Goal: Task Accomplishment & Management: Complete application form

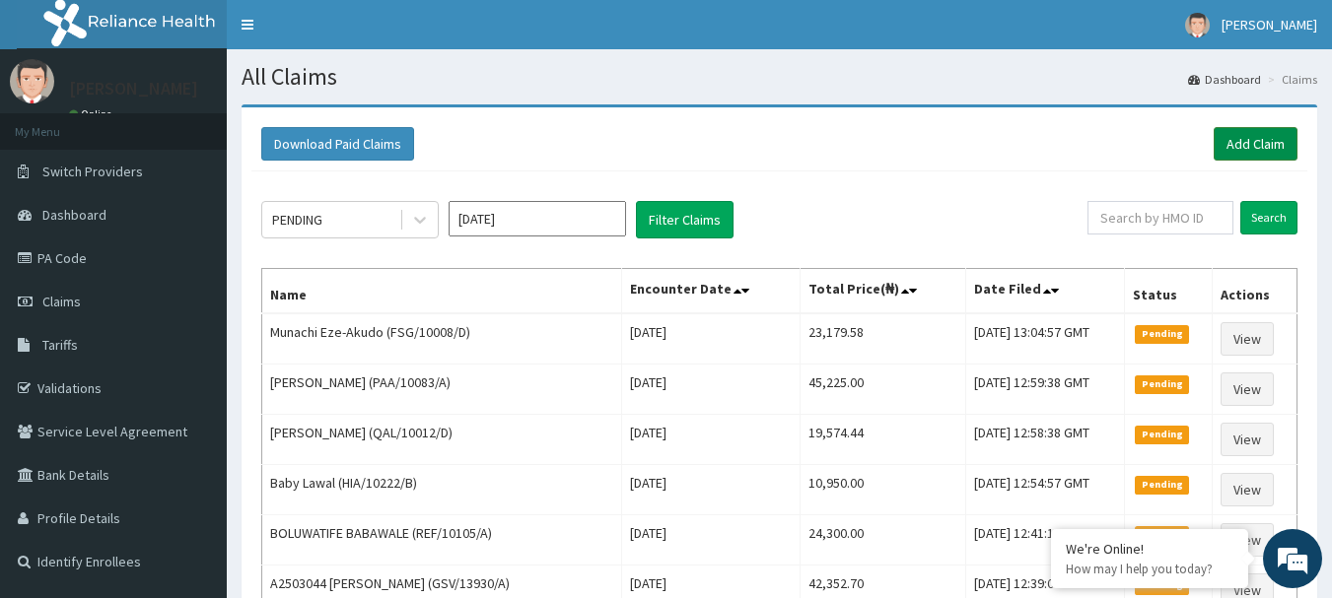
click at [1259, 143] on link "Add Claim" at bounding box center [1256, 144] width 84 height 34
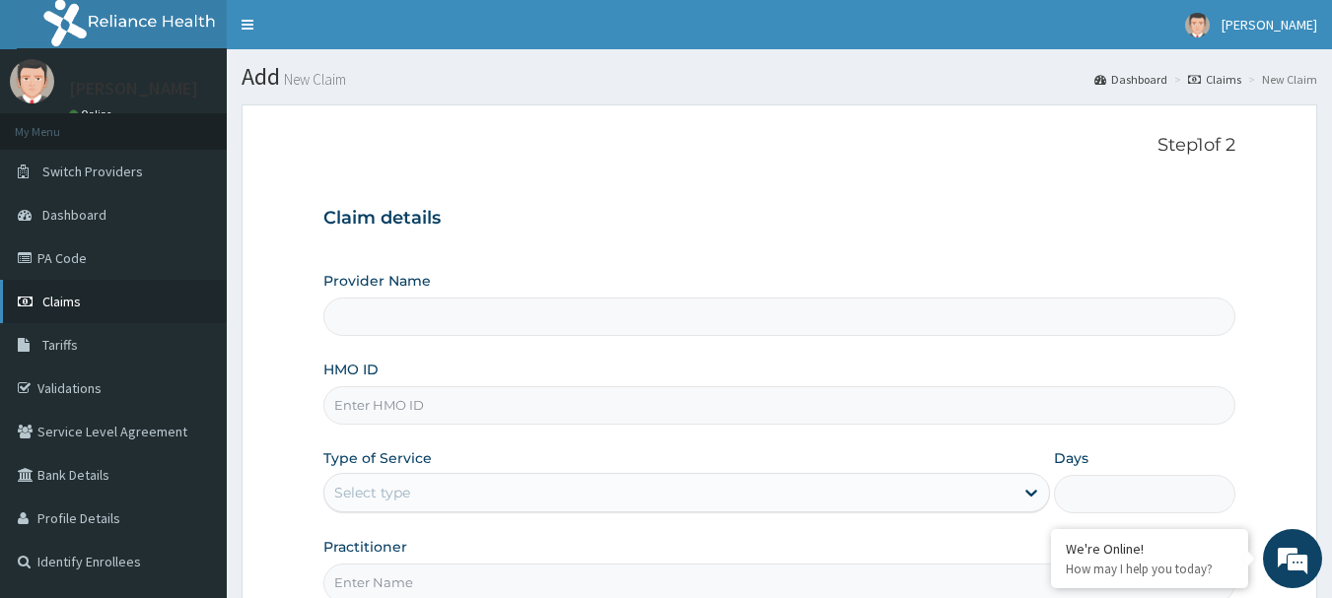
click at [74, 301] on span "Claims" at bounding box center [61, 302] width 38 height 18
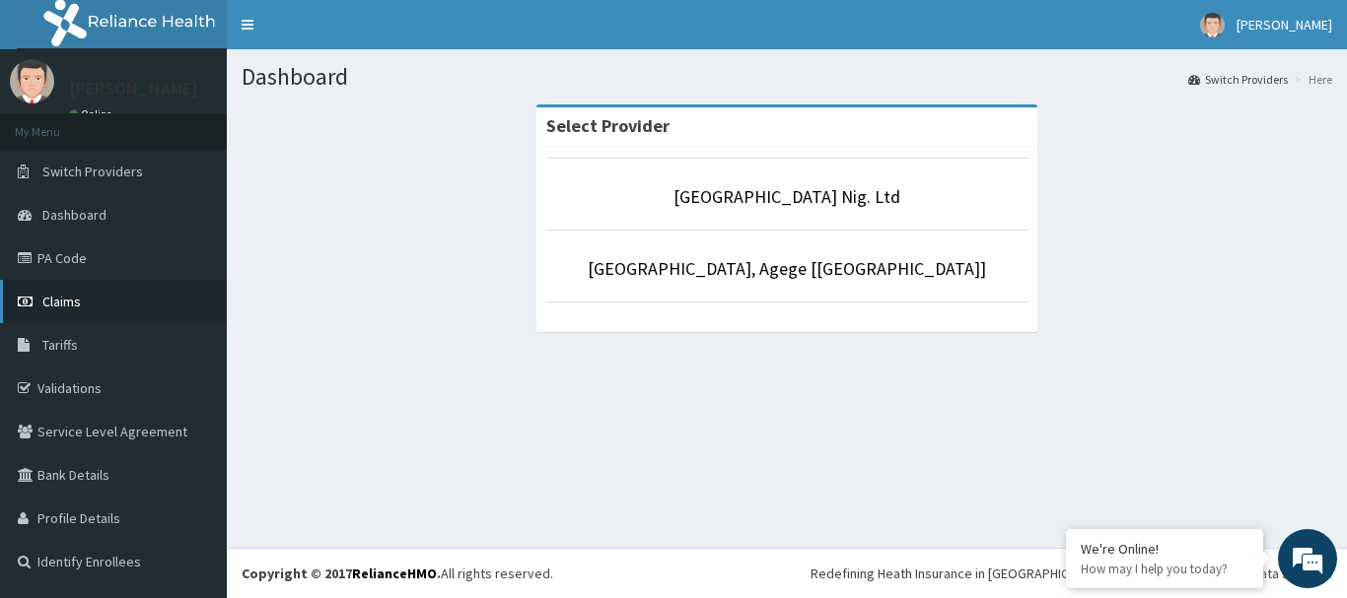
click at [62, 302] on span "Claims" at bounding box center [61, 302] width 38 height 18
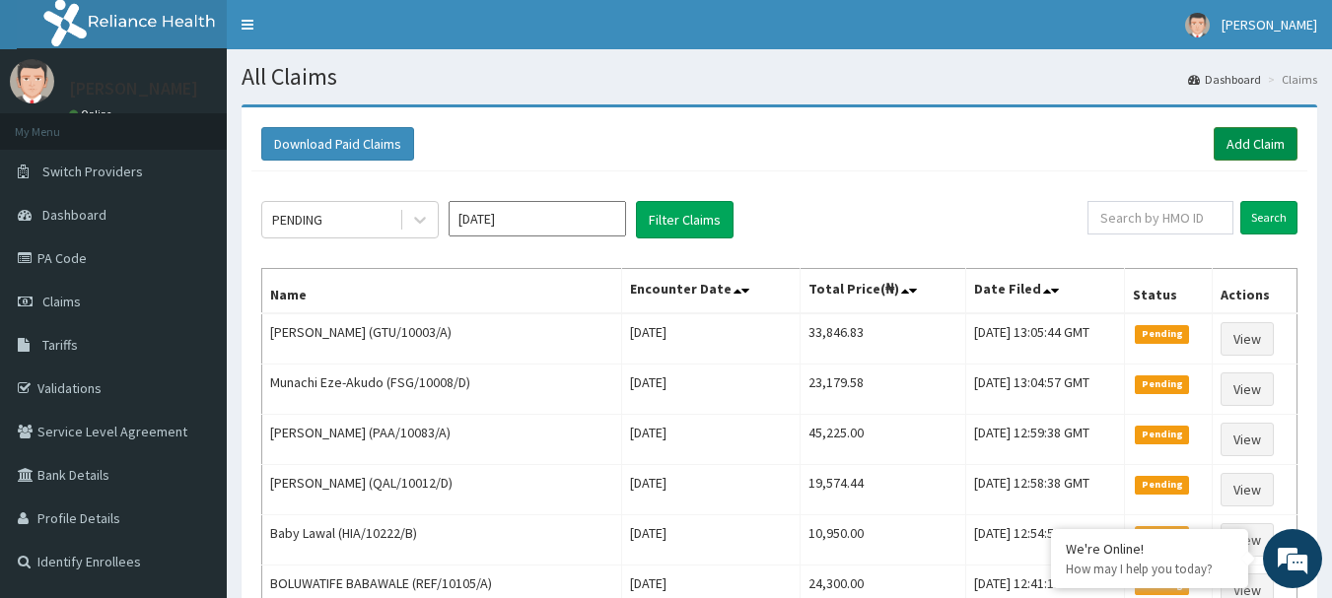
click at [1275, 153] on link "Add Claim" at bounding box center [1256, 144] width 84 height 34
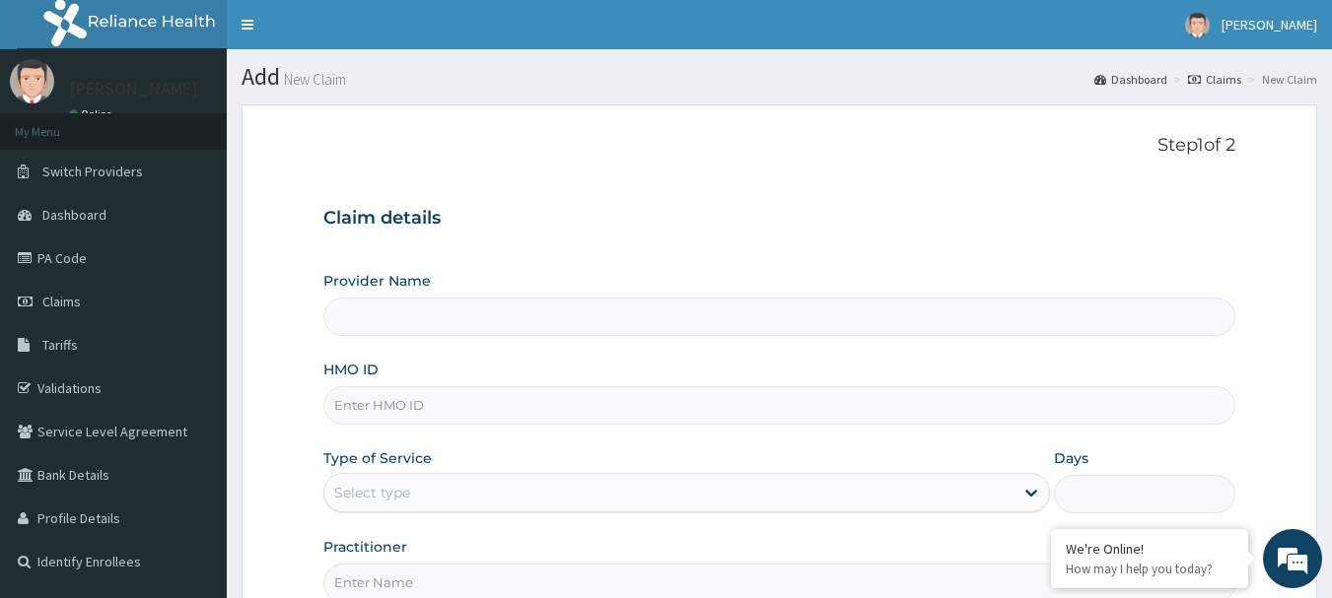
type input "[GEOGRAPHIC_DATA] Nig. Ltd"
click at [556, 418] on input "HMO ID" at bounding box center [779, 405] width 913 height 38
paste input "BOF/10064/A"
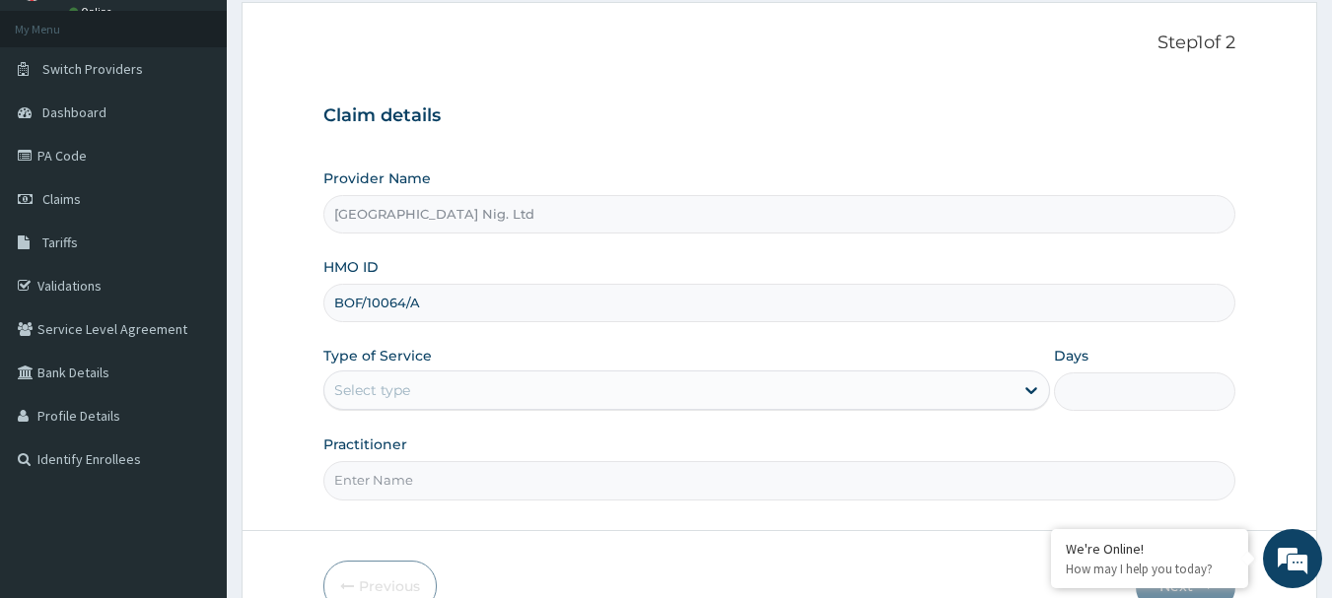
scroll to position [212, 0]
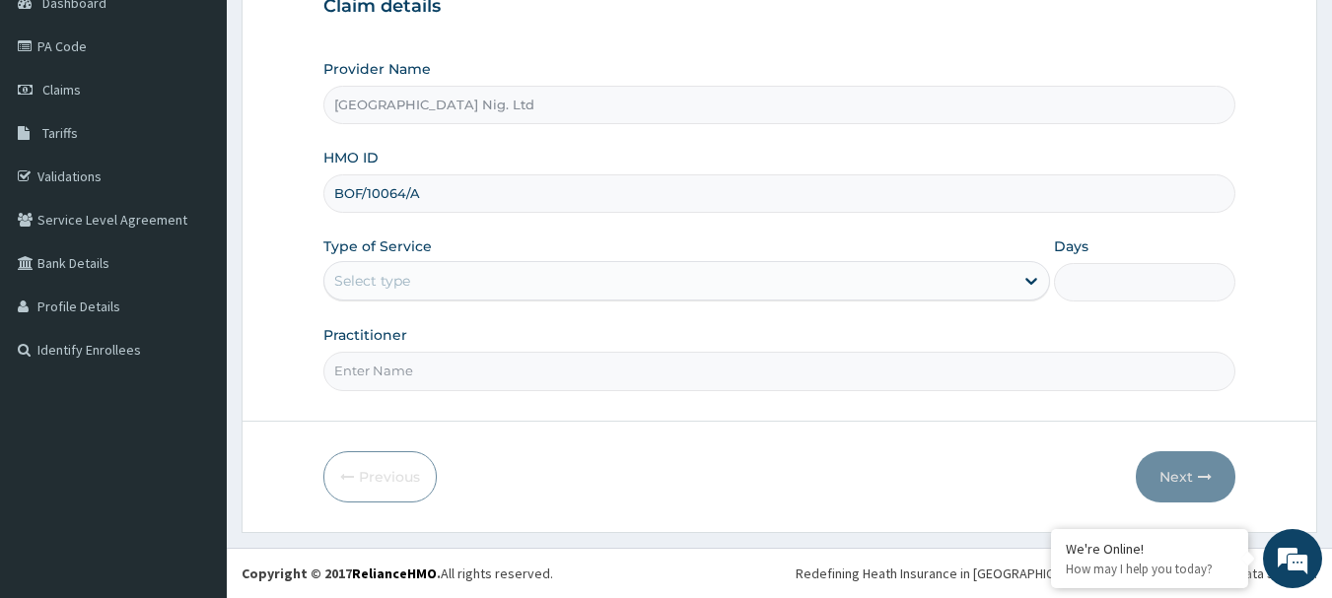
type input "BOF/10064/A"
click at [962, 281] on div "Select type" at bounding box center [668, 281] width 689 height 32
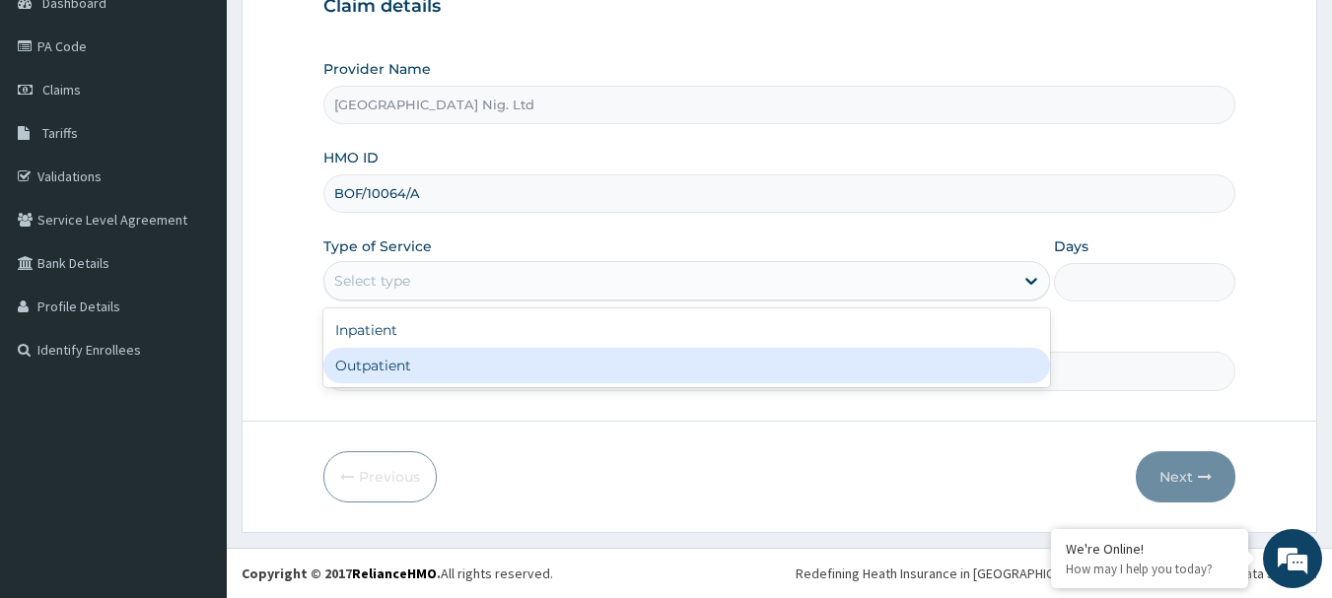
click at [703, 370] on div "Outpatient" at bounding box center [686, 365] width 727 height 35
type input "1"
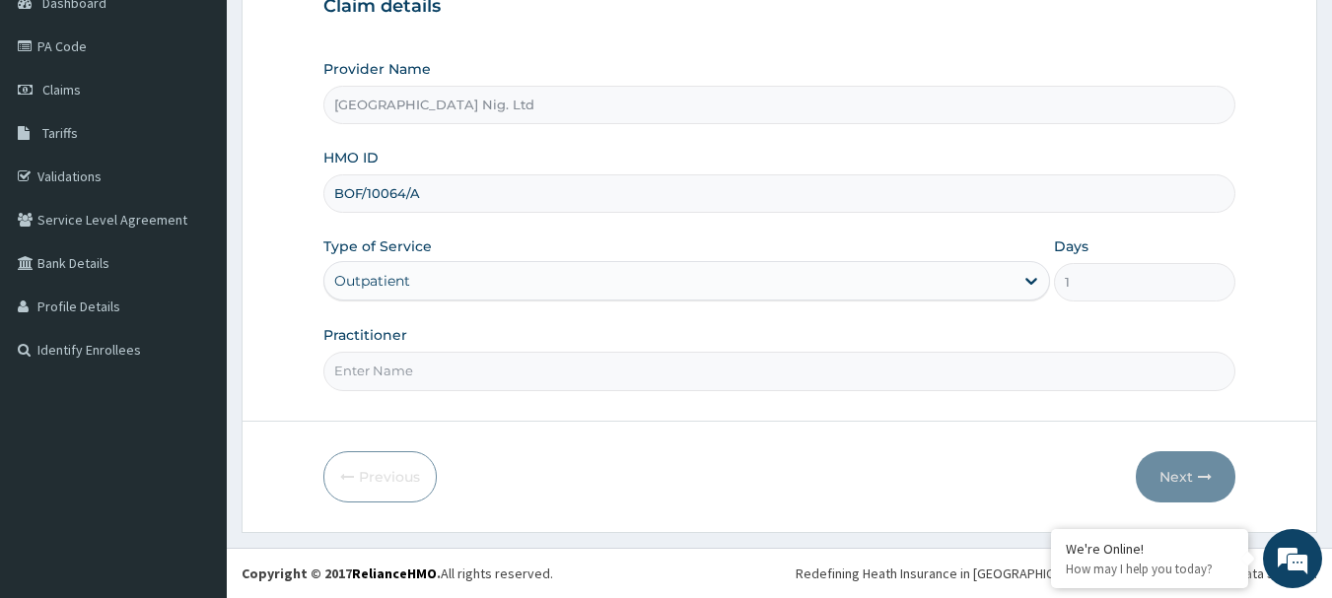
scroll to position [0, 0]
click at [491, 381] on input "Practitioner" at bounding box center [779, 371] width 913 height 38
paste input "Soaga Ajibike"
type input "DR Soaga Ajibike"
click at [1208, 477] on icon "button" at bounding box center [1205, 477] width 14 height 14
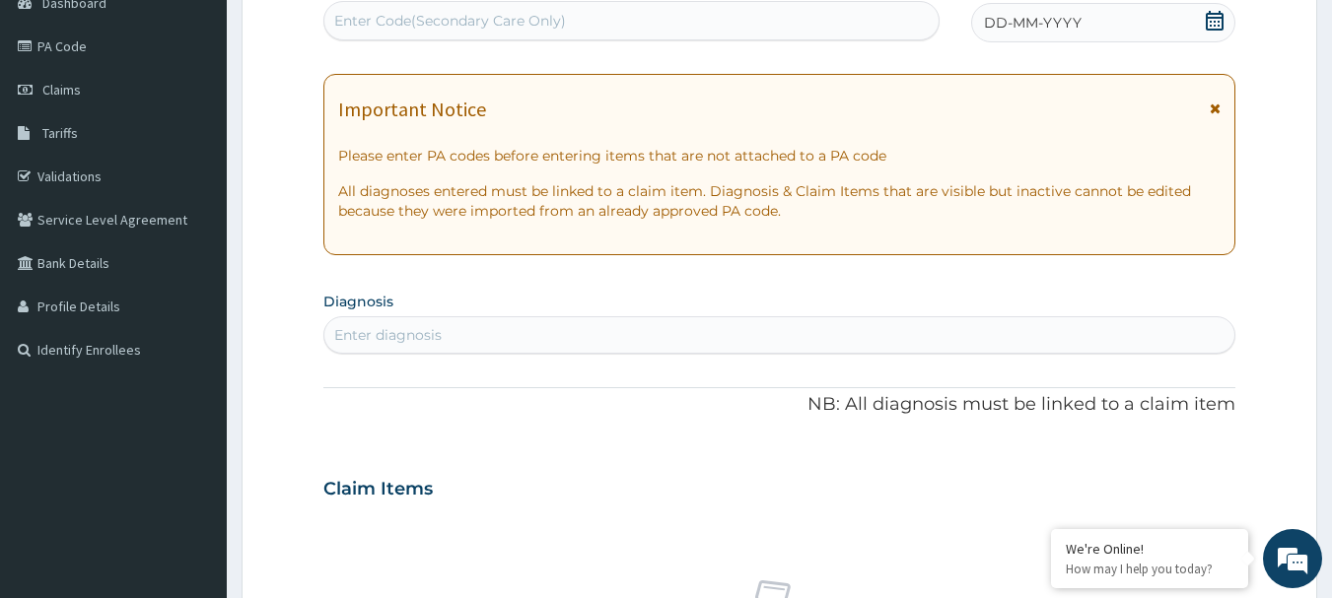
click at [567, 18] on div "Enter Code(Secondary Care Only)" at bounding box center [631, 21] width 615 height 32
paste input "PA/BC0759"
type input "PA/BC0759"
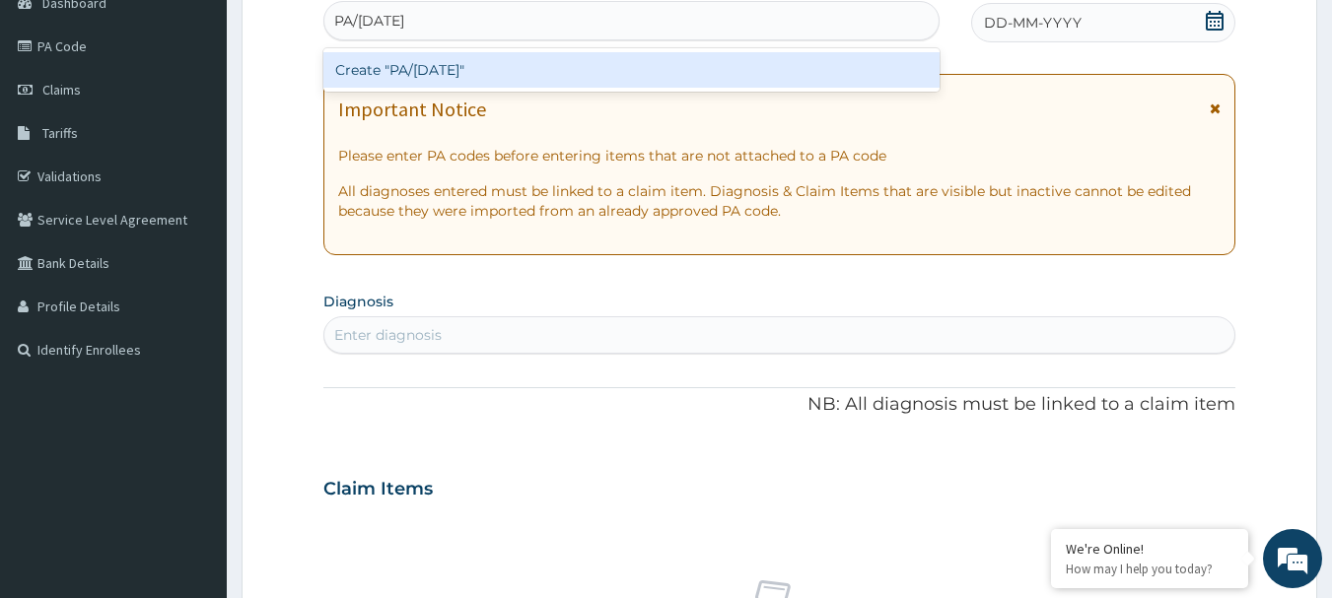
click at [549, 63] on div "Create "PA/BC0759"" at bounding box center [631, 69] width 617 height 35
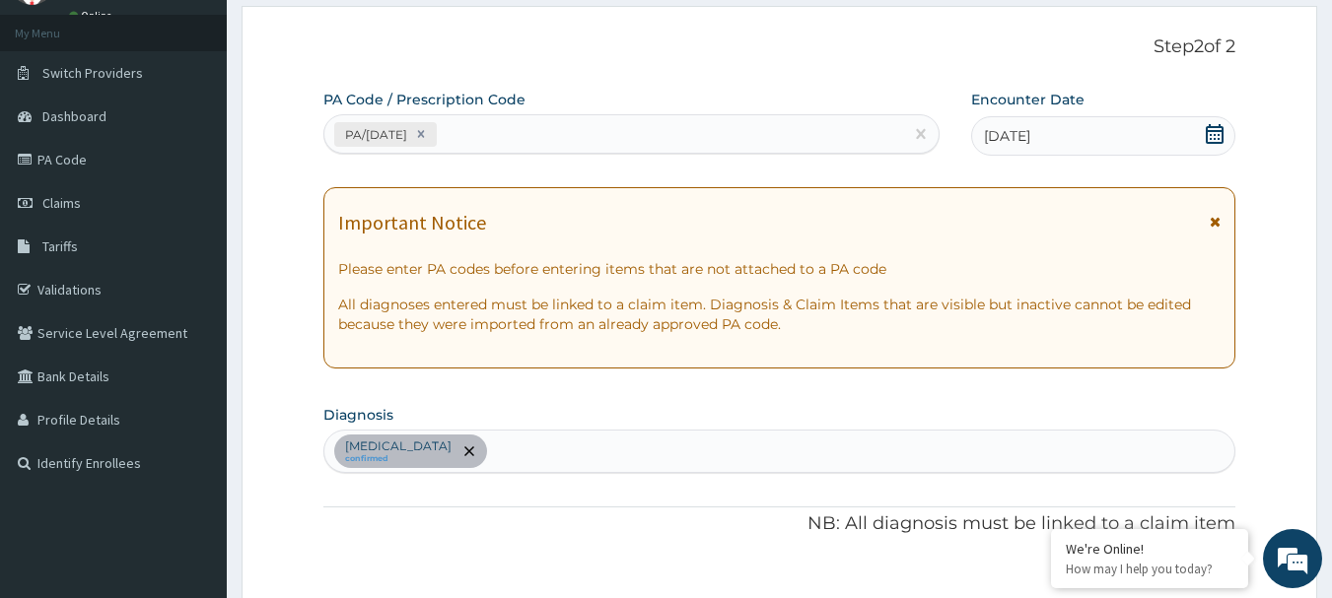
scroll to position [44, 0]
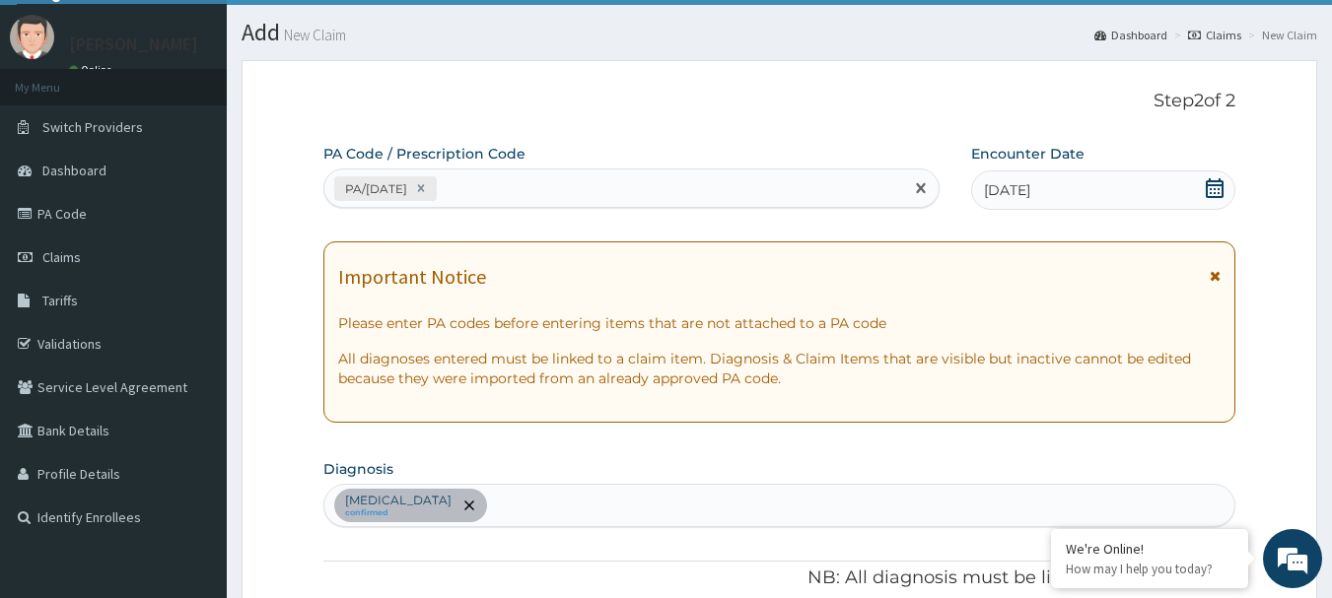
click at [553, 183] on div "PA/BC0759" at bounding box center [614, 189] width 580 height 33
paste input "PA/9E0FFC FOR 2 WEEKS"
type input "PA/9E0FFC FOR 2 WEEKS"
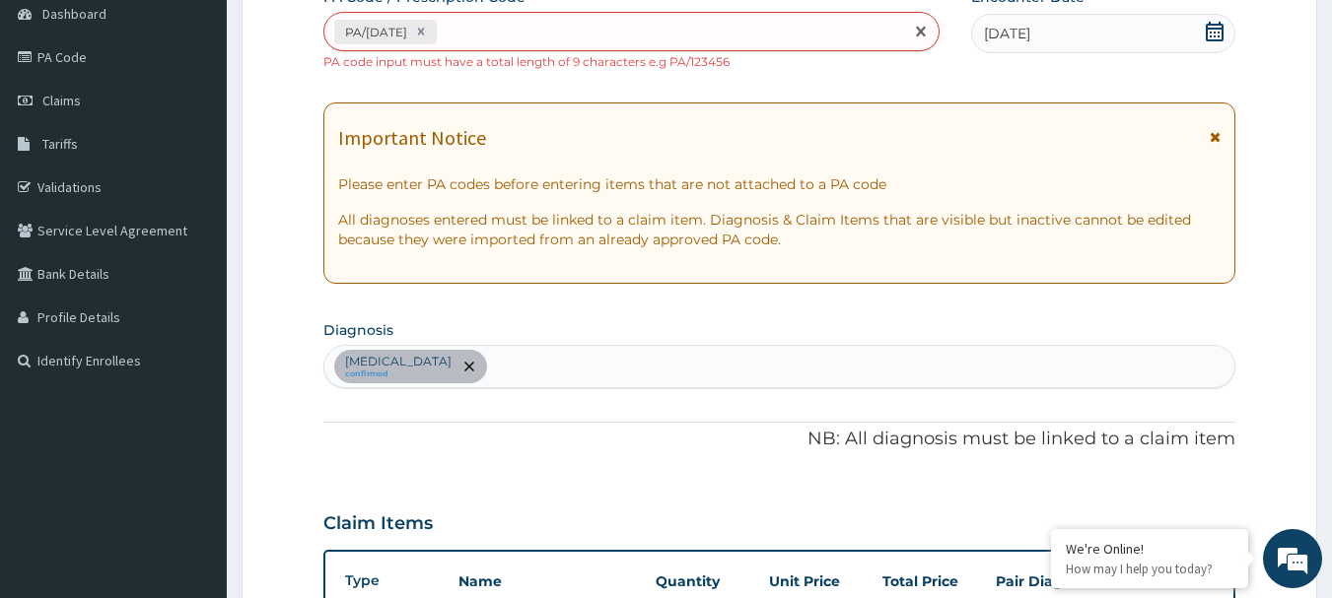
scroll to position [143, 0]
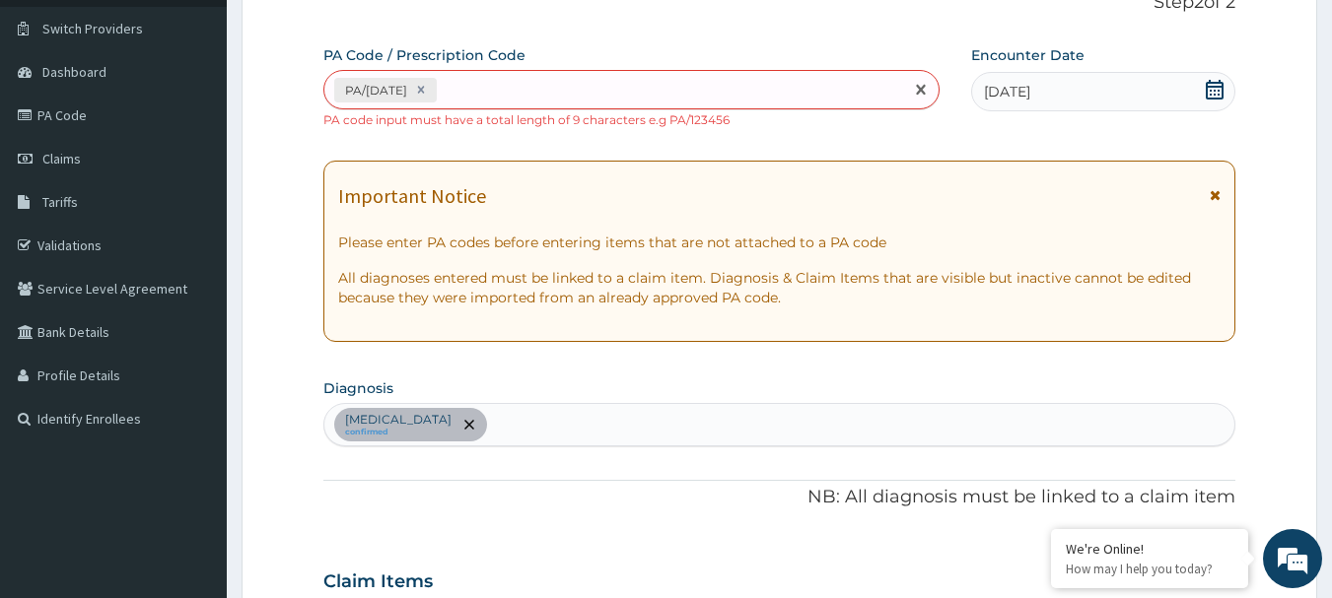
click at [544, 84] on div "PA/BC0759" at bounding box center [614, 90] width 580 height 33
paste input "PA/9E0FFC FOR 2 WEEKS"
type input "PA/9E0FFC"
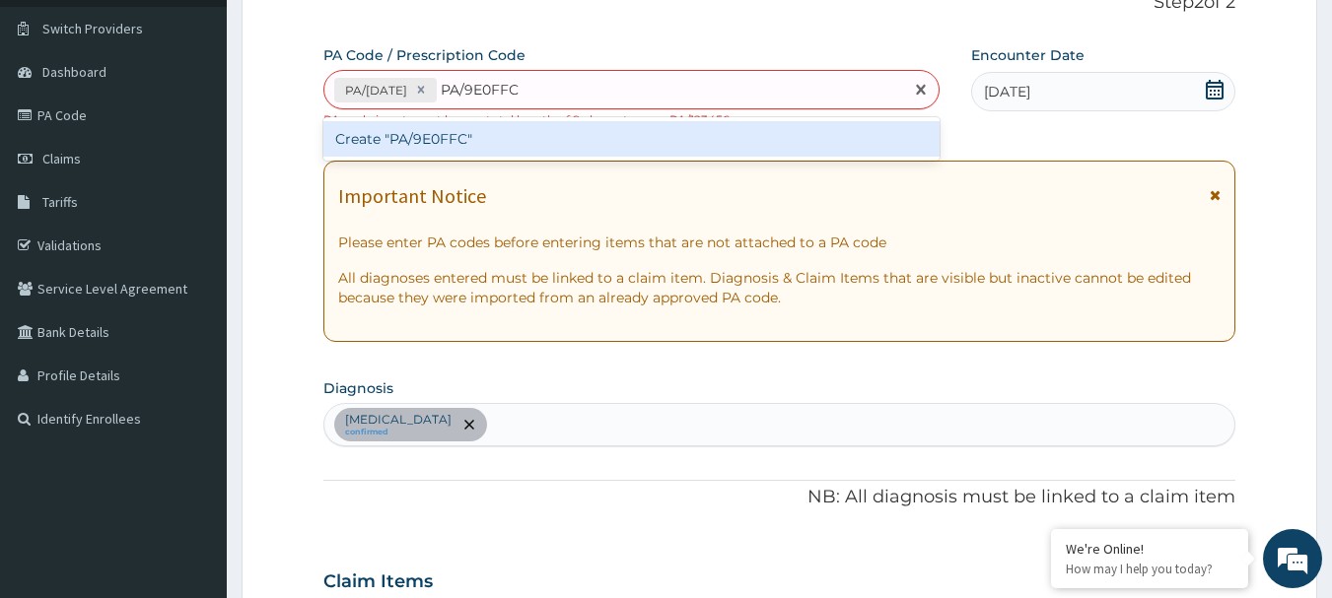
click at [425, 145] on div "Create "PA/9E0FFC"" at bounding box center [631, 138] width 617 height 35
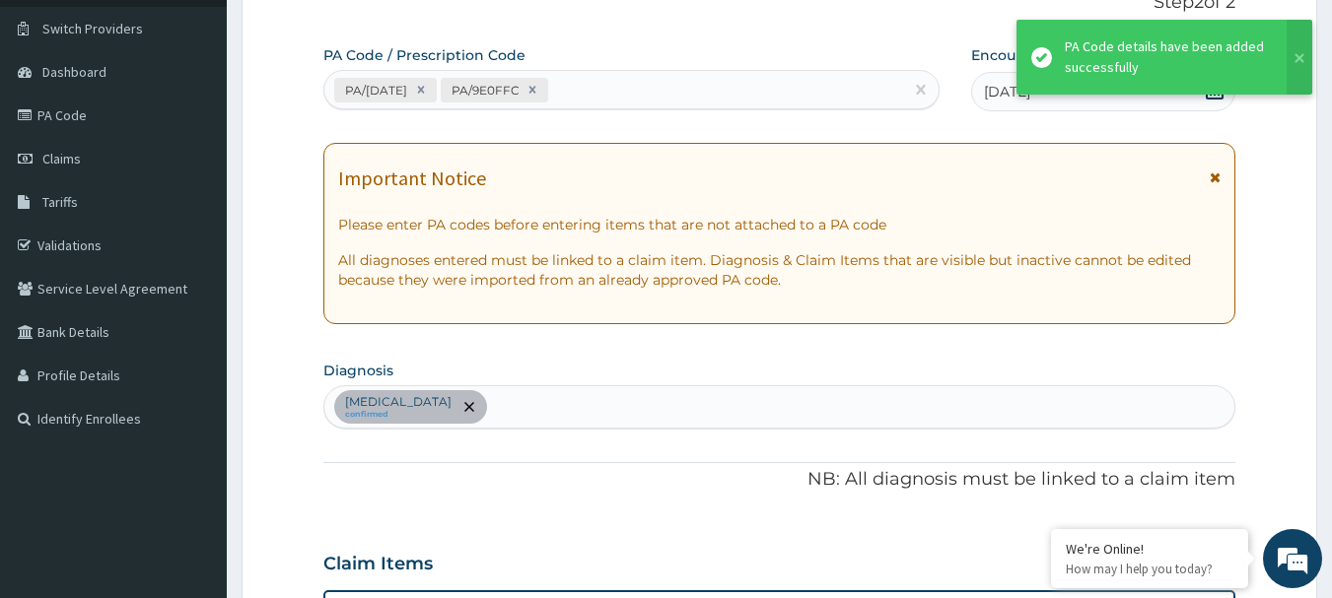
scroll to position [726, 0]
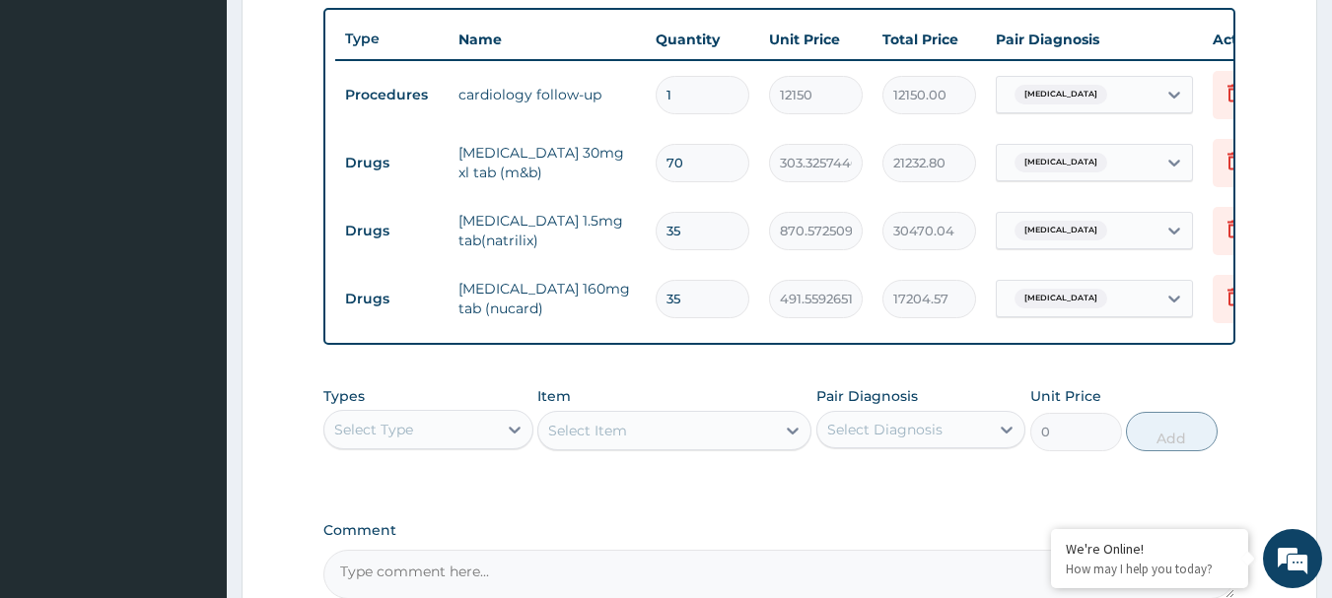
click at [693, 158] on input "70" at bounding box center [703, 163] width 94 height 38
type input "7"
type input "2123.28"
type input "0.00"
type input "2"
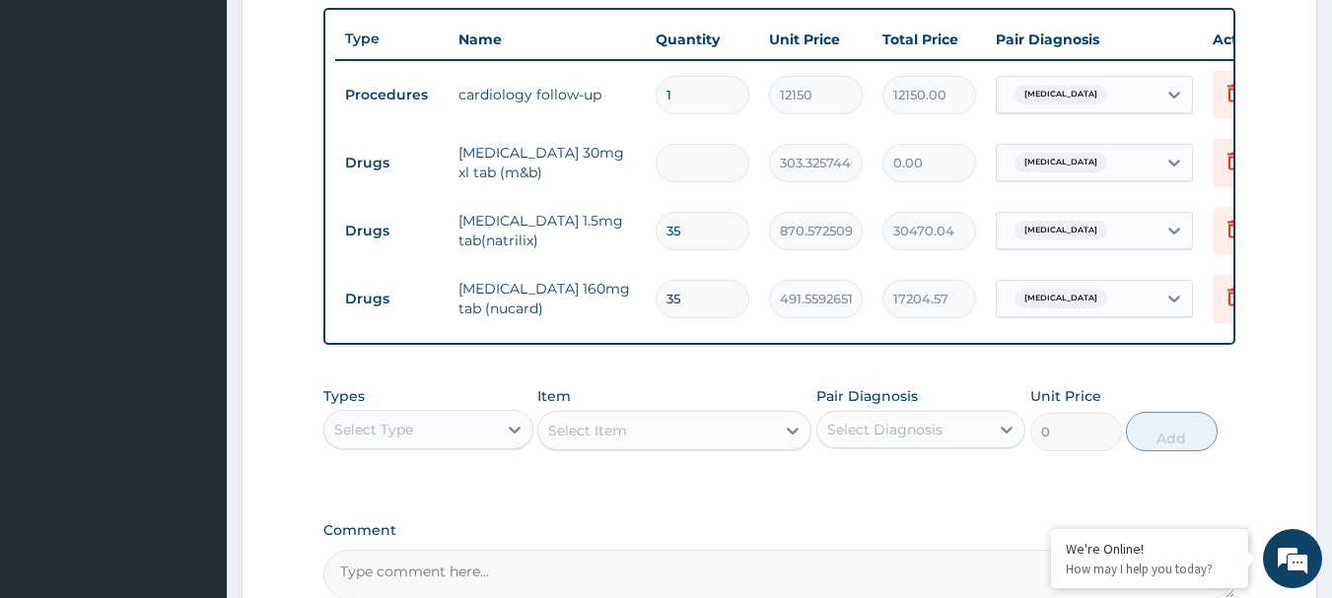
type input "606.65"
type input "28"
type input "8493.12"
type input "28"
click at [694, 226] on input "35" at bounding box center [703, 231] width 94 height 38
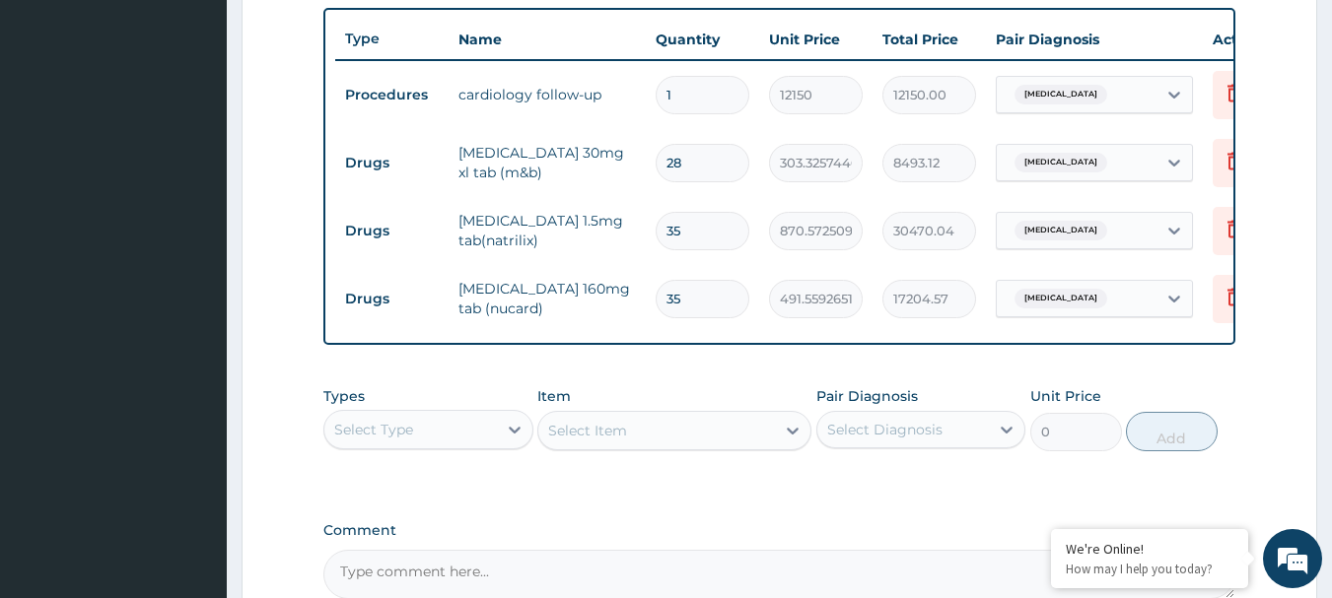
type input "3"
type input "2611.72"
type input "31"
type input "26987.75"
type input "314"
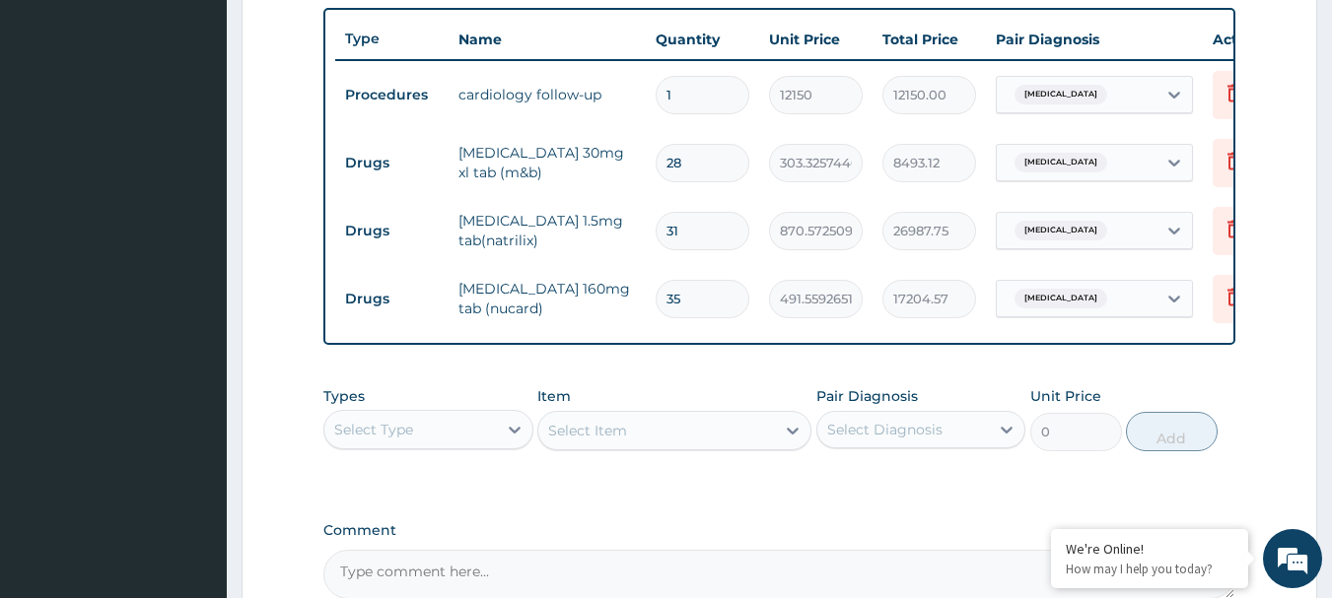
type input "273359.77"
type input "31"
type input "26987.75"
type input "3"
type input "2611.72"
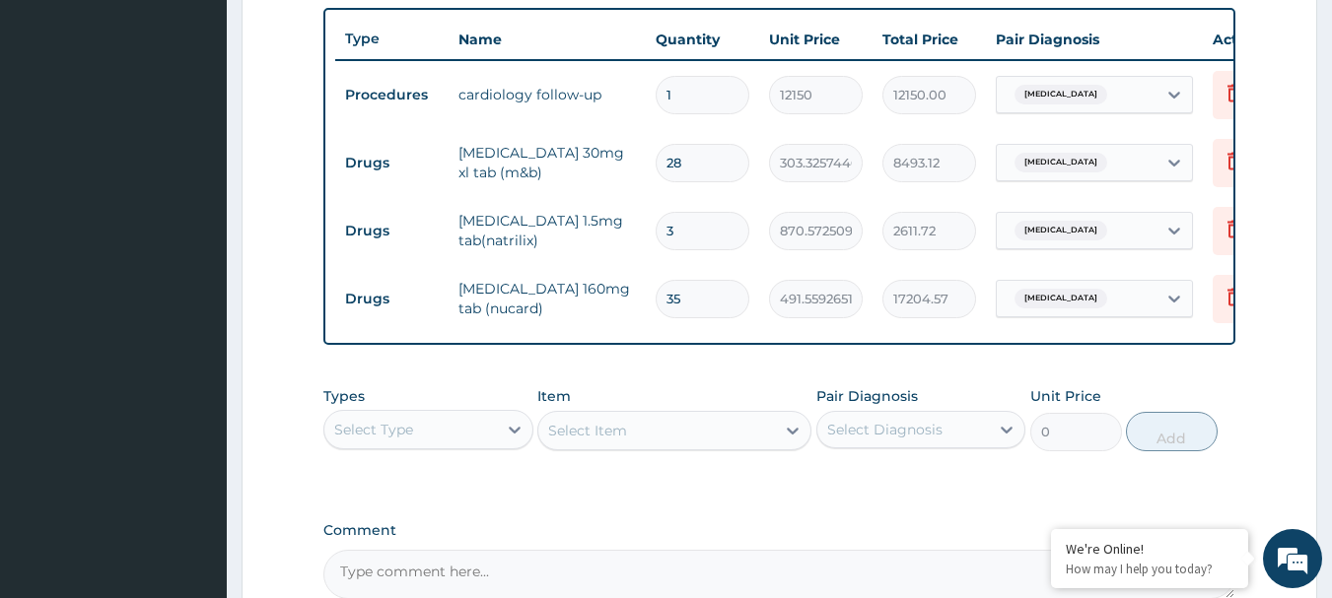
type input "0.00"
type input "1"
type input "870.57"
type input "14"
type input "12188.02"
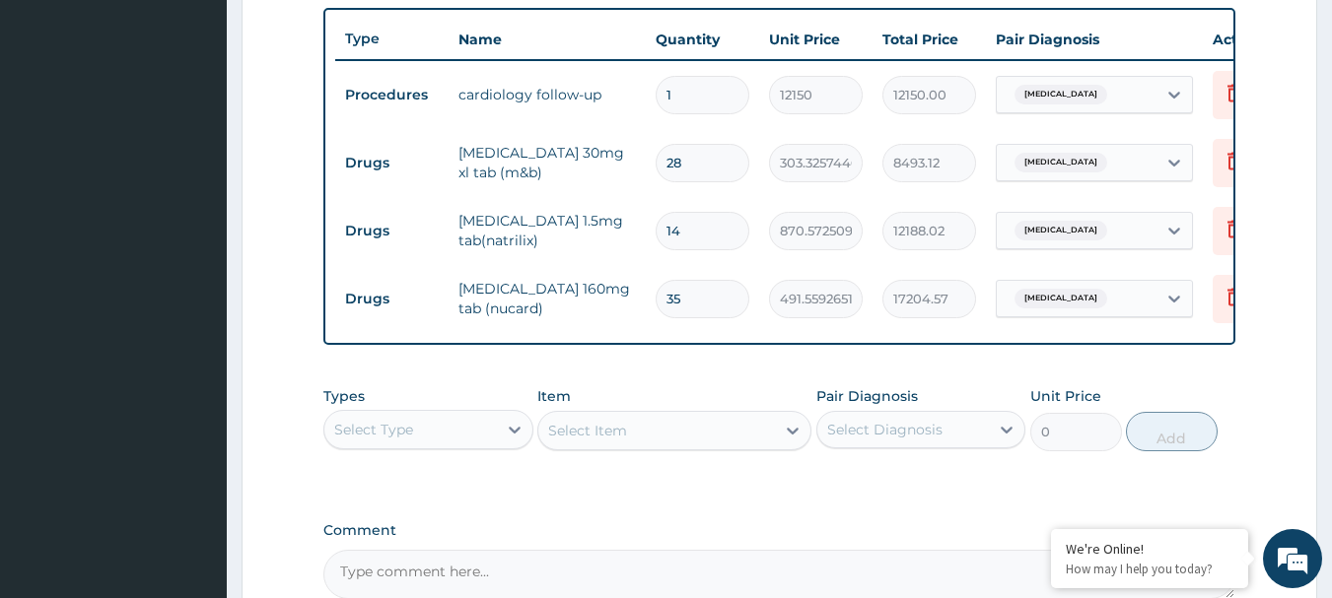
type input "14"
click at [700, 304] on input "35" at bounding box center [703, 299] width 94 height 38
type input "3"
type input "1474.68"
type input "0.00"
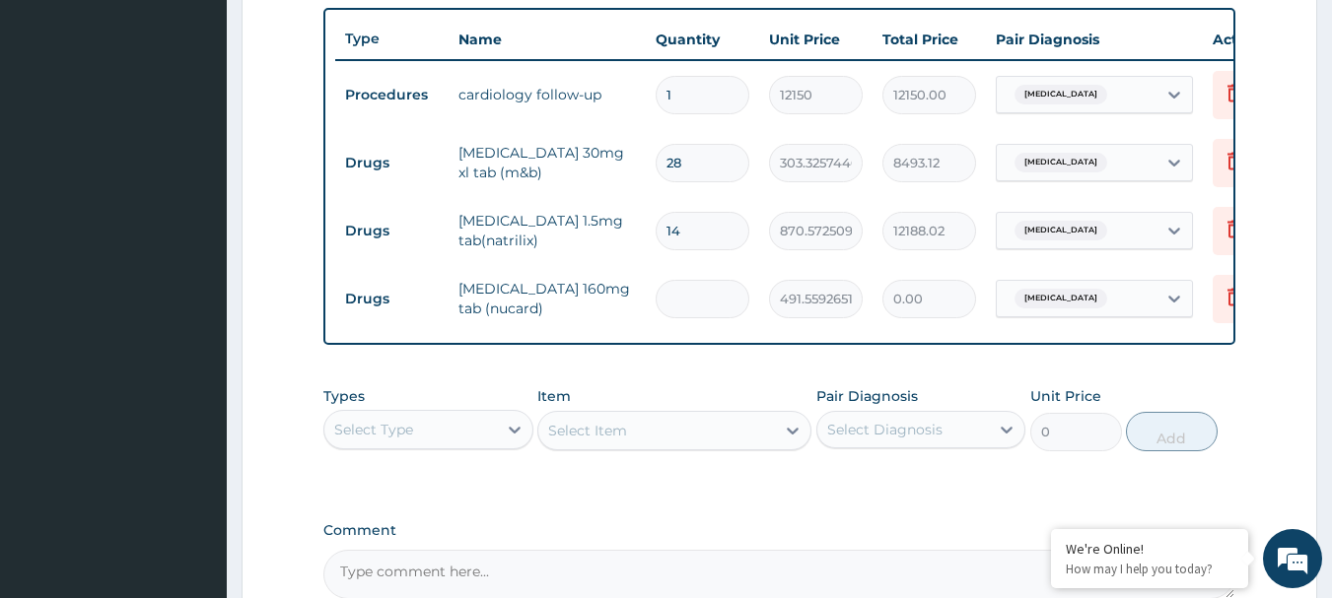
type input "1"
type input "491.56"
type input "14"
type input "6881.83"
type input "14"
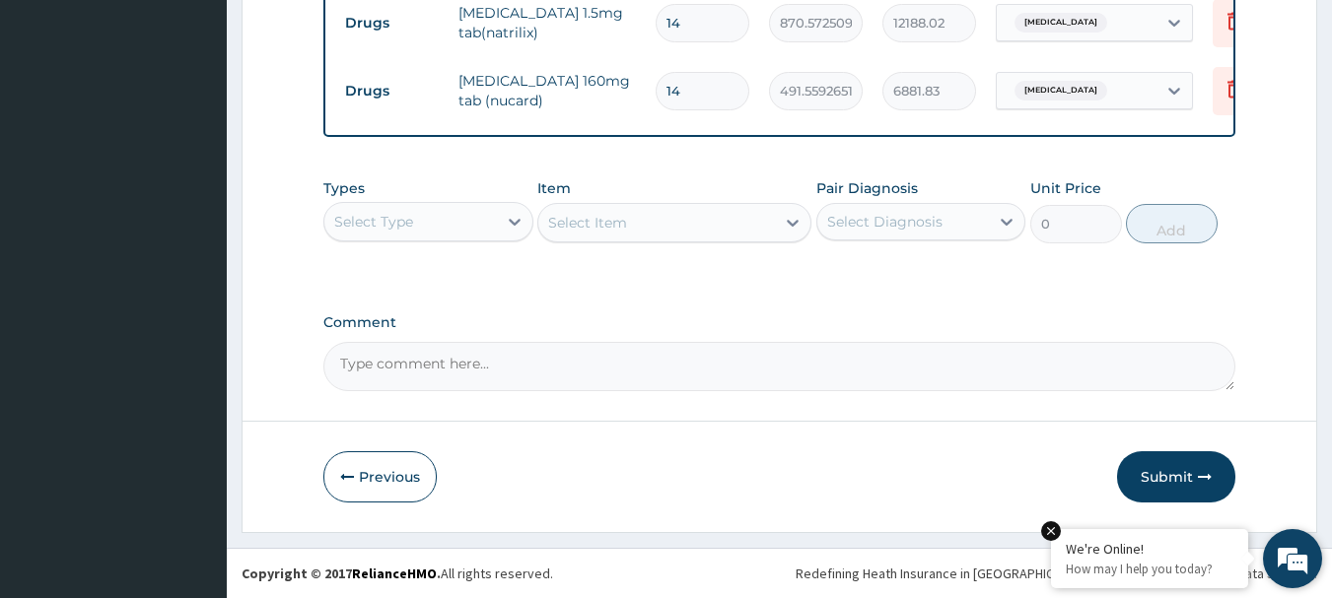
scroll to position [948, 0]
click at [1190, 476] on button "Submit" at bounding box center [1176, 476] width 118 height 51
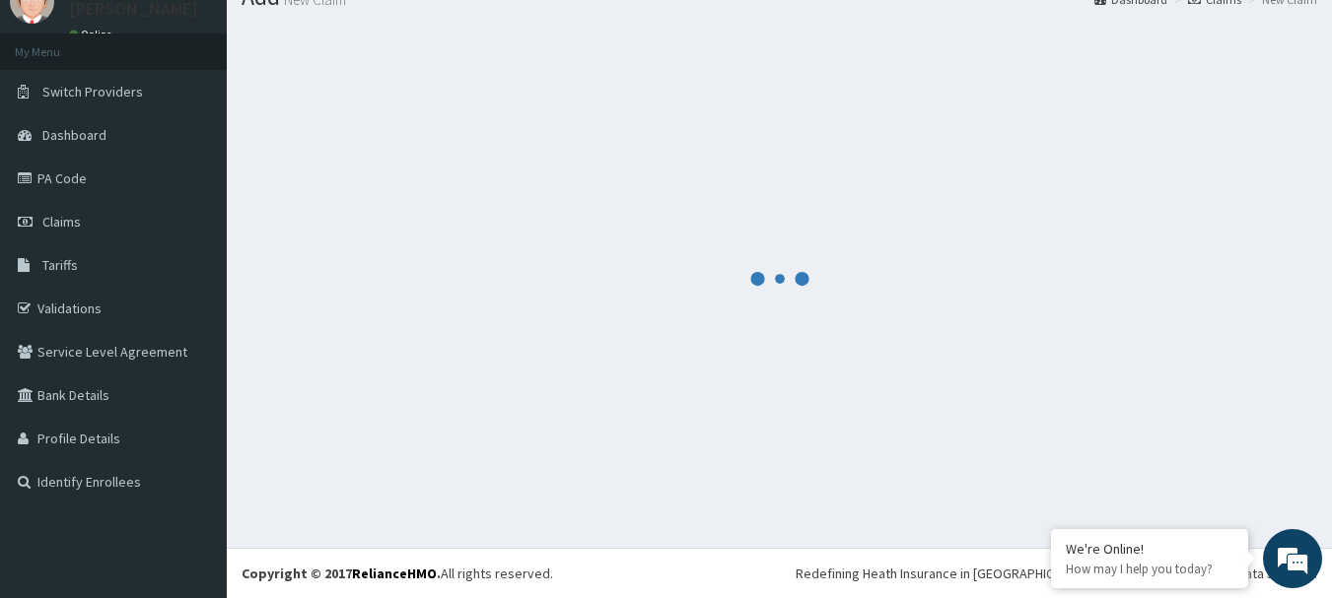
scroll to position [80, 0]
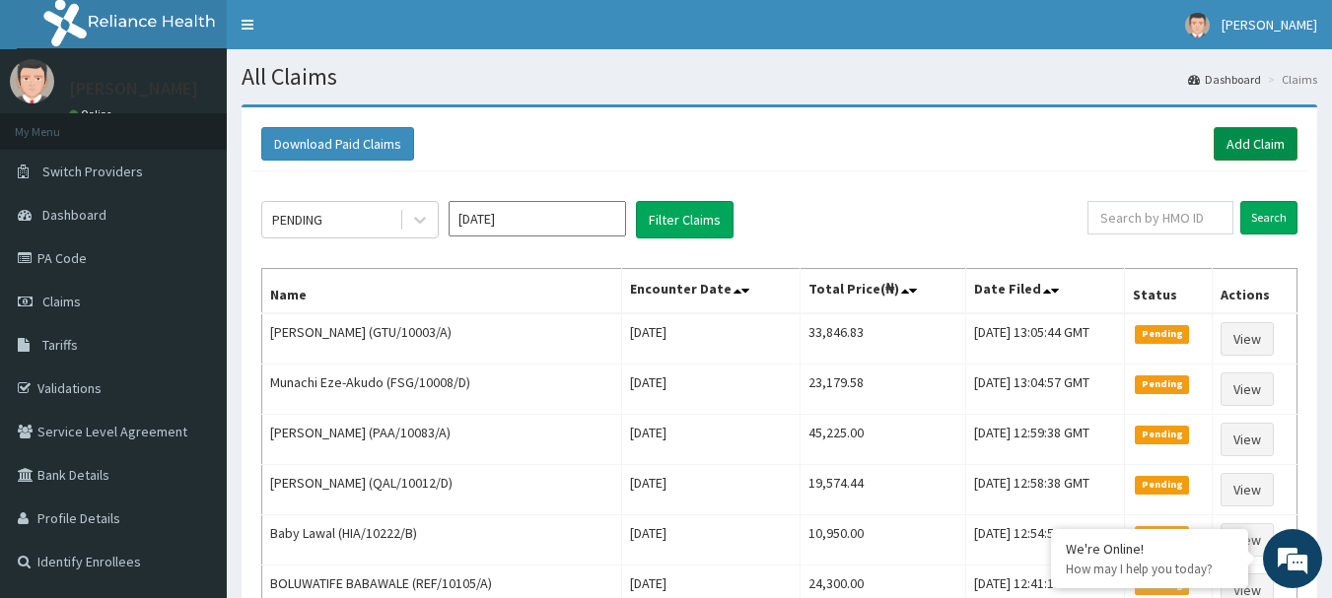
click at [1260, 144] on link "Add Claim" at bounding box center [1256, 144] width 84 height 34
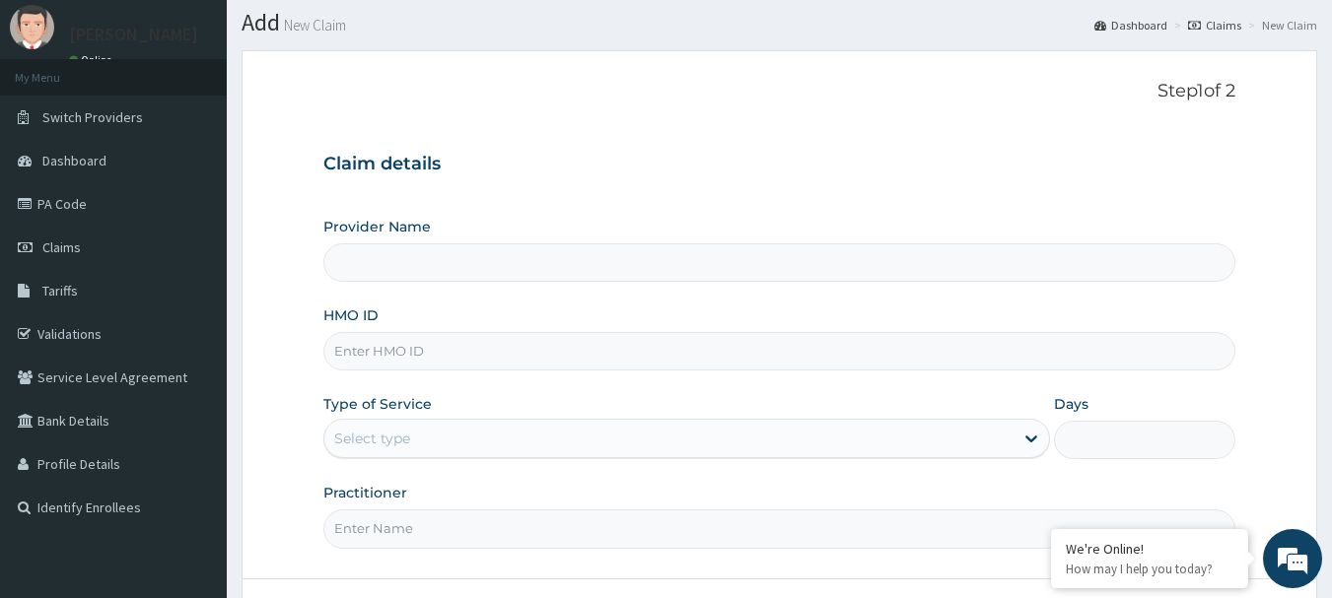
scroll to position [99, 0]
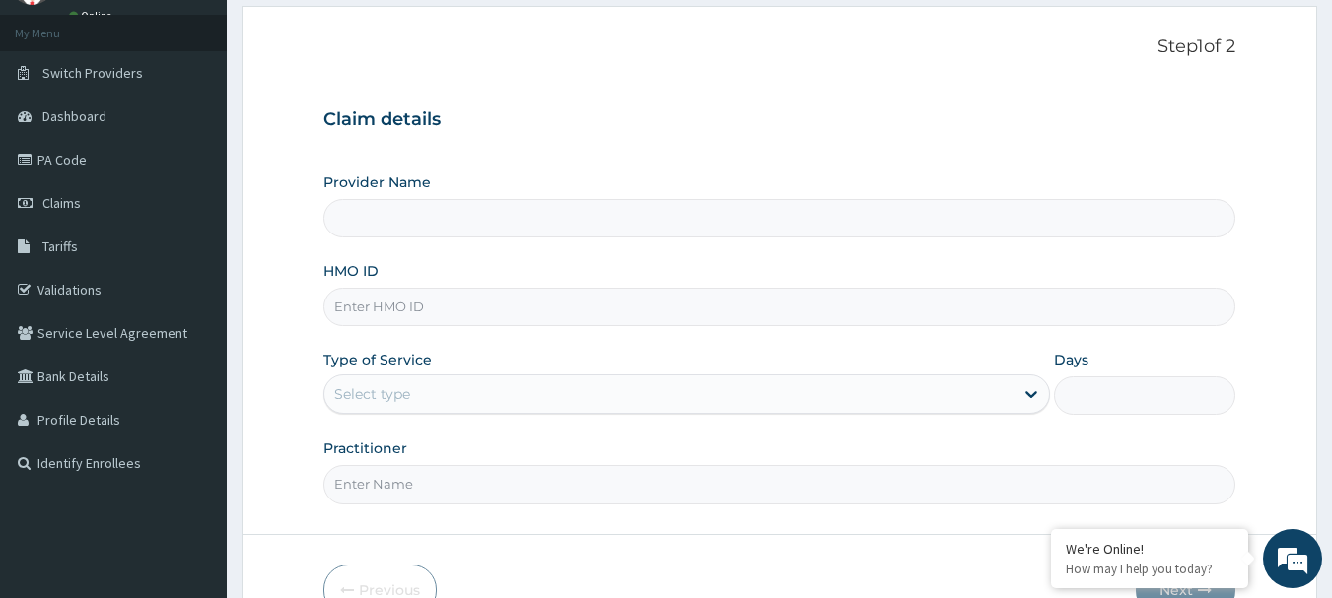
type input "[GEOGRAPHIC_DATA] Nig. Ltd"
click at [479, 316] on input "HMO ID" at bounding box center [779, 307] width 913 height 38
paste input "GCS/10025/A"
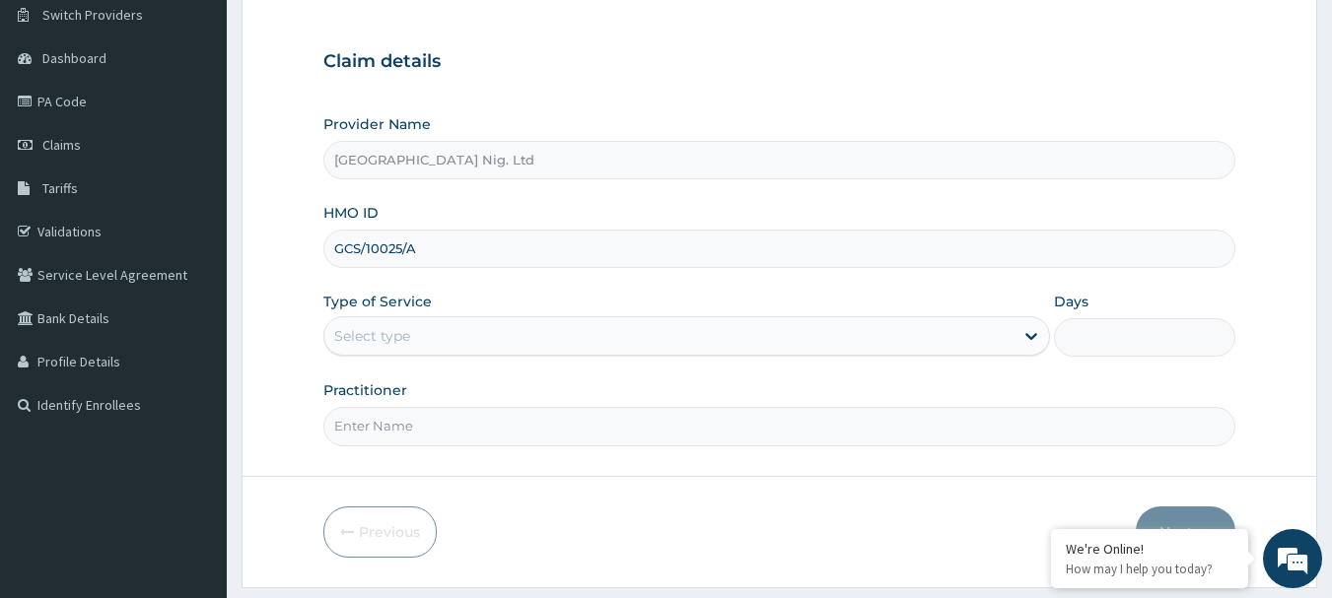
scroll to position [212, 0]
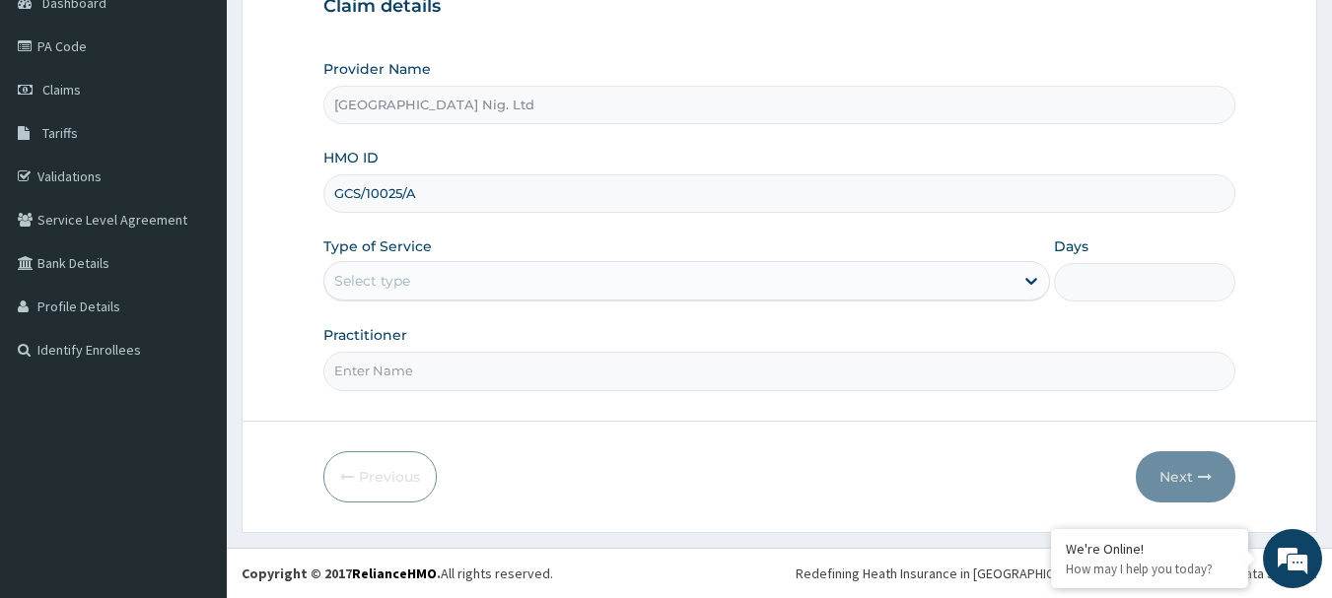
type input "GCS/10025/A"
click at [962, 289] on div "Select type" at bounding box center [668, 281] width 689 height 32
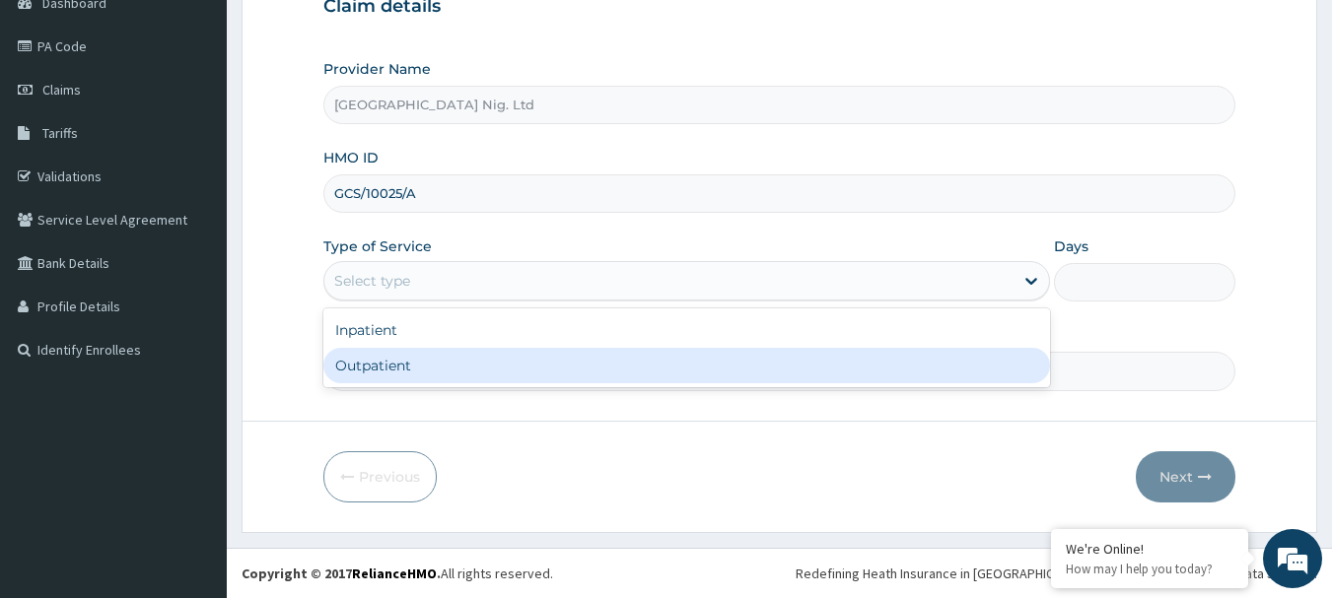
drag, startPoint x: 536, startPoint y: 372, endPoint x: 533, endPoint y: 390, distance: 19.0
click at [535, 372] on div "Outpatient" at bounding box center [686, 365] width 727 height 35
type input "1"
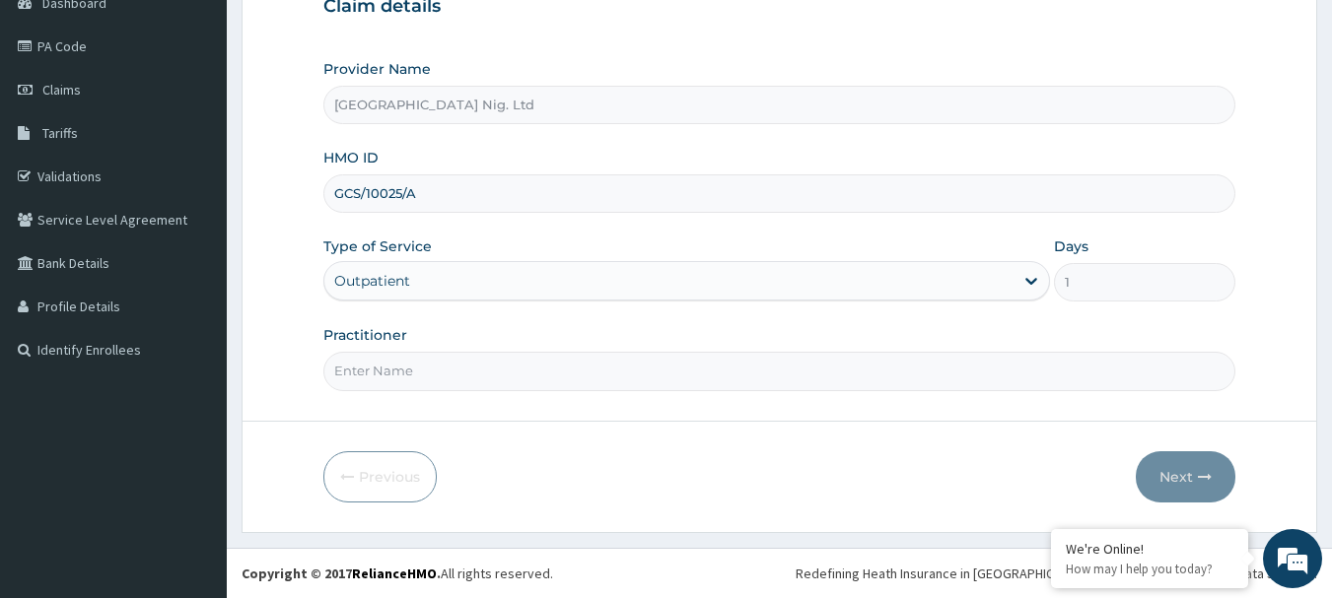
scroll to position [0, 0]
click at [460, 366] on input "Practitioner" at bounding box center [779, 371] width 913 height 38
paste input "Oloje Oluyemi"
type input "DR Oloje Oluyemi"
click at [1183, 488] on button "Next" at bounding box center [1186, 476] width 100 height 51
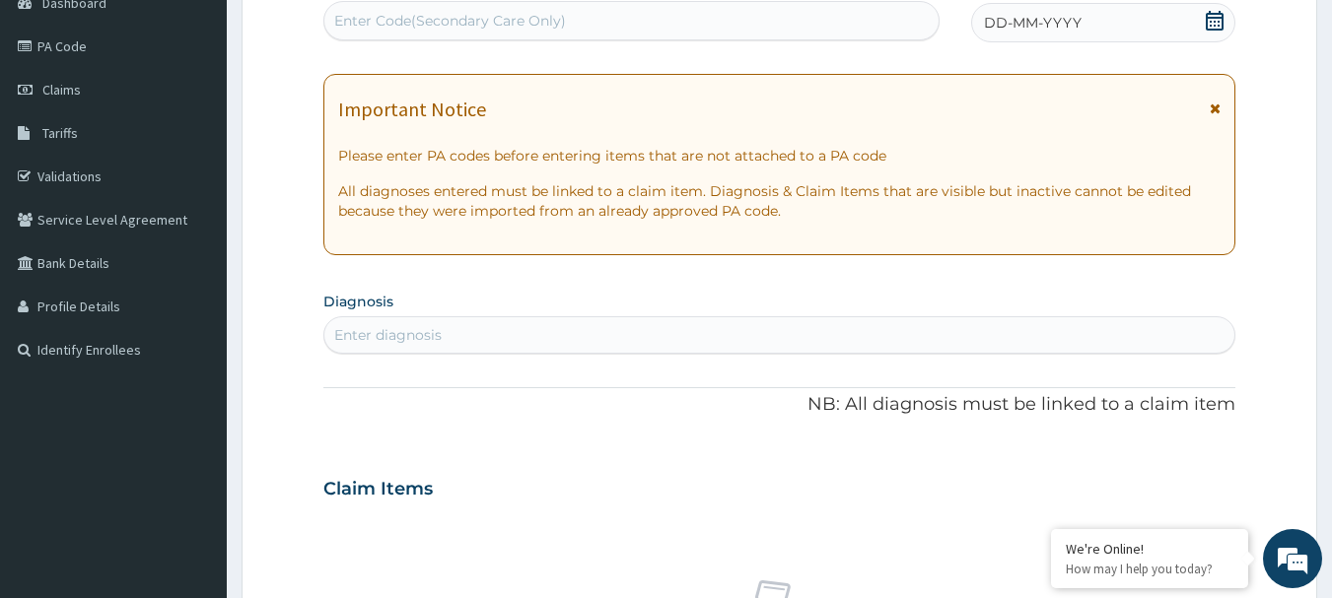
click at [505, 18] on div "Enter Code(Secondary Care Only)" at bounding box center [450, 21] width 232 height 20
paste input "PA/3C4FDF"
type input "PA/3C4FDF"
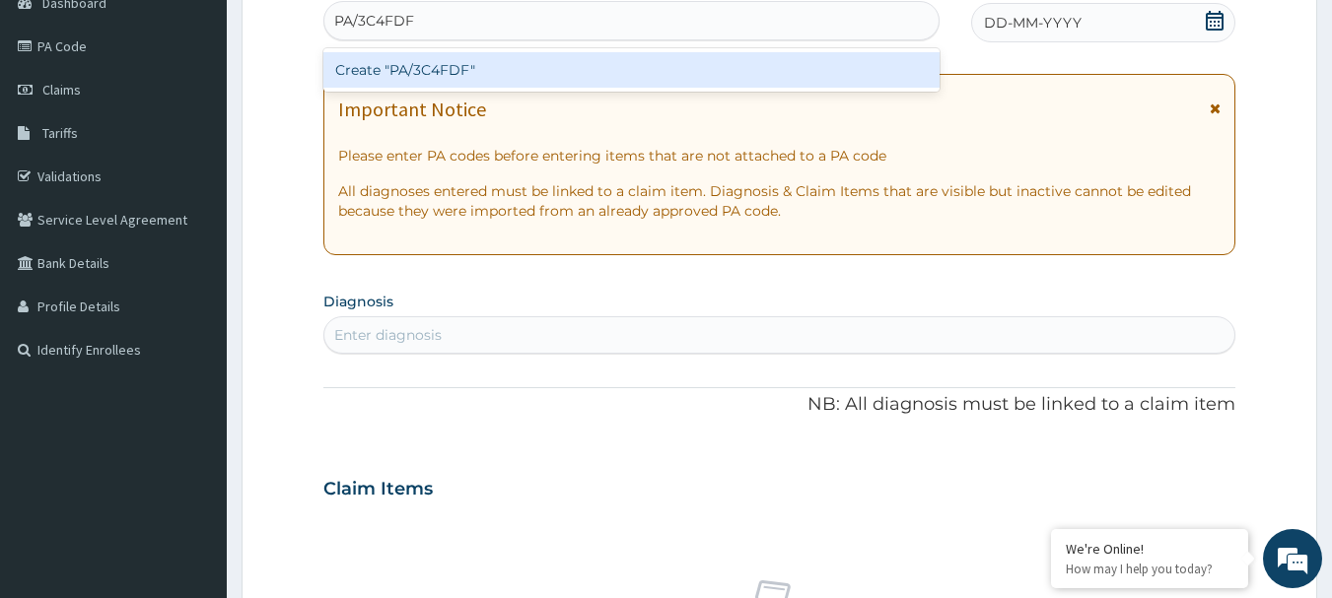
click at [498, 76] on div "Create "PA/3C4FDF"" at bounding box center [631, 69] width 617 height 35
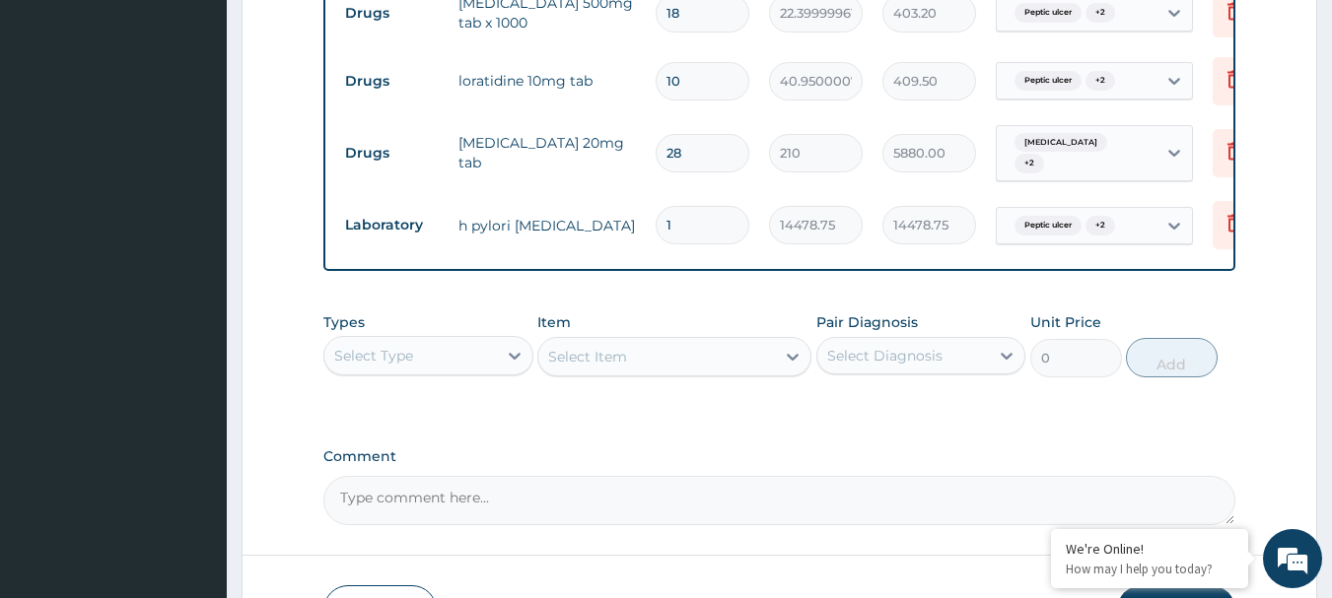
scroll to position [923, 0]
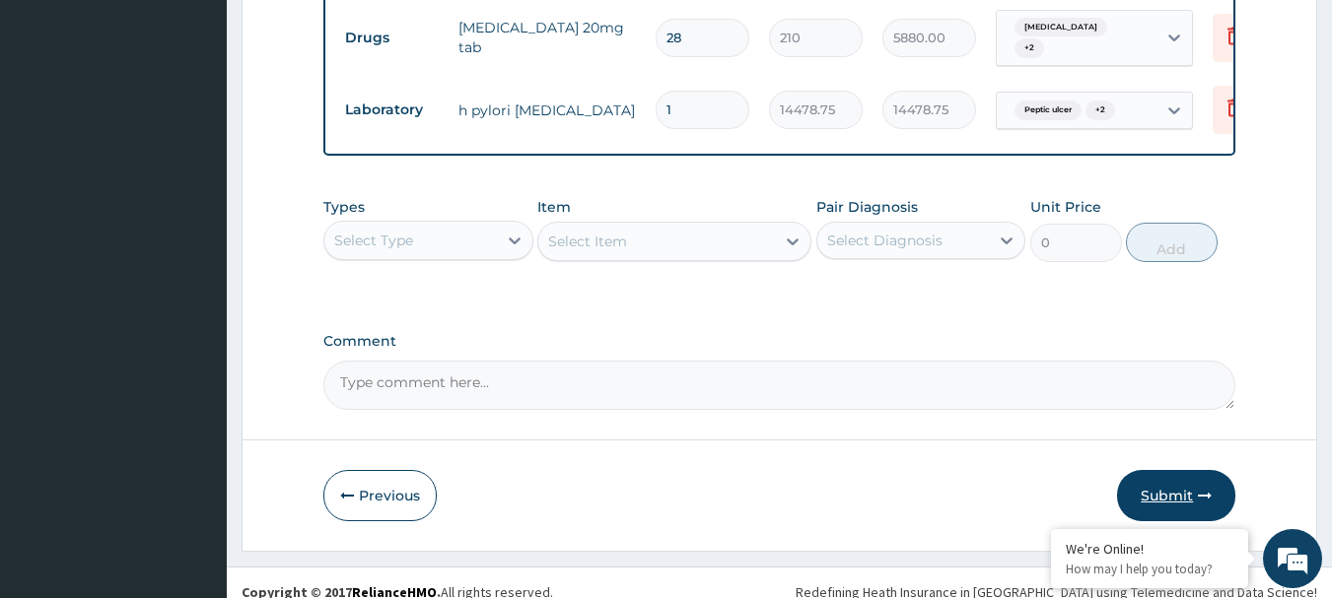
click at [1166, 510] on button "Submit" at bounding box center [1176, 495] width 118 height 51
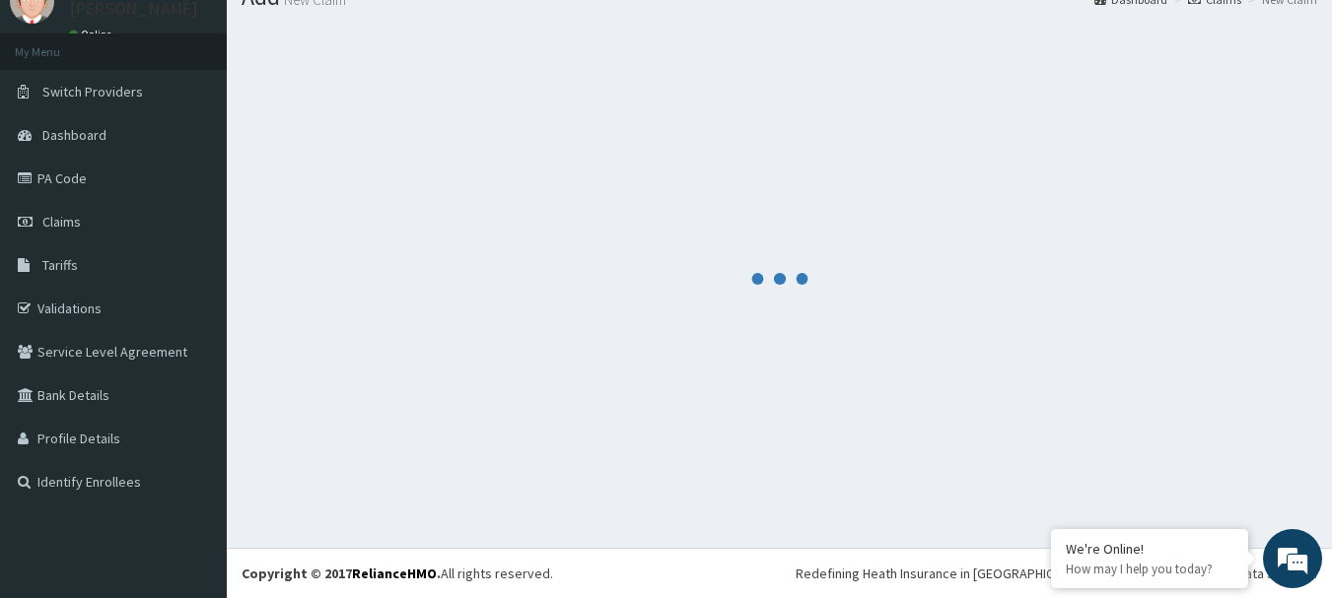
scroll to position [80, 0]
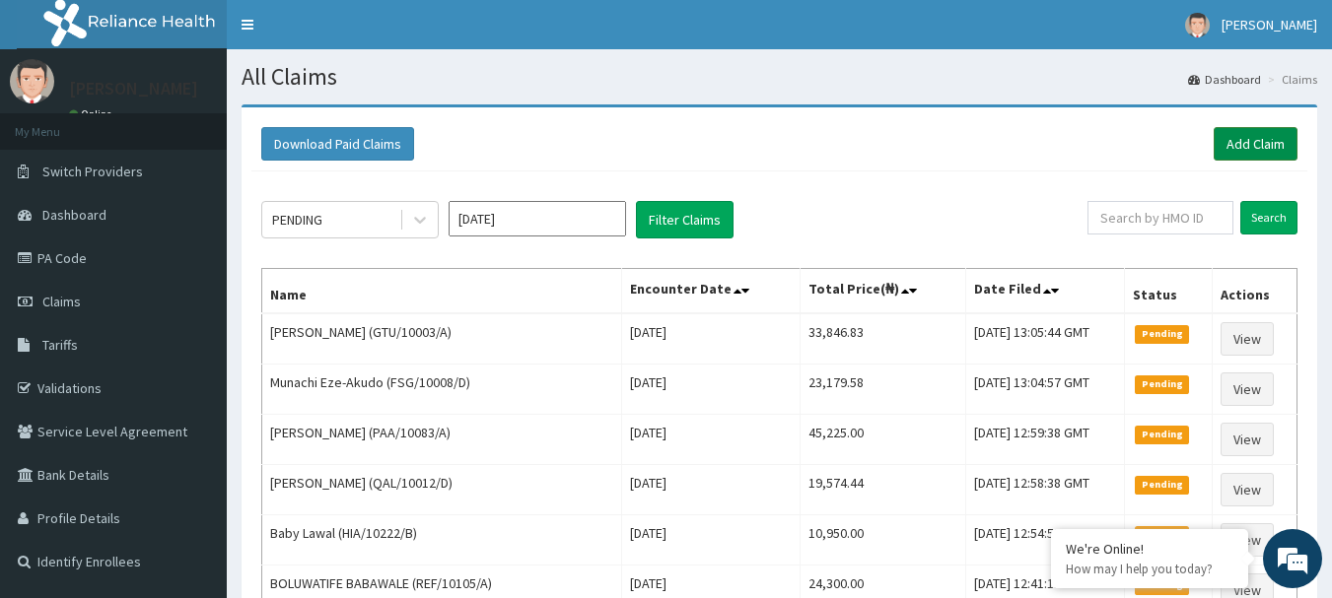
click at [1268, 144] on link "Add Claim" at bounding box center [1256, 144] width 84 height 34
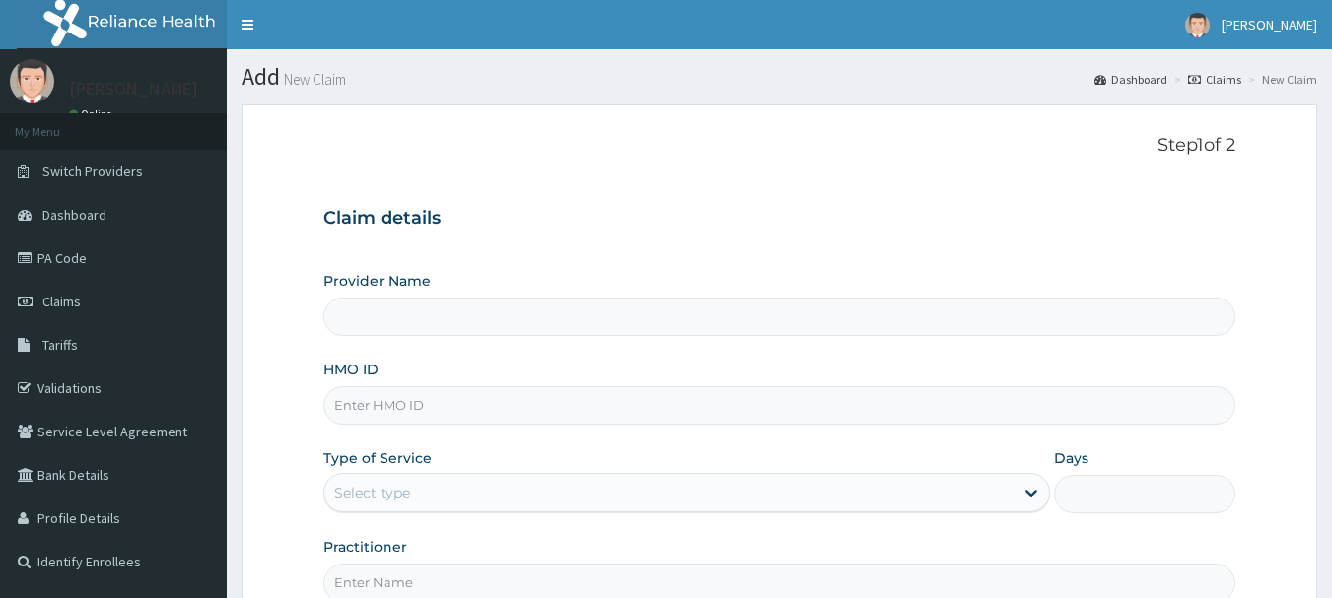
type input "[GEOGRAPHIC_DATA] Nig. Ltd"
click at [510, 410] on input "HMO ID" at bounding box center [779, 405] width 913 height 38
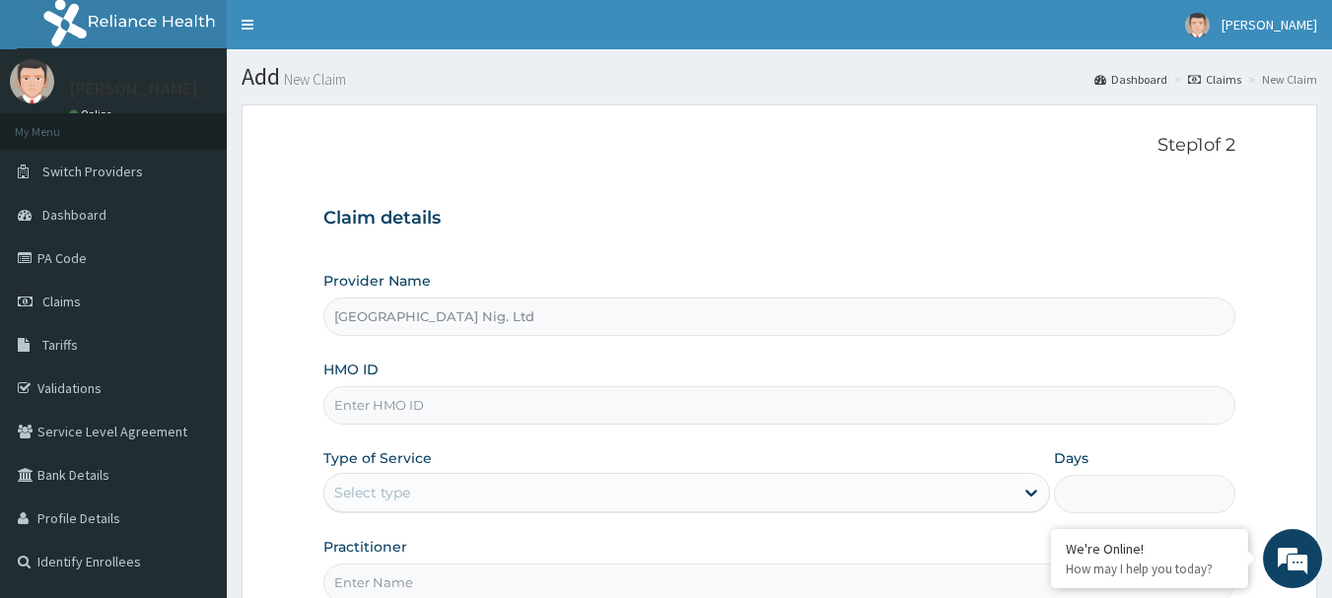
paste input "LGL/10004/A"
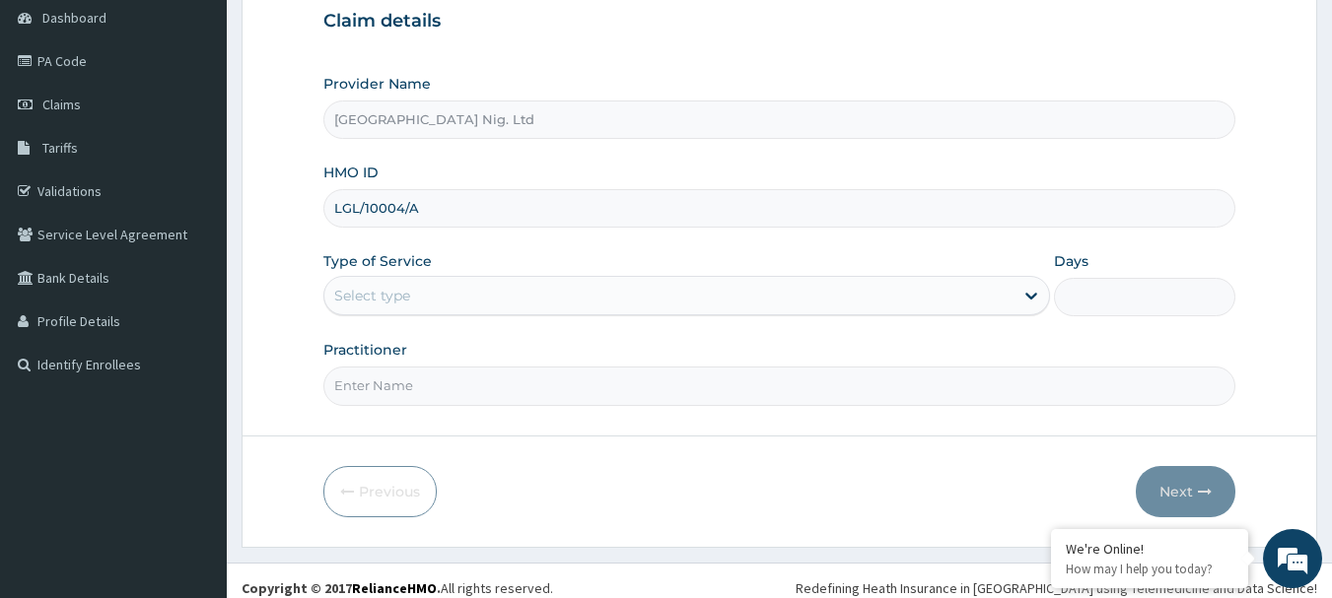
type input "LGL/10004/A"
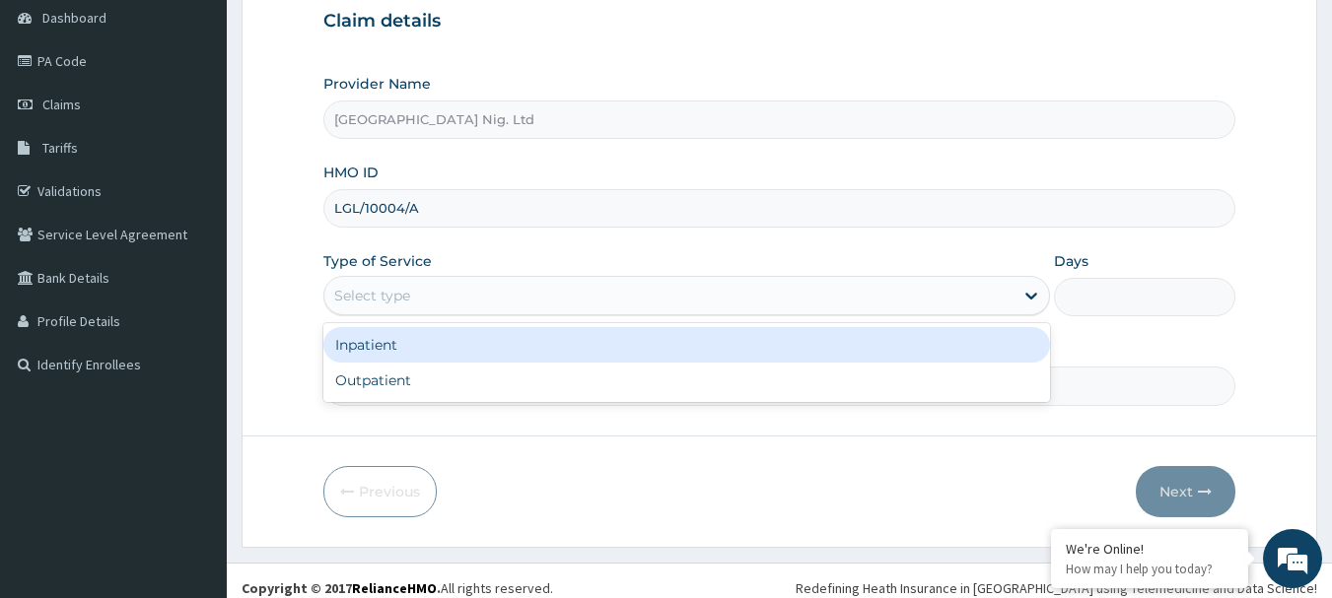
click at [957, 298] on div "Select type" at bounding box center [668, 296] width 689 height 32
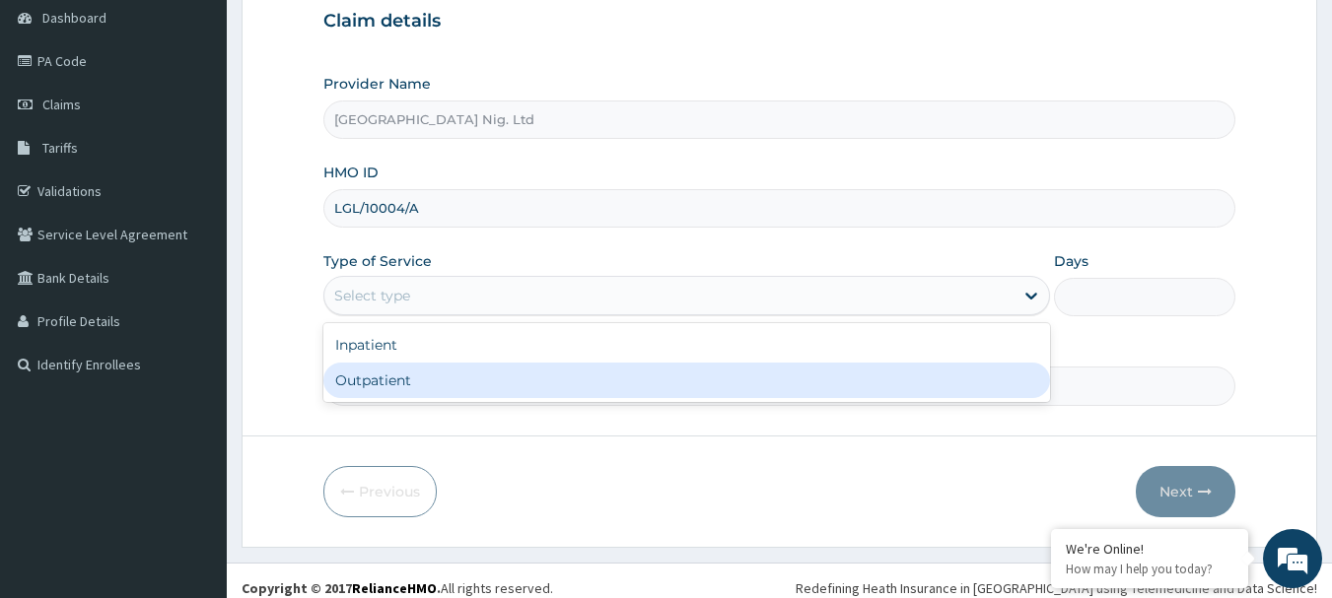
click at [672, 384] on div "Outpatient" at bounding box center [686, 380] width 727 height 35
type input "1"
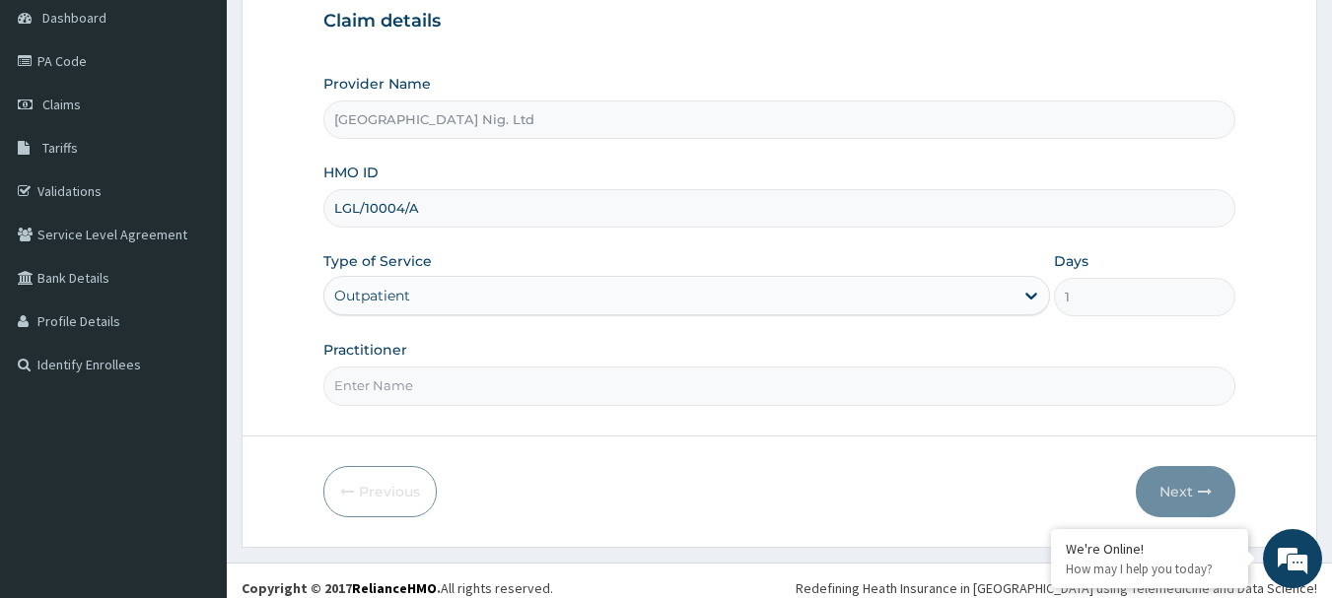
scroll to position [0, 0]
click at [519, 409] on form "Step 1 of 2 Claim details Provider Name R-Jolad Hospital Nig. Ltd HMO ID LGL/10…" at bounding box center [779, 227] width 1075 height 640
click at [521, 396] on input "Practitioner" at bounding box center [779, 386] width 913 height 38
paste input "Omodamiro Bamitale"
type input "DR Omodamiro Bamitale"
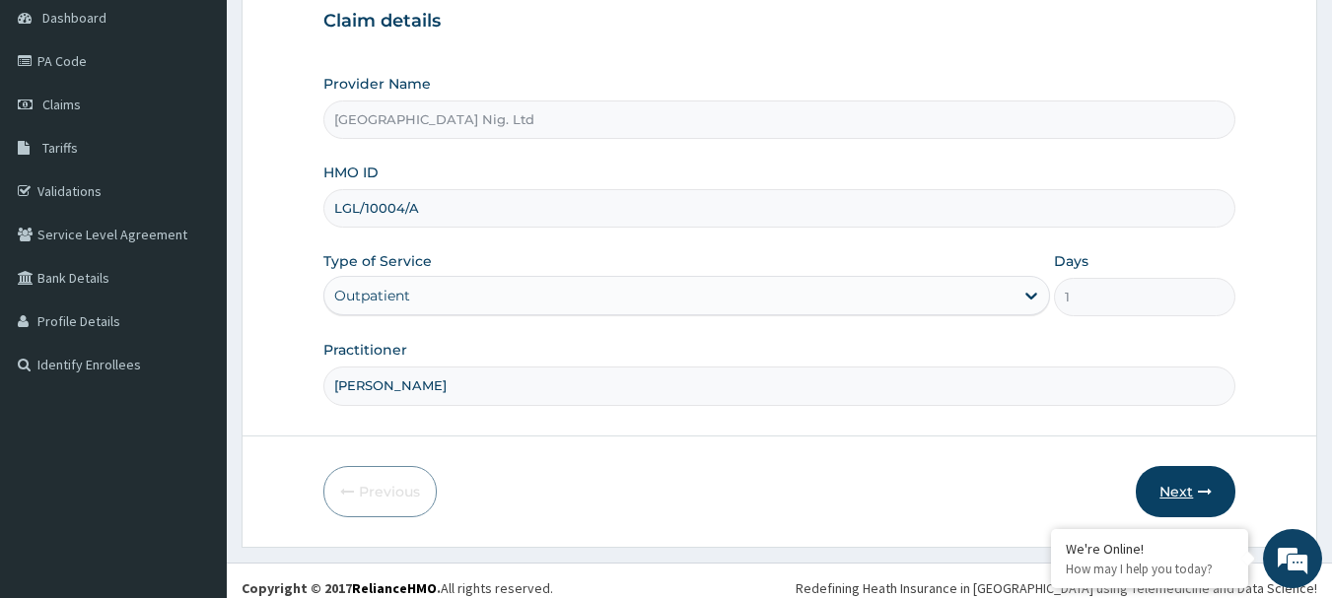
click at [1183, 491] on button "Next" at bounding box center [1186, 491] width 100 height 51
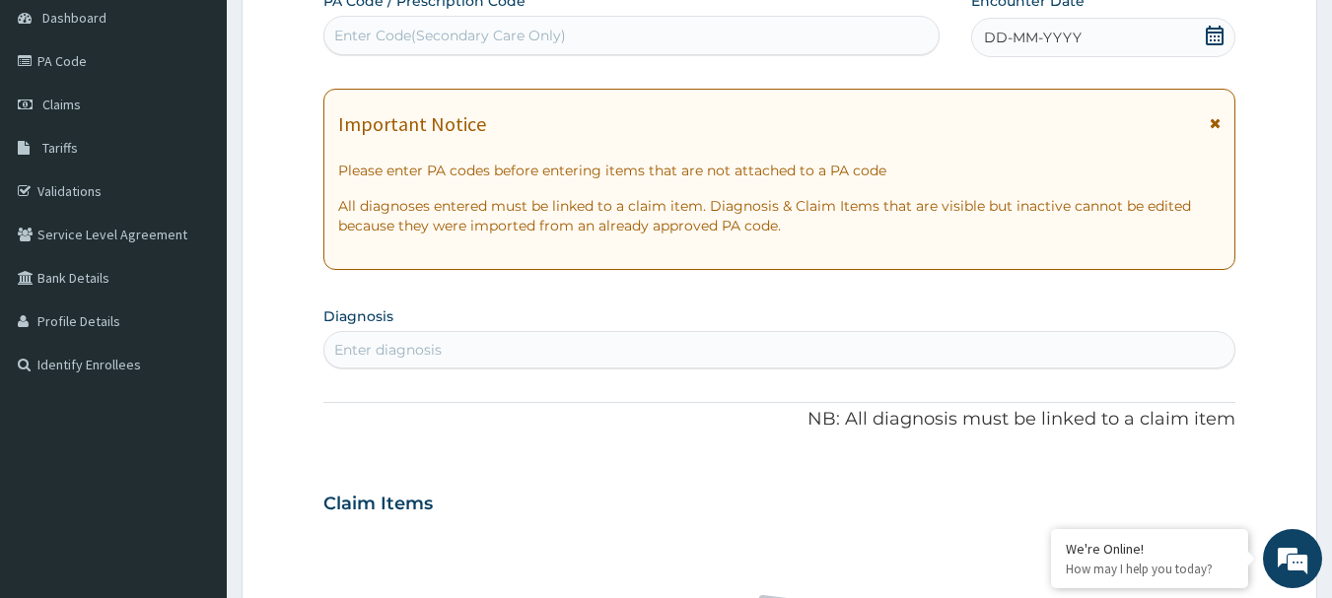
click at [500, 47] on div "Enter Code(Secondary Care Only)" at bounding box center [631, 36] width 615 height 32
paste input "PA/A89E03"
type input "PA/A89E03"
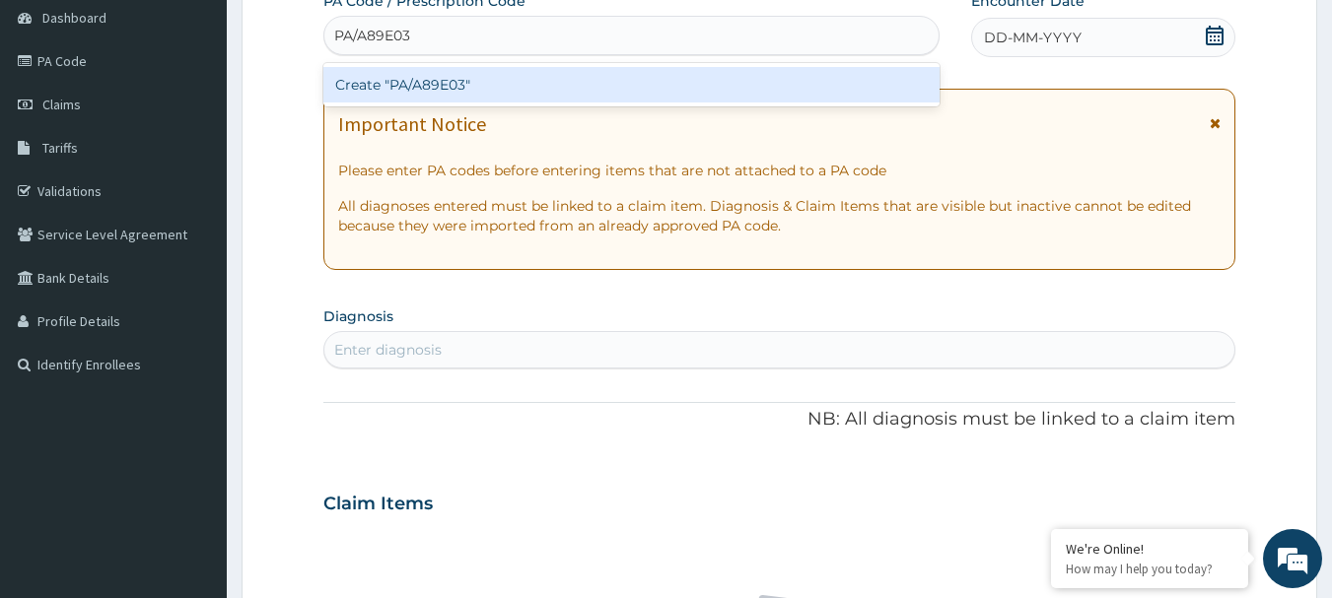
click at [485, 80] on div "Create "PA/A89E03"" at bounding box center [631, 84] width 617 height 35
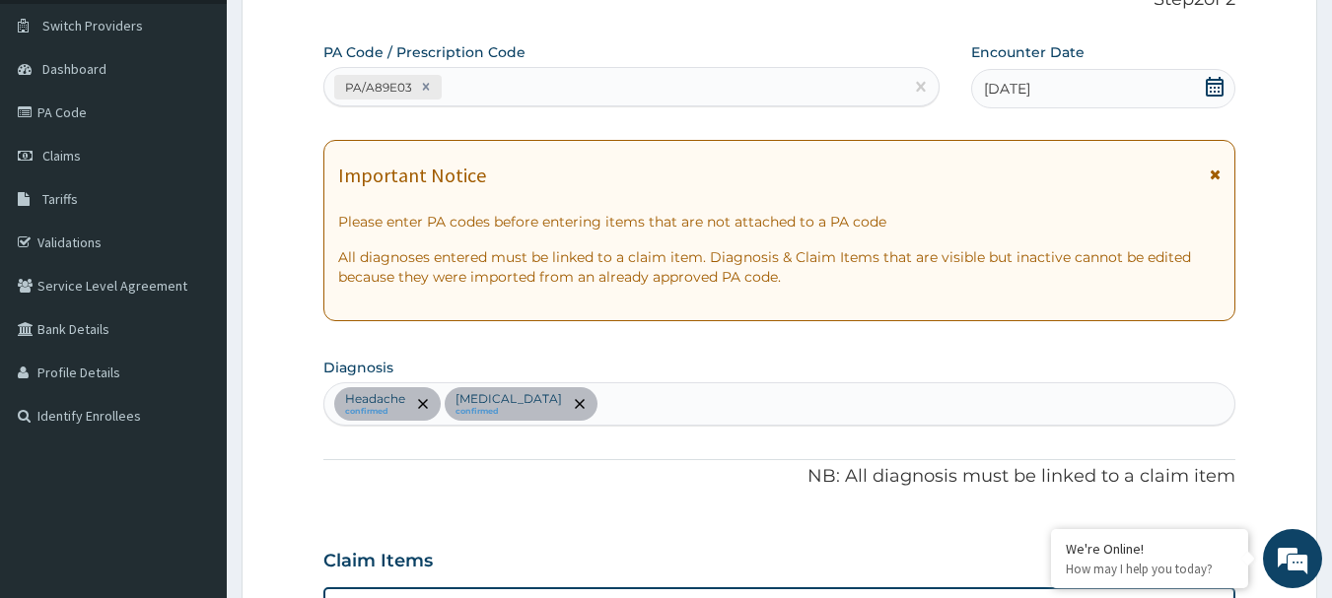
scroll to position [101, 0]
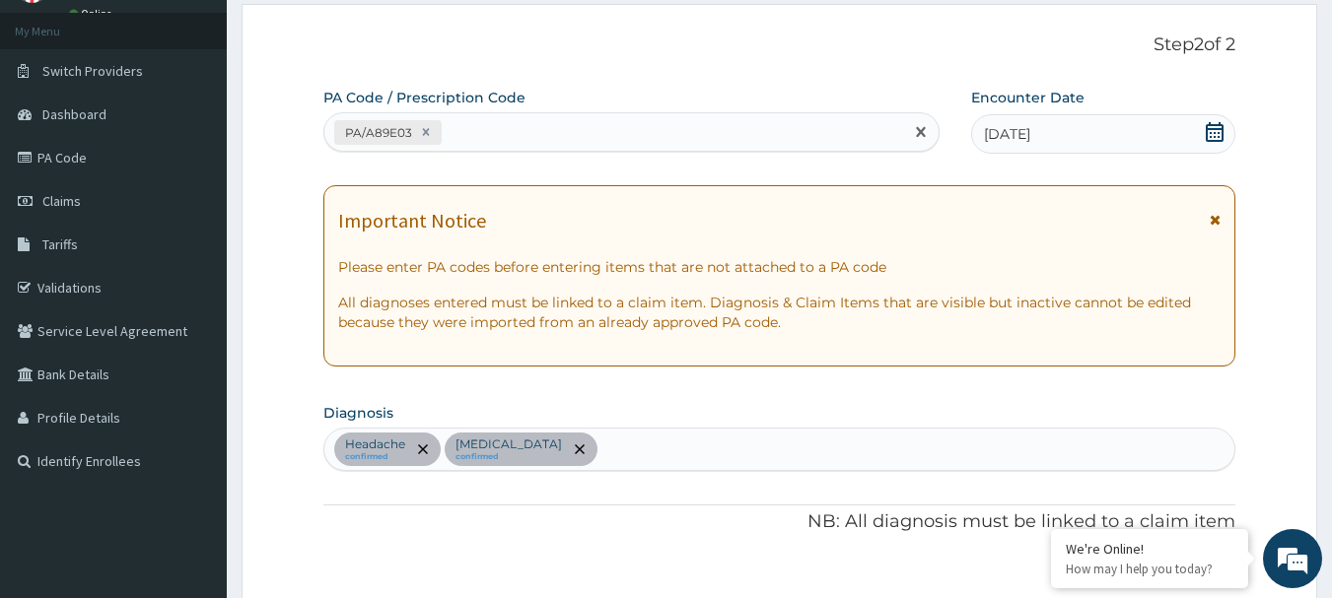
click at [487, 137] on div "PA/A89E03" at bounding box center [614, 132] width 580 height 33
paste input "PA/4D604E"
type input "PA/4D604E"
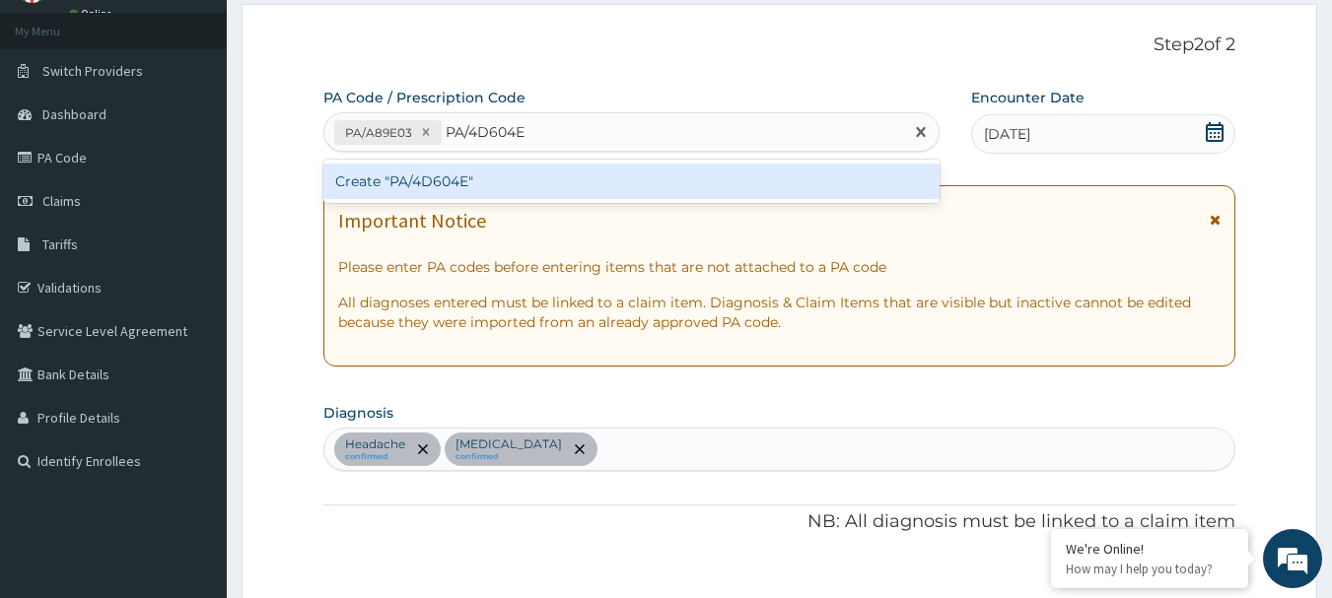
click at [442, 185] on div "Create "PA/4D604E"" at bounding box center [631, 181] width 617 height 35
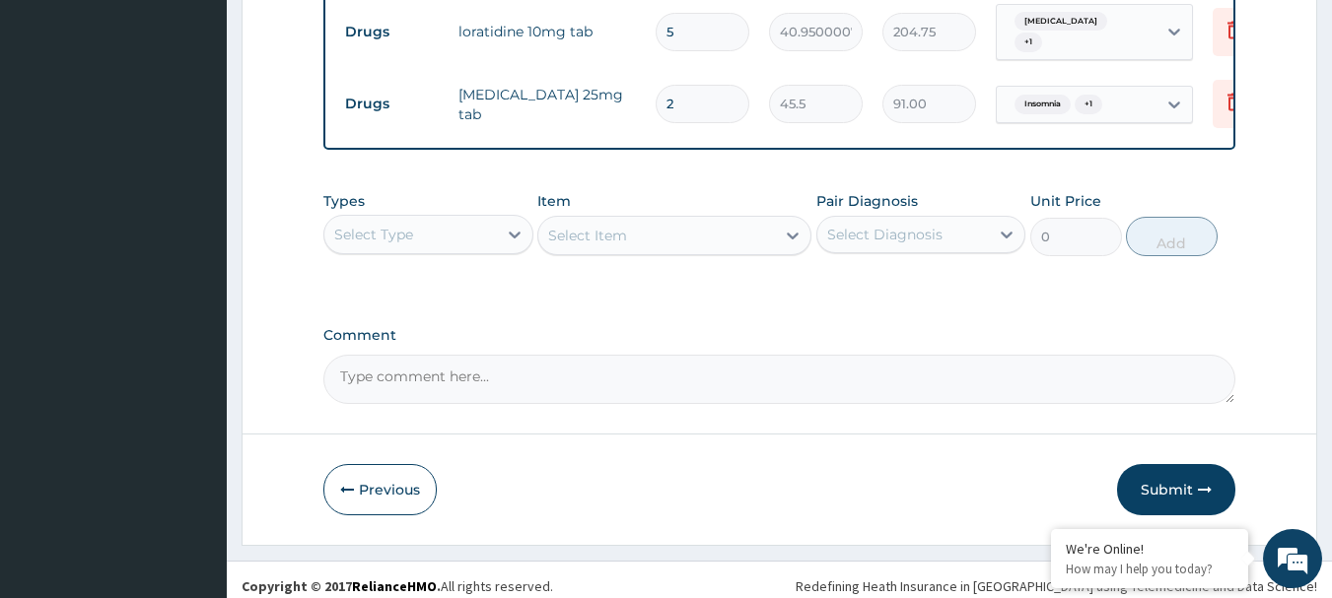
scroll to position [863, 0]
click at [956, 246] on div "Select Diagnosis" at bounding box center [903, 233] width 173 height 32
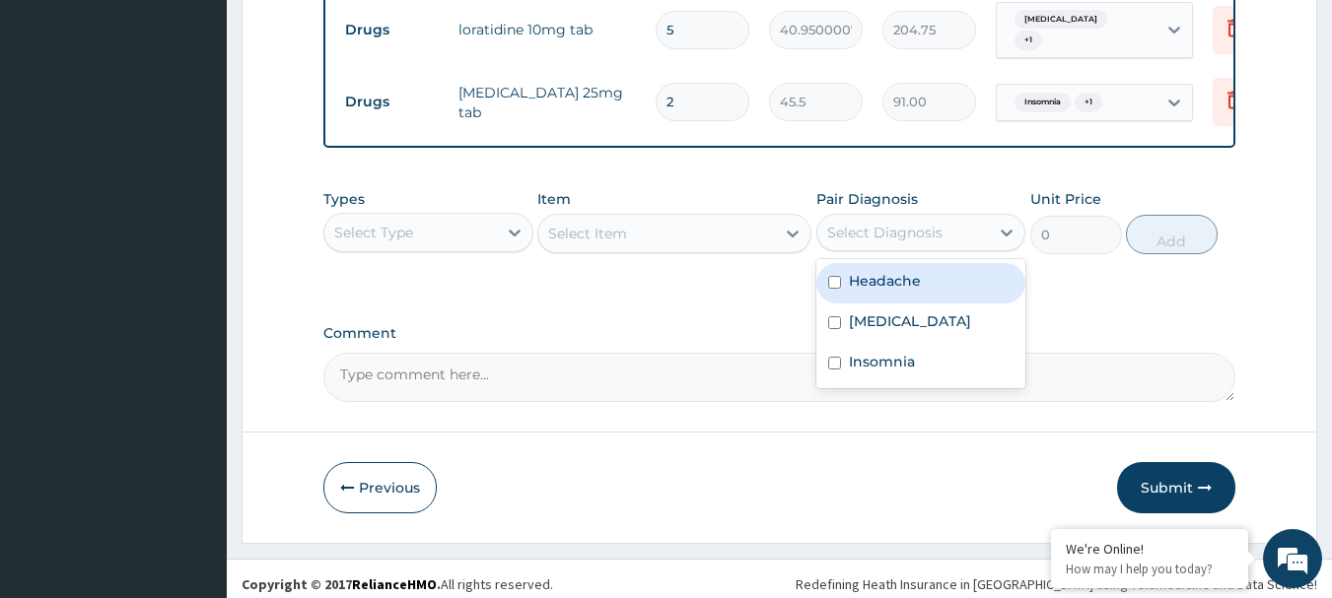
click at [893, 284] on div "Headache" at bounding box center [921, 283] width 210 height 40
checkbox input "true"
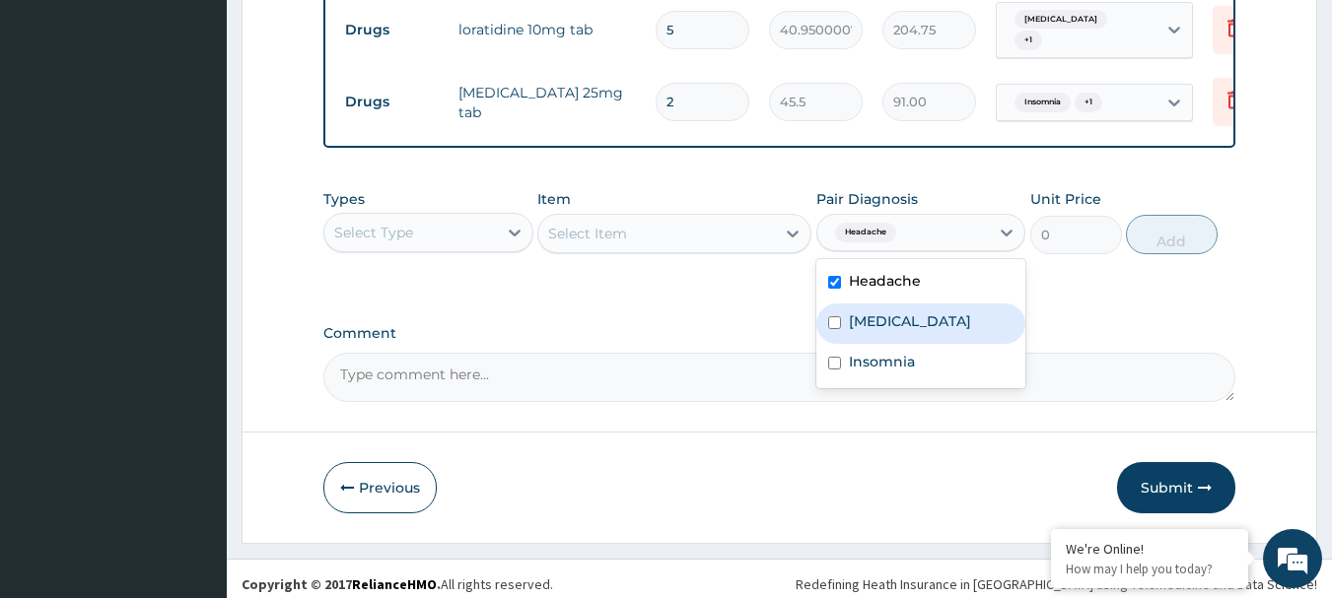
click at [868, 331] on label "[MEDICAL_DATA]" at bounding box center [910, 322] width 122 height 20
checkbox input "true"
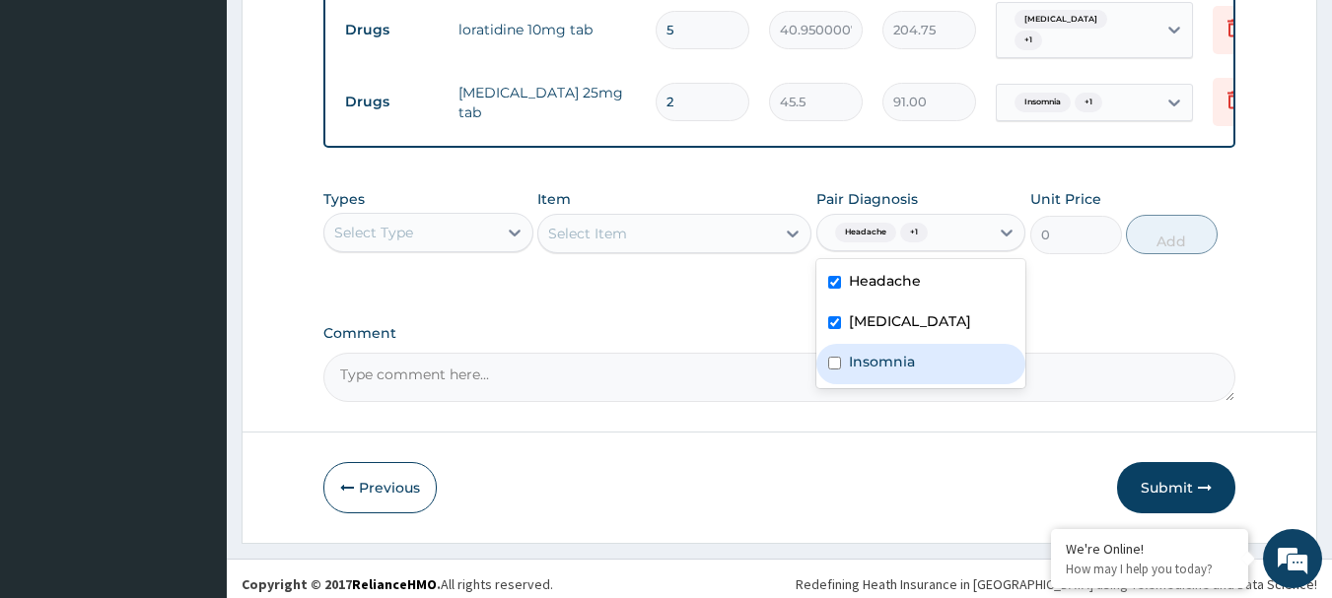
click at [863, 372] on label "Insomnia" at bounding box center [882, 362] width 66 height 20
checkbox input "true"
click at [480, 248] on div "Select Type" at bounding box center [410, 233] width 173 height 32
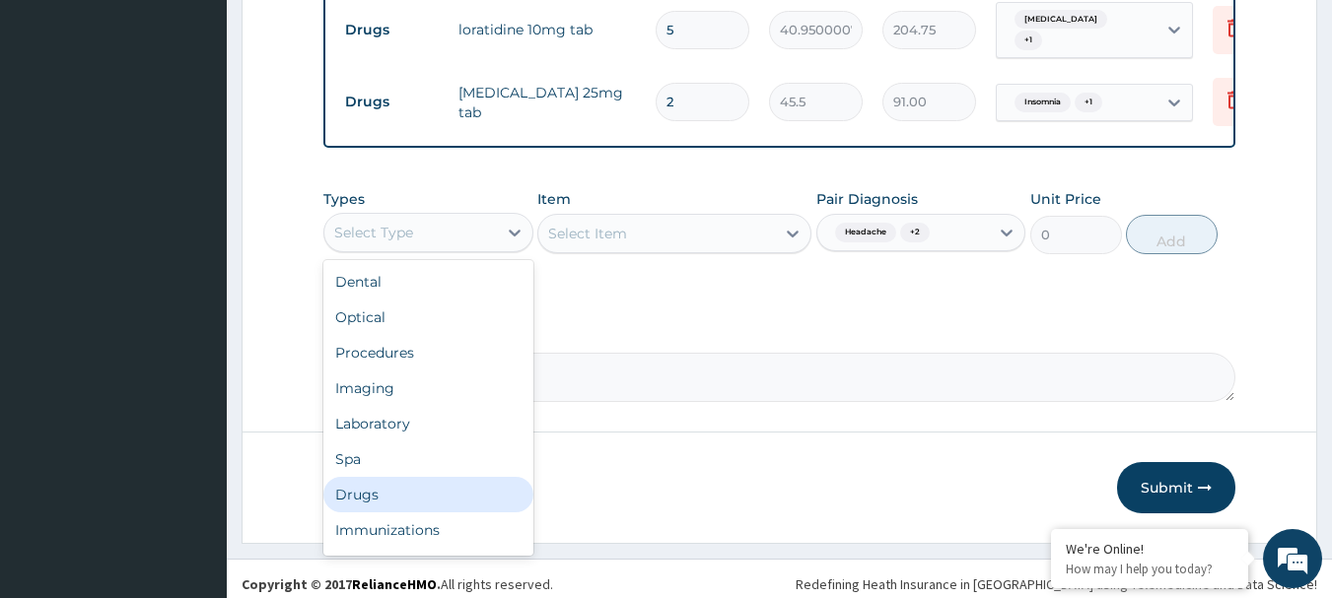
click at [408, 509] on div "Drugs" at bounding box center [428, 494] width 210 height 35
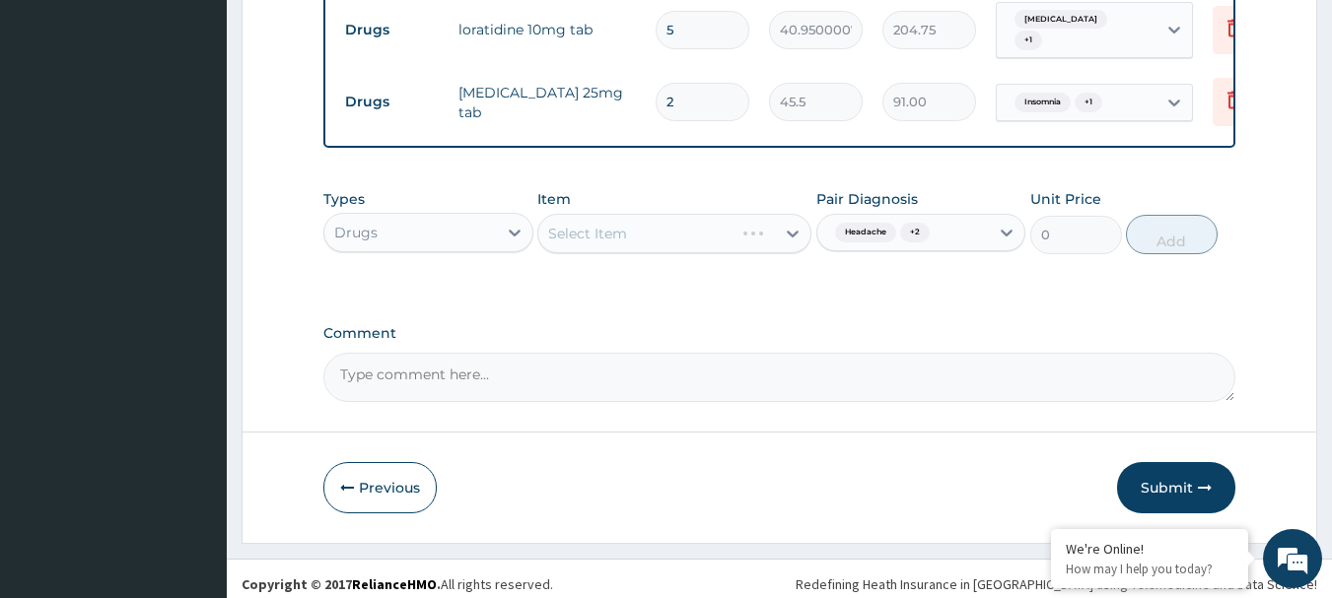
click at [680, 252] on div "Select Item" at bounding box center [674, 233] width 274 height 39
click at [649, 252] on div "Select Item" at bounding box center [674, 233] width 274 height 39
click at [662, 250] on div "Select Item" at bounding box center [674, 233] width 274 height 39
click at [607, 248] on div "Select Item" at bounding box center [674, 233] width 274 height 39
click at [645, 252] on div "Select Item" at bounding box center [674, 233] width 274 height 39
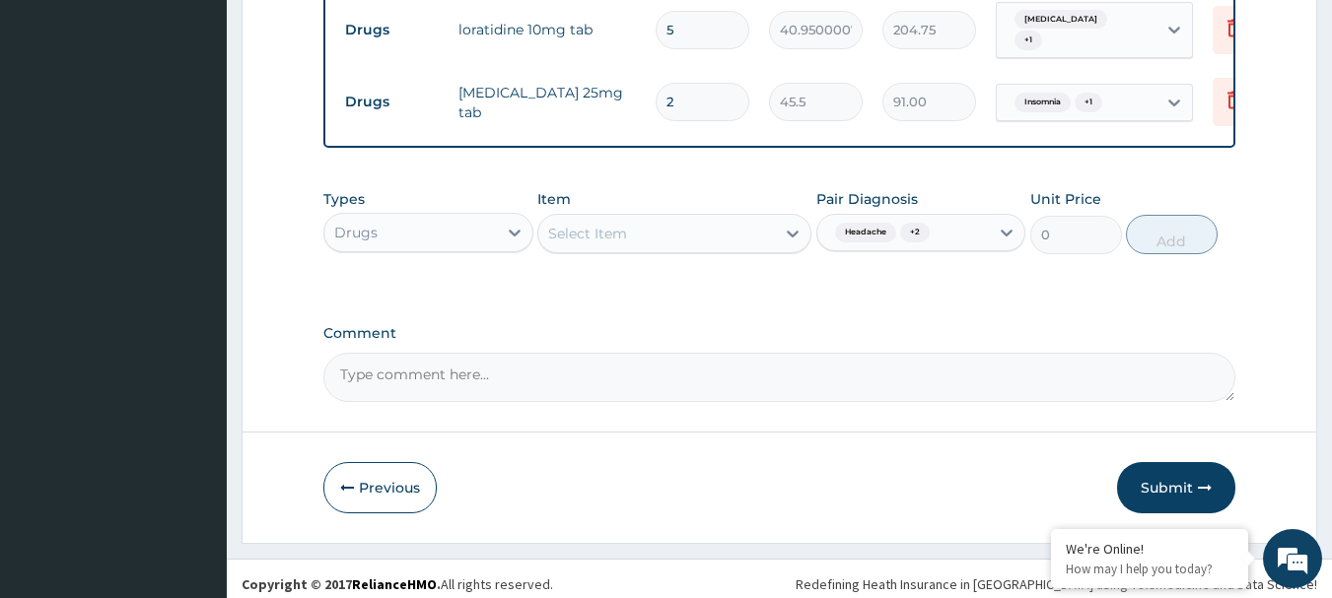
click at [645, 249] on div "Select Item" at bounding box center [656, 234] width 237 height 32
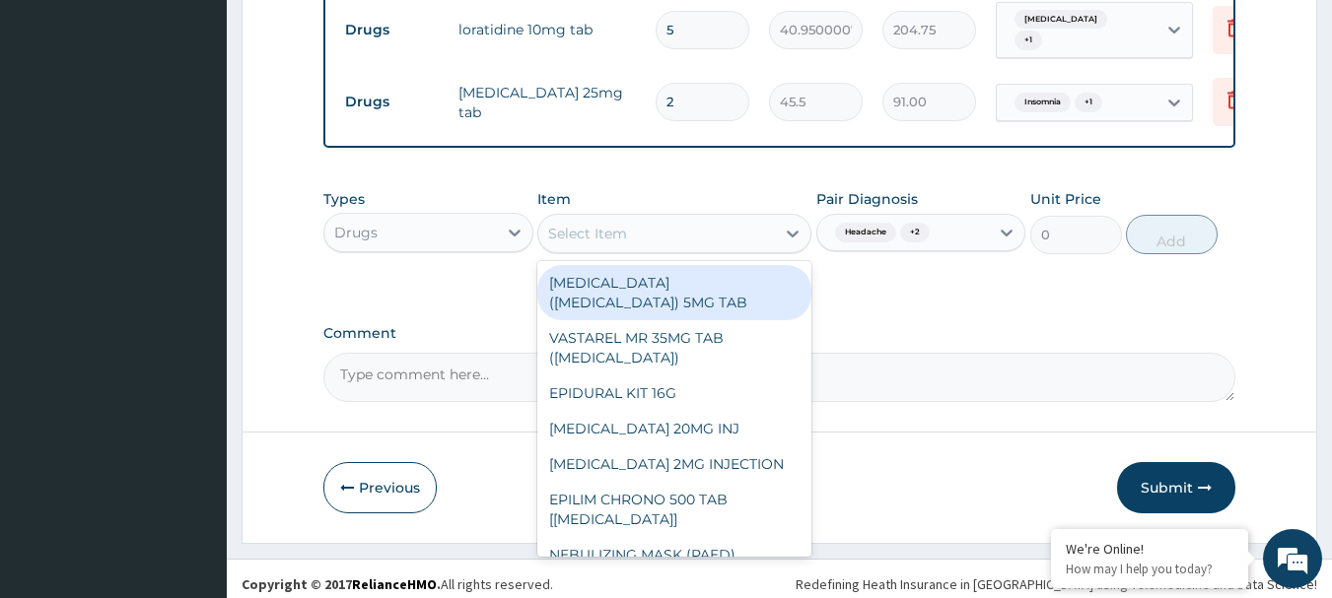
paste input "PARACETAMOL 500MG TAB x 1000"
type input "PARACETAMOL 500MG TAB x 1000"
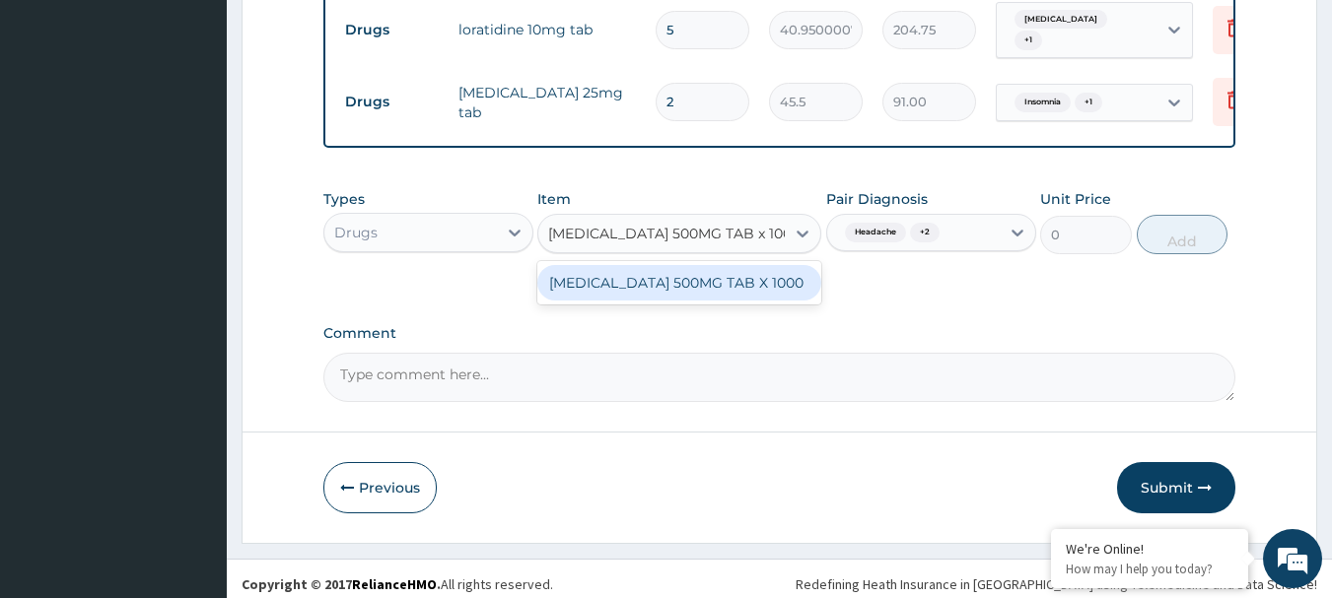
scroll to position [0, 26]
click at [638, 301] on div "PARACETAMOL 500MG TAB X 1000" at bounding box center [679, 282] width 284 height 35
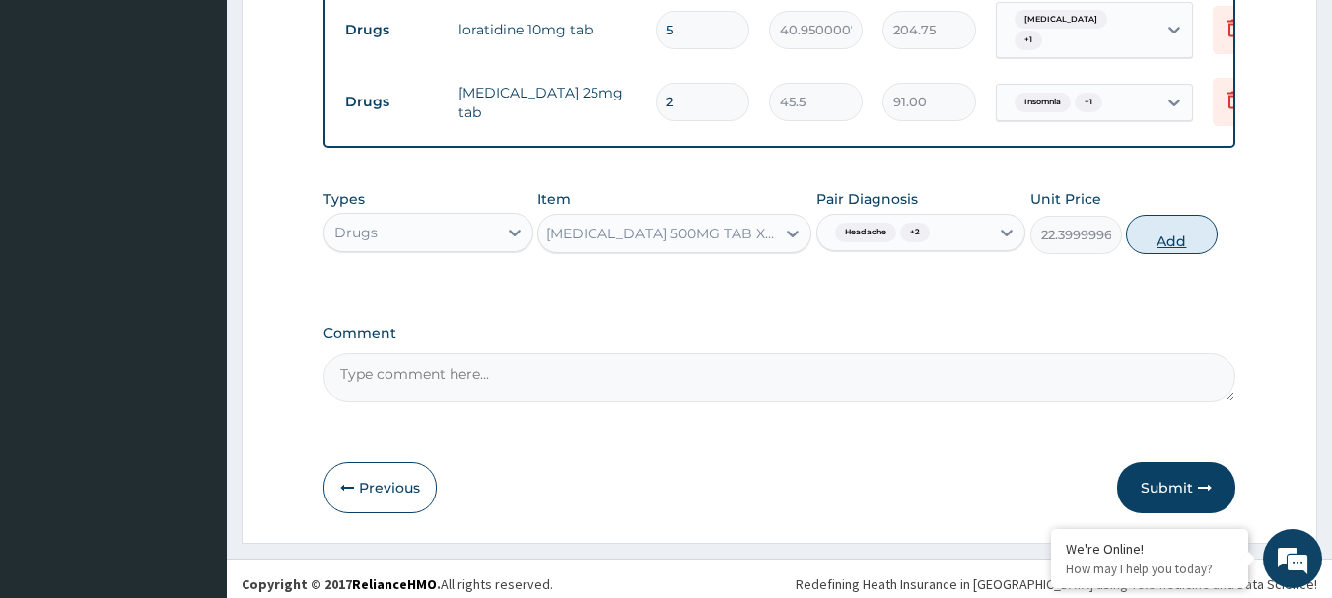
click at [1171, 254] on button "Add" at bounding box center [1172, 234] width 92 height 39
type input "0"
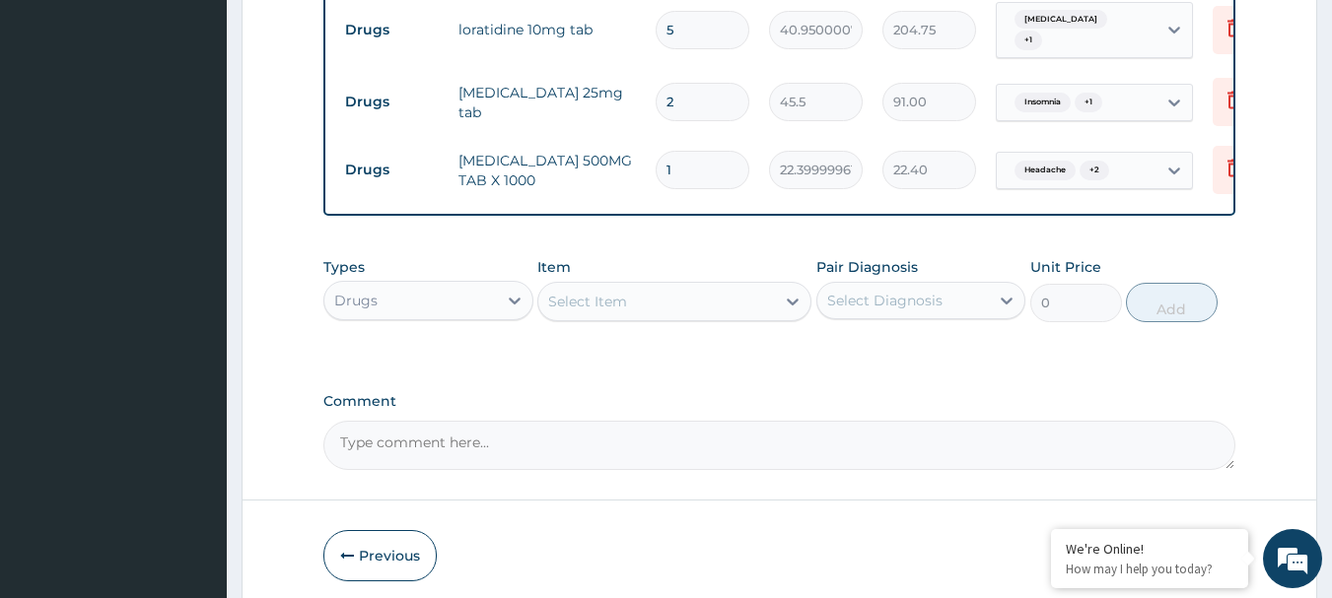
click at [702, 179] on input "1" at bounding box center [703, 170] width 94 height 38
type input "0.00"
type input "2"
type input "44.80"
type input "24"
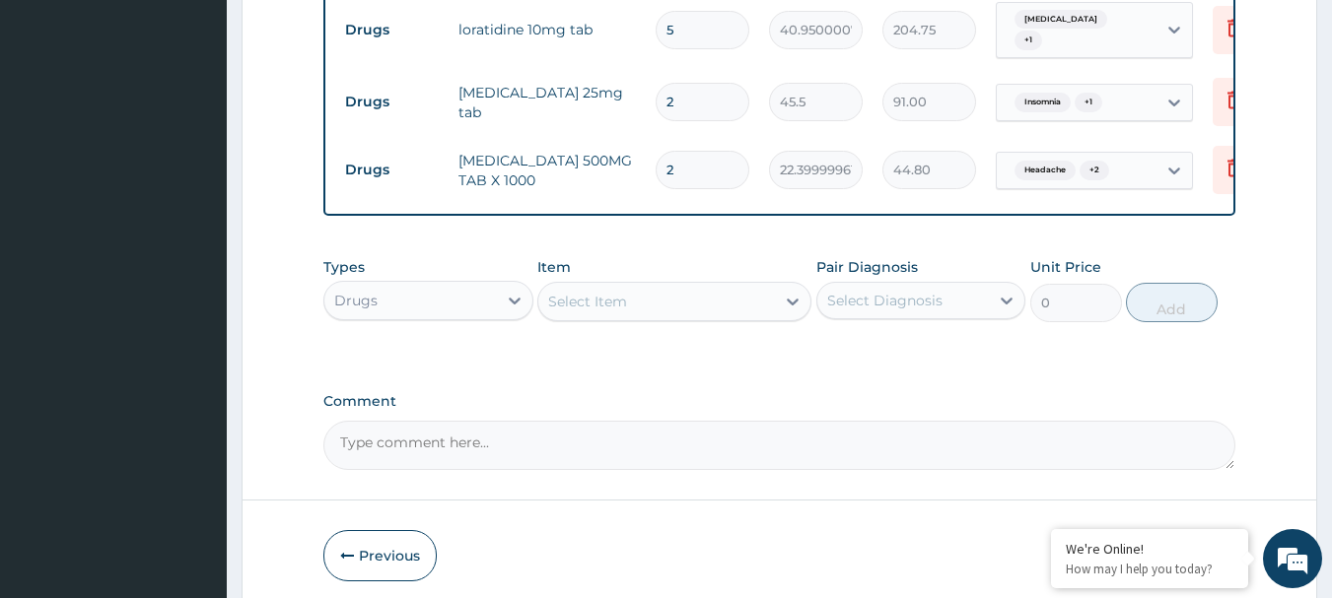
type input "537.60"
type input "24"
click at [968, 313] on div "Select Diagnosis" at bounding box center [903, 301] width 173 height 32
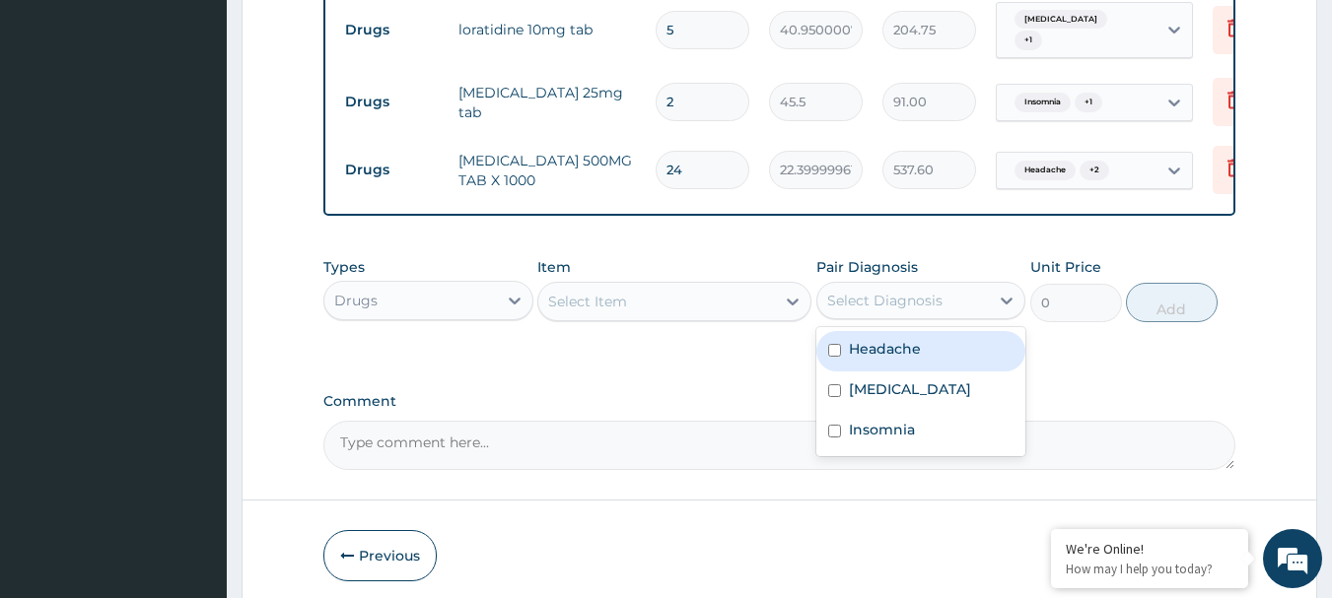
click at [900, 359] on label "Headache" at bounding box center [885, 349] width 72 height 20
checkbox input "true"
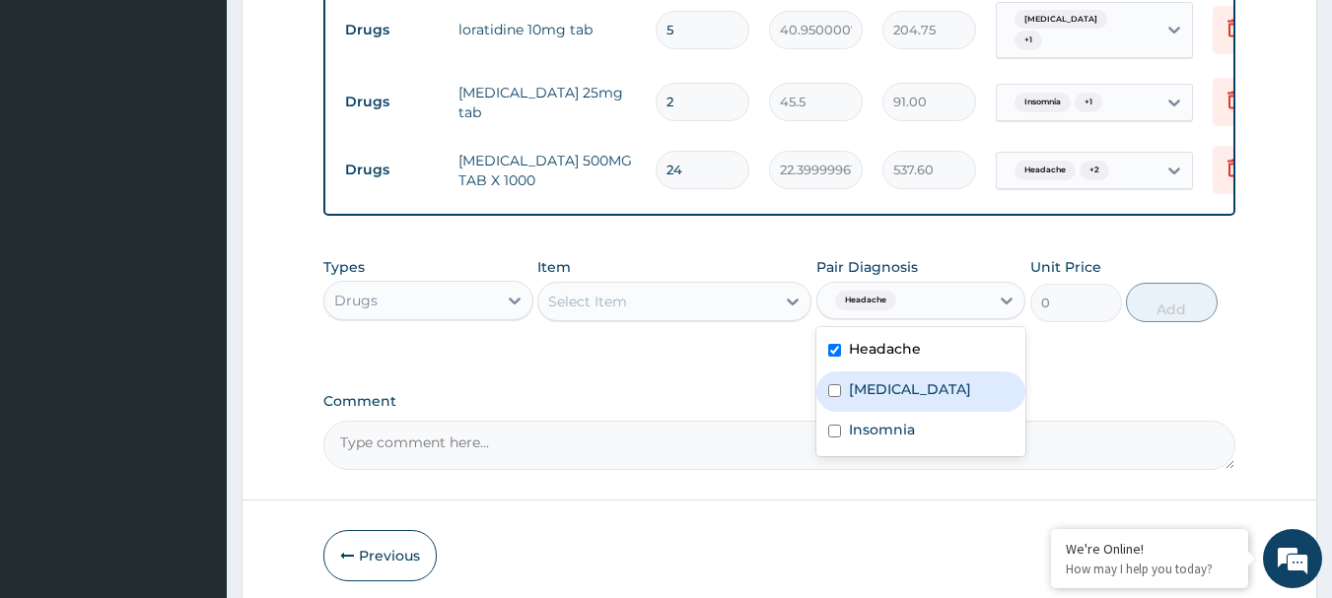
click at [897, 399] on label "Upper respiratory infection" at bounding box center [910, 390] width 122 height 20
checkbox input "true"
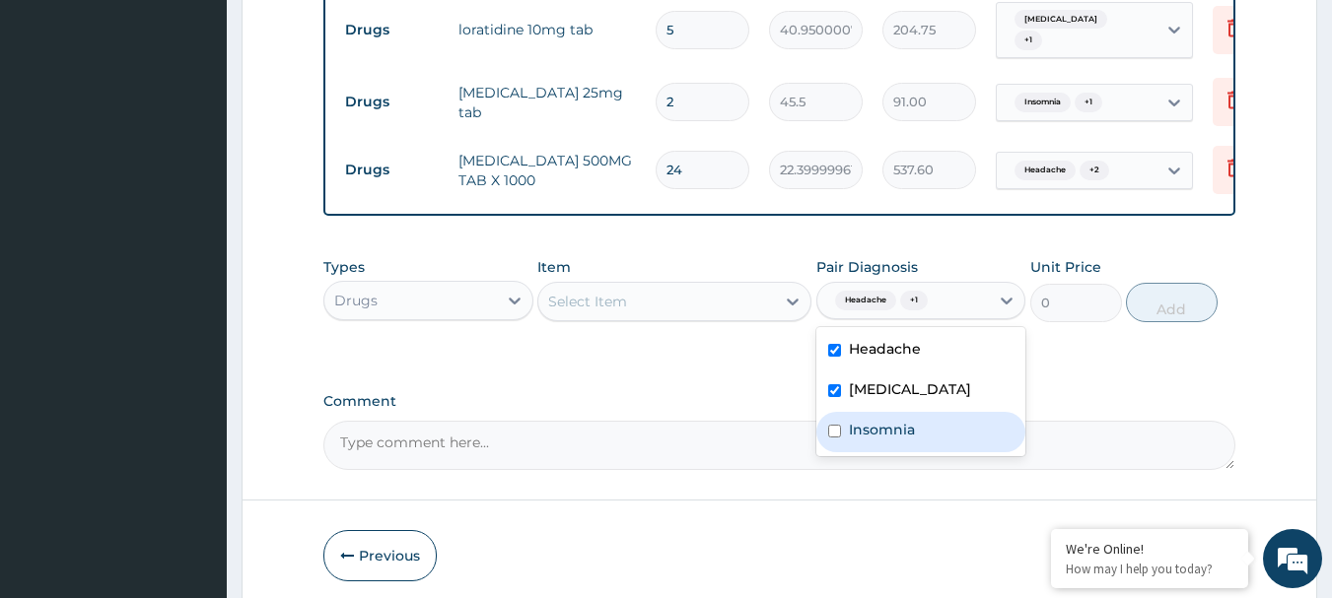
click at [889, 440] on label "Insomnia" at bounding box center [882, 430] width 66 height 20
checkbox input "true"
click at [692, 317] on div "Select Item" at bounding box center [656, 302] width 237 height 32
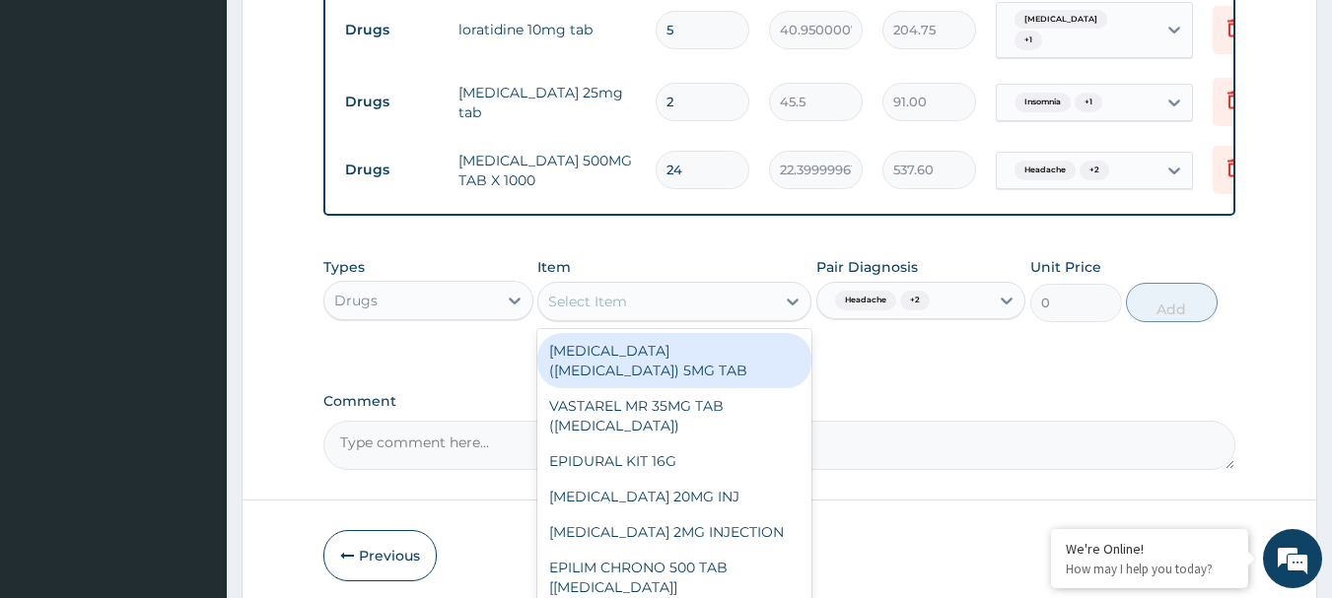
paste input "COUGH SYRUP ADULT (M&B)"
type input "COUGH SYRUP ADULT (M&B)"
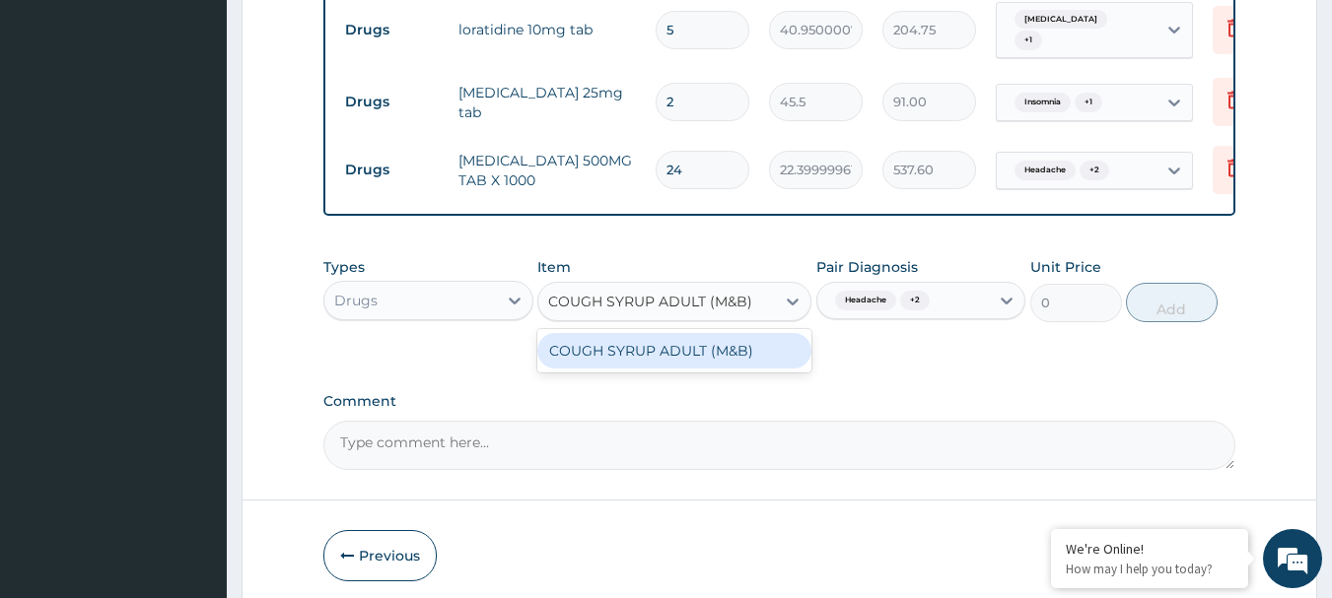
scroll to position [0, 6]
click at [694, 369] on div "COUGH SYRUP ADULT (M&B)" at bounding box center [674, 350] width 274 height 35
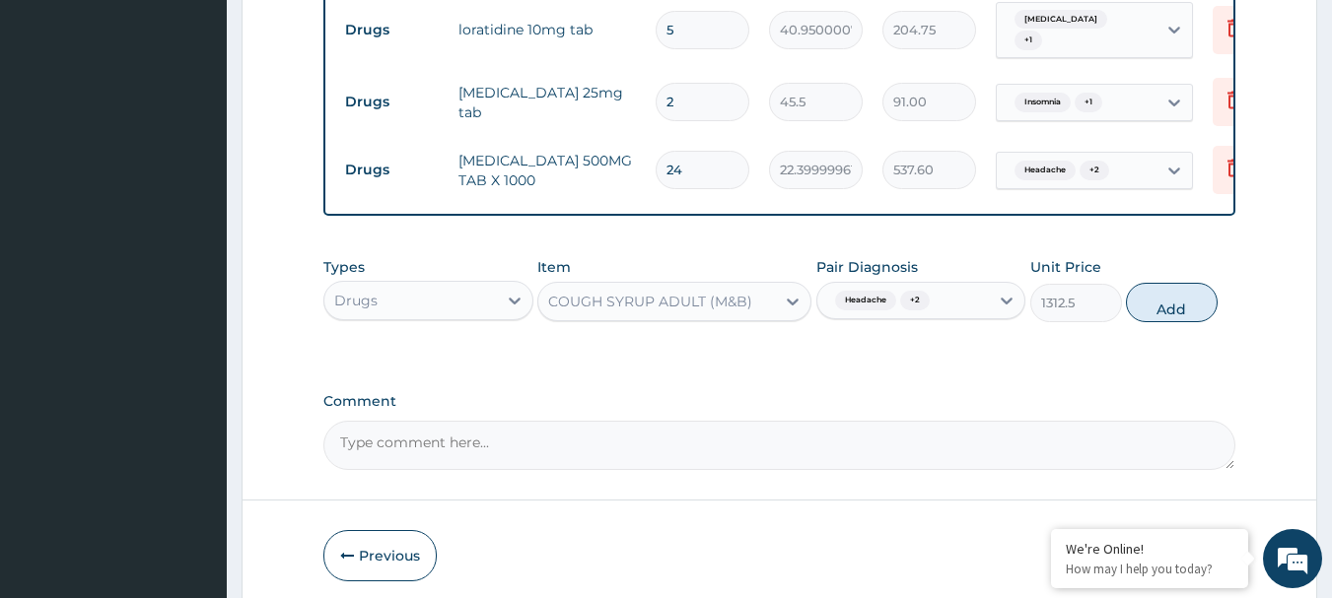
scroll to position [0, 0]
click at [1190, 321] on button "Add" at bounding box center [1172, 302] width 92 height 39
type input "0"
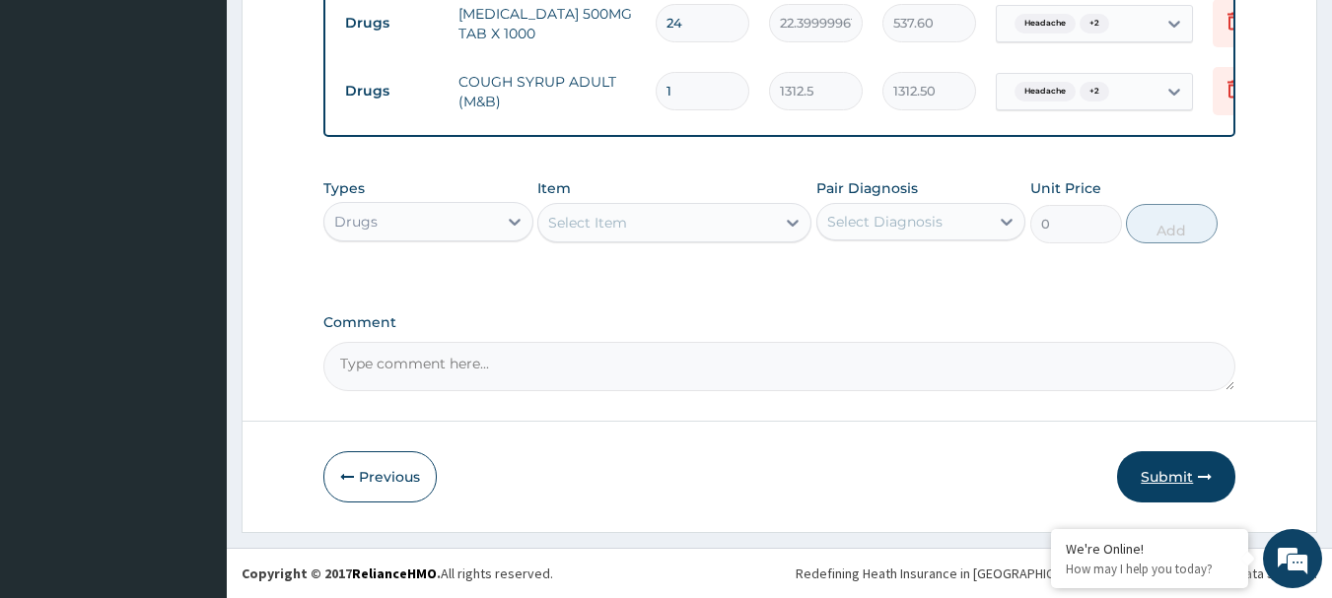
click at [1138, 471] on button "Submit" at bounding box center [1176, 476] width 118 height 51
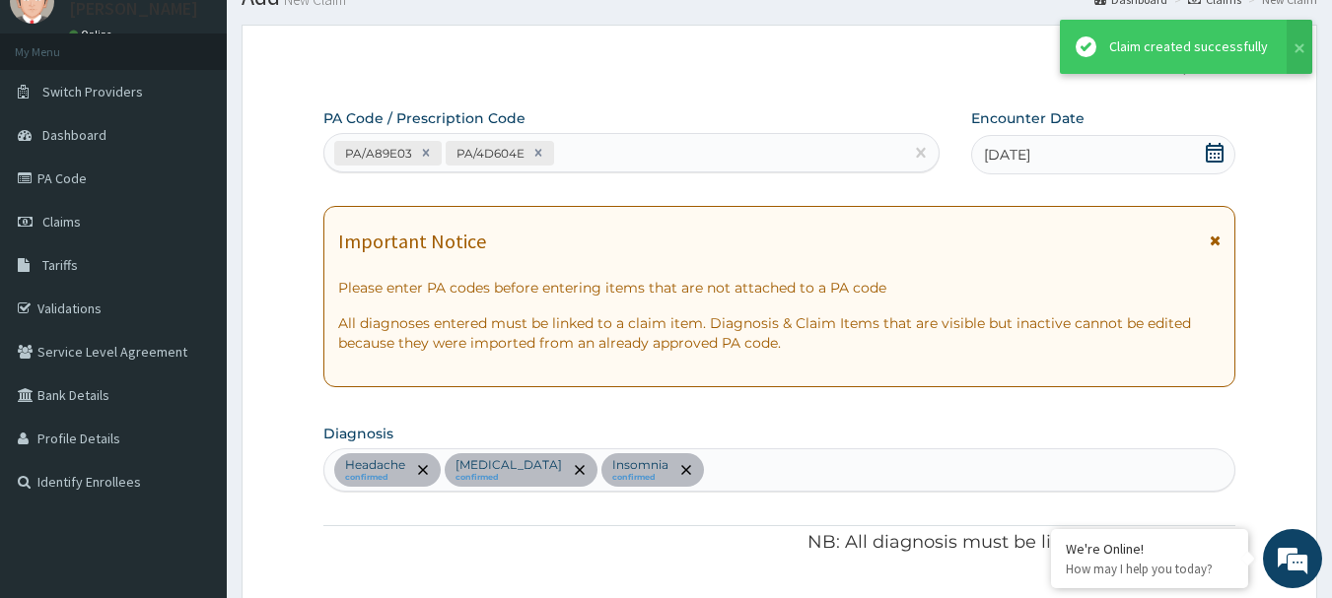
scroll to position [1024, 0]
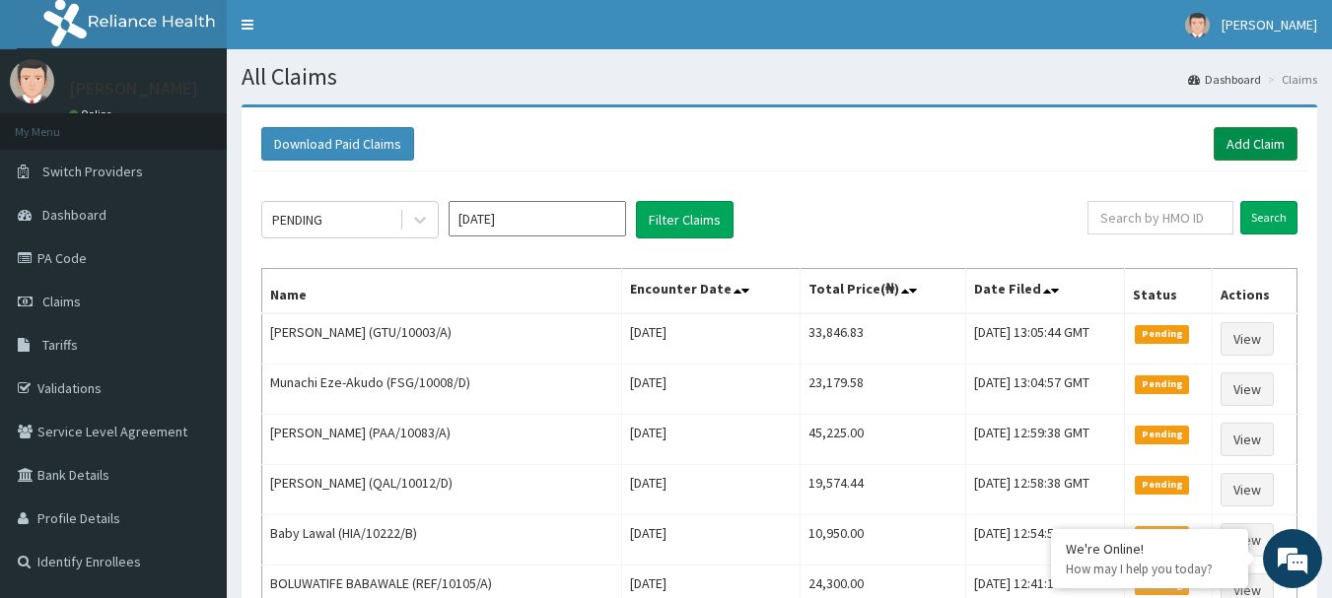
click at [1267, 139] on link "Add Claim" at bounding box center [1256, 144] width 84 height 34
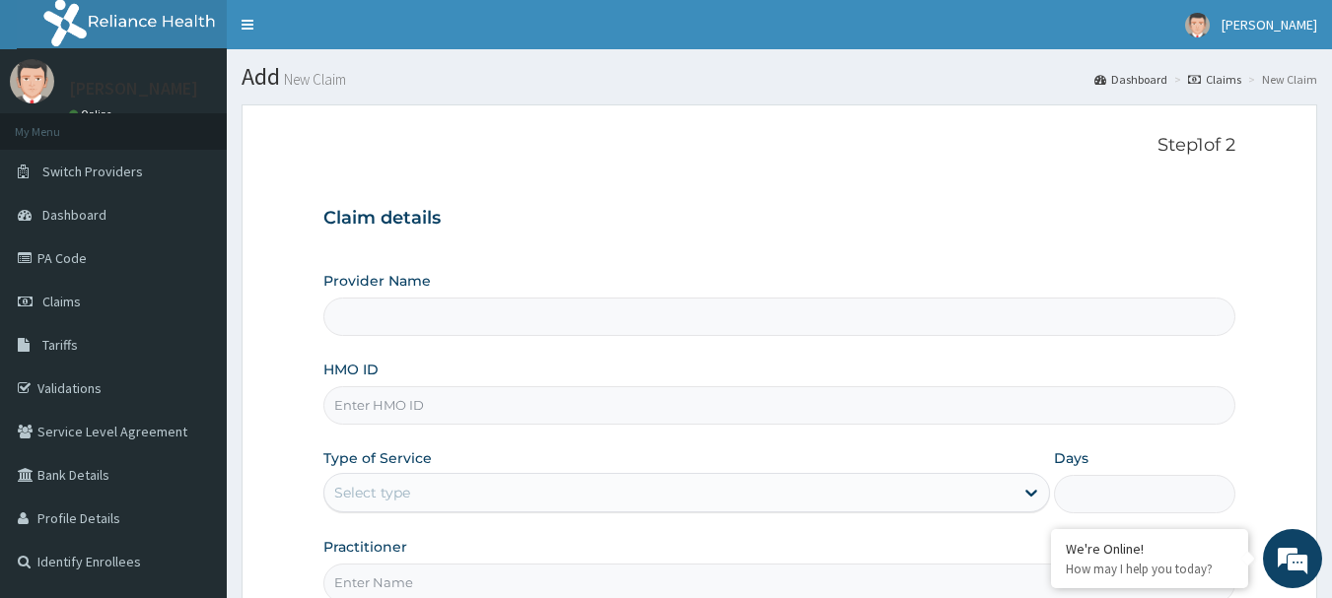
type input "[GEOGRAPHIC_DATA] Nig. Ltd"
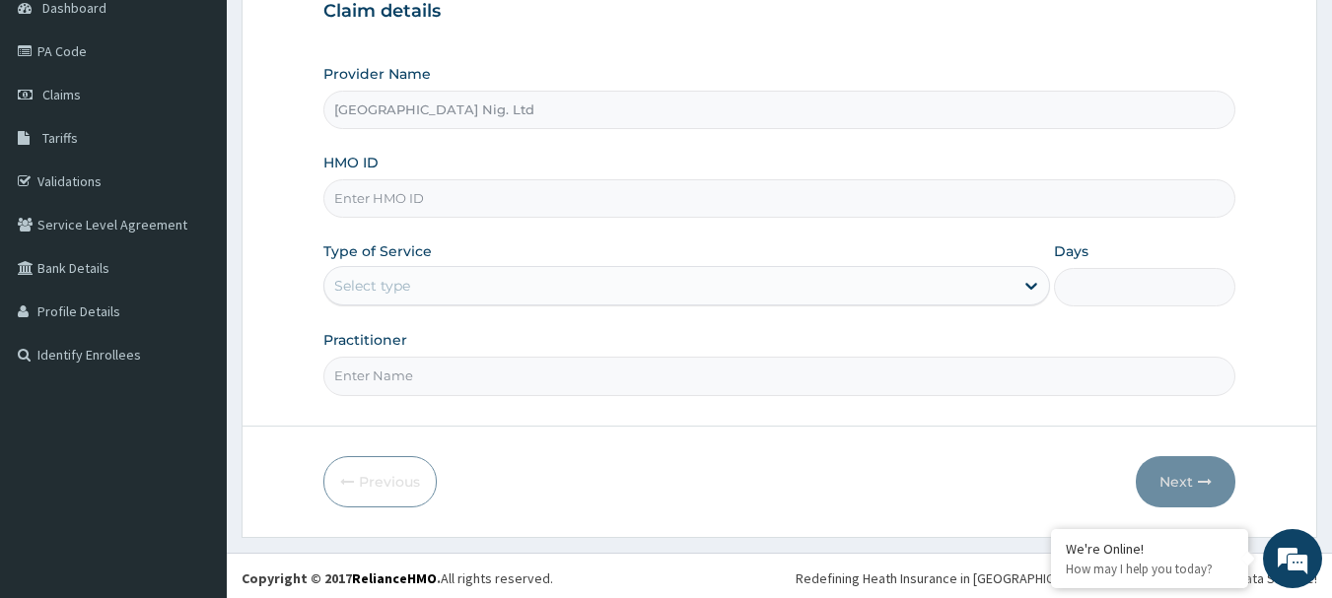
scroll to position [212, 0]
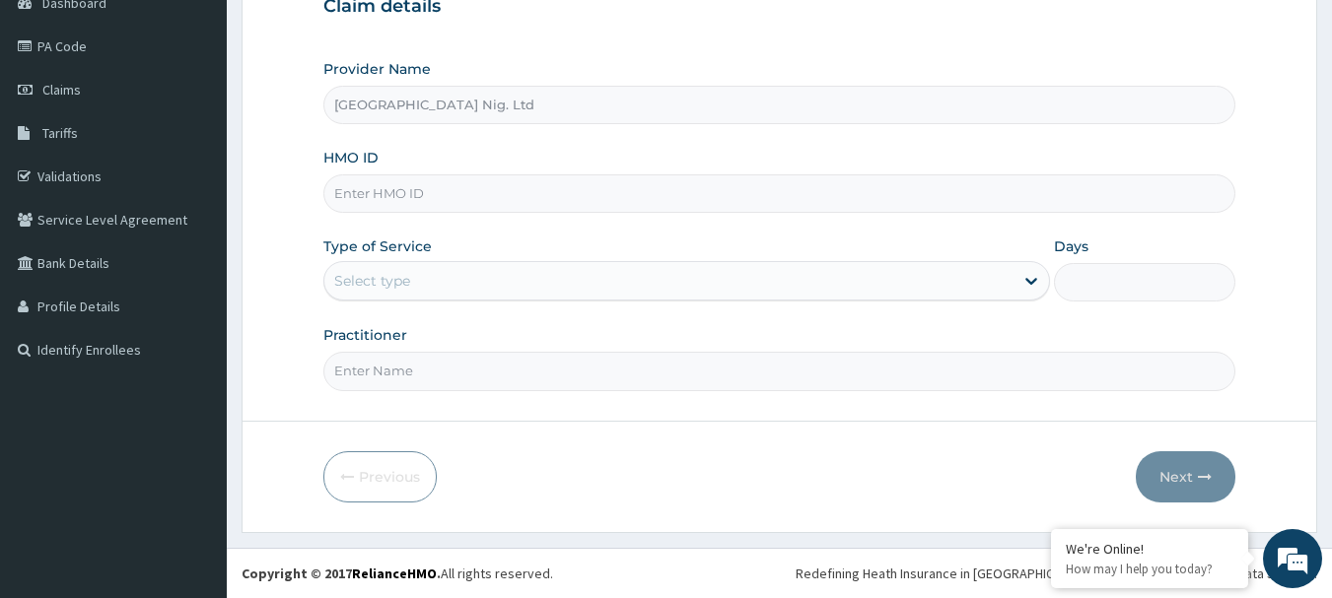
click at [538, 203] on input "HMO ID" at bounding box center [779, 193] width 913 height 38
paste input "ALT/10241/B"
type input "ALT/10241/B"
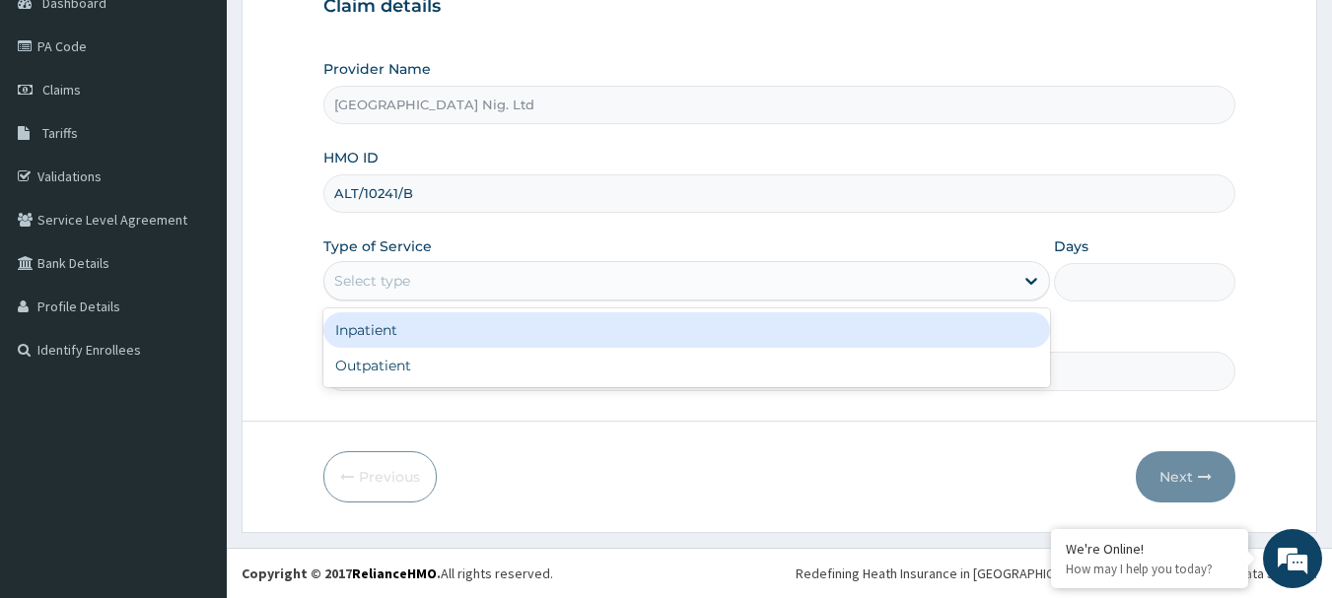
click at [921, 281] on div "Select type" at bounding box center [668, 281] width 689 height 32
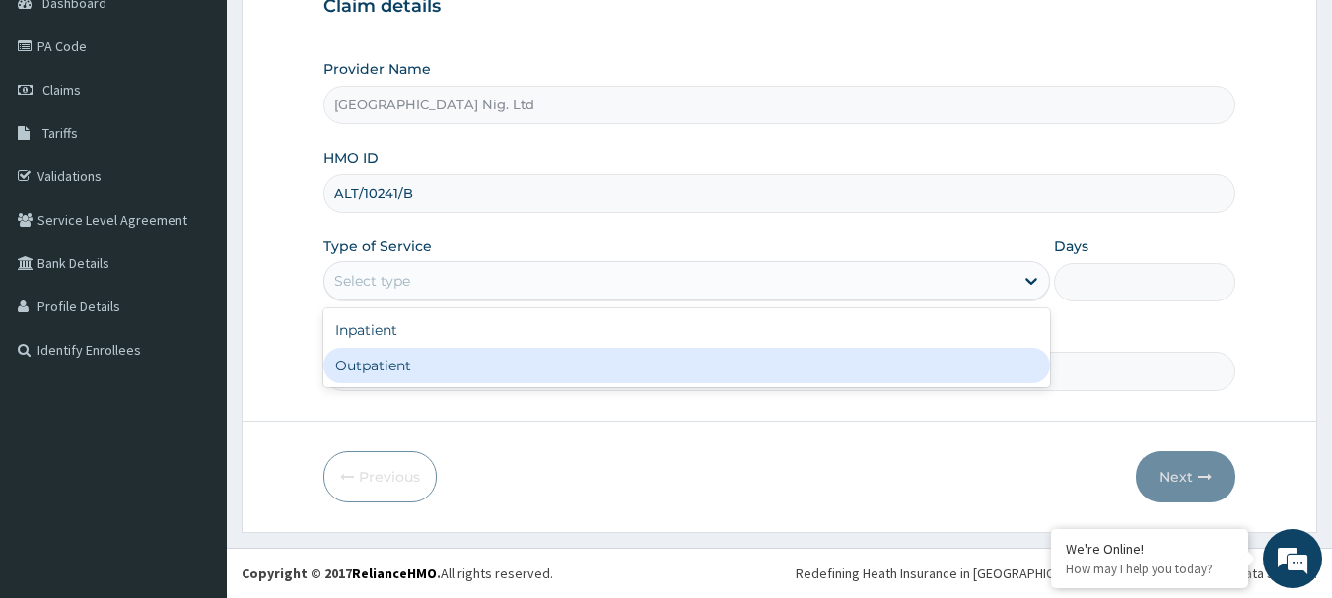
click at [671, 360] on div "Outpatient" at bounding box center [686, 365] width 727 height 35
type input "1"
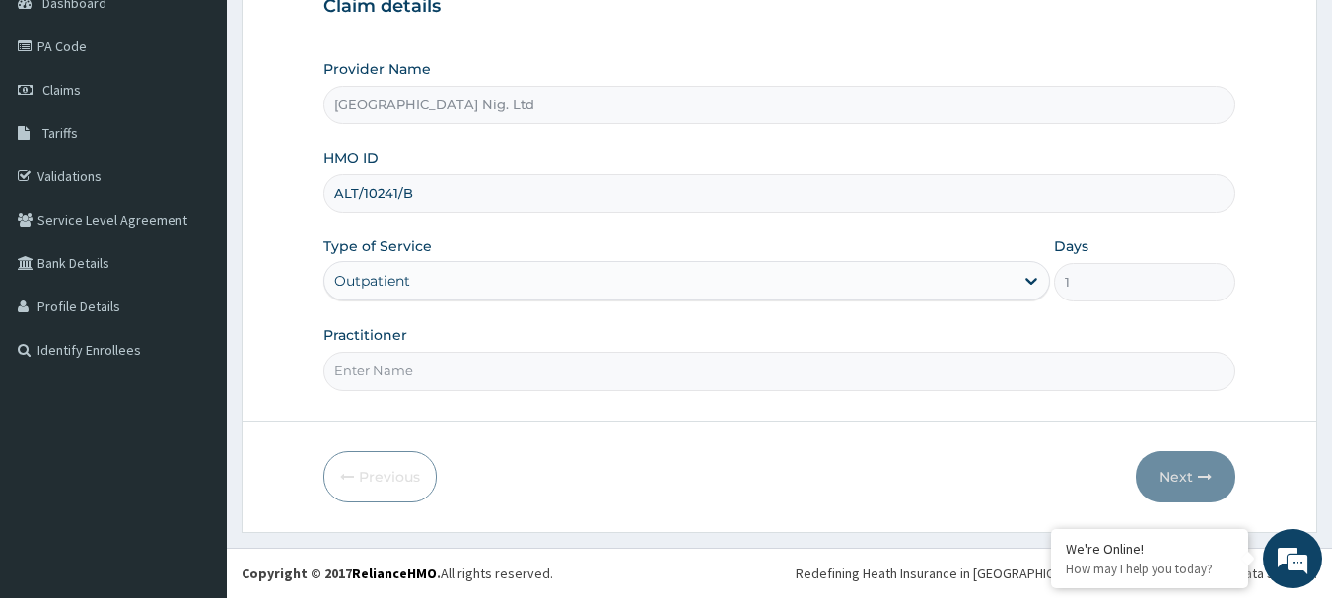
scroll to position [0, 0]
click at [480, 371] on input "Practitioner" at bounding box center [779, 371] width 913 height 38
paste input "[PERSON_NAME]"
type input "DR [PERSON_NAME]"
click at [1187, 479] on button "Next" at bounding box center [1186, 476] width 100 height 51
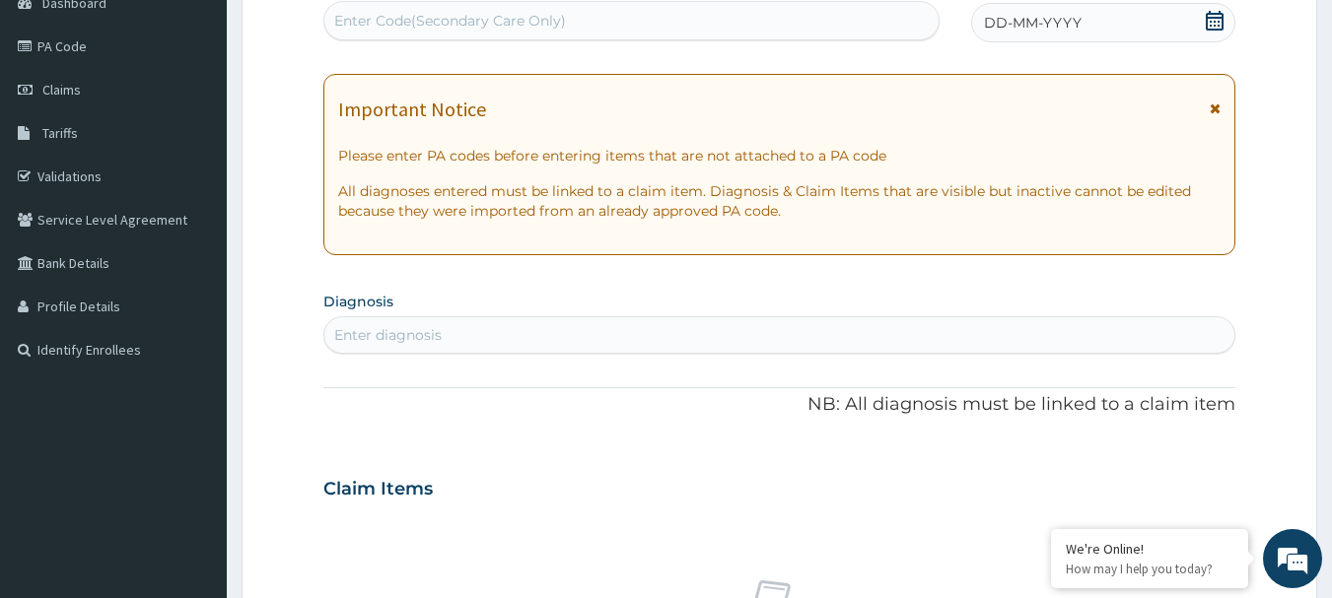
click at [1210, 24] on icon at bounding box center [1215, 21] width 20 height 20
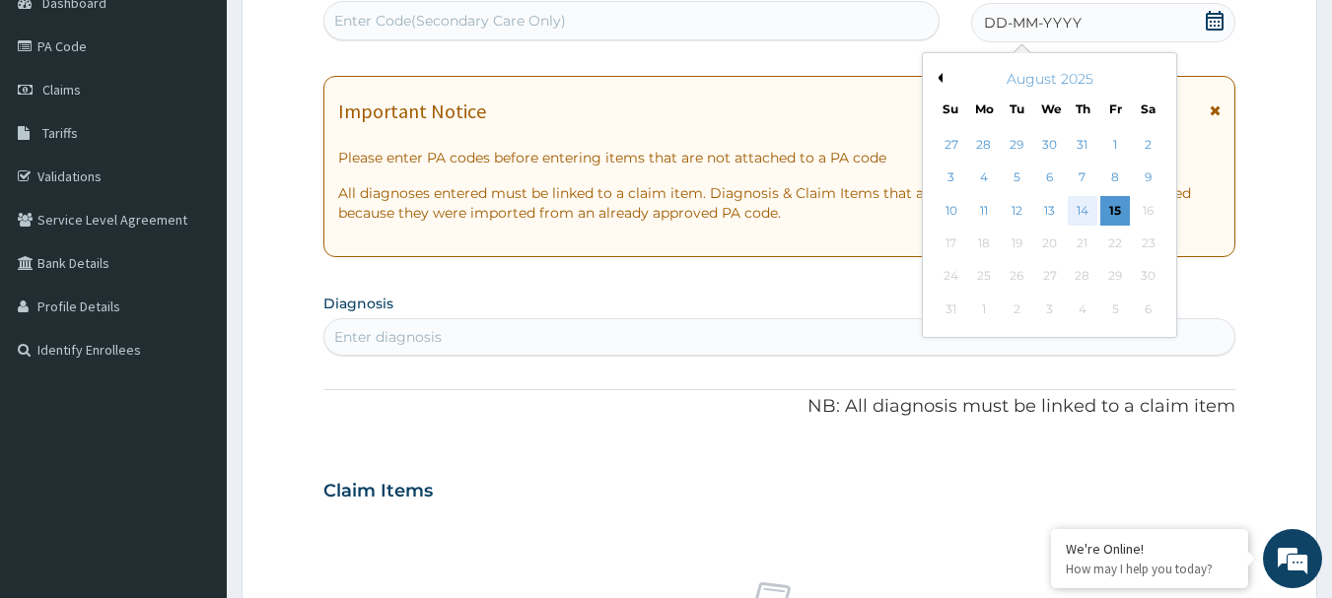
click at [1083, 205] on div "14" at bounding box center [1083, 211] width 30 height 30
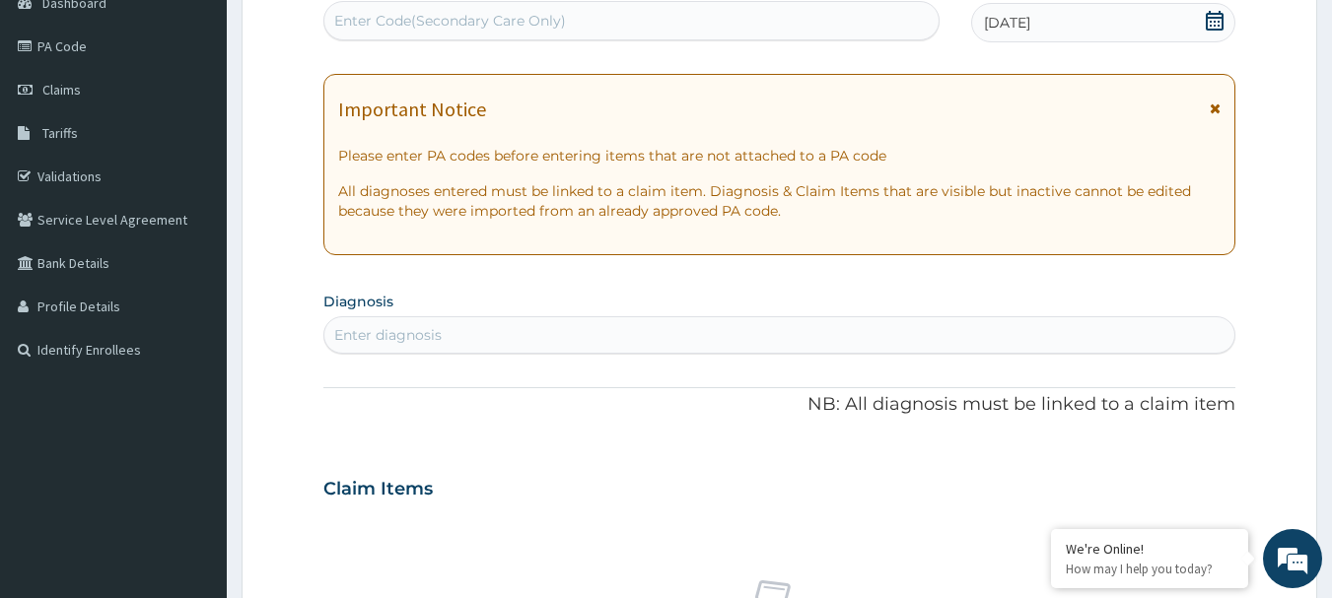
click at [547, 329] on div "Enter diagnosis" at bounding box center [779, 335] width 911 height 32
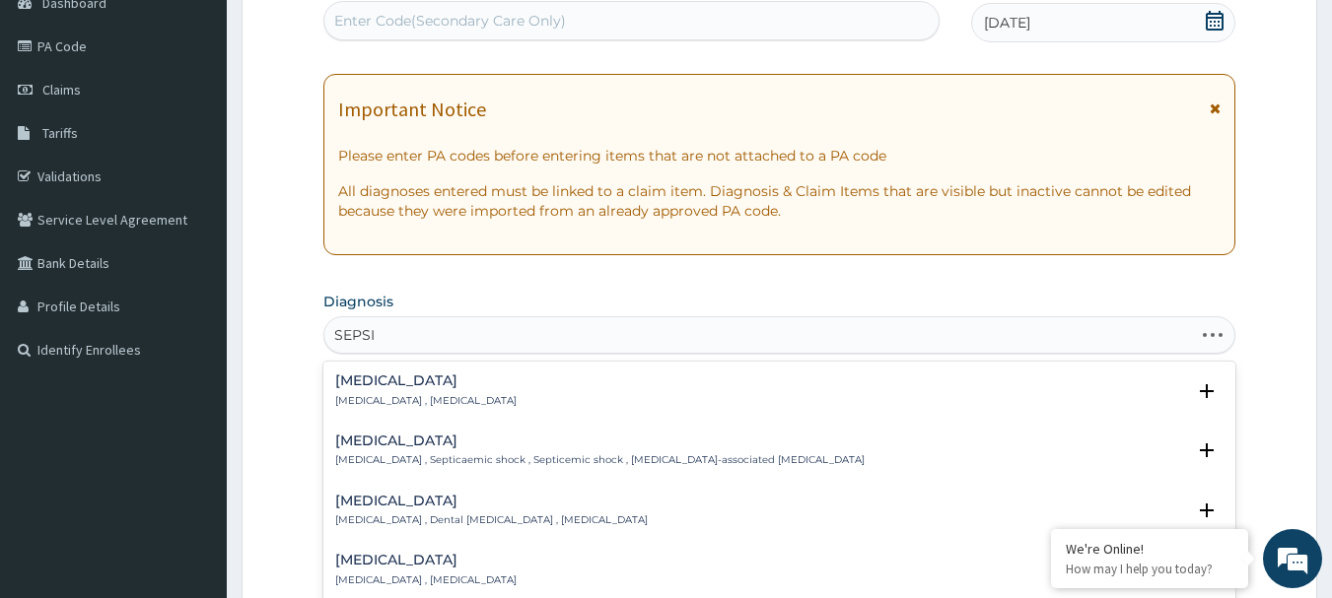
type input "SEPSIS"
click at [378, 386] on h4 "Sepsis" at bounding box center [425, 381] width 181 height 15
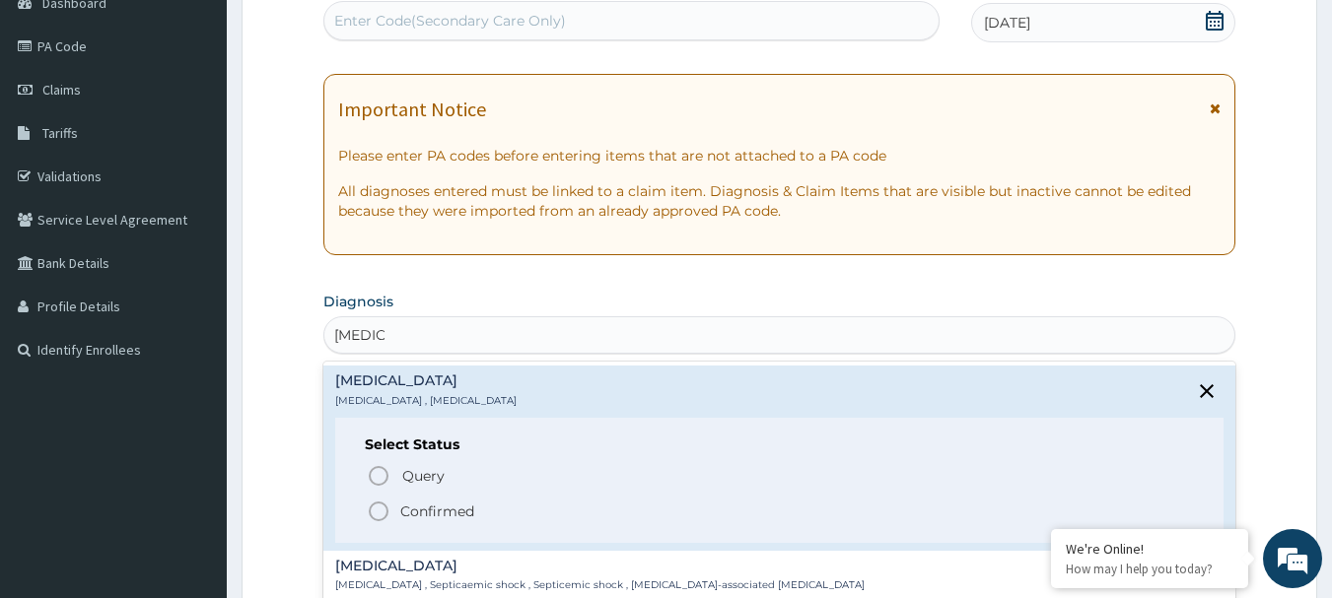
click at [451, 511] on p "Confirmed" at bounding box center [437, 512] width 74 height 20
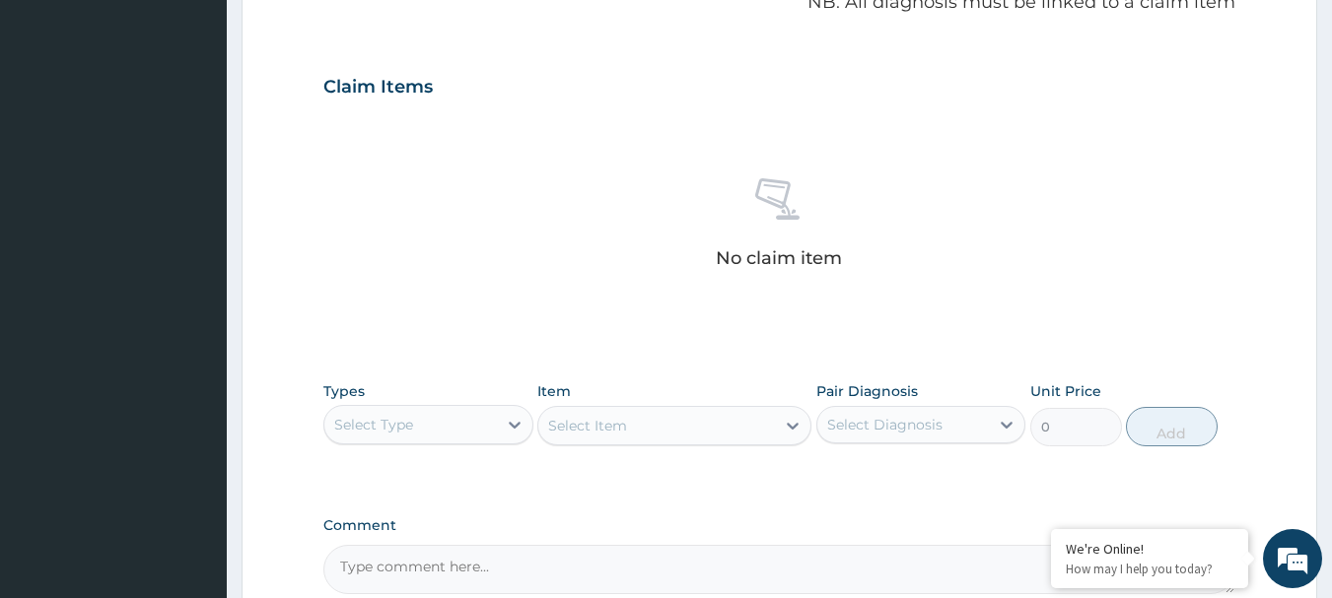
scroll to position [803, 0]
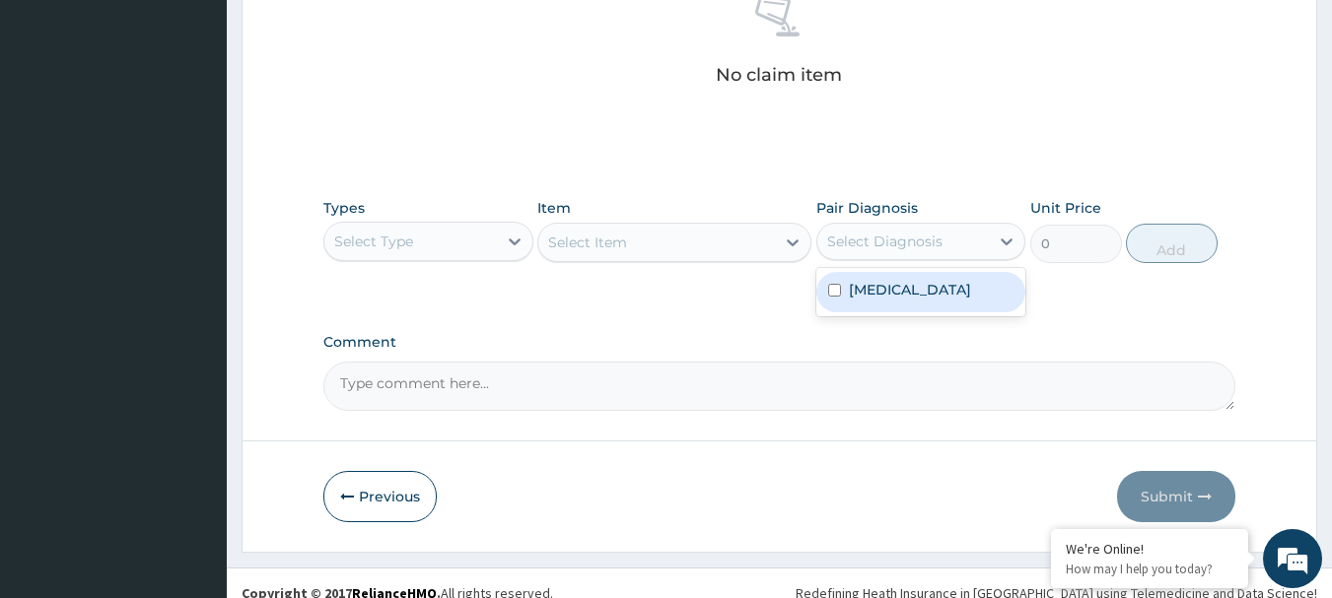
click at [981, 242] on div "Select Diagnosis" at bounding box center [903, 242] width 173 height 32
click at [907, 299] on div "Sepsis" at bounding box center [921, 292] width 210 height 40
checkbox input "true"
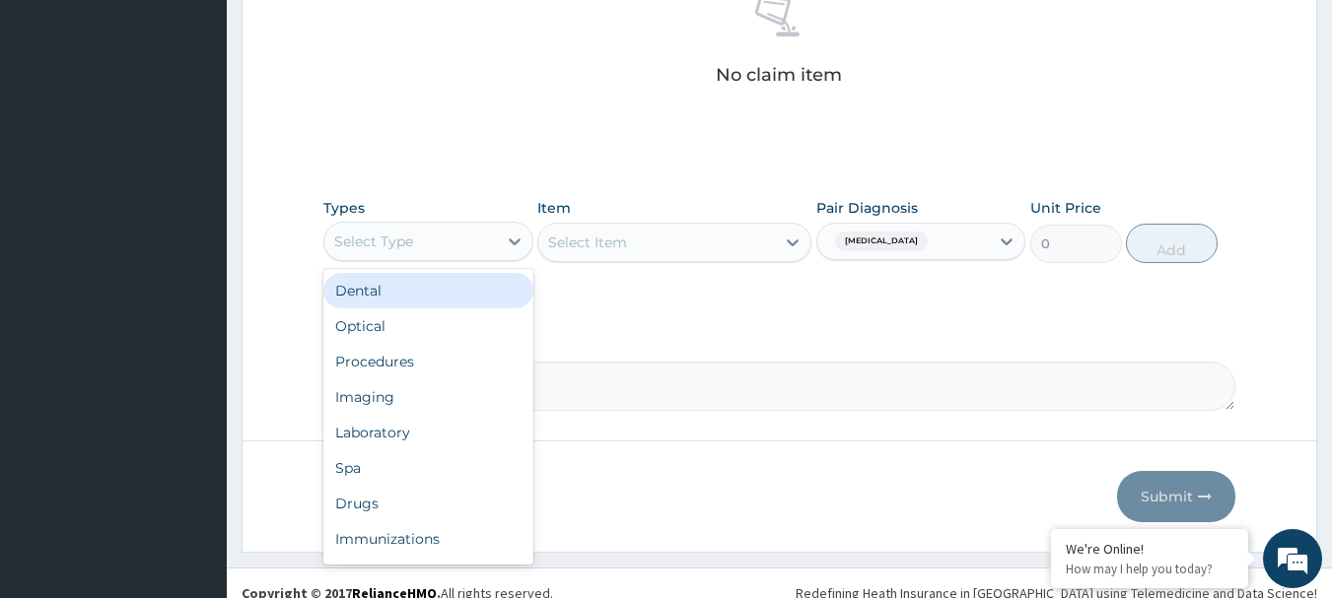
click at [496, 240] on div "Select Type" at bounding box center [410, 242] width 173 height 32
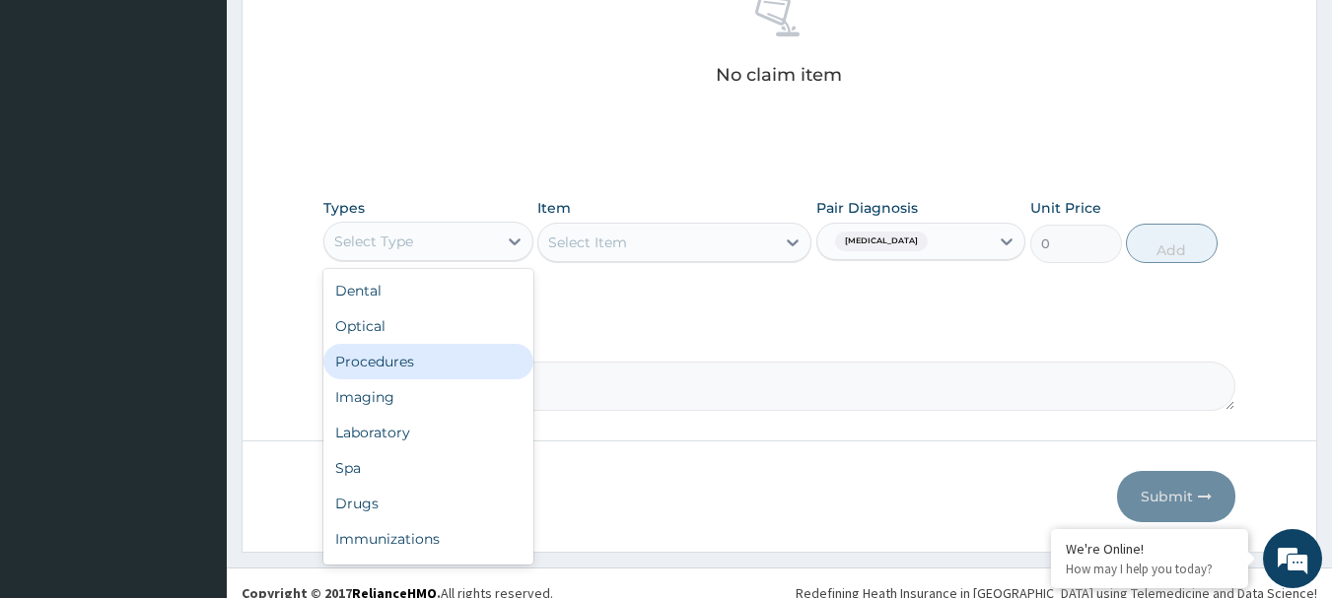
click at [424, 365] on div "Procedures" at bounding box center [428, 361] width 210 height 35
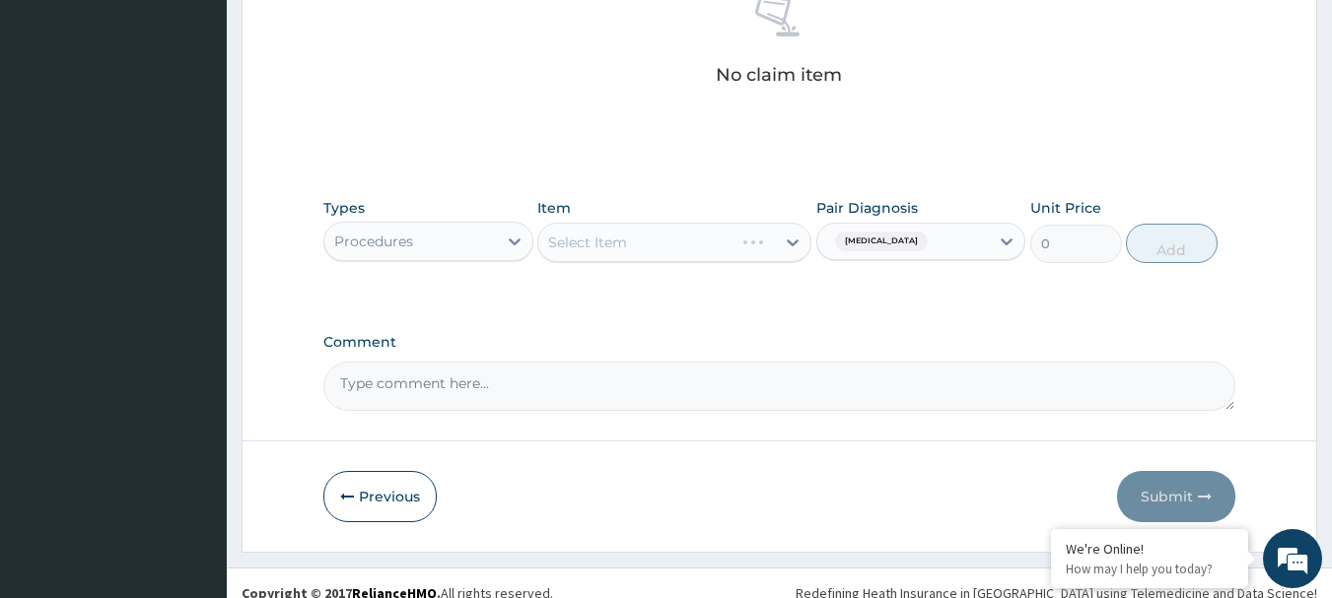
click at [624, 242] on div "Select Item" at bounding box center [674, 242] width 274 height 39
click at [671, 239] on div "Select Item" at bounding box center [674, 242] width 274 height 39
click at [608, 239] on div "Select Item" at bounding box center [587, 243] width 79 height 20
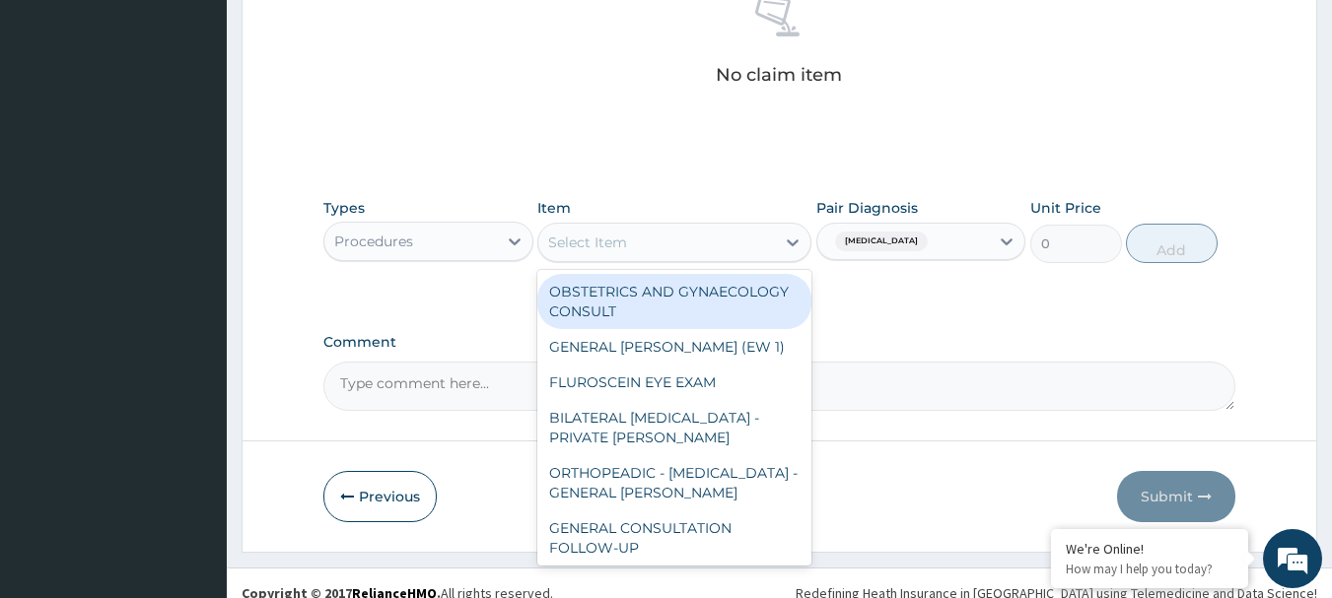
paste input "GENERAL CONSULTATION"
type input "GENERAL CONSULTATION"
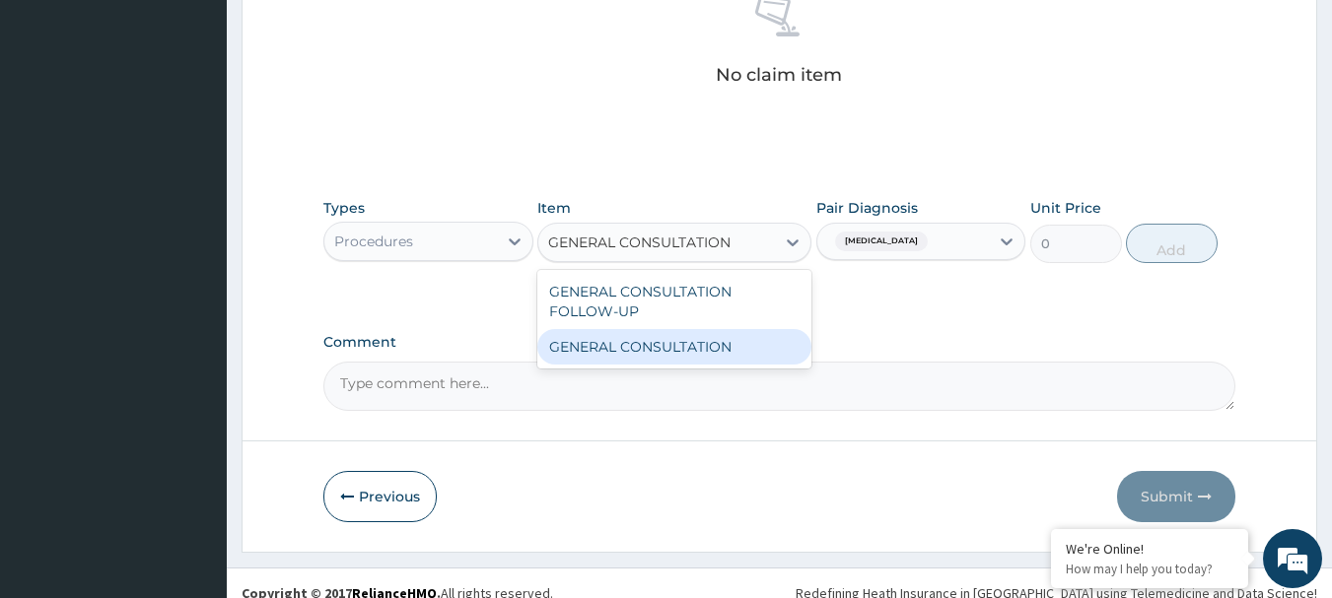
click at [603, 346] on div "GENERAL CONSULTATION" at bounding box center [674, 346] width 274 height 35
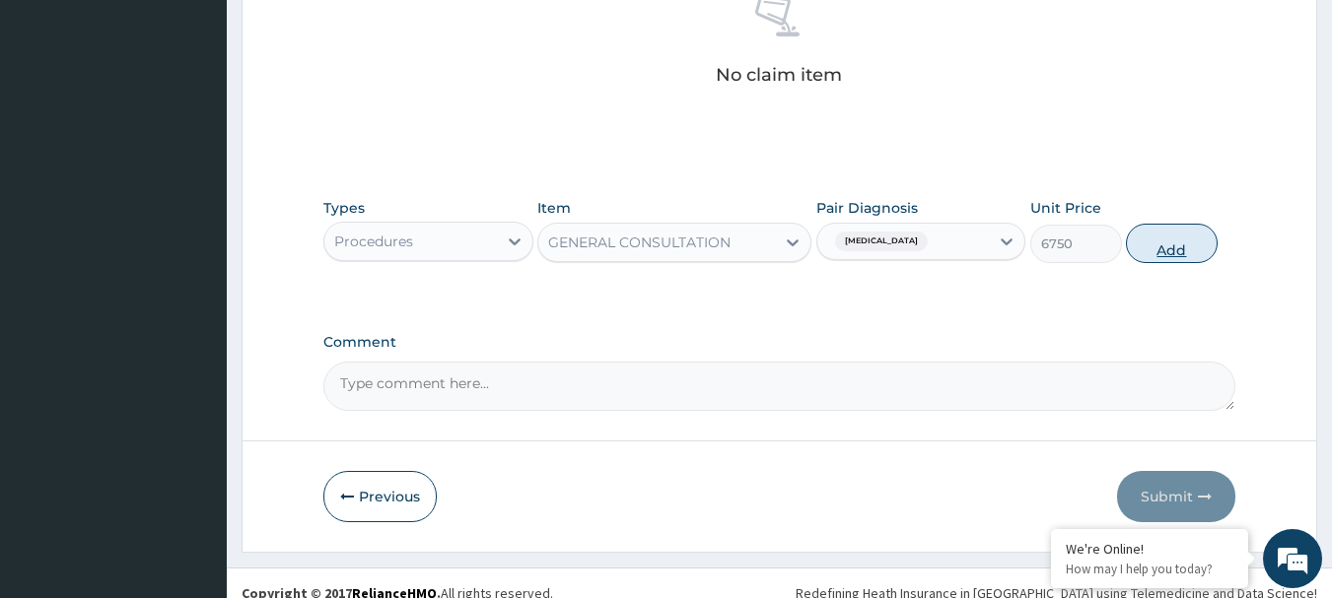
click at [1169, 232] on button "Add" at bounding box center [1172, 243] width 92 height 39
type input "0"
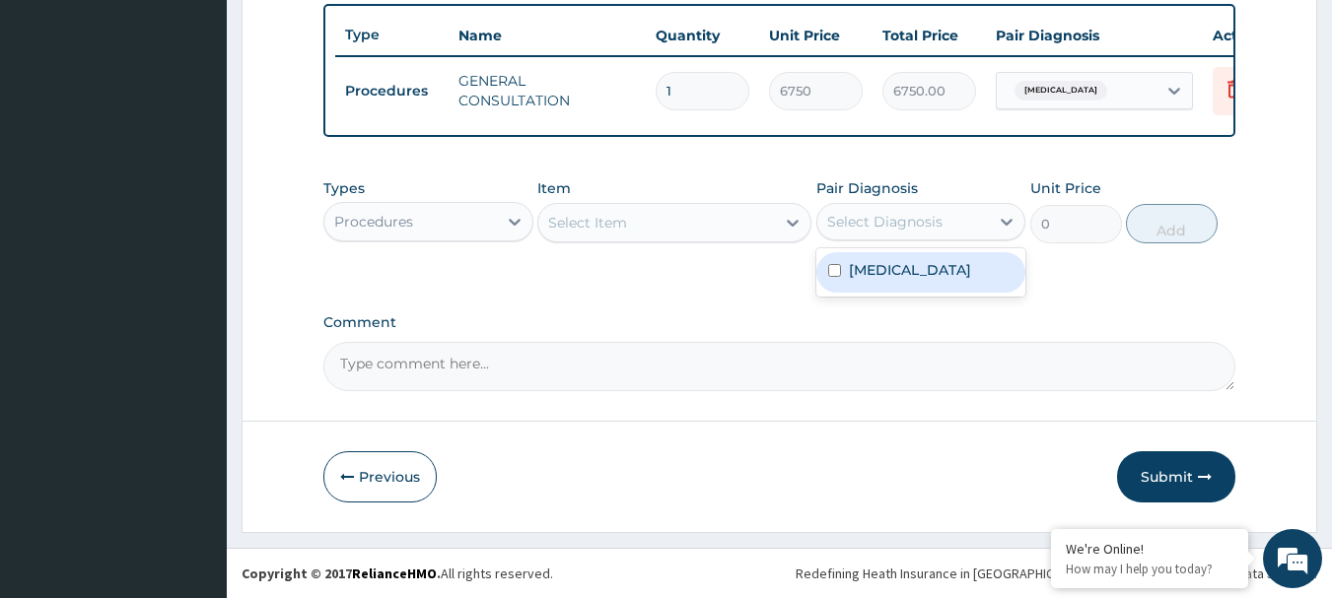
click at [977, 223] on div "Select Diagnosis" at bounding box center [903, 222] width 173 height 32
click at [880, 274] on label "Sepsis" at bounding box center [910, 270] width 122 height 20
checkbox input "true"
click at [451, 221] on div "Procedures" at bounding box center [410, 222] width 173 height 32
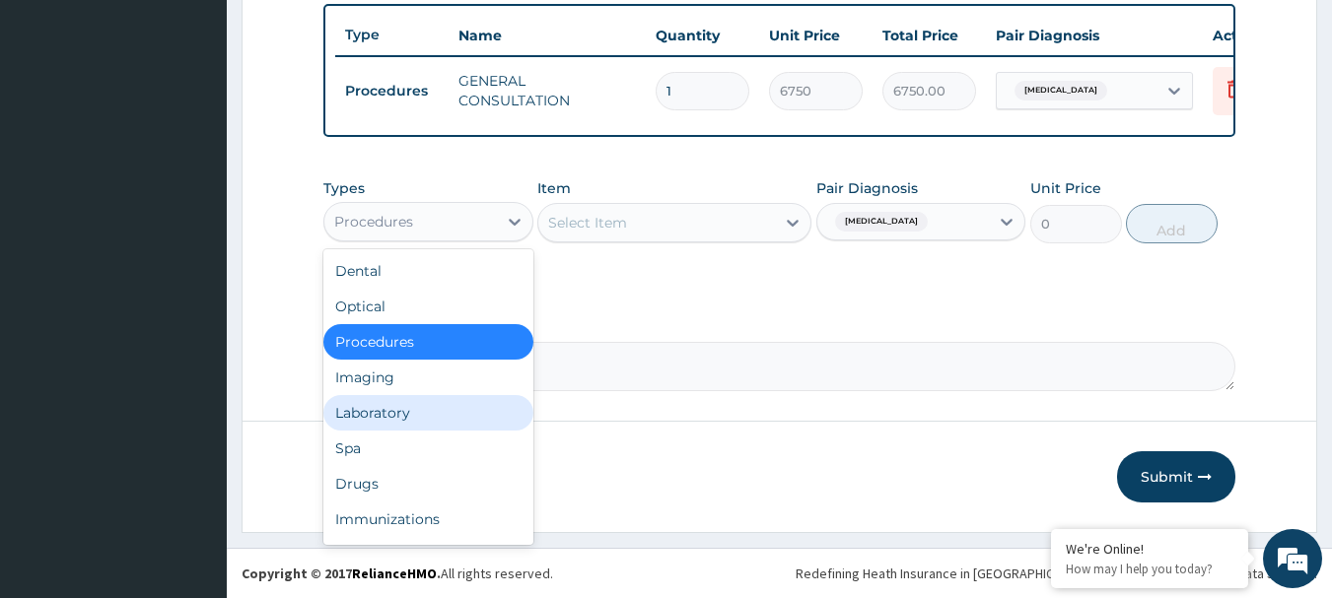
click at [398, 417] on div "Laboratory" at bounding box center [428, 412] width 210 height 35
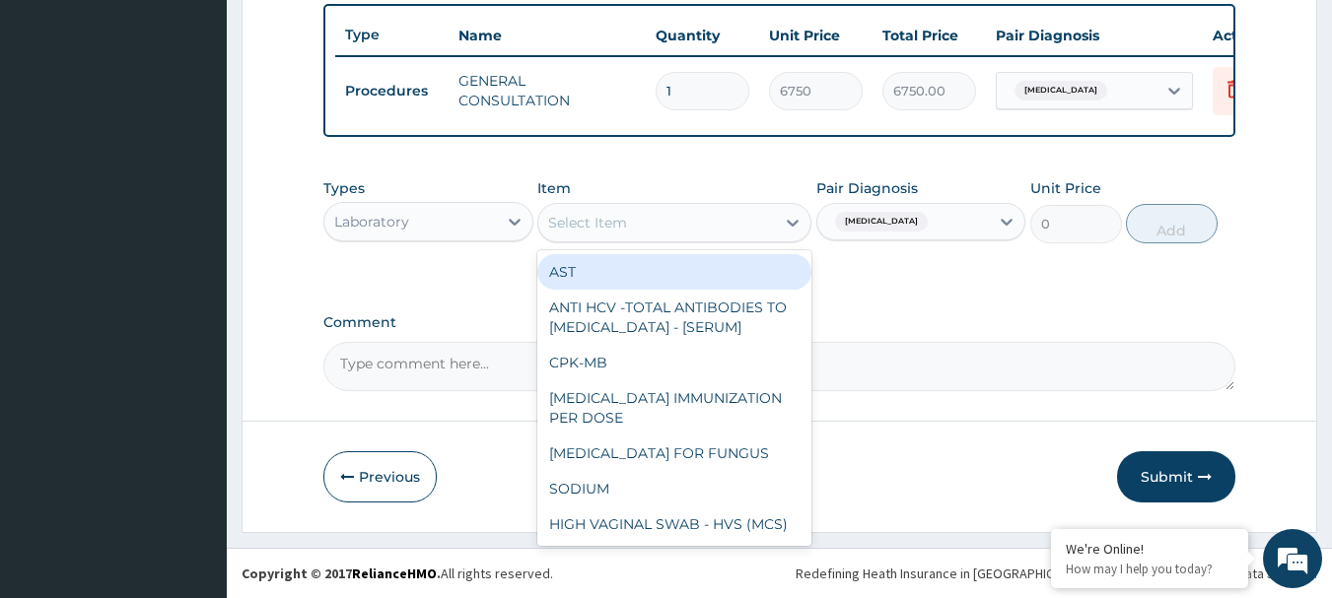
click at [634, 224] on div "Select Item" at bounding box center [656, 223] width 237 height 32
paste input "FBC - (FULL BLOOD COUNT WITH PLATELET AND RED INDICES)"
type input "FBC - ([MEDICAL_DATA] WITH PLATELET AND RED INDICES)"
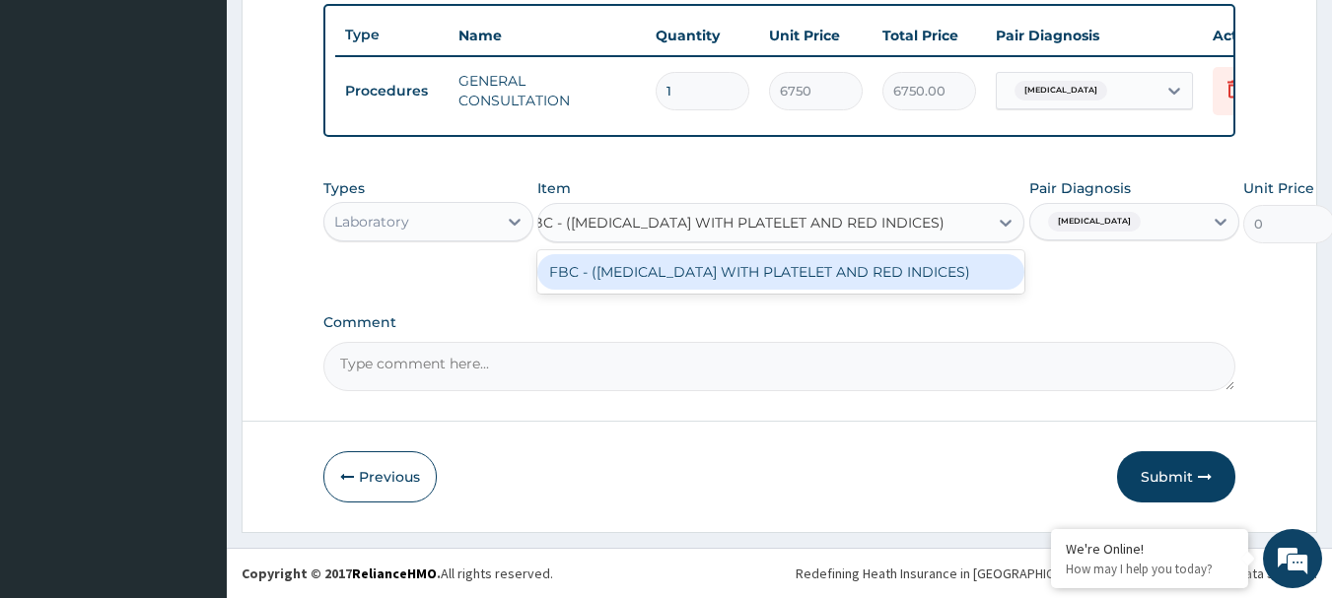
click at [660, 275] on div "FBC - ([MEDICAL_DATA] WITH PLATELET AND RED INDICES)" at bounding box center [780, 271] width 487 height 35
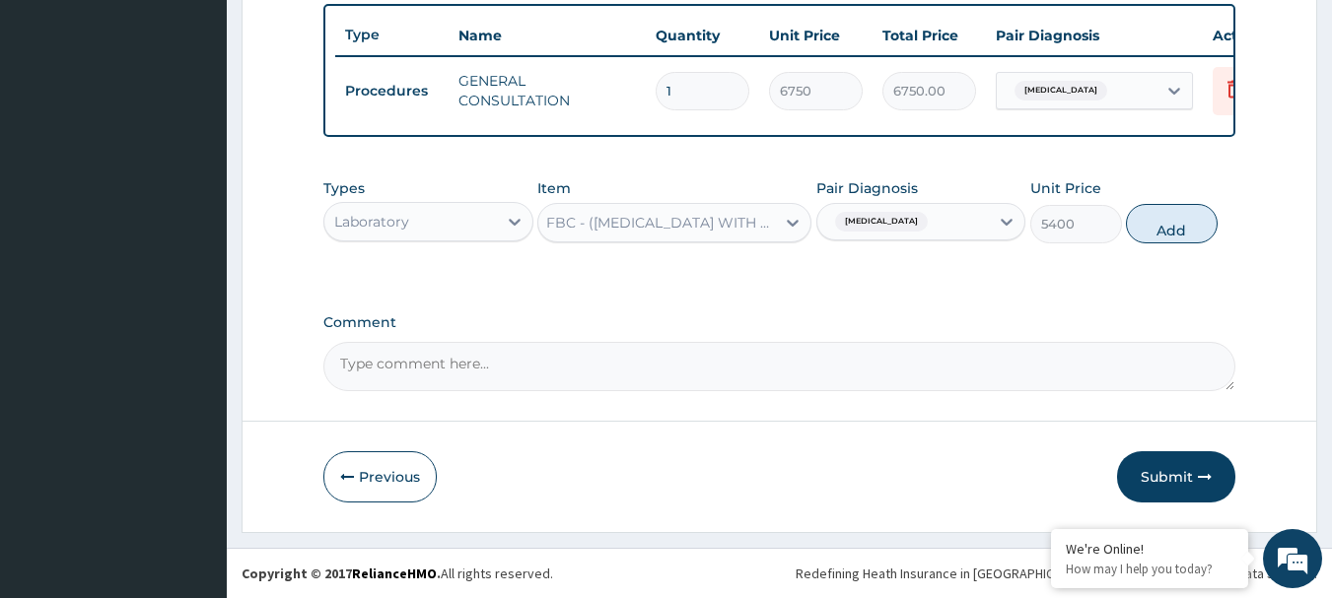
scroll to position [0, 2]
click at [1168, 231] on button "Add" at bounding box center [1172, 223] width 92 height 39
type input "0"
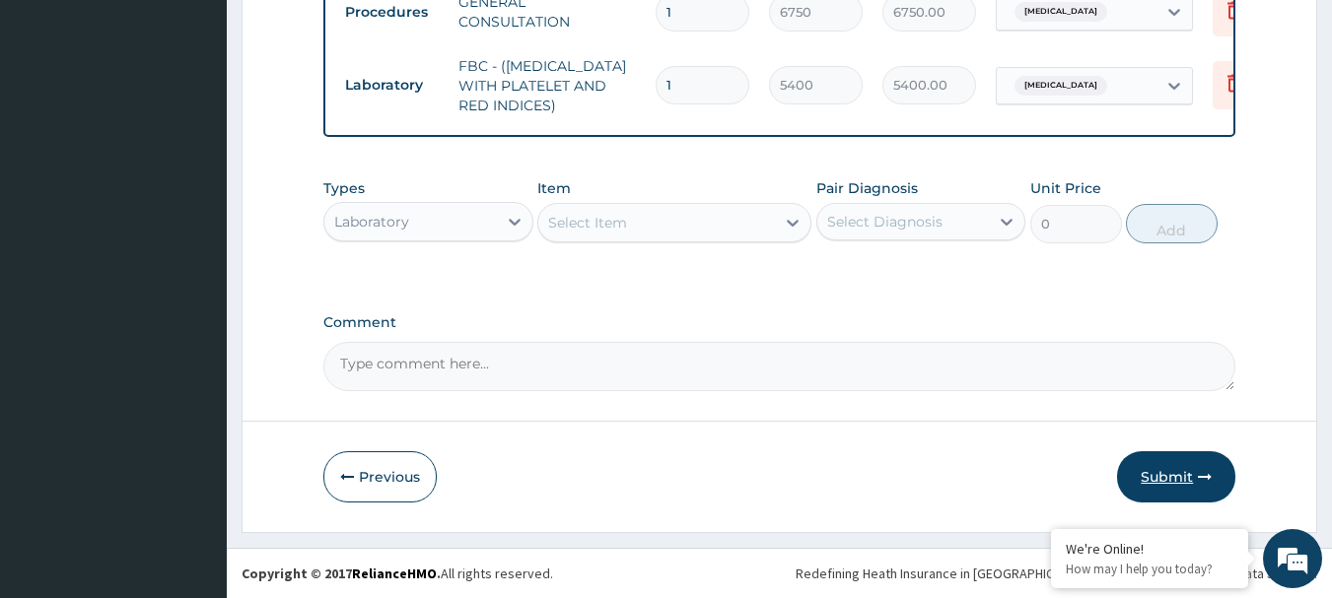
click at [1192, 470] on button "Submit" at bounding box center [1176, 476] width 118 height 51
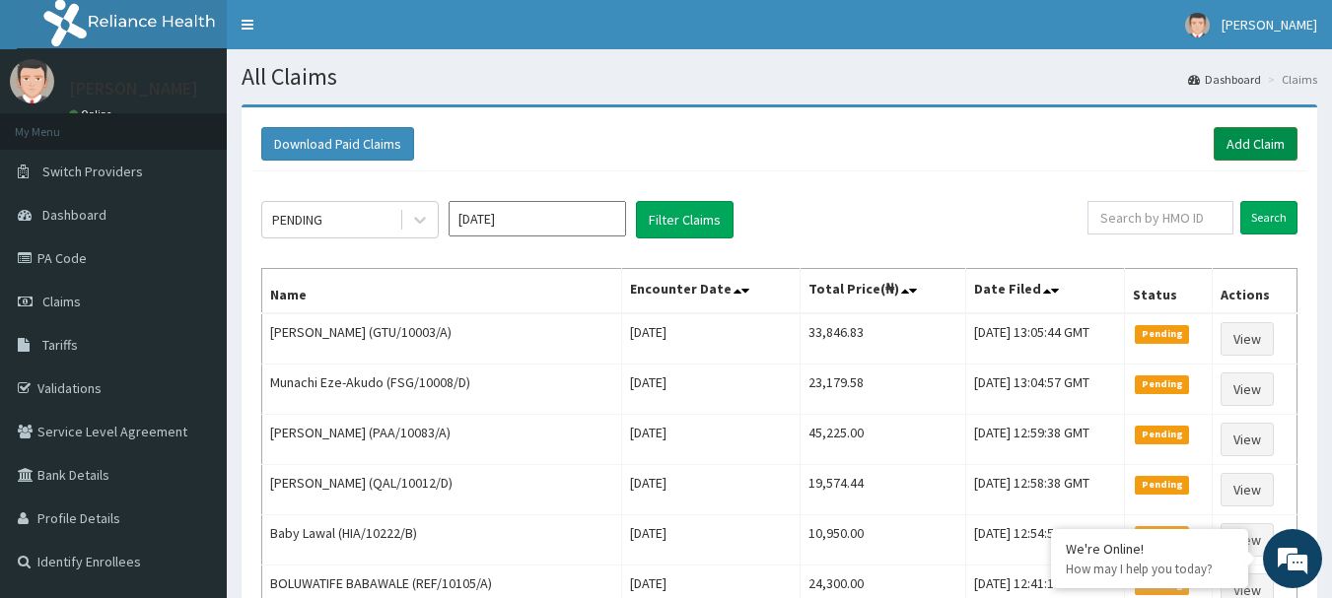
click at [1228, 143] on link "Add Claim" at bounding box center [1256, 144] width 84 height 34
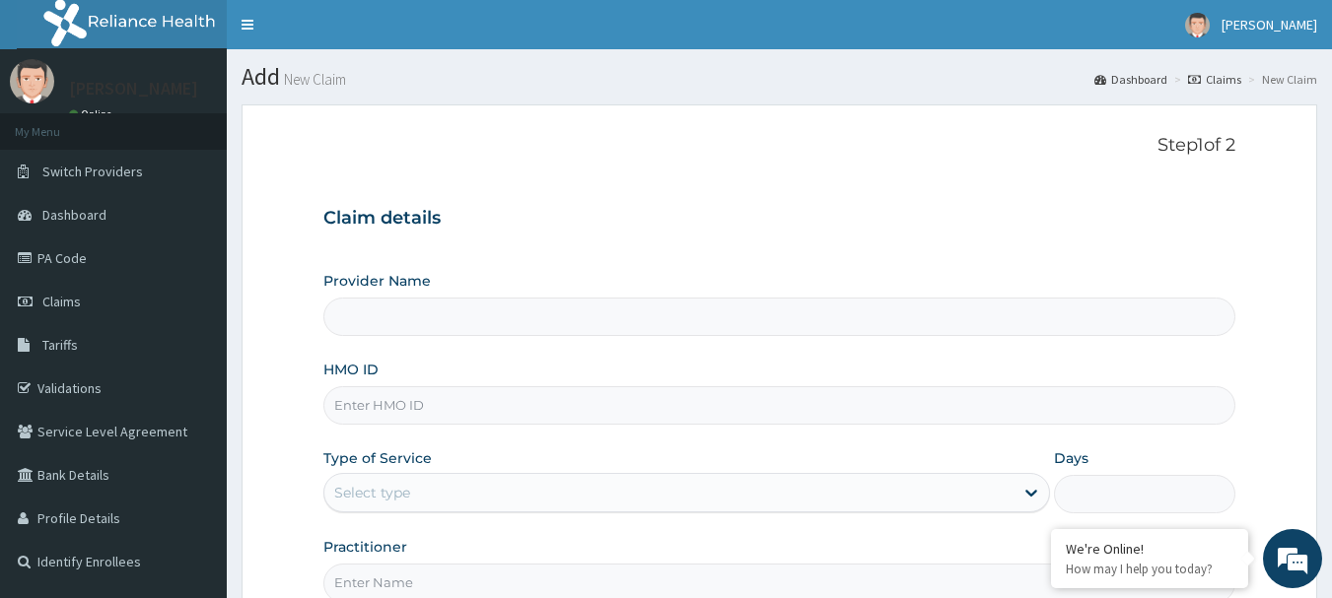
type input "[GEOGRAPHIC_DATA] Nig. Ltd"
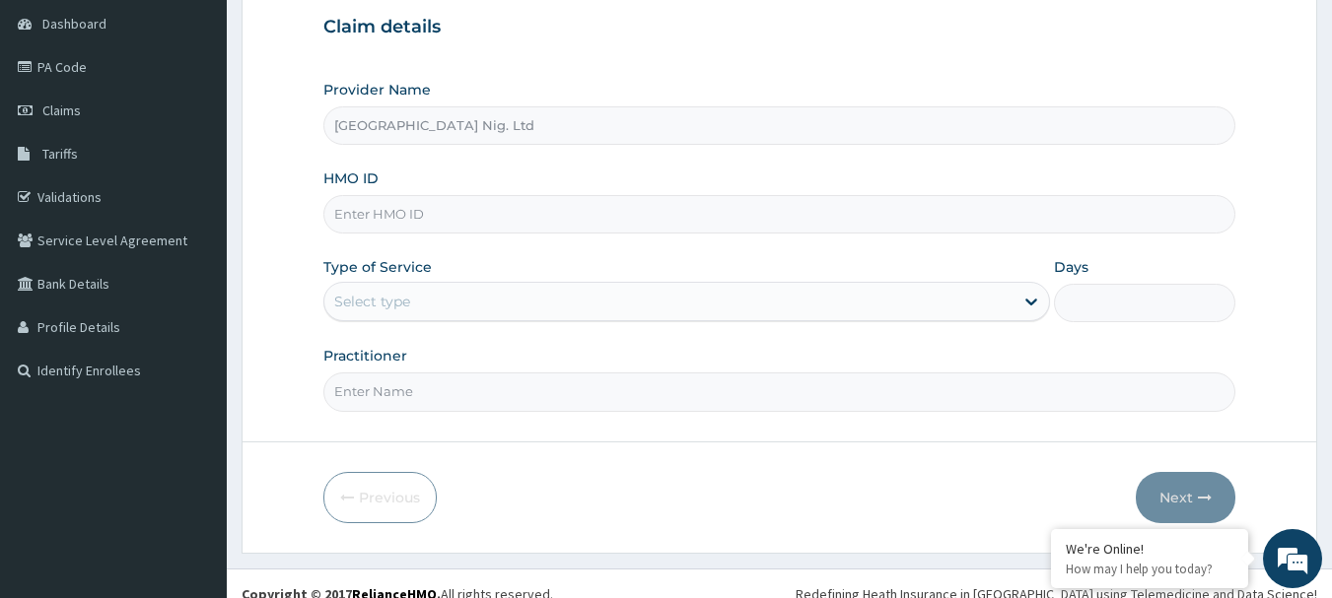
scroll to position [197, 0]
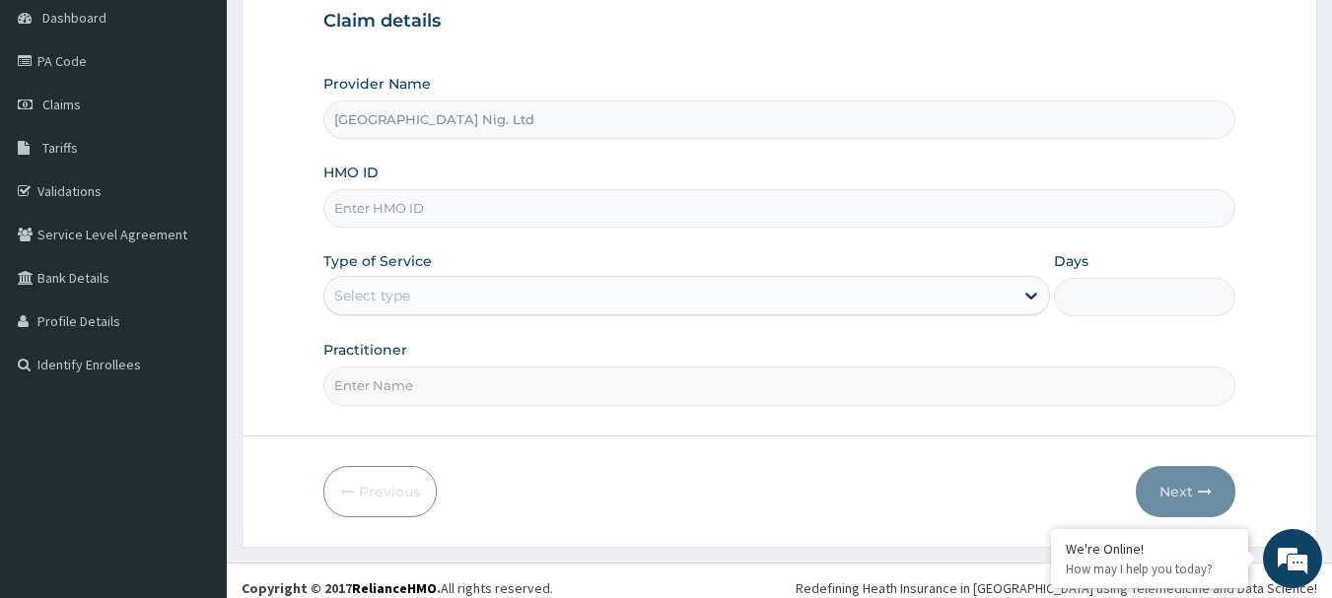
click at [474, 220] on input "HMO ID" at bounding box center [779, 208] width 913 height 38
paste input "IBA/10001/F"
type input "IBA/10001/F"
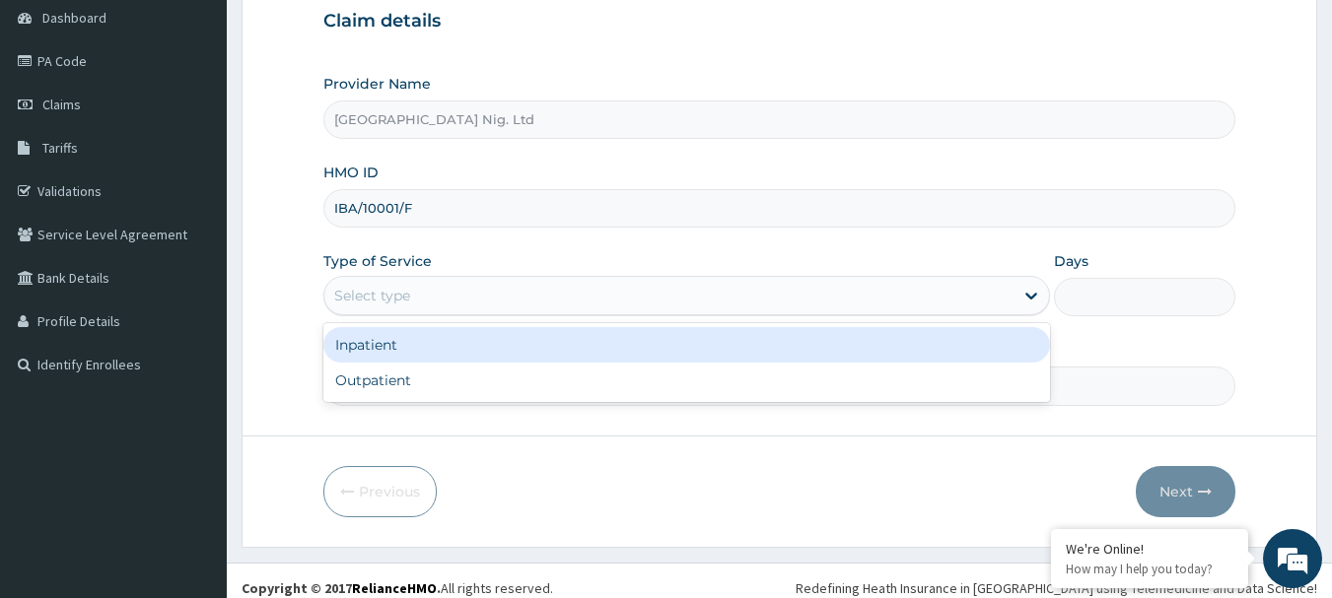
click at [906, 290] on div "Select type" at bounding box center [668, 296] width 689 height 32
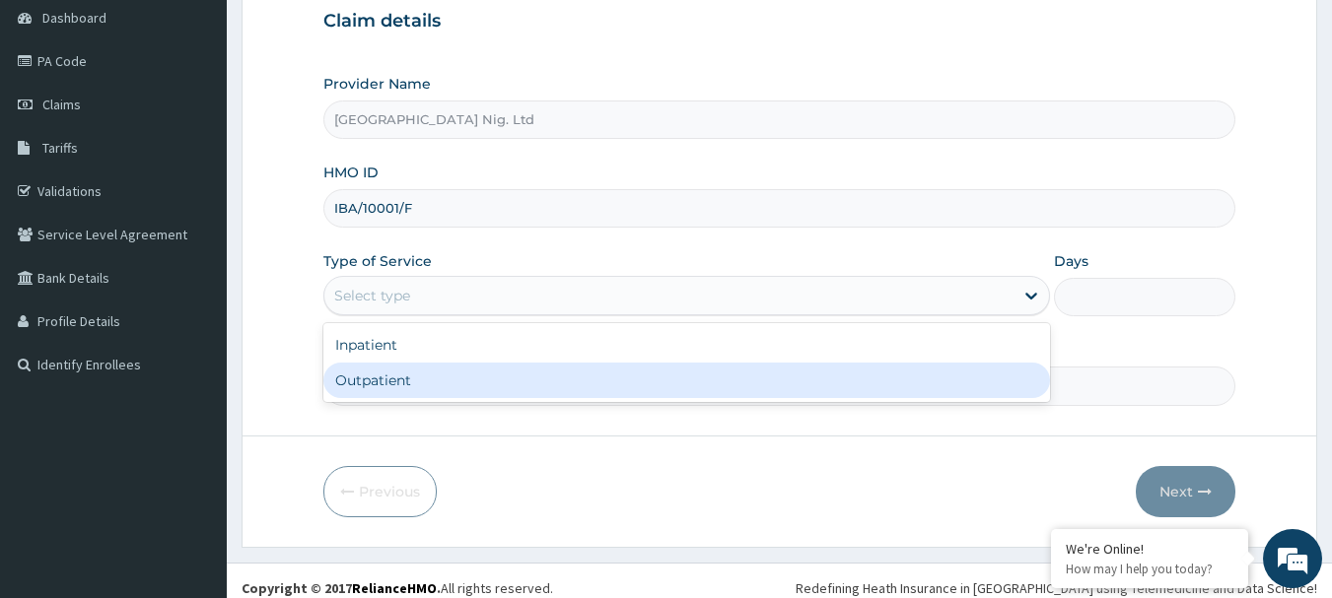
click at [581, 377] on div "Outpatient" at bounding box center [686, 380] width 727 height 35
type input "1"
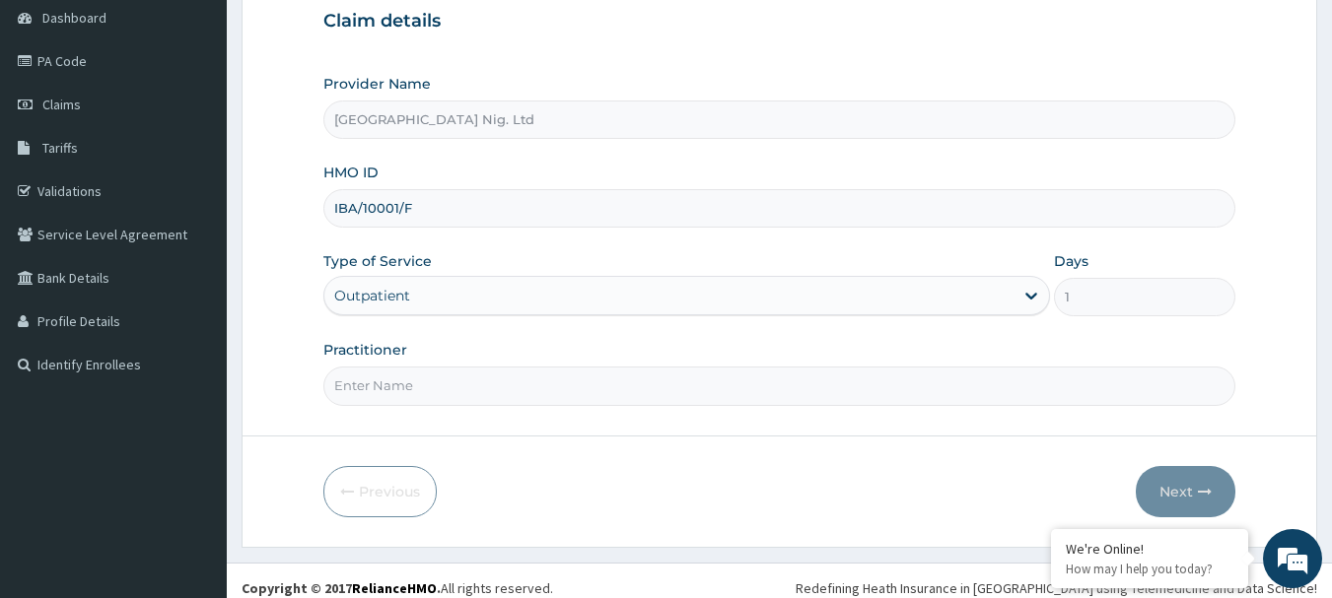
scroll to position [0, 0]
click at [461, 391] on input "Practitioner" at bounding box center [779, 386] width 913 height 38
paste input "Adegbite Opeoluwa"
type input "DR Adegbite Opeoluwa"
click at [1171, 493] on button "Next" at bounding box center [1186, 491] width 100 height 51
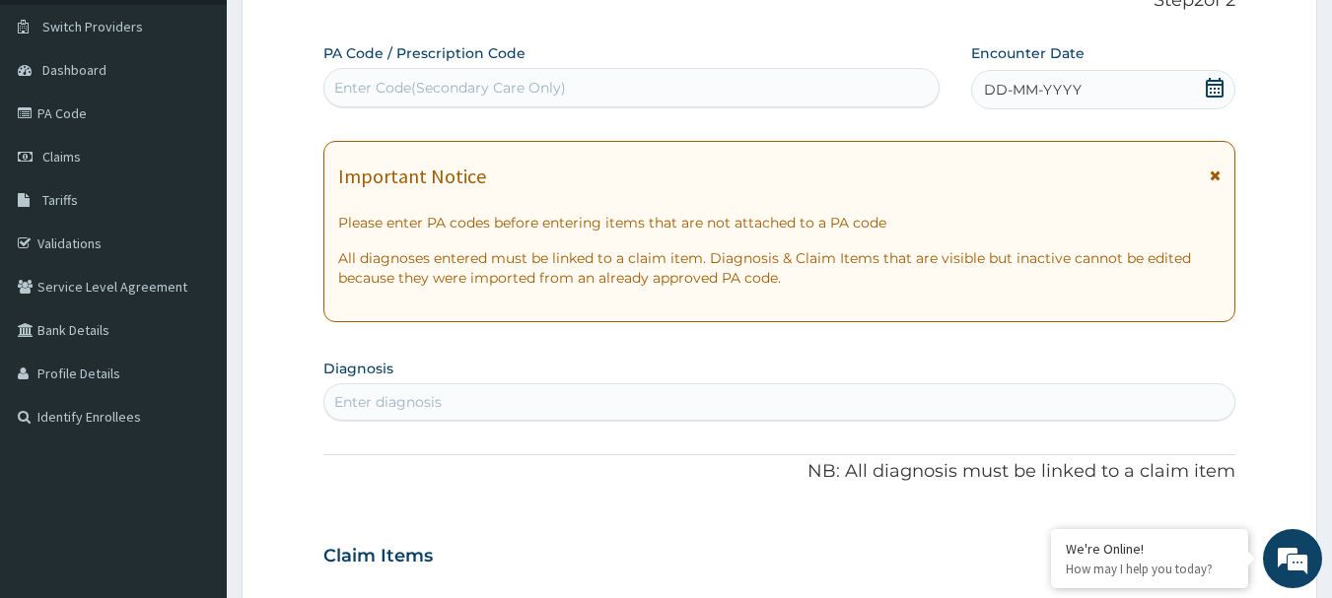
scroll to position [99, 0]
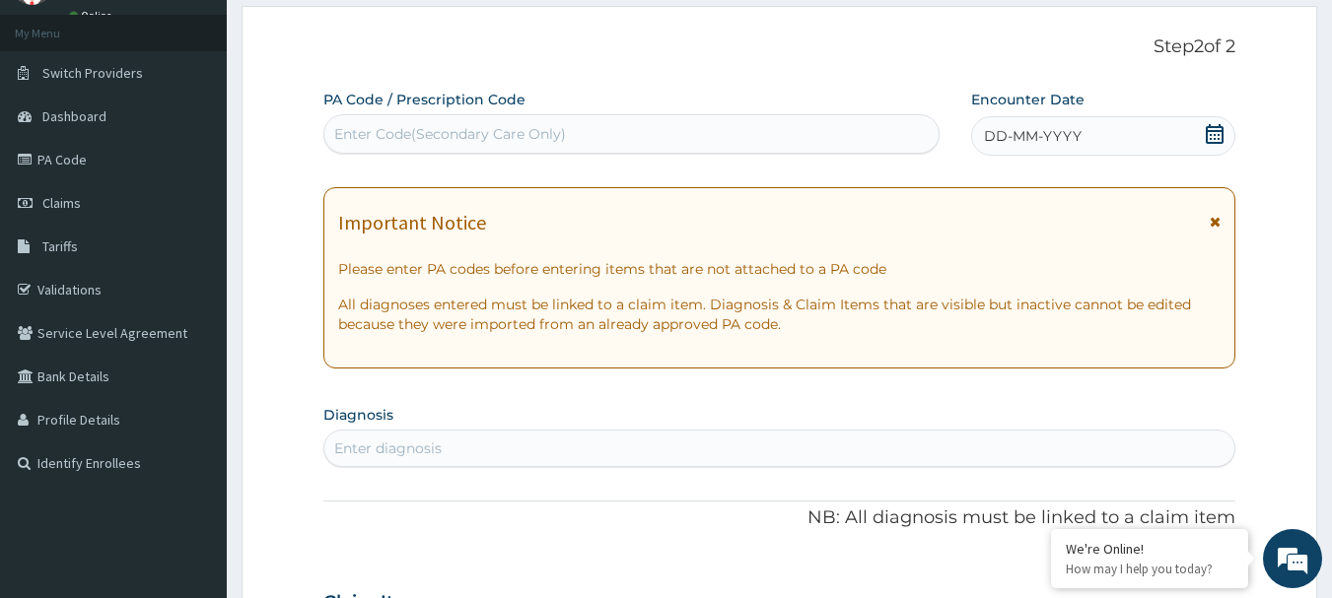
click at [554, 132] on div "Enter Code(Secondary Care Only)" at bounding box center [450, 134] width 232 height 20
paste input "PA/6017C8"
type input "PA/6017C8"
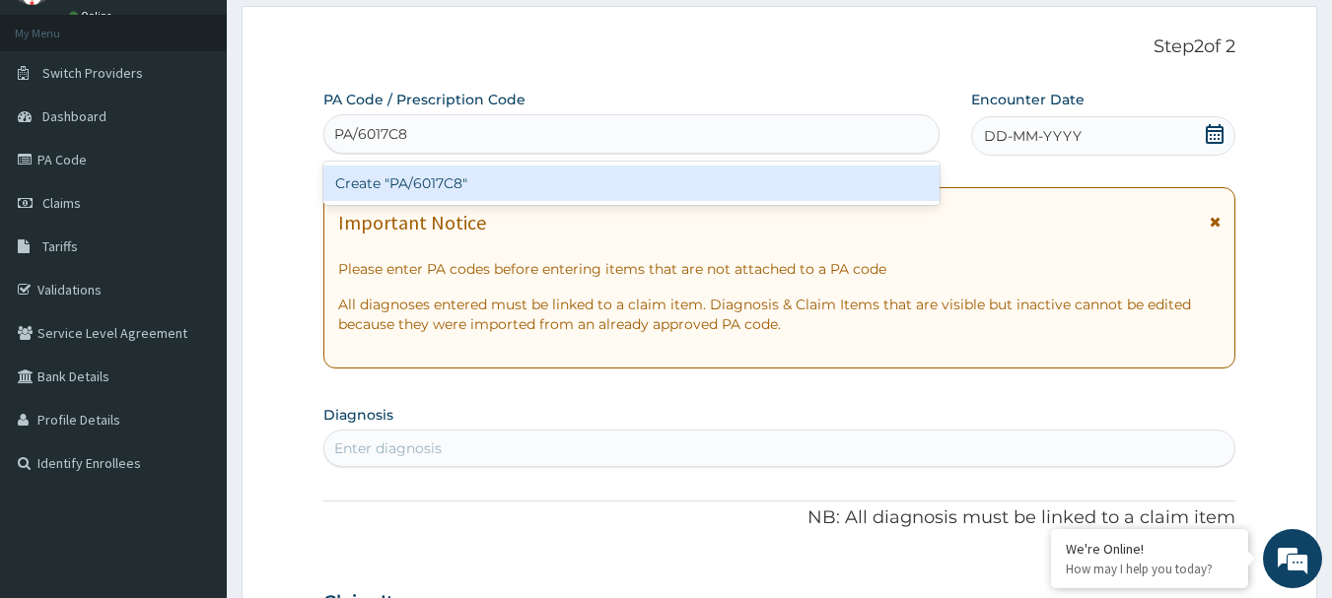
click at [531, 183] on div "Create "PA/6017C8"" at bounding box center [631, 183] width 617 height 35
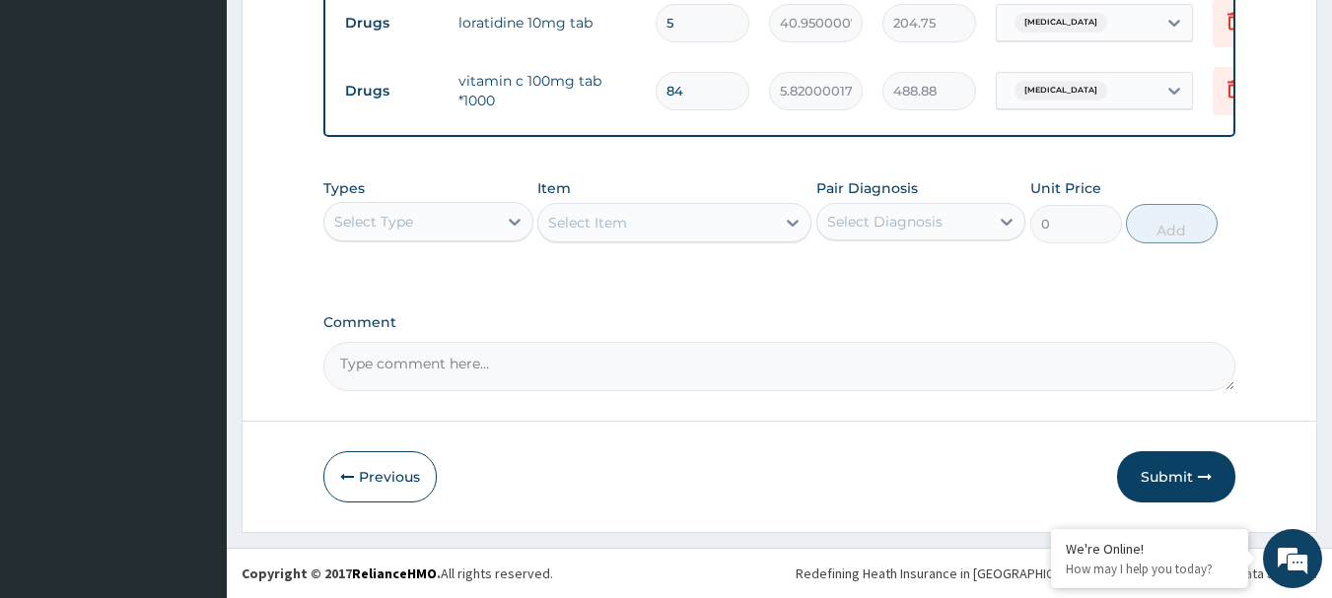
scroll to position [812, 0]
click at [930, 225] on div "Select Diagnosis" at bounding box center [884, 222] width 115 height 20
click at [885, 269] on label "Upper respiratory infection" at bounding box center [910, 270] width 122 height 20
checkbox input "true"
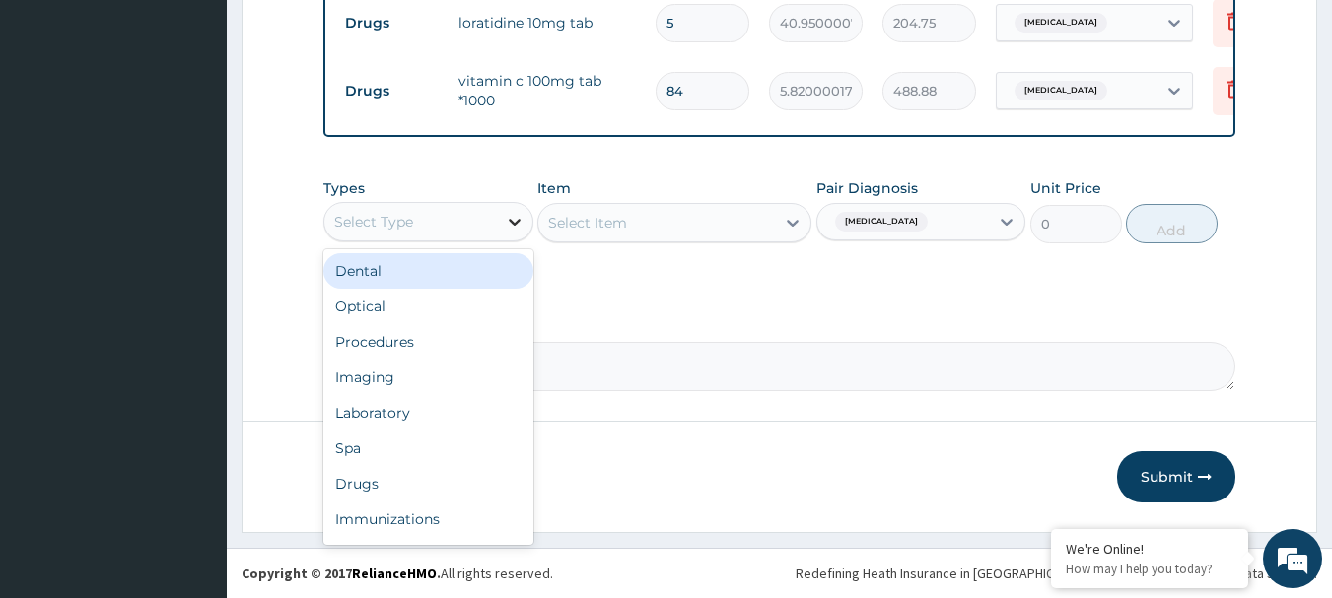
click at [506, 217] on icon at bounding box center [515, 222] width 20 height 20
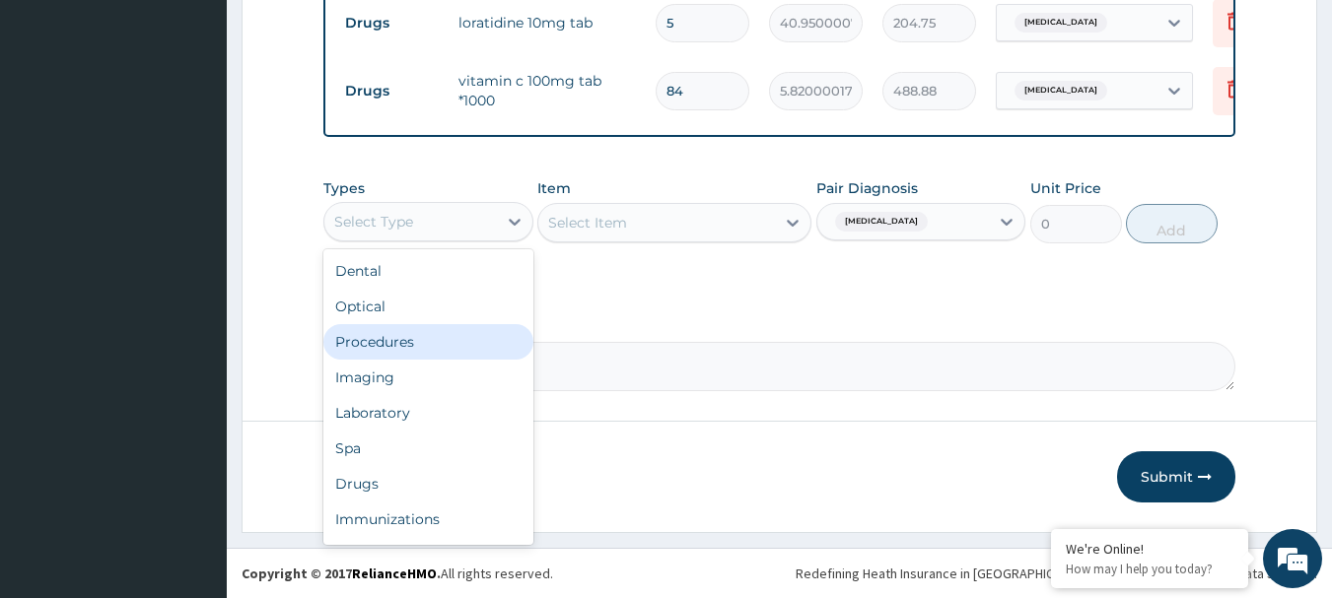
click at [389, 340] on div "Procedures" at bounding box center [428, 341] width 210 height 35
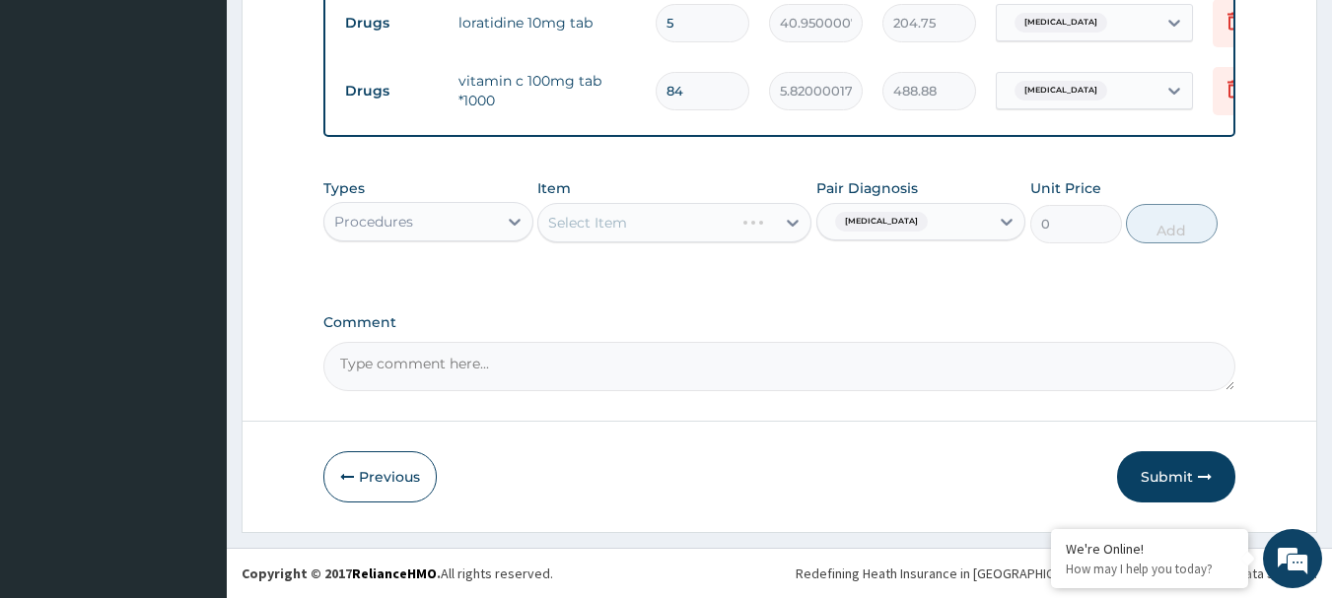
click at [654, 225] on div "Select Item" at bounding box center [674, 222] width 274 height 39
click at [616, 221] on div "Select Item" at bounding box center [674, 222] width 274 height 39
click at [635, 216] on div "Select Item" at bounding box center [674, 222] width 274 height 39
click at [651, 221] on div "Select Item" at bounding box center [656, 223] width 237 height 32
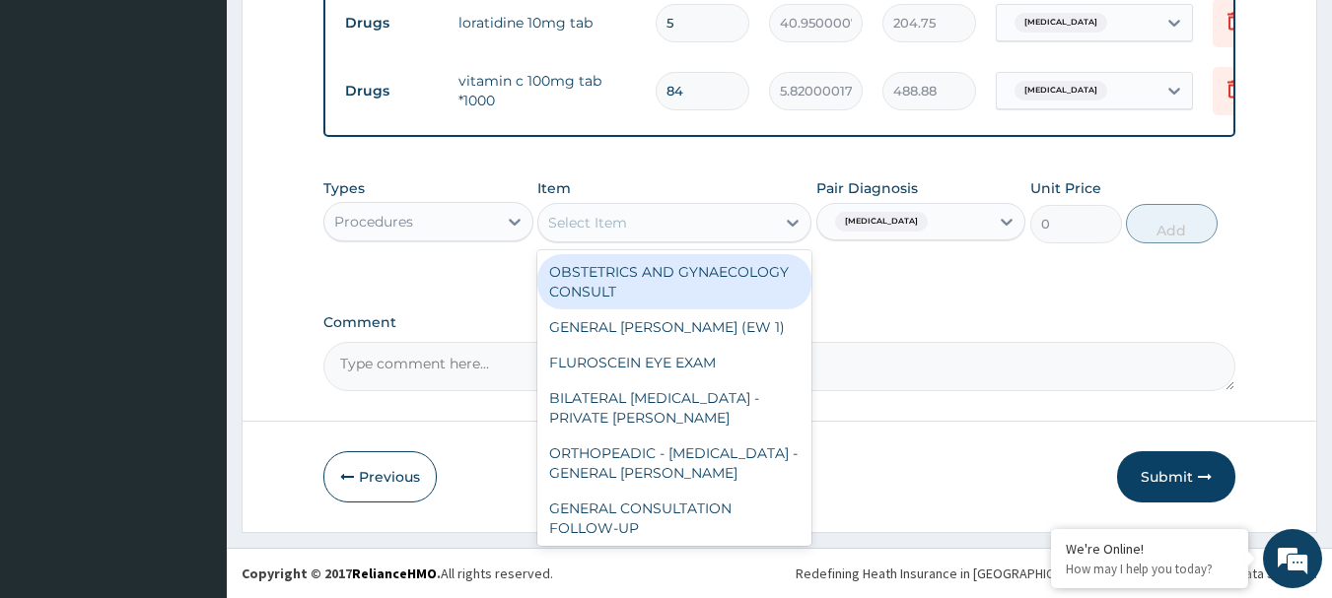
paste input "GENERAL CONSULTATION"
type input "GENERAL CONSULTATION"
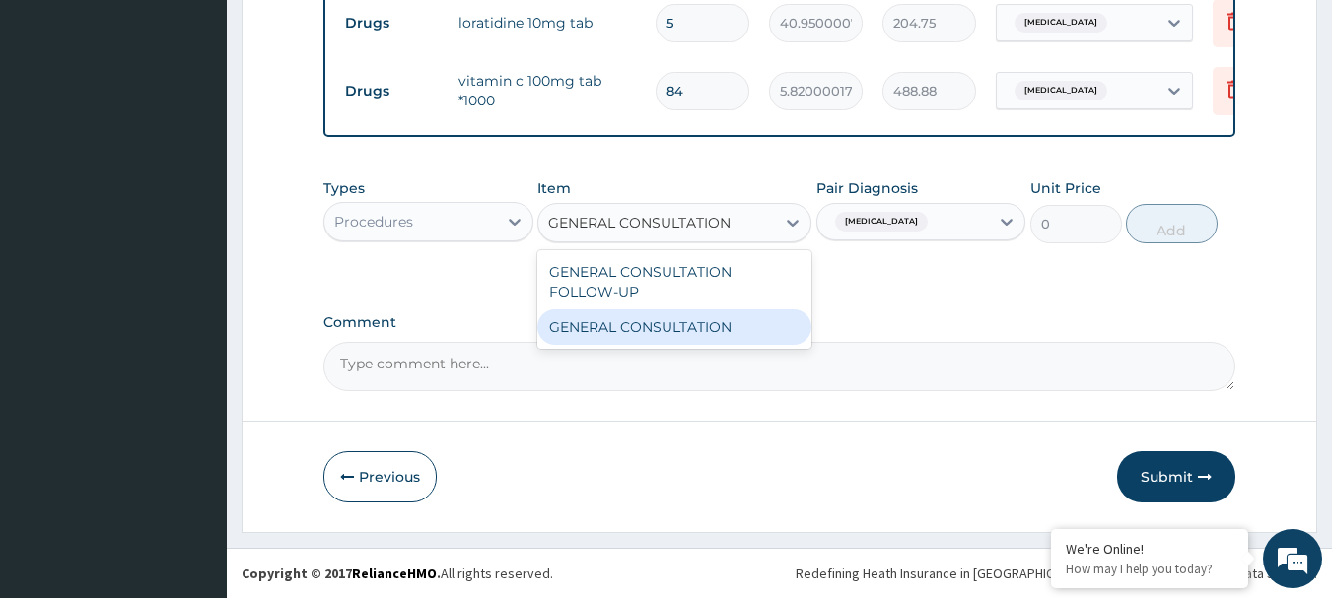
click at [640, 326] on div "GENERAL CONSULTATION" at bounding box center [674, 327] width 274 height 35
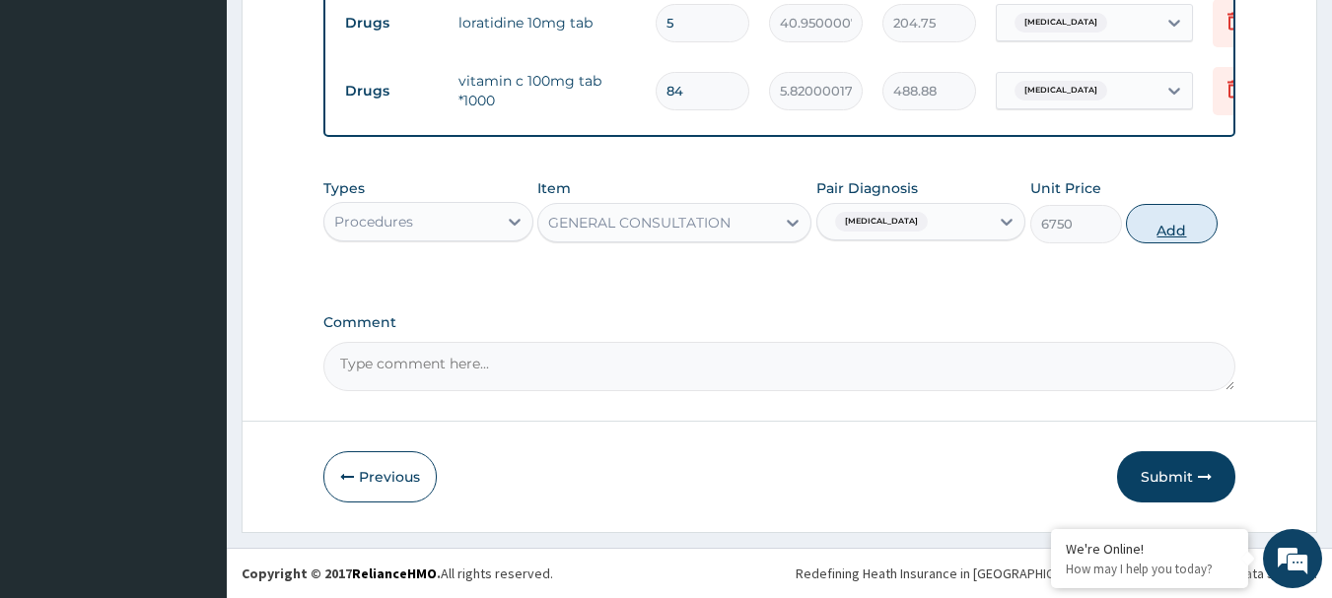
click at [1204, 231] on button "Add" at bounding box center [1172, 223] width 92 height 39
type input "0"
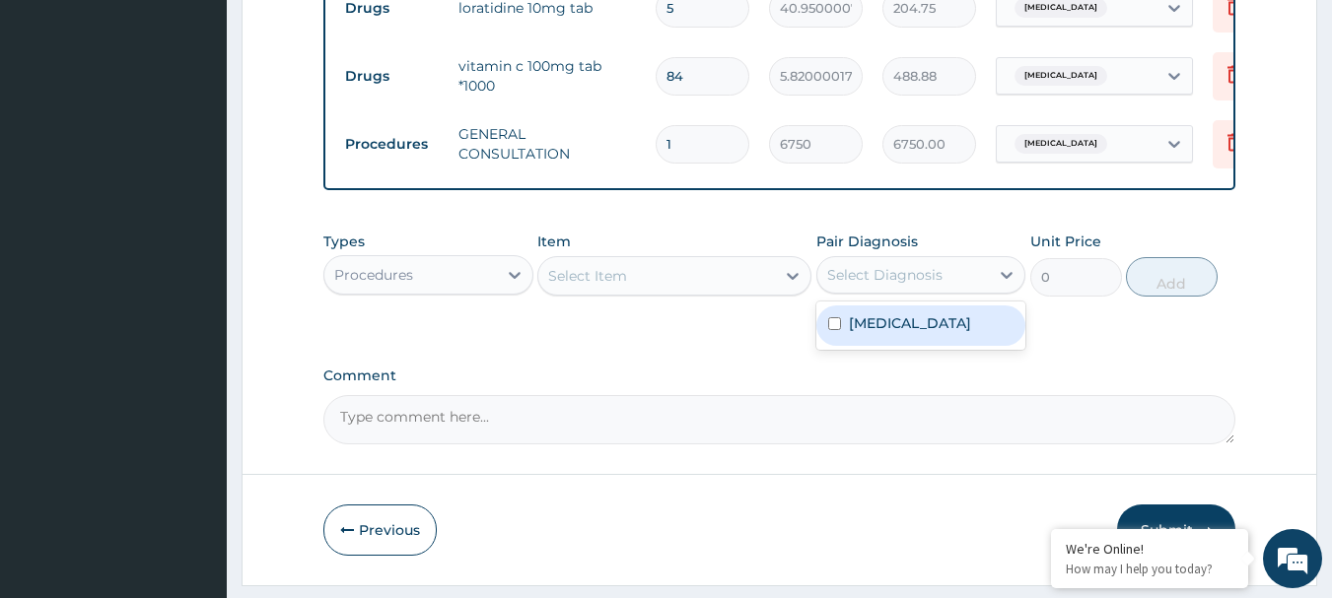
click at [940, 291] on div "Select Diagnosis" at bounding box center [903, 275] width 173 height 32
click at [885, 333] on label "Upper respiratory infection" at bounding box center [910, 323] width 122 height 20
checkbox input "true"
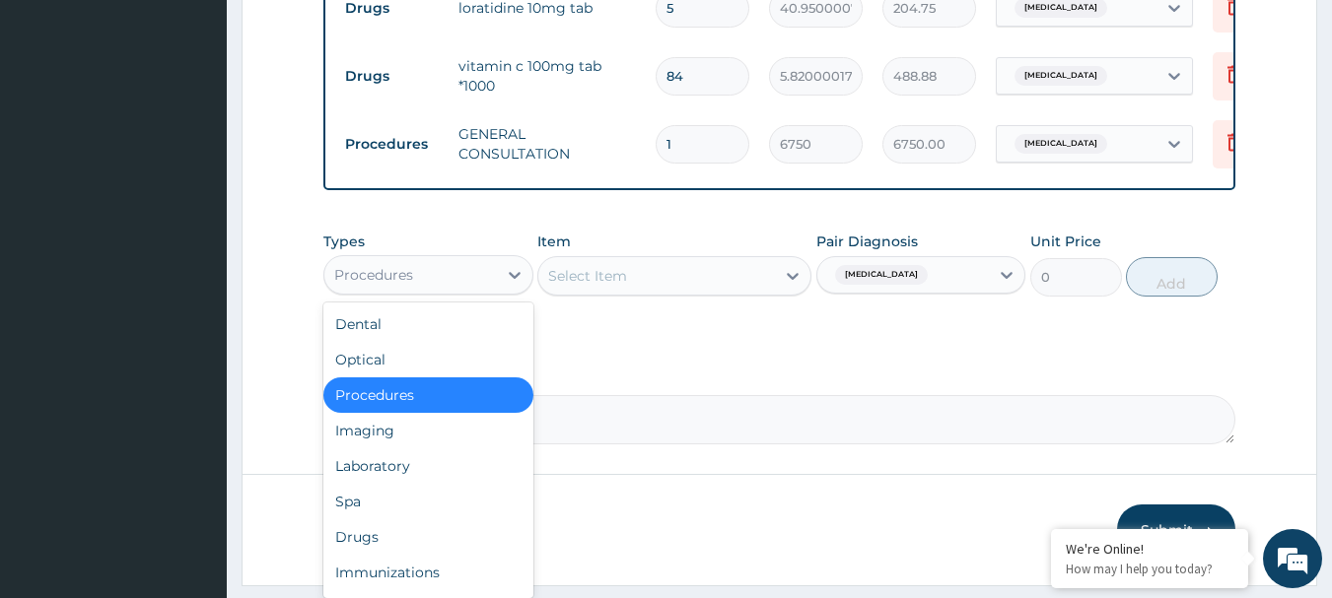
click at [423, 291] on div "Procedures" at bounding box center [410, 275] width 173 height 32
click at [404, 484] on div "Laboratory" at bounding box center [428, 466] width 210 height 35
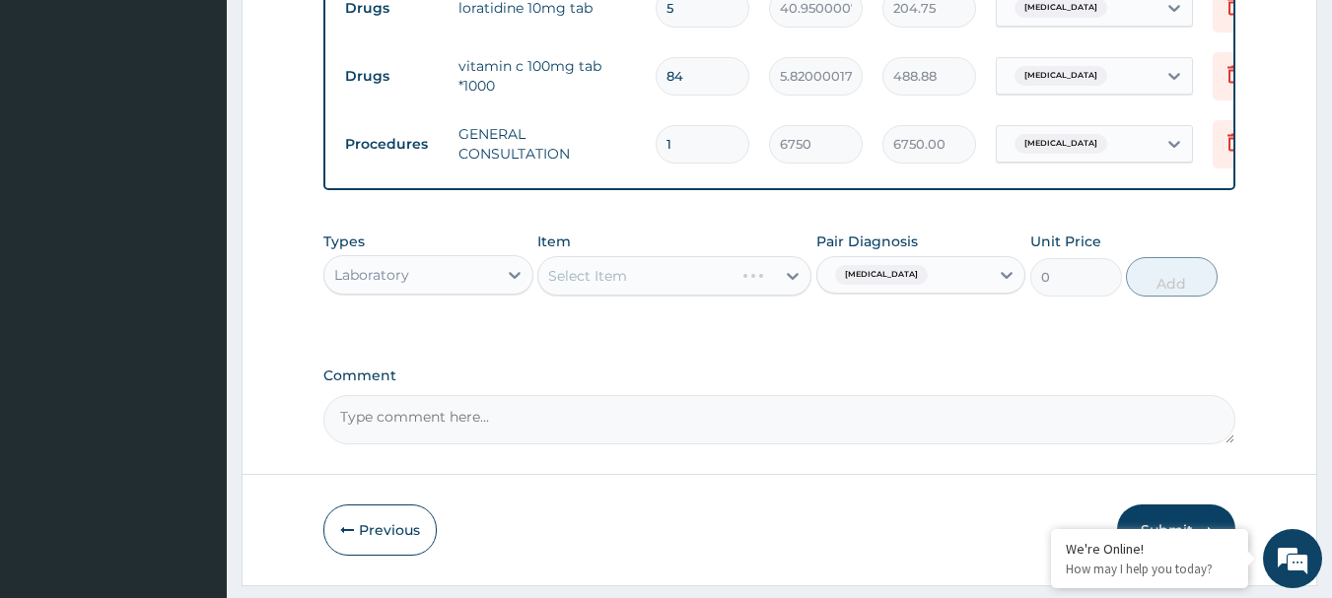
click at [597, 289] on div "Select Item" at bounding box center [674, 275] width 274 height 39
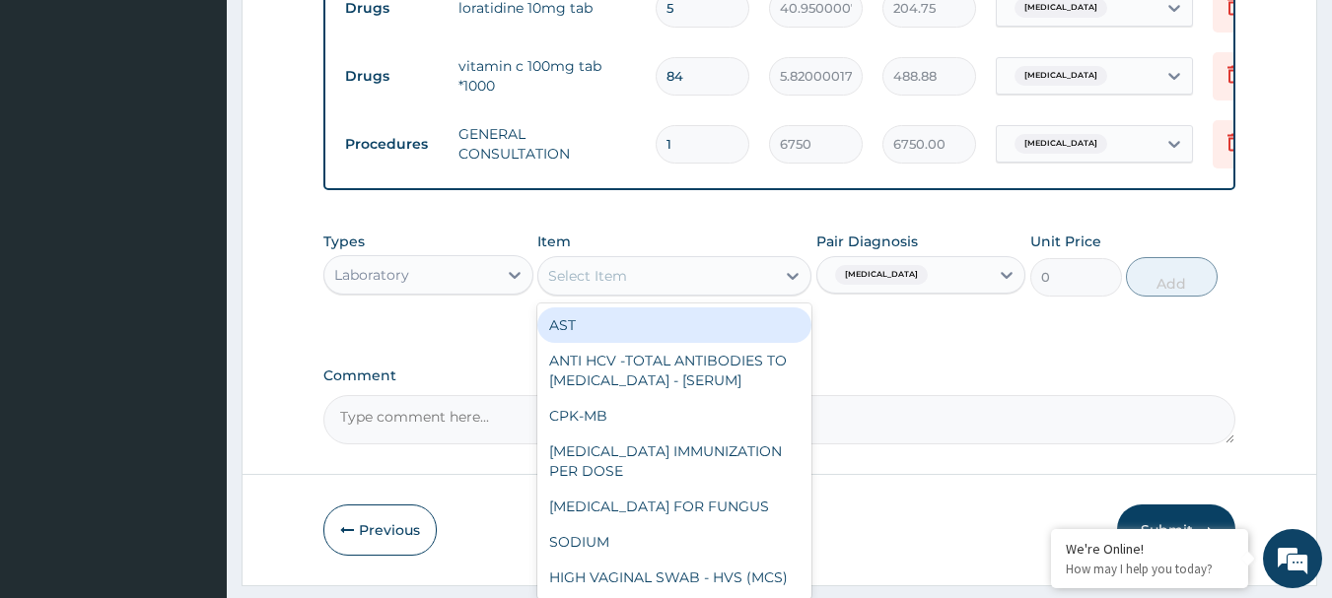
click at [611, 286] on div "Select Item" at bounding box center [587, 276] width 79 height 20
paste input "FBC - (FULL BLOOD COUNT WITH PLATELET AND RED INDICES)"
type input "FBC - (FULL BLOOD COUNT WITH PLATELET AND RED INDICES)"
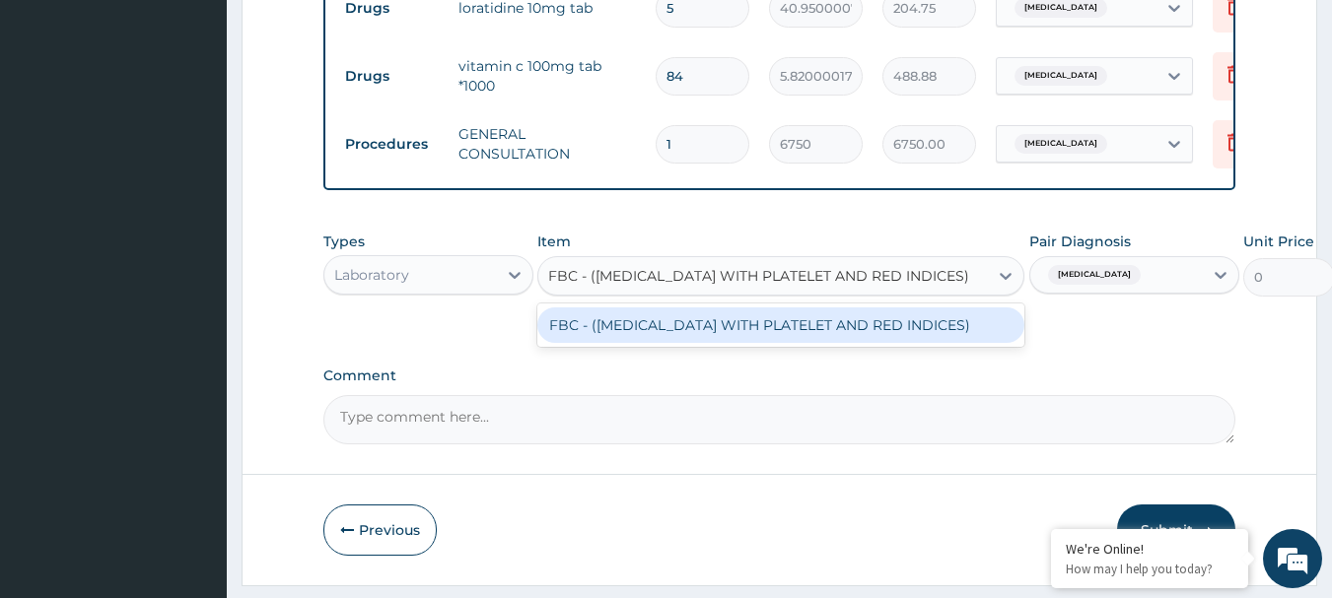
scroll to position [0, 25]
click at [639, 338] on div "FBC - (FULL BLOOD COUNT WITH PLATELET AND RED INDICES)" at bounding box center [780, 325] width 487 height 35
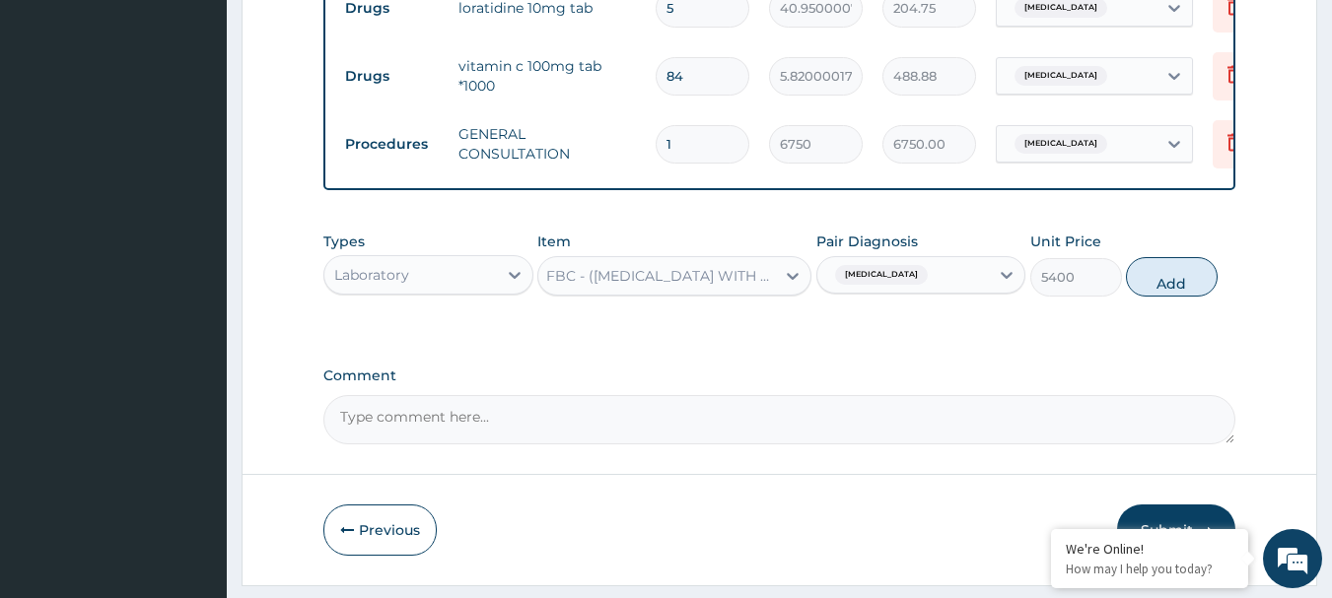
scroll to position [0, 2]
click at [1184, 297] on button "Add" at bounding box center [1172, 276] width 92 height 39
type input "0"
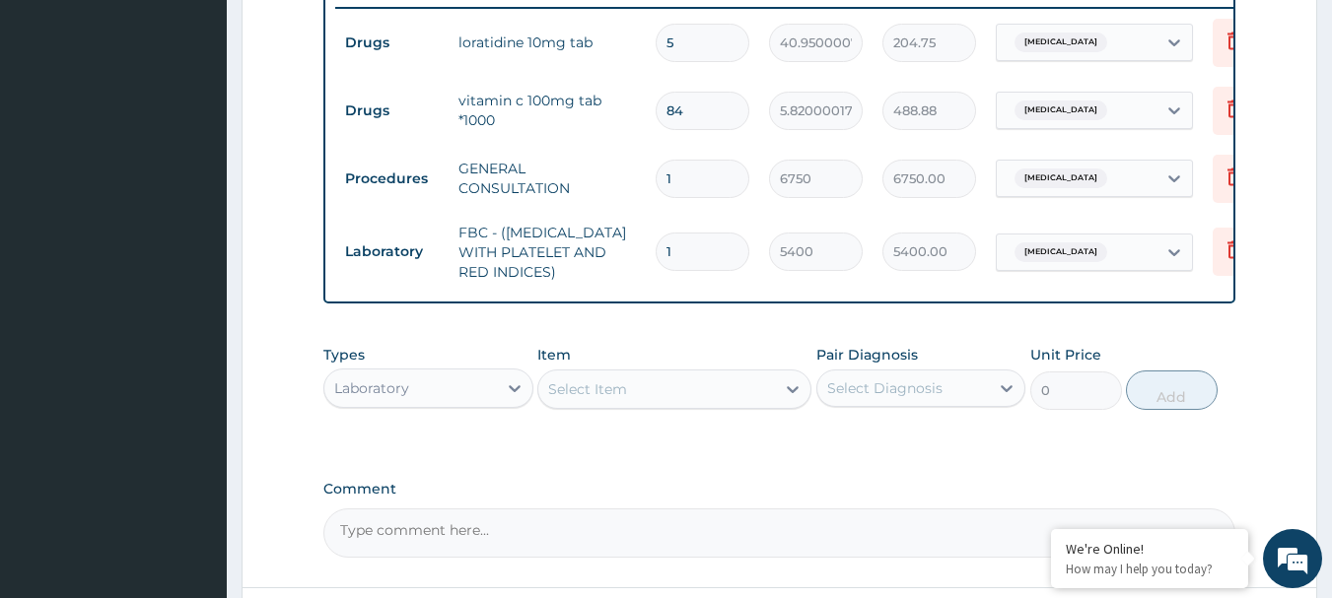
scroll to position [812, 0]
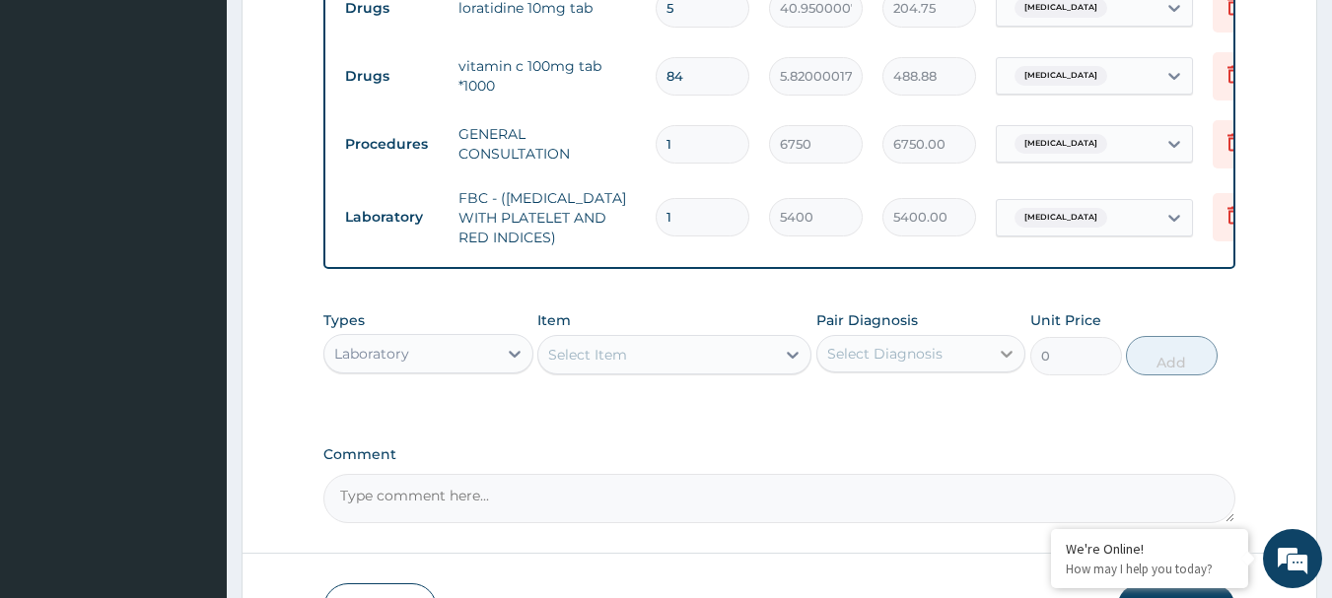
click at [1003, 364] on icon at bounding box center [1007, 354] width 20 height 20
click at [908, 412] on label "Upper respiratory infection" at bounding box center [910, 402] width 122 height 20
checkbox input "true"
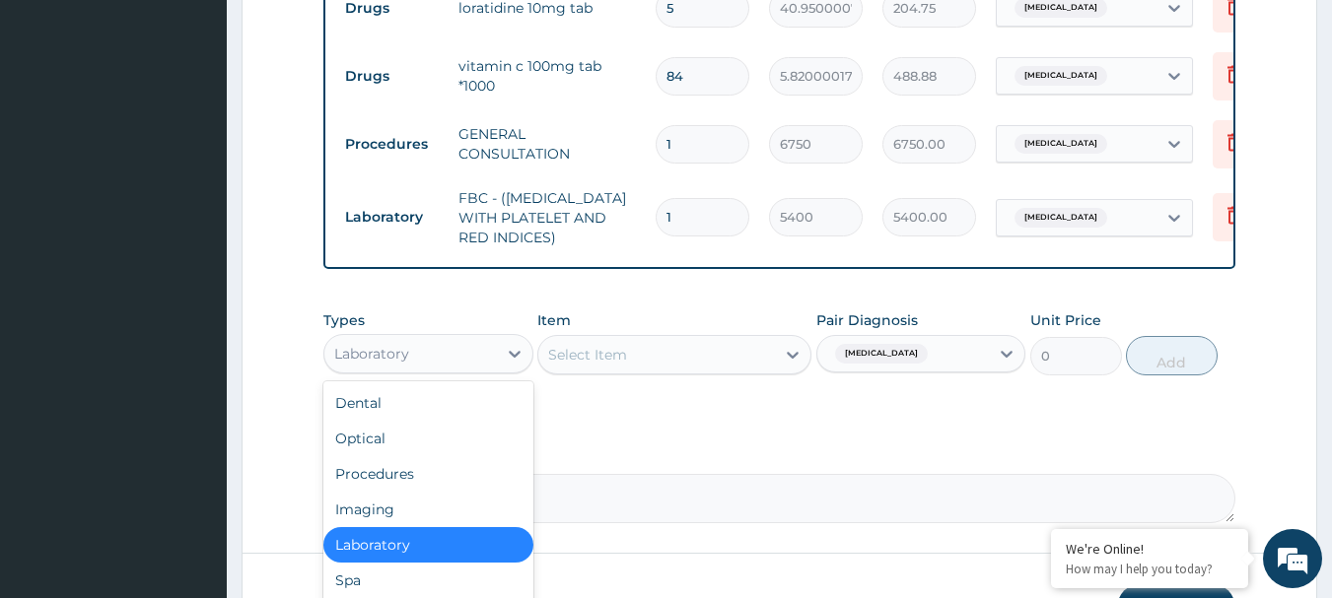
click at [495, 364] on div "Laboratory" at bounding box center [410, 354] width 173 height 32
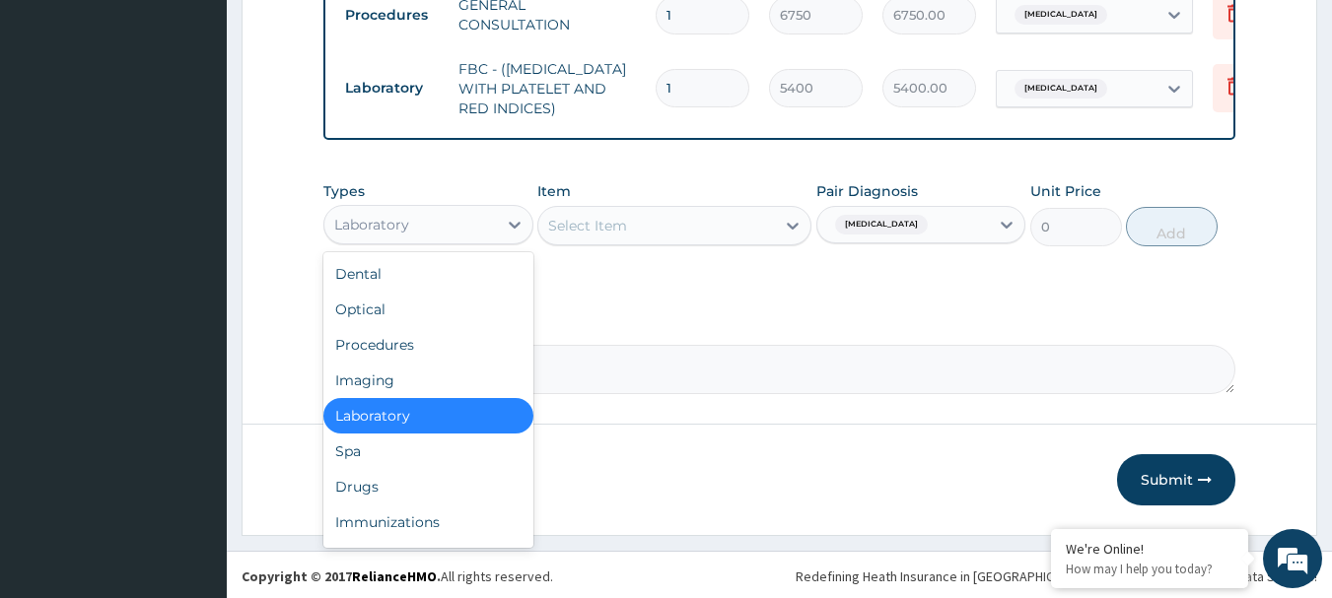
scroll to position [959, 0]
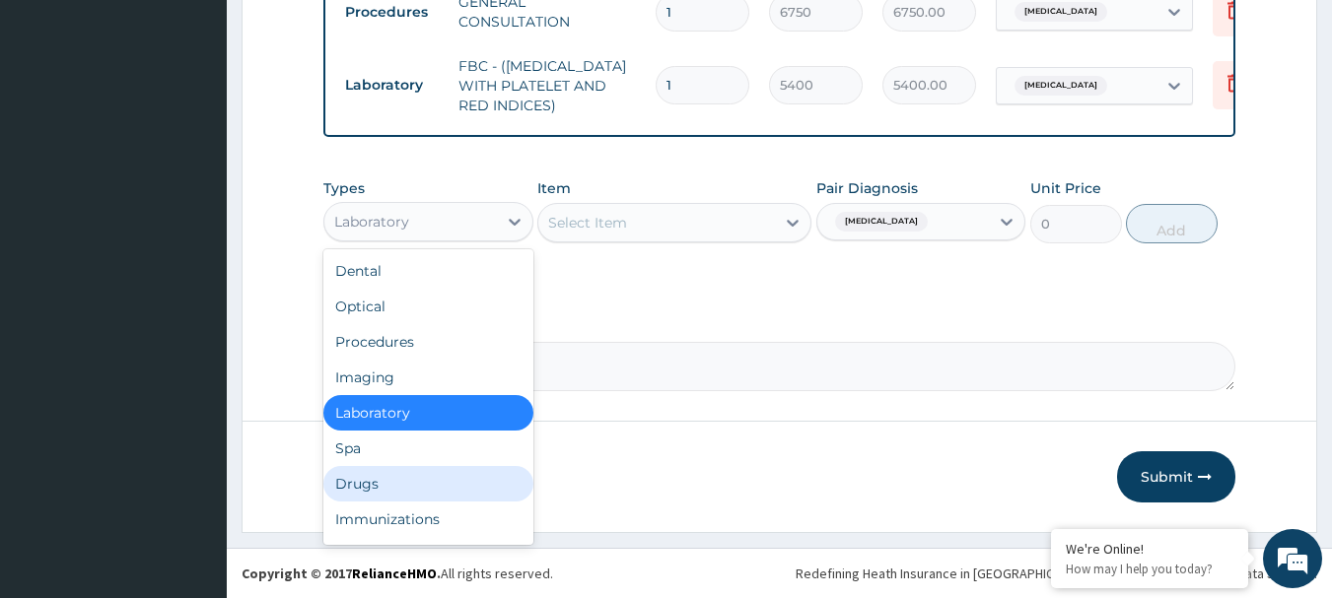
click at [428, 489] on div "Drugs" at bounding box center [428, 483] width 210 height 35
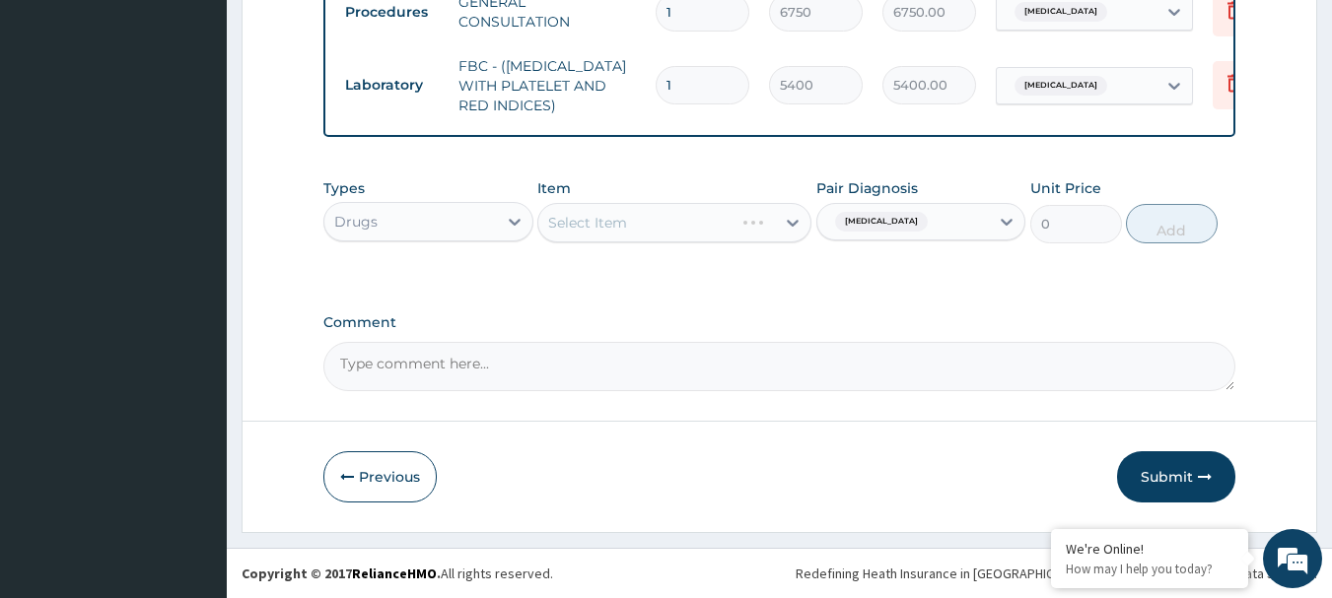
click at [679, 223] on div "Select Item" at bounding box center [674, 222] width 274 height 39
click at [581, 217] on div "Select Item" at bounding box center [674, 222] width 274 height 39
click at [598, 218] on div "Select Item" at bounding box center [674, 222] width 274 height 39
click at [613, 221] on div "Select Item" at bounding box center [674, 222] width 274 height 39
click at [619, 222] on div "Select Item" at bounding box center [674, 222] width 274 height 39
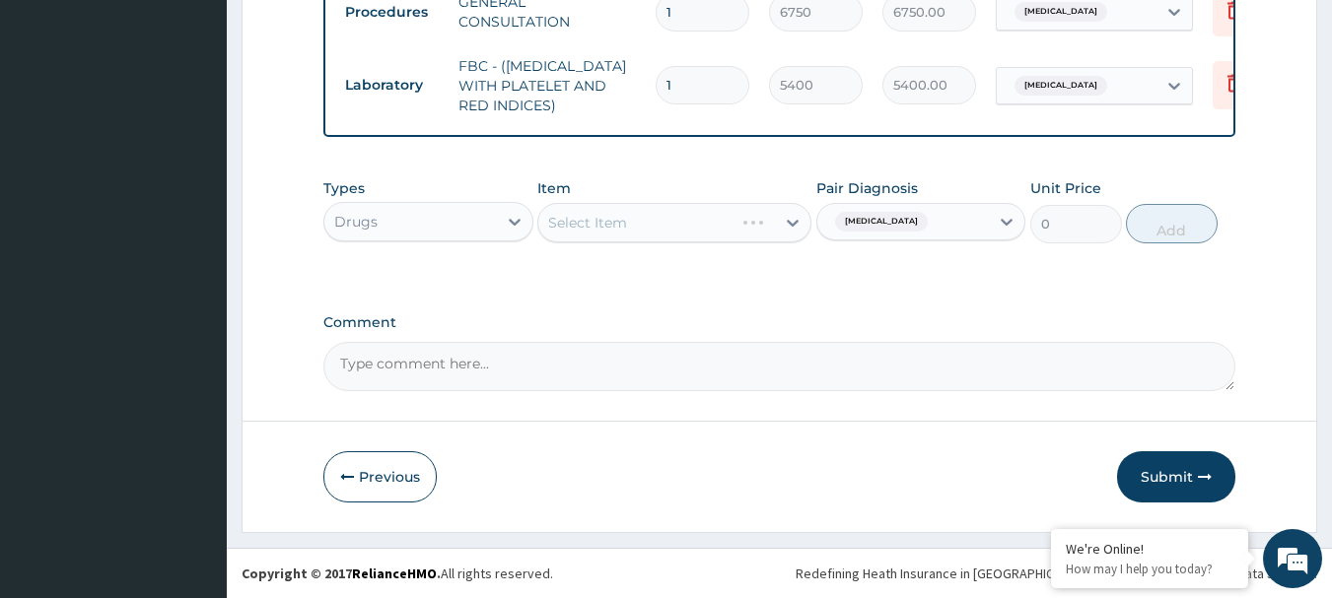
click at [632, 227] on div "Select Item" at bounding box center [674, 222] width 274 height 39
click at [611, 220] on div "Select Item" at bounding box center [674, 222] width 274 height 39
click at [573, 224] on div "Select Item" at bounding box center [674, 222] width 274 height 39
click at [602, 224] on div "Select Item" at bounding box center [674, 222] width 274 height 39
click at [645, 224] on div "Select Item" at bounding box center [674, 222] width 274 height 39
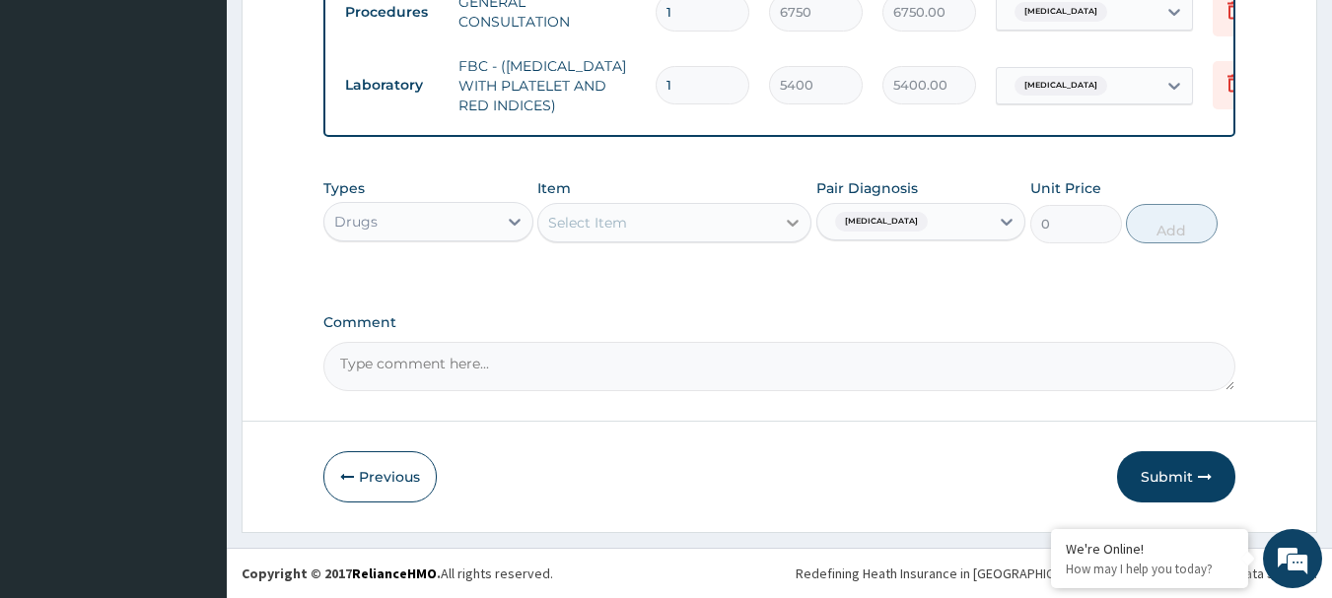
click at [787, 219] on icon at bounding box center [793, 223] width 20 height 20
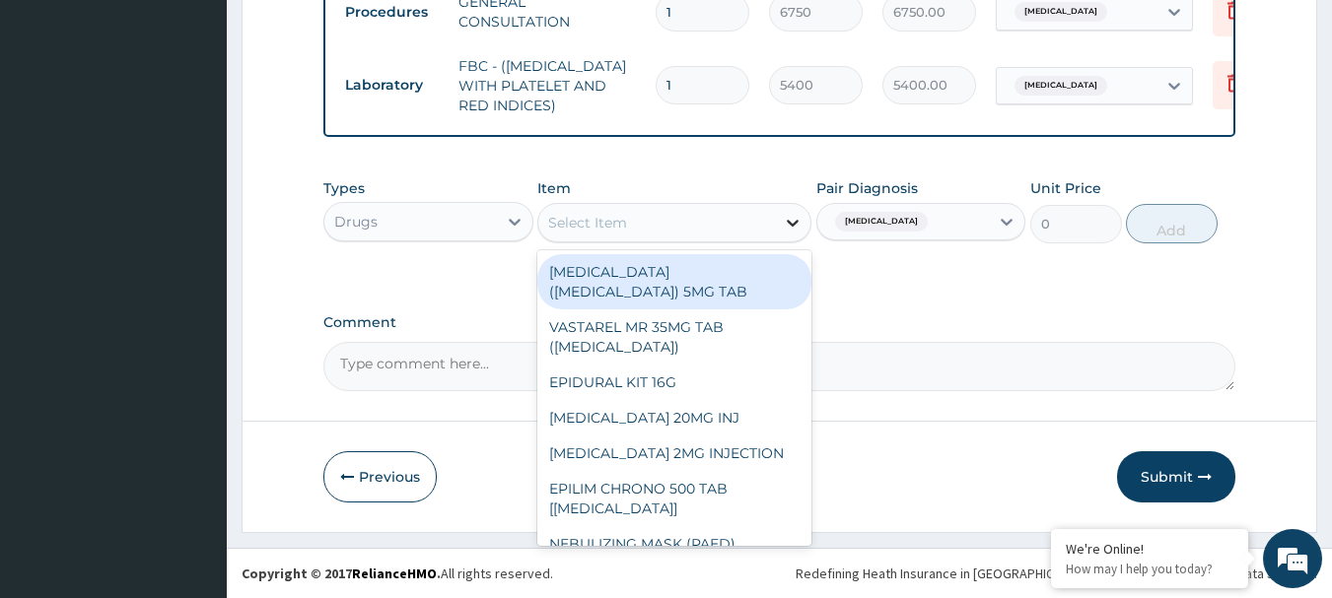
paste input "PARACETAMOL 500MG TAB x 1000"
type input "PARACETAMOL 500MG TAB x 1000"
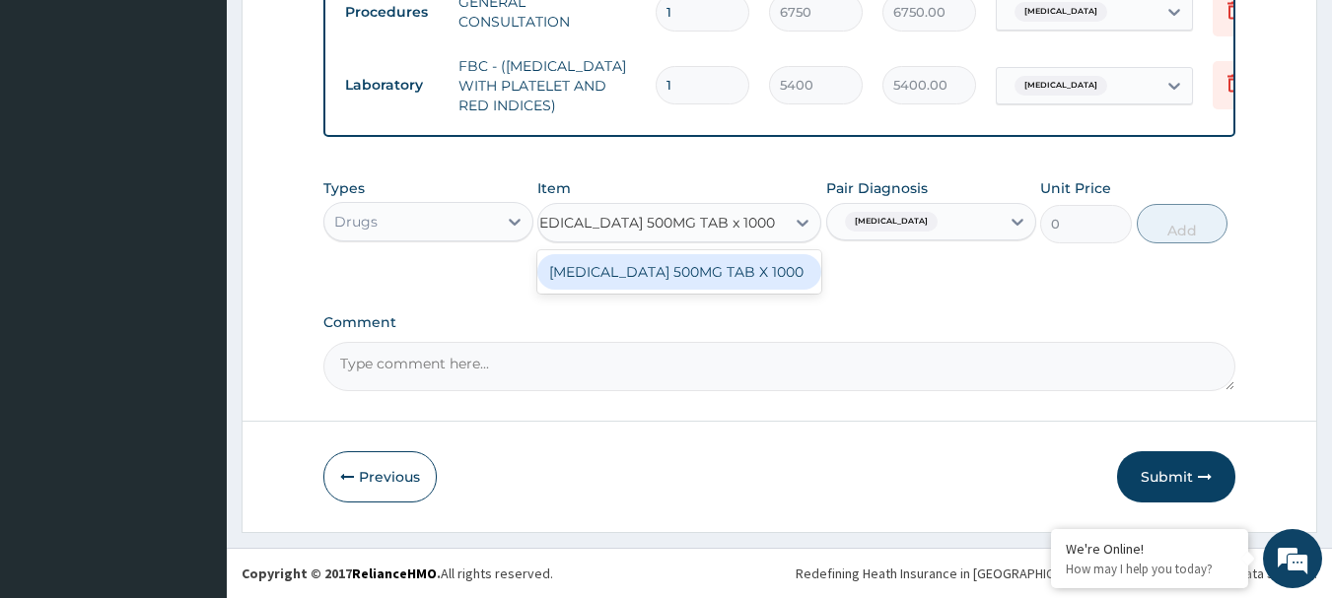
click at [713, 266] on div "PARACETAMOL 500MG TAB X 1000" at bounding box center [679, 271] width 284 height 35
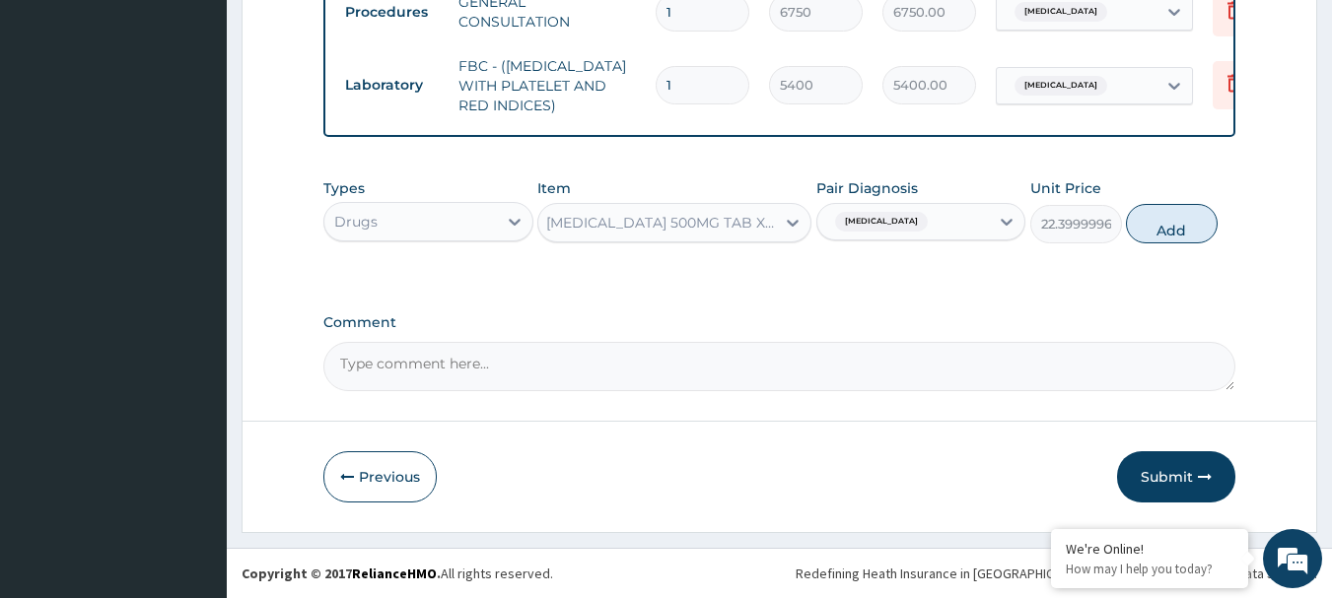
scroll to position [0, 2]
click at [1169, 227] on button "Add" at bounding box center [1172, 223] width 92 height 39
type input "0"
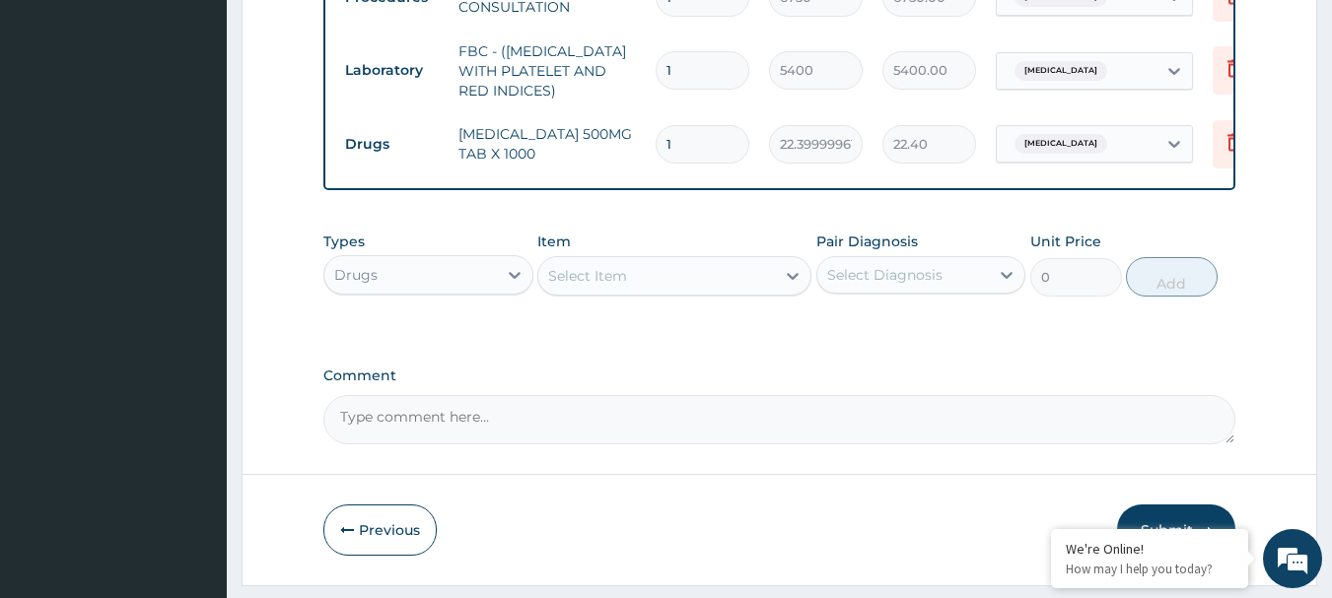
click at [714, 146] on input "1" at bounding box center [703, 144] width 94 height 38
type input "0.00"
type input "2"
type input "44.80"
type input "24"
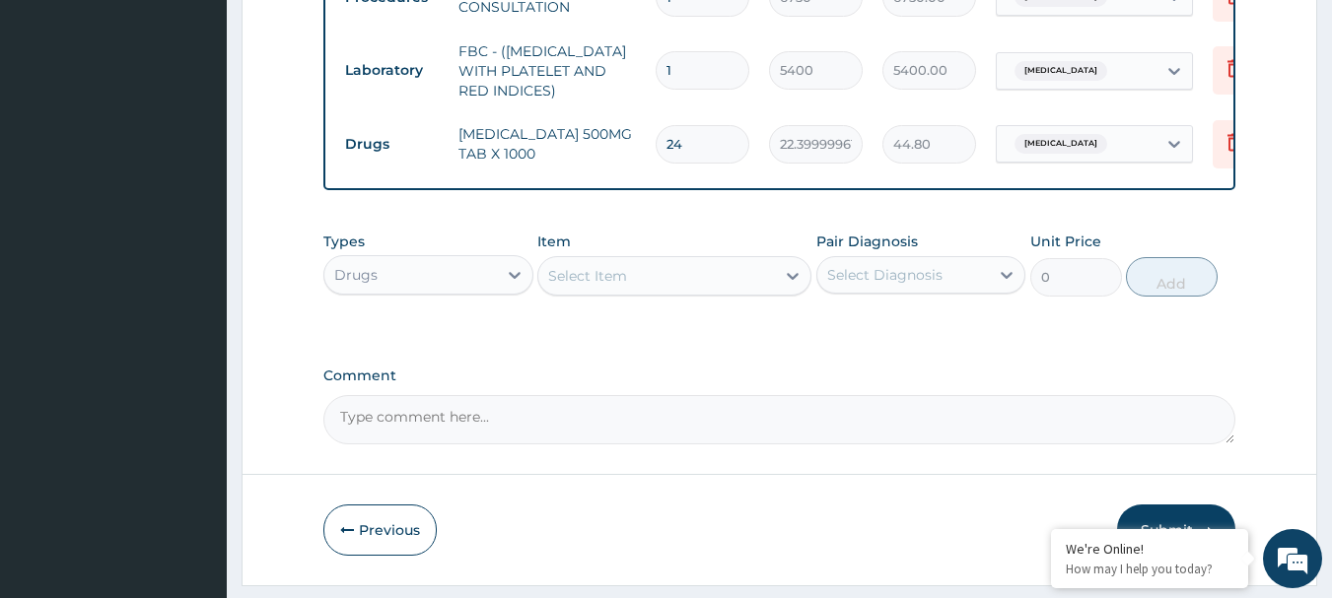
type input "537.60"
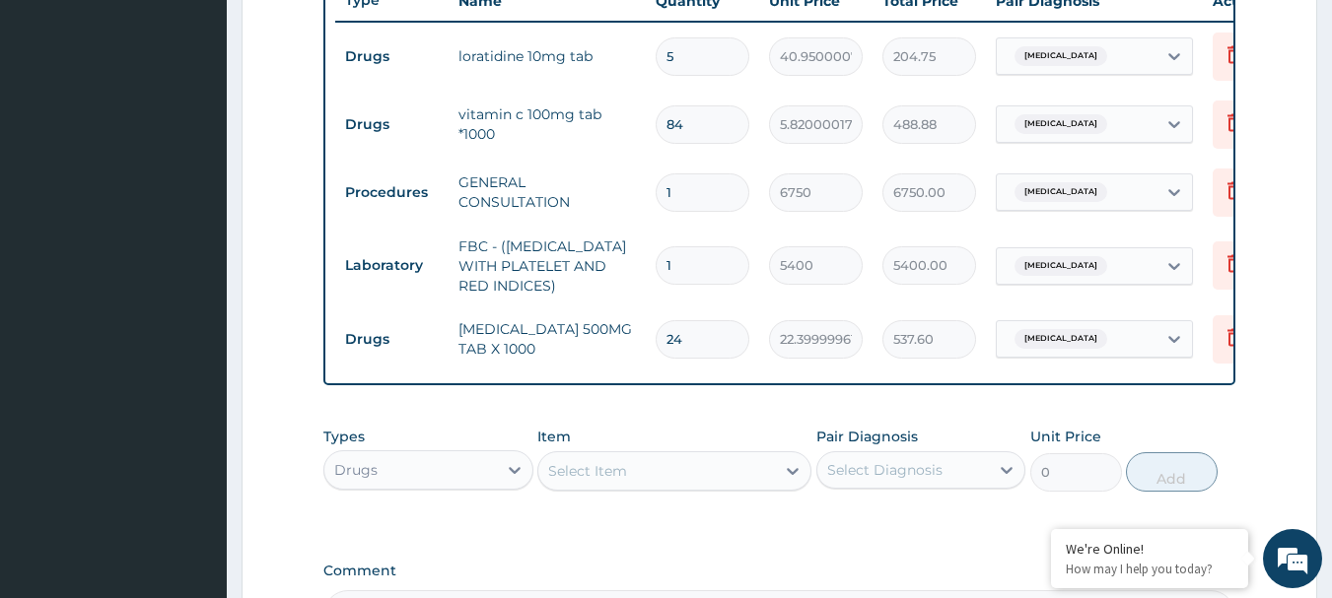
scroll to position [762, 0]
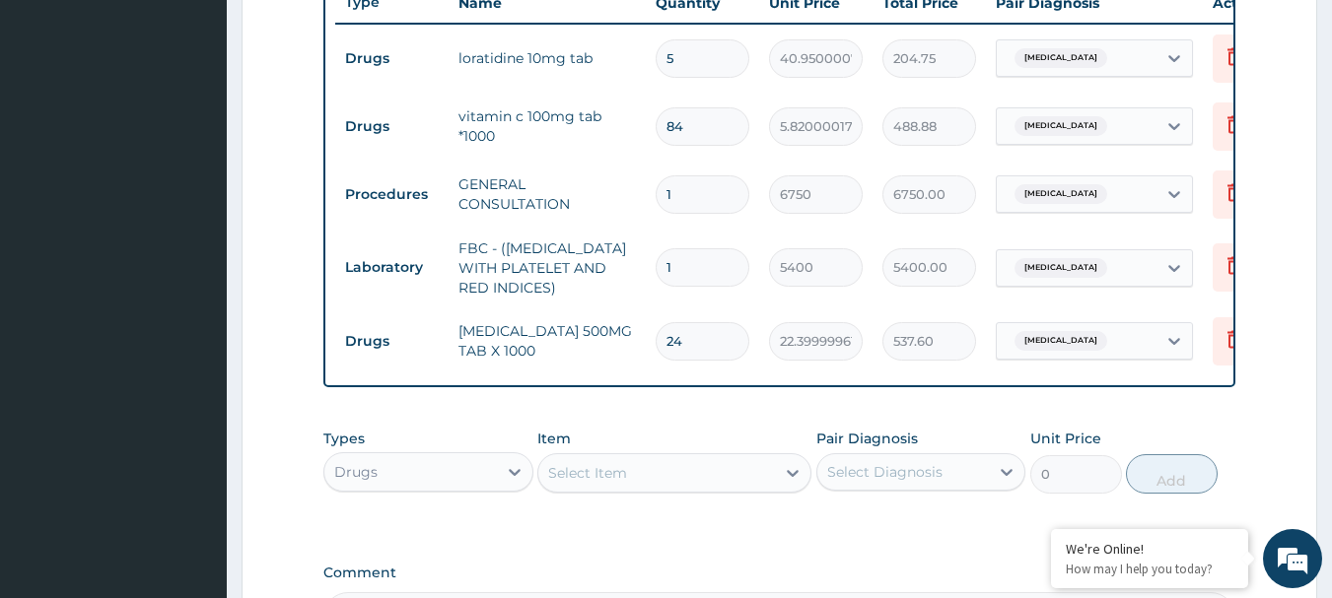
type input "24"
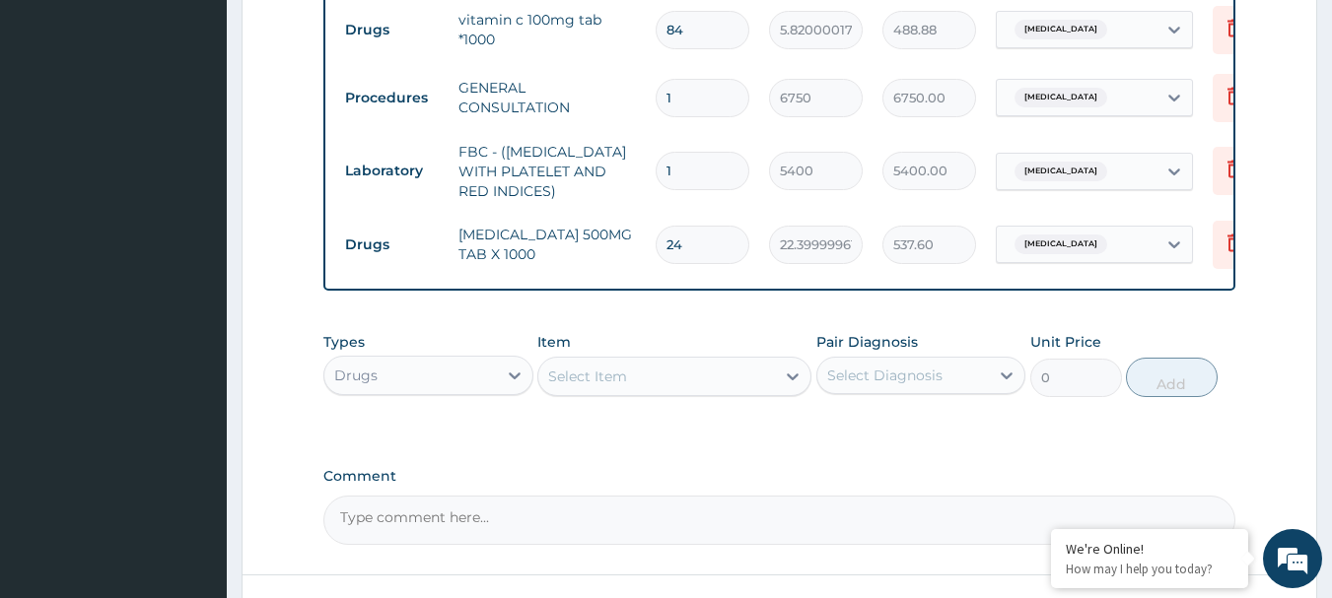
scroll to position [1027, 0]
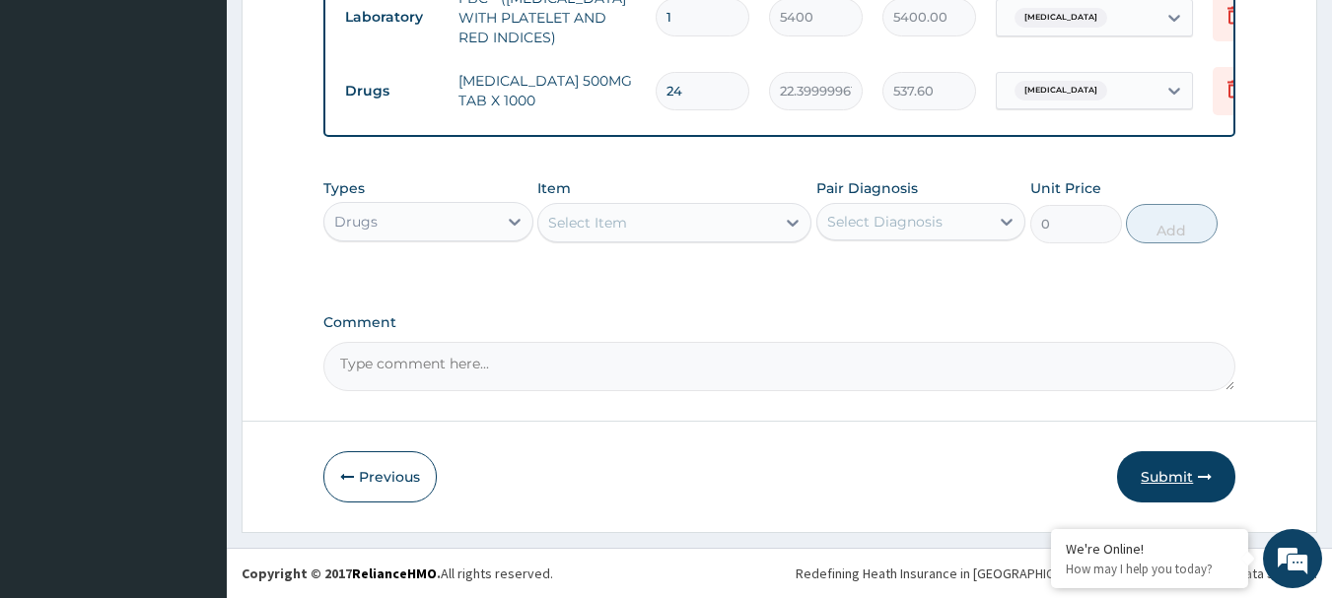
click at [1168, 483] on button "Submit" at bounding box center [1176, 476] width 118 height 51
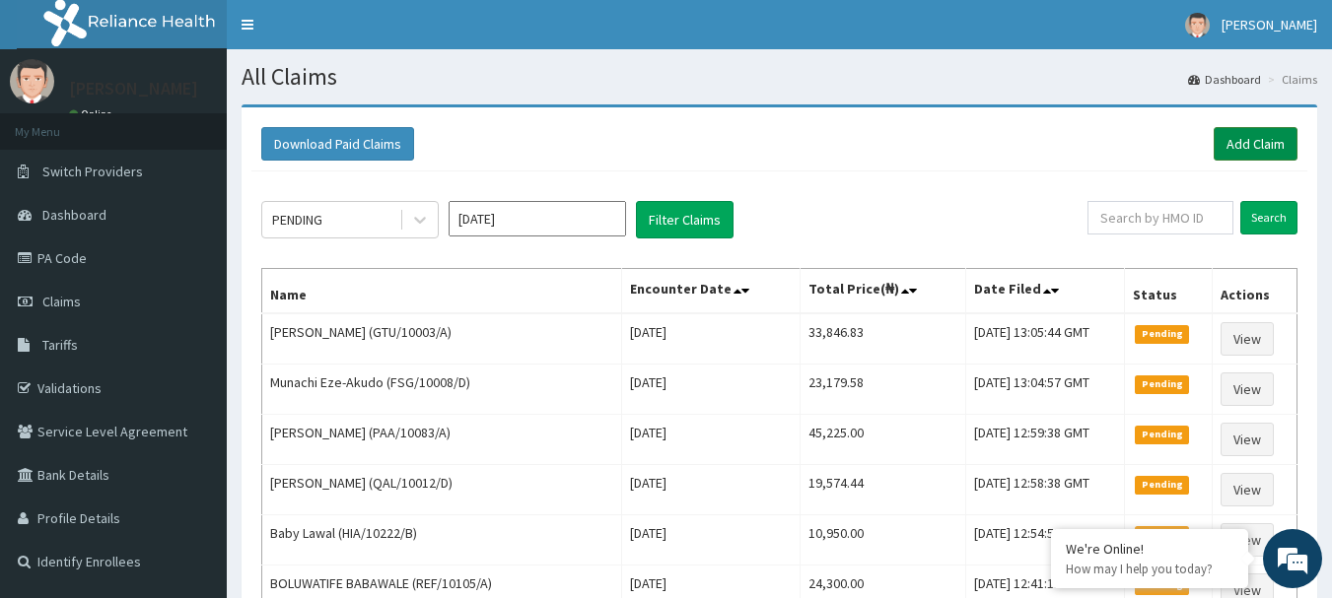
click at [1246, 140] on link "Add Claim" at bounding box center [1256, 144] width 84 height 34
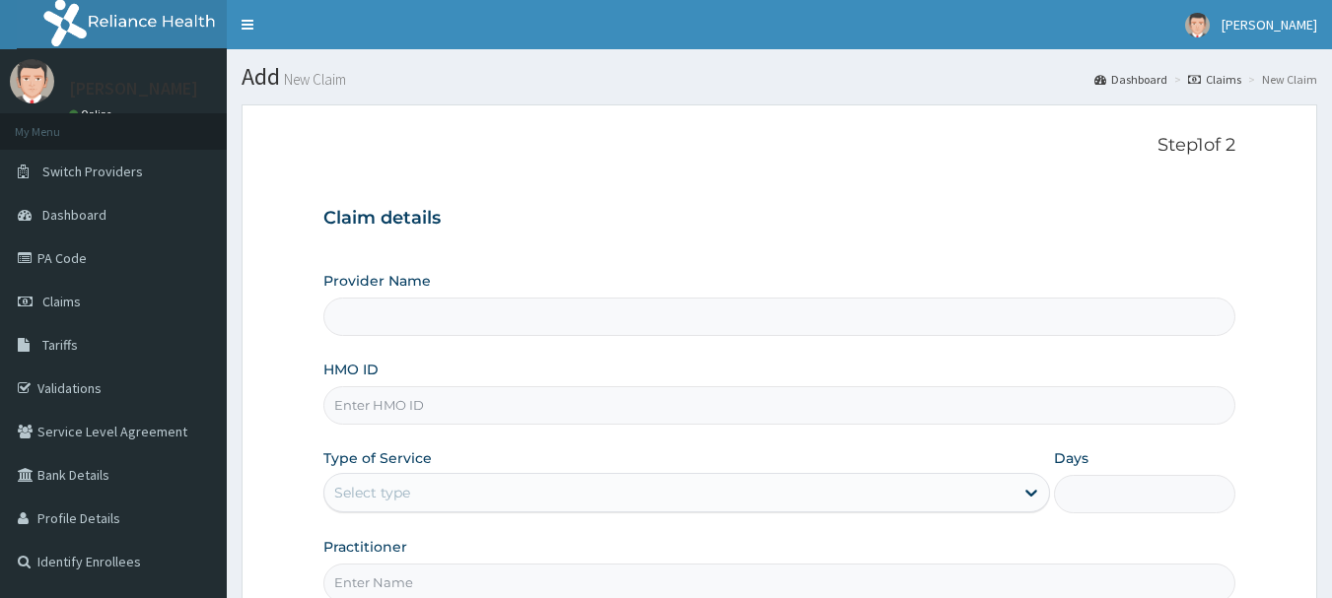
type input "[GEOGRAPHIC_DATA] Nig. Ltd"
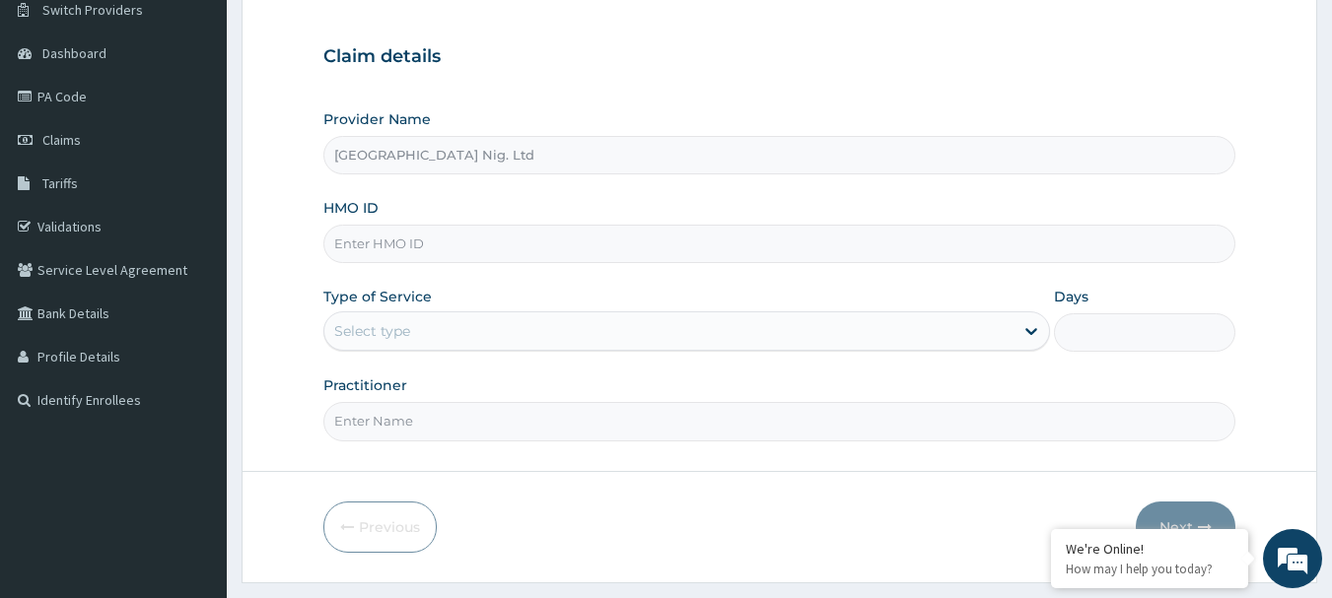
scroll to position [197, 0]
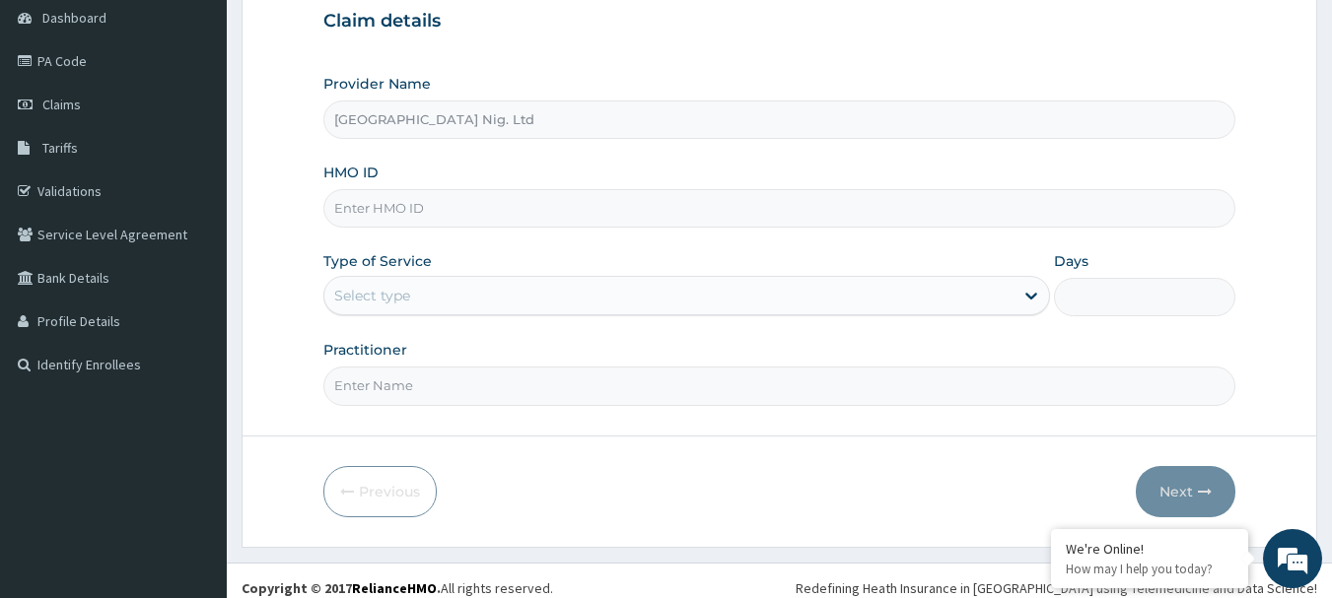
click at [520, 210] on input "HMO ID" at bounding box center [779, 208] width 913 height 38
paste input "PED/10036/A"
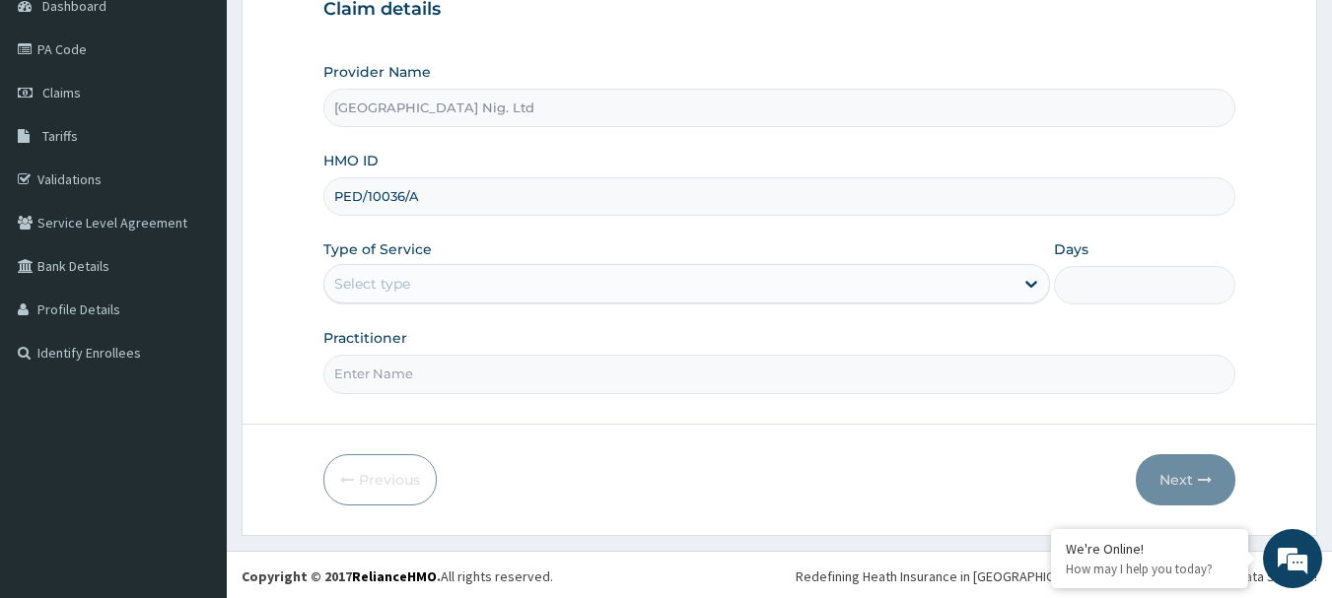
scroll to position [212, 0]
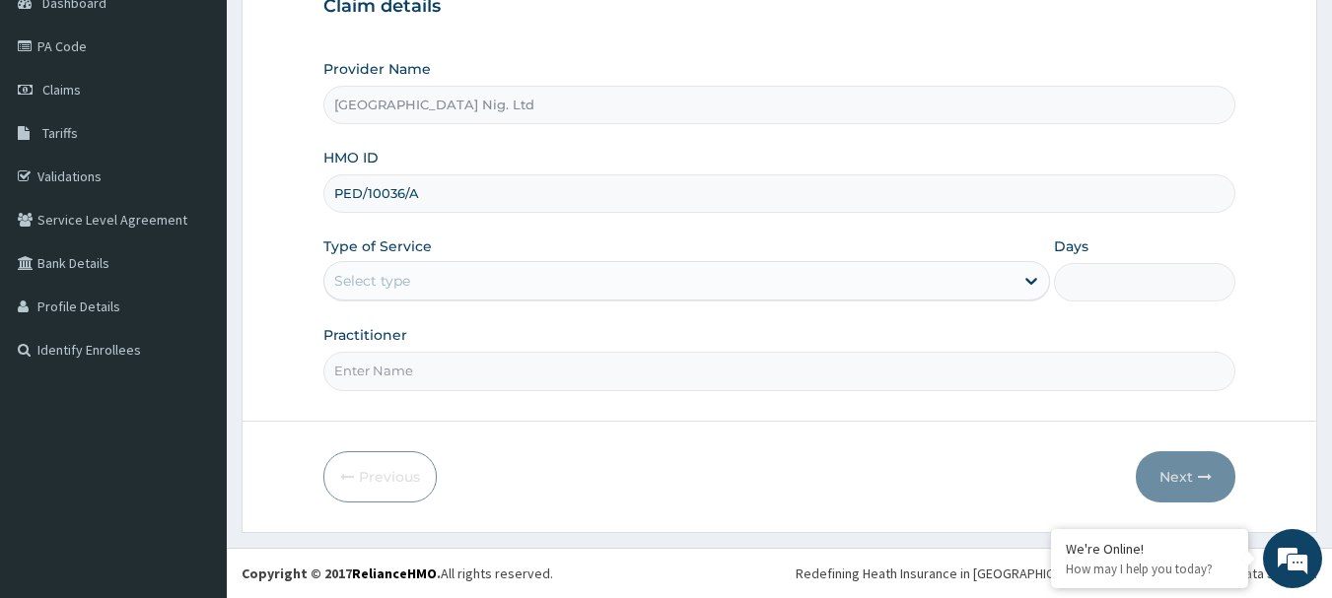
type input "PED/10036/A"
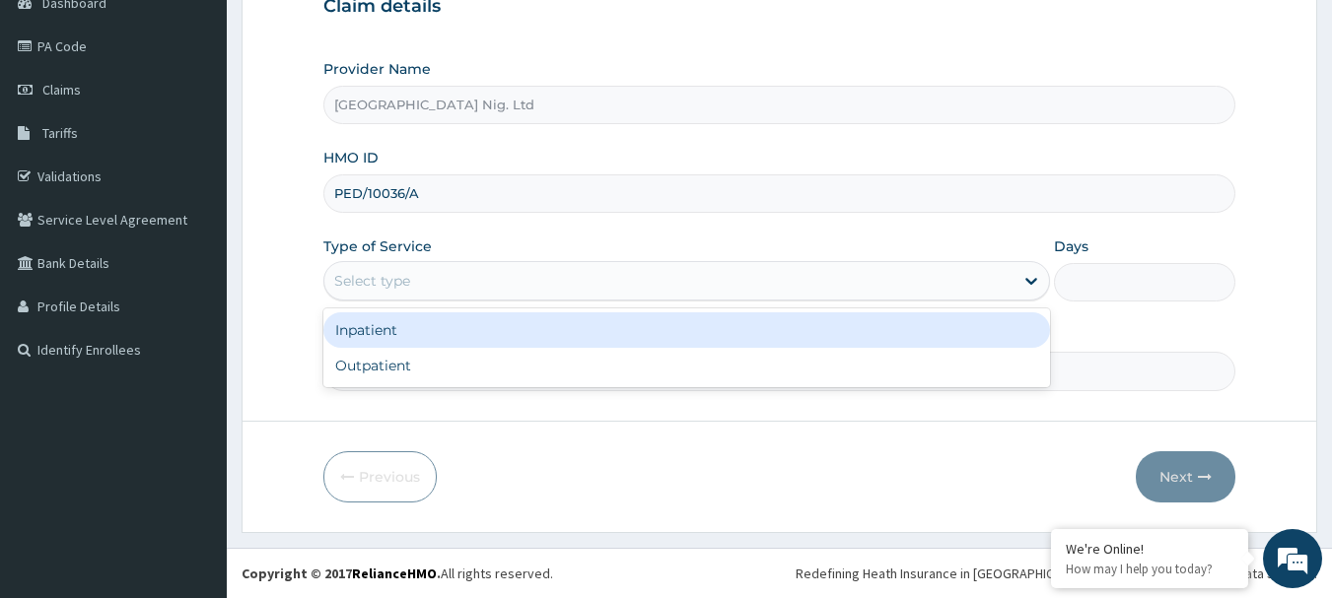
click at [905, 289] on div "Select type" at bounding box center [668, 281] width 689 height 32
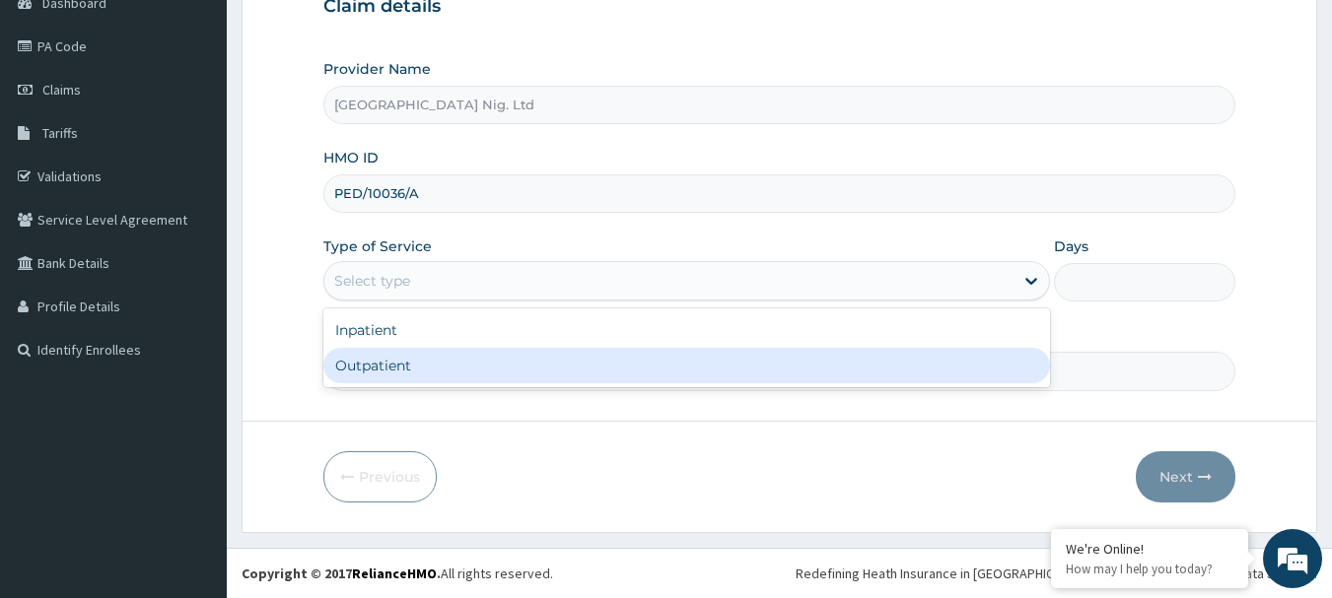
click at [599, 357] on div "Outpatient" at bounding box center [686, 365] width 727 height 35
type input "1"
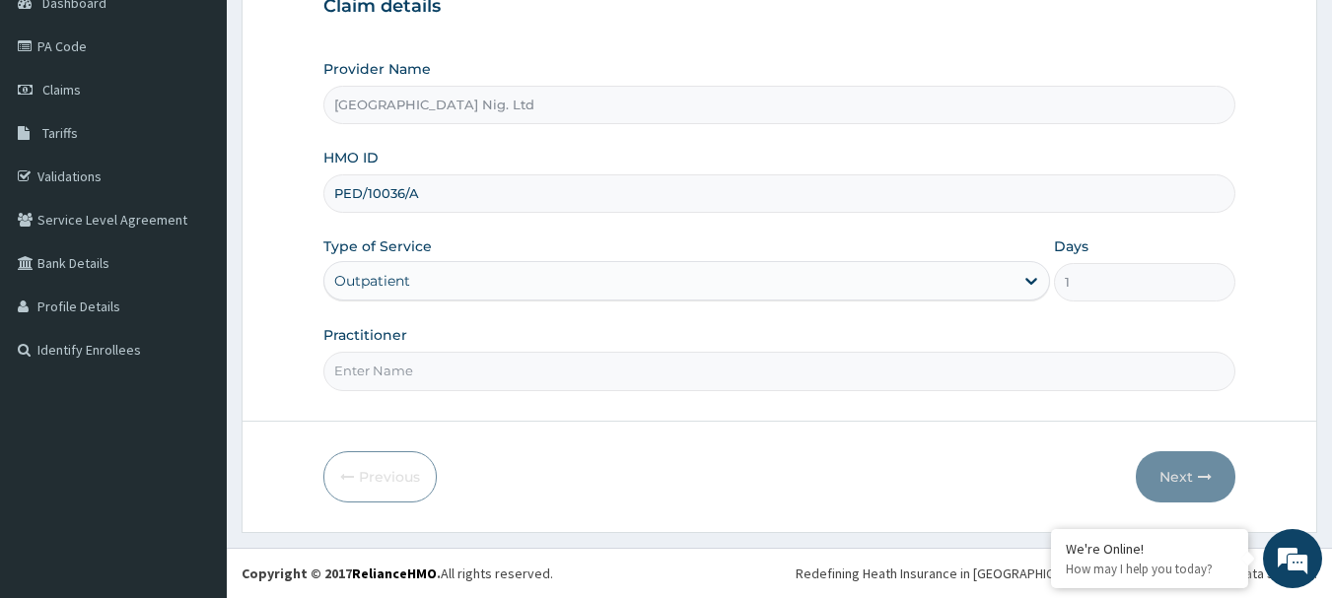
click at [535, 376] on input "Practitioner" at bounding box center [779, 371] width 913 height 38
paste input "[PERSON_NAME]"
type input "DR [PERSON_NAME]"
click at [1154, 473] on button "Next" at bounding box center [1186, 476] width 100 height 51
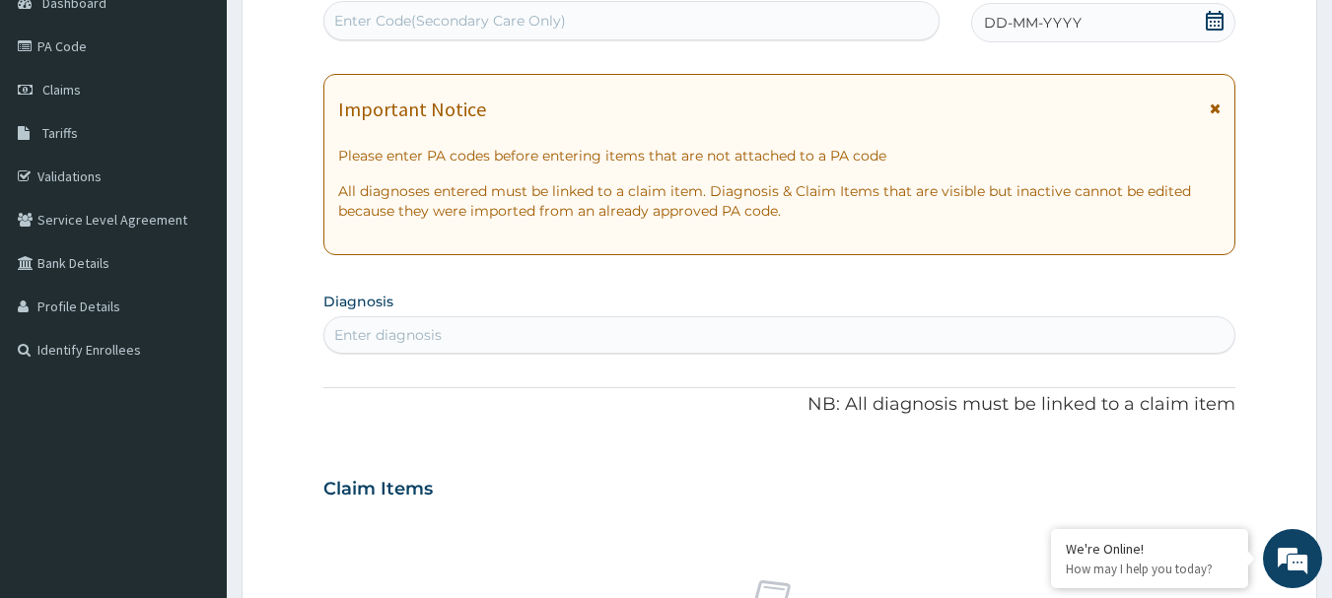
click at [542, 19] on div "Enter Code(Secondary Care Only)" at bounding box center [450, 21] width 232 height 20
paste input "PA/F11C9F"
type input "PA/F11C9F"
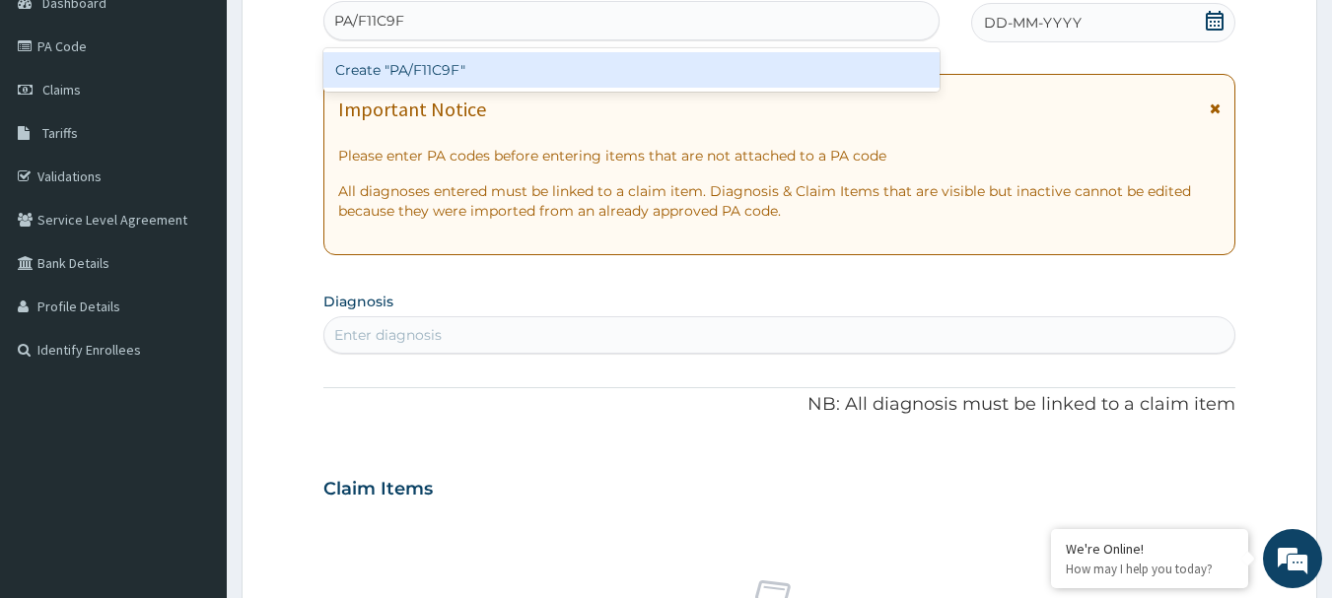
click at [479, 67] on div "Create "PA/F11C9F"" at bounding box center [631, 69] width 617 height 35
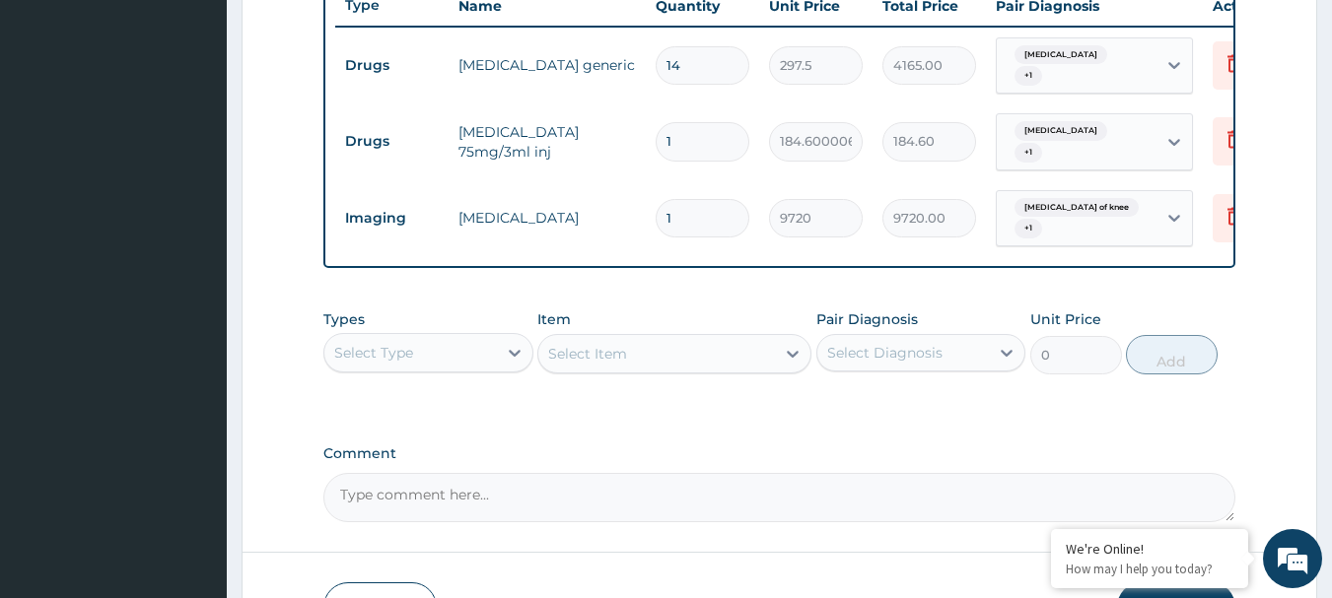
scroll to position [855, 0]
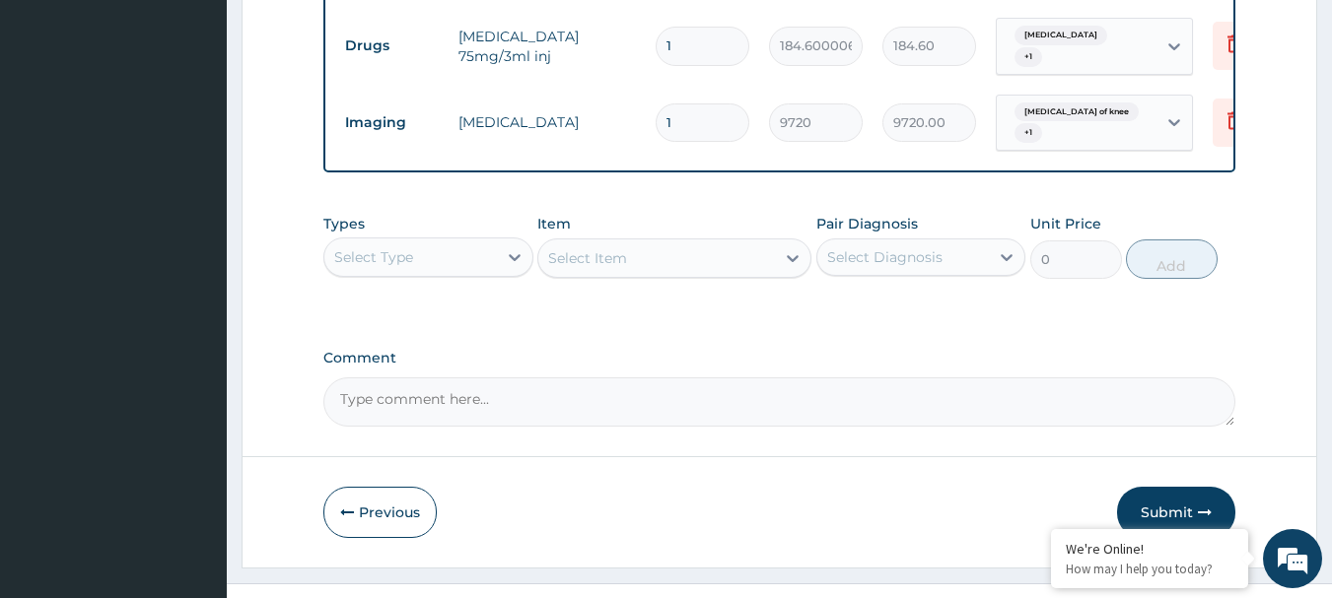
click at [987, 258] on div "Select Diagnosis" at bounding box center [903, 258] width 173 height 32
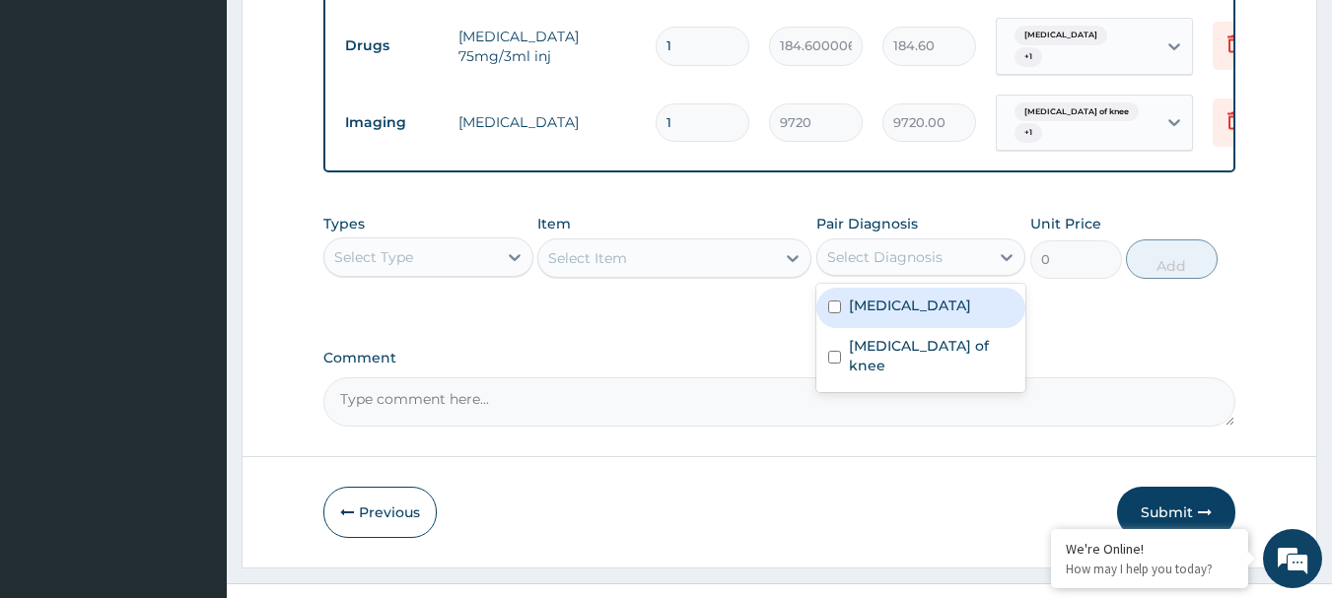
click at [864, 305] on label "Arthritis" at bounding box center [910, 306] width 122 height 20
checkbox input "true"
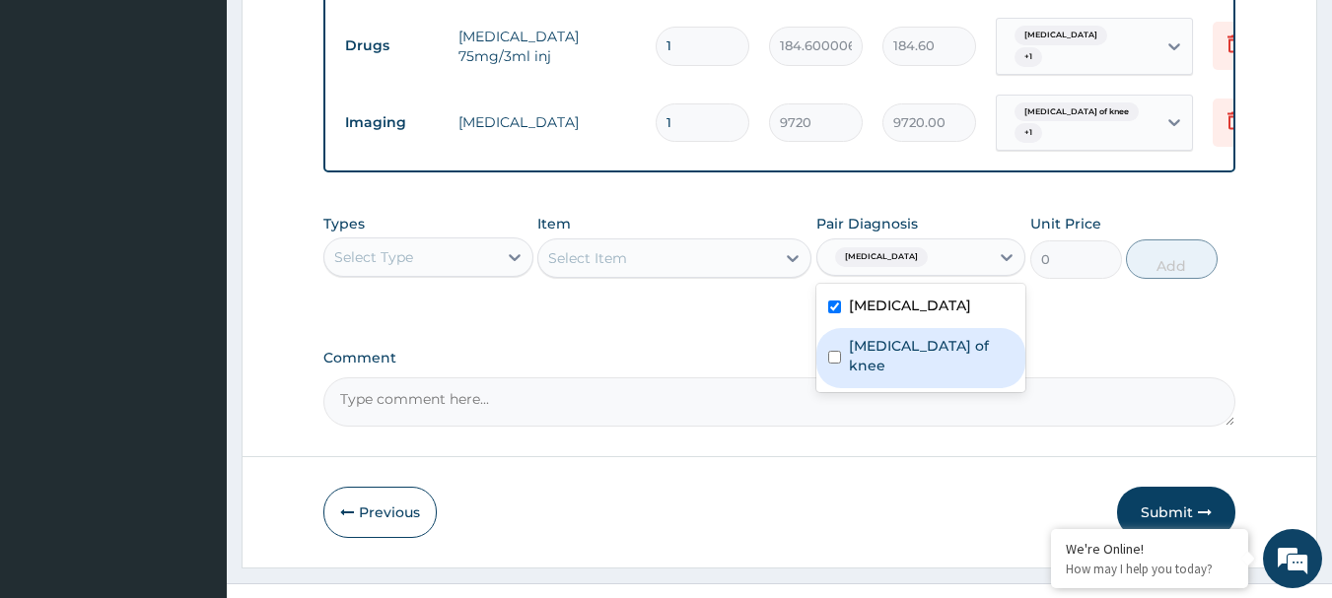
click at [863, 348] on div "Sprain of knee" at bounding box center [921, 358] width 210 height 60
checkbox input "true"
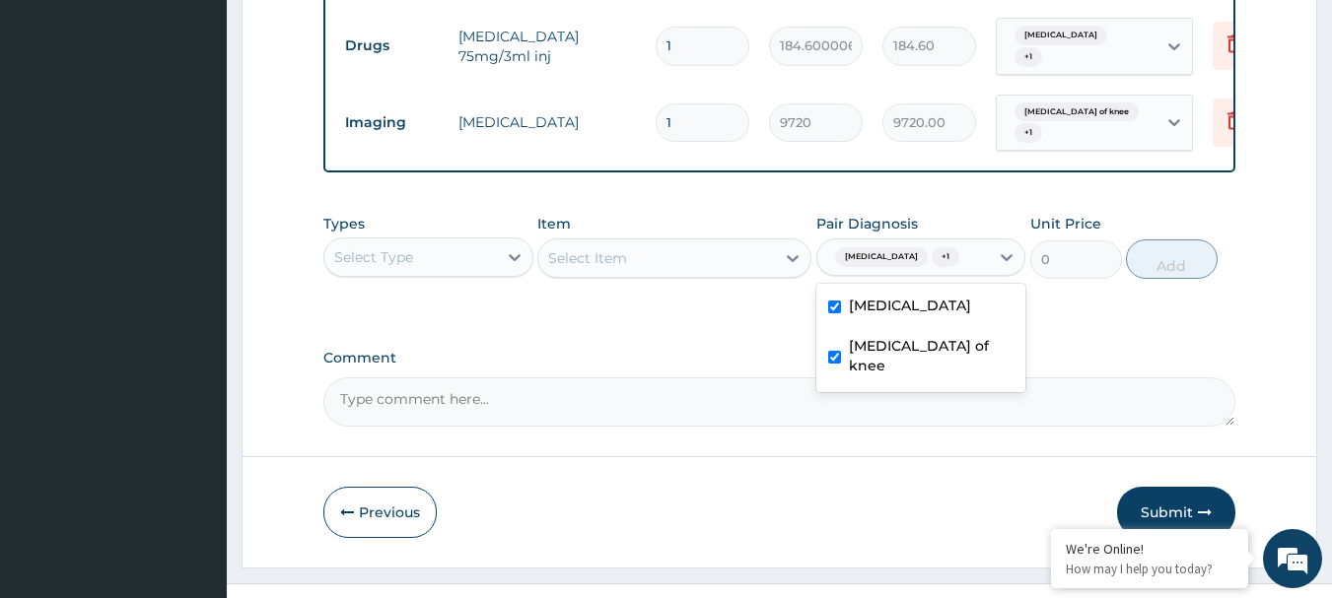
click at [403, 256] on div "Select Type" at bounding box center [373, 257] width 79 height 20
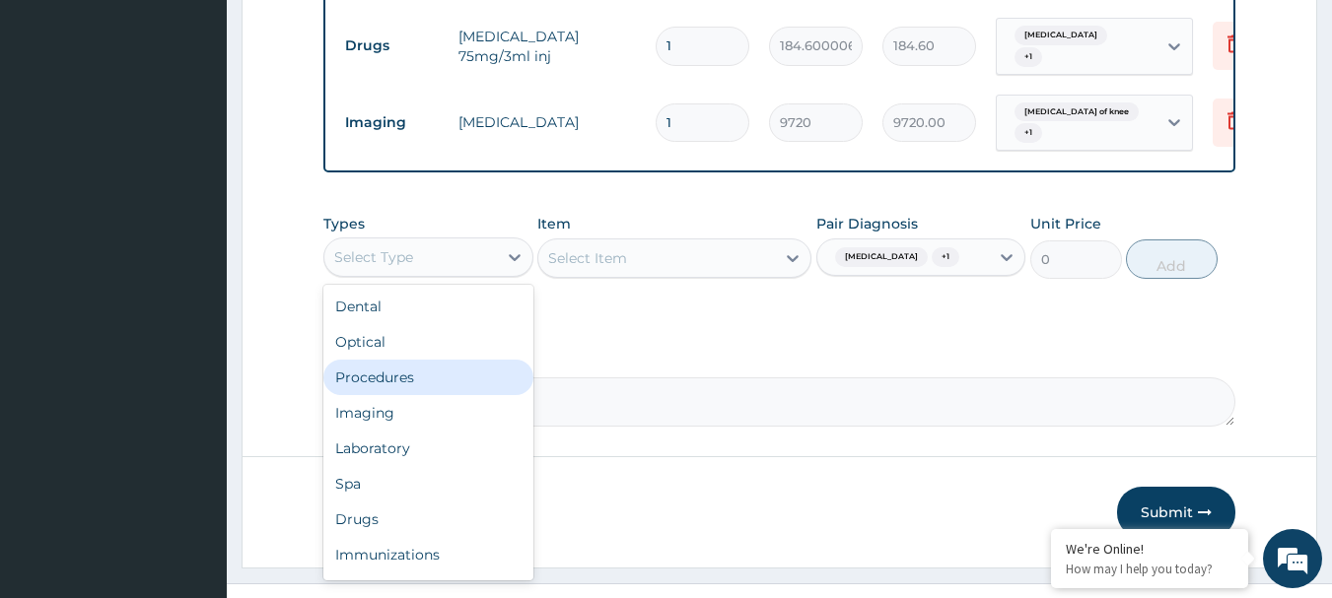
click at [418, 371] on div "Procedures" at bounding box center [428, 377] width 210 height 35
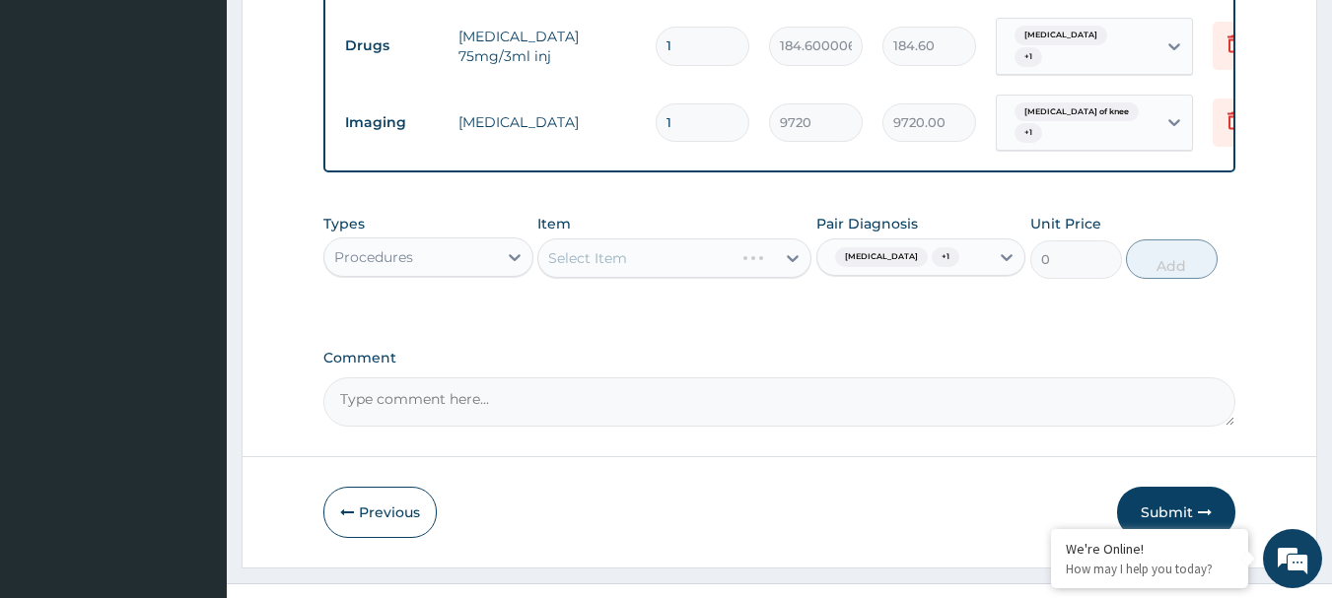
click at [630, 243] on div "Select Item" at bounding box center [674, 258] width 274 height 39
click at [606, 248] on div "Select Item" at bounding box center [587, 258] width 79 height 20
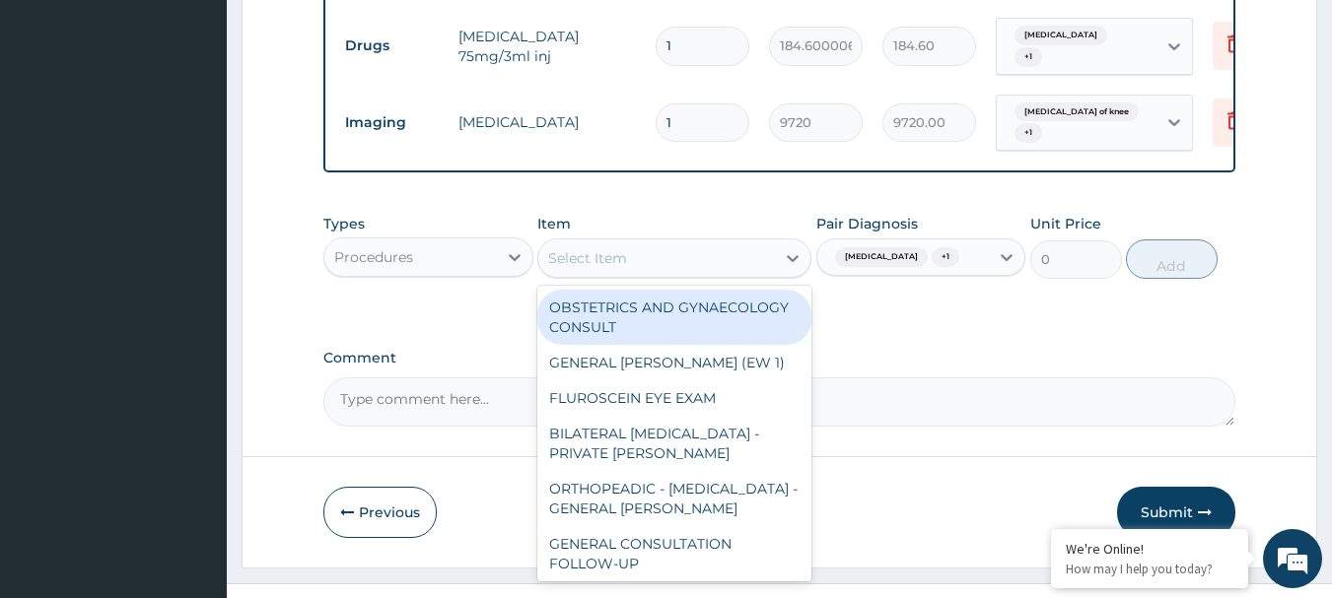
paste input "GENERAL CONSULTATION"
type input "GENERAL CONSULTATION"
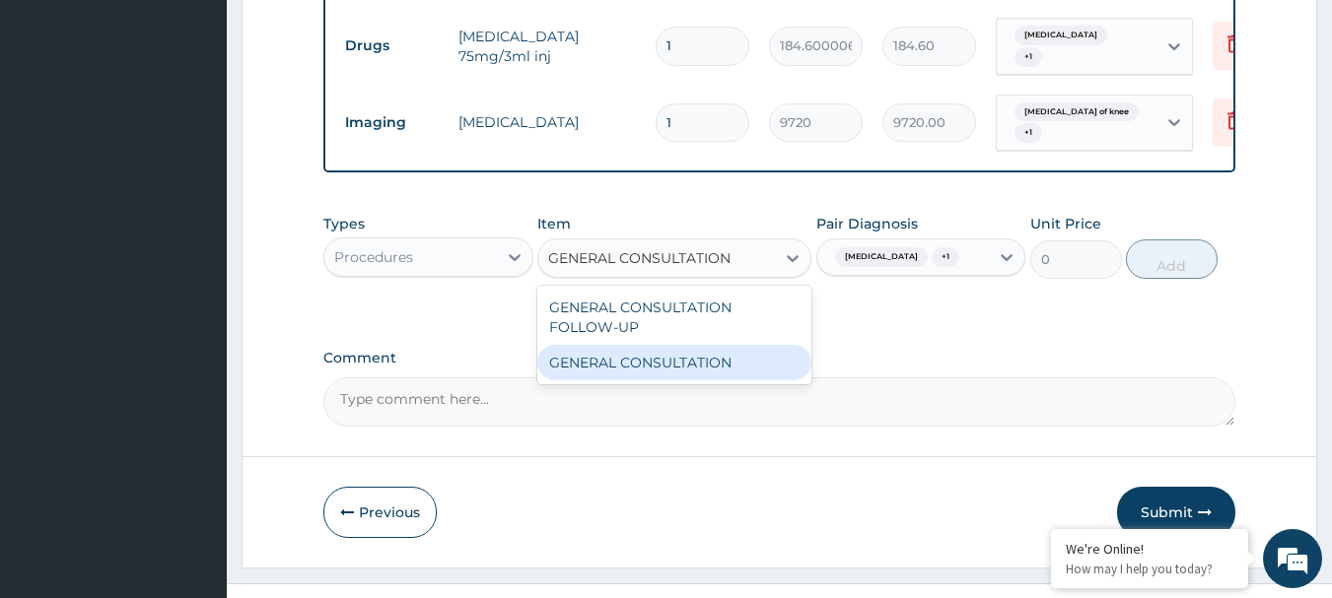
click at [625, 350] on div "GENERAL CONSULTATION" at bounding box center [674, 362] width 274 height 35
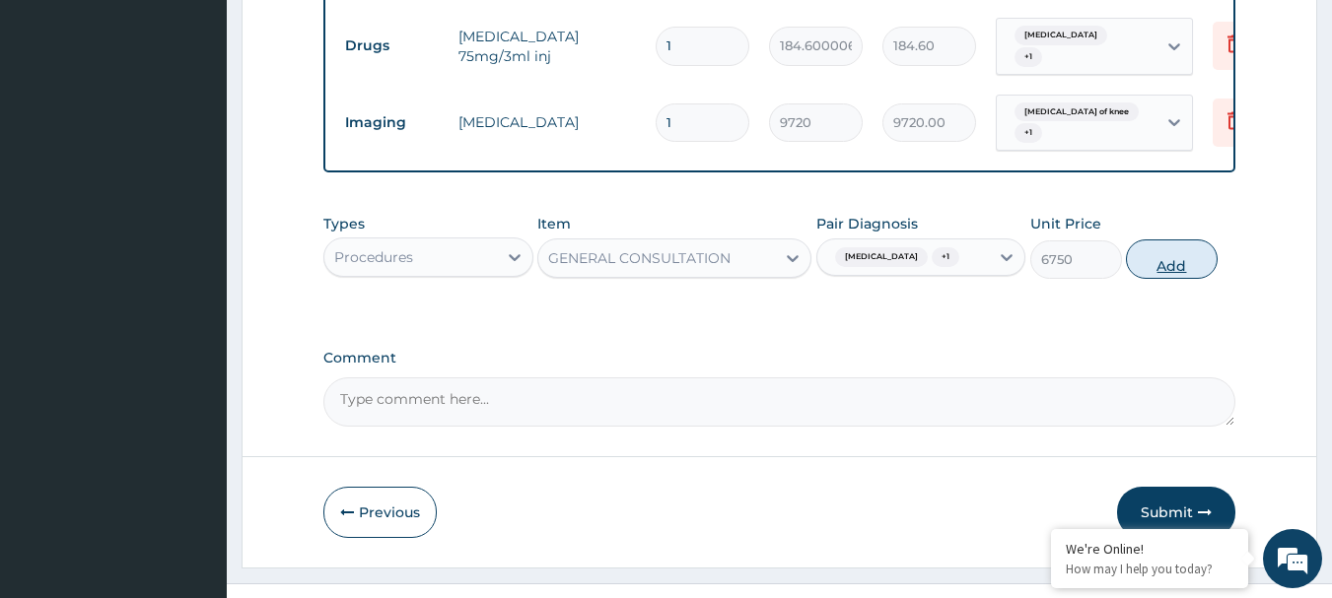
click at [1168, 247] on button "Add" at bounding box center [1172, 259] width 92 height 39
type input "0"
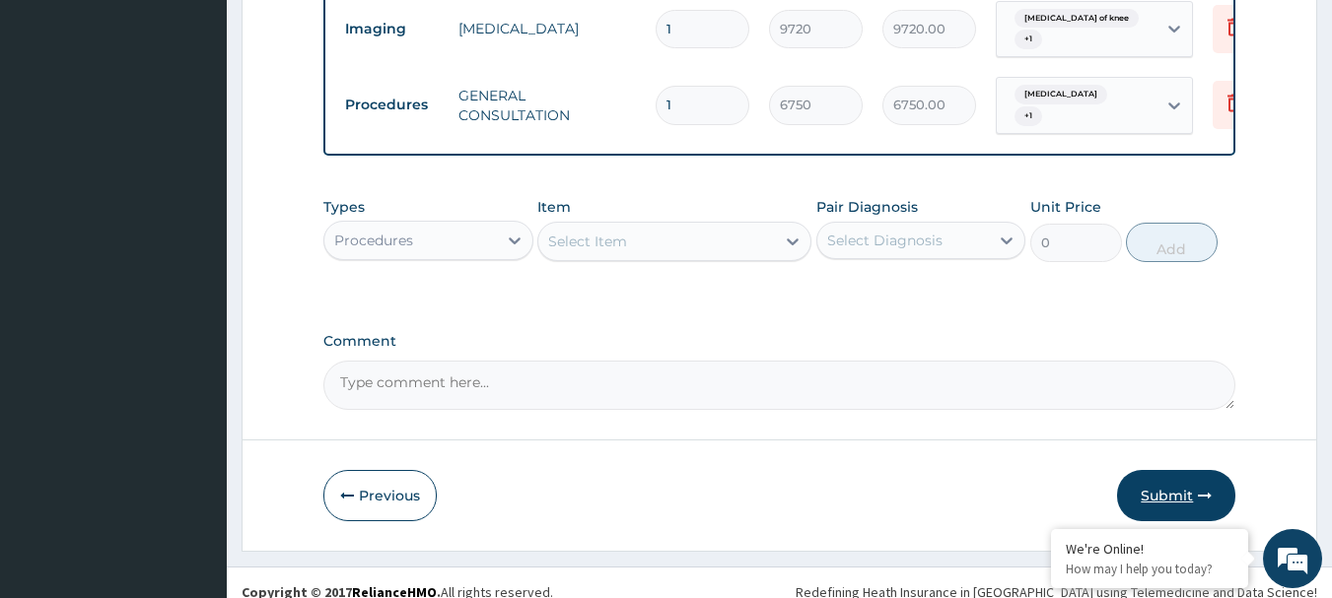
click at [1185, 480] on button "Submit" at bounding box center [1176, 495] width 118 height 51
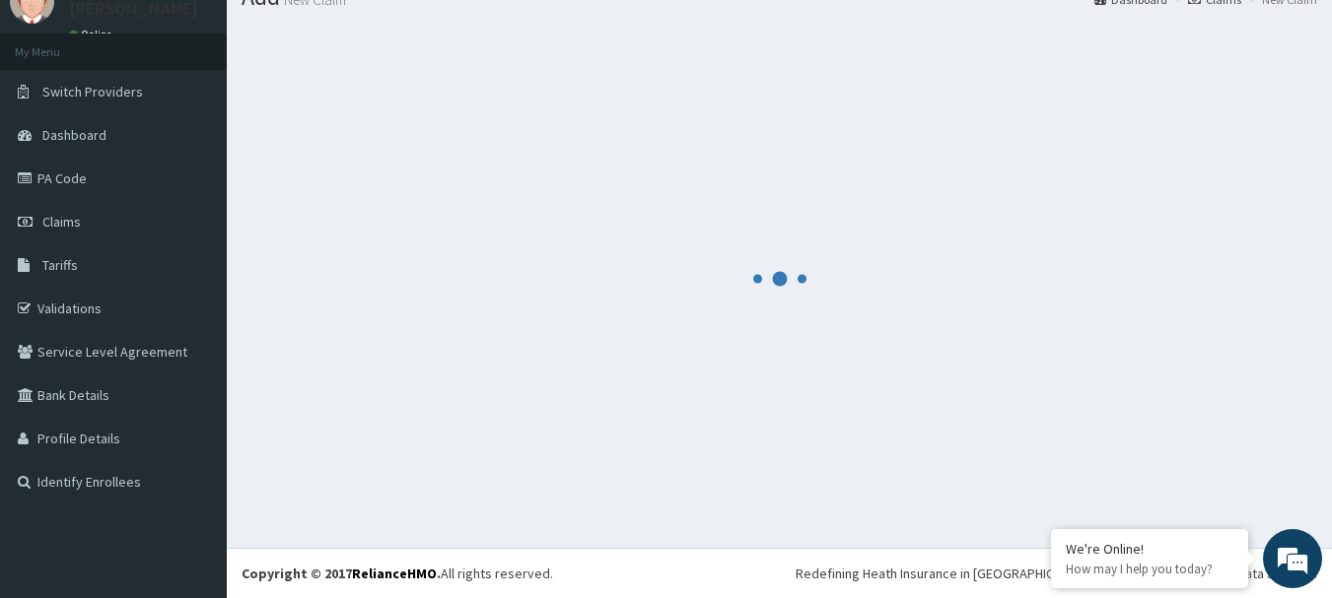
scroll to position [80, 0]
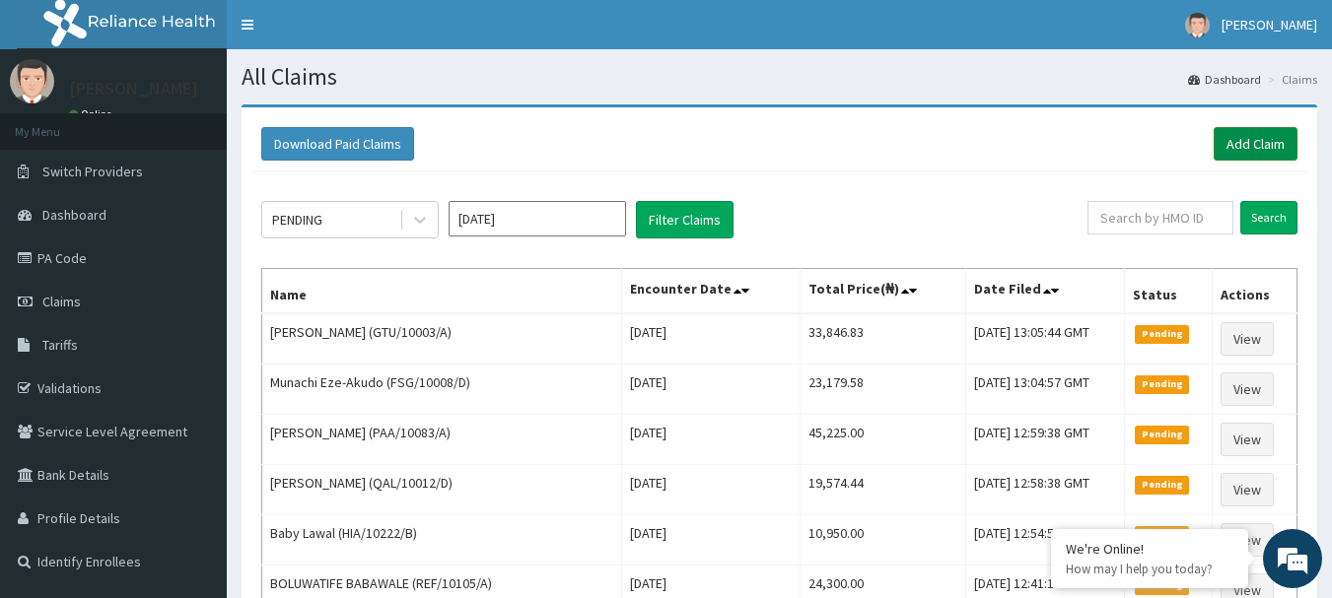
click at [1271, 135] on link "Add Claim" at bounding box center [1256, 144] width 84 height 34
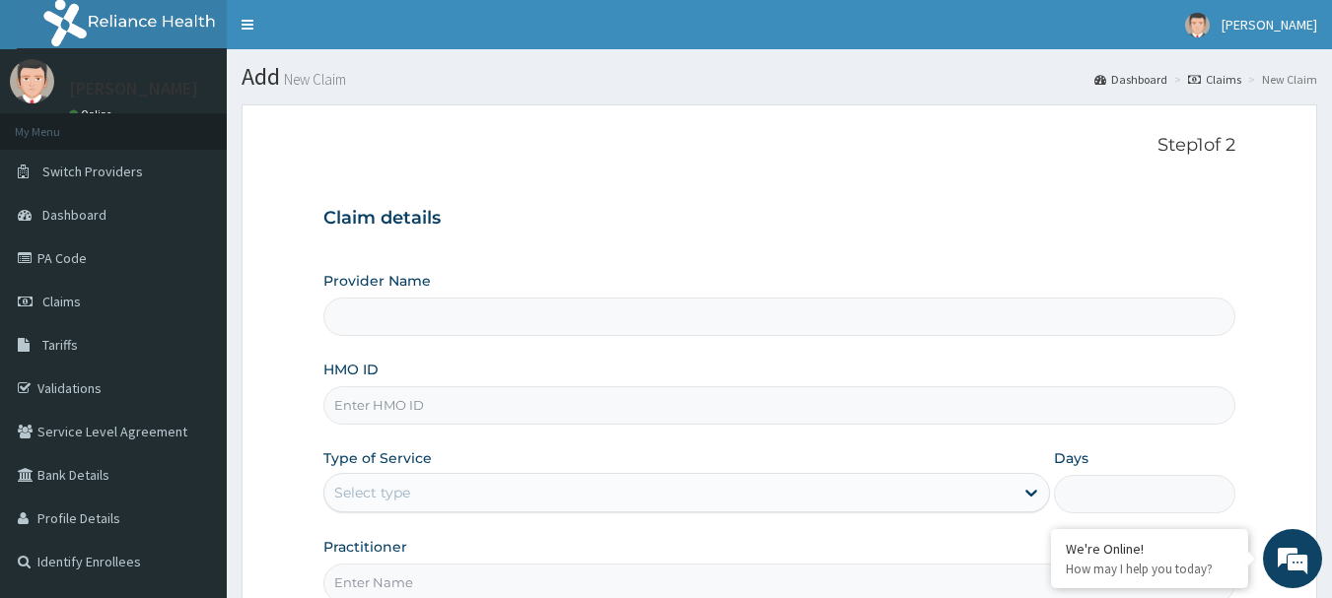
type input "[GEOGRAPHIC_DATA] Nig. Ltd"
click at [520, 400] on input "HMO ID" at bounding box center [779, 405] width 913 height 38
paste input "Blo/10003/d"
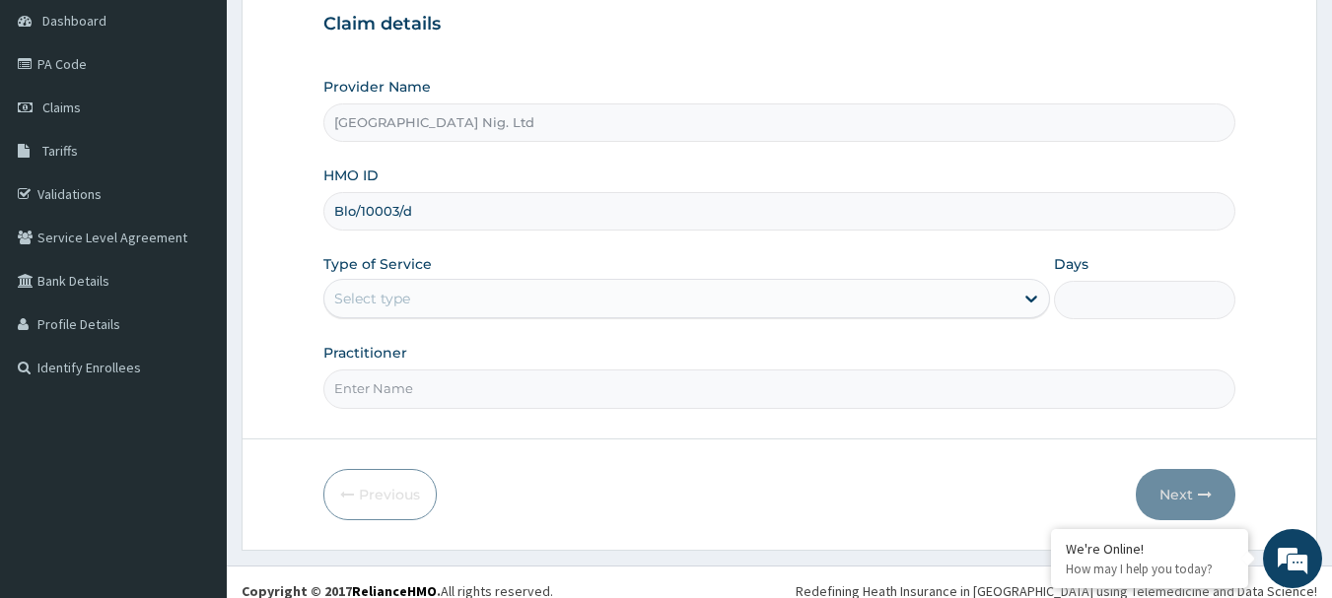
scroll to position [212, 0]
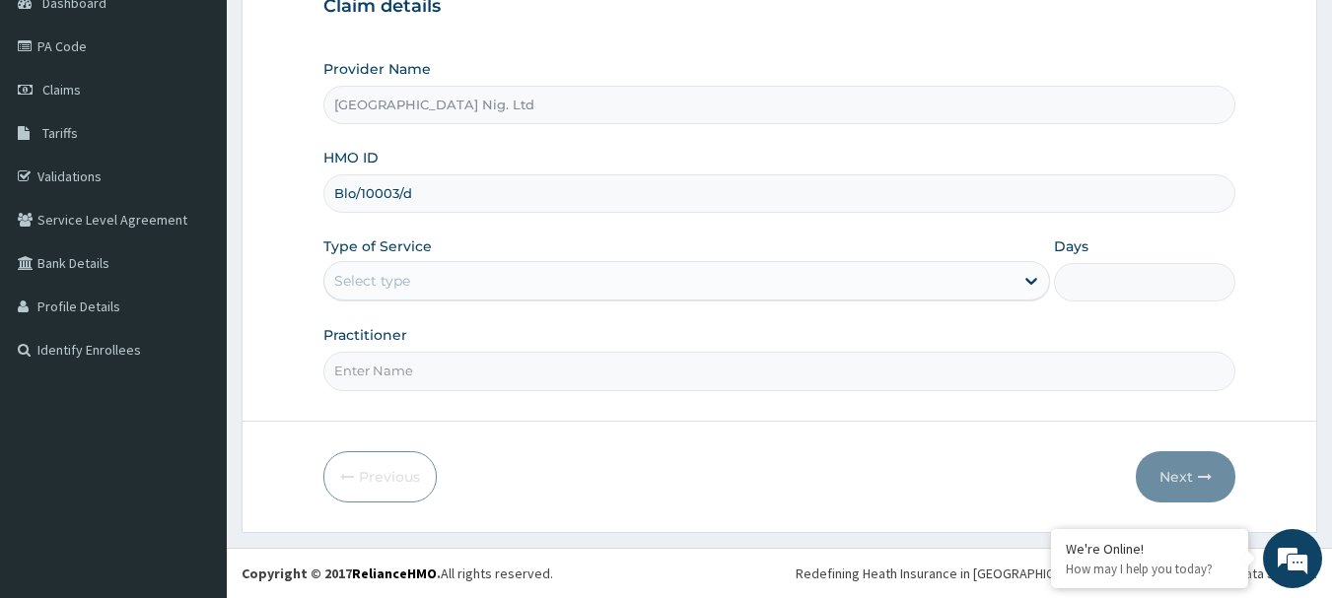
type input "Blo/10003/d"
click at [927, 284] on div "Select type" at bounding box center [668, 281] width 689 height 32
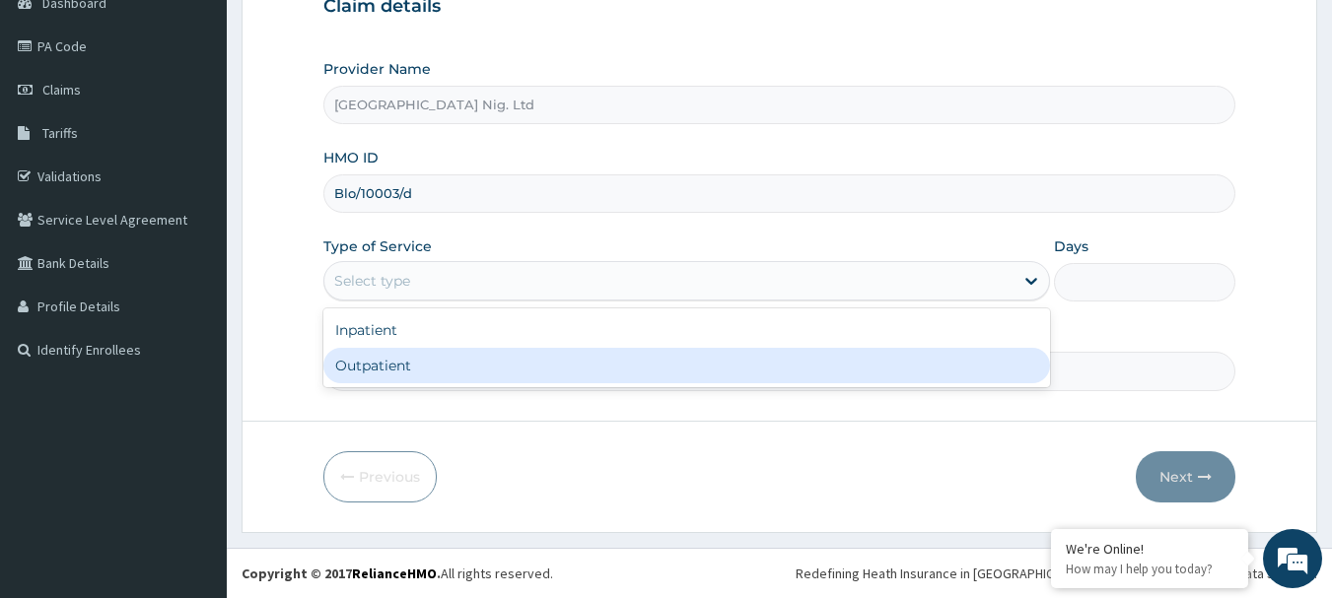
click at [696, 366] on div "Outpatient" at bounding box center [686, 365] width 727 height 35
type input "1"
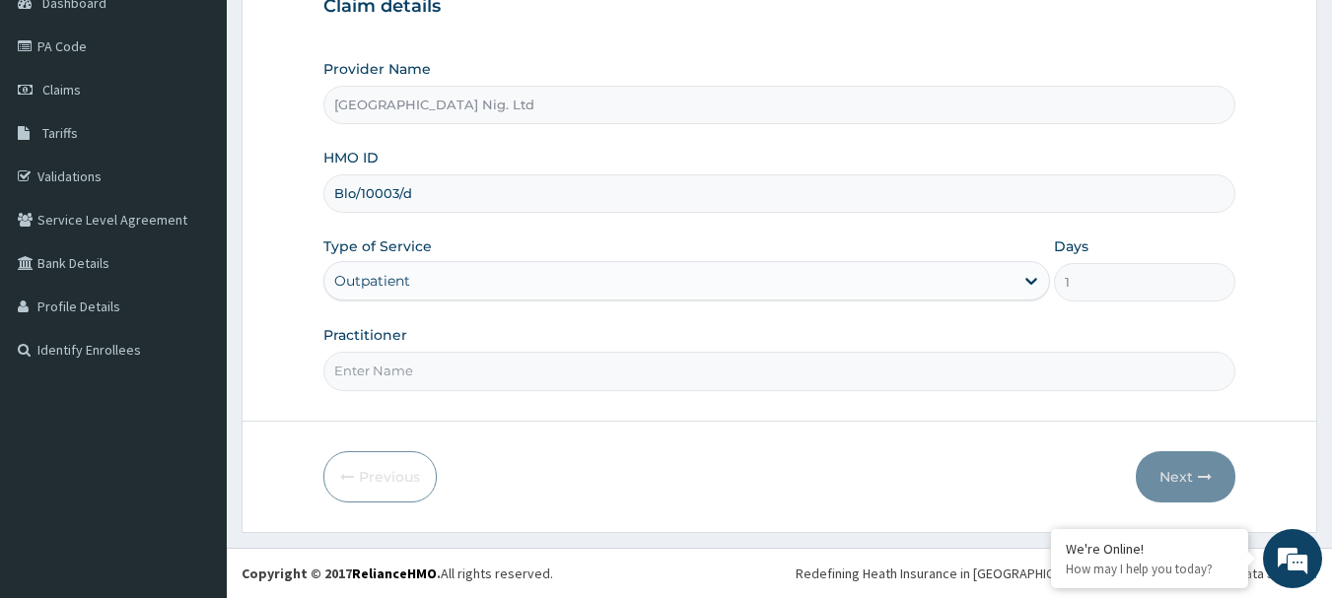
scroll to position [0, 0]
click at [464, 370] on input "Practitioner" at bounding box center [779, 371] width 913 height 38
paste input "[PERSON_NAME]"
type input "[PERSON_NAME]"
click at [1179, 471] on button "Next" at bounding box center [1186, 476] width 100 height 51
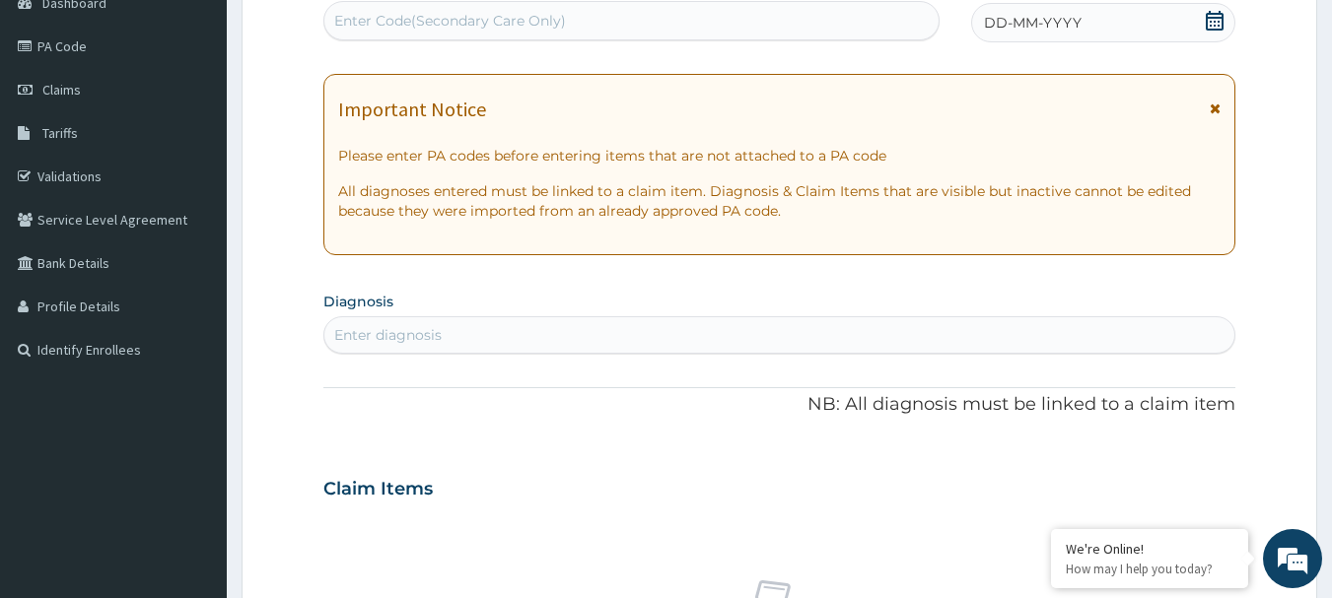
click at [531, 15] on div "Enter Code(Secondary Care Only)" at bounding box center [450, 21] width 232 height 20
paste input "PA/3C1244"
type input "PA/3C1244"
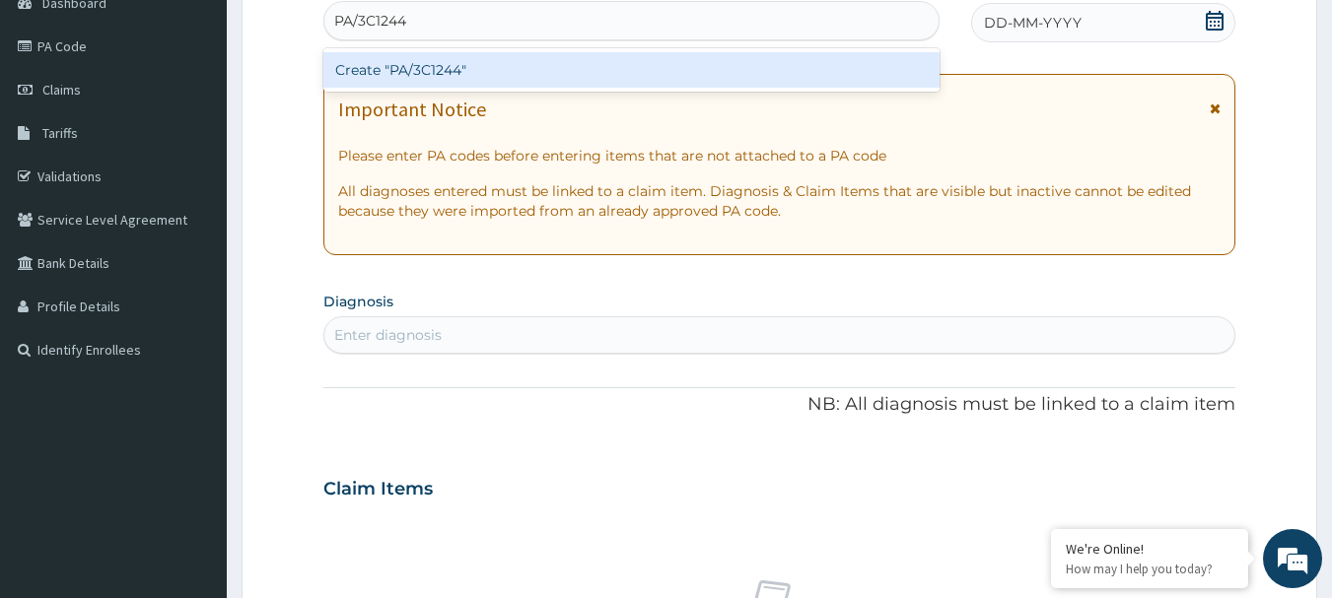
click at [519, 65] on div "Create "PA/3C1244"" at bounding box center [631, 69] width 617 height 35
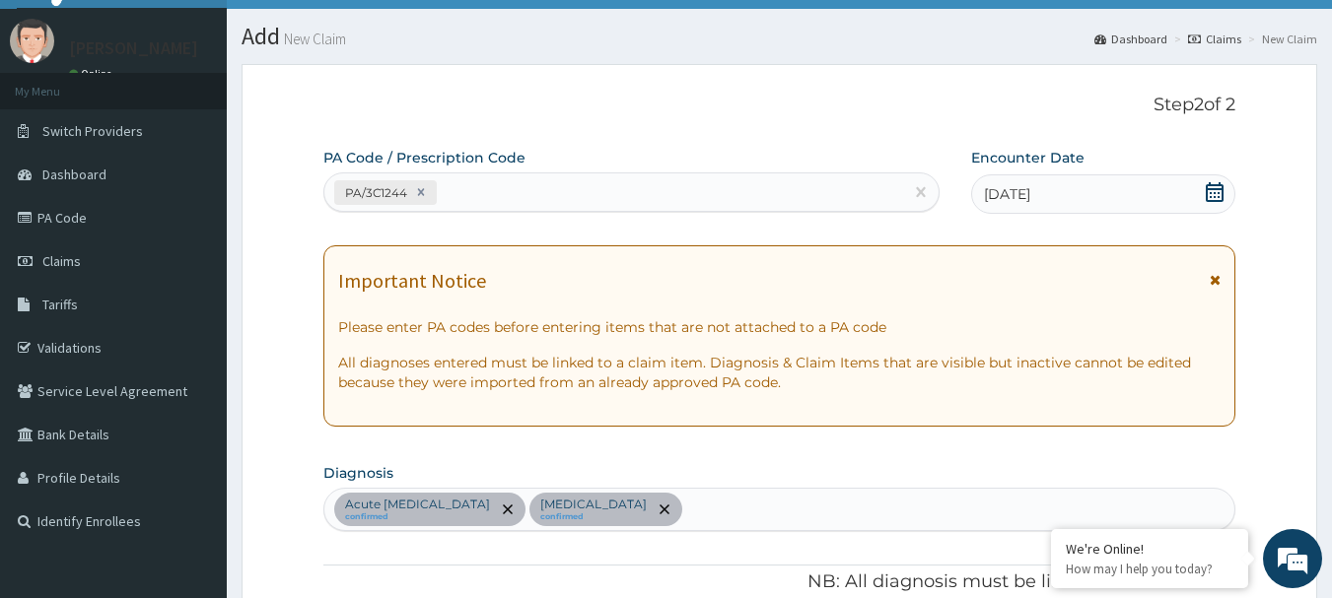
scroll to position [13, 0]
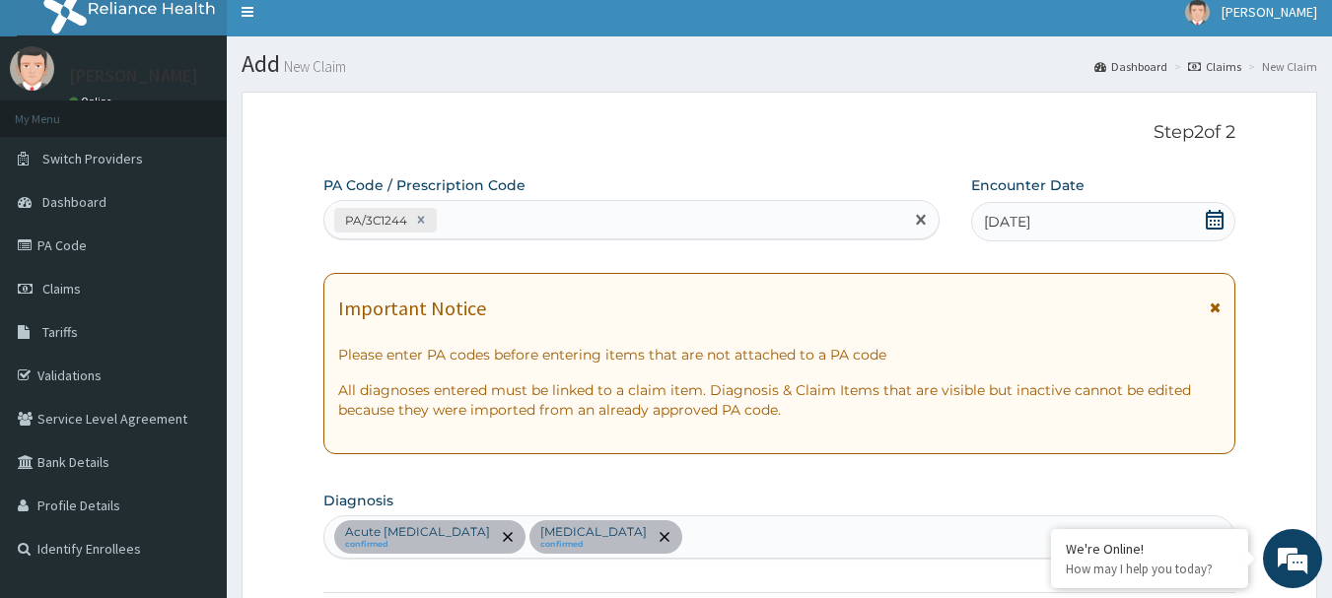
click at [551, 222] on div "PA/3C1244" at bounding box center [614, 220] width 580 height 33
paste input "PA/49A1A3"
type input "PA/49A1A3"
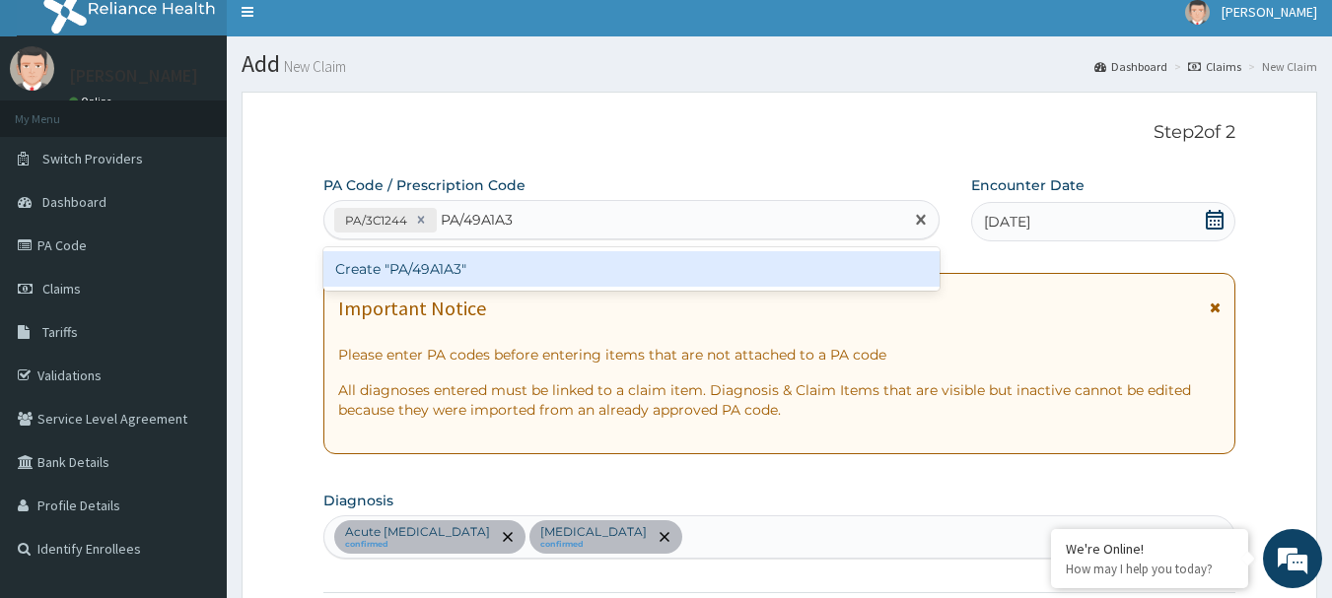
click at [431, 279] on div "Create "PA/49A1A3"" at bounding box center [631, 268] width 617 height 35
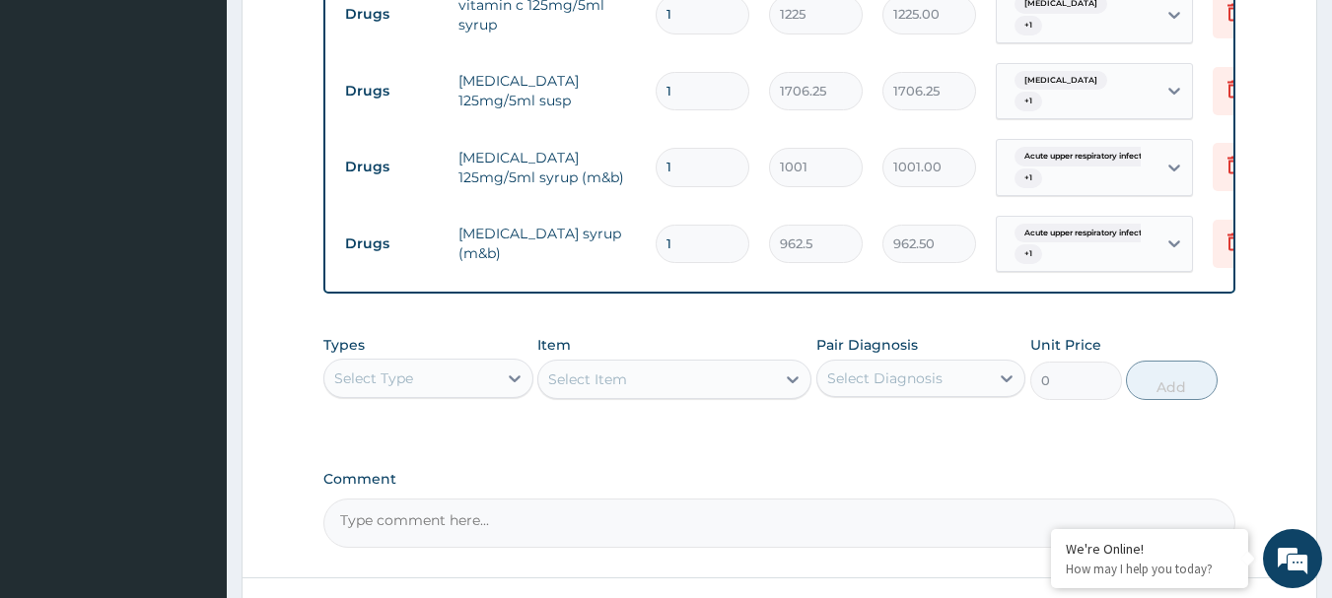
scroll to position [992, 0]
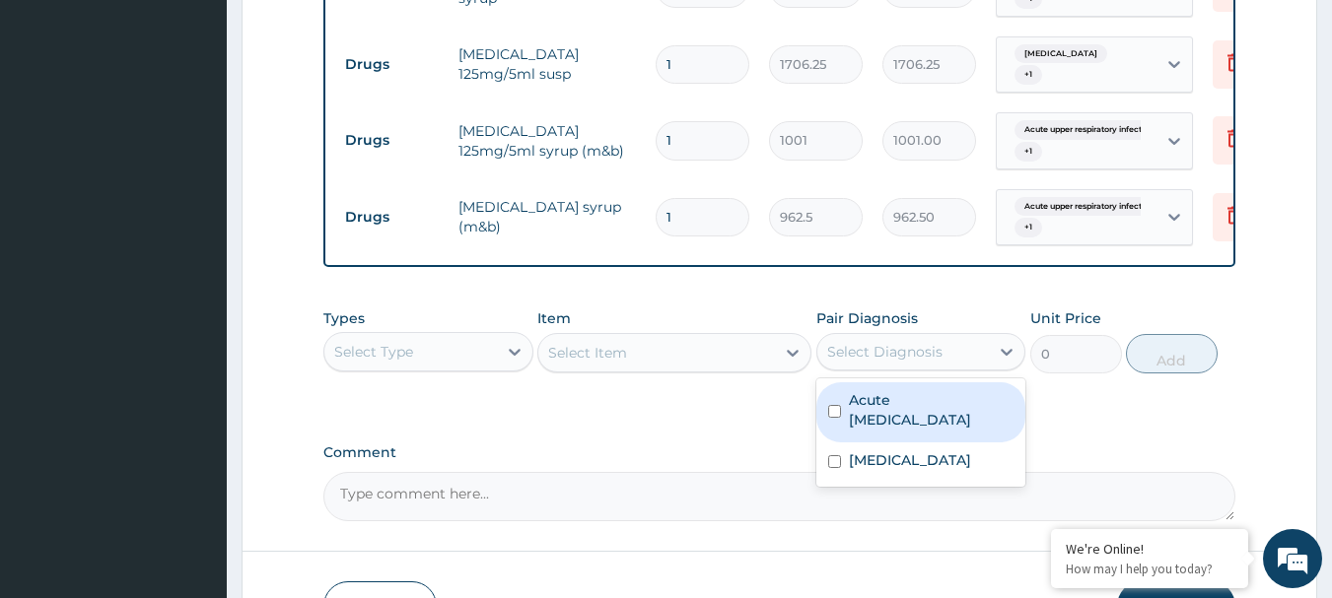
click at [927, 363] on div "Select Diagnosis" at bounding box center [903, 352] width 173 height 32
click at [886, 398] on label "Acute [MEDICAL_DATA]" at bounding box center [932, 409] width 166 height 39
checkbox input "true"
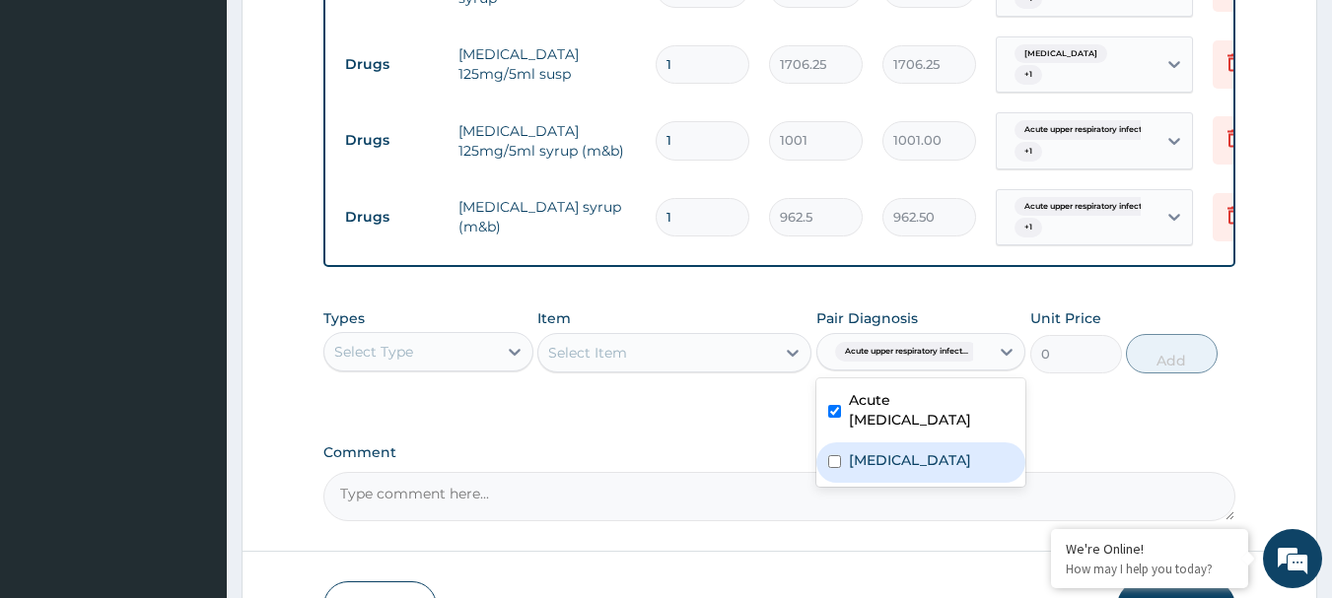
click at [857, 451] on label "[MEDICAL_DATA]" at bounding box center [910, 461] width 122 height 20
checkbox input "true"
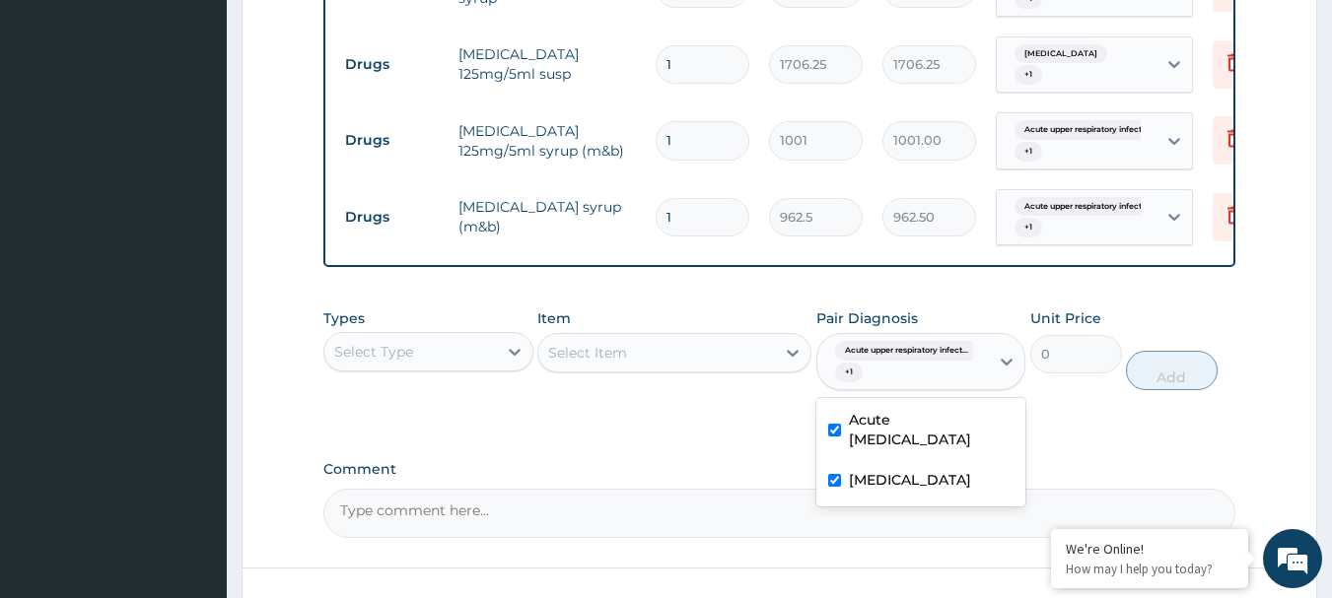
click at [466, 357] on div "Select Type" at bounding box center [410, 352] width 173 height 32
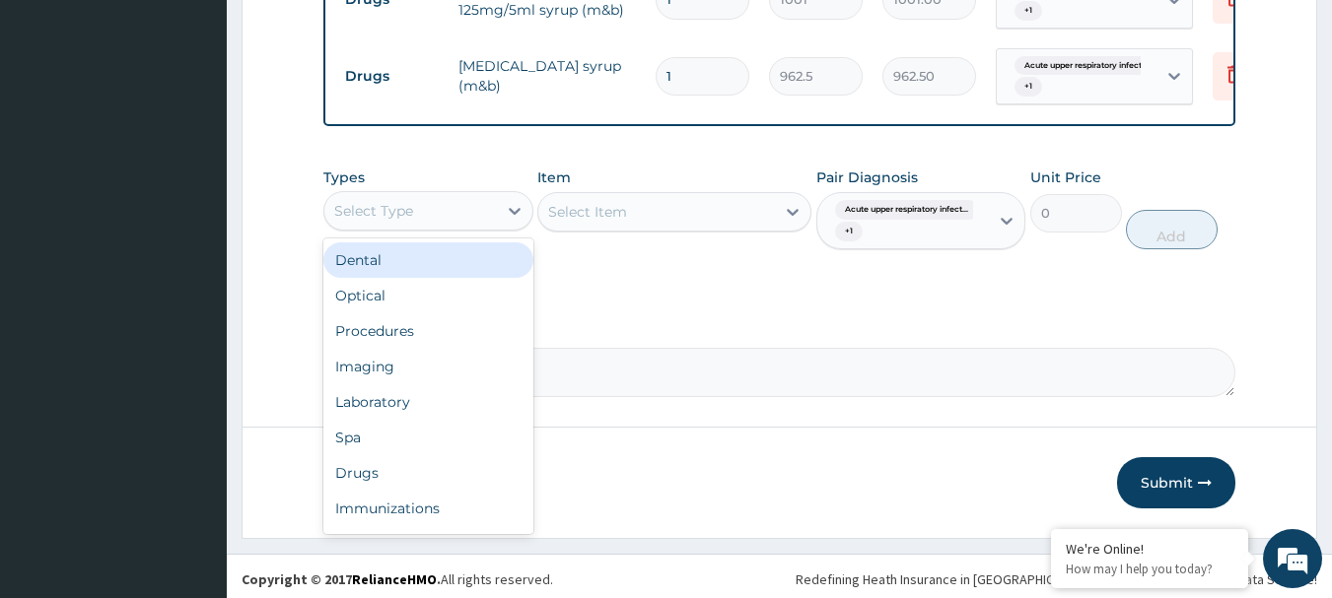
scroll to position [1137, 0]
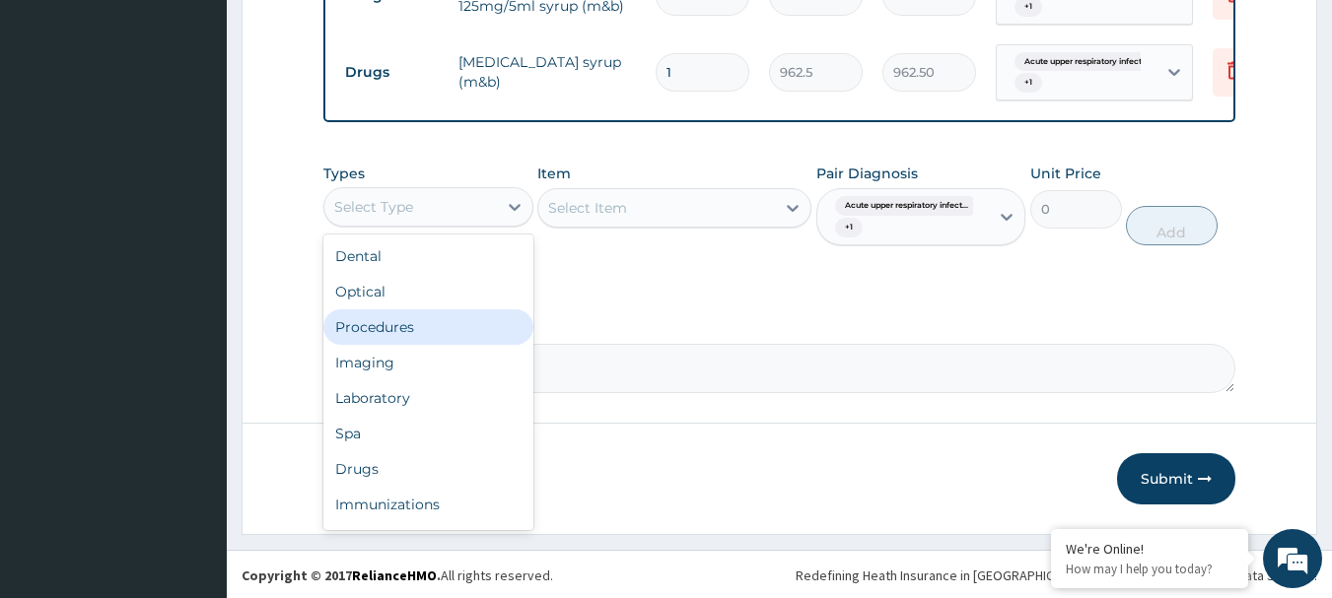
click at [436, 322] on div "Procedures" at bounding box center [428, 327] width 210 height 35
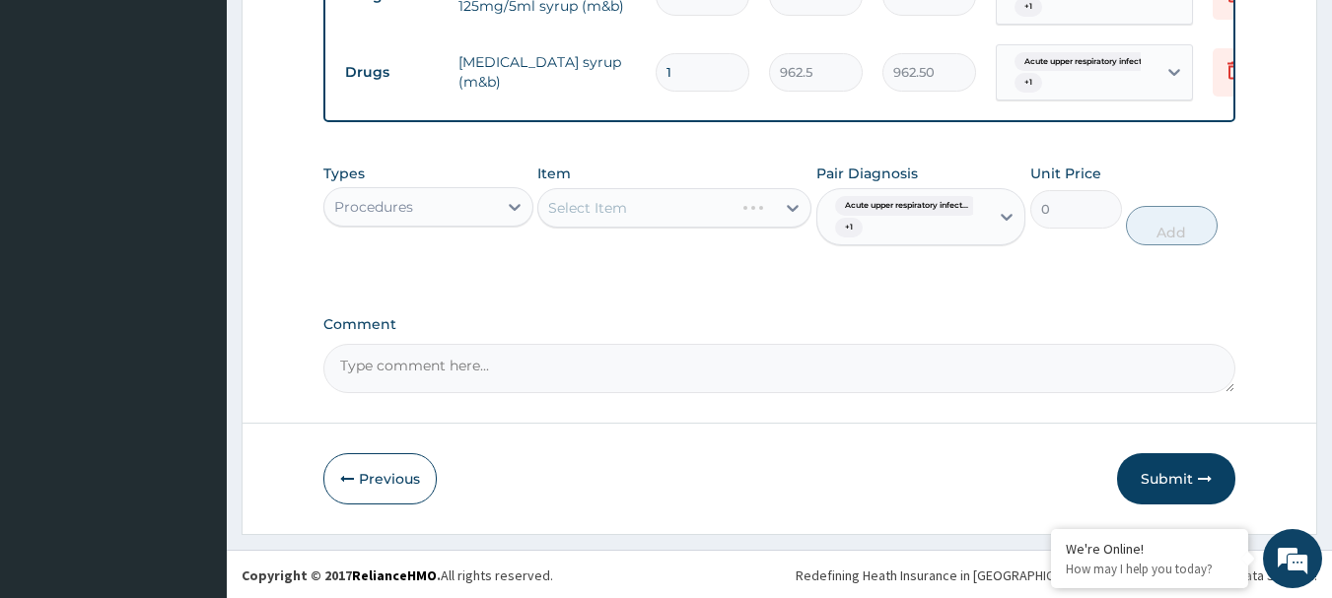
click at [667, 213] on div "Select Item" at bounding box center [674, 207] width 274 height 39
click at [593, 206] on div "Select Item" at bounding box center [674, 207] width 274 height 39
click at [634, 206] on div "Select Item" at bounding box center [674, 207] width 274 height 39
click at [705, 214] on div "Select Item" at bounding box center [674, 207] width 274 height 39
click at [590, 210] on div "Select Item" at bounding box center [674, 207] width 274 height 39
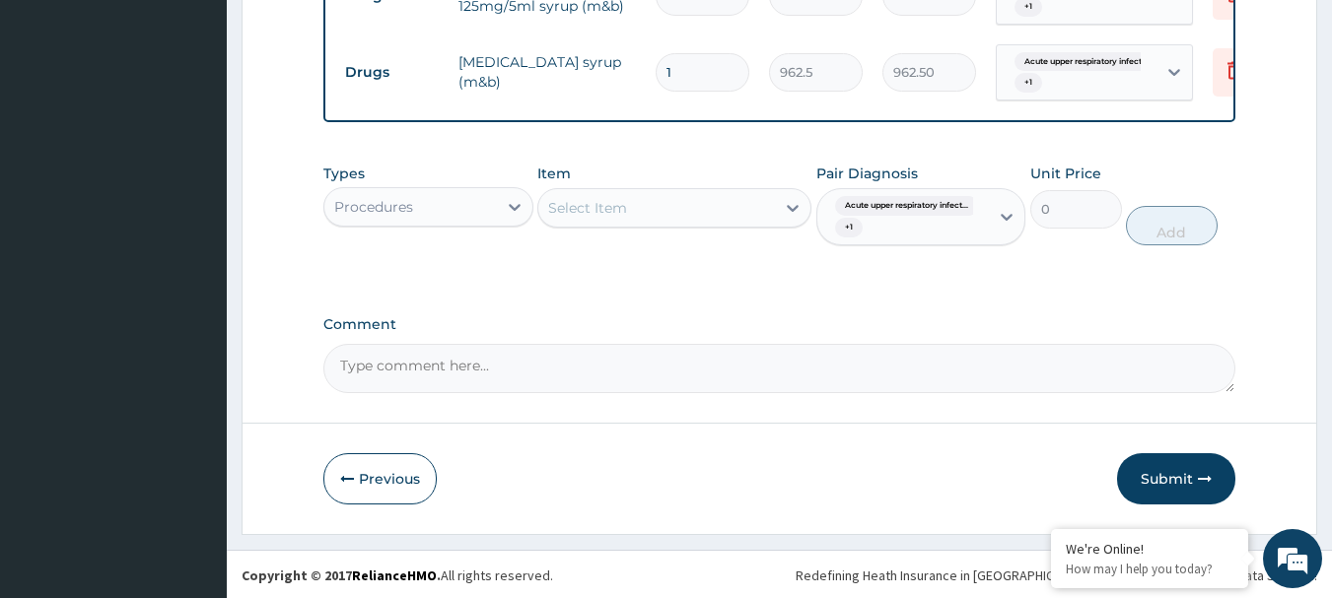
click at [613, 207] on div "Select Item" at bounding box center [587, 208] width 79 height 20
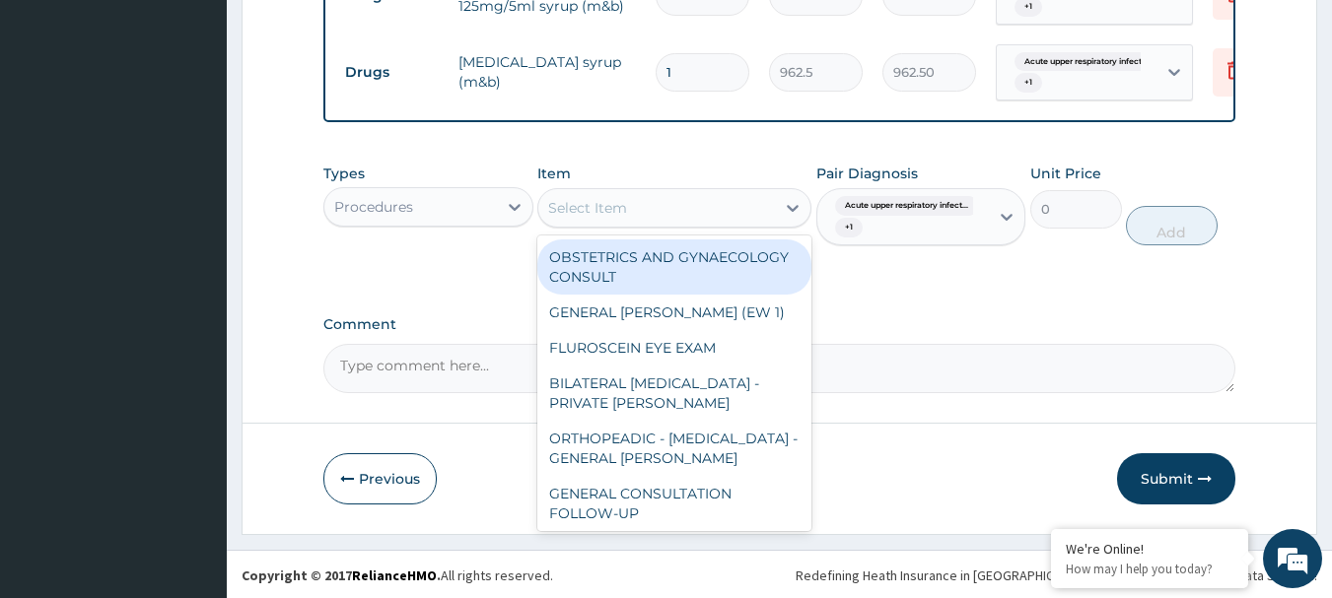
paste input "GENERAL CONSULTATION"
type input "GENERAL CONSULTATION"
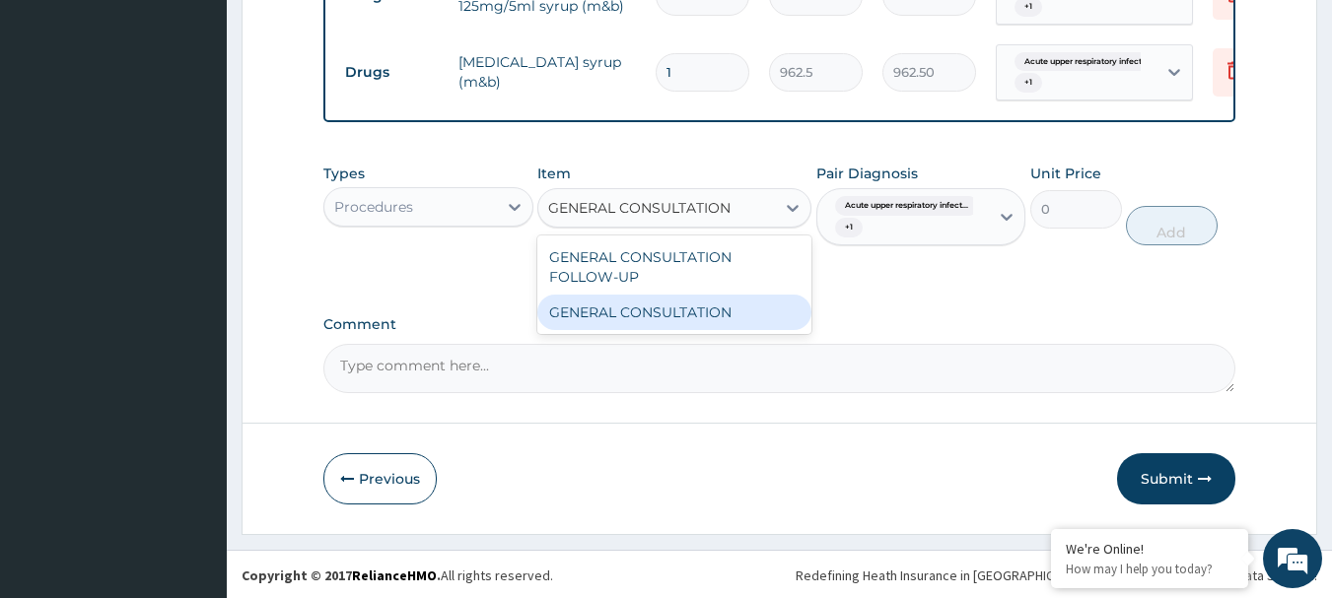
click at [649, 312] on div "GENERAL CONSULTATION" at bounding box center [674, 312] width 274 height 35
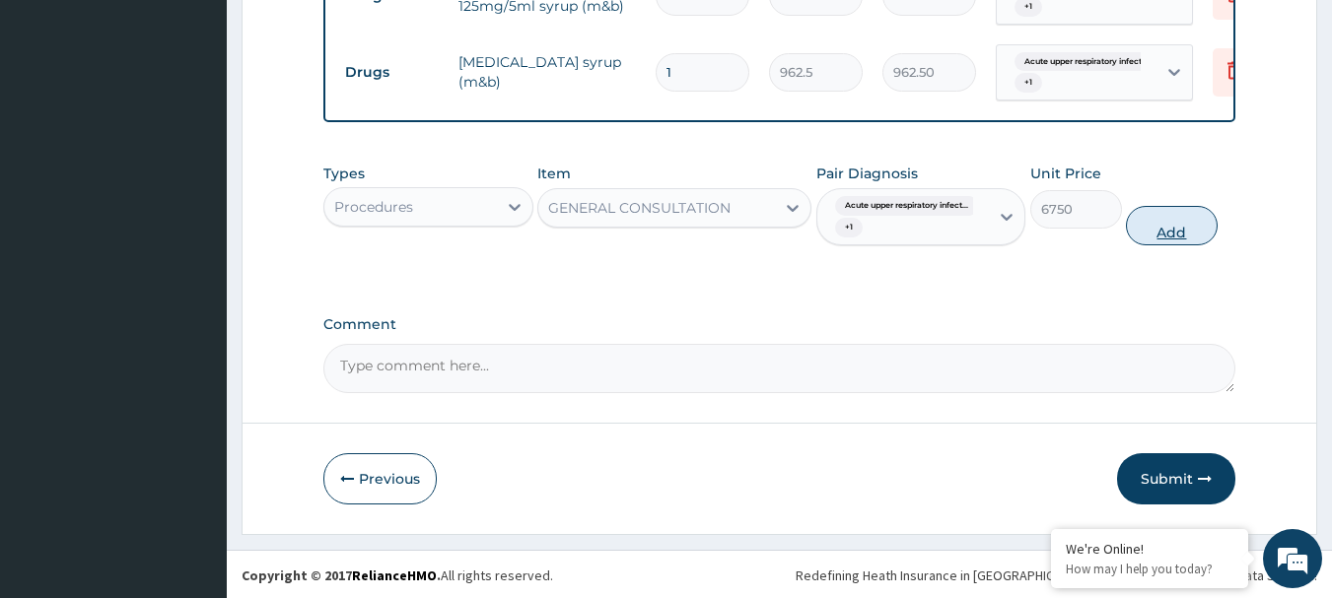
click at [1170, 226] on button "Add" at bounding box center [1172, 225] width 92 height 39
type input "0"
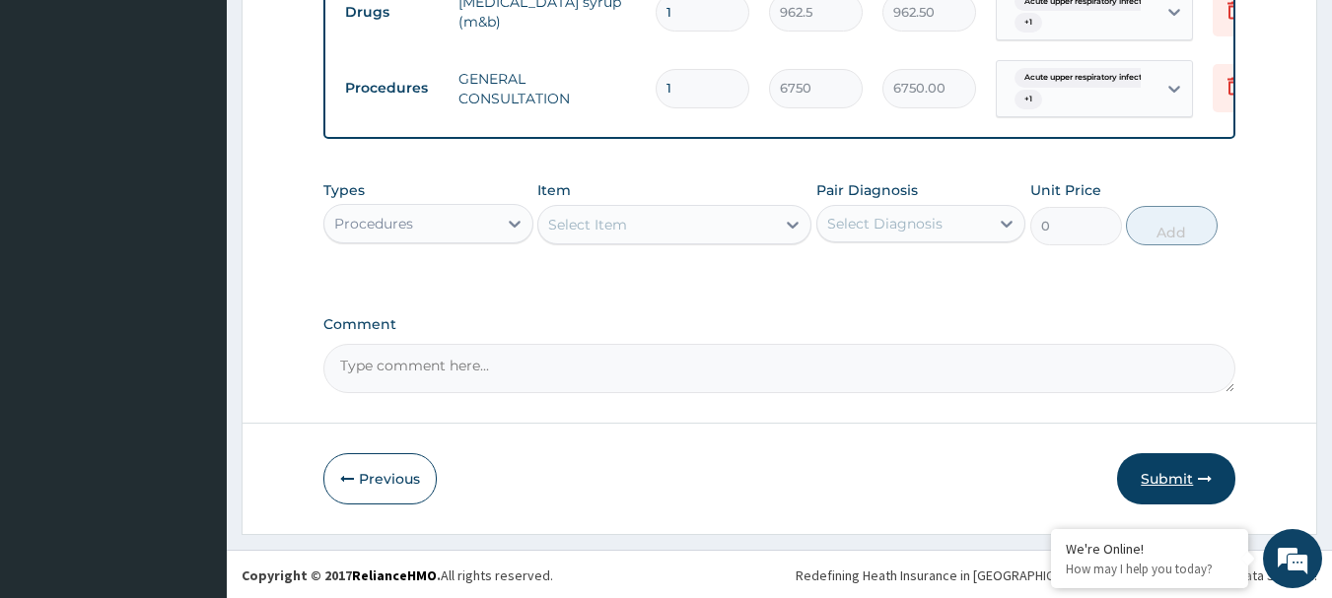
click at [1158, 481] on button "Submit" at bounding box center [1176, 478] width 118 height 51
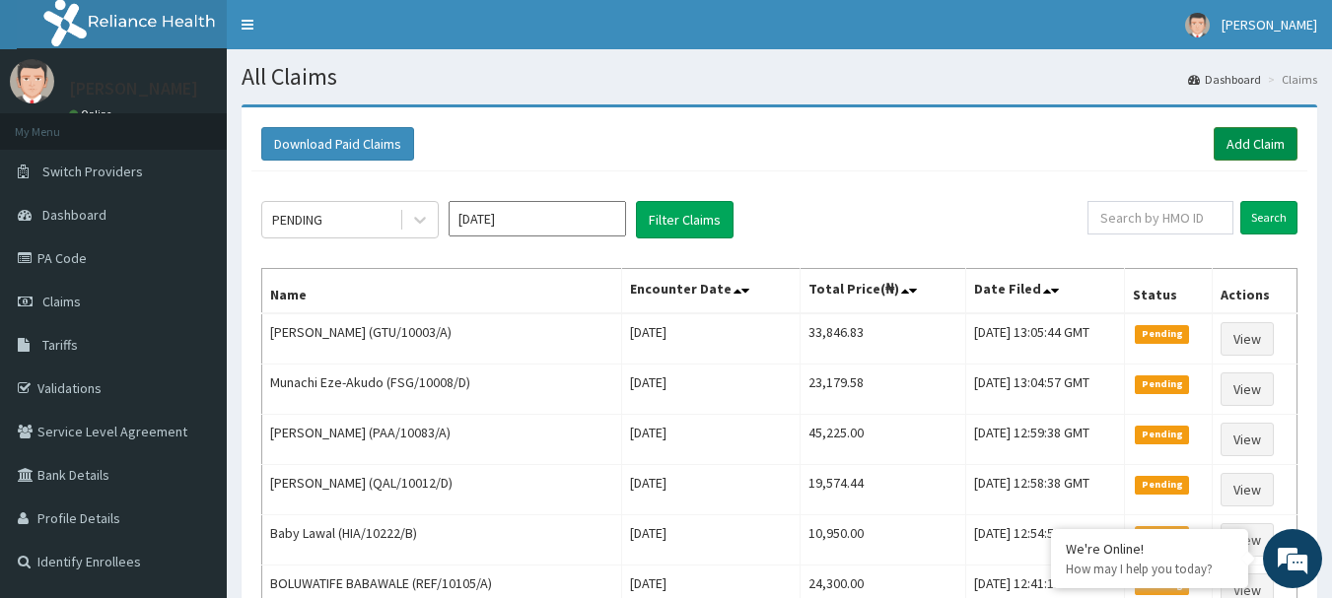
click at [1265, 147] on link "Add Claim" at bounding box center [1256, 144] width 84 height 34
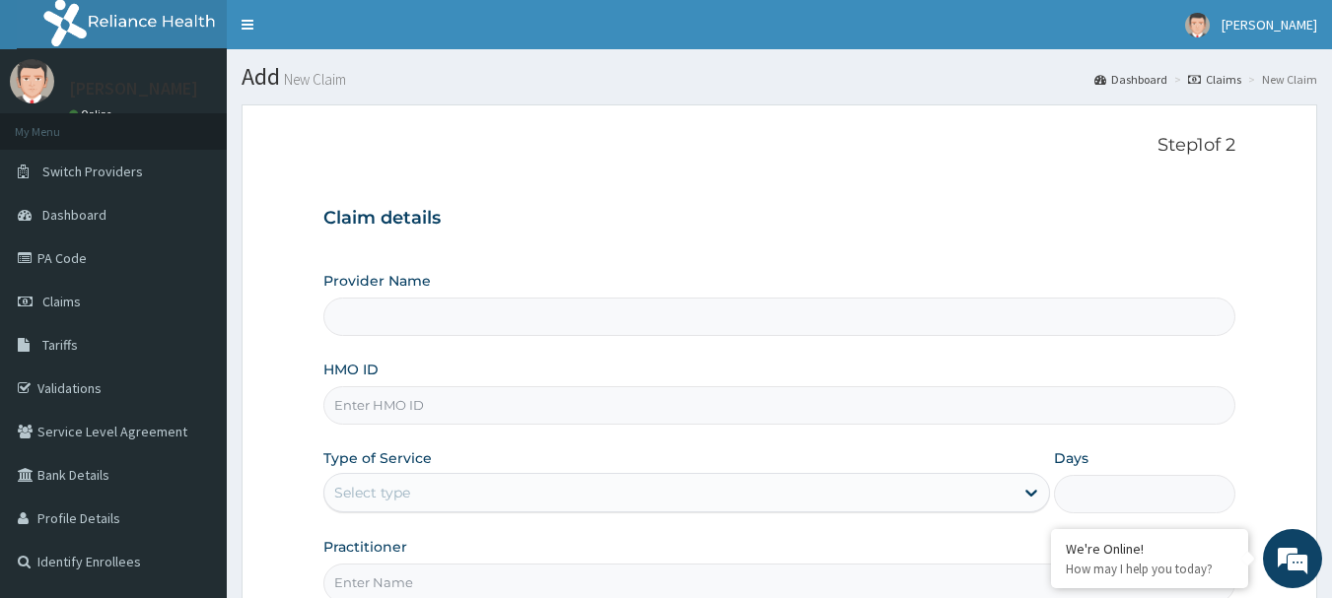
type input "[GEOGRAPHIC_DATA] Nig. Ltd"
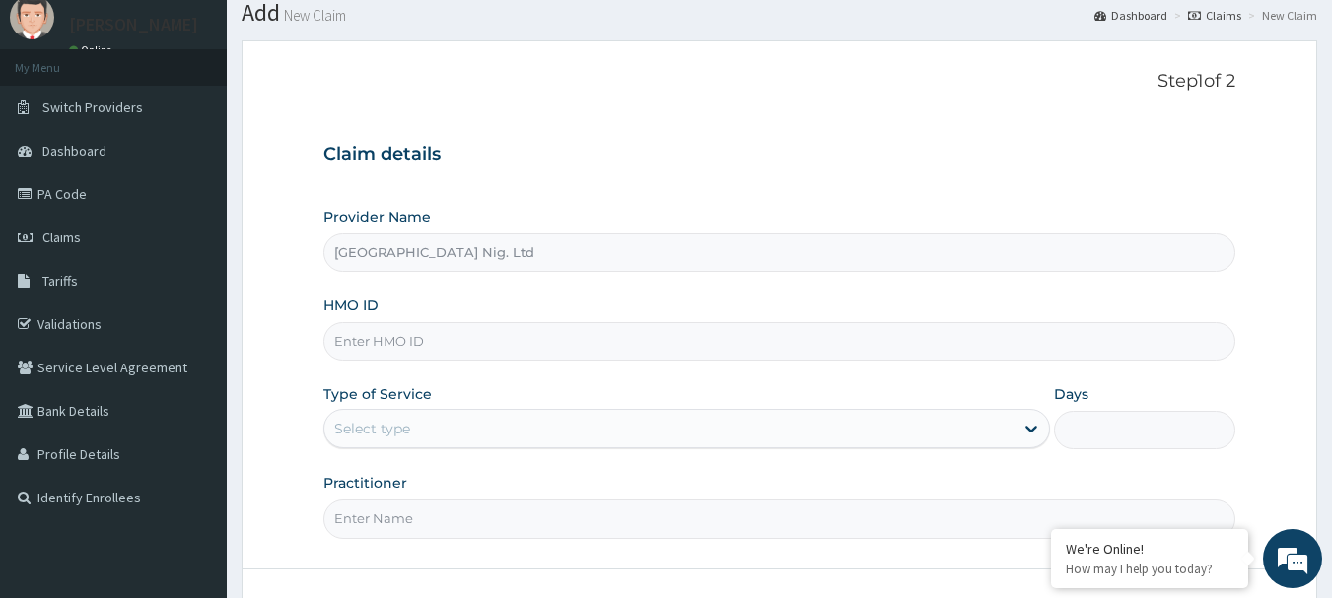
scroll to position [99, 0]
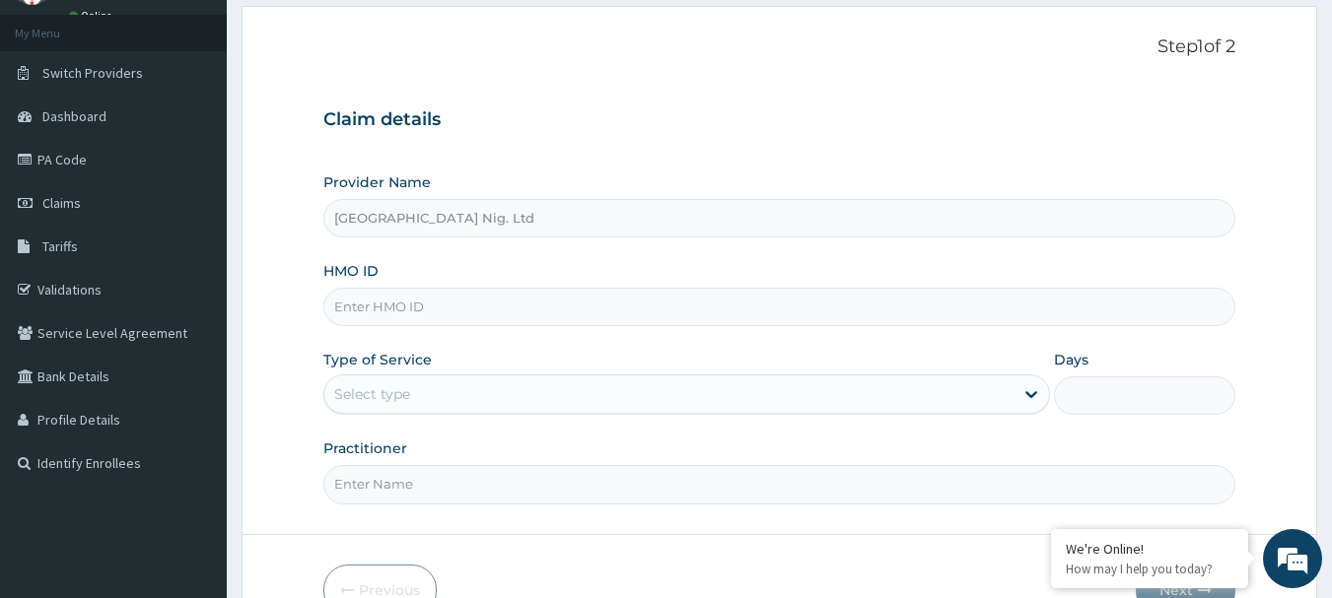
click at [445, 312] on input "HMO ID" at bounding box center [779, 307] width 913 height 38
paste input "ITX/10486/A"
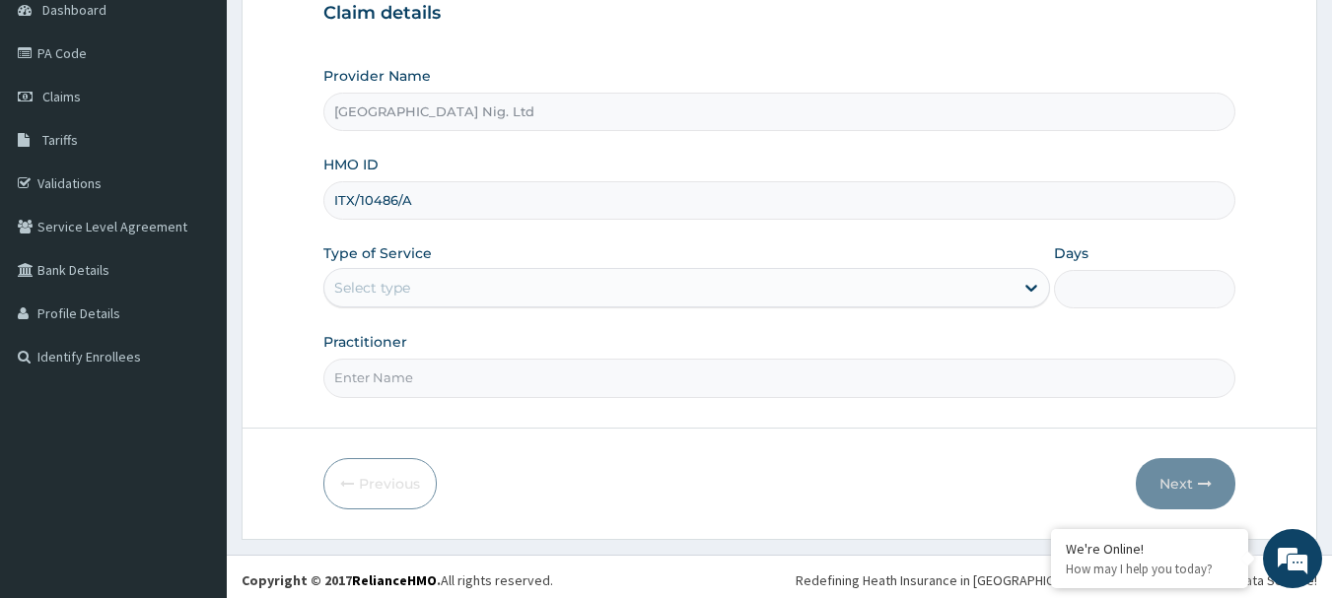
scroll to position [212, 0]
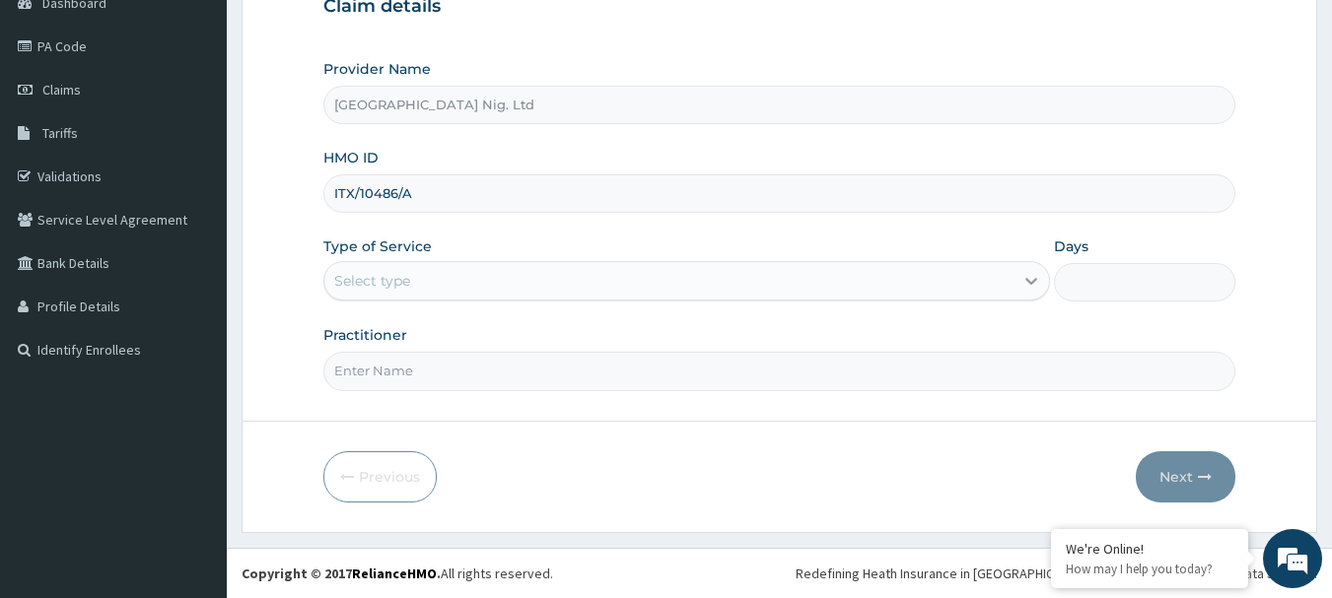
type input "ITX/10486/A"
click at [1014, 288] on div at bounding box center [1030, 280] width 35 height 35
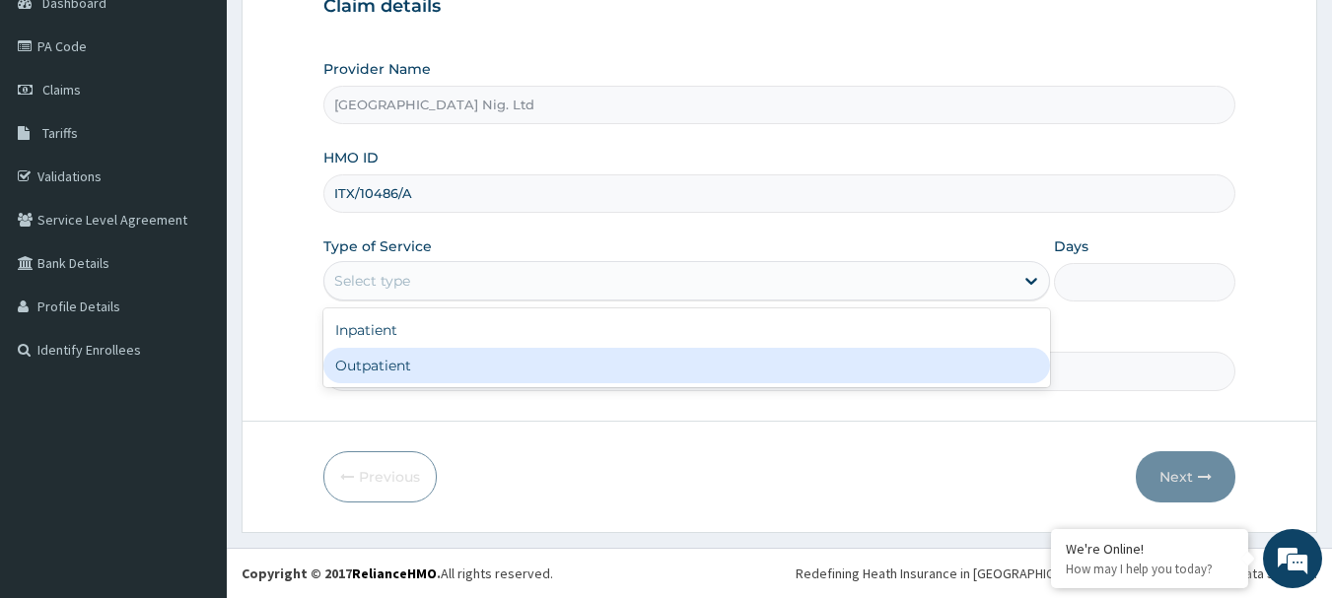
click at [683, 368] on div "Outpatient" at bounding box center [686, 365] width 727 height 35
type input "1"
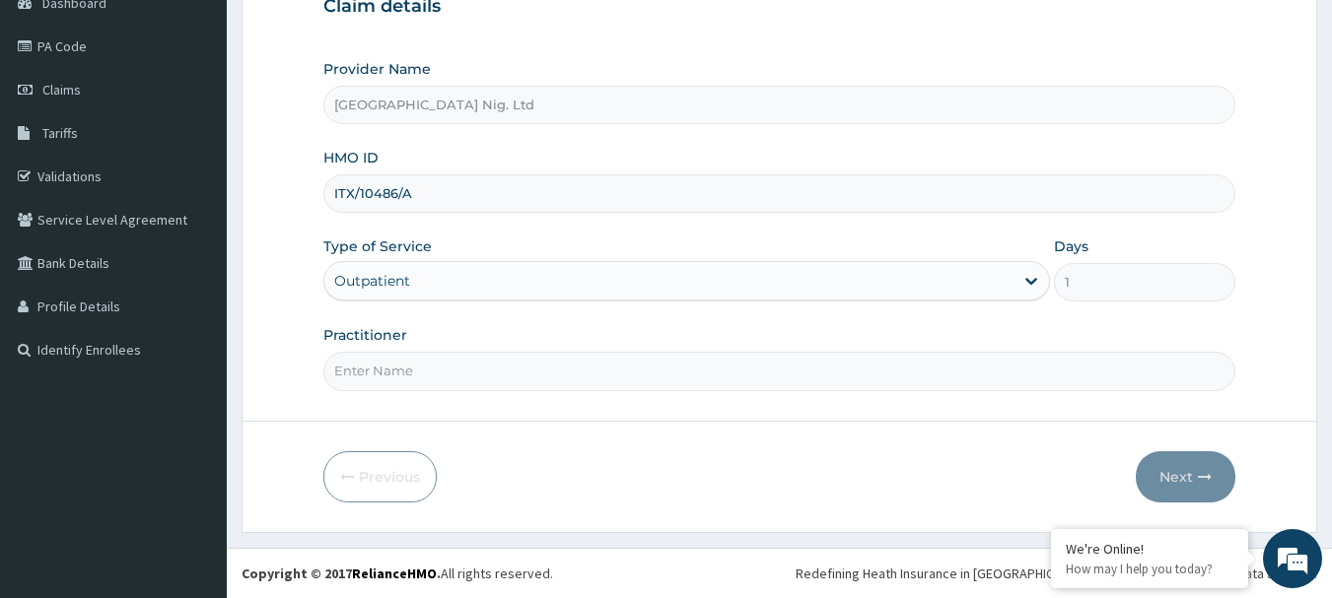
scroll to position [0, 0]
click at [471, 365] on input "Practitioner" at bounding box center [779, 371] width 913 height 38
paste input "Akhigbe Marcella"
type input "DR Akhigbe Marcella"
click at [1203, 470] on icon "button" at bounding box center [1205, 477] width 14 height 14
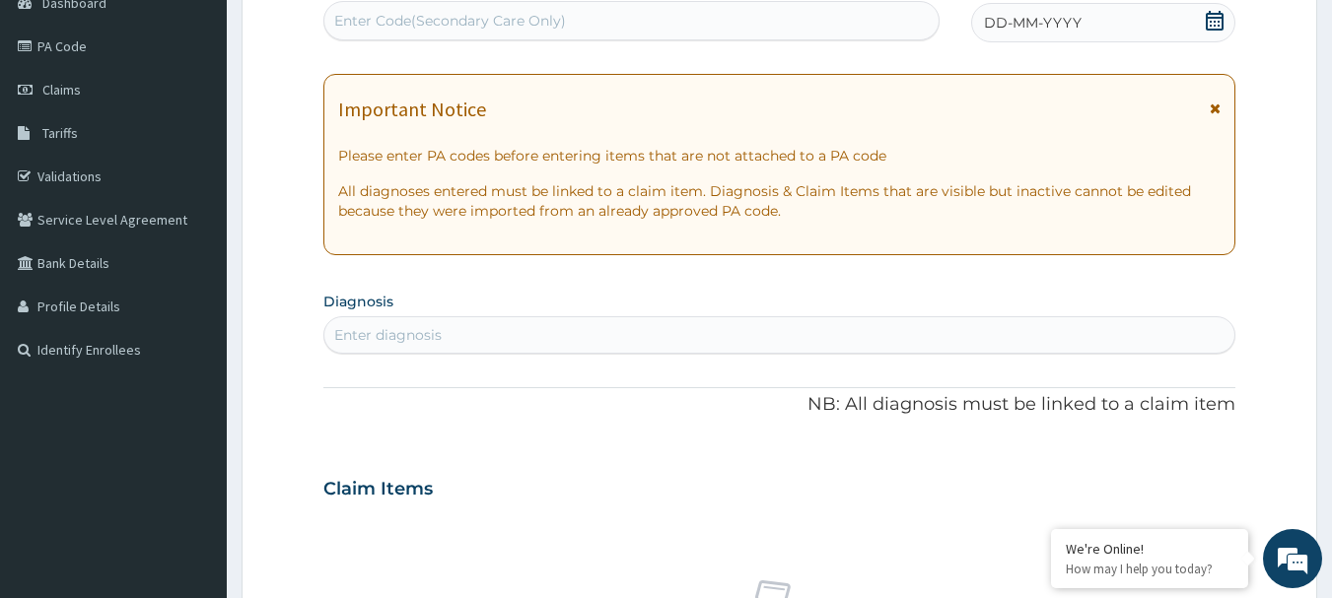
click at [512, 25] on div "Enter Code(Secondary Care Only)" at bounding box center [450, 21] width 232 height 20
paste input "PA/E2D595"
type input "PA/E2D595"
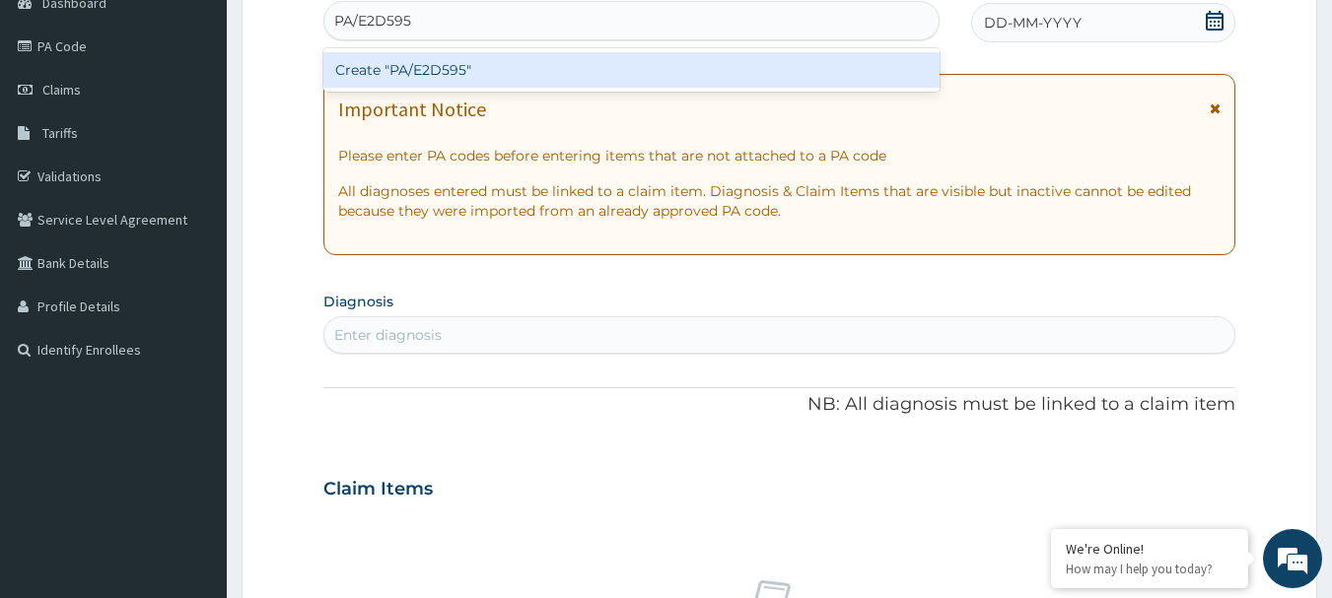
click at [498, 62] on div "Create "PA/E2D595"" at bounding box center [631, 69] width 617 height 35
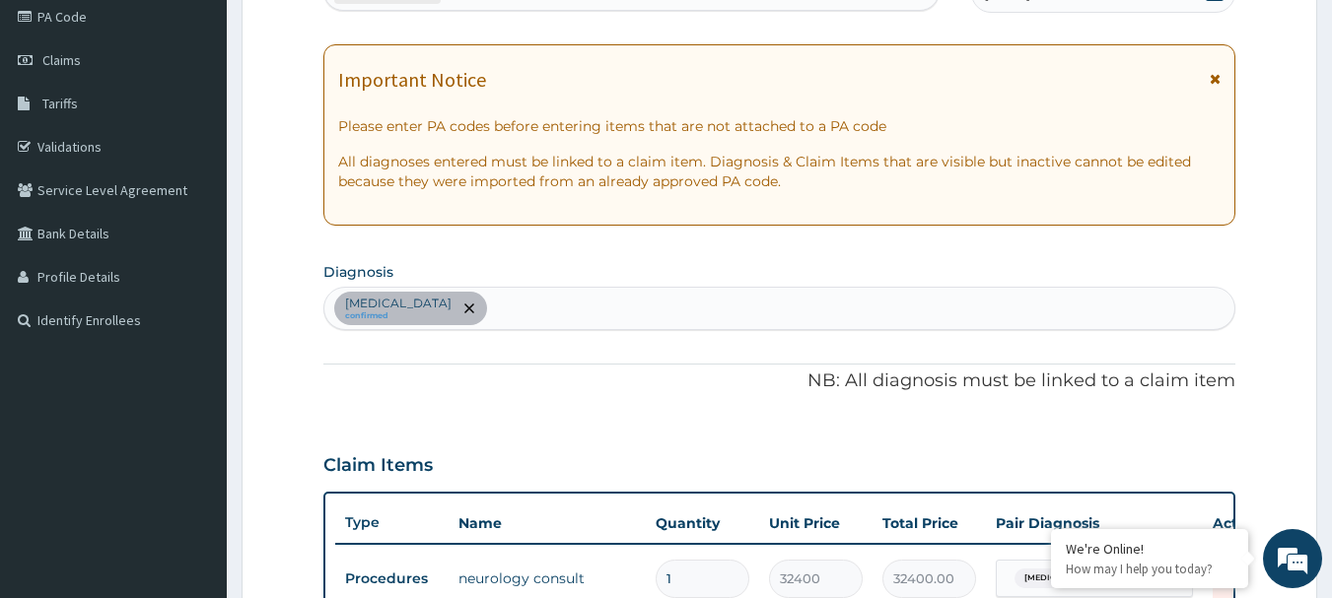
scroll to position [143, 0]
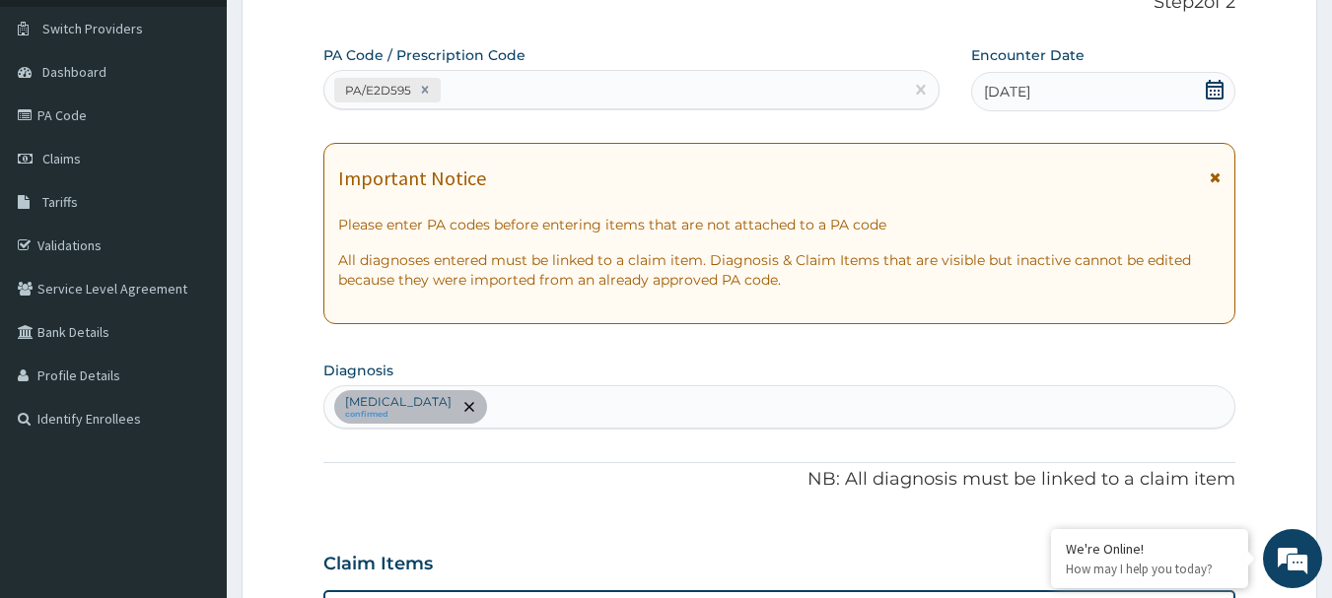
click at [510, 90] on div "PA/E2D595" at bounding box center [614, 90] width 580 height 33
paste input "PA/72295B"
type input "PA/72295B"
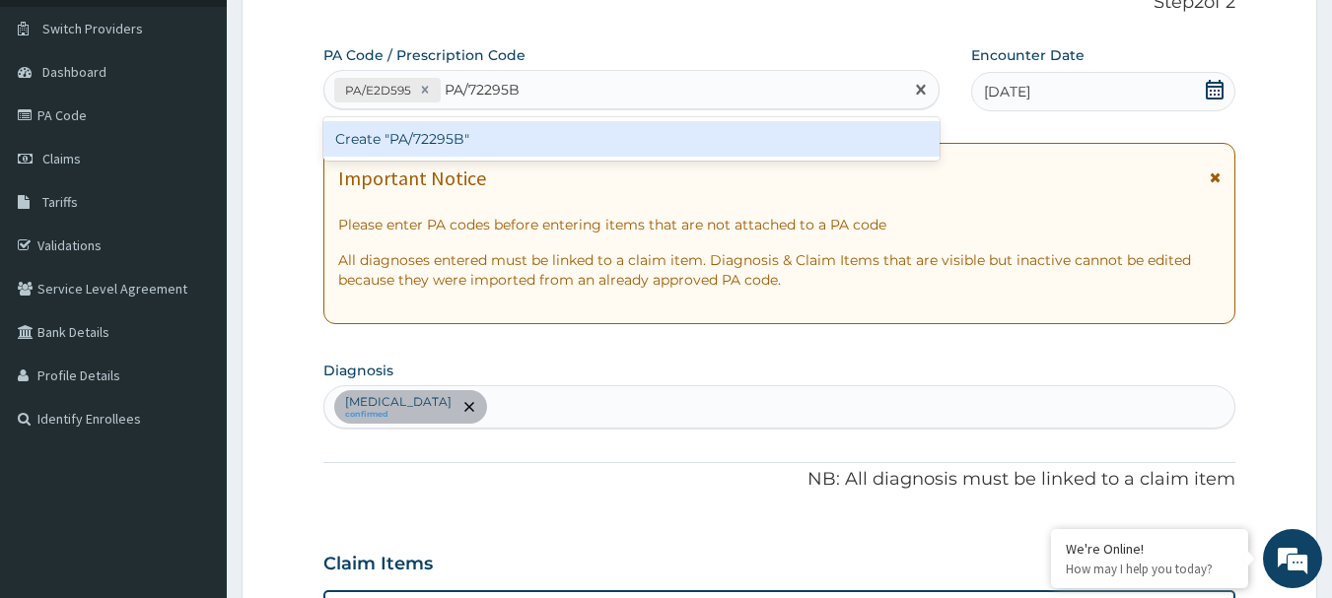
click at [479, 139] on div "Create "PA/72295B"" at bounding box center [631, 138] width 617 height 35
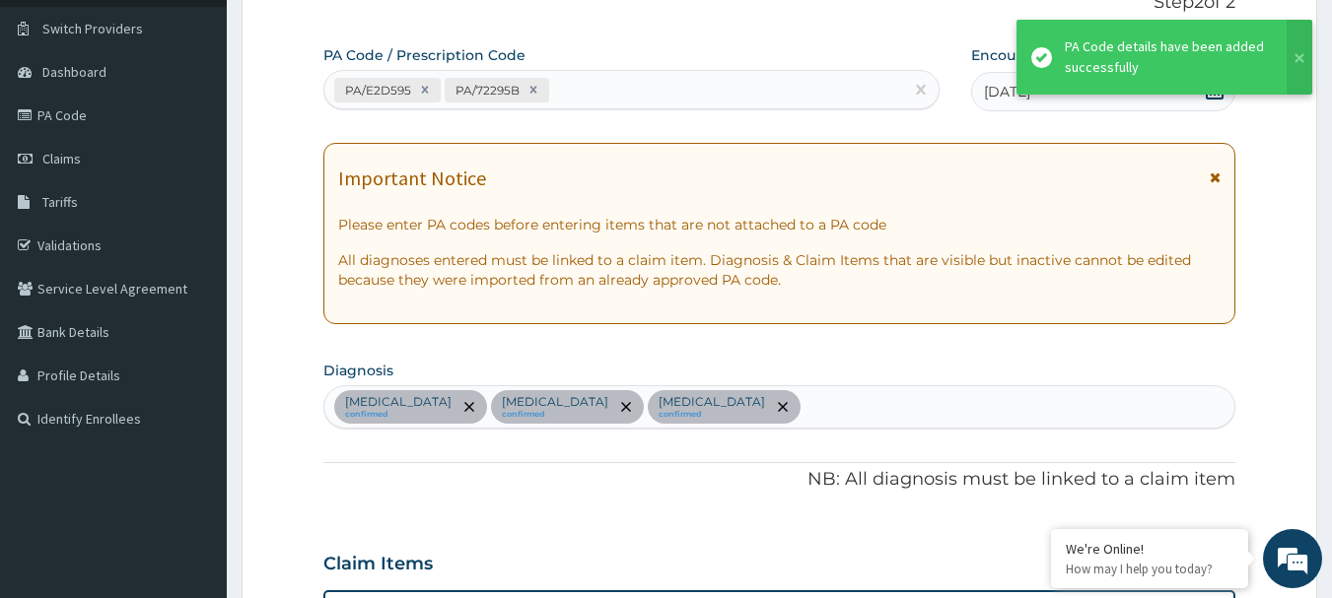
scroll to position [746, 0]
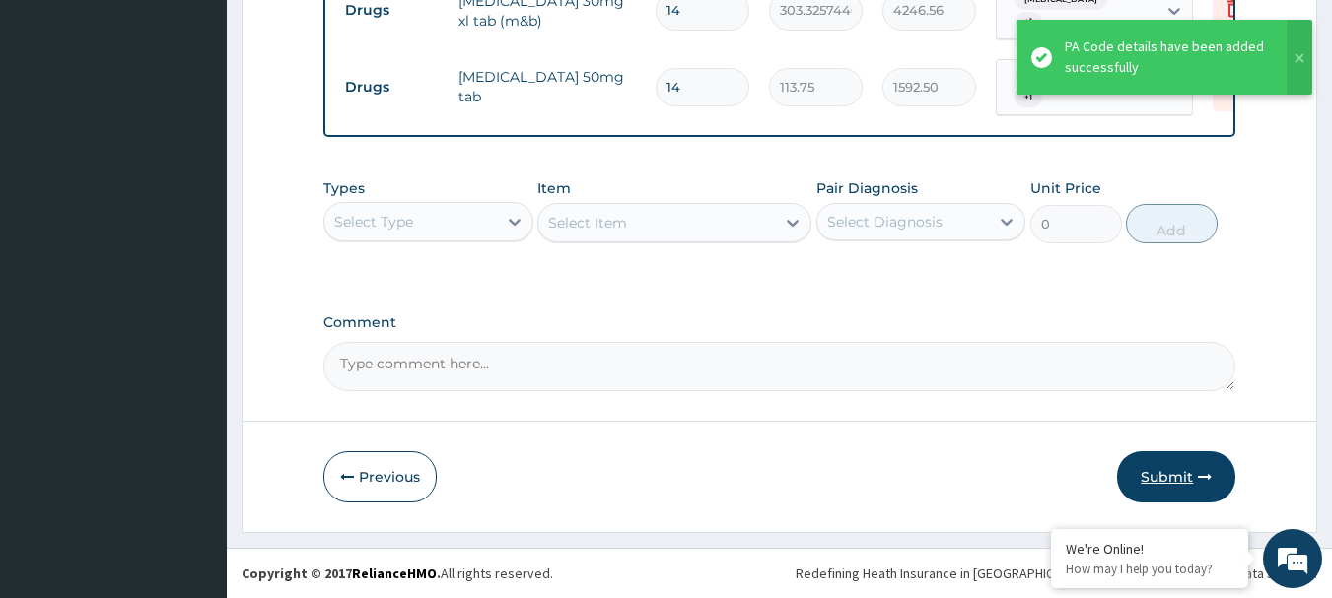
click at [1171, 488] on button "Submit" at bounding box center [1176, 476] width 118 height 51
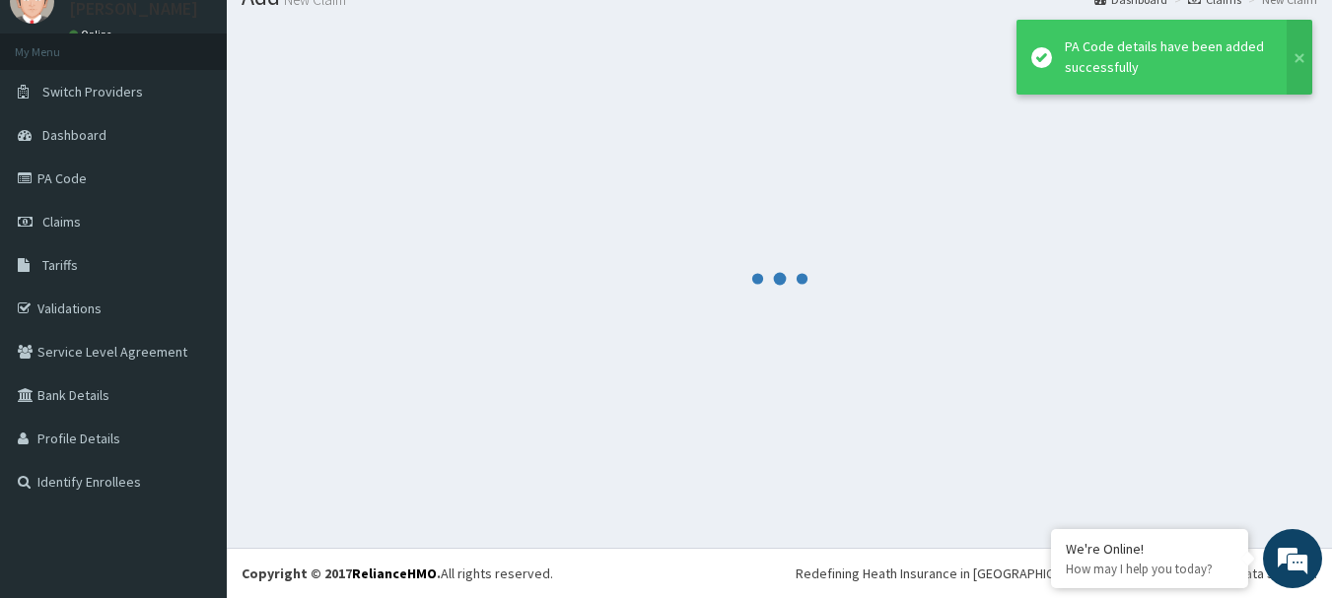
scroll to position [80, 0]
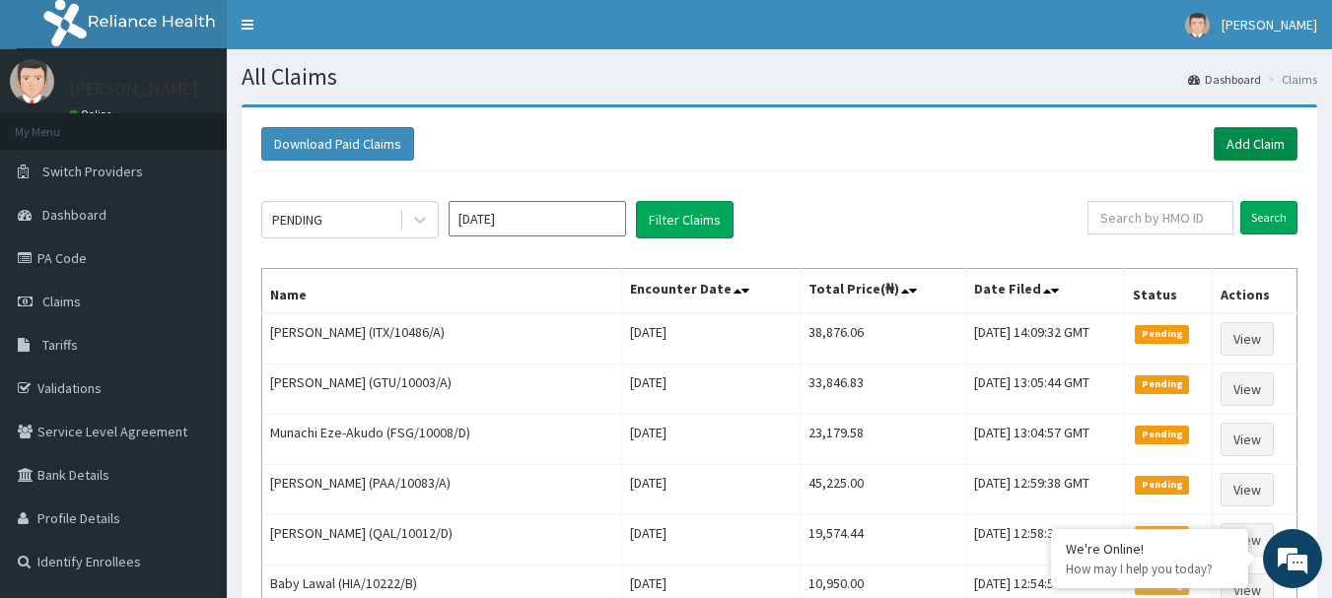
click at [1262, 139] on link "Add Claim" at bounding box center [1256, 144] width 84 height 34
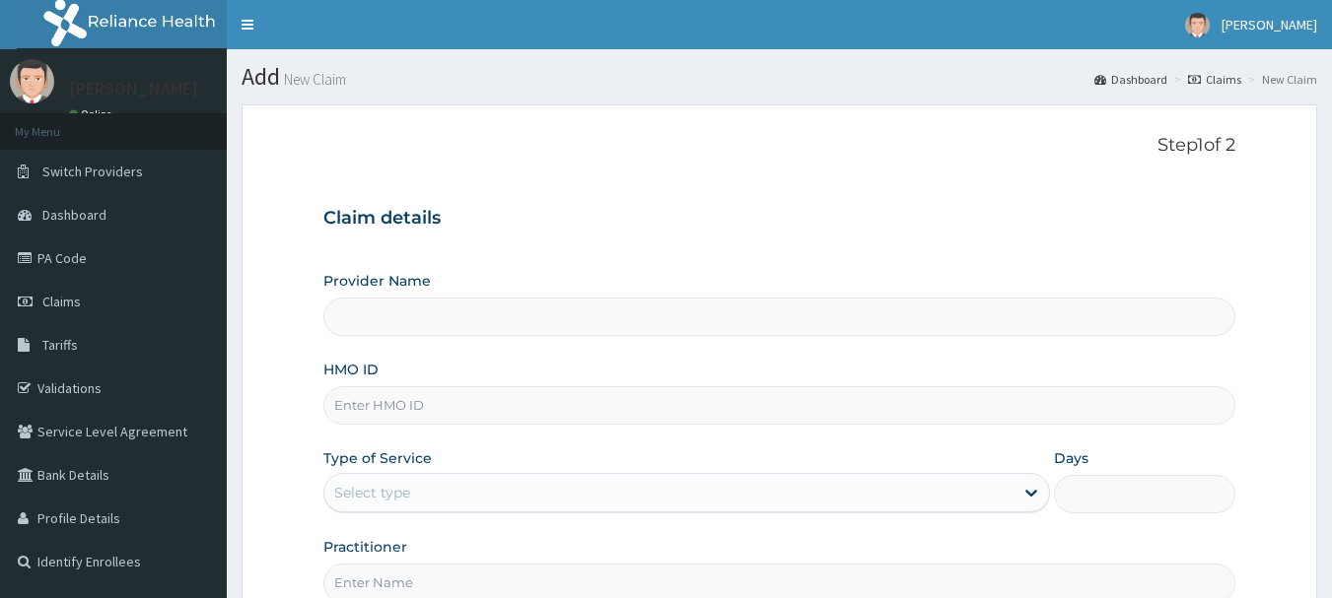
type input "[GEOGRAPHIC_DATA] Nig. Ltd"
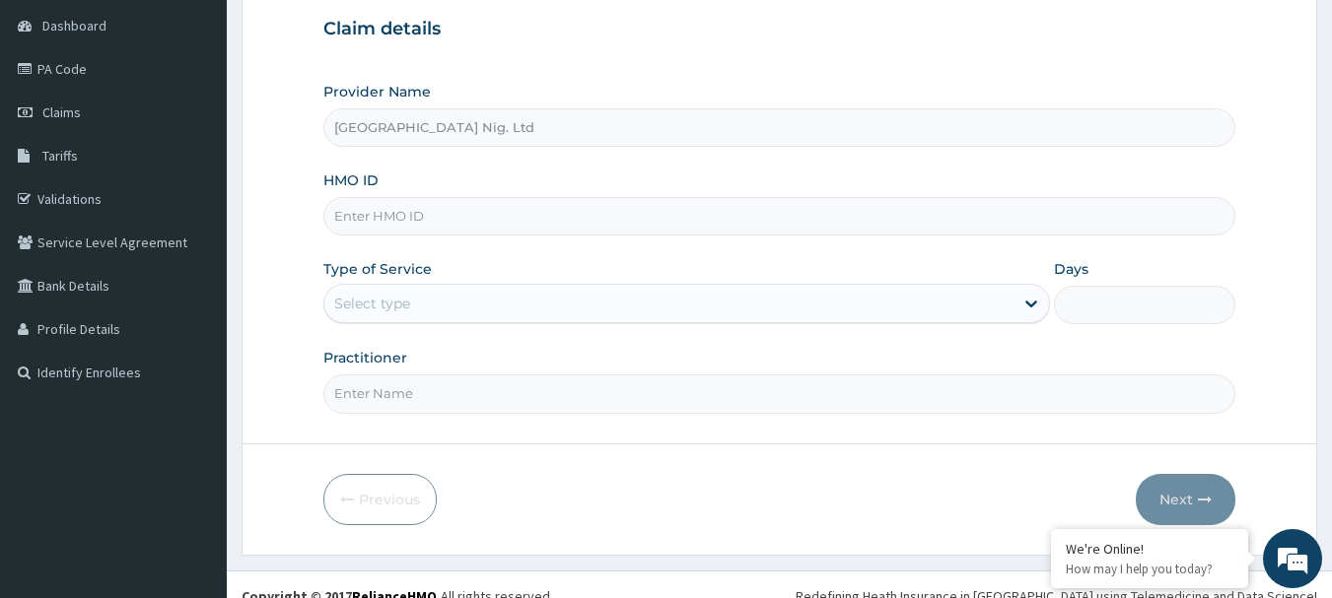
scroll to position [197, 0]
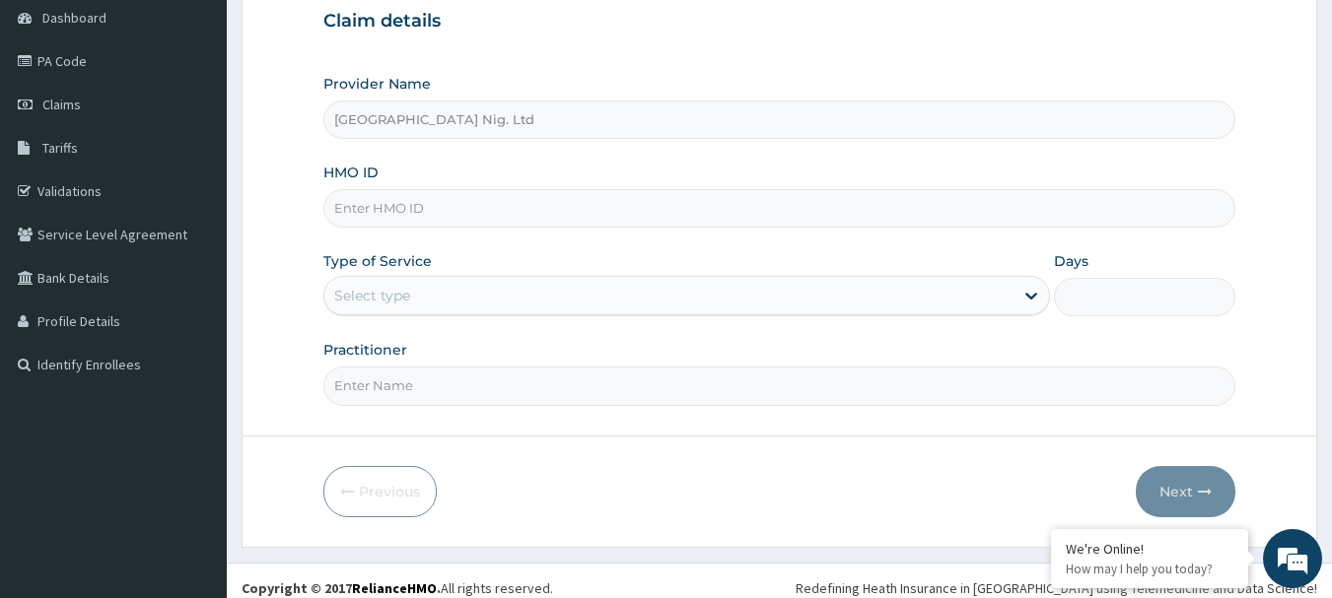
click at [466, 215] on input "HMO ID" at bounding box center [779, 208] width 913 height 38
paste input "TCE/10407/A"
type input "TCE/10407/A"
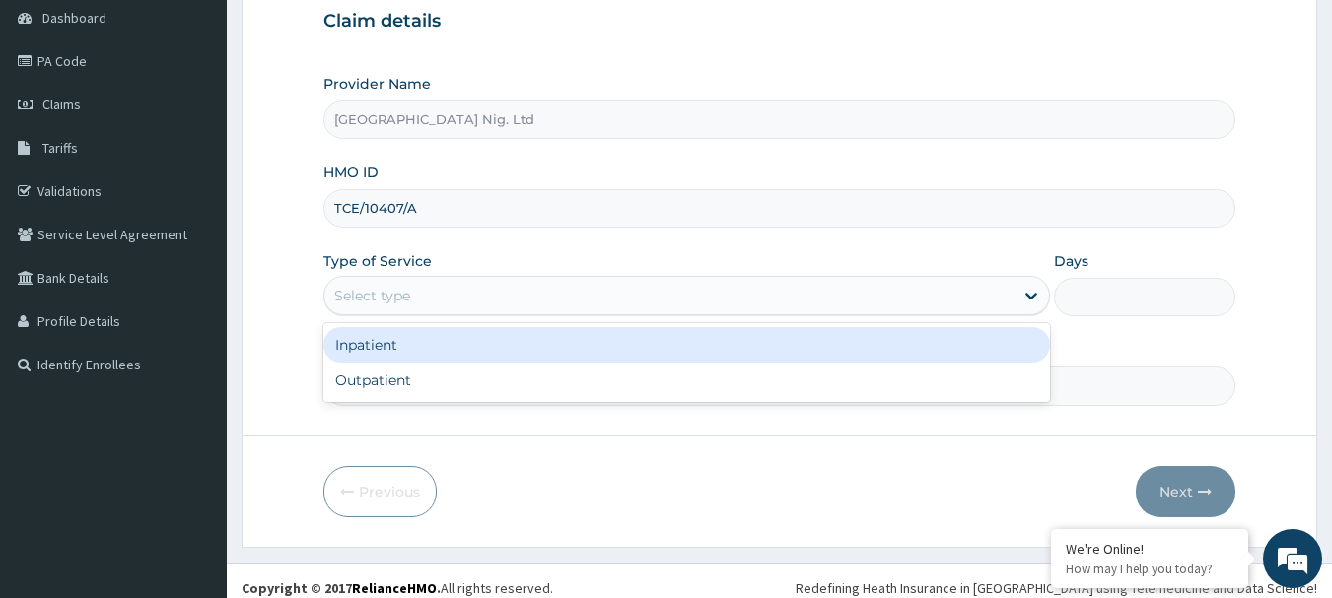
click at [980, 307] on div "Select type" at bounding box center [668, 296] width 689 height 32
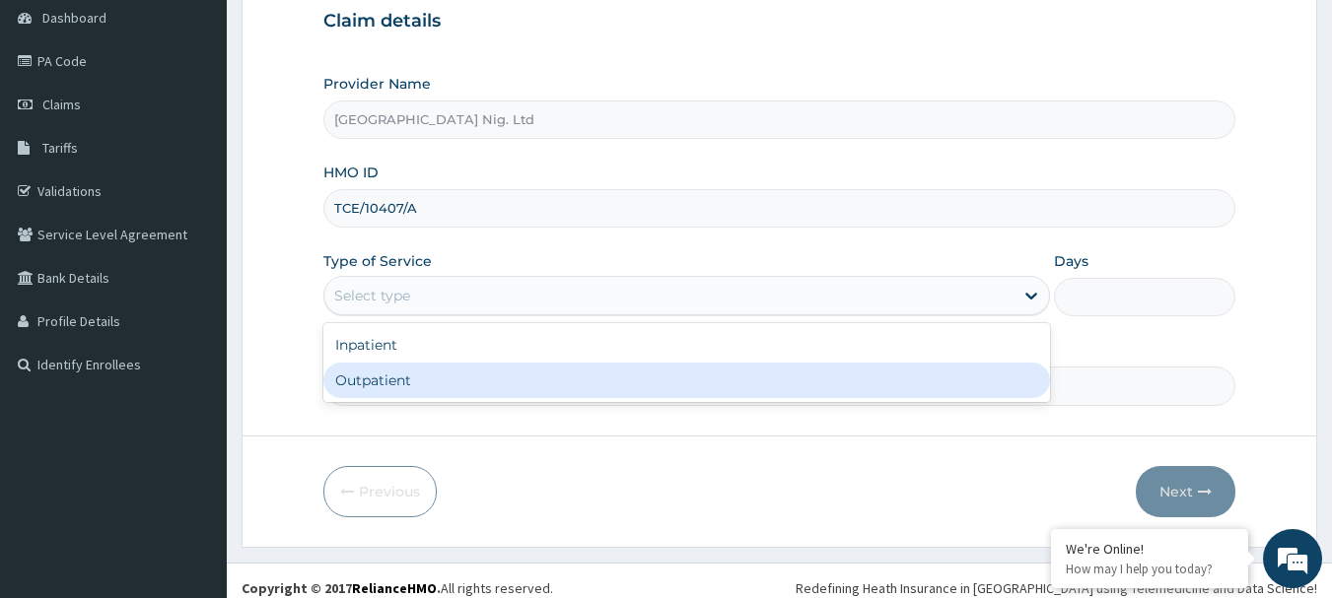
click at [635, 384] on div "Outpatient" at bounding box center [686, 380] width 727 height 35
type input "1"
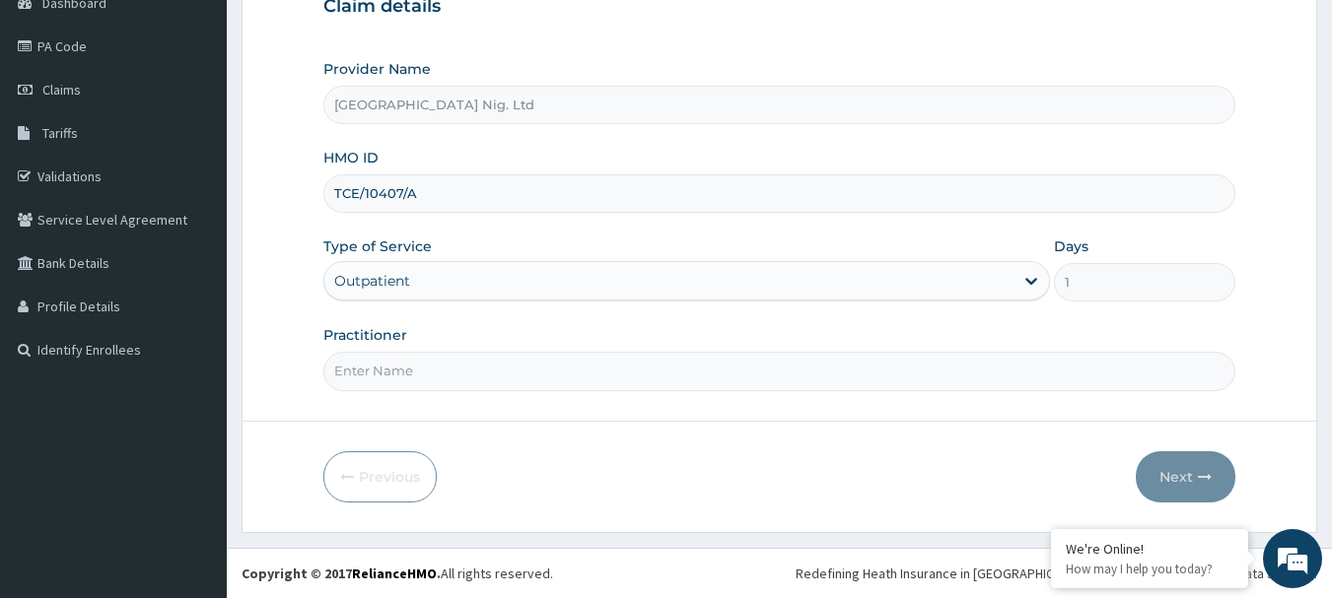
scroll to position [0, 0]
click at [478, 372] on input "Practitioner" at bounding box center [779, 371] width 913 height 38
paste input "Ikeasogbe Chukwuemeka"
type input "DR Ikeasogbe Chukwuemeka"
click at [1165, 474] on button "Next" at bounding box center [1186, 476] width 100 height 51
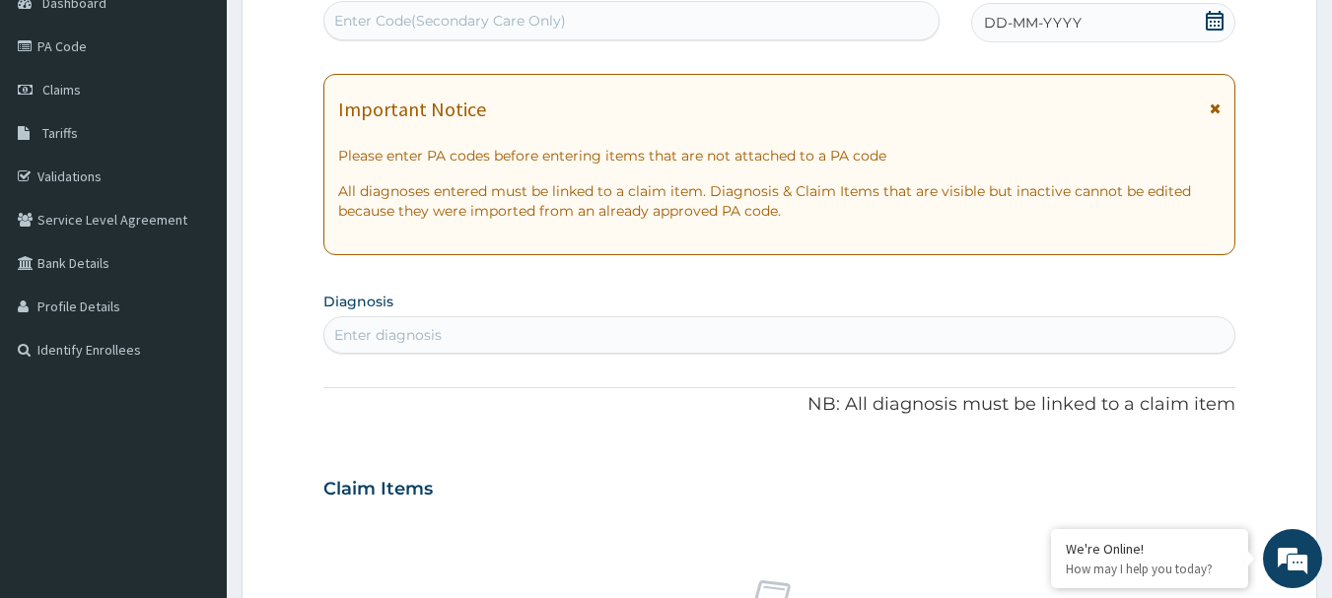
click at [468, 16] on div "Enter Code(Secondary Care Only)" at bounding box center [450, 21] width 232 height 20
paste input "PA/992D41"
type input "PA/992D41"
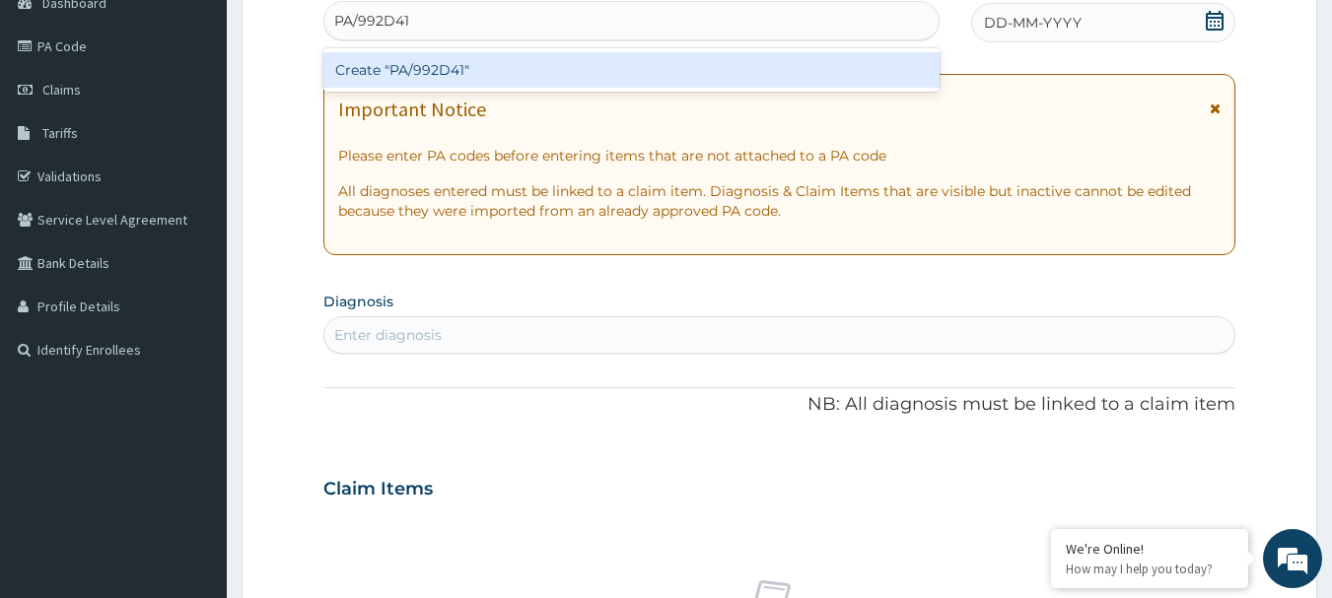
click at [444, 70] on div "Create "PA/992D41"" at bounding box center [631, 69] width 617 height 35
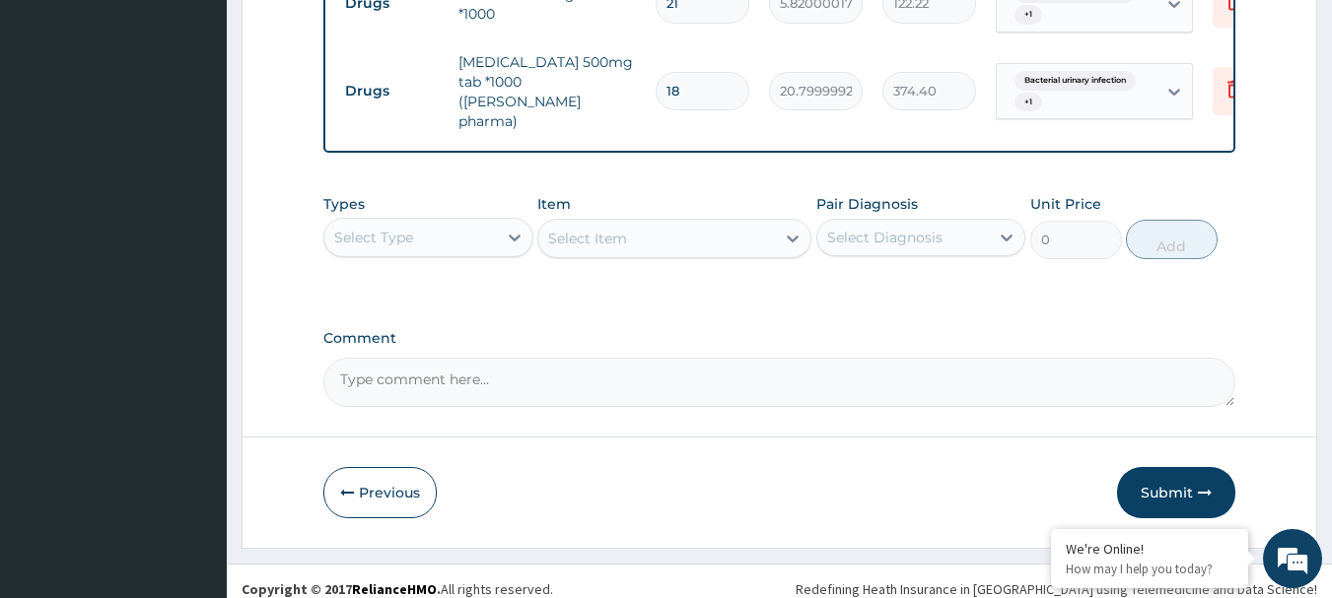
scroll to position [982, 0]
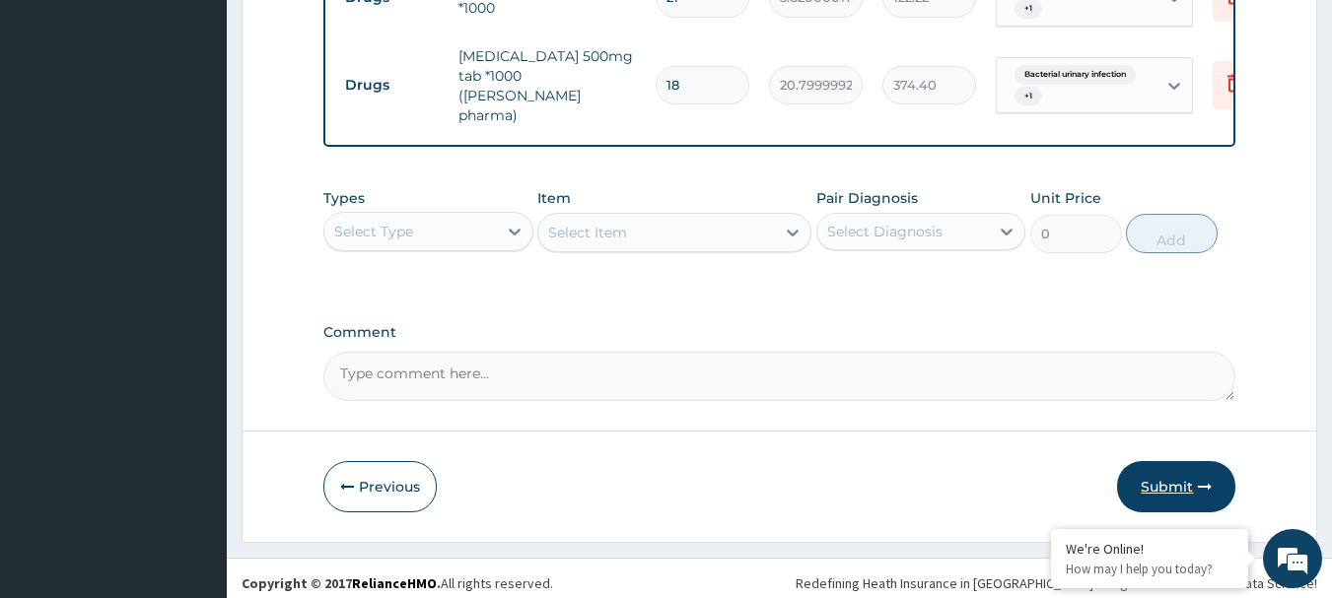
click at [1185, 484] on button "Submit" at bounding box center [1176, 486] width 118 height 51
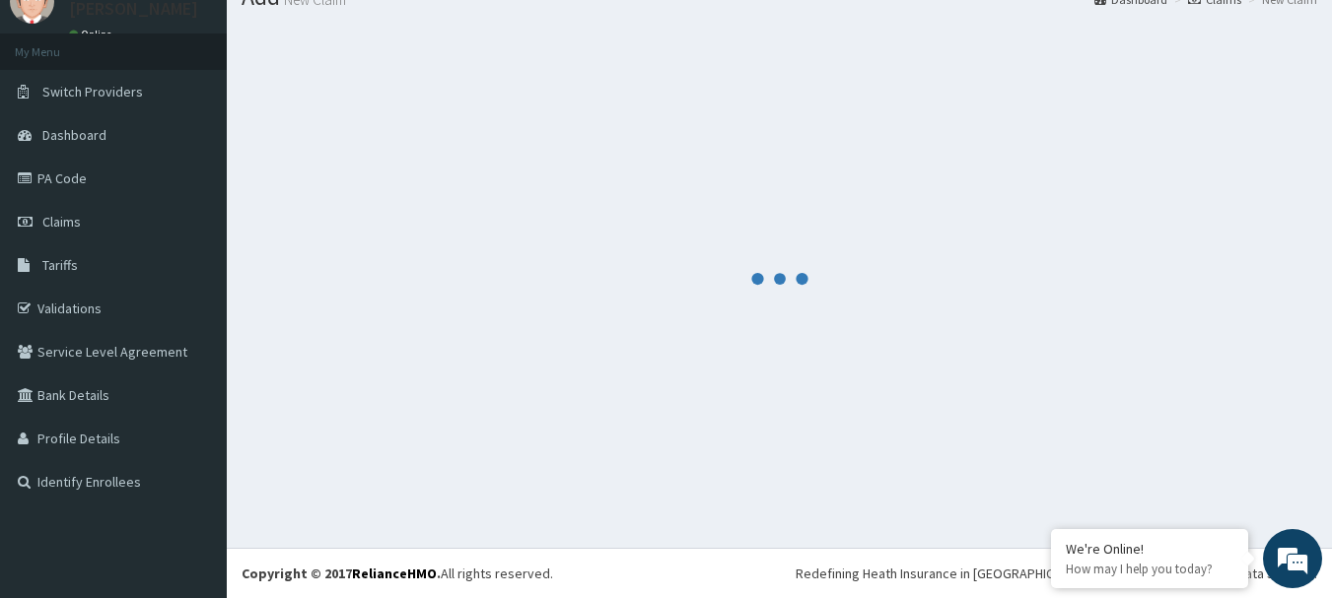
scroll to position [80, 0]
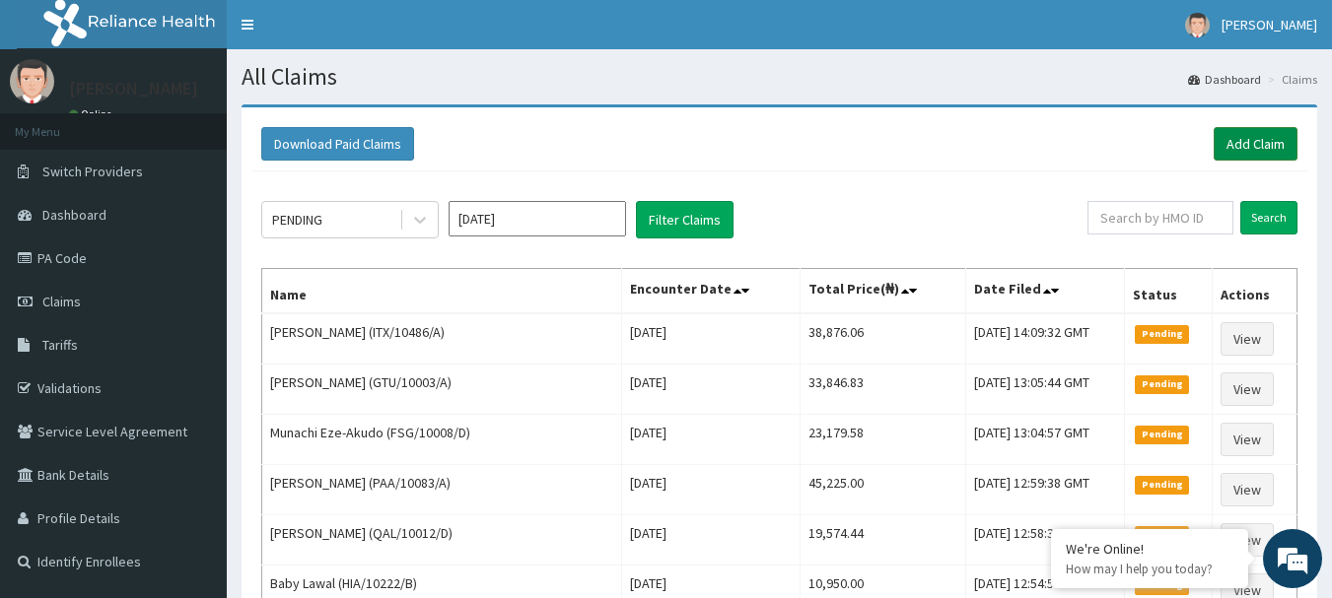
click at [1271, 133] on link "Add Claim" at bounding box center [1256, 144] width 84 height 34
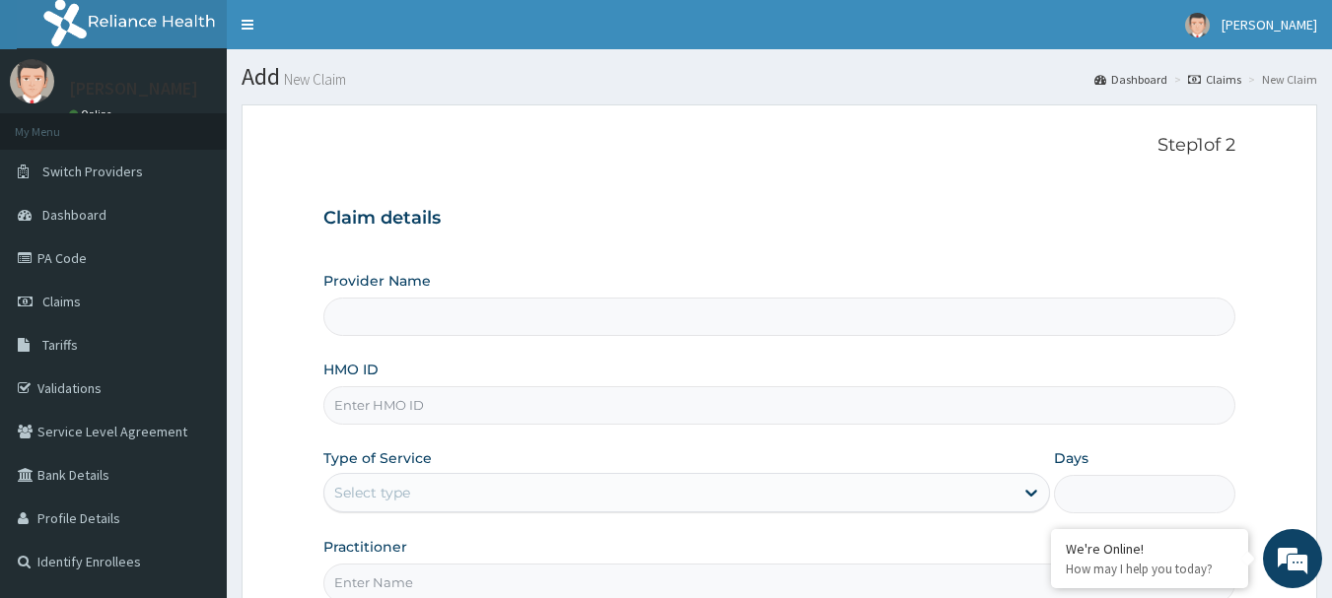
type input "[GEOGRAPHIC_DATA] Nig. Ltd"
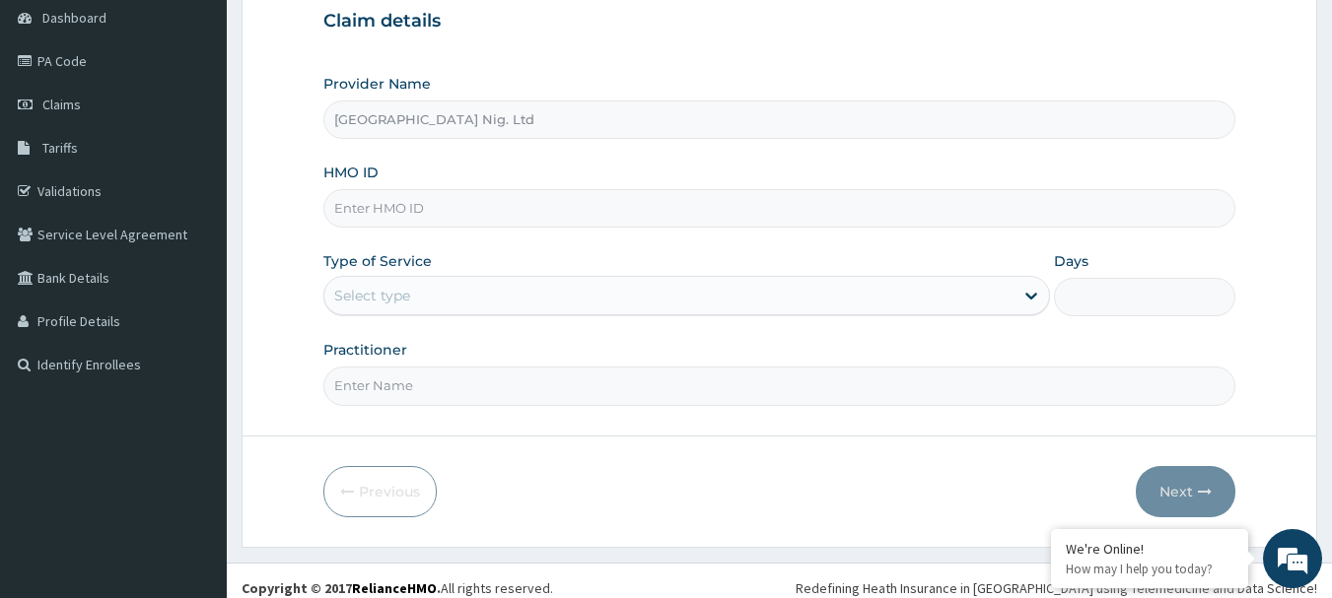
click at [440, 213] on input "HMO ID" at bounding box center [779, 208] width 913 height 38
paste input "ENP/11426/A"
type input "ENP/11426/A"
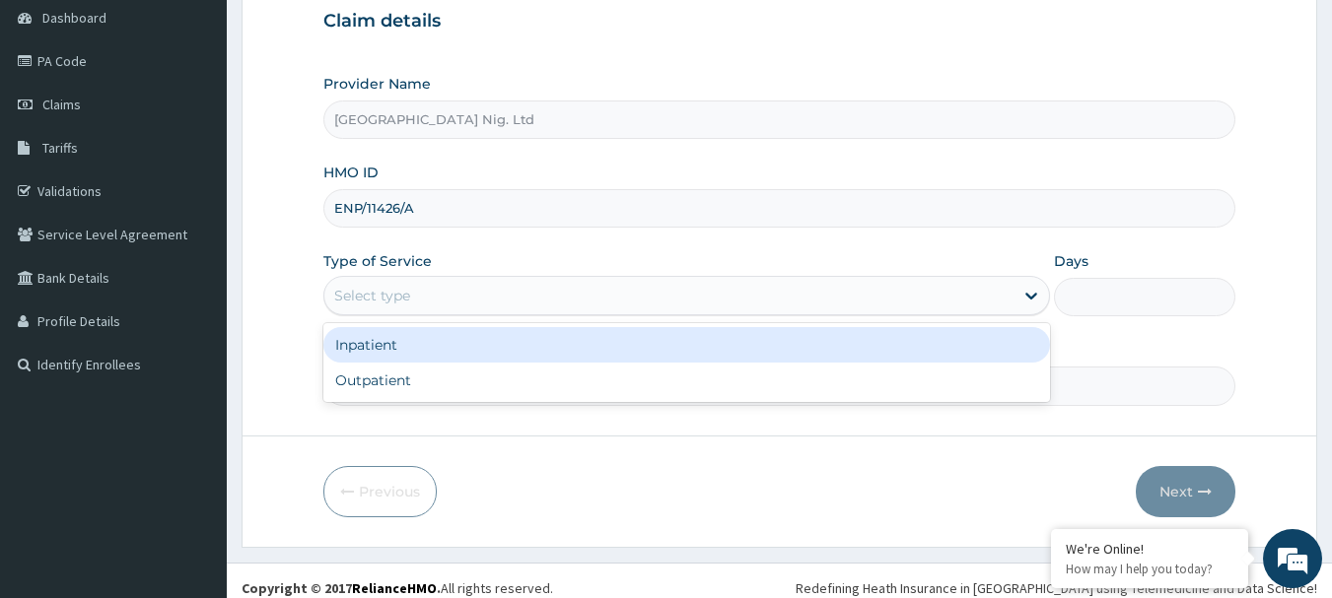
click at [896, 295] on div "Select type" at bounding box center [668, 296] width 689 height 32
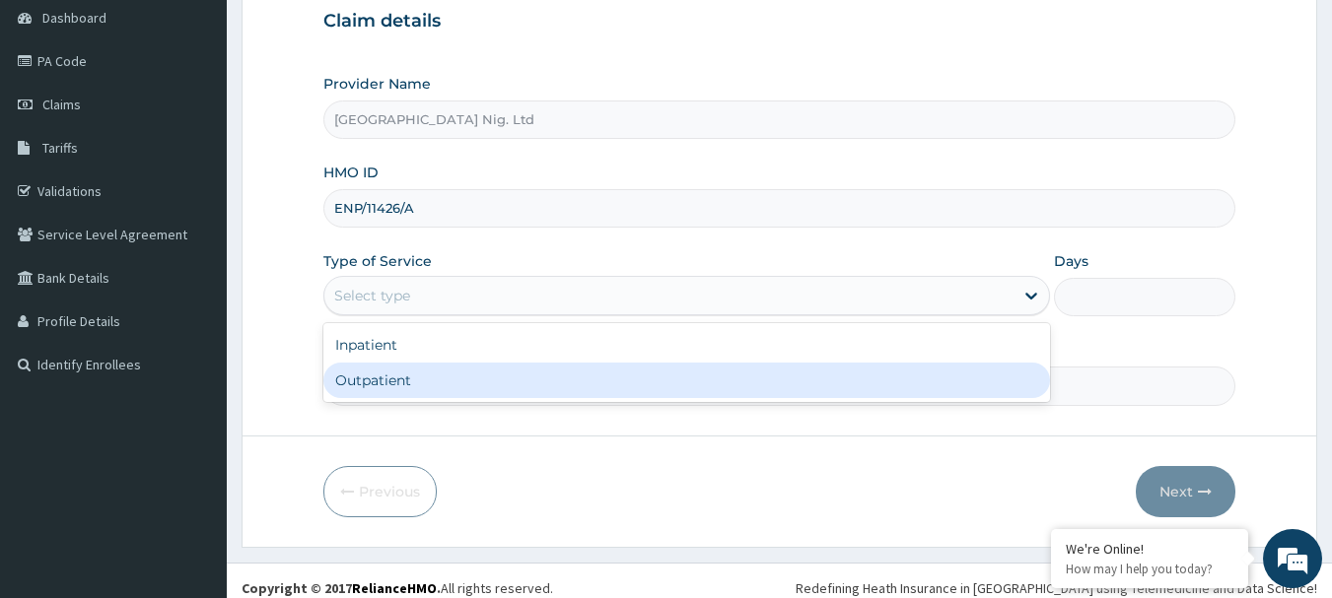
click at [567, 382] on div "Outpatient" at bounding box center [686, 380] width 727 height 35
type input "1"
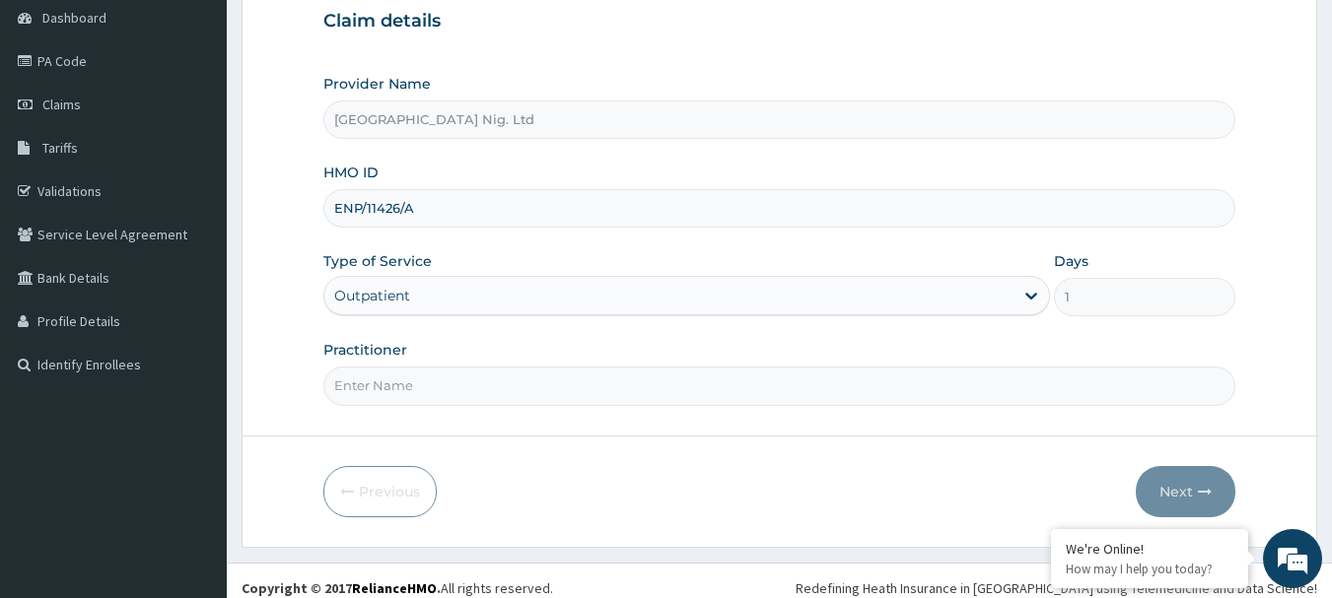
click at [407, 388] on input "Practitioner" at bounding box center [779, 386] width 913 height 38
paste input "Ugwuoke Monica"
type input "DR Ugwuoke Monica"
click at [1177, 480] on button "Next" at bounding box center [1186, 491] width 100 height 51
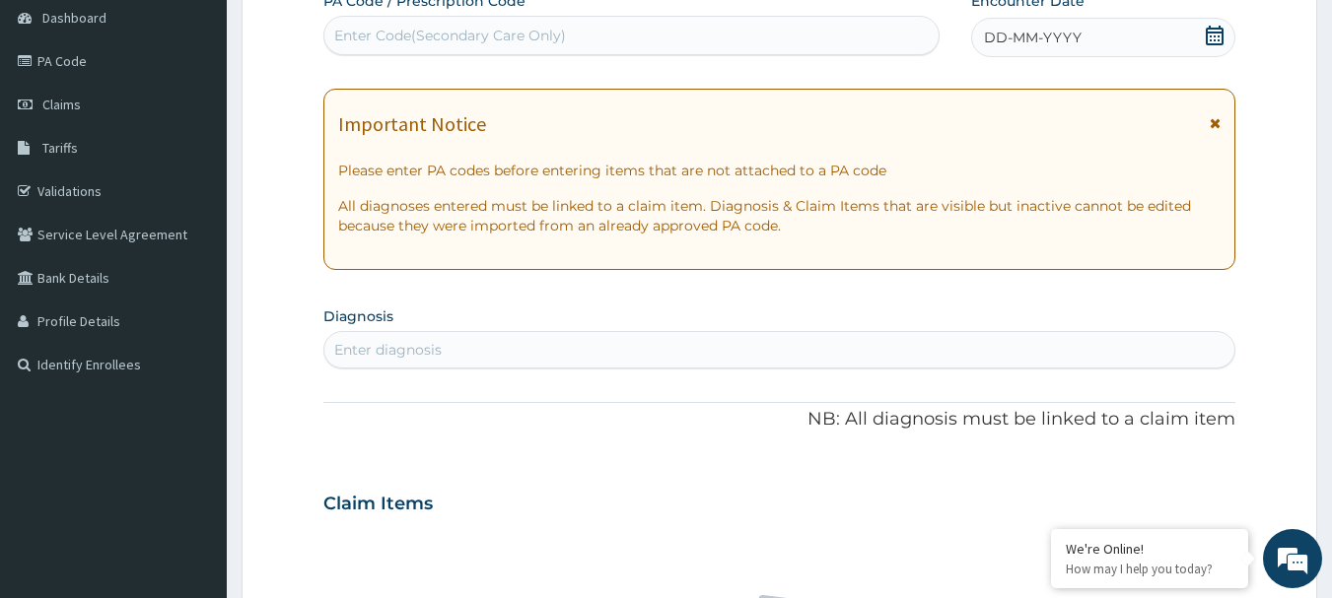
click at [472, 37] on div "Enter Code(Secondary Care Only)" at bounding box center [450, 36] width 232 height 20
paste input "PA/8EA2BB"
type input "PA/8EA2BB"
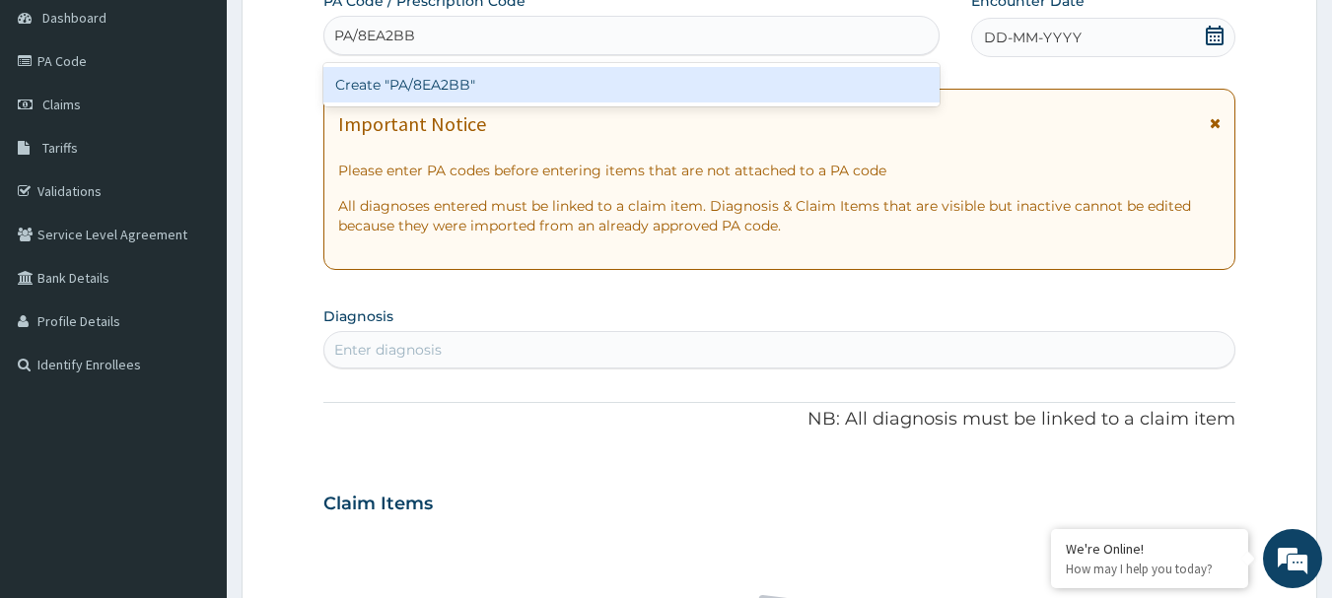
click at [448, 72] on div "Create "PA/8EA2BB"" at bounding box center [631, 84] width 617 height 35
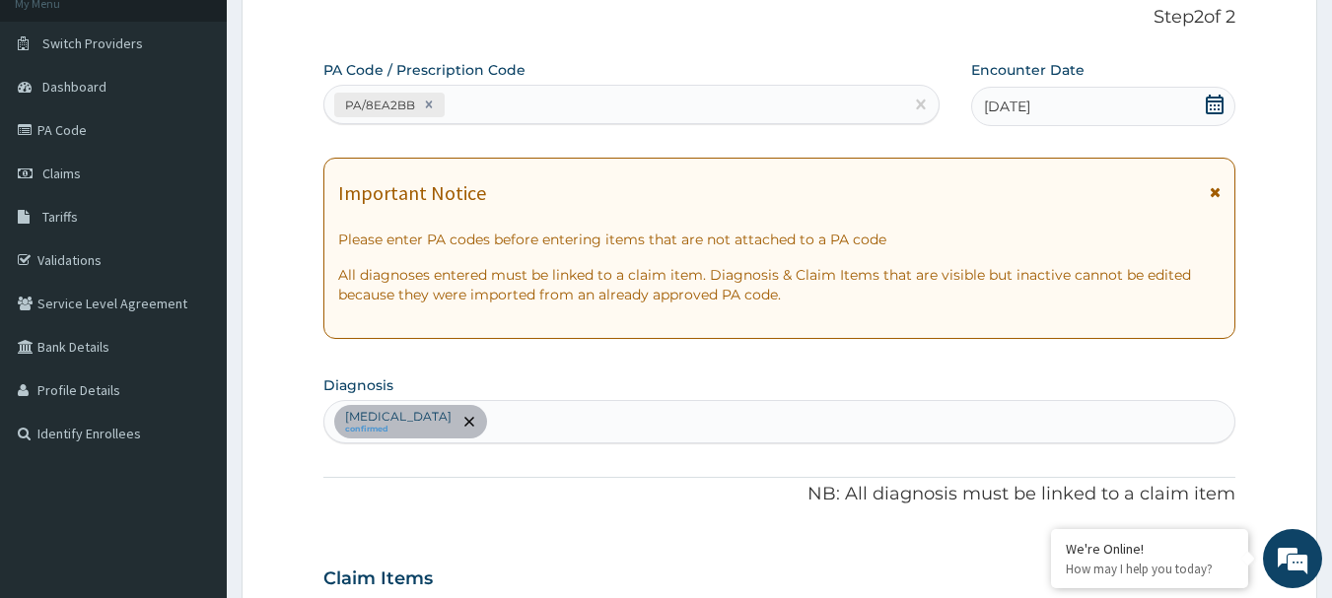
scroll to position [127, 0]
click at [531, 92] on div "PA/8EA2BB" at bounding box center [614, 106] width 580 height 33
paste input "PA/1076A9"
type input "PA/1076A9"
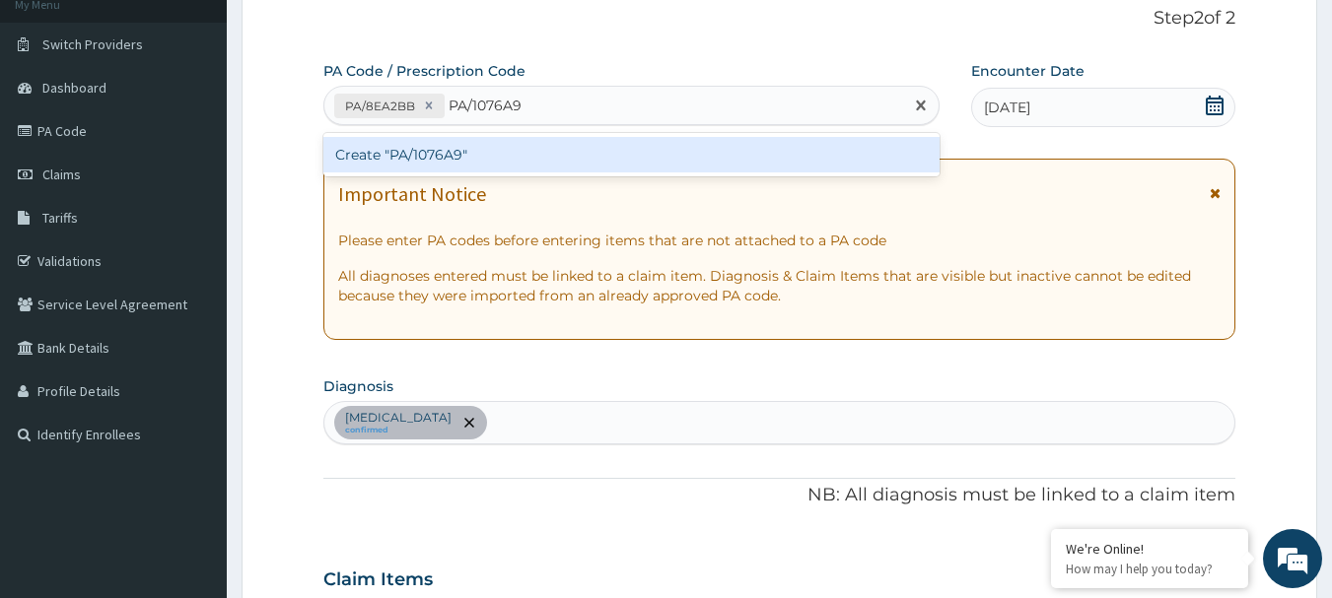
click at [463, 158] on div "Create "PA/1076A9"" at bounding box center [631, 154] width 617 height 35
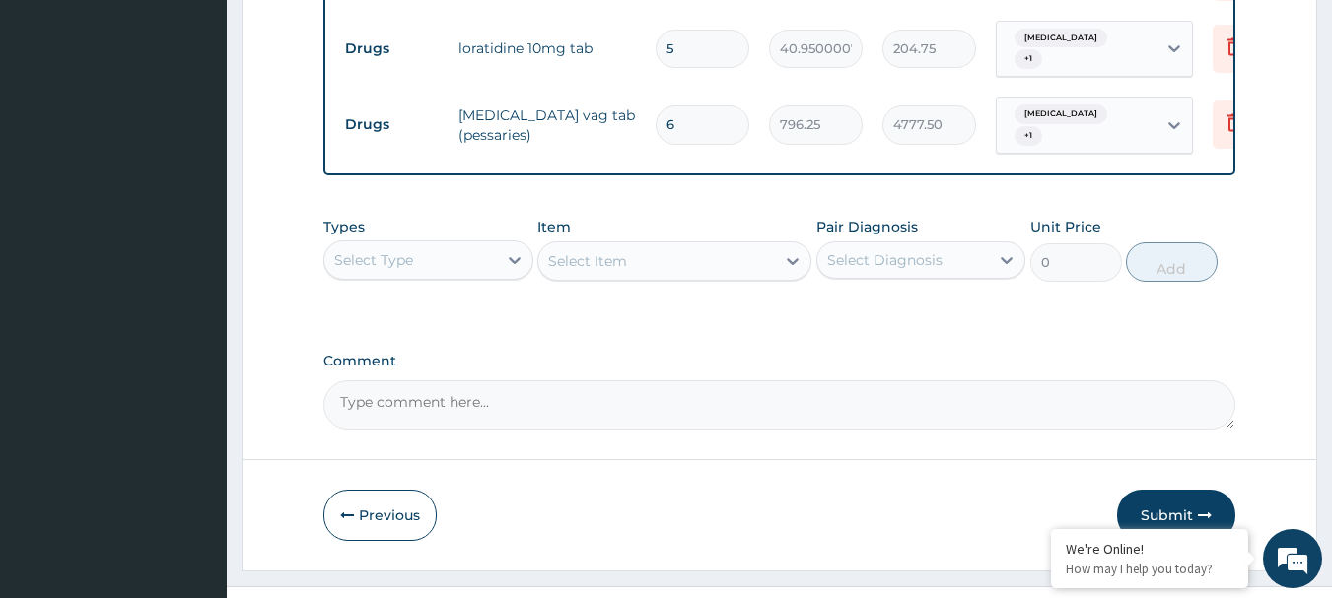
scroll to position [880, 0]
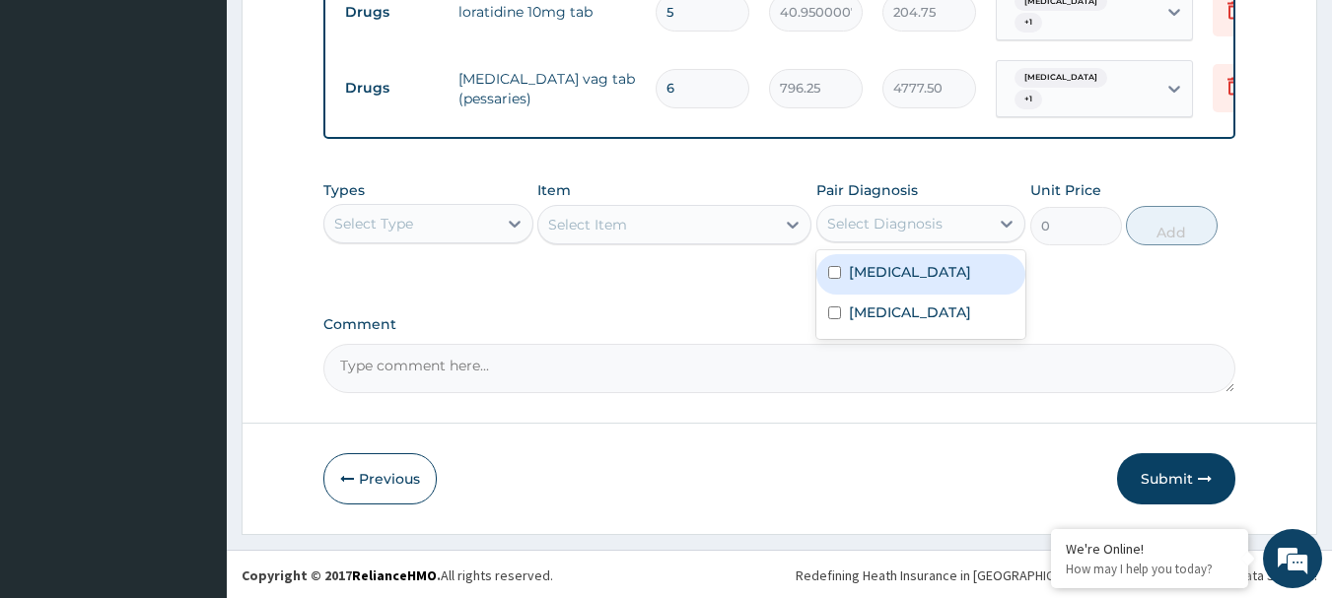
click at [961, 228] on div "Select Diagnosis" at bounding box center [903, 224] width 173 height 32
click at [912, 263] on label "Acute vaginitis" at bounding box center [910, 272] width 122 height 20
checkbox input "true"
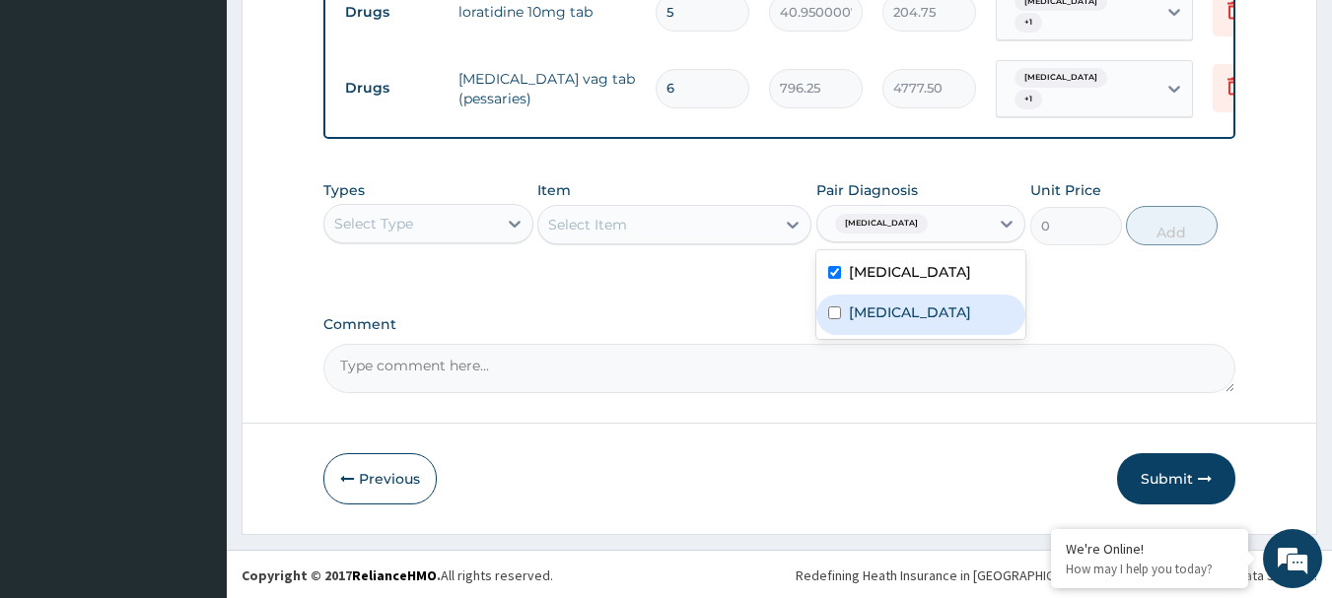
click at [885, 314] on label "Malaria" at bounding box center [910, 313] width 122 height 20
checkbox input "true"
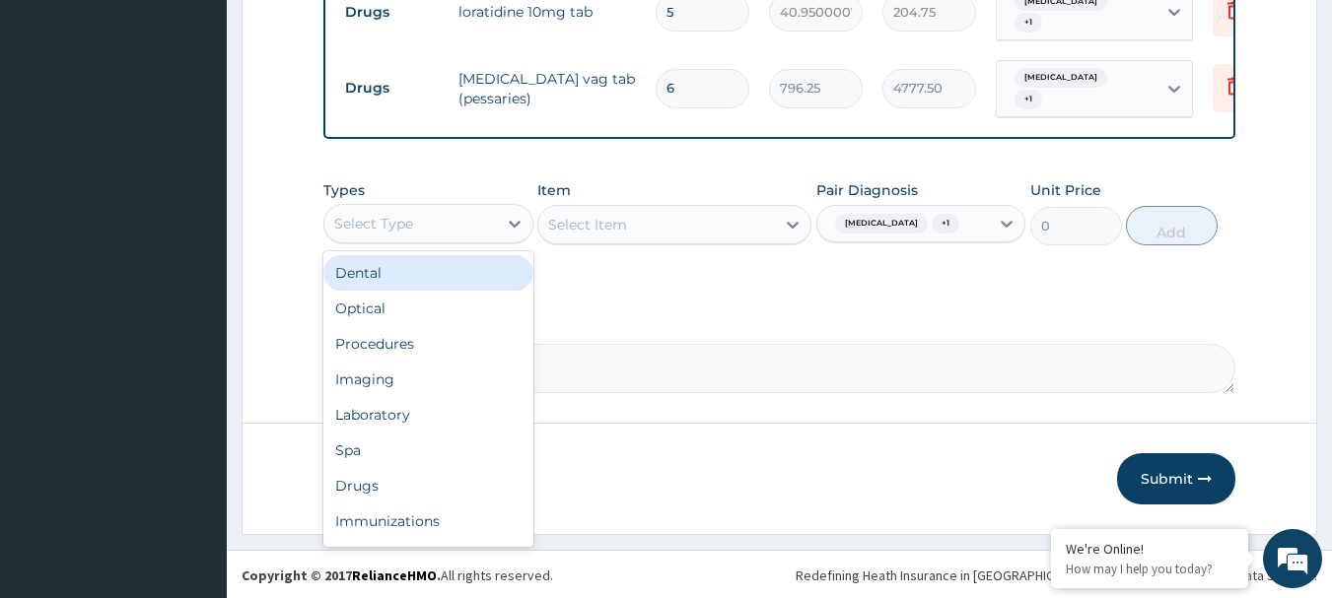
click at [489, 222] on div "Select Type" at bounding box center [410, 224] width 173 height 32
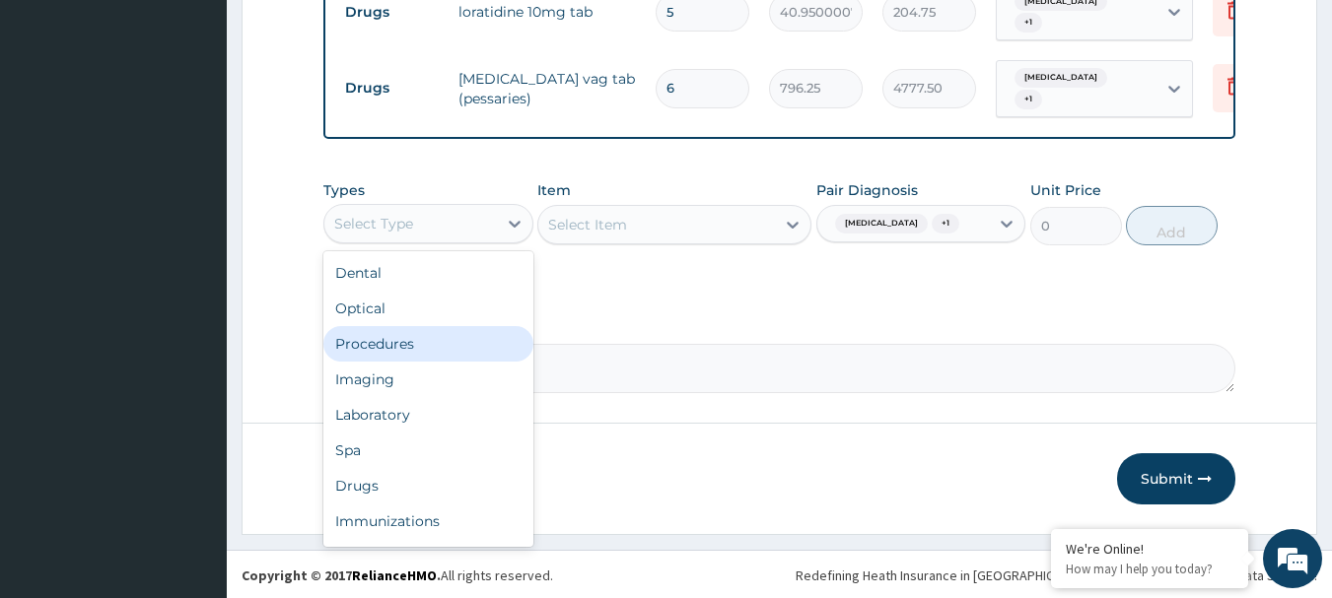
click at [429, 350] on div "Procedures" at bounding box center [428, 343] width 210 height 35
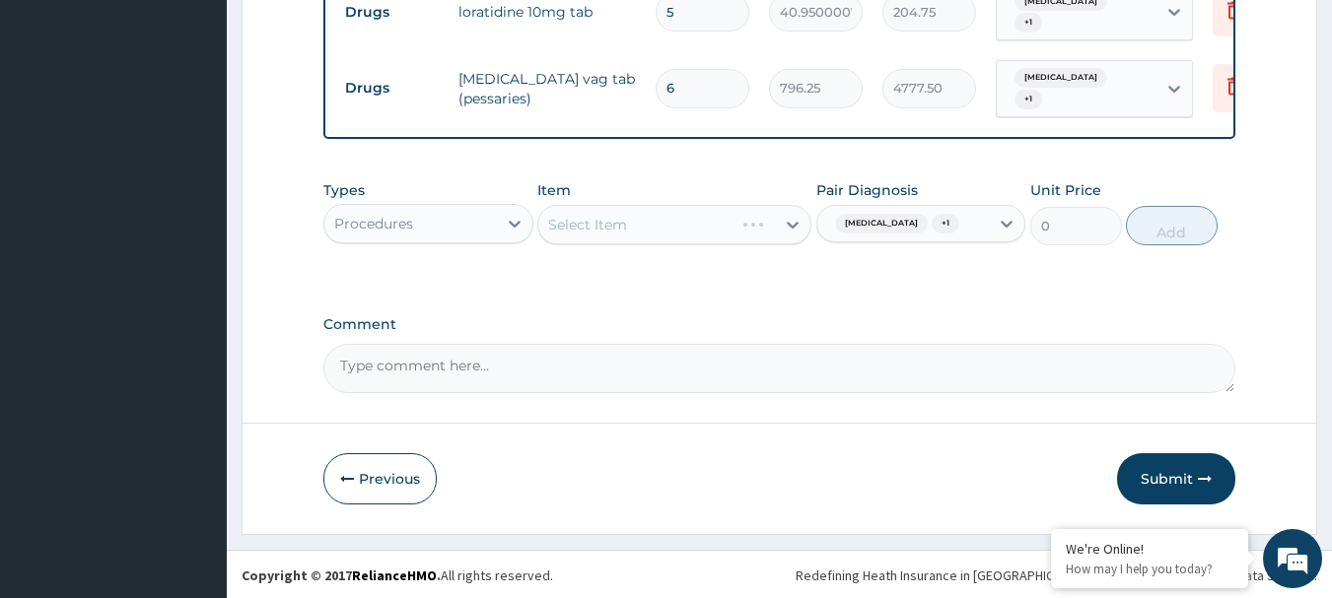
click at [720, 231] on div "Select Item" at bounding box center [674, 224] width 274 height 39
click at [638, 220] on div "Select Item" at bounding box center [674, 224] width 274 height 39
click at [615, 225] on div "Select Item" at bounding box center [674, 224] width 274 height 39
click at [642, 217] on div "Select Item" at bounding box center [656, 225] width 237 height 32
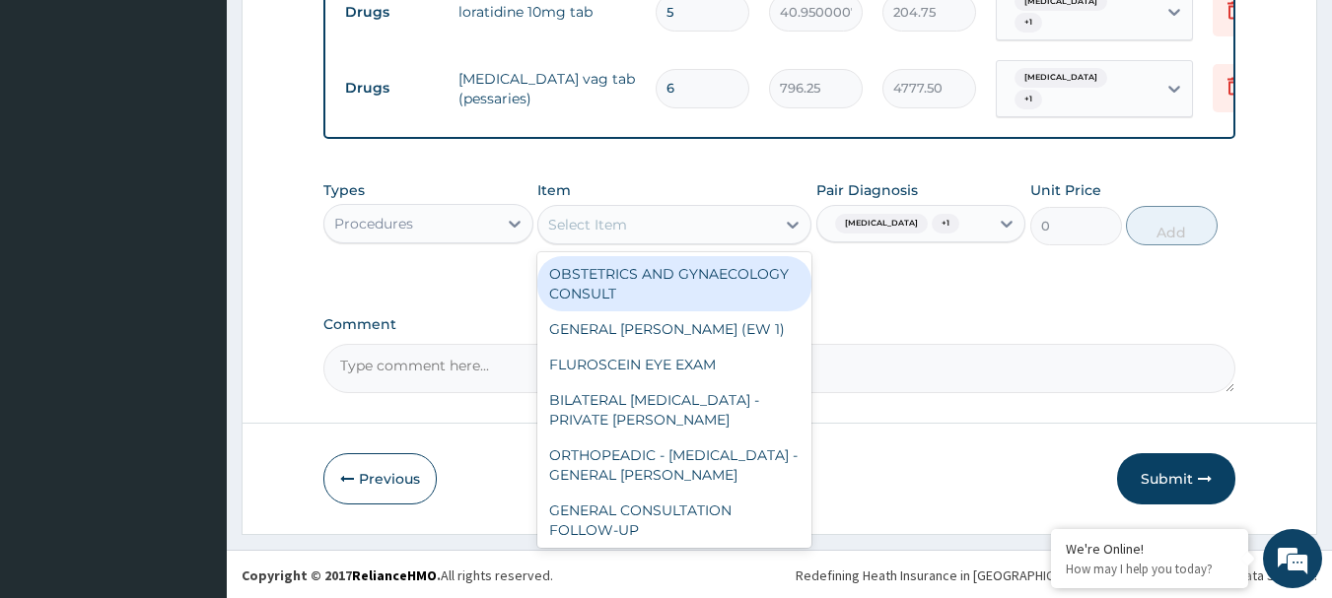
paste input "GENERAL CONSULTATION"
type input "GENERAL CONSULTATION"
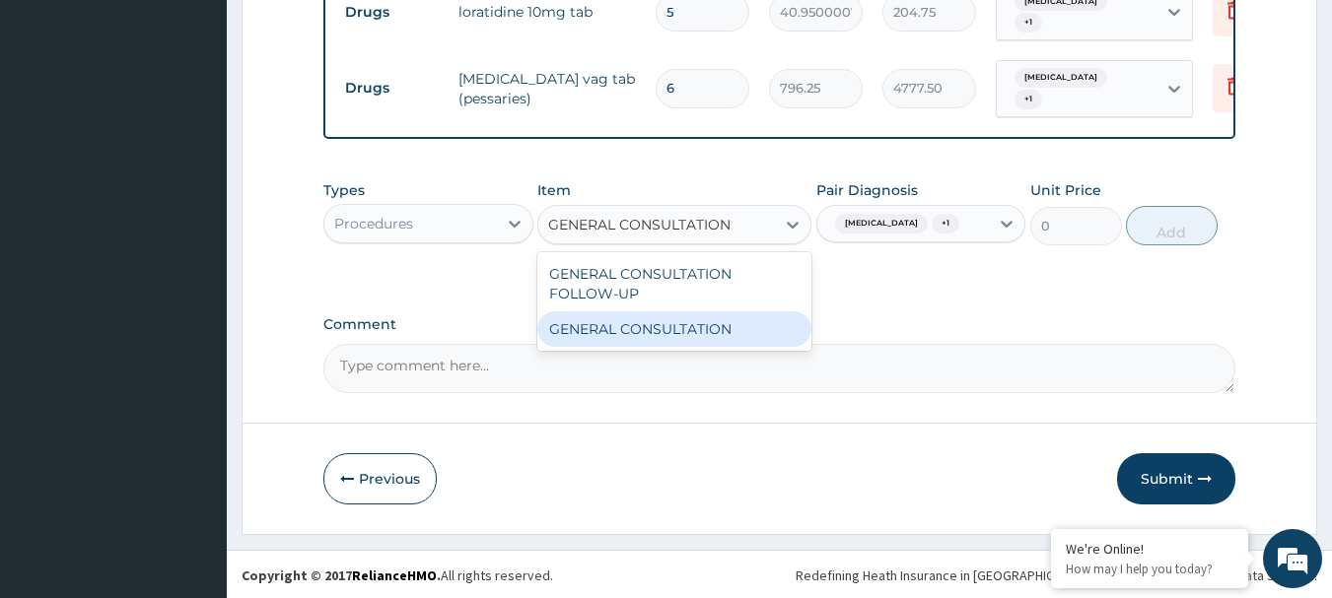
click at [638, 325] on div "GENERAL CONSULTATION" at bounding box center [674, 329] width 274 height 35
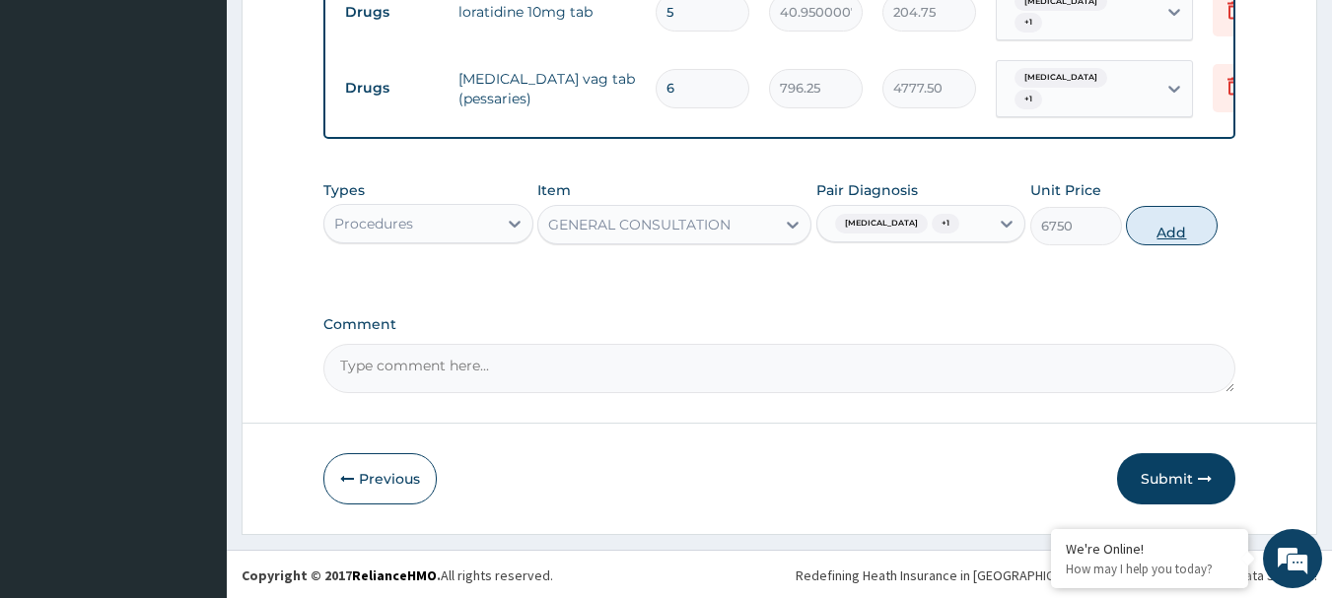
click at [1159, 232] on button "Add" at bounding box center [1172, 225] width 92 height 39
type input "0"
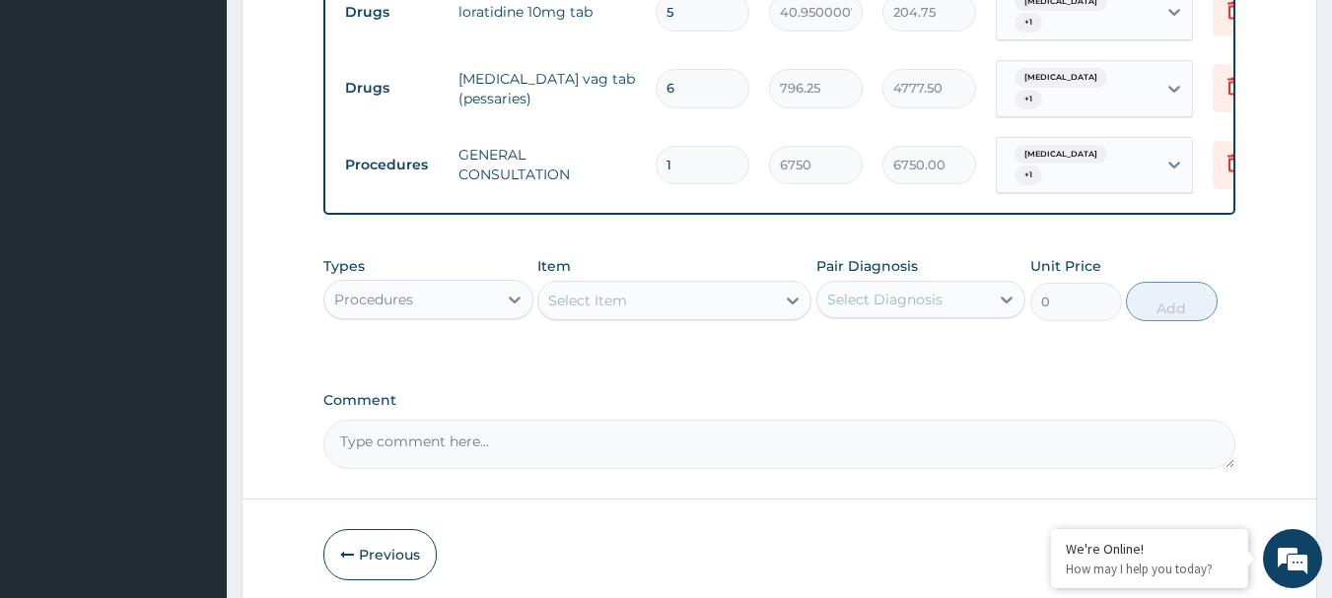
click at [902, 296] on div "Select Diagnosis" at bounding box center [884, 300] width 115 height 20
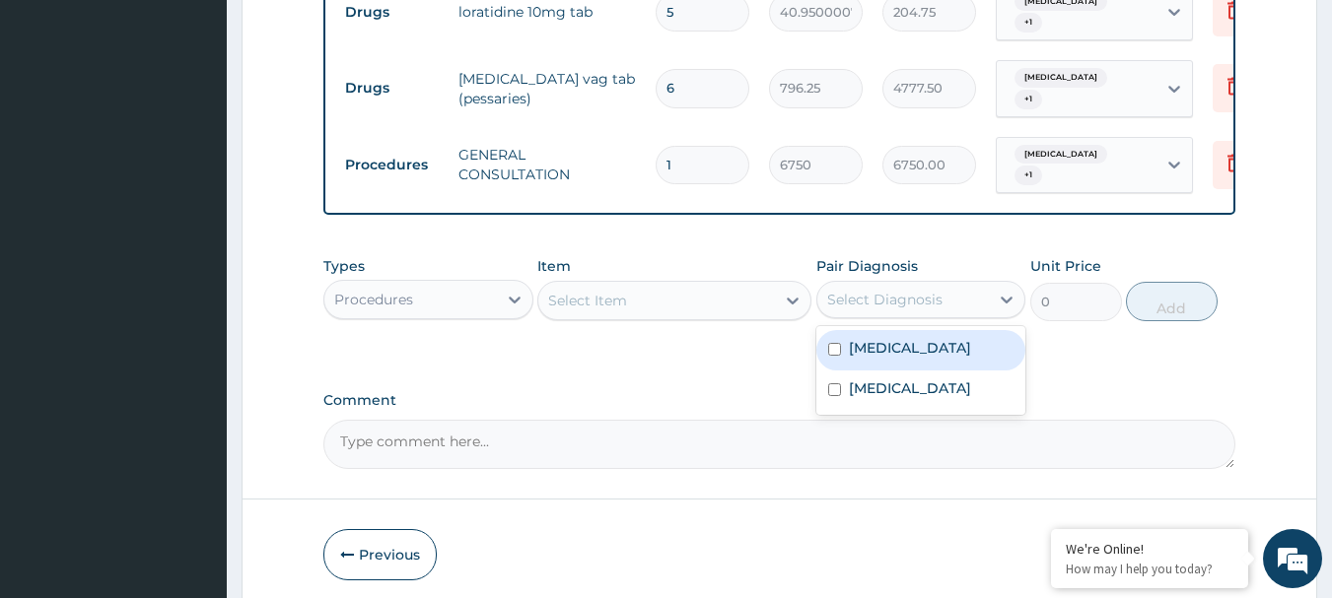
click at [908, 347] on label "Acute vaginitis" at bounding box center [910, 348] width 122 height 20
checkbox input "true"
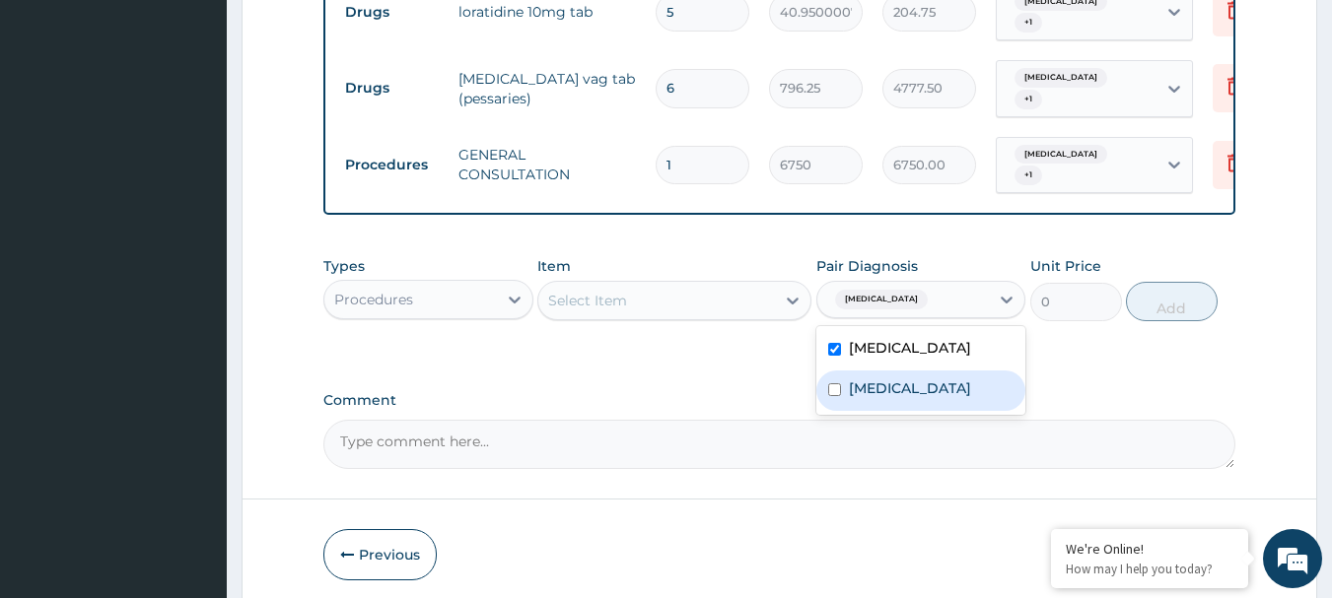
click at [880, 391] on div "Malaria" at bounding box center [921, 391] width 210 height 40
checkbox input "true"
click at [420, 292] on div "Procedures" at bounding box center [410, 300] width 173 height 32
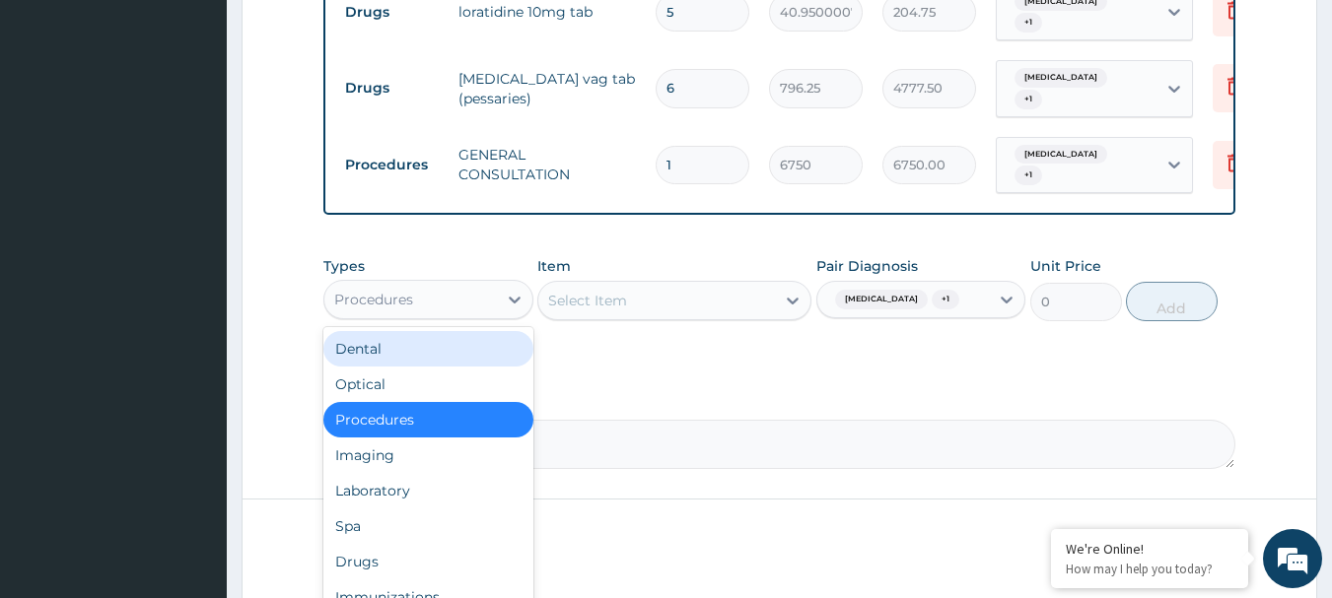
scroll to position [948, 0]
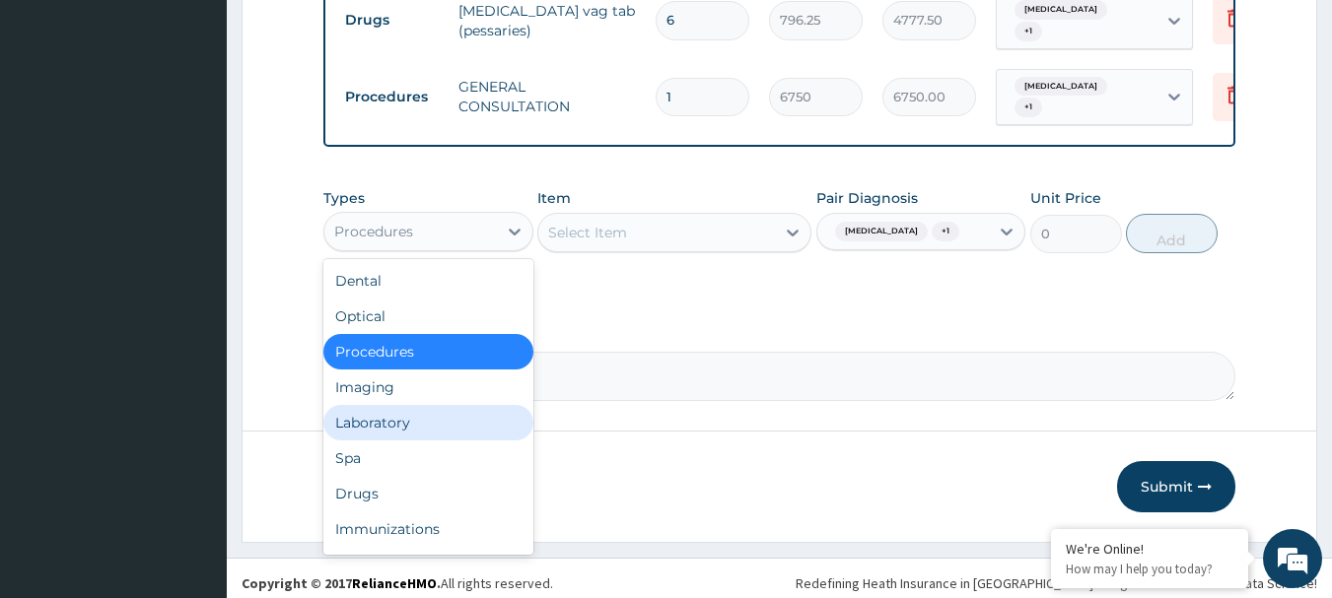
click at [430, 412] on div "Laboratory" at bounding box center [428, 422] width 210 height 35
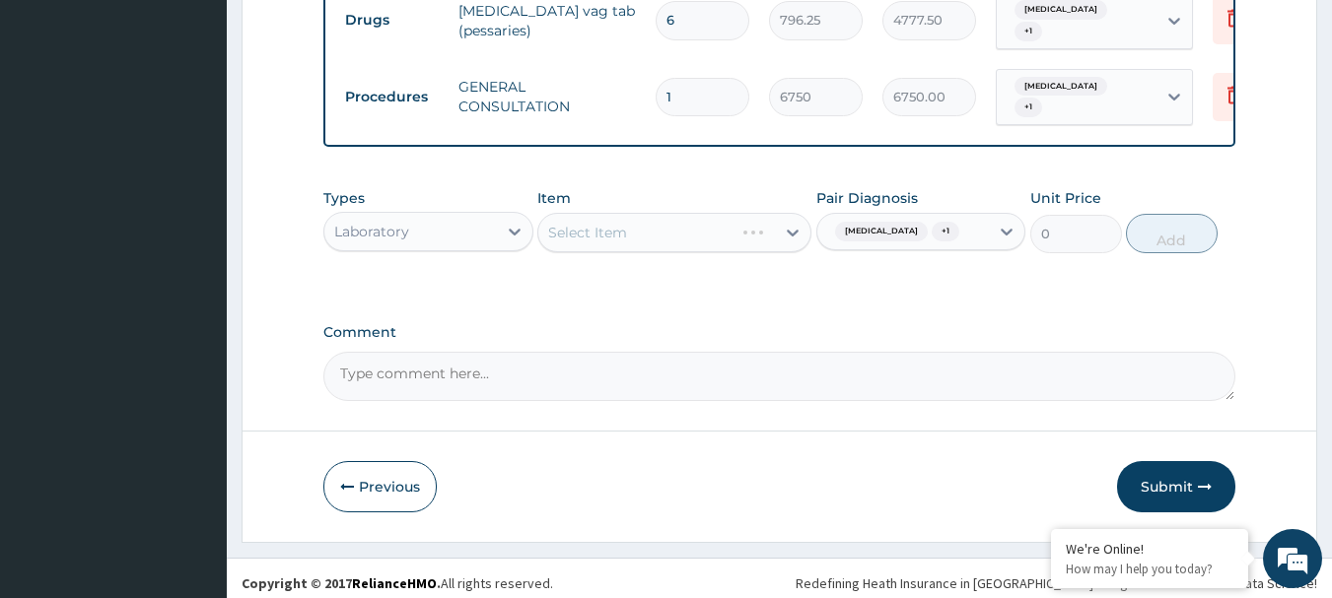
click at [611, 218] on div "Select Item" at bounding box center [674, 232] width 274 height 39
click at [612, 223] on div "Select Item" at bounding box center [587, 233] width 79 height 20
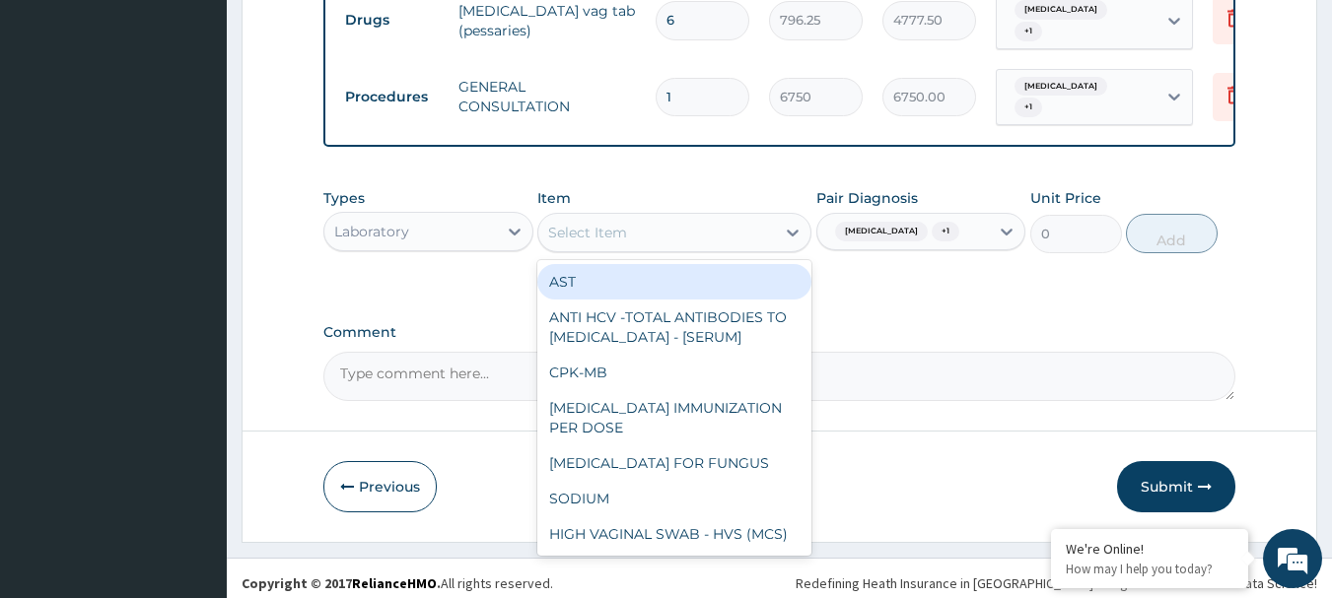
paste input "FBC - ([MEDICAL_DATA] WITH PLATELET AND RED INDICES)"
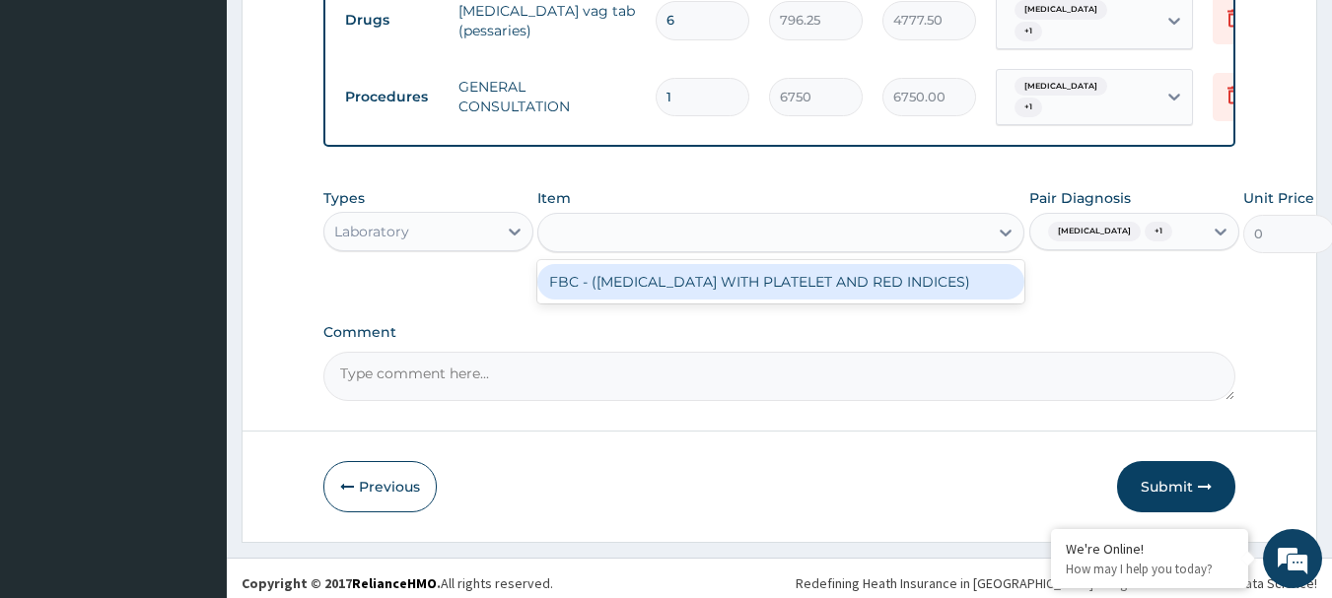
type input "FBC - ([MEDICAL_DATA] WITH PLATELET AND RED INDICES)"
click at [617, 271] on div "FBC - ([MEDICAL_DATA] WITH PLATELET AND RED INDICES)" at bounding box center [780, 281] width 487 height 35
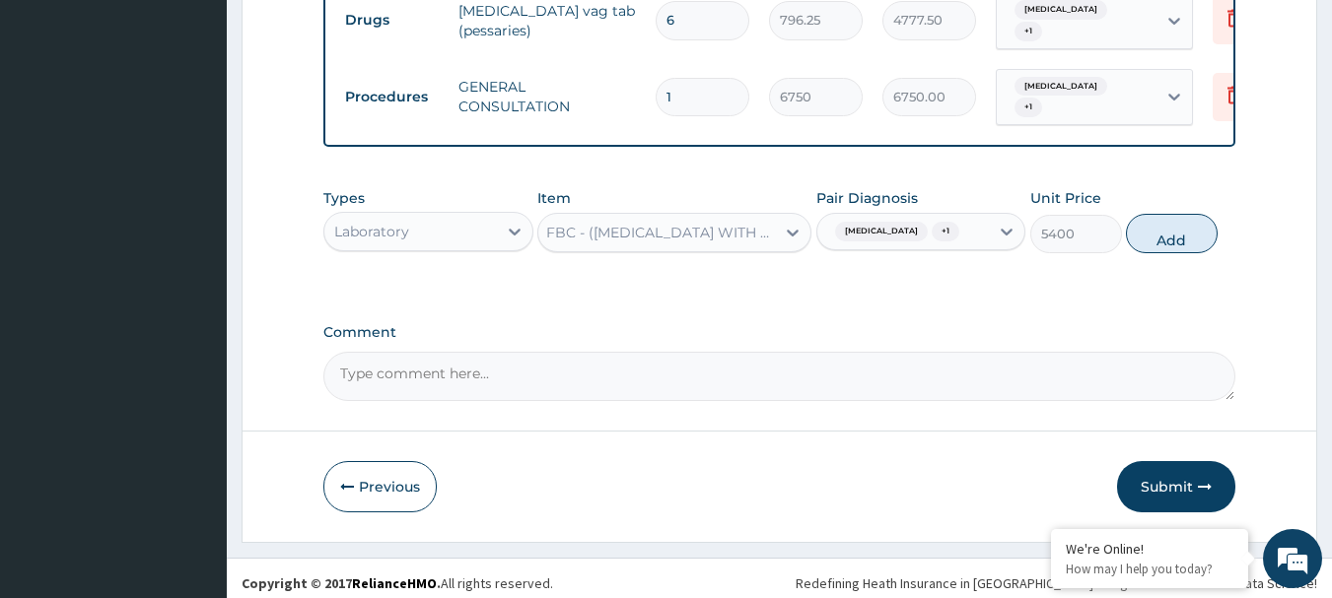
scroll to position [0, 2]
click at [1162, 229] on button "Add" at bounding box center [1172, 233] width 92 height 39
type input "0"
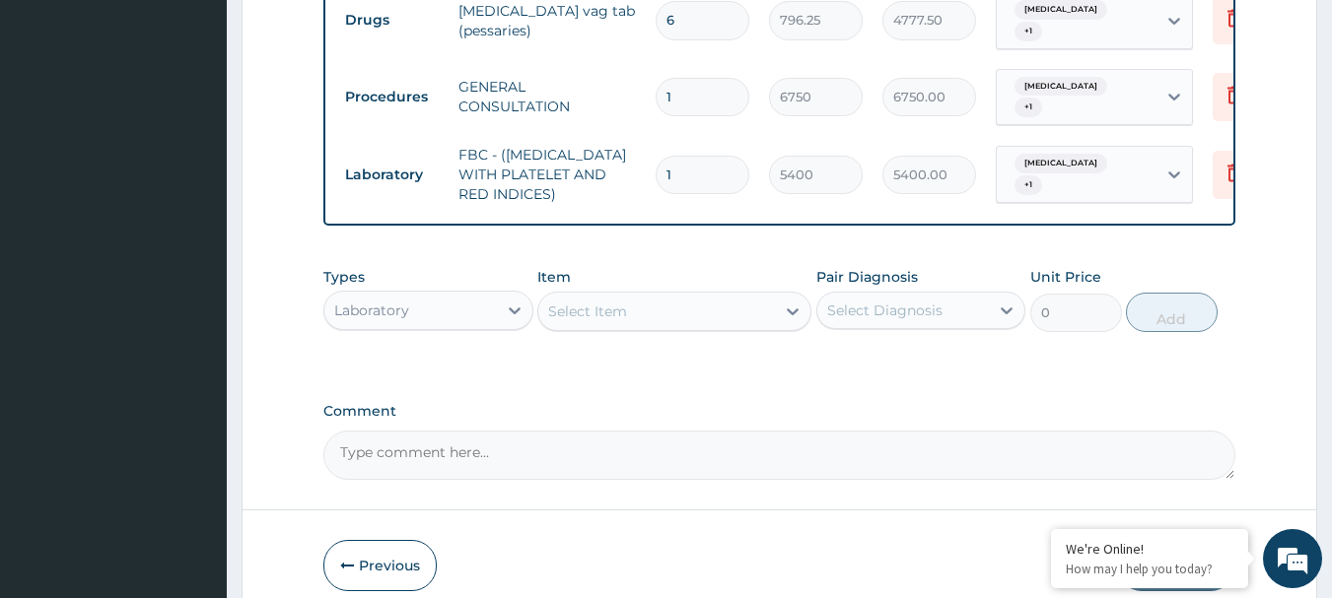
scroll to position [0, 0]
click at [949, 310] on div "Select Diagnosis" at bounding box center [903, 311] width 173 height 32
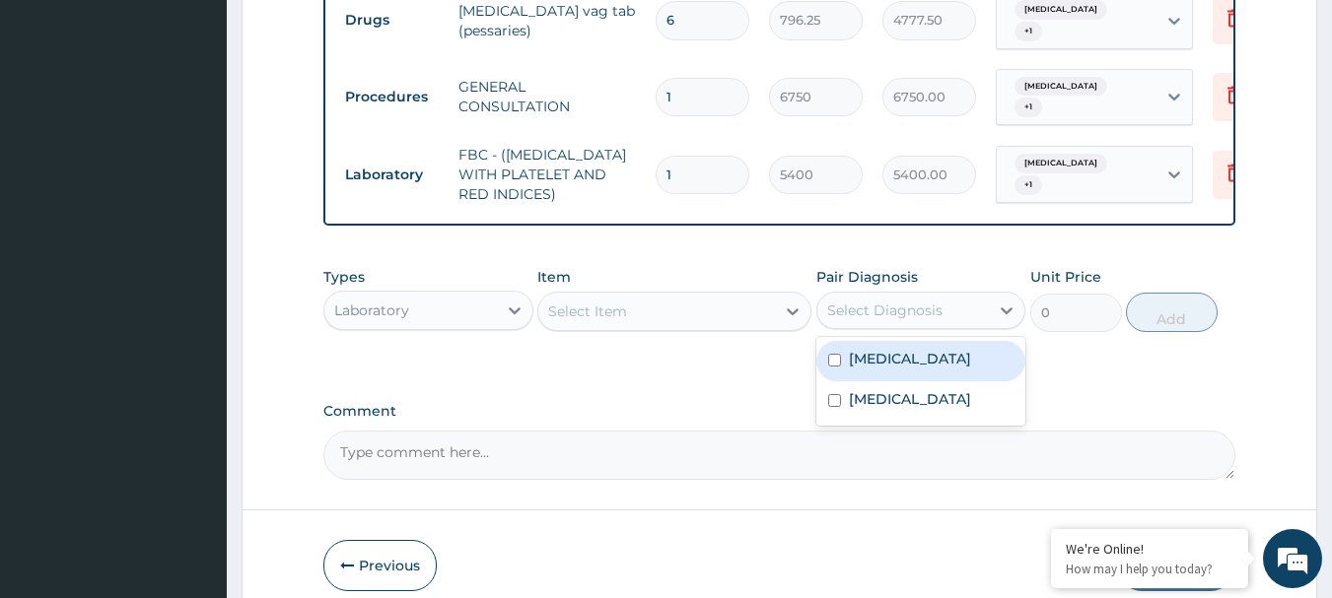
click at [918, 359] on div "Acute vaginitis" at bounding box center [921, 361] width 210 height 40
checkbox input "true"
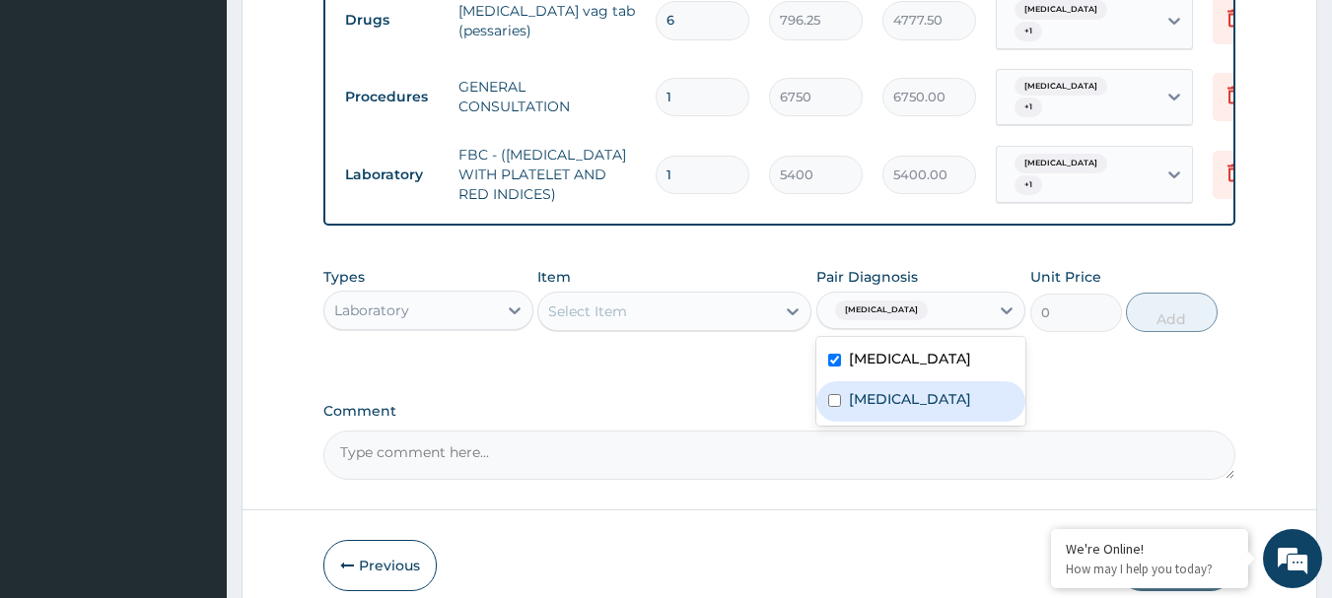
click at [893, 390] on label "Malaria" at bounding box center [910, 399] width 122 height 20
checkbox input "true"
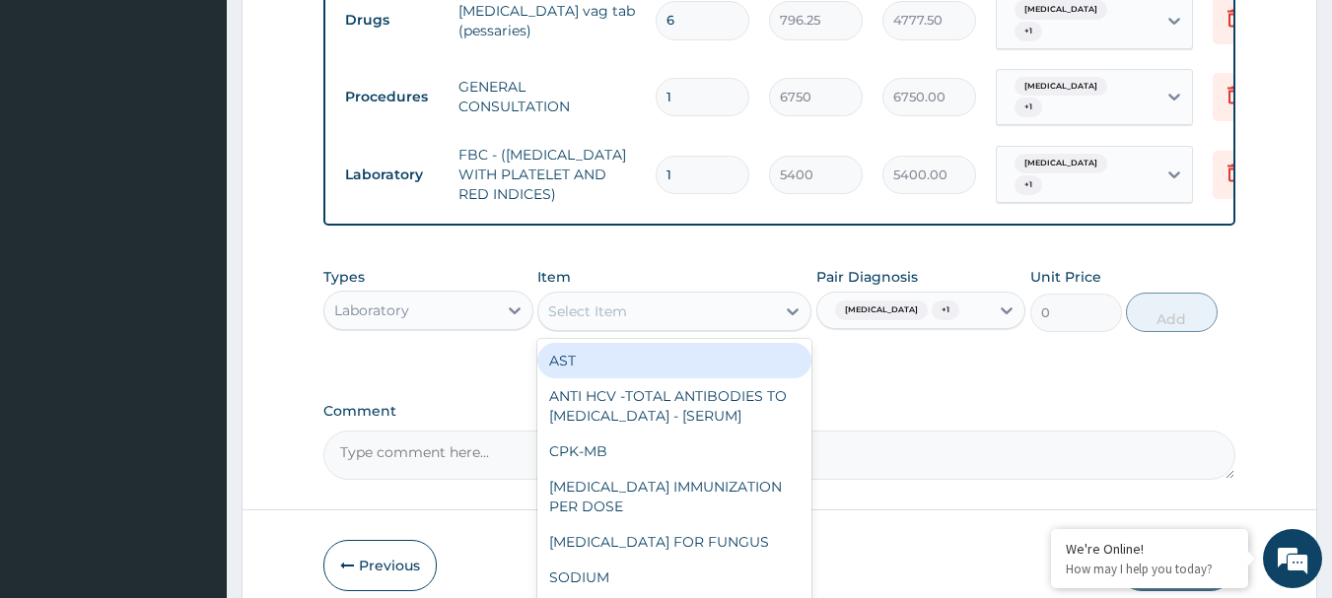
click at [645, 296] on div "Select Item" at bounding box center [656, 312] width 237 height 32
paste input "MALARIA RDT"
type input "MALARIA RDT"
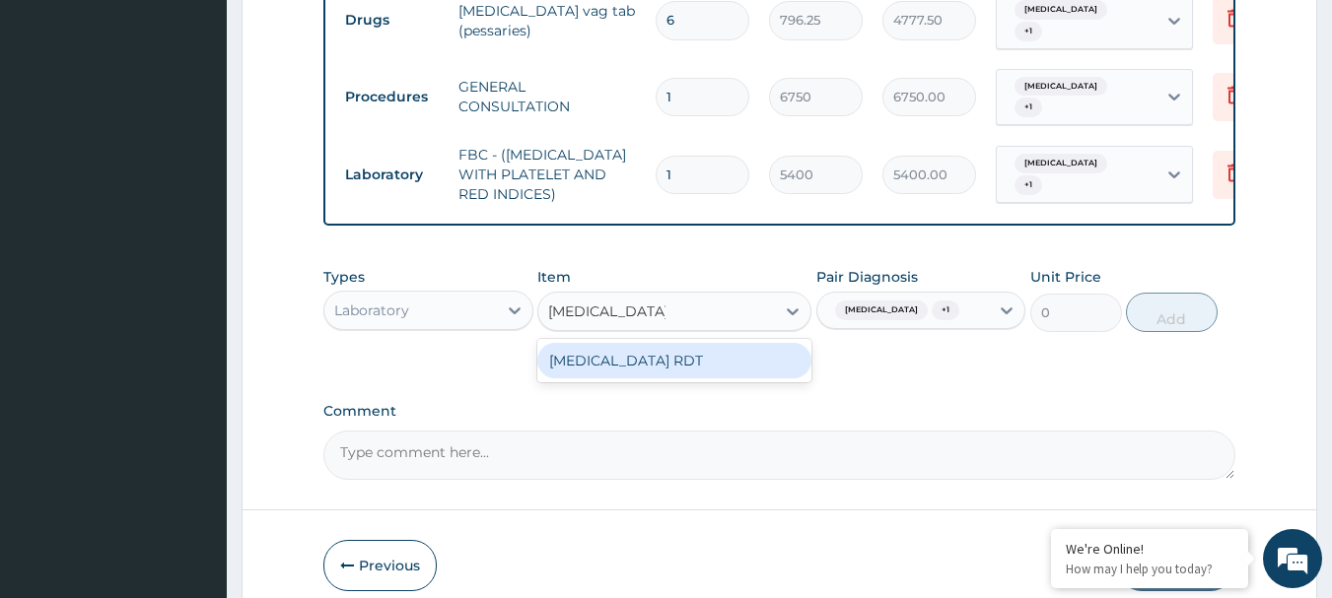
click at [641, 343] on div "MALARIA RDT" at bounding box center [674, 360] width 274 height 35
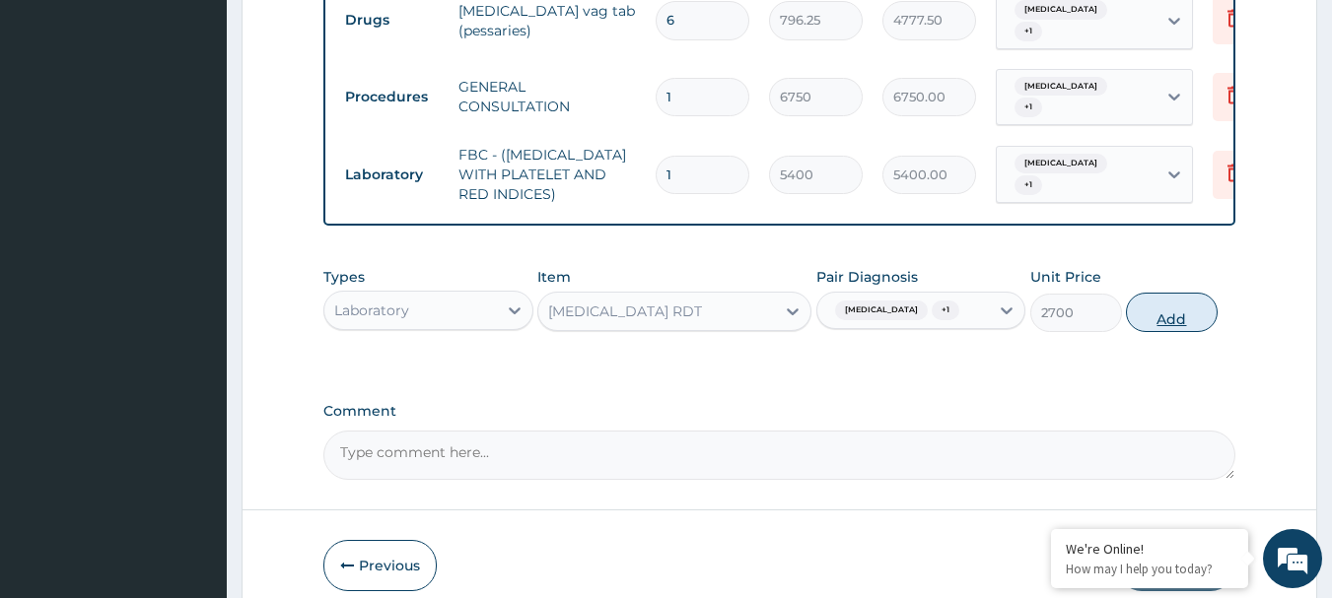
click at [1170, 293] on button "Add" at bounding box center [1172, 312] width 92 height 39
type input "0"
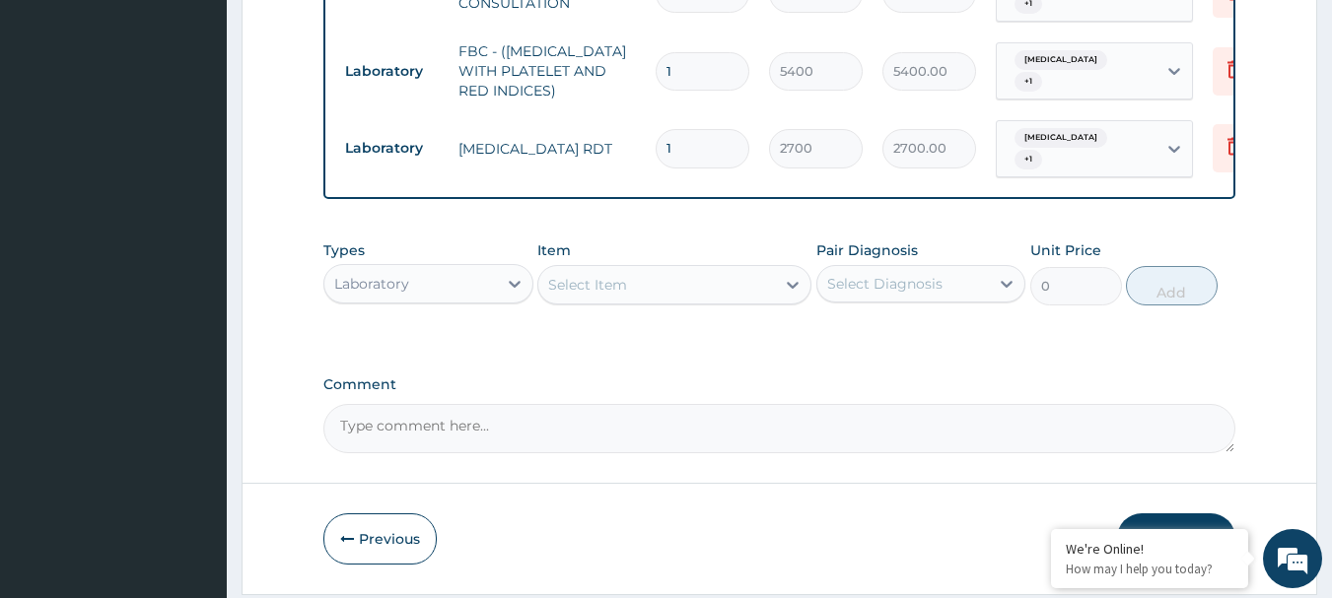
scroll to position [1095, 0]
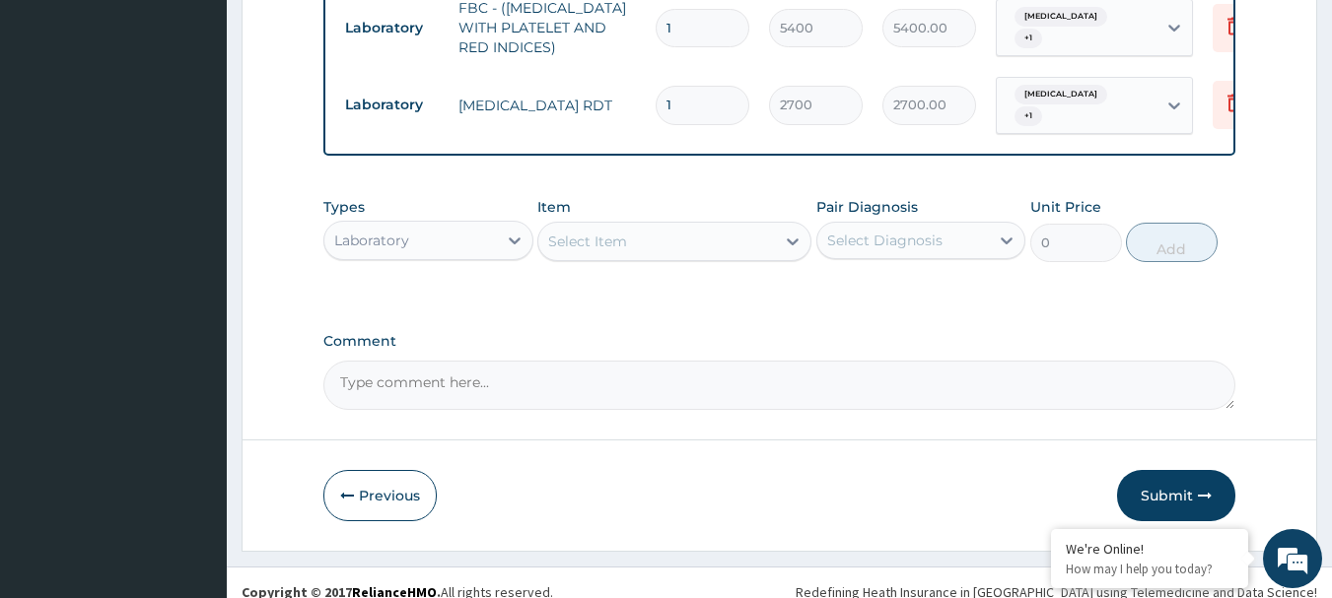
click at [971, 225] on div "Select Diagnosis" at bounding box center [903, 241] width 173 height 32
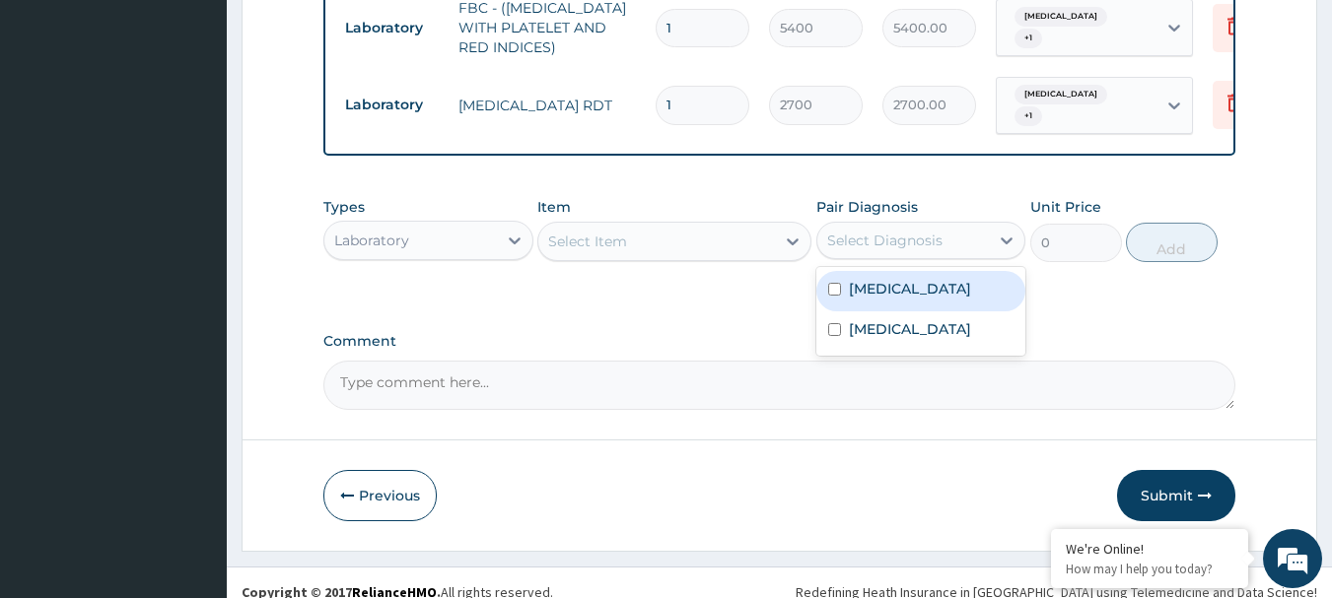
click at [929, 279] on label "Acute vaginitis" at bounding box center [910, 289] width 122 height 20
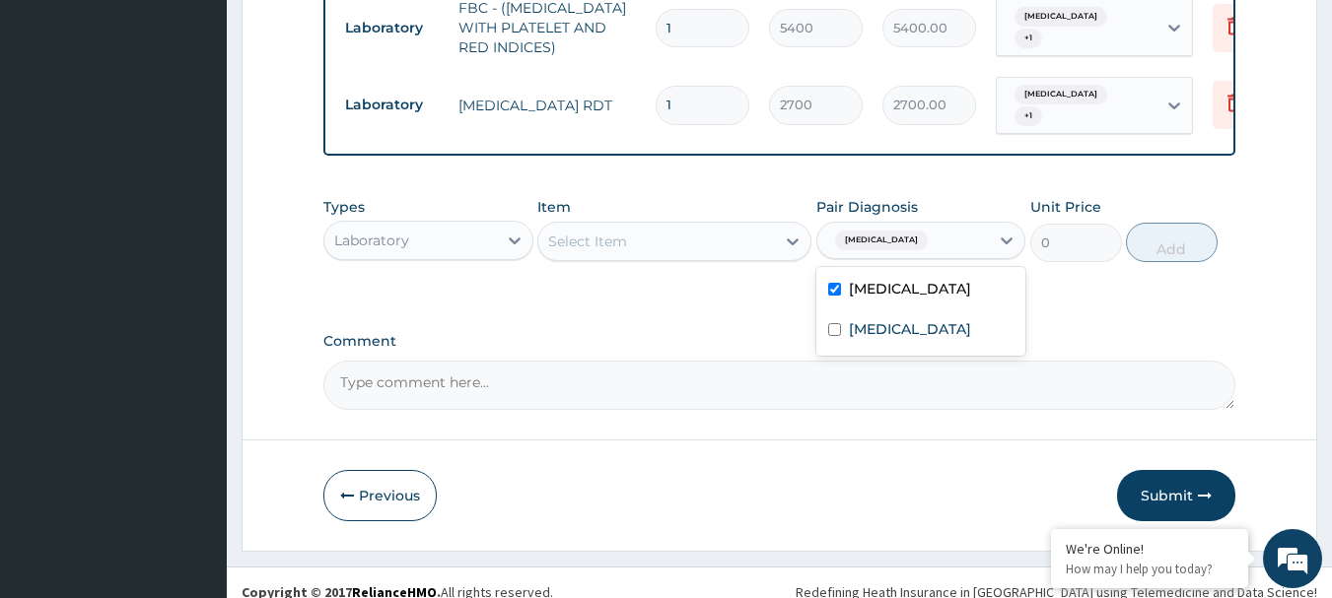
checkbox input "true"
click at [895, 319] on label "Malaria" at bounding box center [910, 329] width 122 height 20
checkbox input "true"
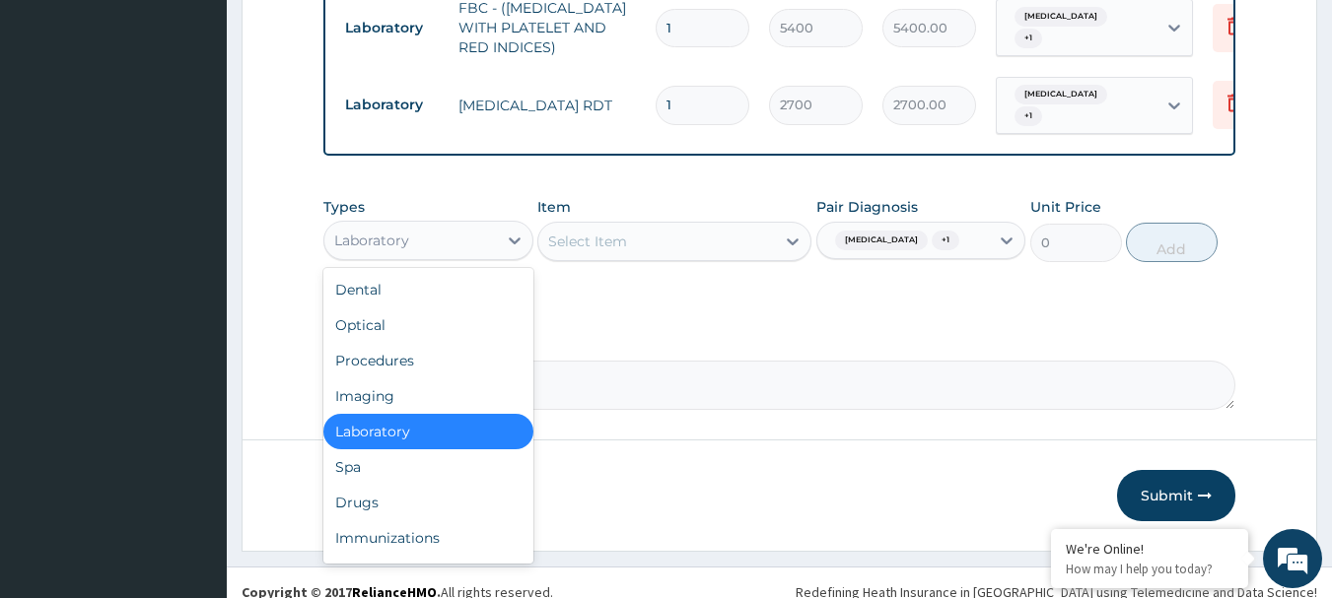
click at [495, 225] on div "Laboratory" at bounding box center [410, 241] width 173 height 32
click at [382, 485] on div "Drugs" at bounding box center [428, 502] width 210 height 35
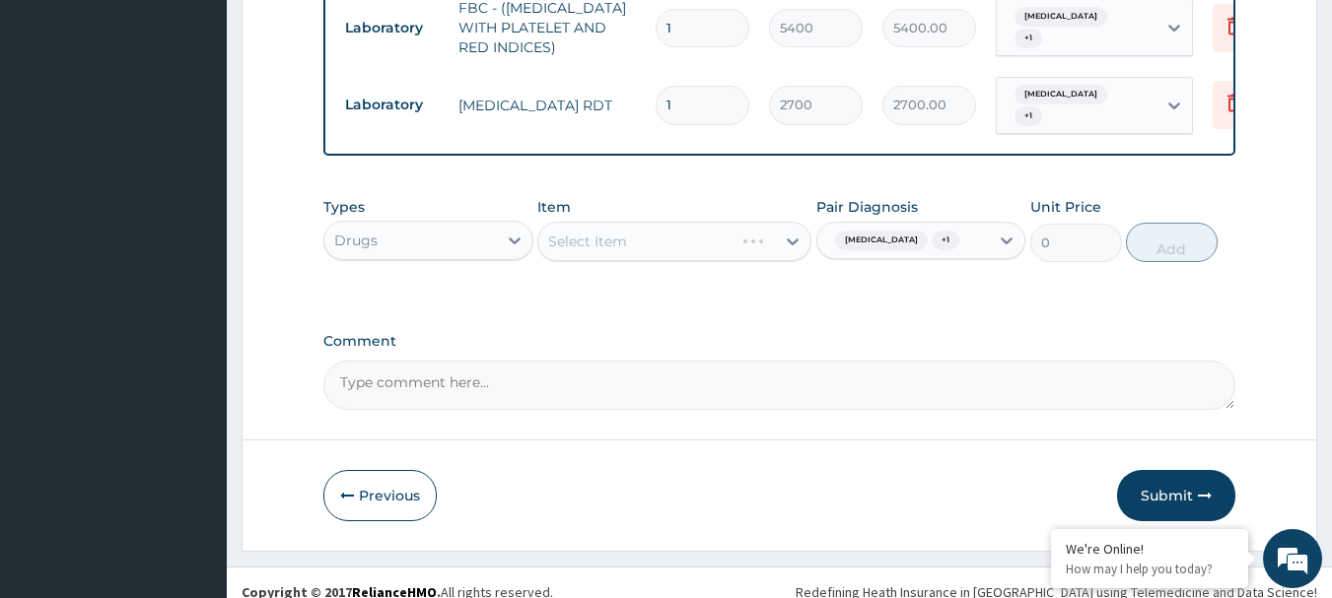
click at [737, 228] on div "Select Item" at bounding box center [674, 241] width 274 height 39
click at [675, 222] on div "Select Item" at bounding box center [674, 241] width 274 height 39
click at [673, 222] on div "Select Item" at bounding box center [674, 241] width 274 height 39
click at [653, 230] on div "Select Item" at bounding box center [674, 241] width 274 height 39
click at [680, 223] on div "Select Item" at bounding box center [674, 241] width 274 height 39
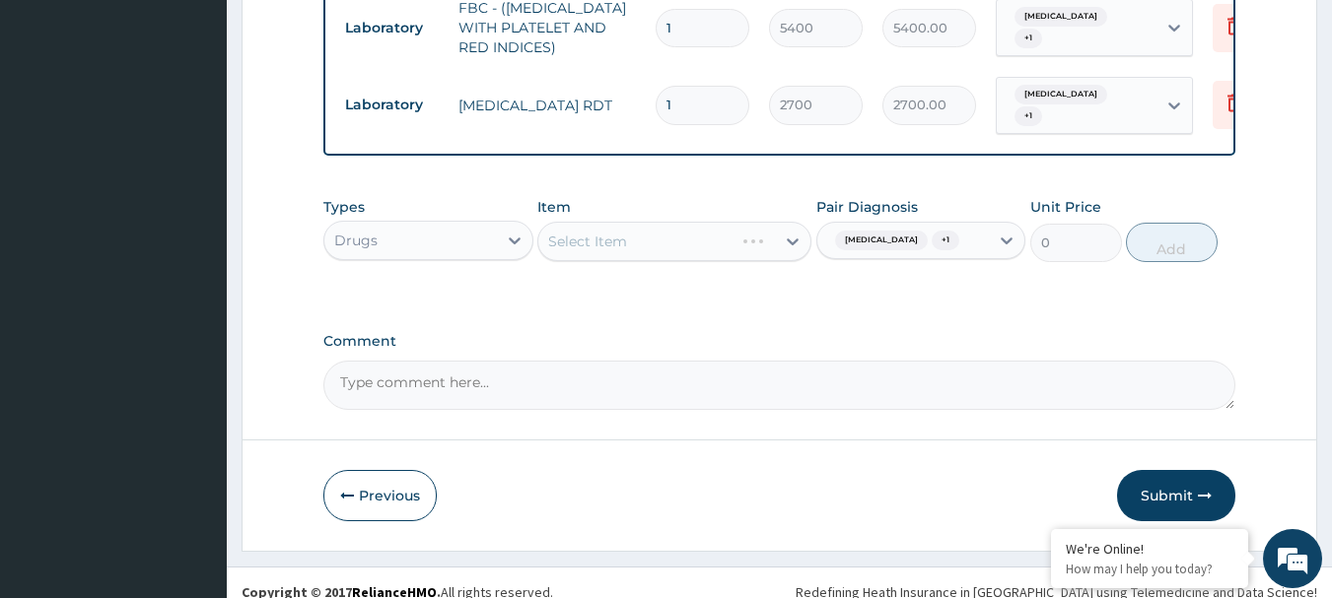
click at [608, 223] on div "Select Item" at bounding box center [674, 241] width 274 height 39
click at [771, 226] on div "Select Item" at bounding box center [674, 241] width 274 height 39
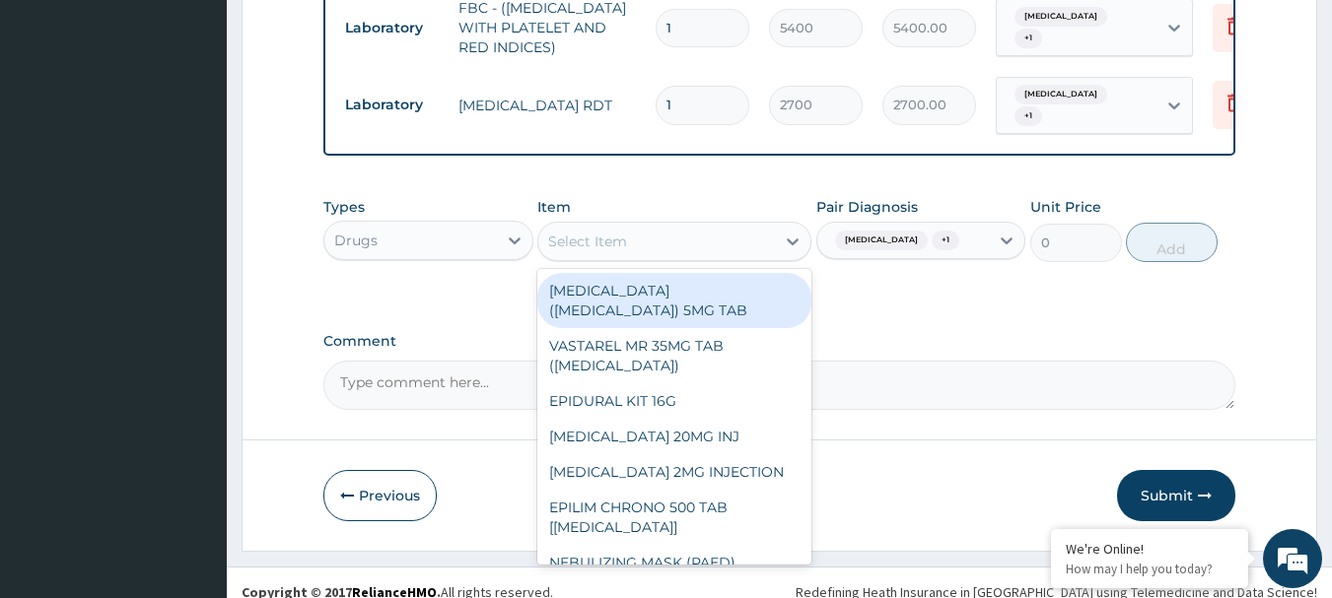
click at [643, 226] on div "Select Item" at bounding box center [656, 242] width 237 height 32
paste input "PARACETAMOL 500MG TAB x 1000"
type input "PARACETAMOL 500MG TAB x 1000"
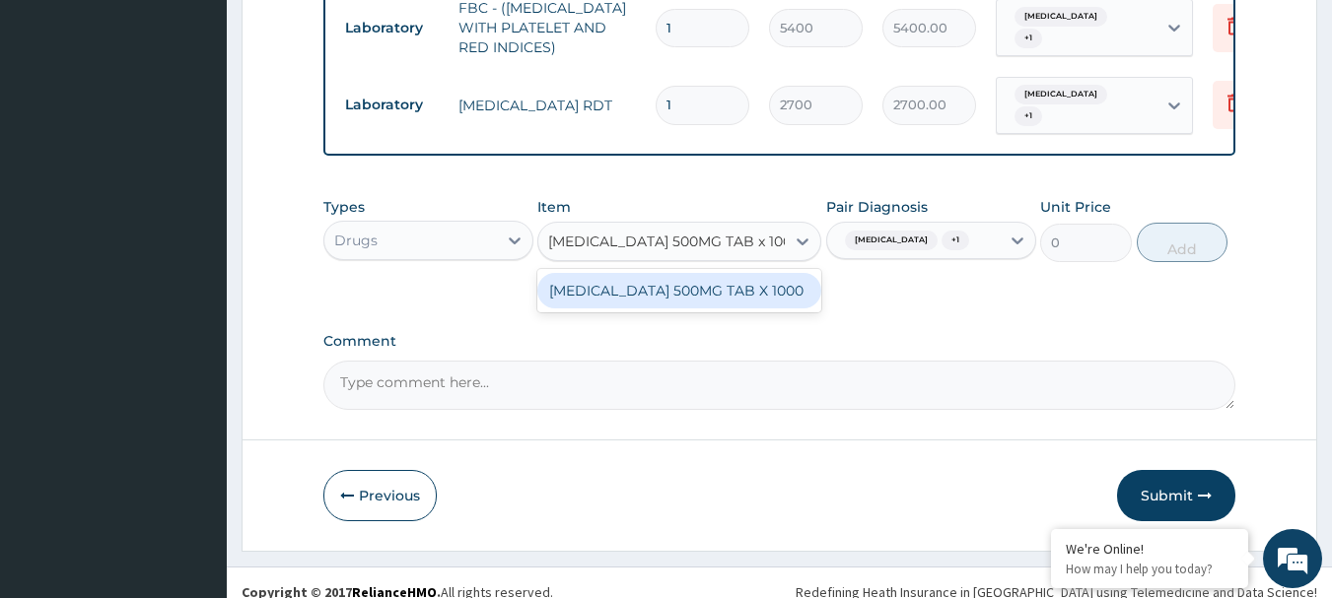
scroll to position [0, 26]
click at [635, 273] on div "PARACETAMOL 500MG TAB X 1000" at bounding box center [679, 290] width 284 height 35
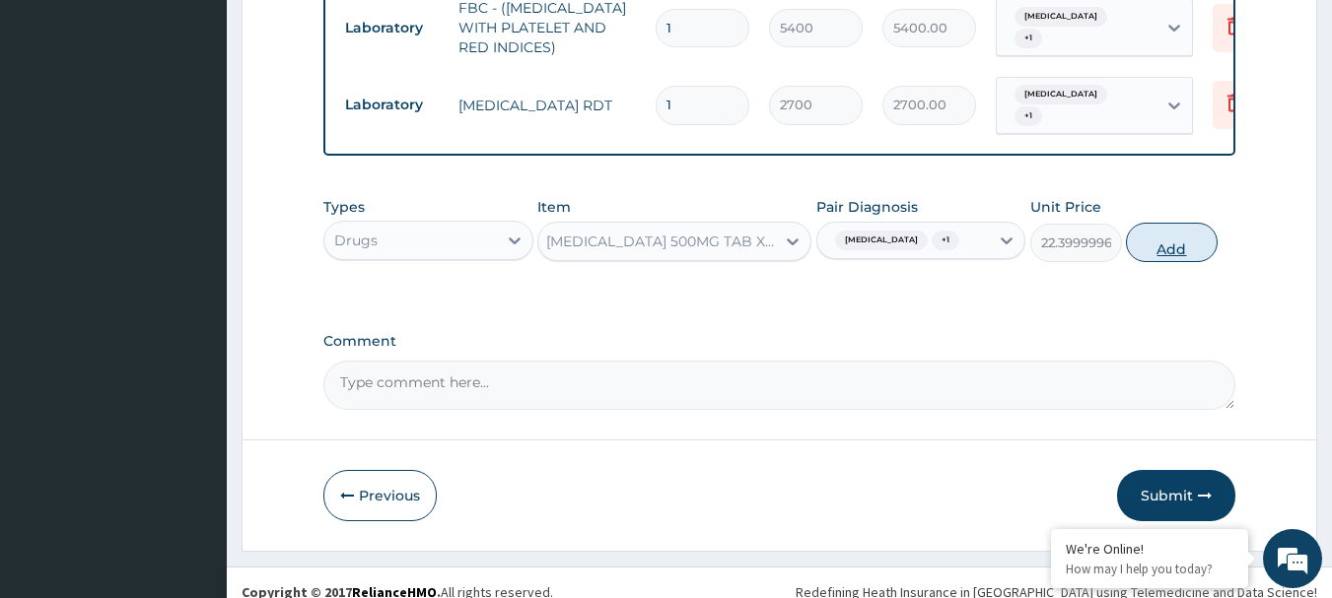
click at [1176, 223] on button "Add" at bounding box center [1172, 242] width 92 height 39
type input "0"
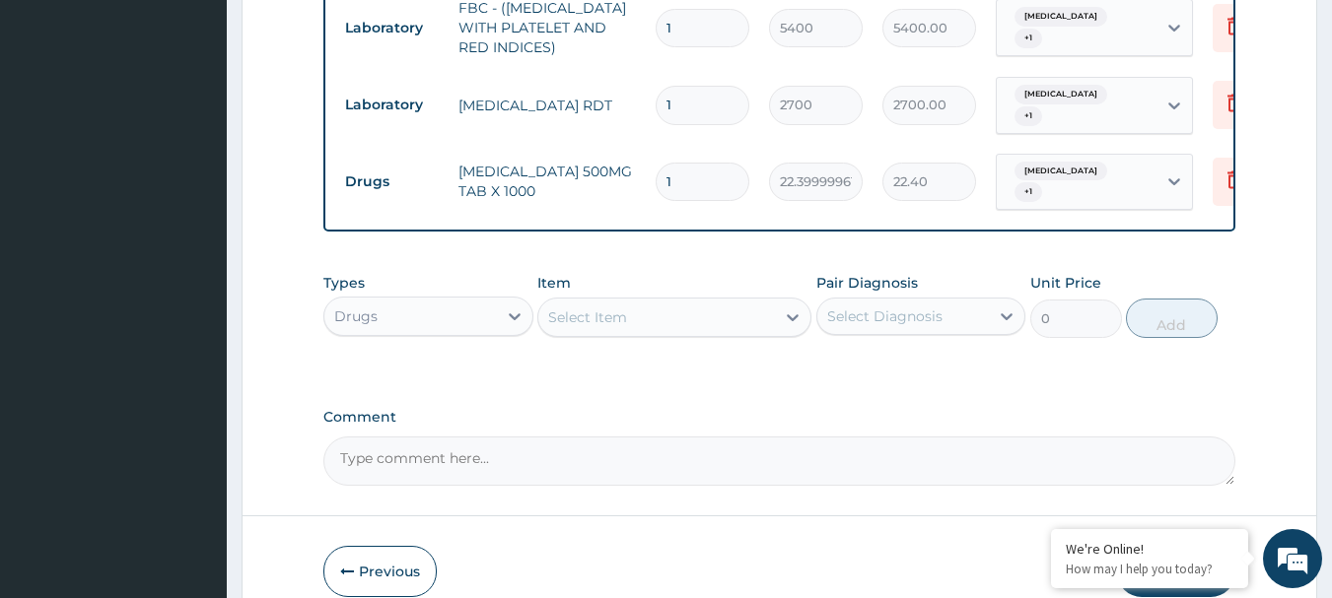
click at [700, 163] on input "1" at bounding box center [703, 182] width 94 height 38
type input "18"
type input "403.20"
type input "18"
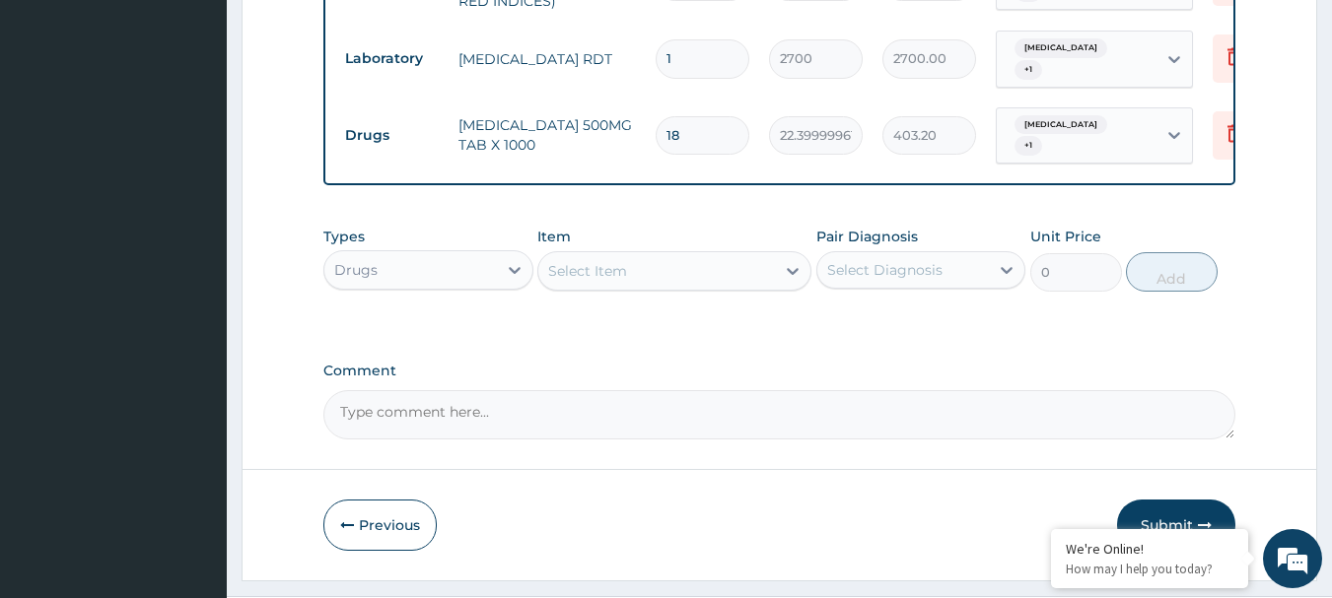
scroll to position [1163, 0]
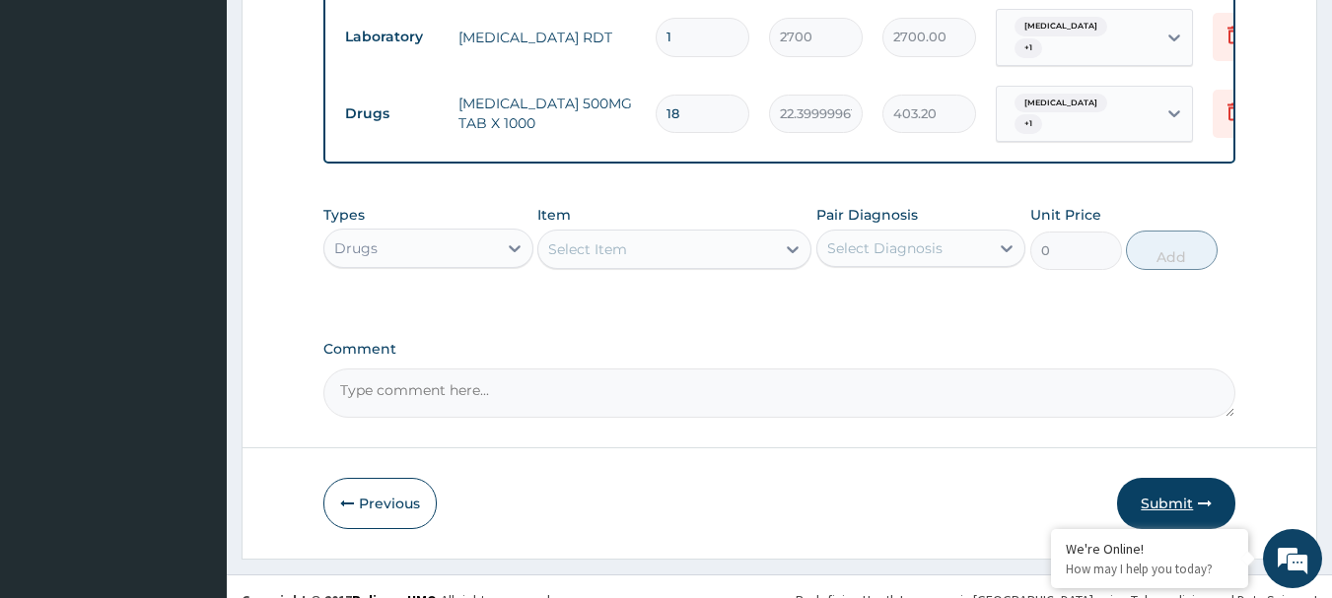
click at [1190, 478] on button "Submit" at bounding box center [1176, 503] width 118 height 51
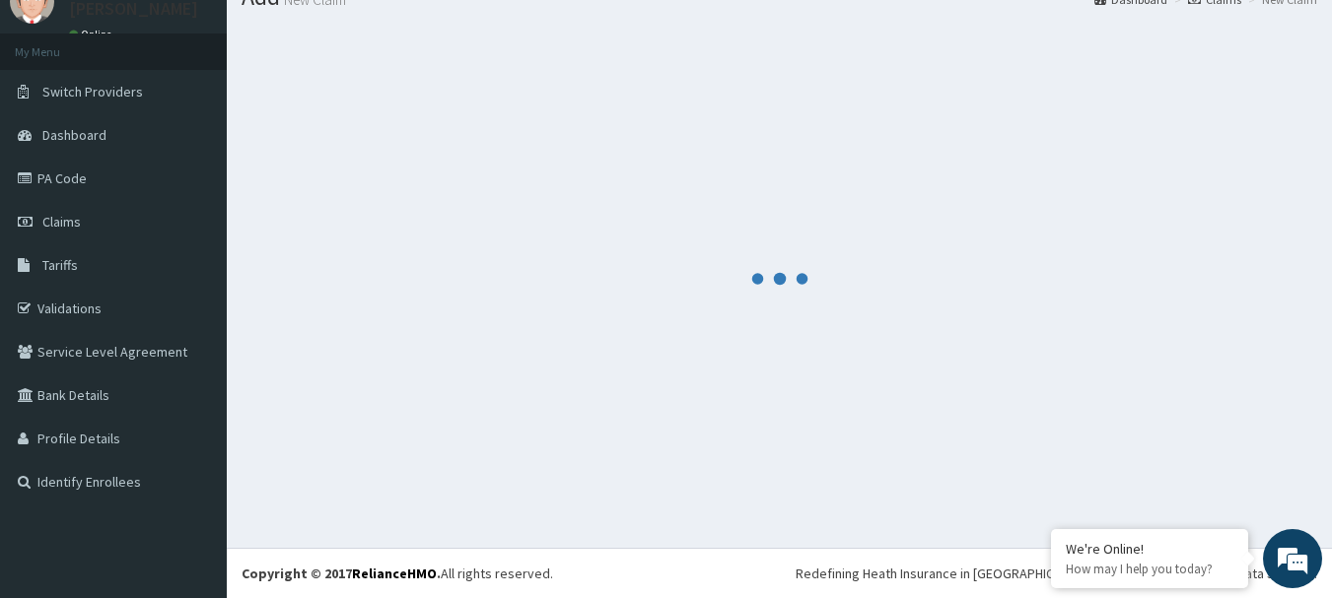
scroll to position [80, 0]
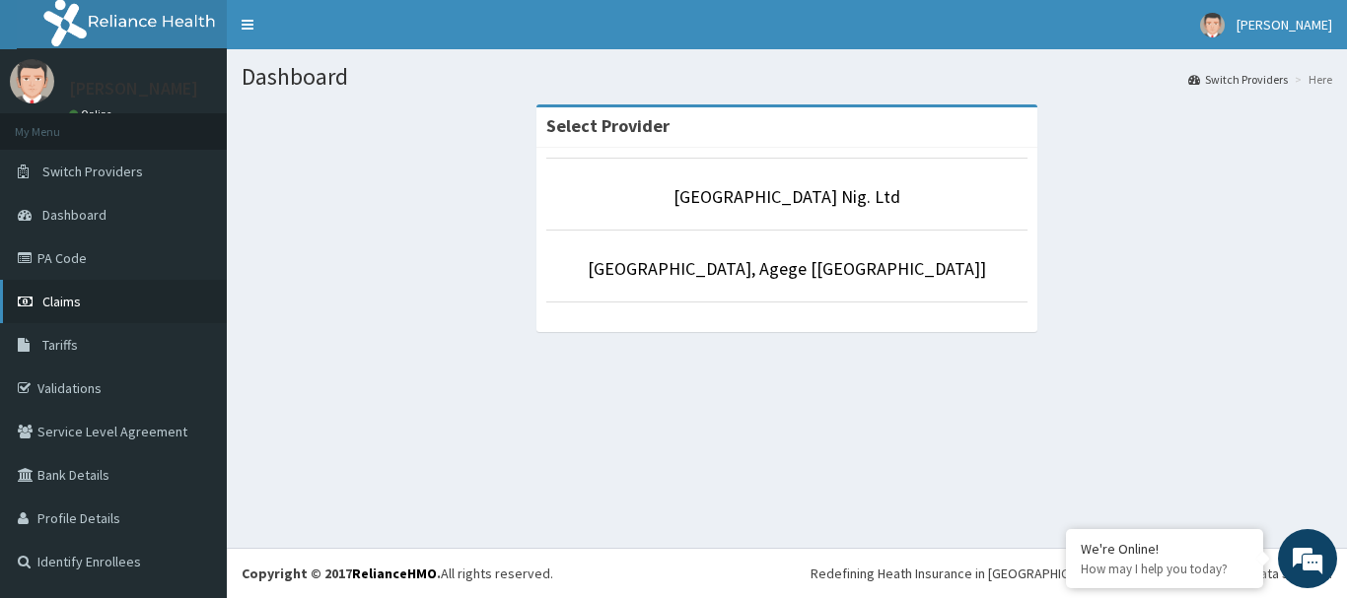
click at [68, 300] on span "Claims" at bounding box center [61, 302] width 38 height 18
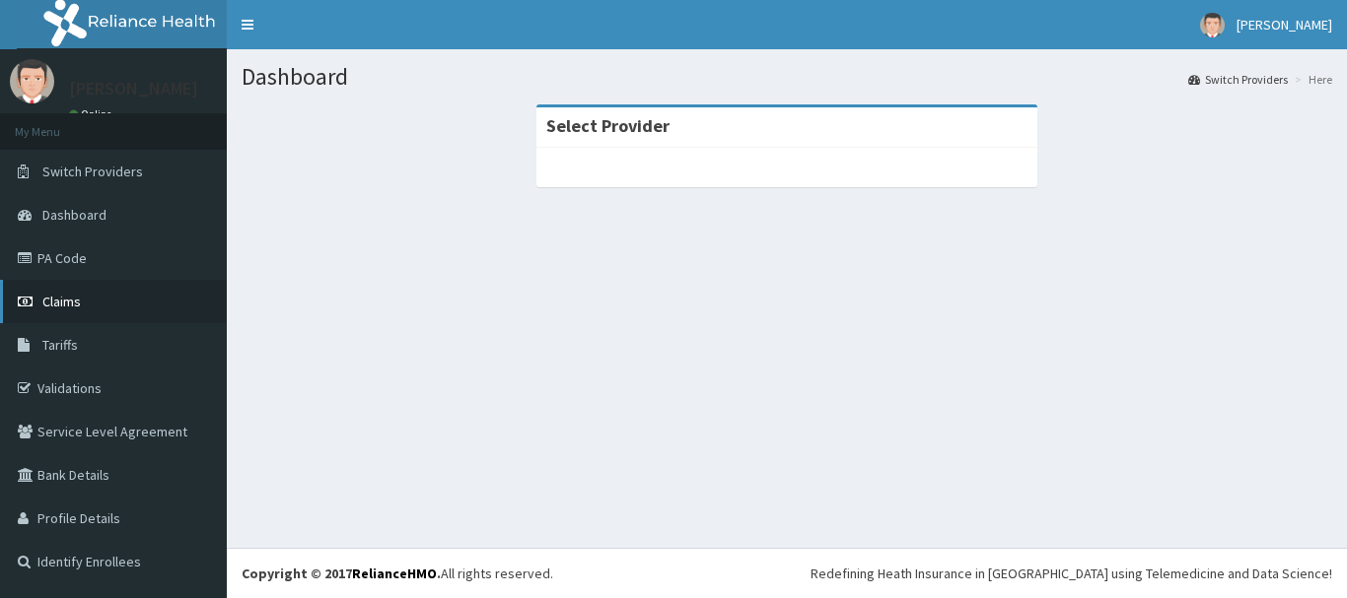
click at [69, 294] on span "Claims" at bounding box center [61, 302] width 38 height 18
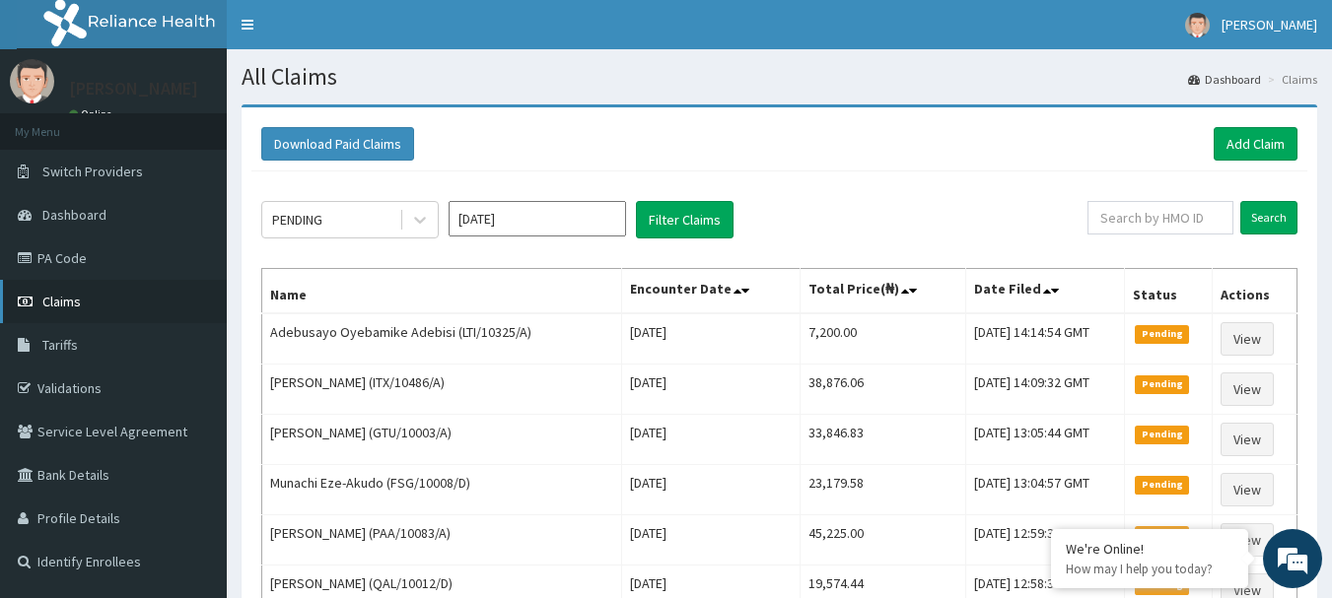
click at [73, 302] on span "Claims" at bounding box center [61, 302] width 38 height 18
click at [1267, 142] on link "Add Claim" at bounding box center [1256, 144] width 84 height 34
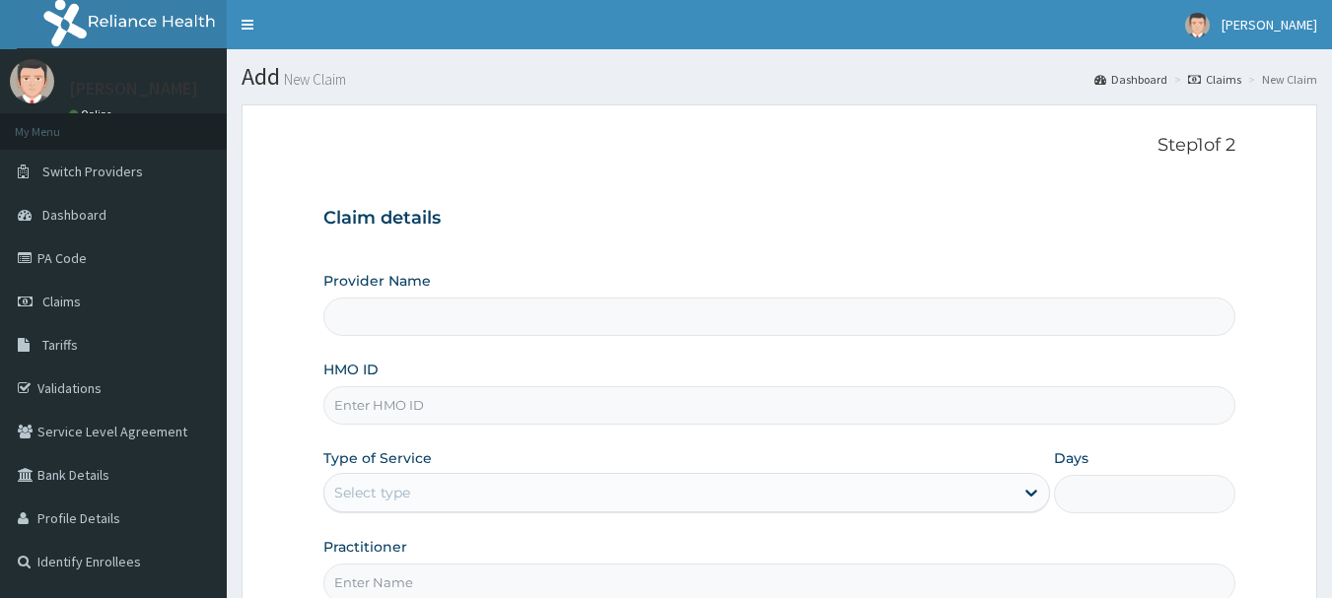
type input "[GEOGRAPHIC_DATA] Nig. Ltd"
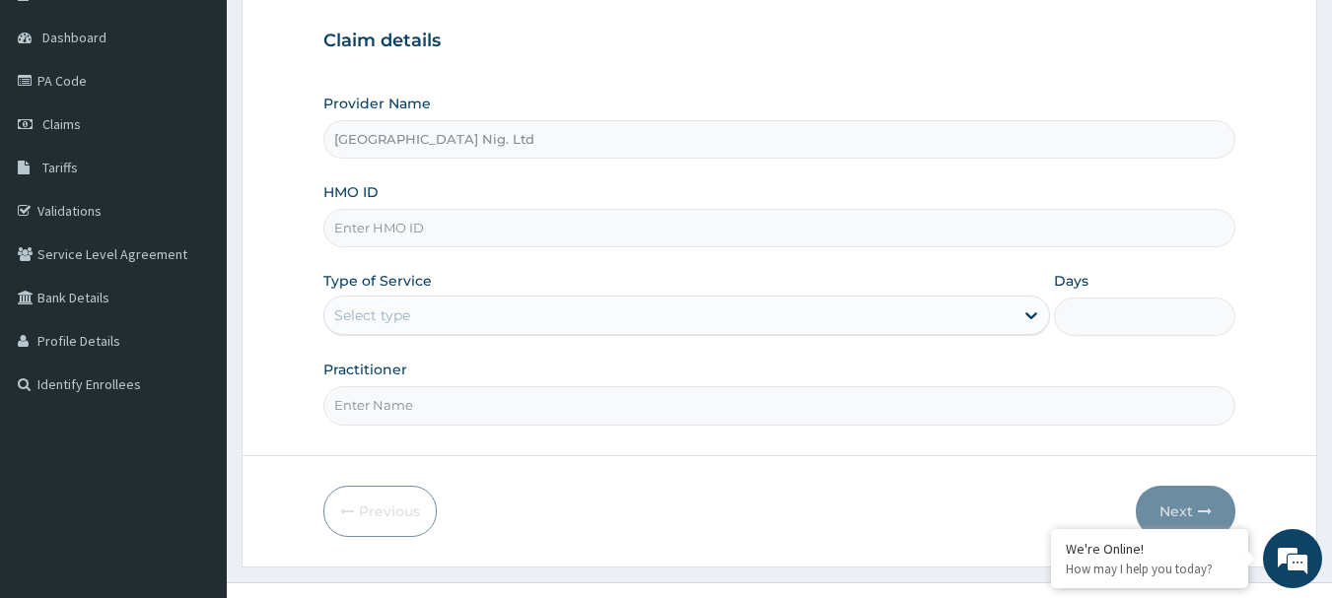
scroll to position [197, 0]
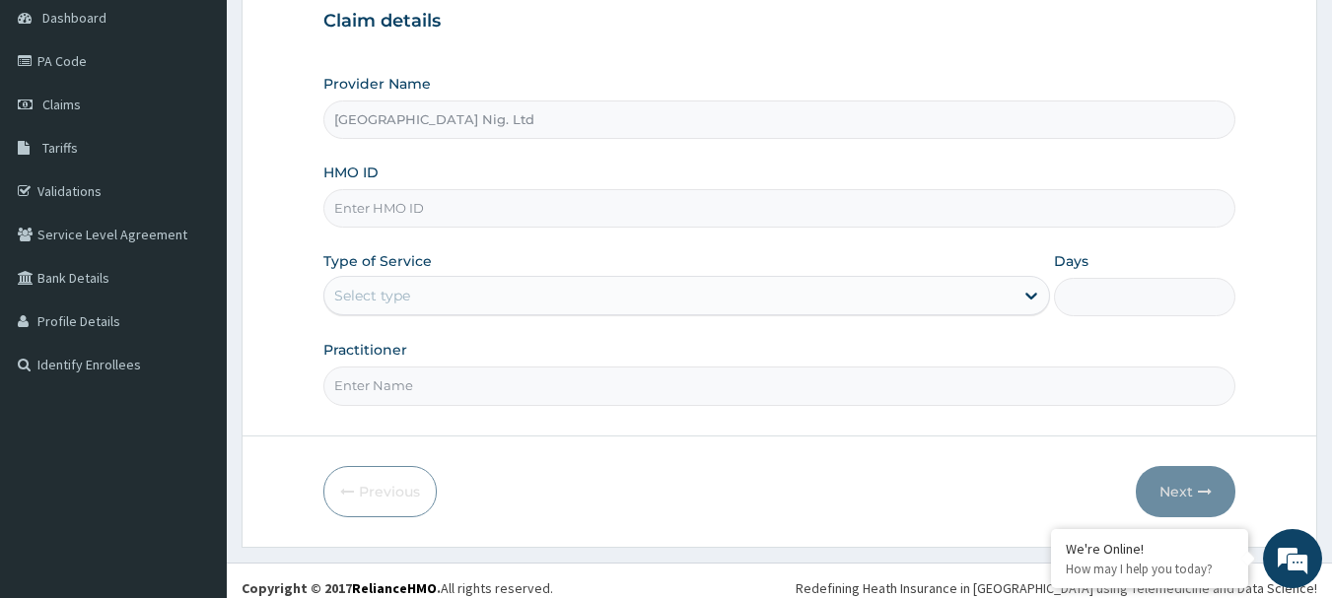
click at [502, 212] on input "HMO ID" at bounding box center [779, 208] width 913 height 38
paste input "PRC/10002/A"
type input "PRC/10002/A"
click at [970, 296] on div "Select type" at bounding box center [668, 296] width 689 height 32
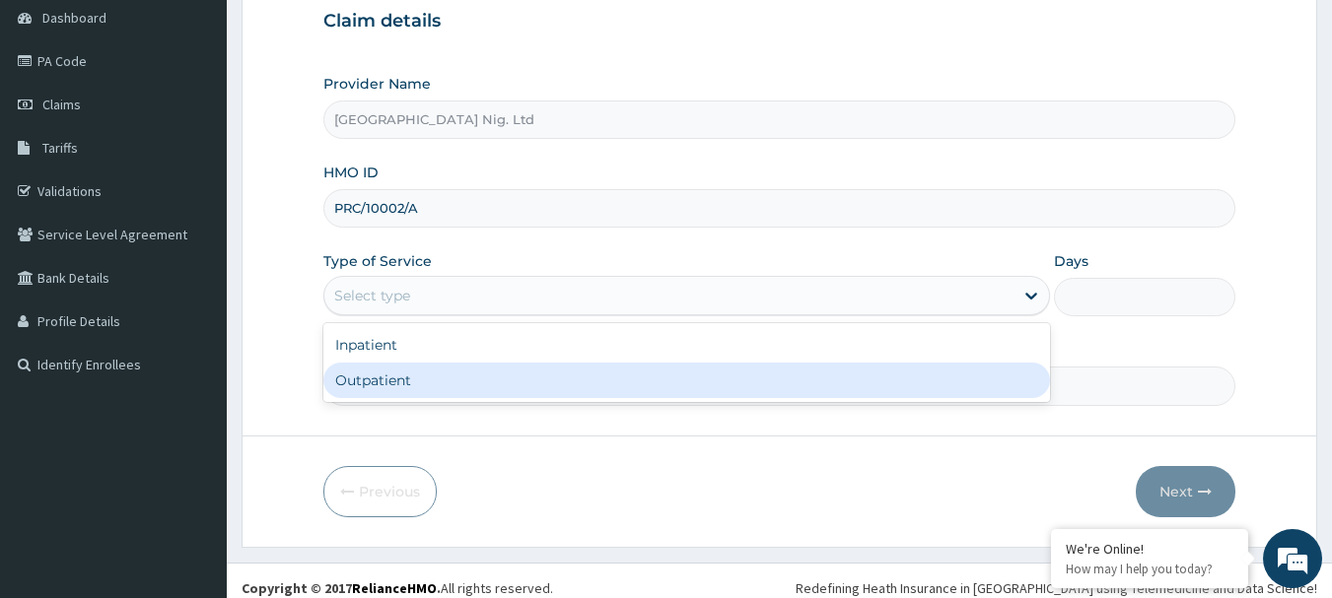
click at [689, 378] on div "Outpatient" at bounding box center [686, 380] width 727 height 35
type input "1"
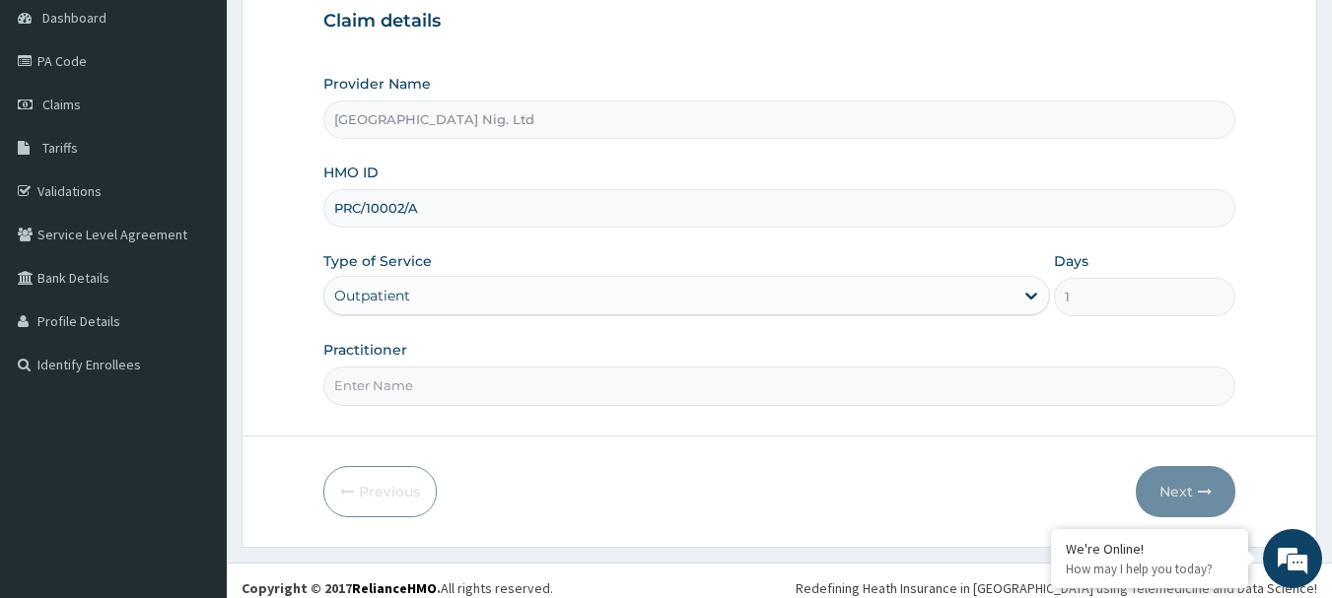
scroll to position [0, 0]
click at [446, 386] on input "Practitioner" at bounding box center [779, 386] width 913 height 38
paste input "[PERSON_NAME]"
type input "DR [PERSON_NAME]"
click at [1191, 487] on button "Next" at bounding box center [1186, 491] width 100 height 51
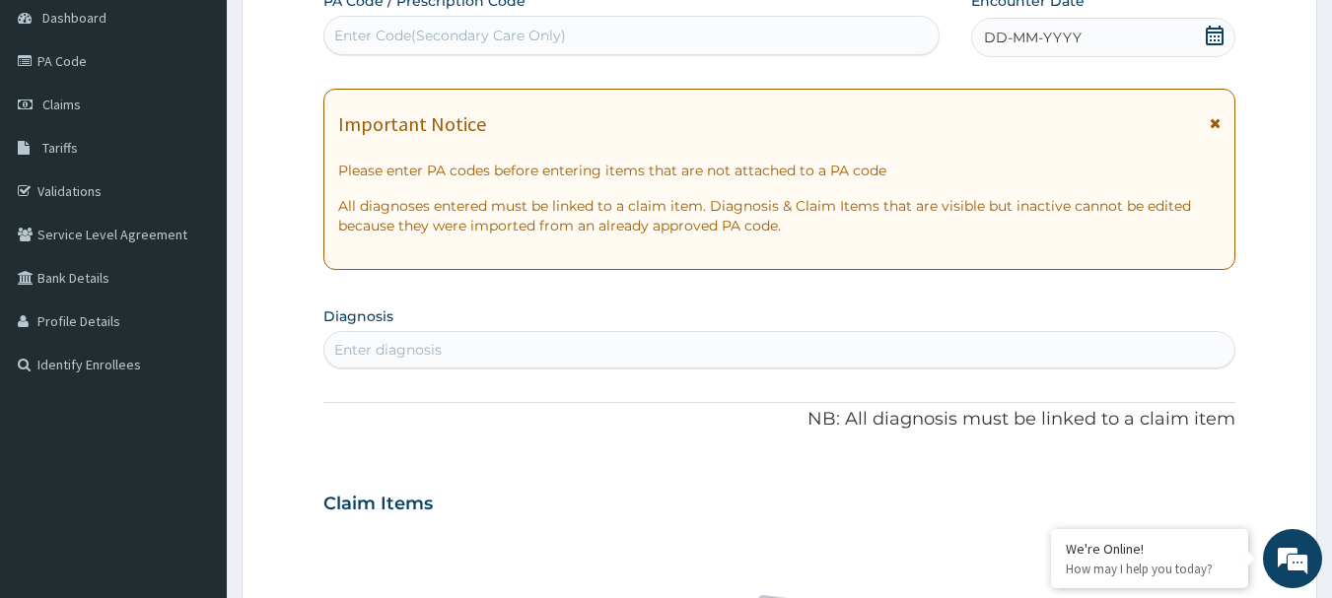
click at [1215, 35] on icon at bounding box center [1215, 36] width 20 height 20
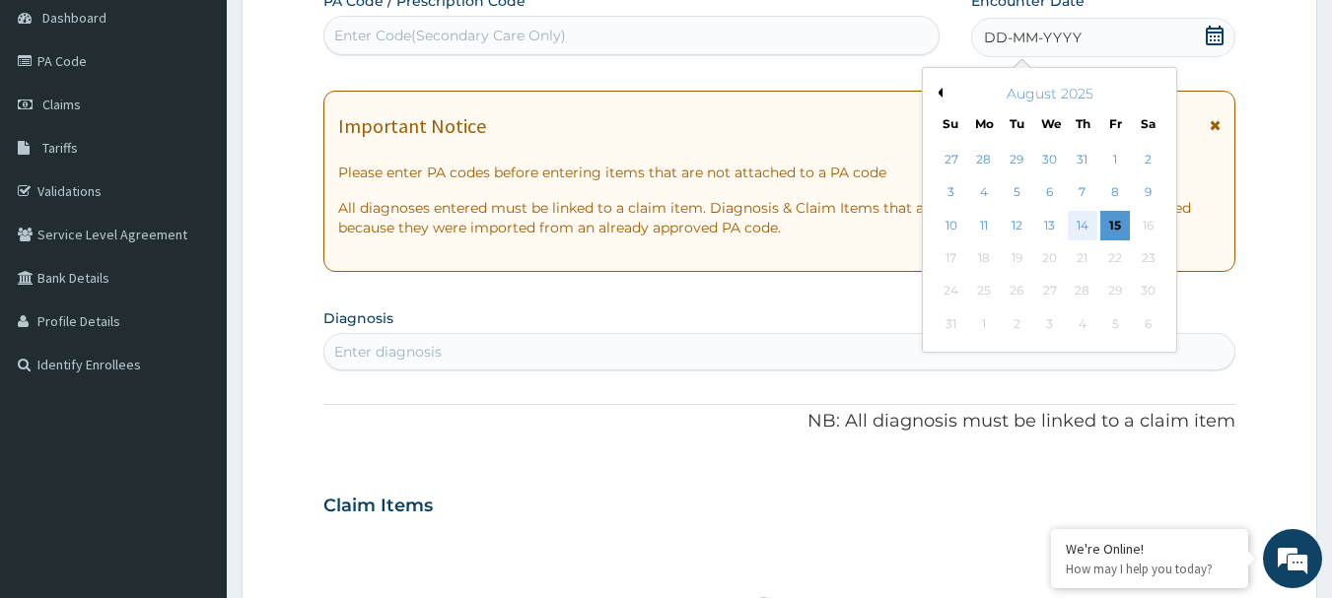
click at [1078, 227] on div "14" at bounding box center [1083, 226] width 30 height 30
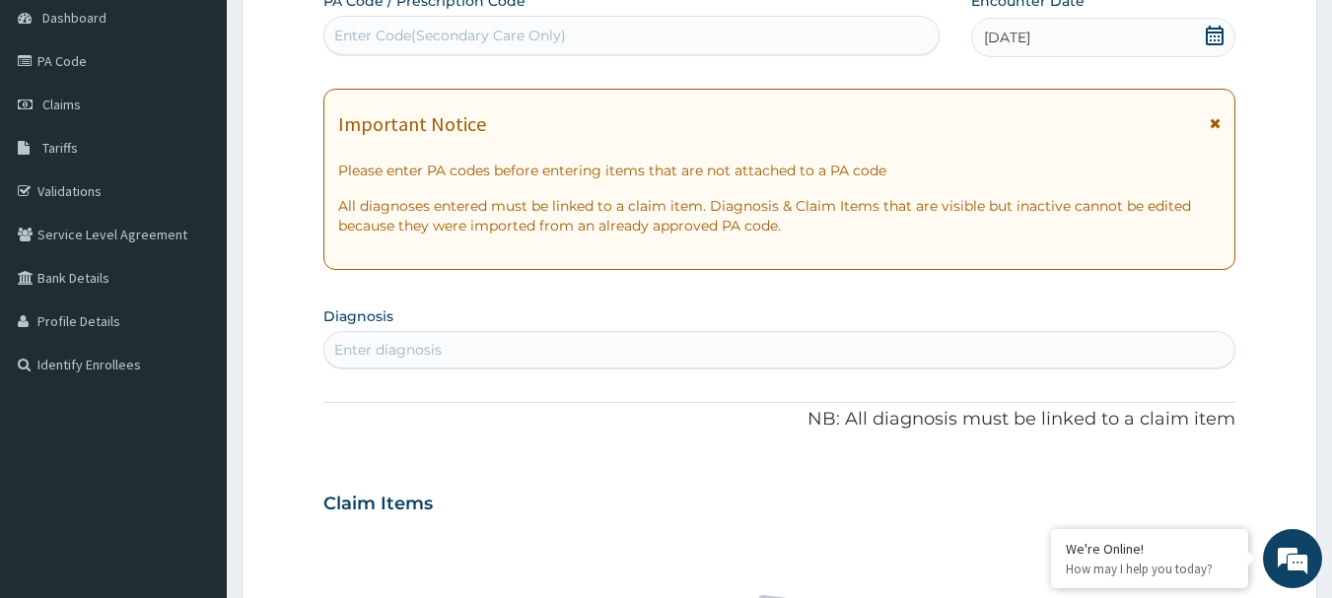
click at [559, 353] on div "Enter diagnosis" at bounding box center [779, 350] width 911 height 32
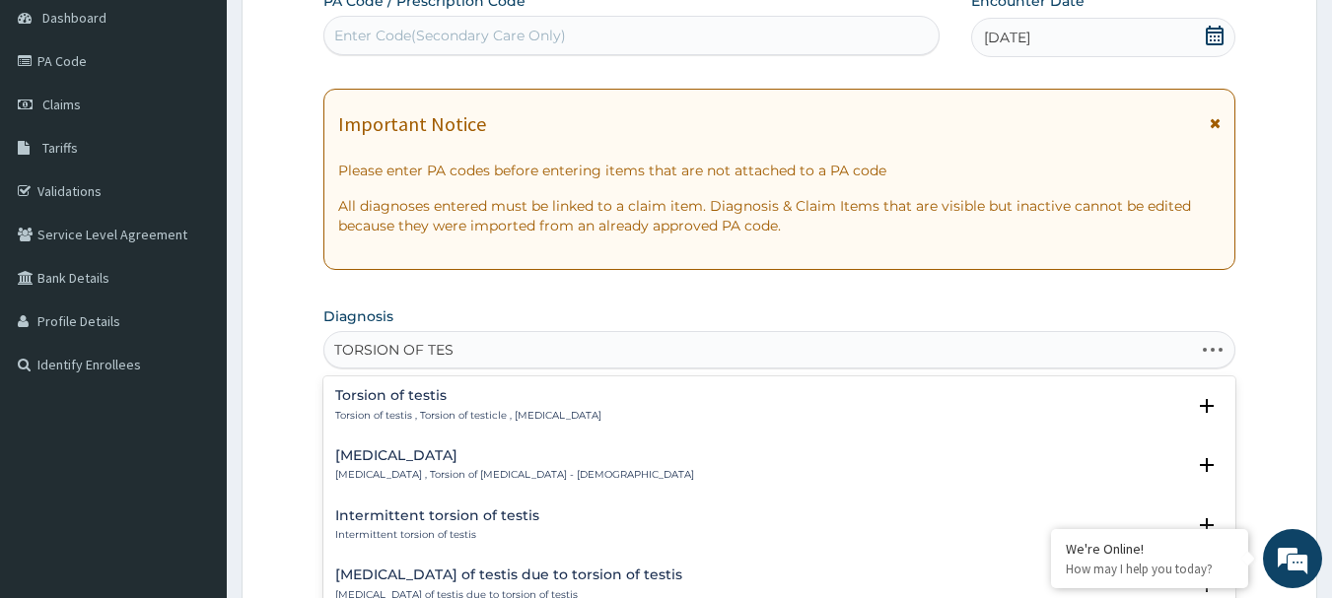
type input "TORSION OF TEST"
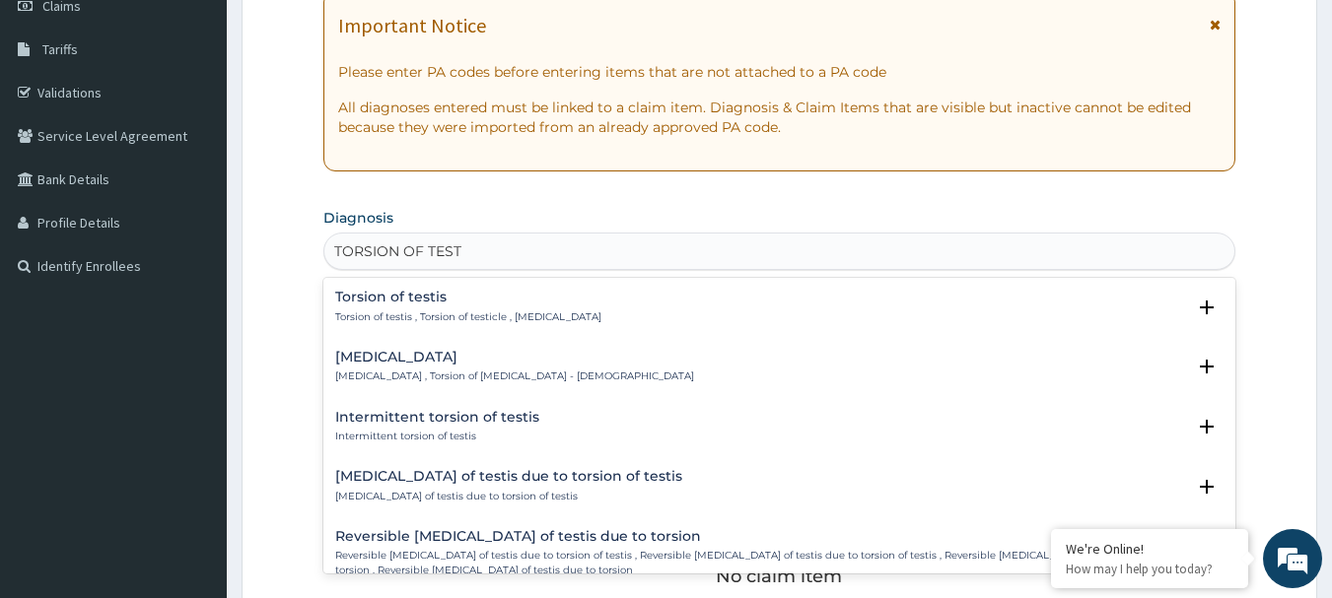
click at [441, 307] on div "Torsion of testis Torsion of testis , Torsion of testicle , Testicular torsion" at bounding box center [468, 307] width 266 height 35
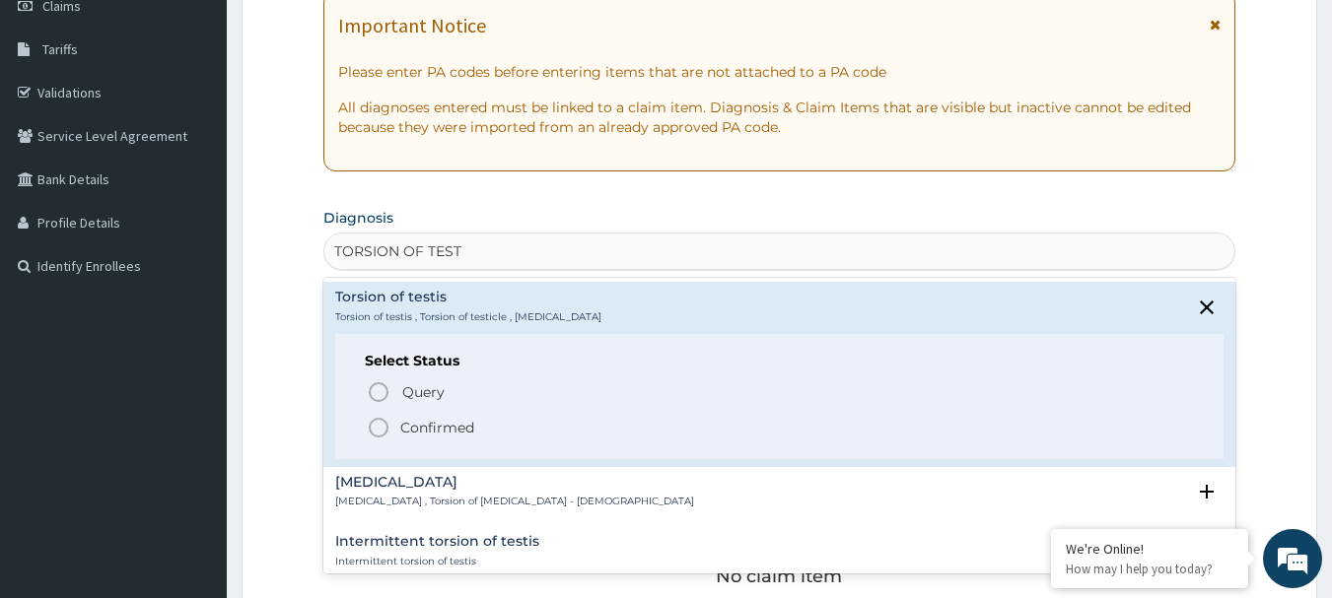
click at [466, 431] on p "Confirmed" at bounding box center [437, 428] width 74 height 20
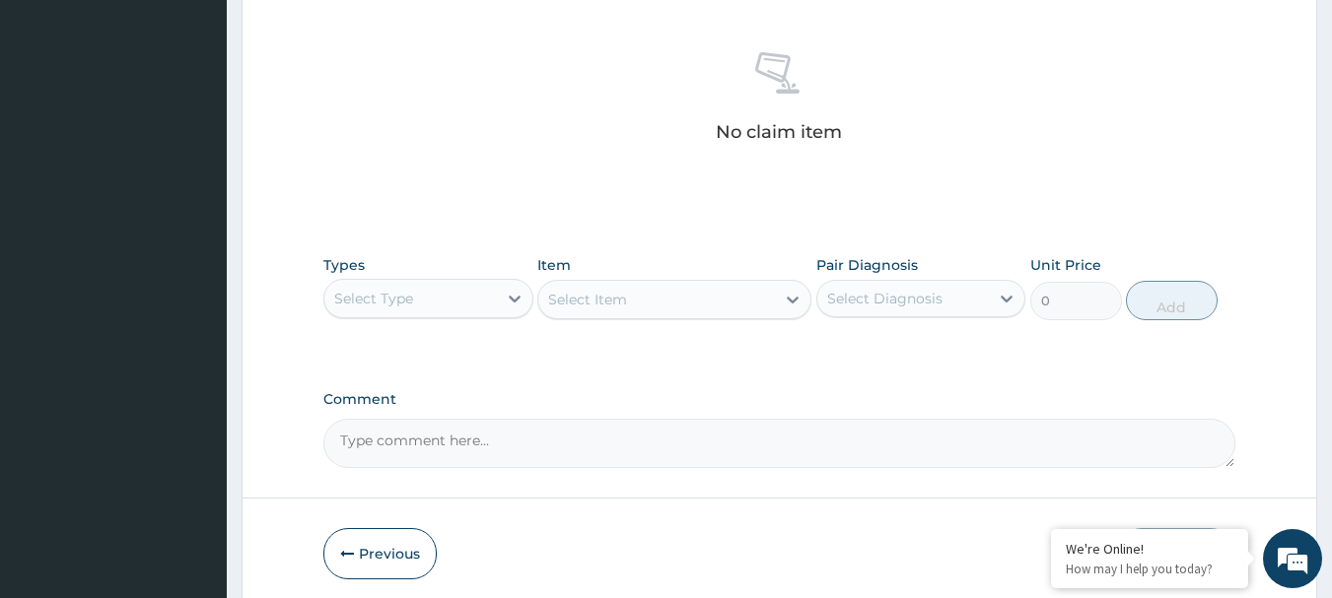
scroll to position [823, 0]
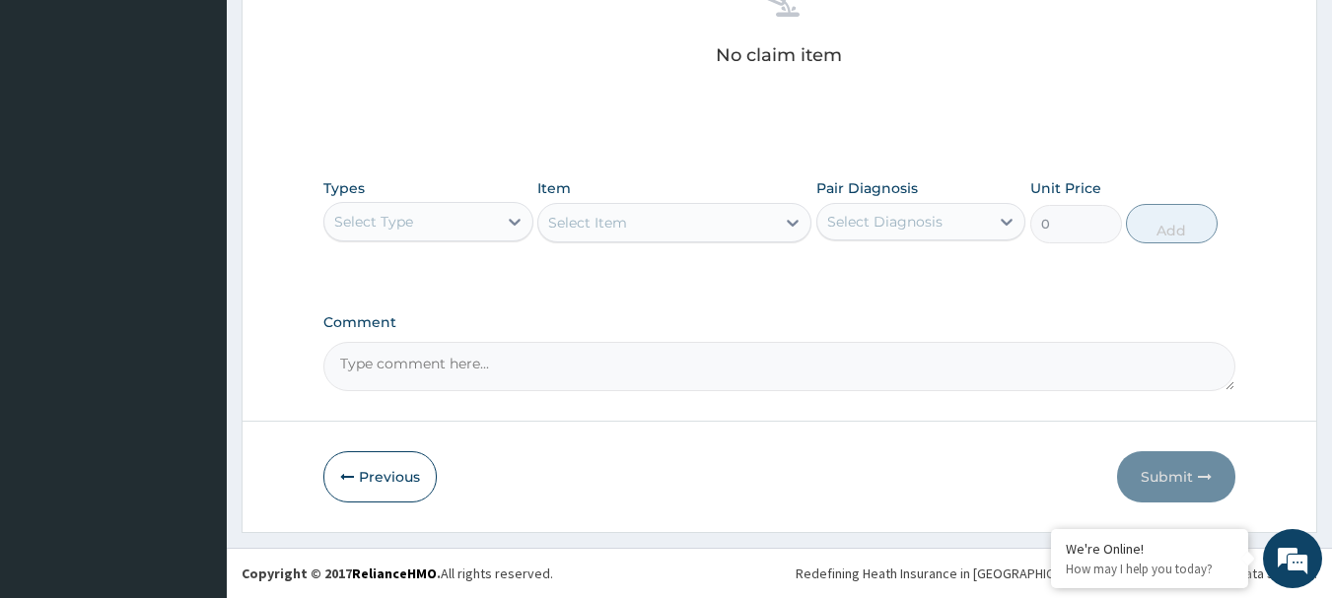
click at [941, 214] on div "Select Diagnosis" at bounding box center [903, 222] width 173 height 32
click at [896, 270] on label "Torsion of testis" at bounding box center [904, 270] width 111 height 20
checkbox input "true"
click at [490, 225] on div "Select Type" at bounding box center [410, 222] width 173 height 32
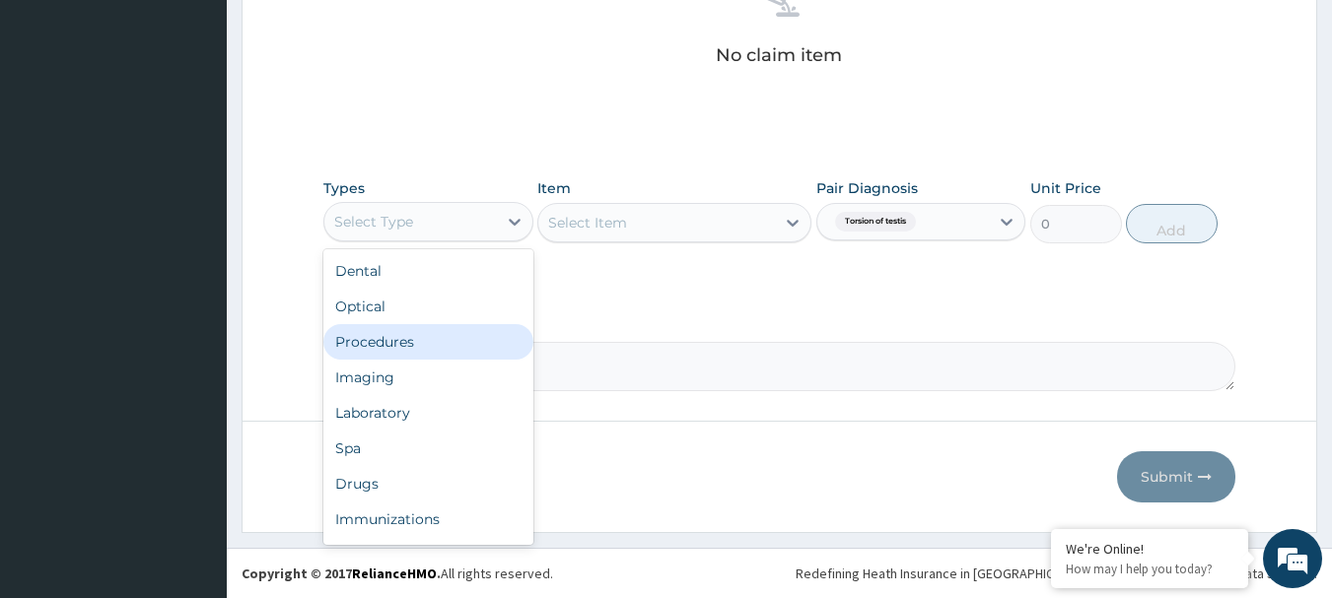
click at [426, 338] on div "Procedures" at bounding box center [428, 341] width 210 height 35
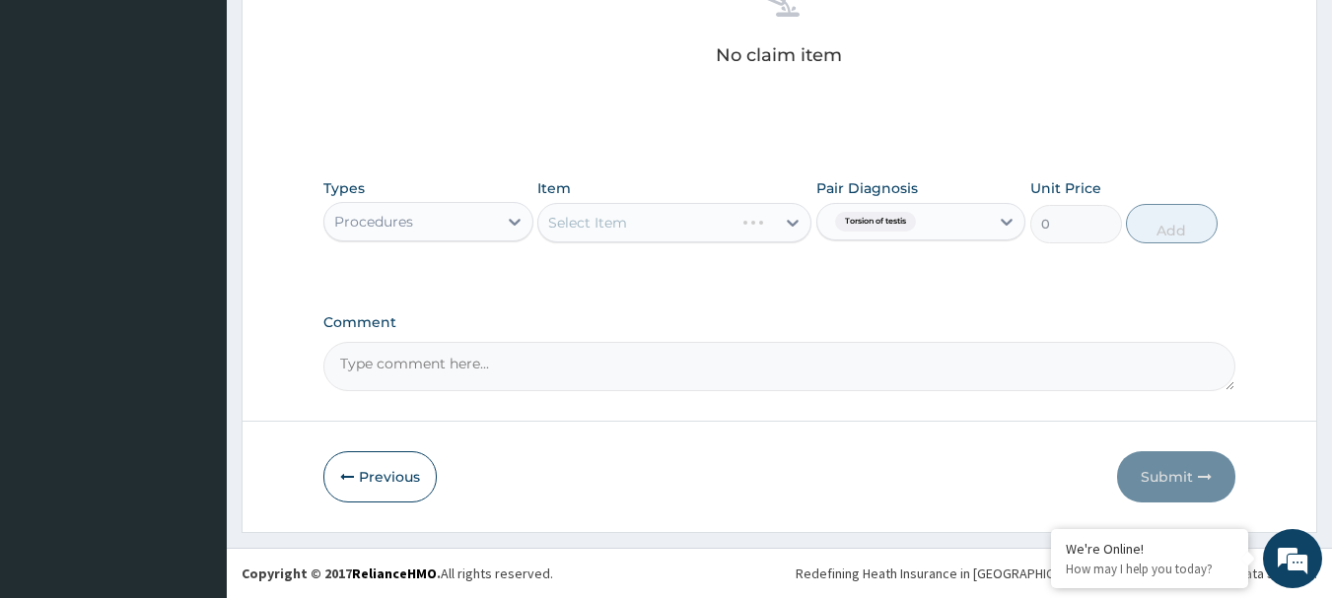
click at [653, 216] on div "Select Item" at bounding box center [674, 222] width 274 height 39
click at [599, 219] on div "Select Item" at bounding box center [674, 222] width 274 height 39
click at [599, 219] on div "Select Item" at bounding box center [587, 223] width 79 height 20
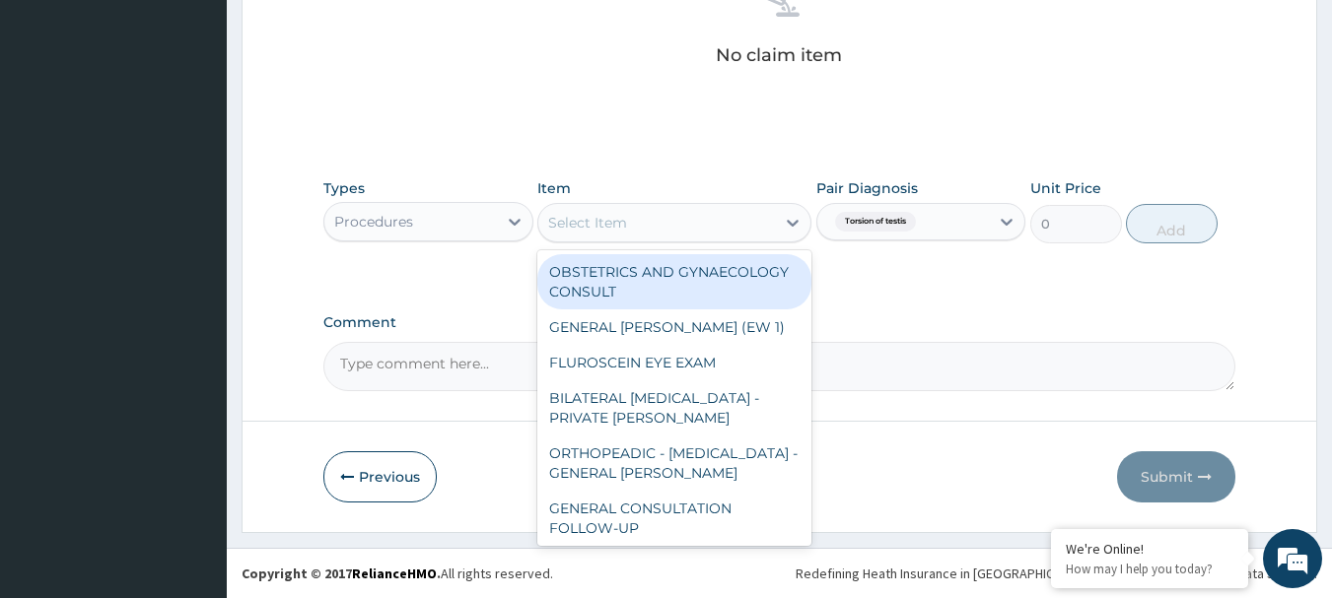
paste input "GENERAL CONSULTATION"
type input "GENERAL CONSULTATION"
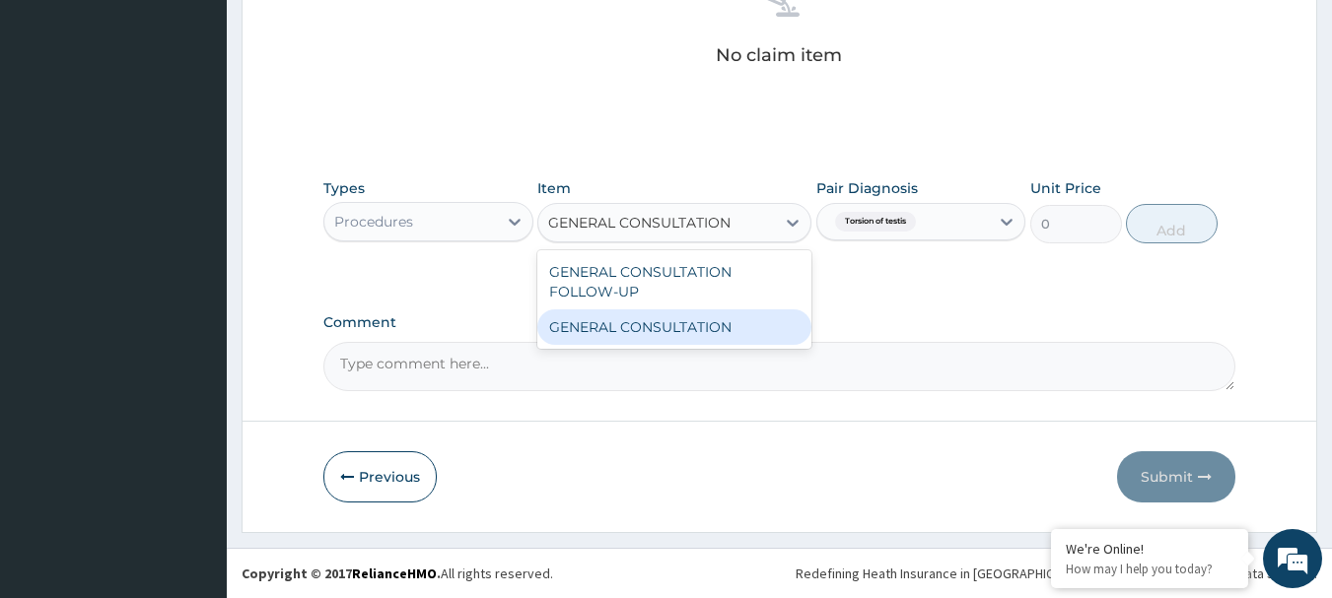
click at [642, 339] on div "GENERAL CONSULTATION" at bounding box center [674, 327] width 274 height 35
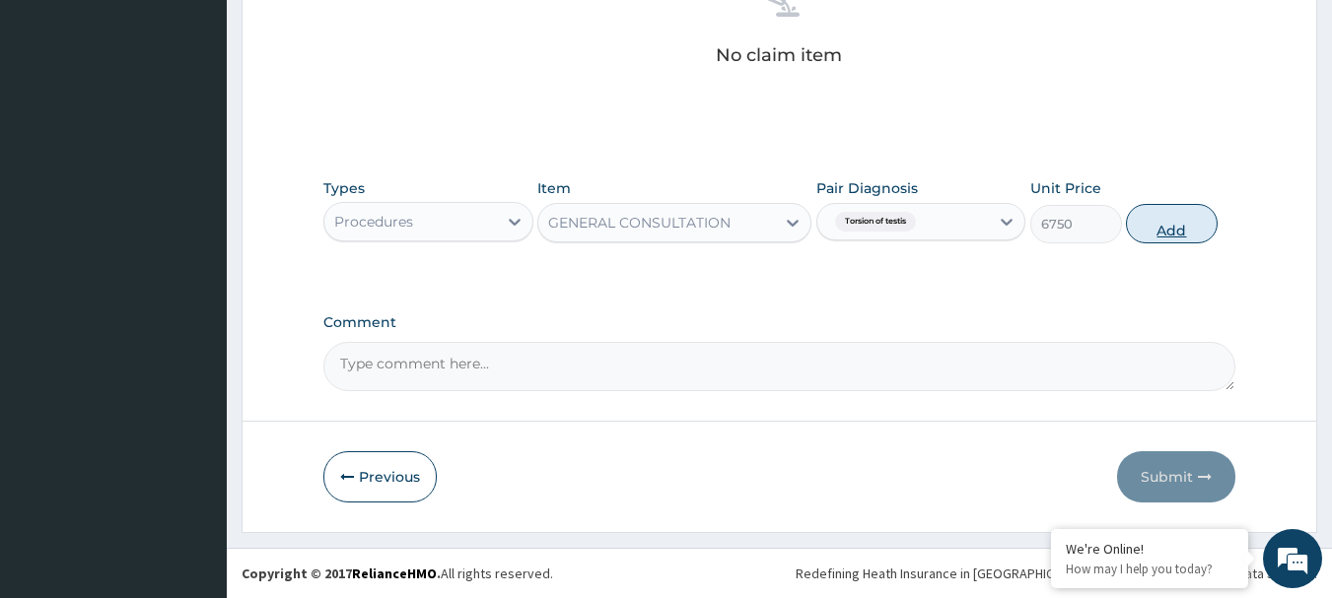
click at [1152, 220] on button "Add" at bounding box center [1172, 223] width 92 height 39
type input "0"
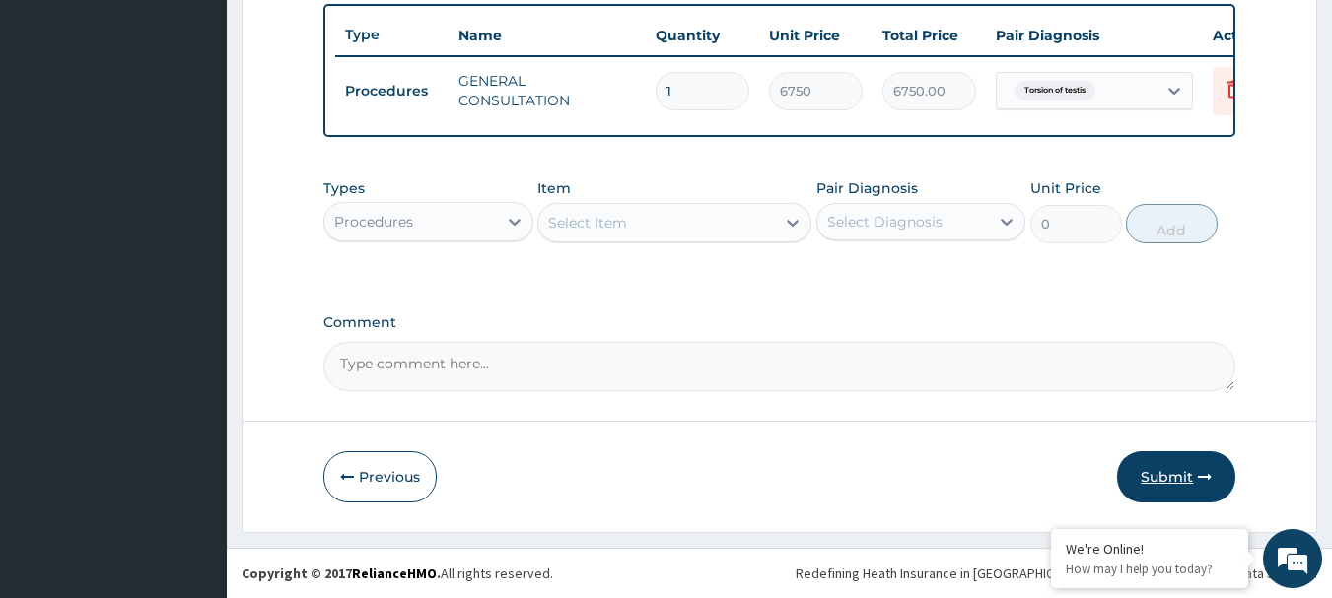
click at [1170, 483] on button "Submit" at bounding box center [1176, 476] width 118 height 51
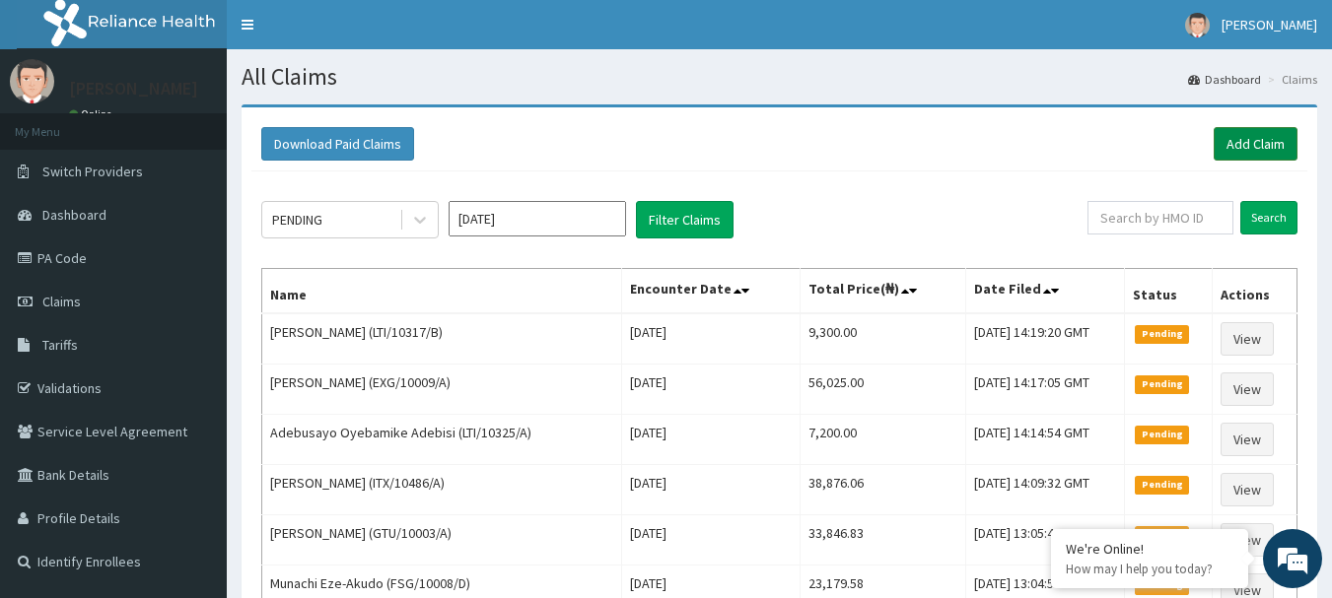
click at [1267, 138] on link "Add Claim" at bounding box center [1256, 144] width 84 height 34
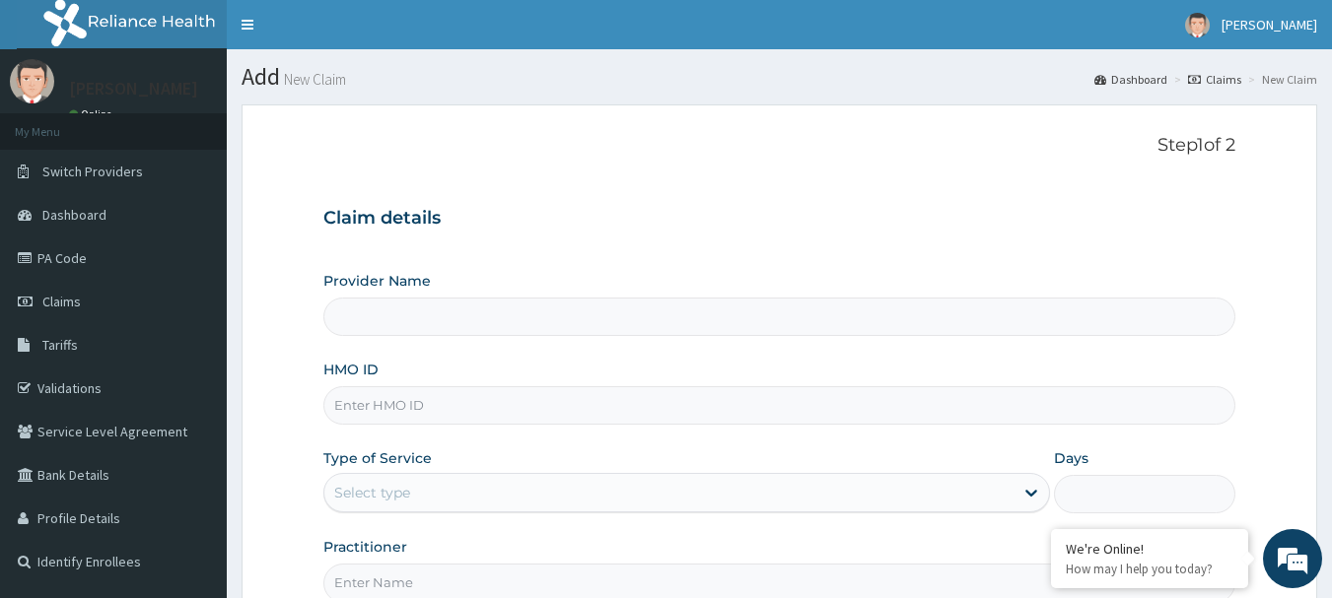
type input "[GEOGRAPHIC_DATA] Nig. Ltd"
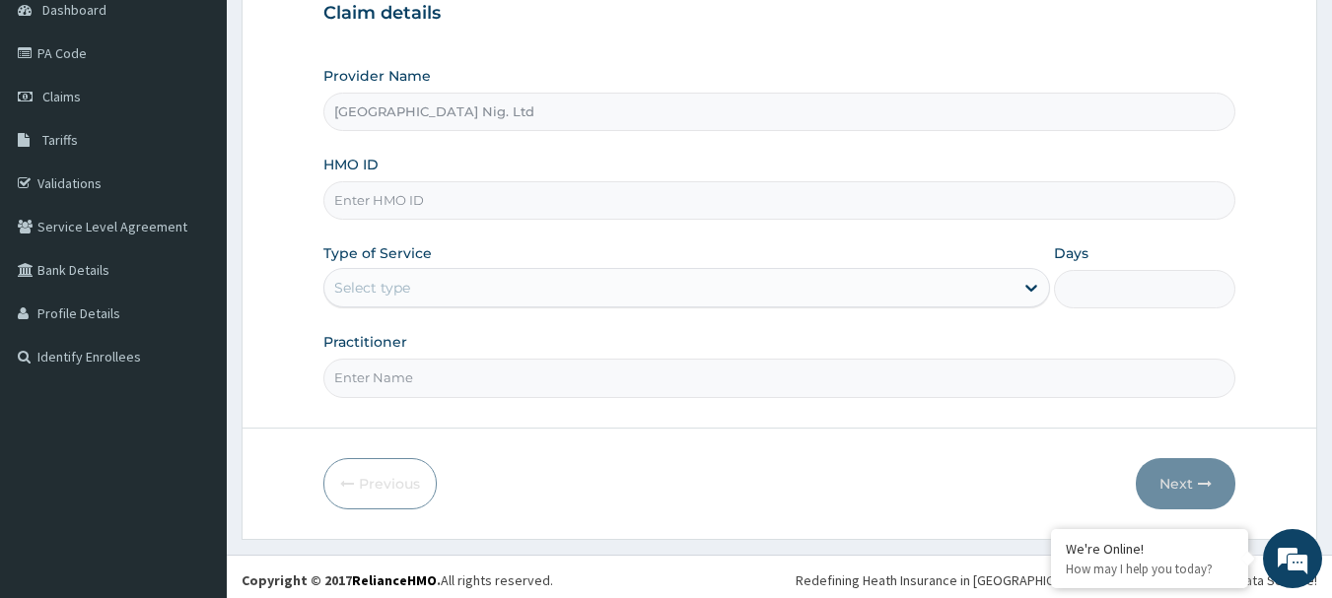
scroll to position [212, 0]
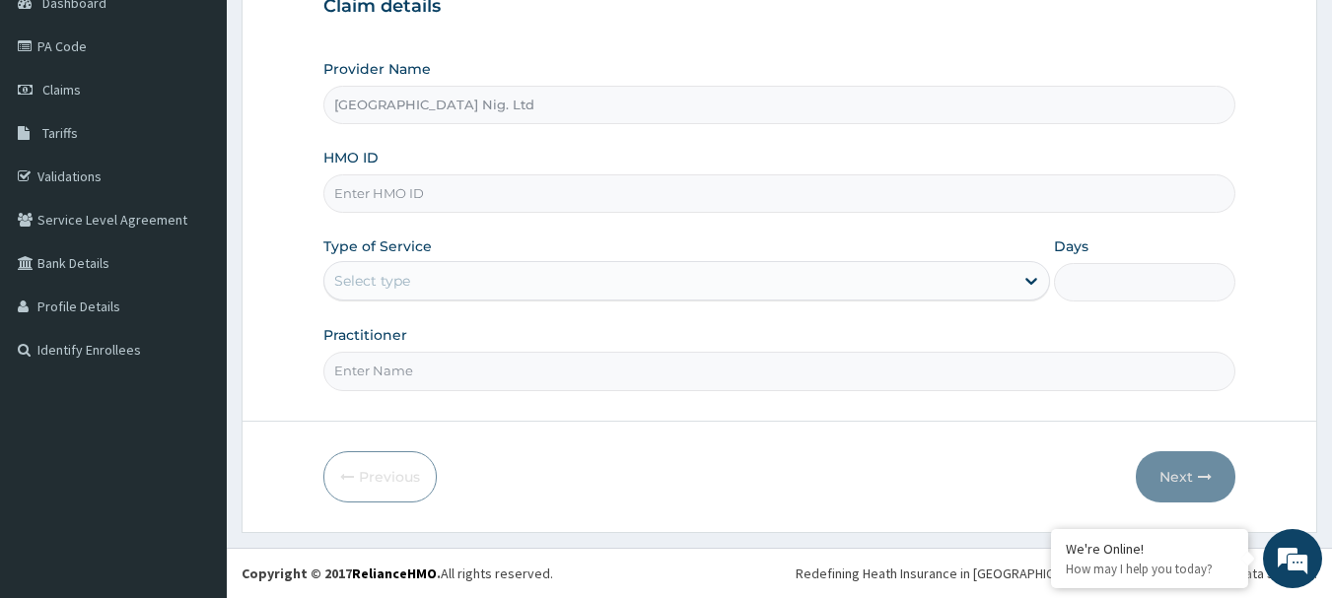
click at [437, 185] on input "HMO ID" at bounding box center [779, 193] width 913 height 38
paste input "TSC/10010/A"
type input "TSC/10010/A"
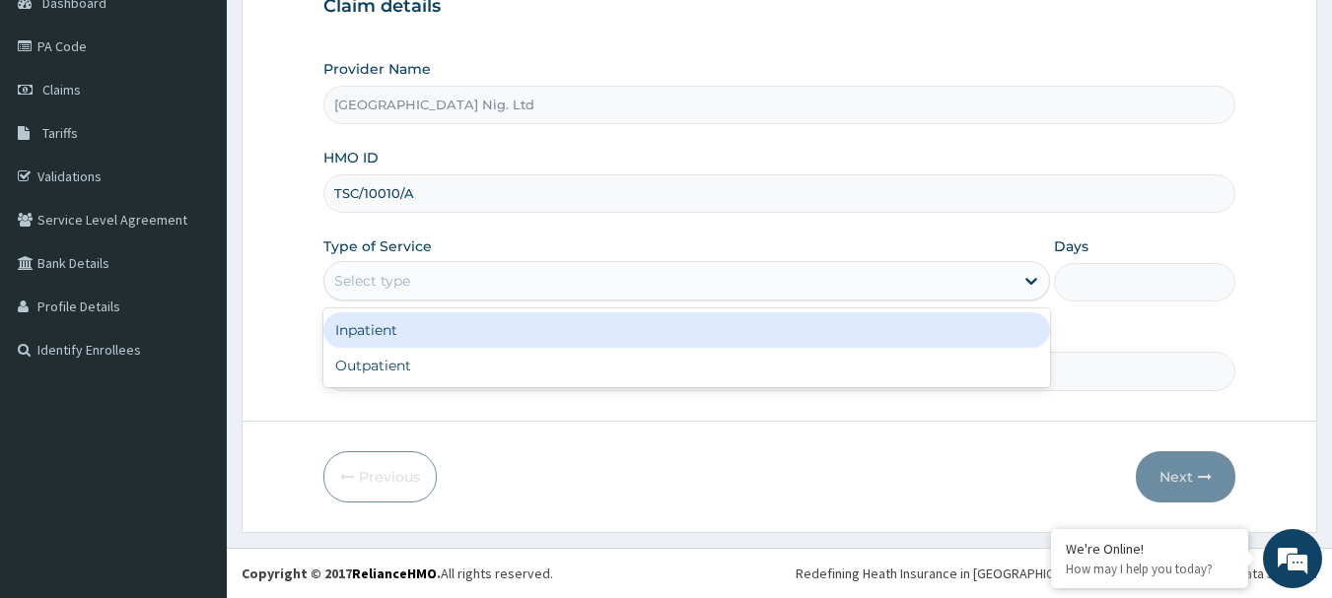
click at [952, 277] on div "Select type" at bounding box center [668, 281] width 689 height 32
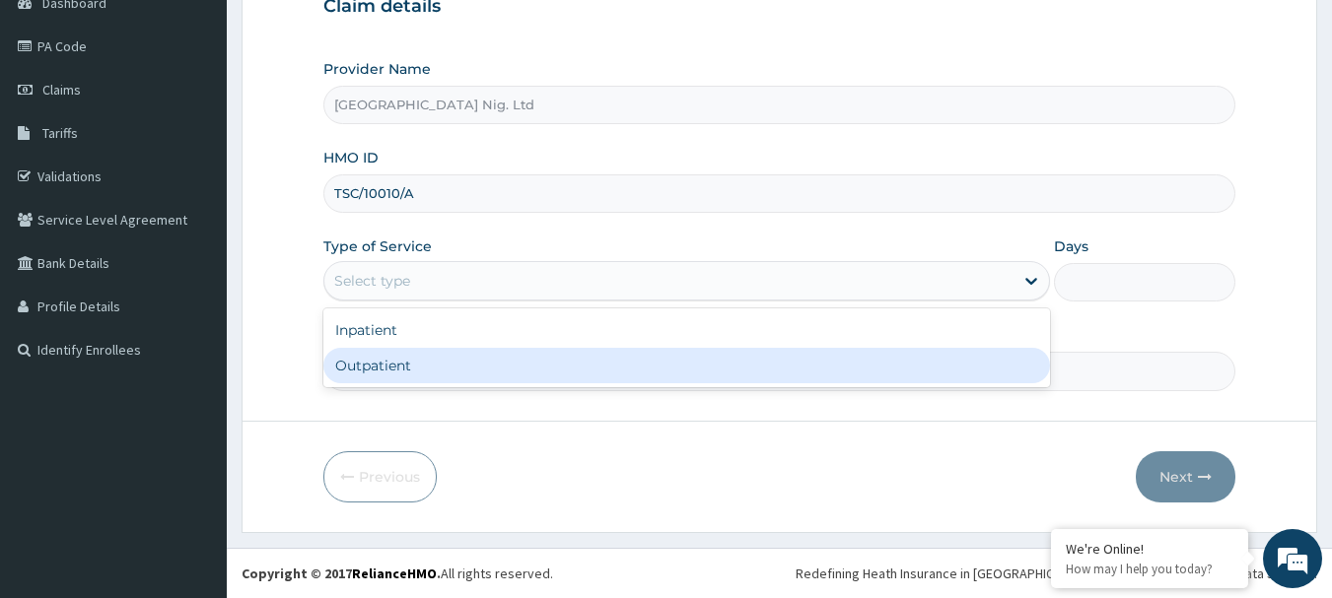
click at [495, 379] on div "Outpatient" at bounding box center [686, 365] width 727 height 35
type input "1"
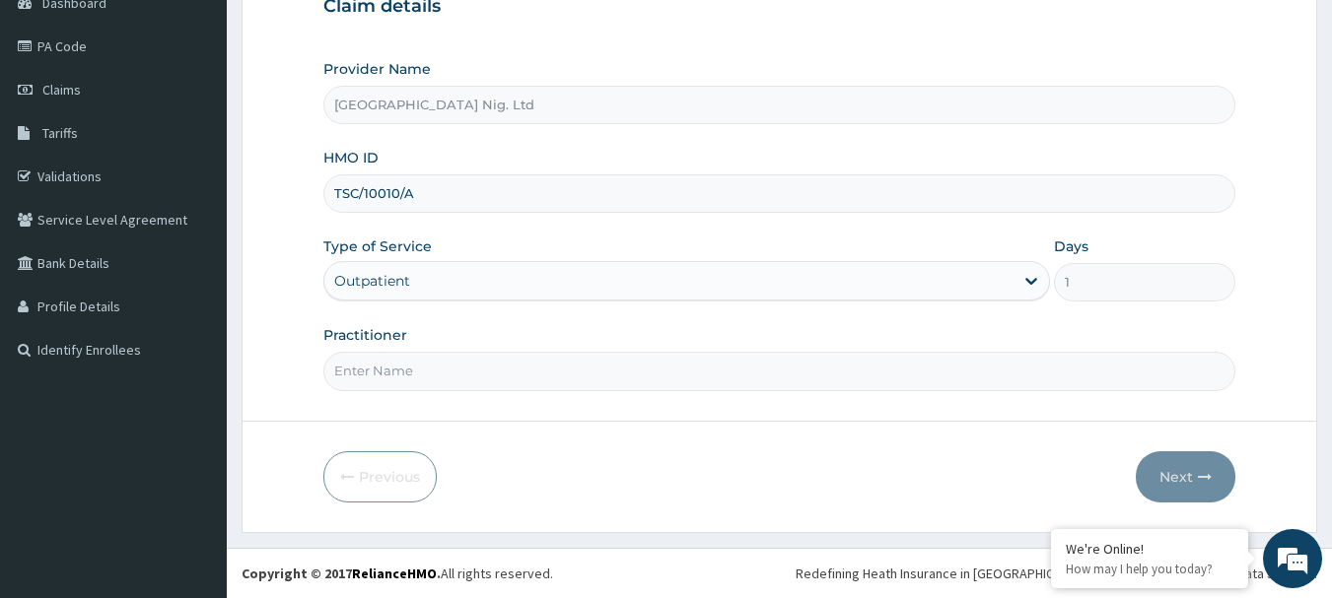
scroll to position [0, 0]
click at [472, 381] on input "Practitioner" at bounding box center [779, 371] width 913 height 38
paste input "Soaga Ajibike"
type input "DR Soaga Ajibike"
click at [1183, 484] on button "Next" at bounding box center [1186, 476] width 100 height 51
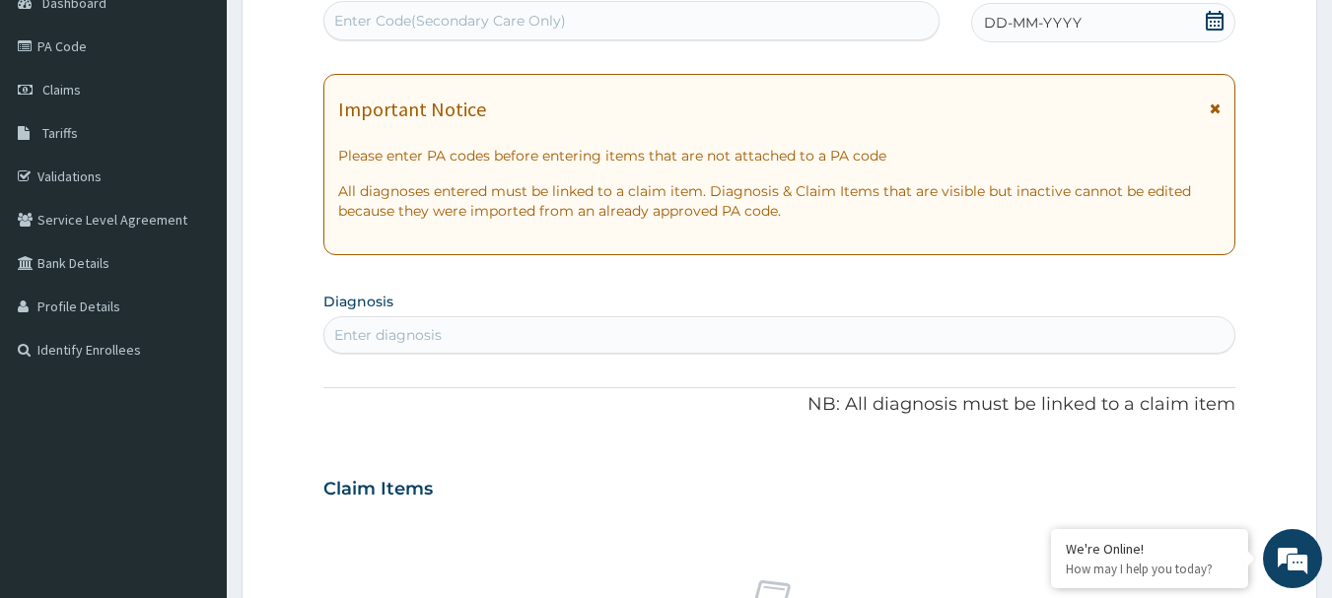
click at [529, 24] on div "Enter Code(Secondary Care Only)" at bounding box center [450, 21] width 232 height 20
paste input "PA/1F5233"
type input "PA/1F5233"
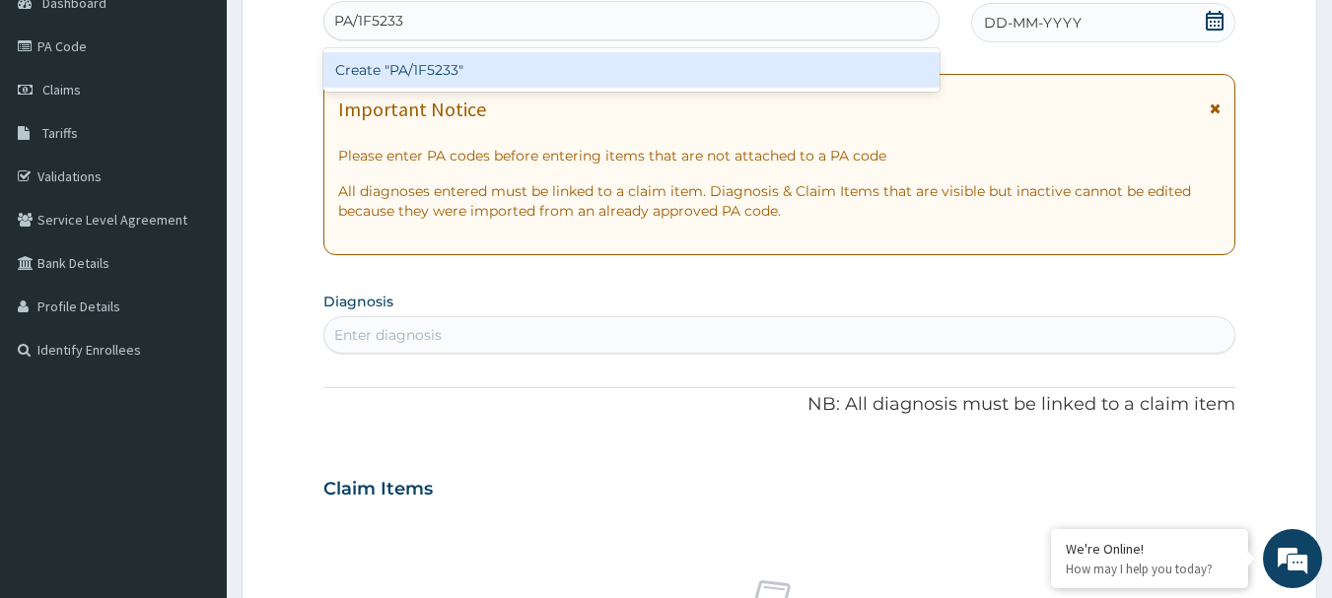
click at [496, 64] on div "Create "PA/1F5233"" at bounding box center [631, 69] width 617 height 35
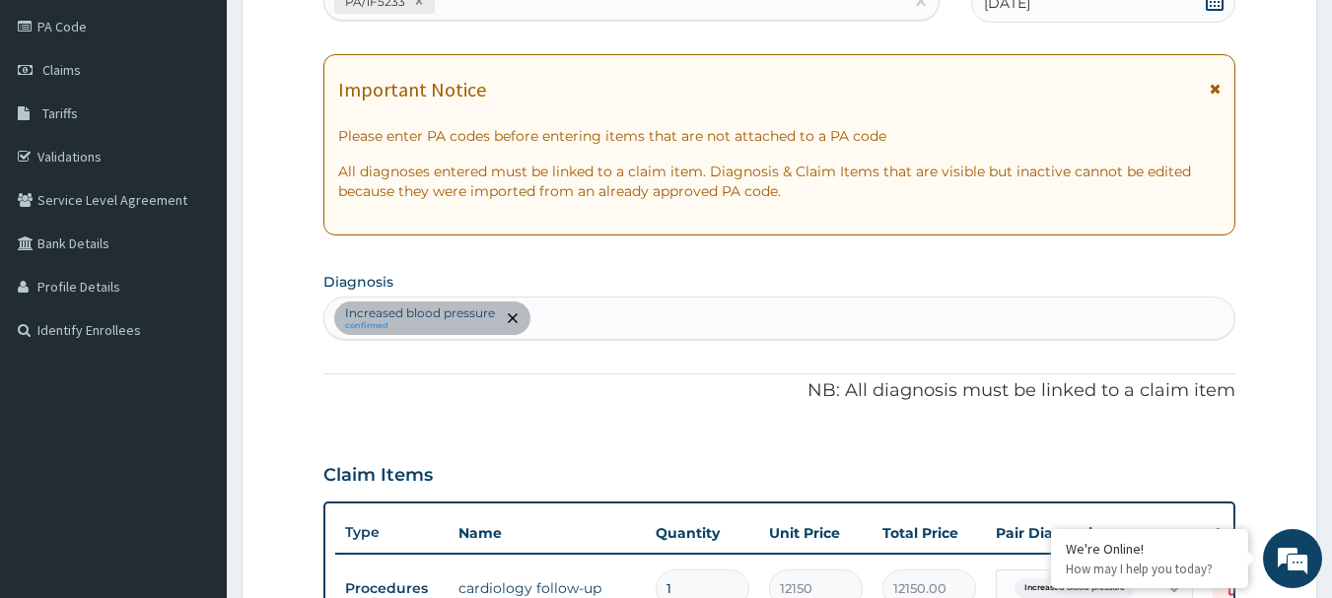
scroll to position [44, 0]
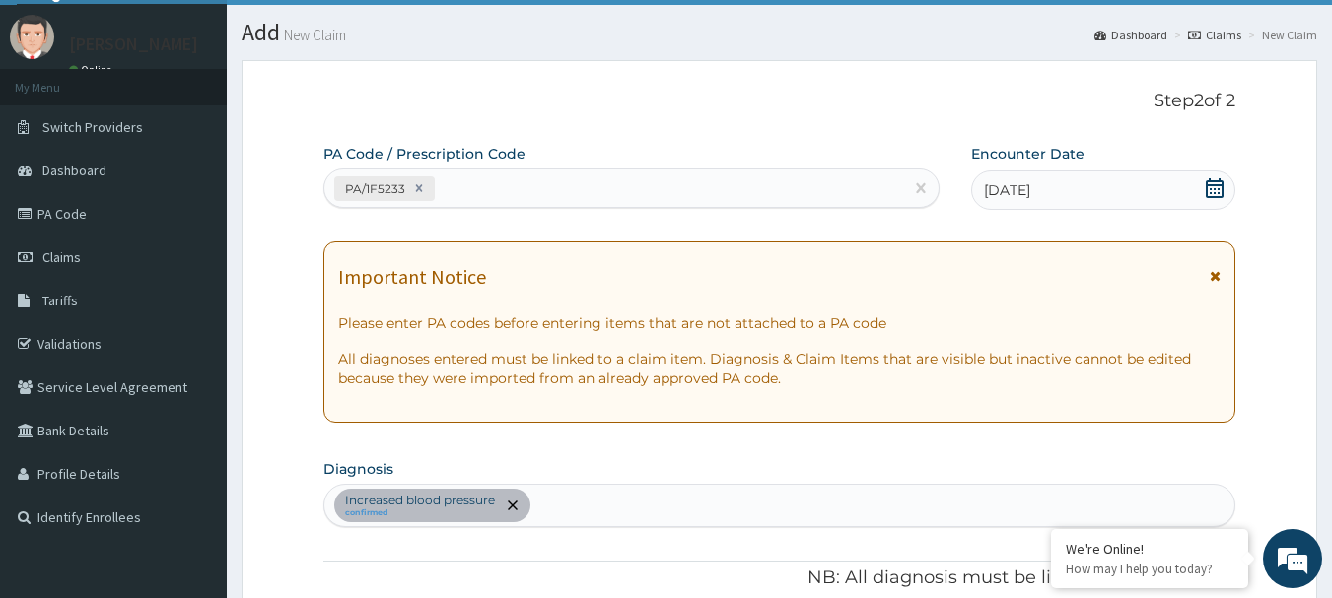
click at [531, 185] on div "PA/1F5233" at bounding box center [614, 189] width 580 height 33
paste input "PA/09155F"
type input "PA/09155F"
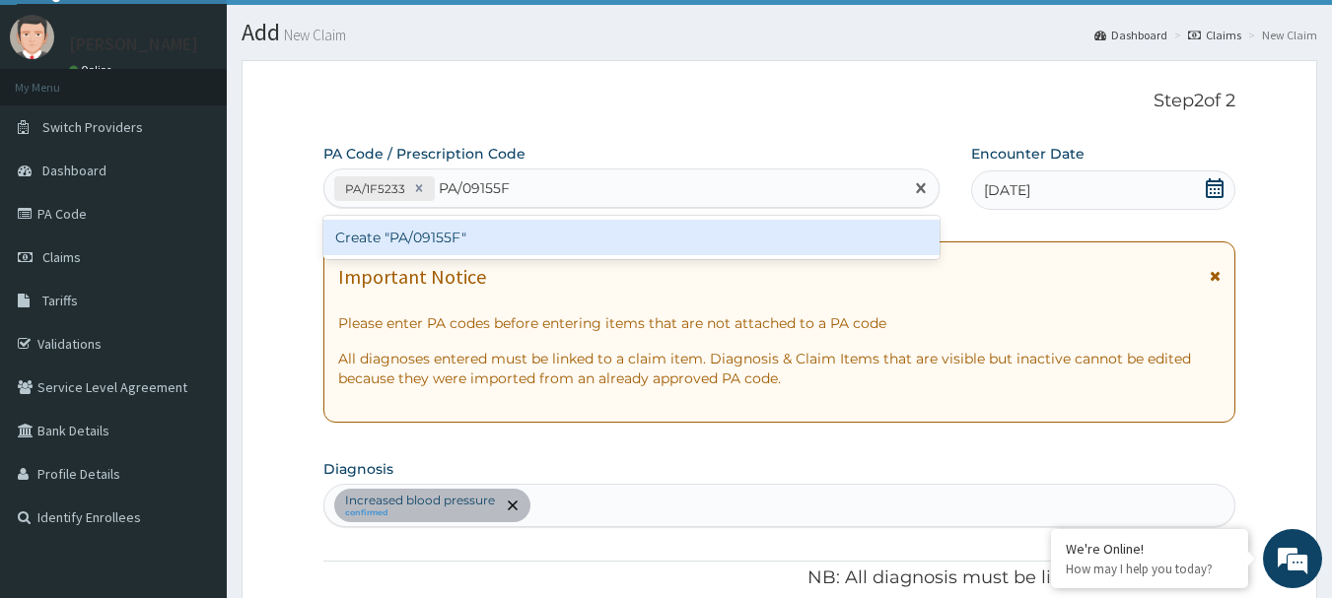
click at [463, 238] on div "Create "PA/09155F"" at bounding box center [631, 237] width 617 height 35
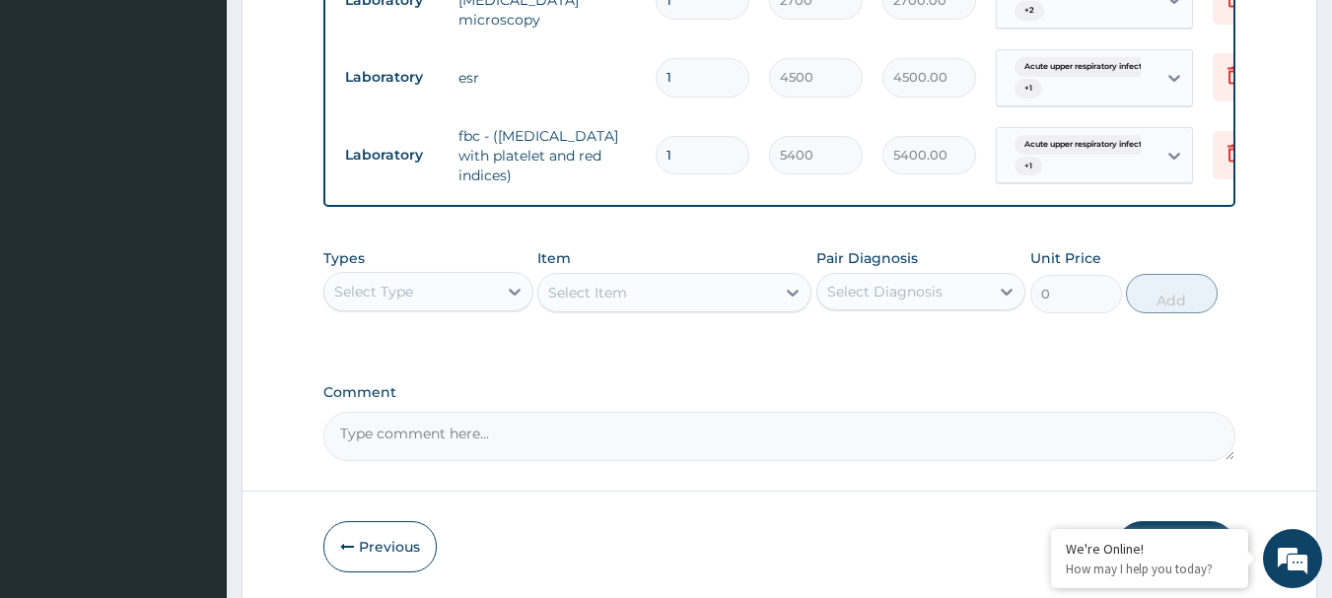
scroll to position [1197, 0]
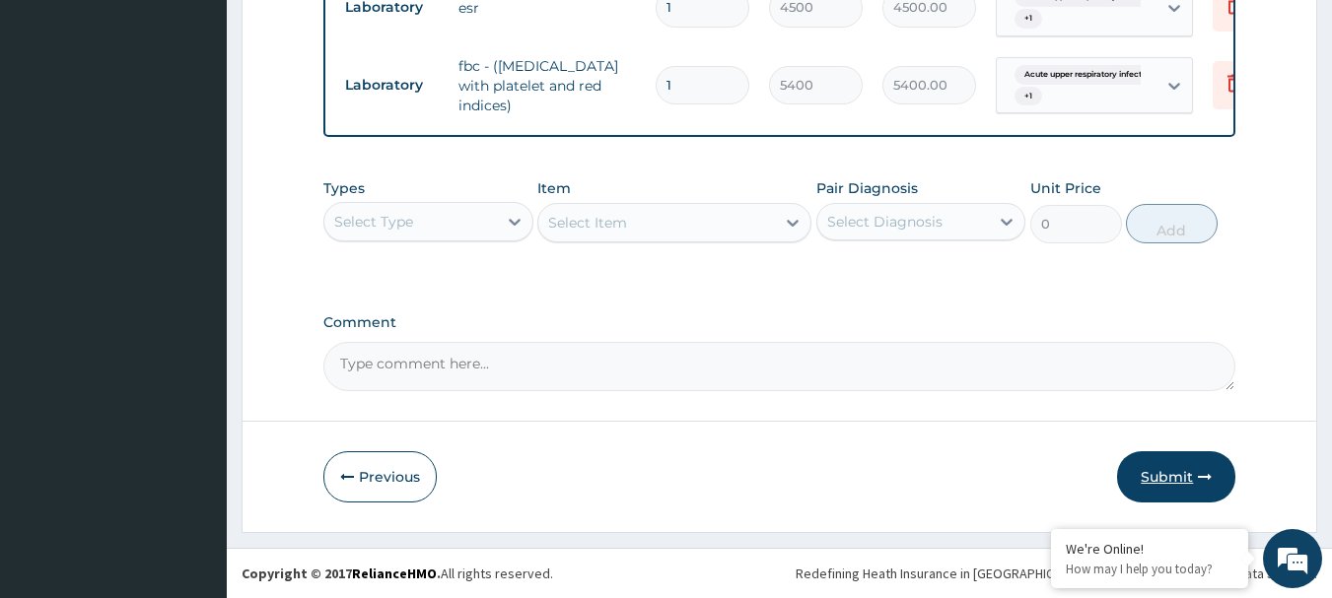
click at [1158, 485] on button "Submit" at bounding box center [1176, 476] width 118 height 51
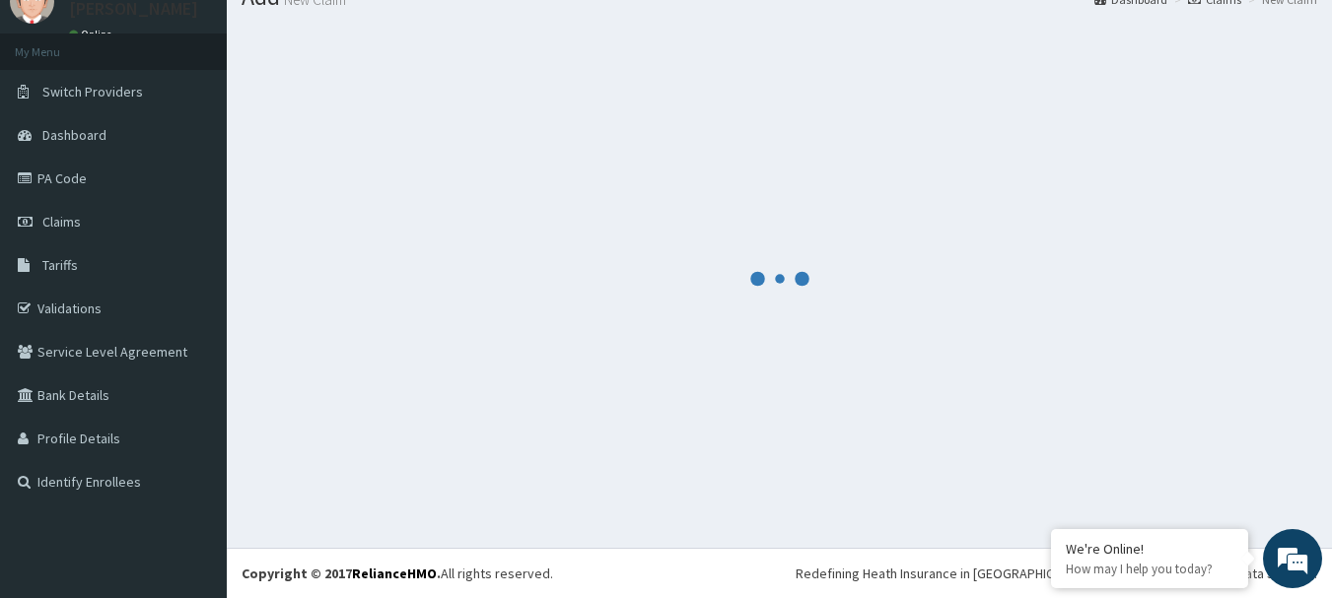
scroll to position [80, 0]
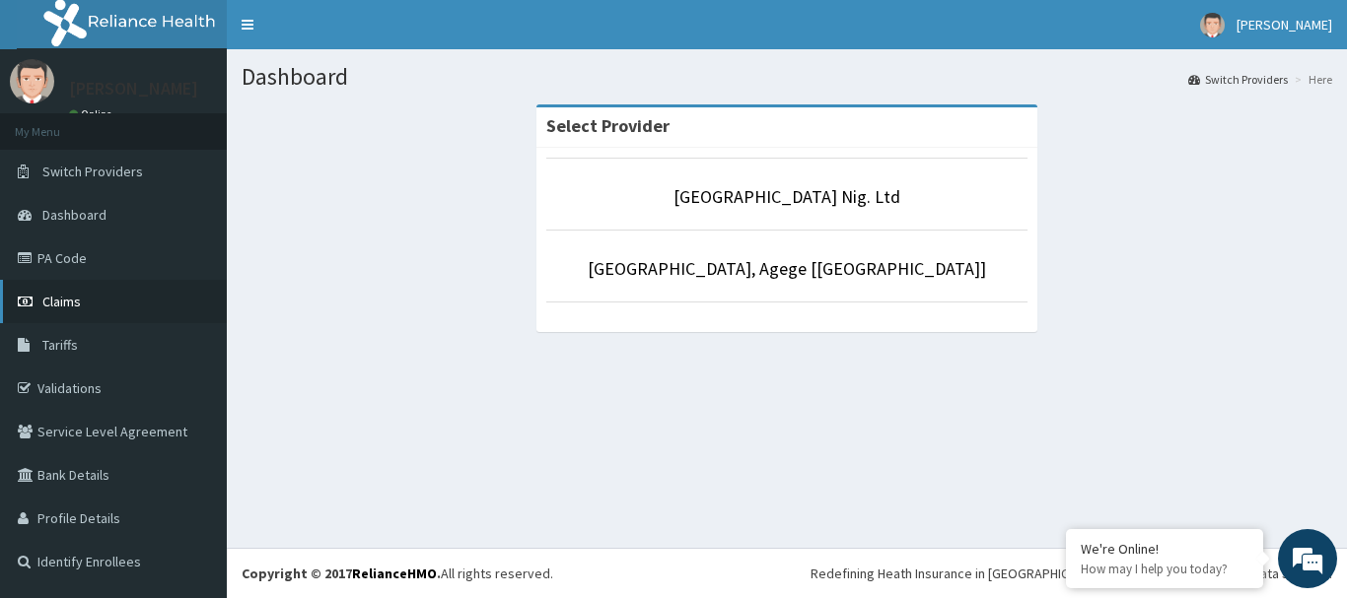
click at [77, 305] on span "Claims" at bounding box center [61, 302] width 38 height 18
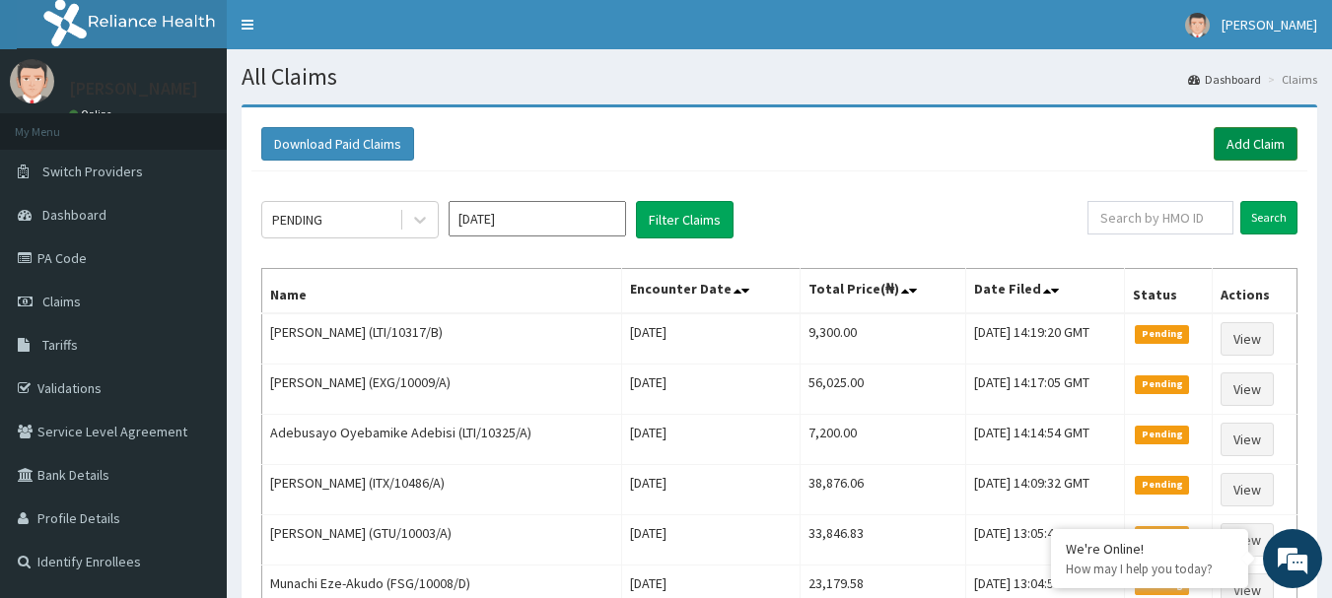
click at [1269, 134] on link "Add Claim" at bounding box center [1256, 144] width 84 height 34
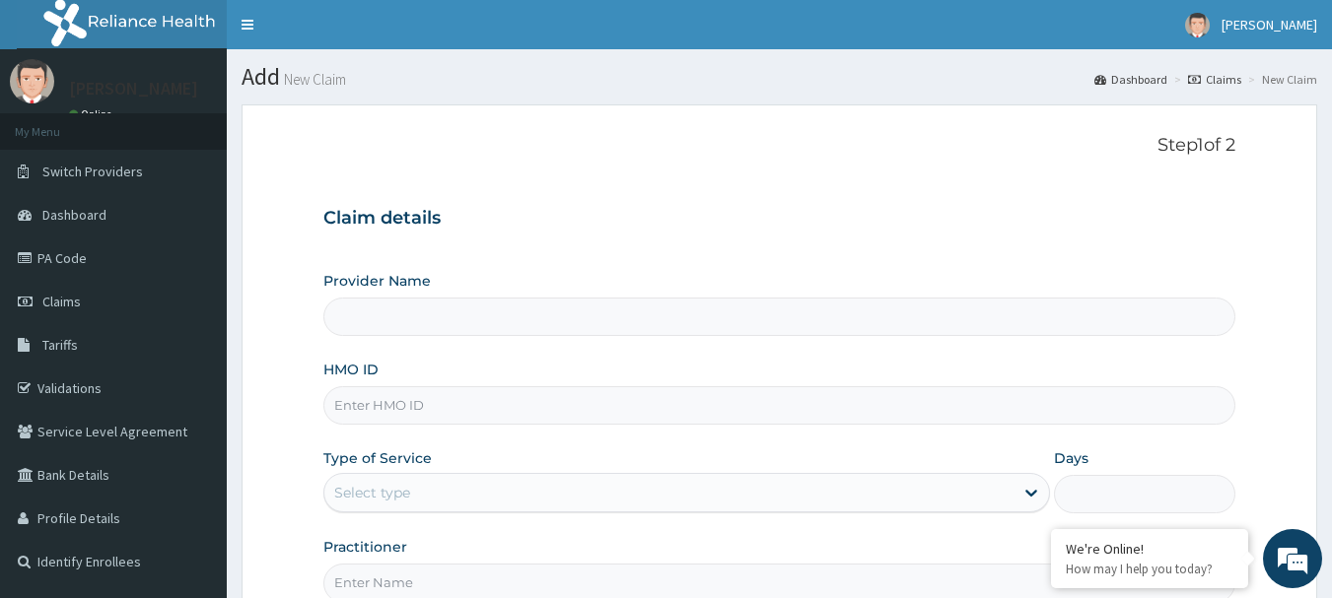
type input "[GEOGRAPHIC_DATA] Nig. Ltd"
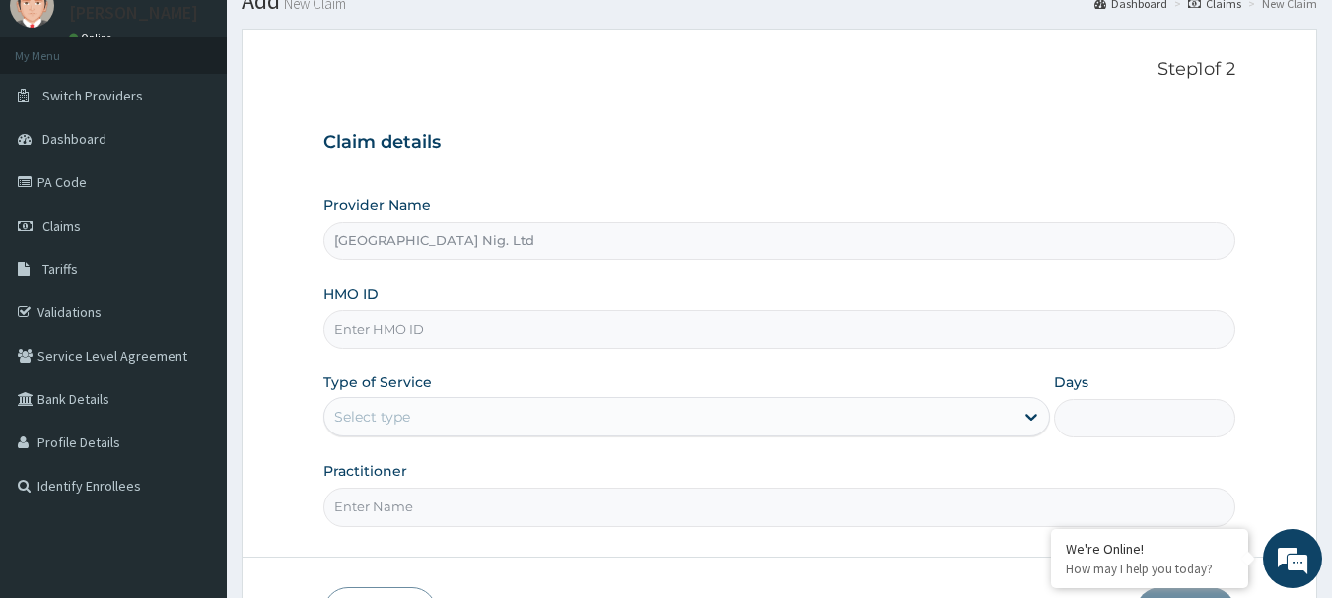
scroll to position [212, 0]
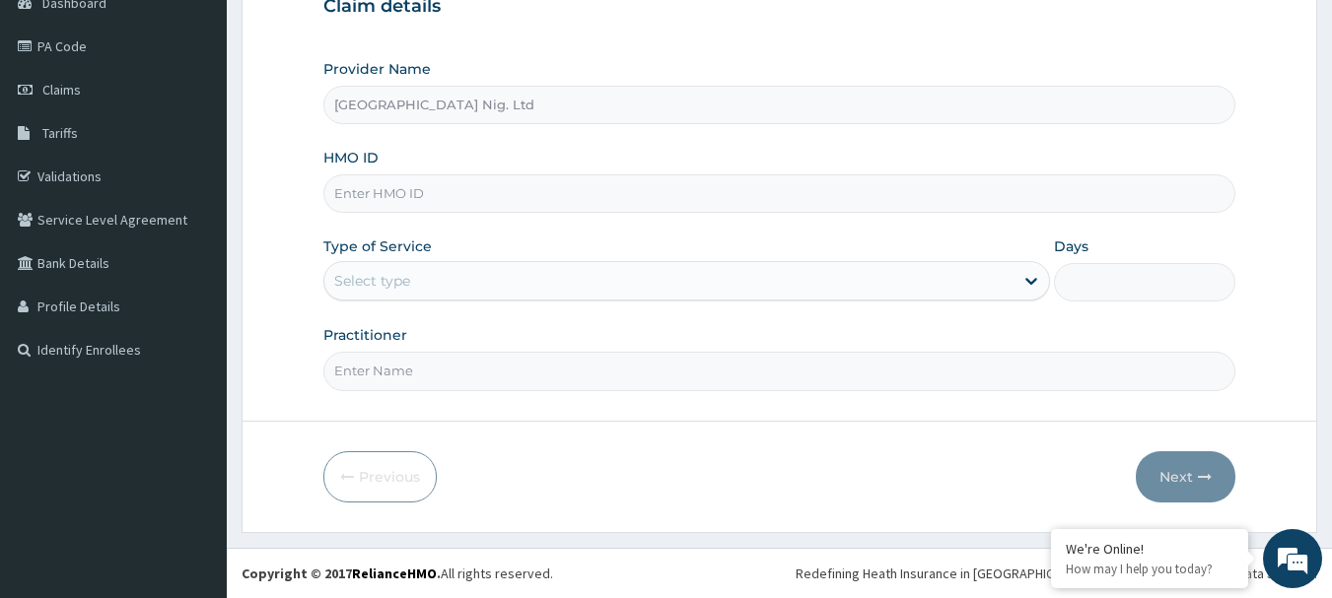
click at [482, 204] on input "HMO ID" at bounding box center [779, 193] width 913 height 38
paste input "HIA/10222/B"
type input "HIA/10222/B"
click at [907, 286] on div "Select type" at bounding box center [668, 281] width 689 height 32
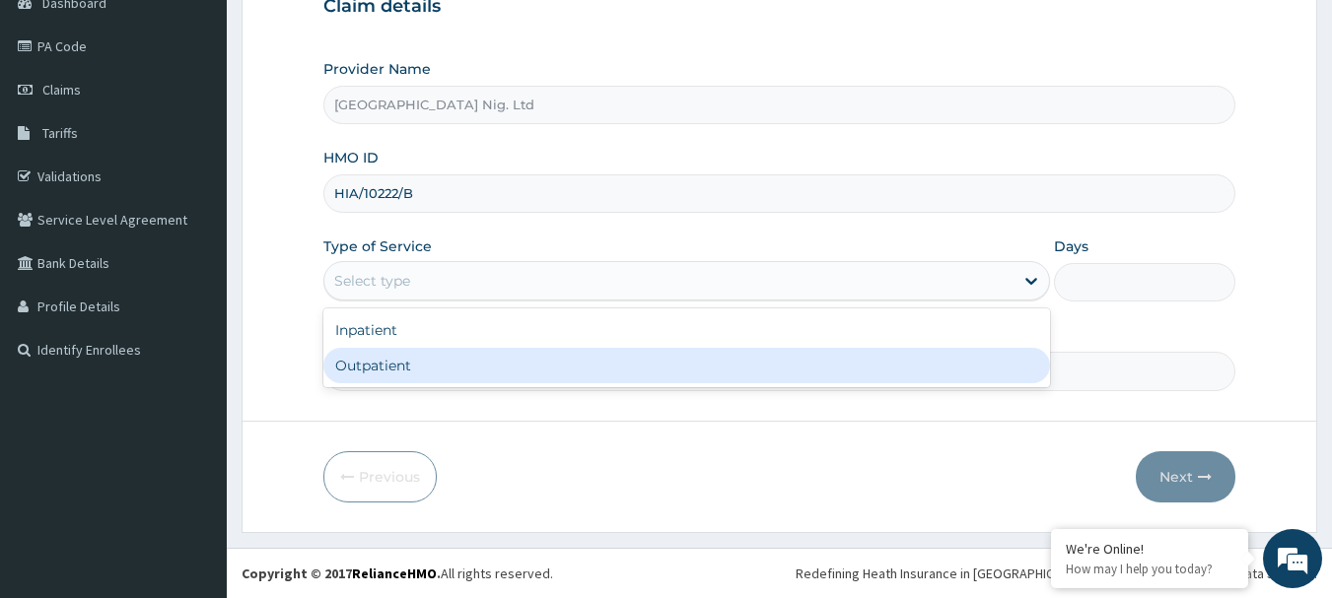
click at [579, 367] on div "Outpatient" at bounding box center [686, 365] width 727 height 35
type input "1"
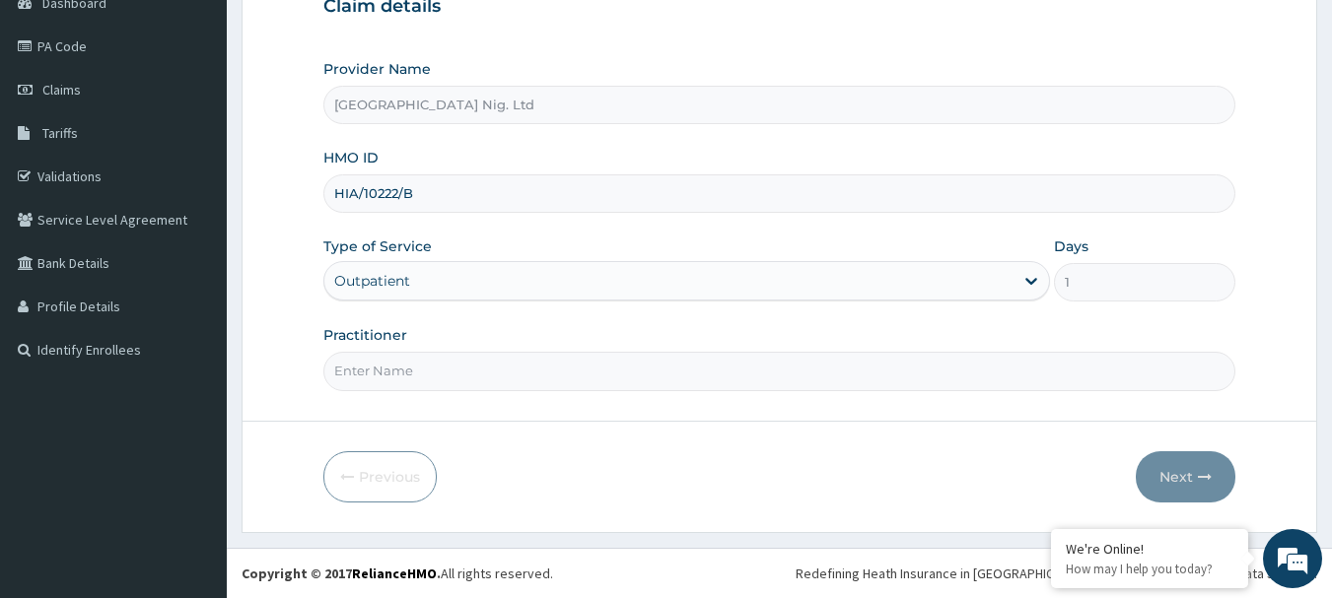
scroll to position [0, 0]
click at [443, 379] on input "Practitioner" at bounding box center [779, 371] width 913 height 38
paste input "Ogbe Augustine"
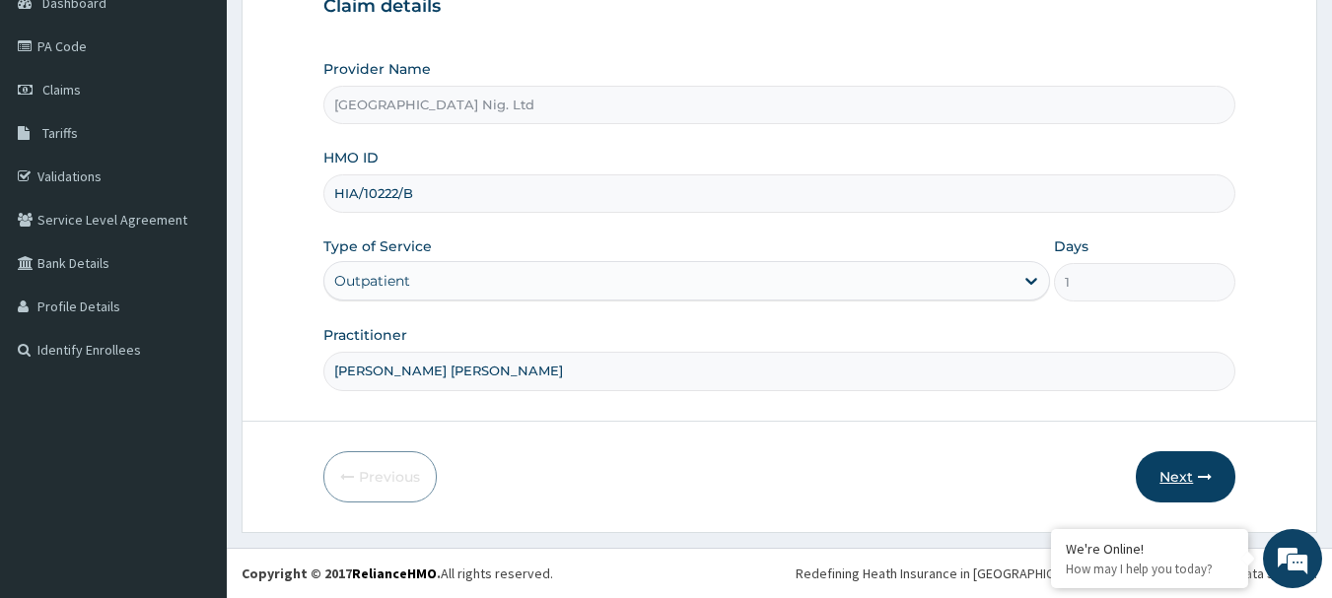
type input "DR Ogbe Augustine"
click at [1165, 475] on button "Next" at bounding box center [1186, 476] width 100 height 51
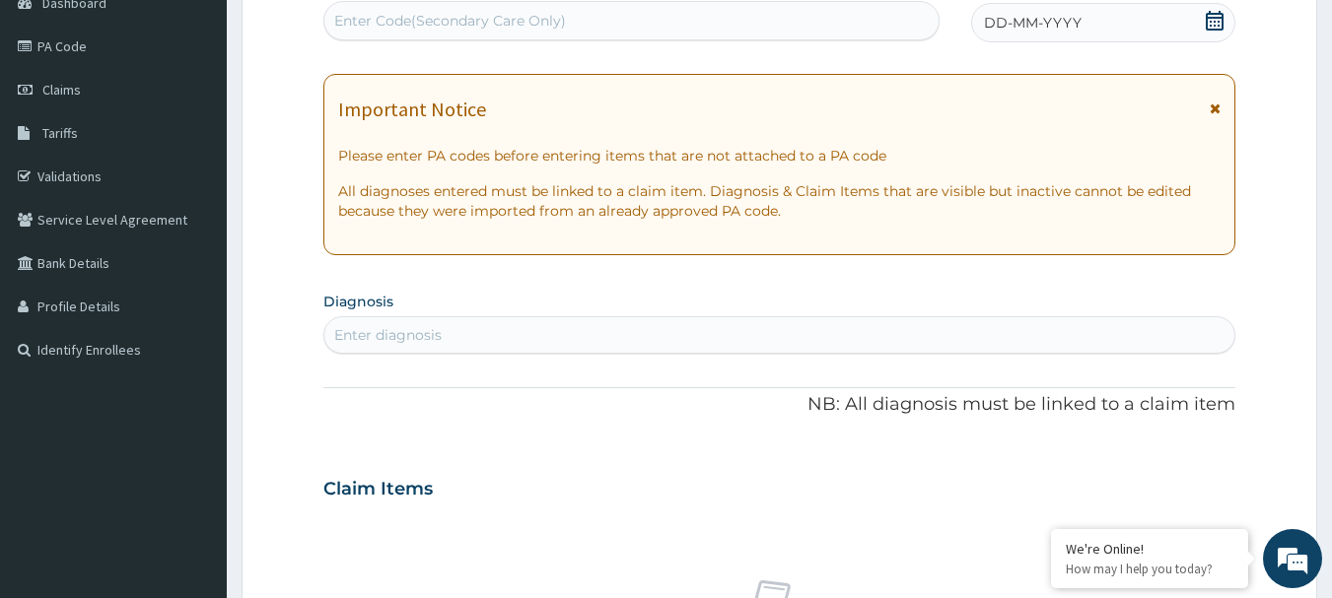
click at [504, 8] on div "Enter Code(Secondary Care Only)" at bounding box center [631, 21] width 615 height 32
paste input "PA/A7CD31"
type input "PA/A7CD31"
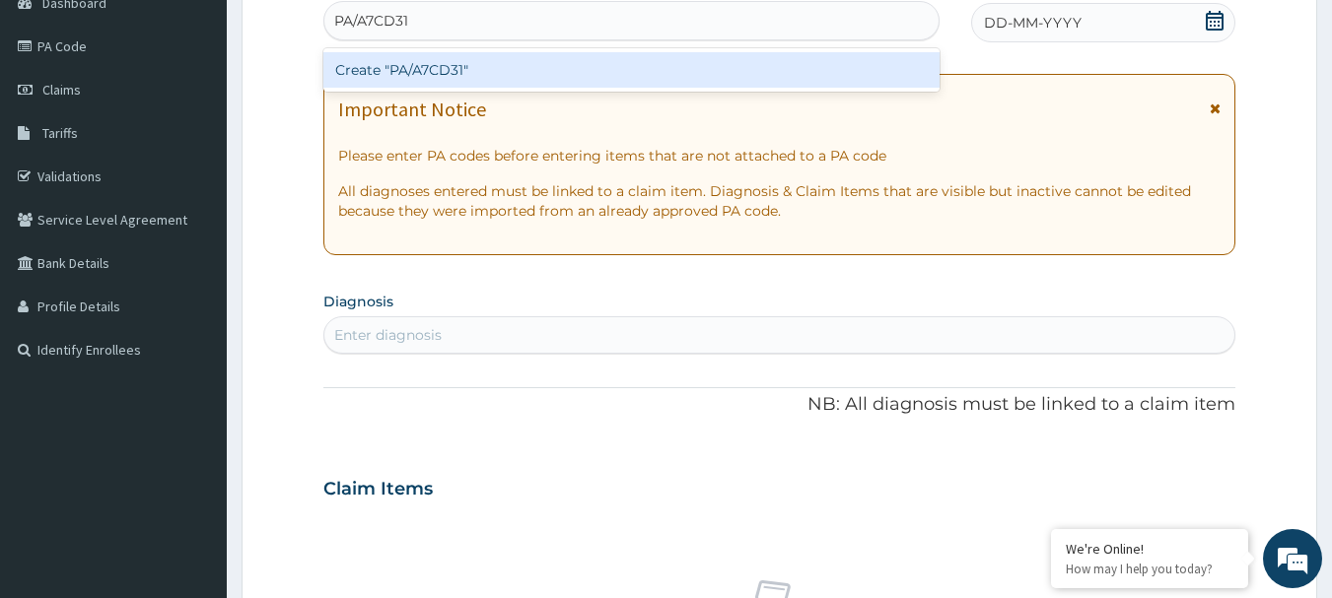
click at [480, 75] on div "Create "PA/A7CD31"" at bounding box center [631, 69] width 617 height 35
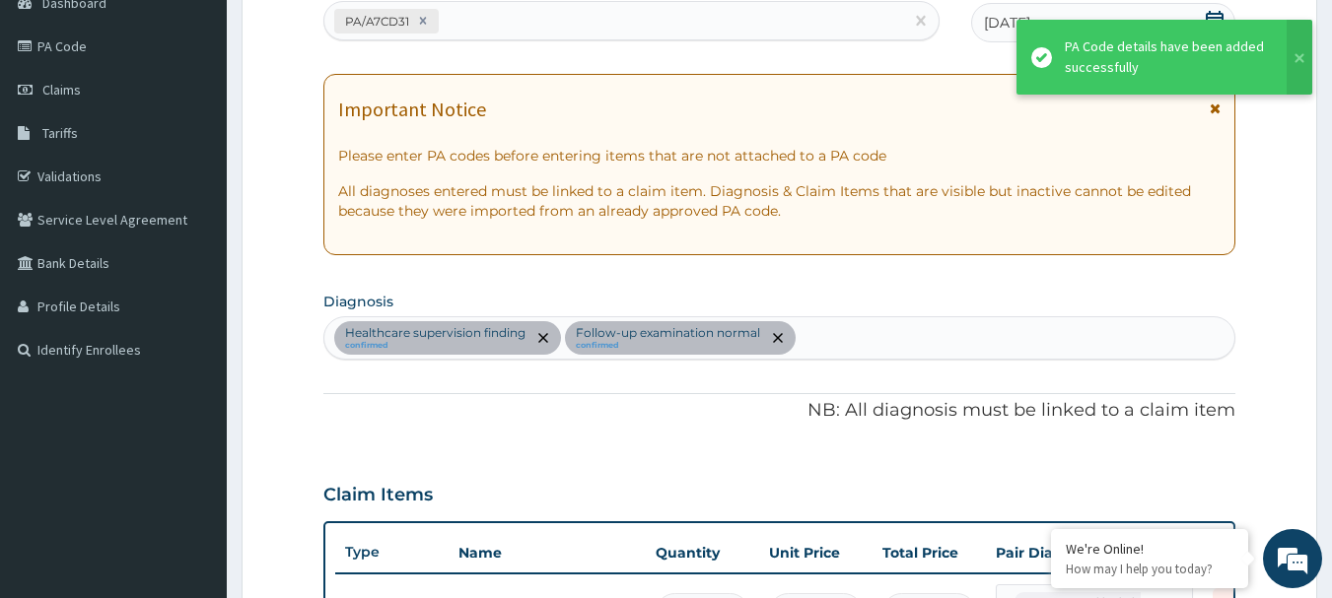
scroll to position [245, 0]
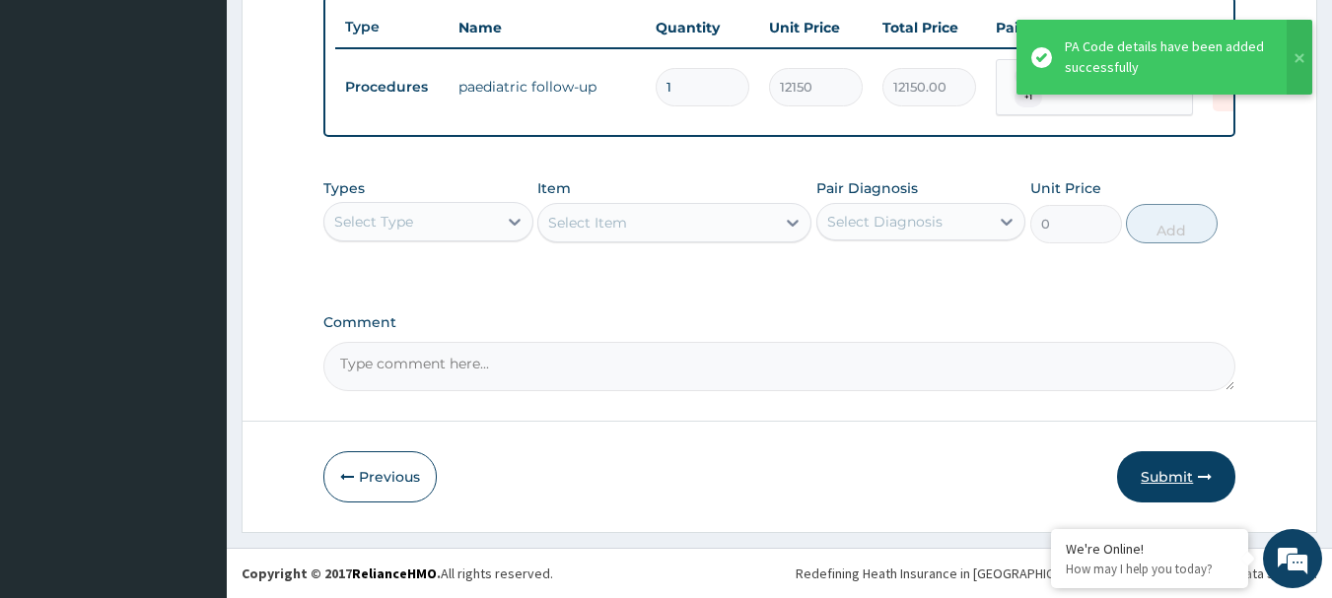
click at [1181, 466] on button "Submit" at bounding box center [1176, 476] width 118 height 51
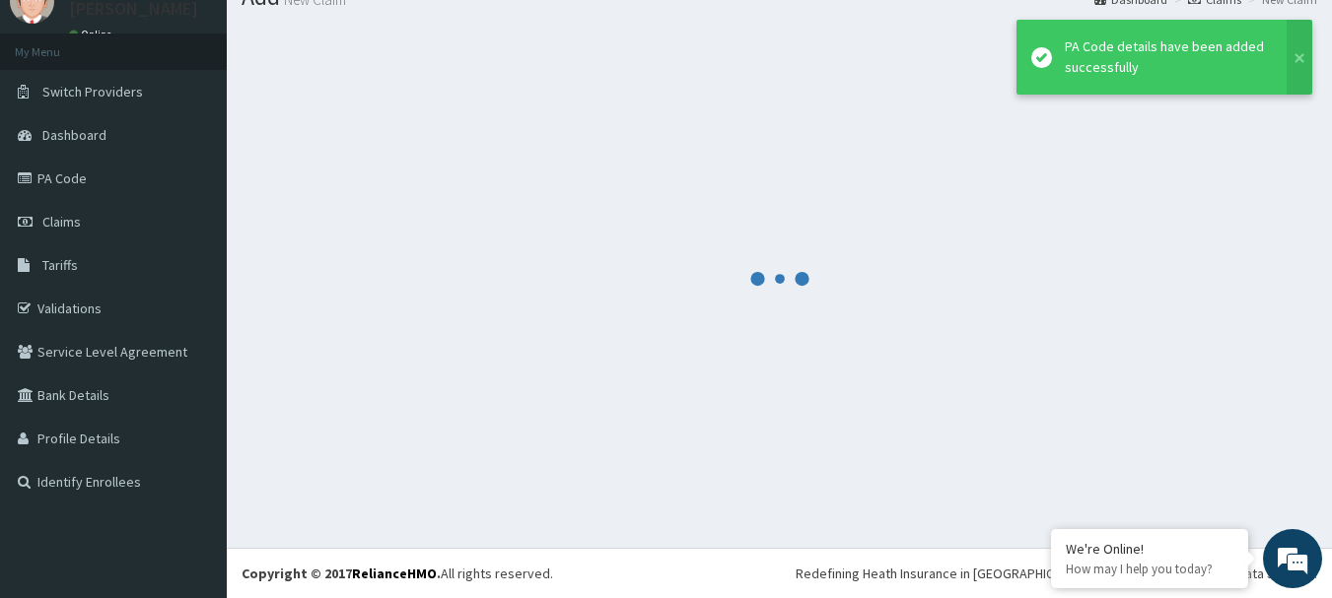
scroll to position [80, 0]
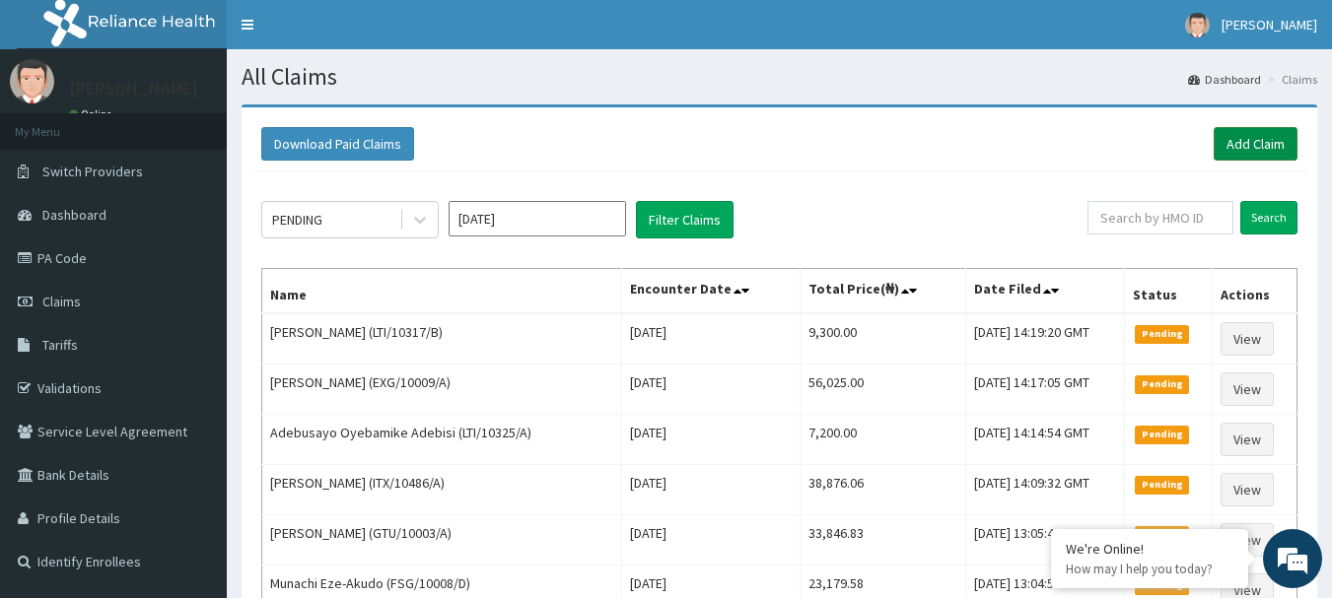
click at [1266, 148] on link "Add Claim" at bounding box center [1256, 144] width 84 height 34
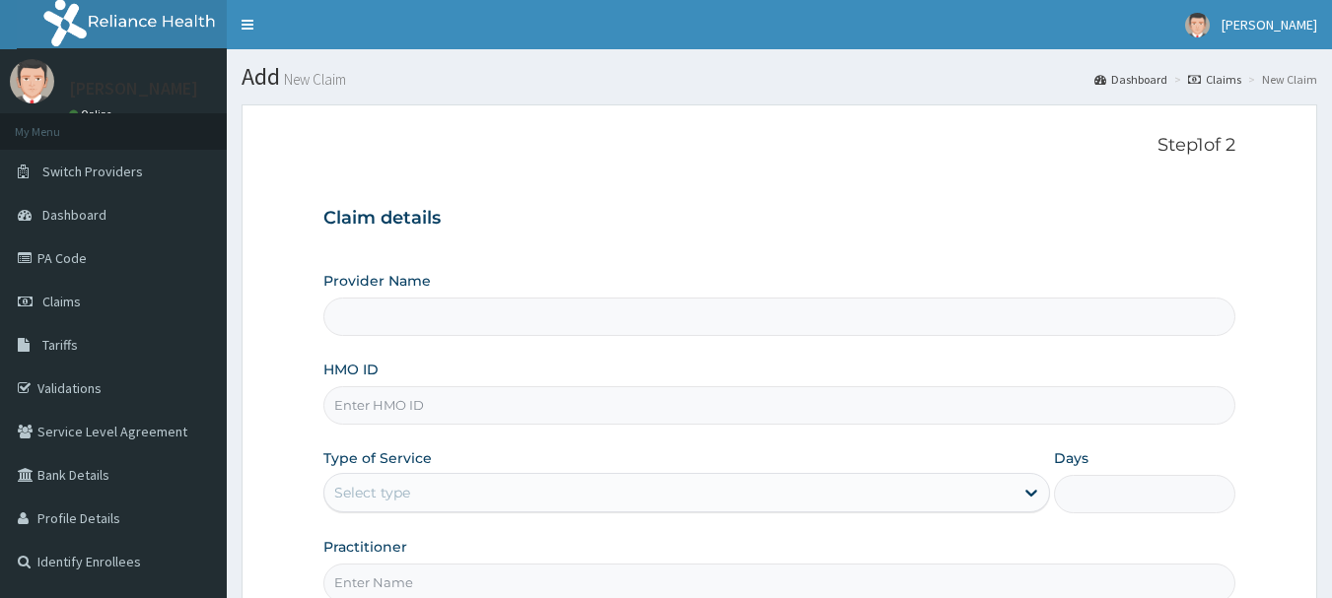
type input "R-Jolad Hospital Nig. Ltd"
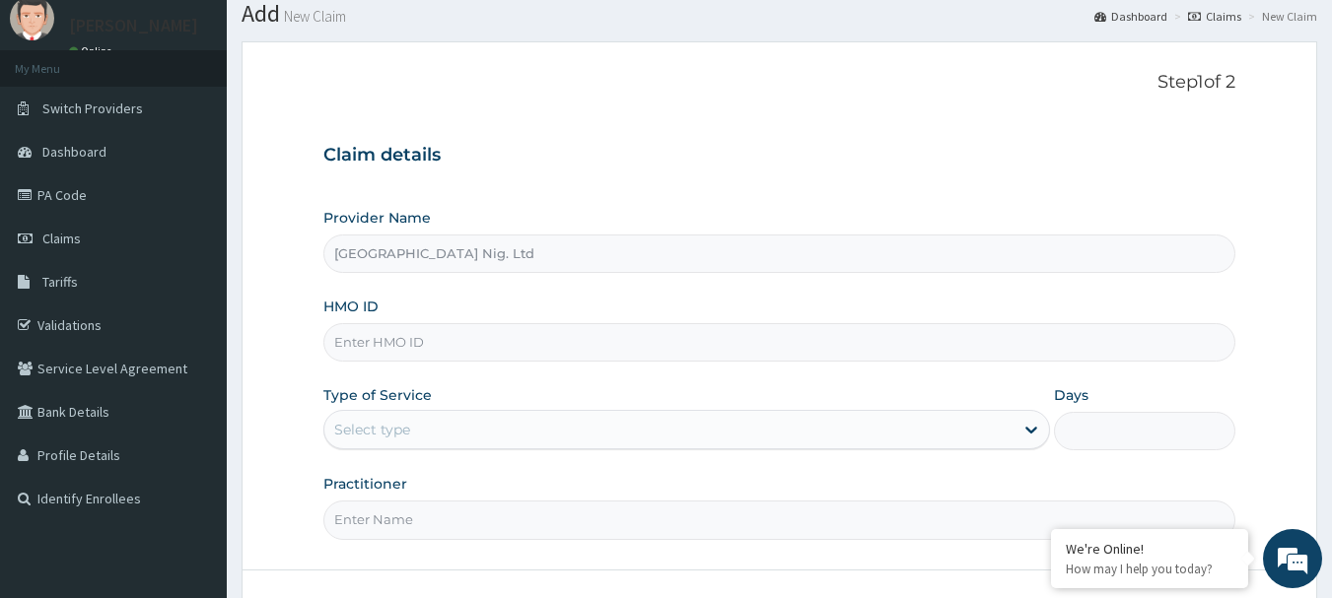
scroll to position [99, 0]
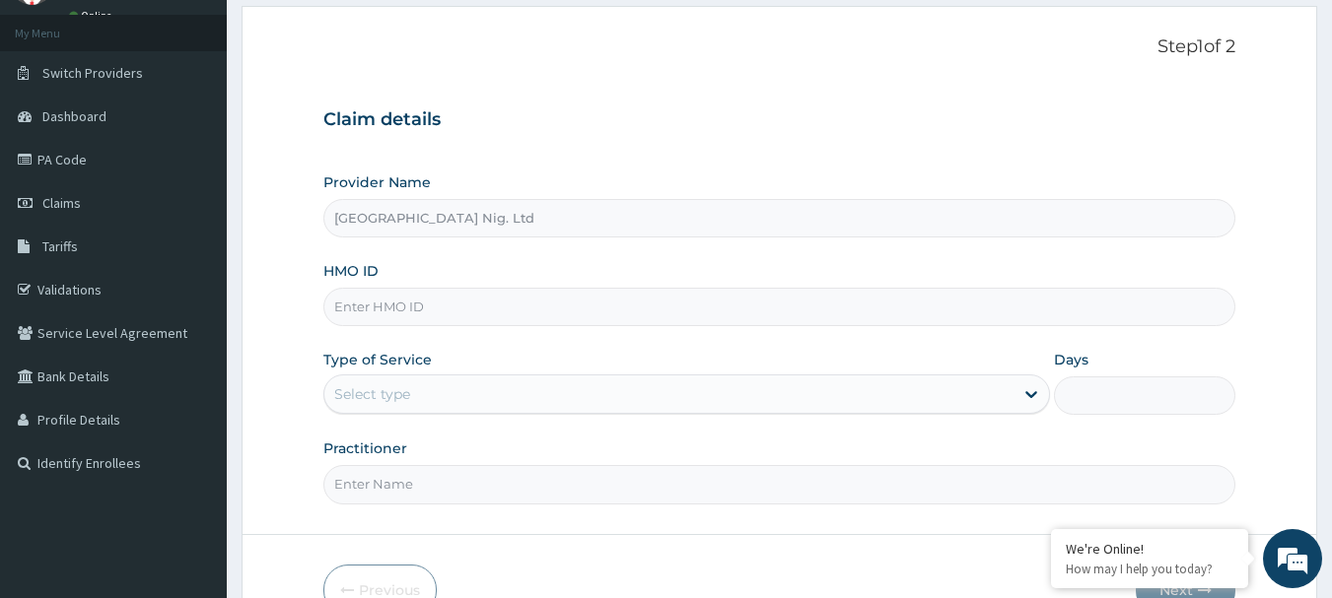
click at [519, 297] on input "HMO ID" at bounding box center [779, 307] width 913 height 38
paste input "MTX/10057/A"
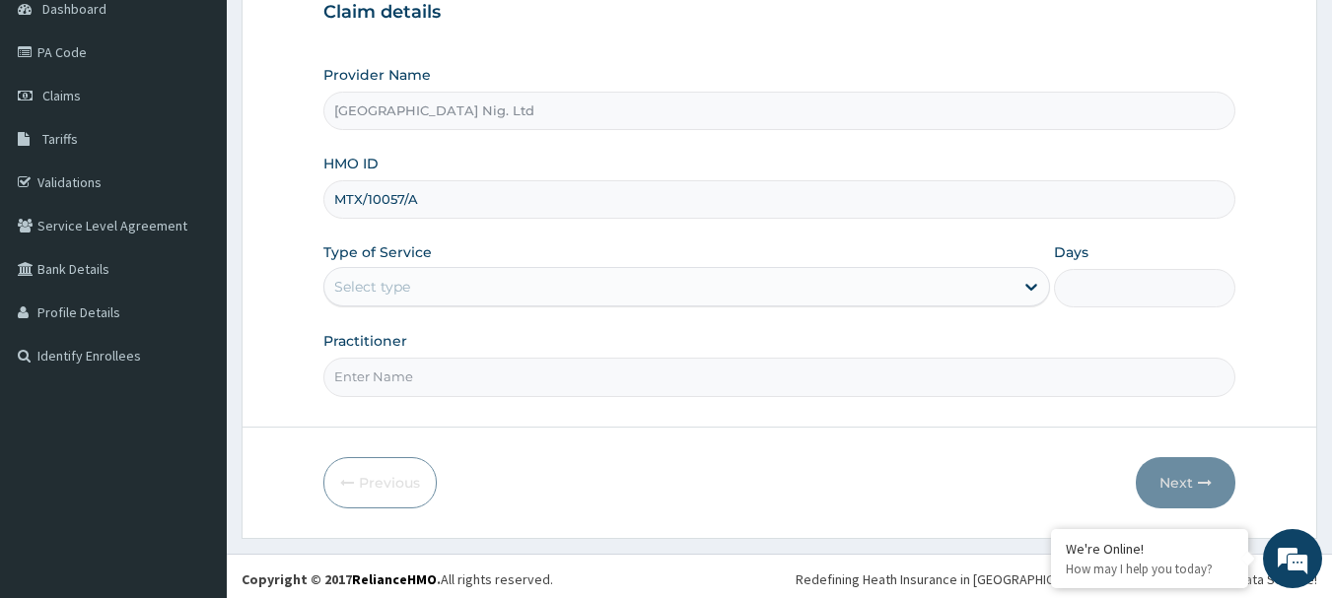
scroll to position [212, 0]
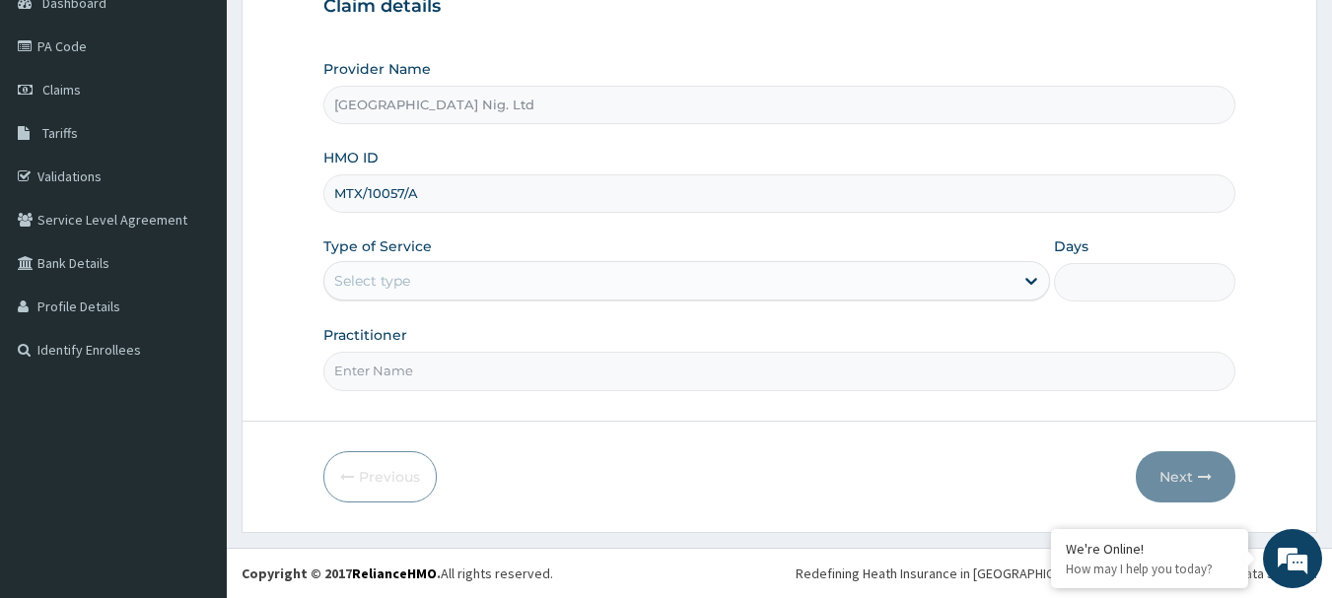
type input "MTX/10057/A"
click at [966, 280] on div "Select type" at bounding box center [668, 281] width 689 height 32
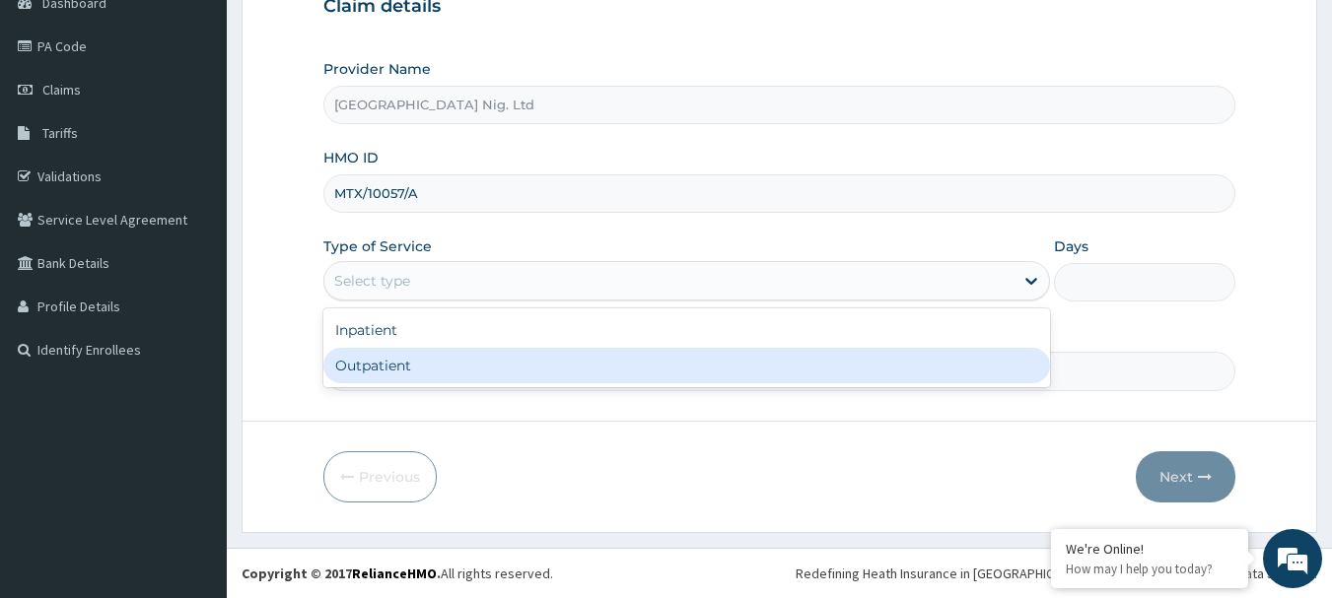
click at [659, 369] on div "Outpatient" at bounding box center [686, 365] width 727 height 35
type input "1"
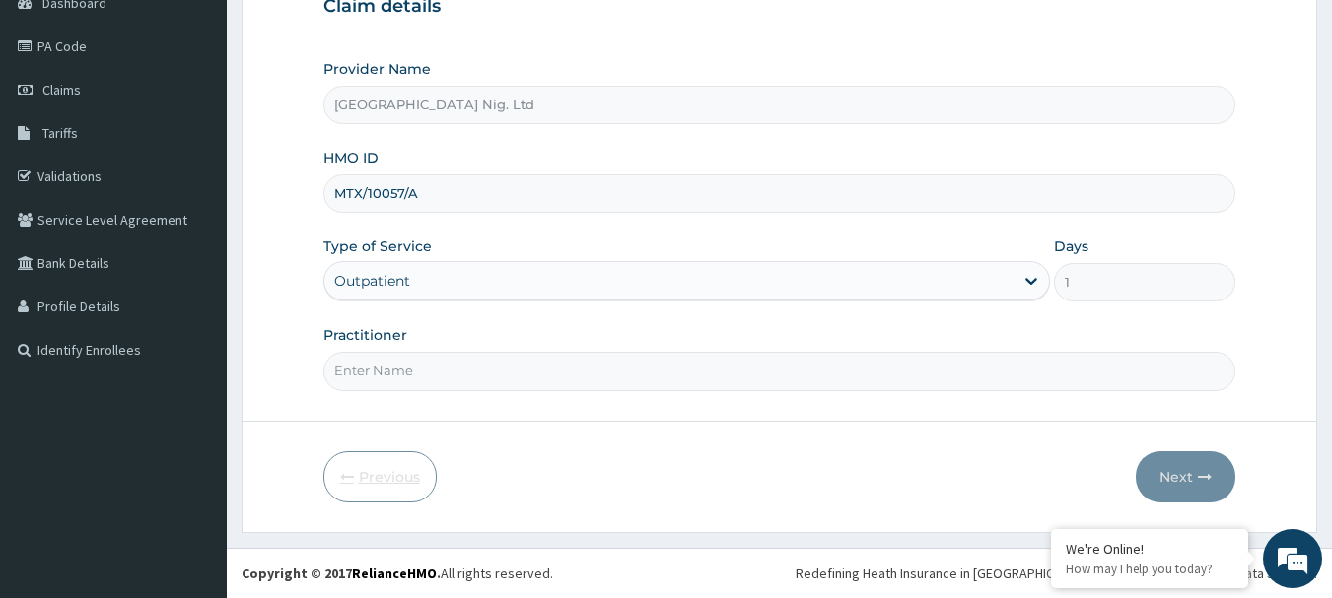
scroll to position [0, 0]
click at [453, 366] on input "Practitioner" at bounding box center [779, 371] width 913 height 38
paste input "Adegbite Opeoluwa"
type input "DR Adegbite Opeoluwa"
click at [1166, 471] on button "Next" at bounding box center [1186, 476] width 100 height 51
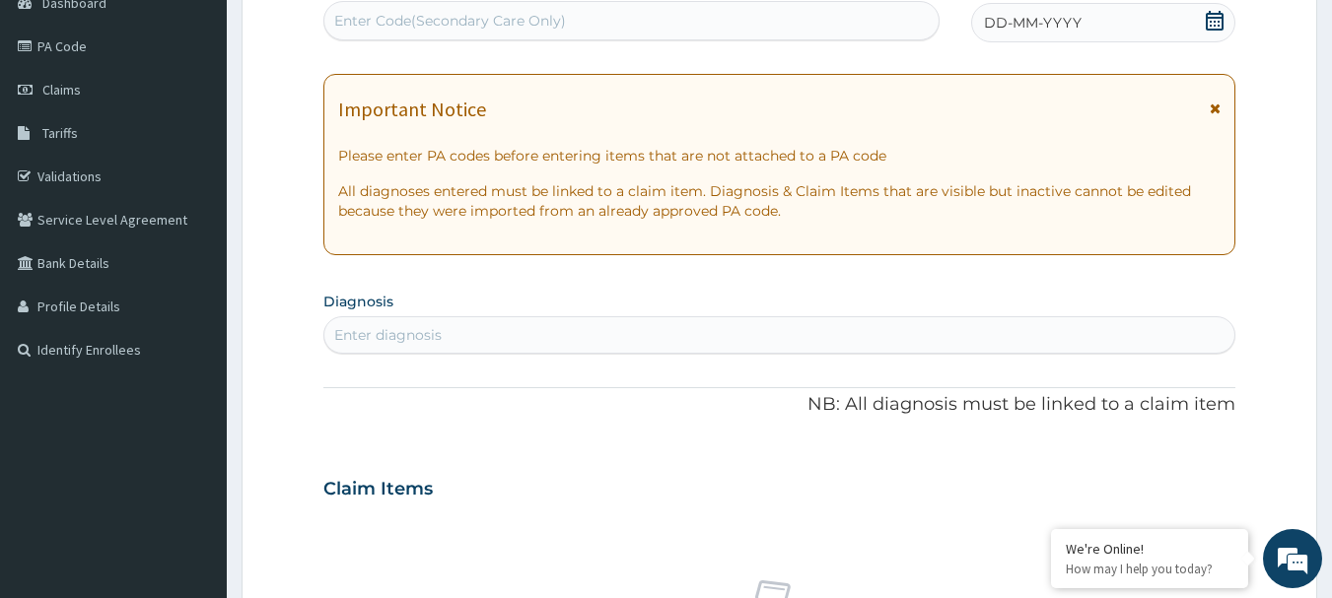
click at [497, 23] on div "Enter Code(Secondary Care Only)" at bounding box center [450, 21] width 232 height 20
paste input "PA/75D3BE"
type input "PA/75D3BE"
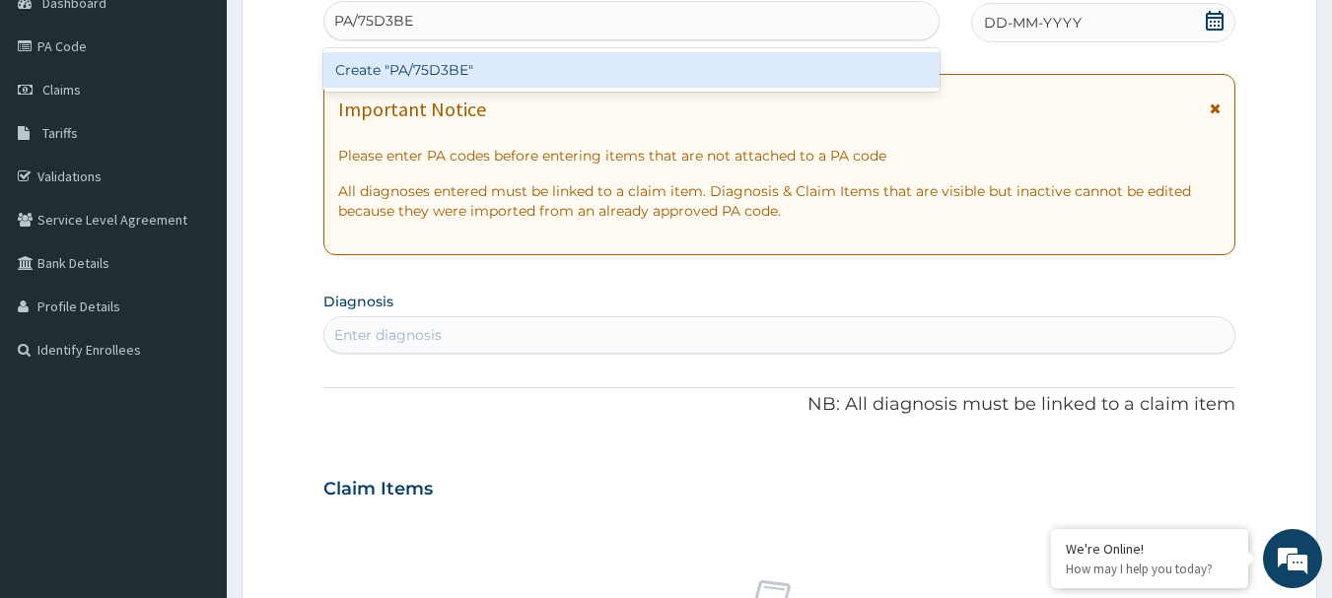
click at [495, 79] on div "Create "PA/75D3BE"" at bounding box center [631, 69] width 617 height 35
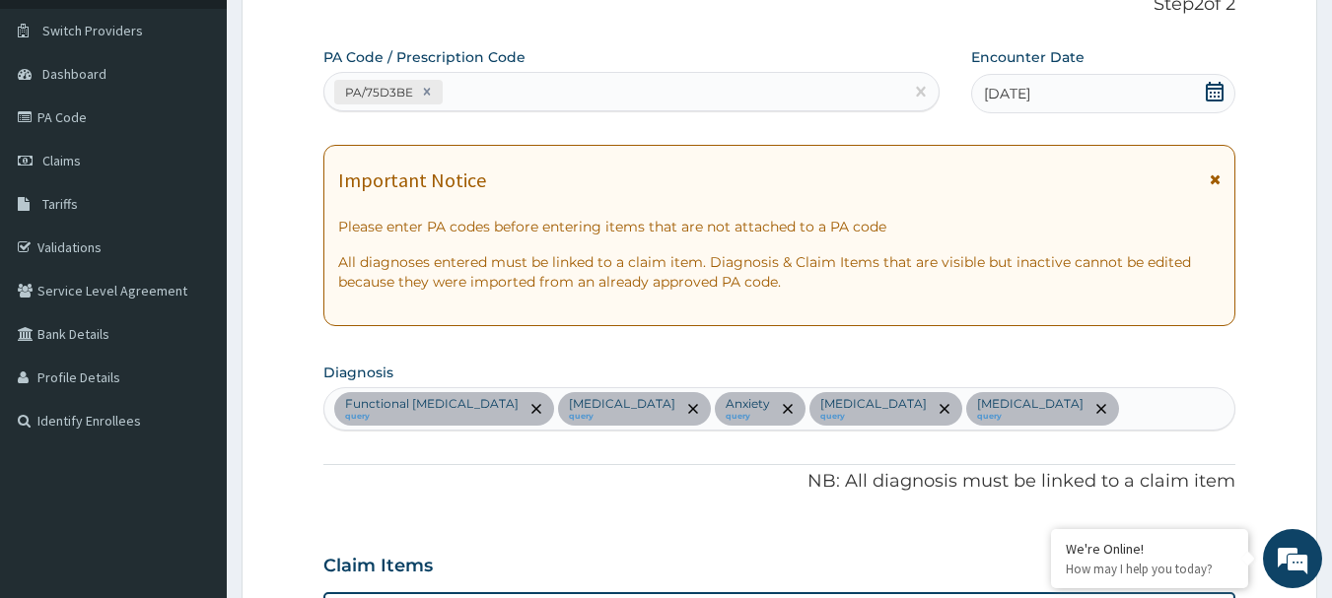
scroll to position [128, 0]
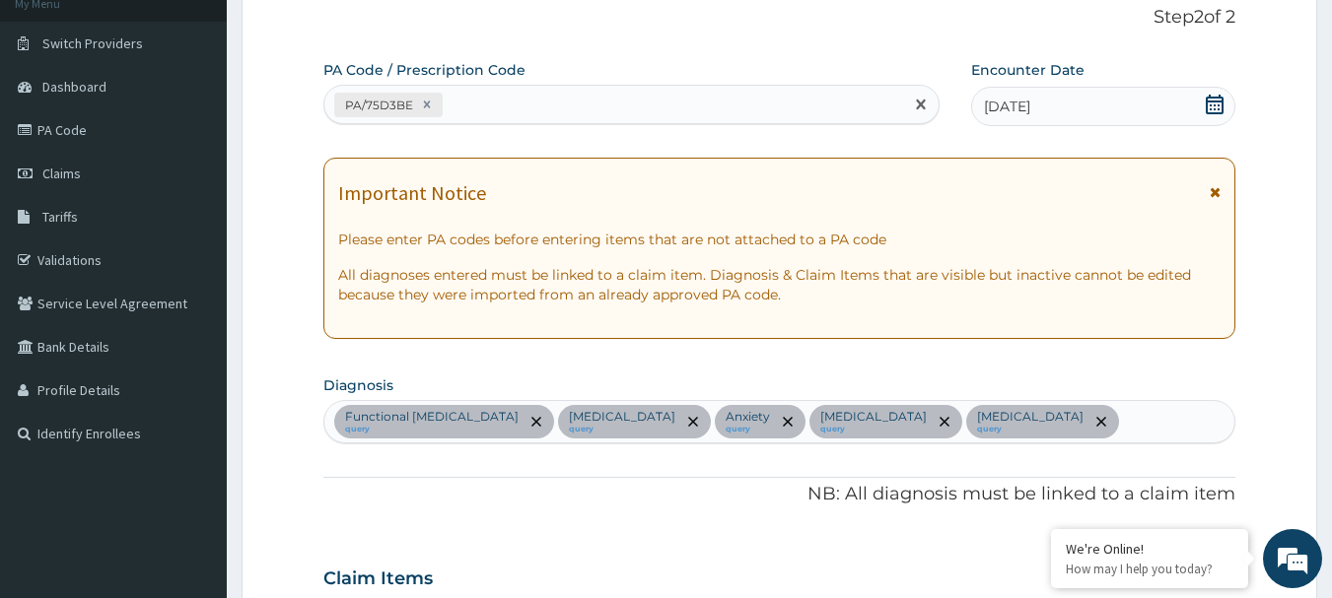
click at [515, 103] on div "PA/75D3BE" at bounding box center [614, 105] width 580 height 33
paste input "PA/75D3BE"
type input "PA/75D3BE"
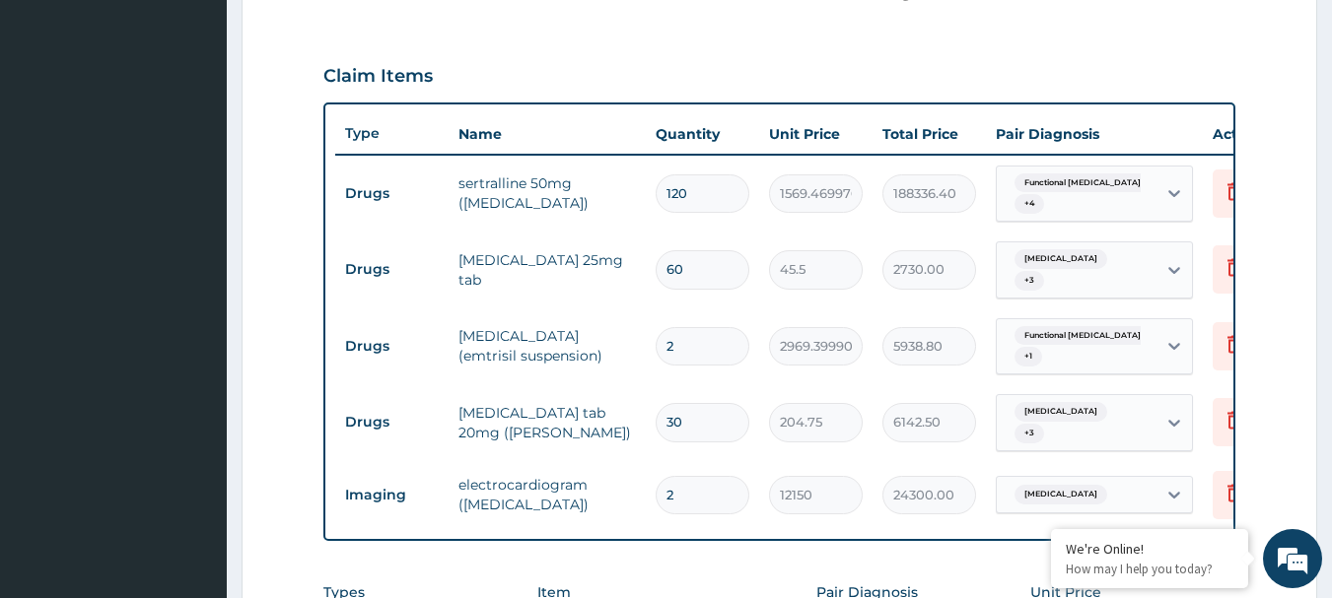
scroll to position [621, 0]
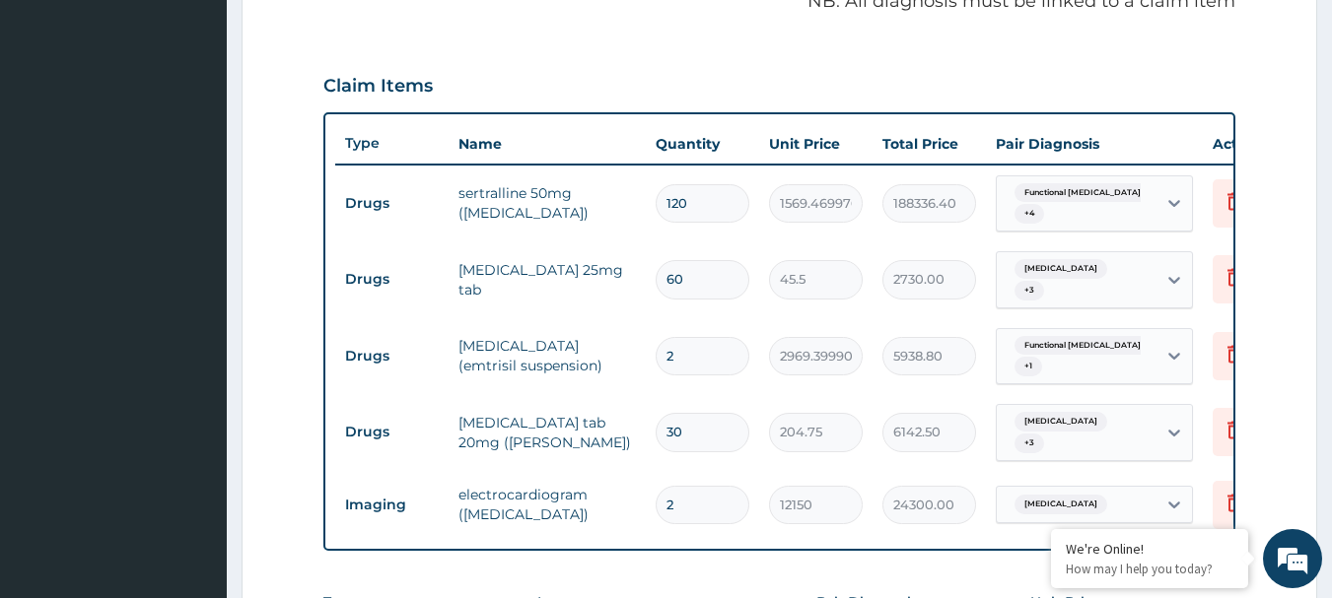
click at [694, 206] on input "120" at bounding box center [703, 203] width 94 height 38
type input "12"
type input "18833.64"
type input "1"
type input "1569.47"
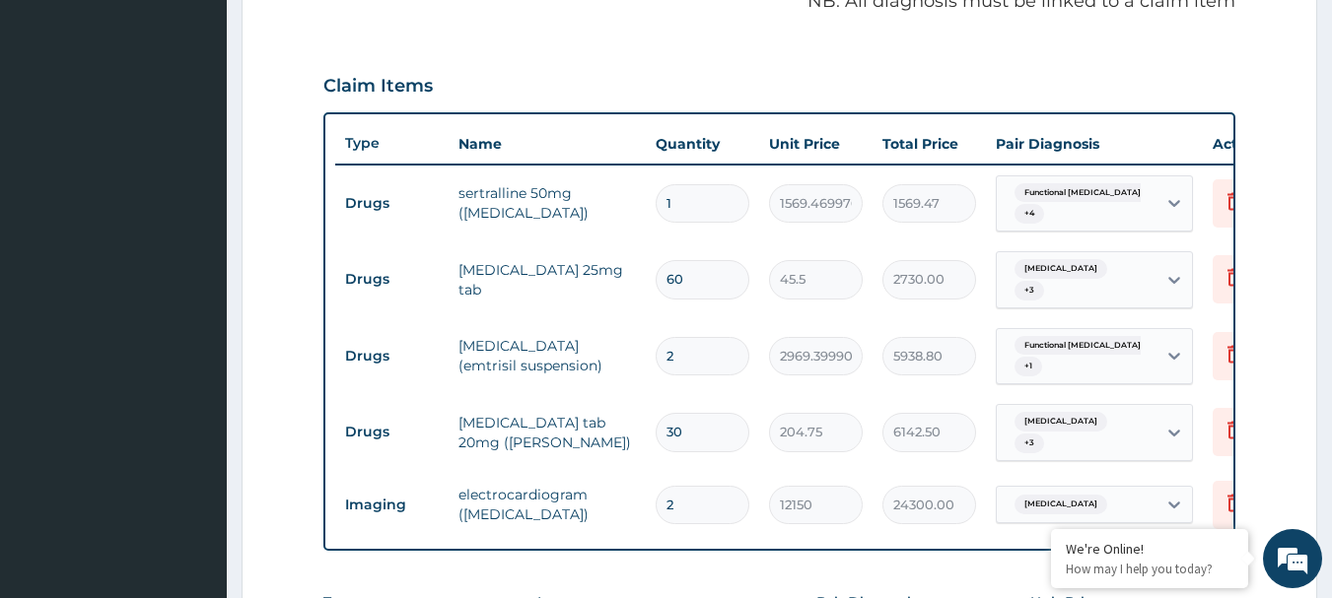
type input "0.00"
type input "6"
type input "9416.82"
type input "60"
type input "94168.20"
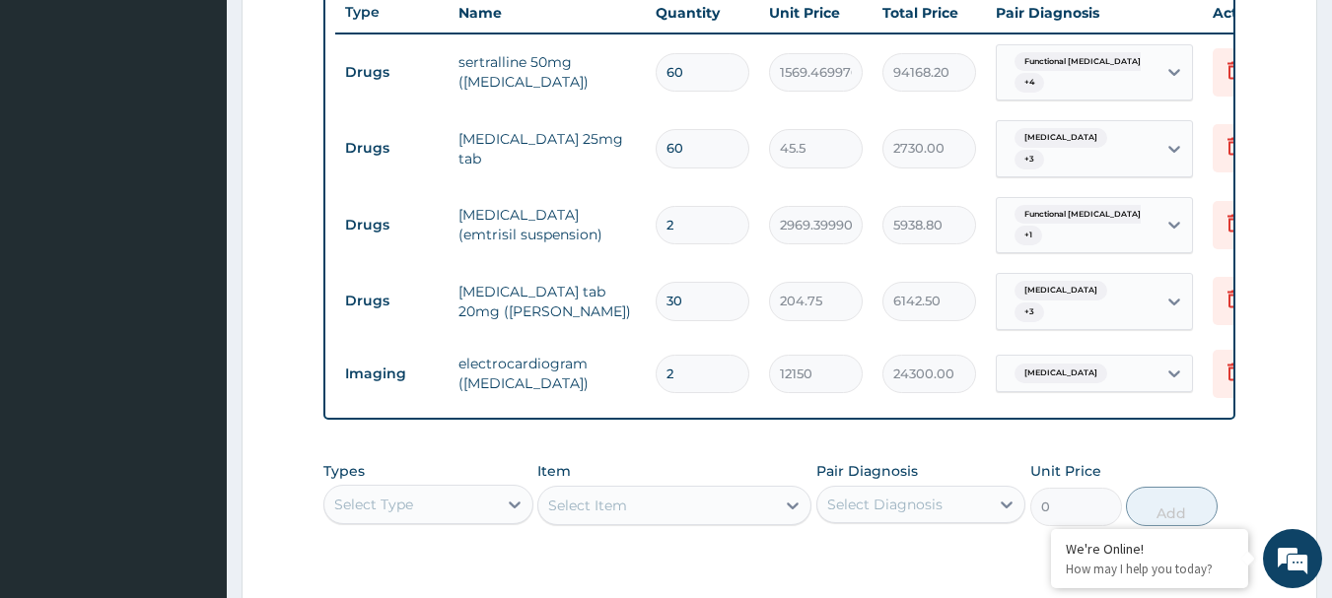
scroll to position [818, 0]
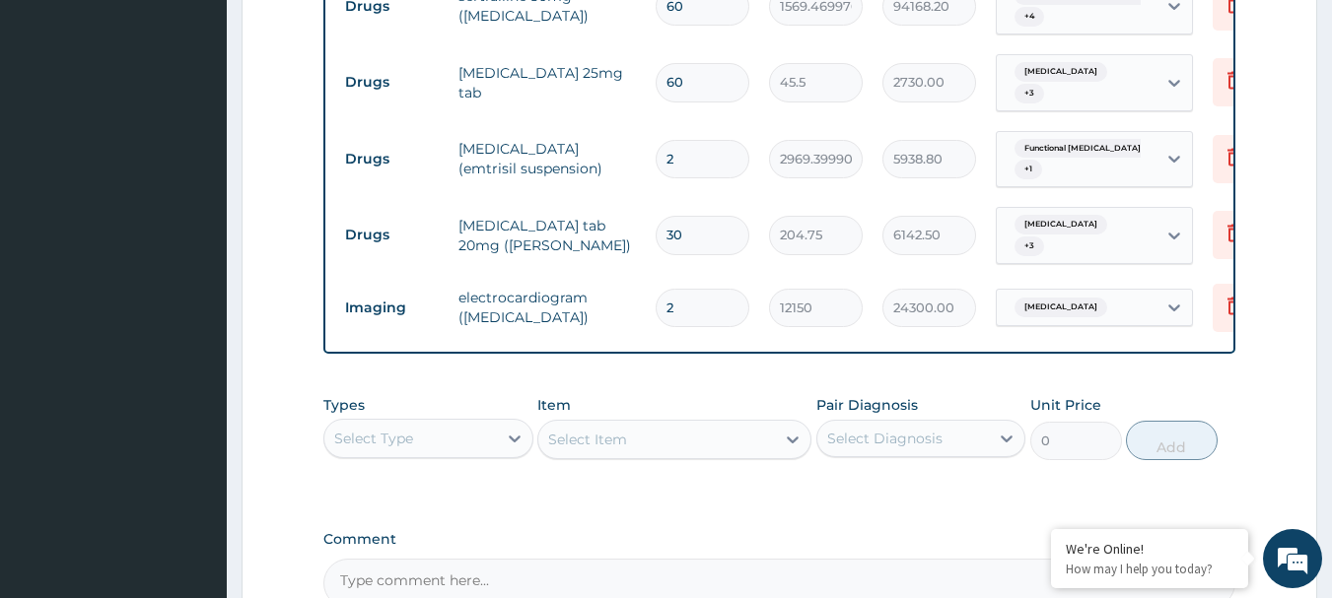
type input "60"
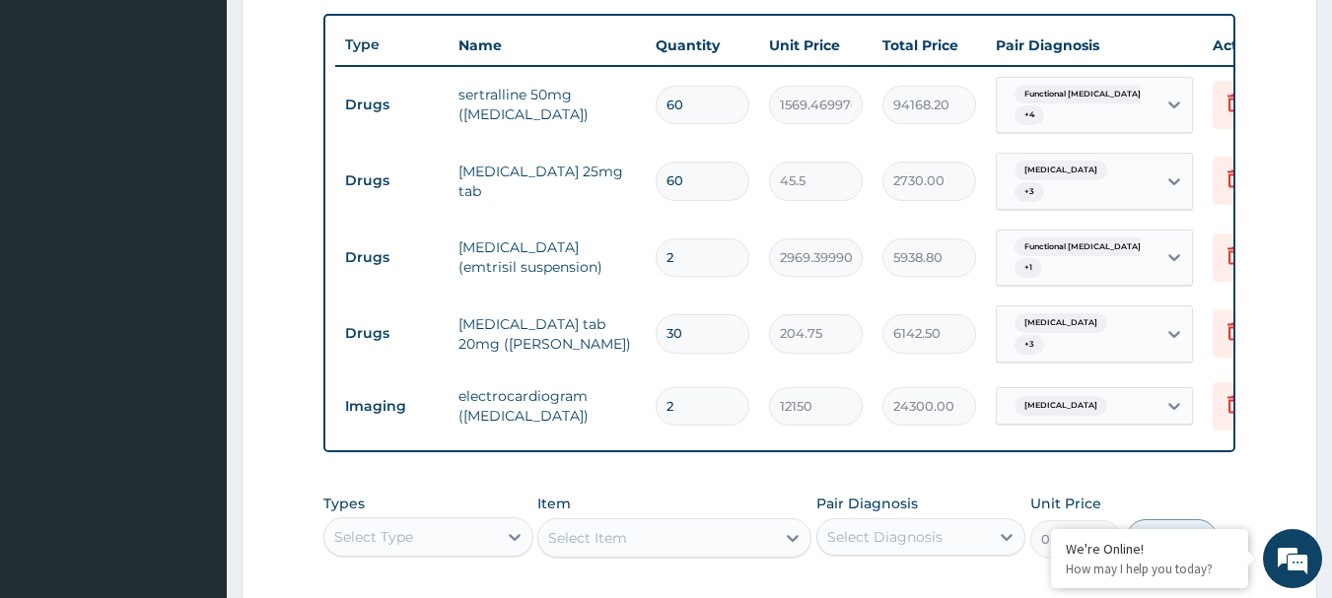
click at [695, 172] on input "60" at bounding box center [703, 181] width 94 height 38
type input "6"
type input "273.00"
type input "0.00"
type input "3"
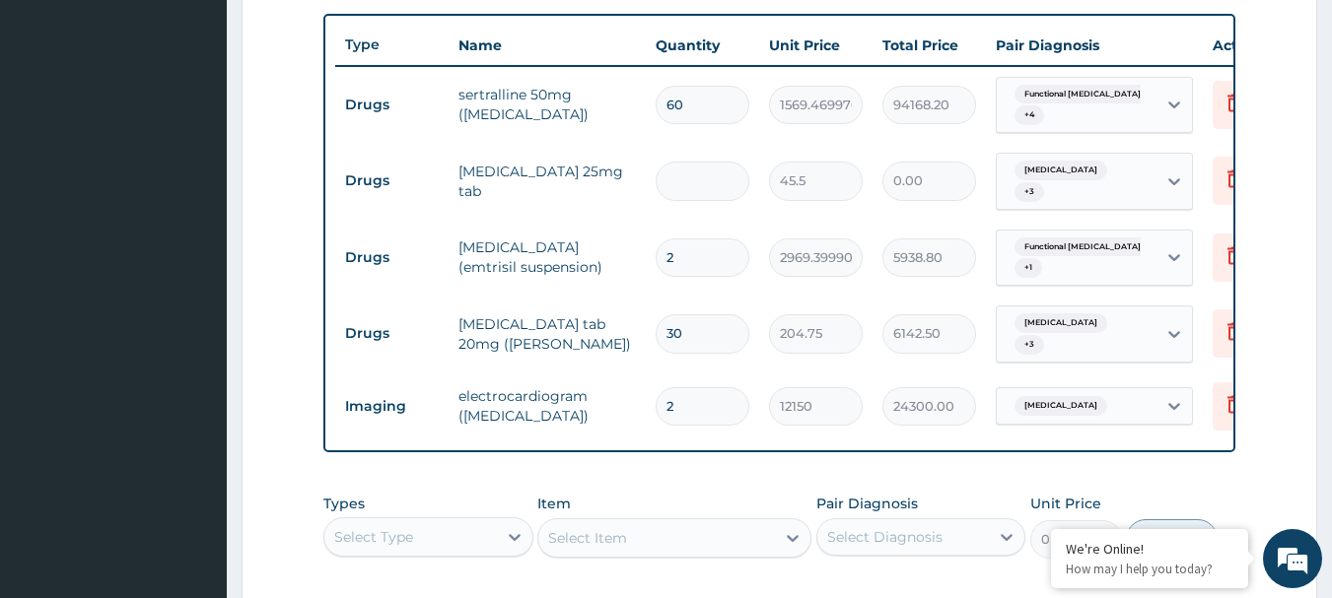
type input "136.50"
type input "30"
type input "1365.00"
type input "30"
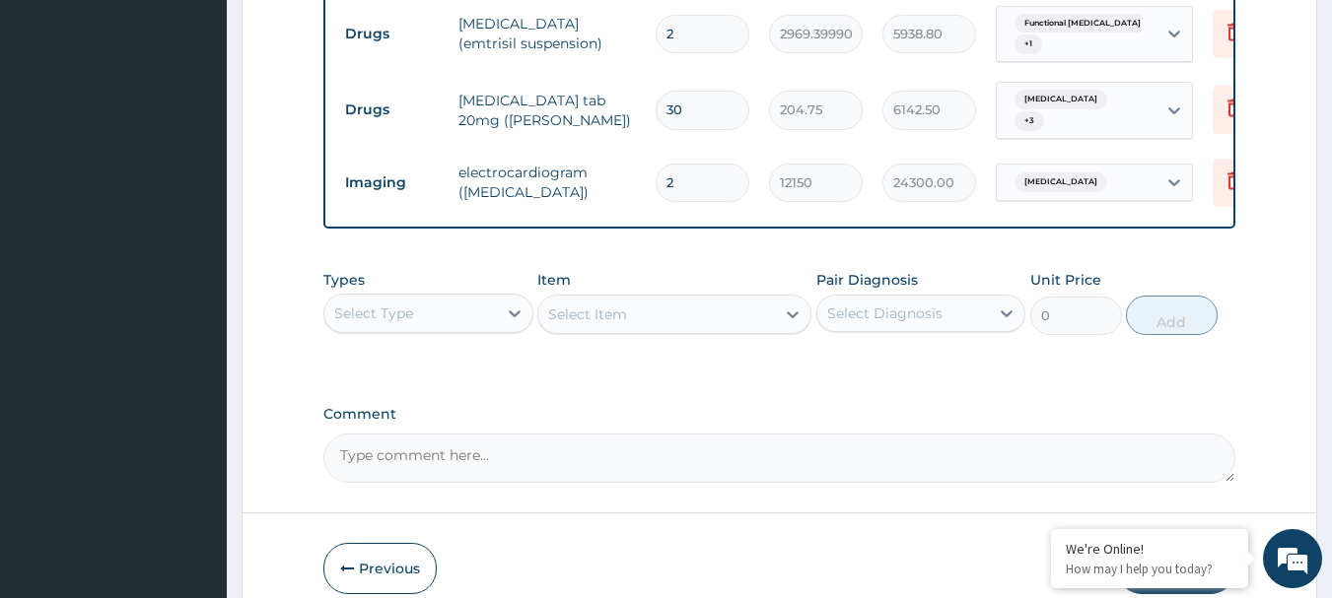
scroll to position [1041, 0]
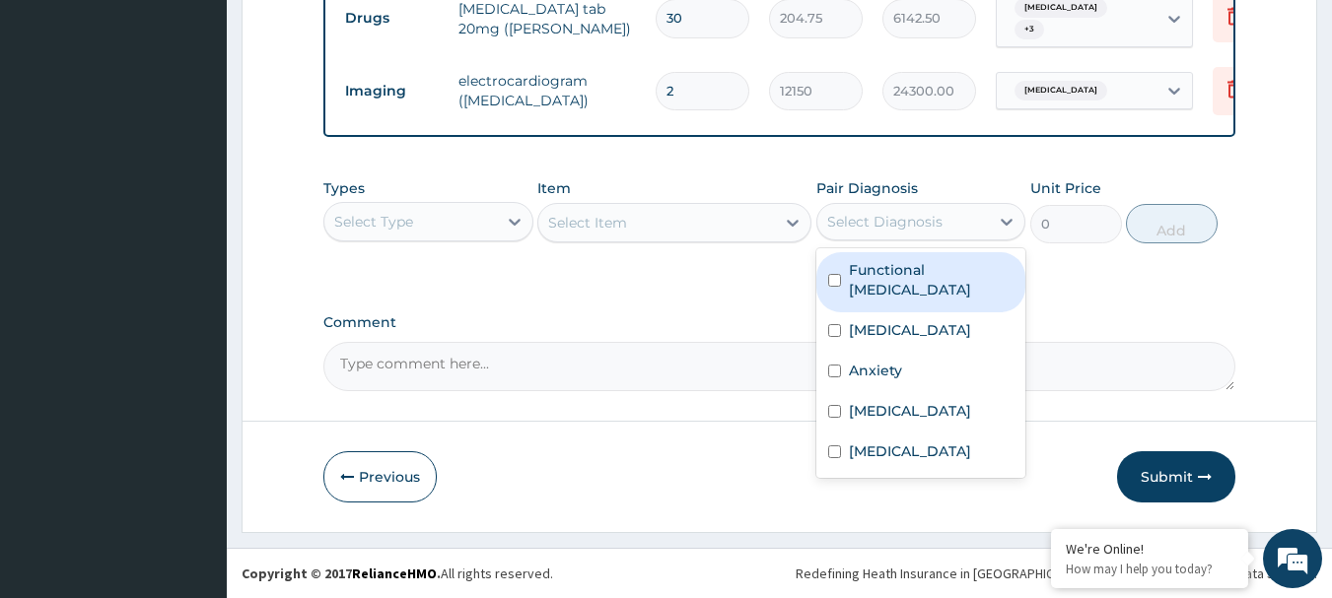
click at [926, 217] on div "Select Diagnosis" at bounding box center [884, 222] width 115 height 20
click at [895, 271] on label "Functional dysphagia" at bounding box center [932, 279] width 166 height 39
checkbox input "true"
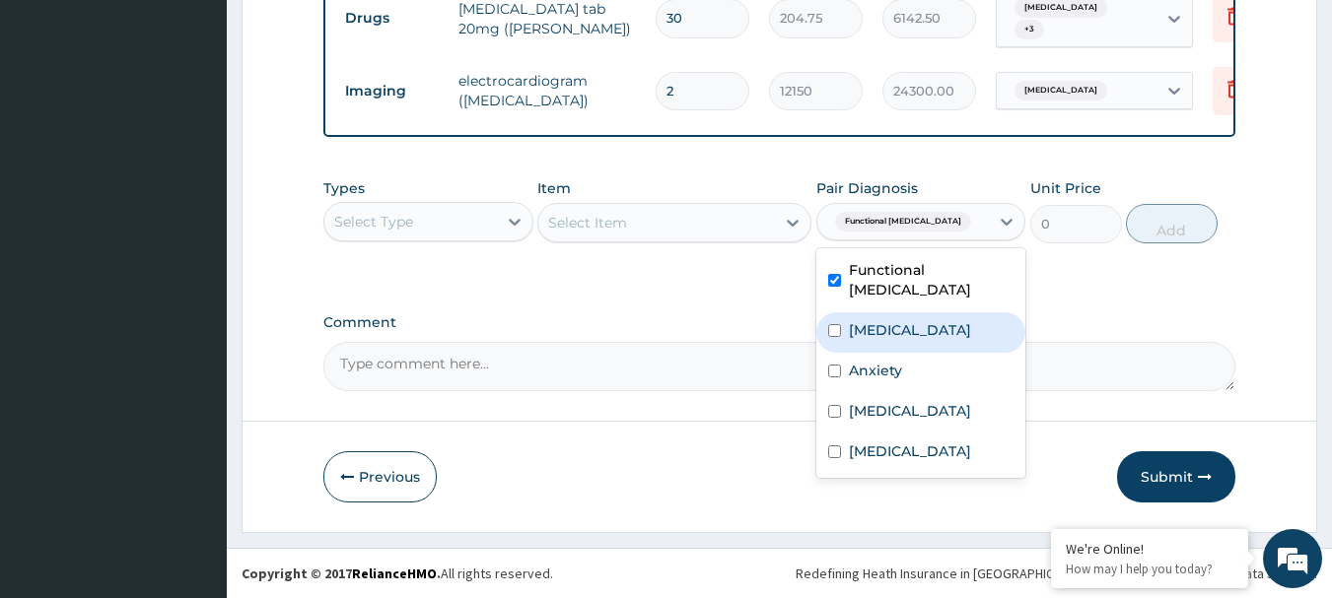
click at [881, 320] on label "Chest pain" at bounding box center [910, 330] width 122 height 20
checkbox input "true"
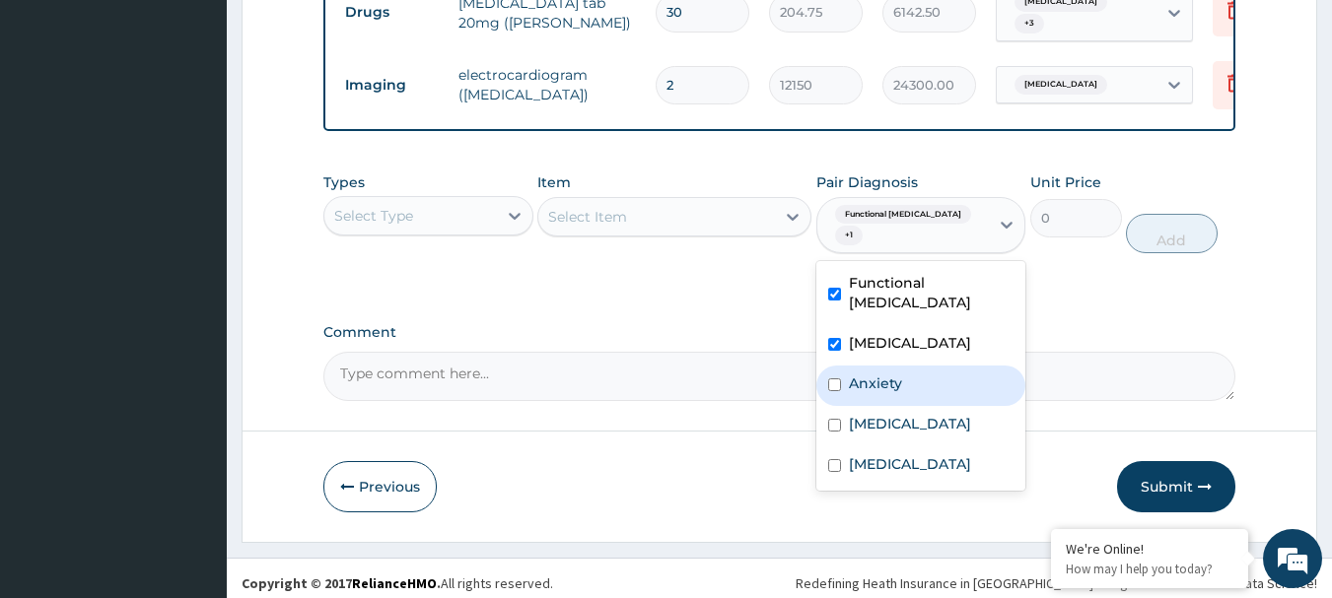
click at [874, 375] on label "Anxiety" at bounding box center [875, 384] width 53 height 20
checkbox input "true"
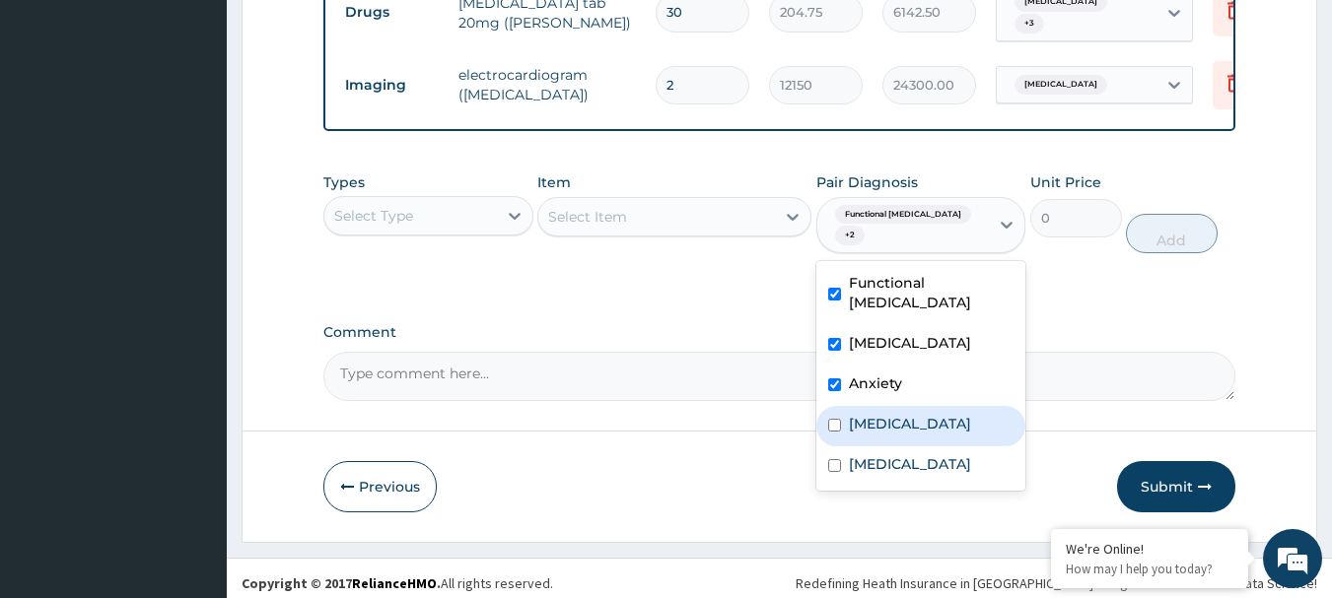
click at [876, 419] on label "Hypercholesterolemia" at bounding box center [910, 424] width 122 height 20
checkbox input "true"
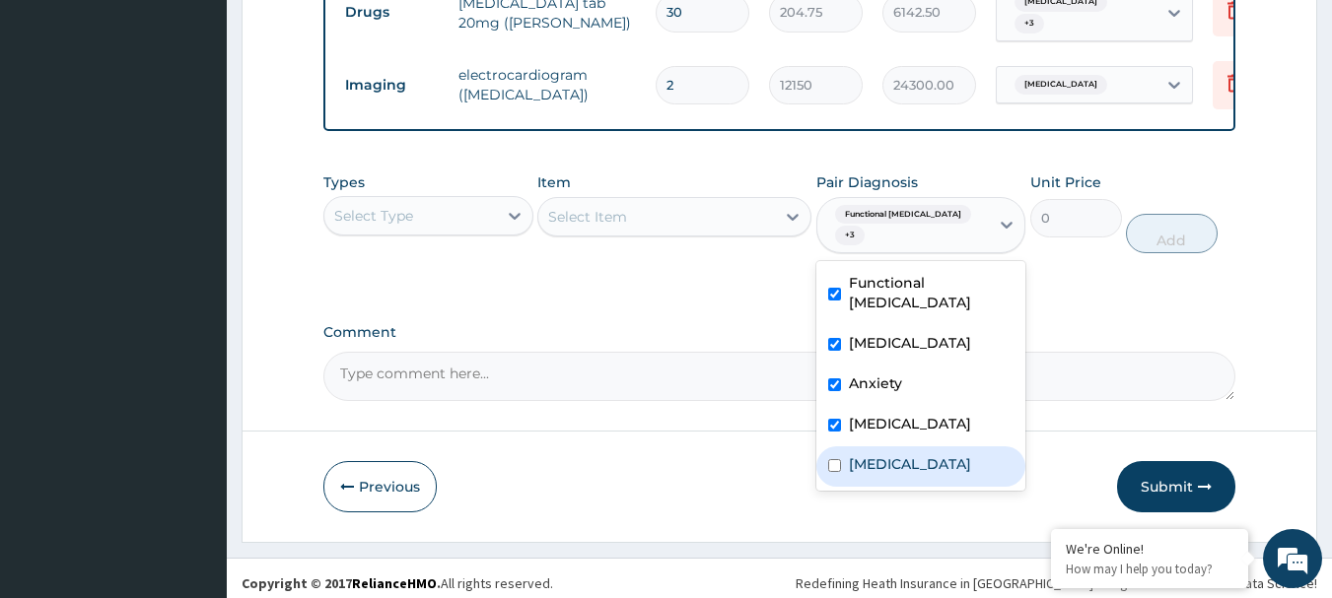
click at [877, 462] on div "Acute myocarditis" at bounding box center [921, 467] width 210 height 40
checkbox input "true"
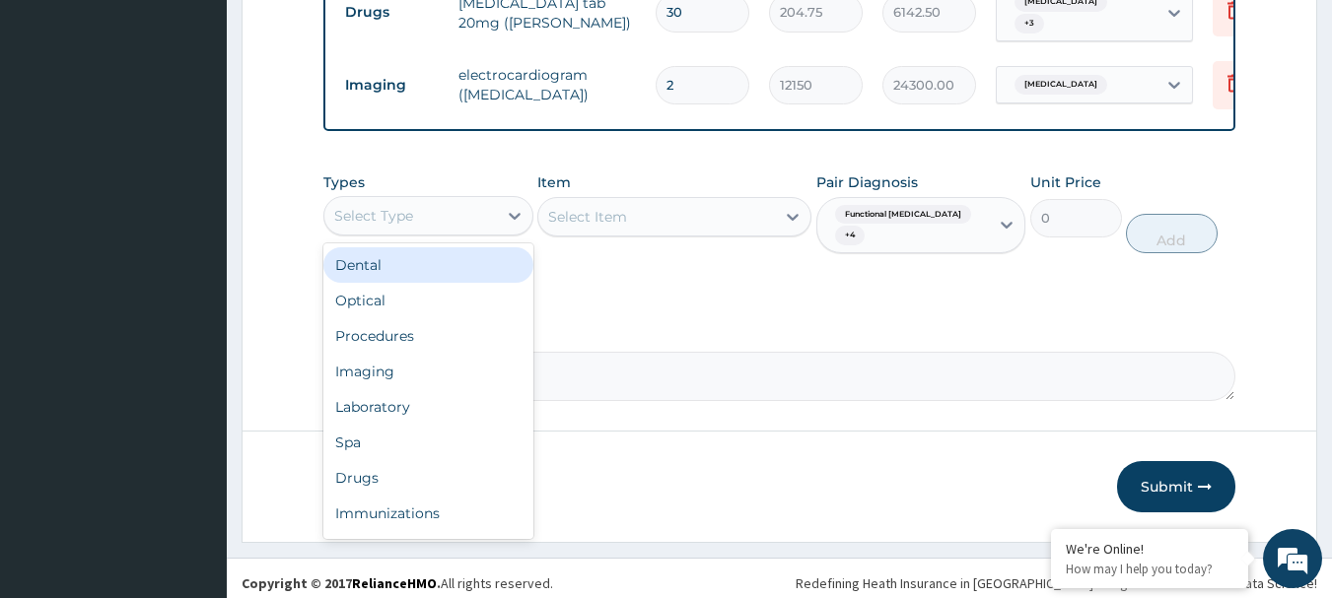
click at [468, 232] on div "Select Type" at bounding box center [410, 216] width 173 height 32
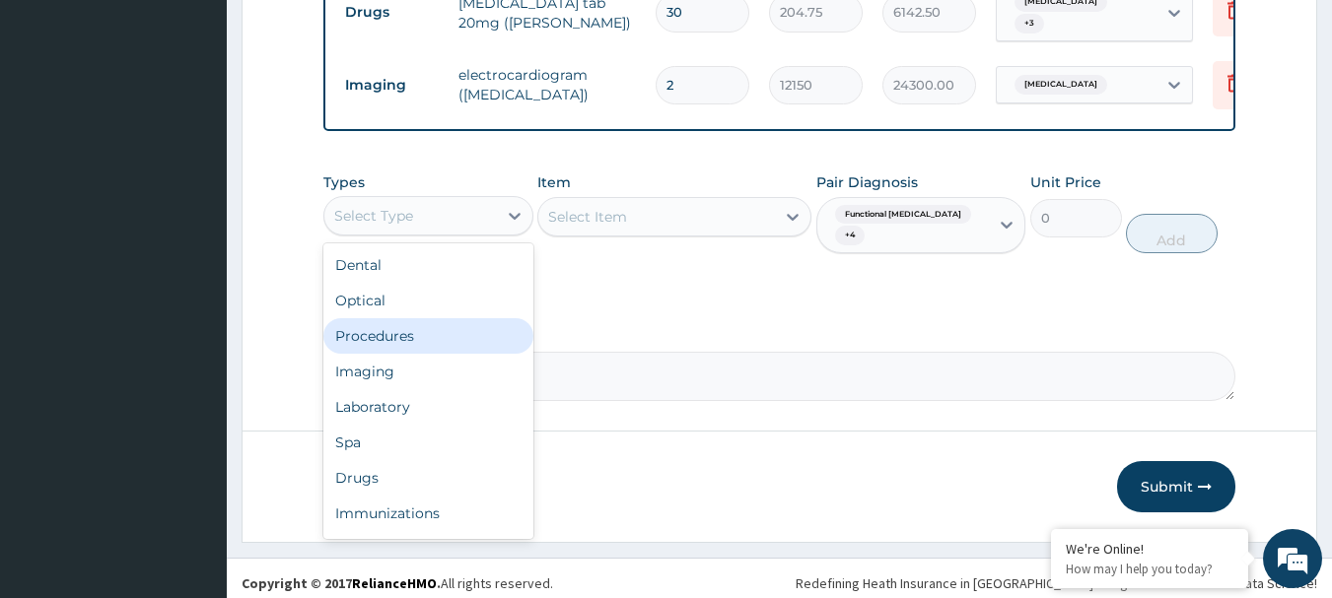
click at [429, 347] on div "Procedures" at bounding box center [428, 335] width 210 height 35
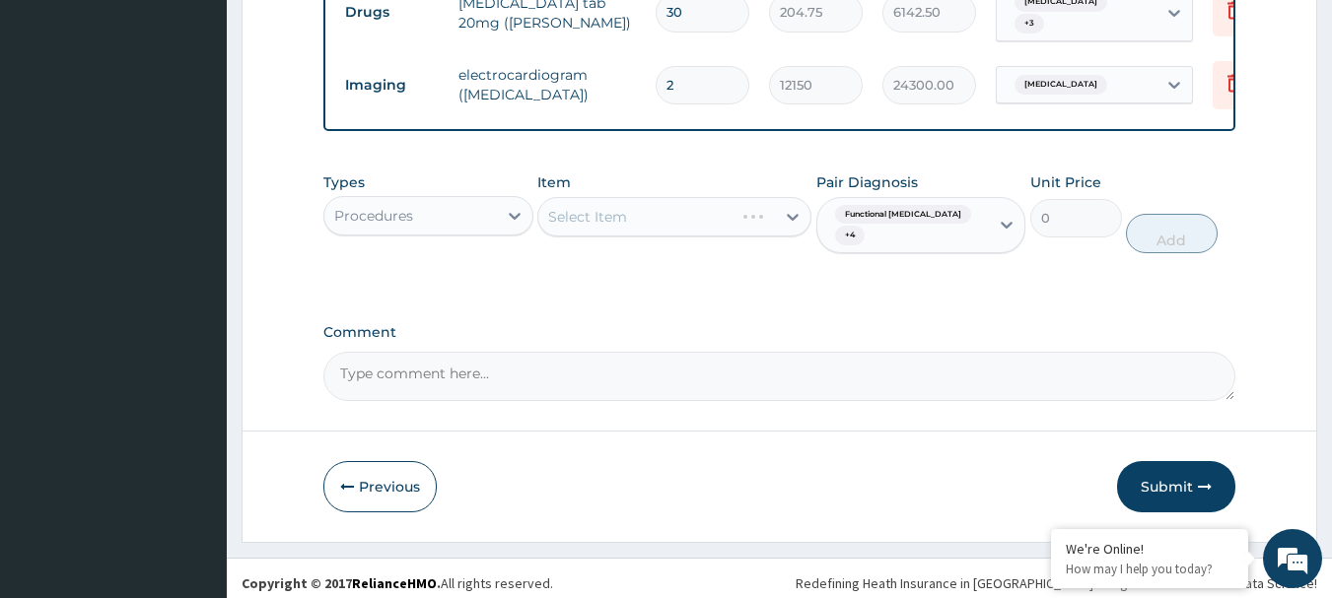
click at [662, 214] on div "Select Item" at bounding box center [674, 216] width 274 height 39
click at [617, 217] on div "Select Item" at bounding box center [674, 216] width 274 height 39
click at [636, 217] on div "Select Item" at bounding box center [674, 216] width 274 height 39
click at [607, 219] on div "Select Item" at bounding box center [674, 216] width 274 height 39
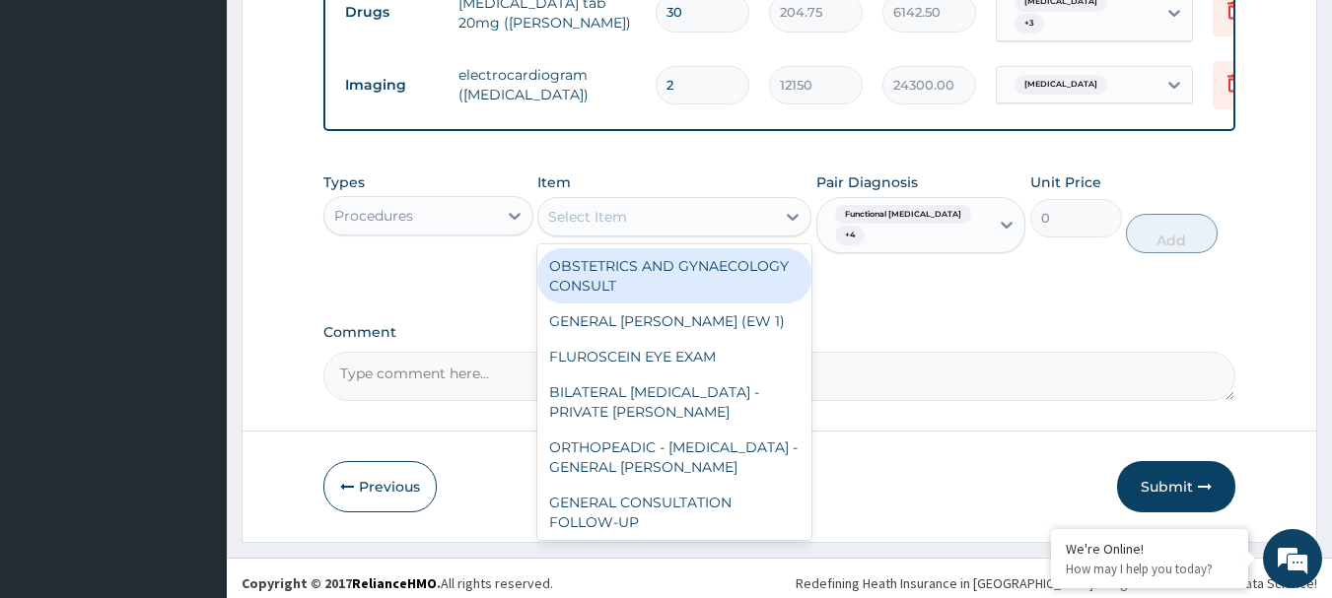
click at [607, 219] on div "Select Item" at bounding box center [587, 217] width 79 height 20
paste input "GENERAL CONSULTATION"
type input "GENERAL CONSULTATION"
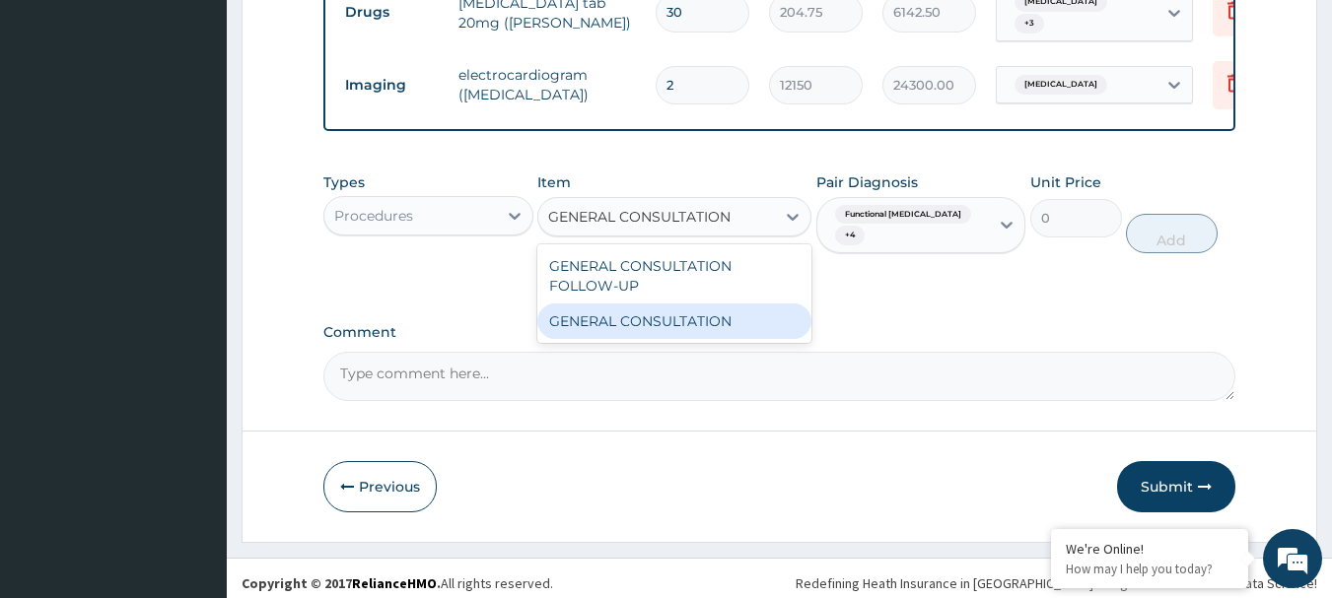
click at [586, 330] on div "GENERAL CONSULTATION" at bounding box center [674, 321] width 274 height 35
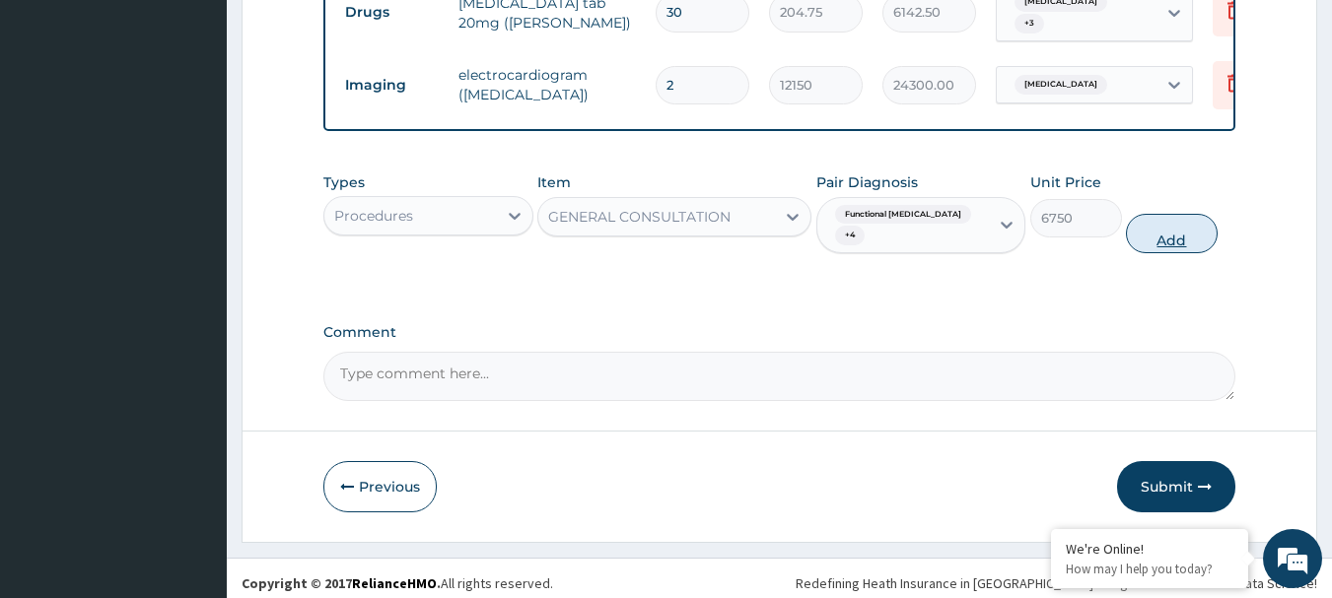
click at [1167, 244] on button "Add" at bounding box center [1172, 233] width 92 height 39
type input "0"
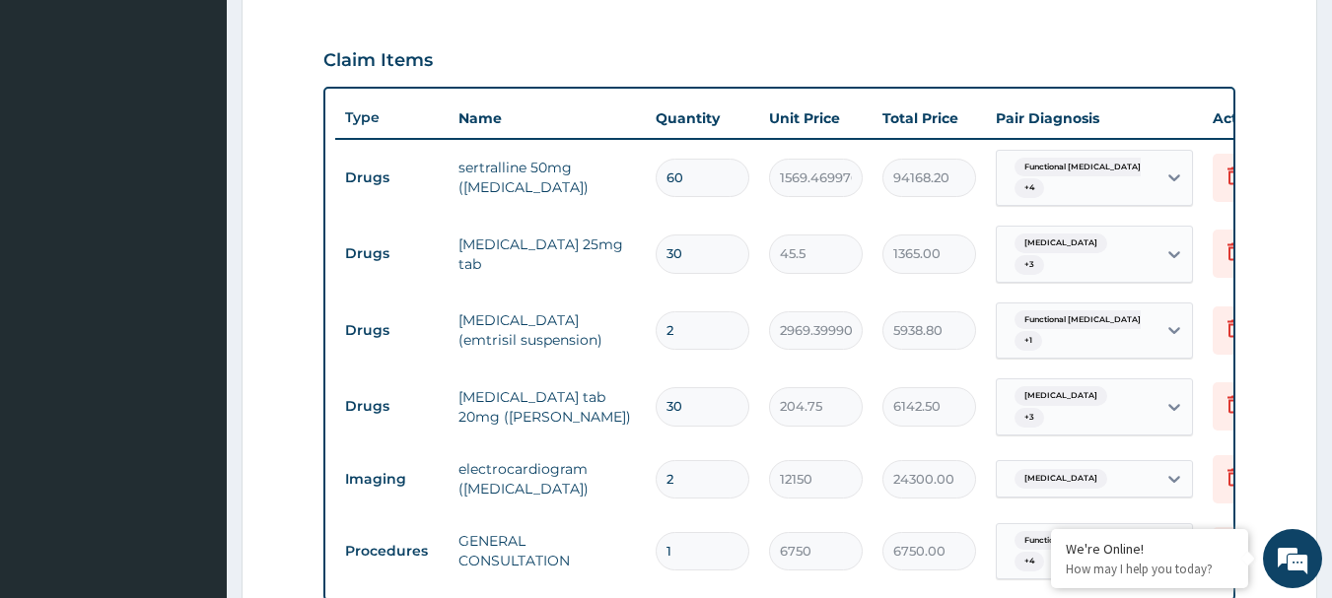
scroll to position [745, 0]
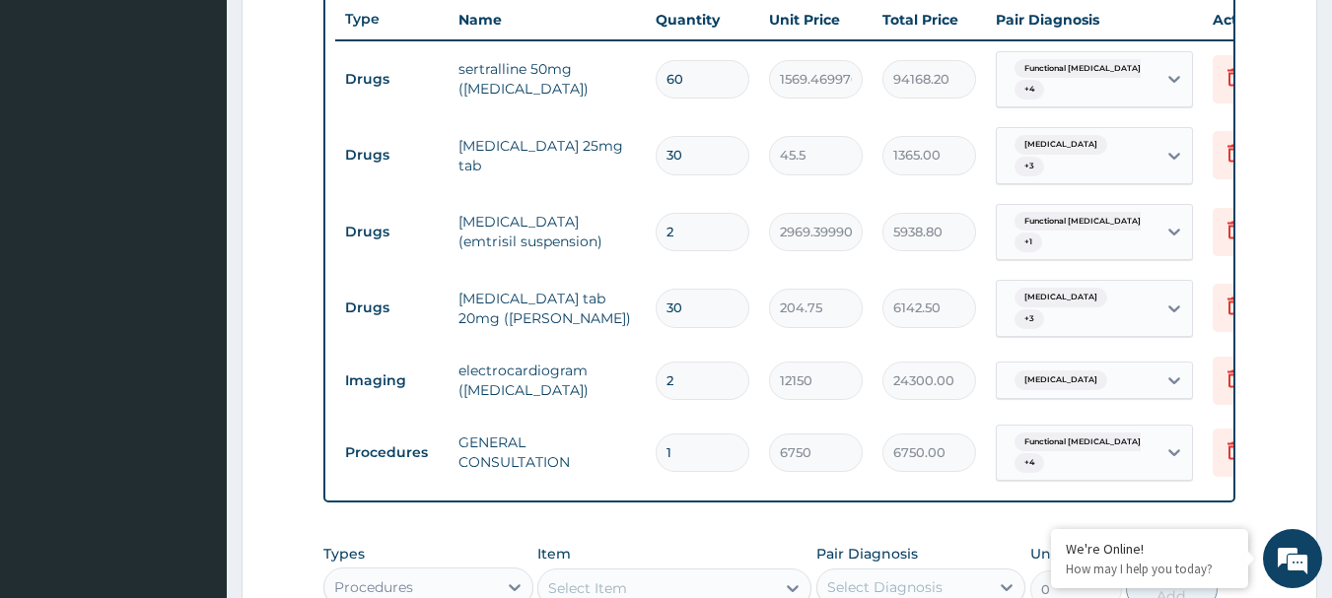
click at [702, 365] on input "2" at bounding box center [703, 381] width 94 height 38
type input "0.00"
type input "1"
type input "12150.00"
type input "1"
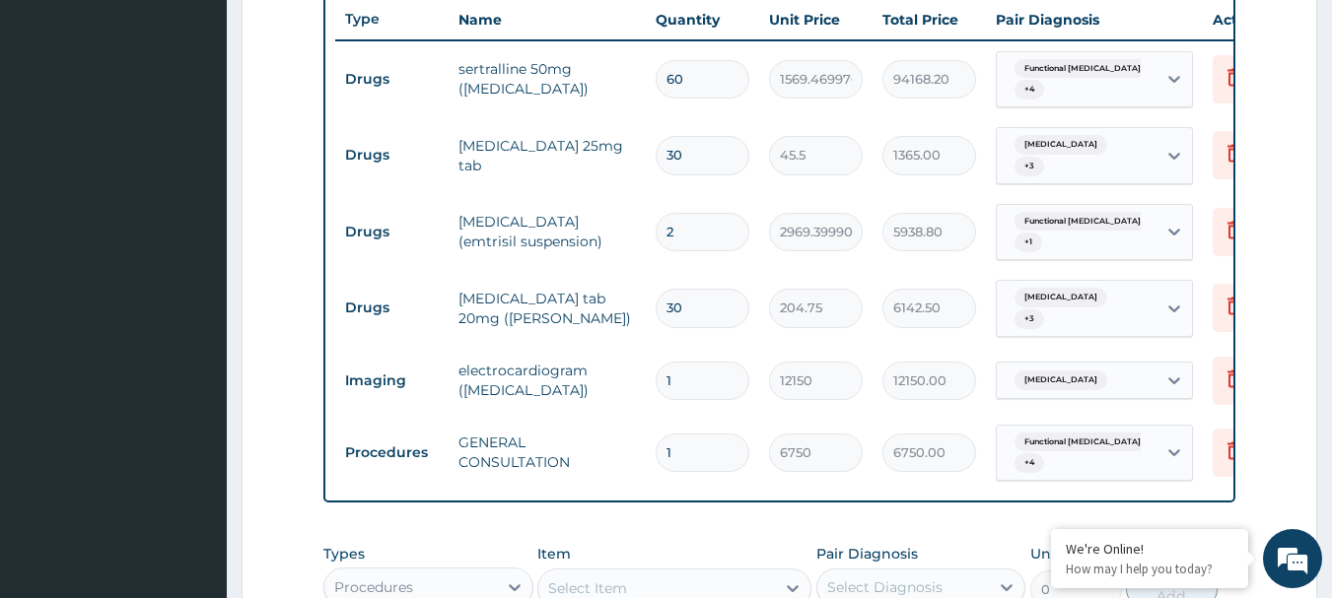
click at [696, 307] on input "30" at bounding box center [703, 308] width 94 height 38
type input "3"
type input "614.25"
type input "0.00"
type input "1"
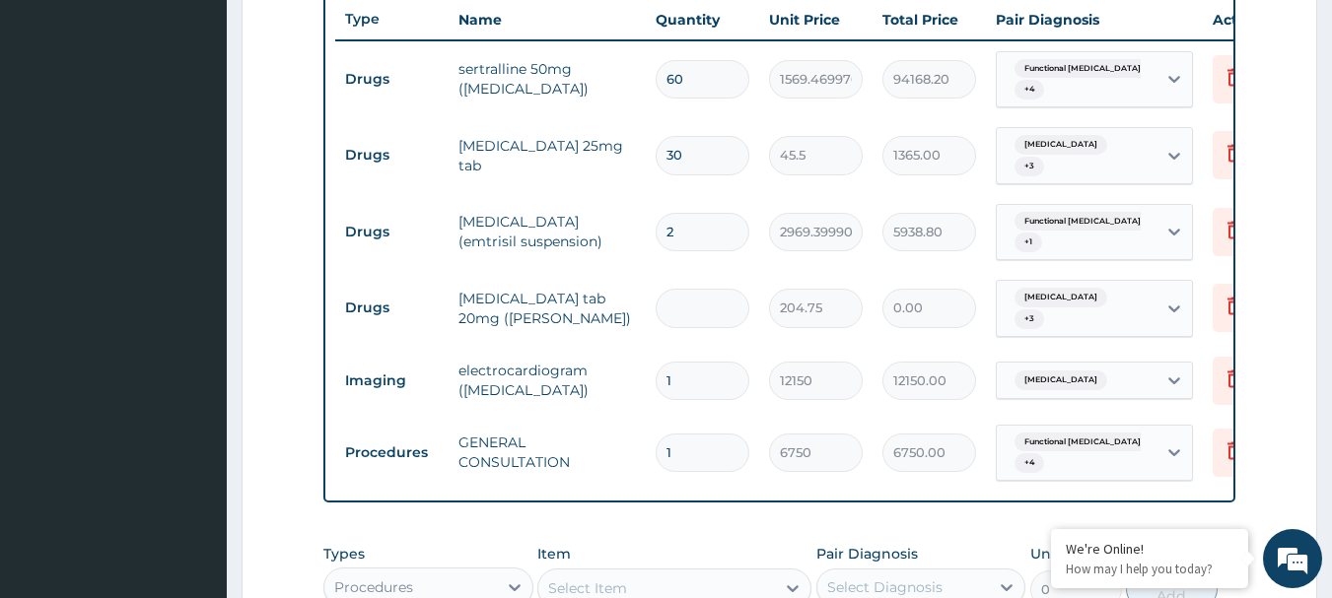
type input "204.75"
type input "15"
type input "3071.25"
type input "15"
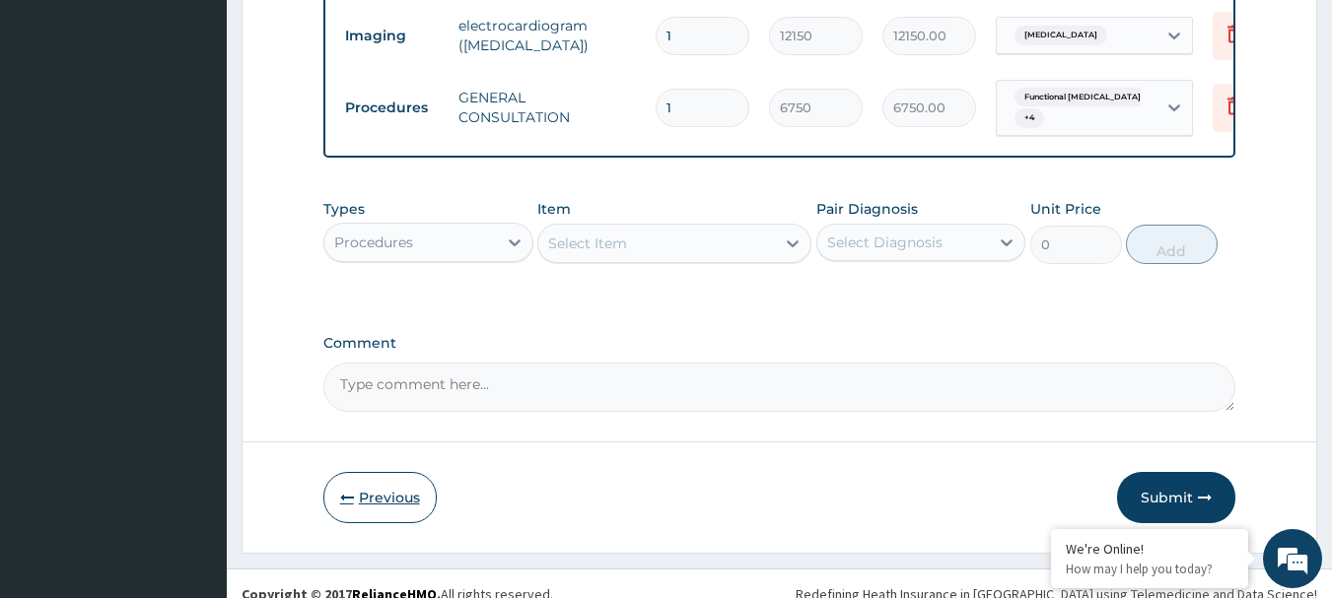
scroll to position [1118, 0]
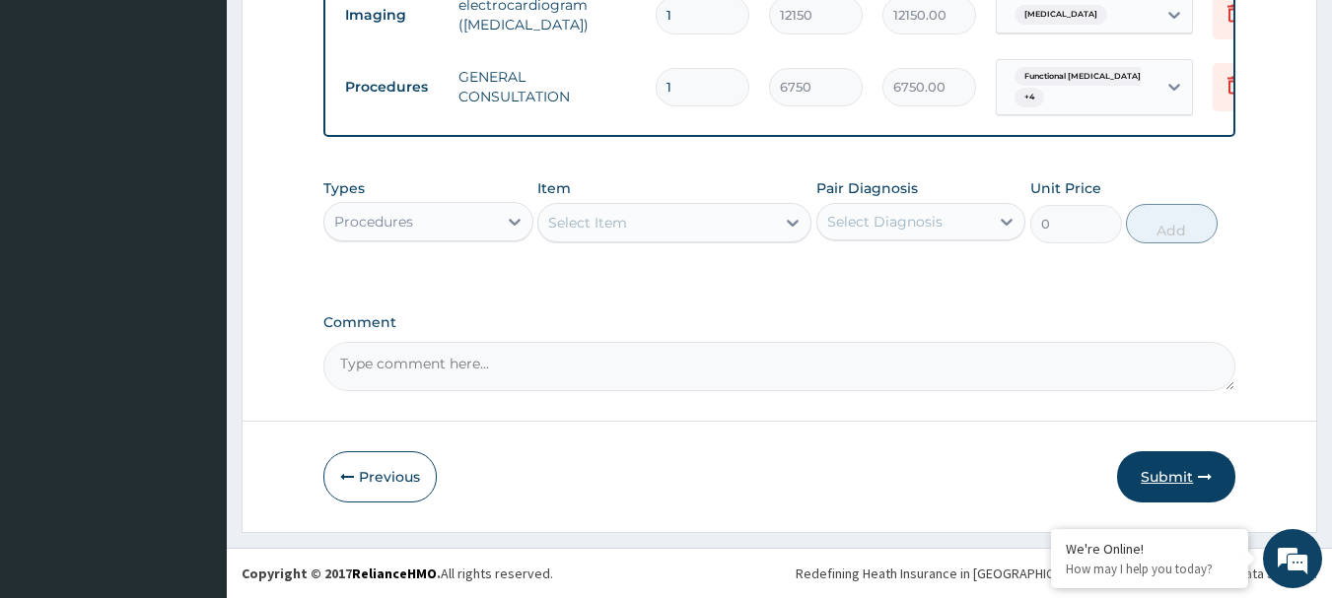
click at [1184, 468] on button "Submit" at bounding box center [1176, 476] width 118 height 51
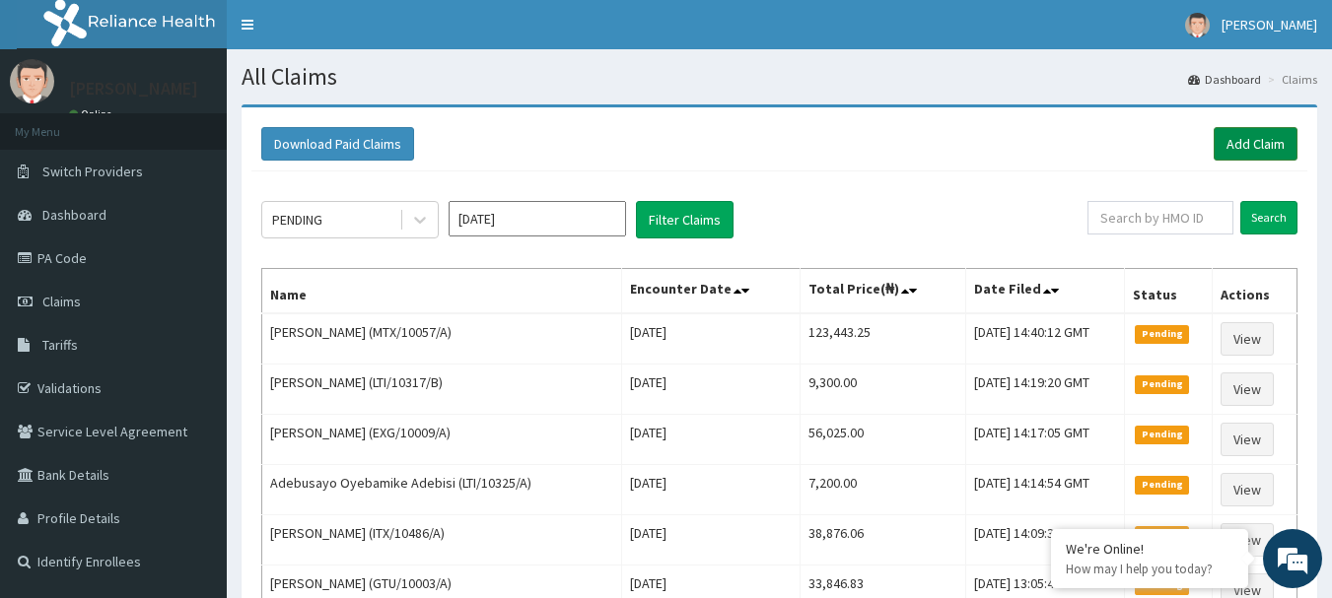
click at [1252, 147] on link "Add Claim" at bounding box center [1256, 144] width 84 height 34
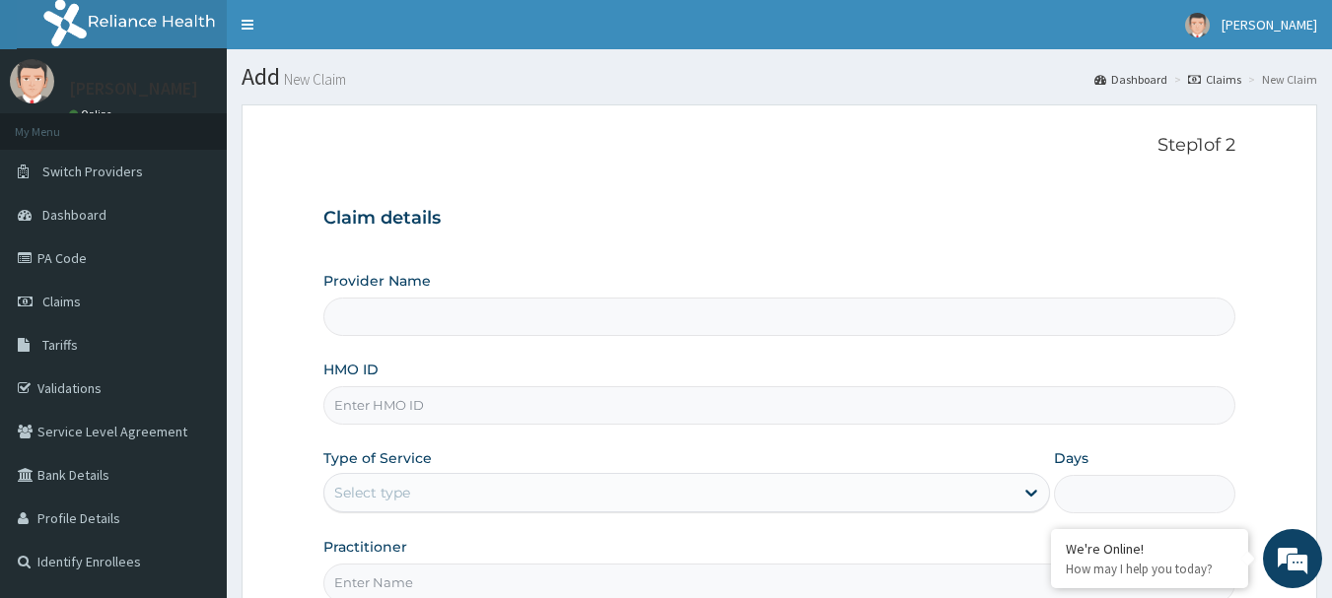
type input "[GEOGRAPHIC_DATA] Nig. Ltd"
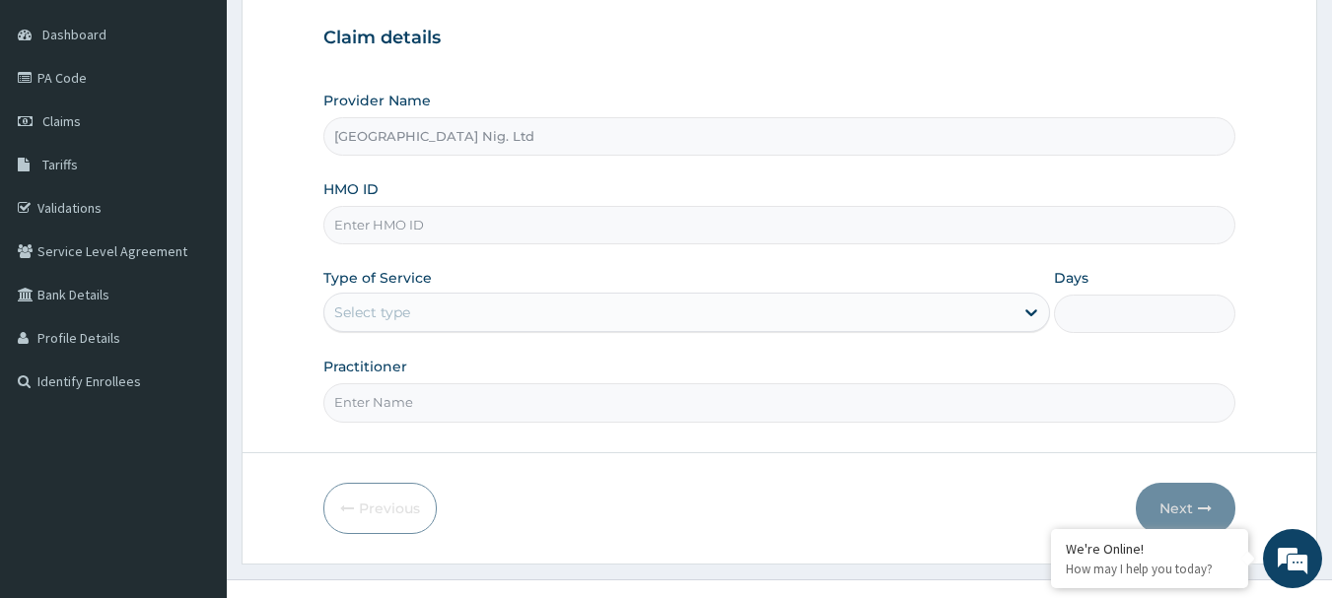
scroll to position [197, 0]
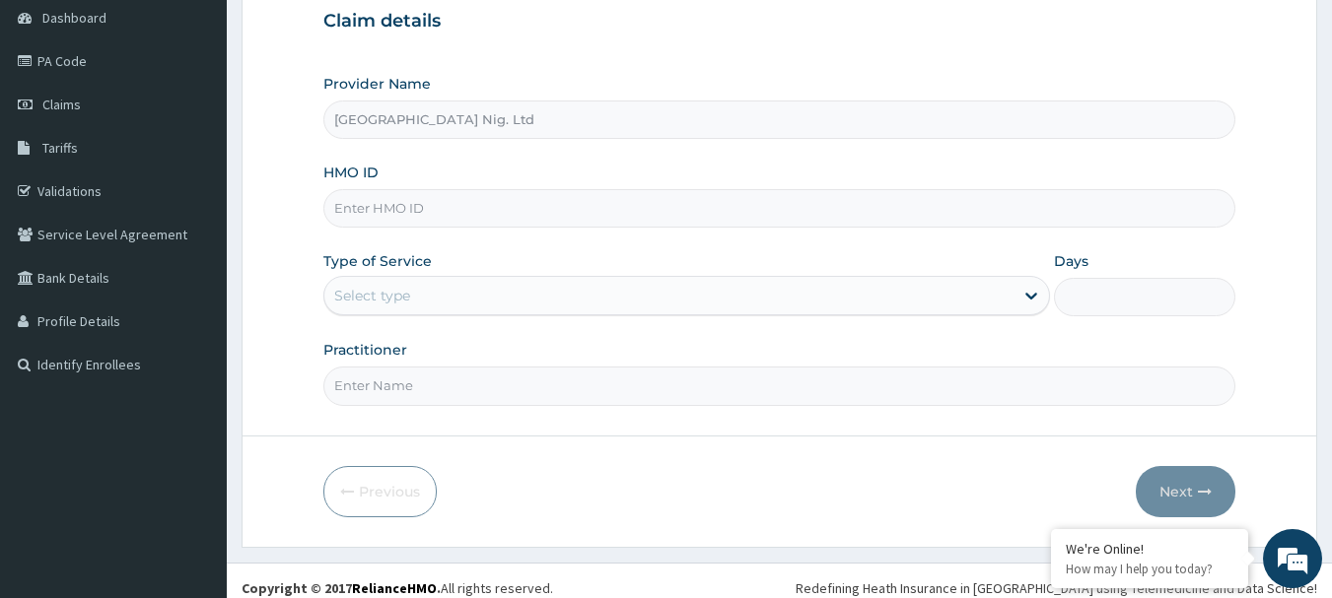
click at [489, 198] on input "HMO ID" at bounding box center [779, 208] width 913 height 38
paste input "DPC/10027/A"
type input "DPC/10027/A"
click at [965, 296] on div "Select type" at bounding box center [668, 296] width 689 height 32
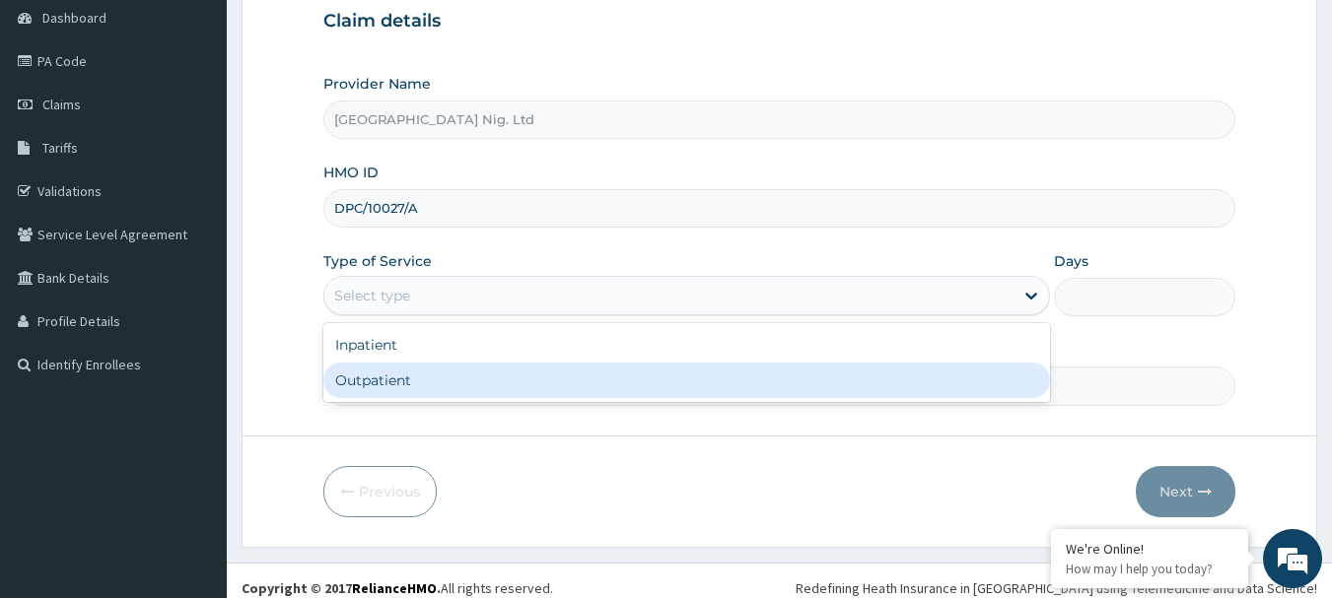
click at [527, 381] on div "Outpatient" at bounding box center [686, 380] width 727 height 35
type input "1"
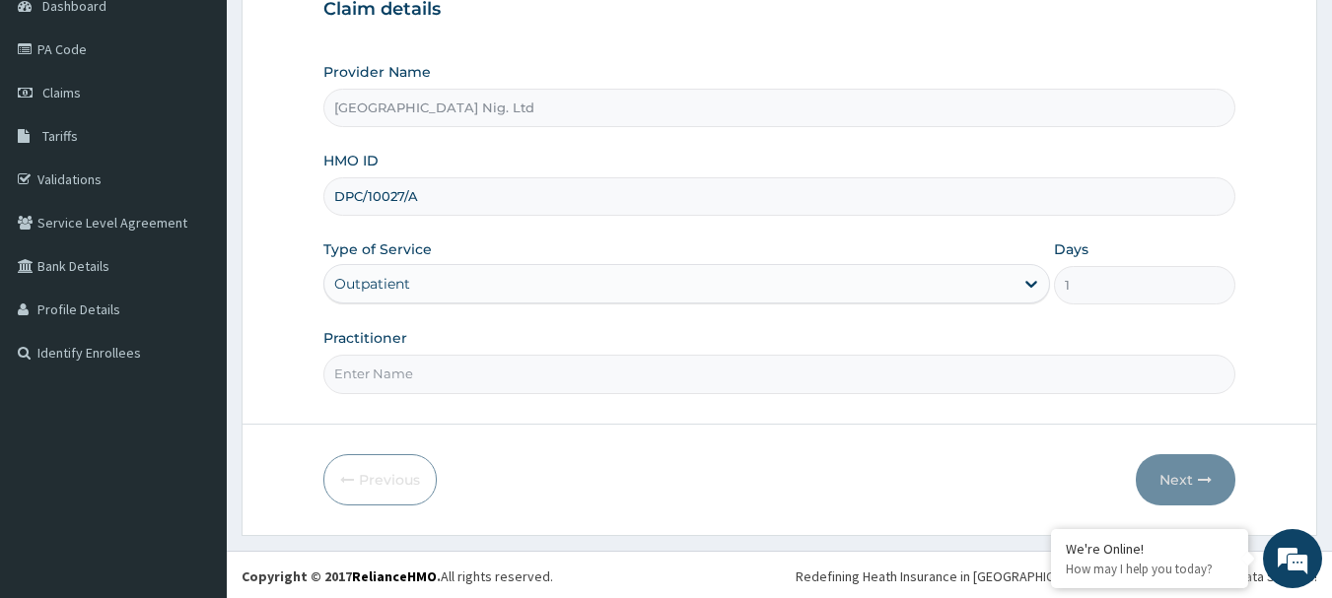
scroll to position [212, 0]
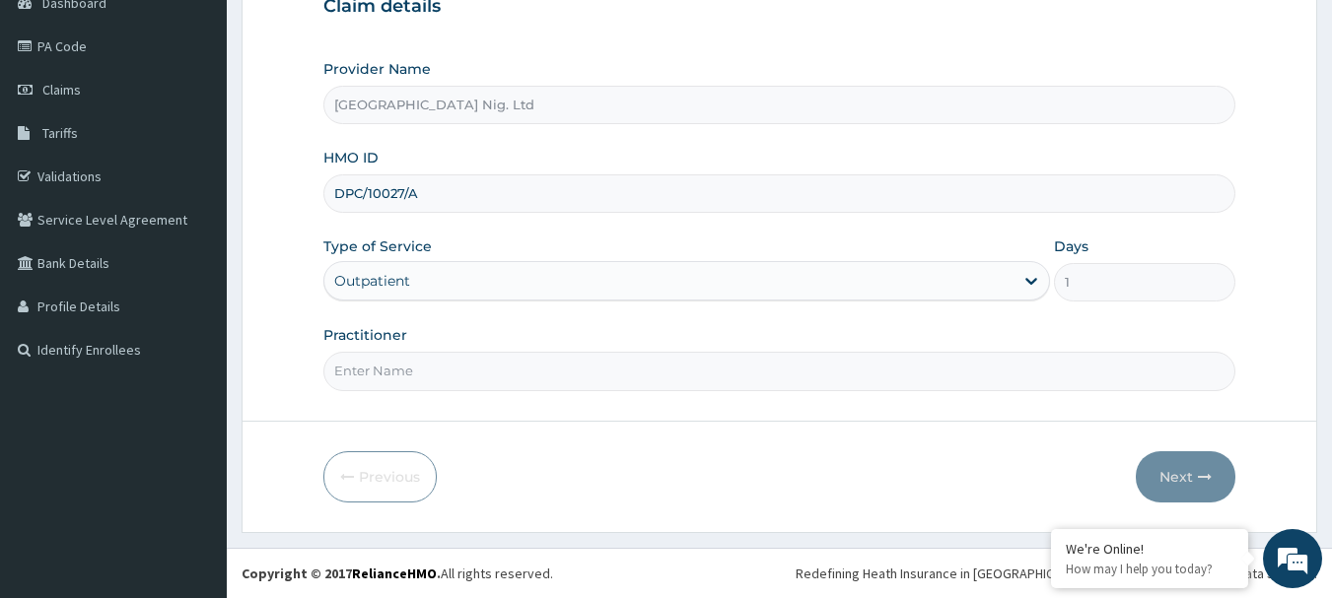
click at [453, 377] on input "Practitioner" at bounding box center [779, 371] width 913 height 38
paste input "Ibidapo Raphael"
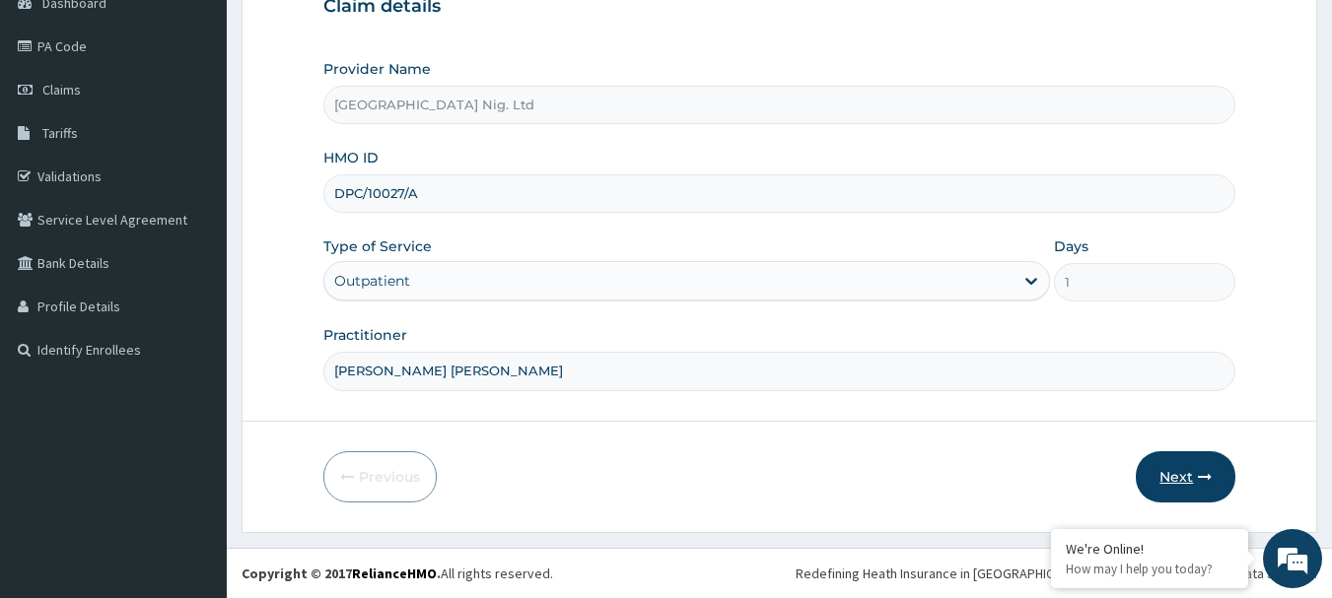
type input "DR Ibidapo Raphael"
click at [1178, 473] on button "Next" at bounding box center [1186, 476] width 100 height 51
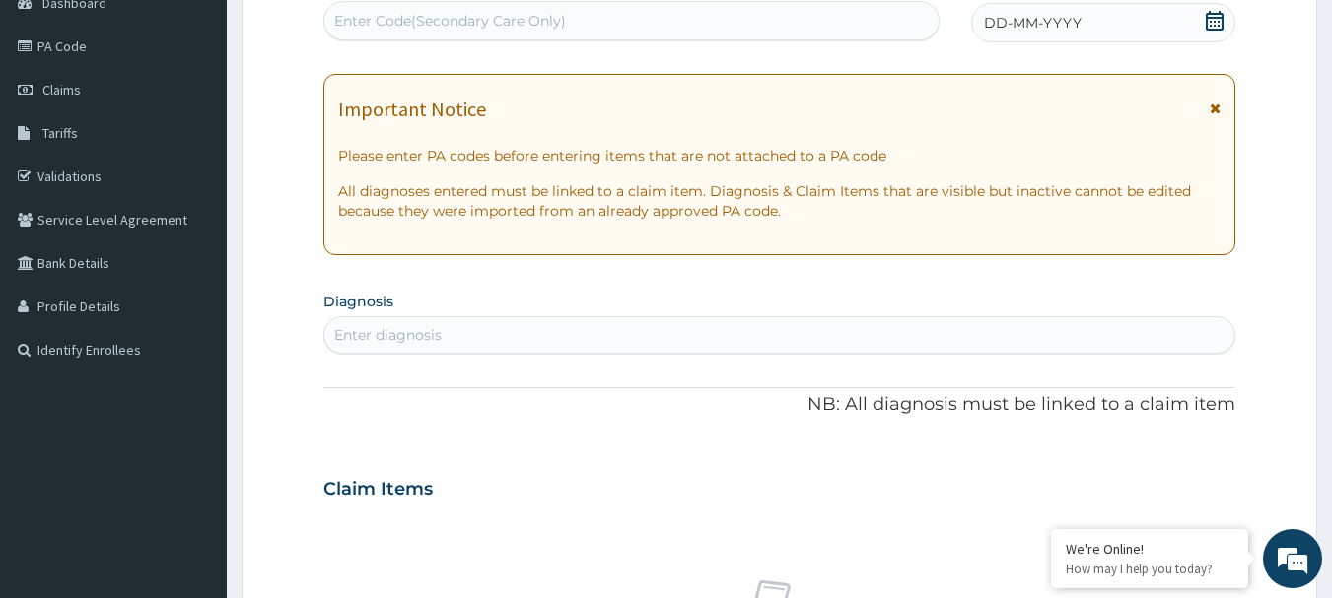
click at [482, 28] on div "Enter Code(Secondary Care Only)" at bounding box center [450, 21] width 232 height 20
paste input "PA/3B6FD6"
type input "PA/3B6FD6"
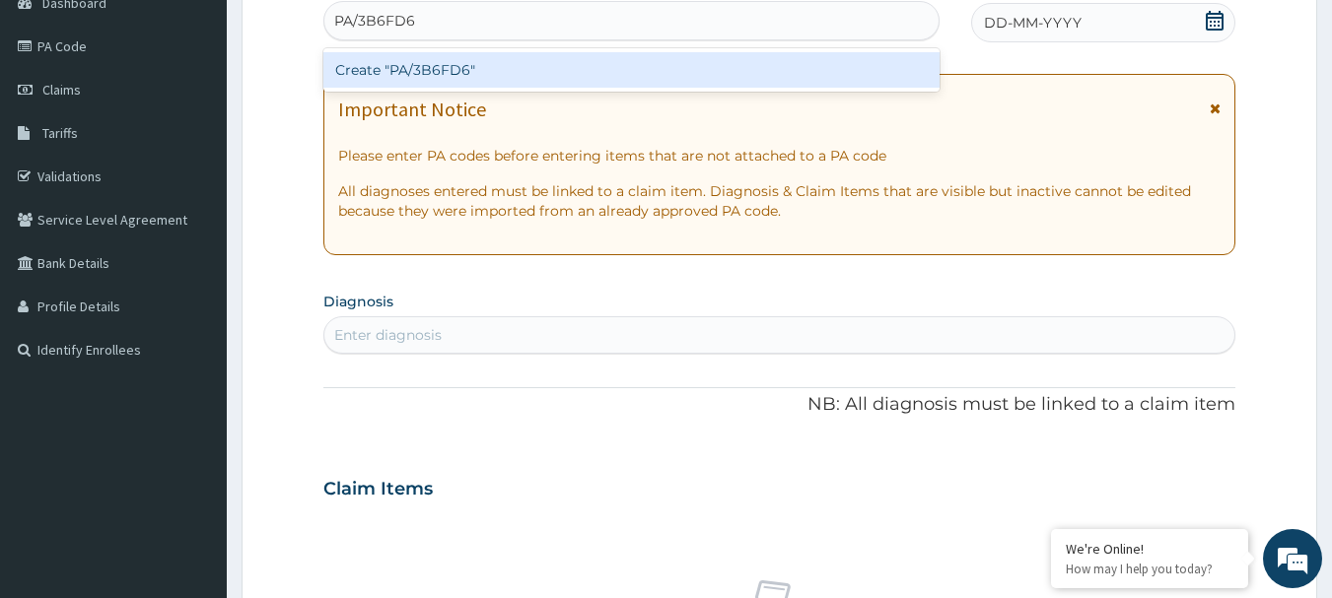
click at [445, 75] on div "Create "PA/3B6FD6"" at bounding box center [631, 69] width 617 height 35
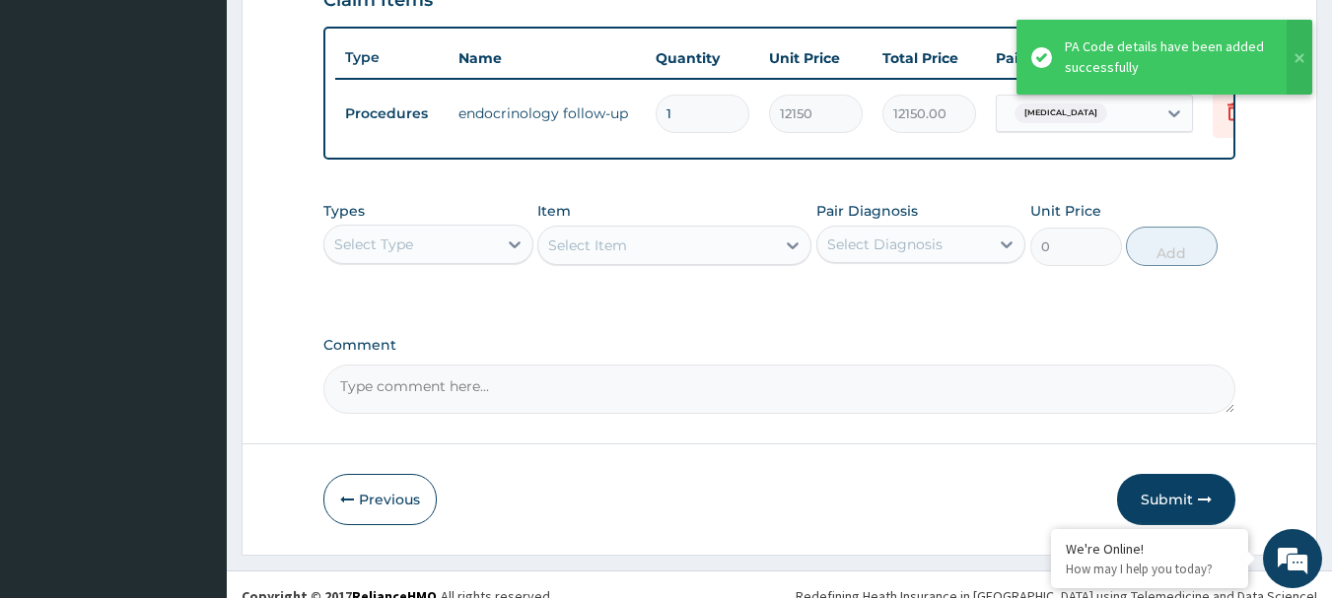
scroll to position [734, 0]
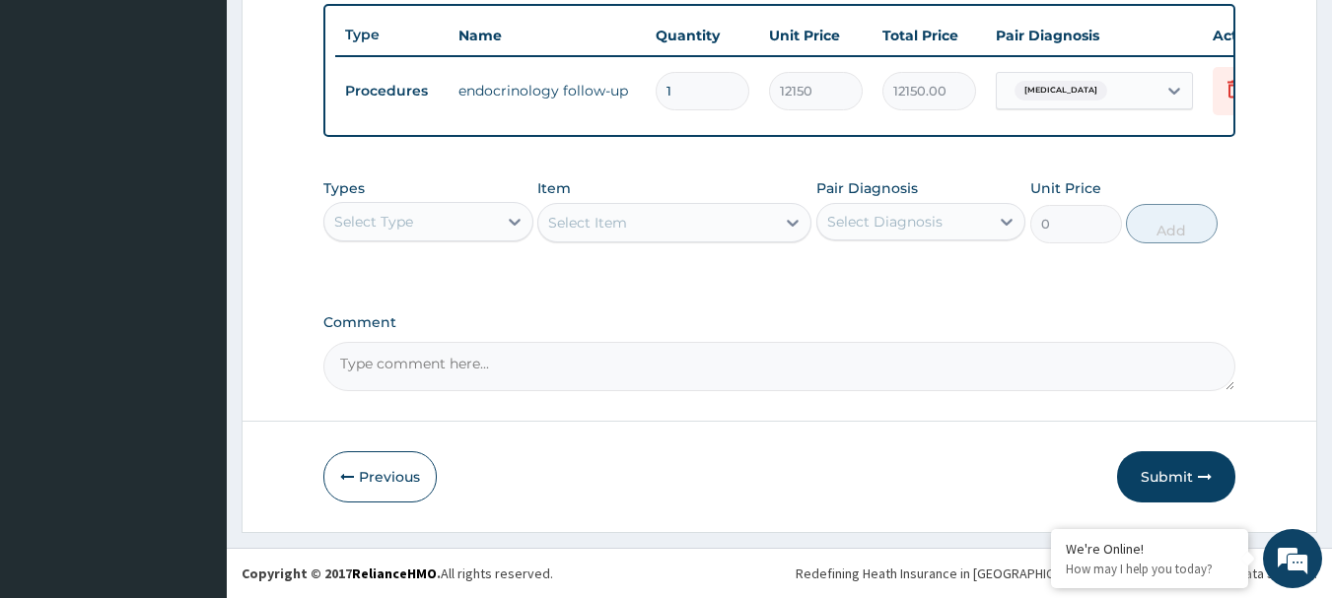
click at [904, 232] on div "Select Diagnosis" at bounding box center [884, 222] width 115 height 20
click at [892, 280] on label "Thyrotoxicosis" at bounding box center [910, 270] width 122 height 20
checkbox input "true"
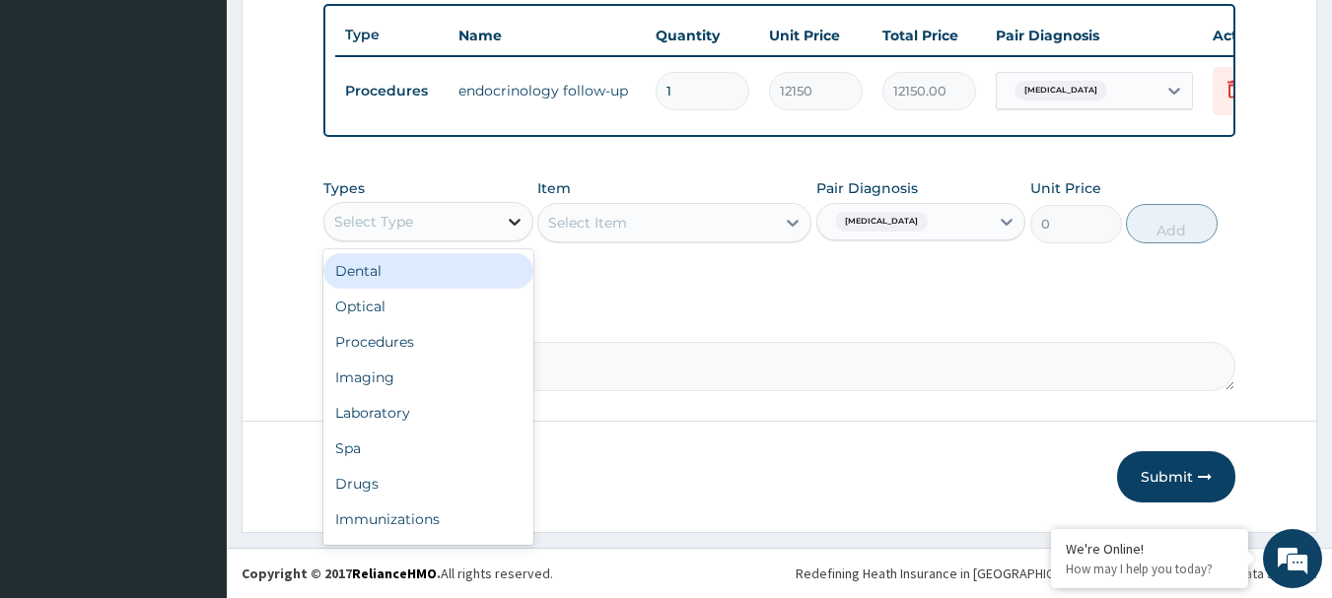
click at [497, 238] on div at bounding box center [514, 221] width 35 height 35
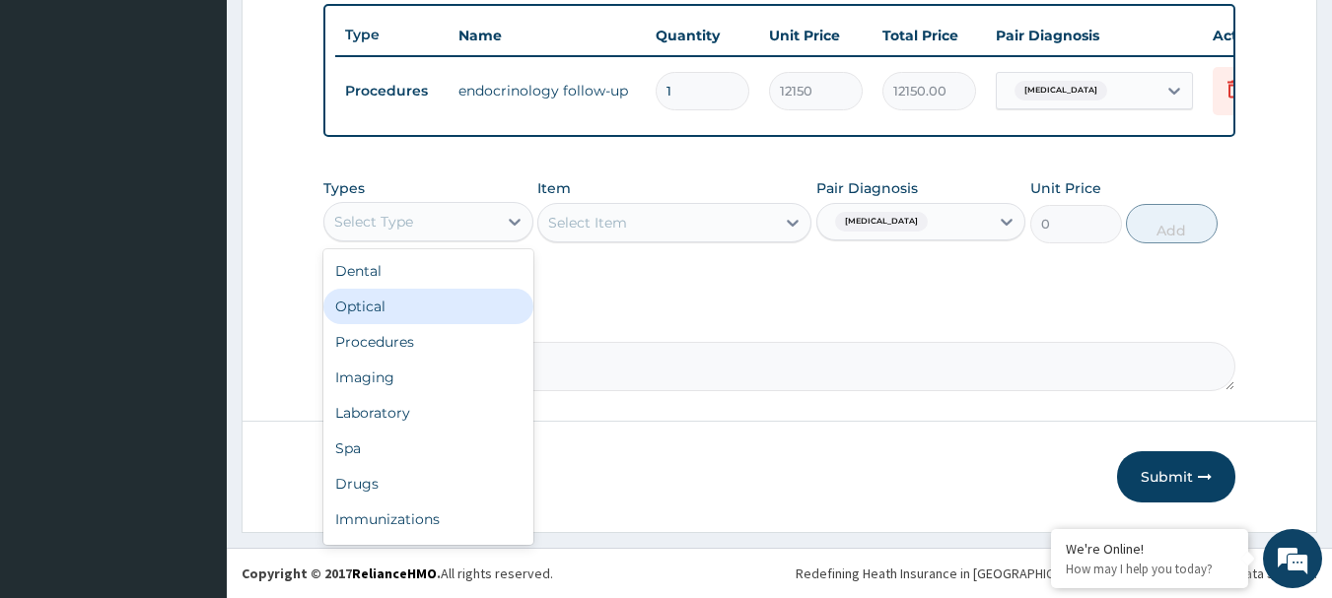
scroll to position [744, 0]
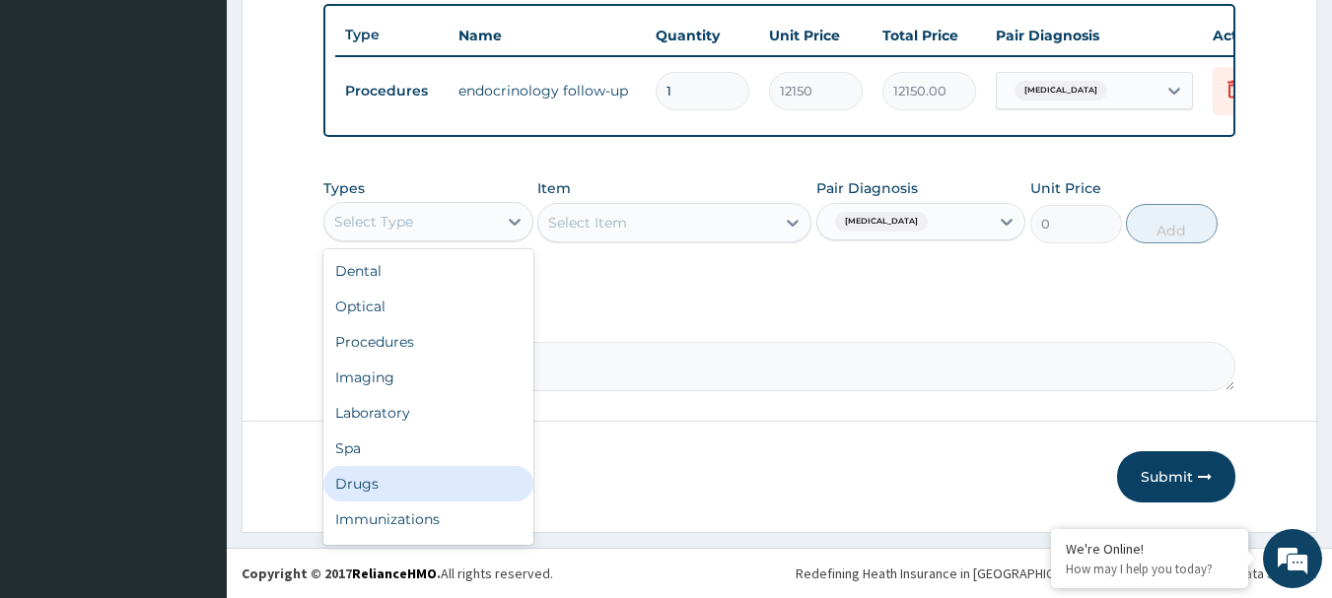
click at [423, 483] on div "Drugs" at bounding box center [428, 483] width 210 height 35
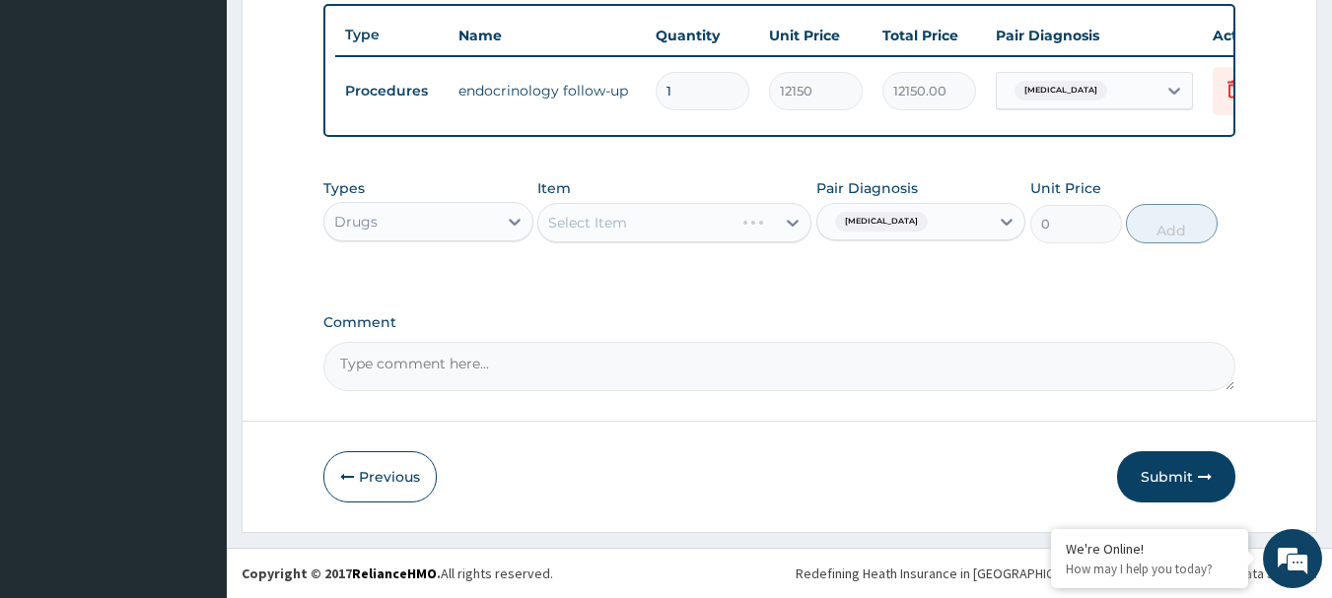
click at [659, 216] on div "Select Item" at bounding box center [674, 222] width 274 height 39
click at [620, 209] on div "Select Item" at bounding box center [674, 222] width 274 height 39
click at [619, 209] on div "Select Item" at bounding box center [674, 222] width 274 height 39
click at [651, 223] on div "Select Item" at bounding box center [674, 222] width 274 height 39
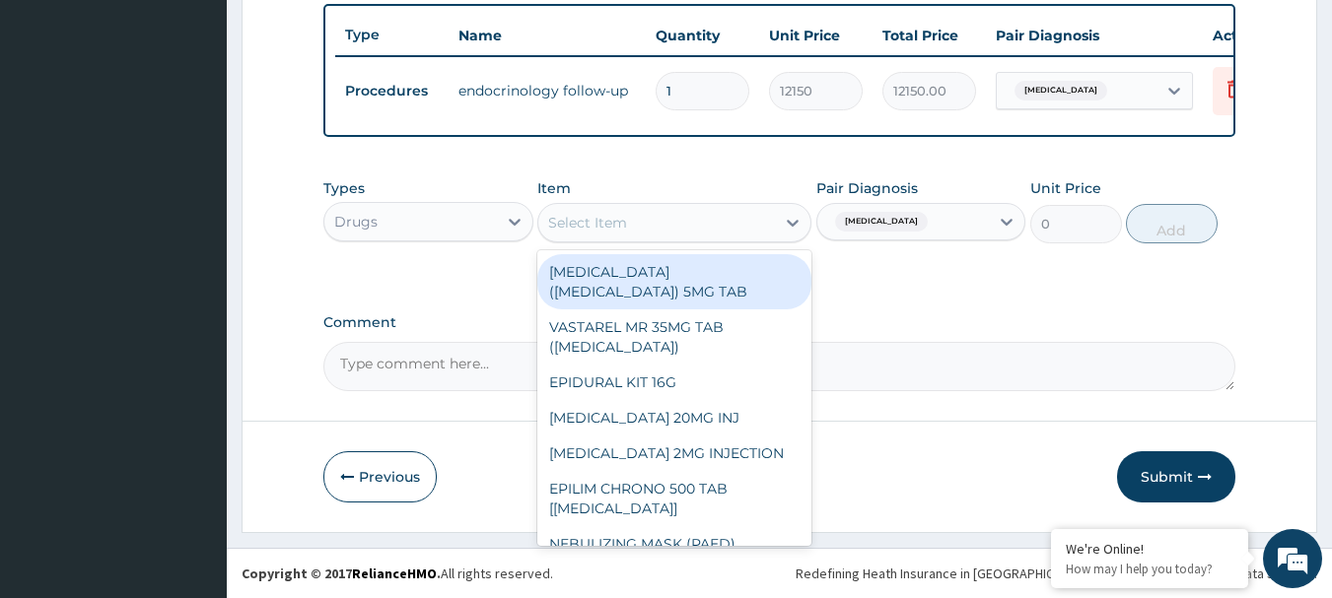
click at [601, 215] on div "Select Item" at bounding box center [587, 223] width 79 height 20
paste input "AMOXICILLIN 500MG CAP"
type input "AMOXICILLIN 500MG CAP"
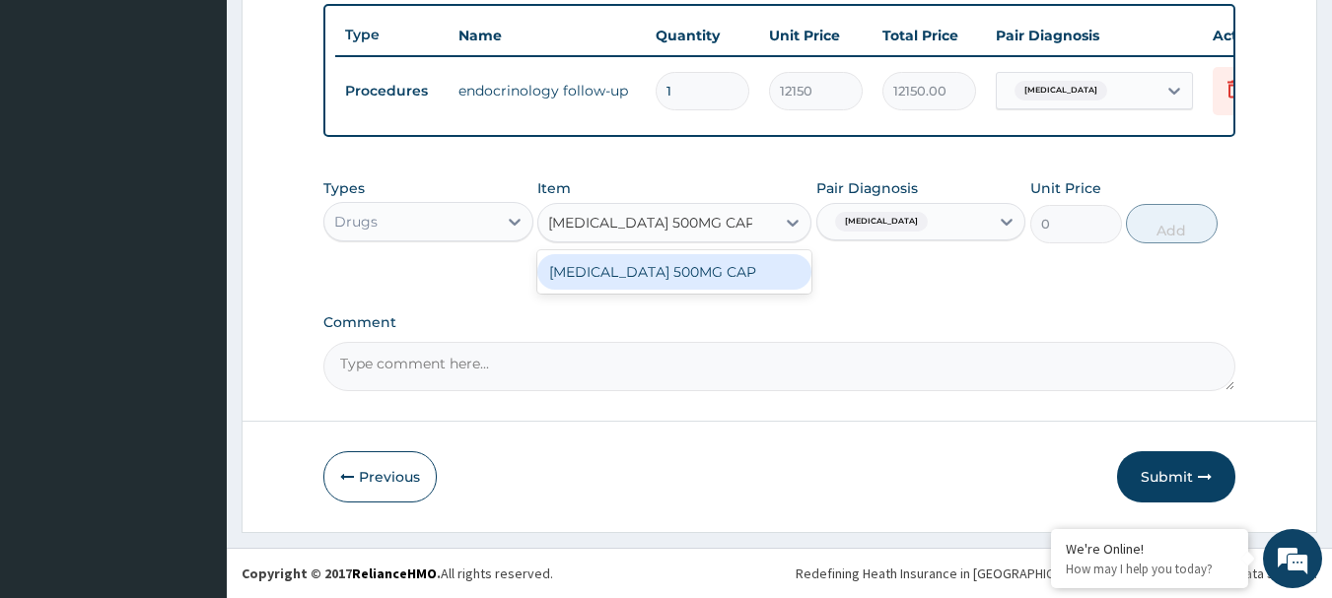
click at [606, 272] on div "AMOXICILLIN 500MG CAP" at bounding box center [674, 271] width 274 height 35
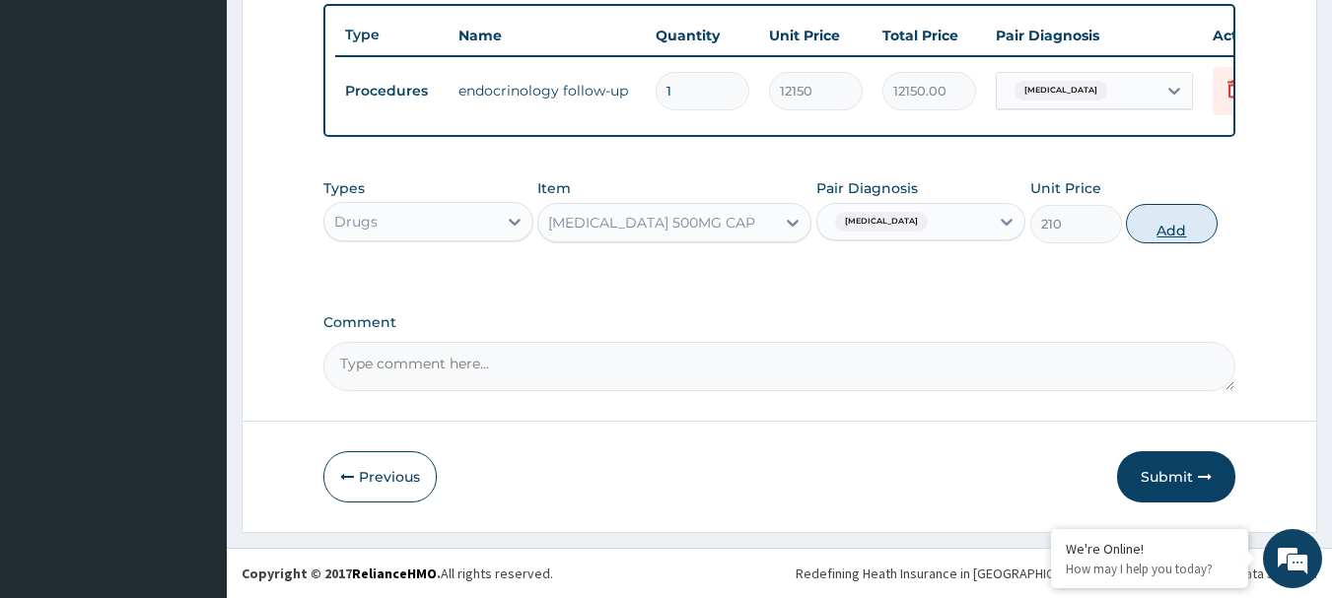
click at [1196, 227] on button "Add" at bounding box center [1172, 223] width 92 height 39
type input "0"
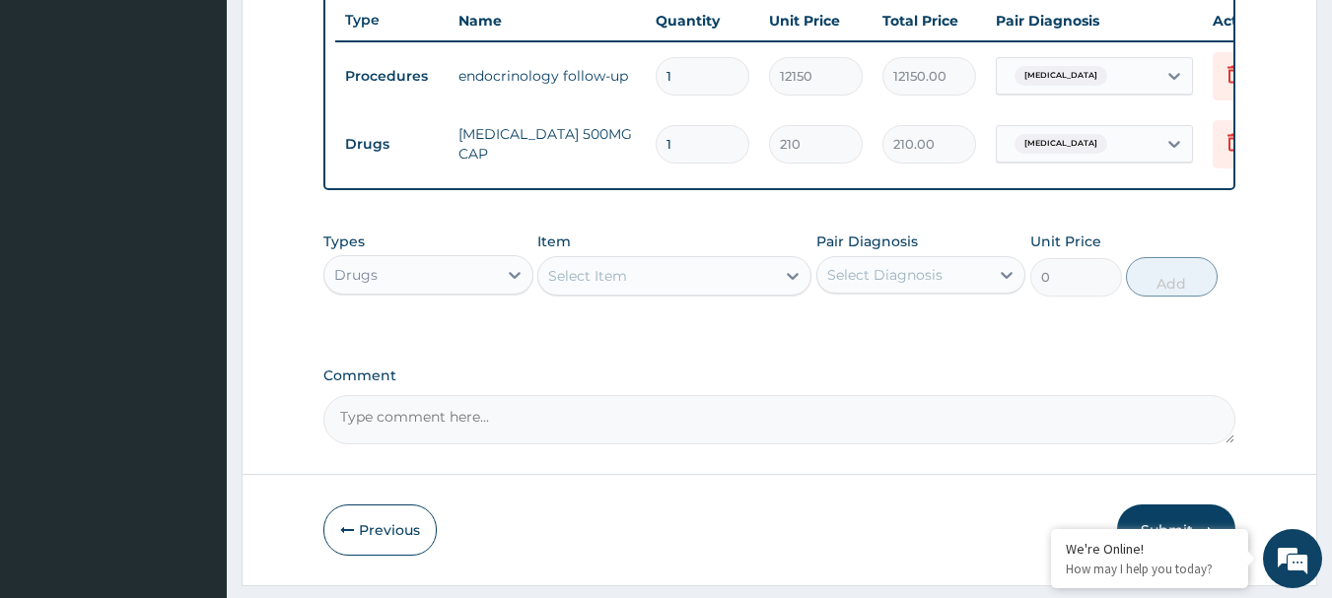
click at [717, 151] on input "1" at bounding box center [703, 144] width 94 height 38
type input "21"
type input "4410.00"
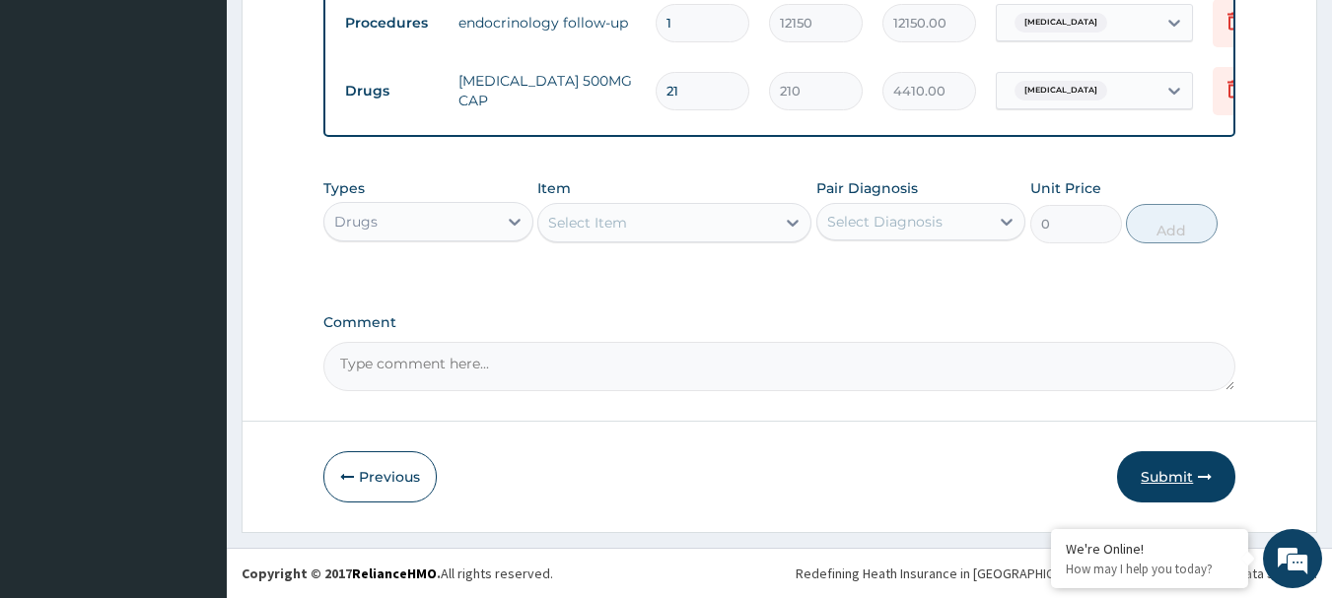
type input "21"
click at [1154, 482] on button "Submit" at bounding box center [1176, 476] width 118 height 51
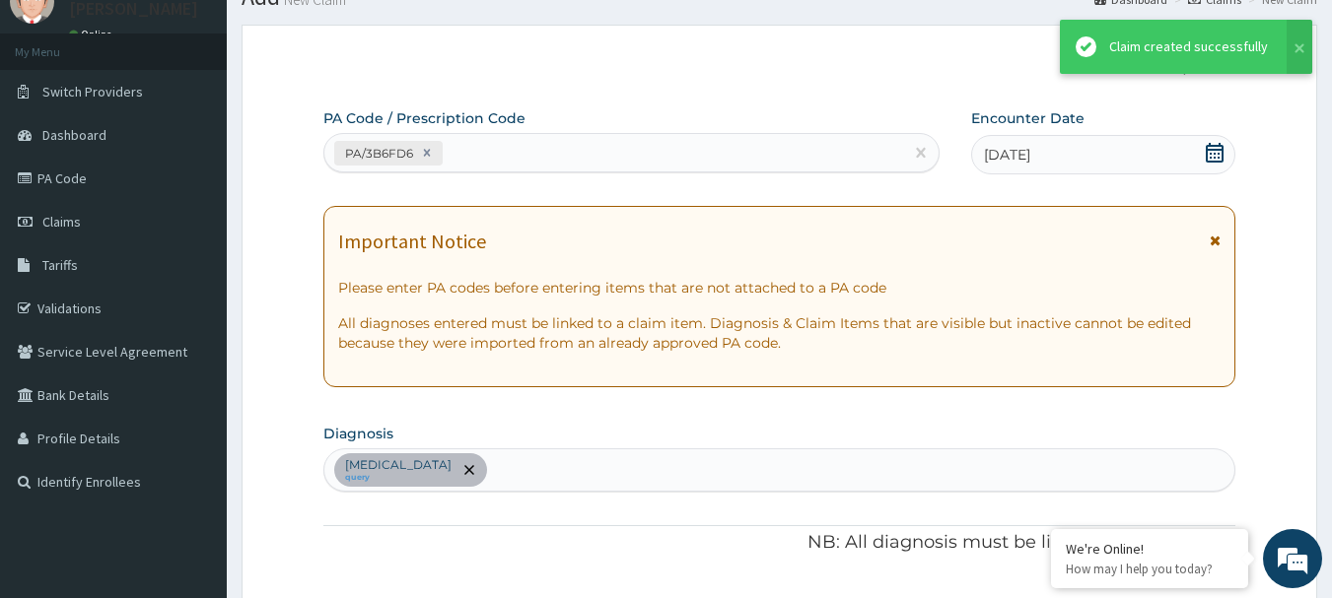
scroll to position [812, 0]
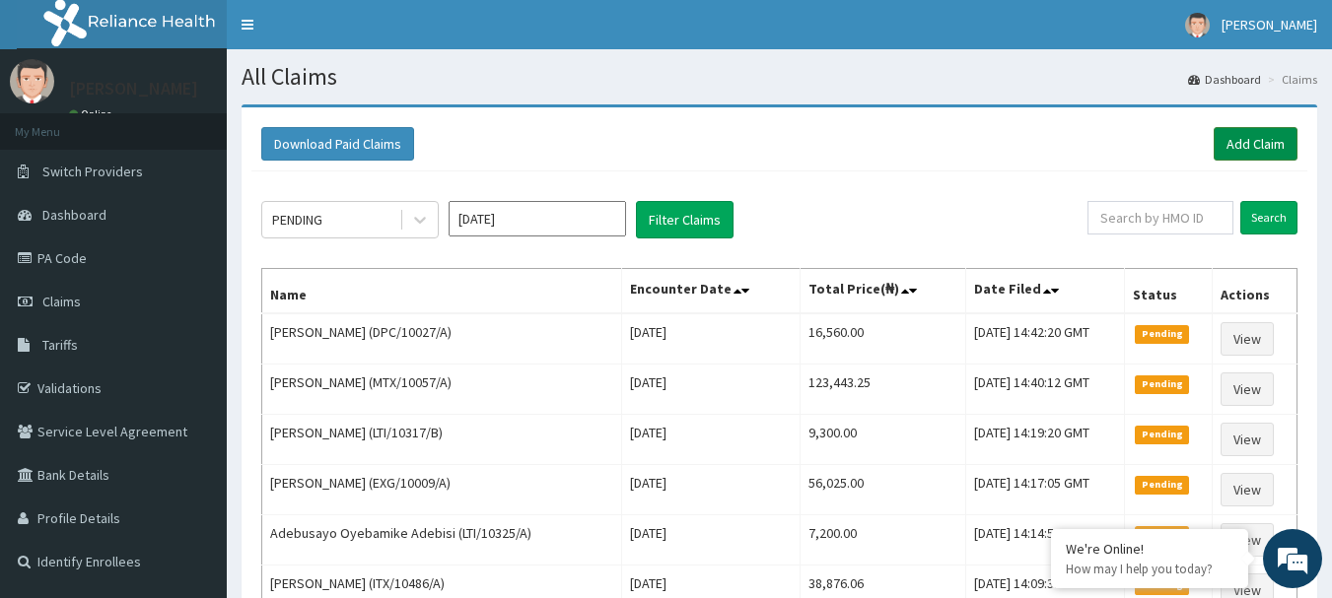
click at [1254, 143] on link "Add Claim" at bounding box center [1256, 144] width 84 height 34
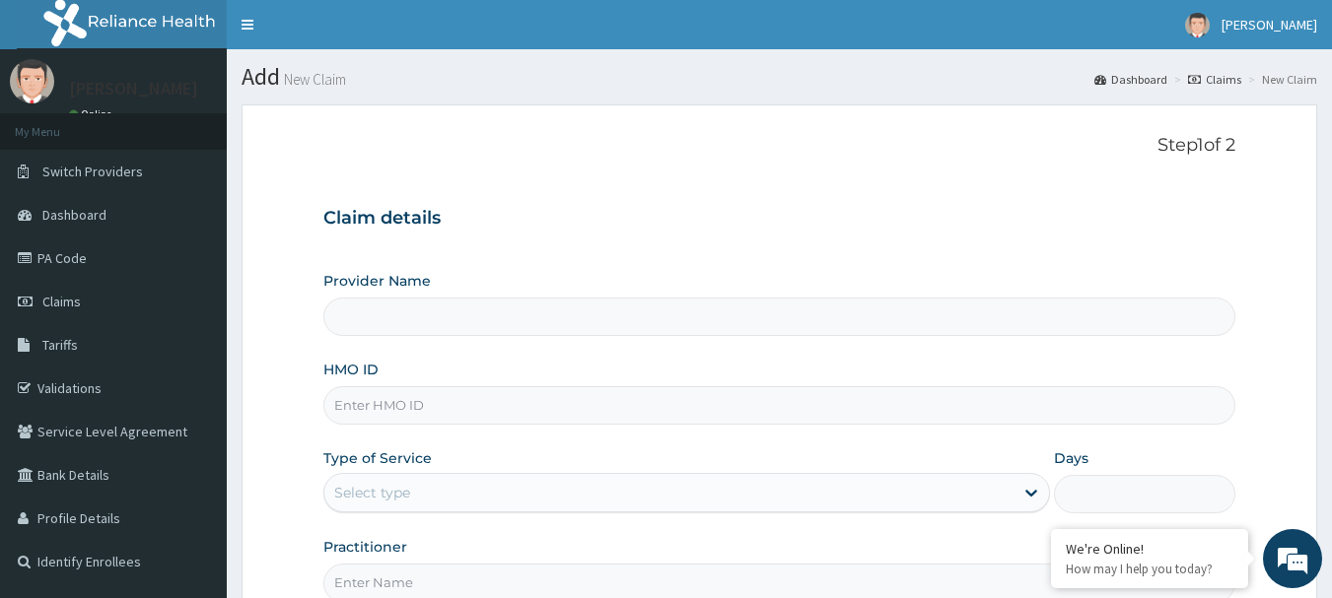
type input "[GEOGRAPHIC_DATA] Nig. Ltd"
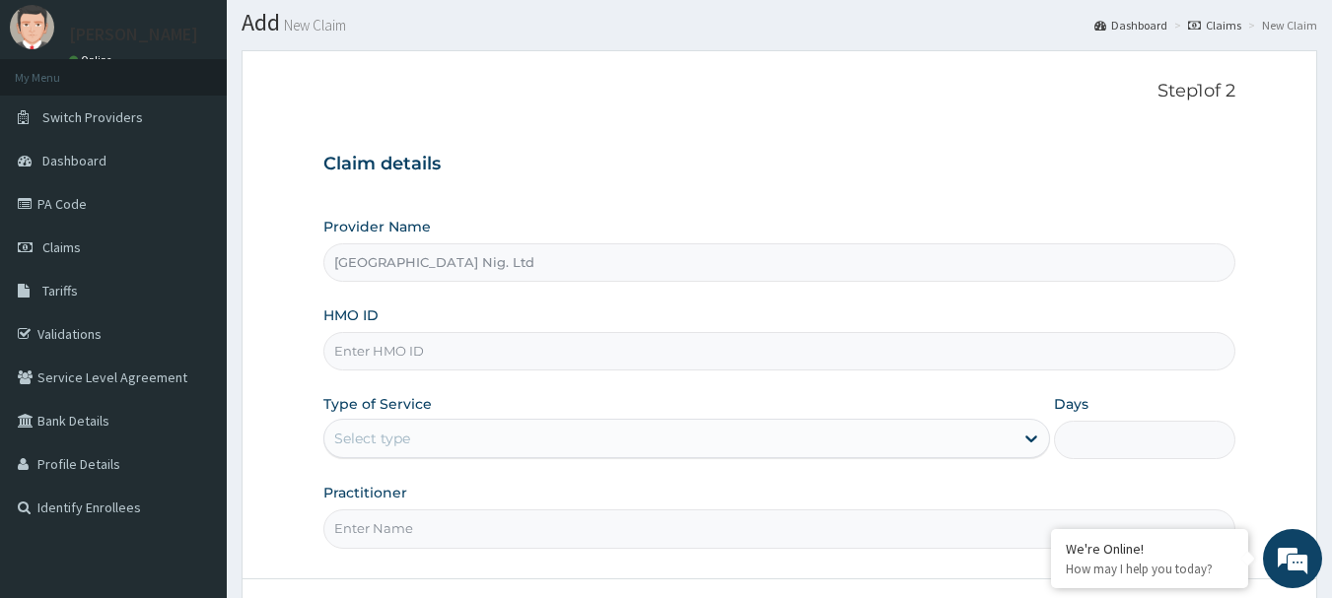
scroll to position [99, 0]
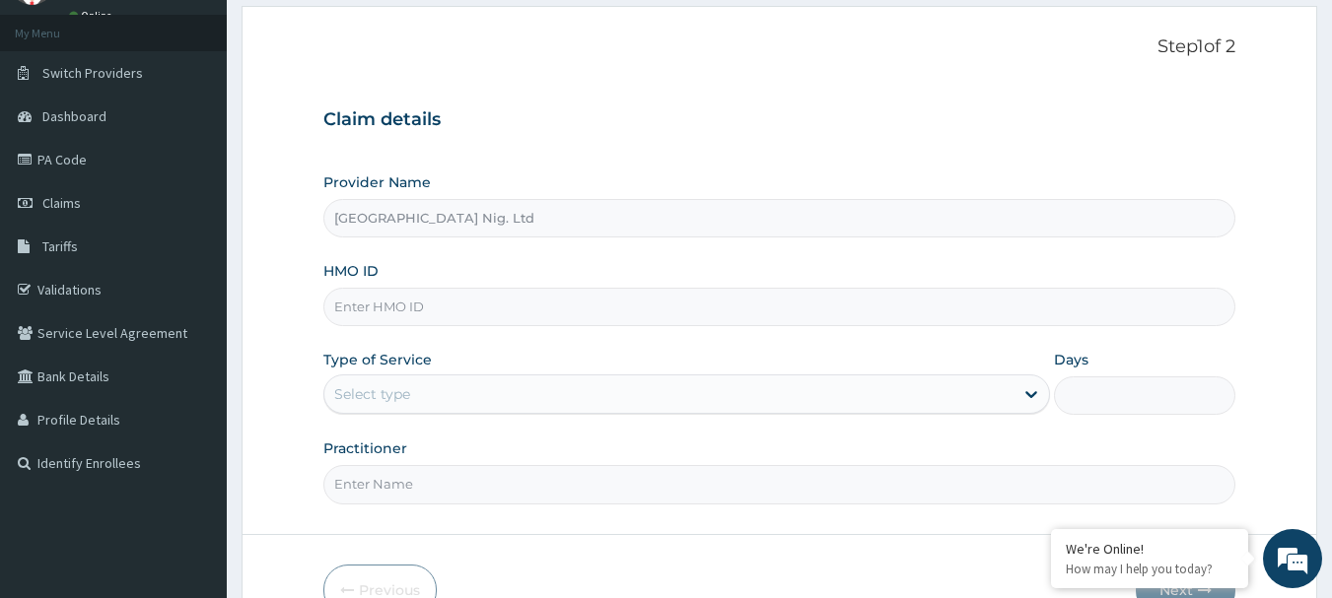
click at [479, 301] on input "HMO ID" at bounding box center [779, 307] width 913 height 38
paste input "NEI/10007/A"
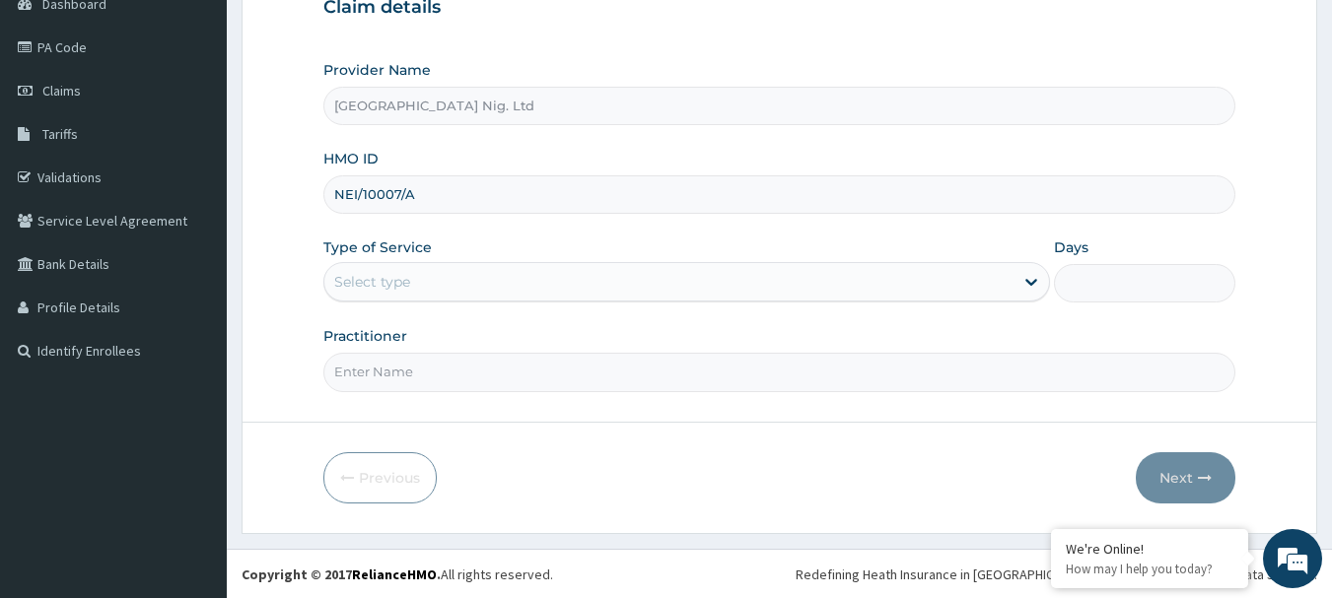
scroll to position [212, 0]
type input "NEI/10007/A"
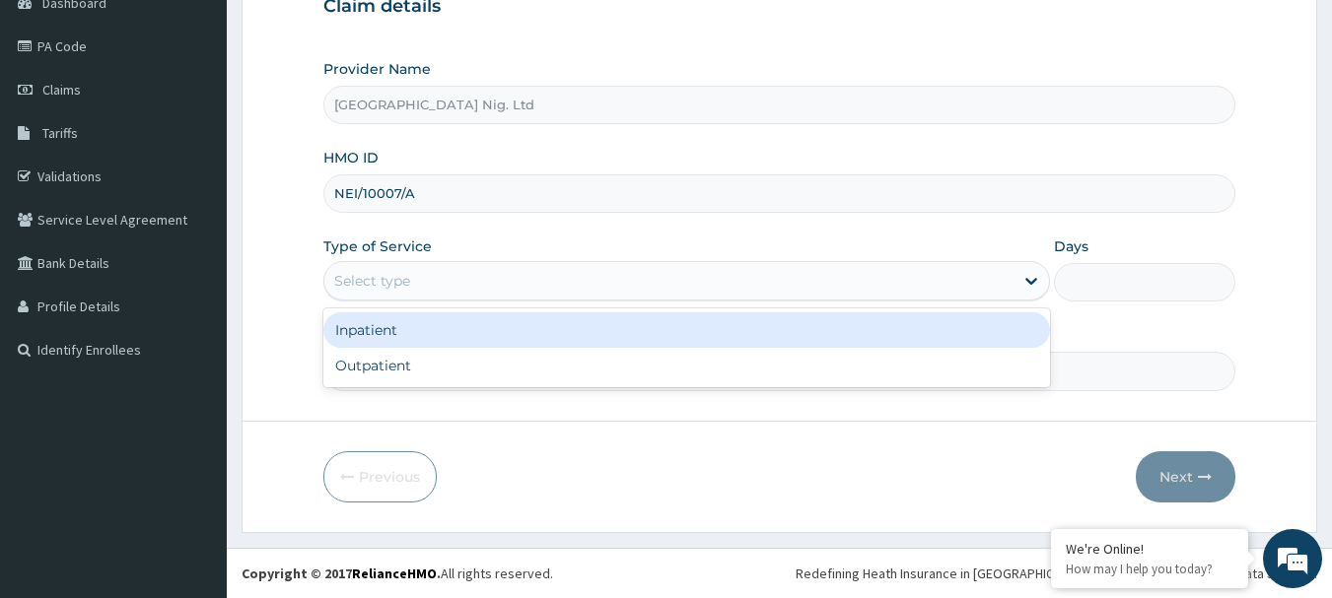
click at [979, 284] on div "Select type" at bounding box center [668, 281] width 689 height 32
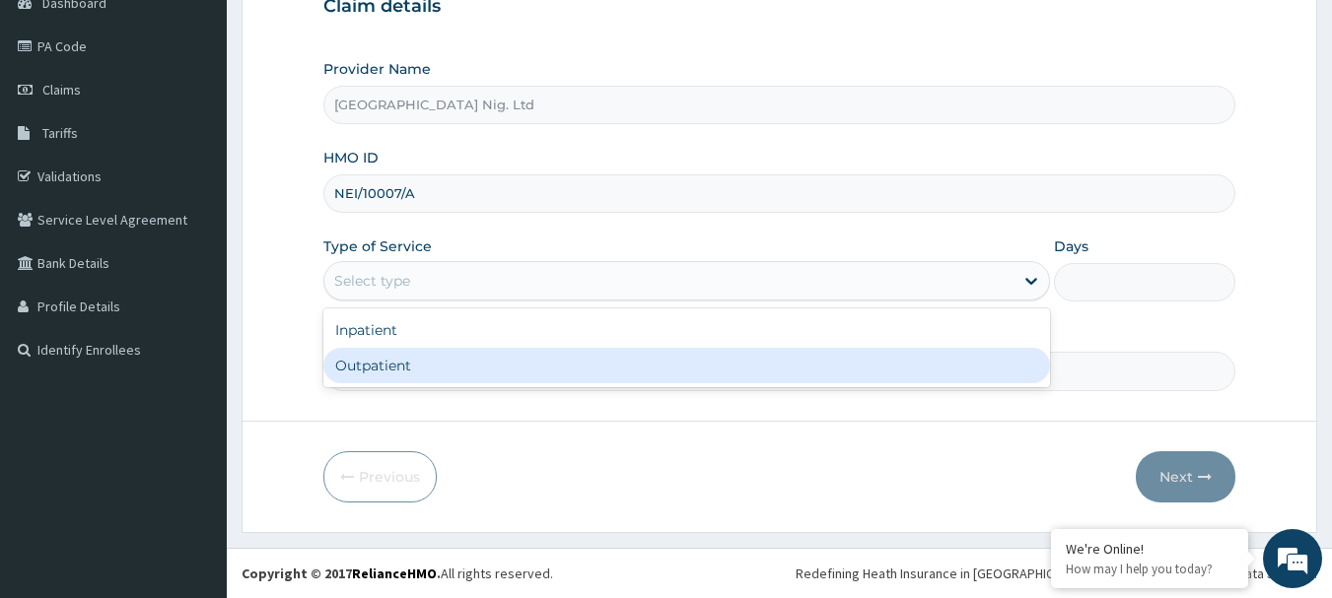
click at [576, 370] on div "Outpatient" at bounding box center [686, 365] width 727 height 35
type input "1"
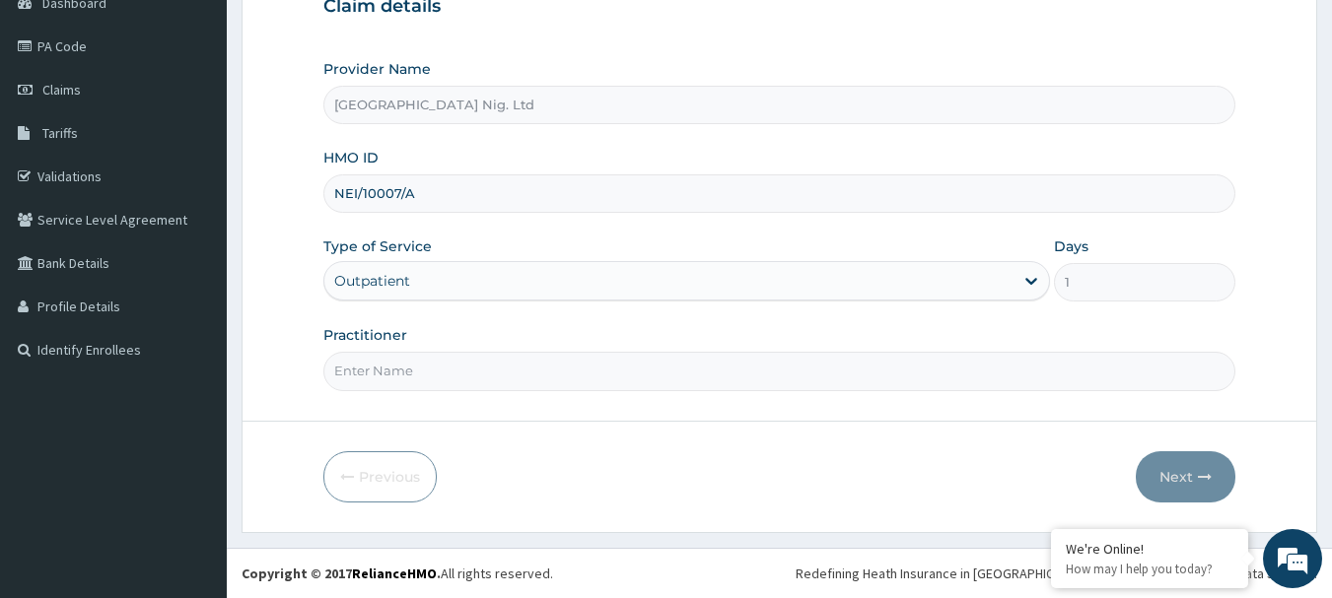
scroll to position [0, 0]
click at [488, 371] on input "Practitioner" at bounding box center [779, 371] width 913 height 38
paste input "Toyobo Oluwateniola"
type input "DR Toyobo Oluwateniola"
click at [1177, 483] on button "Next" at bounding box center [1186, 476] width 100 height 51
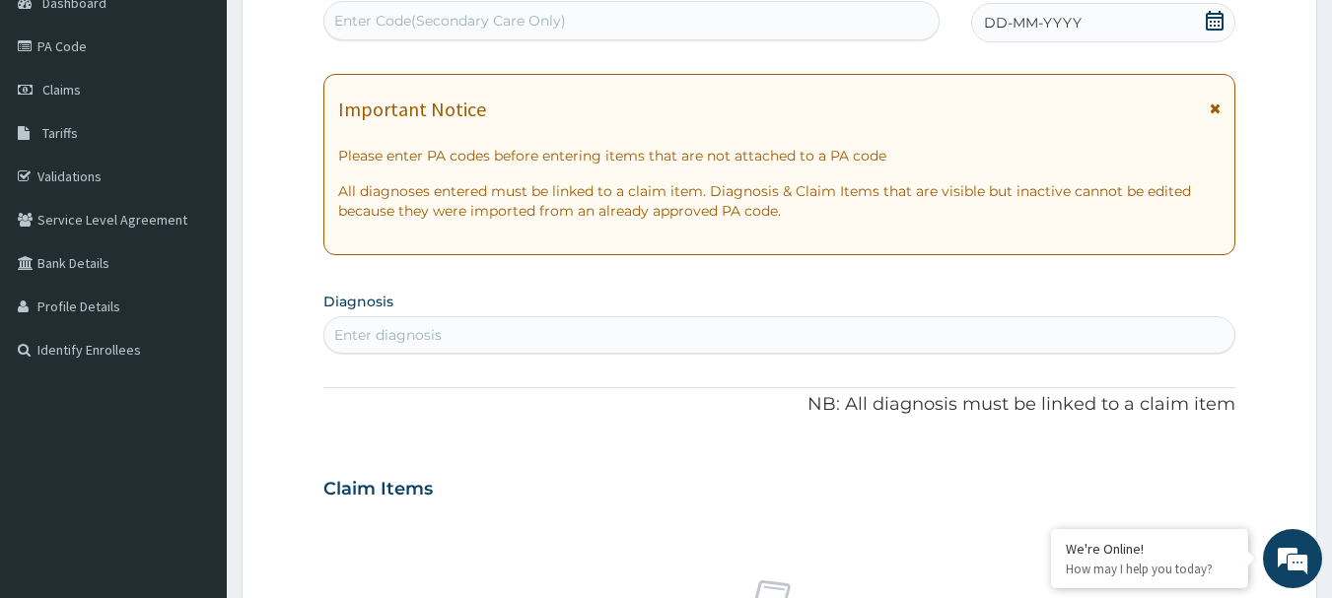
click at [476, 31] on div "Enter Code(Secondary Care Only)" at bounding box center [450, 21] width 232 height 20
paste input "PA/A8C296"
type input "PA/A8C296"
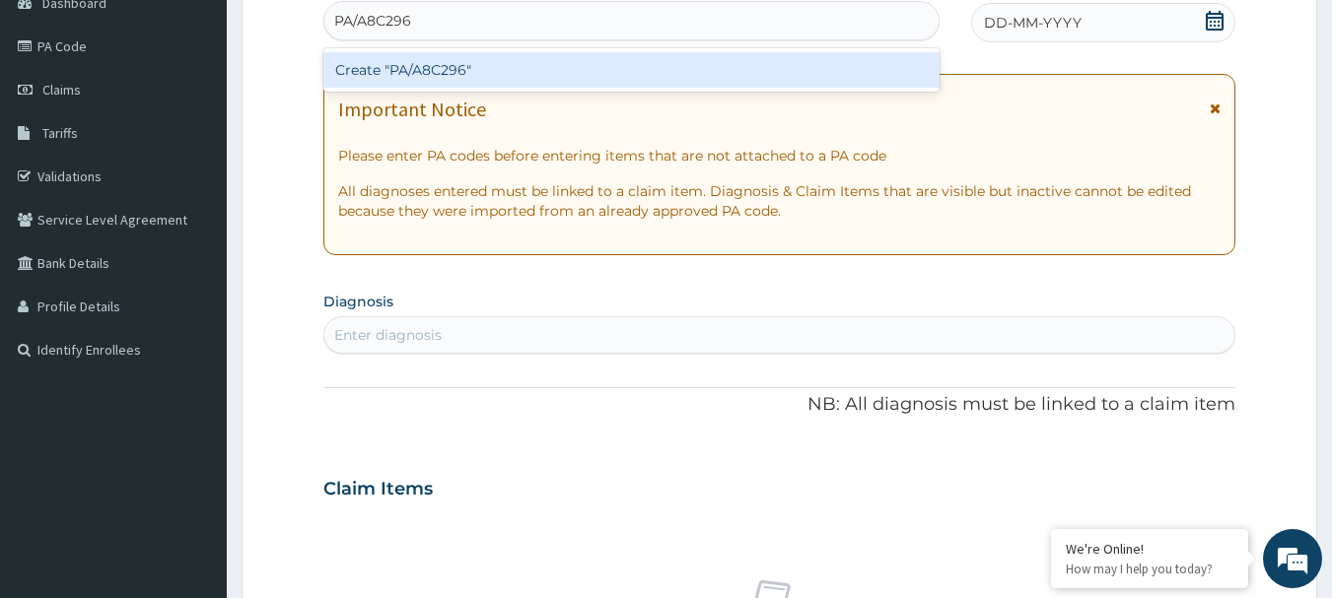
click at [453, 68] on div "Create "PA/A8C296"" at bounding box center [631, 69] width 617 height 35
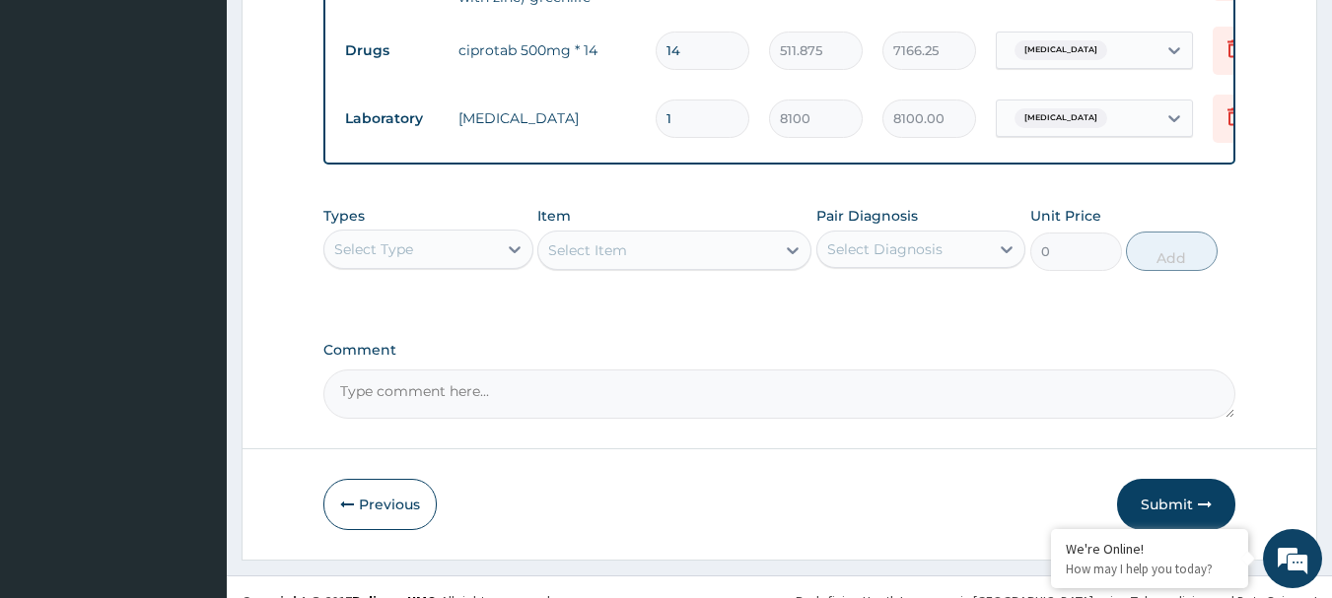
scroll to position [1059, 0]
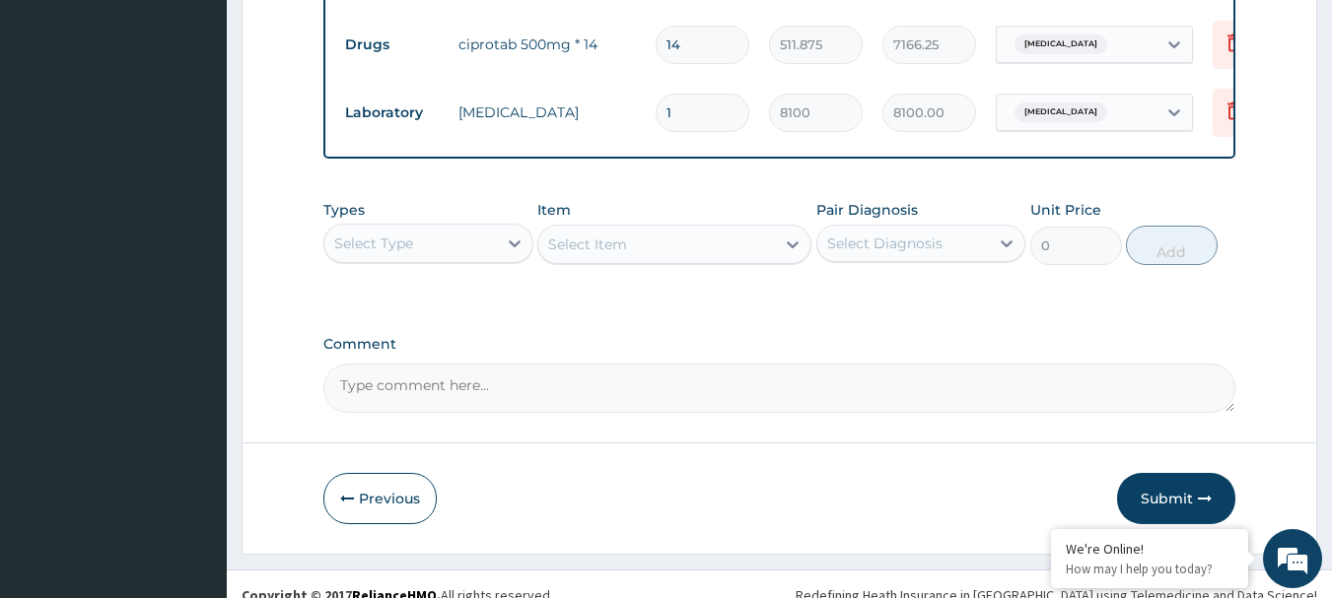
click at [901, 249] on div "Select Diagnosis" at bounding box center [884, 244] width 115 height 20
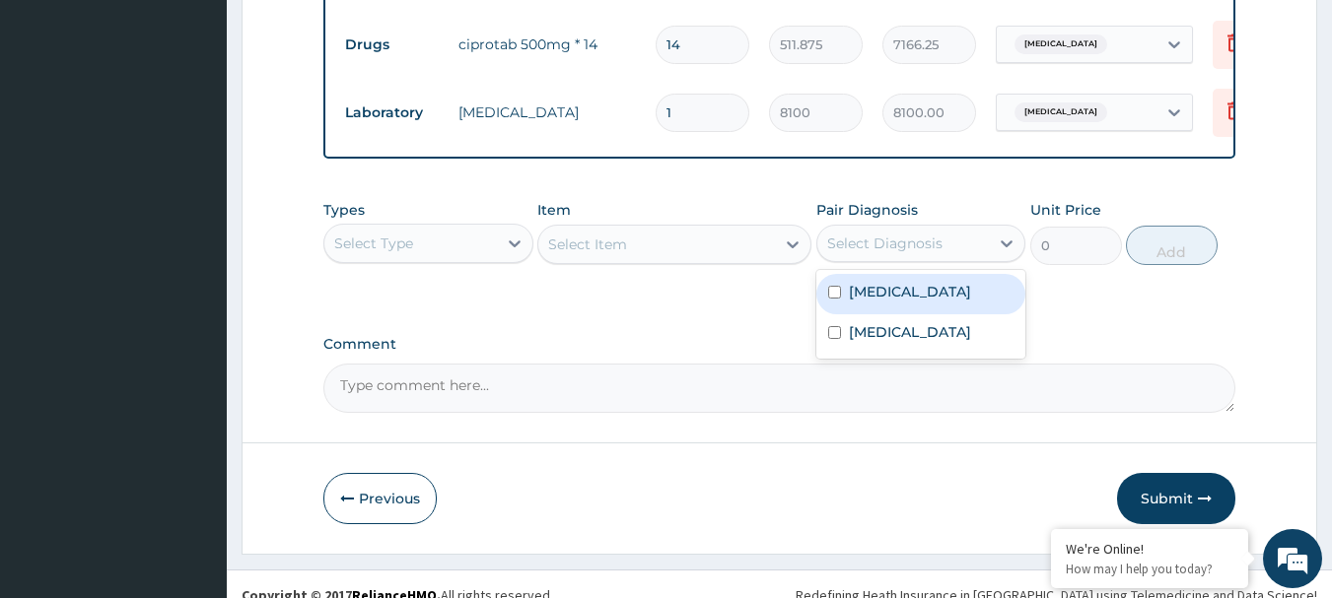
click at [875, 296] on label "Gastroenteritis" at bounding box center [910, 292] width 122 height 20
checkbox input "true"
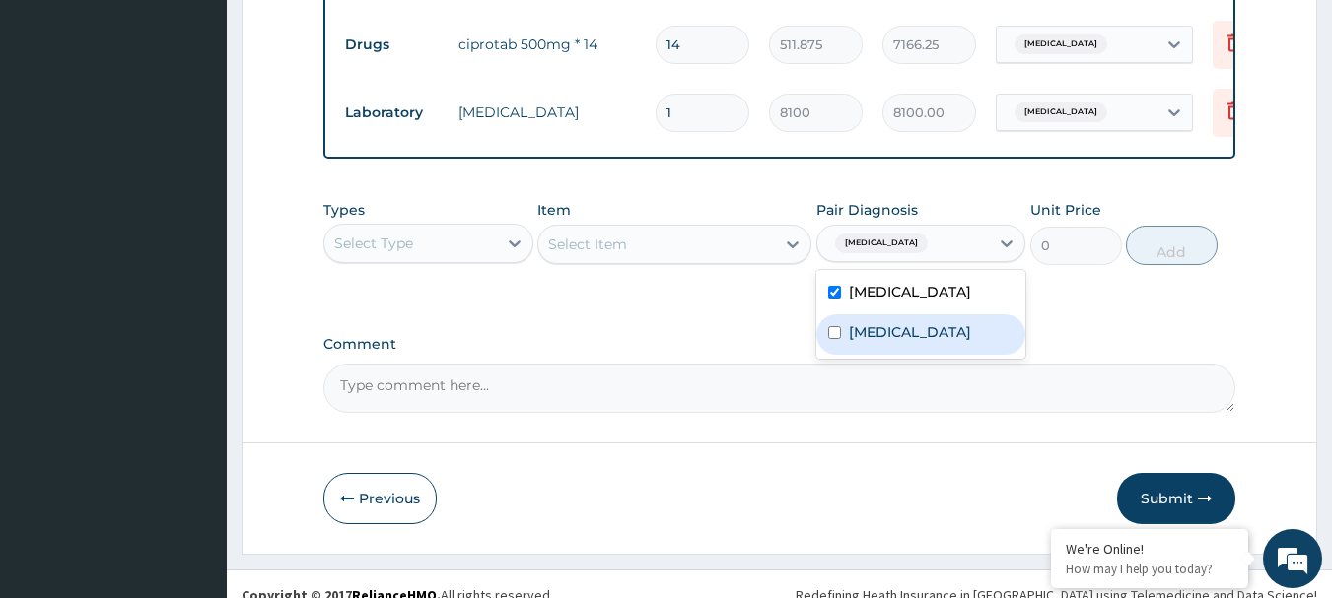
click at [869, 323] on div "Vaginitis" at bounding box center [921, 334] width 210 height 40
checkbox input "true"
click at [485, 248] on div "Select Type" at bounding box center [410, 244] width 173 height 32
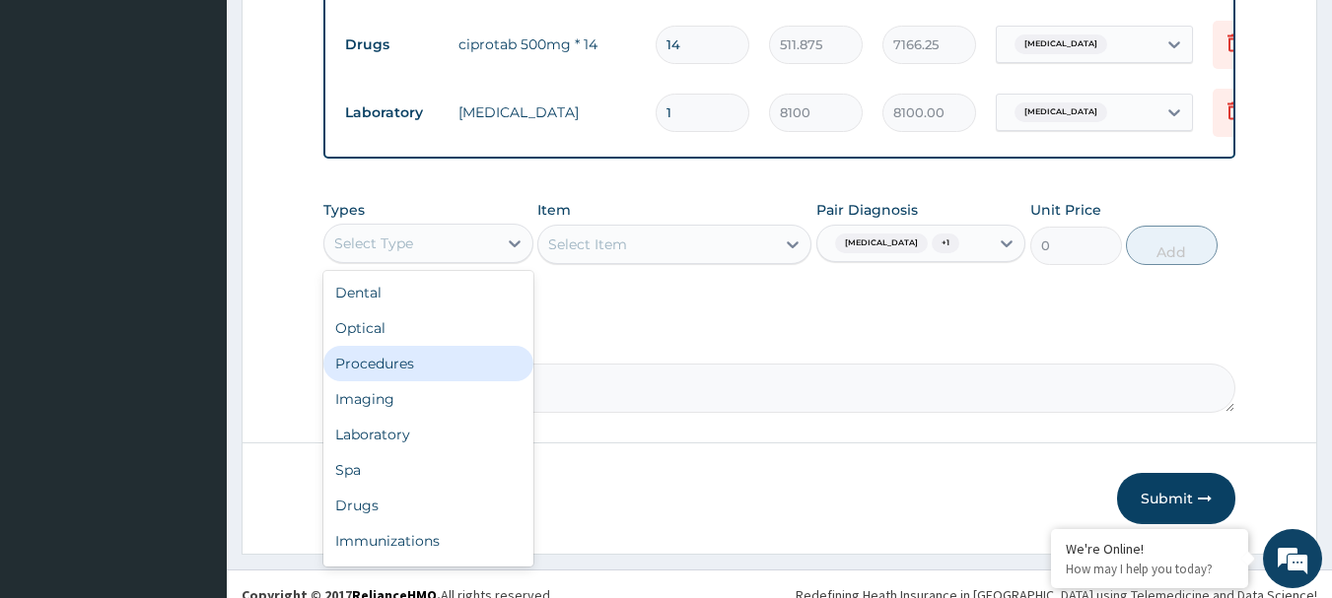
click at [430, 367] on div "Procedures" at bounding box center [428, 363] width 210 height 35
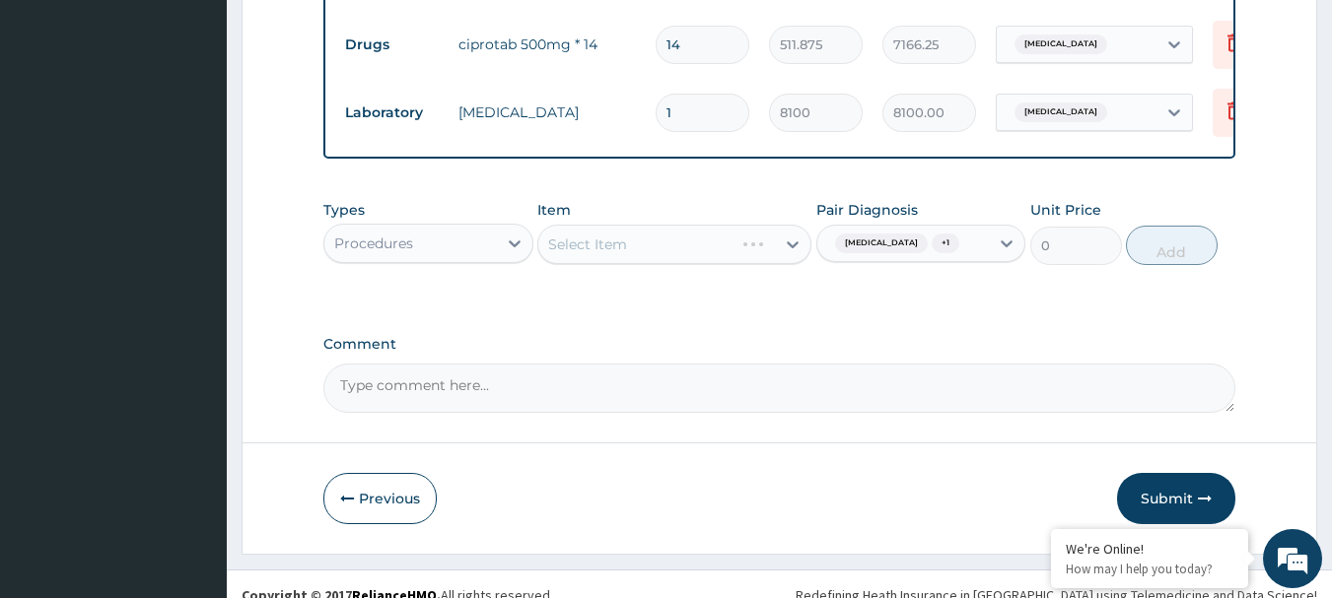
click at [633, 241] on div "Select Item" at bounding box center [674, 244] width 274 height 39
click at [593, 243] on div "Select Item" at bounding box center [674, 244] width 274 height 39
click at [605, 245] on div "Select Item" at bounding box center [674, 244] width 274 height 39
click at [639, 252] on div "Select Item" at bounding box center [656, 245] width 237 height 32
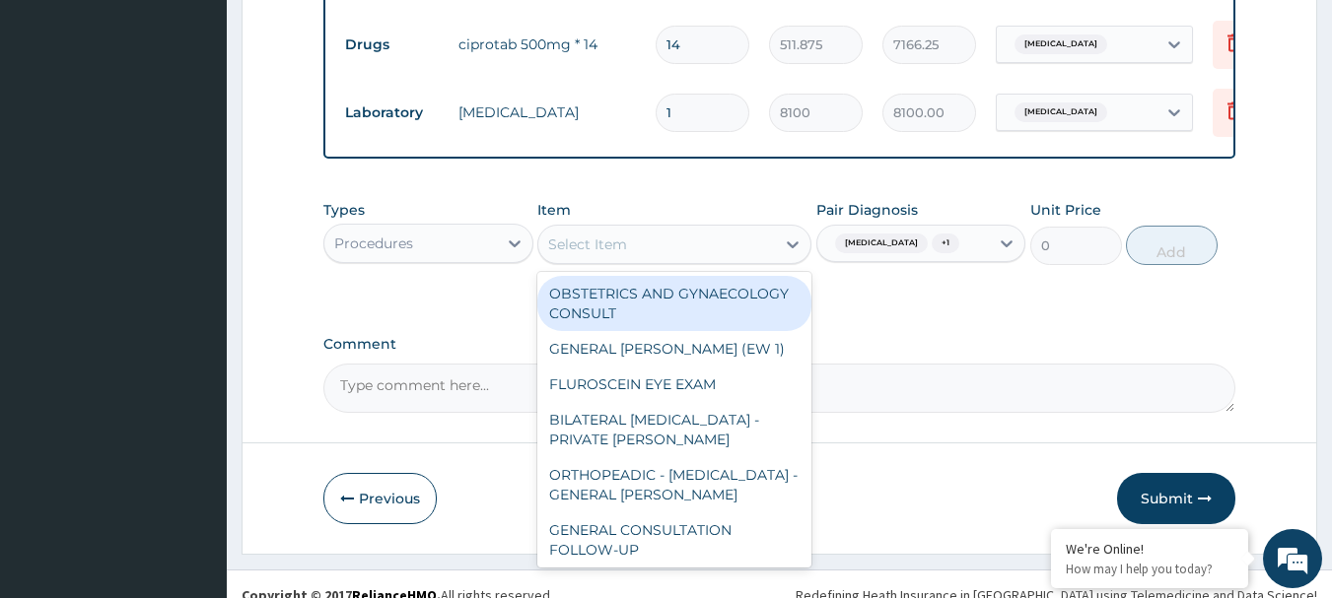
paste input "GENERAL CONSULTATION"
type input "GENERAL CONSULTATION"
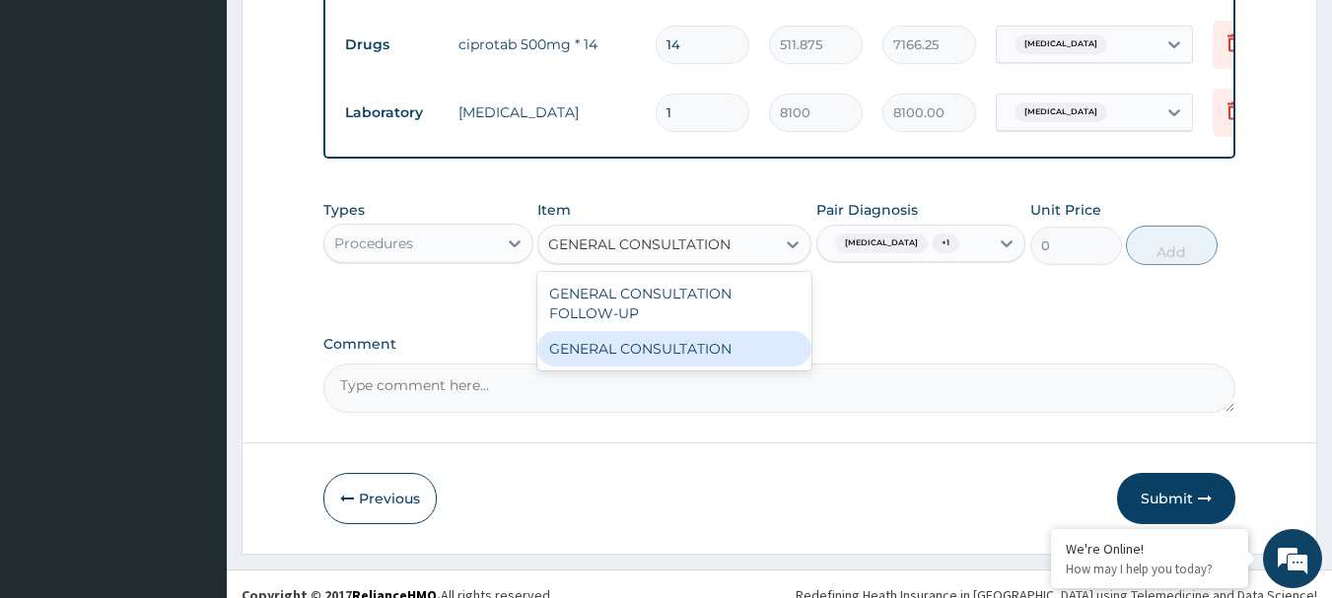
click at [675, 353] on div "GENERAL CONSULTATION" at bounding box center [674, 348] width 274 height 35
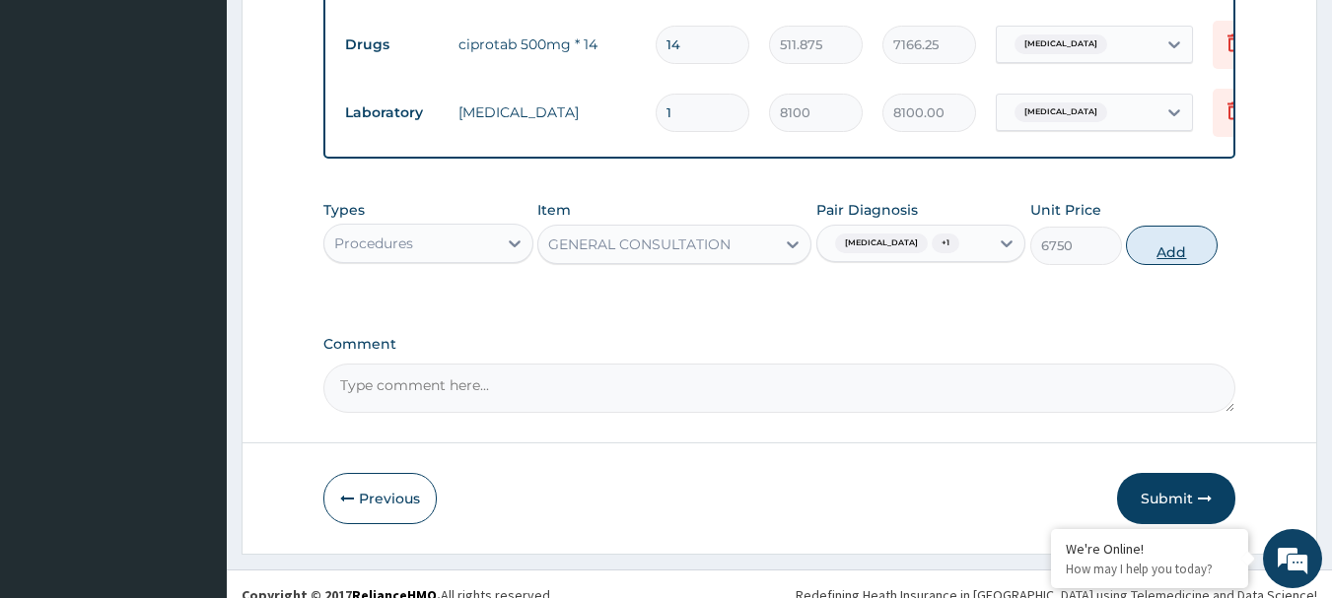
click at [1178, 246] on button "Add" at bounding box center [1172, 245] width 92 height 39
type input "0"
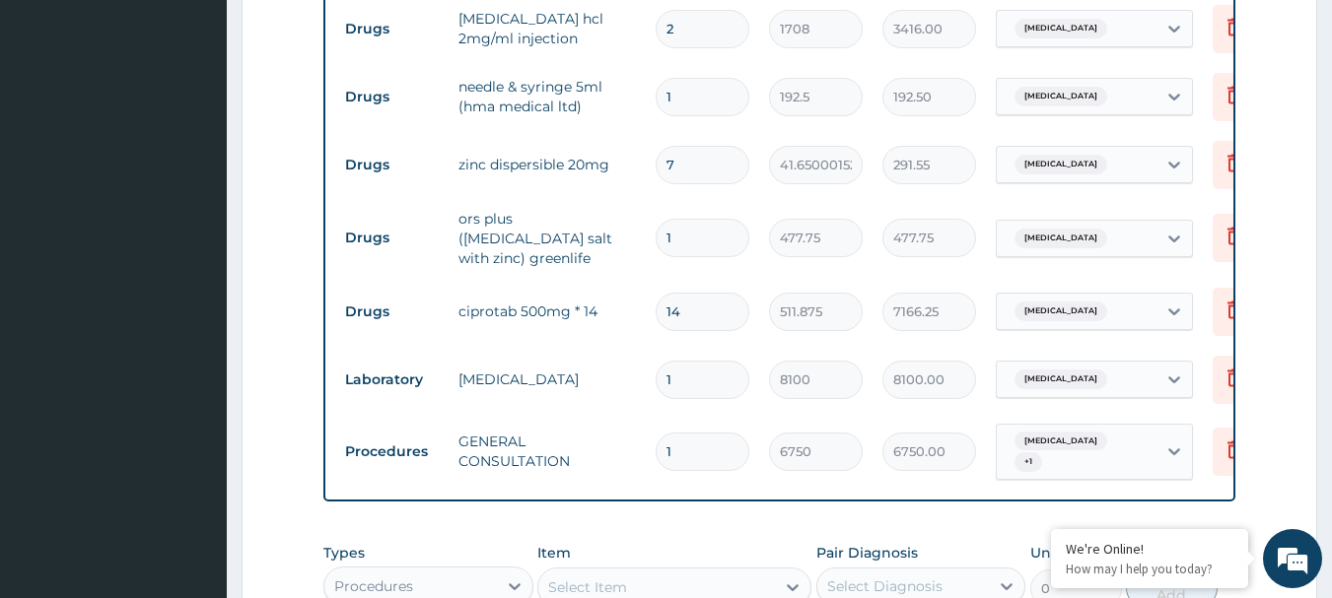
scroll to position [763, 0]
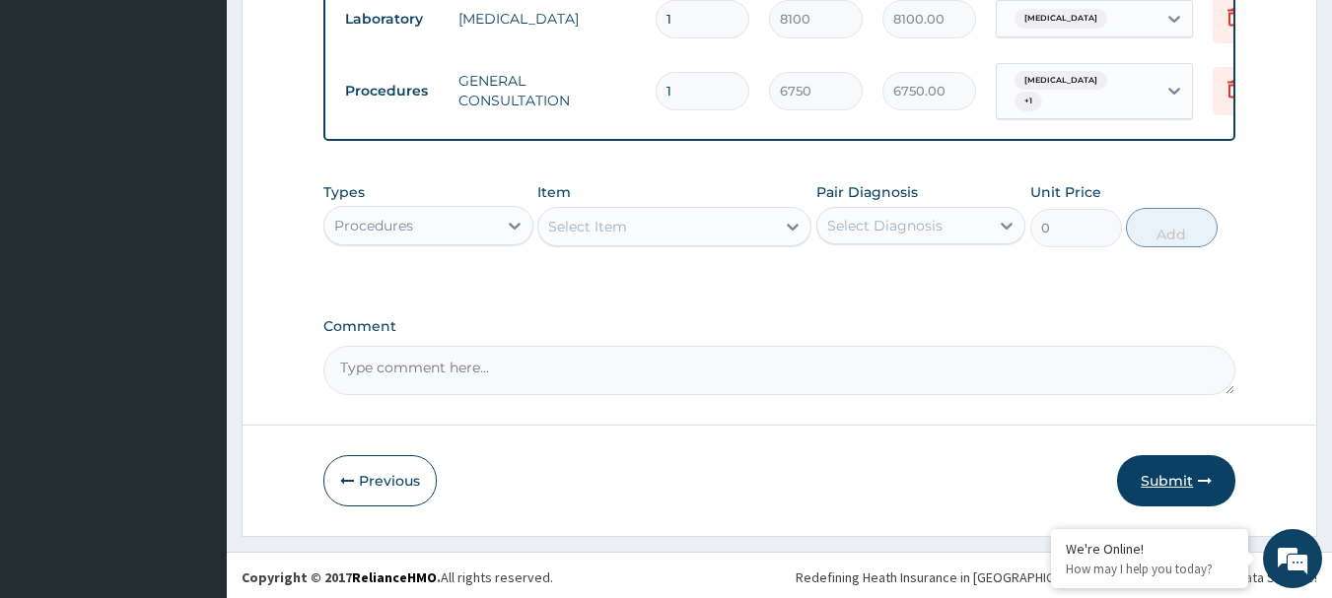
click at [1181, 477] on button "Submit" at bounding box center [1176, 480] width 118 height 51
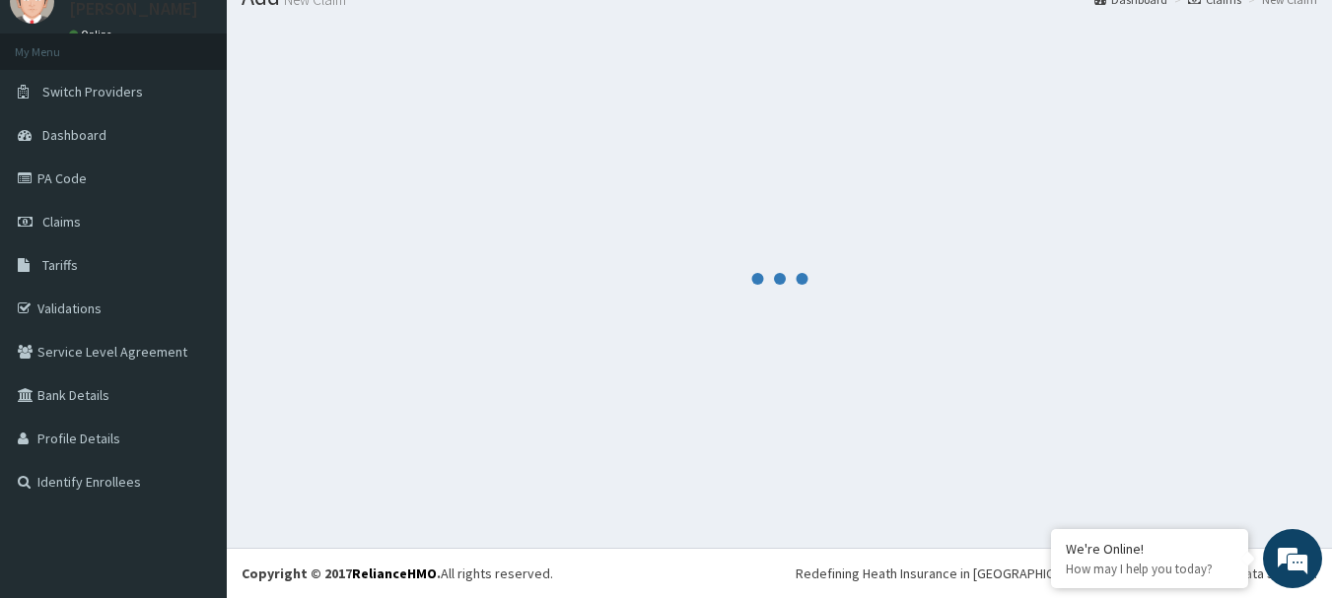
scroll to position [80, 0]
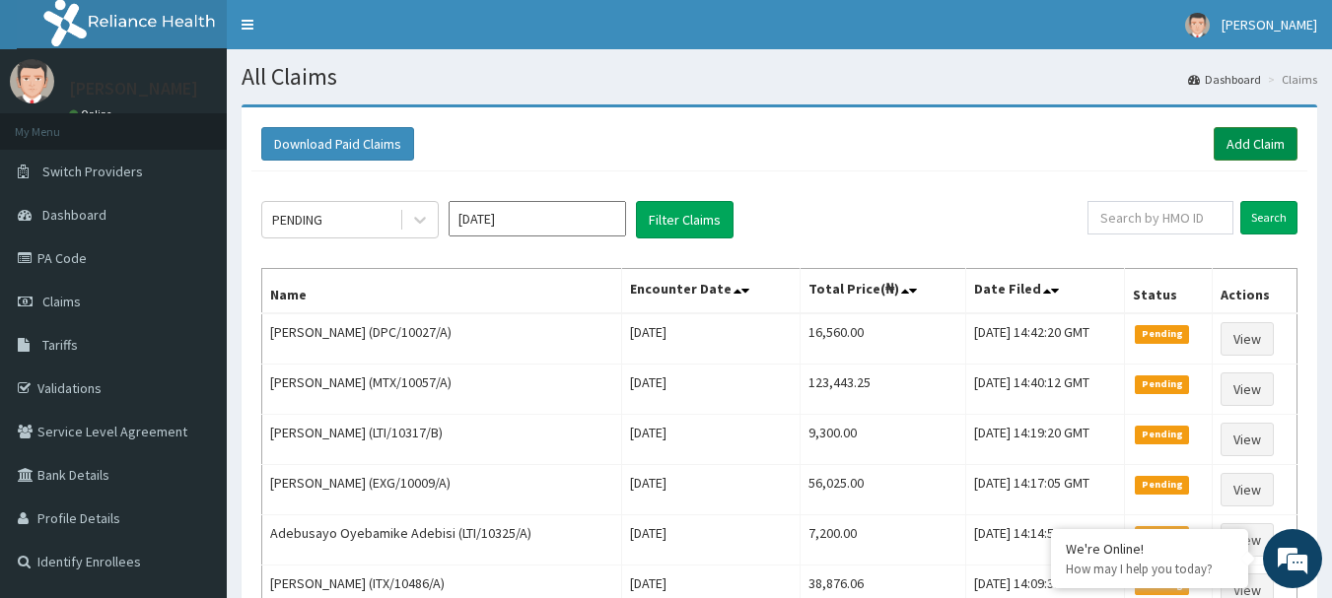
click at [1281, 143] on link "Add Claim" at bounding box center [1256, 144] width 84 height 34
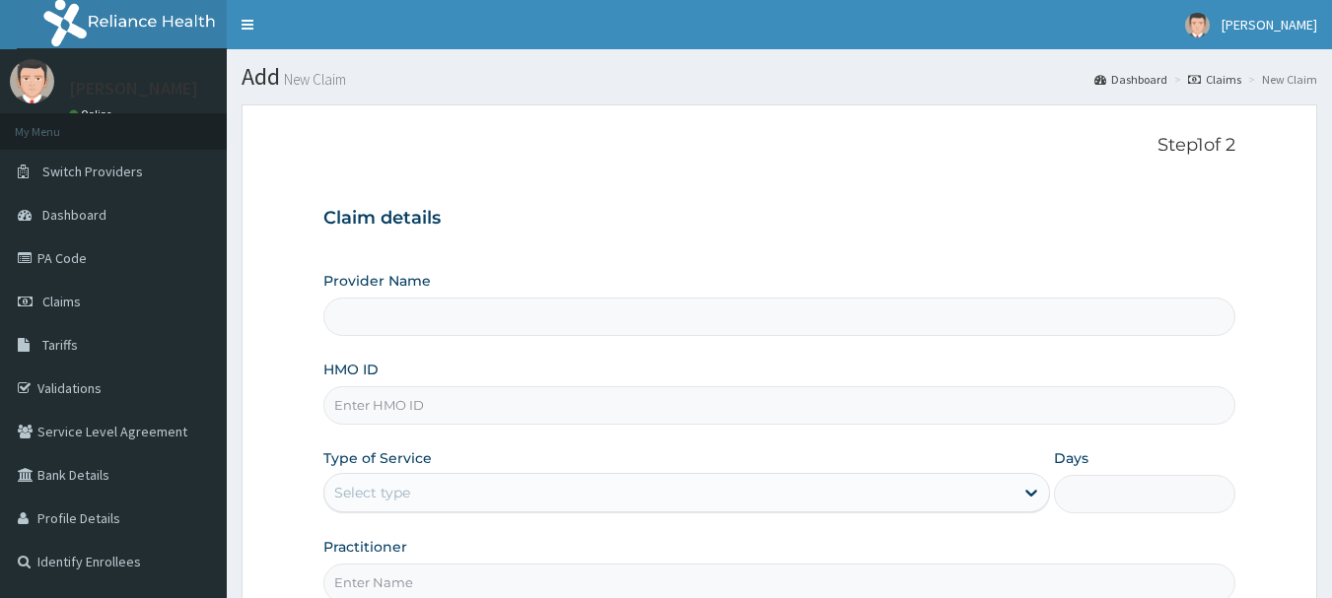
type input "[GEOGRAPHIC_DATA] Nig. Ltd"
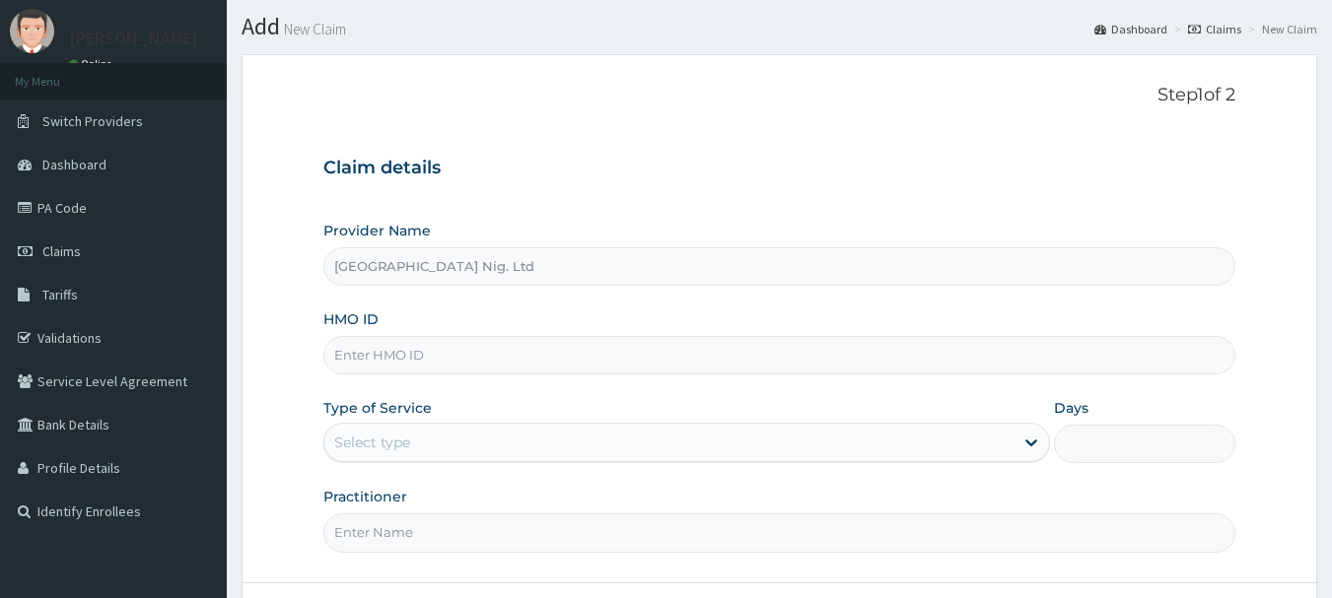
scroll to position [99, 0]
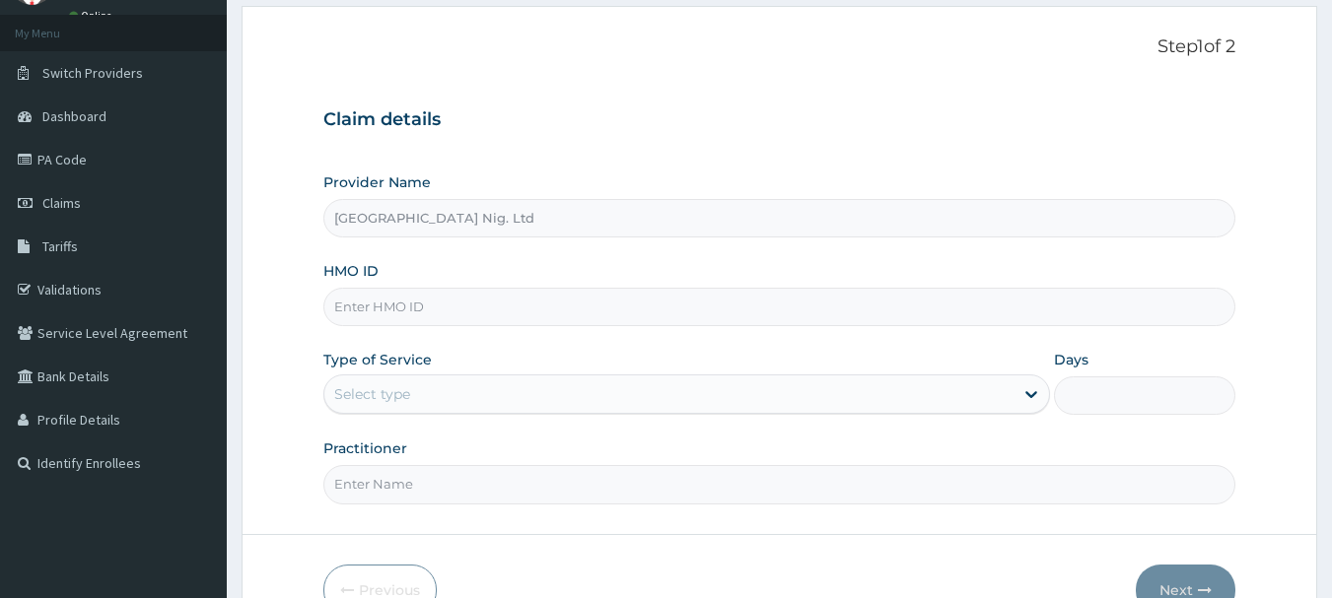
click at [466, 298] on input "HMO ID" at bounding box center [779, 307] width 913 height 38
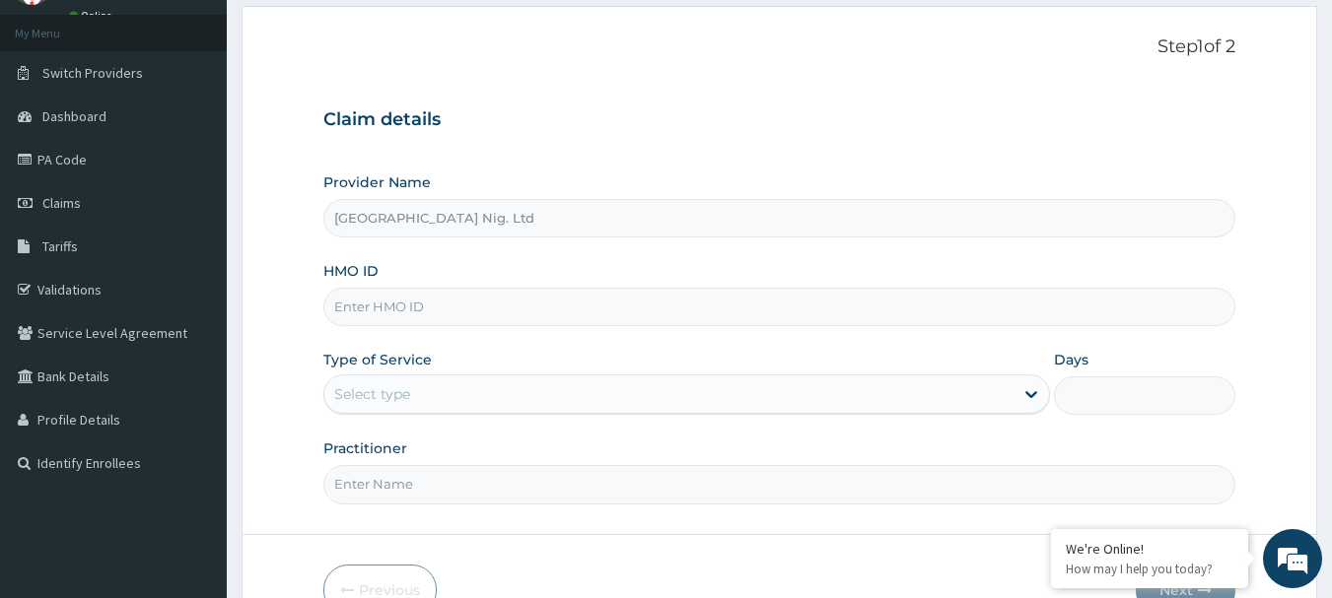
paste input "FAP/10013/A"
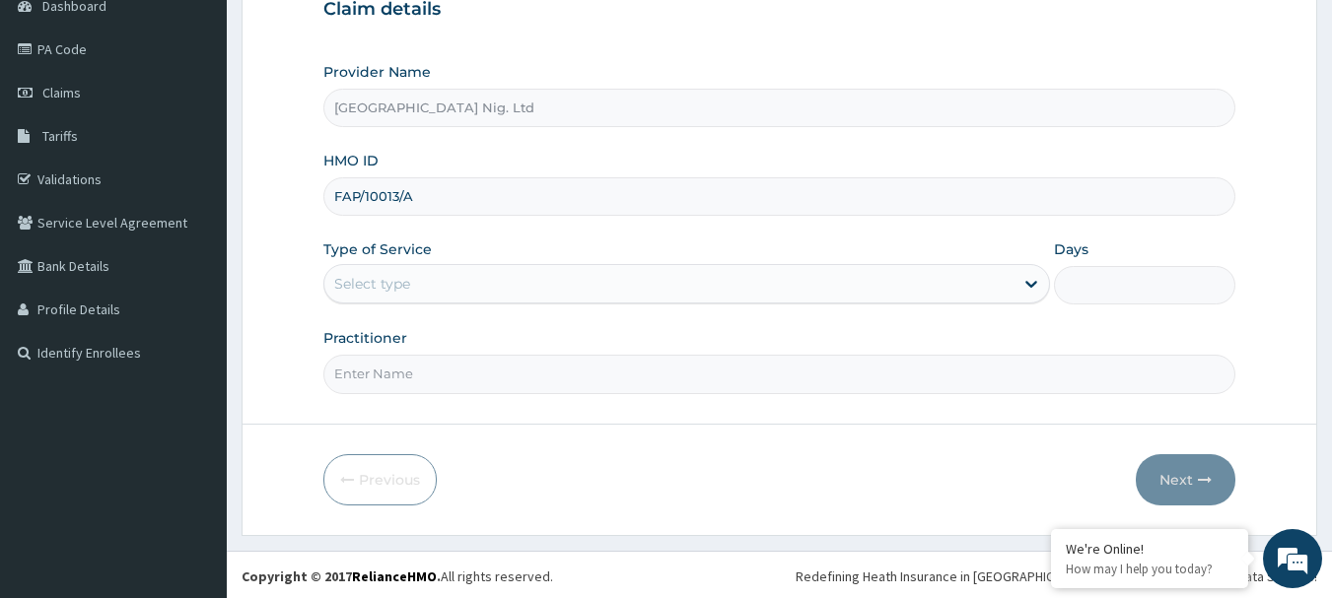
scroll to position [212, 0]
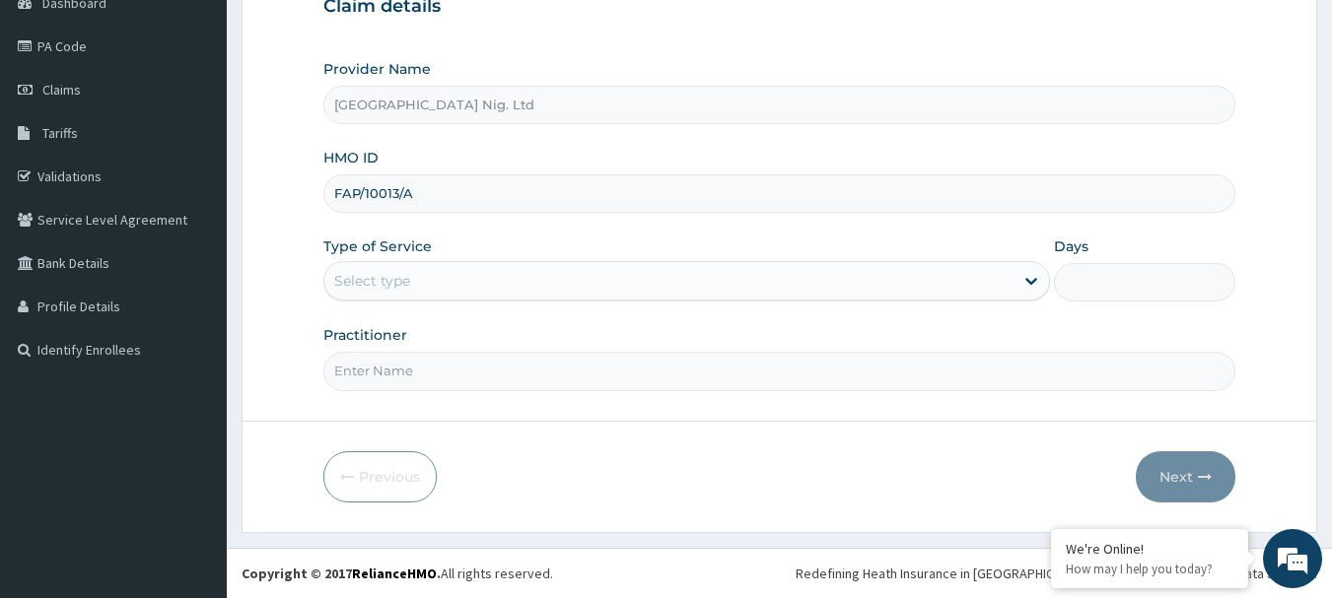
type input "FAP/10013/A"
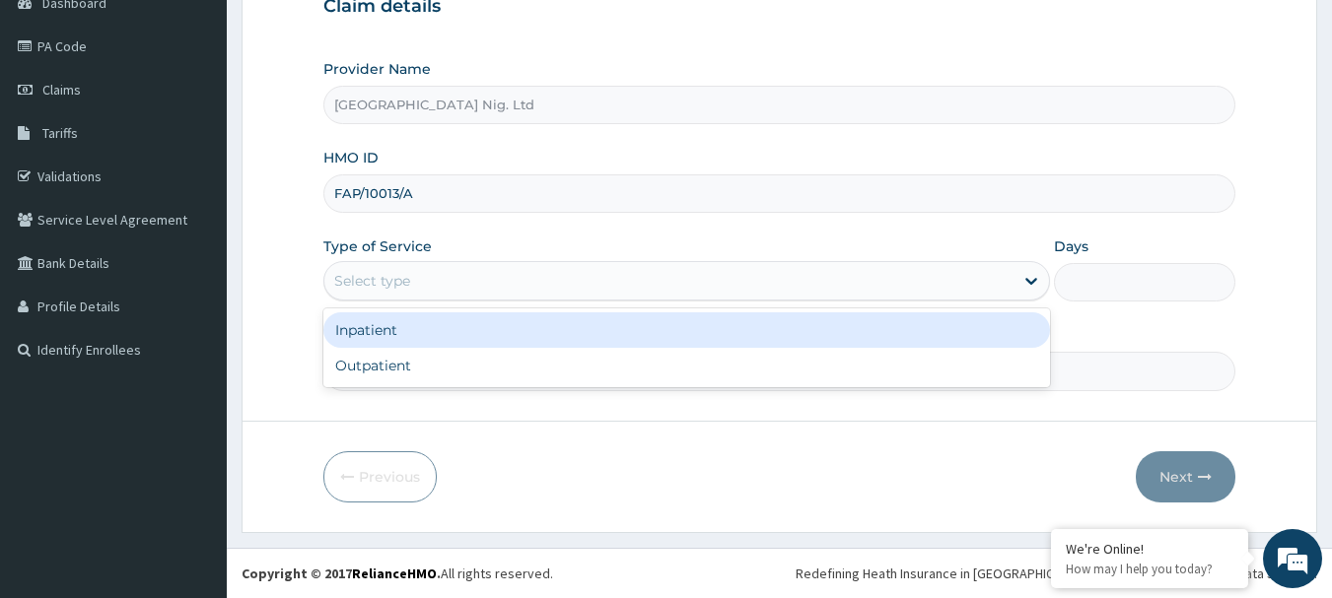
click at [973, 284] on div "Select type" at bounding box center [668, 281] width 689 height 32
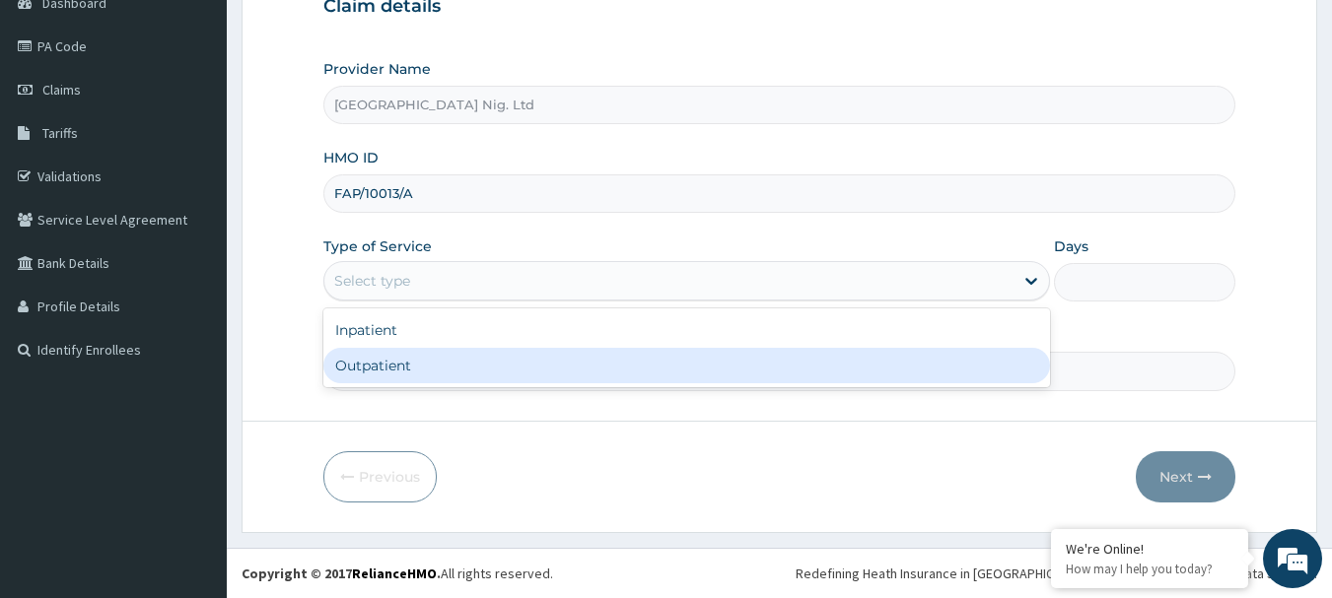
click at [618, 364] on div "Outpatient" at bounding box center [686, 365] width 727 height 35
type input "1"
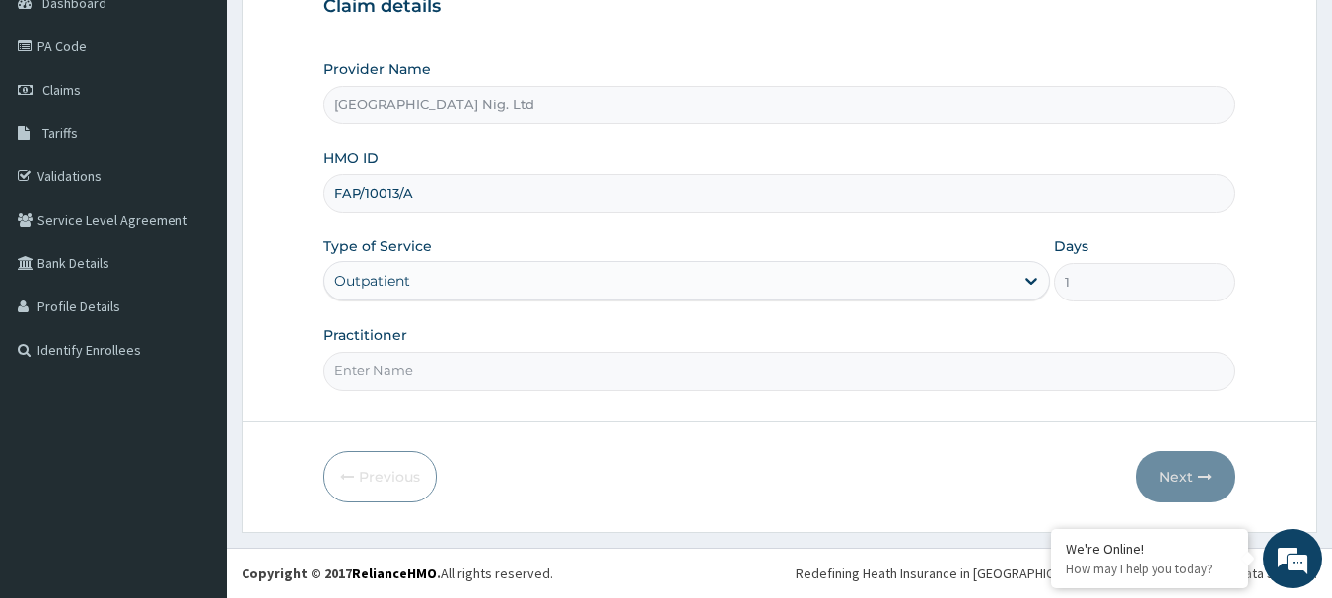
scroll to position [0, 0]
click at [449, 371] on input "Practitioner" at bounding box center [779, 371] width 913 height 38
paste input "[PERSON_NAME]"
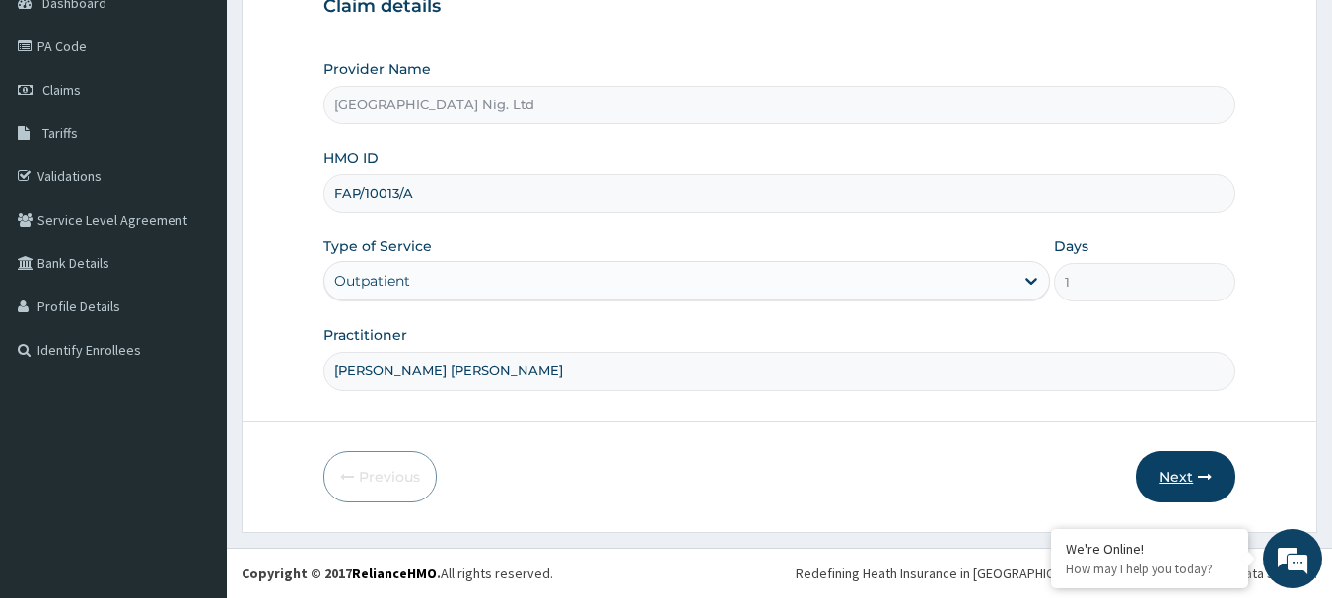
type input "[PERSON_NAME] [PERSON_NAME]"
click at [1191, 470] on button "Next" at bounding box center [1186, 476] width 100 height 51
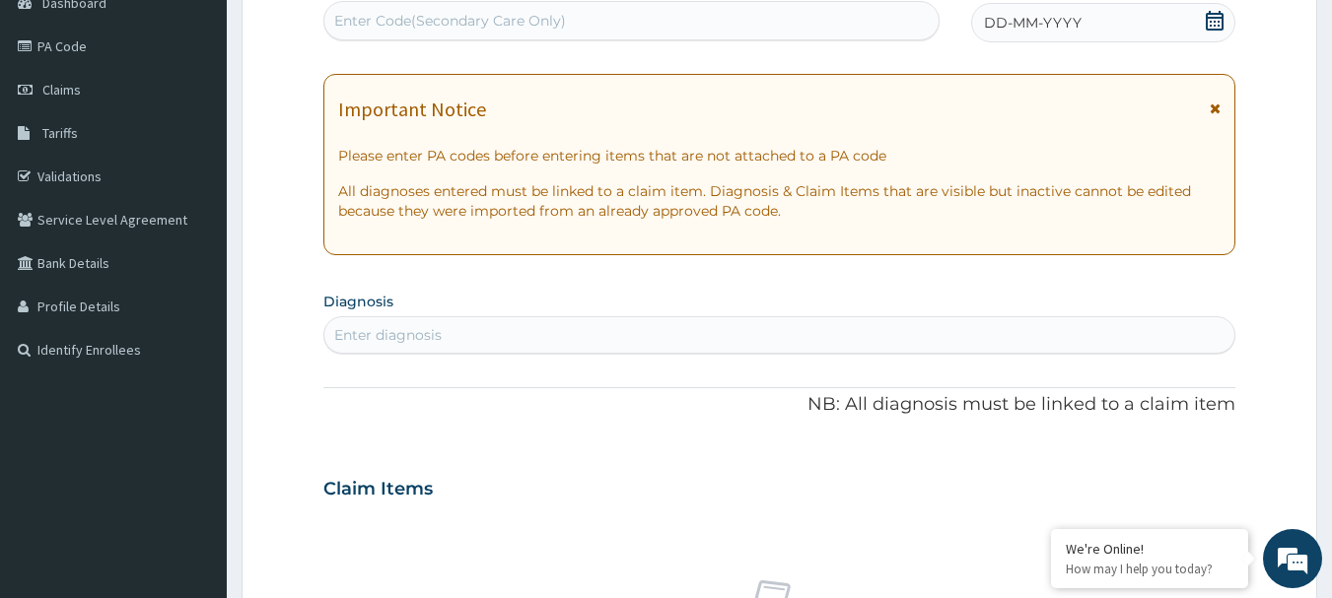
click at [497, 13] on div "Enter Code(Secondary Care Only)" at bounding box center [450, 21] width 232 height 20
paste input "PA/18D8CD"
type input "PA/18D8CD"
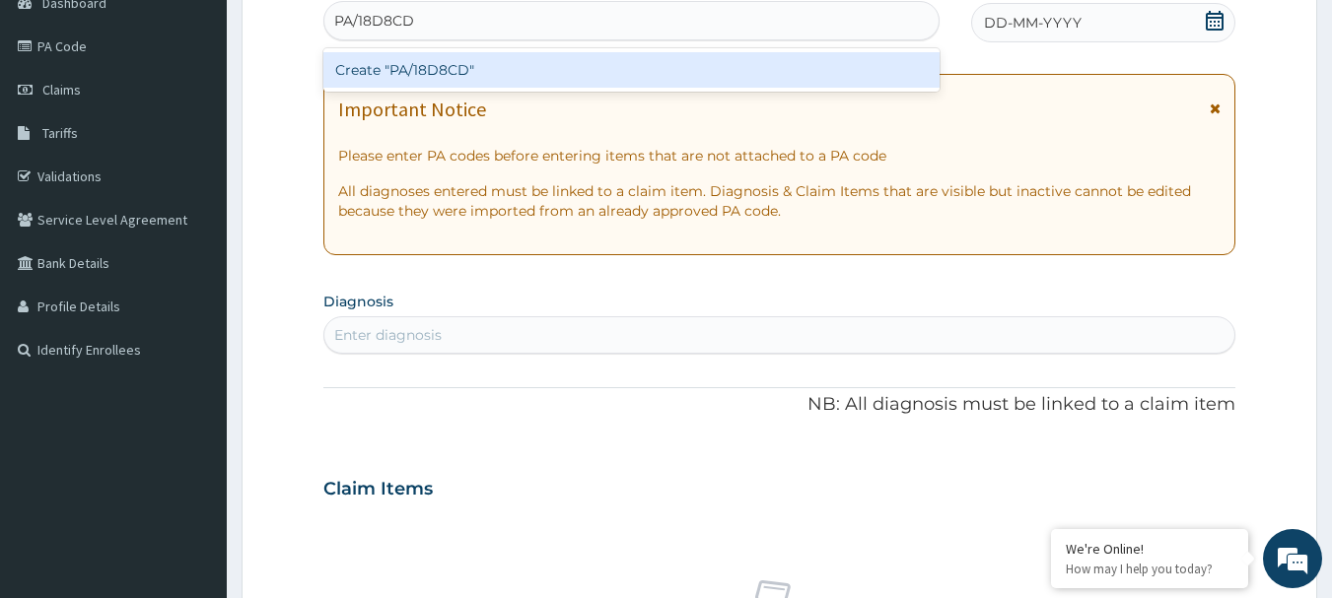
click at [484, 62] on div "Create "PA/18D8CD"" at bounding box center [631, 69] width 617 height 35
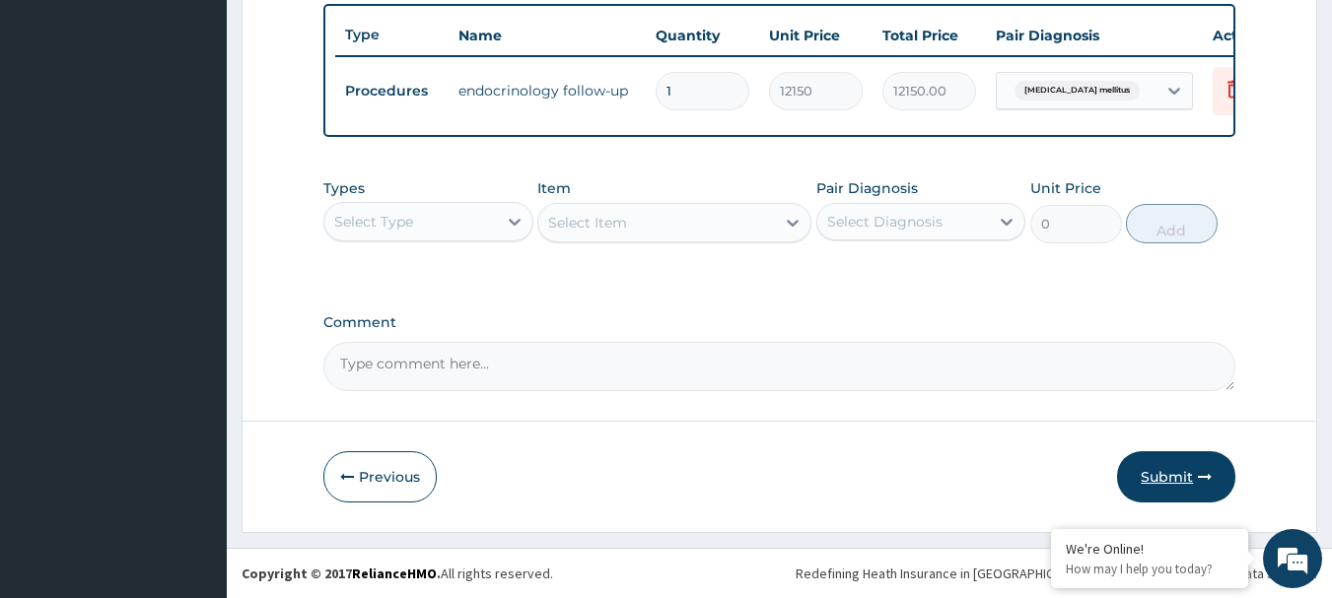
click at [1190, 476] on button "Submit" at bounding box center [1176, 476] width 118 height 51
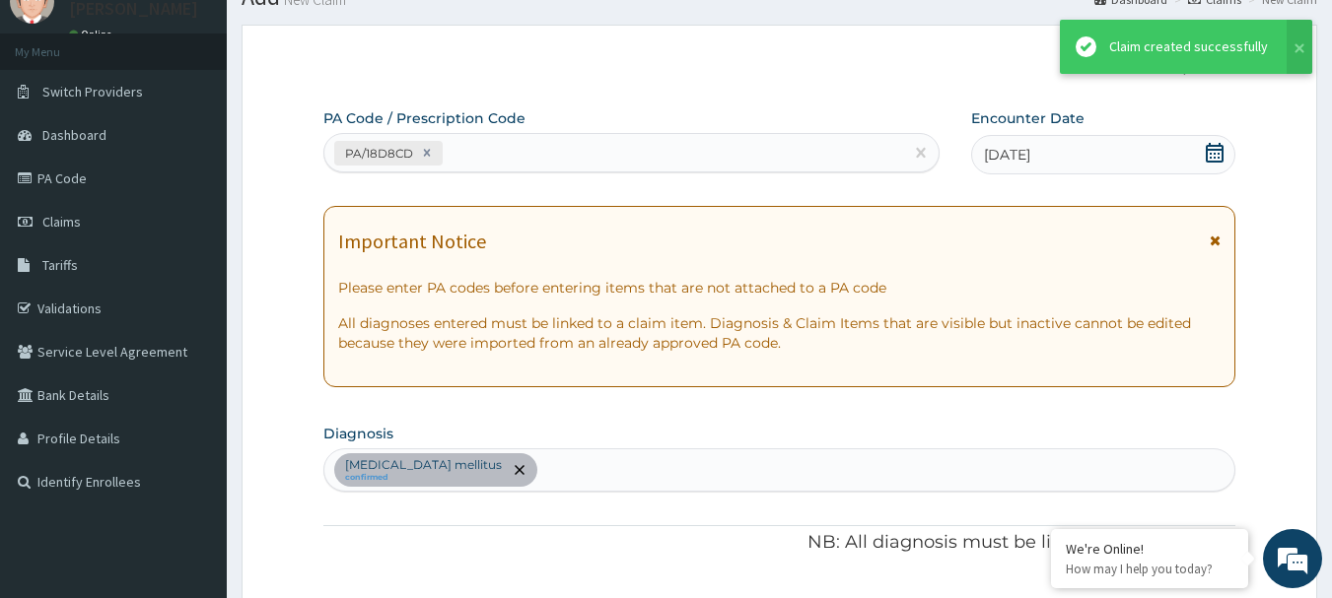
scroll to position [744, 0]
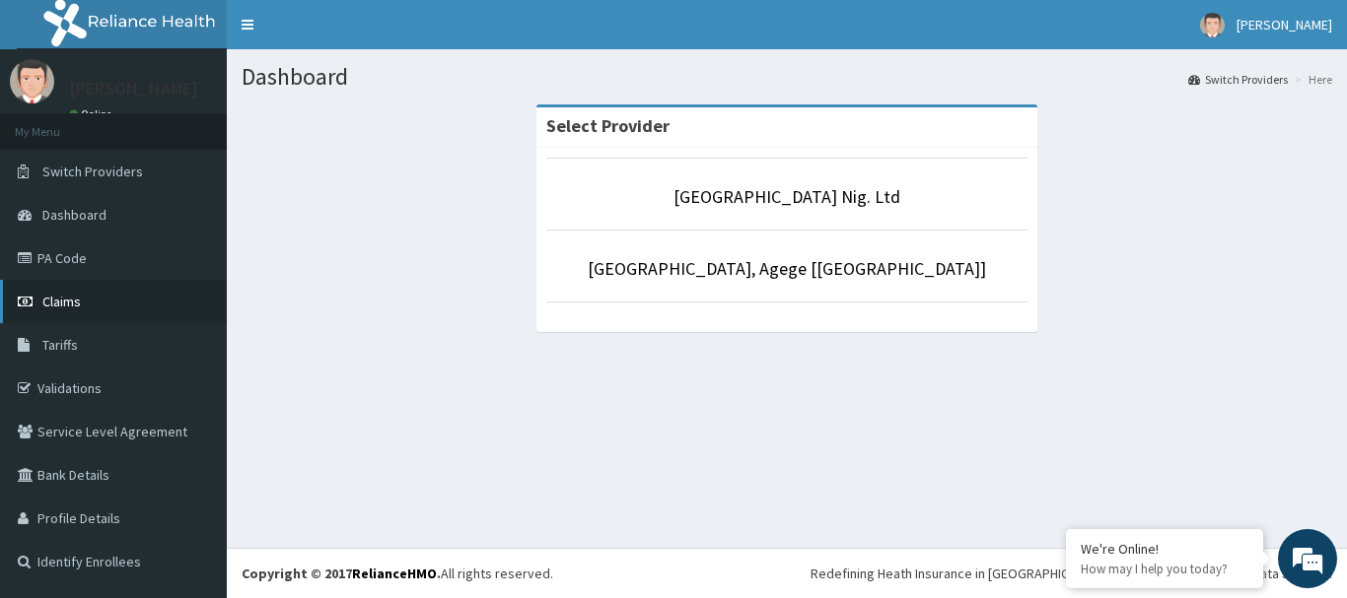
click at [82, 293] on link "Claims" at bounding box center [113, 301] width 227 height 43
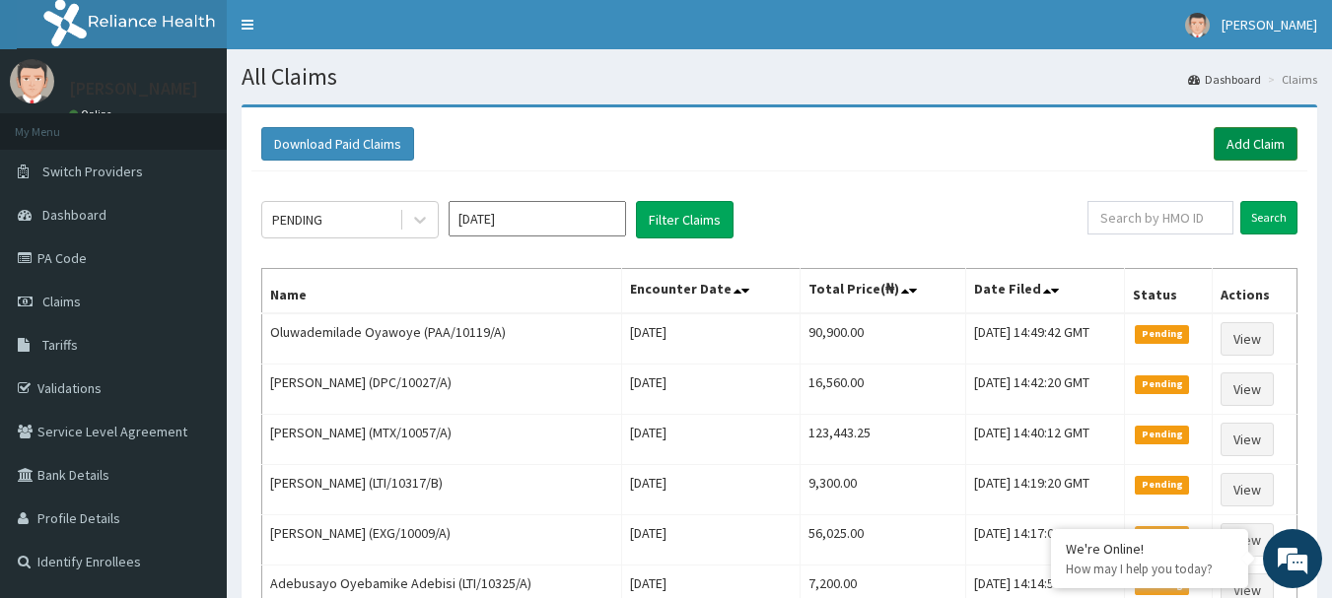
click at [1259, 147] on link "Add Claim" at bounding box center [1256, 144] width 84 height 34
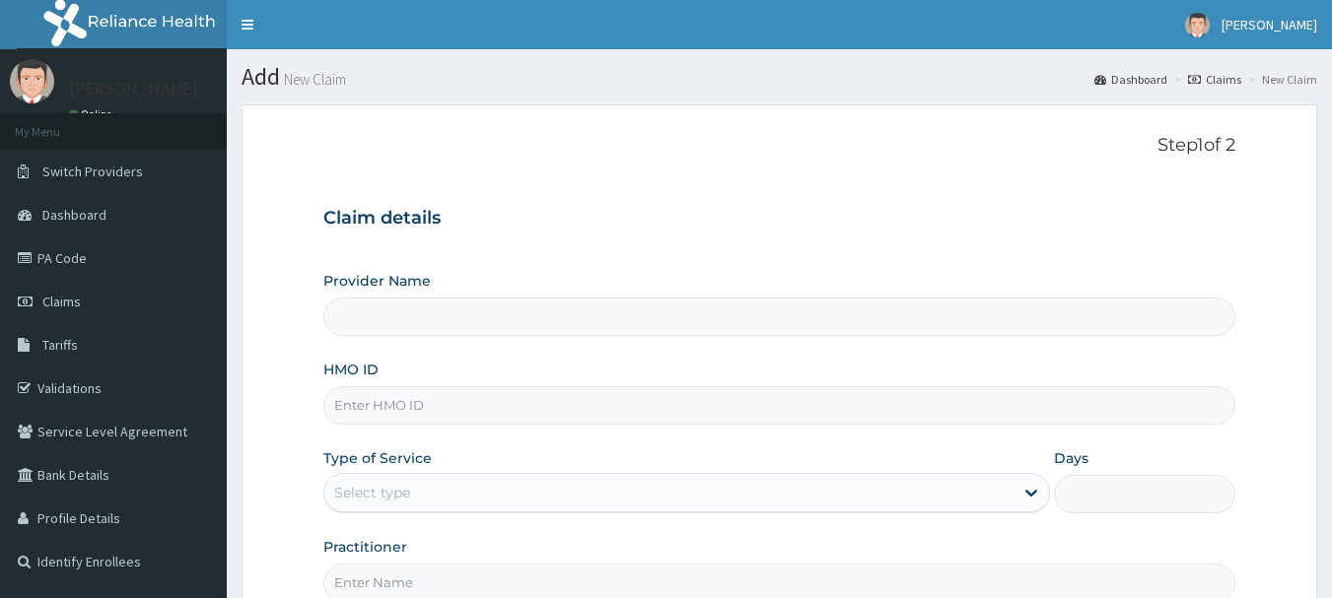
type input "[GEOGRAPHIC_DATA] Nig. Ltd"
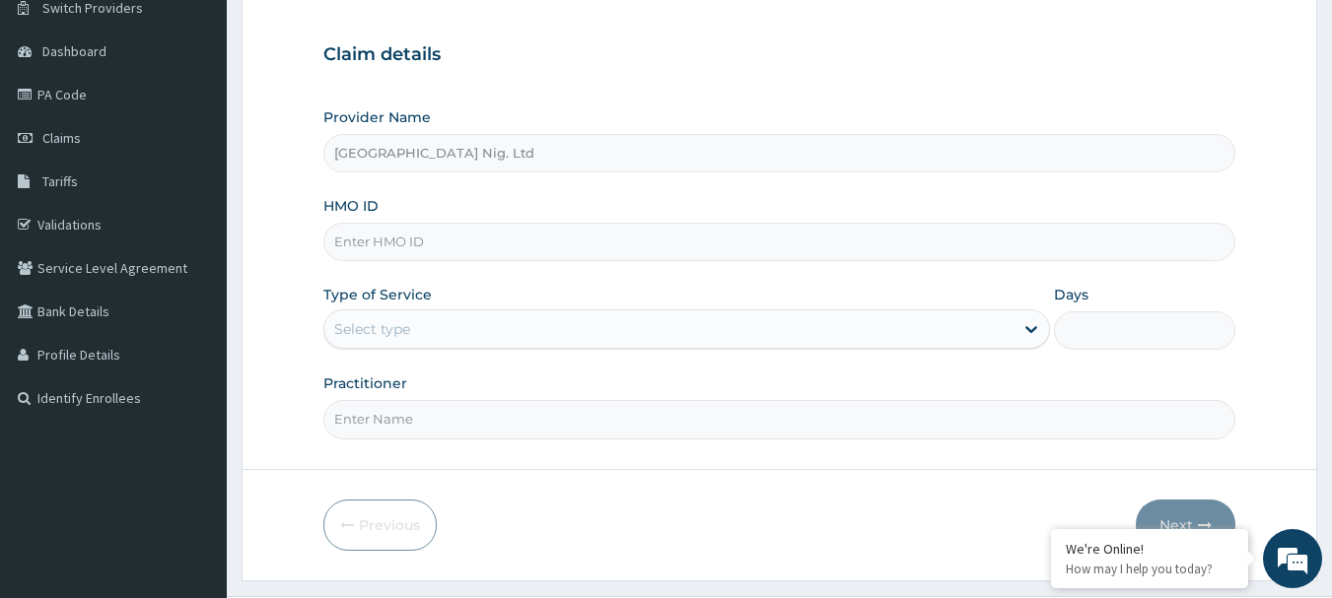
scroll to position [212, 0]
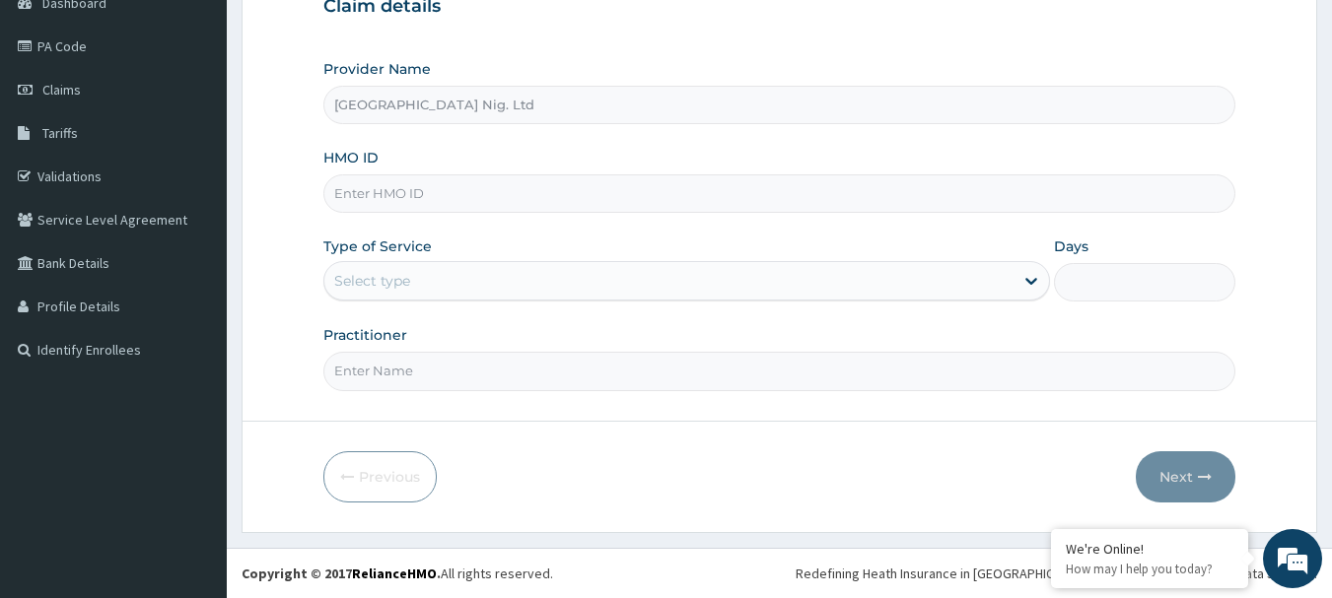
click at [443, 199] on input "HMO ID" at bounding box center [779, 193] width 913 height 38
paste input "CPD/10058/A"
type input "CPD/10058/A"
click at [978, 284] on div "Select type" at bounding box center [668, 281] width 689 height 32
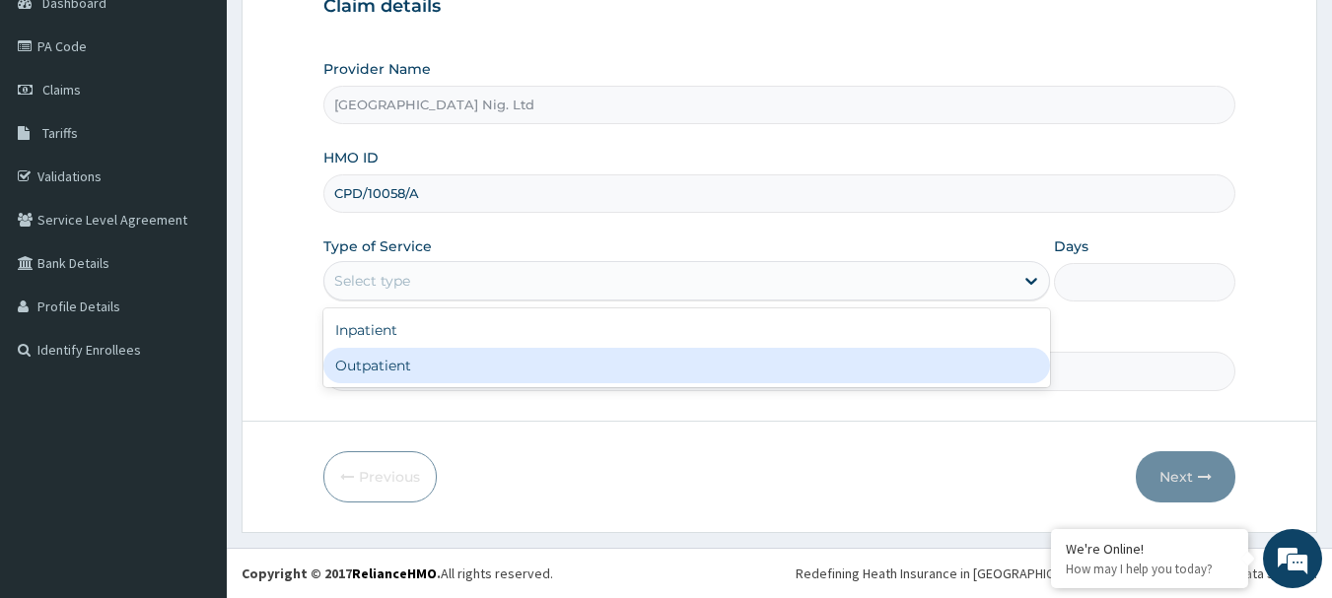
click at [521, 367] on div "Outpatient" at bounding box center [686, 365] width 727 height 35
type input "1"
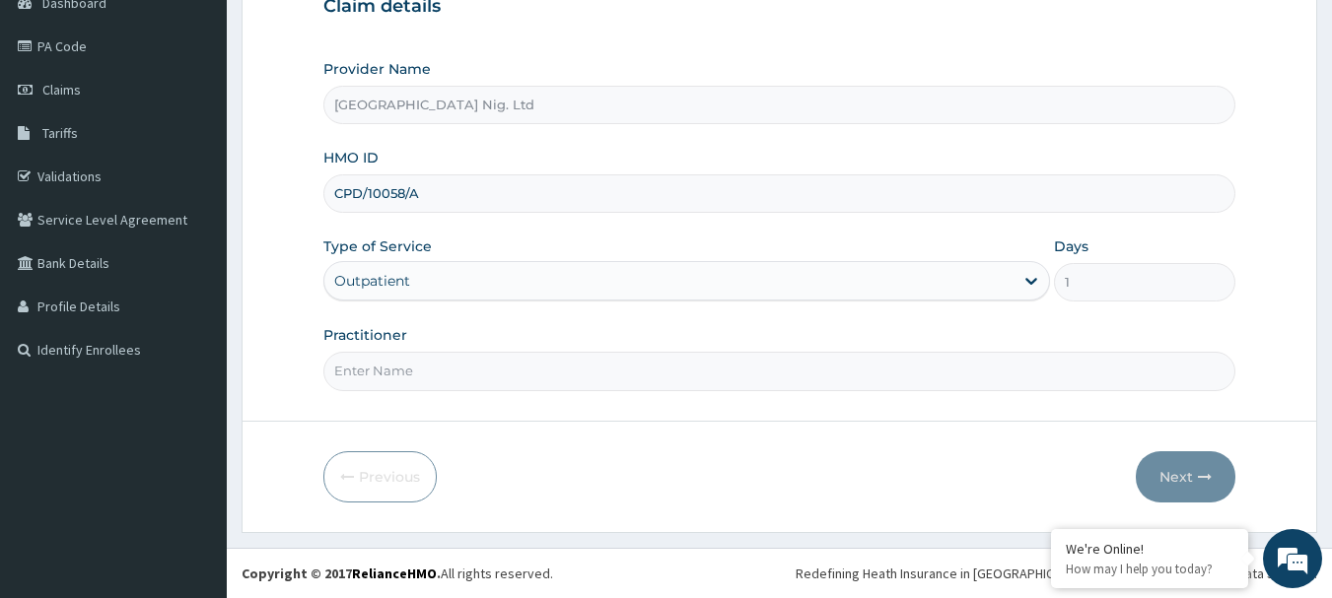
scroll to position [0, 0]
click at [479, 379] on input "Practitioner" at bounding box center [779, 371] width 913 height 38
paste input "[PERSON_NAME]"
type input "DR [PERSON_NAME]"
click at [1187, 474] on button "Next" at bounding box center [1186, 476] width 100 height 51
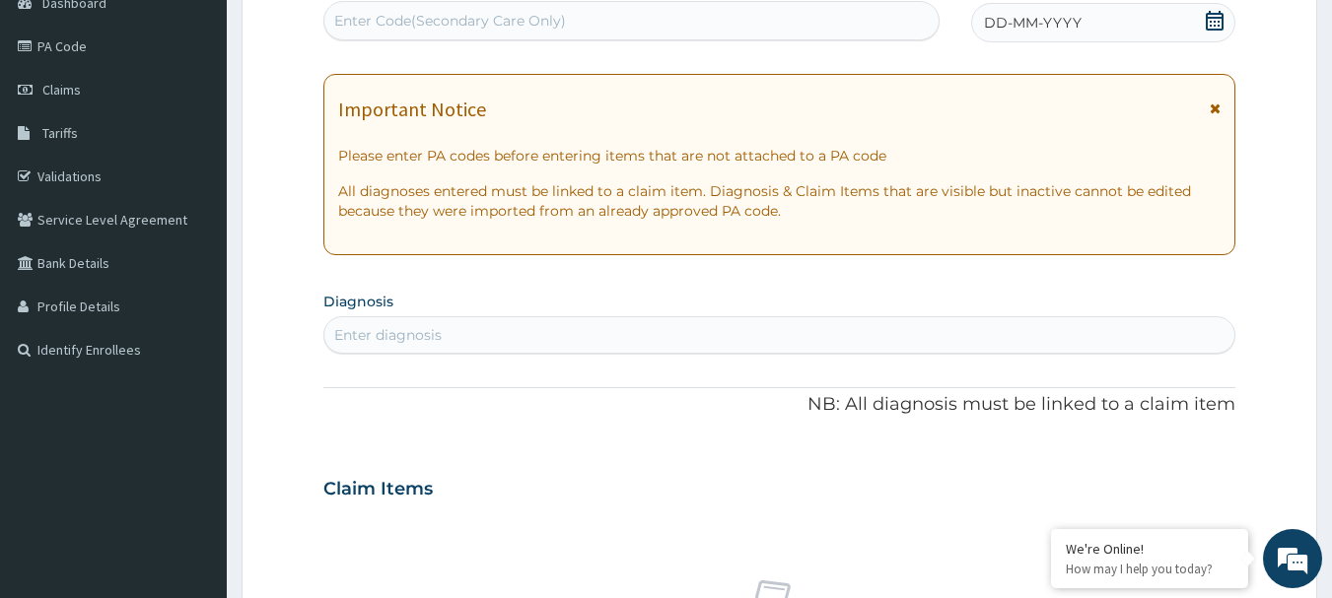
click at [460, 17] on div "Enter Code(Secondary Care Only)" at bounding box center [450, 21] width 232 height 20
paste input "PA/F42378"
type input "PA/F42378"
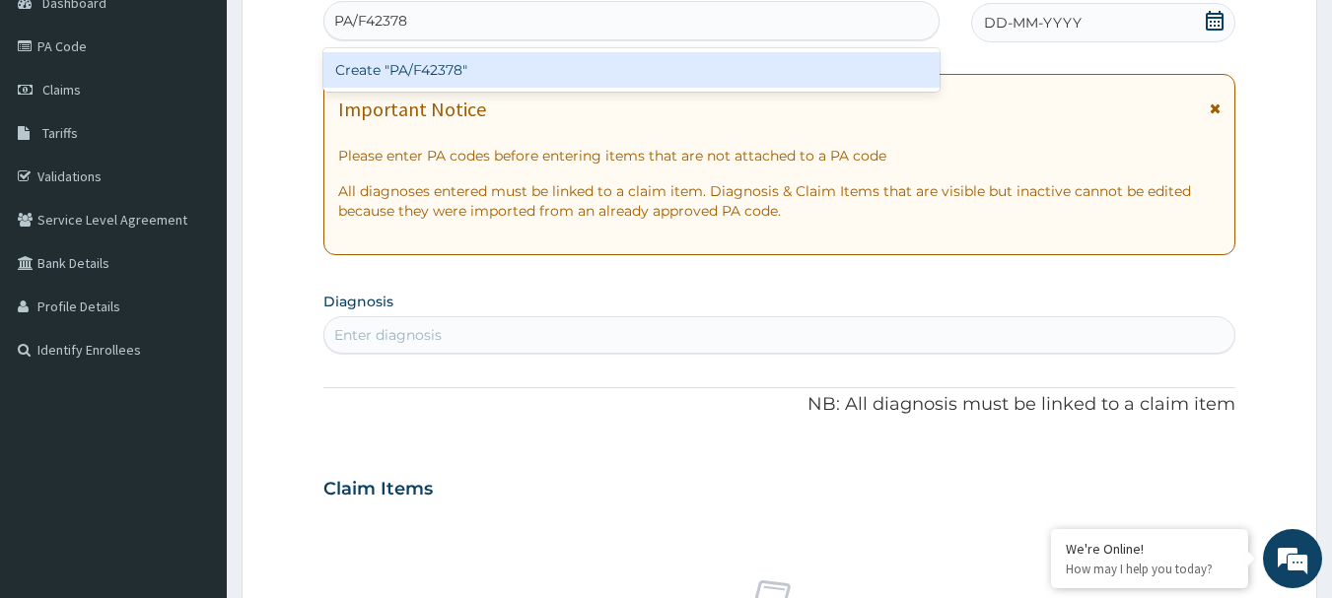
click at [423, 74] on div "Create "PA/F42378"" at bounding box center [631, 69] width 617 height 35
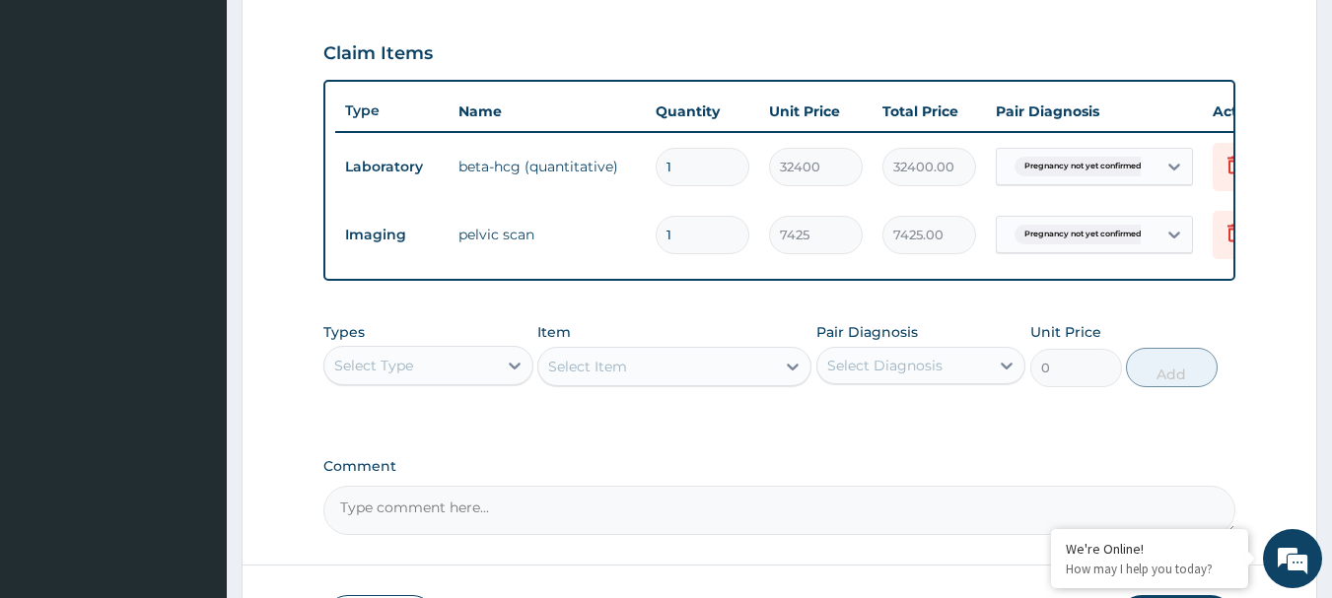
scroll to position [688, 0]
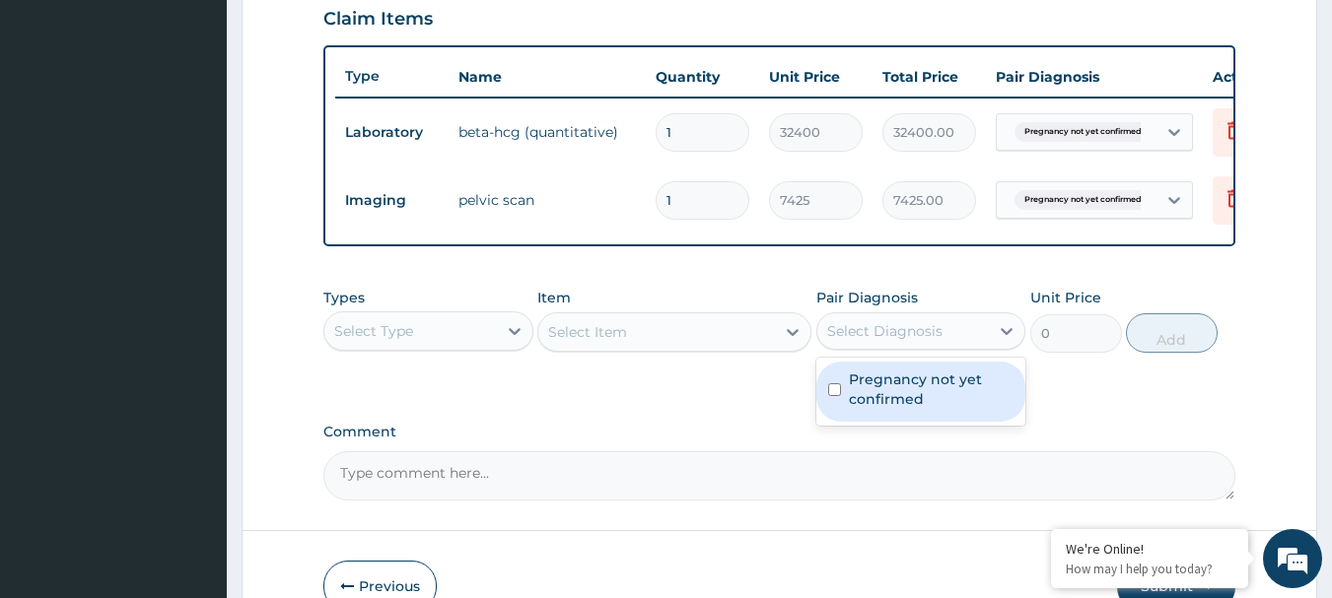
click at [966, 347] on div "Select Diagnosis" at bounding box center [903, 331] width 173 height 32
click at [920, 398] on label "Pregnancy not yet confirmed" at bounding box center [932, 389] width 166 height 39
checkbox input "true"
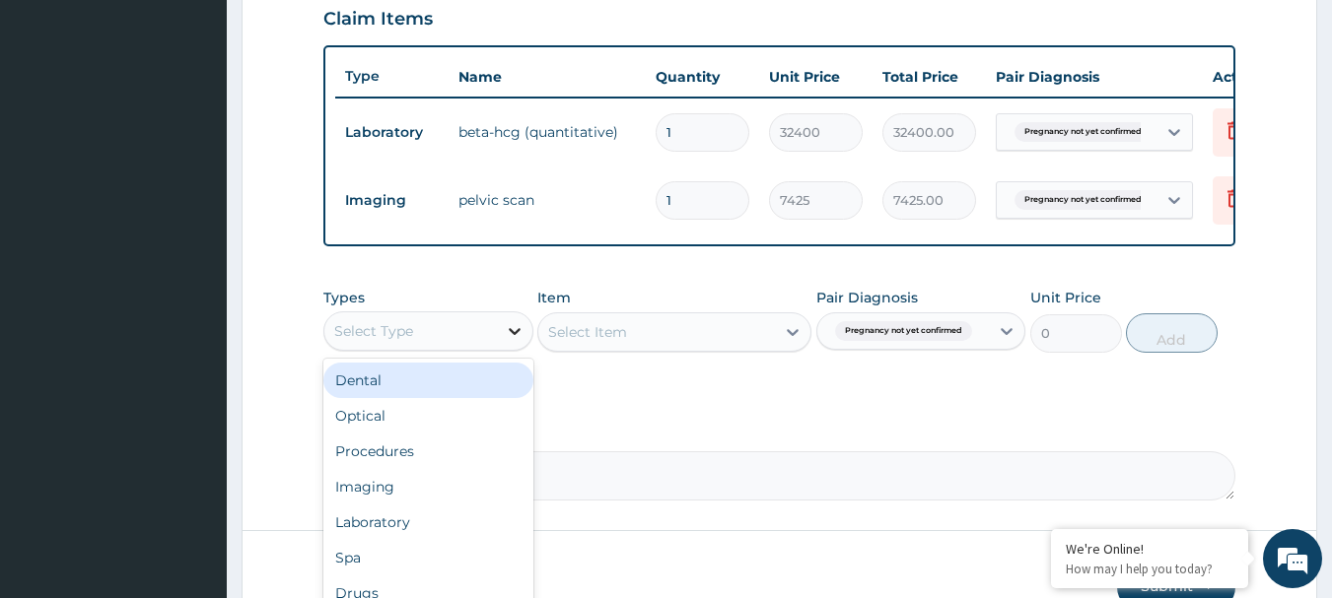
click at [510, 341] on icon at bounding box center [515, 331] width 20 height 20
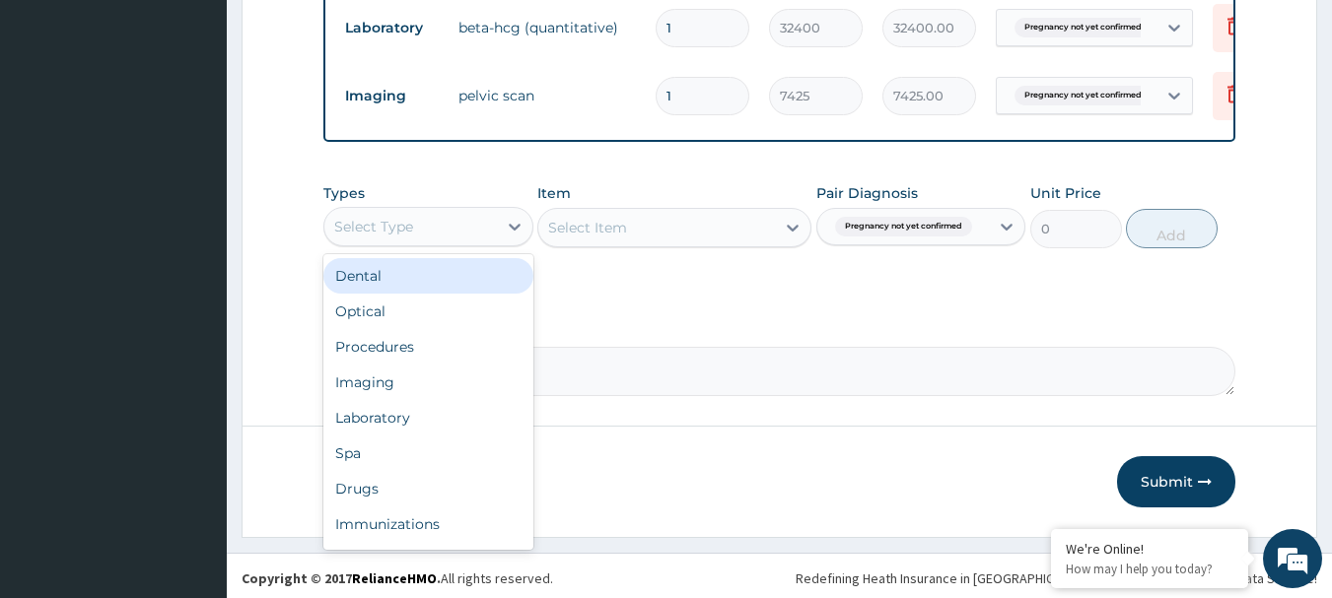
scroll to position [812, 0]
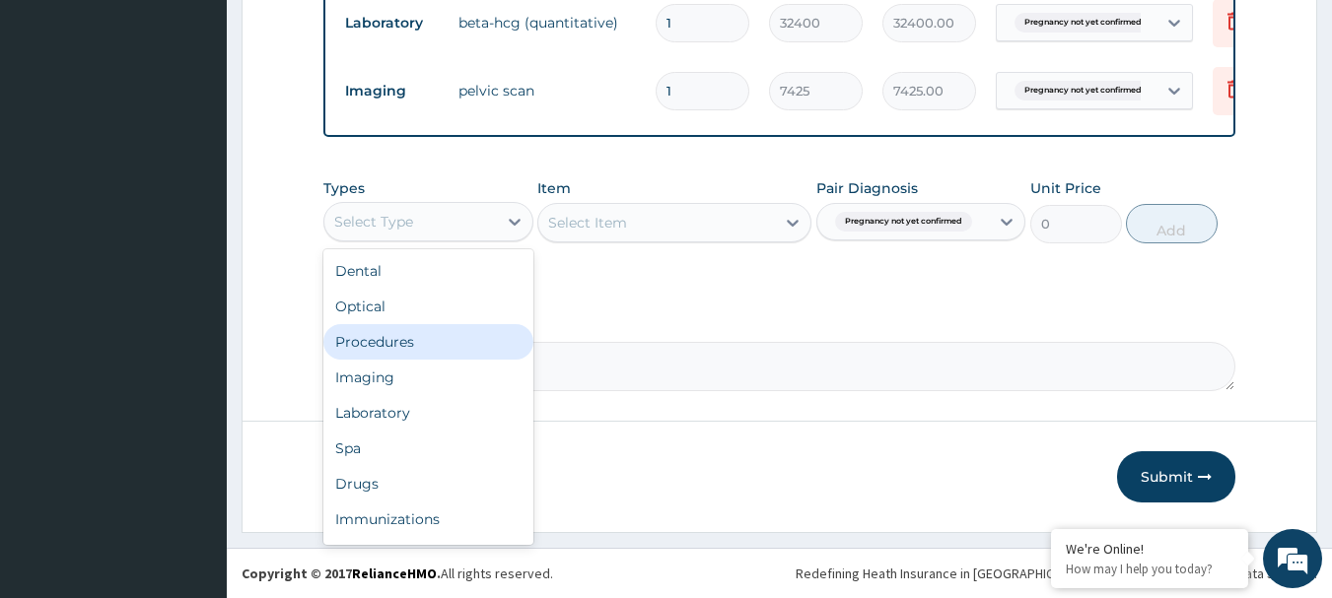
click at [393, 347] on div "Procedures" at bounding box center [428, 341] width 210 height 35
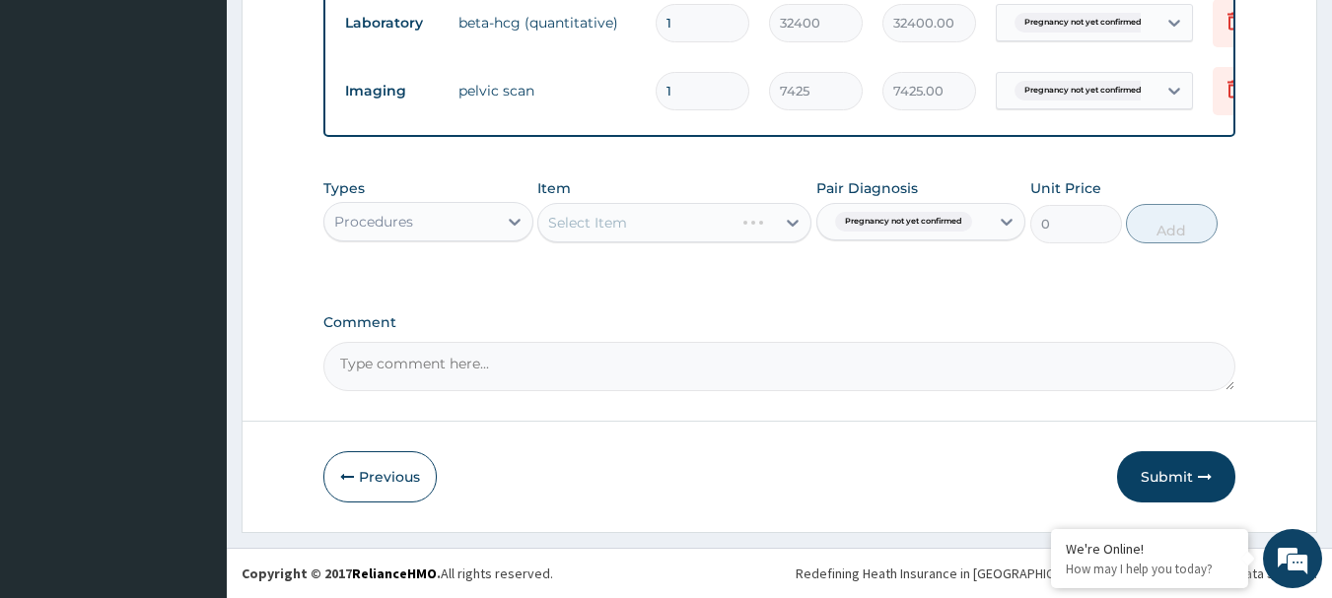
click at [672, 235] on div "Select Item" at bounding box center [674, 222] width 274 height 39
click at [677, 229] on div "Select Item" at bounding box center [674, 222] width 274 height 39
click at [604, 224] on div "Select Item" at bounding box center [674, 222] width 274 height 39
click at [621, 224] on div "Select Item" at bounding box center [674, 222] width 274 height 39
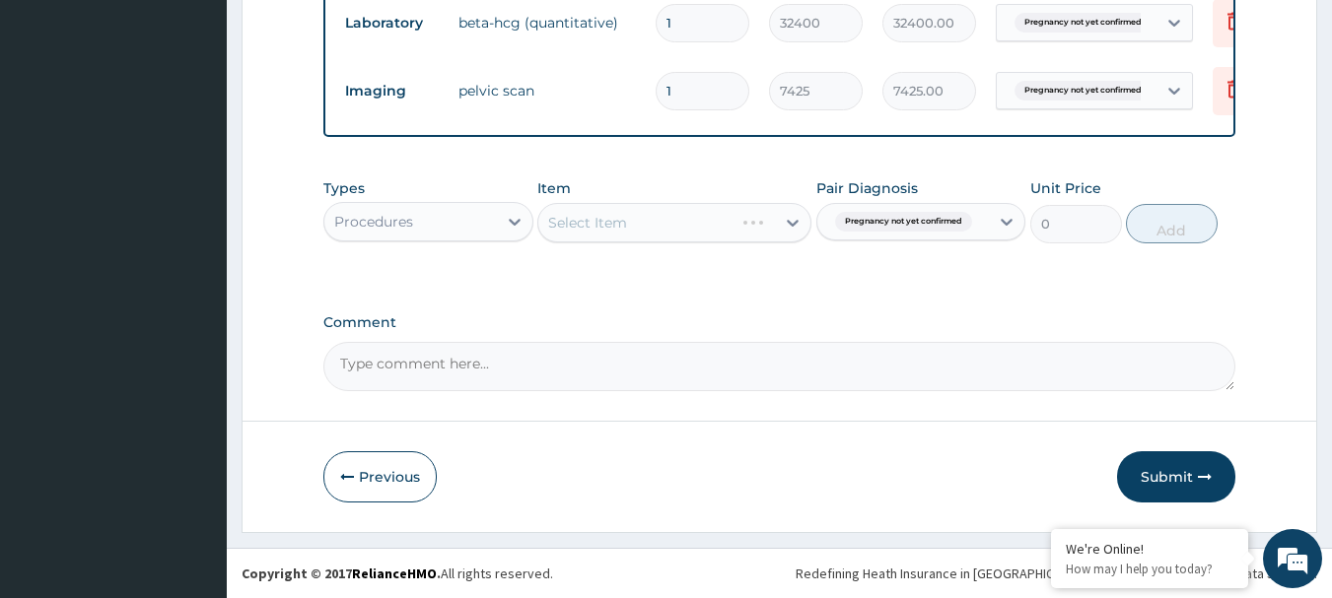
click at [637, 221] on div "Select Item" at bounding box center [674, 222] width 274 height 39
click at [624, 225] on div "Select Item" at bounding box center [674, 222] width 274 height 39
click at [795, 224] on div "Select Item" at bounding box center [674, 222] width 274 height 39
click at [795, 224] on icon at bounding box center [793, 223] width 12 height 7
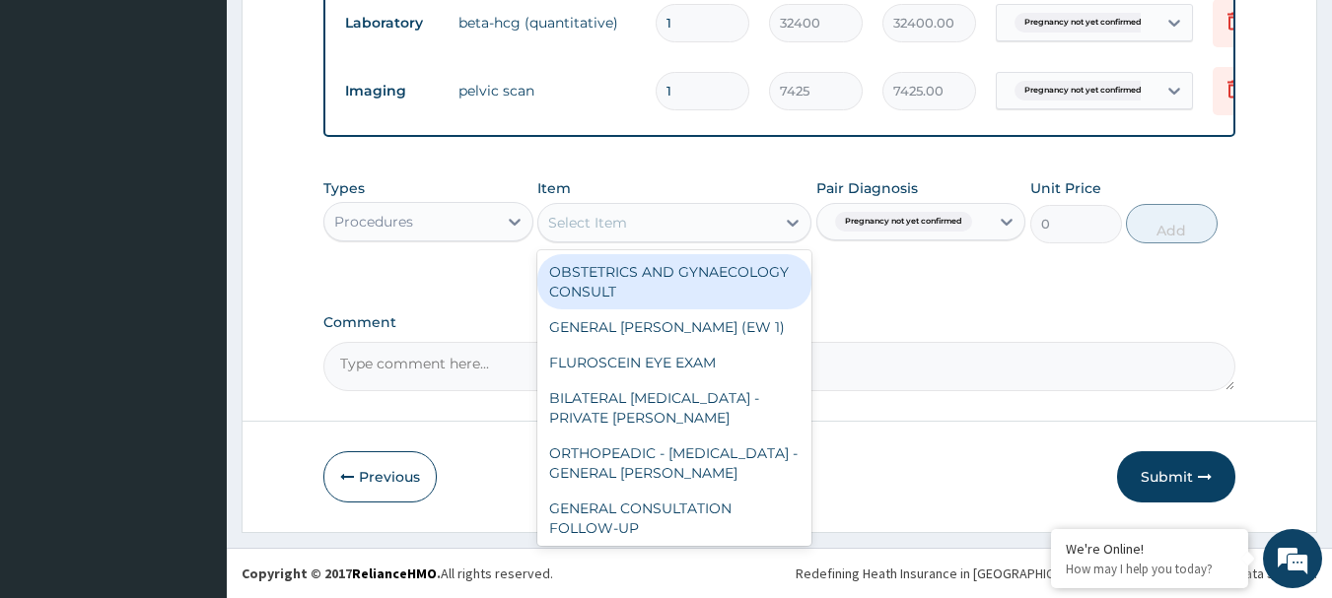
paste input "GENERAL CONSULTATION"
type input "GENERAL CONSULTATION"
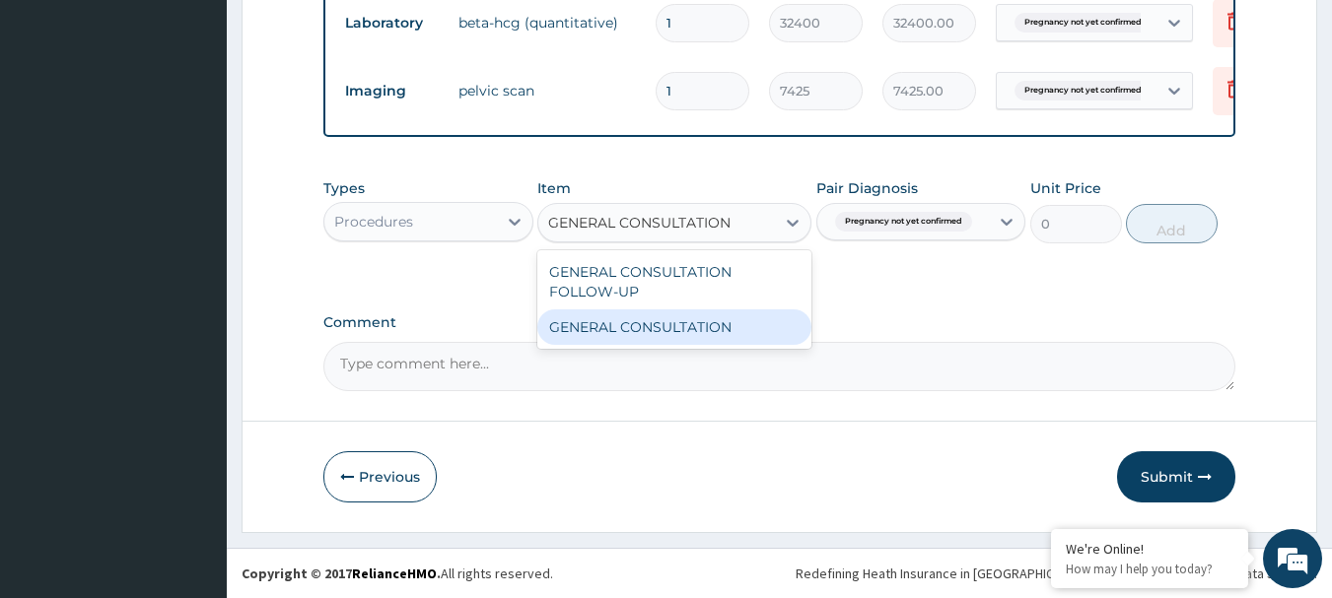
click at [655, 325] on div "GENERAL CONSULTATION" at bounding box center [674, 327] width 274 height 35
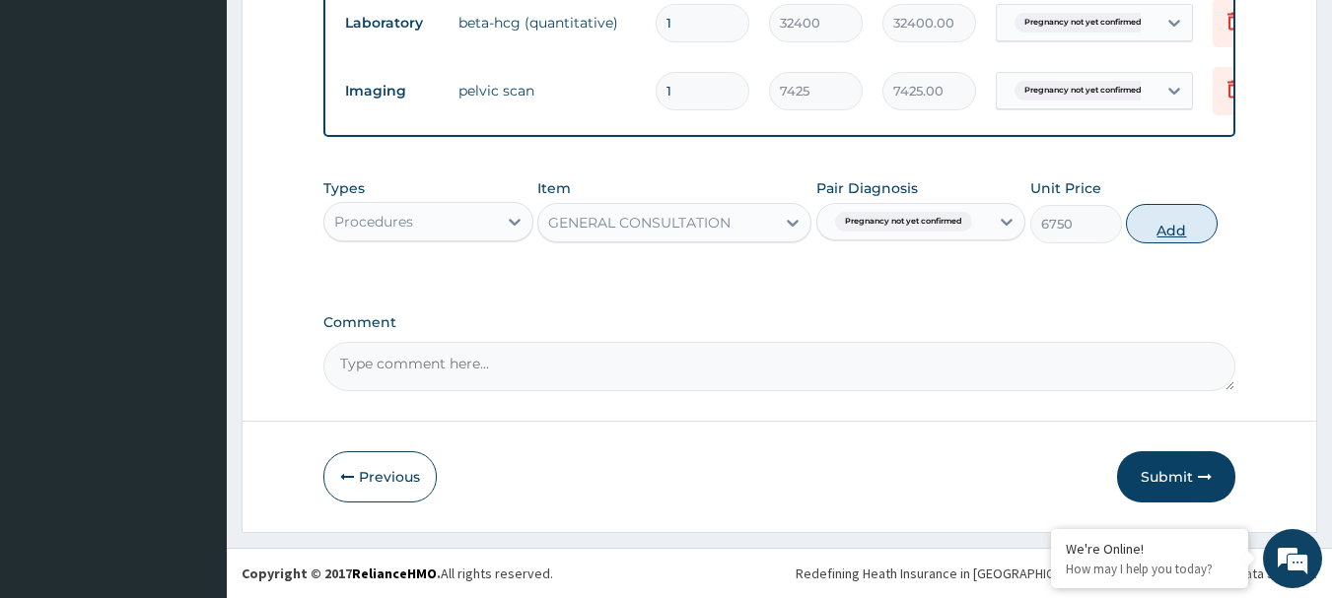
click at [1172, 233] on button "Add" at bounding box center [1172, 223] width 92 height 39
type input "0"
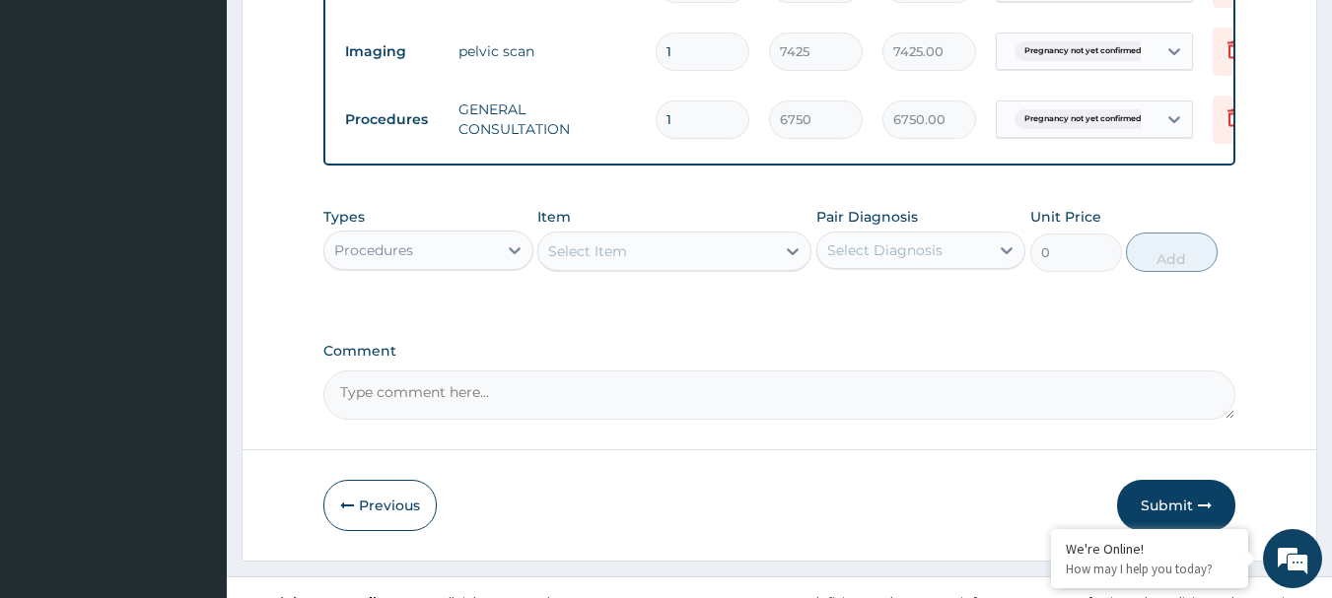
scroll to position [880, 0]
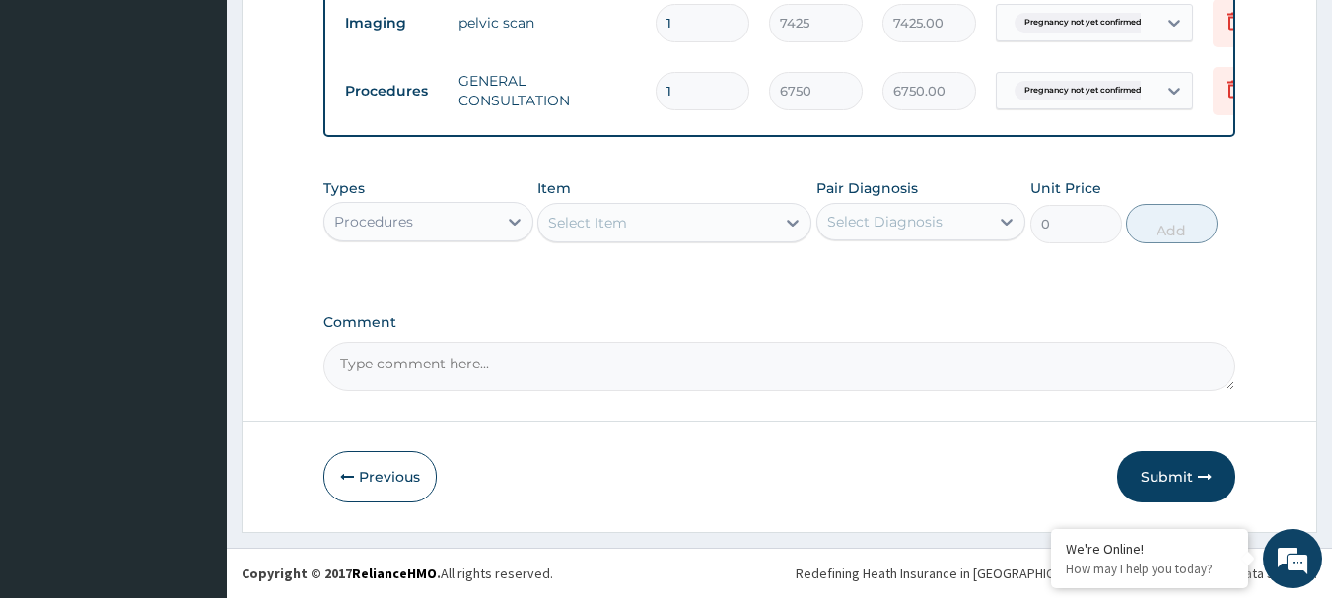
click at [973, 223] on div "Select Diagnosis" at bounding box center [903, 222] width 173 height 32
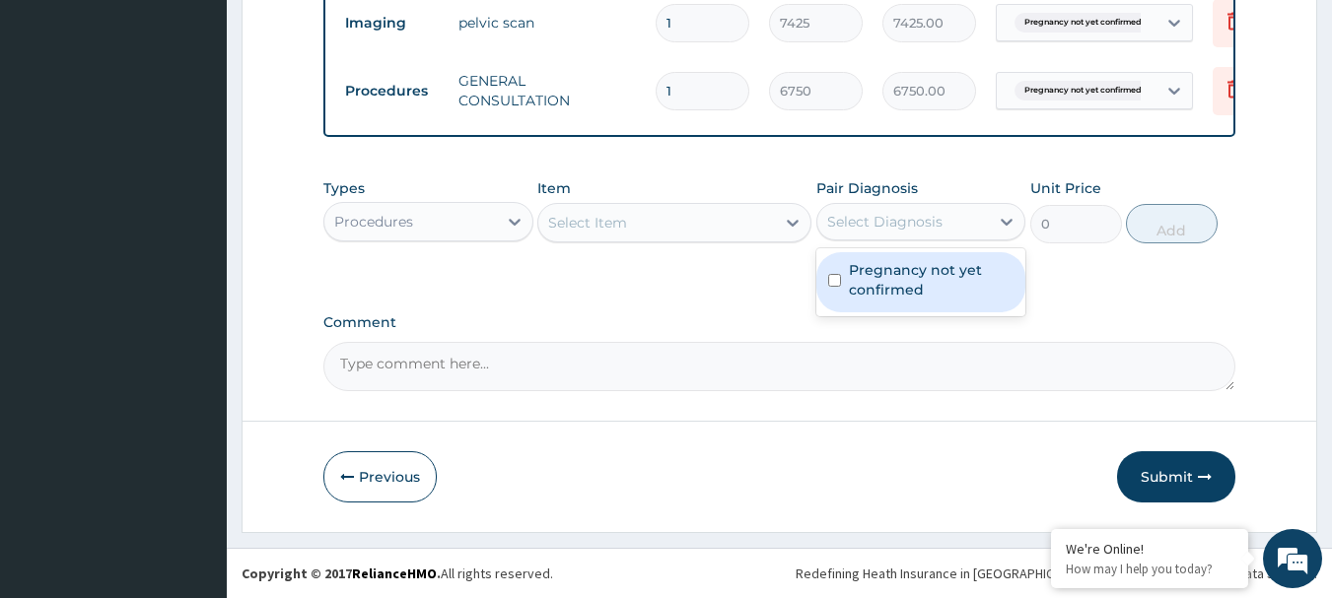
click at [926, 275] on label "Pregnancy not yet confirmed" at bounding box center [932, 279] width 166 height 39
checkbox input "true"
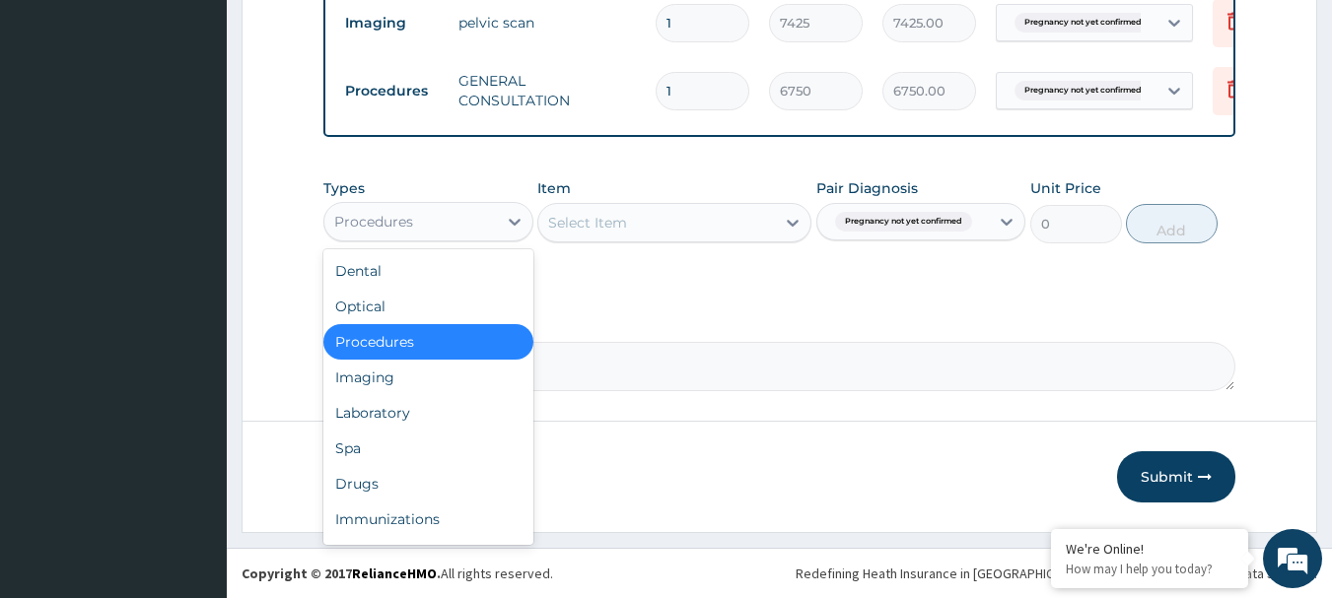
click at [467, 222] on div "Procedures" at bounding box center [410, 222] width 173 height 32
click at [397, 421] on div "Laboratory" at bounding box center [428, 412] width 210 height 35
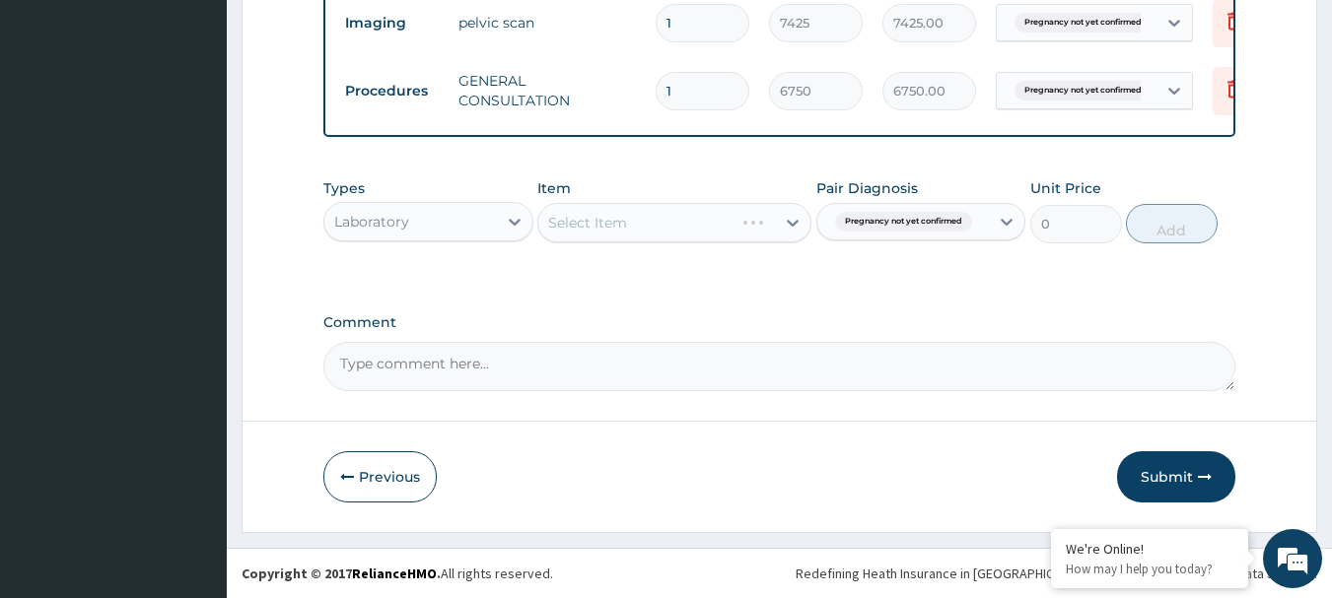
click at [657, 214] on div "Select Item" at bounding box center [674, 222] width 274 height 39
click at [617, 224] on div "Select Item" at bounding box center [674, 222] width 274 height 39
click at [794, 219] on icon at bounding box center [793, 223] width 20 height 20
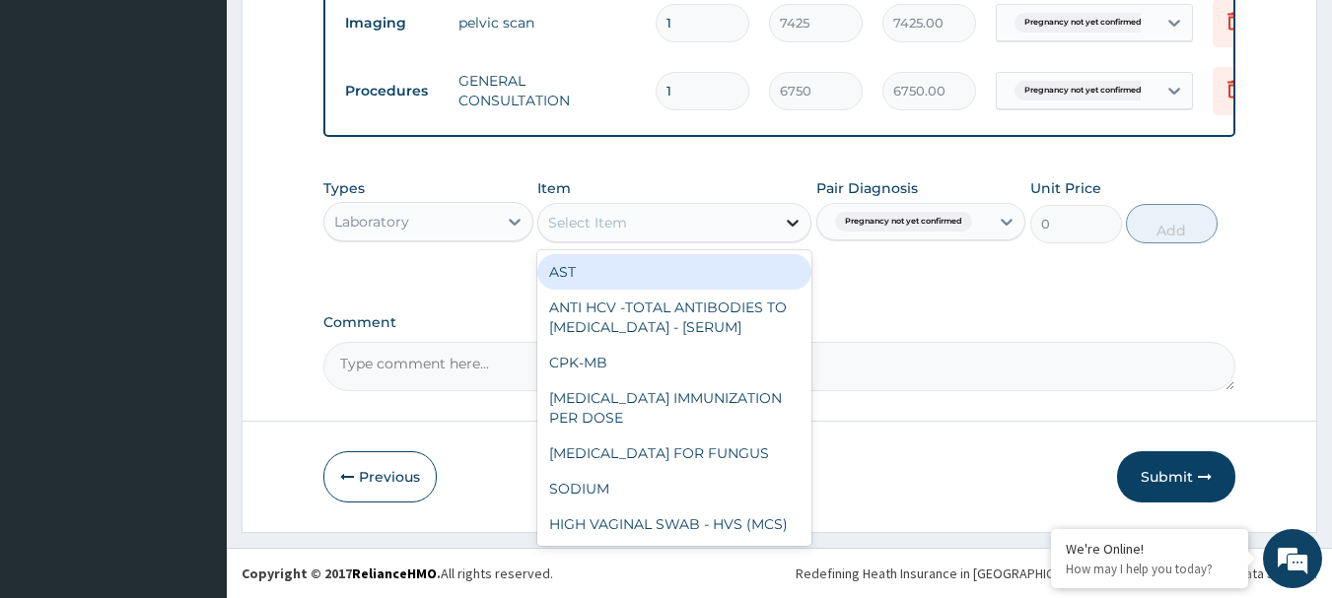
paste input "FBC - (FULL BLOOD COUNT WITH PLATELET AND RED INDICES)"
type input "FBC - (FULL BLOOD COUNT WITH PLATELET AND RED INDICES)"
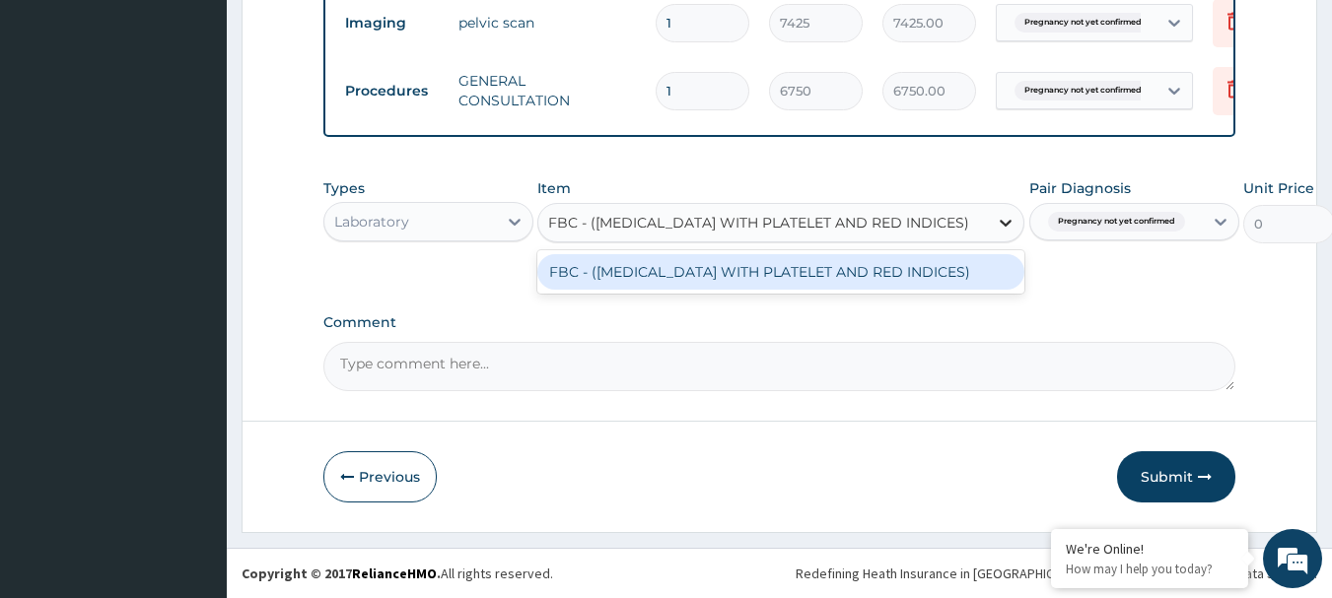
scroll to position [0, 25]
click at [706, 271] on div "FBC - (FULL BLOOD COUNT WITH PLATELET AND RED INDICES)" at bounding box center [780, 271] width 487 height 35
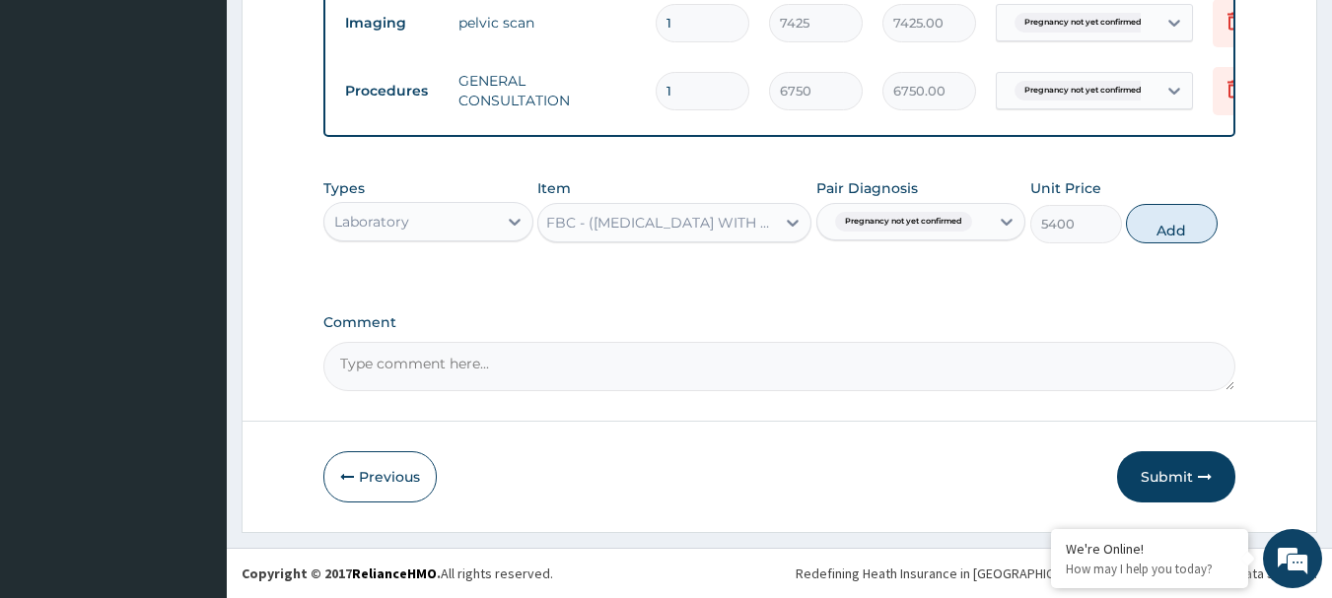
scroll to position [0, 2]
click at [1165, 226] on button "Add" at bounding box center [1172, 223] width 92 height 39
type input "0"
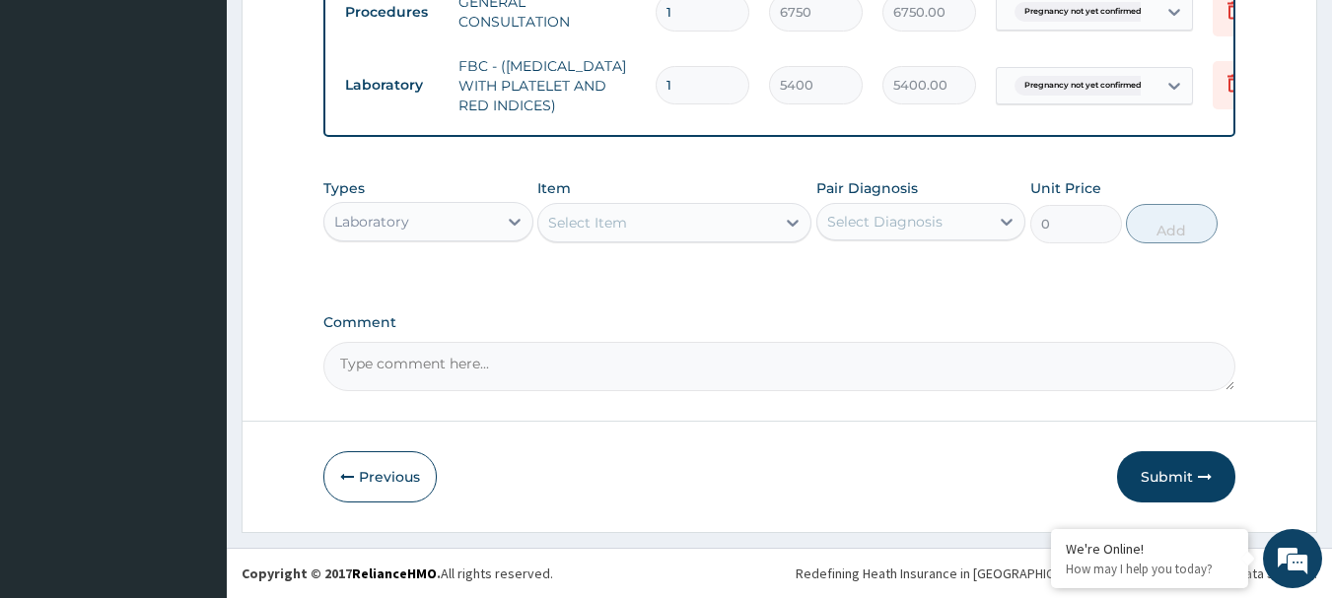
scroll to position [959, 0]
click at [1186, 476] on button "Submit" at bounding box center [1176, 476] width 118 height 51
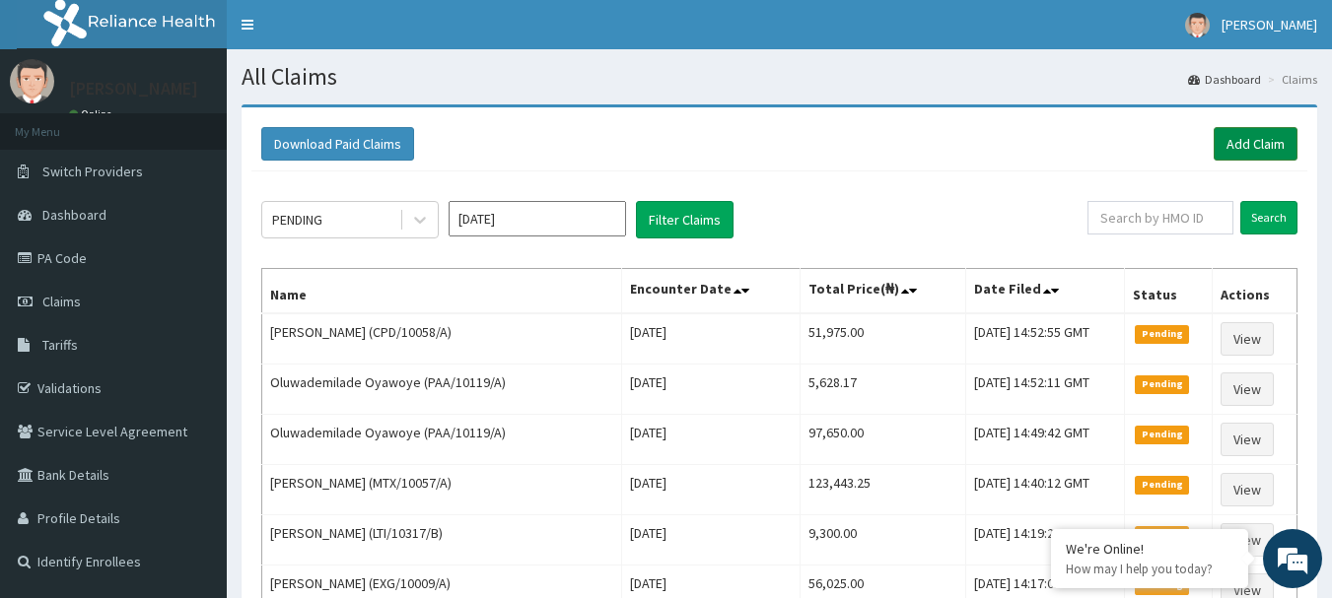
click at [1246, 134] on link "Add Claim" at bounding box center [1256, 144] width 84 height 34
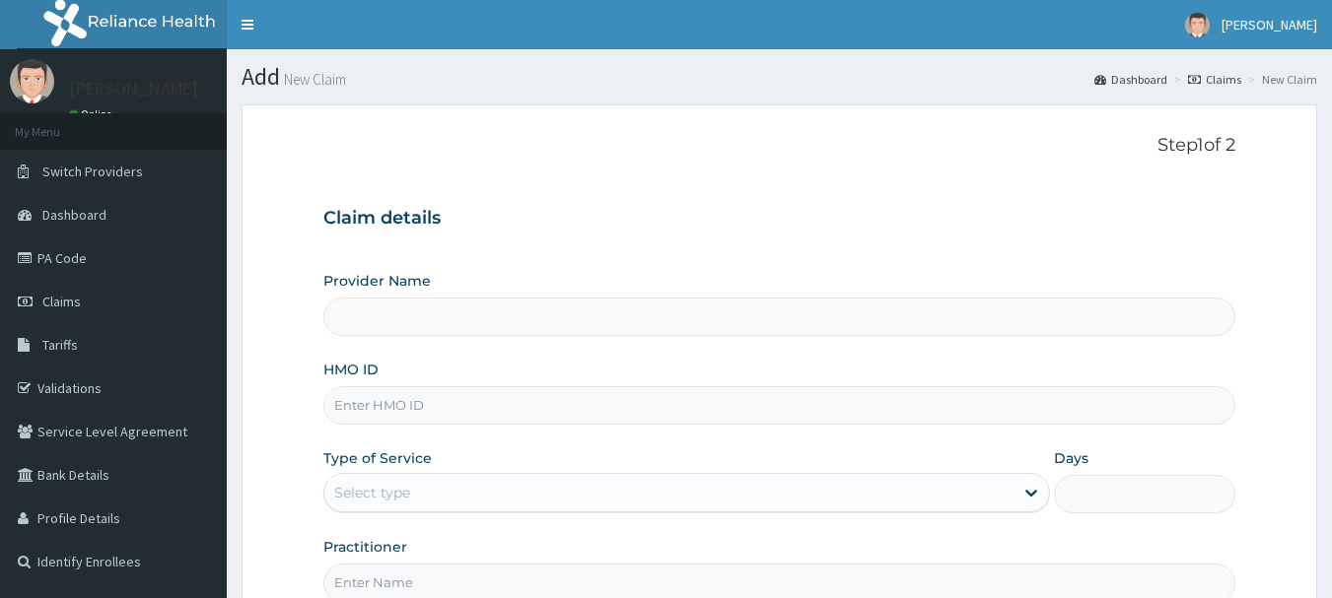
type input "[GEOGRAPHIC_DATA] Nig. Ltd"
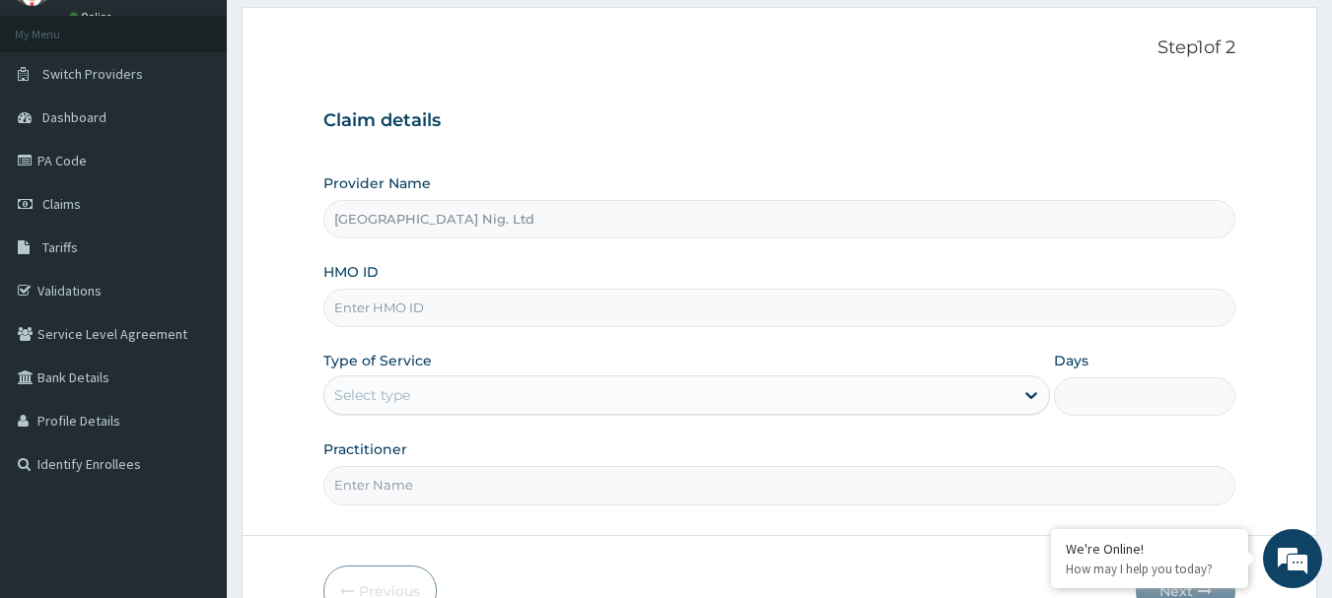
scroll to position [99, 0]
click at [503, 312] on input "HMO ID" at bounding box center [779, 307] width 913 height 38
paste input "DCC/10199/B"
type input "DCC/10199/B"
click at [937, 394] on div "Select type" at bounding box center [668, 395] width 689 height 32
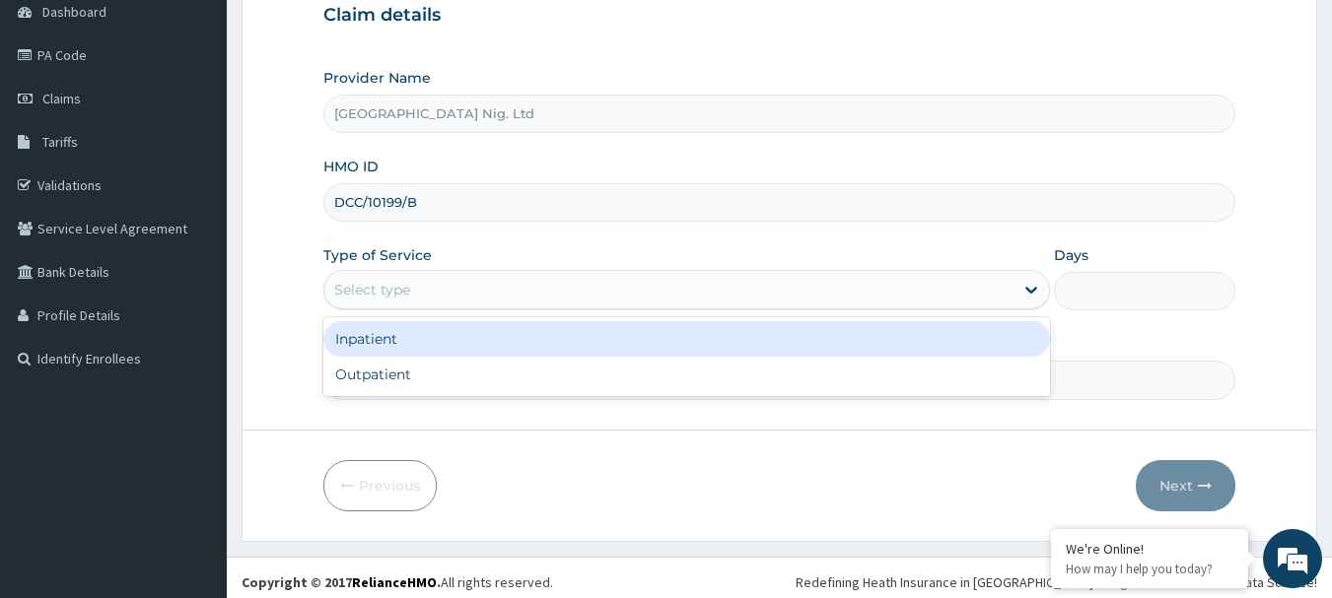
scroll to position [212, 0]
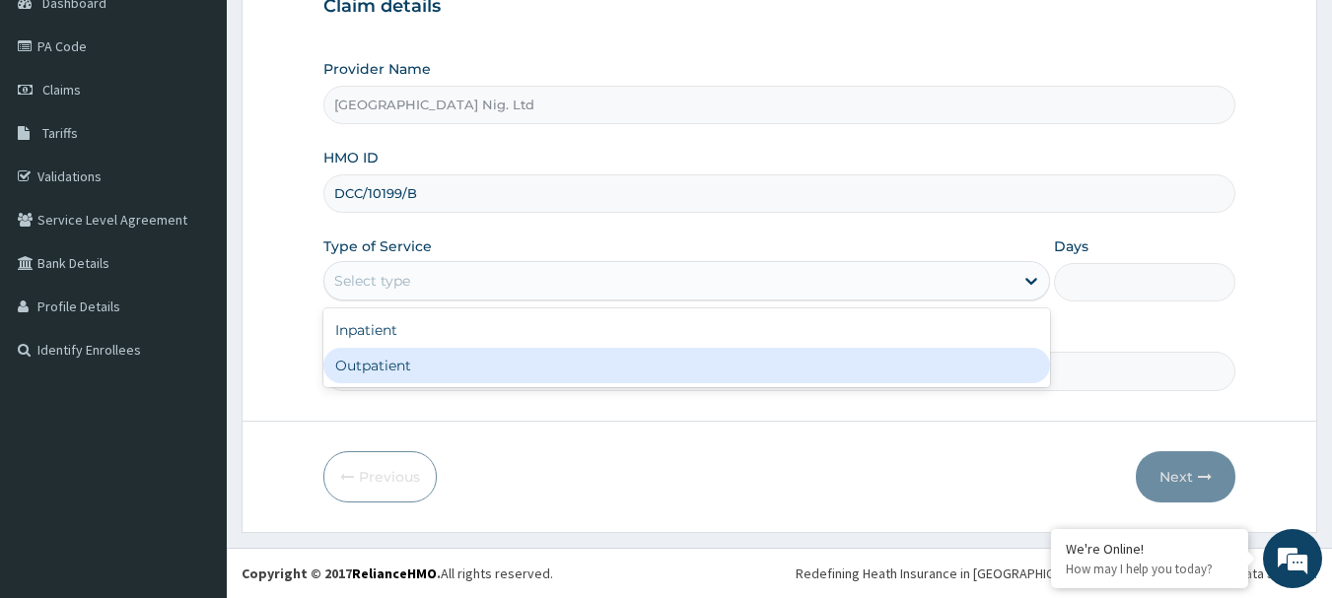
click at [409, 365] on div "Outpatient" at bounding box center [686, 365] width 727 height 35
type input "1"
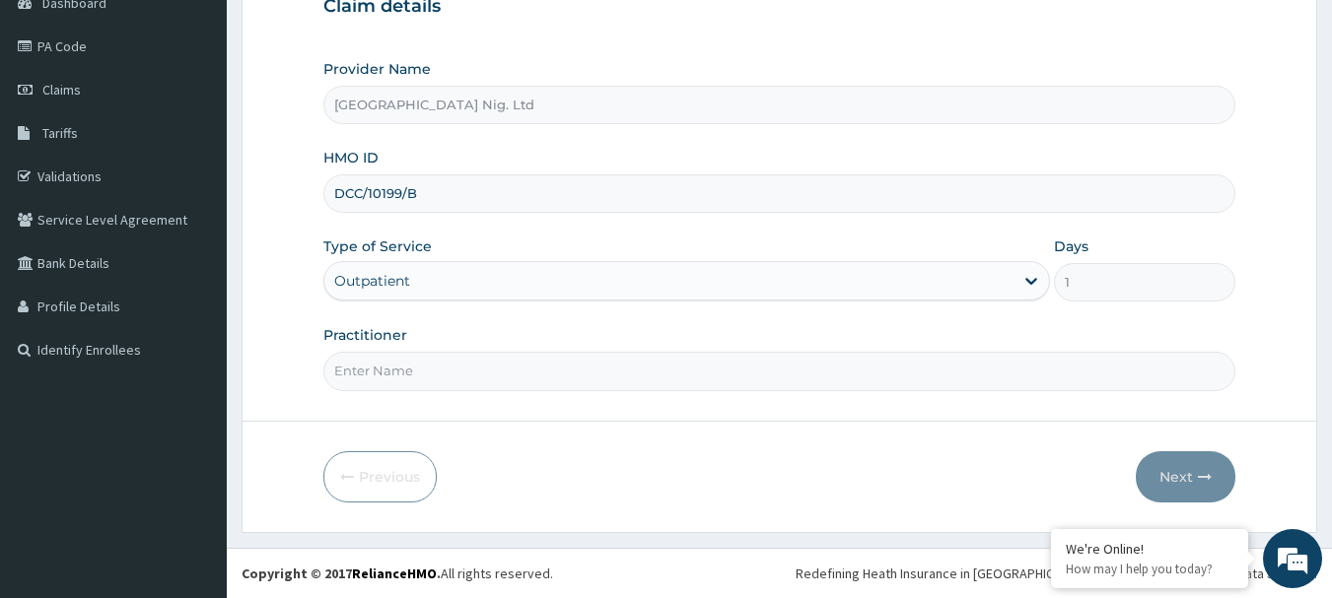
scroll to position [0, 0]
click at [413, 377] on input "Practitioner" at bounding box center [779, 371] width 913 height 38
paste input "Toyobo Oluwateniola"
type input "DR [PERSON_NAME]"
click at [1173, 481] on button "Next" at bounding box center [1186, 476] width 100 height 51
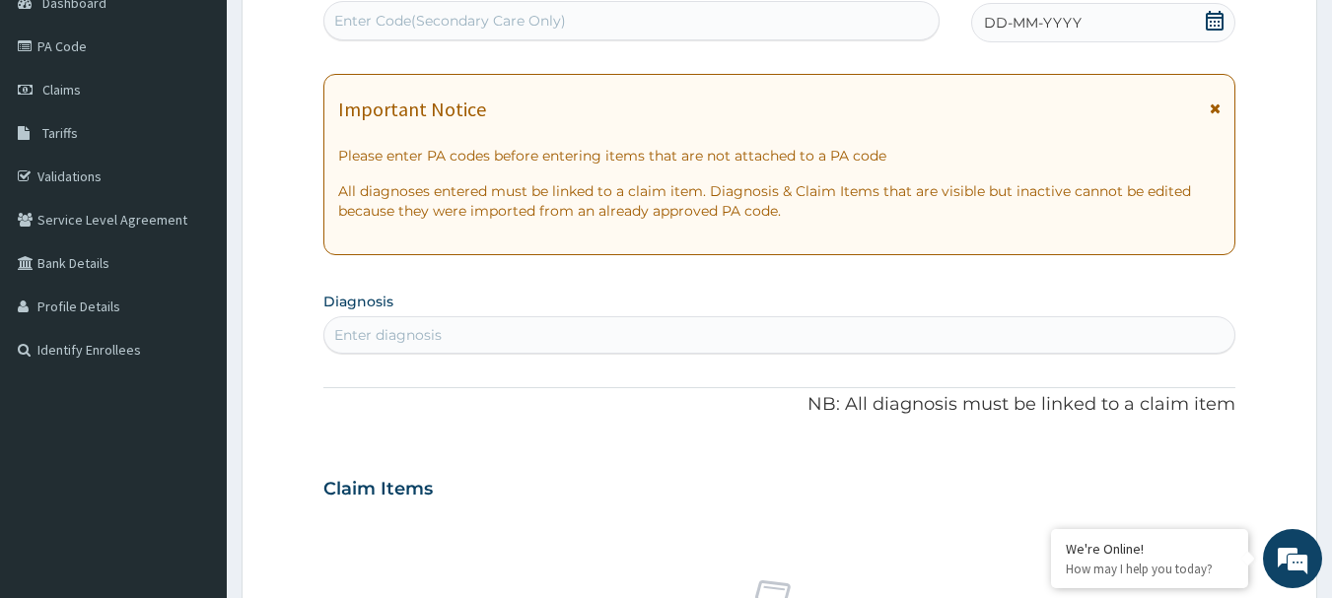
click at [465, 346] on div "Enter diagnosis" at bounding box center [779, 335] width 911 height 32
type input "SPRAIN"
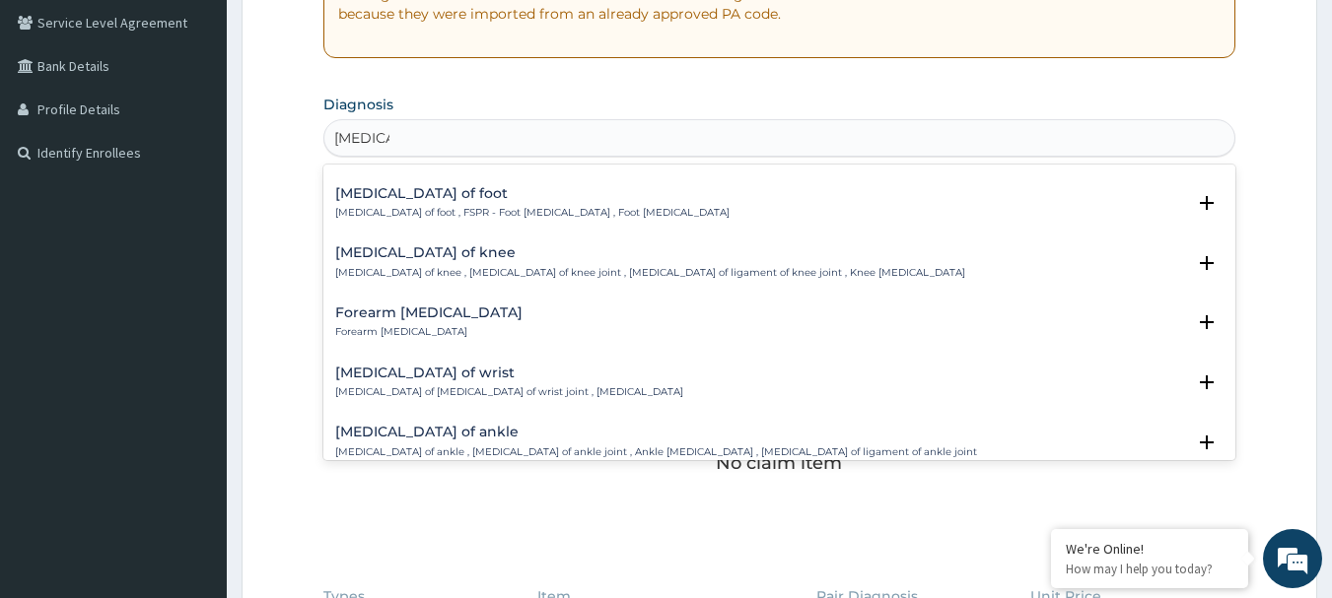
scroll to position [394, 0]
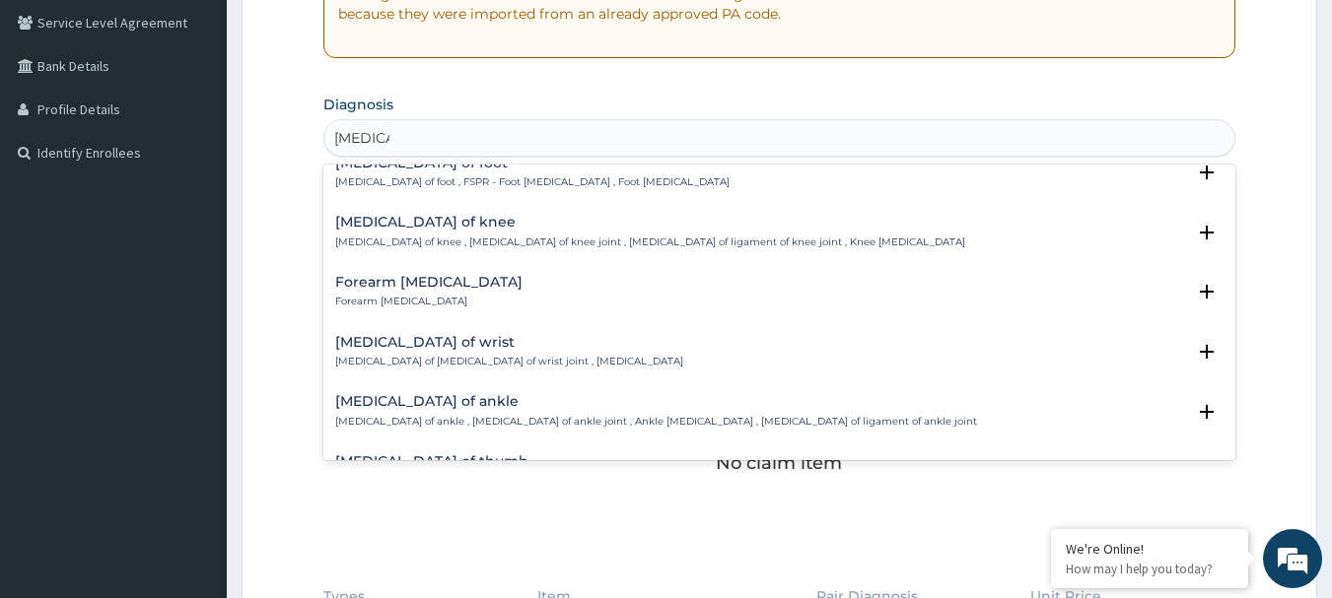
click at [418, 226] on h4 "Sprain of knee" at bounding box center [650, 222] width 630 height 15
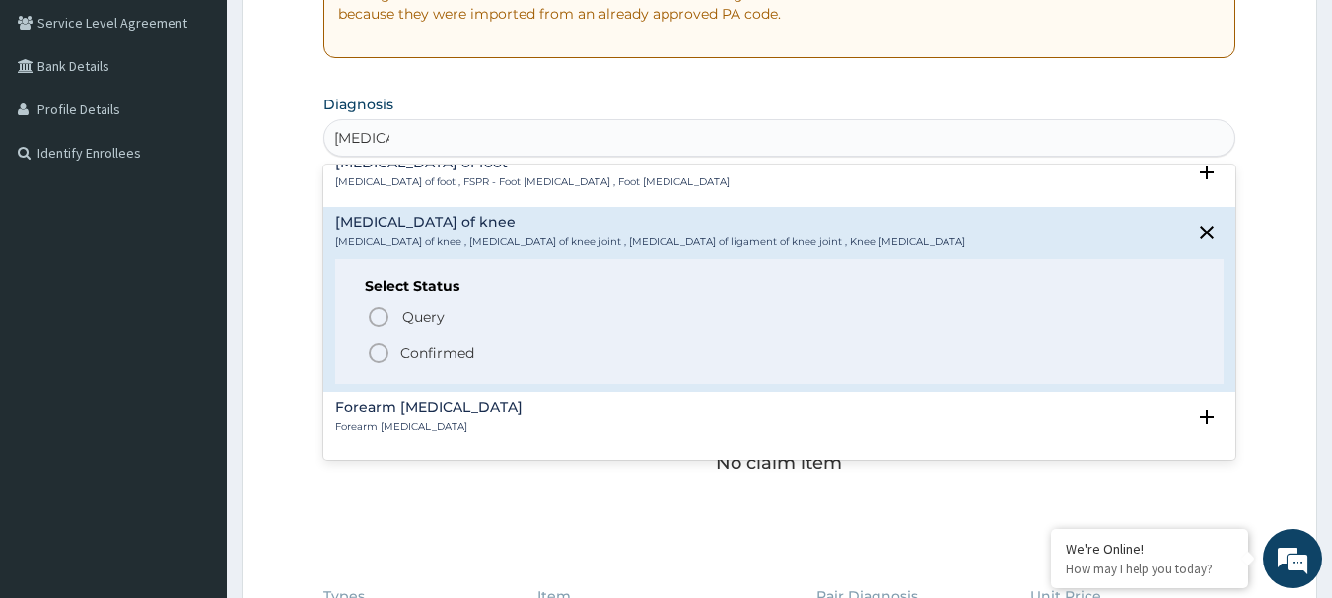
click at [403, 353] on p "Confirmed" at bounding box center [437, 353] width 74 height 20
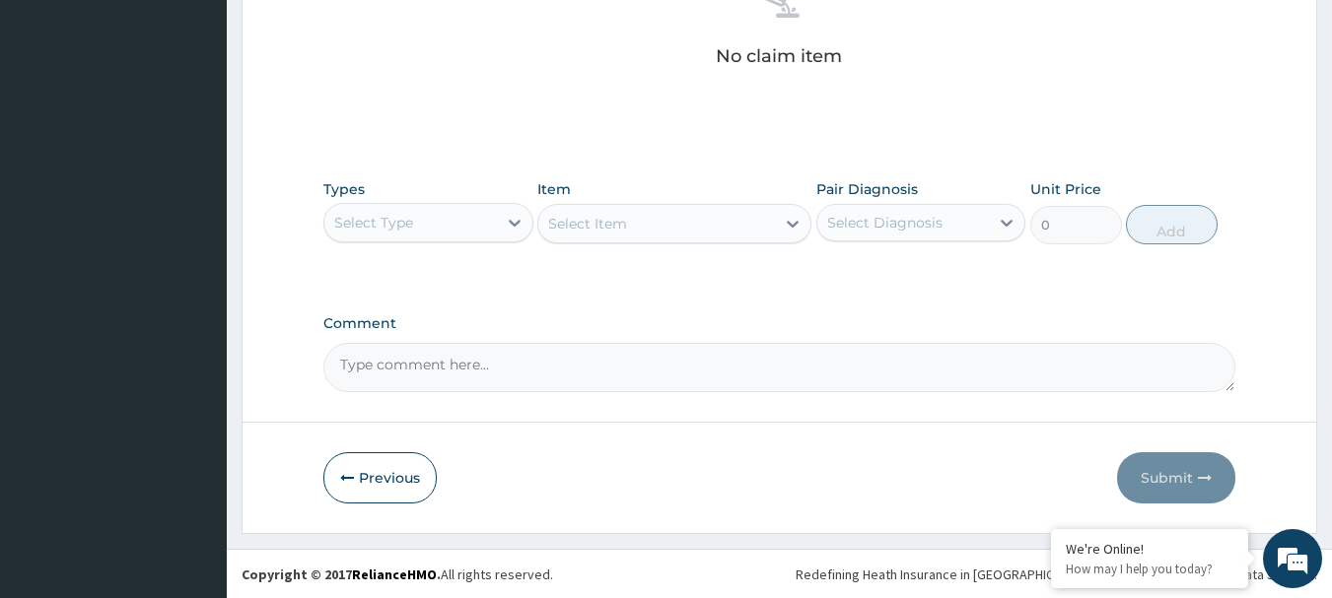
scroll to position [823, 0]
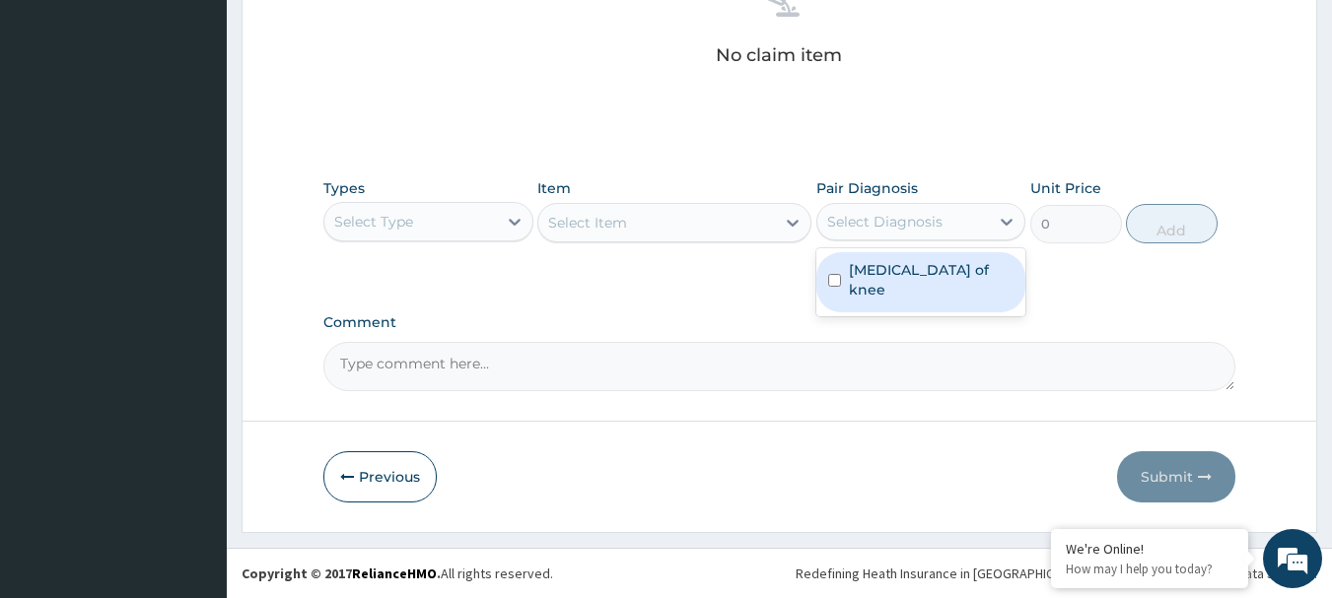
click at [920, 224] on div "Select Diagnosis" at bounding box center [884, 222] width 115 height 20
click at [886, 272] on label "Sprain of knee" at bounding box center [932, 279] width 166 height 39
checkbox input "true"
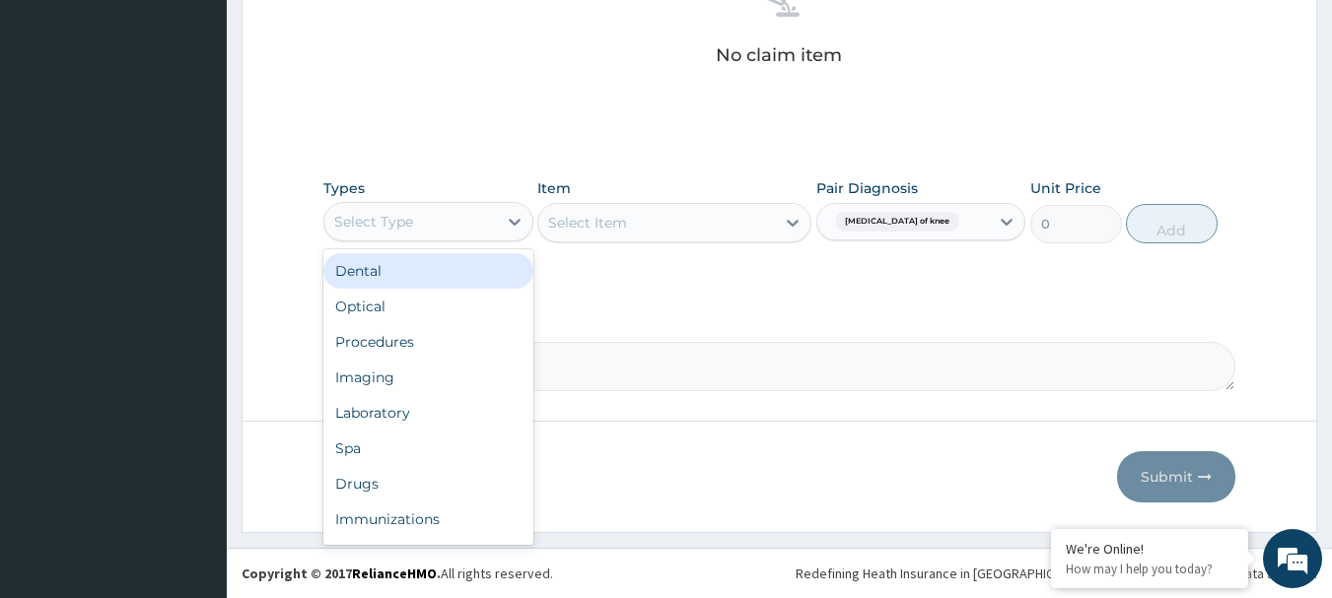
click at [489, 207] on div "Select Type" at bounding box center [410, 222] width 173 height 32
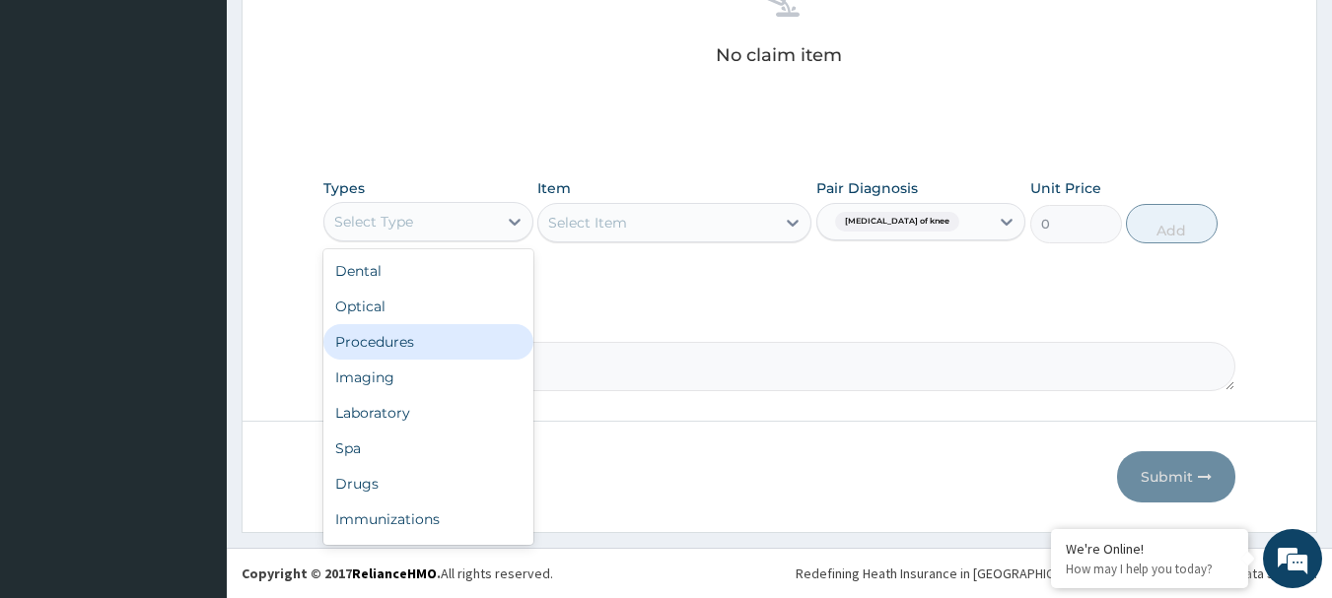
click at [381, 333] on div "Procedures" at bounding box center [428, 341] width 210 height 35
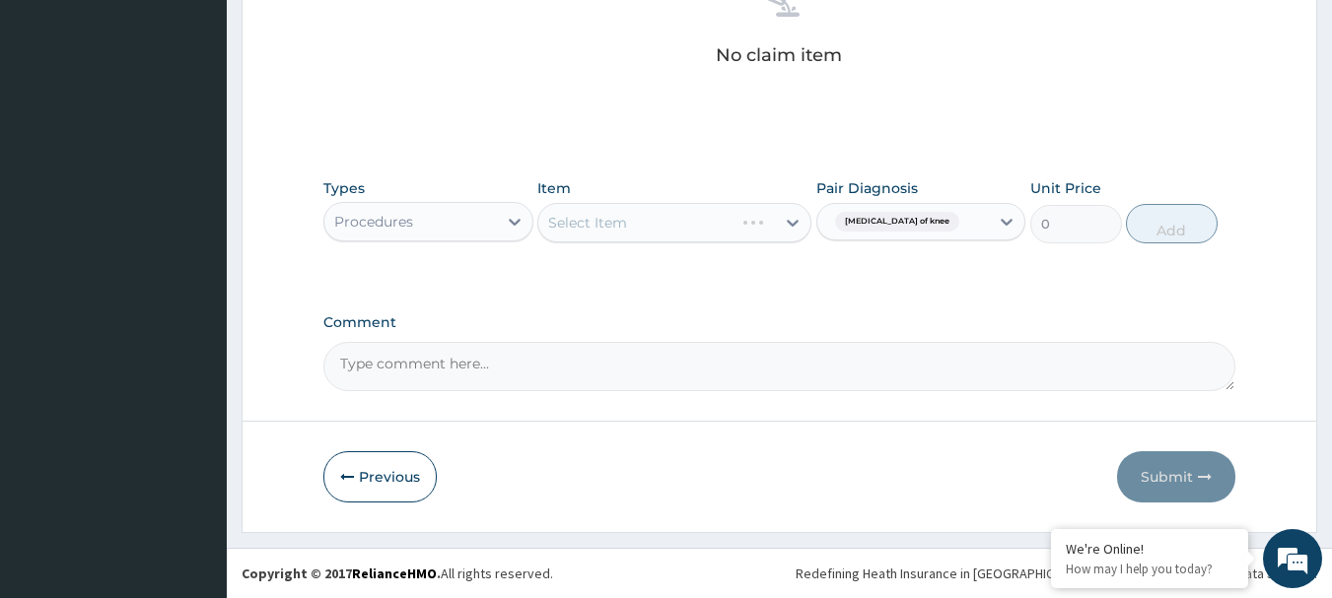
click at [634, 231] on div "Select Item" at bounding box center [674, 222] width 274 height 39
click at [623, 231] on div "Select Item" at bounding box center [674, 222] width 274 height 39
click at [637, 224] on div "Select Item" at bounding box center [674, 222] width 274 height 39
click at [595, 233] on div "Select Item" at bounding box center [674, 222] width 274 height 39
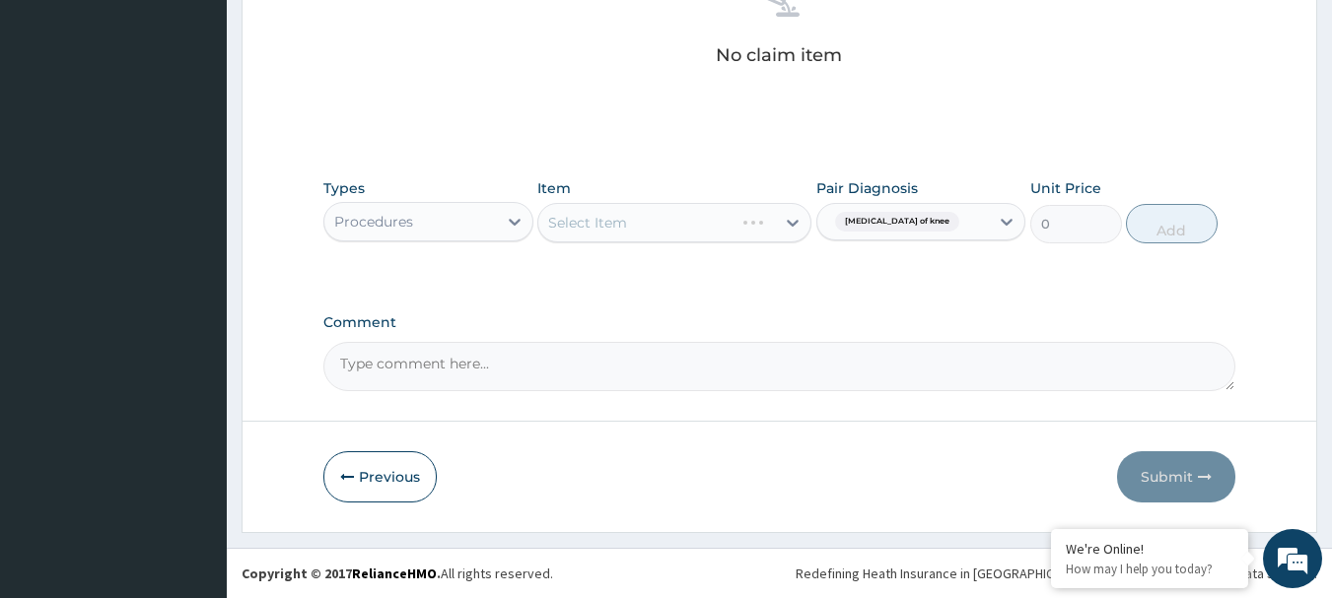
click at [616, 233] on div "Select Item" at bounding box center [674, 222] width 274 height 39
click at [728, 217] on div "Select Item" at bounding box center [656, 223] width 237 height 32
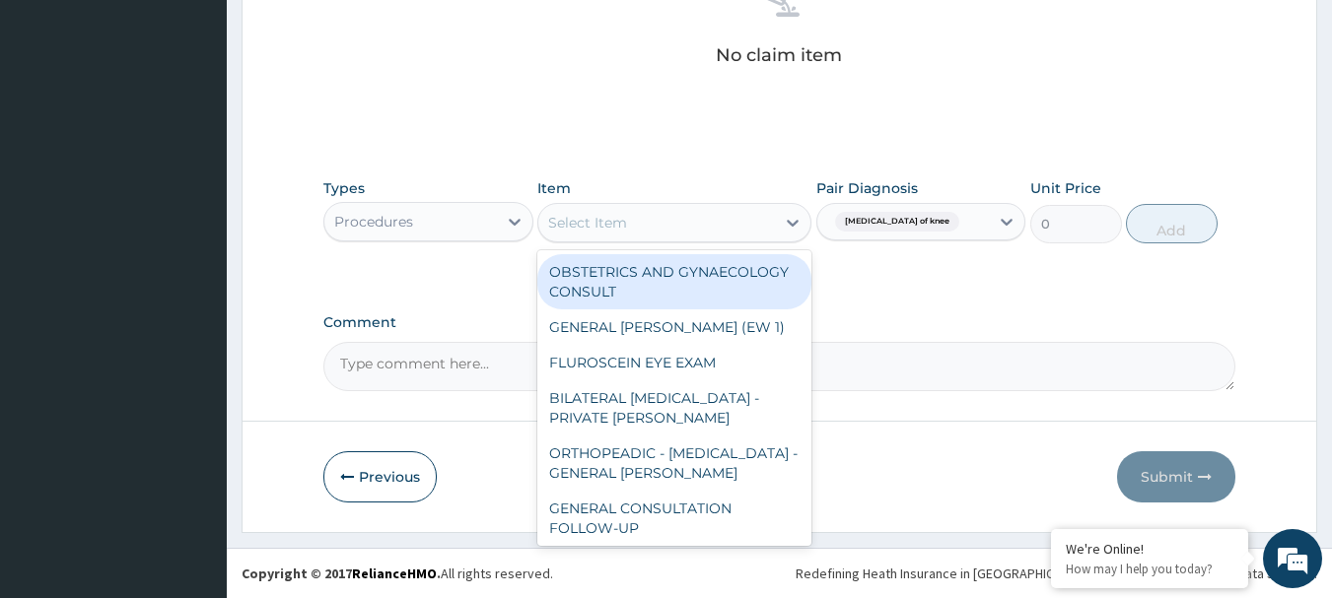
paste input "GENERAL CONSULTATION"
type input "GENERAL CONSULTATION"
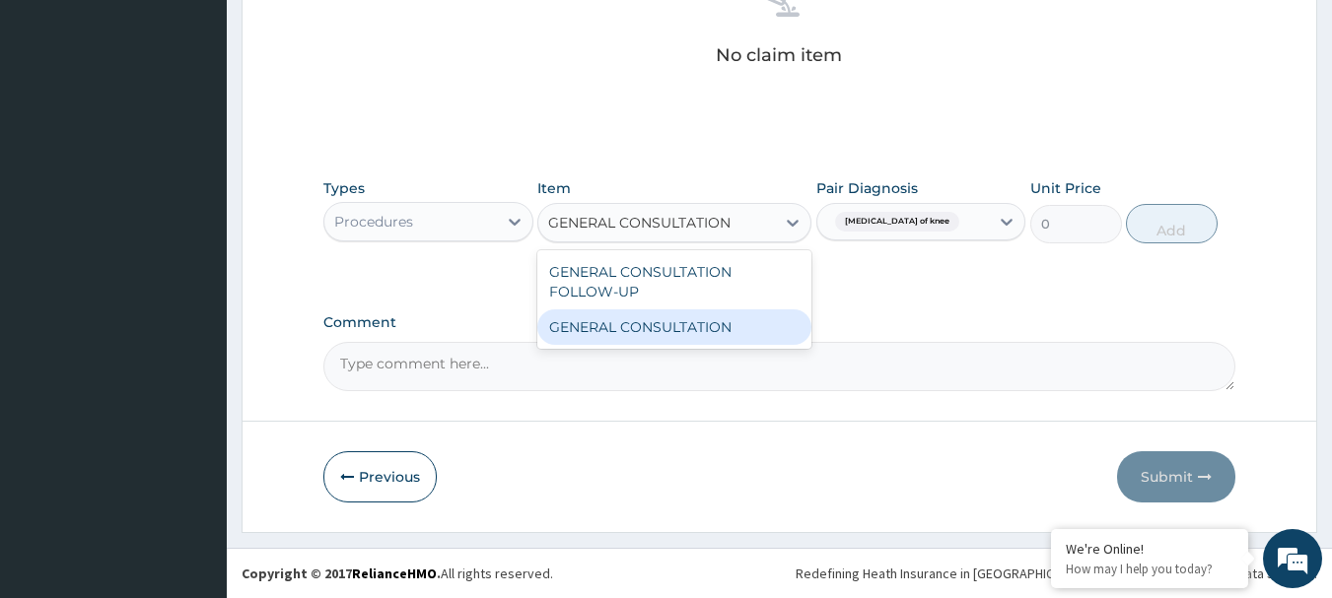
click at [687, 323] on div "GENERAL CONSULTATION" at bounding box center [674, 327] width 274 height 35
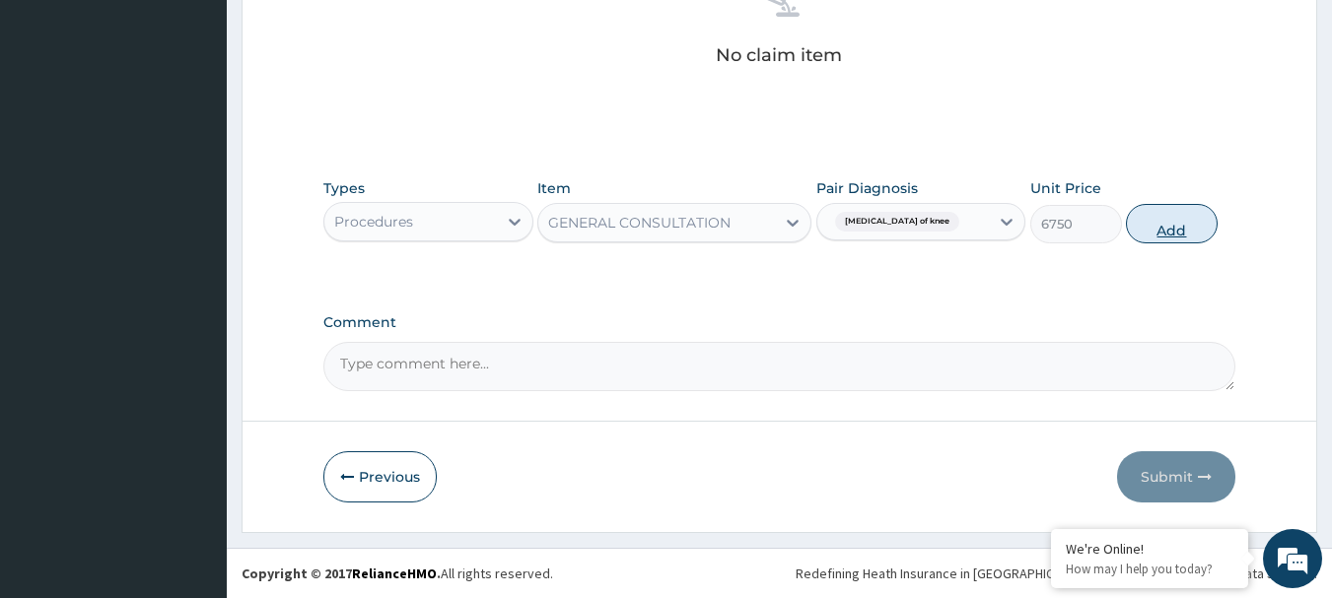
click at [1159, 227] on button "Add" at bounding box center [1172, 223] width 92 height 39
type input "0"
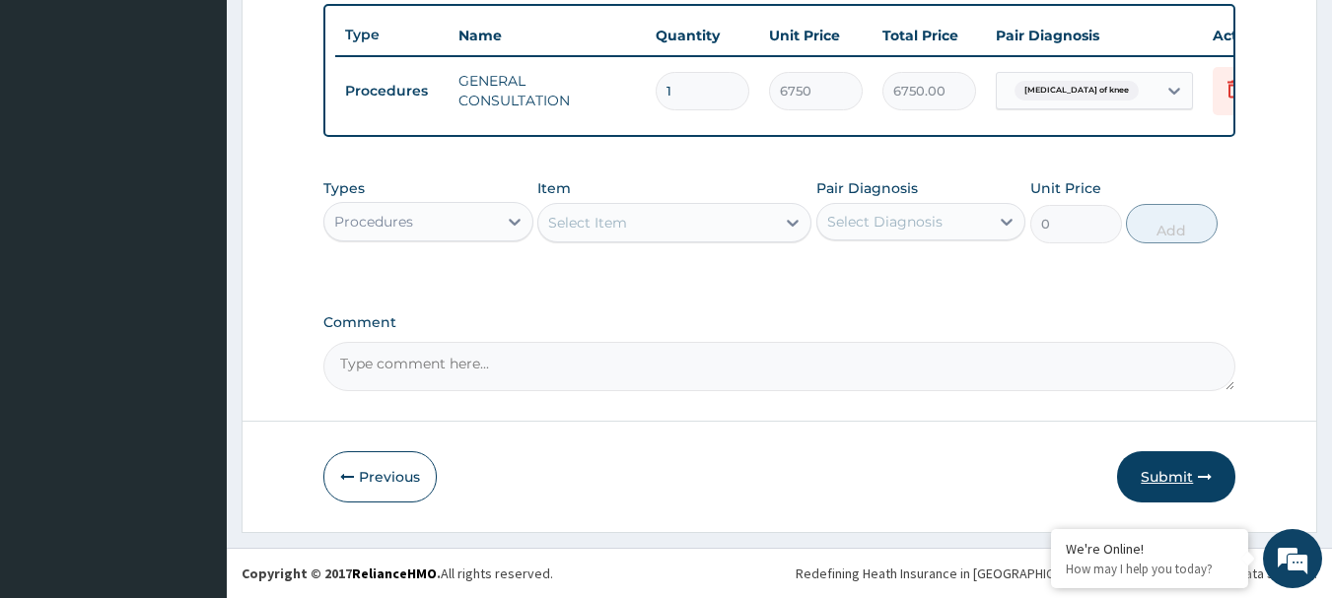
click at [1168, 480] on button "Submit" at bounding box center [1176, 476] width 118 height 51
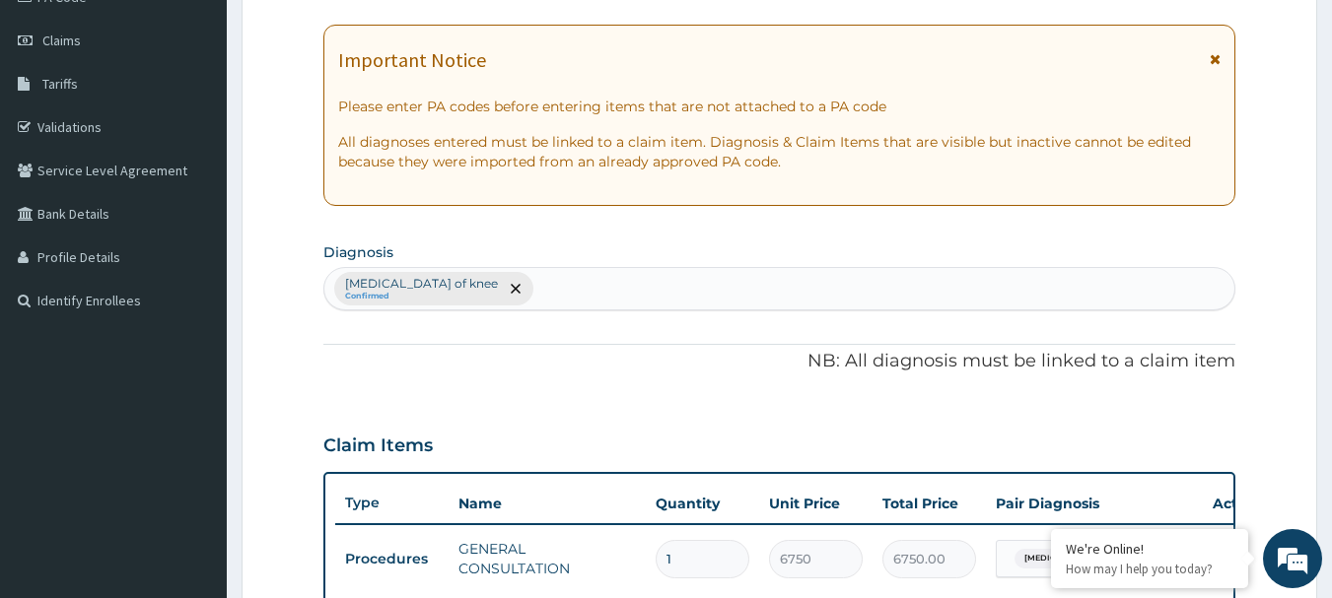
scroll to position [153, 0]
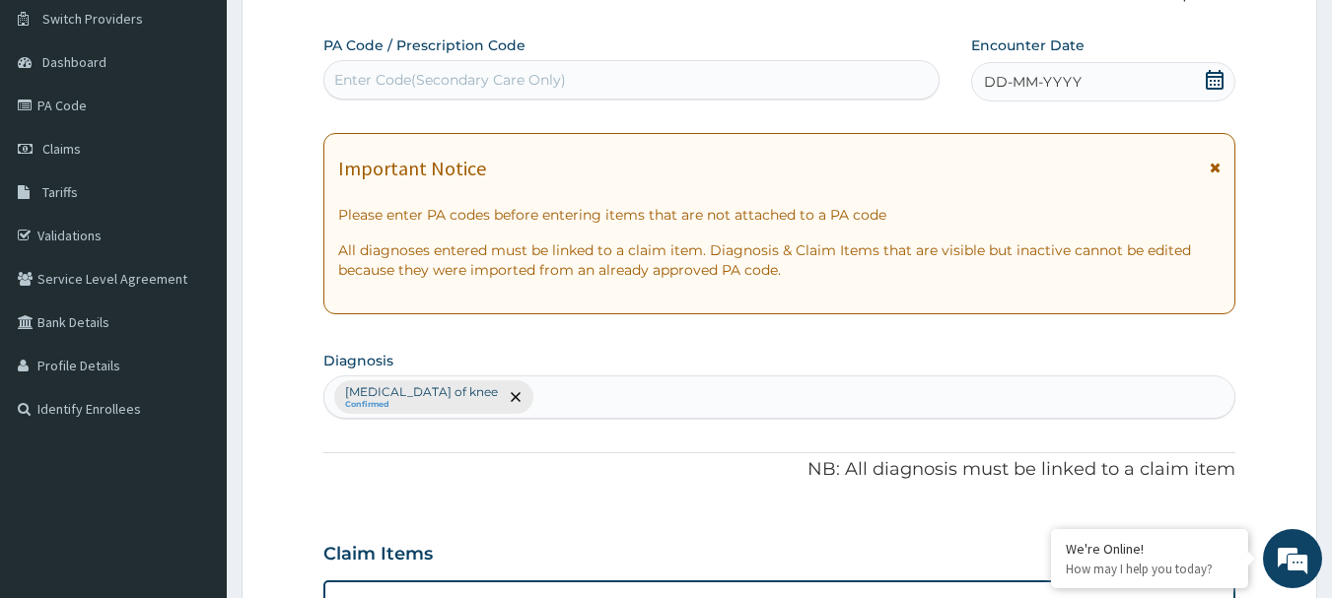
click at [1213, 80] on icon at bounding box center [1215, 80] width 20 height 20
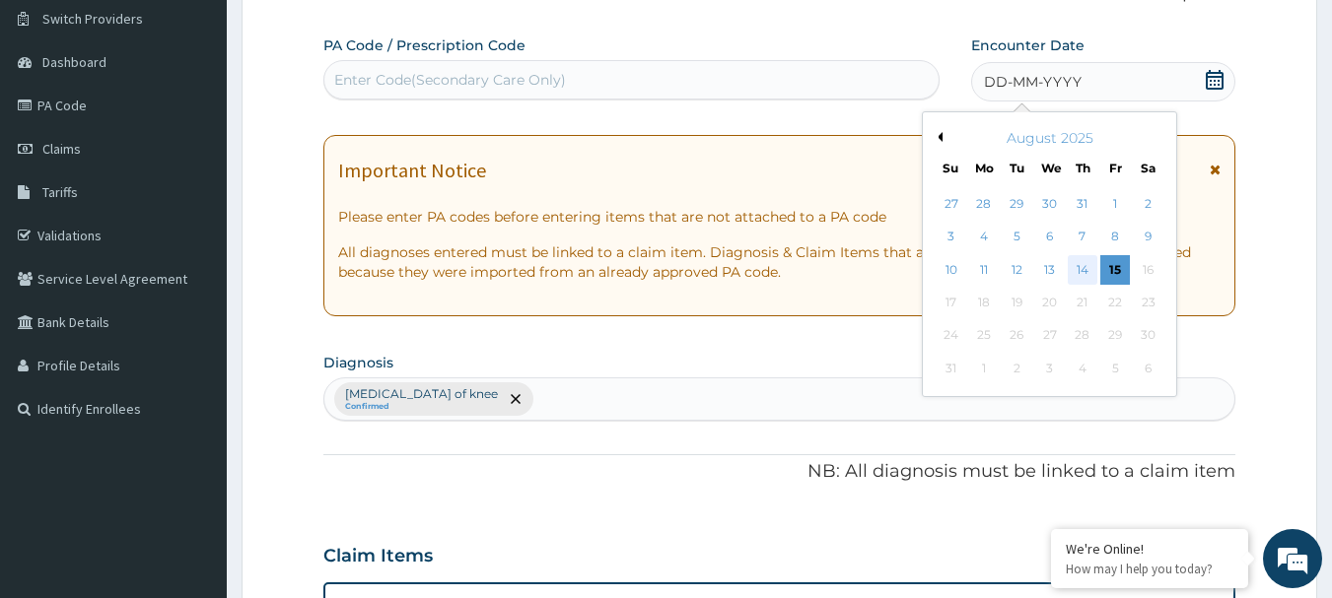
click at [1080, 270] on div "14" at bounding box center [1083, 270] width 30 height 30
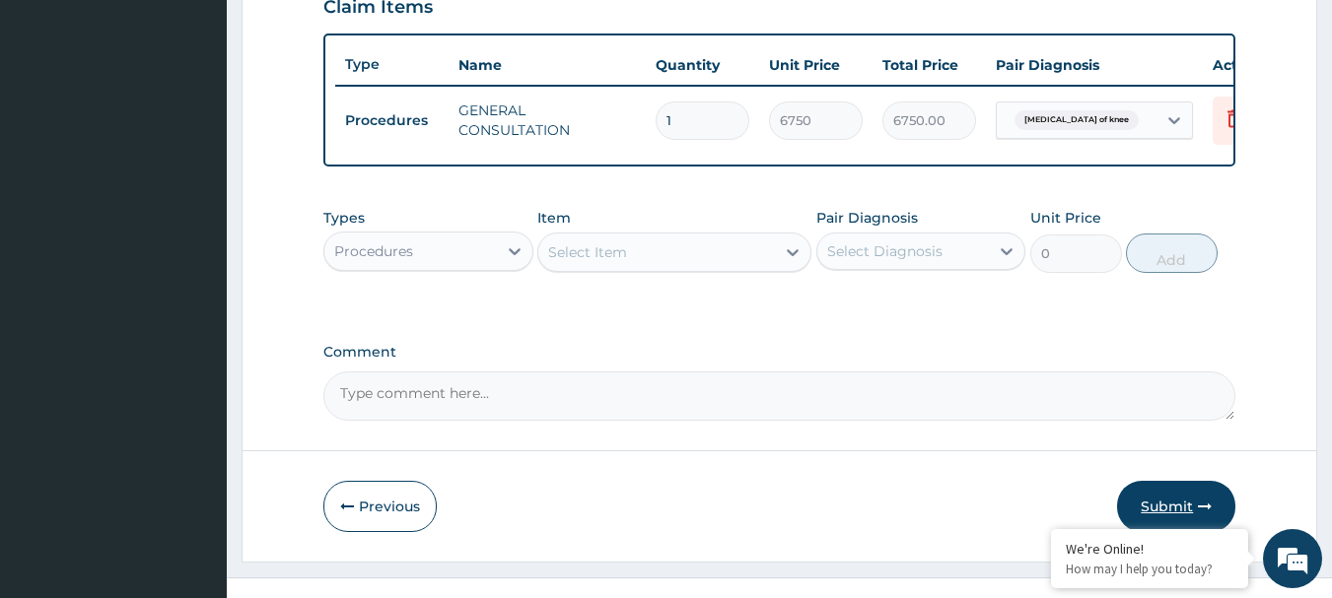
scroll to position [744, 0]
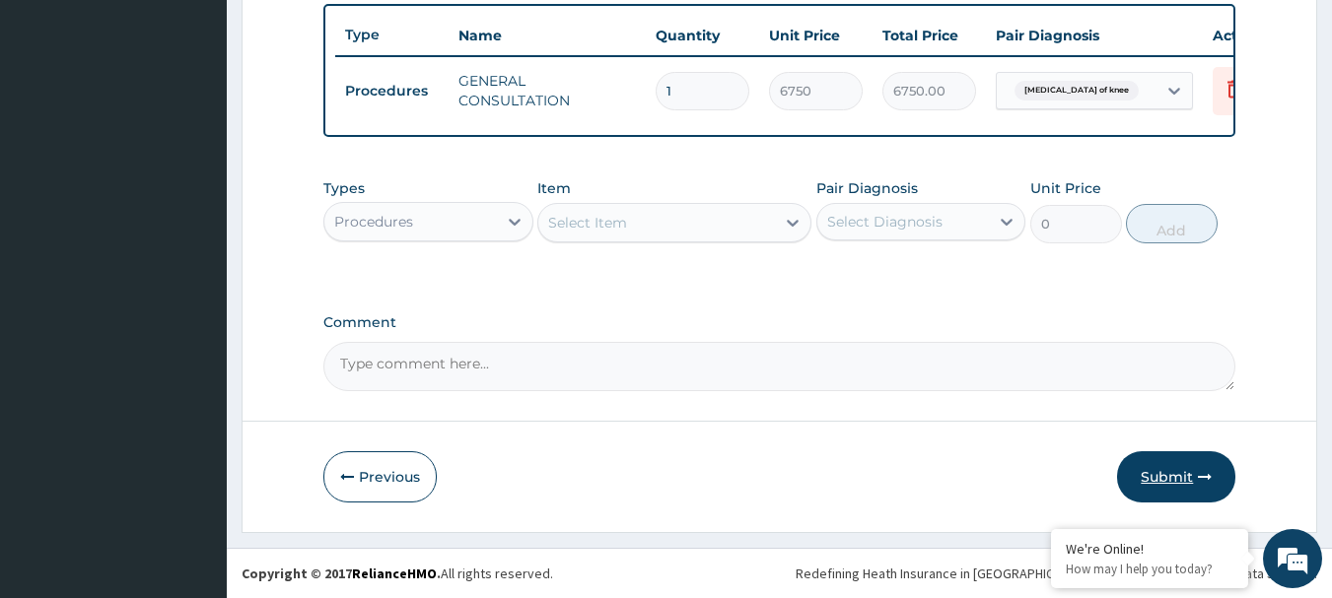
click at [1191, 482] on button "Submit" at bounding box center [1176, 476] width 118 height 51
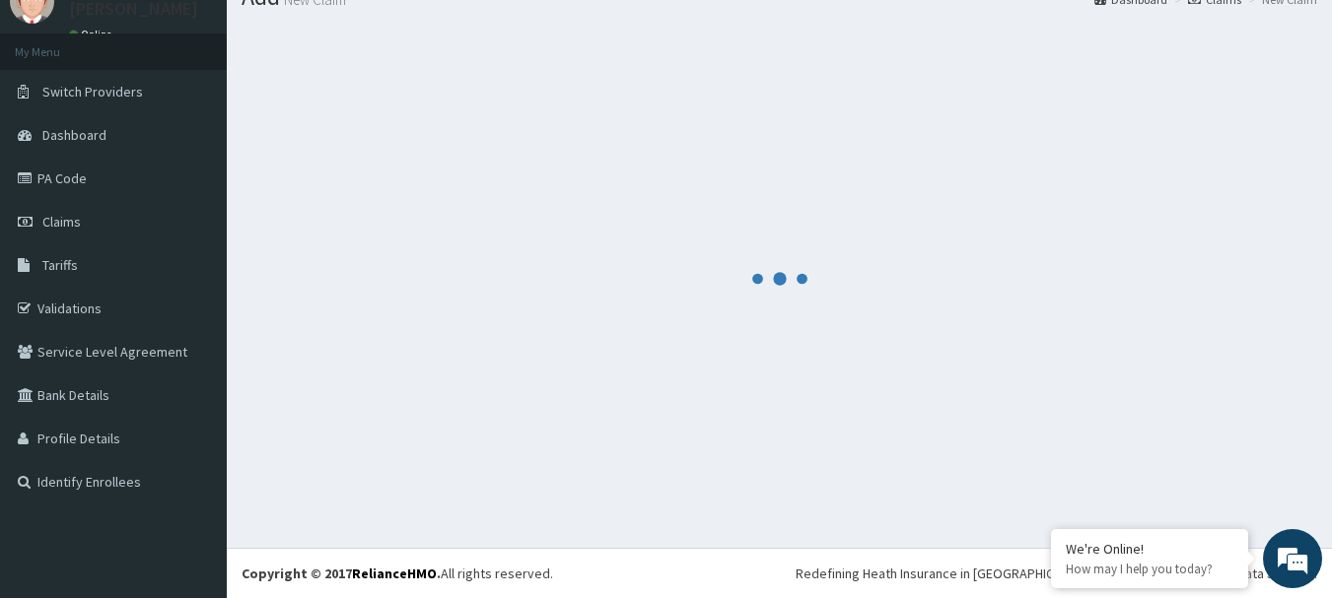
scroll to position [80, 0]
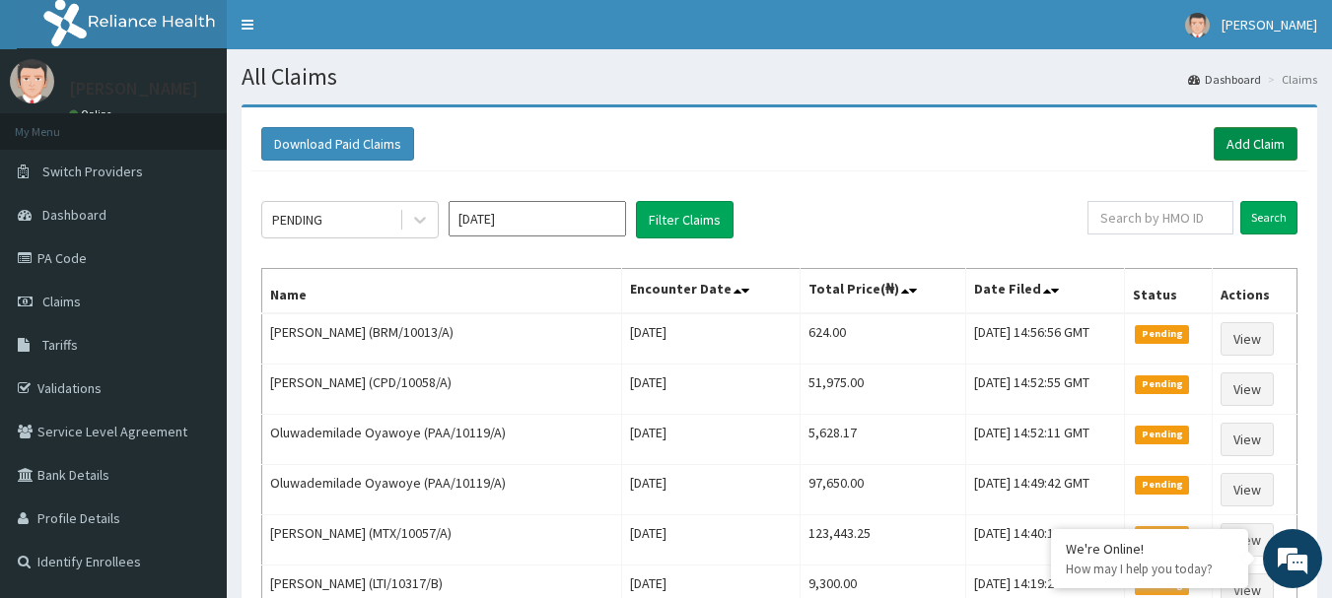
click at [1252, 145] on link "Add Claim" at bounding box center [1256, 144] width 84 height 34
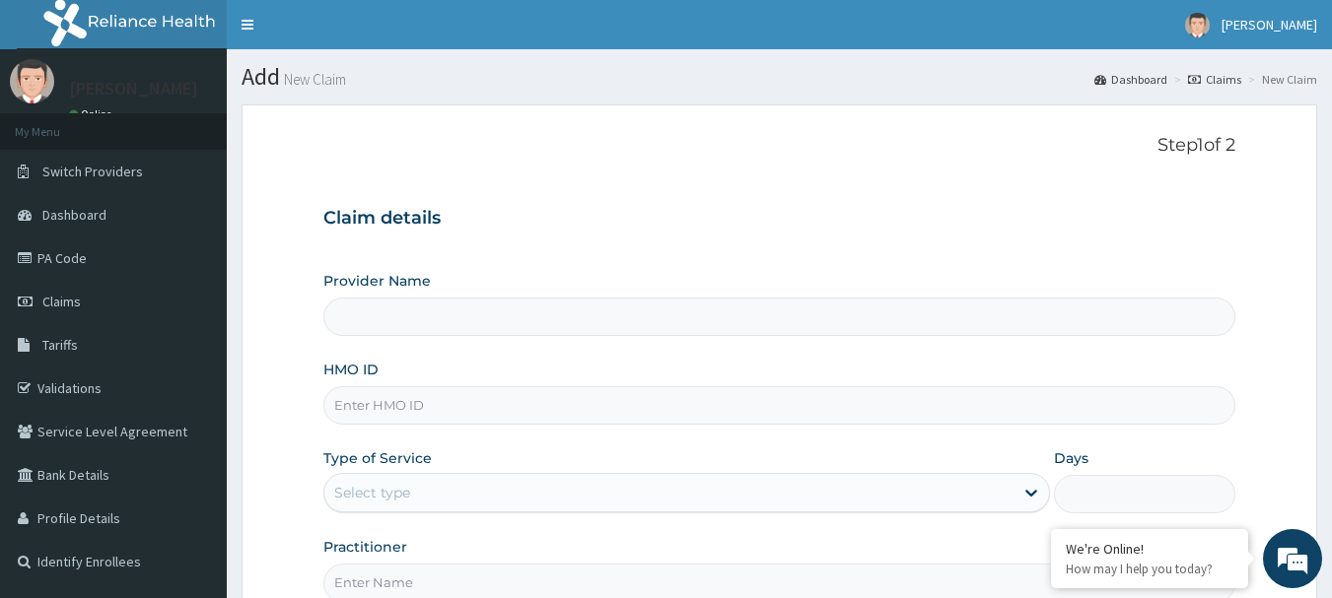
type input "[GEOGRAPHIC_DATA] Nig. Ltd"
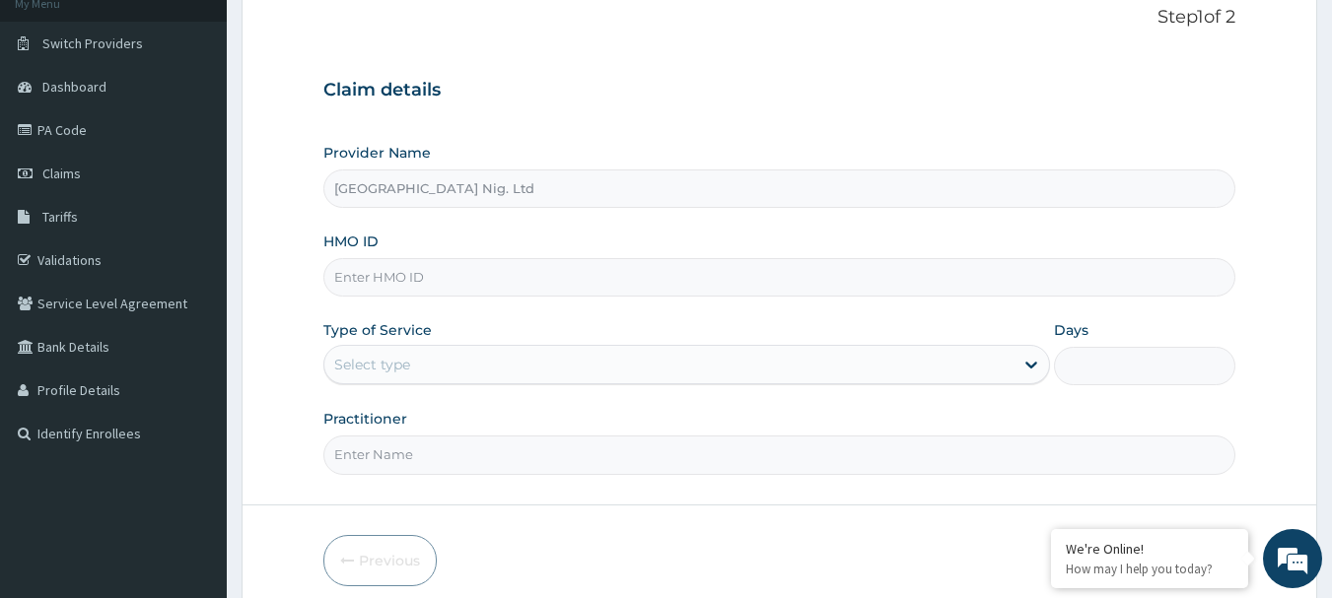
scroll to position [197, 0]
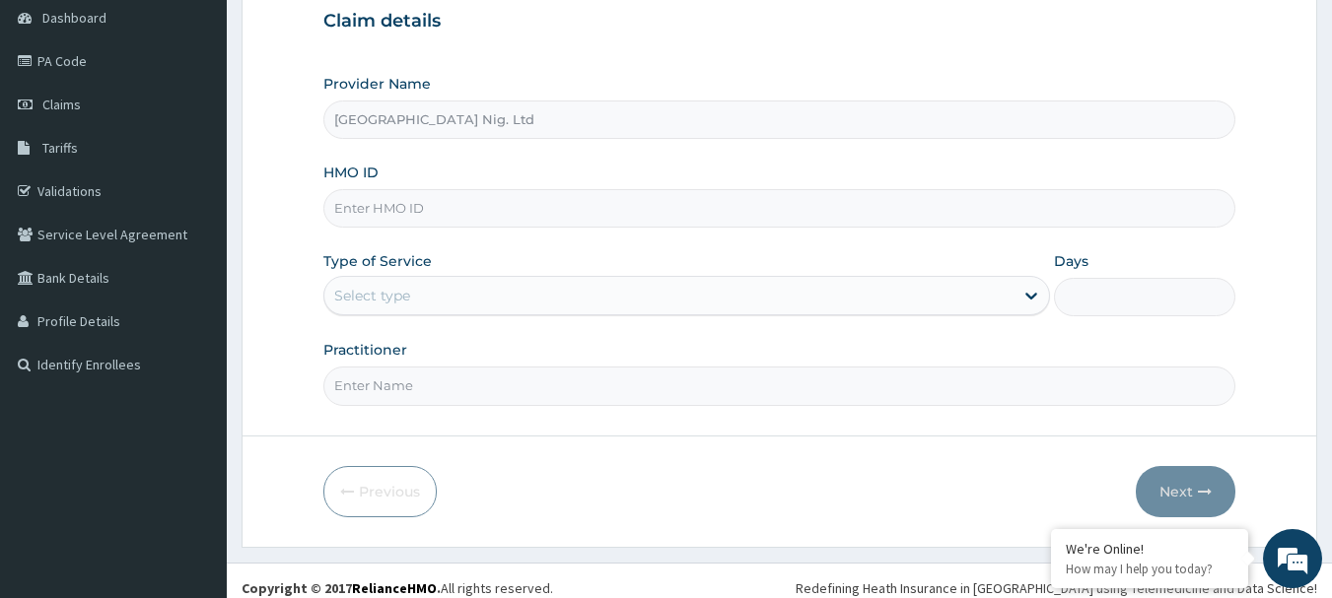
click at [497, 213] on input "HMO ID" at bounding box center [779, 208] width 913 height 38
paste input "TEZ/10001/A"
type input "TEZ/10001/A"
click at [971, 288] on div "Select type" at bounding box center [668, 296] width 689 height 32
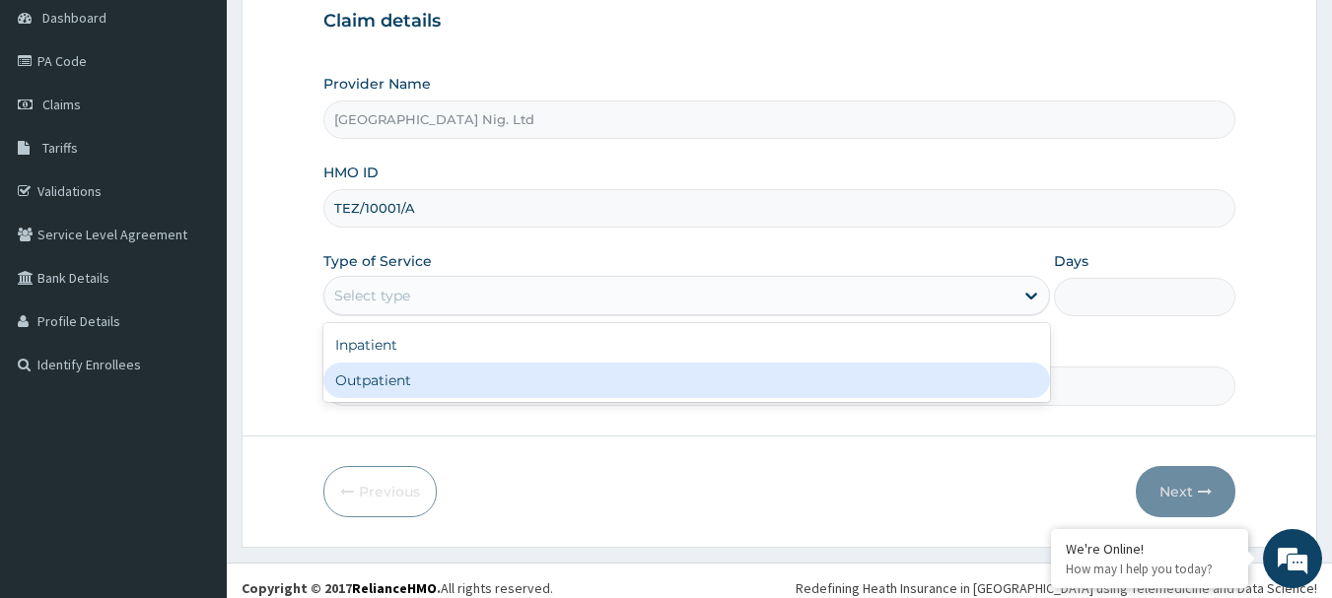
click at [611, 389] on div "Outpatient" at bounding box center [686, 380] width 727 height 35
type input "1"
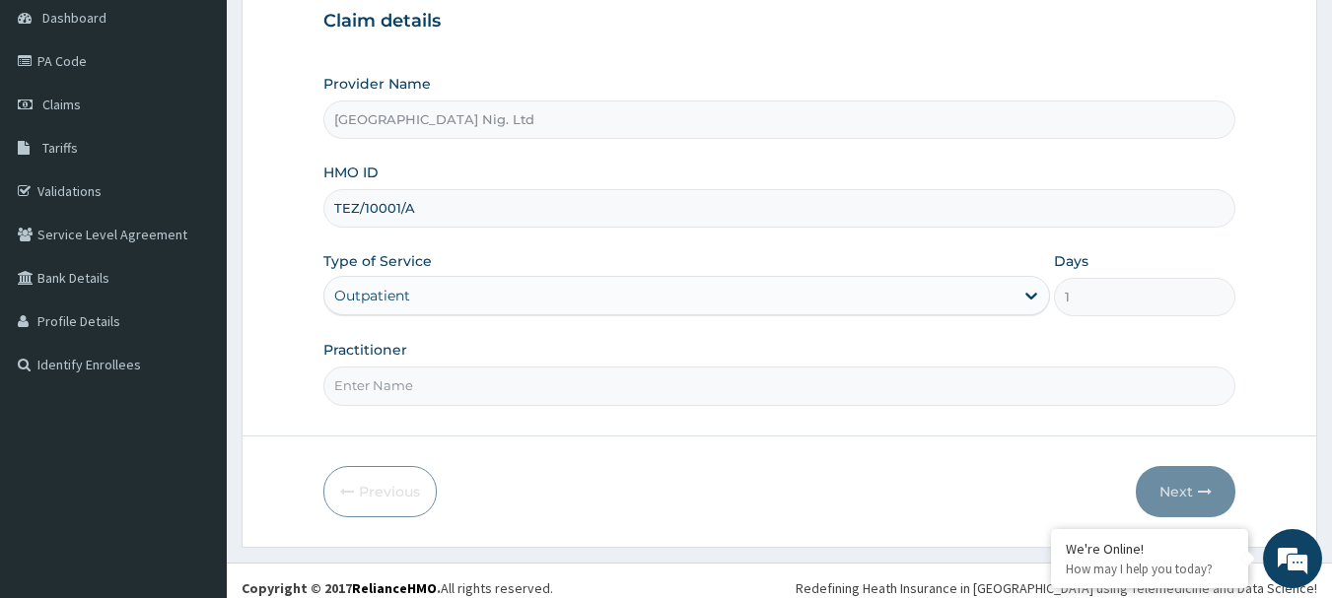
scroll to position [0, 0]
click at [448, 377] on input "Practitioner" at bounding box center [779, 386] width 913 height 38
paste input "[PERSON_NAME]"
type input "DR [PERSON_NAME]"
click at [1167, 482] on button "Next" at bounding box center [1186, 491] width 100 height 51
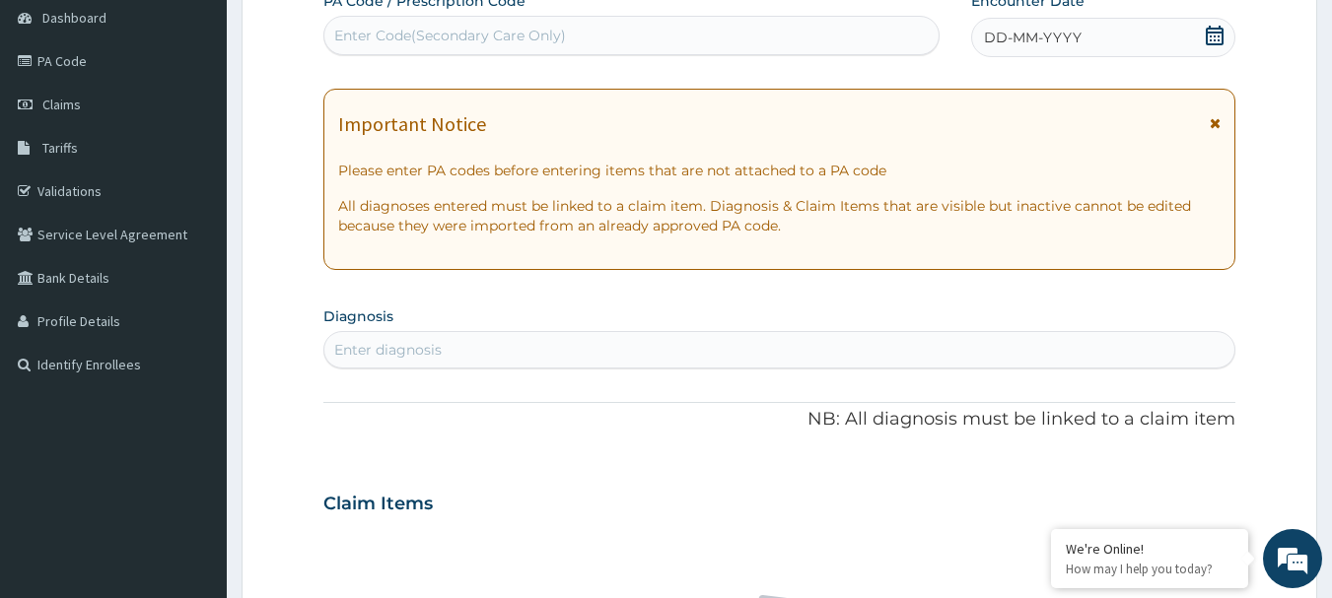
click at [561, 31] on div "Enter Code(Secondary Care Only)" at bounding box center [450, 36] width 232 height 20
paste input "PA/5A6A01"
type input "PA/5A6A01"
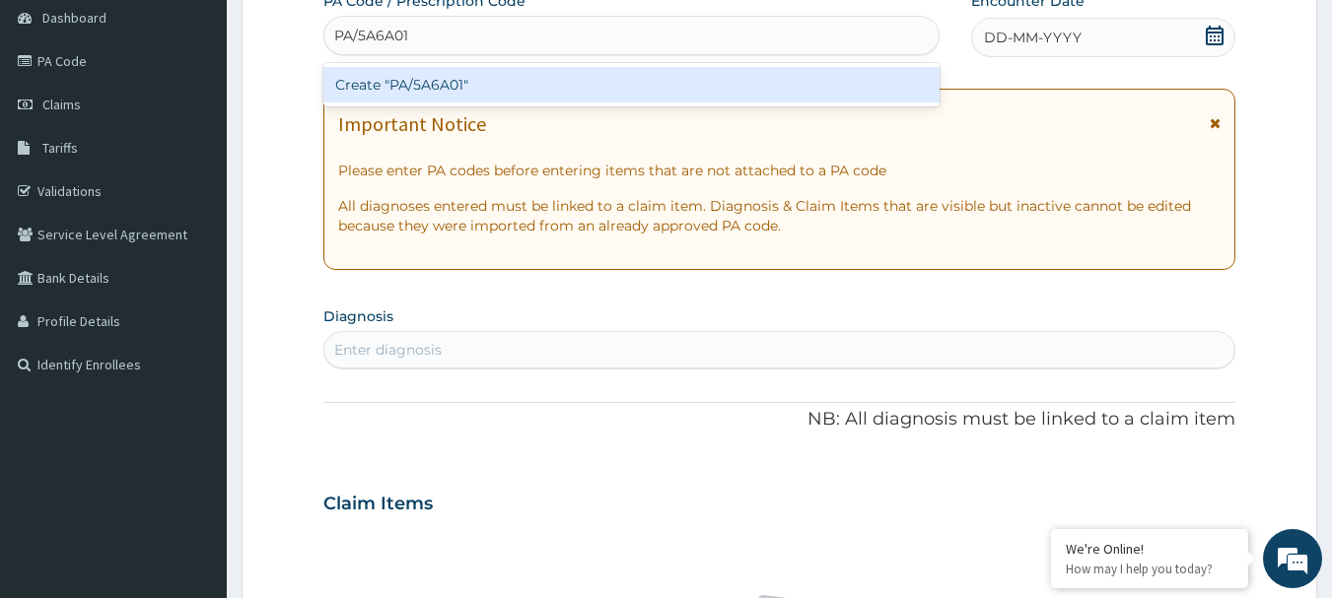
click at [450, 86] on div "Create "PA/5A6A01"" at bounding box center [631, 84] width 617 height 35
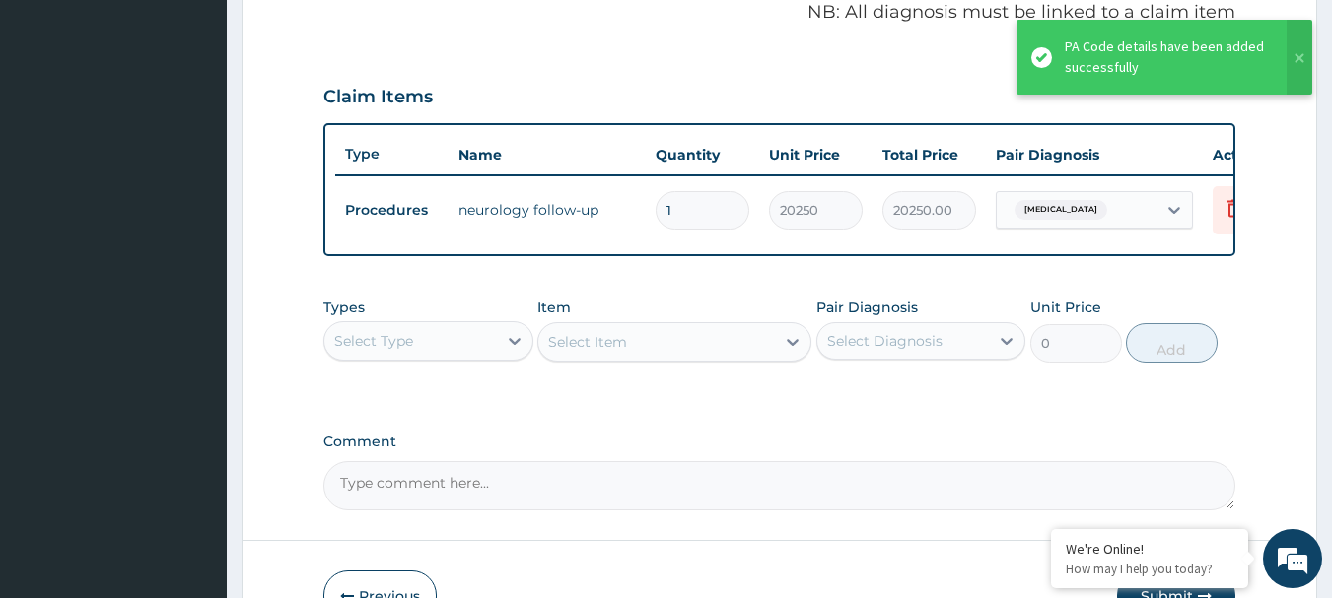
scroll to position [744, 0]
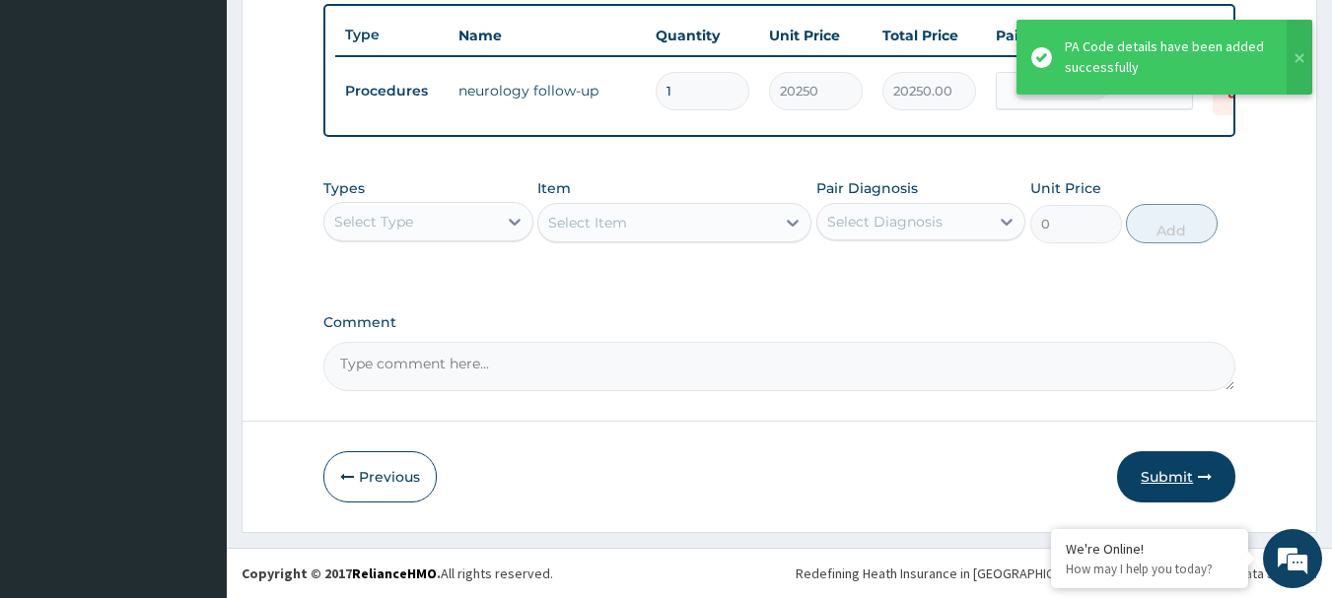
click at [1168, 476] on button "Submit" at bounding box center [1176, 476] width 118 height 51
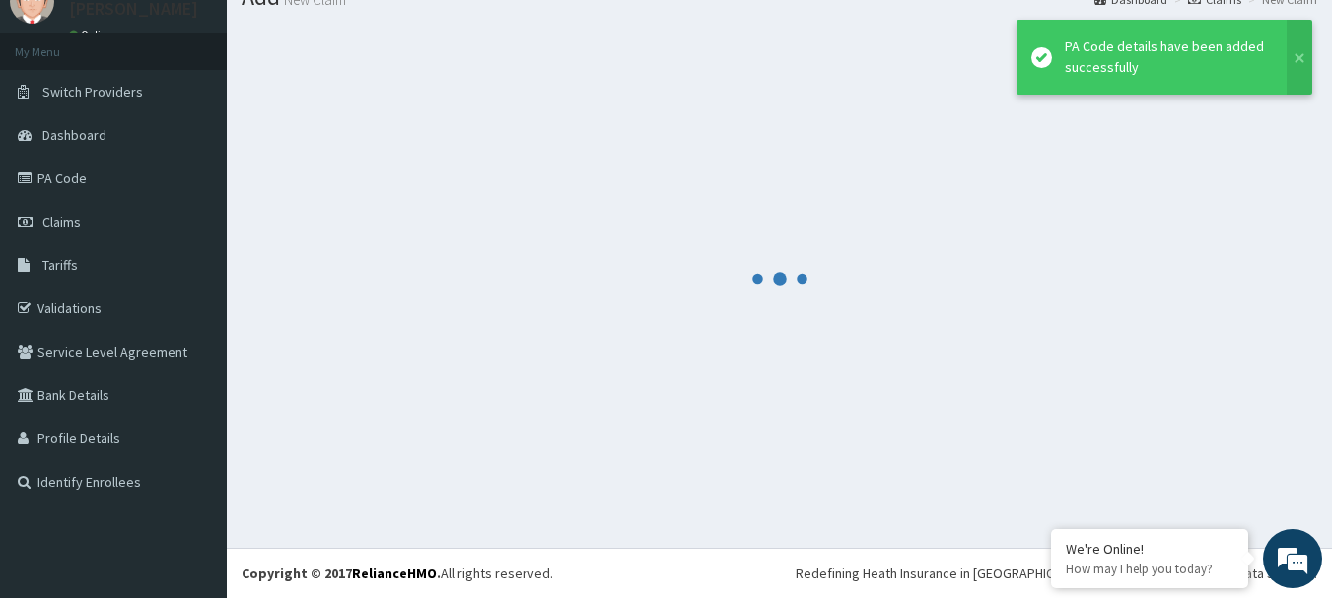
scroll to position [80, 0]
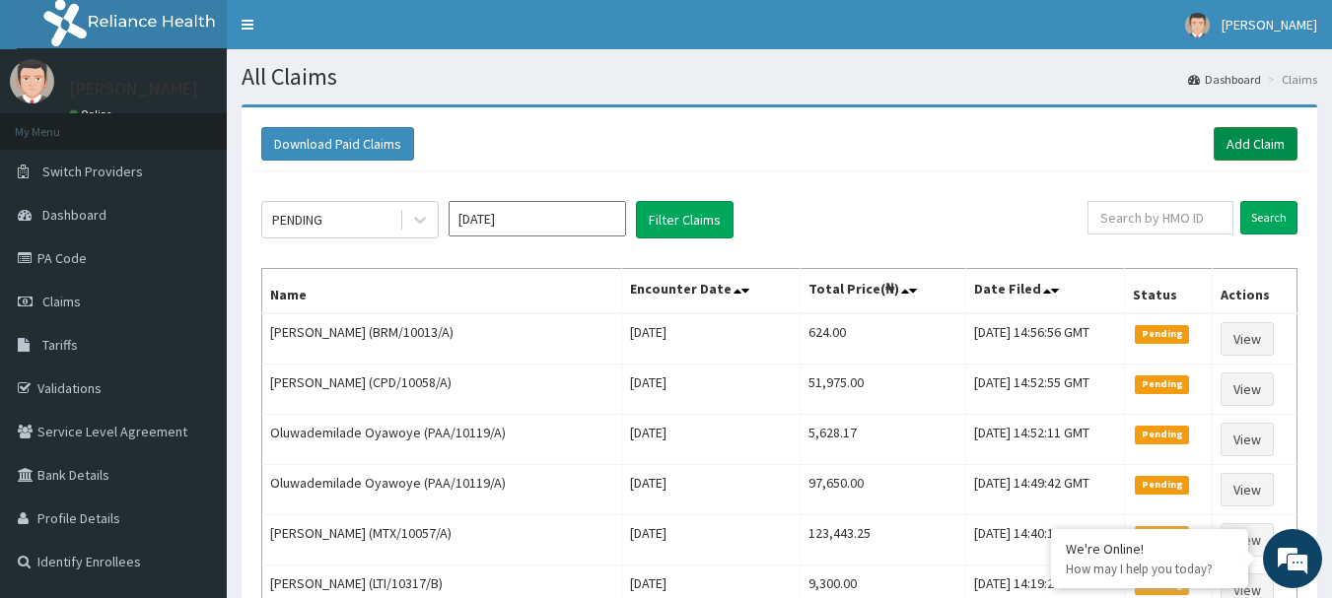
click at [1246, 139] on link "Add Claim" at bounding box center [1256, 144] width 84 height 34
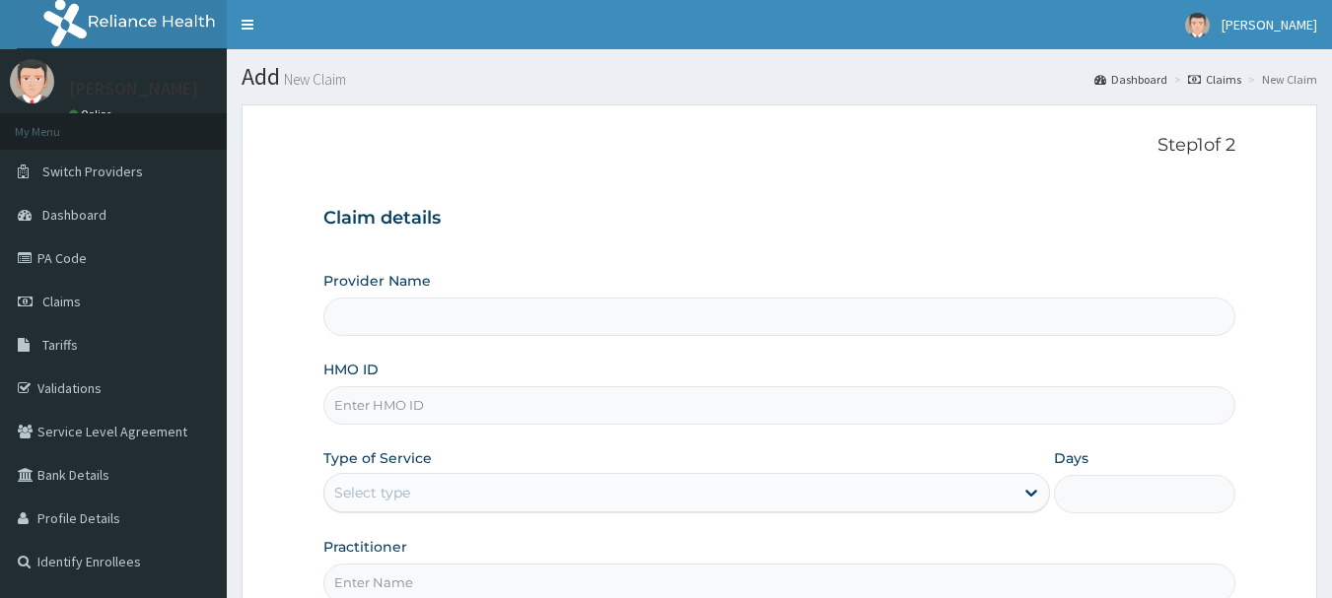
type input "[GEOGRAPHIC_DATA] Nig. Ltd"
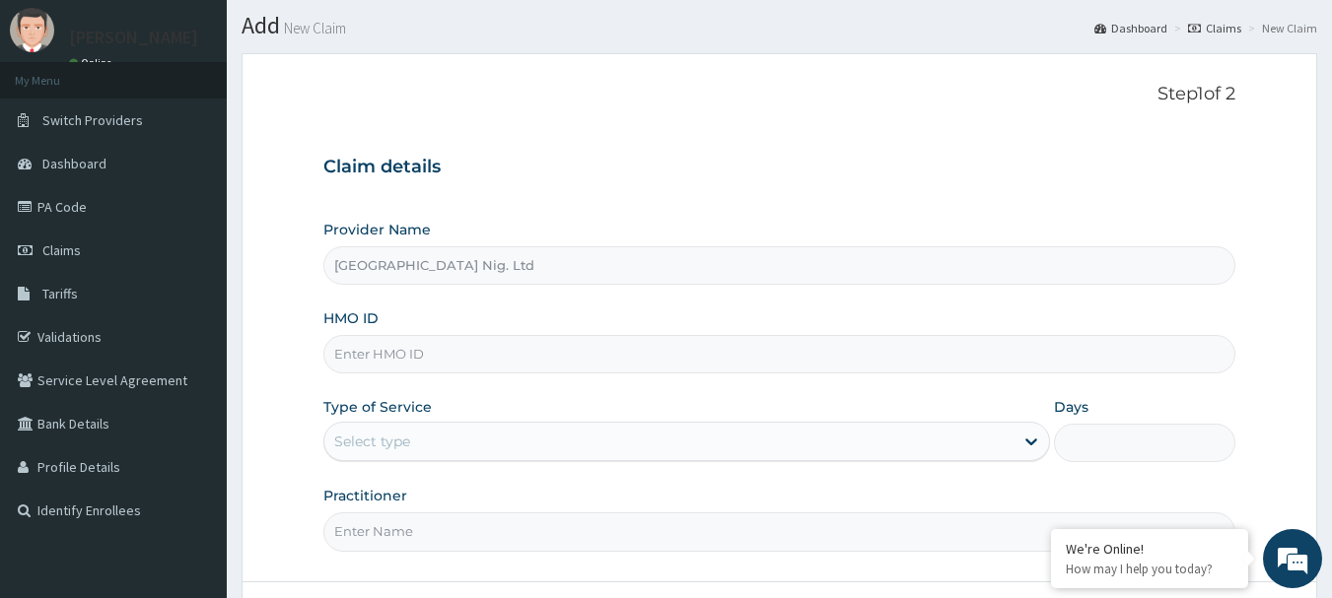
scroll to position [197, 0]
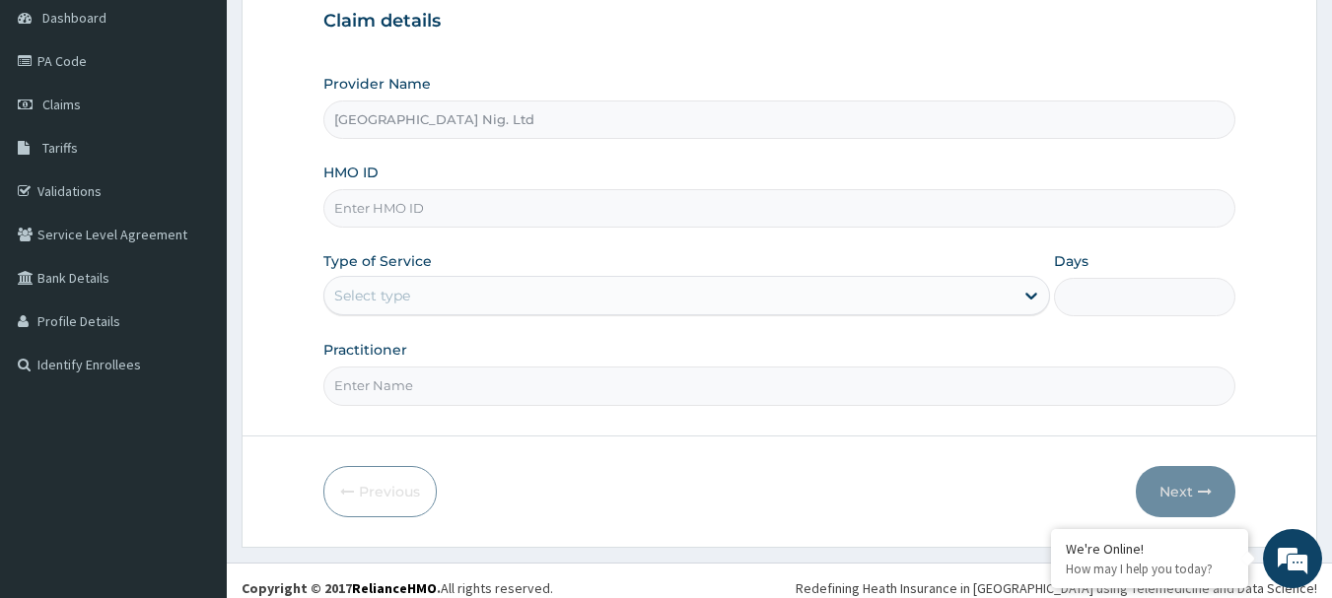
click at [489, 205] on input "HMO ID" at bounding box center [779, 208] width 913 height 38
paste input "HHH/10013/A"
type input "HHH/10013/A"
click at [1031, 295] on icon at bounding box center [1031, 296] width 20 height 20
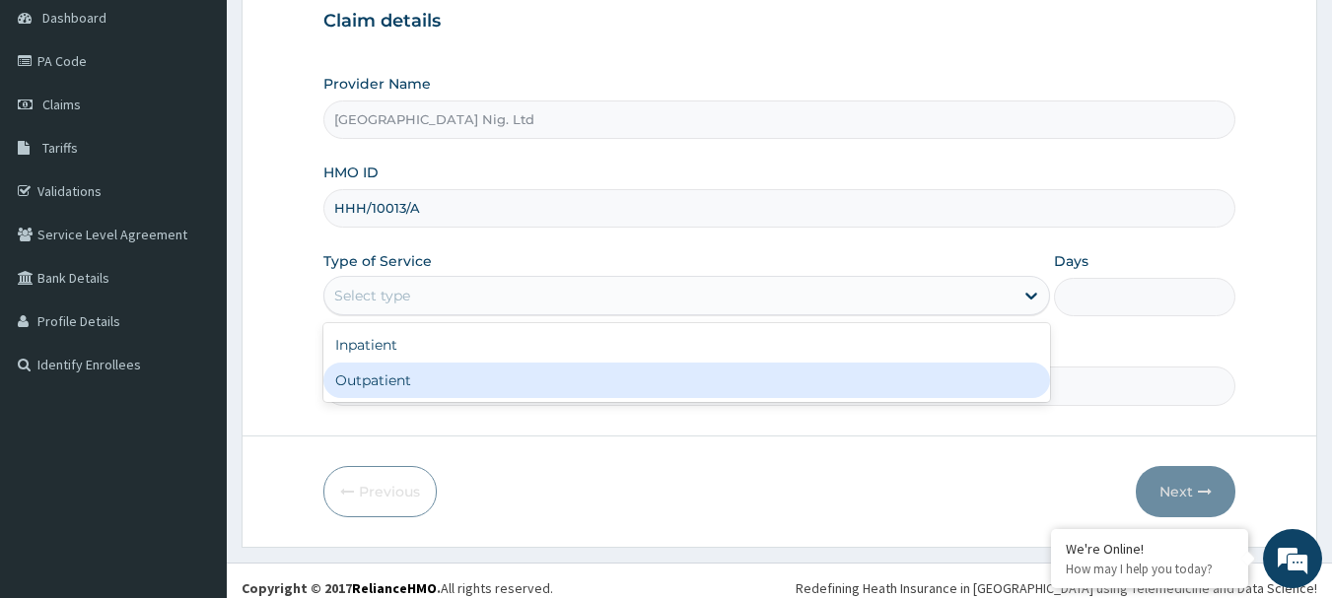
click at [583, 385] on div "Outpatient" at bounding box center [686, 380] width 727 height 35
type input "1"
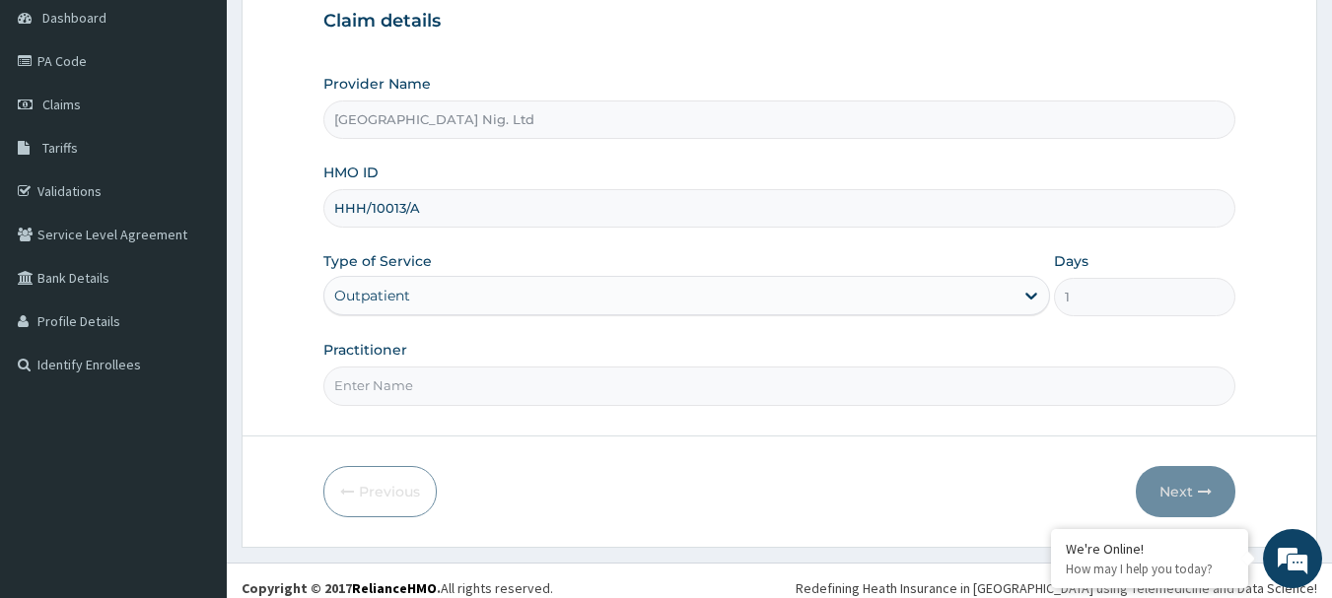
scroll to position [0, 0]
click at [483, 392] on input "Practitioner" at bounding box center [779, 386] width 913 height 38
paste input "[PERSON_NAME]"
type input "[PERSON_NAME]"
click at [1183, 492] on button "Next" at bounding box center [1186, 491] width 100 height 51
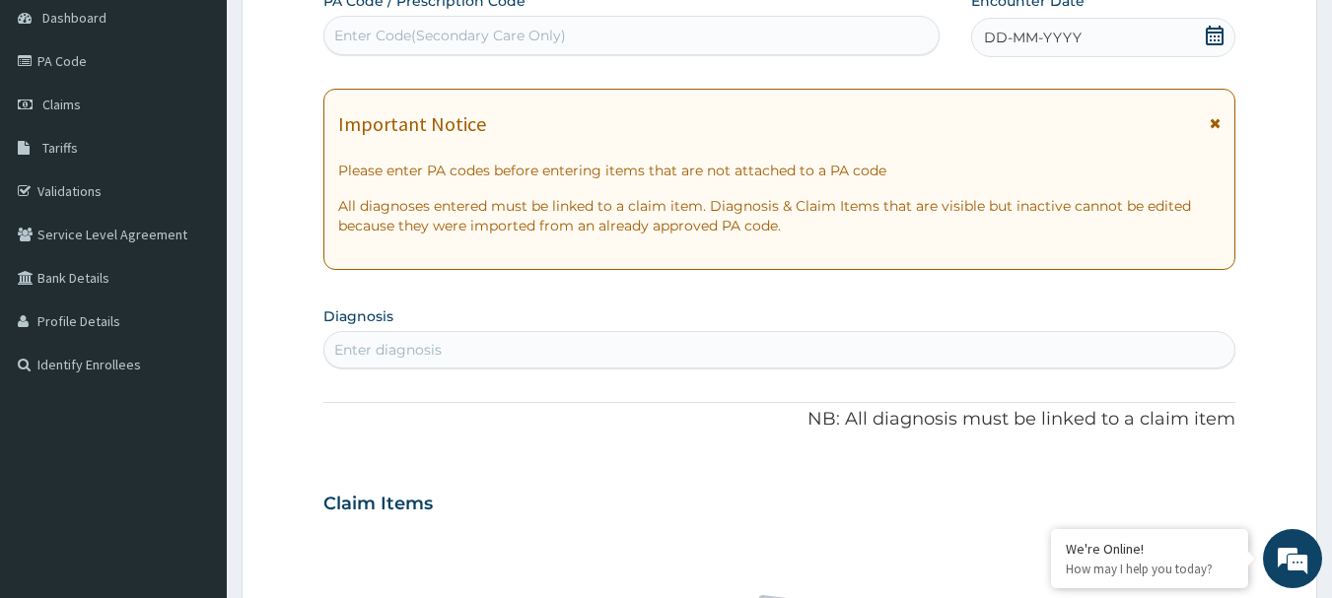
click at [489, 33] on div "Enter Code(Secondary Care Only)" at bounding box center [450, 36] width 232 height 20
paste input "PA/E38871"
type input "PA/E38871"
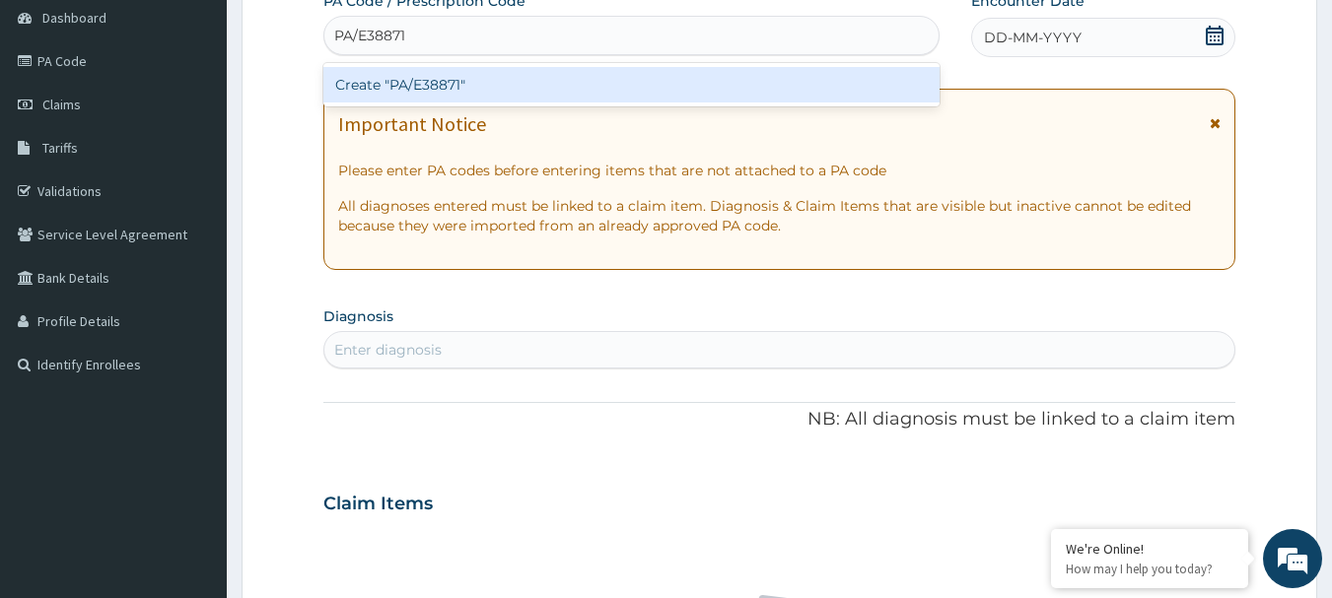
click at [437, 74] on div "Create "PA/E38871"" at bounding box center [631, 84] width 617 height 35
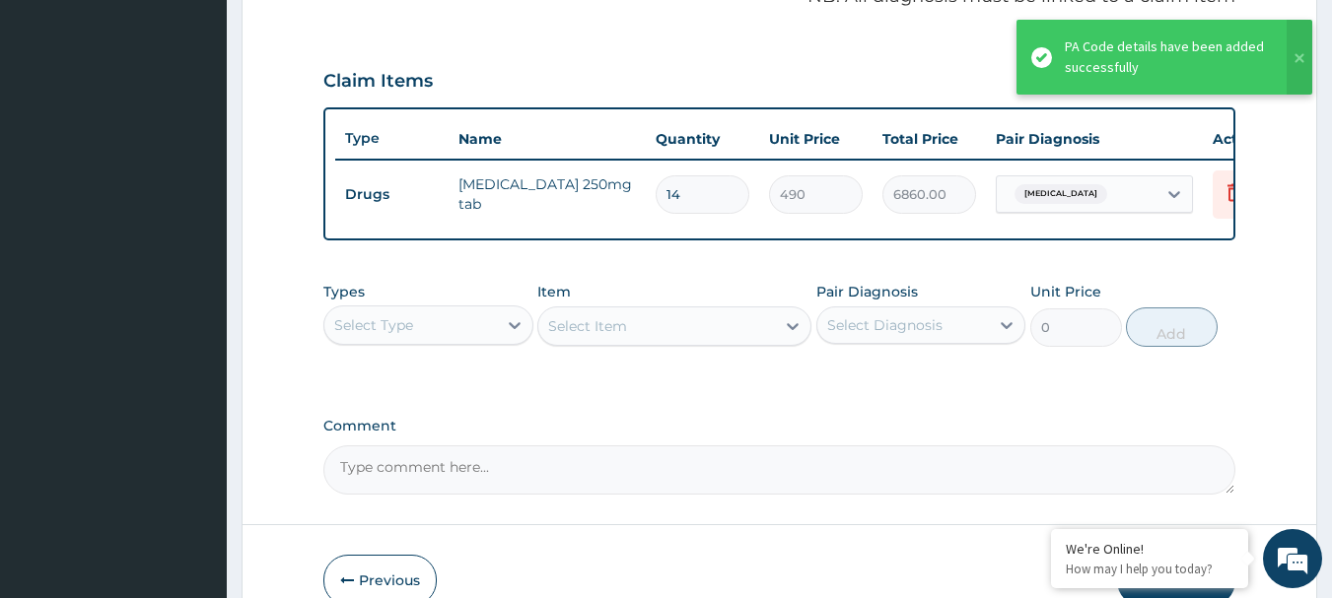
scroll to position [719, 0]
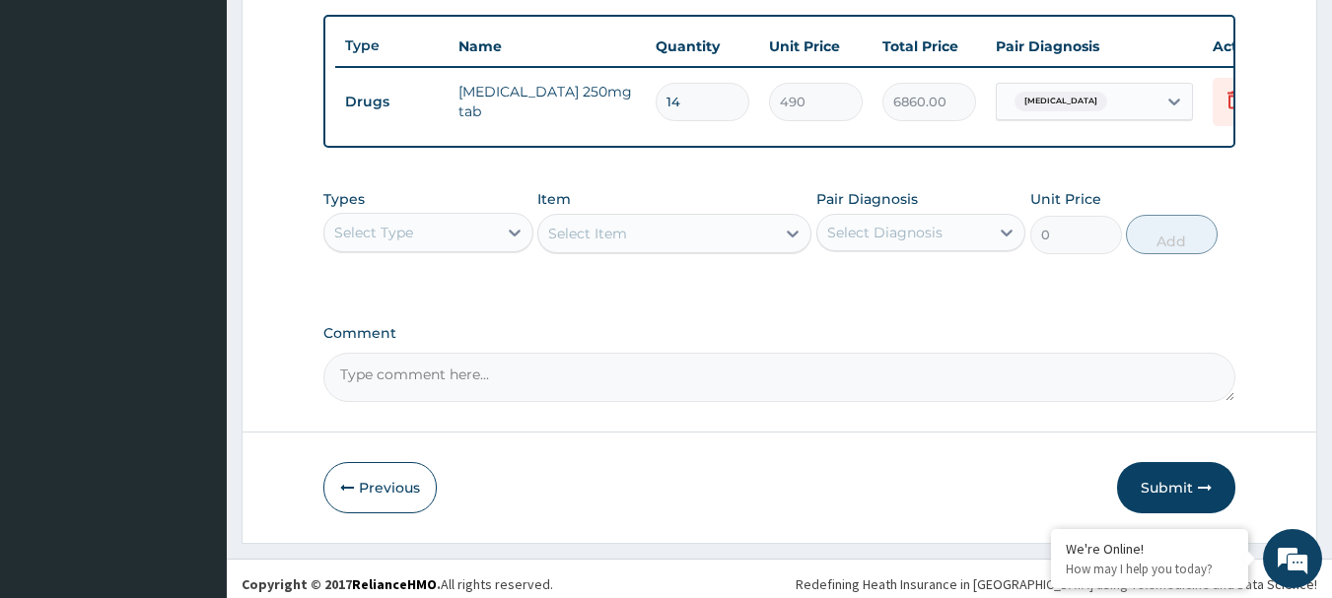
click at [699, 92] on input "14" at bounding box center [703, 102] width 94 height 38
type input "1"
type input "490.00"
type input "0.00"
type input "2"
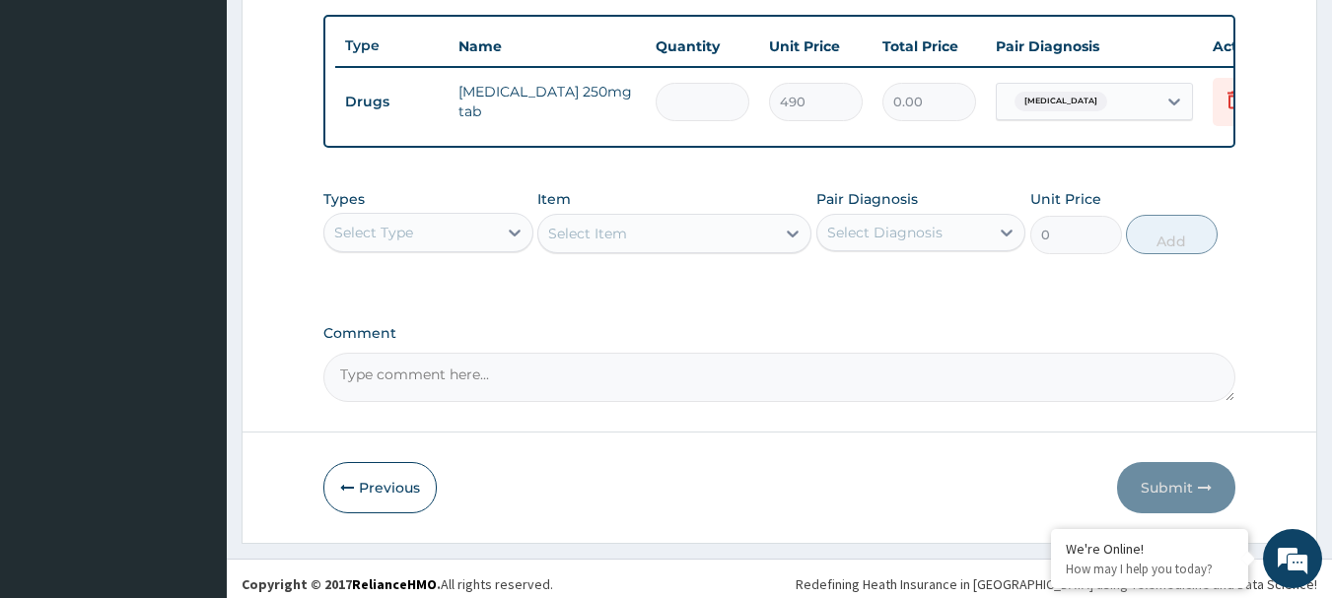
type input "980.00"
type input "28"
type input "13720.00"
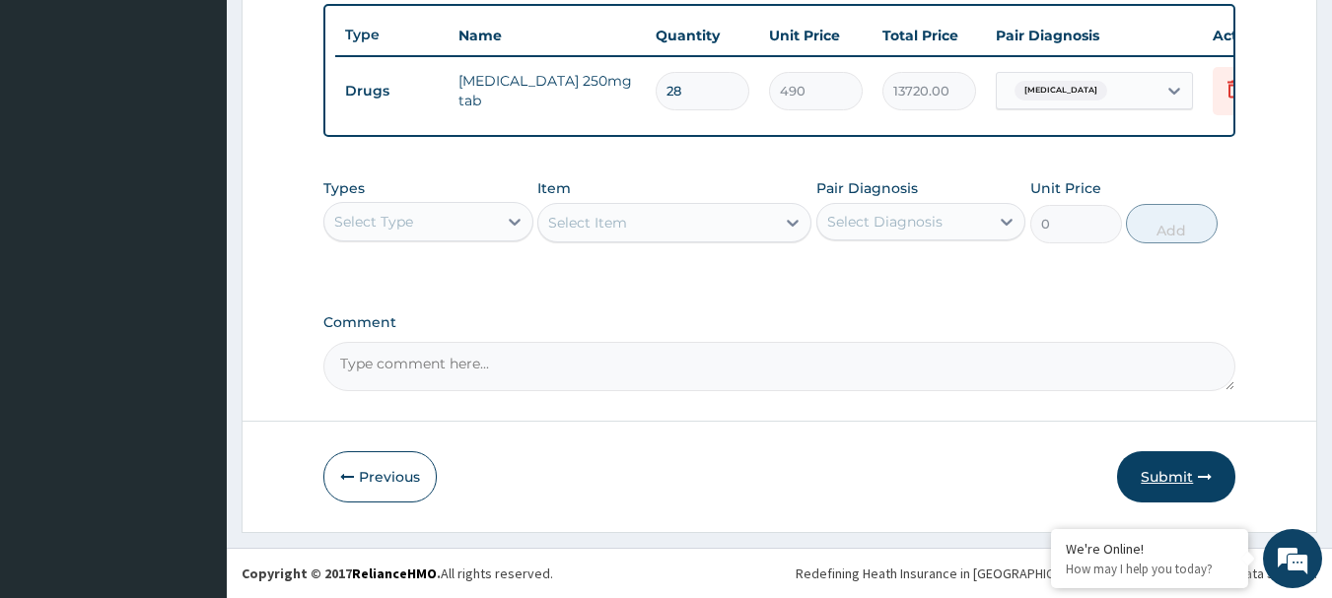
type input "28"
click at [1151, 478] on button "Submit" at bounding box center [1176, 476] width 118 height 51
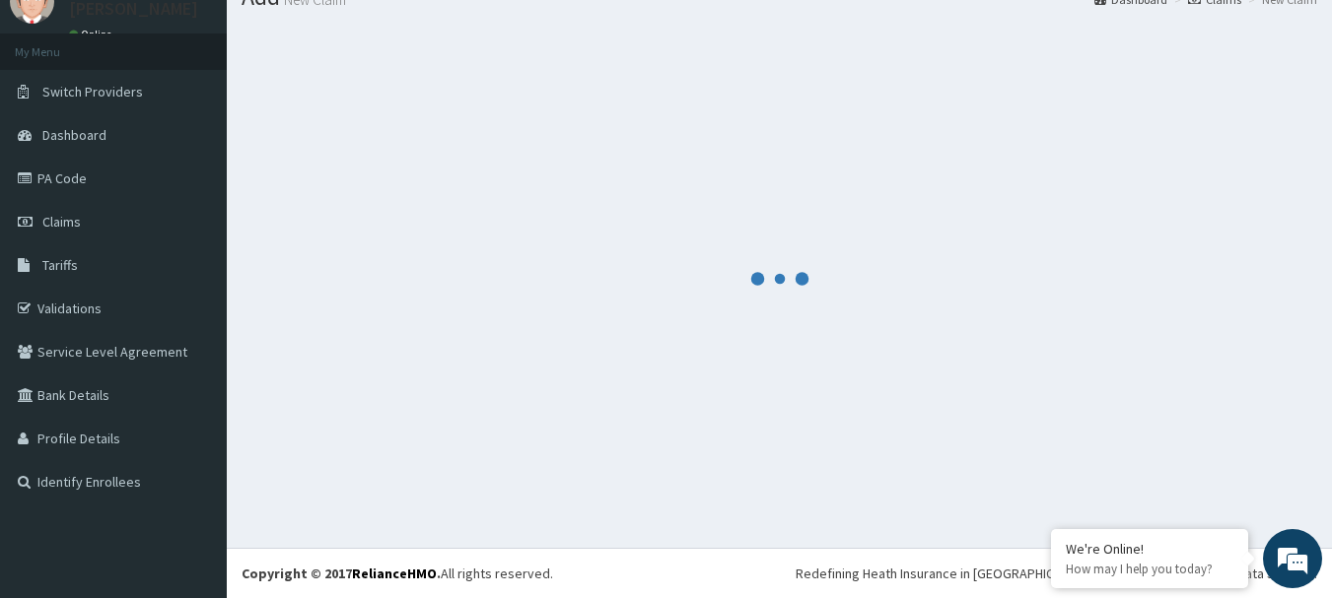
scroll to position [80, 0]
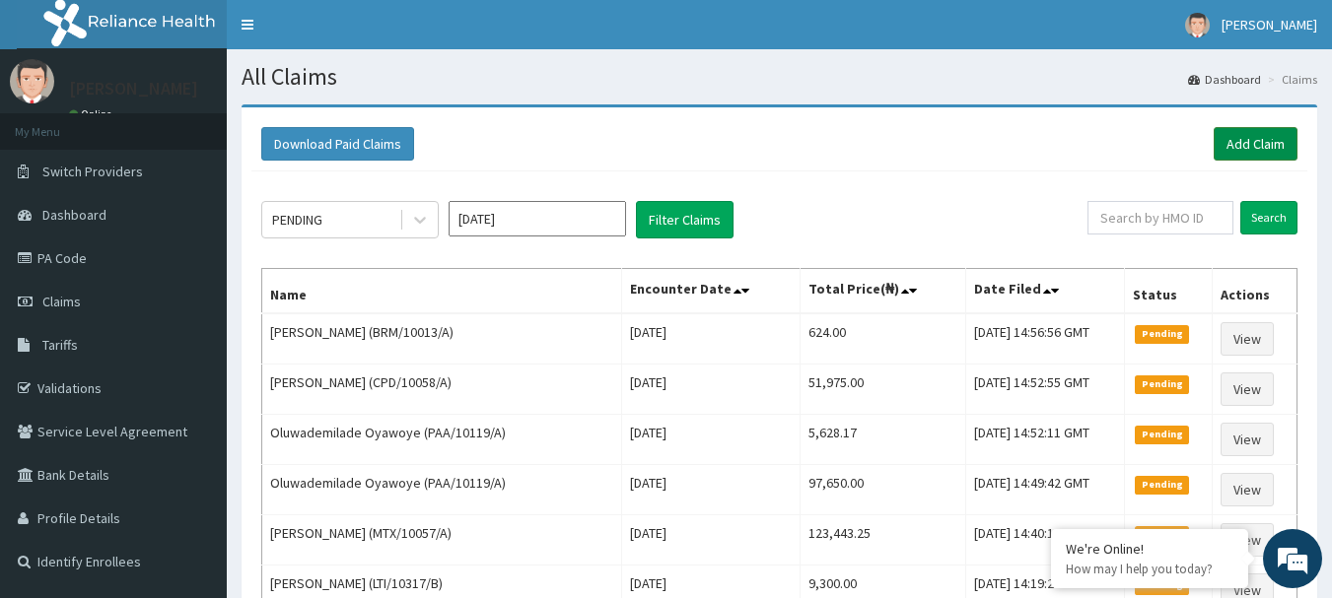
click at [1249, 147] on link "Add Claim" at bounding box center [1256, 144] width 84 height 34
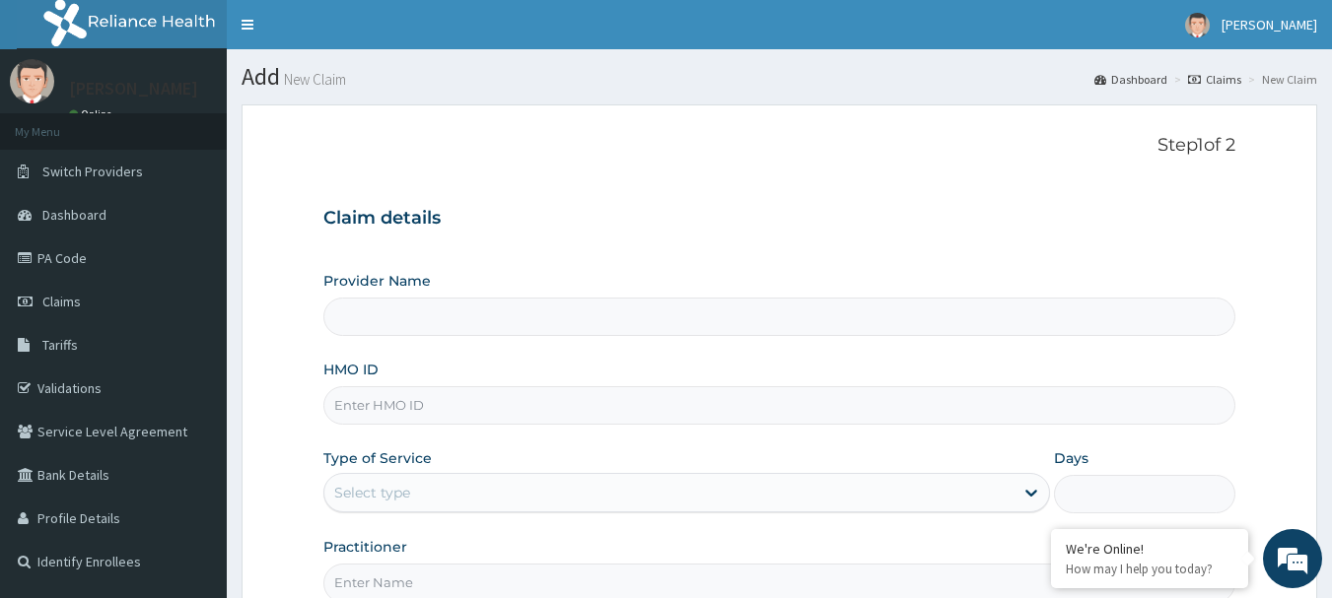
type input "[GEOGRAPHIC_DATA] Nig. Ltd"
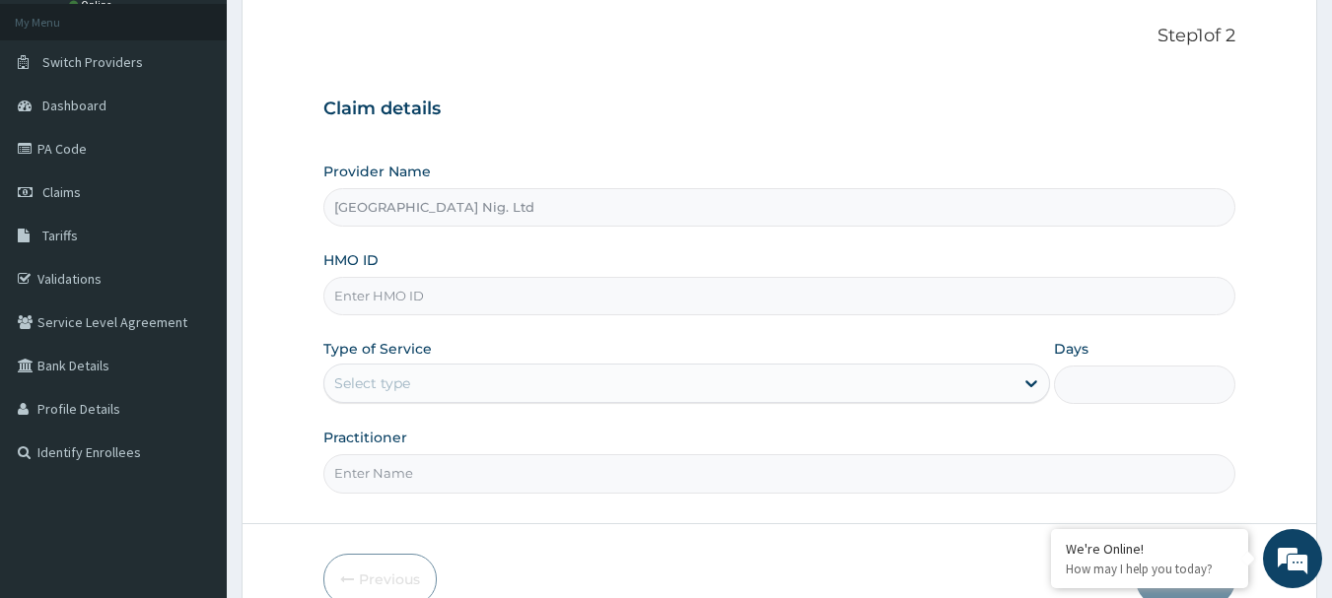
scroll to position [197, 0]
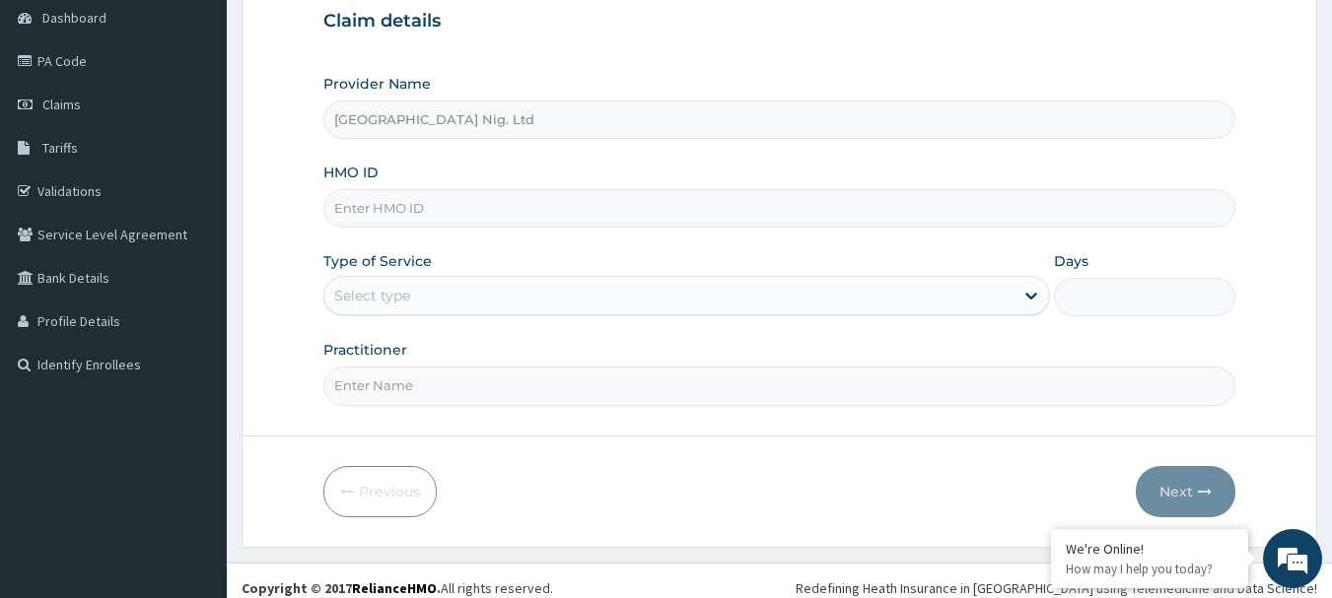
click at [482, 205] on input "HMO ID" at bounding box center [779, 208] width 913 height 38
paste input "MTX/10060/A"
type input "MTX/10060/A"
click at [971, 304] on div "Select type" at bounding box center [668, 296] width 689 height 32
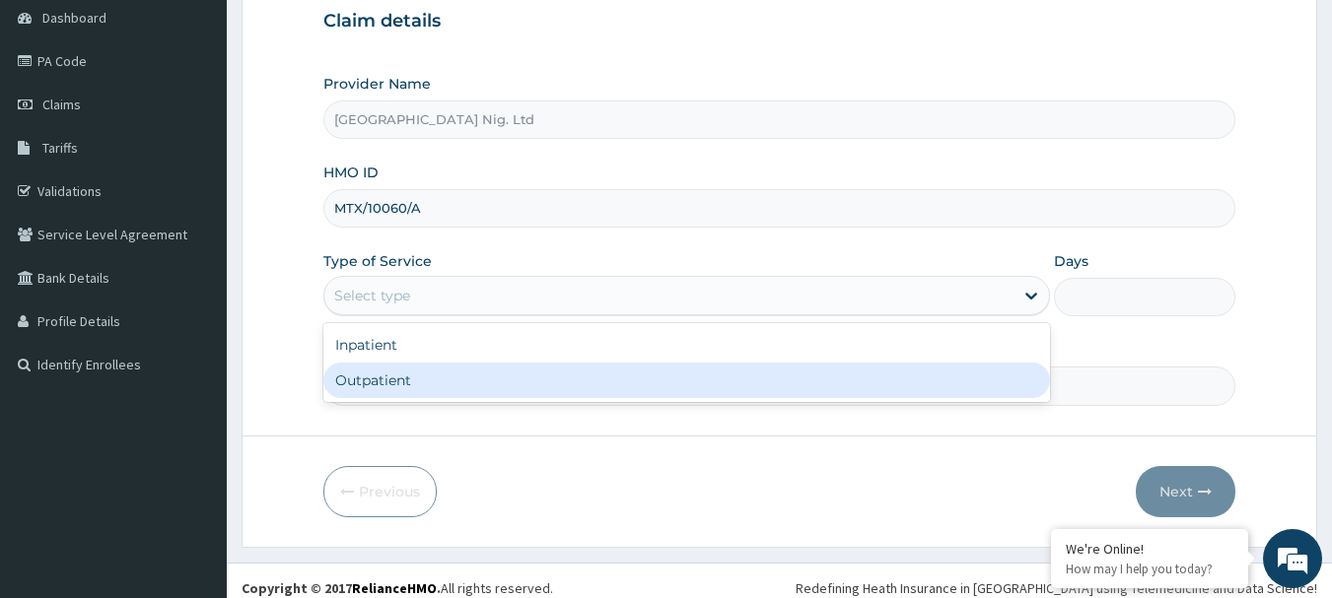
click at [627, 374] on div "Outpatient" at bounding box center [686, 380] width 727 height 35
type input "1"
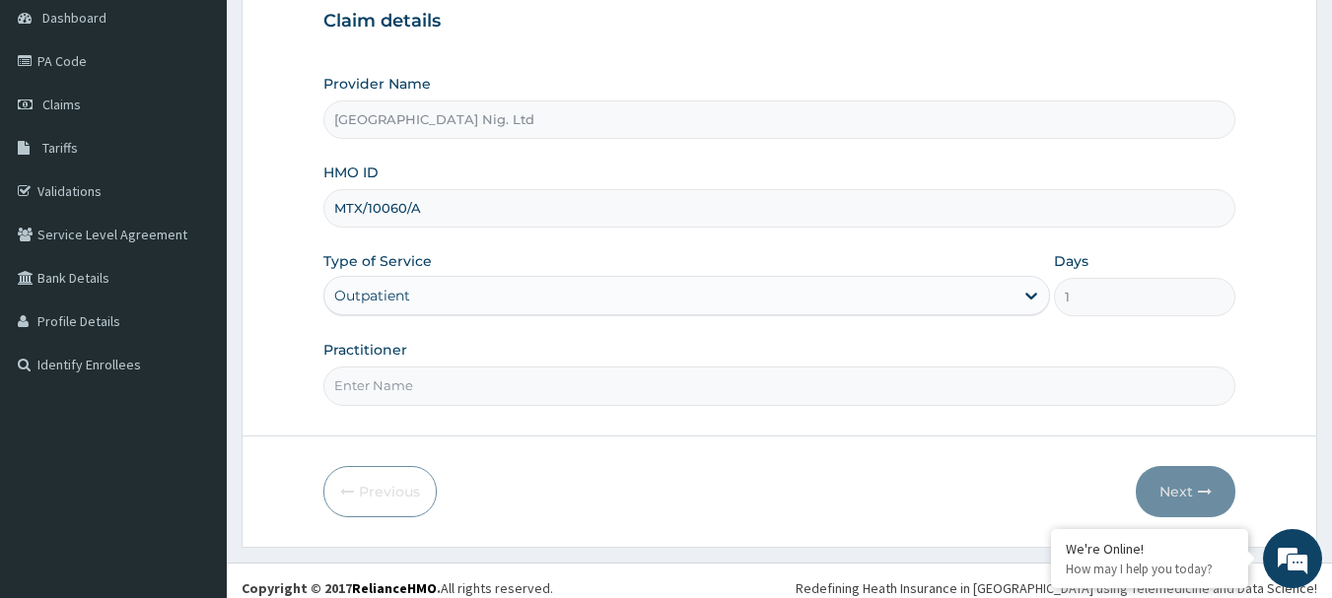
scroll to position [0, 0]
click at [476, 381] on input "Practitioner" at bounding box center [779, 386] width 913 height 38
paste input "Toyobo Oluwateniola"
type input "DR Toyobo Oluwateniola"
click at [1163, 495] on button "Next" at bounding box center [1186, 491] width 100 height 51
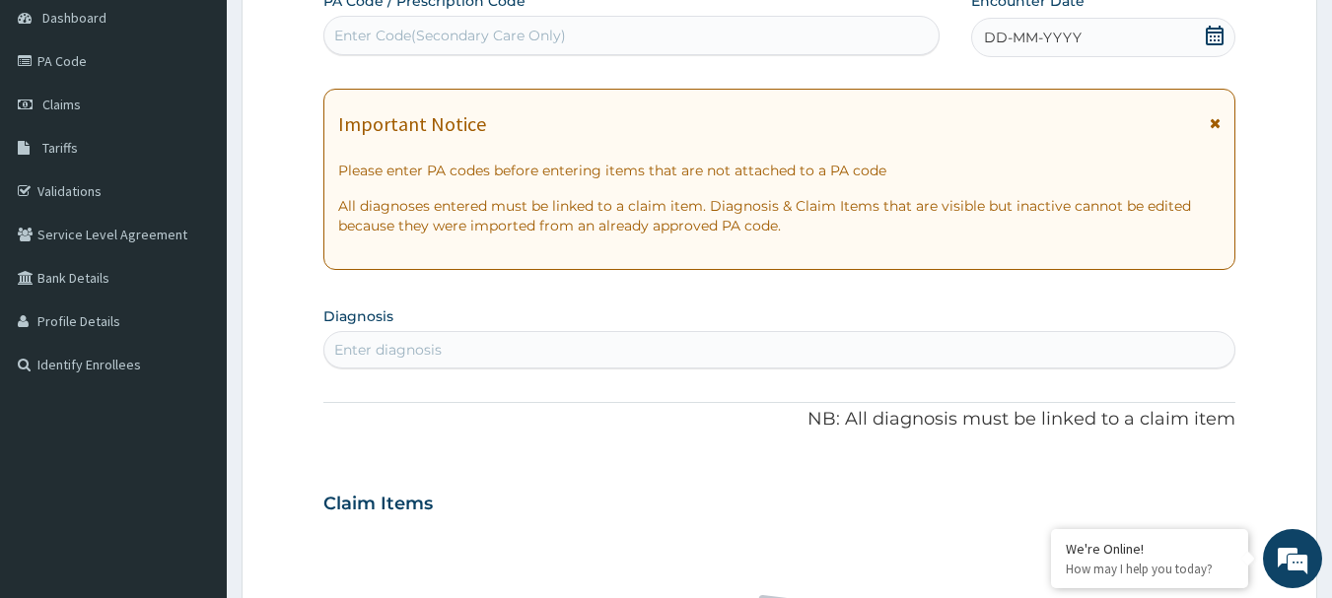
click at [490, 335] on div "Enter diagnosis" at bounding box center [779, 350] width 911 height 32
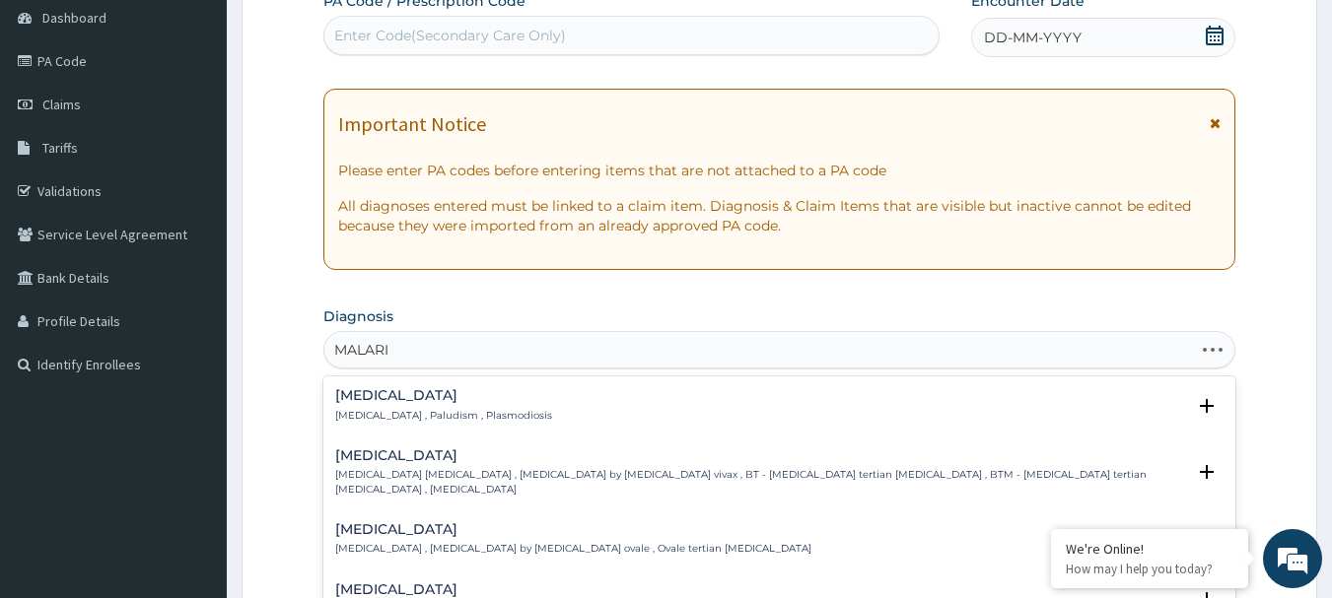
type input "MALARIA"
click at [374, 388] on h4 "Malaria" at bounding box center [443, 395] width 217 height 15
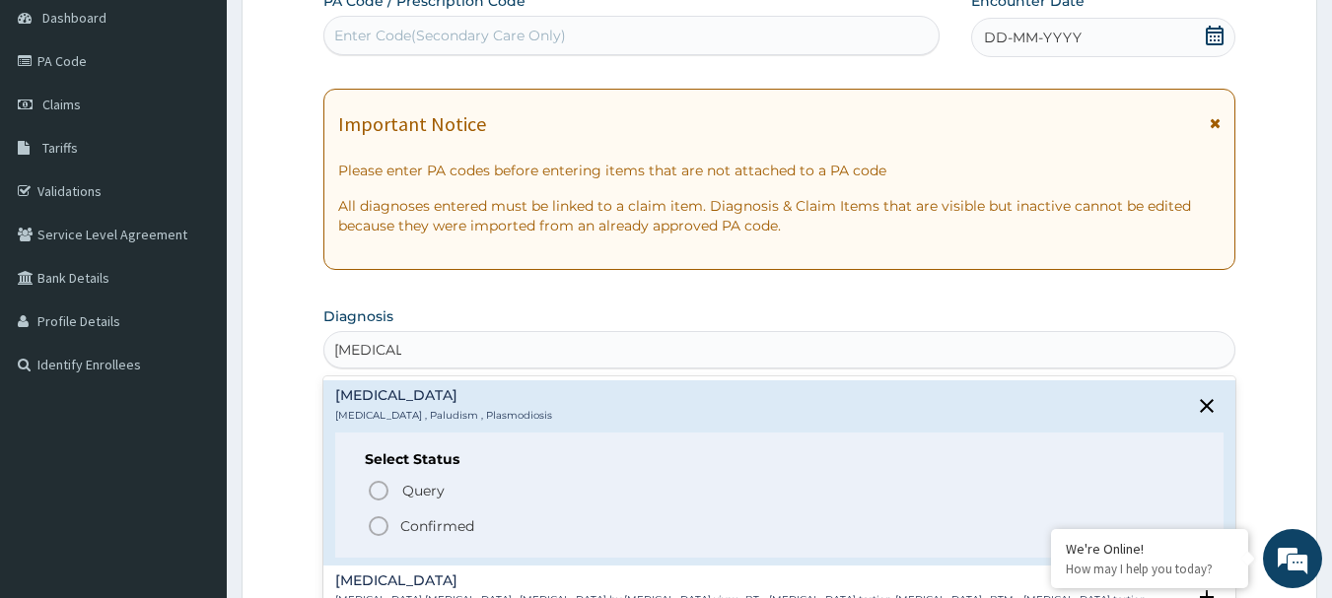
click at [451, 522] on p "Confirmed" at bounding box center [437, 527] width 74 height 20
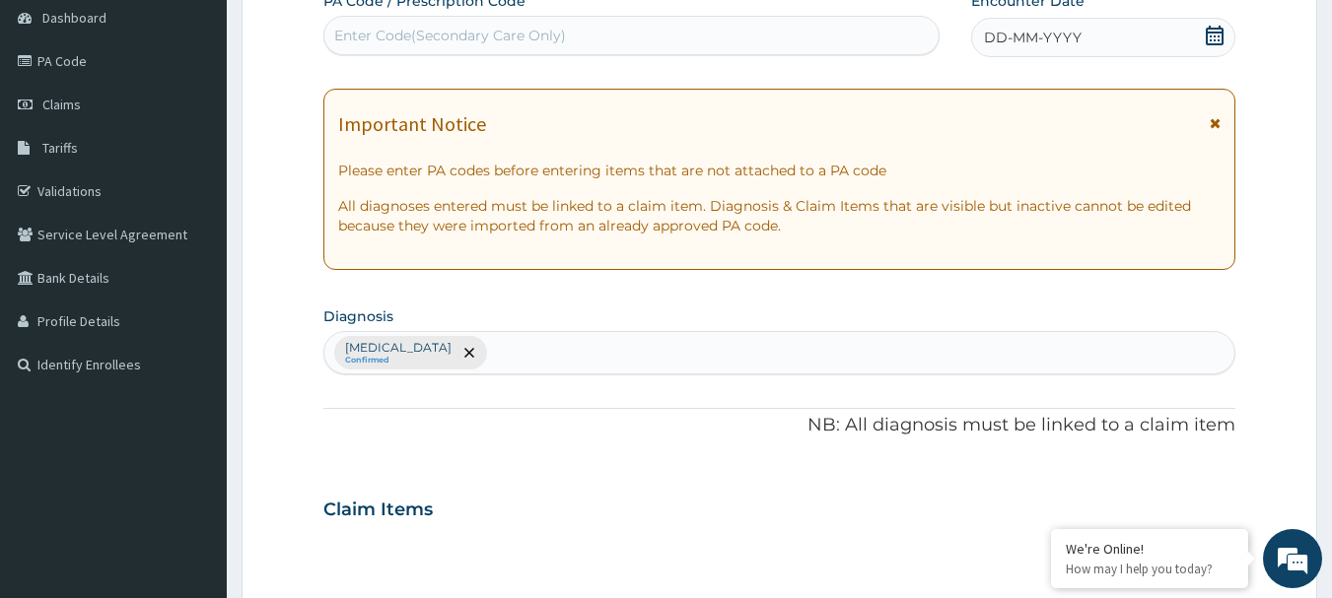
click at [527, 348] on div "Malaria Confirmed" at bounding box center [779, 352] width 911 height 41
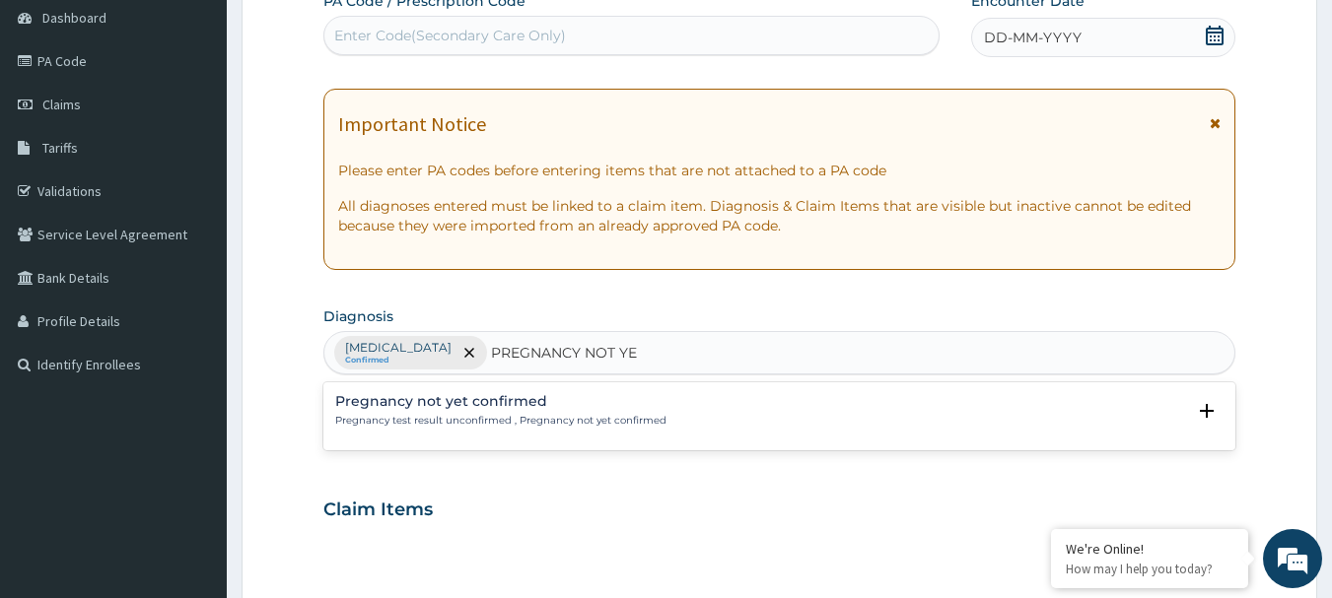
type input "PREGNANCY NOT YET"
click at [470, 398] on h4 "Pregnancy not yet confirmed" at bounding box center [500, 401] width 331 height 15
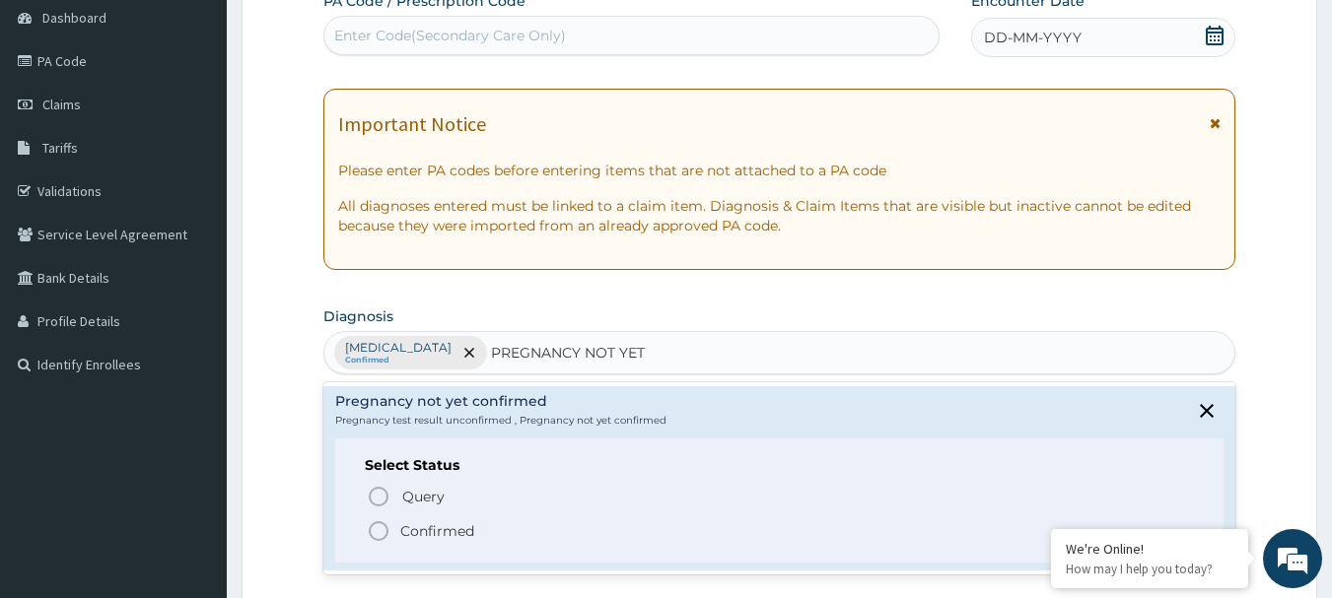
click at [462, 530] on p "Confirmed" at bounding box center [437, 531] width 74 height 20
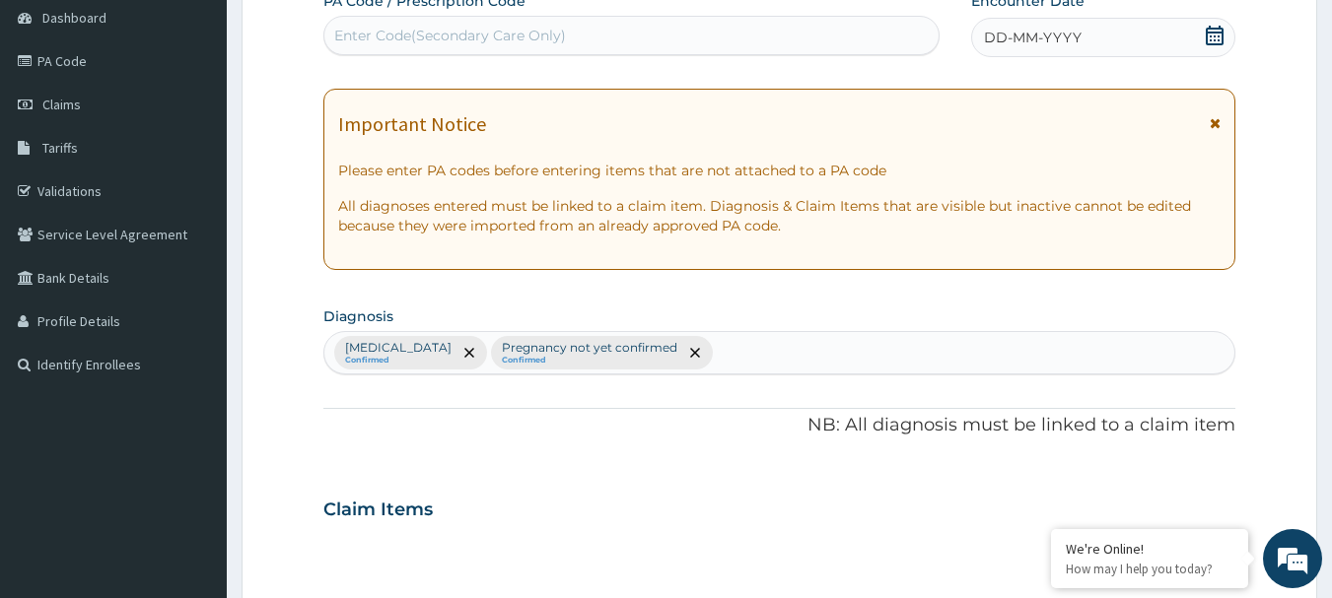
click at [749, 357] on div "Malaria Confirmed Pregnancy not yet confirmed Confirmed" at bounding box center [779, 352] width 911 height 41
type input "PEP"
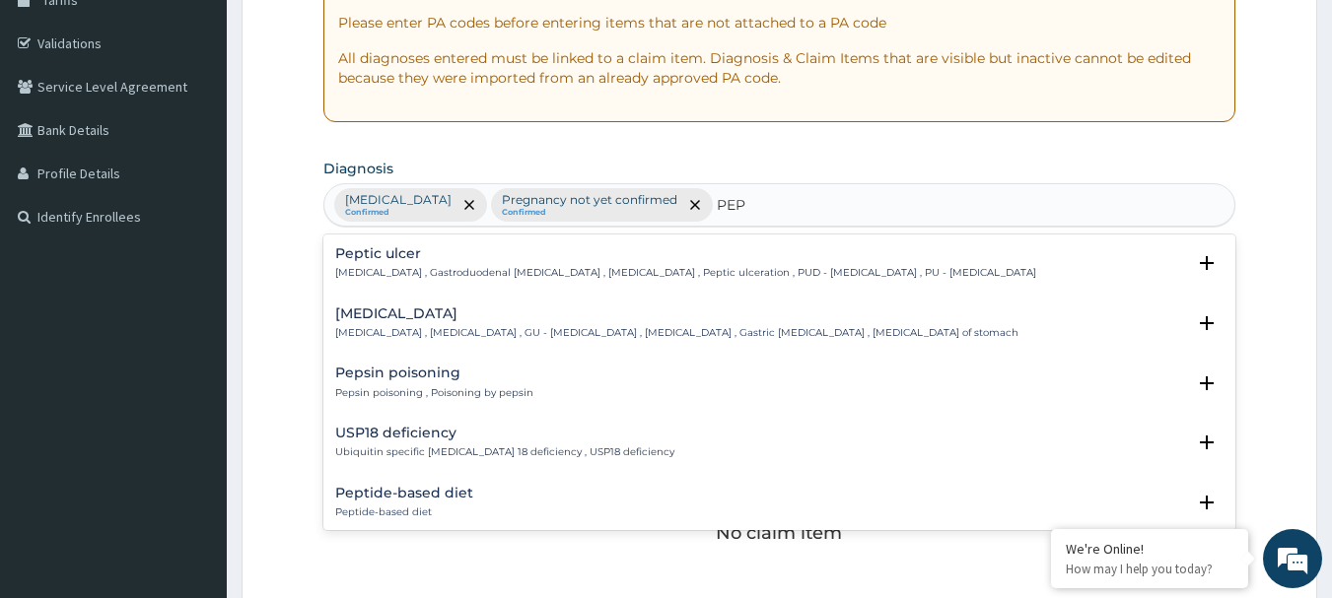
scroll to position [394, 0]
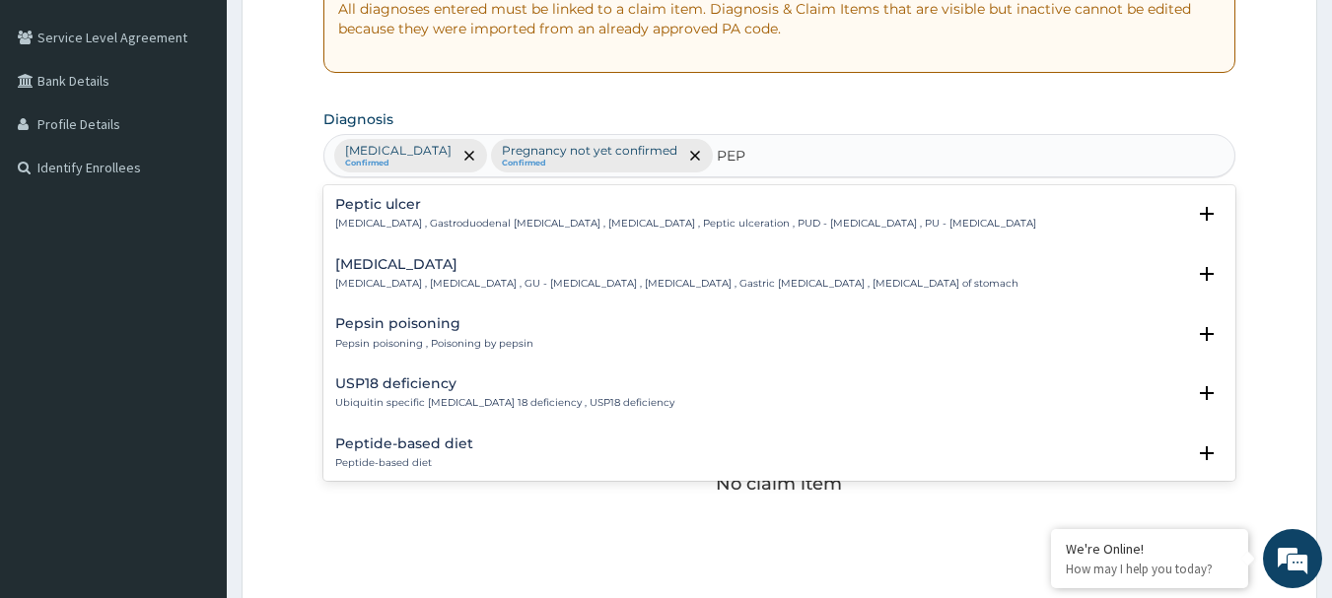
click at [369, 206] on h4 "Peptic ulcer" at bounding box center [685, 204] width 701 height 15
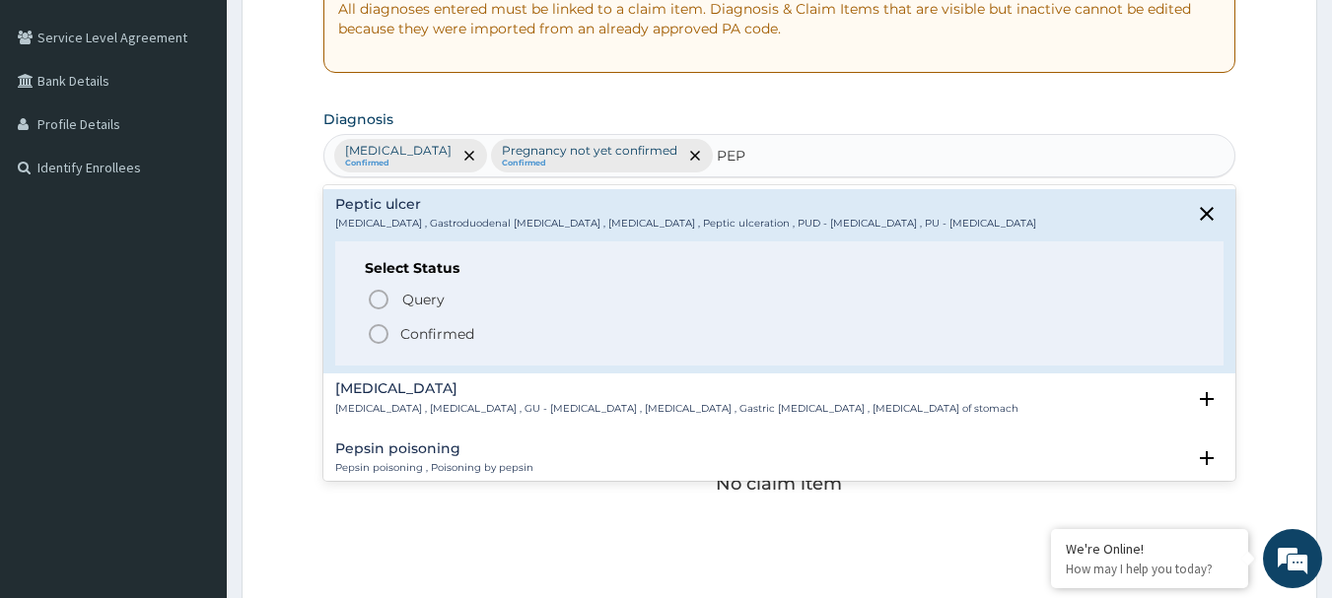
click at [387, 333] on circle "status option filled" at bounding box center [379, 334] width 18 height 18
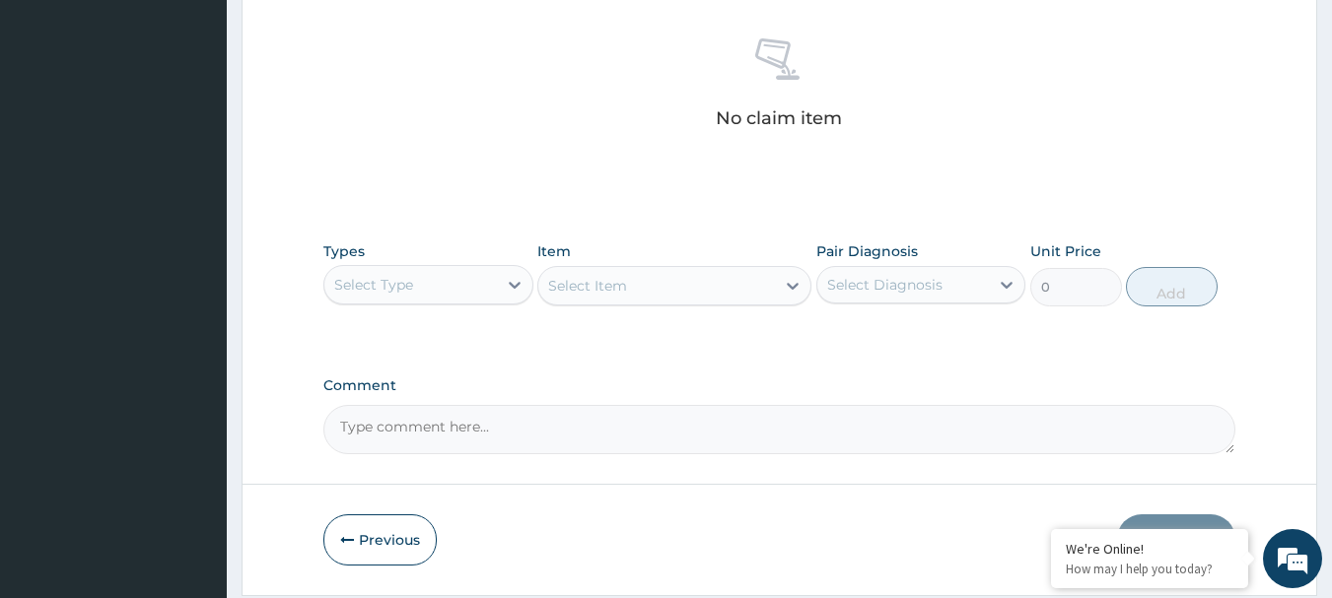
scroll to position [823, 0]
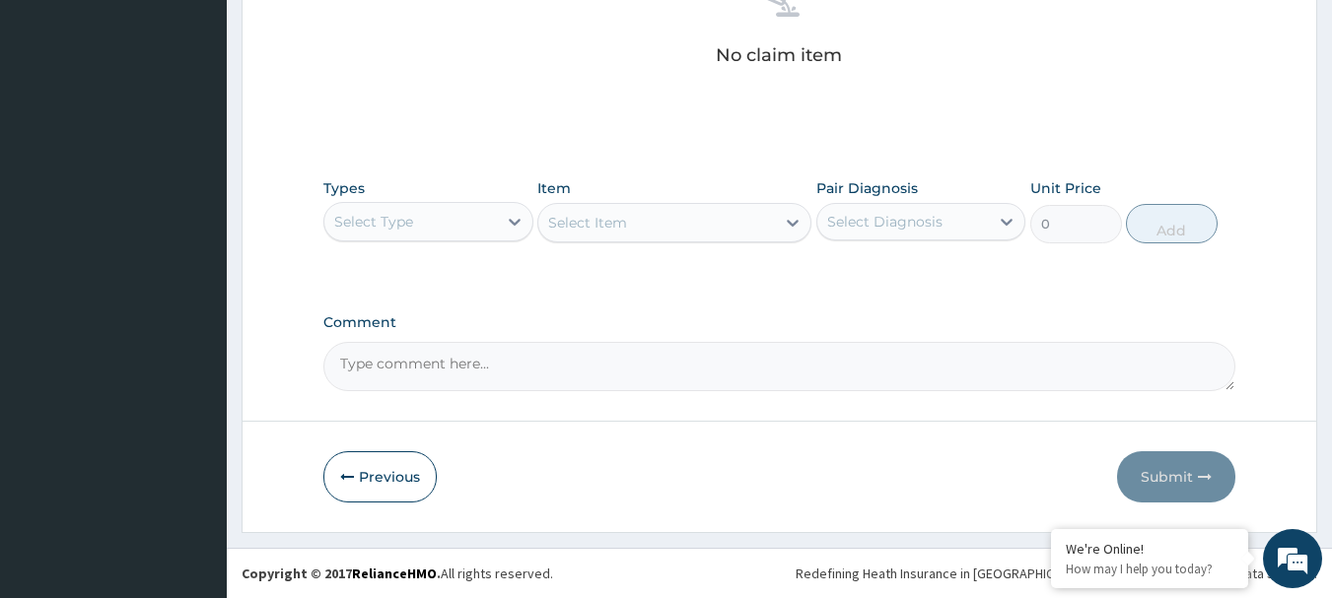
click at [888, 238] on div "Select Diagnosis" at bounding box center [921, 221] width 210 height 37
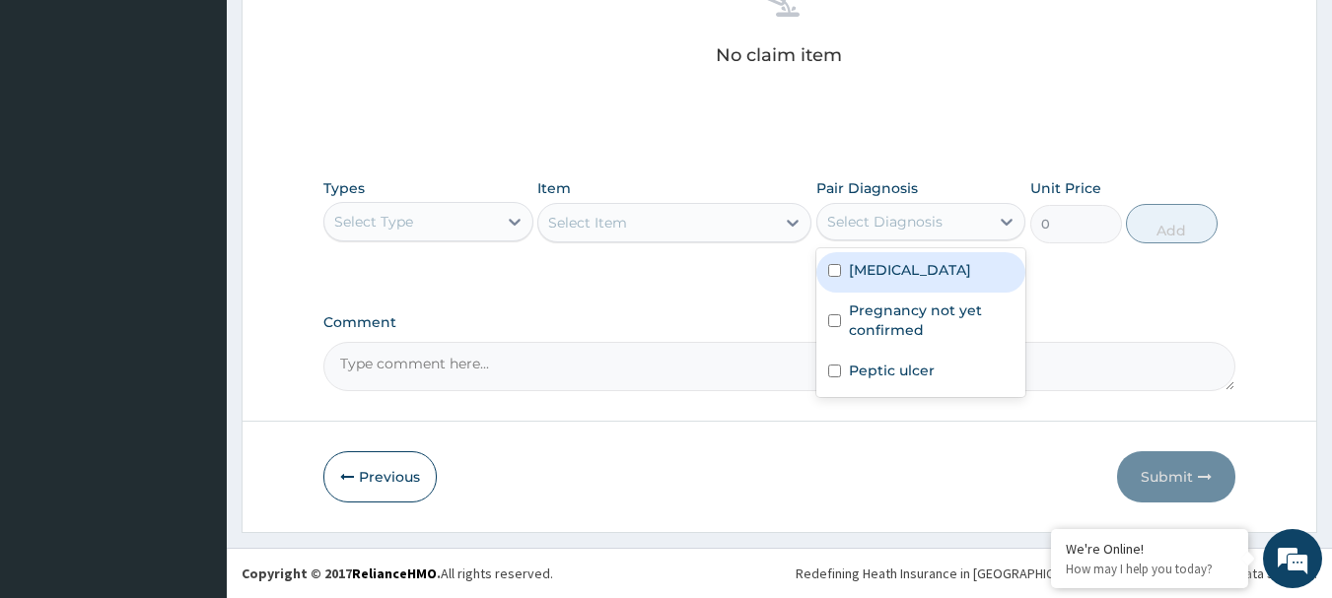
click at [871, 286] on div "Malaria" at bounding box center [921, 272] width 210 height 40
checkbox input "true"
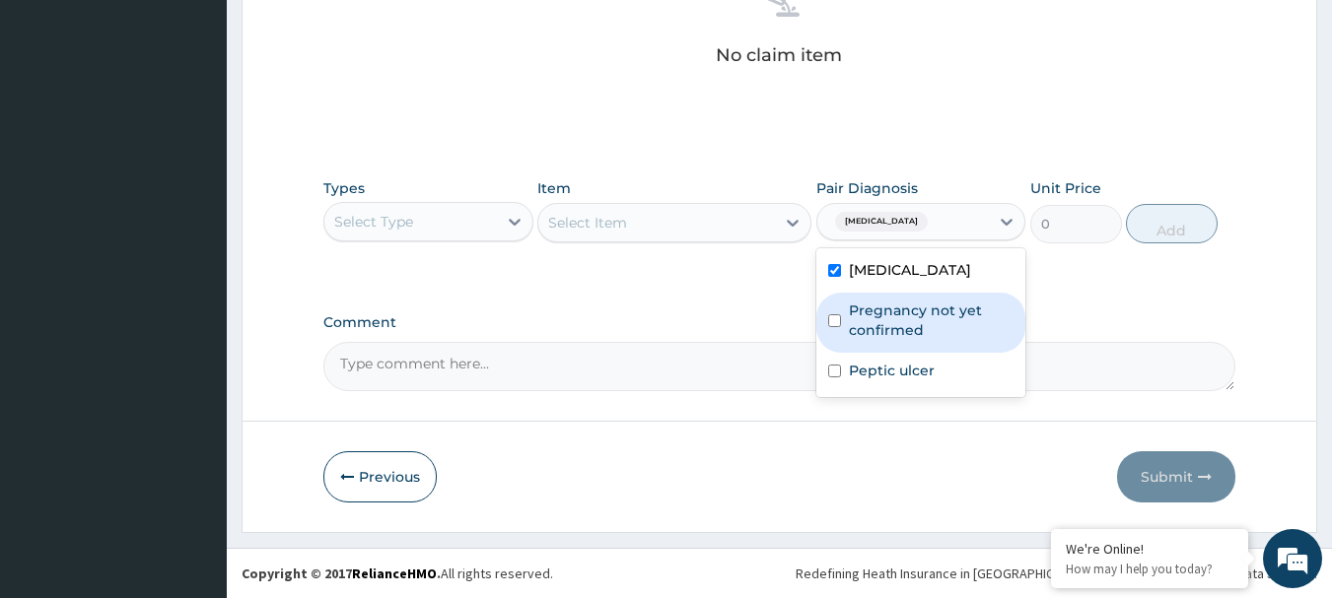
click at [871, 312] on label "Pregnancy not yet confirmed" at bounding box center [932, 320] width 166 height 39
checkbox input "true"
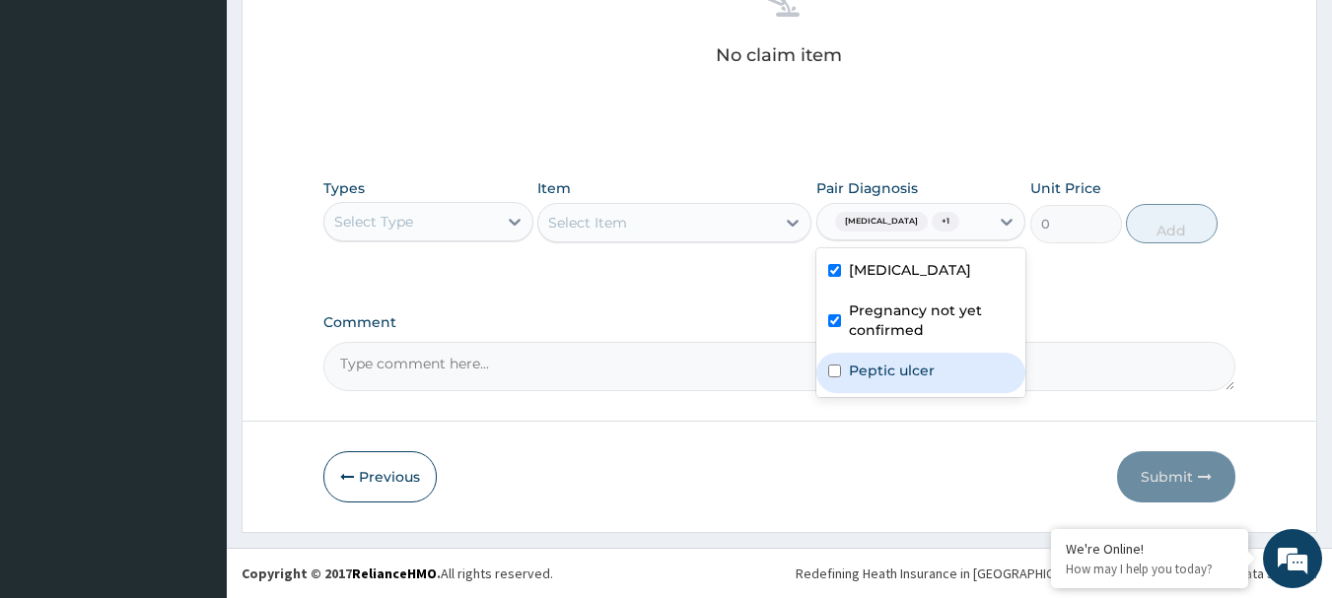
click at [880, 376] on label "Peptic ulcer" at bounding box center [892, 371] width 86 height 20
checkbox input "true"
click at [515, 225] on icon at bounding box center [515, 222] width 12 height 7
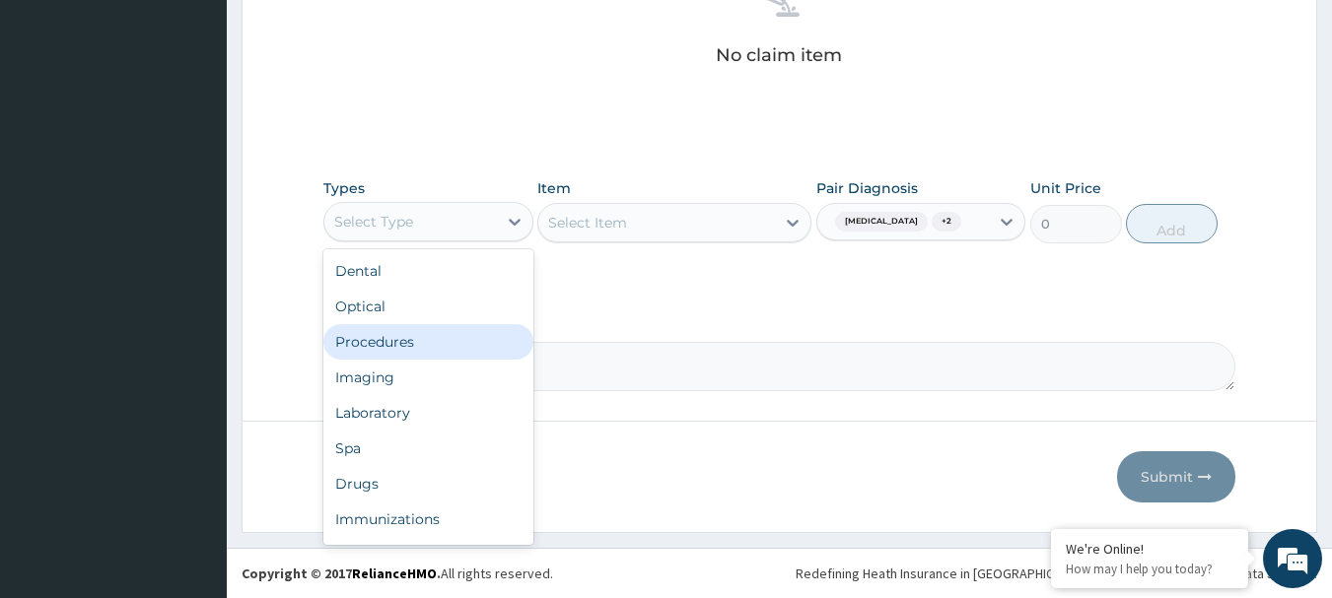
click at [431, 347] on div "Procedures" at bounding box center [428, 341] width 210 height 35
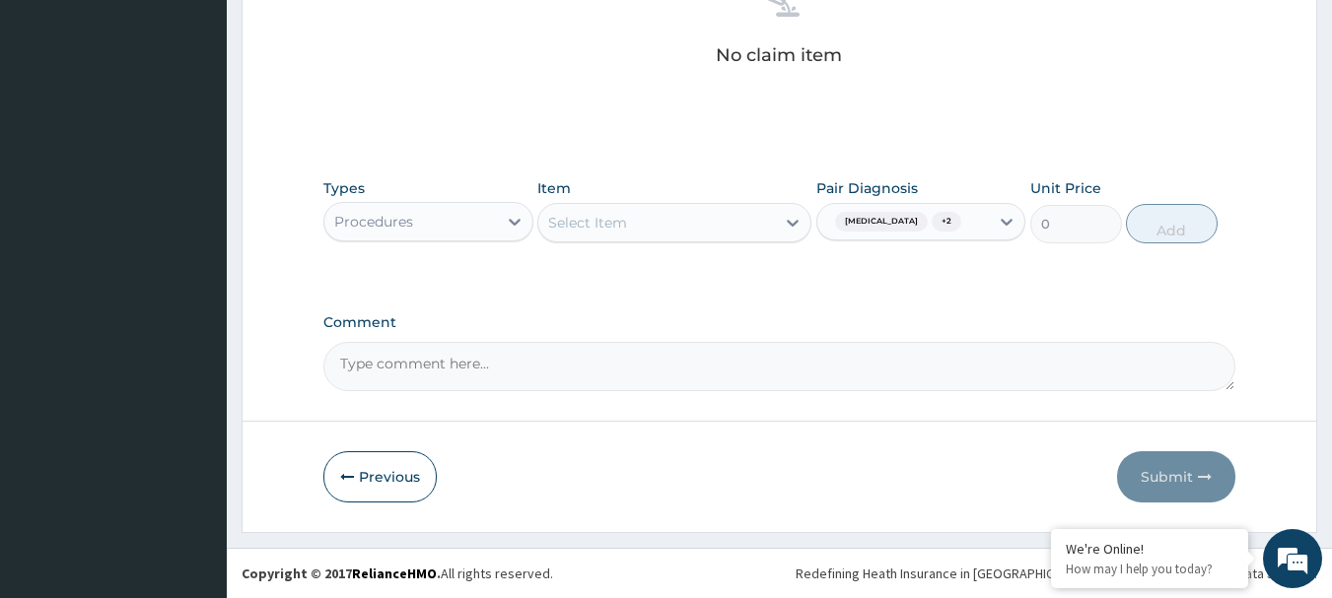
click at [687, 224] on div "Select Item" at bounding box center [656, 223] width 237 height 32
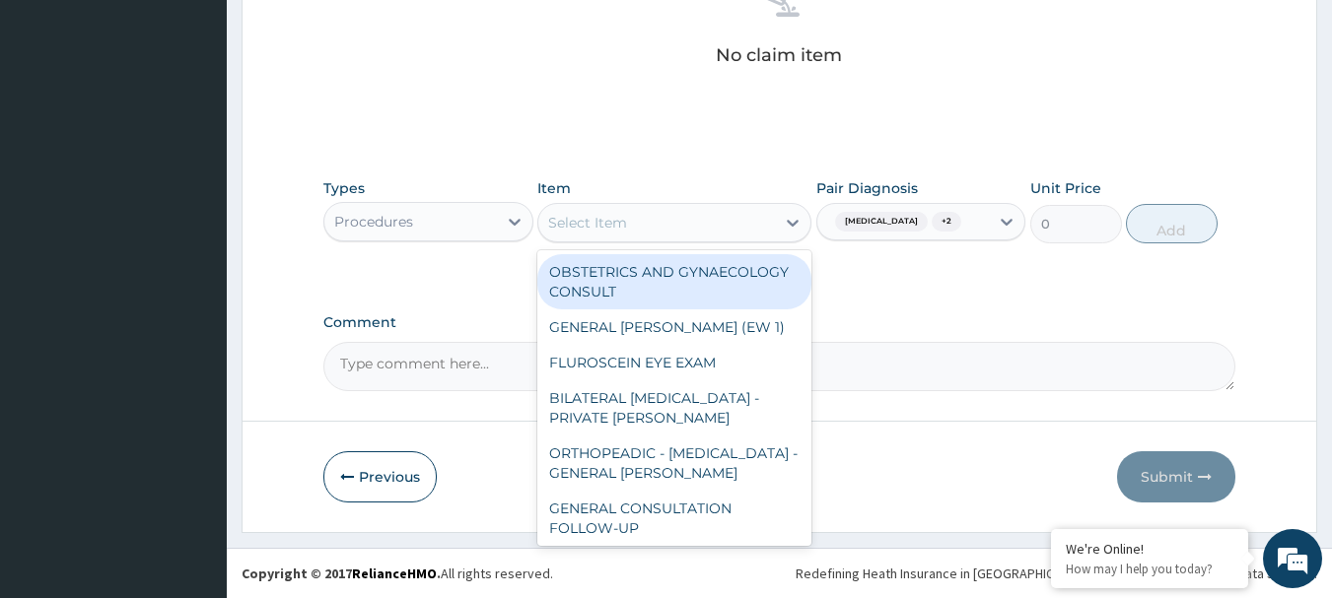
paste input "GENERAL CONSULTATION"
type input "GENERAL CONSULTATION"
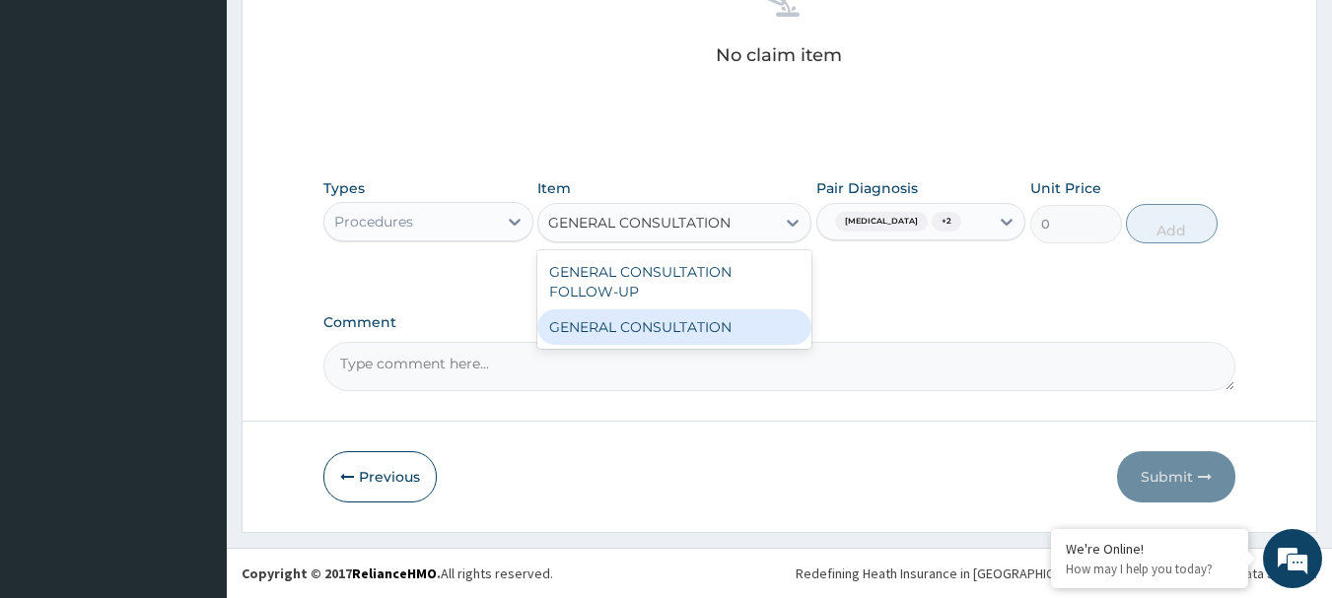
click at [690, 323] on div "GENERAL CONSULTATION" at bounding box center [674, 327] width 274 height 35
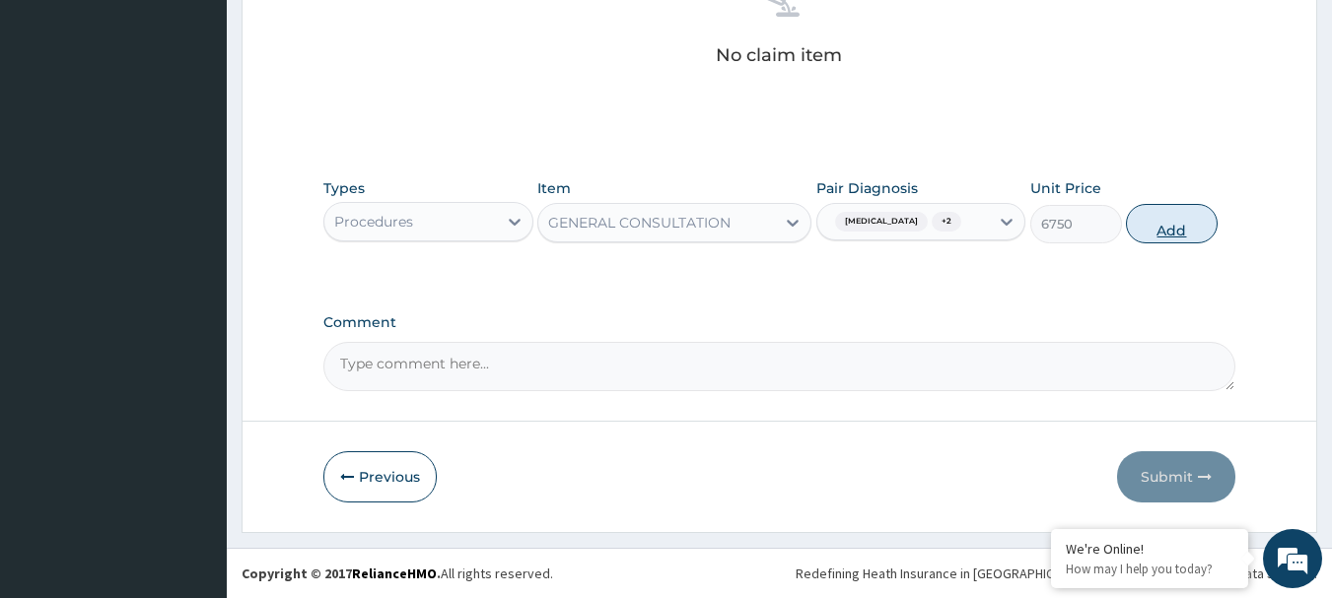
click at [1148, 233] on button "Add" at bounding box center [1172, 223] width 92 height 39
type input "0"
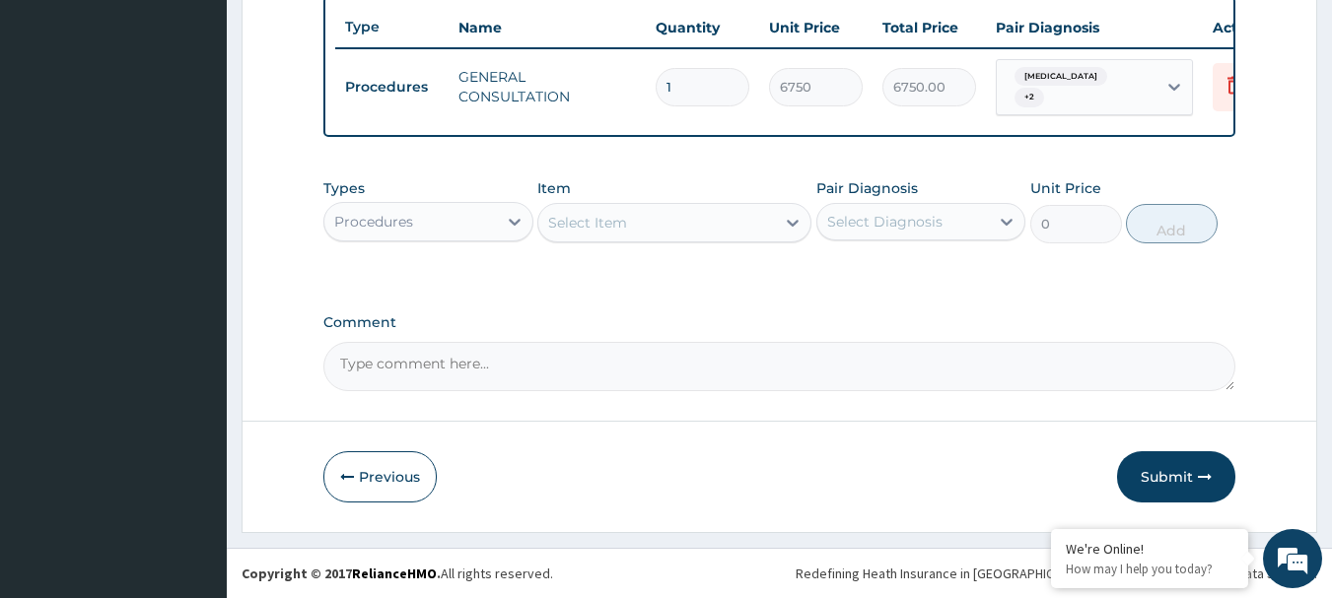
scroll to position [744, 0]
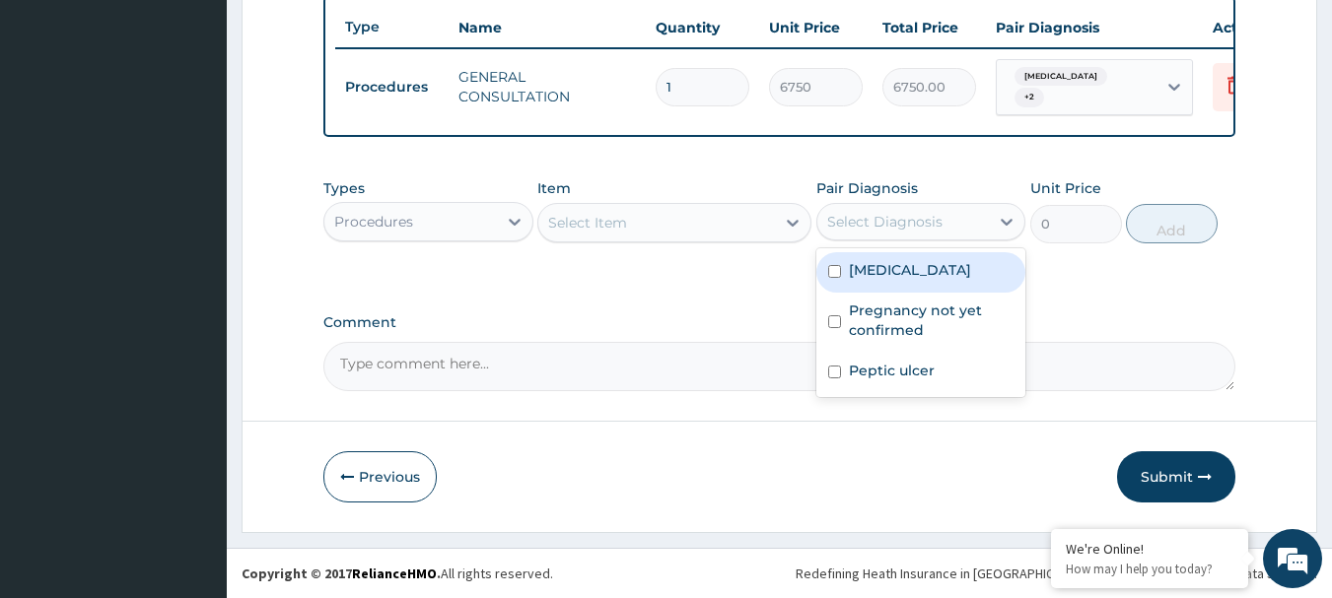
click at [941, 229] on div "Select Diagnosis" at bounding box center [903, 222] width 173 height 32
click at [927, 273] on div "Malaria" at bounding box center [921, 272] width 210 height 40
checkbox input "true"
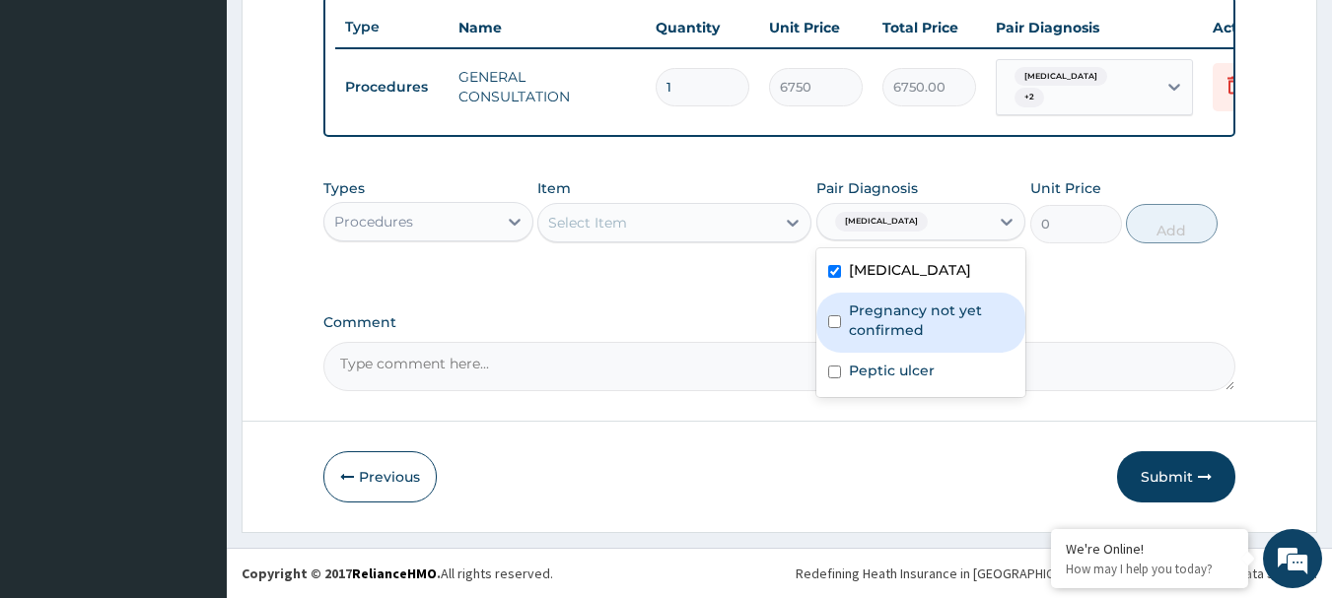
click at [916, 311] on label "Pregnancy not yet confirmed" at bounding box center [932, 320] width 166 height 39
checkbox input "true"
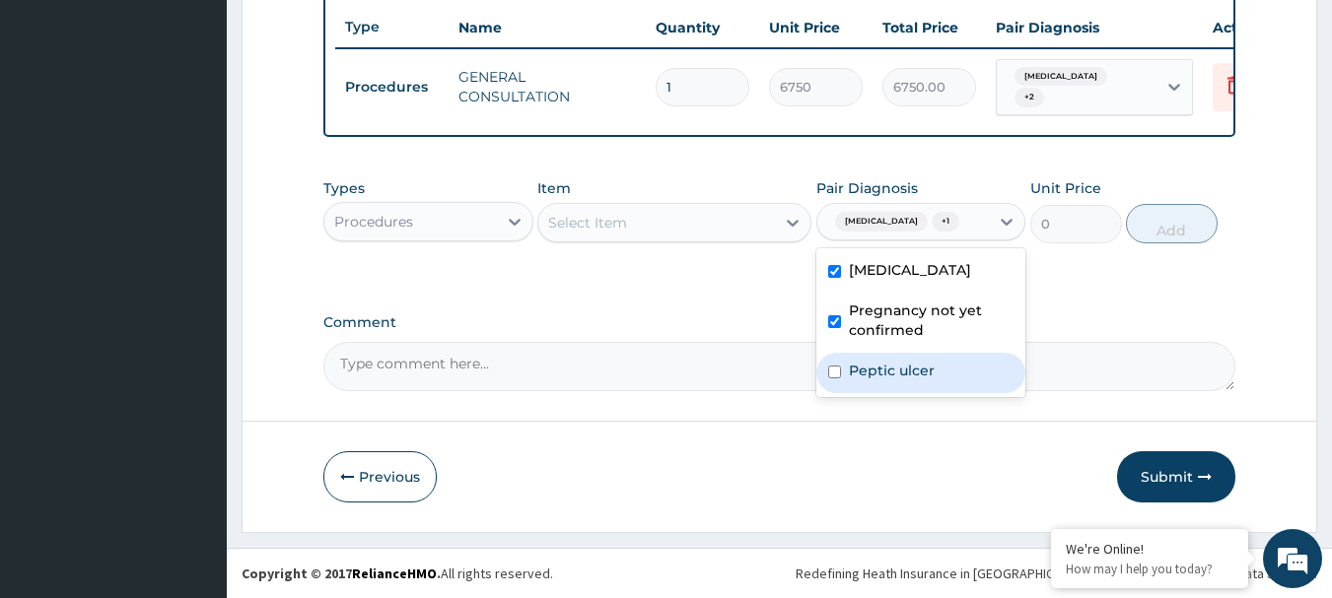
click at [903, 376] on label "Peptic ulcer" at bounding box center [892, 371] width 86 height 20
checkbox input "true"
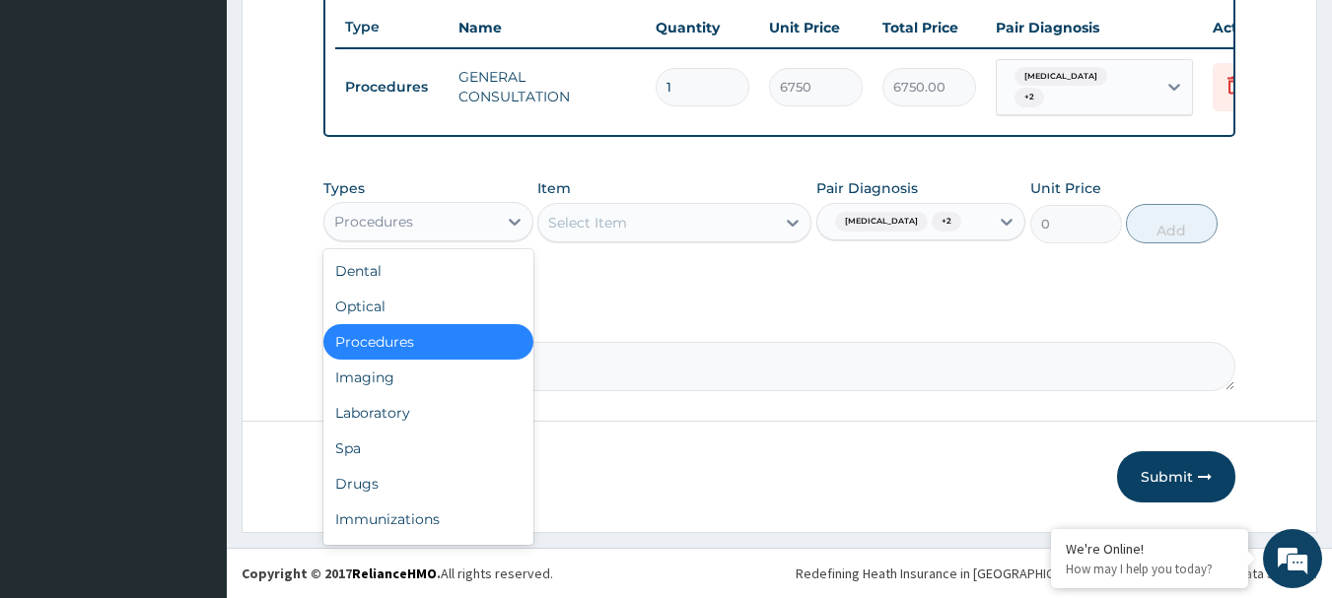
click at [476, 220] on div "Procedures" at bounding box center [410, 222] width 173 height 32
click at [438, 413] on div "Laboratory" at bounding box center [428, 412] width 210 height 35
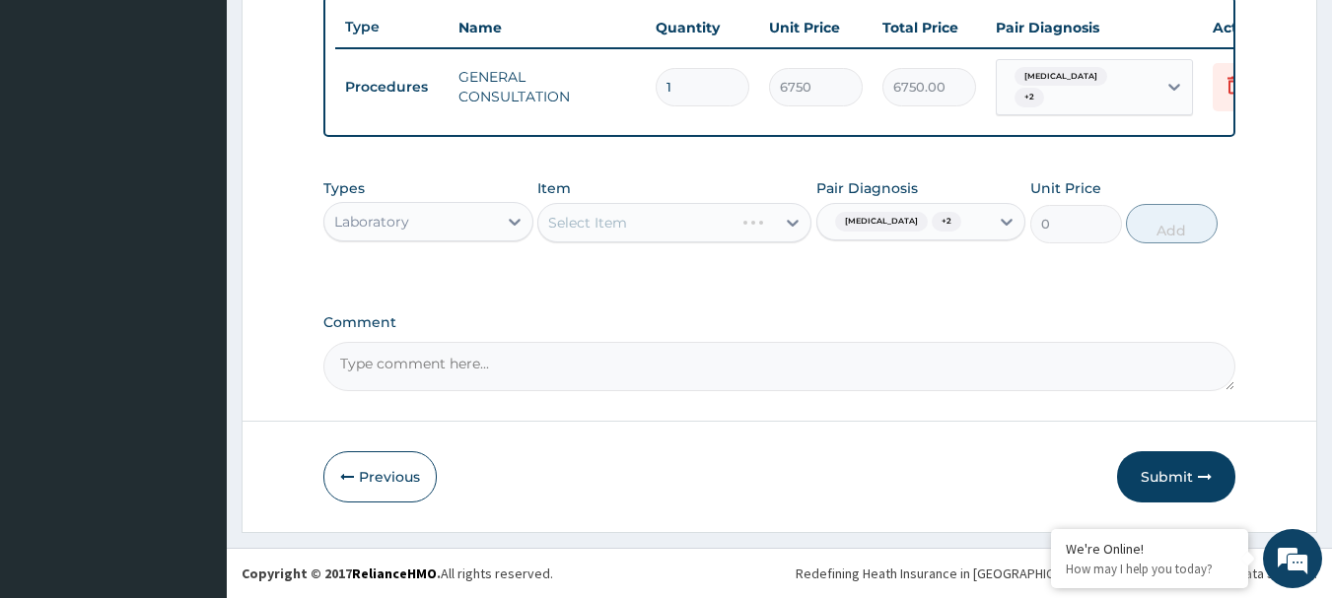
click at [615, 218] on div "Select Item" at bounding box center [674, 222] width 274 height 39
click at [662, 222] on div "Select Item" at bounding box center [674, 222] width 274 height 39
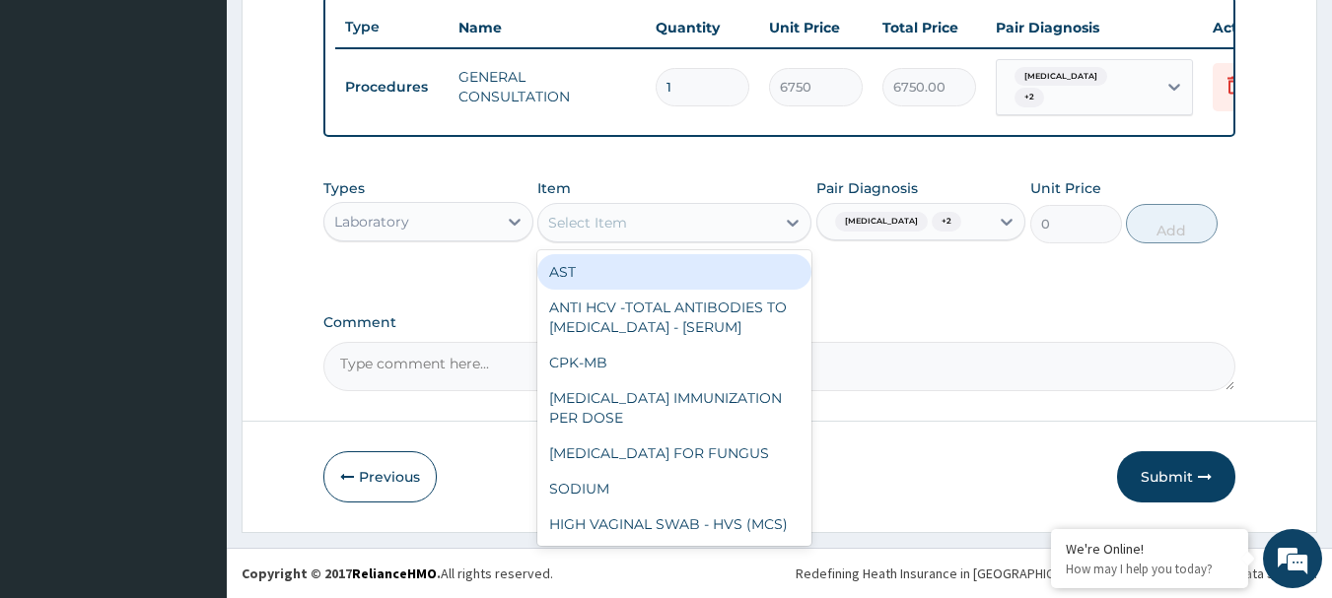
click at [682, 218] on div "Select Item" at bounding box center [656, 223] width 237 height 32
paste input "FBC - (FULL BLOOD COUNT WITH PLATELET AND RED INDICES)"
type input "FBC - (FULL BLOOD COUNT WITH PLATELET AND RED INDICES)"
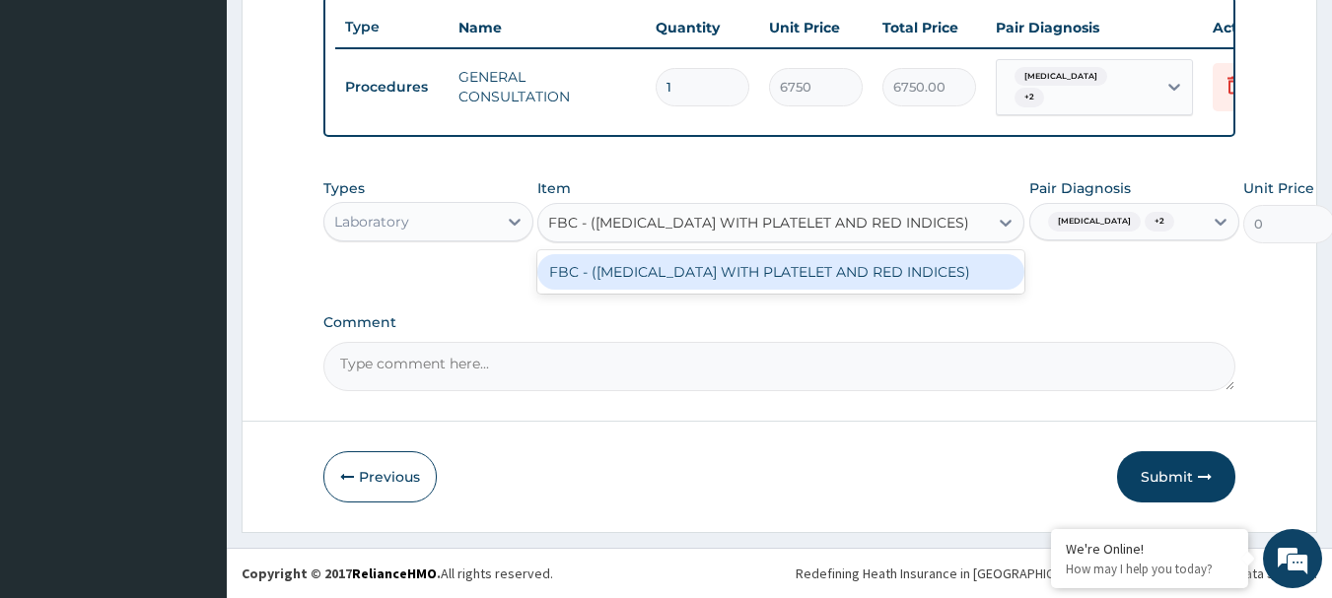
scroll to position [0, 25]
click at [693, 276] on div "FBC - (FULL BLOOD COUNT WITH PLATELET AND RED INDICES)" at bounding box center [780, 271] width 487 height 35
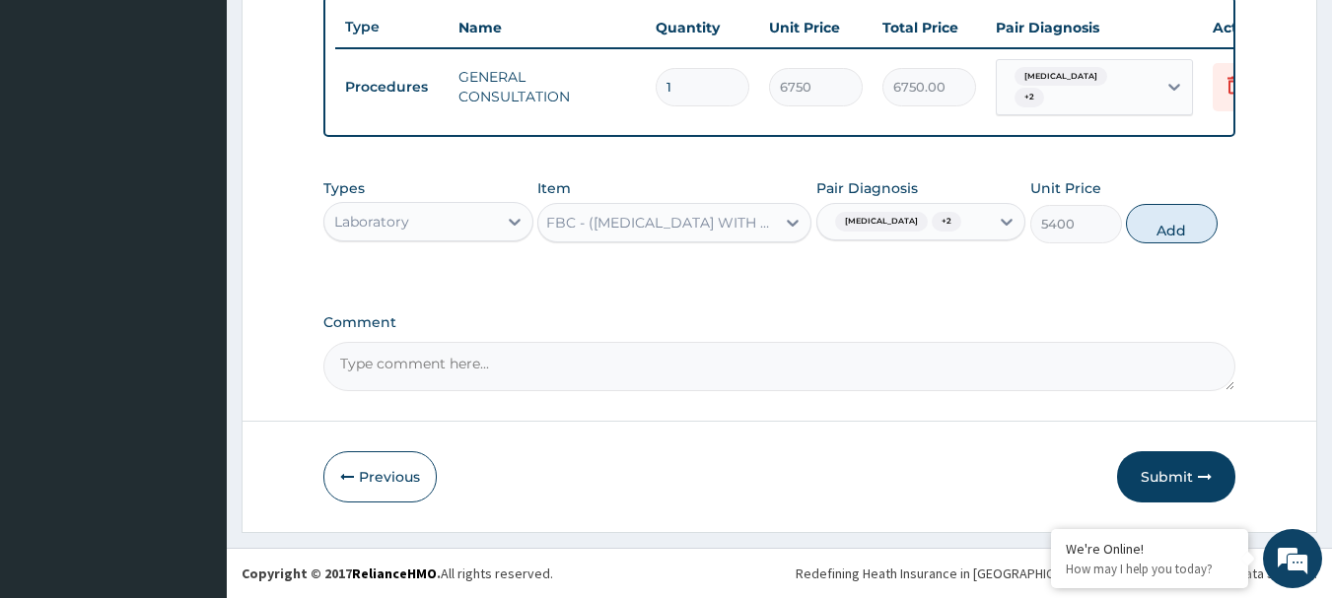
scroll to position [0, 2]
click at [1158, 231] on button "Add" at bounding box center [1172, 223] width 92 height 39
type input "0"
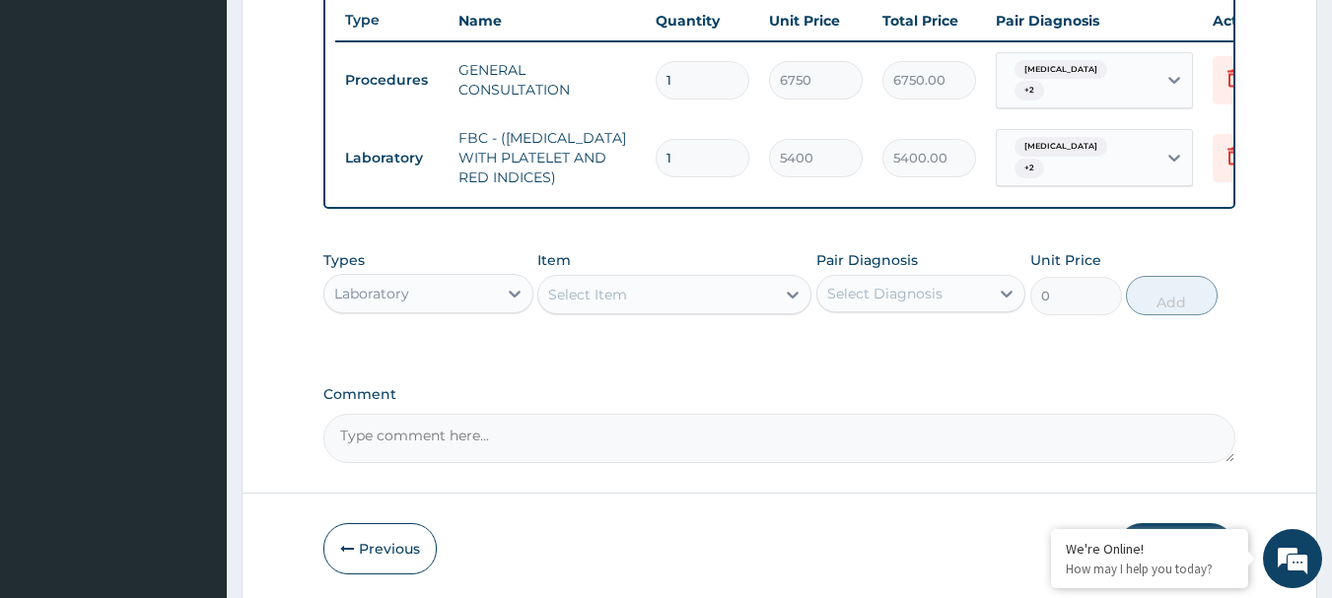
scroll to position [0, 0]
click at [978, 289] on div "Select Diagnosis" at bounding box center [903, 294] width 173 height 32
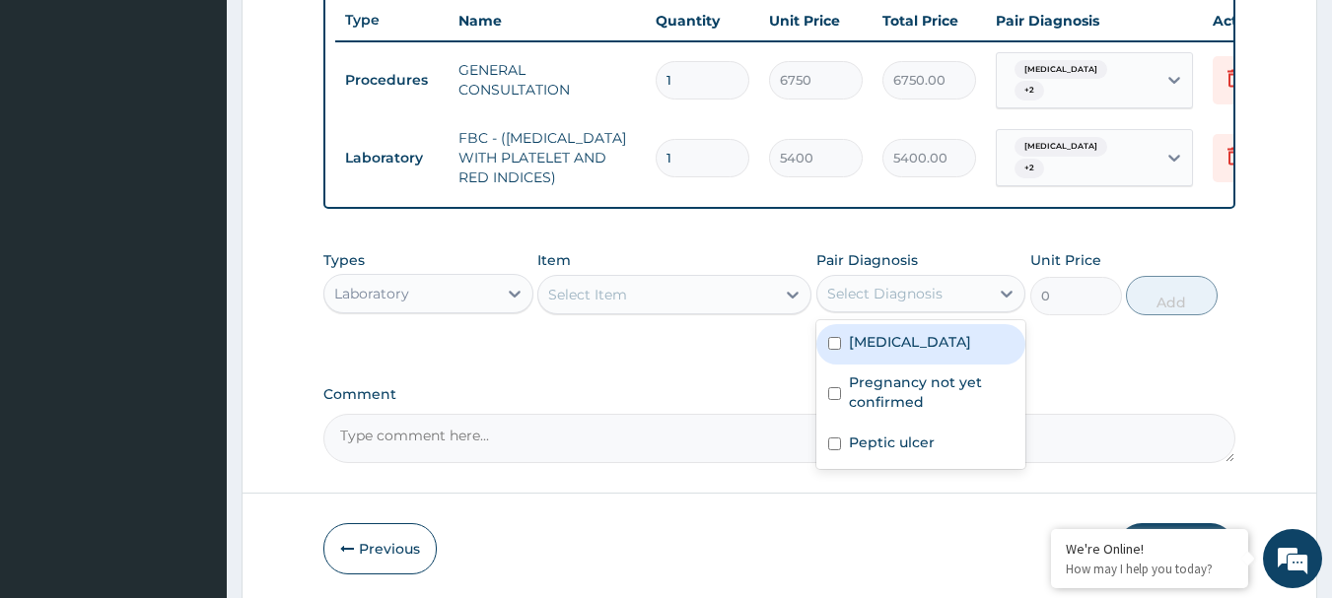
click at [897, 361] on div "Malaria" at bounding box center [921, 344] width 210 height 40
checkbox input "true"
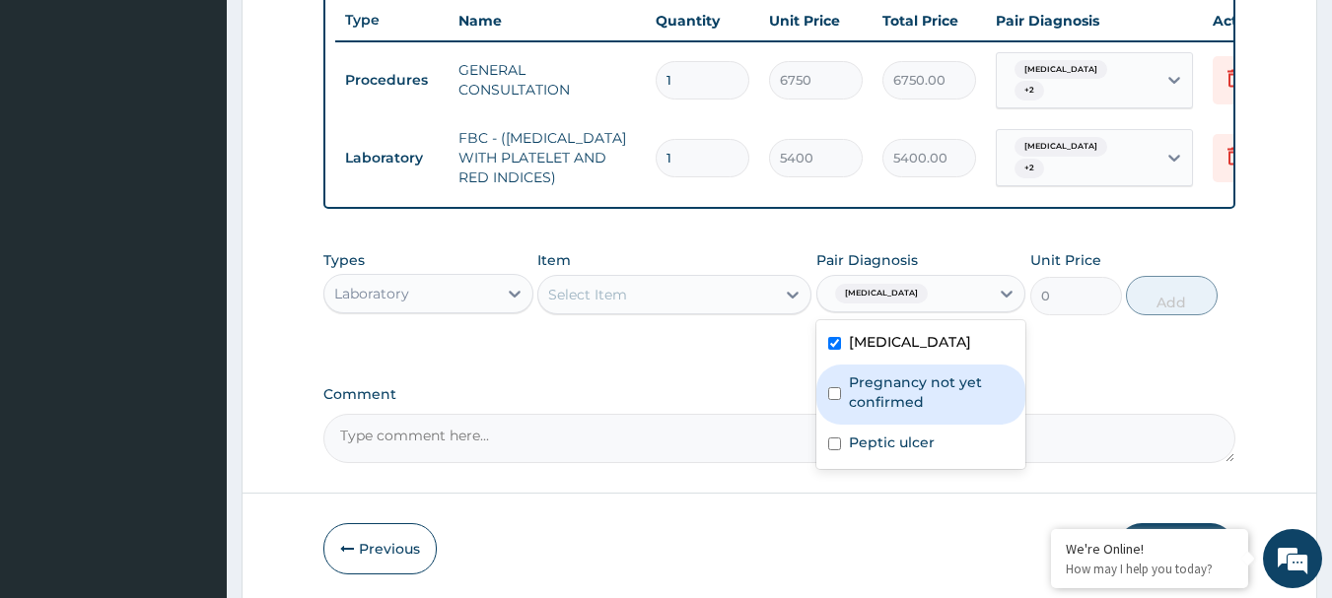
click at [894, 389] on label "Pregnancy not yet confirmed" at bounding box center [932, 392] width 166 height 39
checkbox input "true"
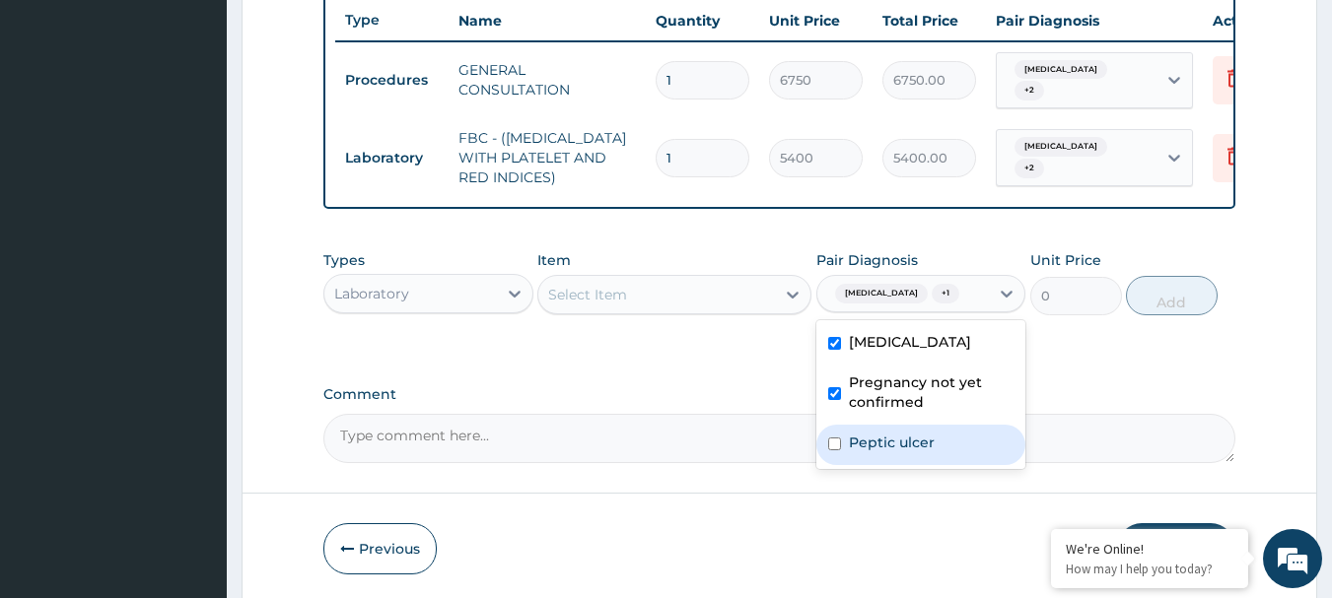
click at [886, 440] on label "Peptic ulcer" at bounding box center [892, 443] width 86 height 20
checkbox input "true"
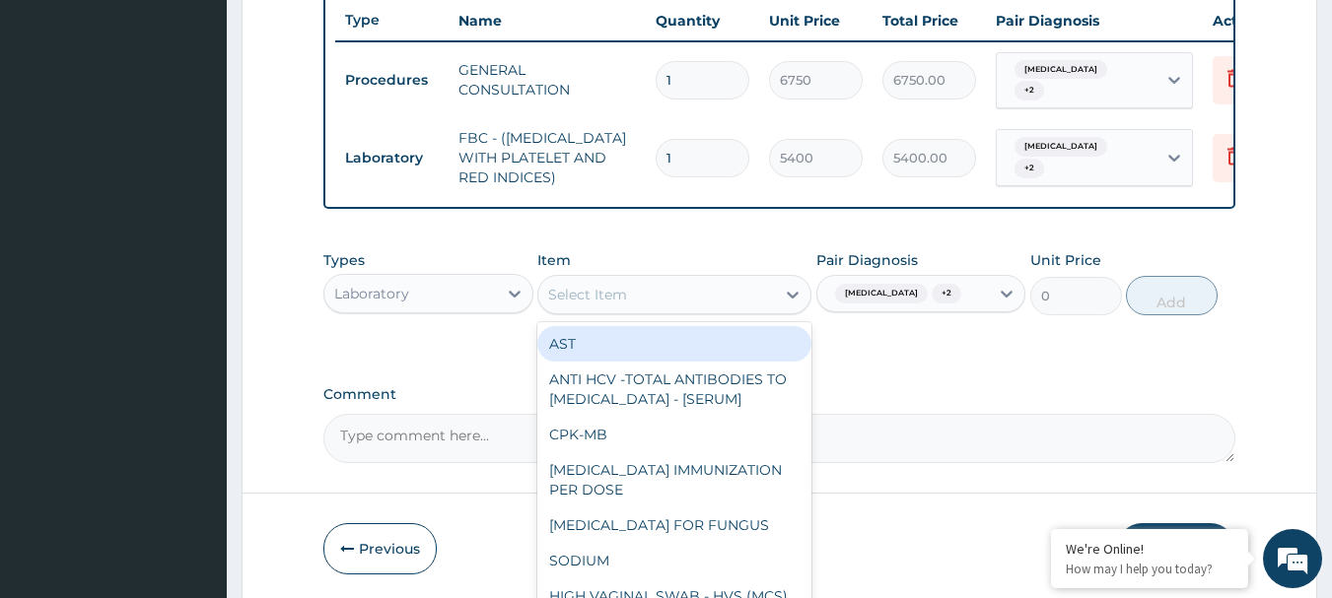
click at [682, 302] on div "Select Item" at bounding box center [656, 295] width 237 height 32
paste input "PREGNANCY TEST"
type input "PREGNANCY TEST"
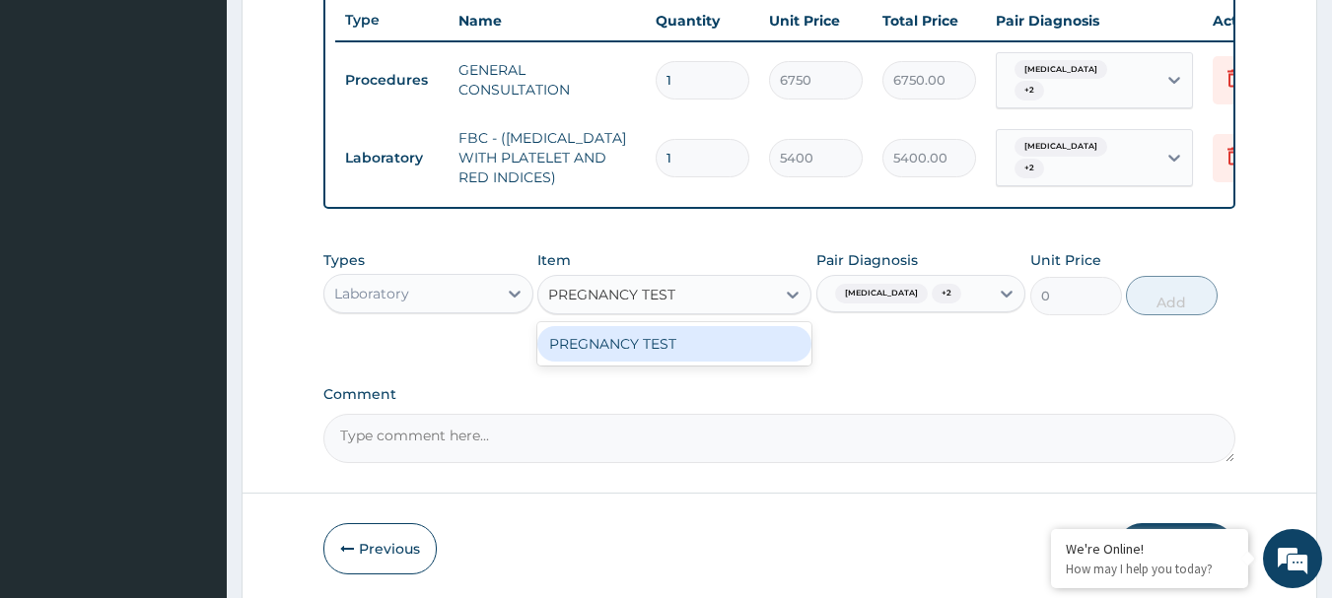
click at [649, 358] on div "PREGNANCY TEST" at bounding box center [674, 343] width 274 height 35
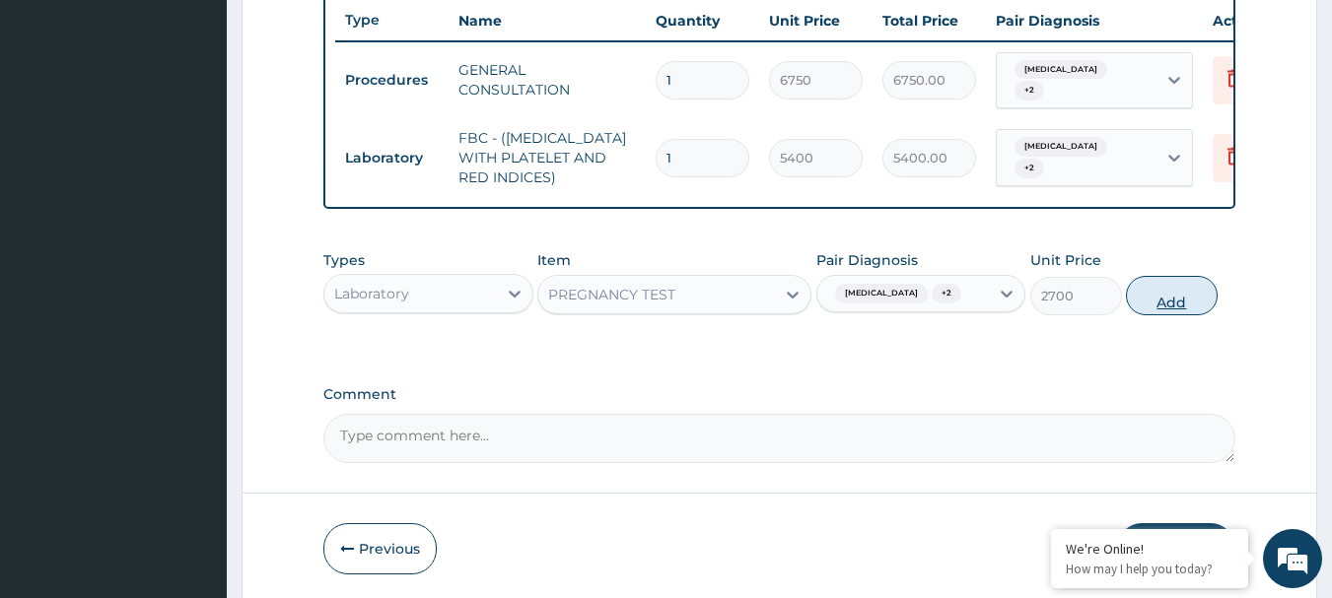
click at [1159, 305] on button "Add" at bounding box center [1172, 295] width 92 height 39
type input "0"
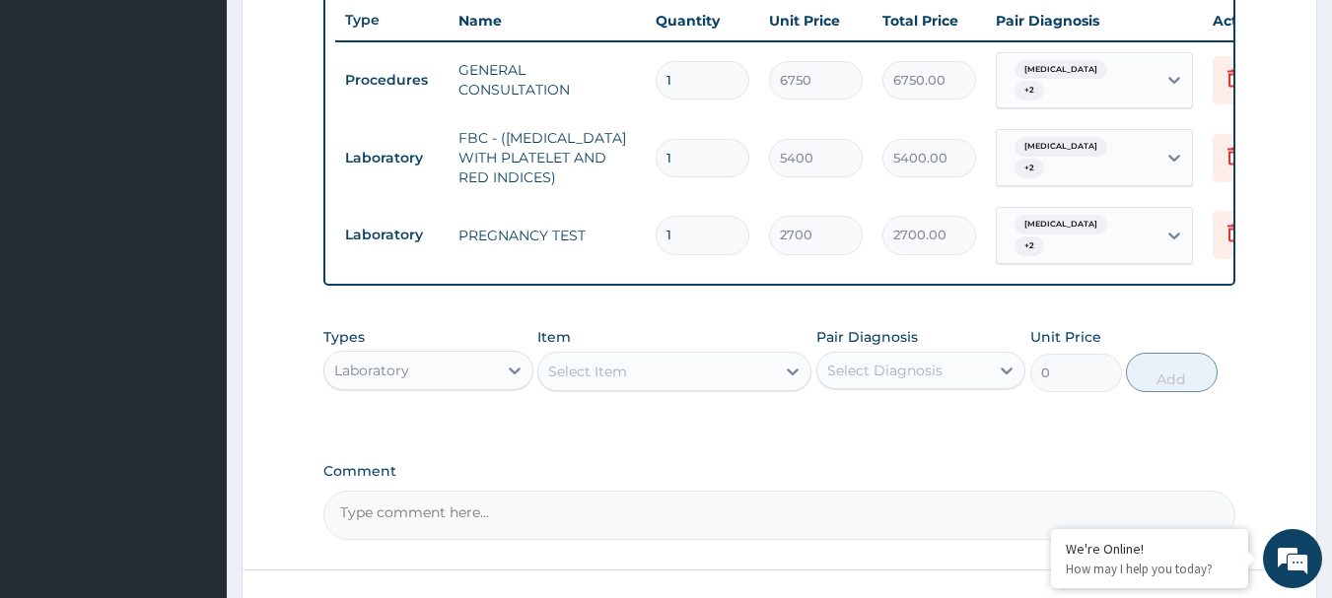
click at [938, 365] on div "Select Diagnosis" at bounding box center [884, 371] width 115 height 20
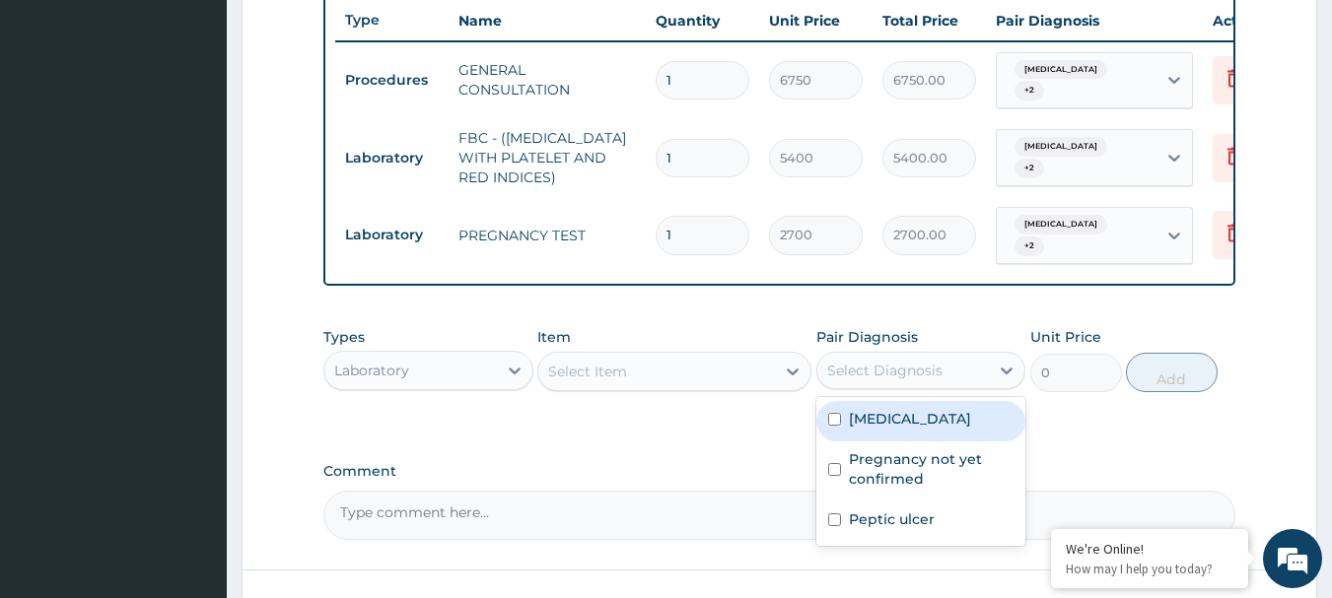
click at [899, 412] on label "Malaria" at bounding box center [910, 419] width 122 height 20
checkbox input "true"
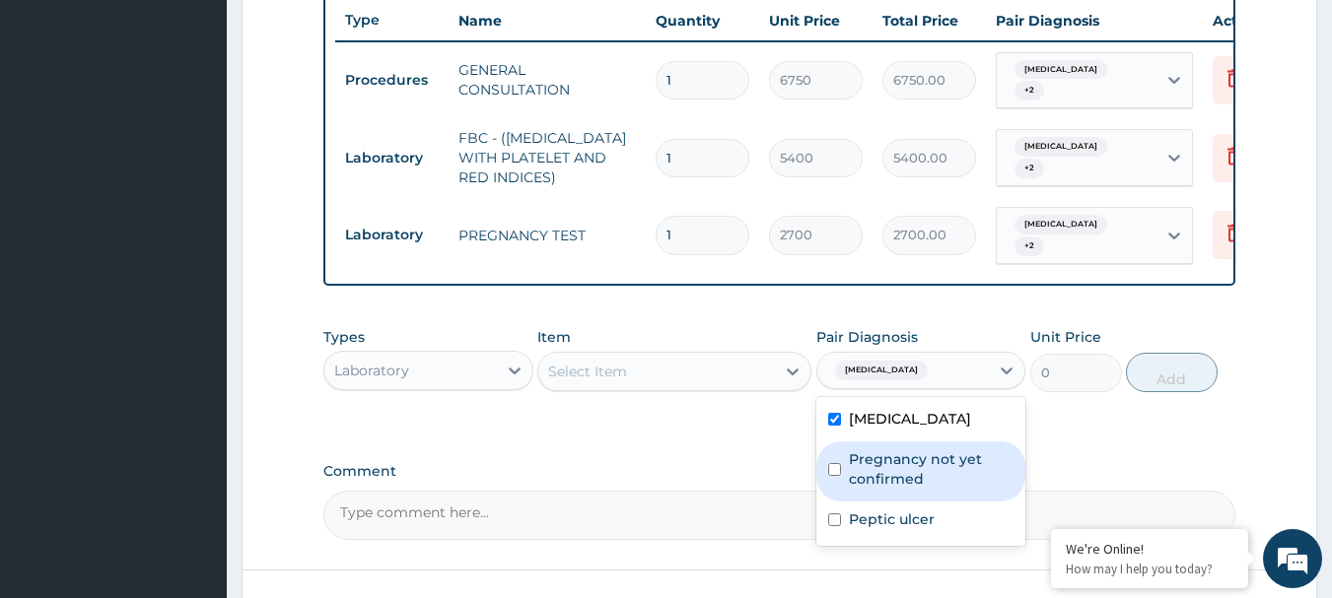
click at [894, 463] on label "Pregnancy not yet confirmed" at bounding box center [932, 469] width 166 height 39
checkbox input "true"
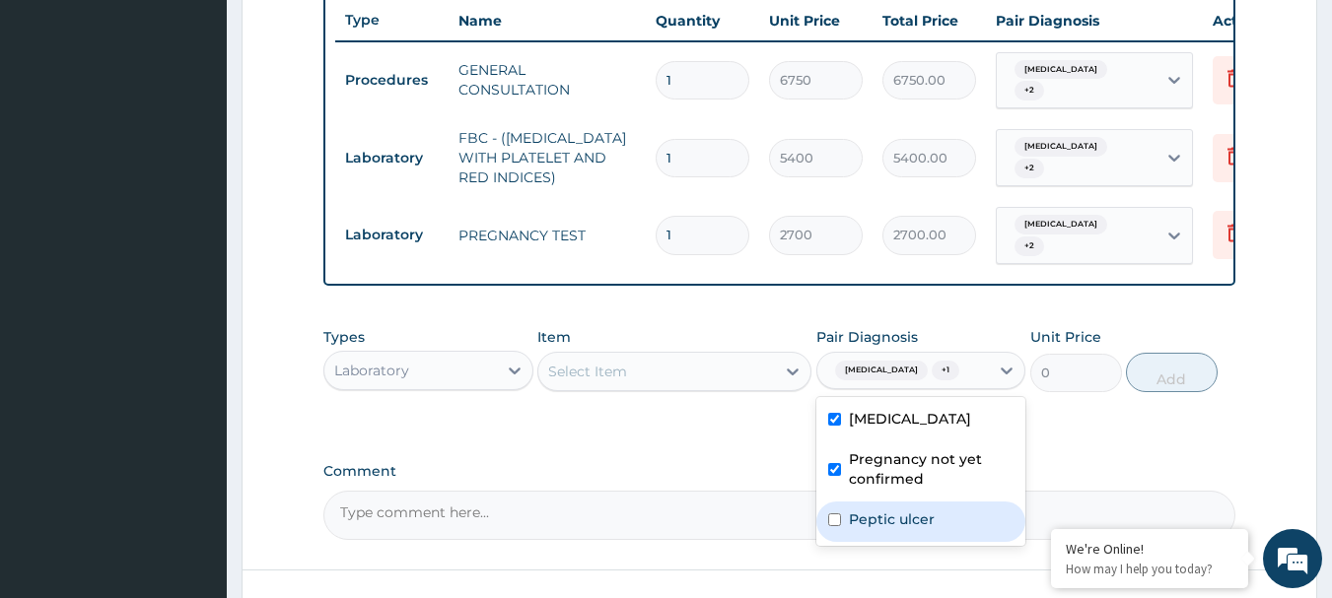
click at [894, 514] on label "Peptic ulcer" at bounding box center [892, 520] width 86 height 20
checkbox input "true"
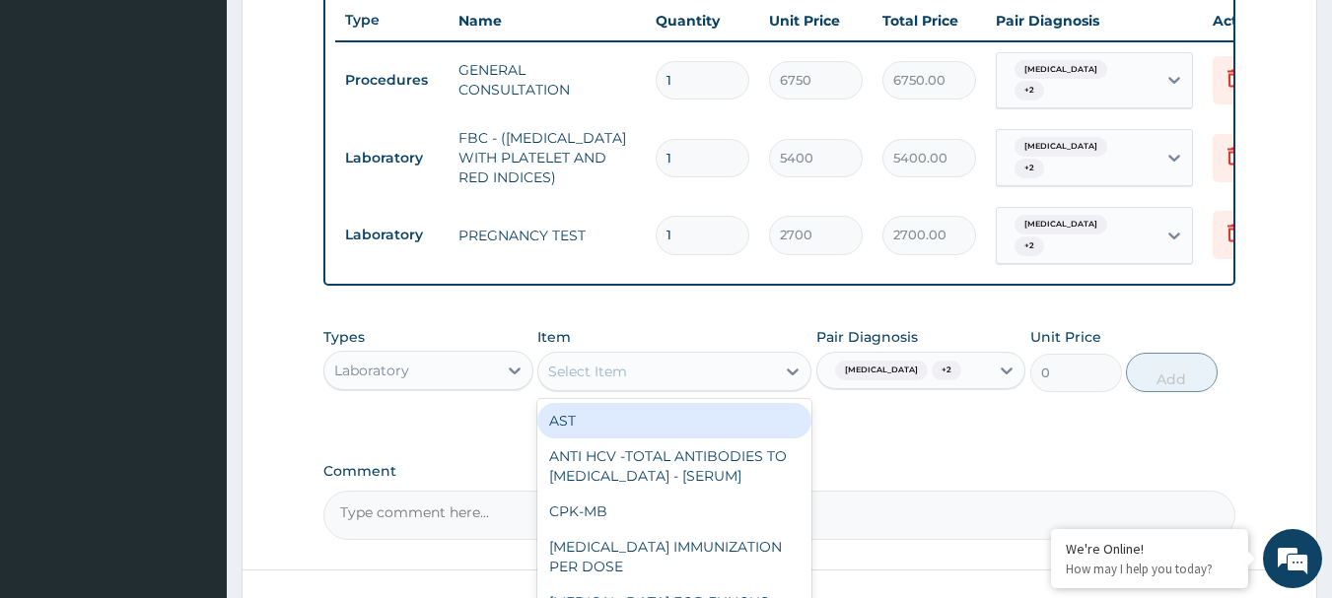
click at [706, 375] on div "Select Item" at bounding box center [656, 372] width 237 height 32
paste input "MALARIA RDT"
type input "MALARIA RDT"
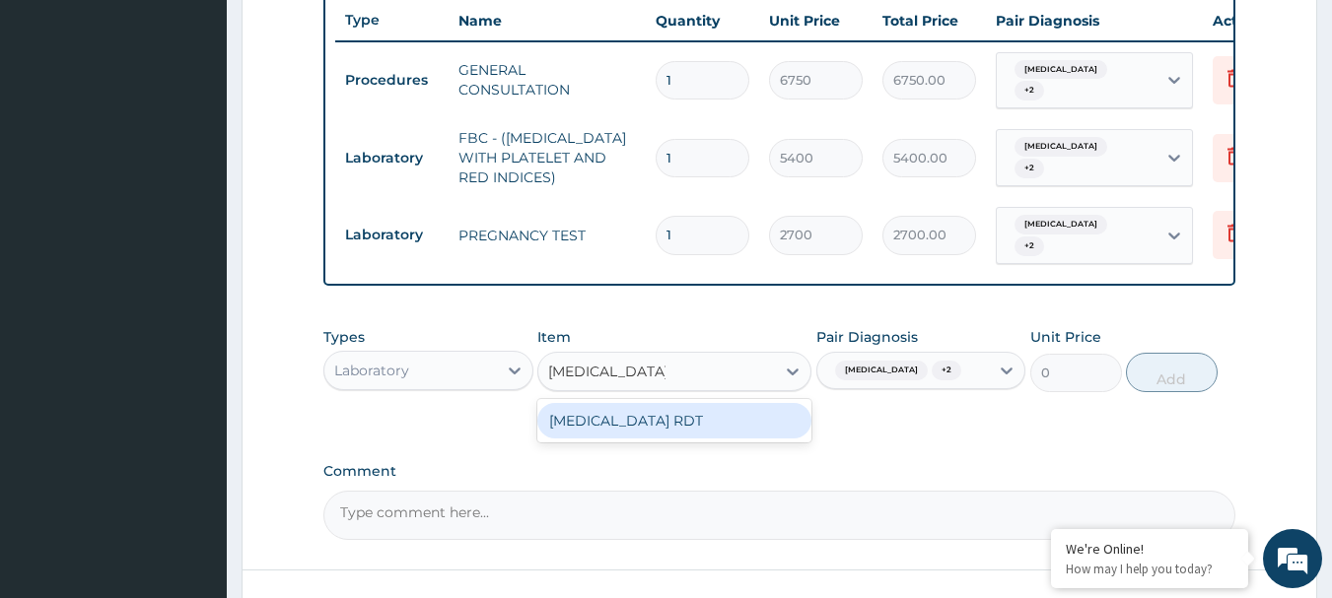
click at [665, 425] on div "MALARIA RDT" at bounding box center [674, 420] width 274 height 35
type input "2700"
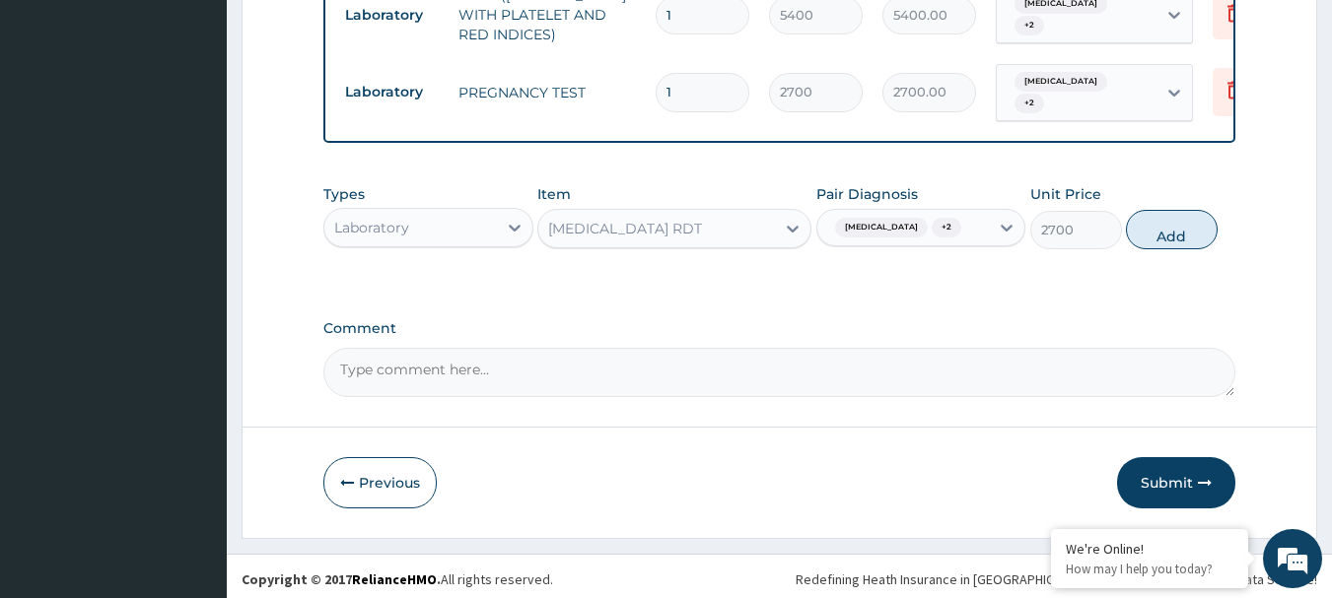
scroll to position [891, 0]
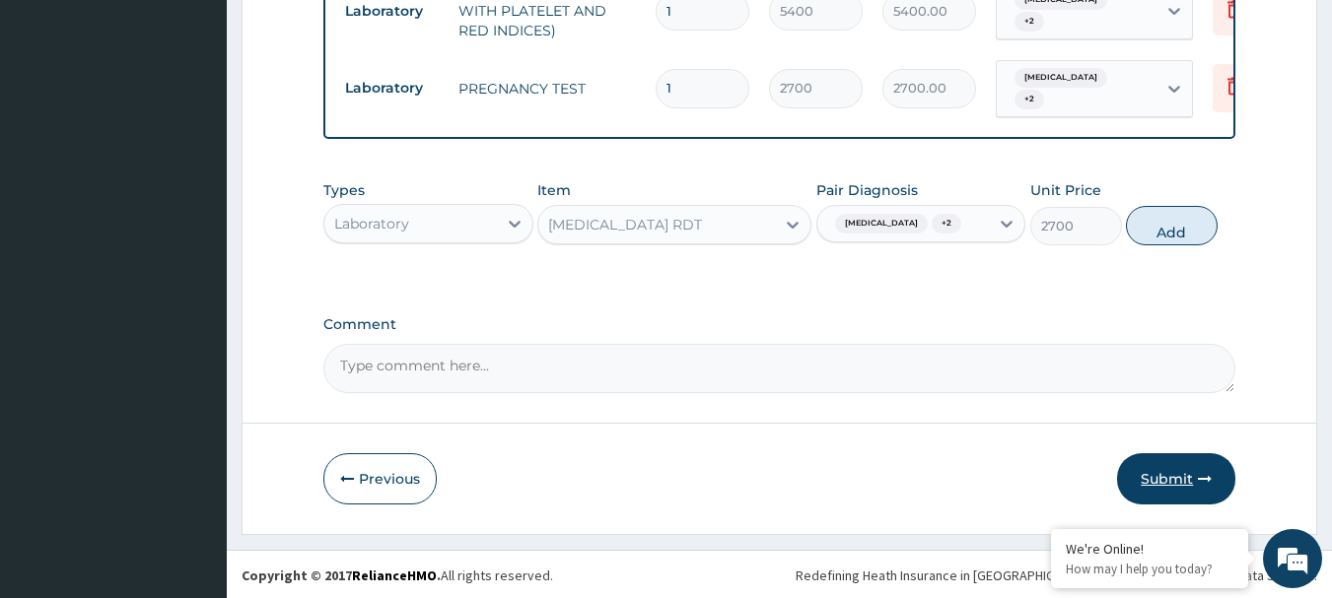
click at [1162, 474] on button "Submit" at bounding box center [1176, 478] width 118 height 51
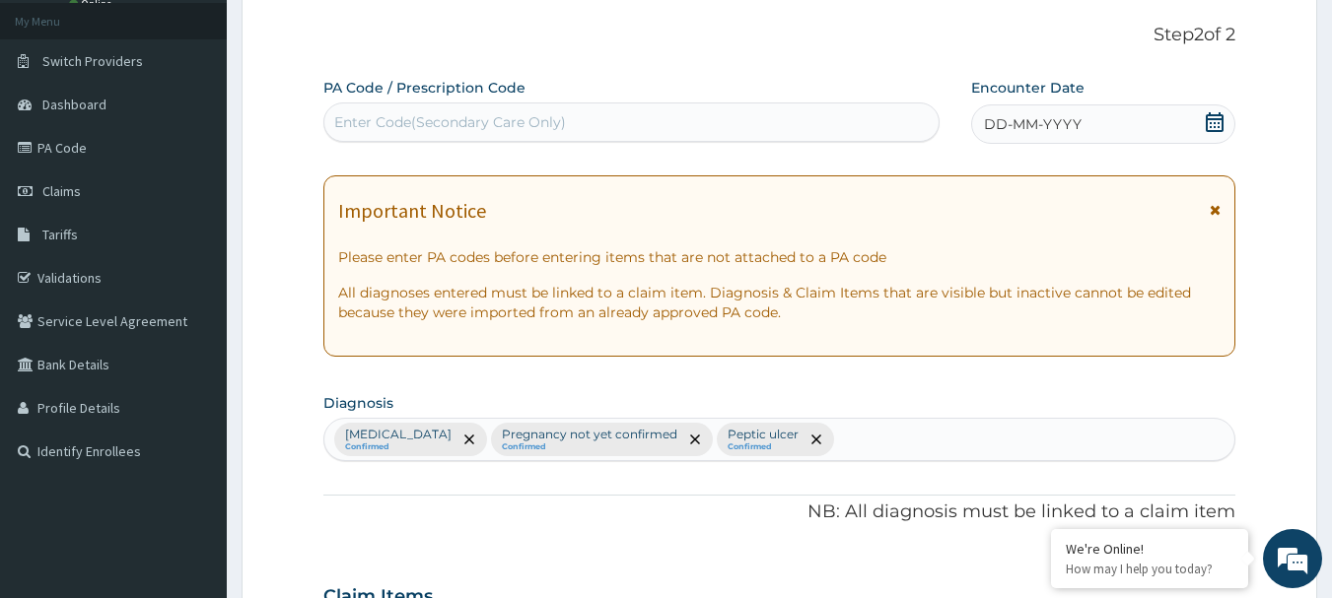
scroll to position [103, 0]
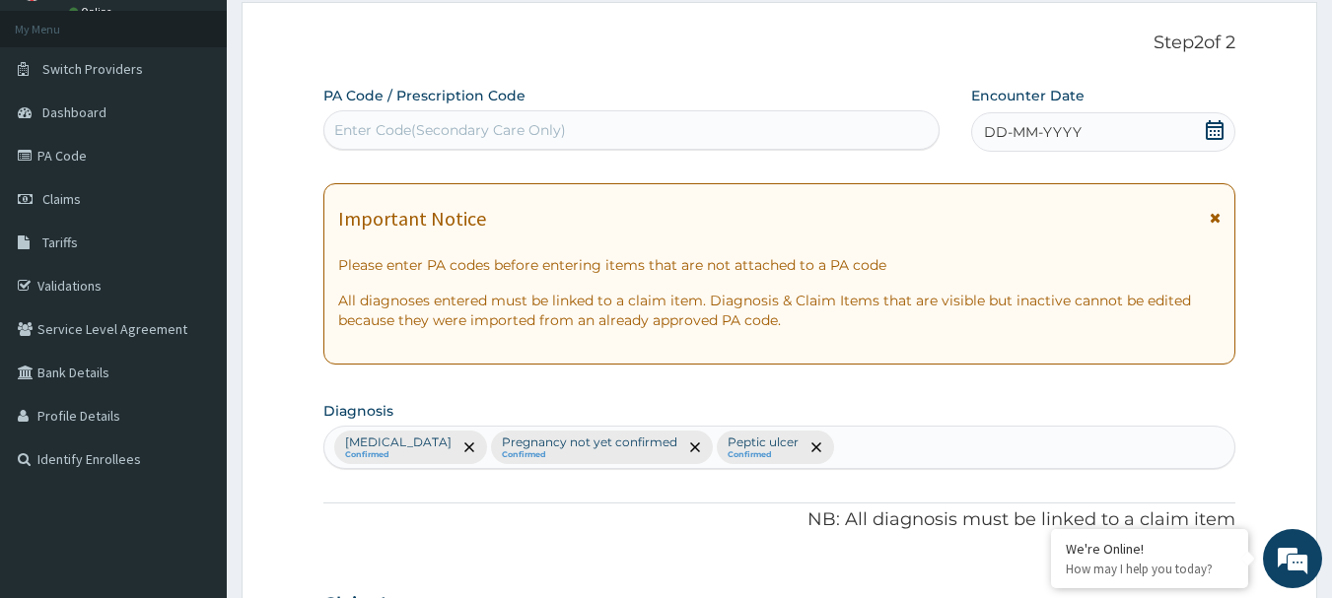
click at [1223, 134] on icon at bounding box center [1215, 130] width 18 height 20
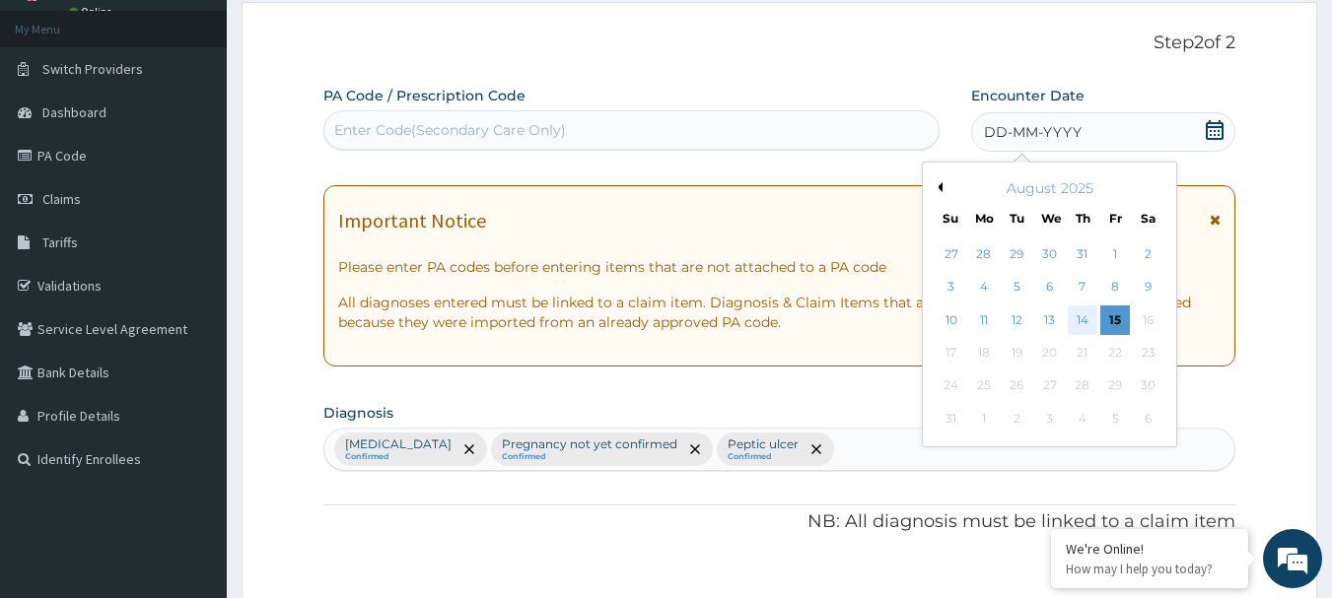
click at [1087, 312] on div "14" at bounding box center [1083, 321] width 30 height 30
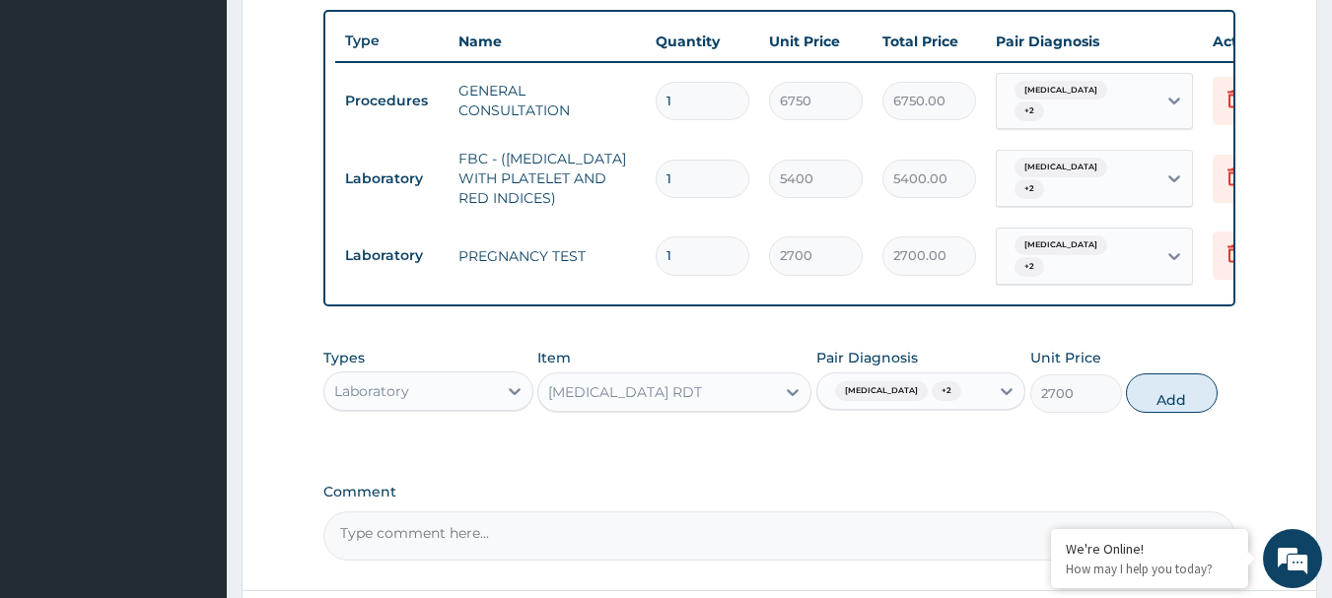
scroll to position [891, 0]
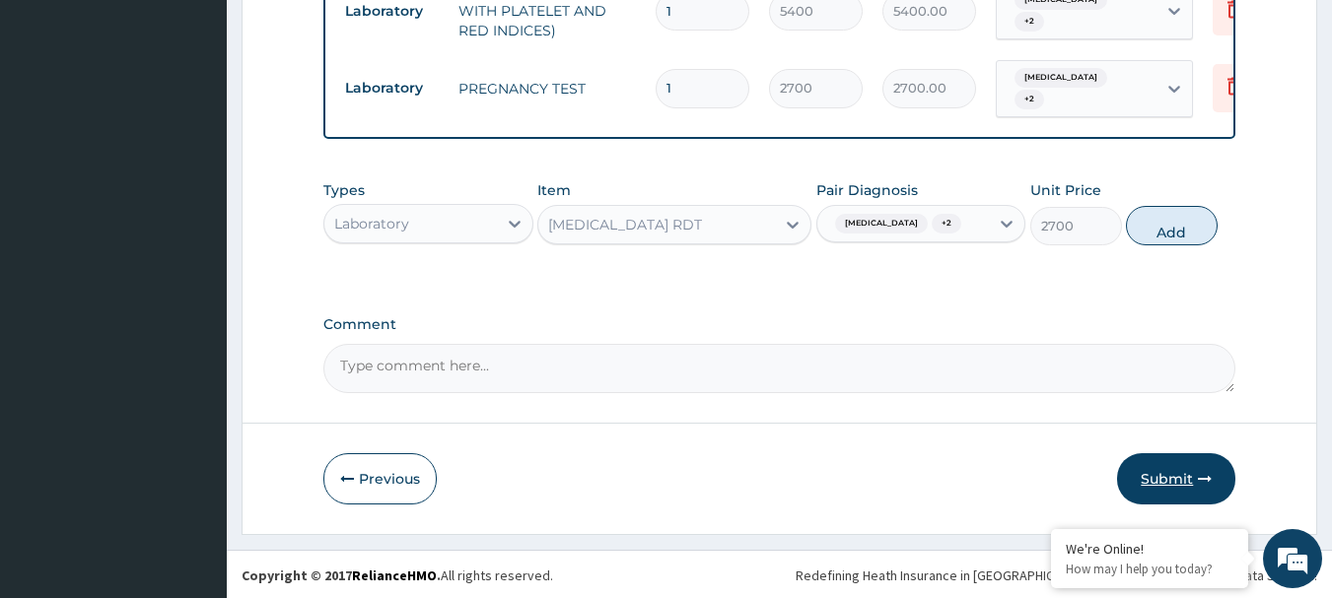
click at [1157, 488] on button "Submit" at bounding box center [1176, 478] width 118 height 51
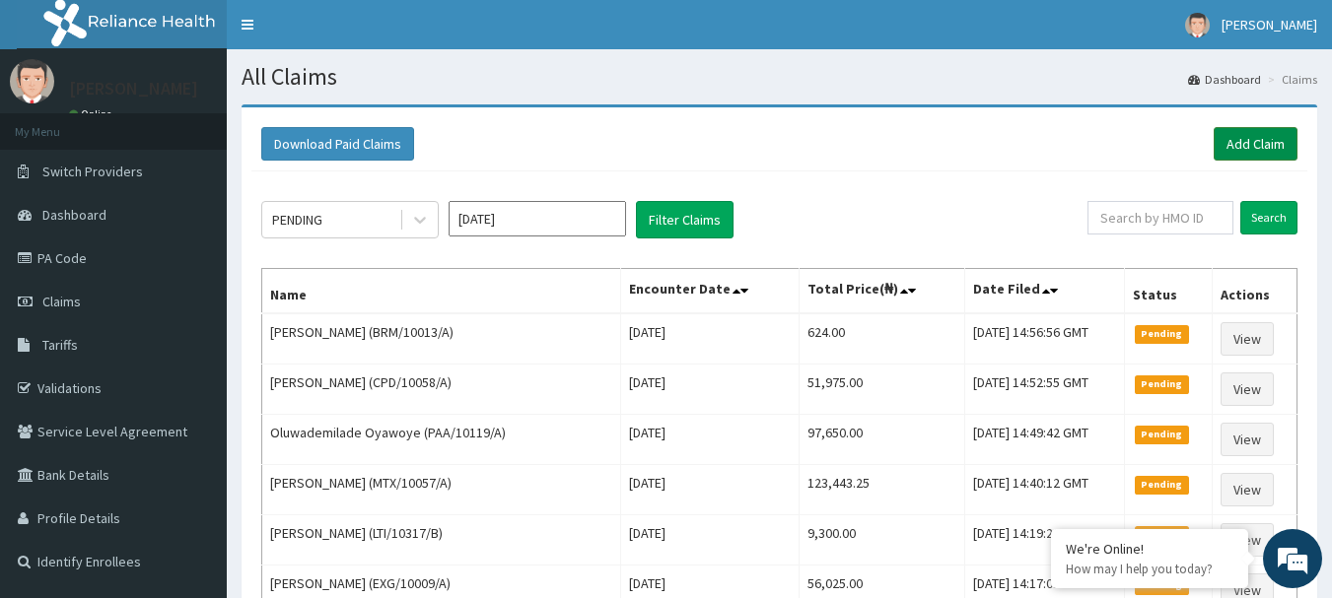
click at [1258, 140] on link "Add Claim" at bounding box center [1256, 144] width 84 height 34
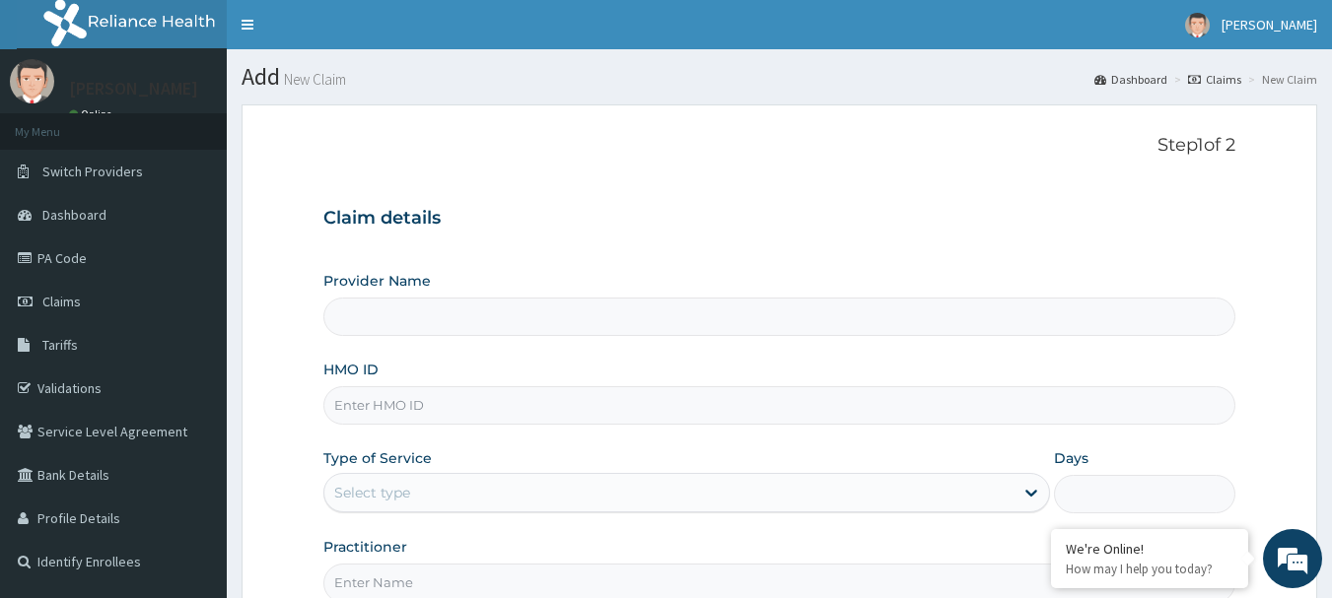
type input "[GEOGRAPHIC_DATA] Nig. Ltd"
click at [470, 407] on input "HMO ID" at bounding box center [779, 405] width 913 height 38
paste input "OCV/10018/A"
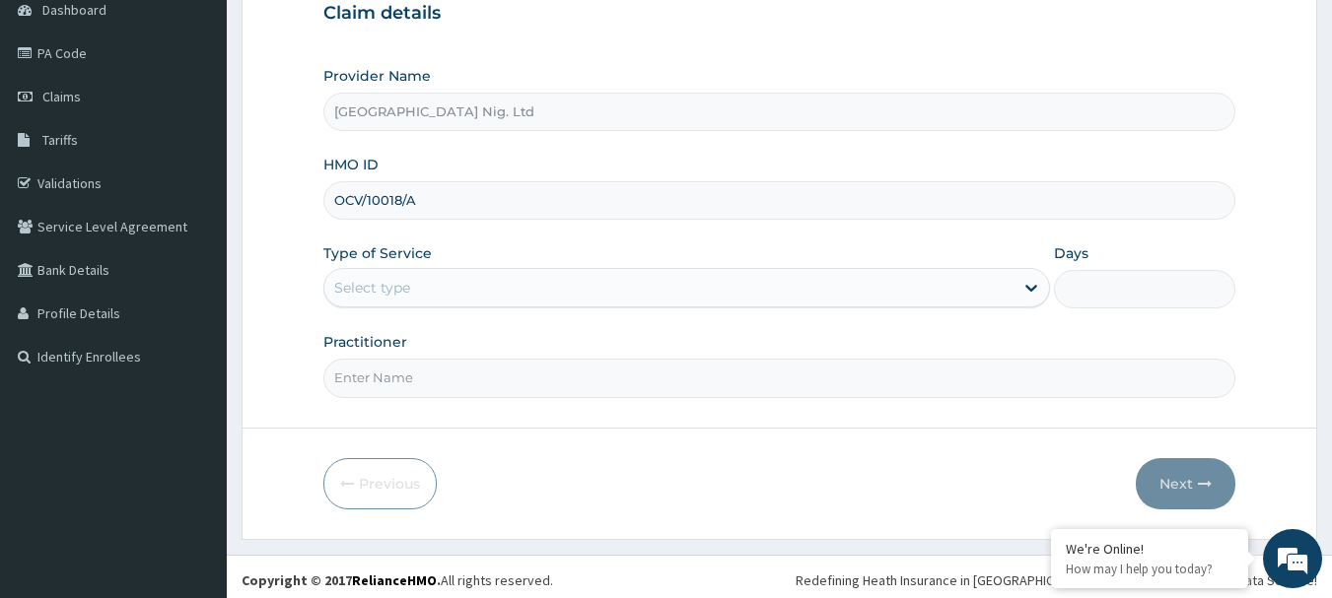
scroll to position [212, 0]
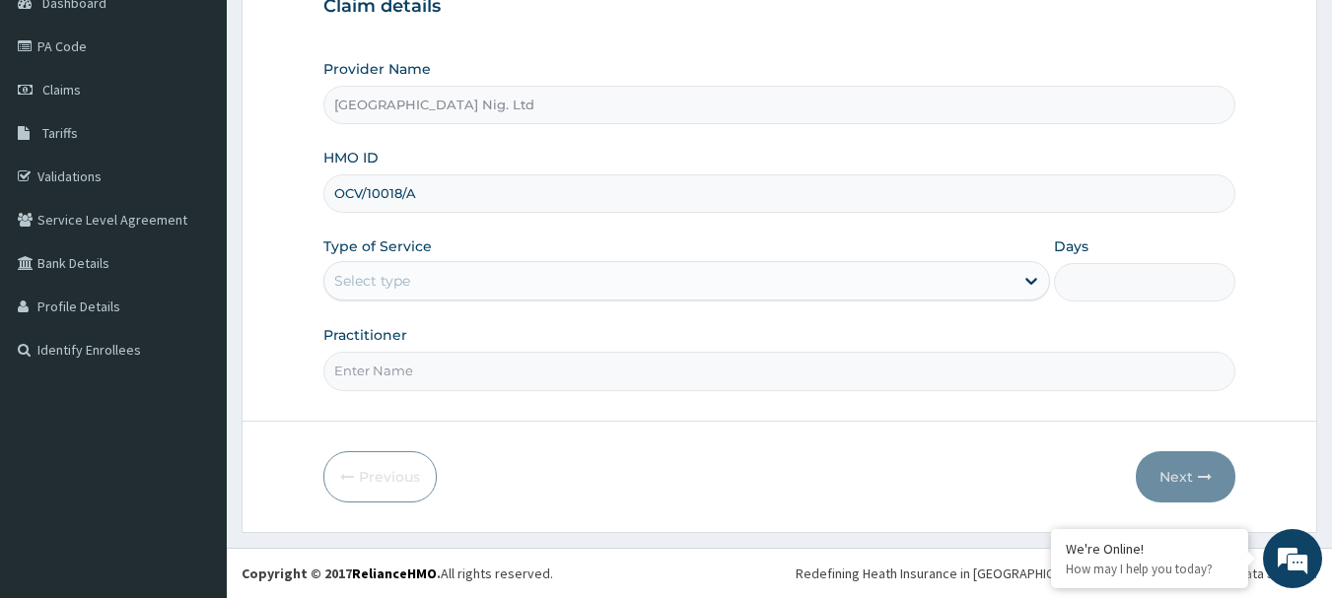
type input "OCV/10018/A"
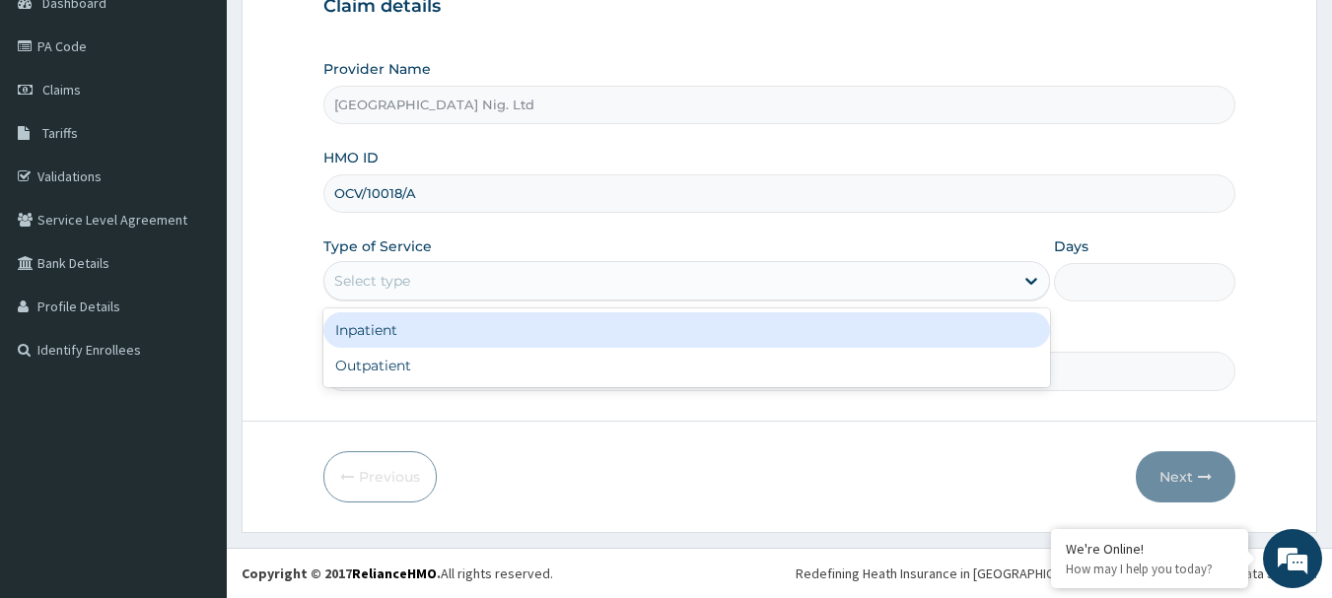
click at [964, 274] on div "Select type" at bounding box center [668, 281] width 689 height 32
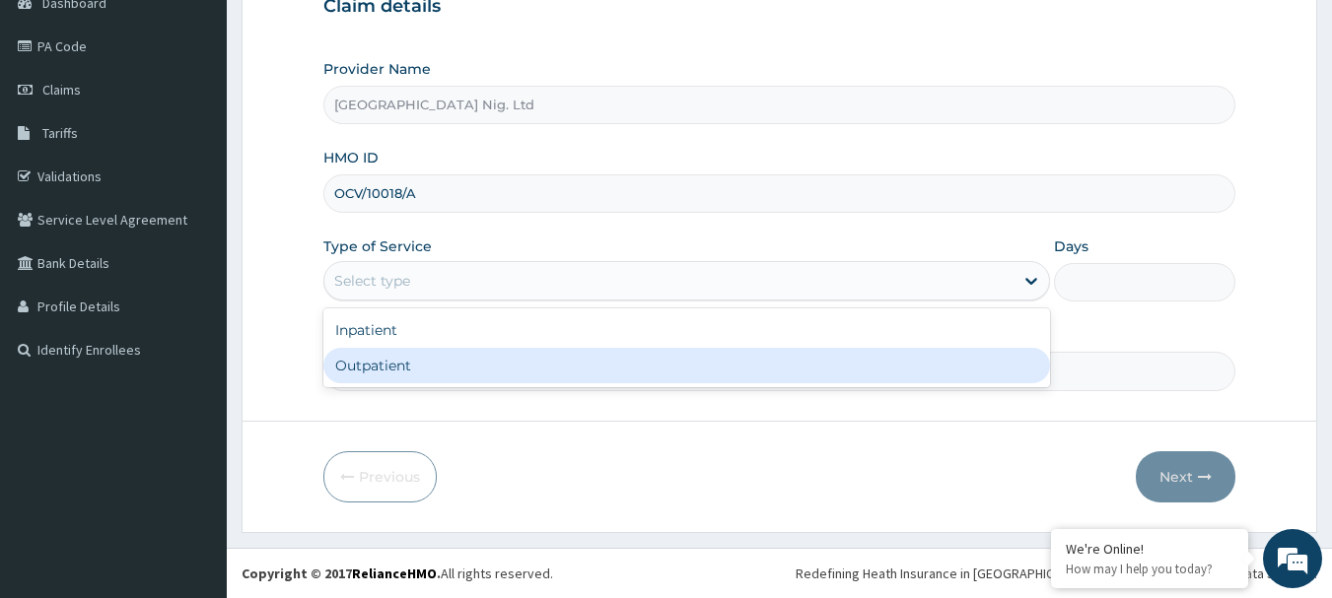
click at [542, 376] on div "Outpatient" at bounding box center [686, 365] width 727 height 35
type input "1"
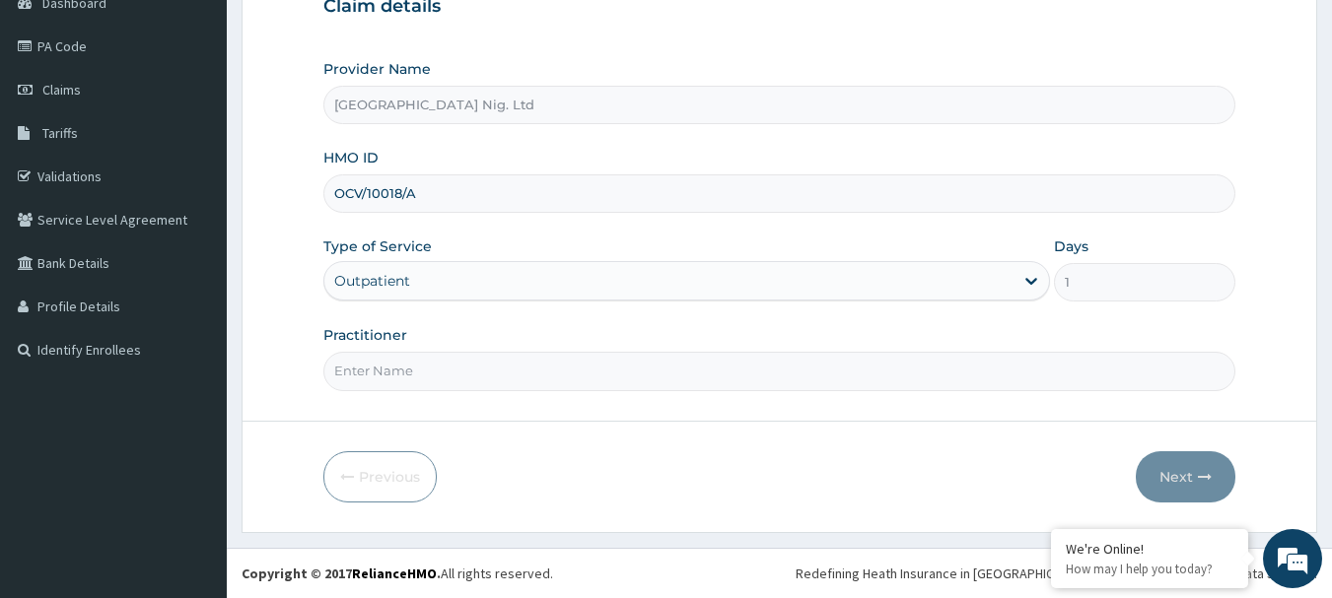
scroll to position [0, 0]
click at [517, 379] on input "Practitioner" at bounding box center [779, 371] width 913 height 38
paste input "Soaga Ajibike"
type input "[PERSON_NAME]"
click at [1183, 472] on button "Next" at bounding box center [1186, 476] width 100 height 51
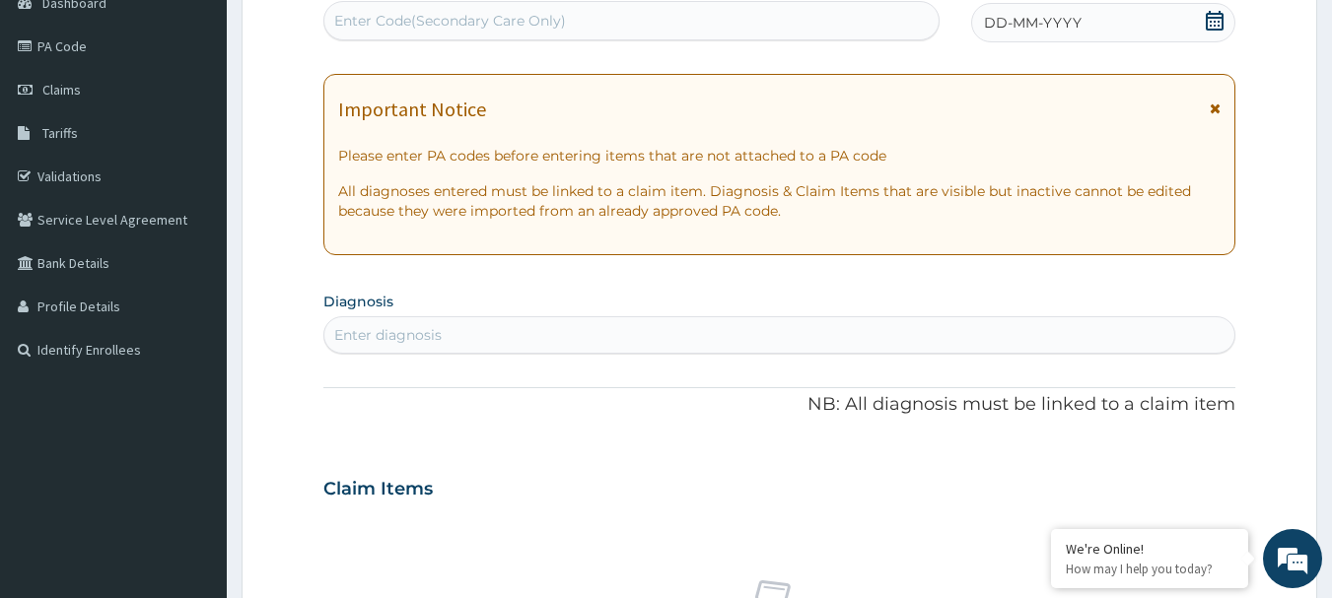
click at [526, 22] on div "Enter Code(Secondary Care Only)" at bounding box center [450, 21] width 232 height 20
paste input "PA/12DA52"
type input "PA/12DA52"
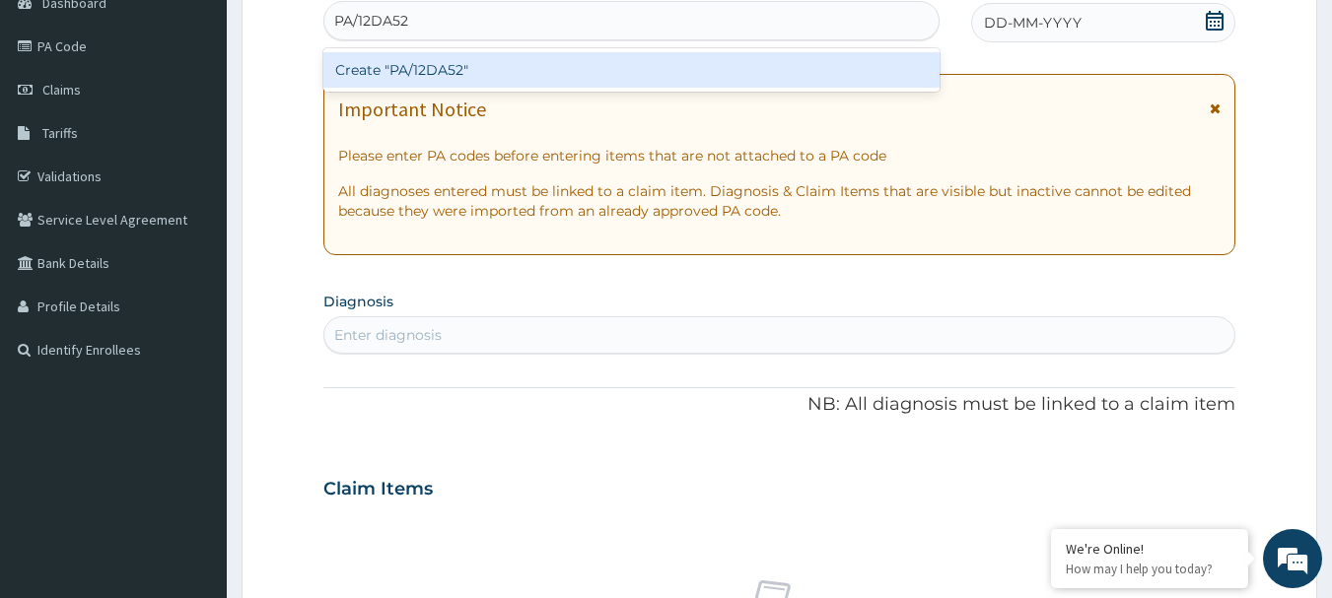
click at [468, 68] on div "Create "PA/12DA52"" at bounding box center [631, 69] width 617 height 35
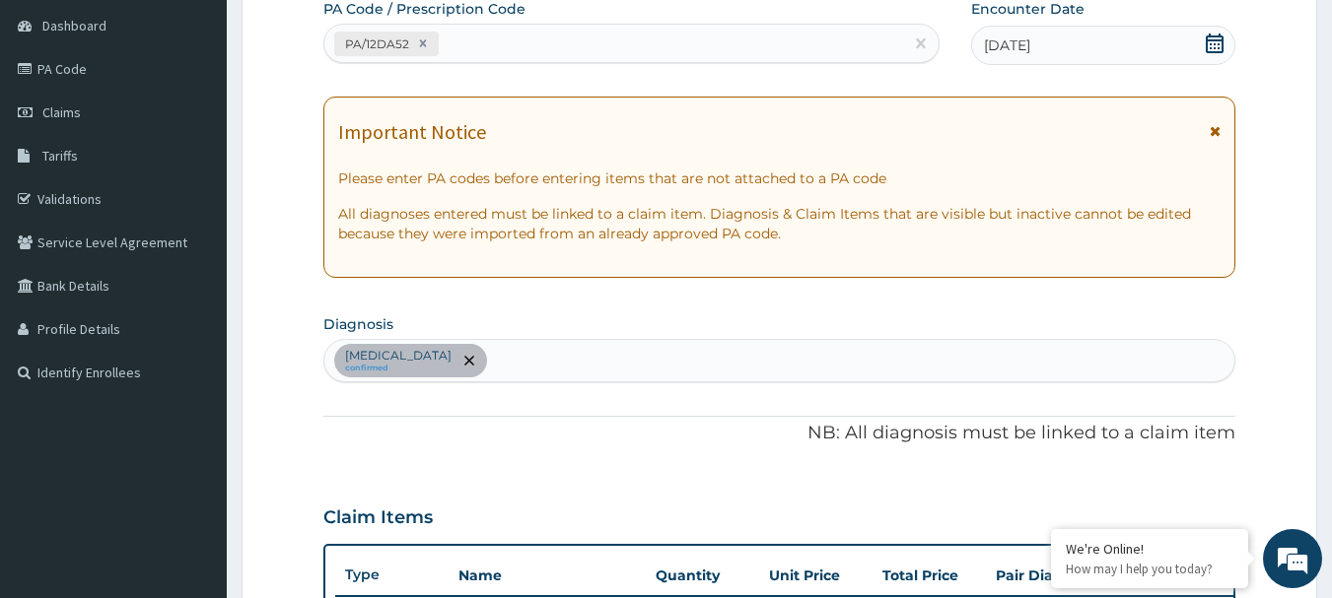
scroll to position [143, 0]
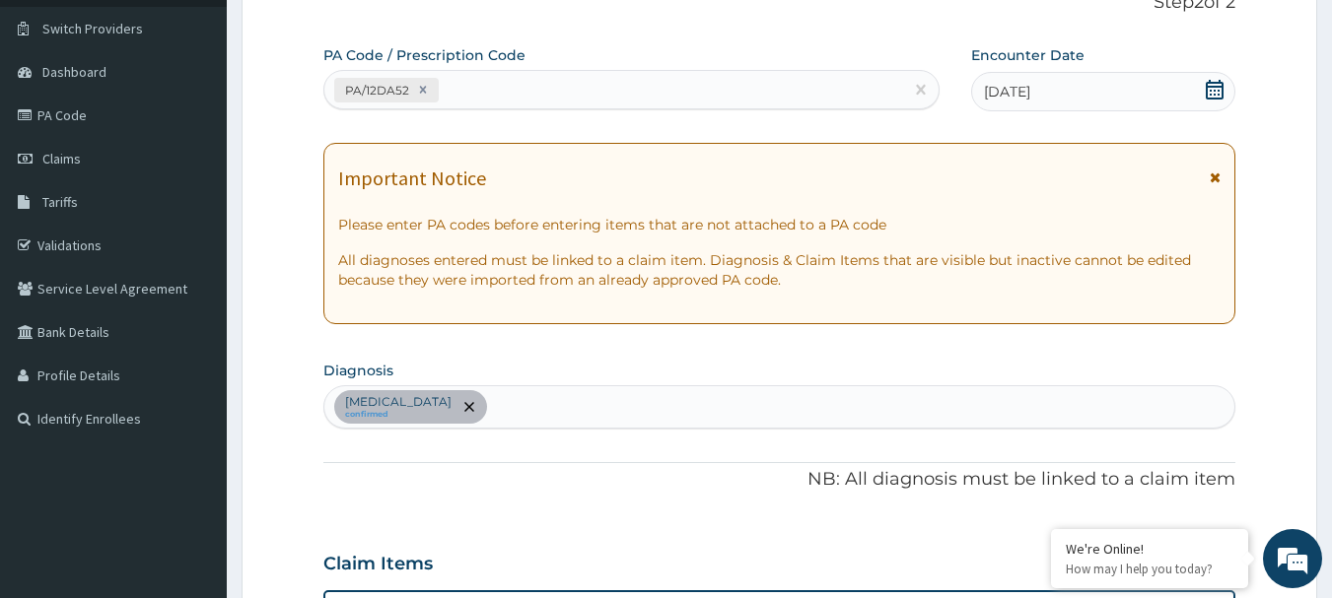
click at [521, 91] on div "PA/12DA52" at bounding box center [614, 90] width 580 height 33
paste input "PA/8DD15E"
type input "PA/8DD15E"
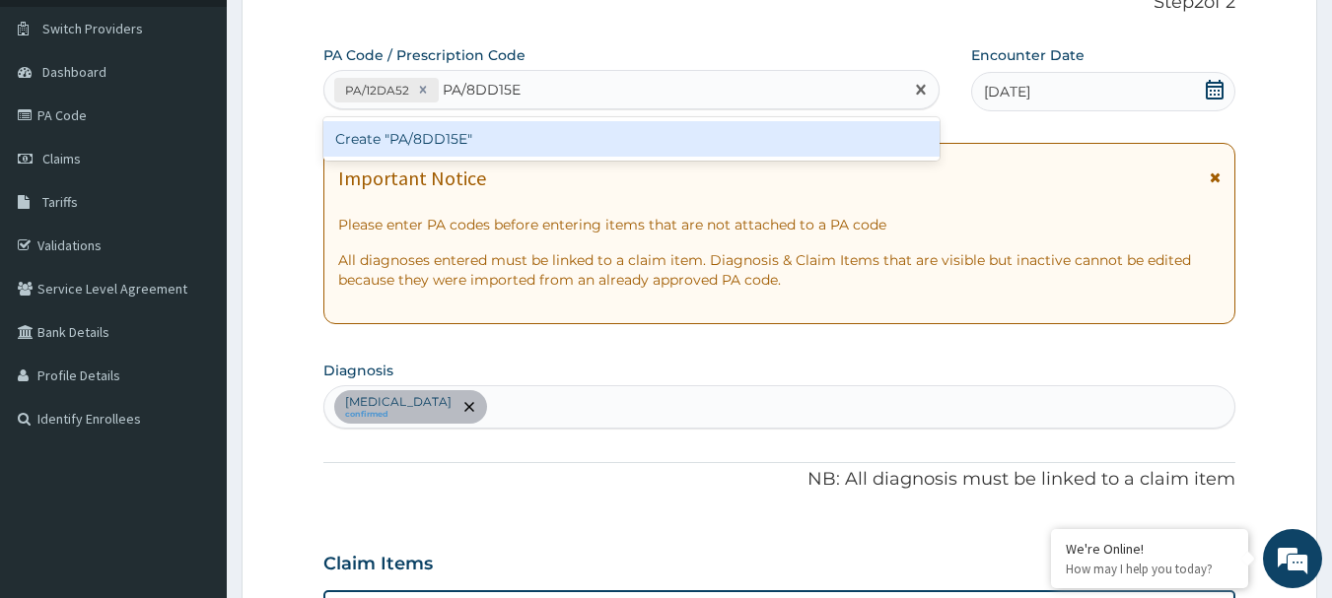
click at [453, 149] on div "Create "PA/8DD15E"" at bounding box center [631, 138] width 617 height 35
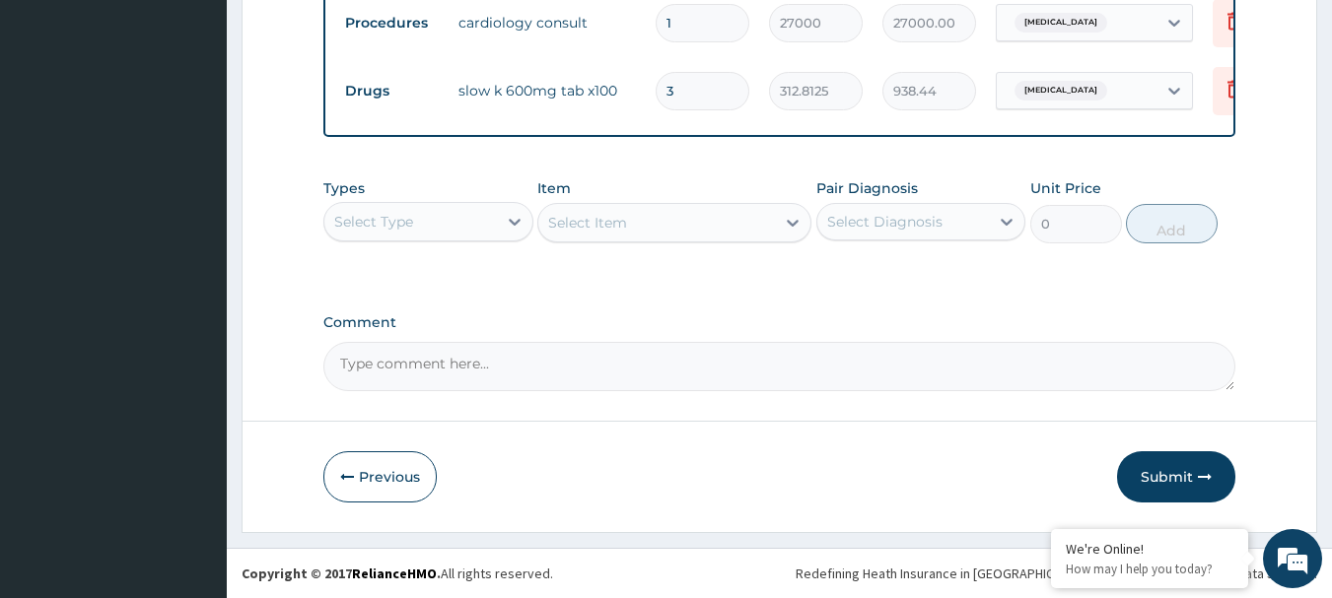
scroll to position [812, 0]
click at [1165, 476] on button "Submit" at bounding box center [1176, 476] width 118 height 51
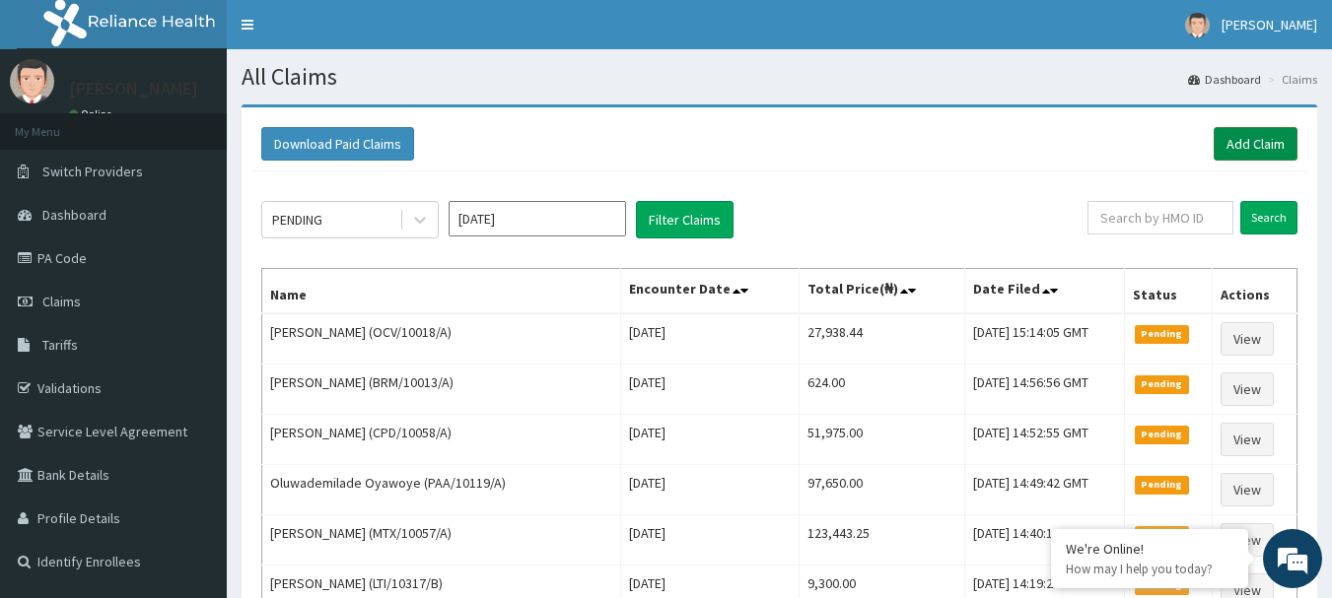
click at [1269, 135] on link "Add Claim" at bounding box center [1256, 144] width 84 height 34
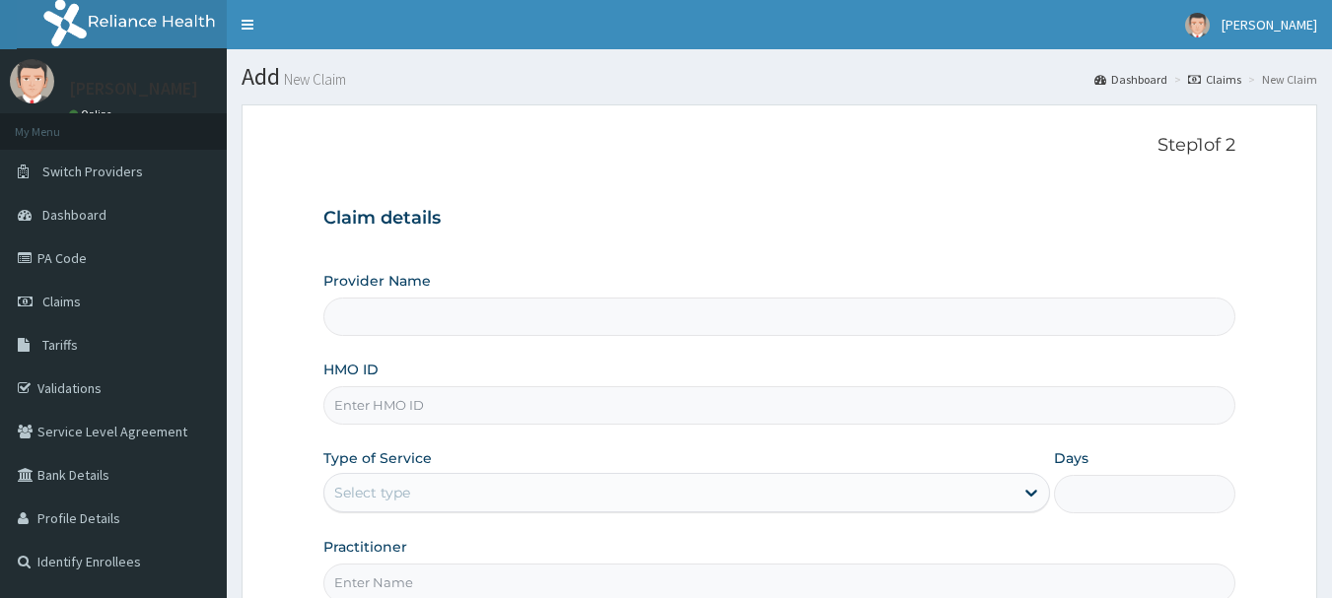
type input "[GEOGRAPHIC_DATA] Nig. Ltd"
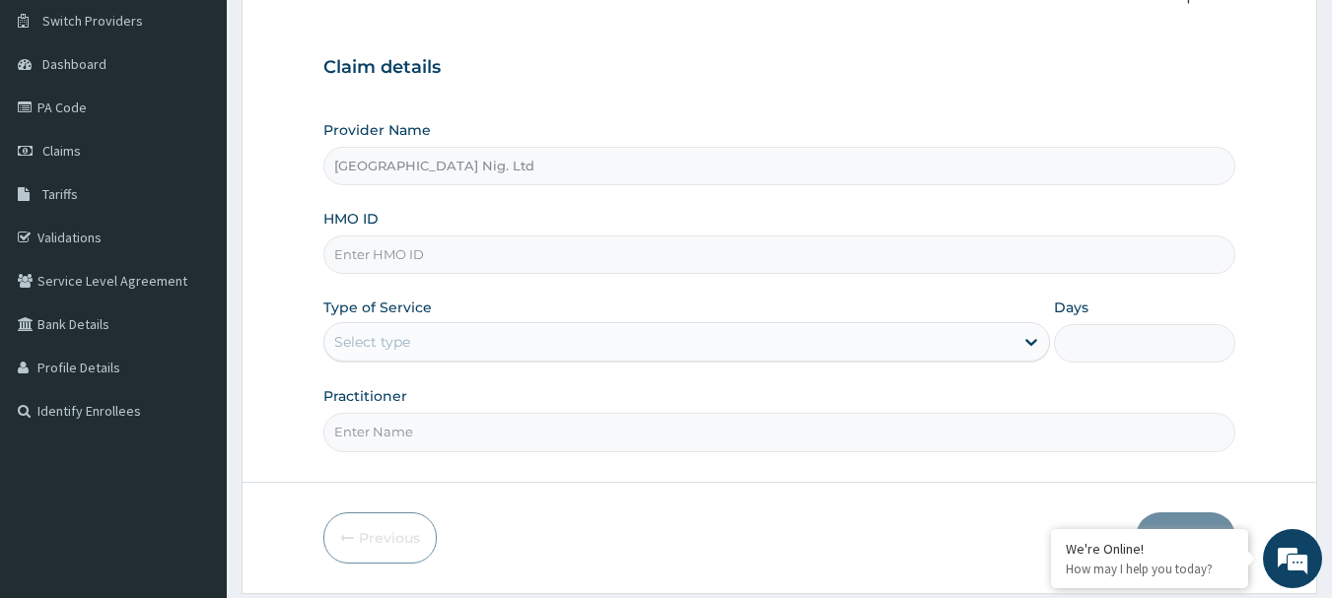
scroll to position [197, 0]
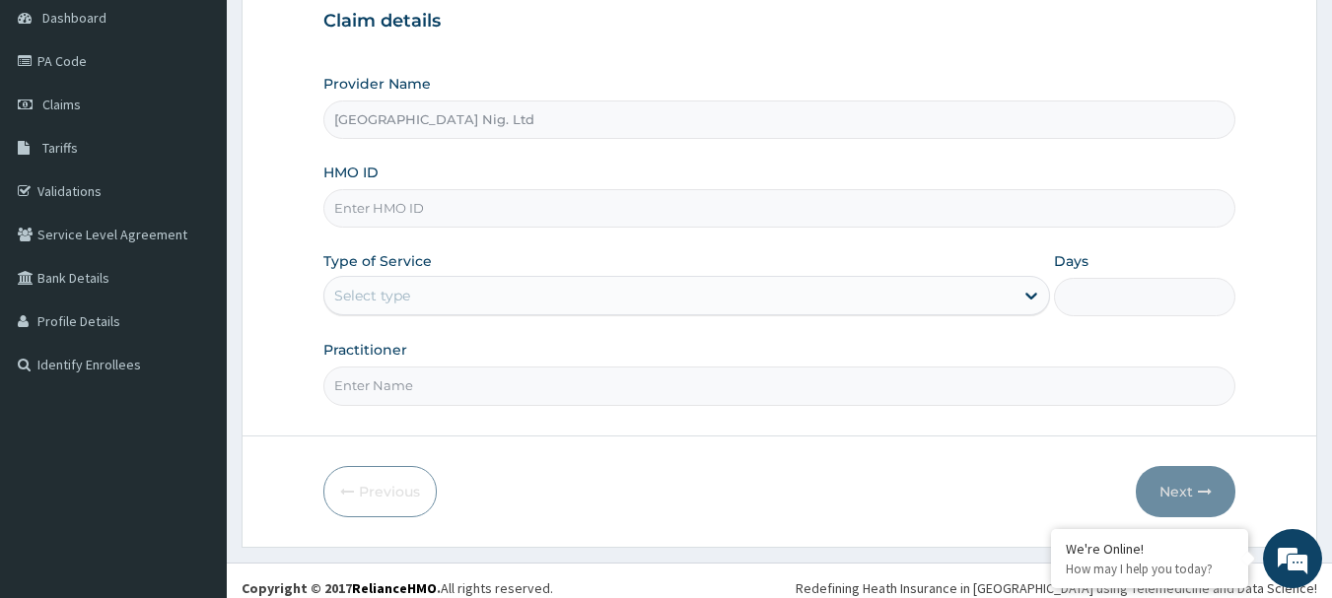
click at [446, 211] on input "HMO ID" at bounding box center [779, 208] width 913 height 38
paste input "UVM/10034/A"
type input "UVM/10034/A"
click at [941, 295] on div "Select type" at bounding box center [668, 296] width 689 height 32
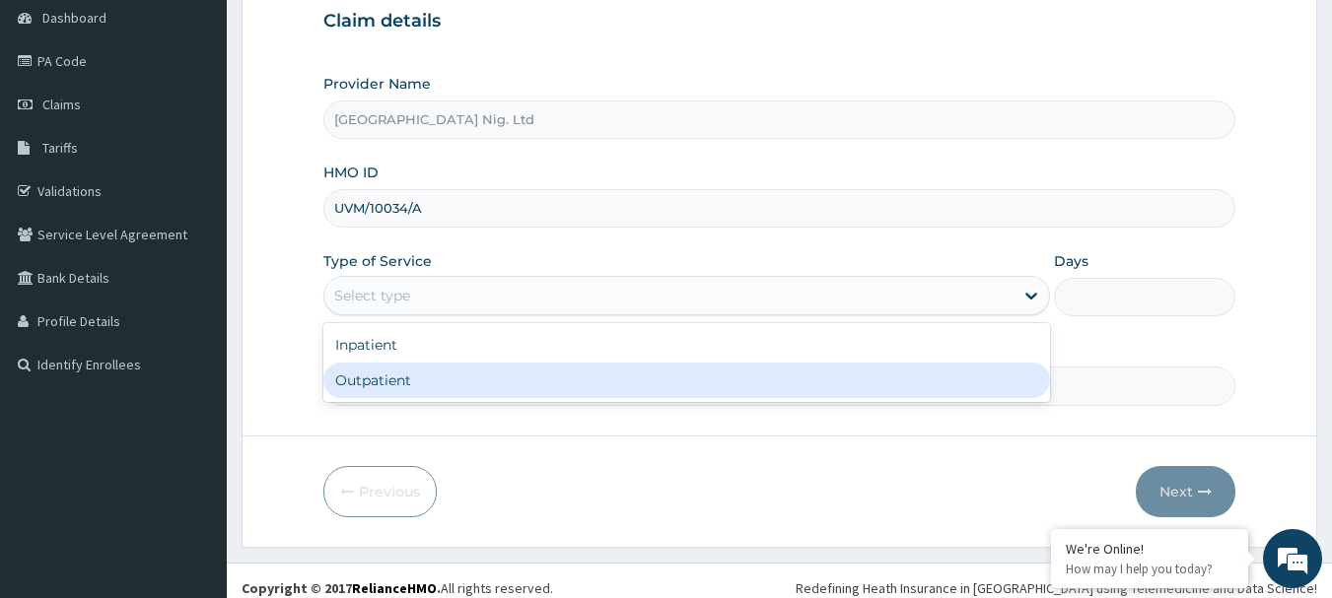
click at [687, 379] on div "Outpatient" at bounding box center [686, 380] width 727 height 35
type input "1"
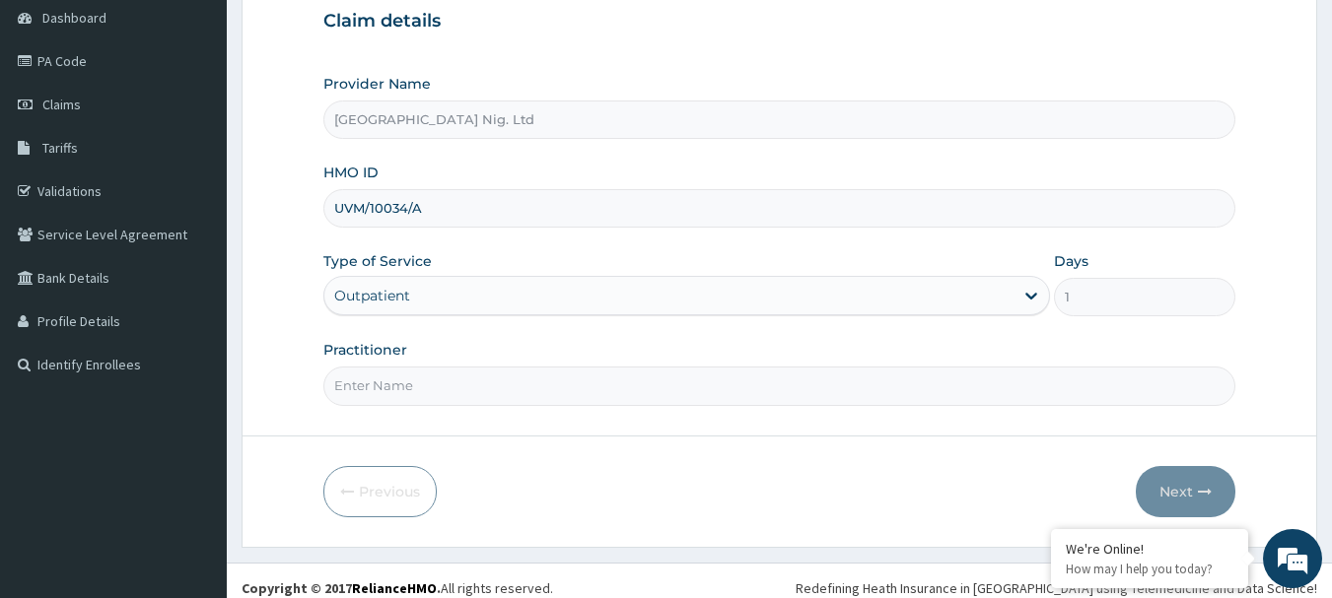
scroll to position [0, 0]
click at [485, 382] on input "Practitioner" at bounding box center [779, 386] width 913 height 38
paste input "Soaga Ajibike"
type input "DR Soaga Ajibike"
click at [1178, 492] on button "Next" at bounding box center [1186, 491] width 100 height 51
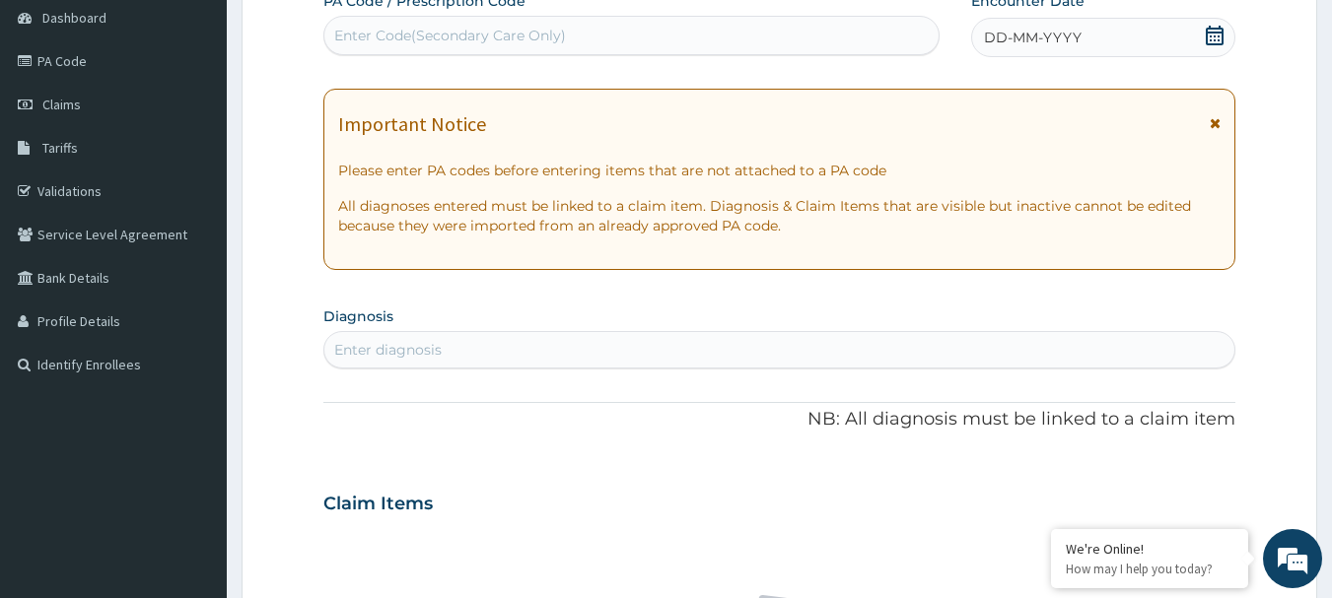
click at [553, 37] on div "Enter Code(Secondary Care Only)" at bounding box center [450, 36] width 232 height 20
paste input "PA/E40277"
type input "PA/E40277"
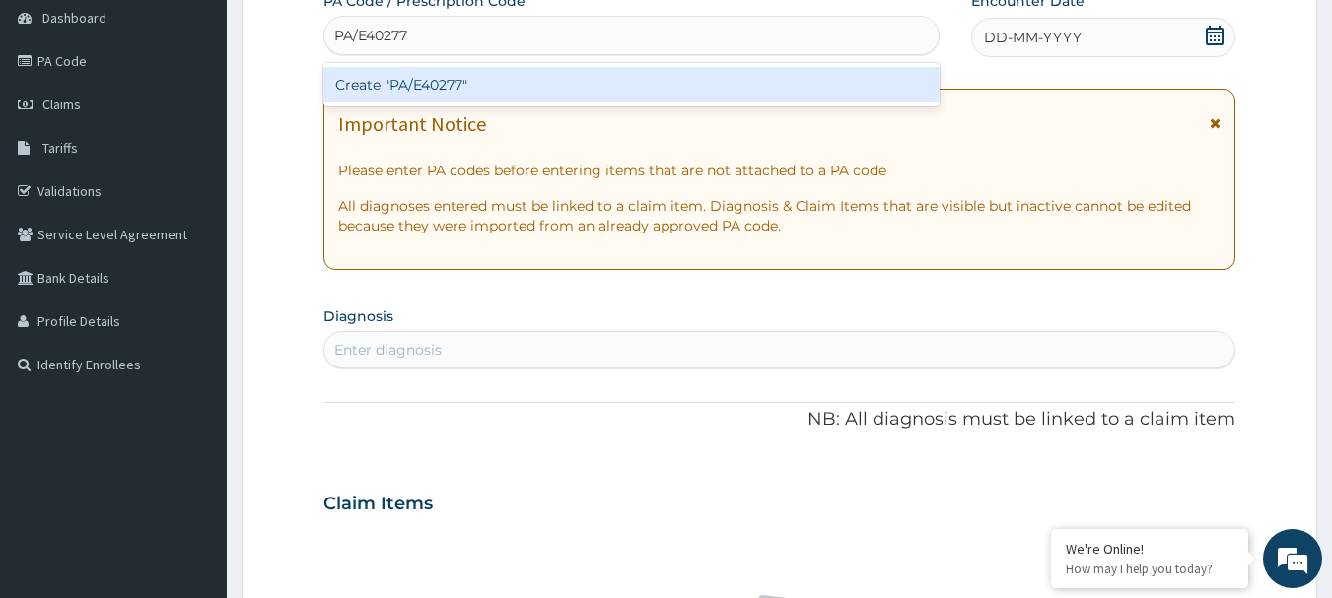
click at [476, 72] on div "Create "PA/E40277"" at bounding box center [631, 84] width 617 height 35
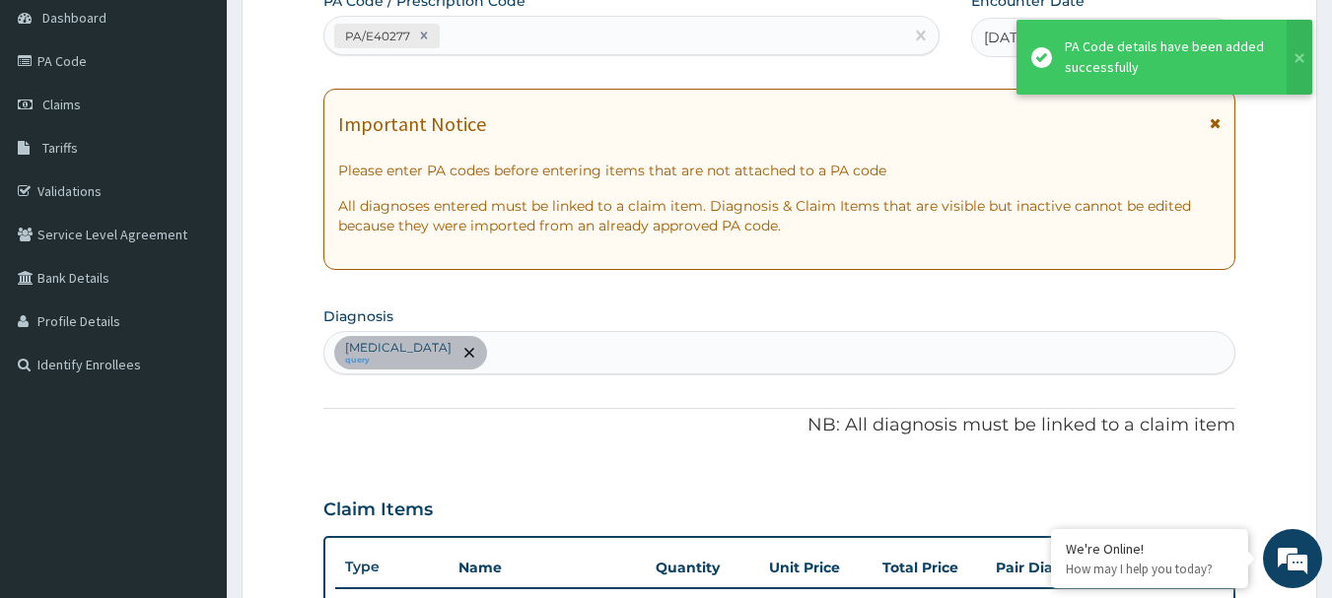
scroll to position [521, 0]
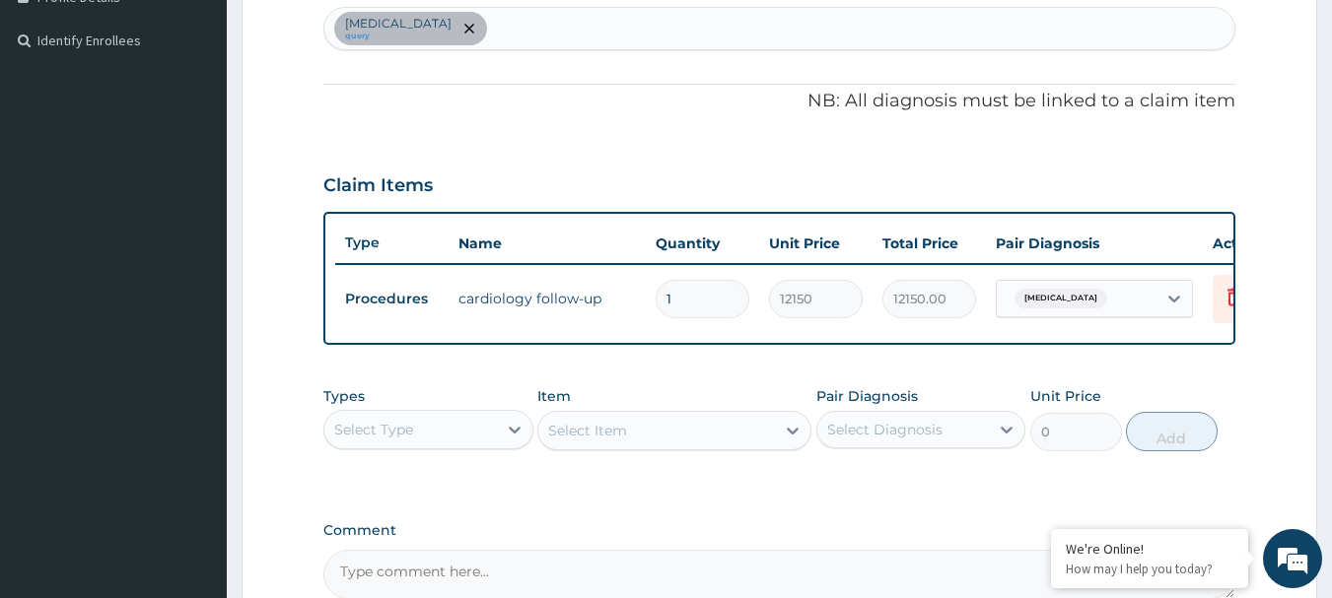
type input "0"
type input "0.00"
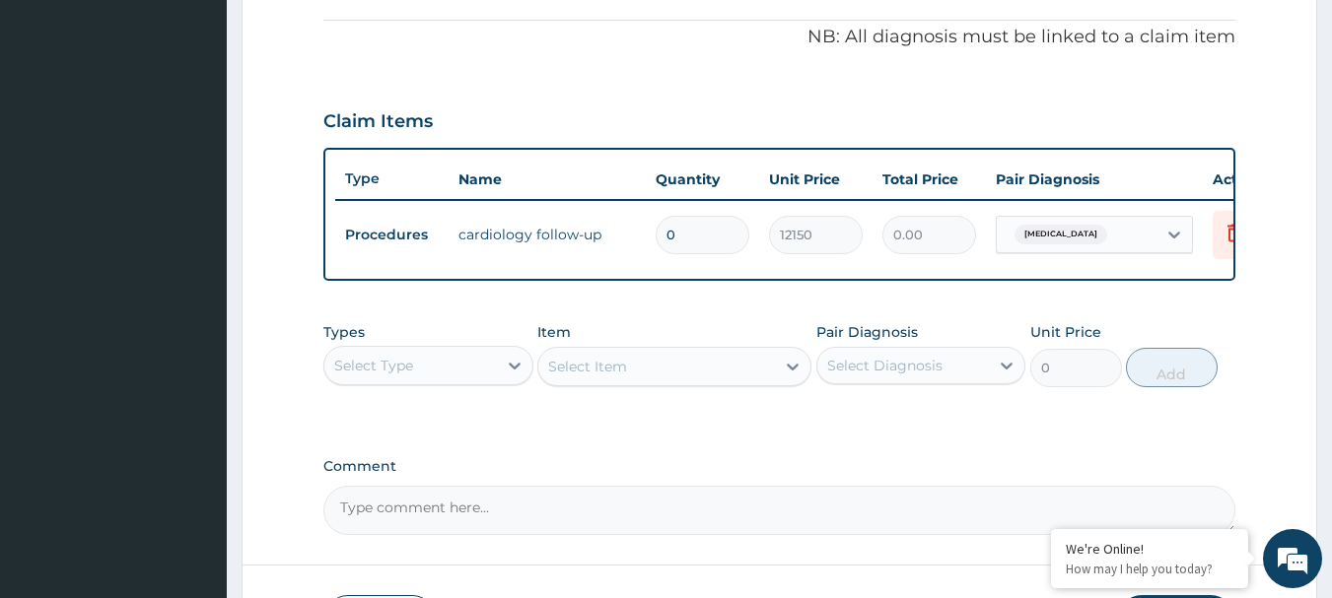
scroll to position [620, 0]
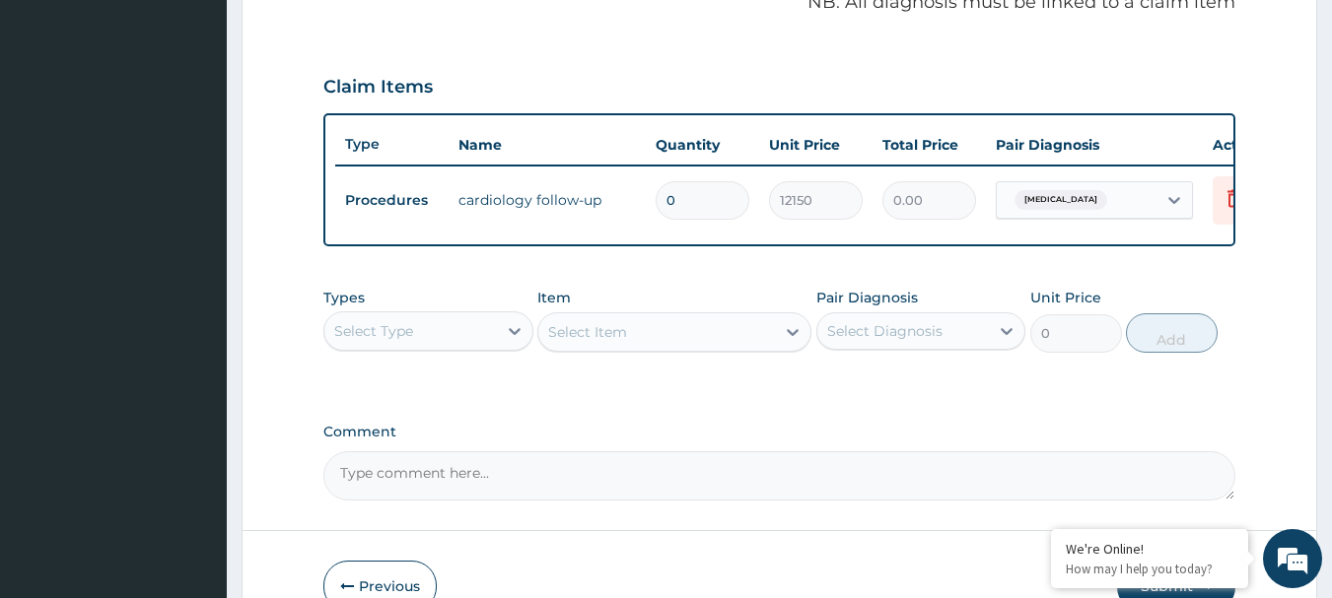
type input "0"
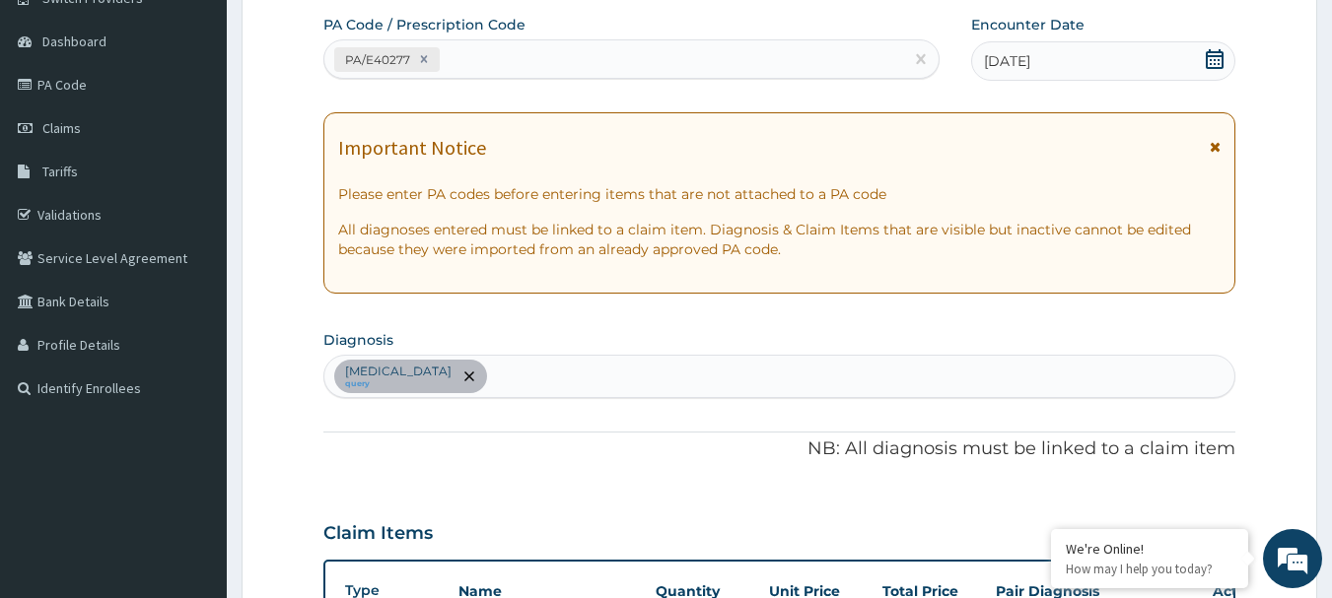
scroll to position [127, 0]
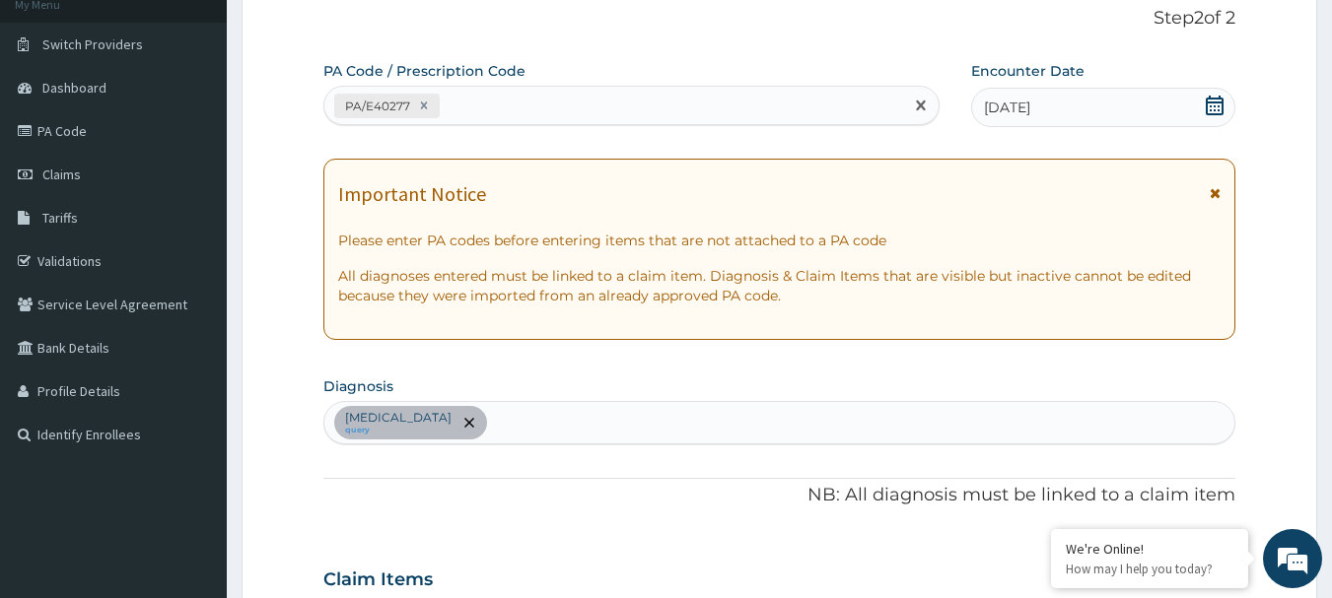
click at [501, 110] on div "PA/E40277" at bounding box center [614, 106] width 580 height 33
paste input "PA/9B99F1"
type input "PA/9B99F1"
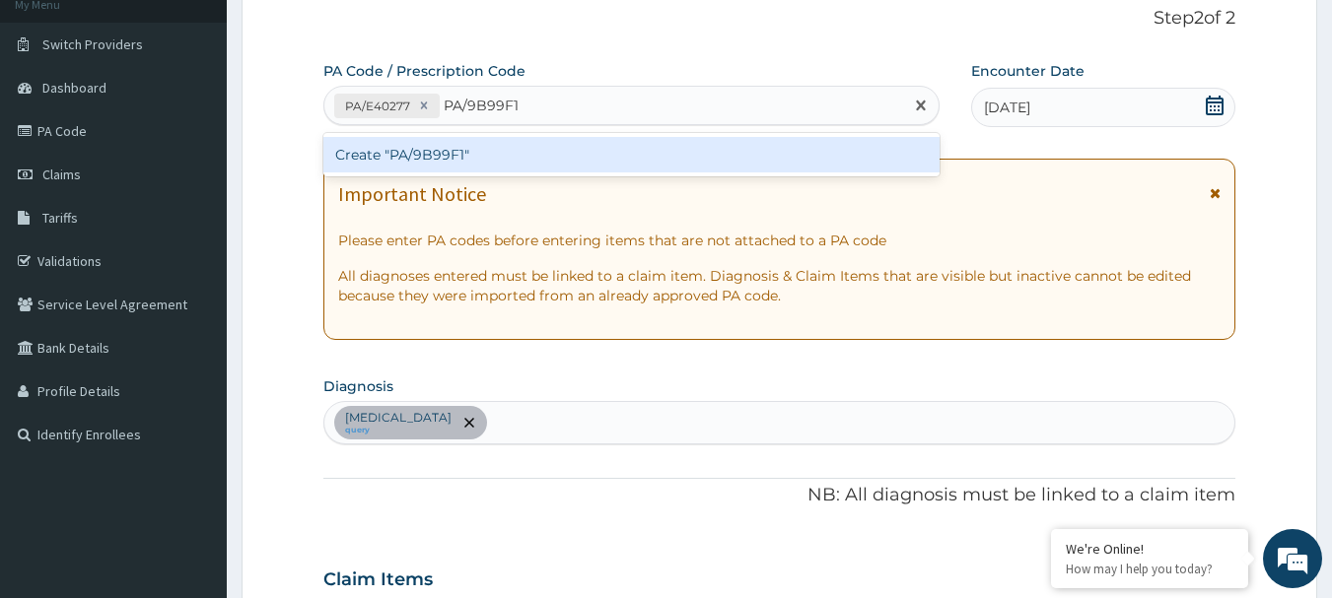
click at [439, 154] on div "Create "PA/9B99F1"" at bounding box center [631, 154] width 617 height 35
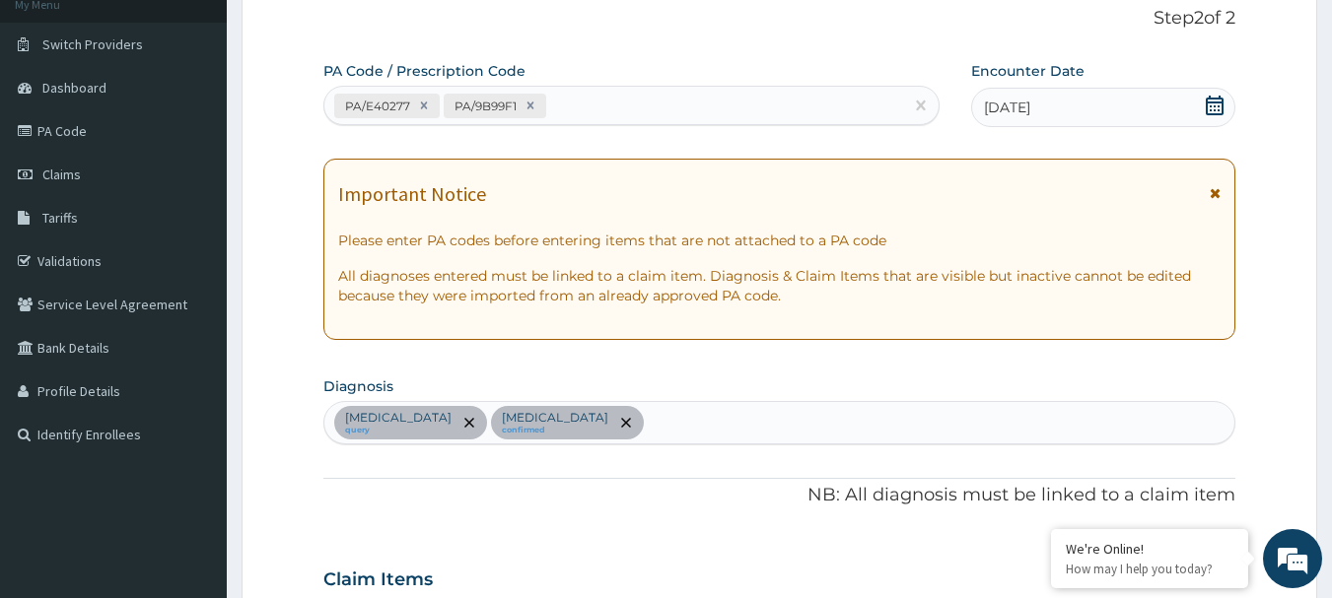
scroll to position [729, 0]
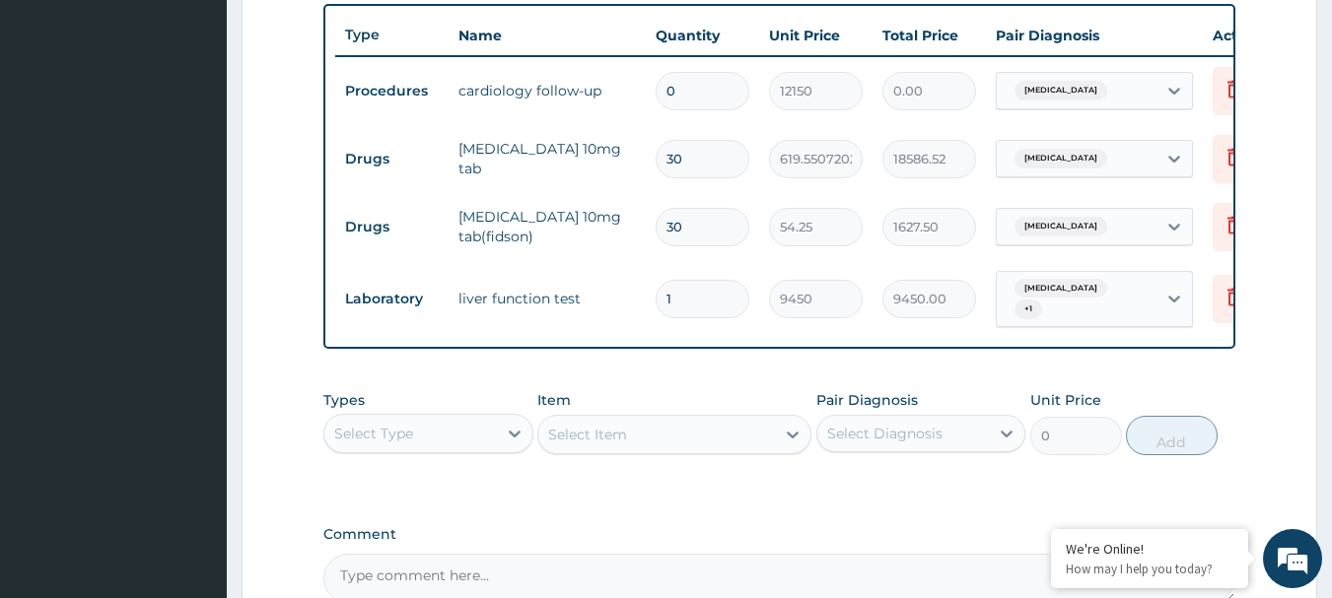
click at [699, 89] on input "0" at bounding box center [703, 91] width 94 height 38
type input "1"
type input "12150.00"
type input "1"
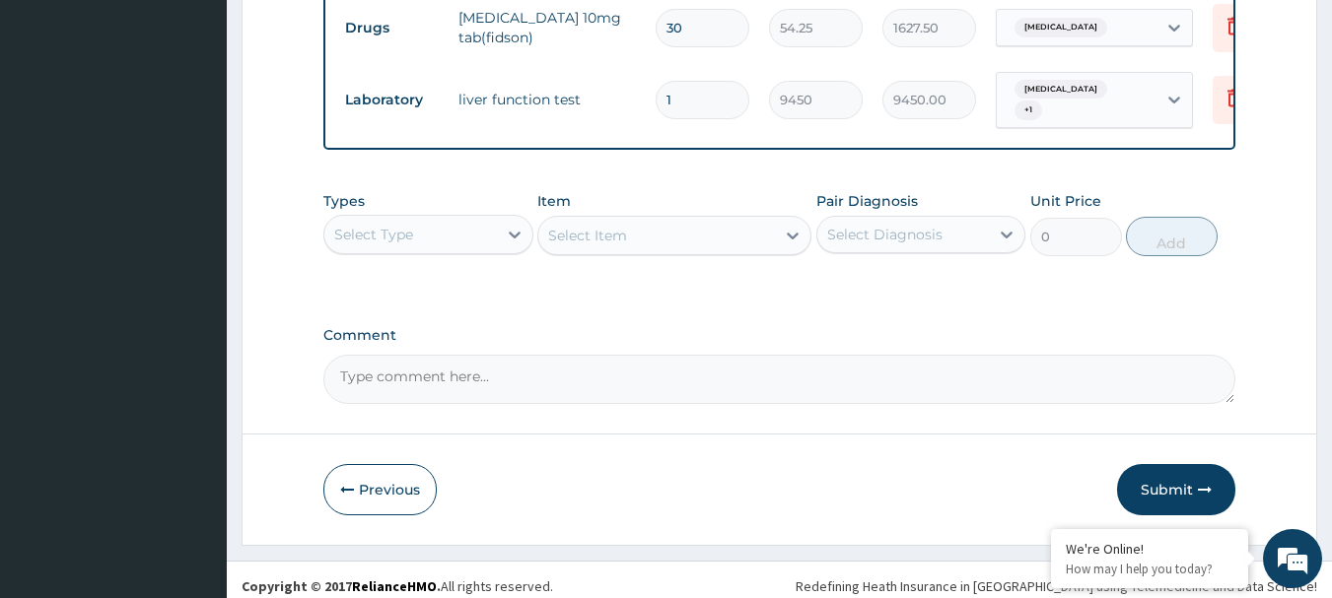
scroll to position [956, 0]
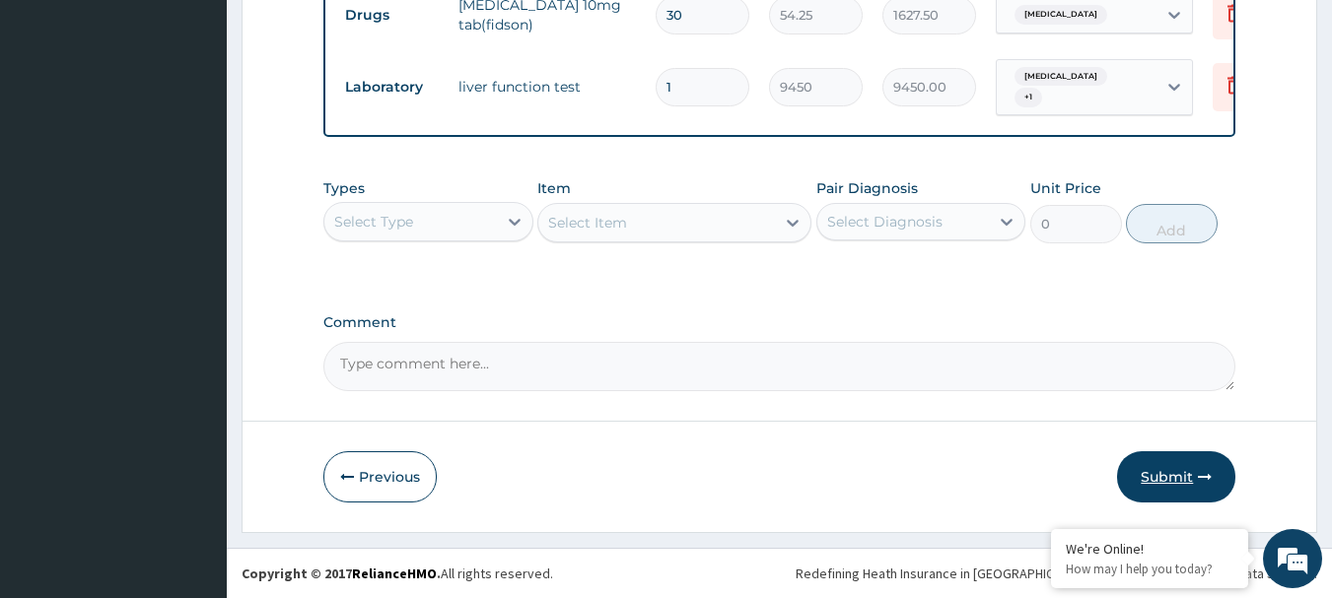
click at [1191, 475] on button "Submit" at bounding box center [1176, 476] width 118 height 51
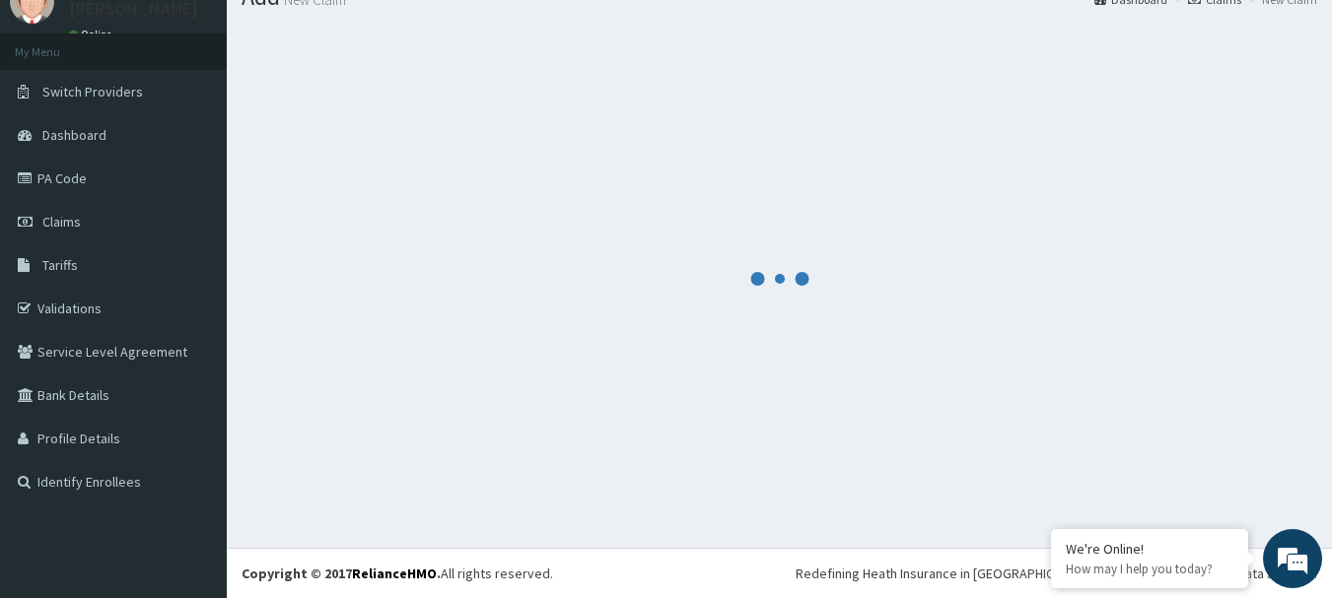
scroll to position [80, 0]
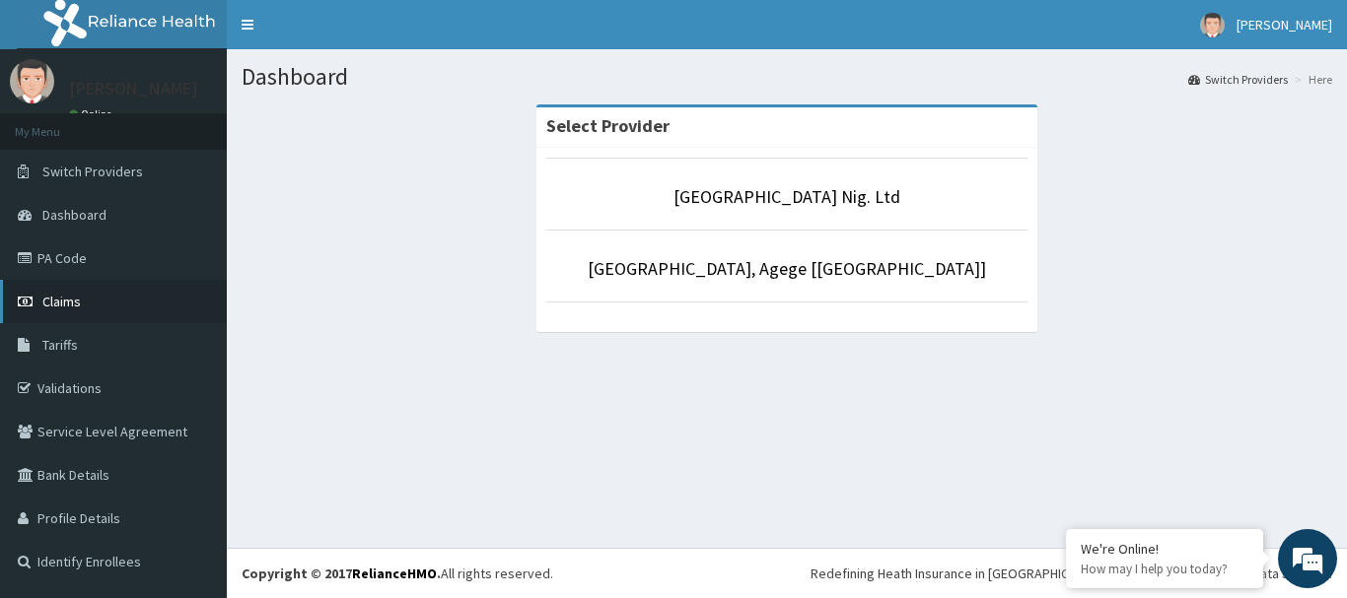
click at [68, 305] on span "Claims" at bounding box center [61, 302] width 38 height 18
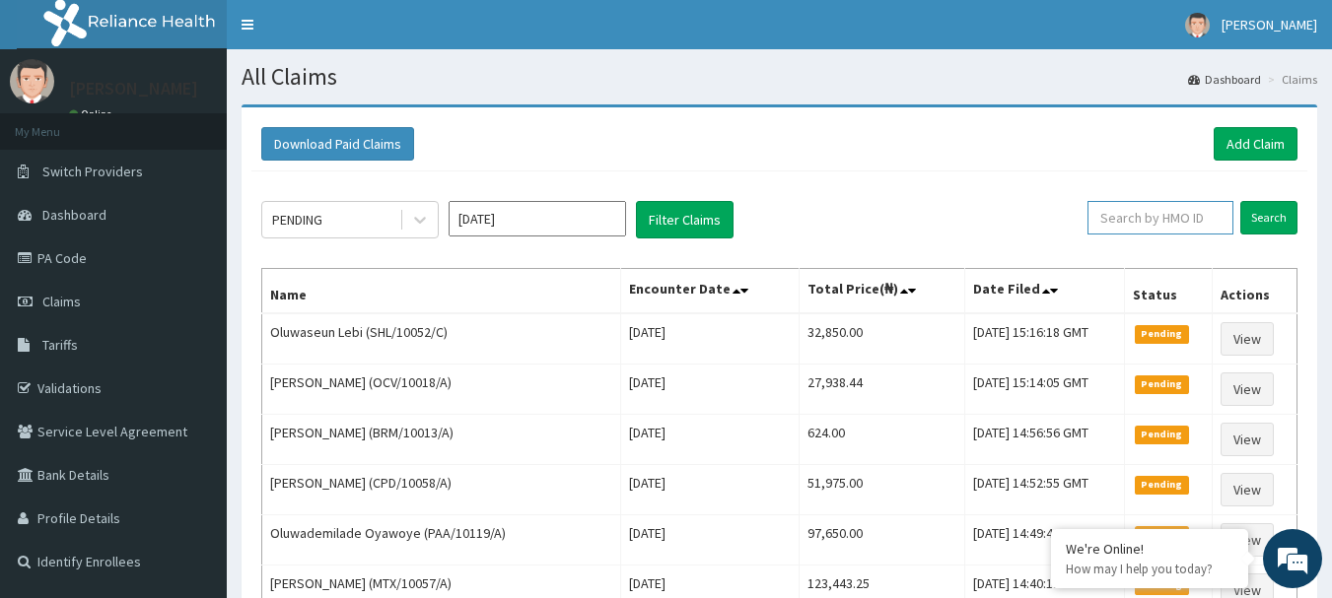
click at [1171, 218] on input "text" at bounding box center [1160, 218] width 146 height 34
paste input "PLE/10002/A"
type input "PLE/10002/A"
click at [1266, 220] on input "Search" at bounding box center [1268, 218] width 57 height 34
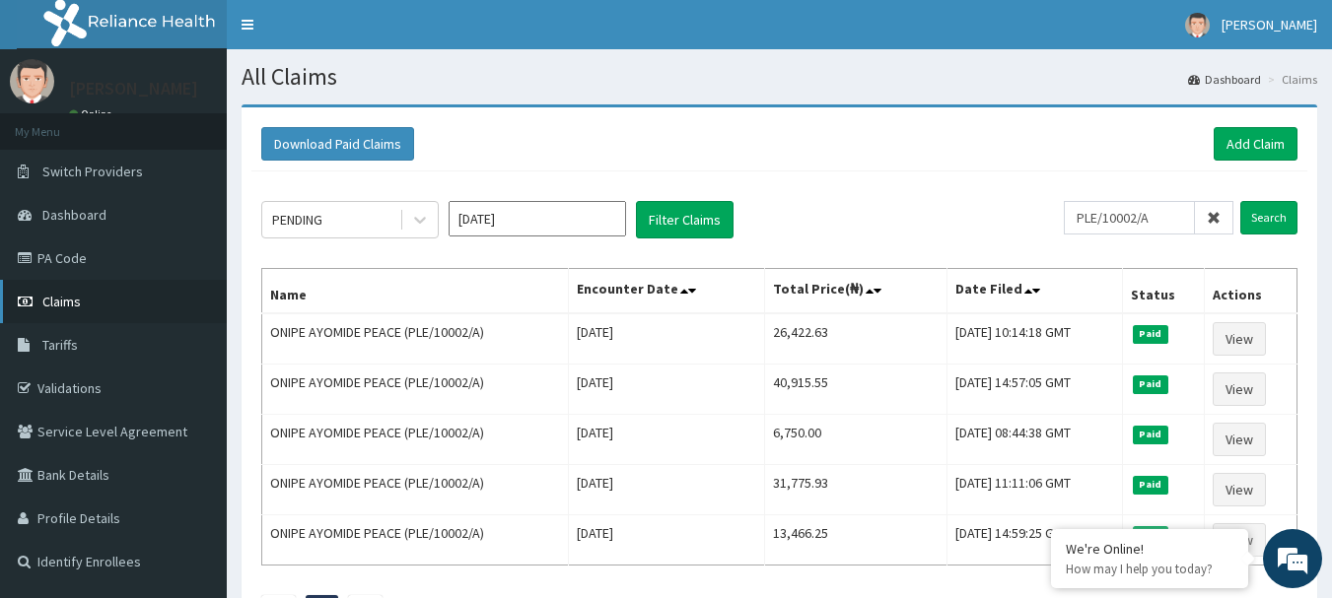
click at [74, 296] on span "Claims" at bounding box center [61, 302] width 38 height 18
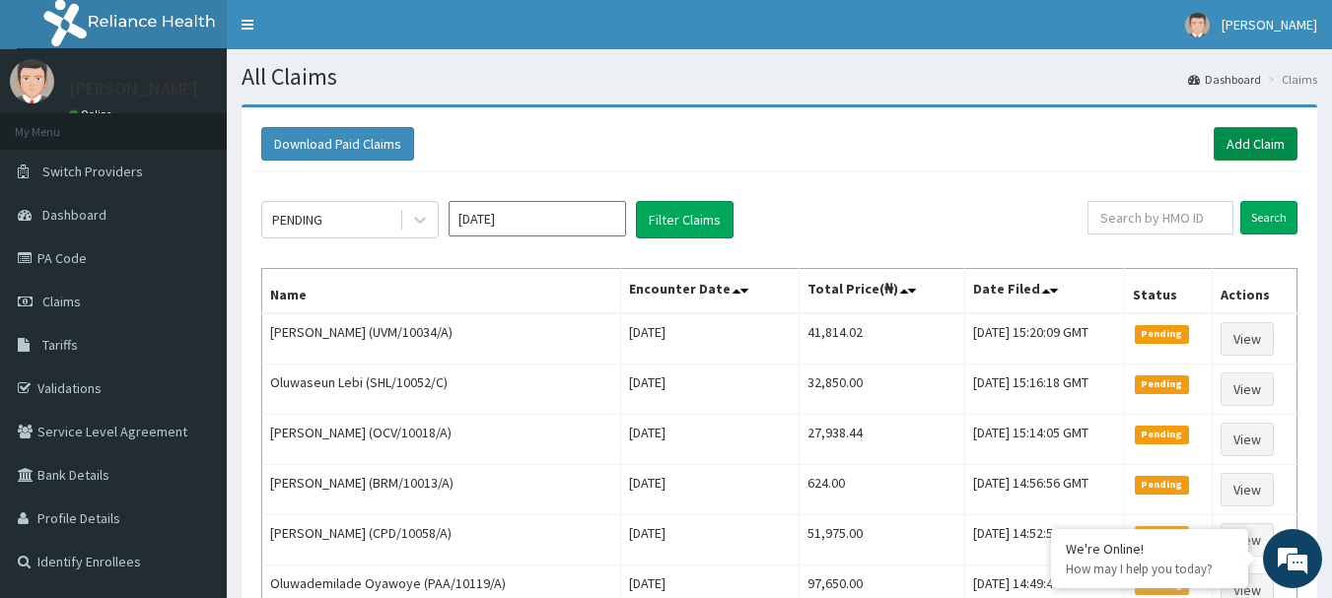
click at [1268, 133] on link "Add Claim" at bounding box center [1256, 144] width 84 height 34
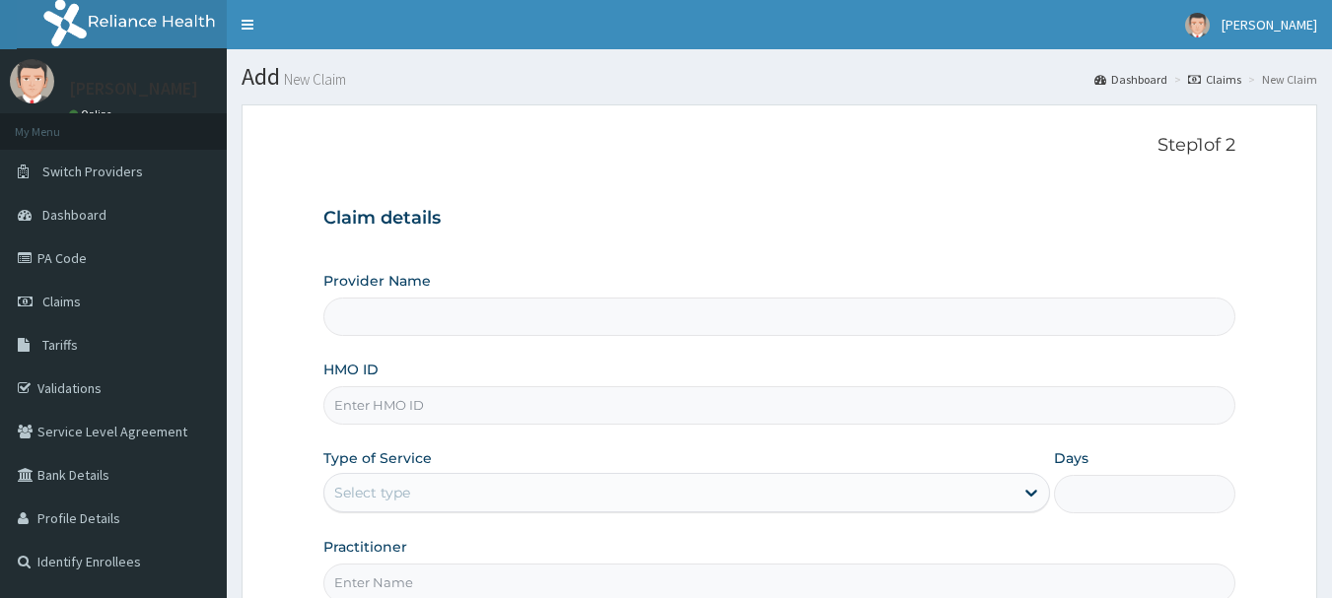
type input "[GEOGRAPHIC_DATA] Nig. Ltd"
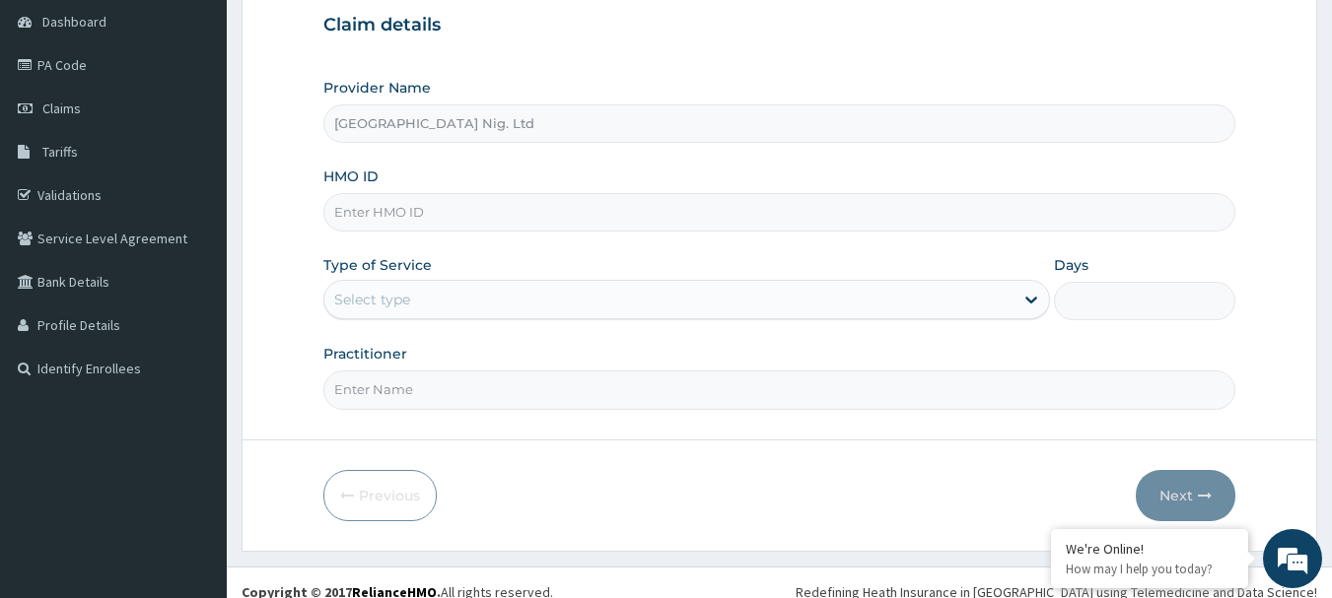
scroll to position [197, 0]
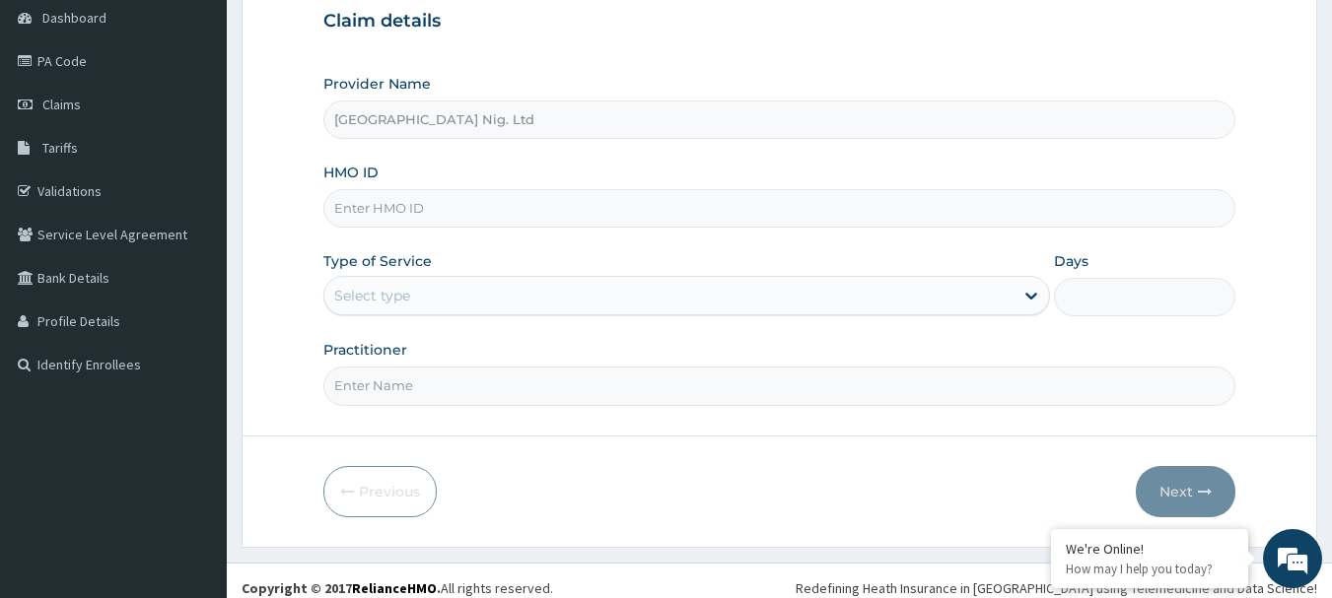
click at [489, 211] on input "HMO ID" at bounding box center [779, 208] width 913 height 38
paste input "PLE/10002/A"
type input "PLE/10002/A"
click at [971, 290] on div "Select type" at bounding box center [668, 296] width 689 height 32
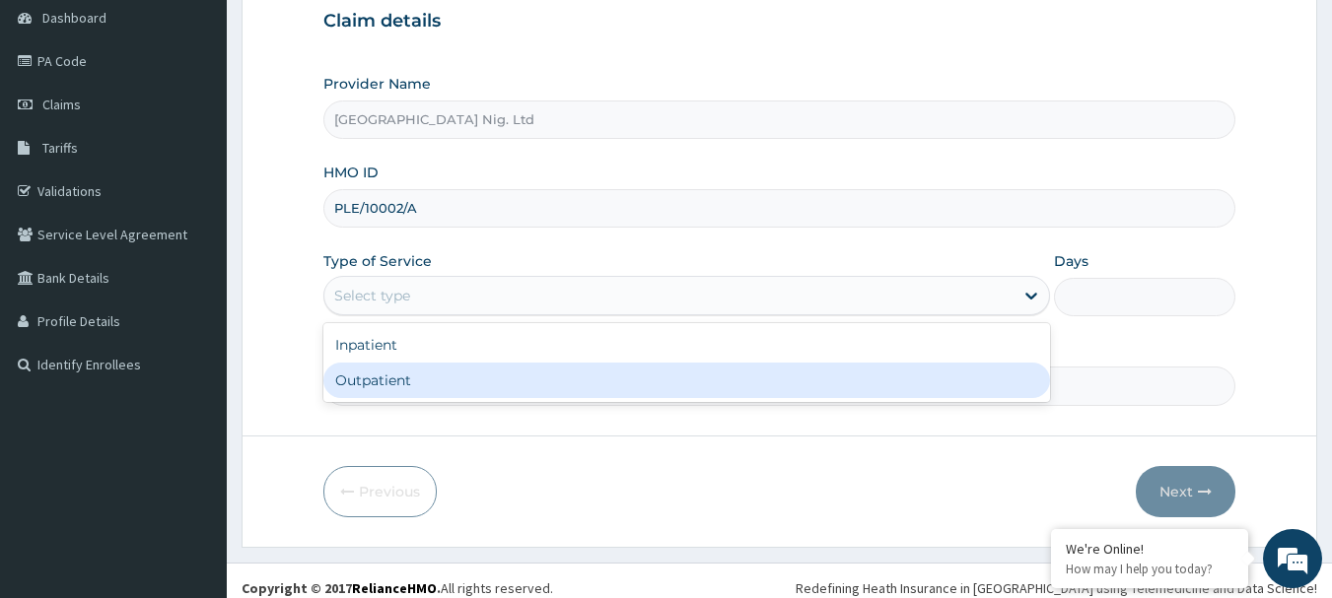
click at [495, 384] on div "Outpatient" at bounding box center [686, 380] width 727 height 35
type input "1"
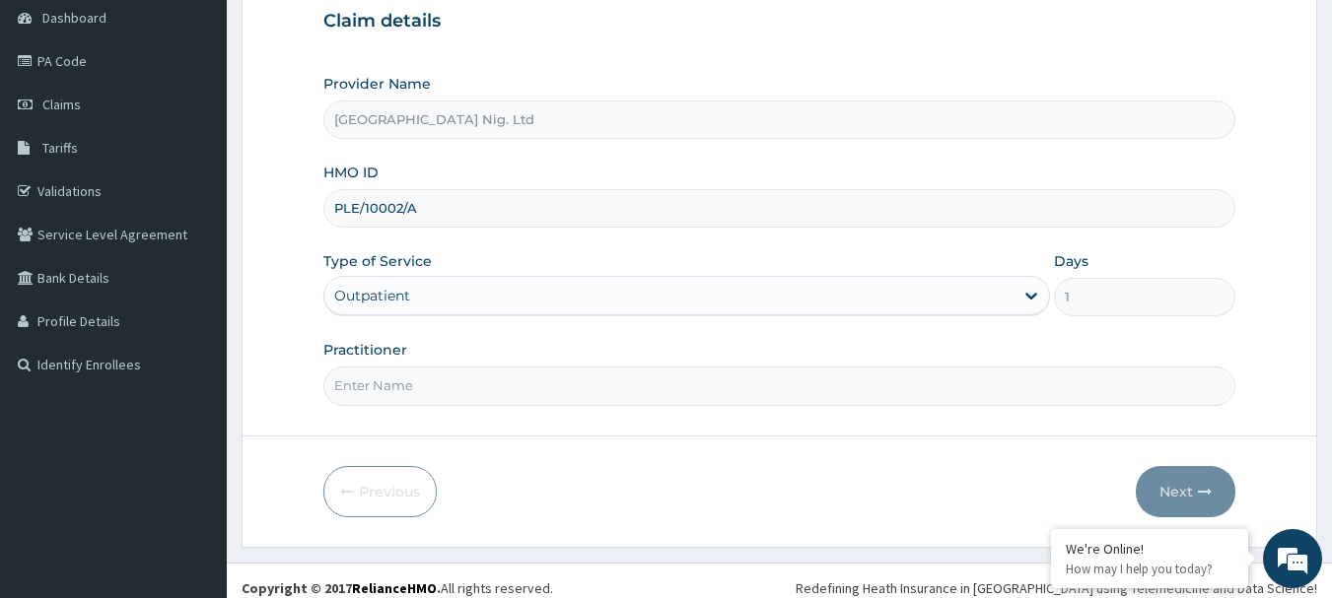
scroll to position [0, 0]
click at [461, 380] on input "Practitioner" at bounding box center [779, 386] width 913 height 38
paste input "Ogundare Adewale"
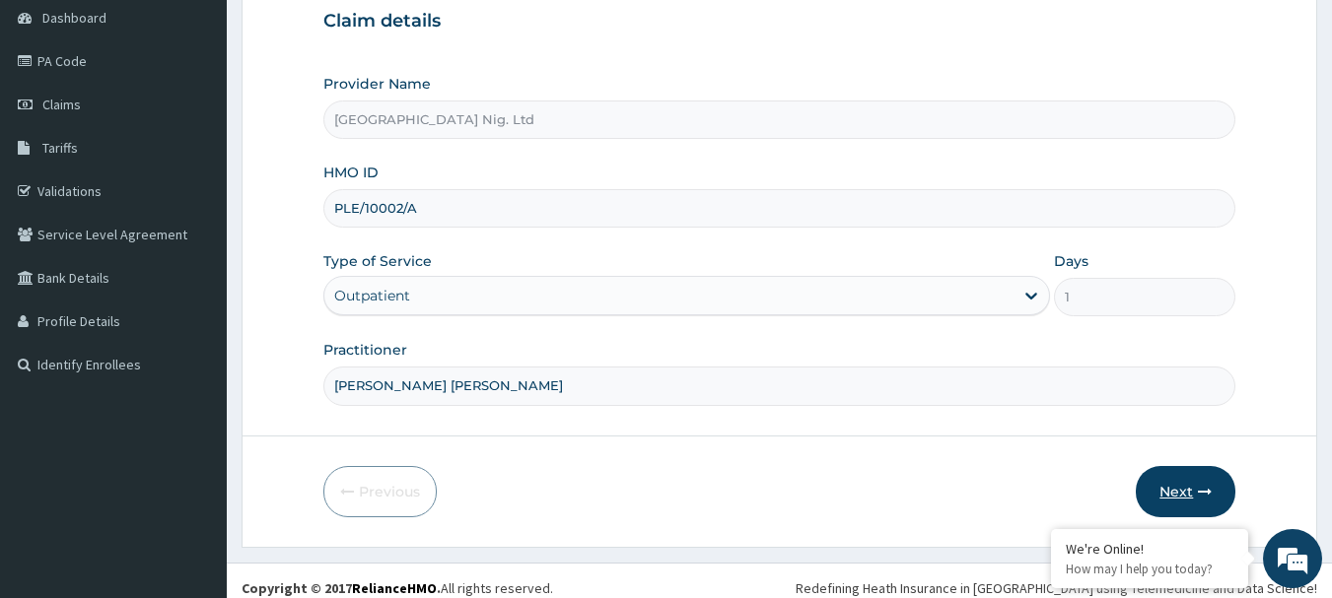
type input "DR Ogundare Adewale"
click at [1192, 492] on button "Next" at bounding box center [1186, 491] width 100 height 51
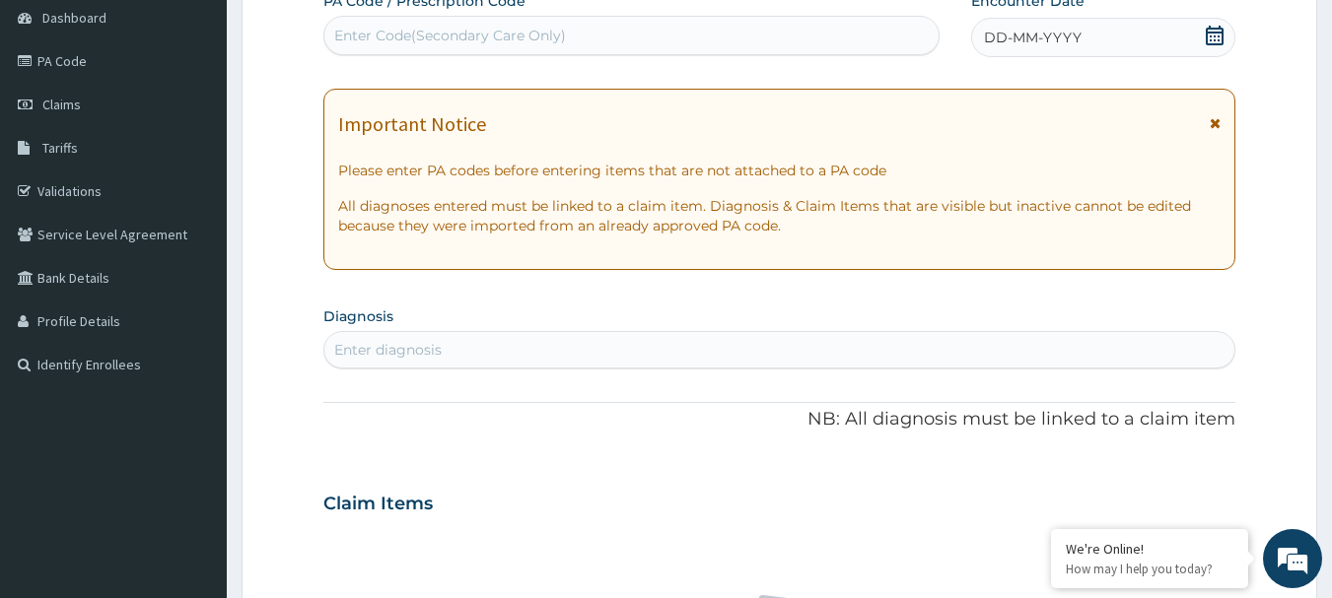
click at [501, 36] on div "Enter Code(Secondary Care Only)" at bounding box center [450, 36] width 232 height 20
paste input "PA/230CFF"
type input "PA/230CFF"
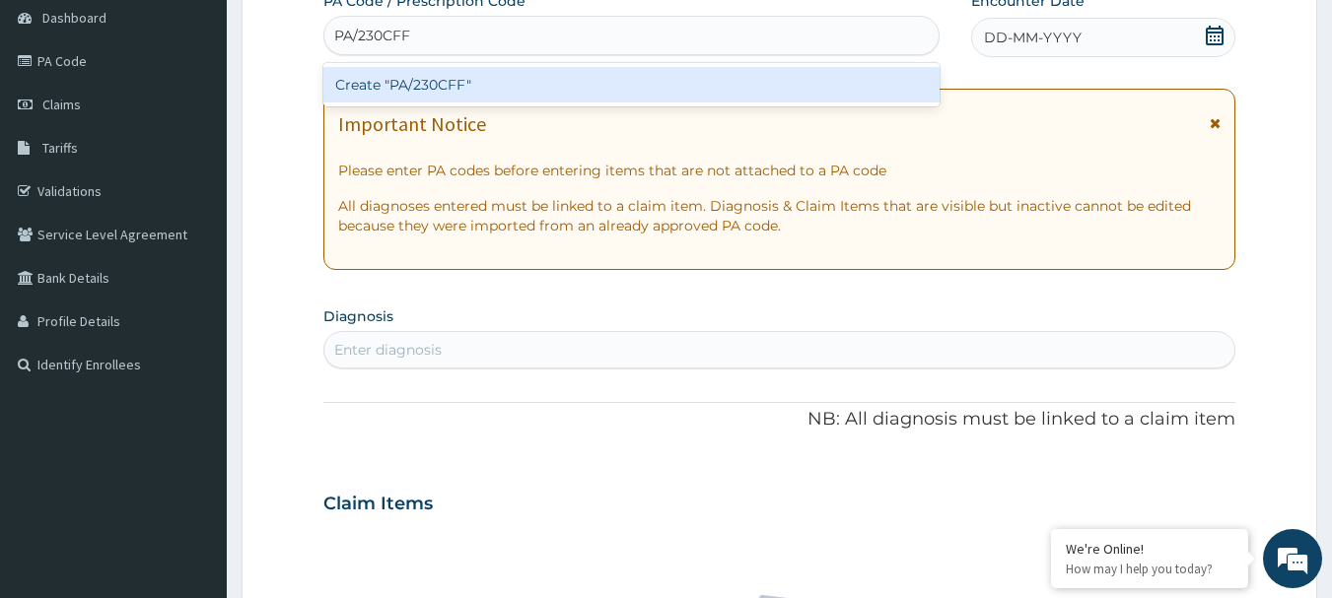
click at [459, 80] on div "Create "PA/230CFF"" at bounding box center [631, 84] width 617 height 35
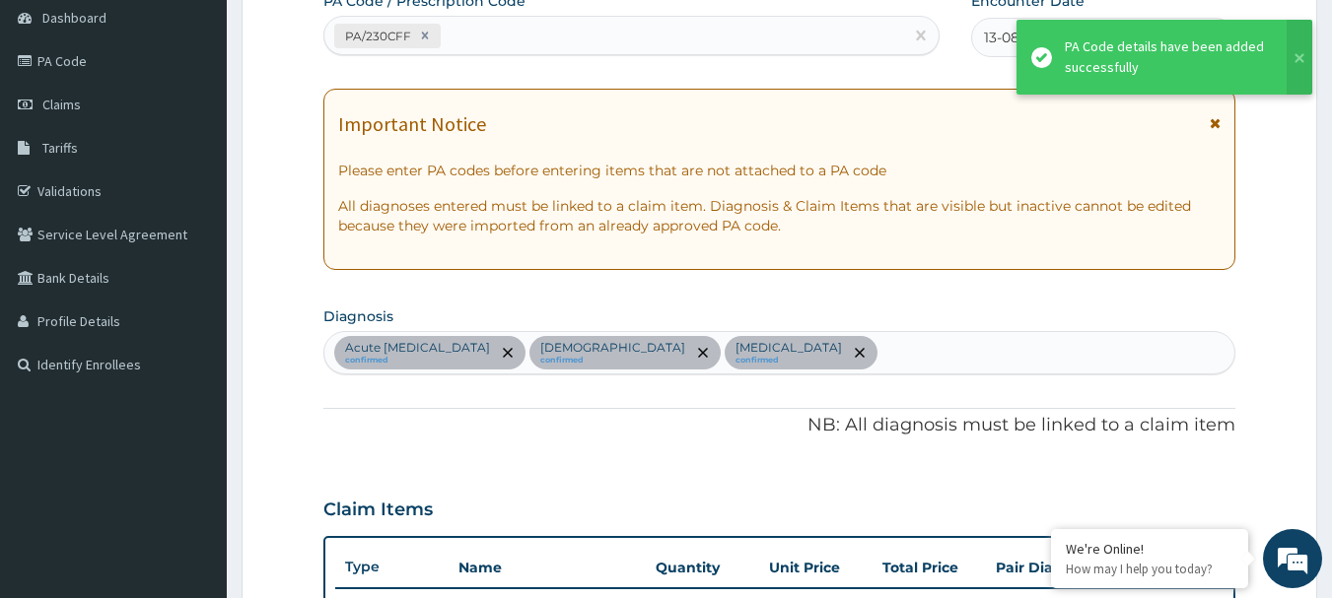
scroll to position [674, 0]
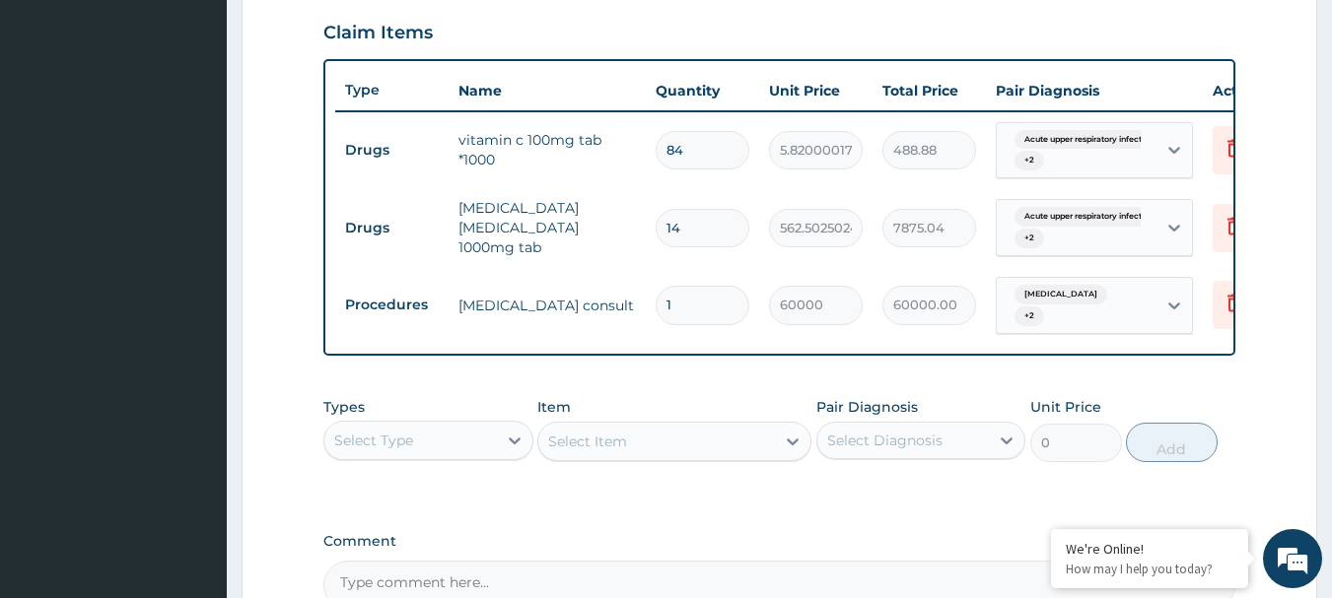
type input "0"
type input "0.00"
type input "1"
type input "60000.00"
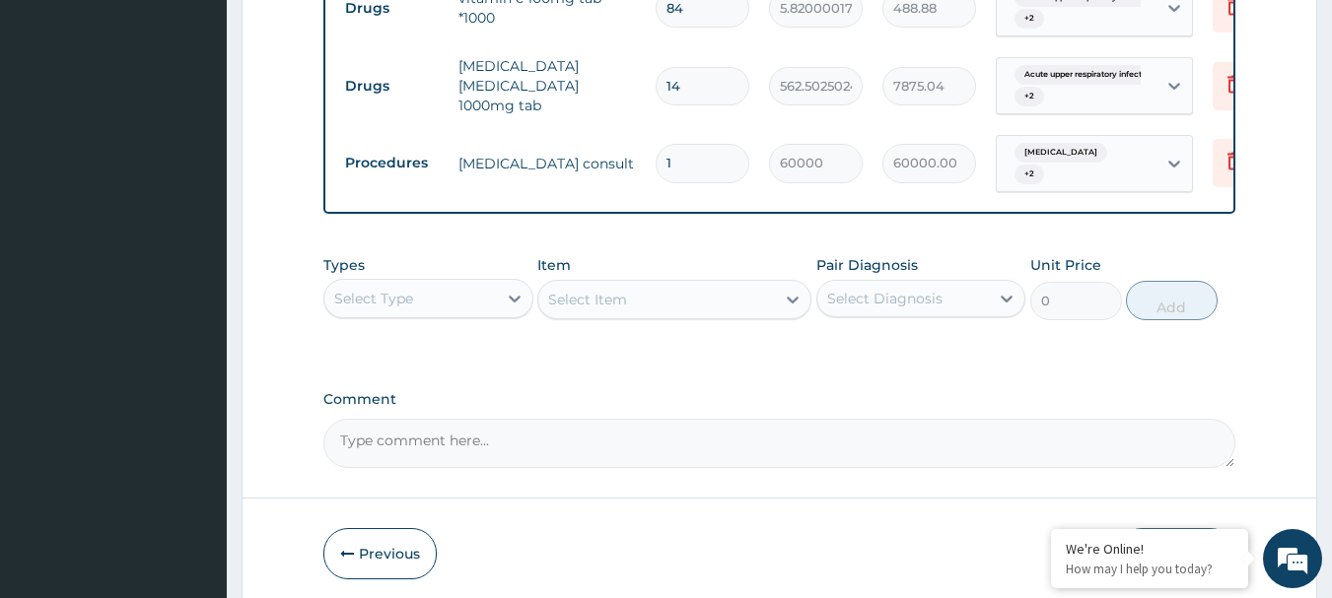
scroll to position [897, 0]
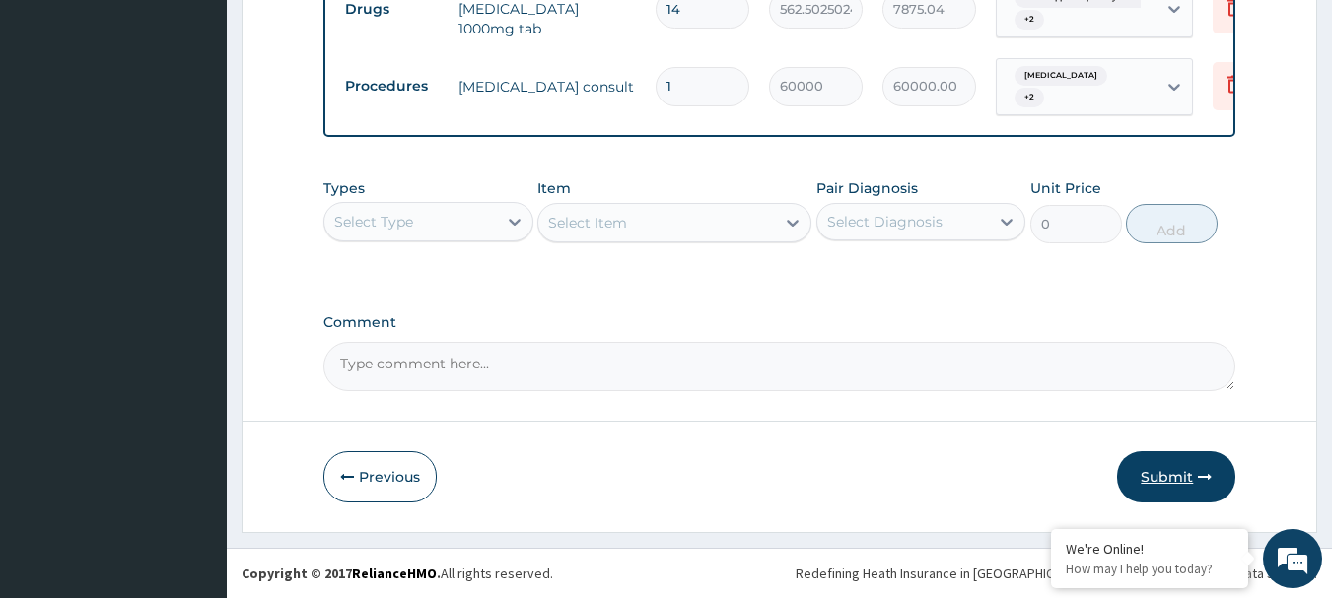
click at [1164, 484] on button "Submit" at bounding box center [1176, 476] width 118 height 51
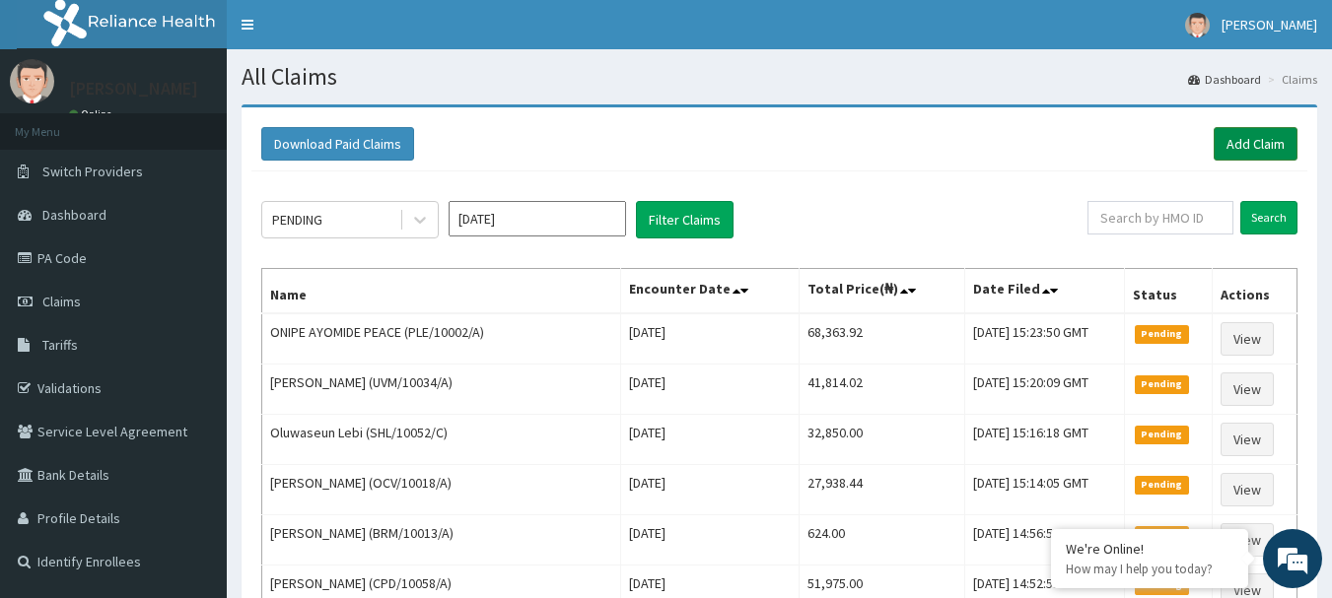
click at [1261, 138] on link "Add Claim" at bounding box center [1256, 144] width 84 height 34
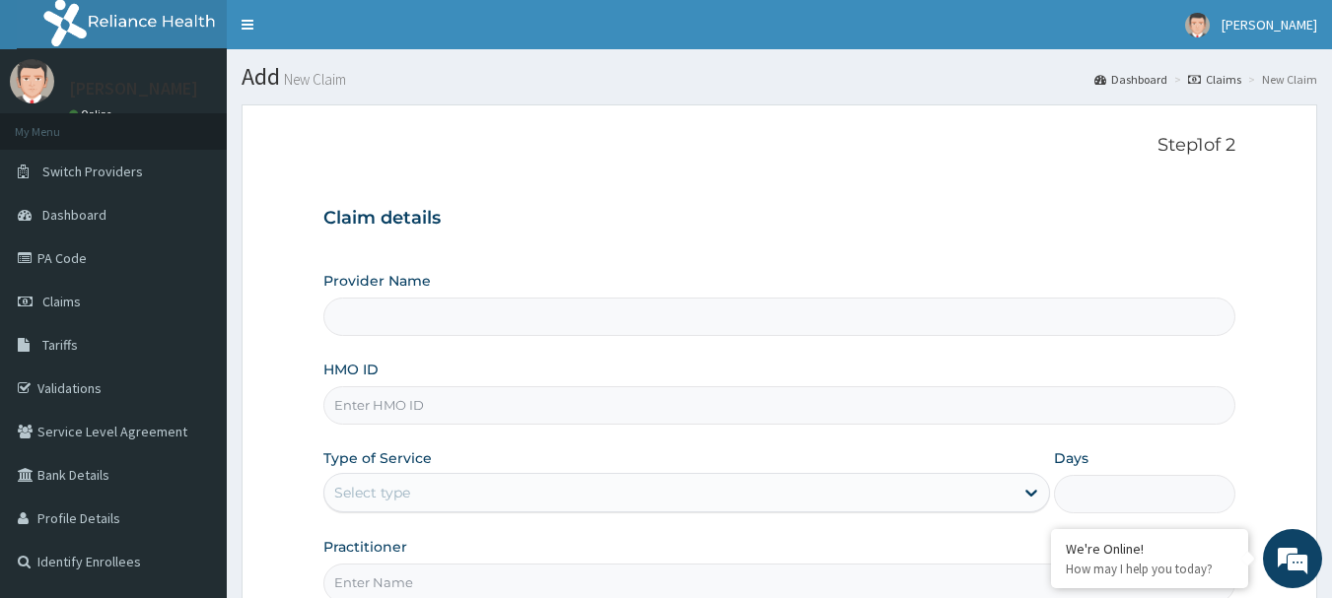
type input "[GEOGRAPHIC_DATA] Nig. Ltd"
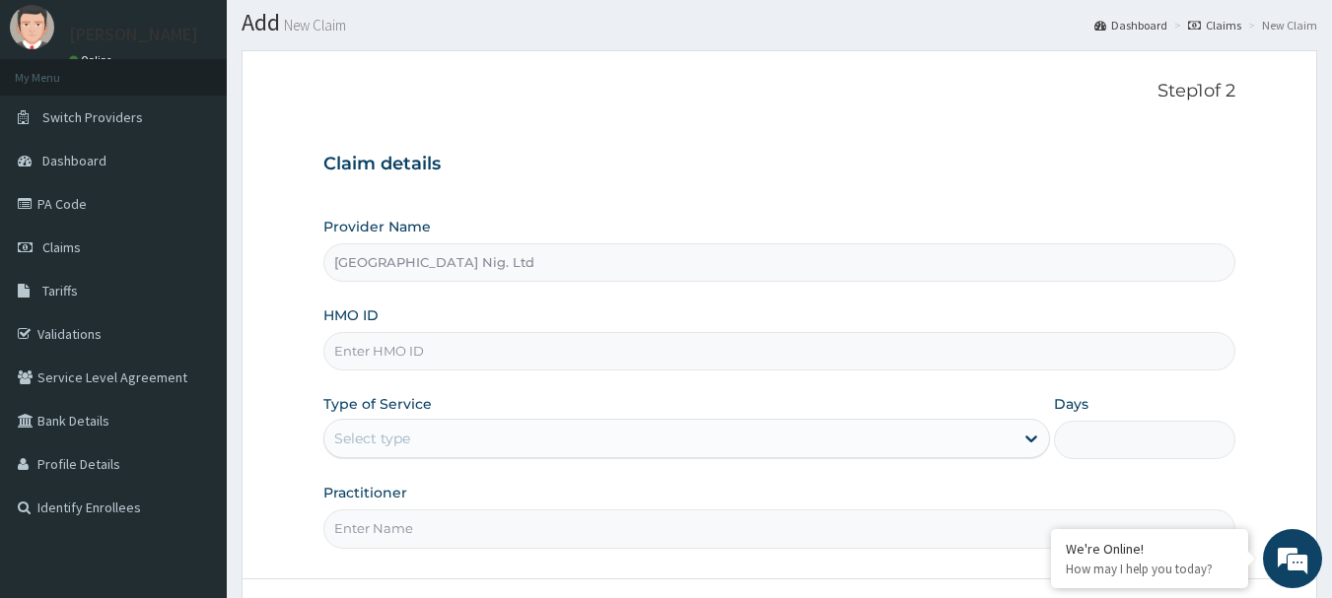
scroll to position [99, 0]
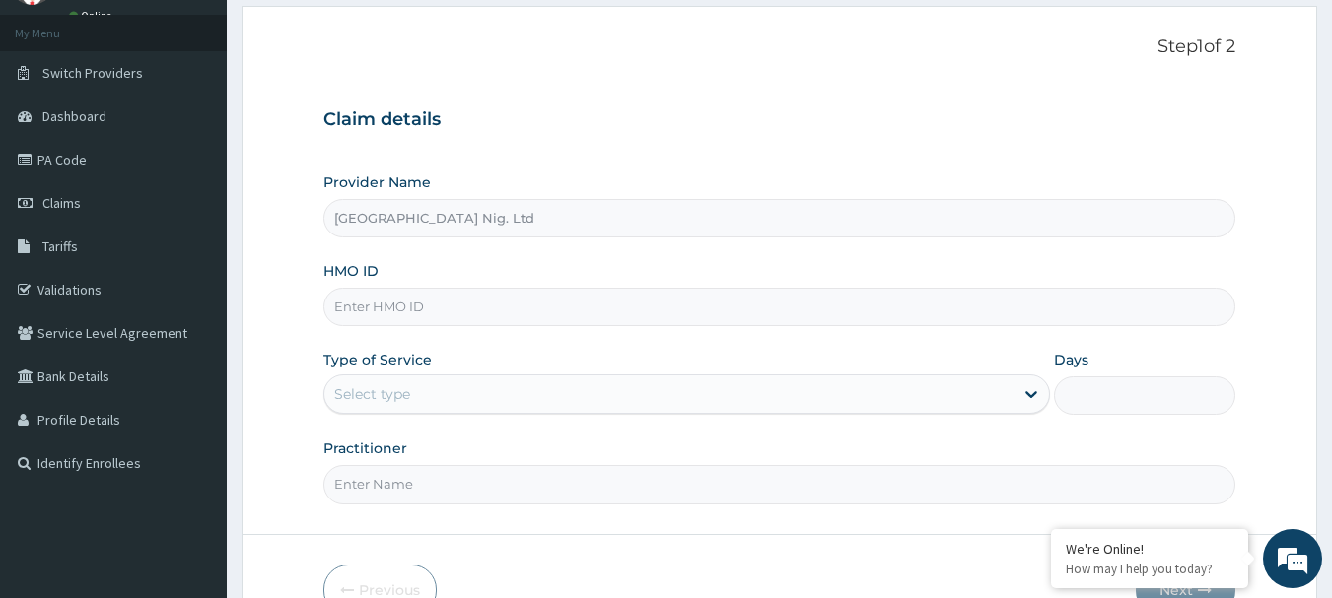
click at [476, 309] on input "HMO ID" at bounding box center [779, 307] width 913 height 38
paste input "LAI/10021/B"
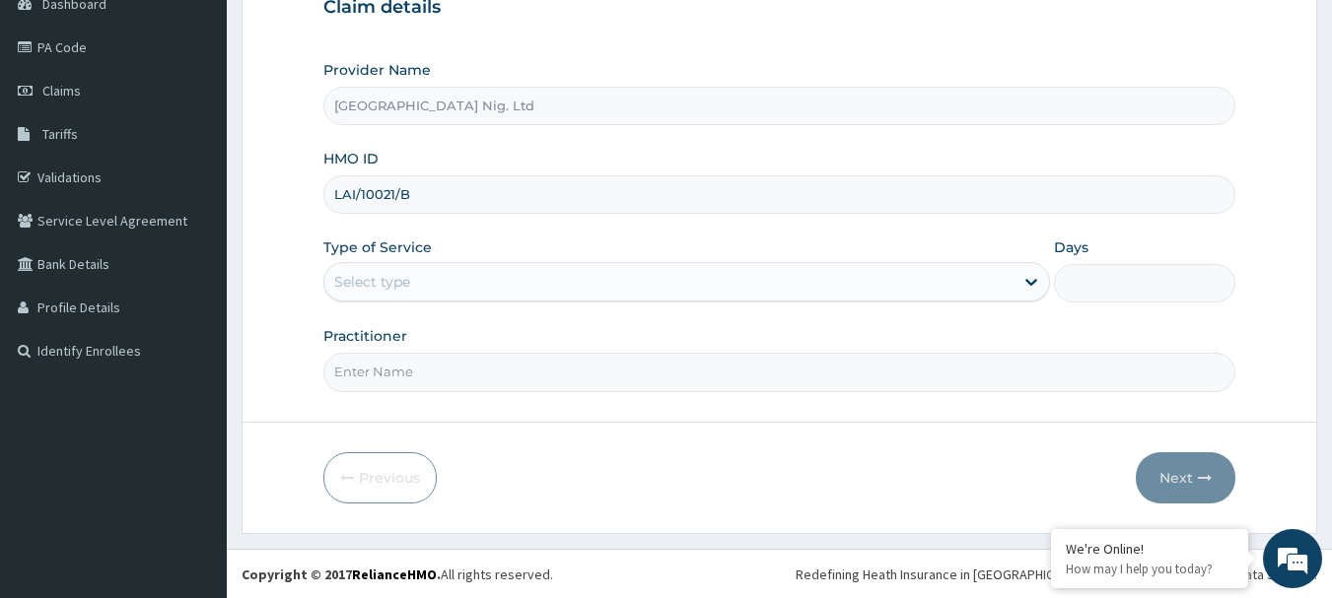
scroll to position [212, 0]
type input "LAI/10021/B"
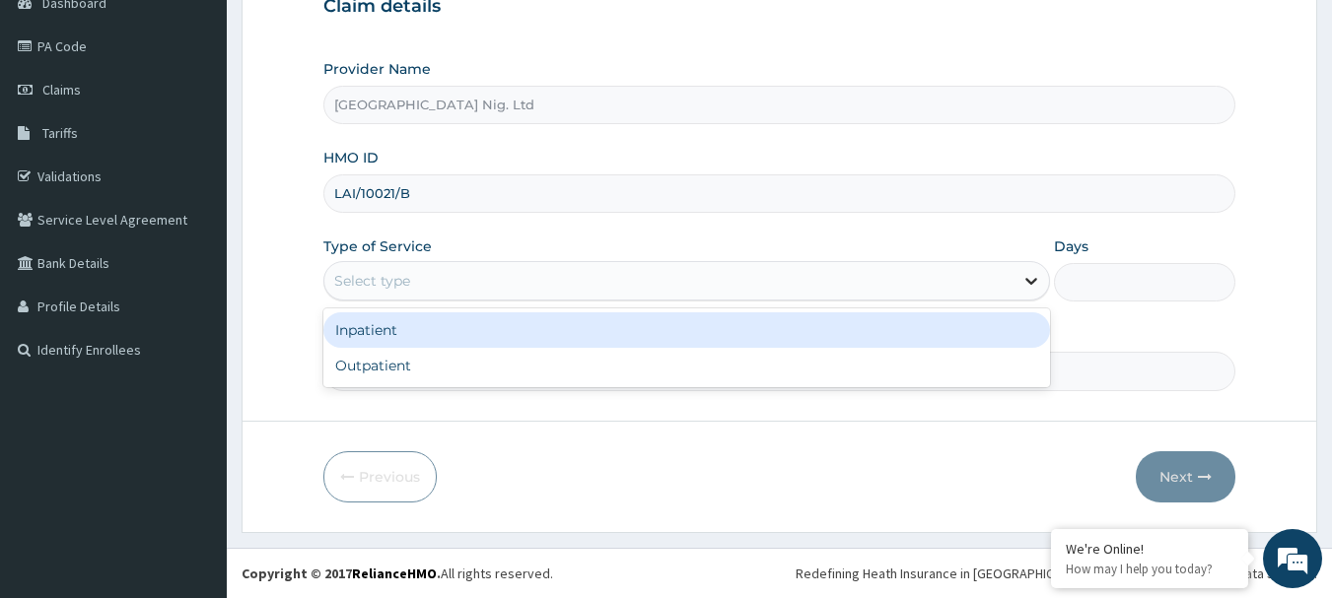
click at [1032, 278] on icon at bounding box center [1031, 281] width 20 height 20
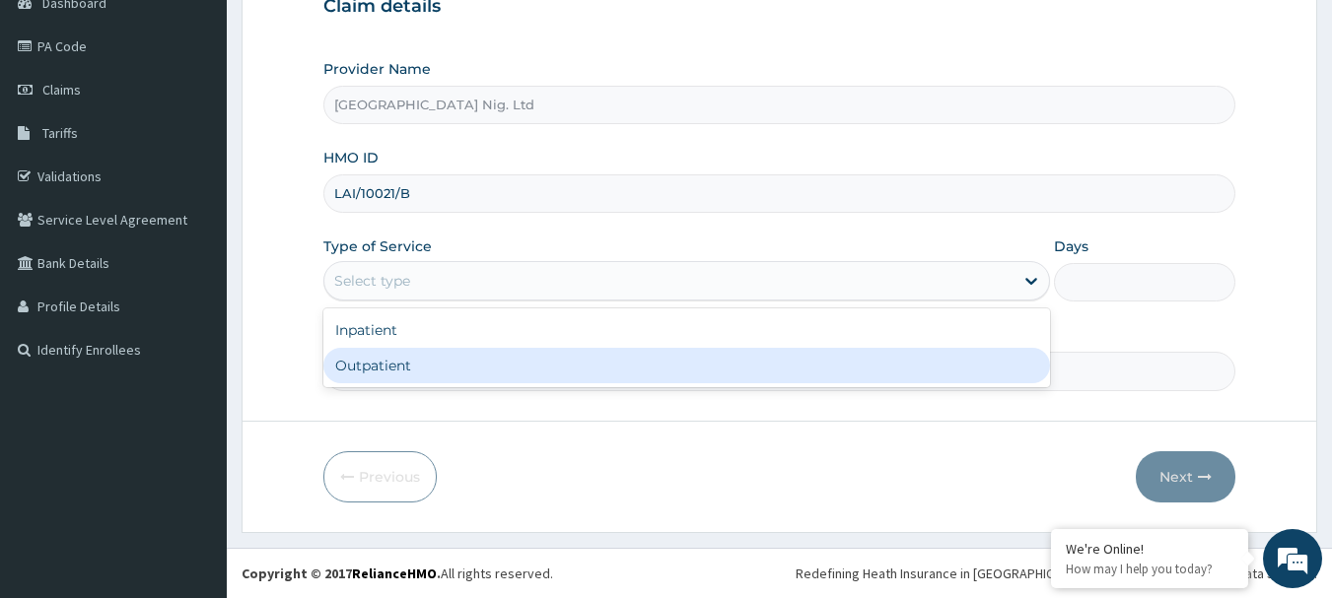
click at [507, 358] on div "Outpatient" at bounding box center [686, 365] width 727 height 35
type input "1"
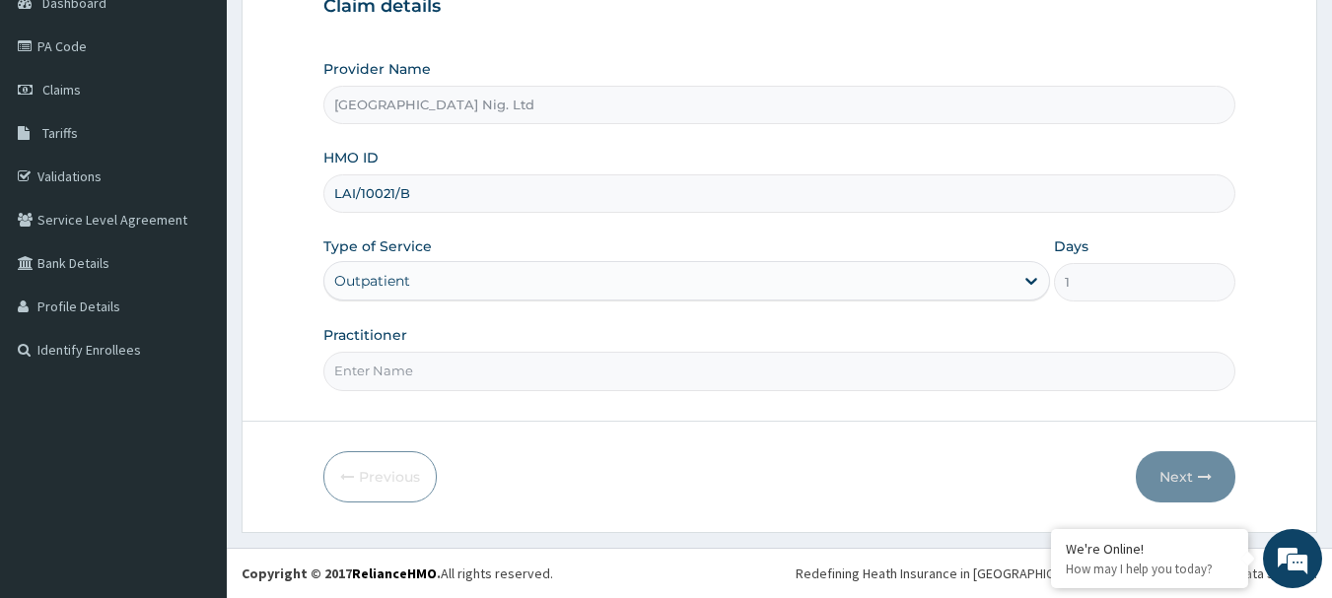
click at [465, 370] on input "Practitioner" at bounding box center [779, 371] width 913 height 38
paste input "maconi christiana"
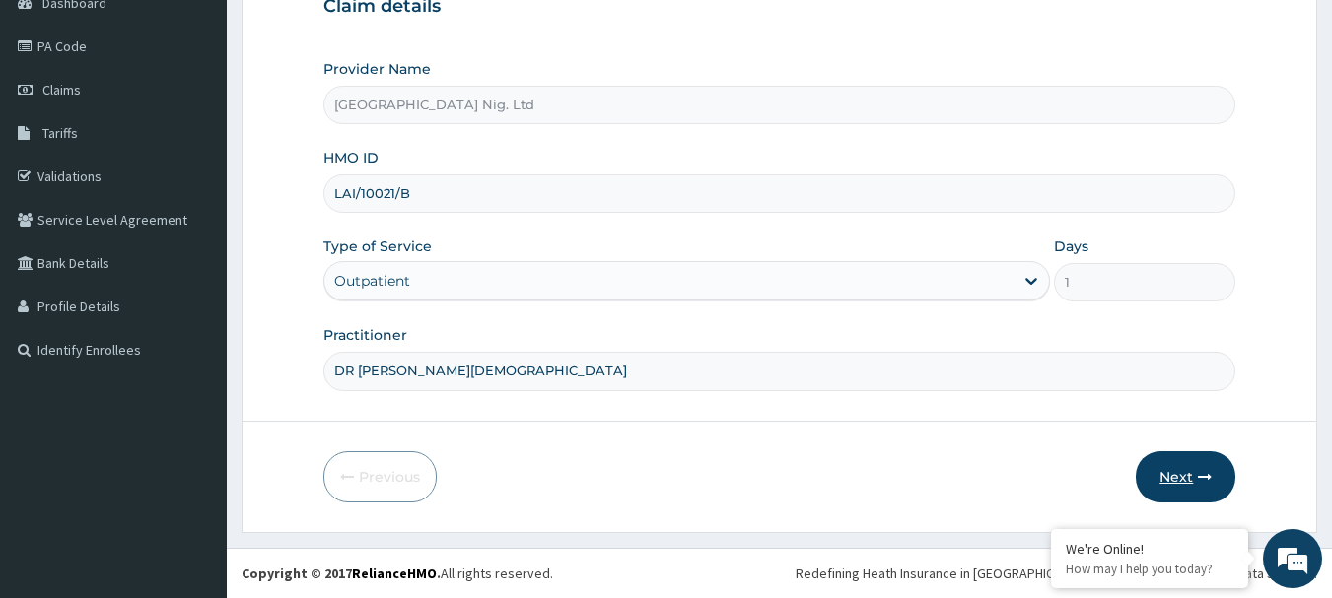
type input "DR maconi christiana"
click at [1179, 472] on button "Next" at bounding box center [1186, 476] width 100 height 51
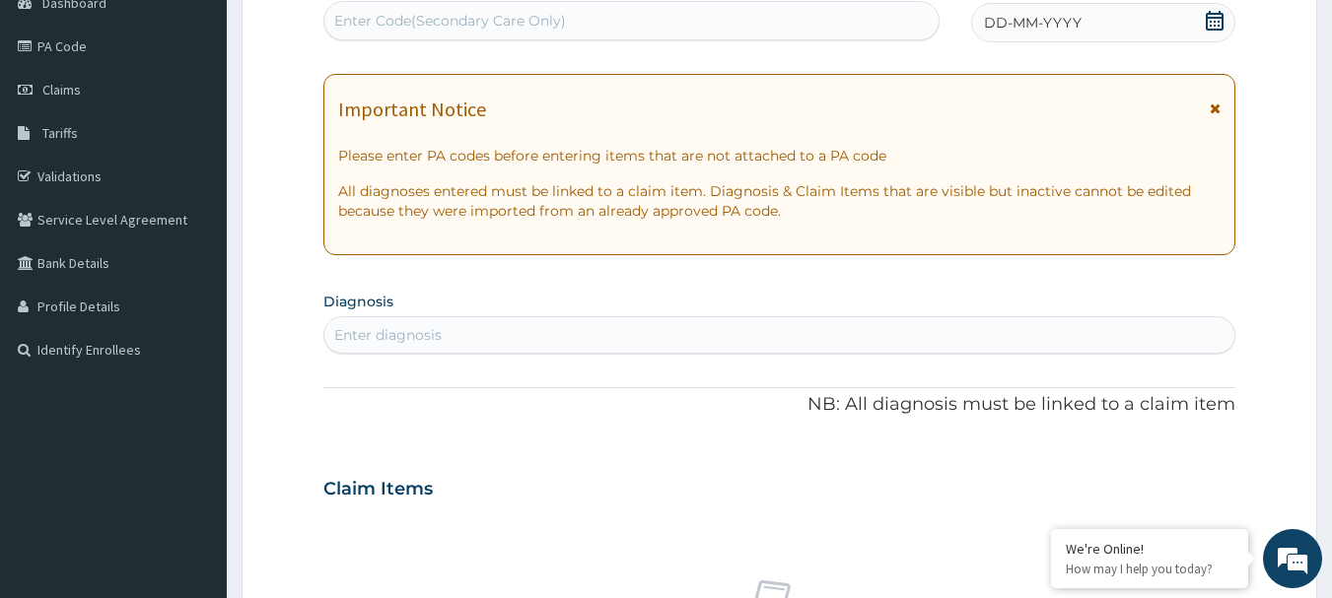
click at [520, 30] on div "Enter Code(Secondary Care Only)" at bounding box center [450, 21] width 232 height 20
paste input "PA/46D28E"
type input "PA/46D28E"
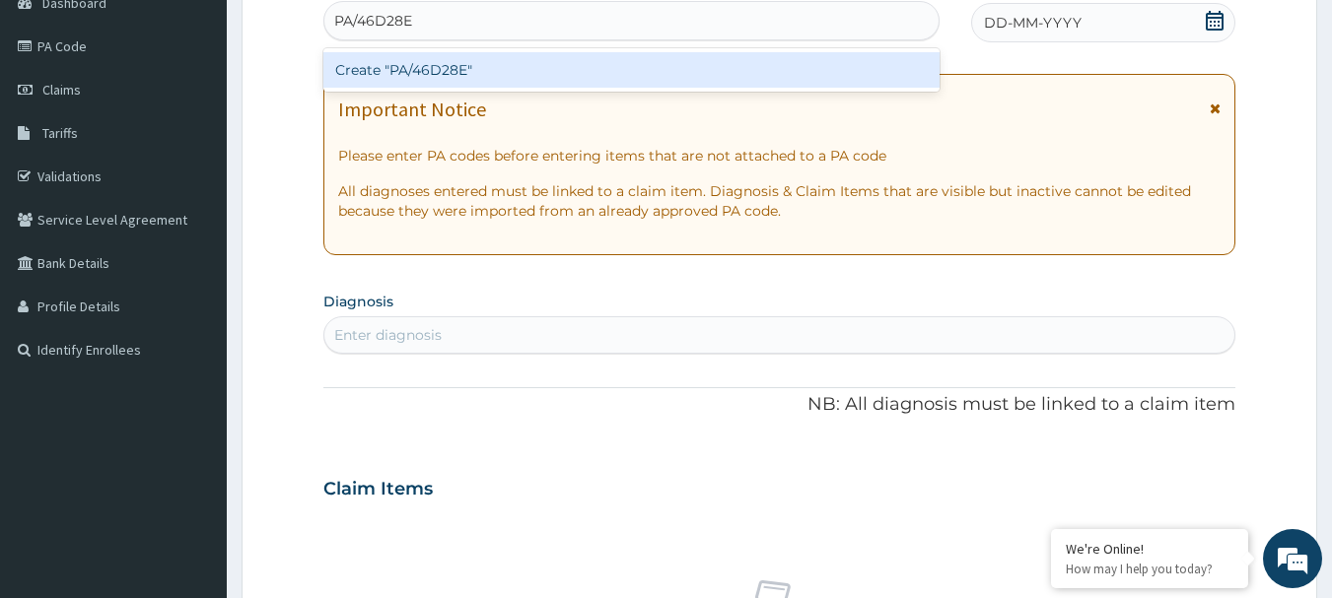
click at [443, 74] on div "Create "PA/46D28E"" at bounding box center [631, 69] width 617 height 35
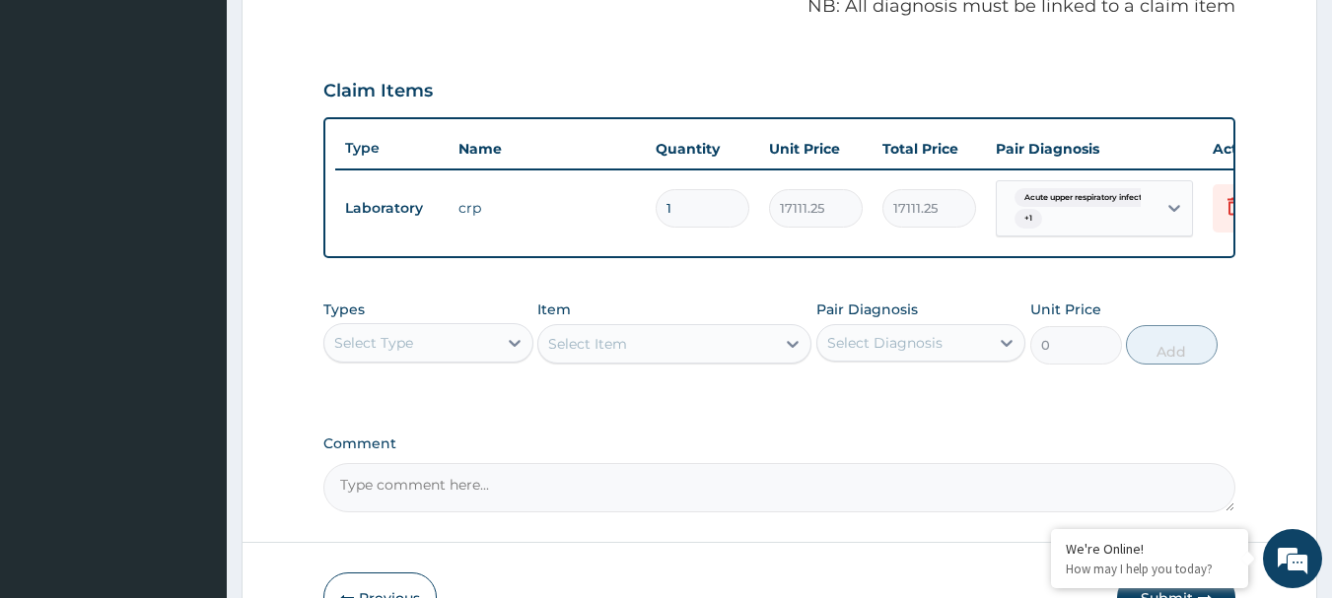
scroll to position [738, 0]
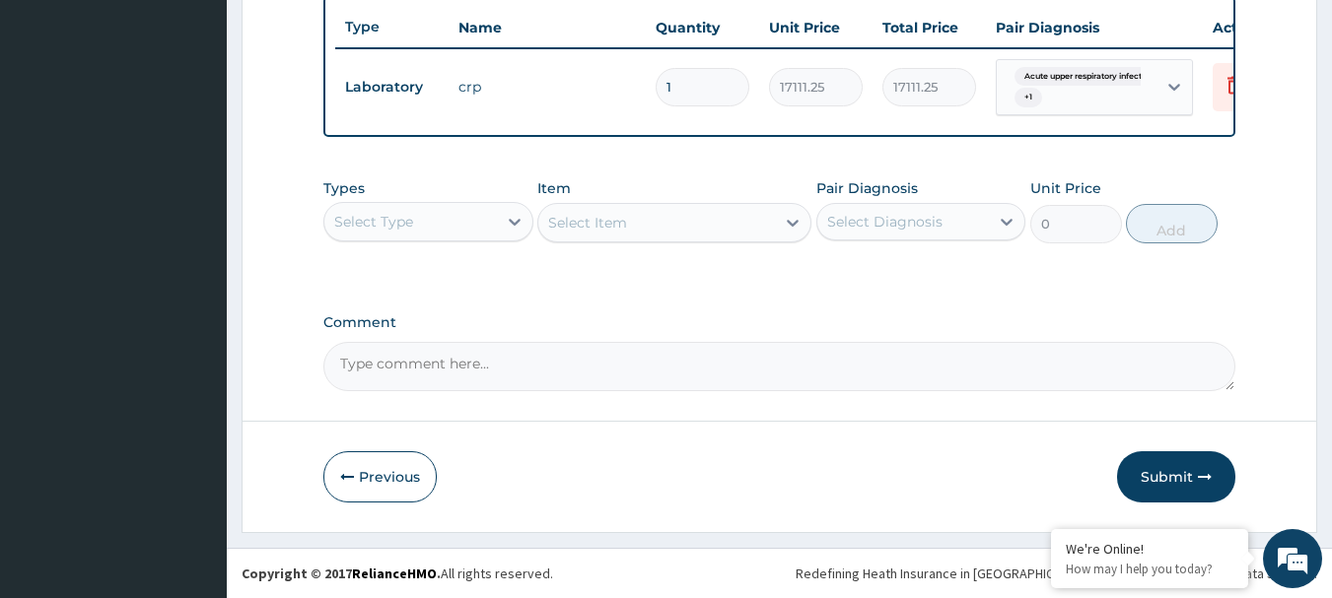
click at [964, 238] on div "Select Diagnosis" at bounding box center [903, 222] width 173 height 32
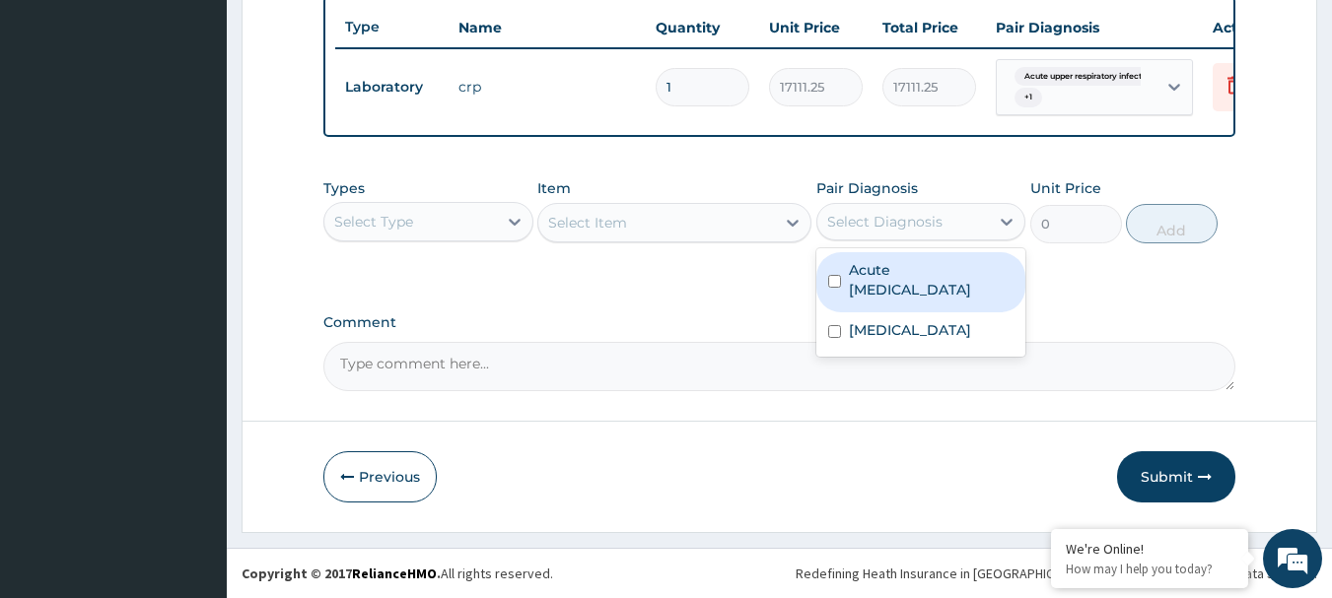
click at [914, 290] on label "Acute upper respiratory infection" at bounding box center [932, 279] width 166 height 39
checkbox input "true"
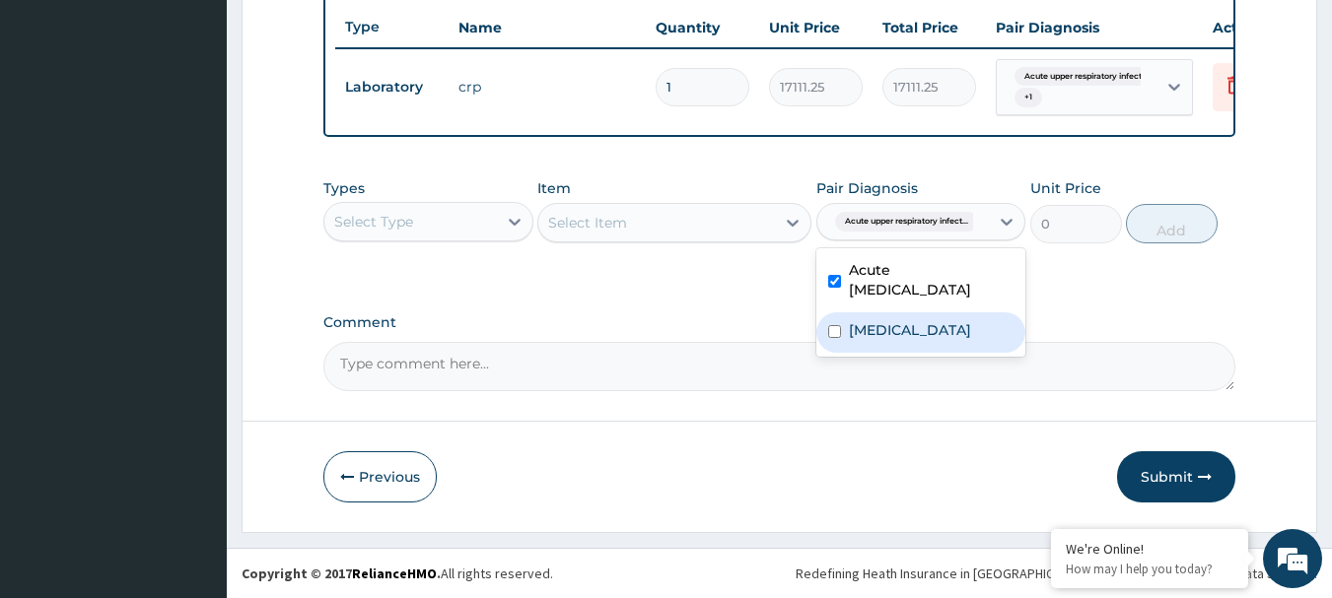
click at [883, 340] on label "Malaria" at bounding box center [910, 330] width 122 height 20
checkbox input "true"
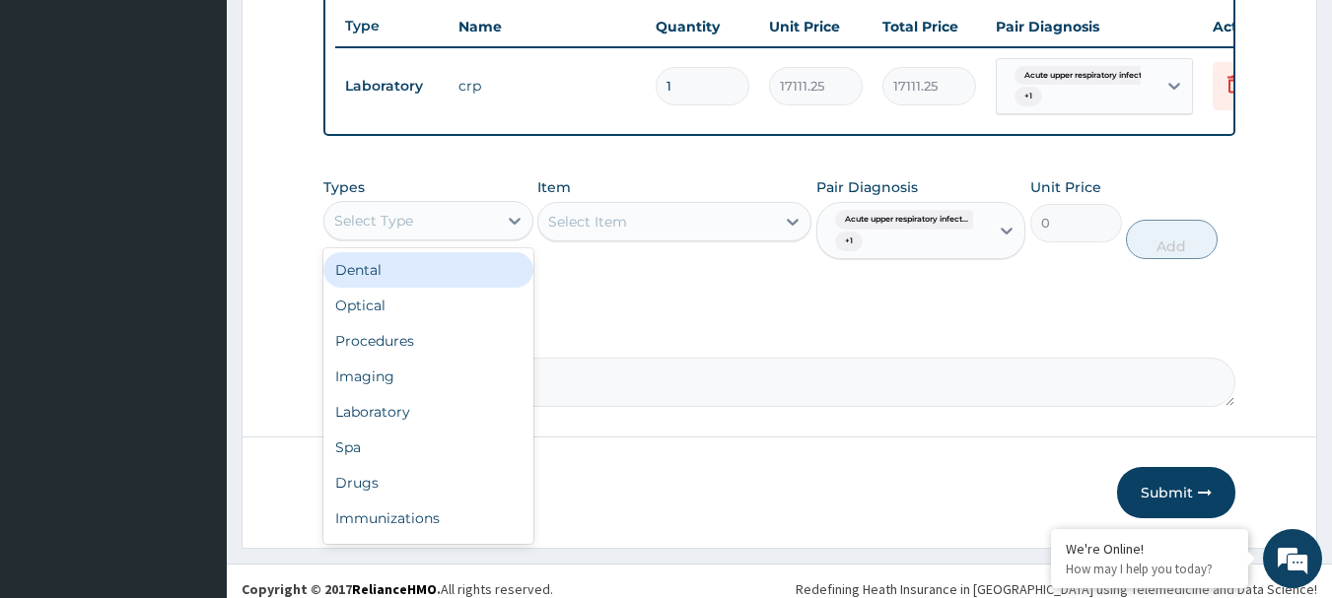
click at [493, 237] on div "Select Type" at bounding box center [410, 221] width 173 height 32
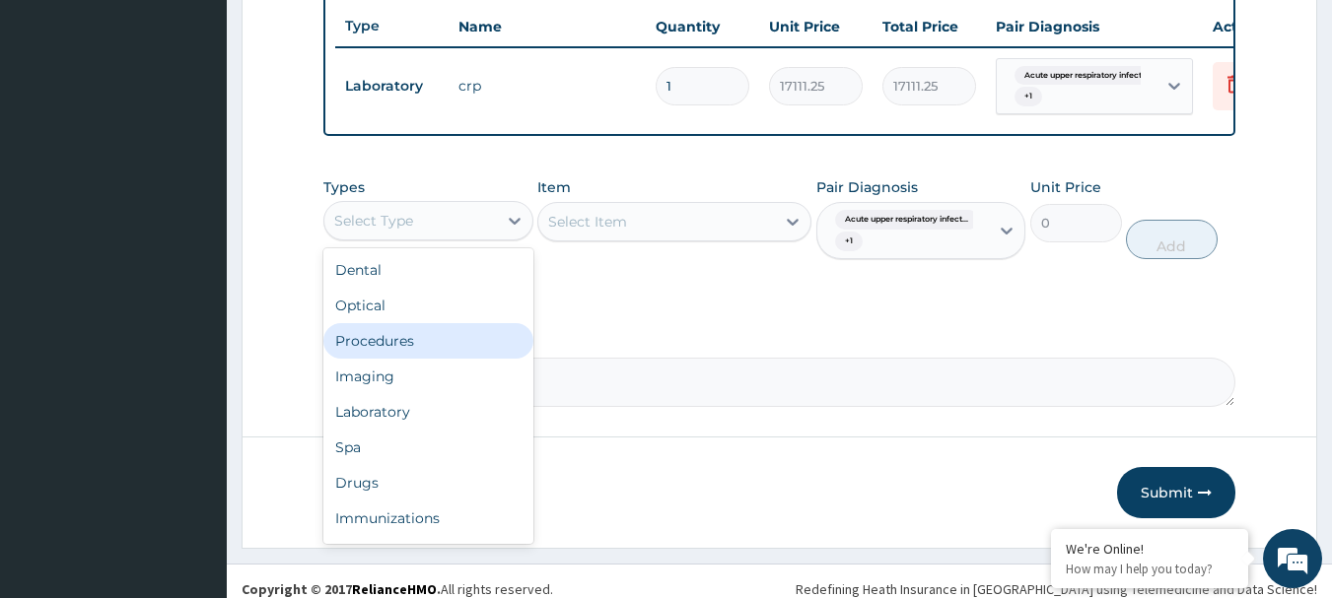
click at [407, 349] on div "Procedures" at bounding box center [428, 340] width 210 height 35
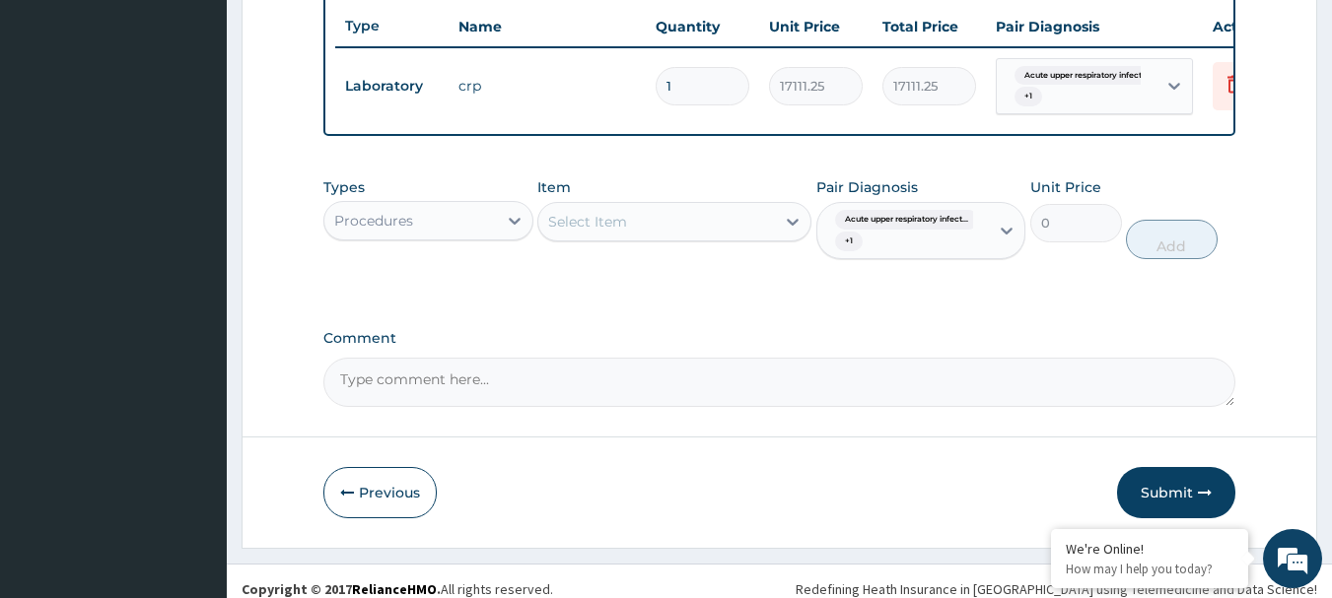
click at [605, 232] on div "Select Item" at bounding box center [587, 222] width 79 height 20
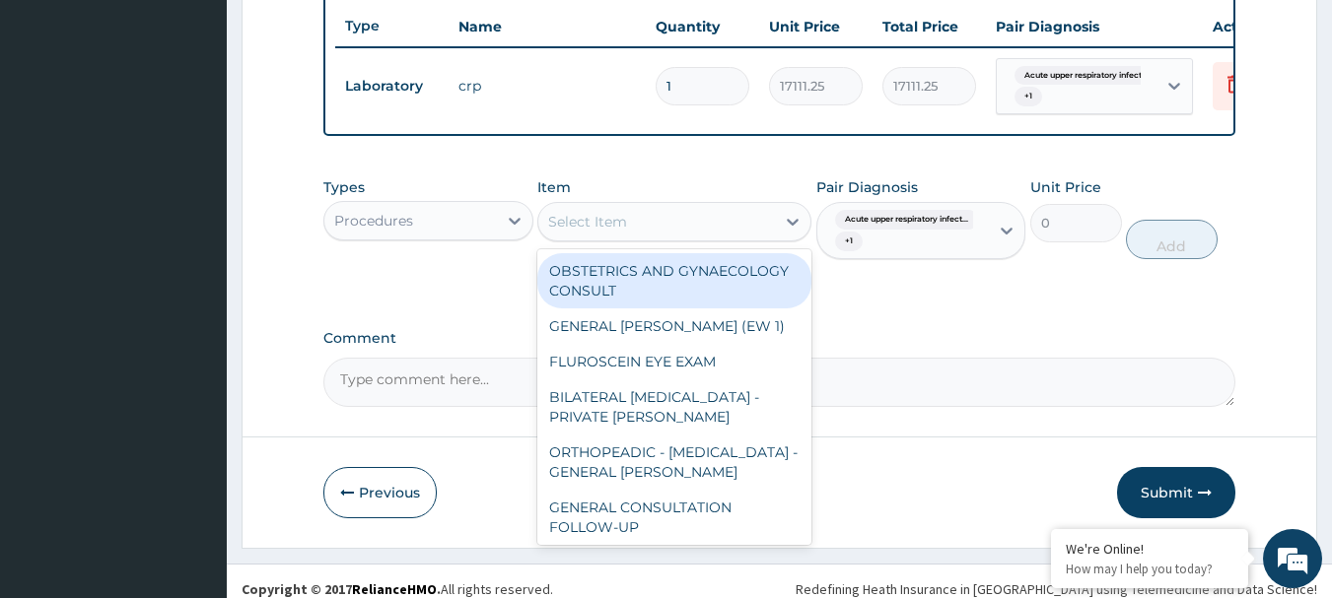
paste input "GENERAL CONSULTATION"
type input "GENERAL CONSULTATION"
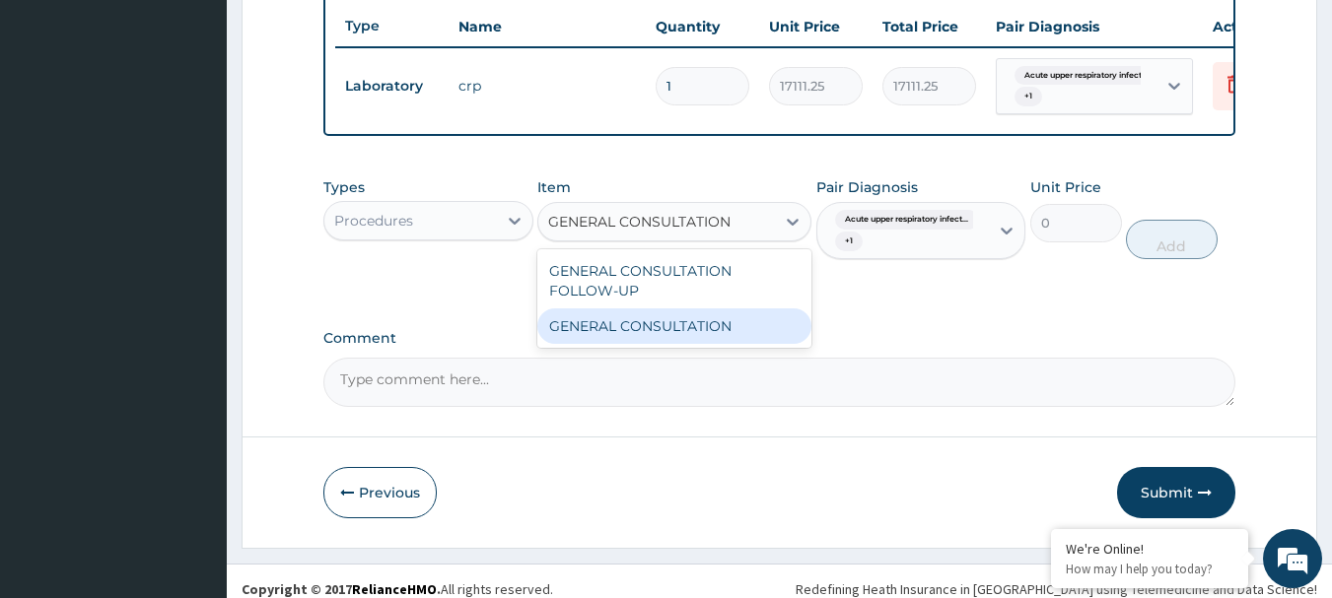
click at [640, 342] on div "GENERAL CONSULTATION" at bounding box center [674, 326] width 274 height 35
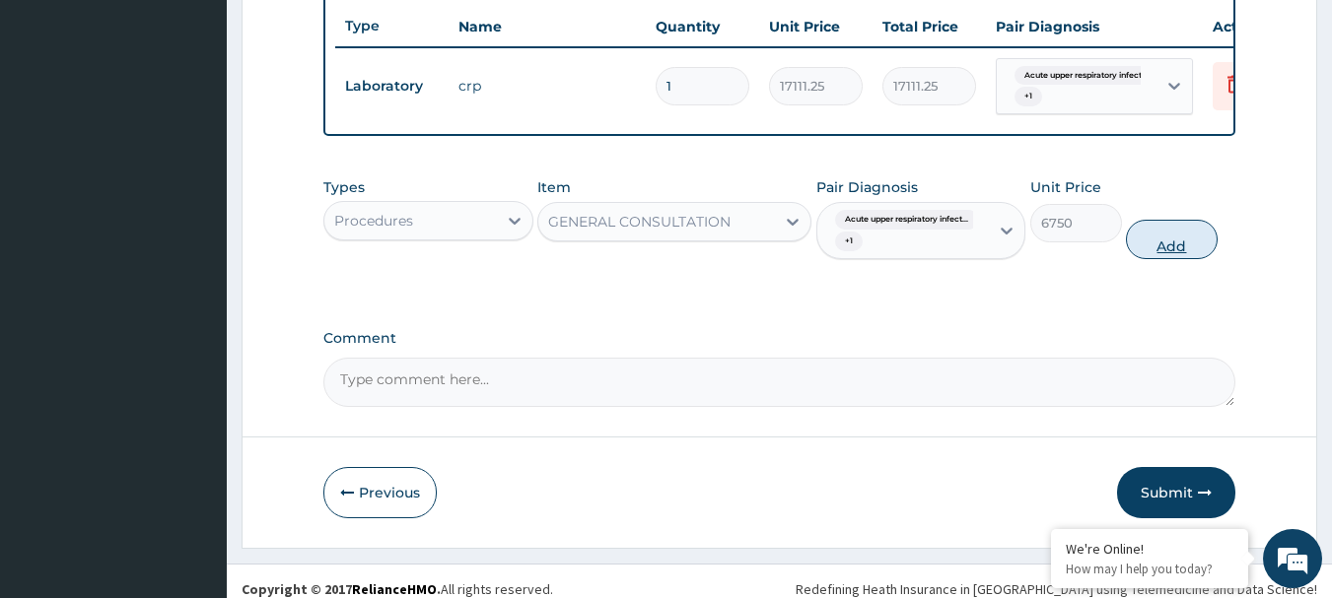
click at [1185, 258] on button "Add" at bounding box center [1172, 239] width 92 height 39
type input "0"
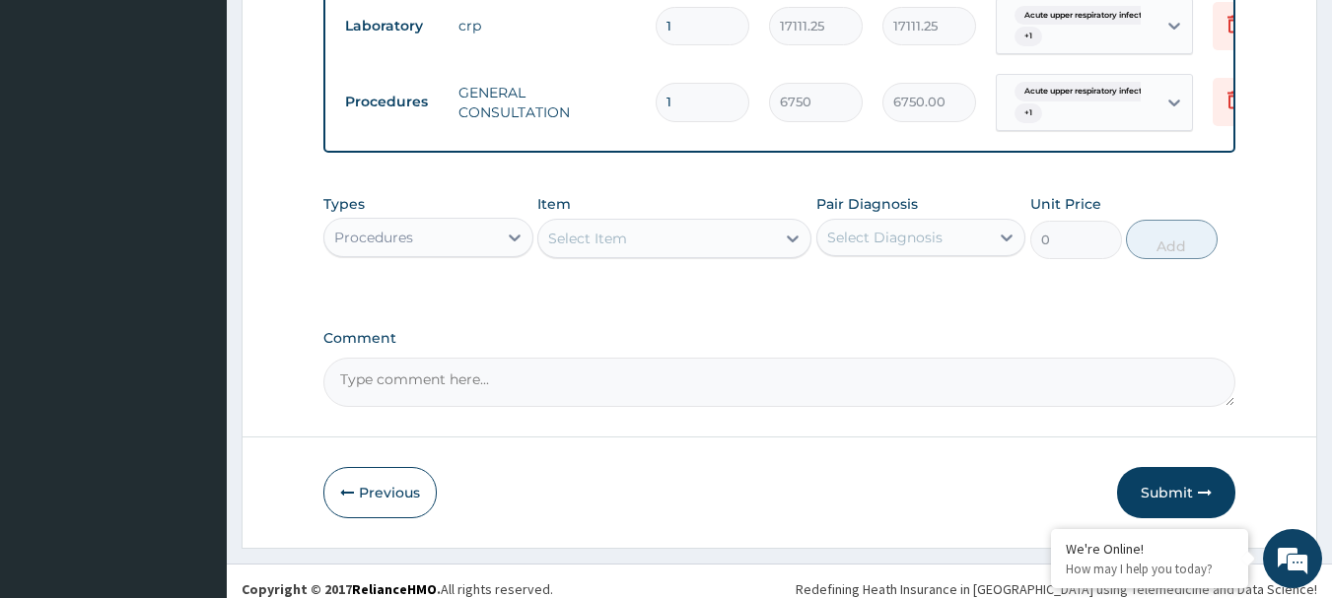
scroll to position [829, 0]
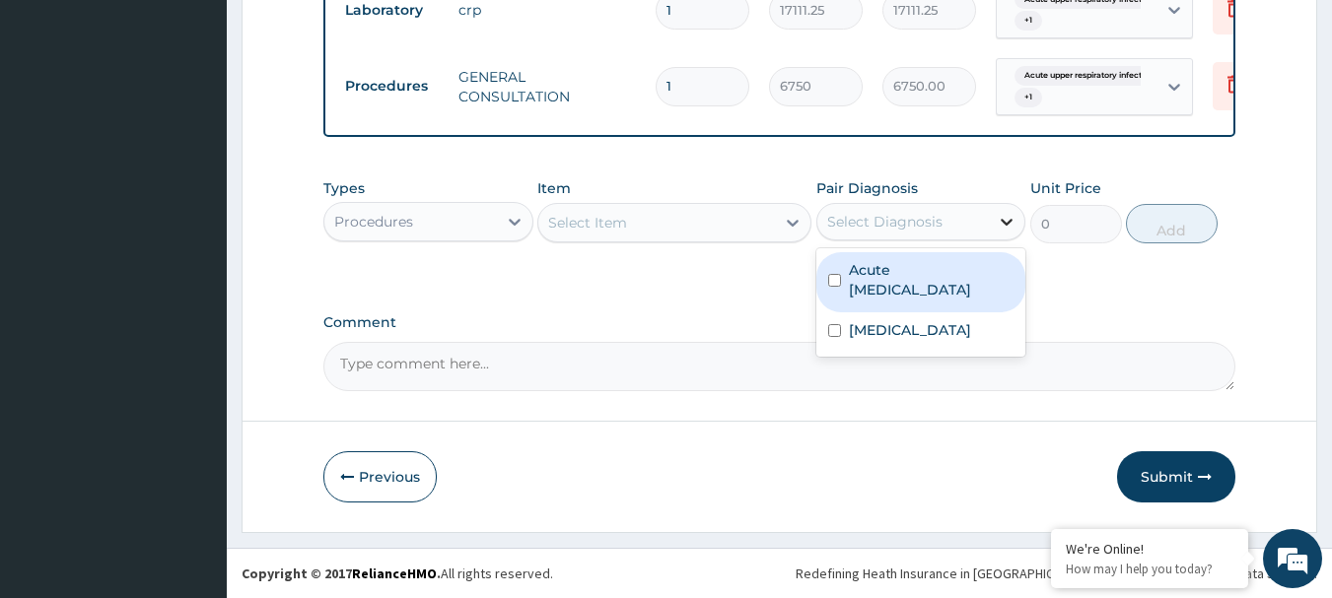
click at [1002, 222] on icon at bounding box center [1007, 222] width 20 height 20
click at [898, 287] on label "Acute upper respiratory infection" at bounding box center [932, 279] width 166 height 39
checkbox input "true"
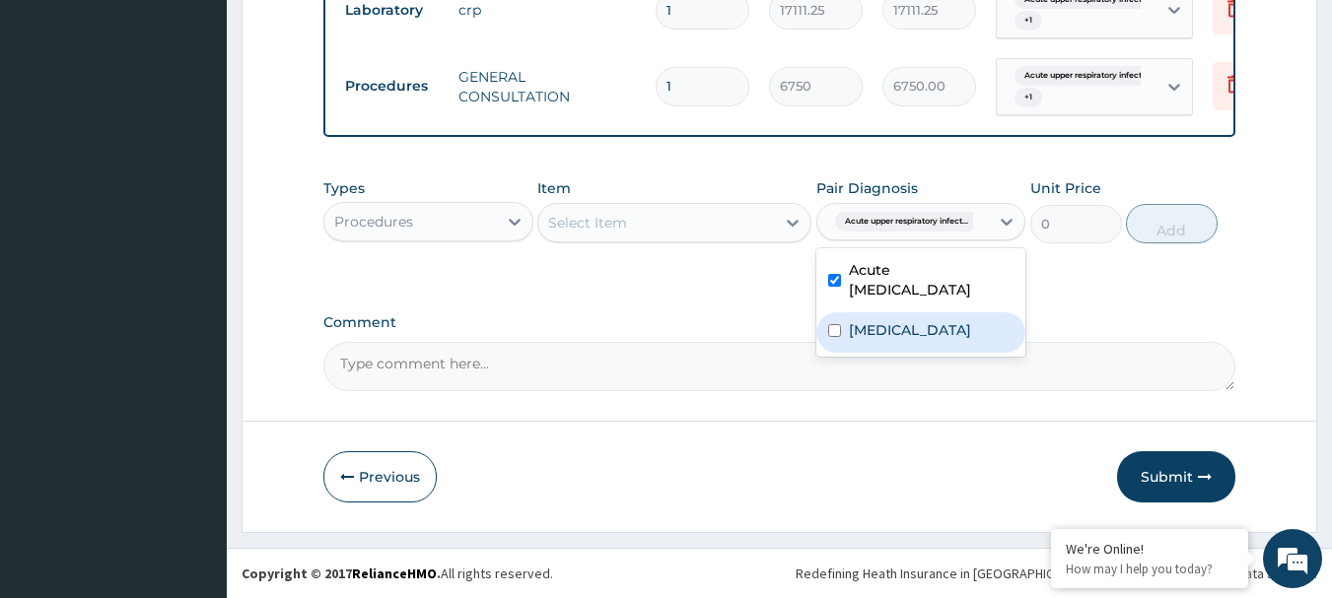
click at [884, 330] on label "Malaria" at bounding box center [910, 330] width 122 height 20
checkbox input "true"
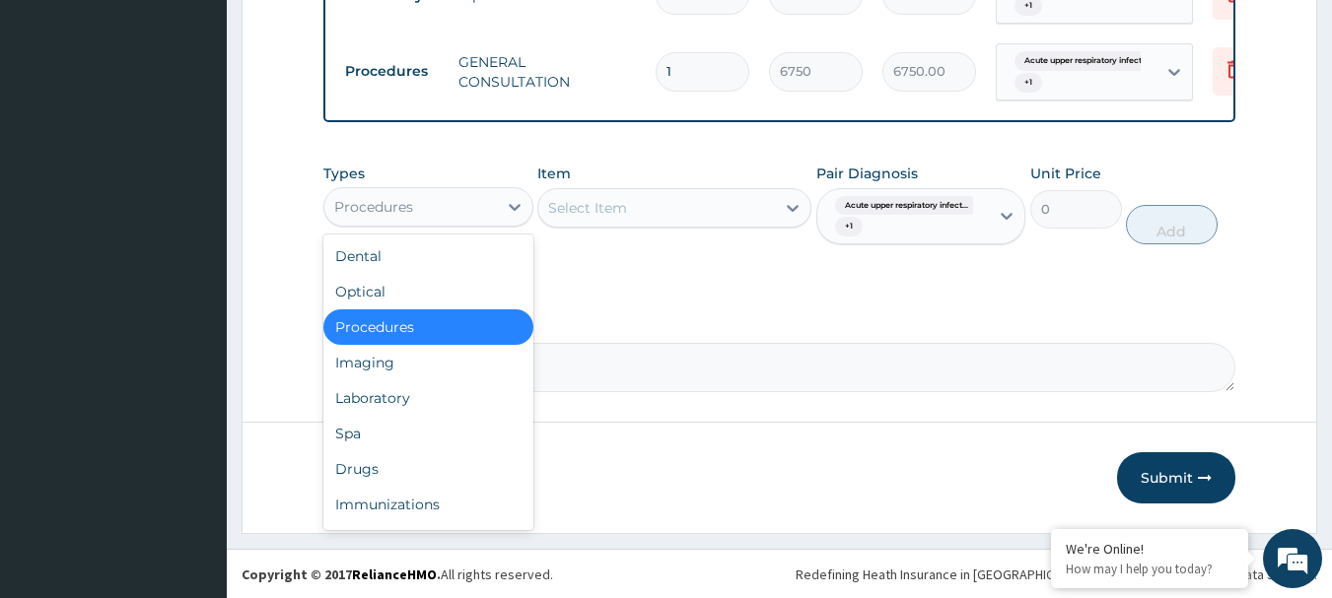
click at [478, 219] on div "Procedures" at bounding box center [410, 207] width 173 height 32
click at [416, 415] on div "Laboratory" at bounding box center [428, 398] width 210 height 35
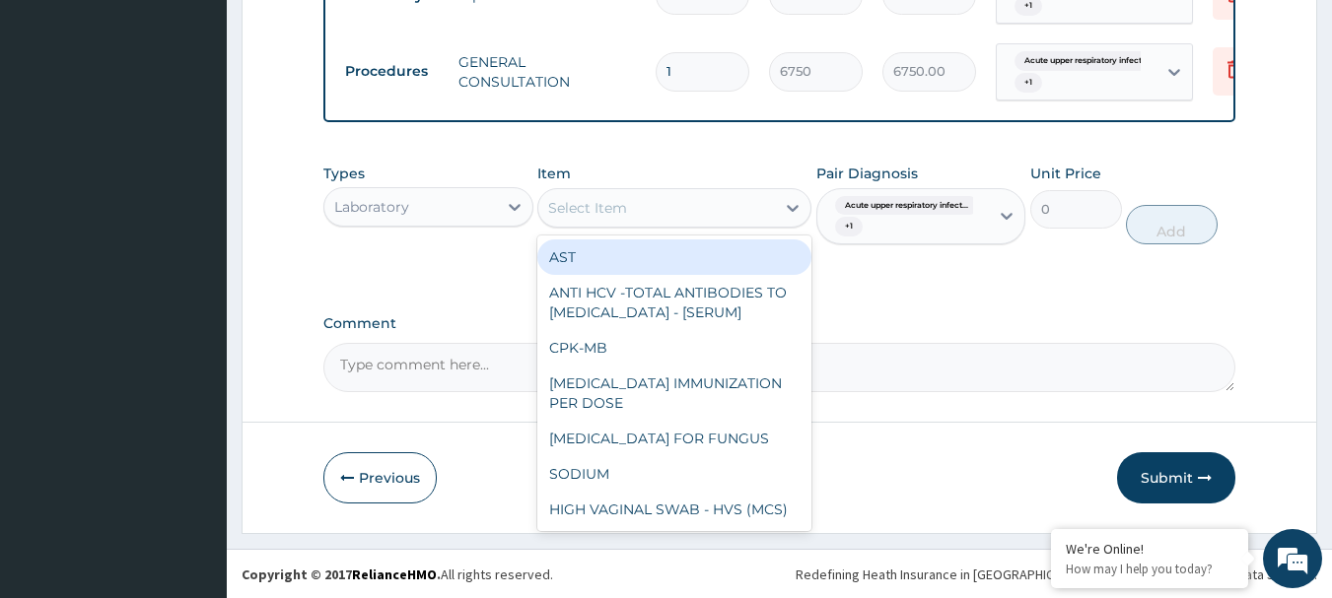
click at [649, 222] on div "Select Item" at bounding box center [656, 208] width 237 height 32
paste input "FBC - (FULL BLOOD COUNT WITH PLATELET AND RED INDICES)"
type input "FBC - (FULL BLOOD COUNT WITH PLATELET AND RED INDICES)"
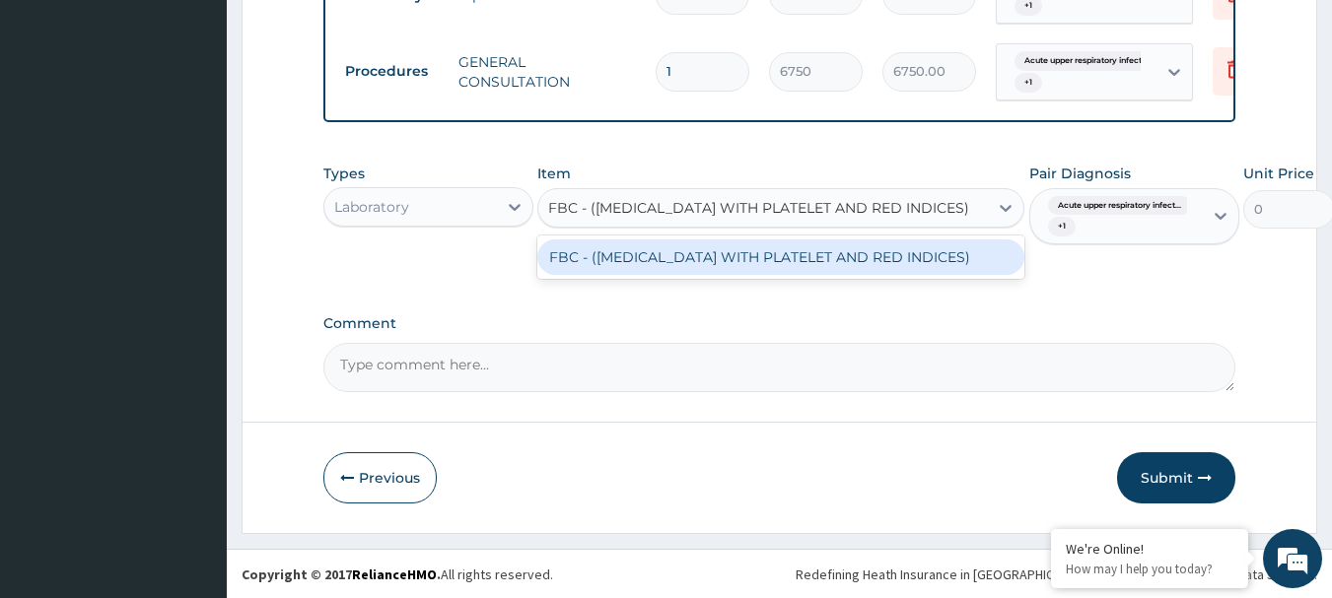
scroll to position [0, 25]
click at [644, 271] on div "FBC - (FULL BLOOD COUNT WITH PLATELET AND RED INDICES)" at bounding box center [780, 257] width 487 height 35
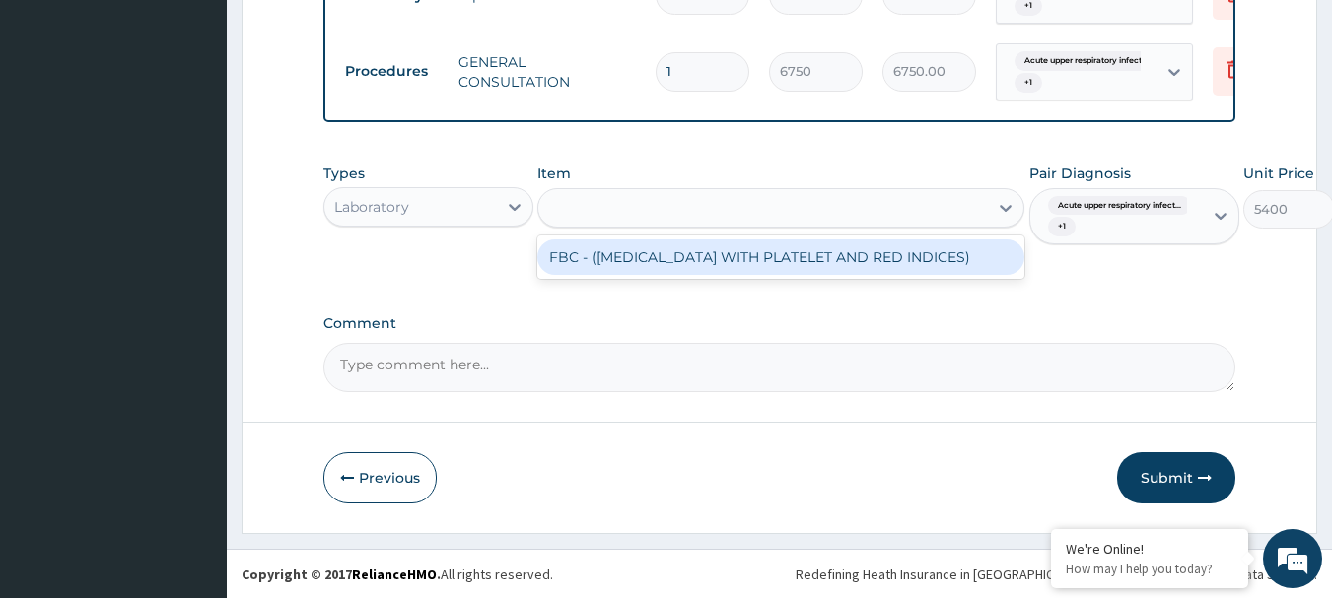
scroll to position [0, 2]
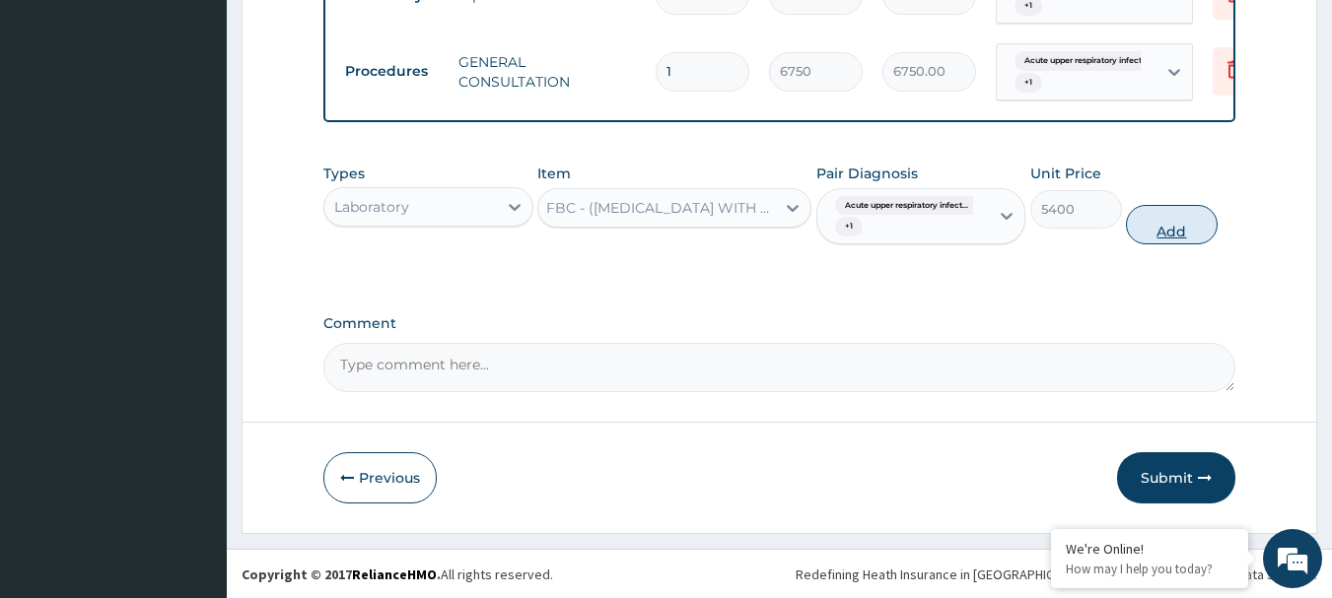
click at [1195, 242] on button "Add" at bounding box center [1172, 224] width 92 height 39
type input "0"
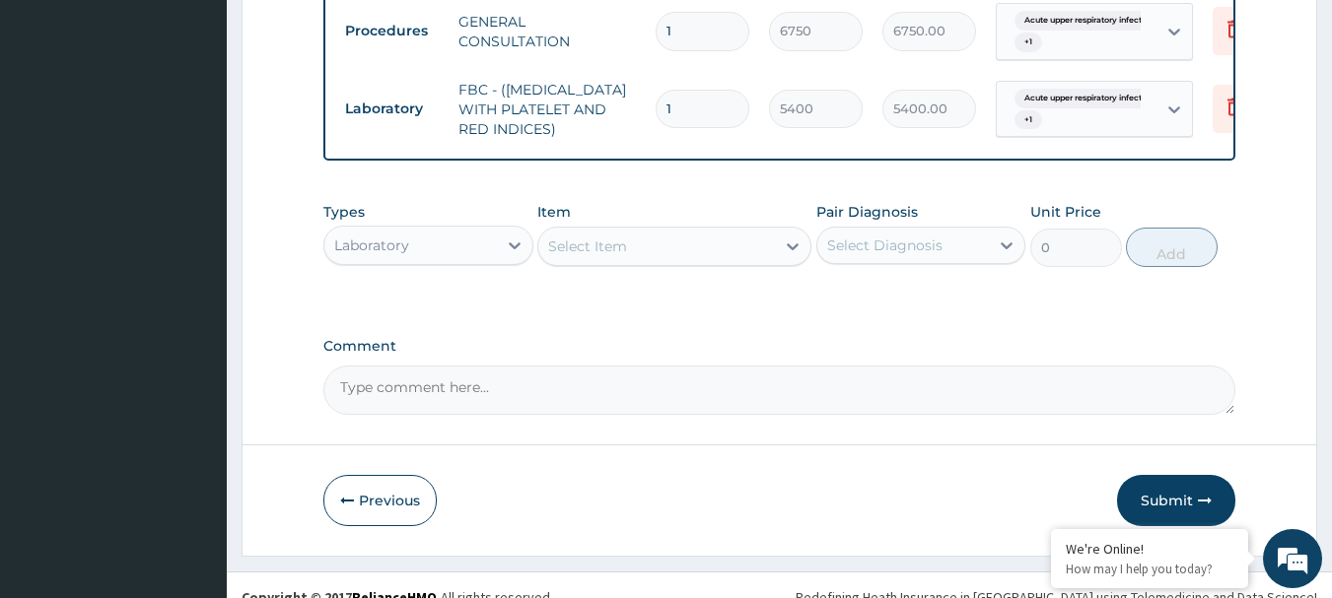
scroll to position [908, 0]
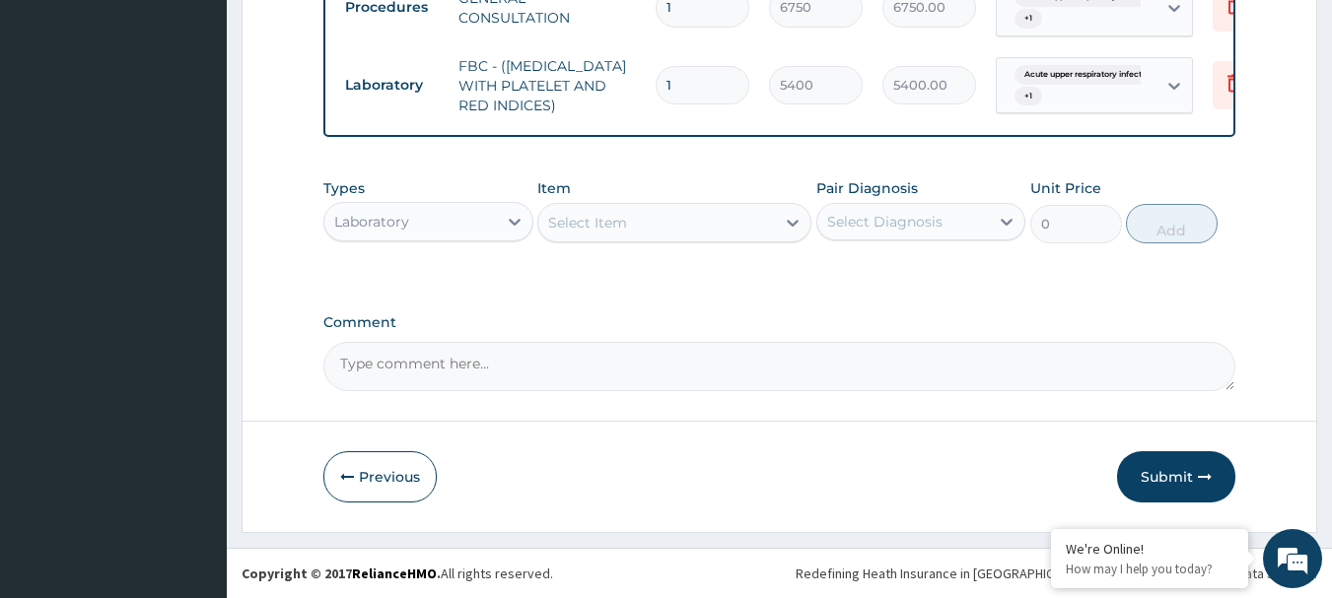
click at [948, 227] on div "Select Diagnosis" at bounding box center [903, 222] width 173 height 32
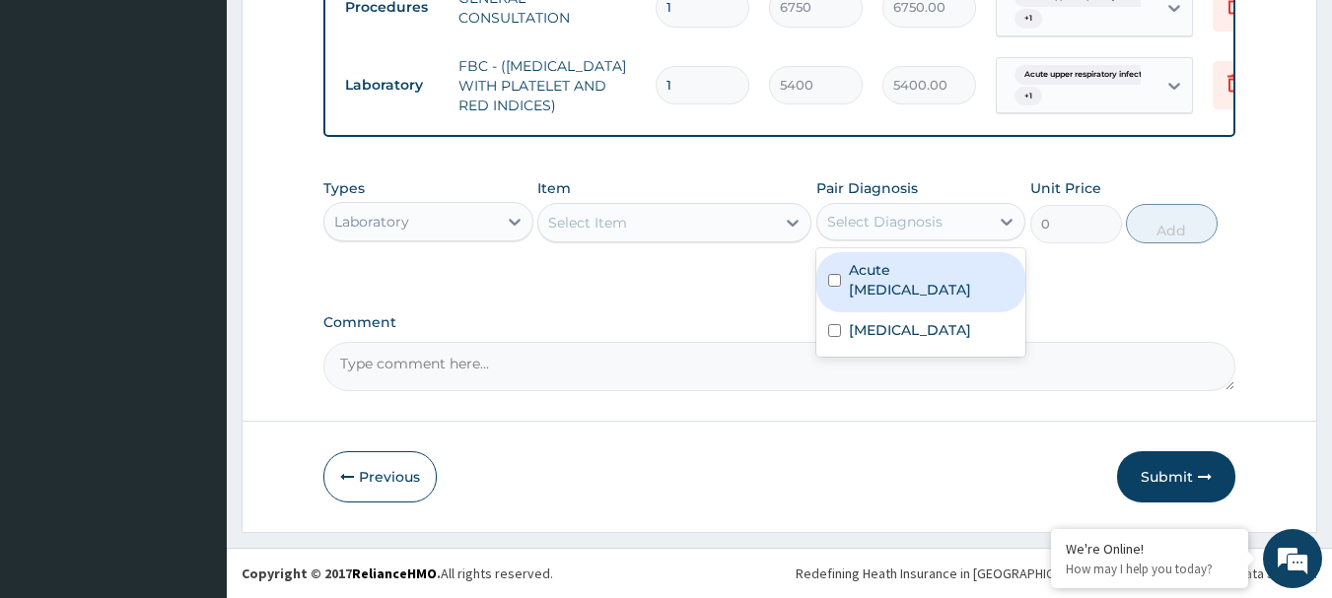
click at [919, 273] on label "Acute upper respiratory infection" at bounding box center [932, 279] width 166 height 39
checkbox input "true"
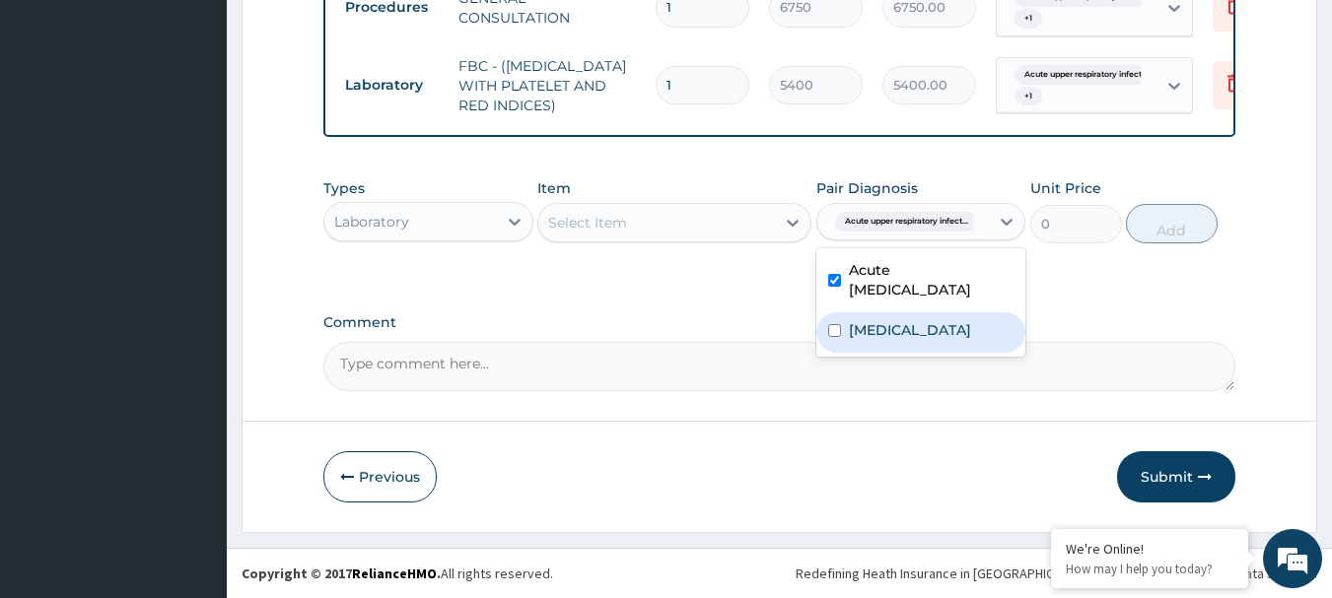
click at [883, 329] on label "Malaria" at bounding box center [910, 330] width 122 height 20
checkbox input "true"
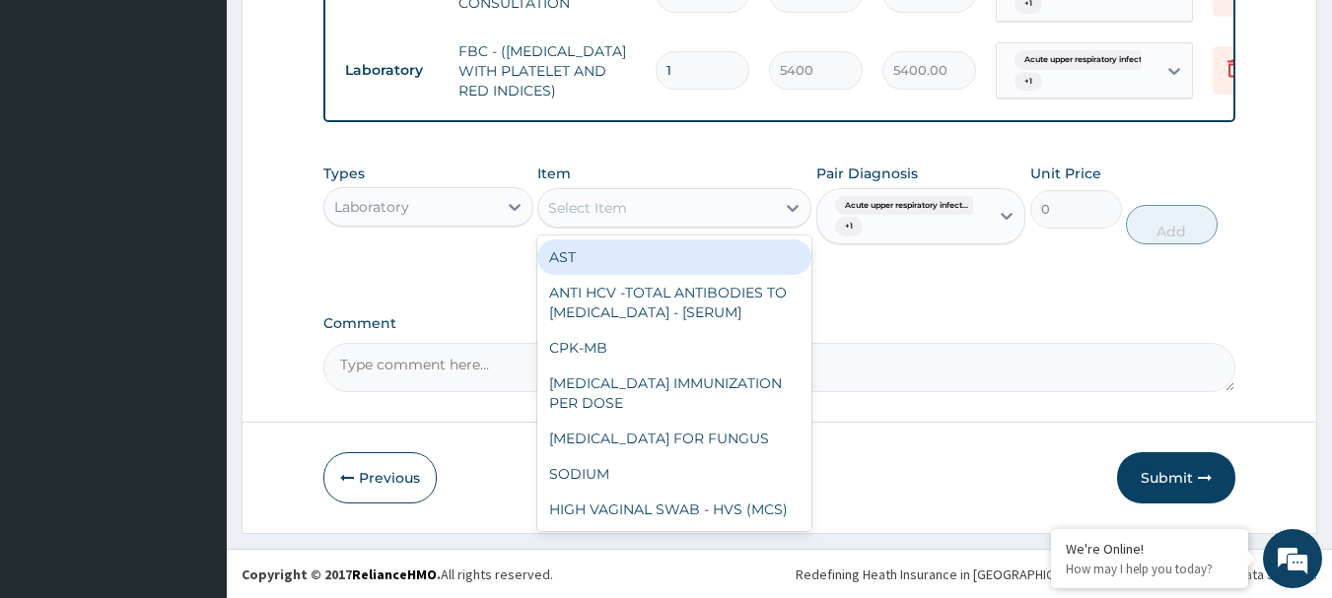
click at [663, 221] on div "Select Item" at bounding box center [656, 208] width 237 height 32
paste input "MALARIA RDT"
type input "MALARIA RDT"
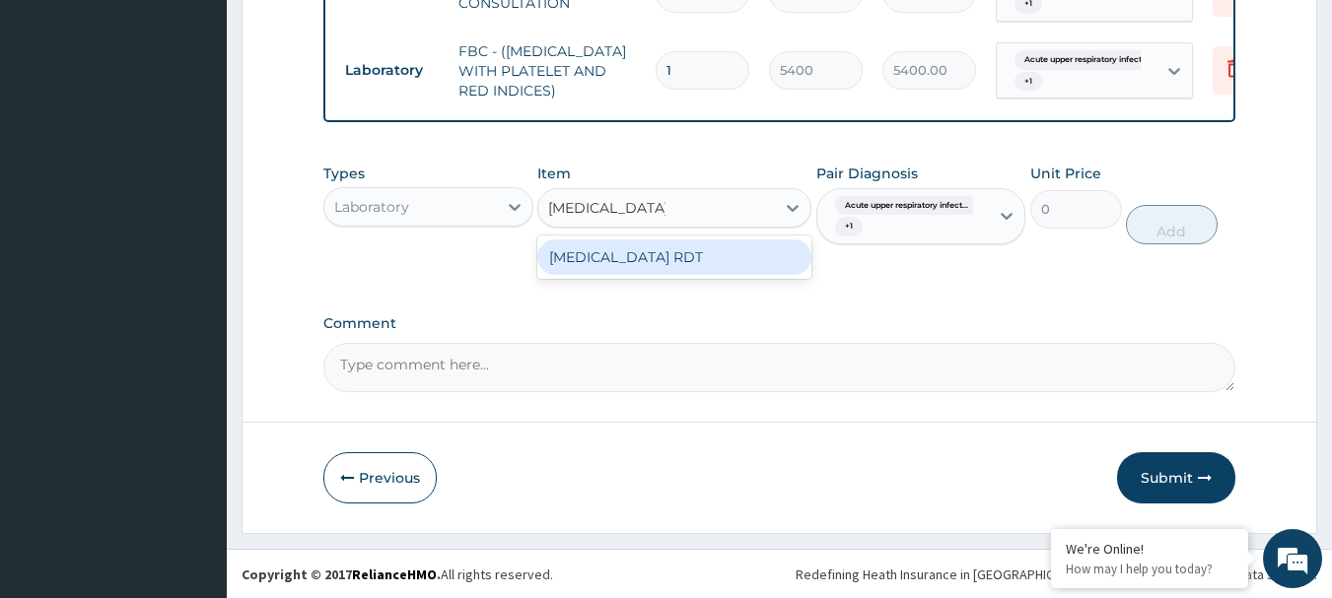
click at [640, 272] on div "MALARIA RDT" at bounding box center [674, 257] width 274 height 35
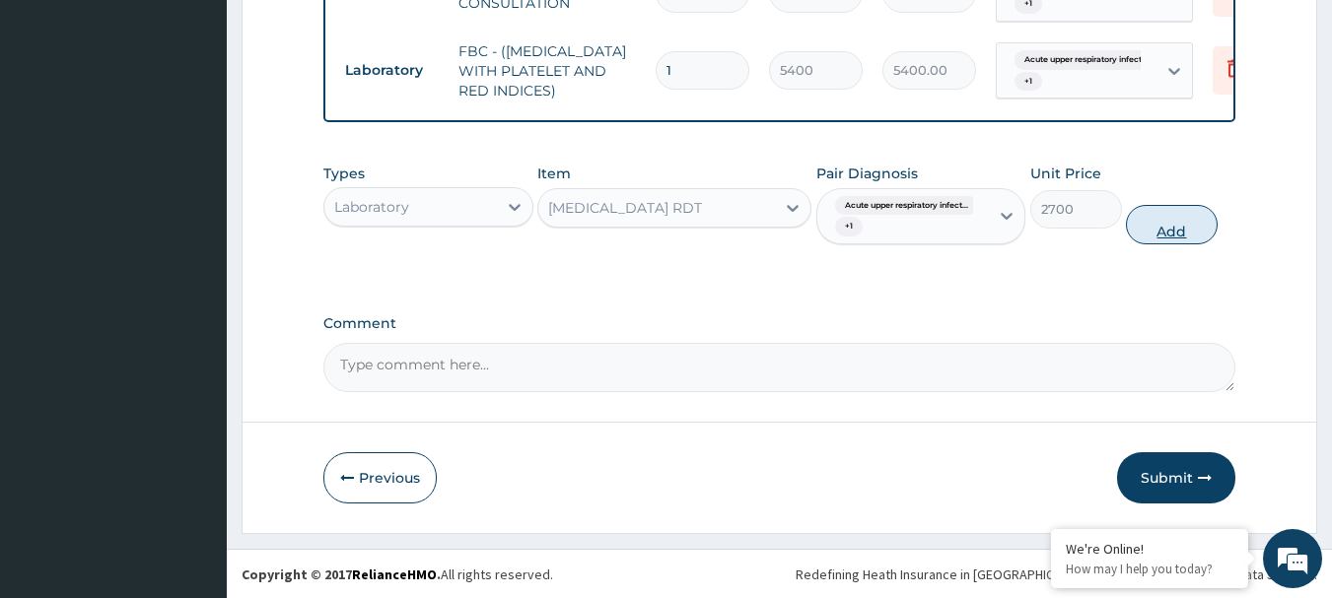
click at [1155, 241] on button "Add" at bounding box center [1172, 224] width 92 height 39
type input "0"
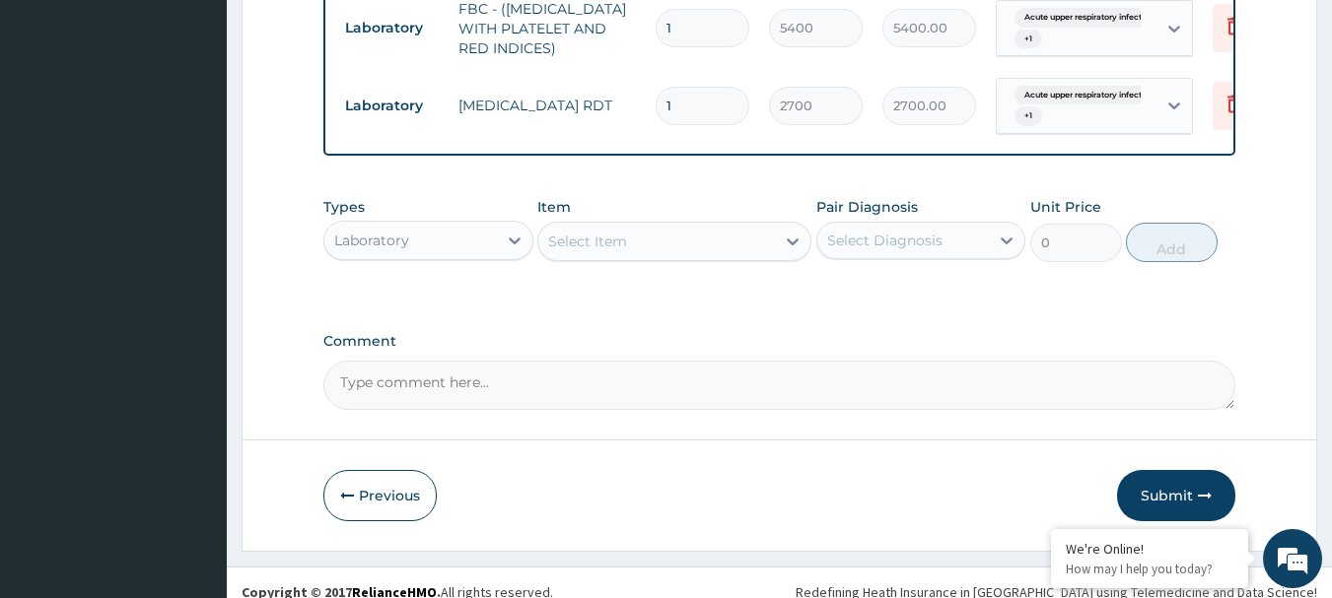
scroll to position [984, 0]
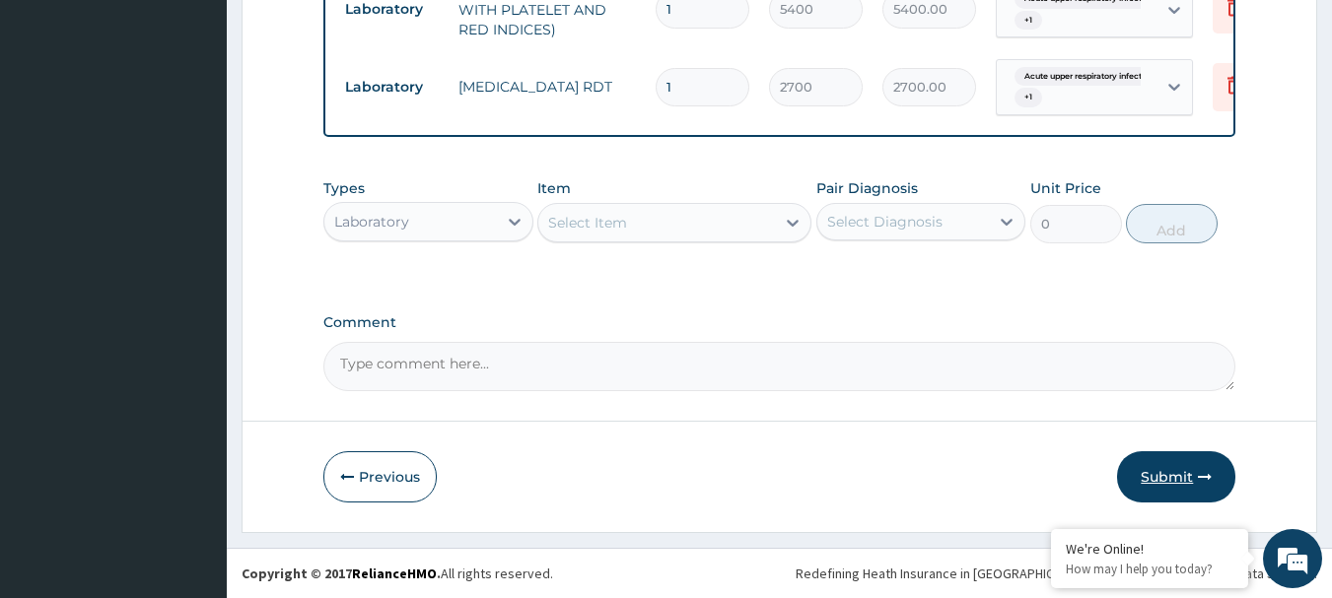
click at [1182, 474] on button "Submit" at bounding box center [1176, 476] width 118 height 51
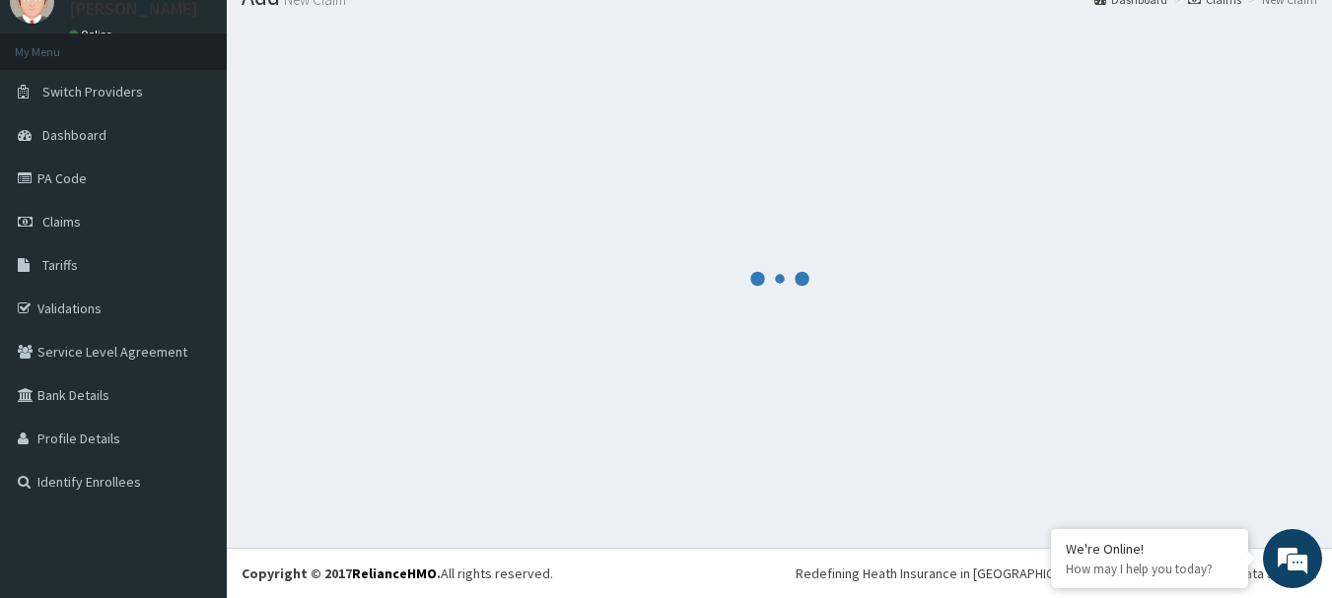
scroll to position [80, 0]
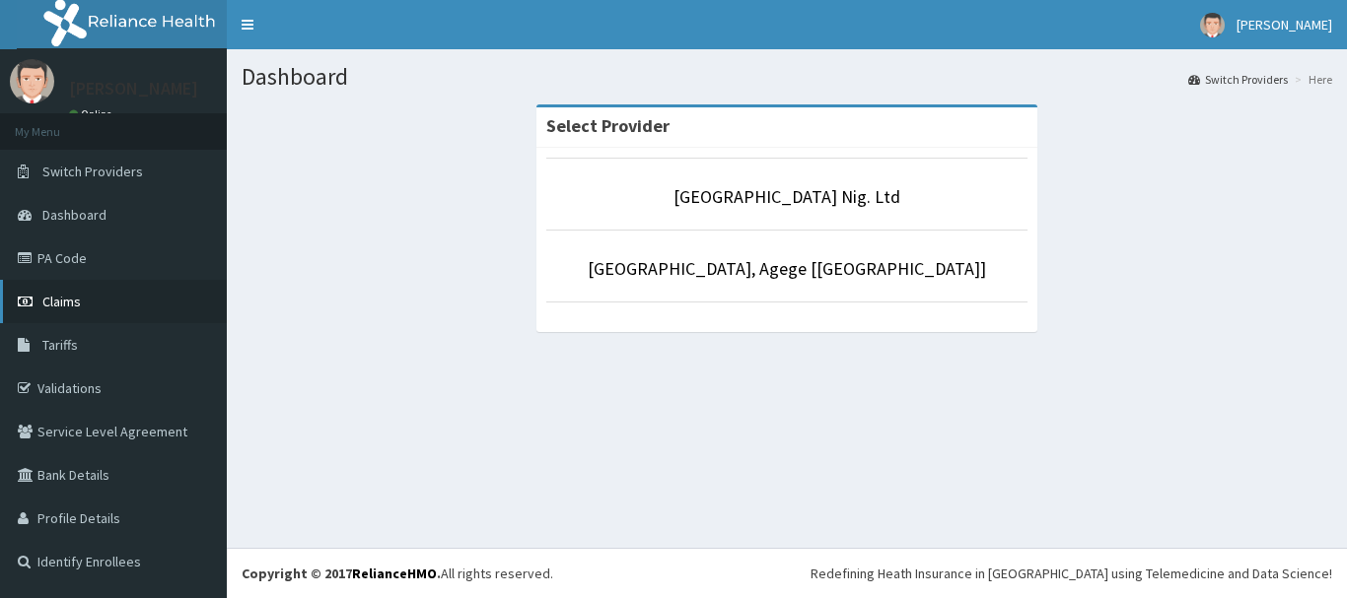
click at [67, 302] on span "Claims" at bounding box center [61, 302] width 38 height 18
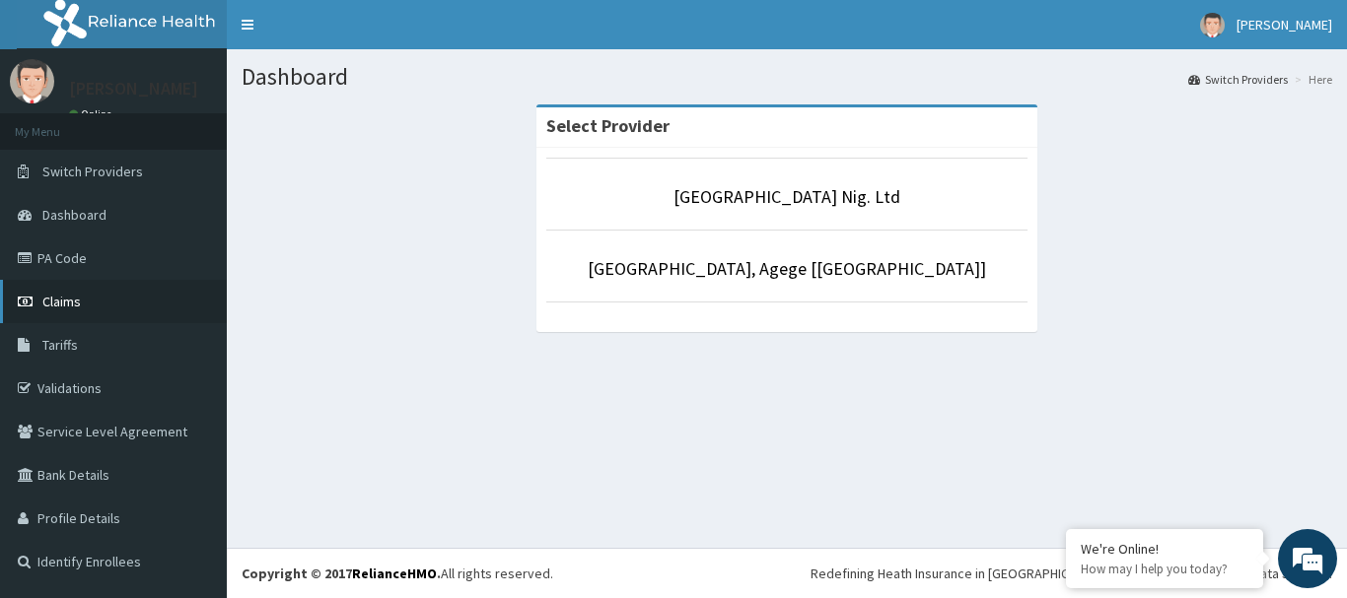
click at [56, 296] on span "Claims" at bounding box center [61, 302] width 38 height 18
click at [69, 305] on span "Claims" at bounding box center [61, 302] width 38 height 18
click at [64, 303] on span "Claims" at bounding box center [61, 302] width 38 height 18
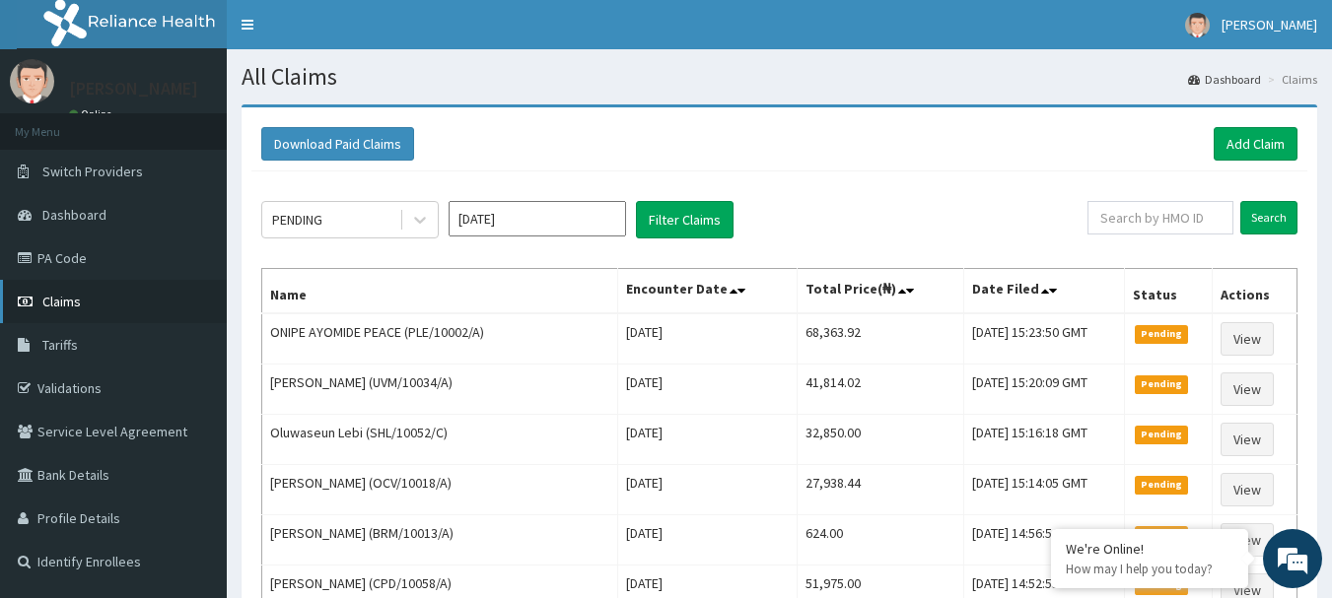
click at [75, 299] on span "Claims" at bounding box center [61, 302] width 38 height 18
click at [67, 299] on span "Claims" at bounding box center [61, 302] width 38 height 18
click at [72, 303] on span "Claims" at bounding box center [61, 302] width 38 height 18
click at [1262, 147] on link "Add Claim" at bounding box center [1256, 144] width 84 height 34
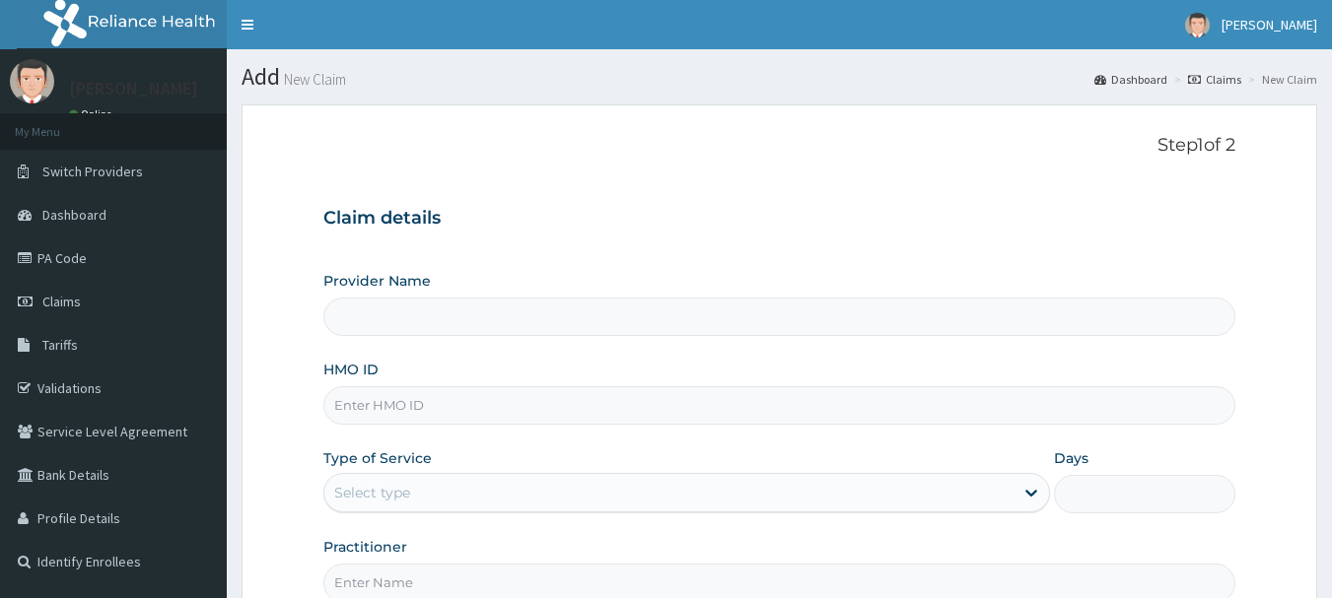
type input "[GEOGRAPHIC_DATA] Nig. Ltd"
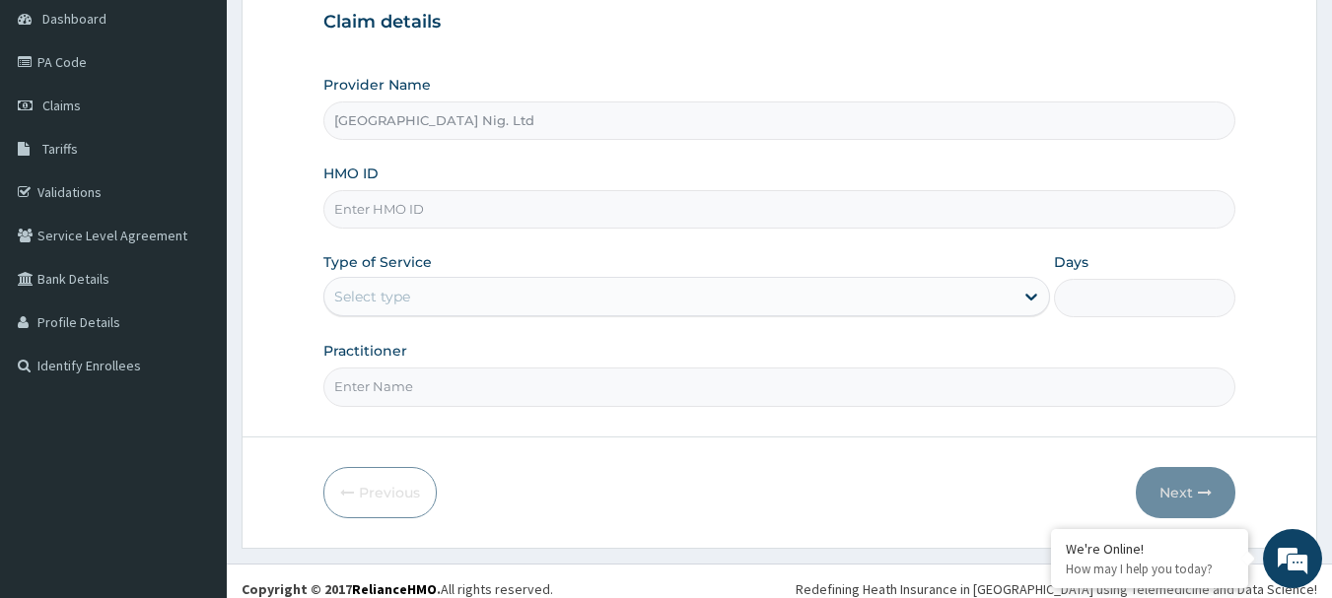
scroll to position [197, 0]
click at [453, 204] on input "HMO ID" at bounding box center [779, 208] width 913 height 38
paste input "ALT/10241/B"
type input "ALT/10241/B"
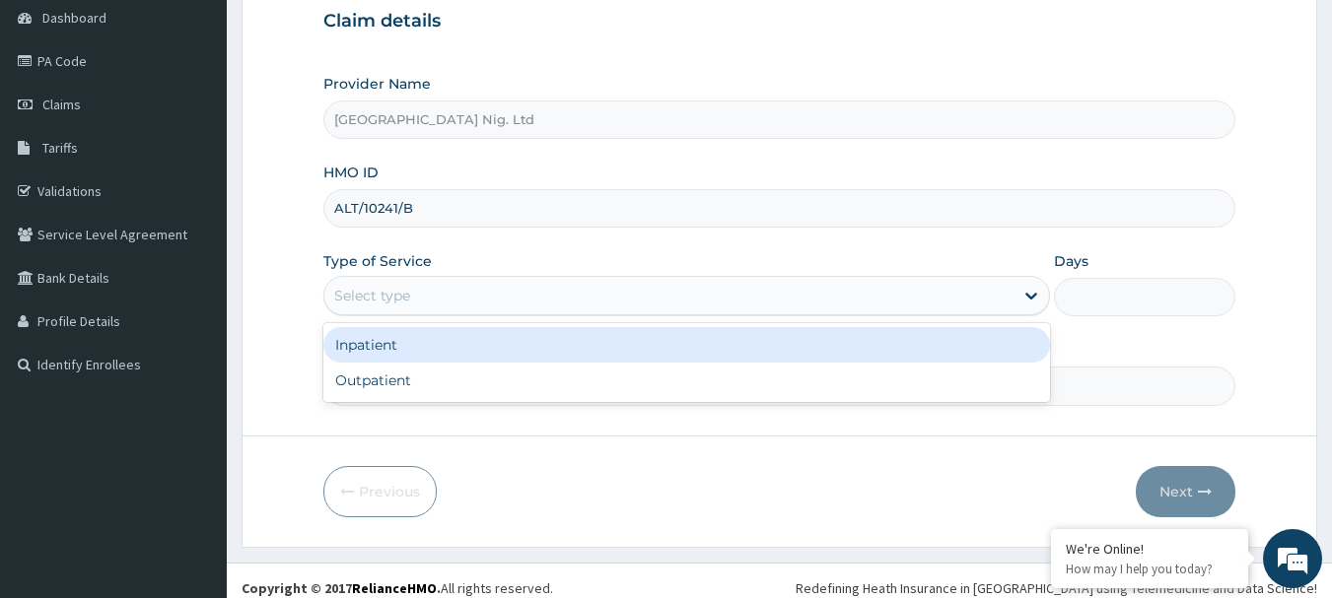
click at [969, 304] on div "Select type" at bounding box center [668, 296] width 689 height 32
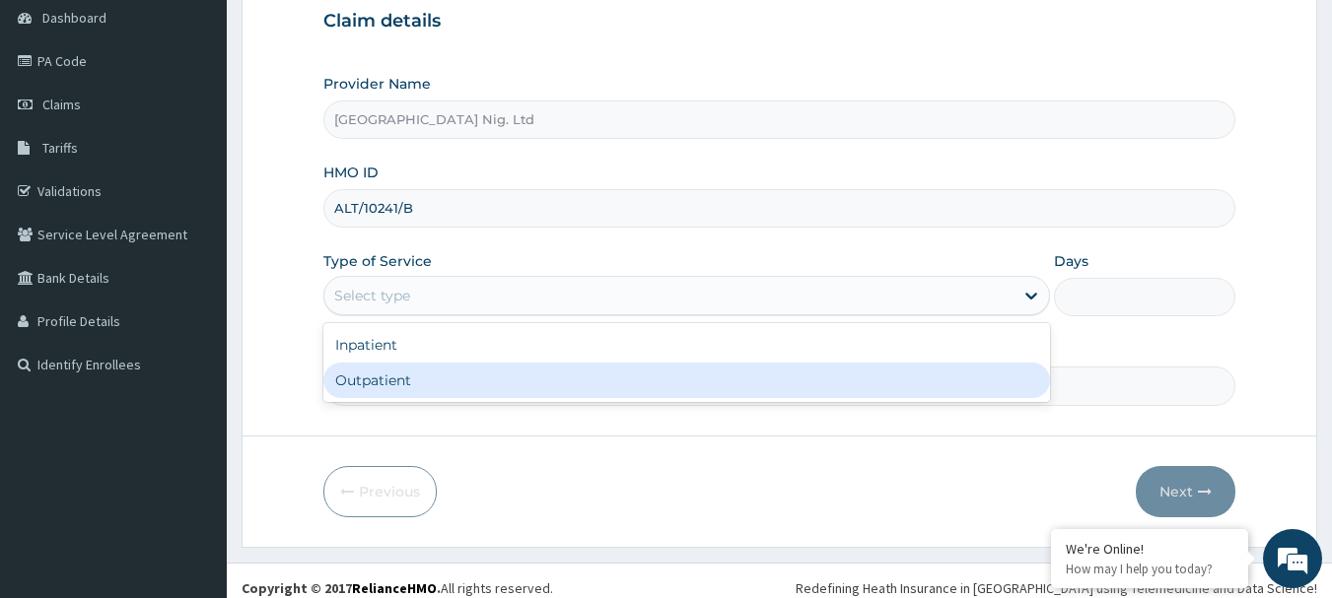
click at [436, 376] on div "Outpatient" at bounding box center [686, 380] width 727 height 35
type input "1"
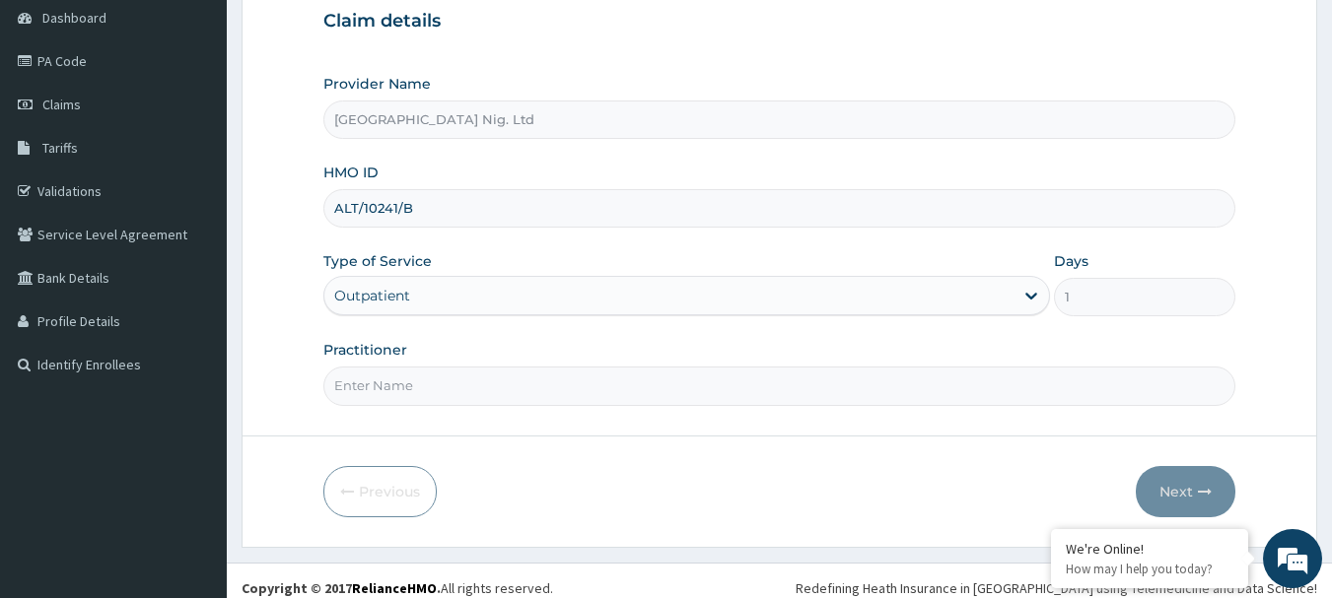
scroll to position [0, 0]
click at [508, 389] on input "Practitioner" at bounding box center [779, 386] width 913 height 38
paste input "Okolie Chinemerem"
type input "DR Okolie Chinemerem"
click at [1187, 488] on button "Next" at bounding box center [1186, 491] width 100 height 51
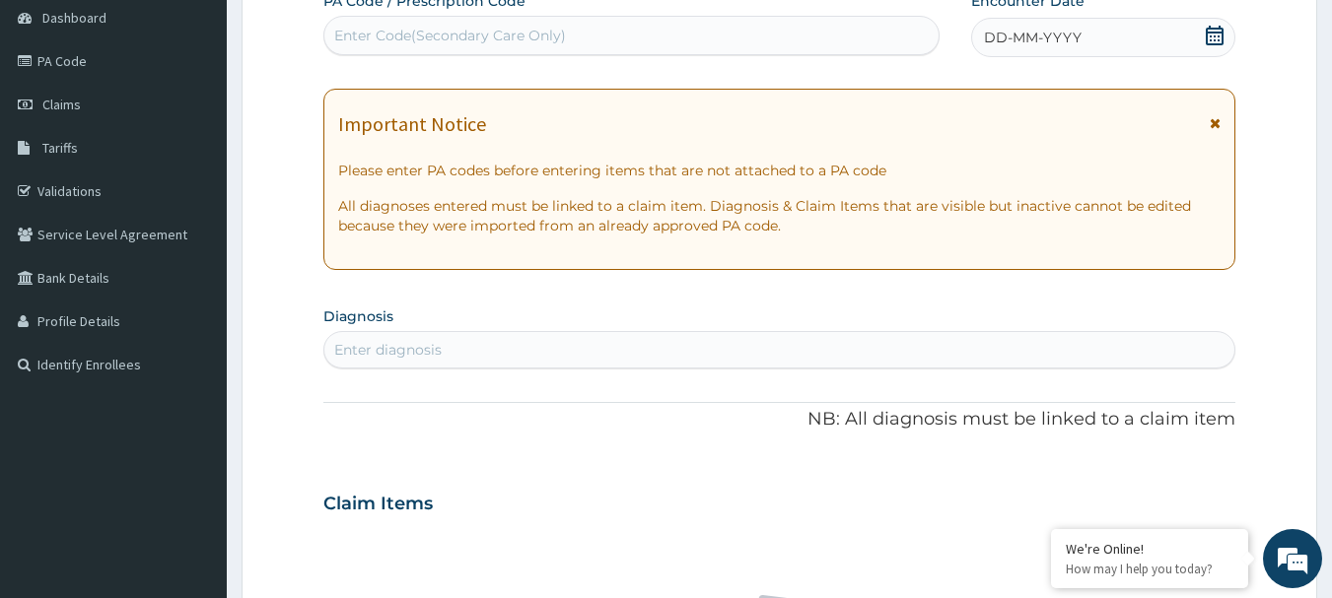
click at [515, 26] on div "Enter Code(Secondary Care Only)" at bounding box center [450, 36] width 232 height 20
paste input "PA/FA8B51"
type input "PA/FA8B51"
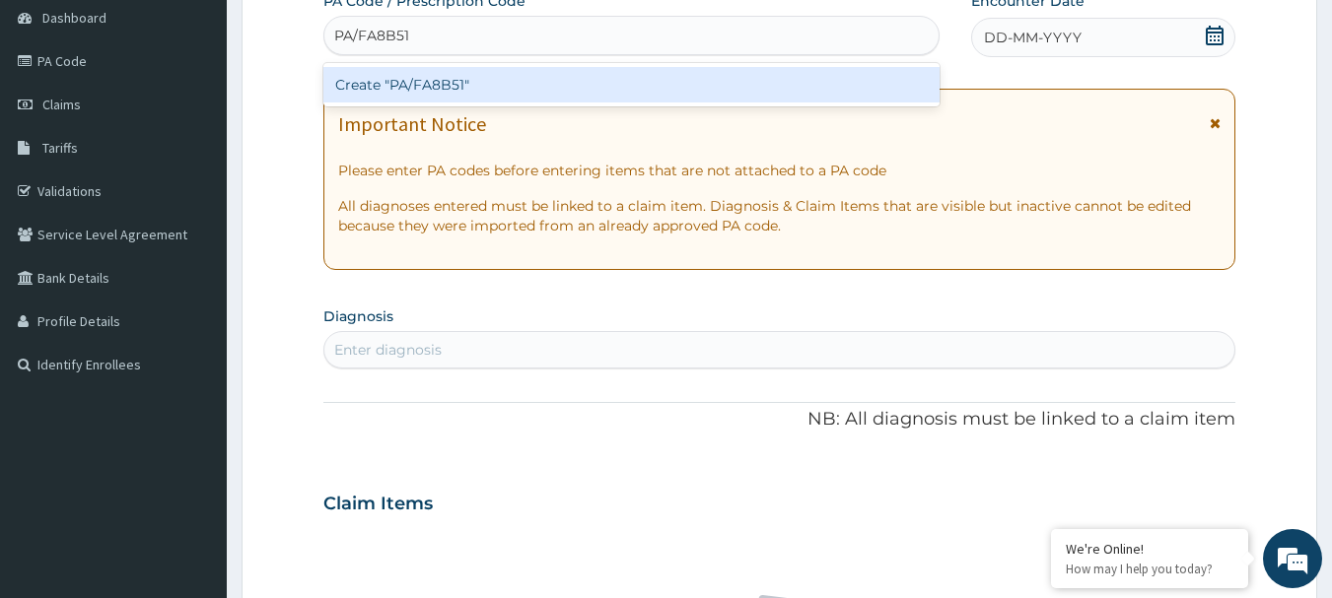
click at [493, 83] on div "Create "PA/FA8B51"" at bounding box center [631, 84] width 617 height 35
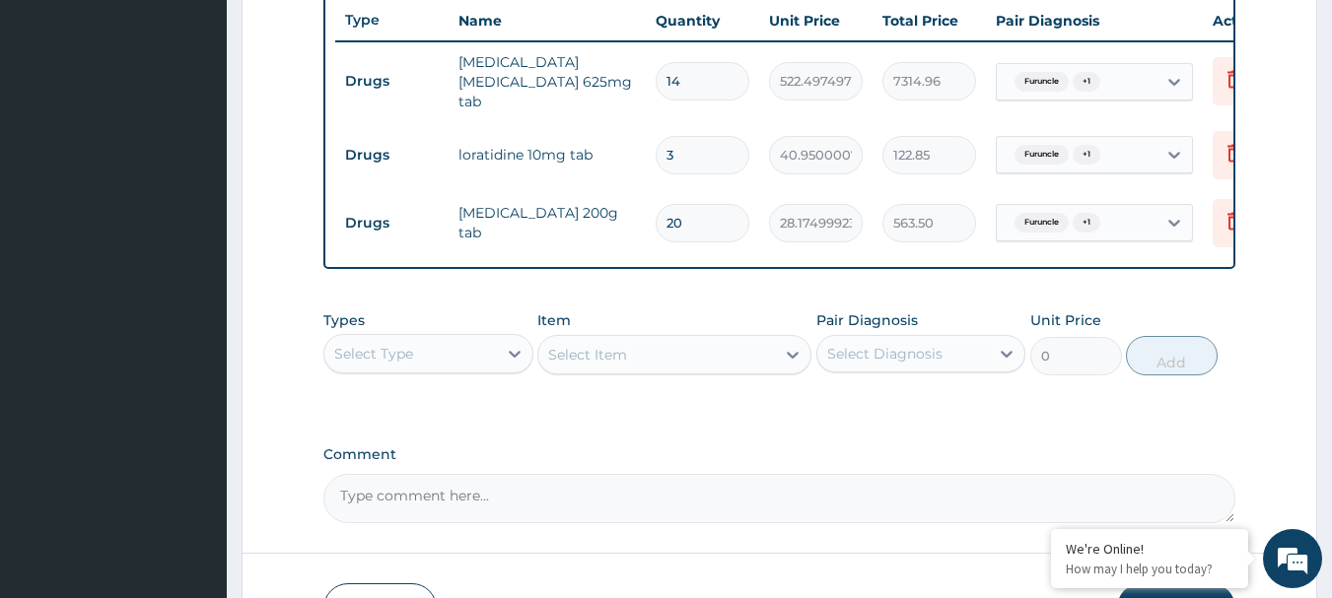
scroll to position [880, 0]
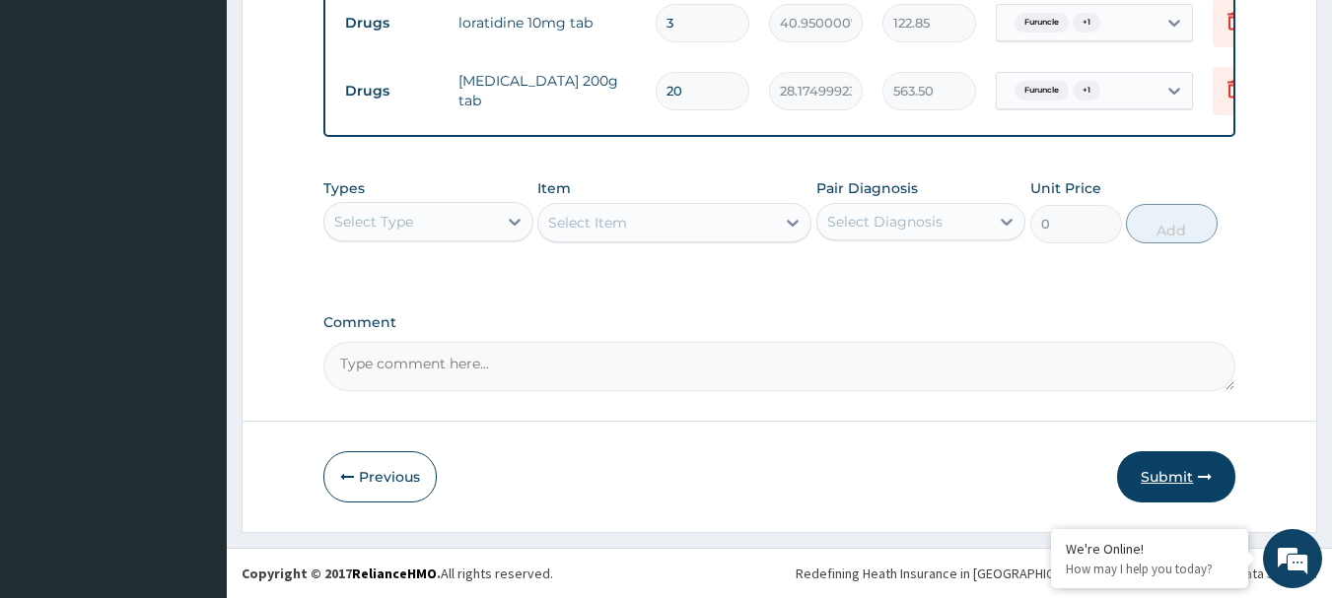
click at [1161, 476] on button "Submit" at bounding box center [1176, 476] width 118 height 51
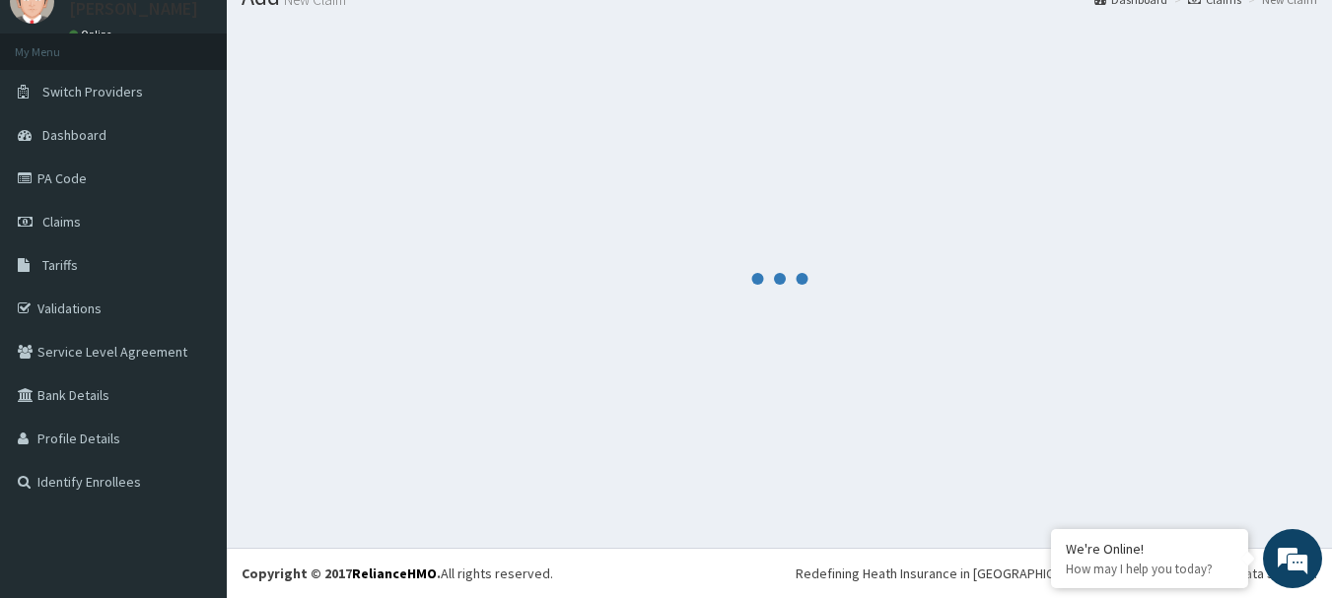
scroll to position [80, 0]
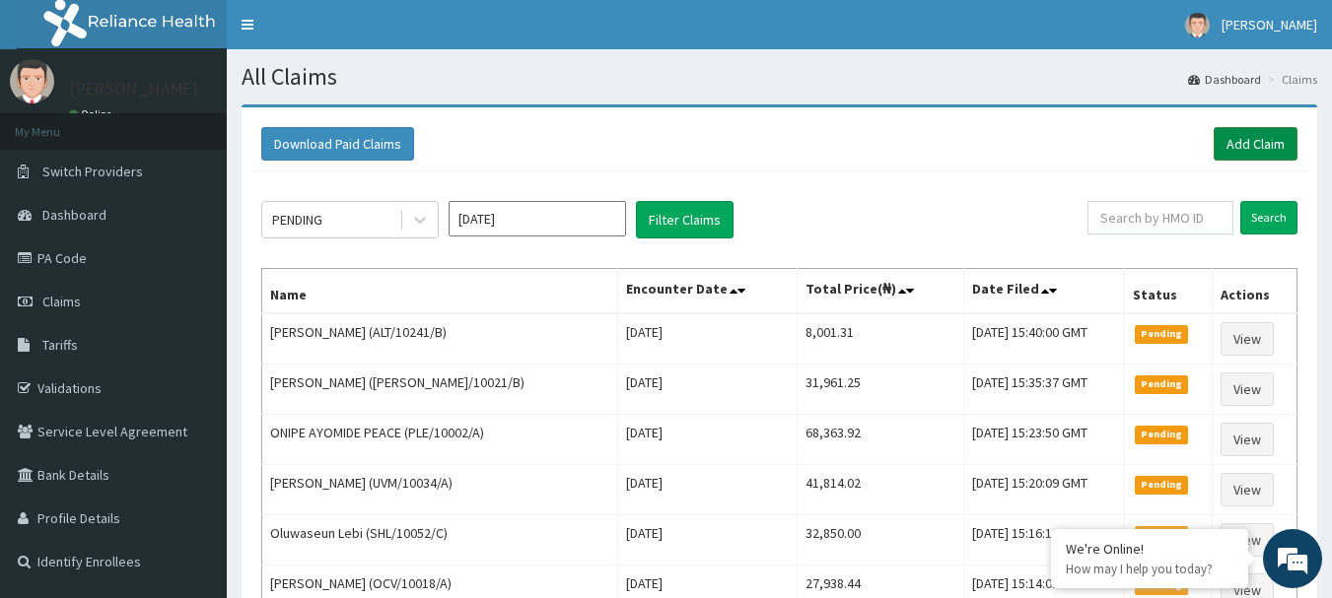
click at [1269, 146] on link "Add Claim" at bounding box center [1256, 144] width 84 height 34
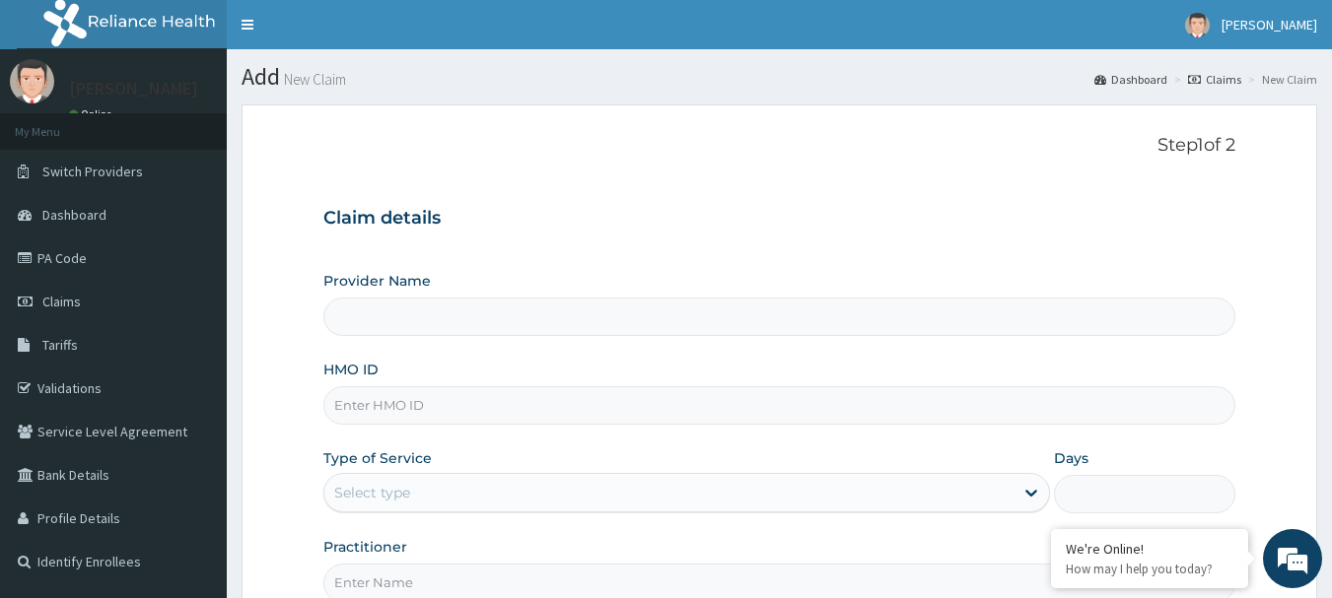
type input "R-Jolad Hospital Nig. Ltd"
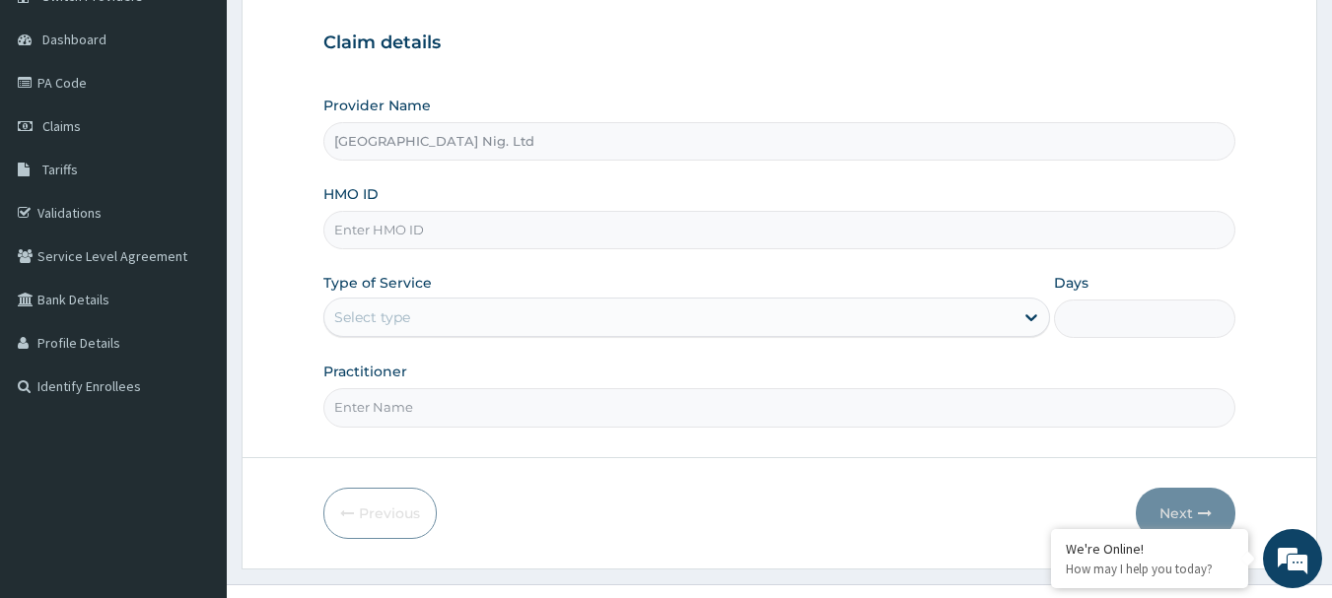
scroll to position [197, 0]
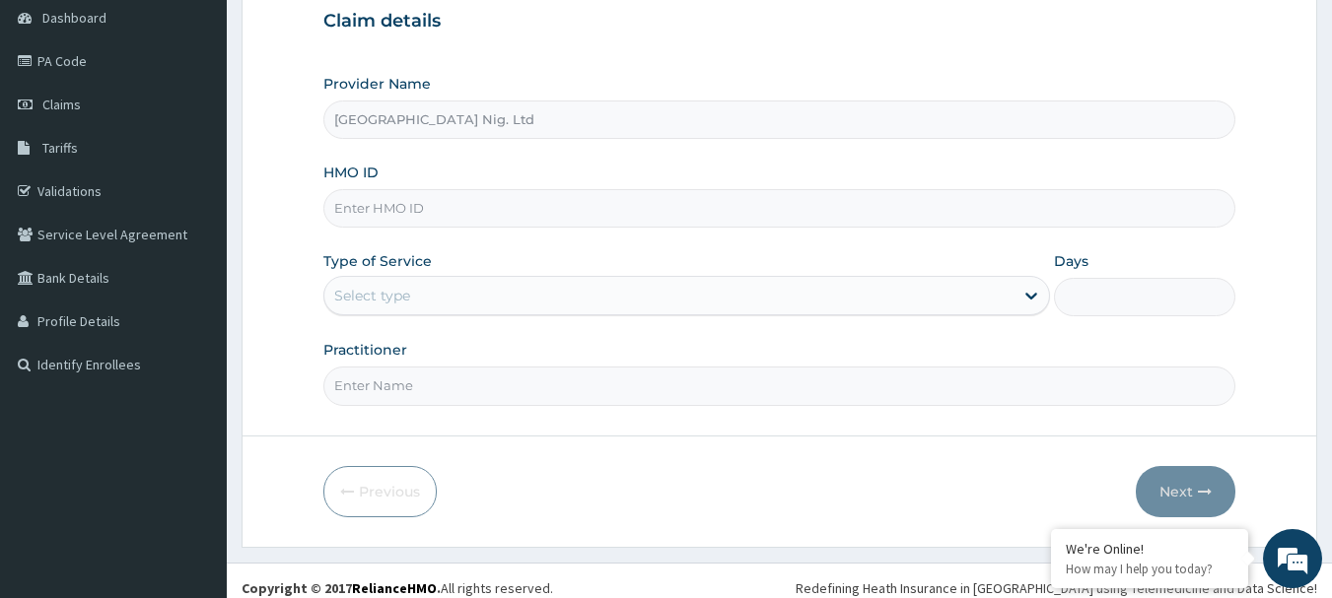
click at [487, 209] on input "HMO ID" at bounding box center [779, 208] width 913 height 38
paste input "KCC/10007/C"
type input "KCC/10007/C"
click at [974, 298] on div "Select type" at bounding box center [668, 296] width 689 height 32
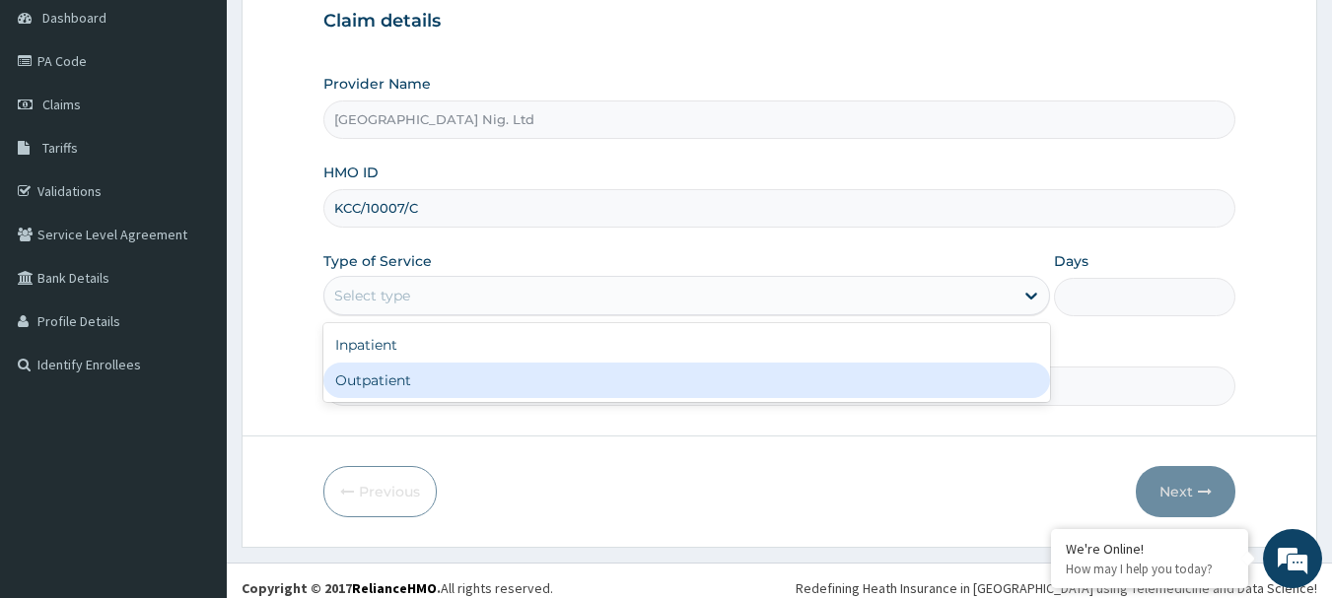
click at [593, 375] on div "Outpatient" at bounding box center [686, 380] width 727 height 35
type input "1"
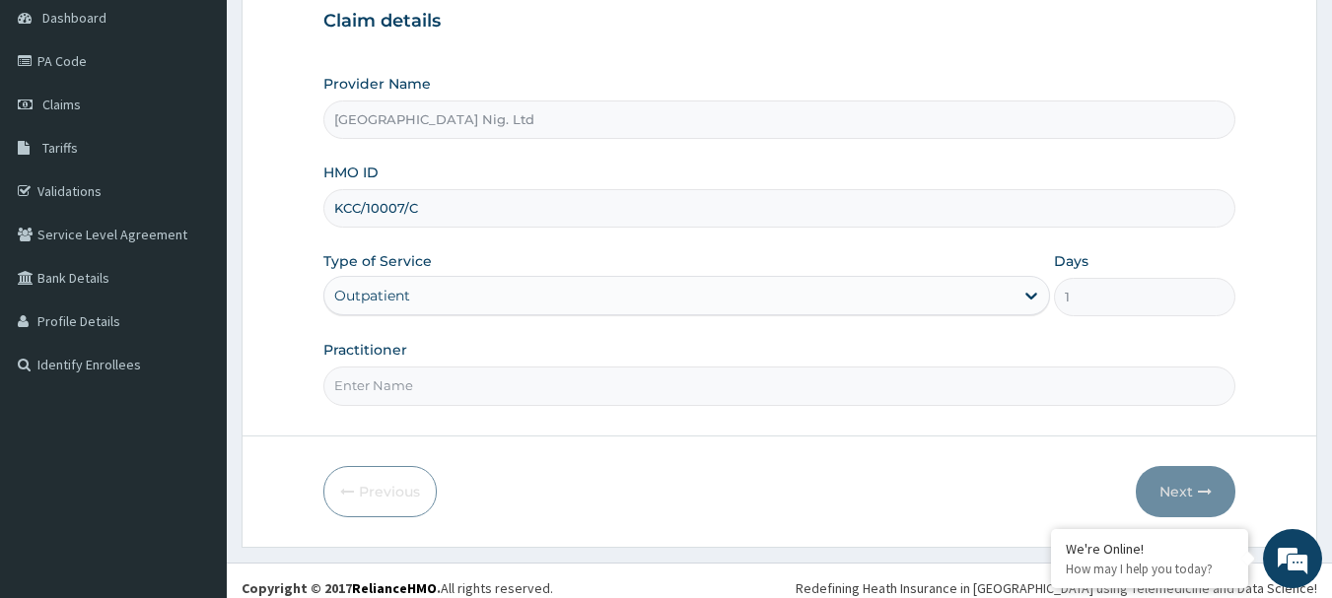
scroll to position [0, 0]
click at [420, 390] on input "Practitioner" at bounding box center [779, 386] width 913 height 38
paste input "Ogundare Adewale"
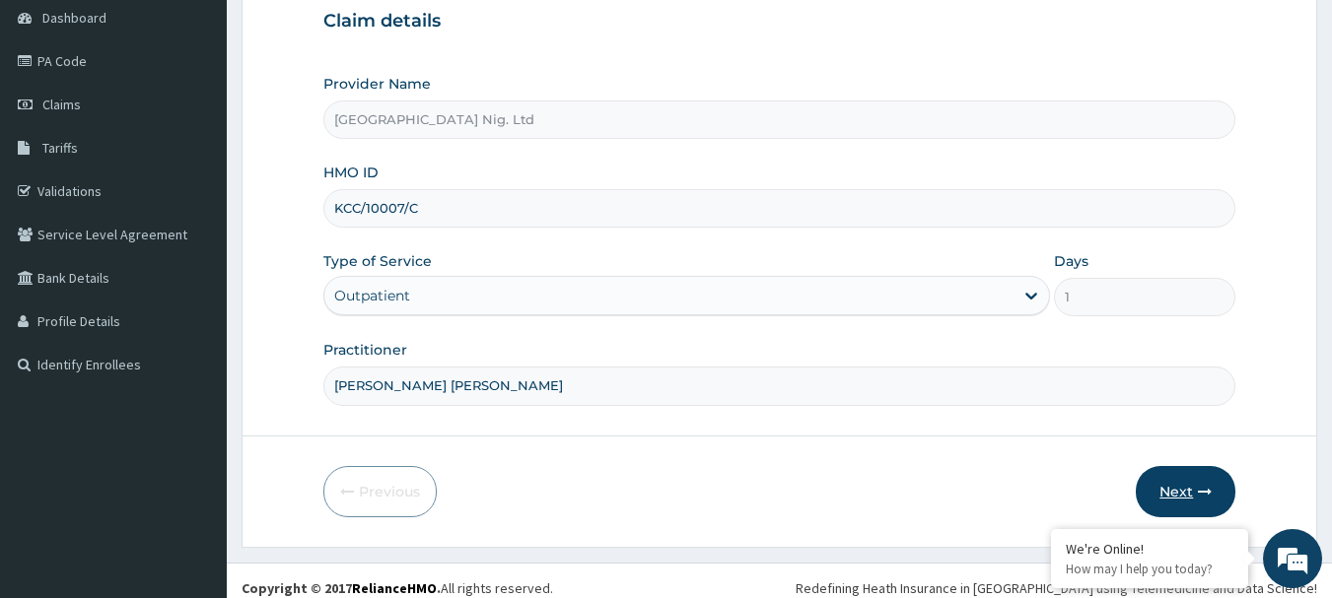
type input "DR Ogundare Adewale"
click at [1164, 489] on button "Next" at bounding box center [1186, 491] width 100 height 51
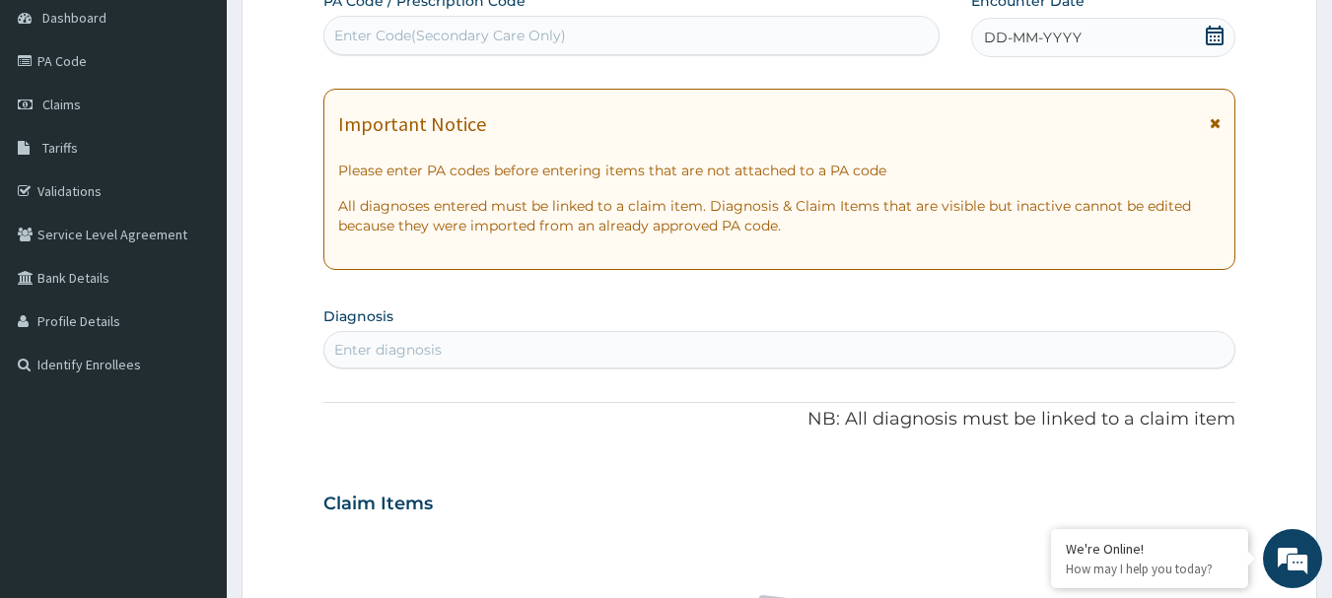
click at [477, 39] on div "Enter Code(Secondary Care Only)" at bounding box center [450, 36] width 232 height 20
paste input "PA/50943B"
type input "PA/50943B"
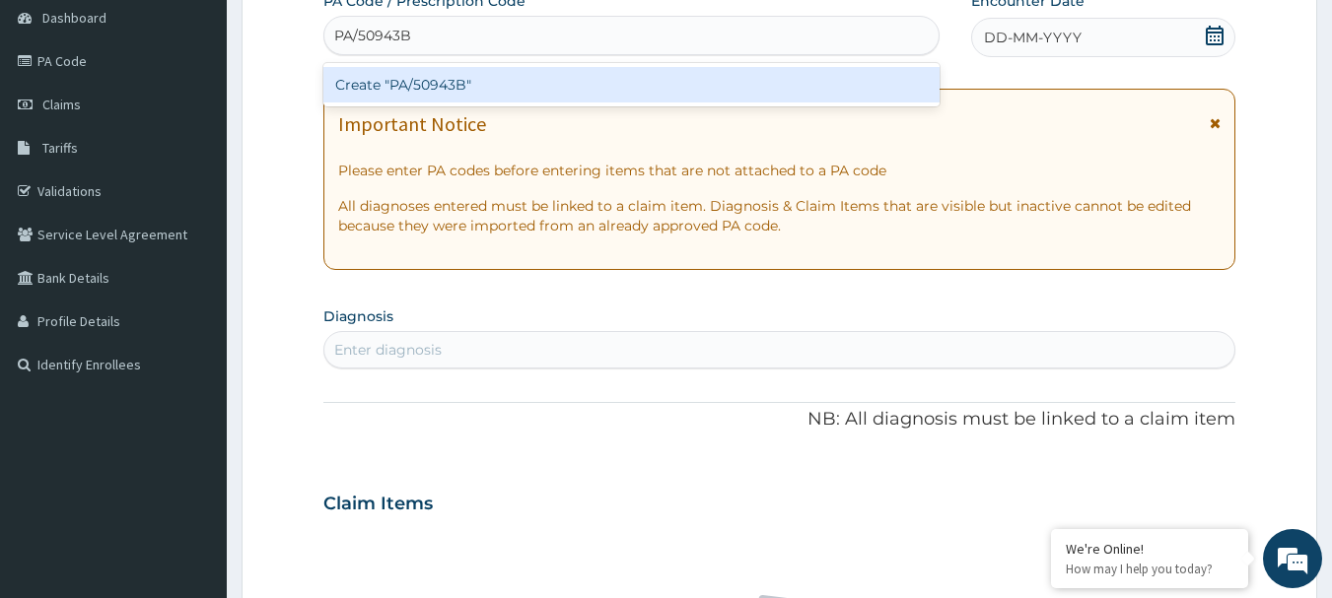
click at [437, 93] on div "Create "PA/50943B"" at bounding box center [631, 84] width 617 height 35
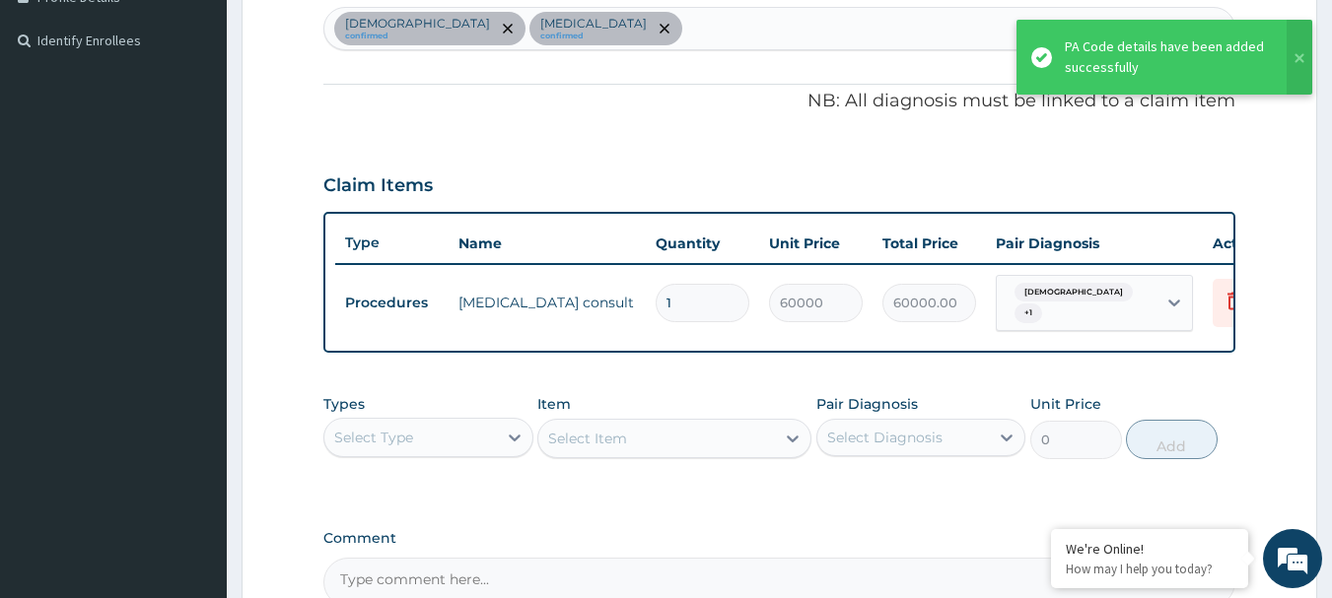
scroll to position [744, 0]
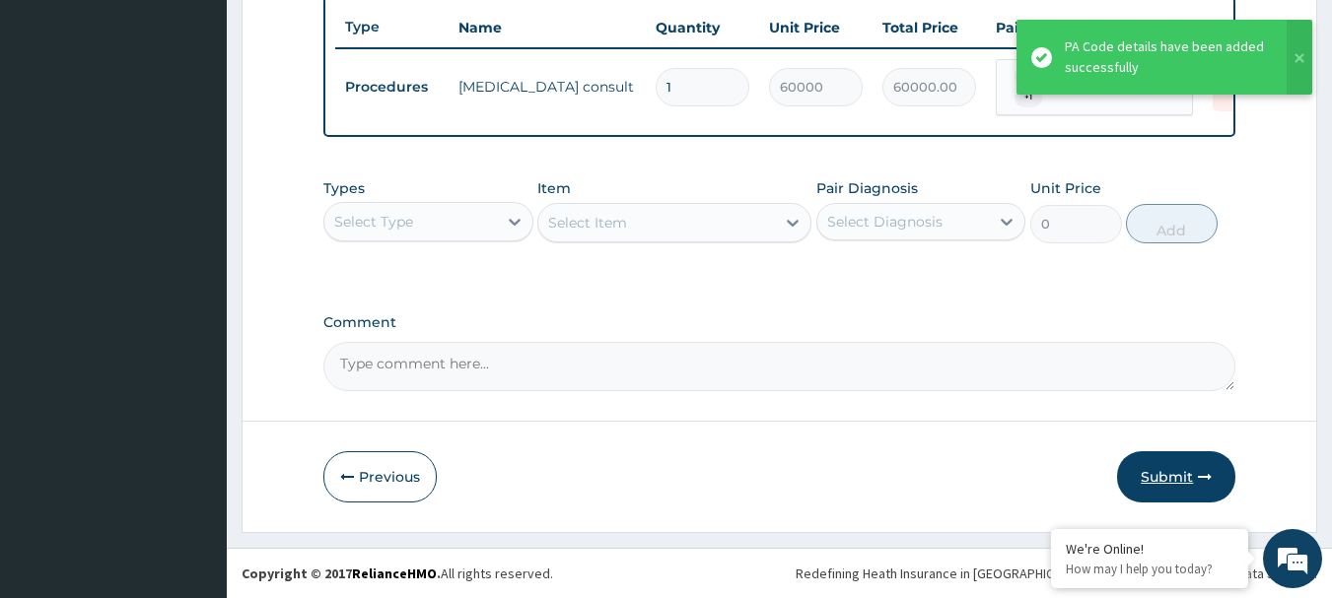
click at [1152, 482] on button "Submit" at bounding box center [1176, 476] width 118 height 51
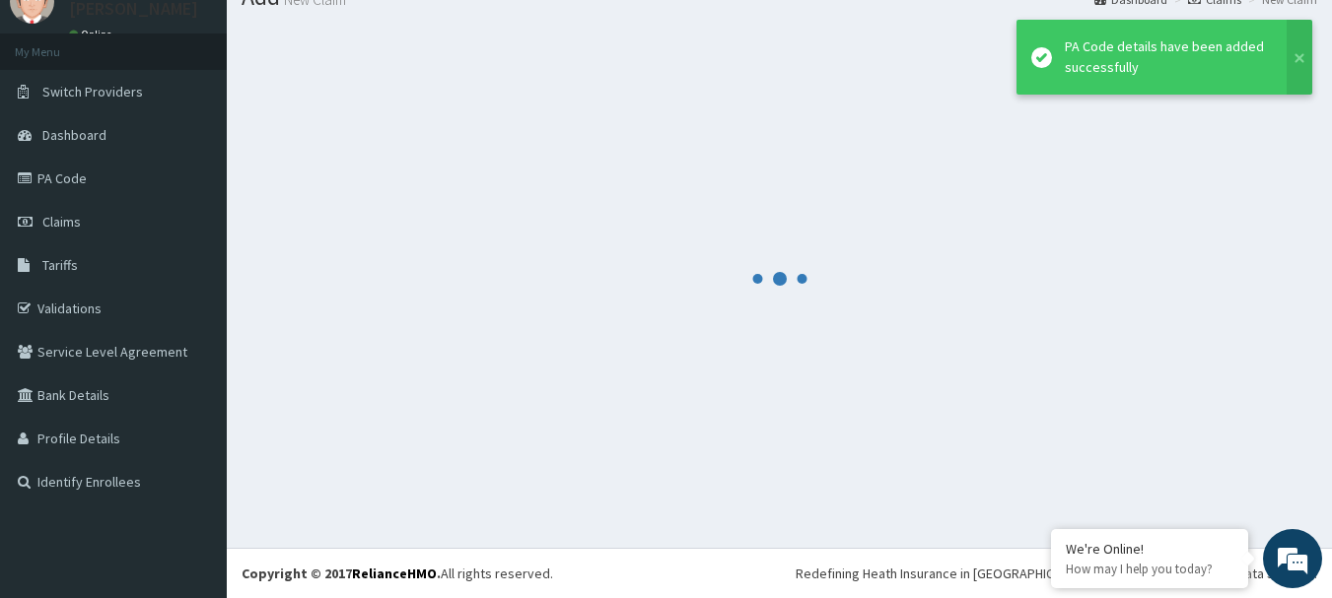
scroll to position [80, 0]
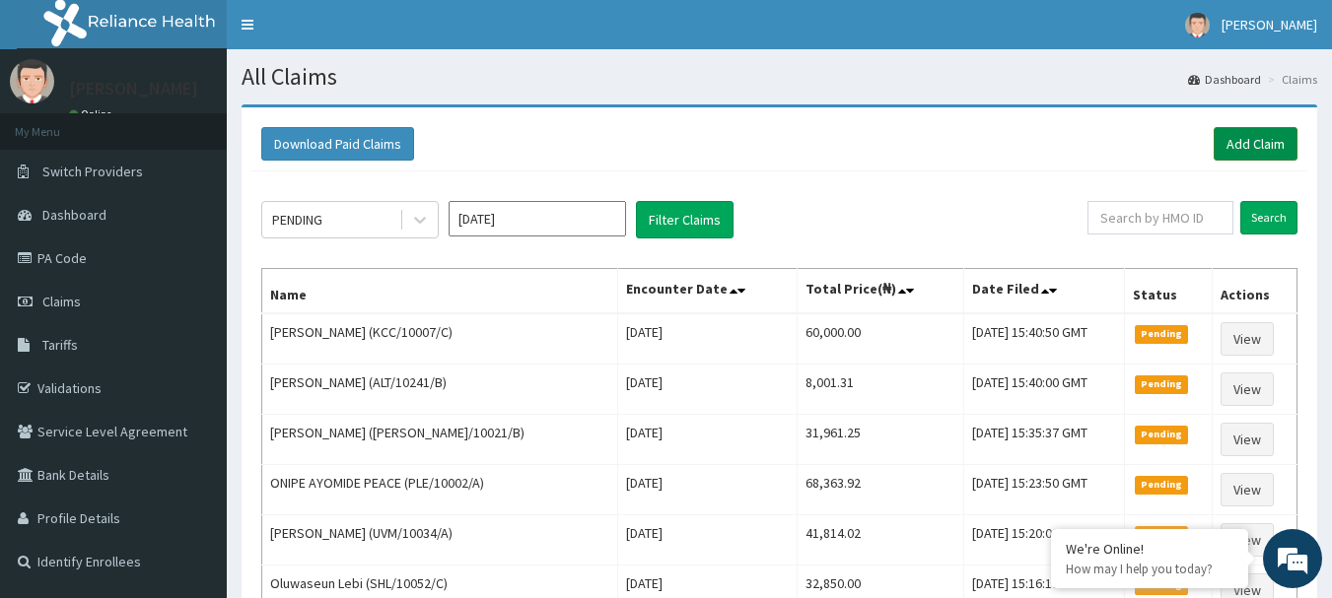
click at [1251, 145] on link "Add Claim" at bounding box center [1256, 144] width 84 height 34
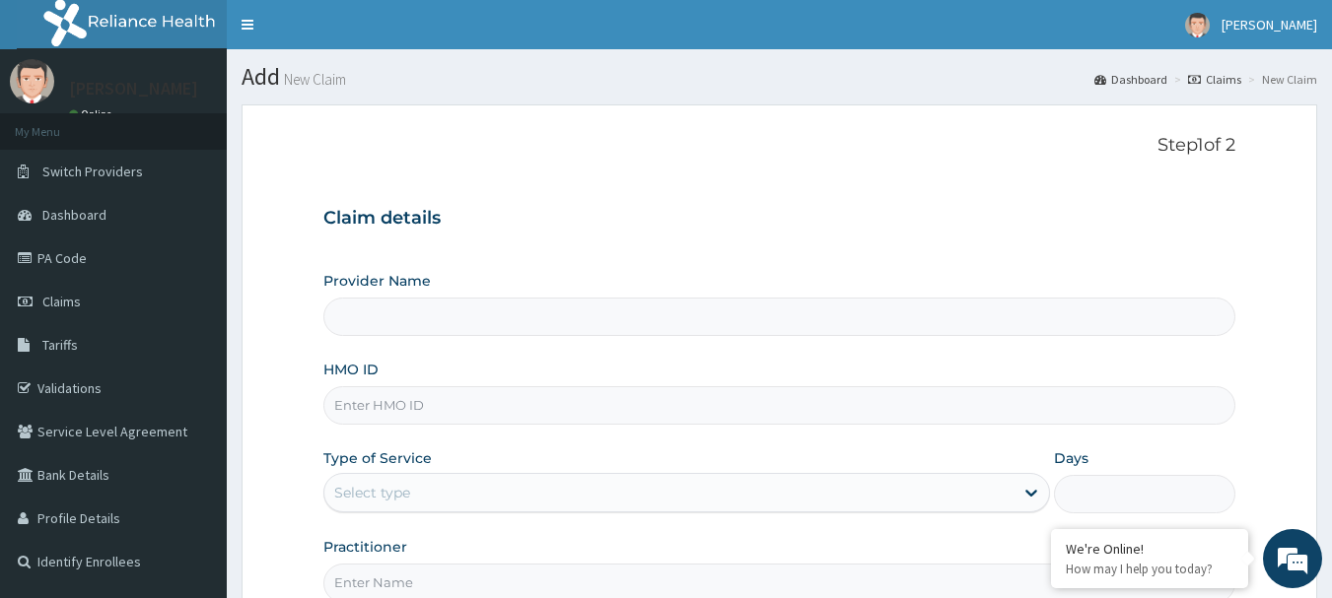
type input "[GEOGRAPHIC_DATA] Nig. Ltd"
click at [517, 405] on input "HMO ID" at bounding box center [779, 405] width 913 height 38
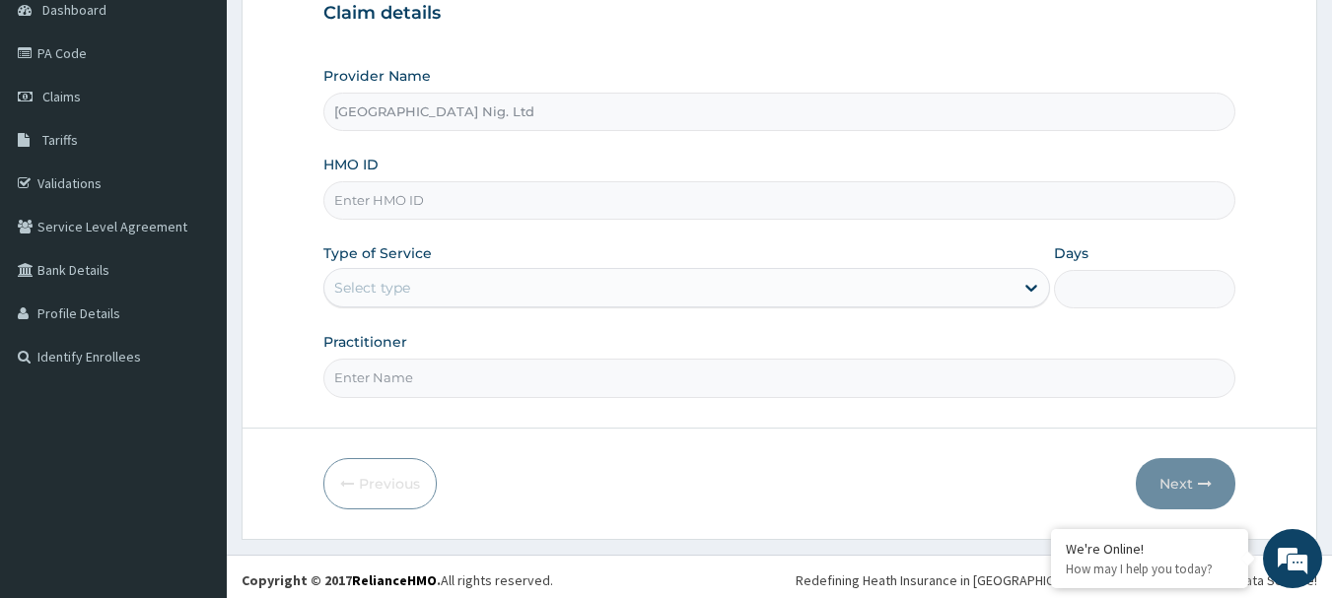
scroll to position [212, 0]
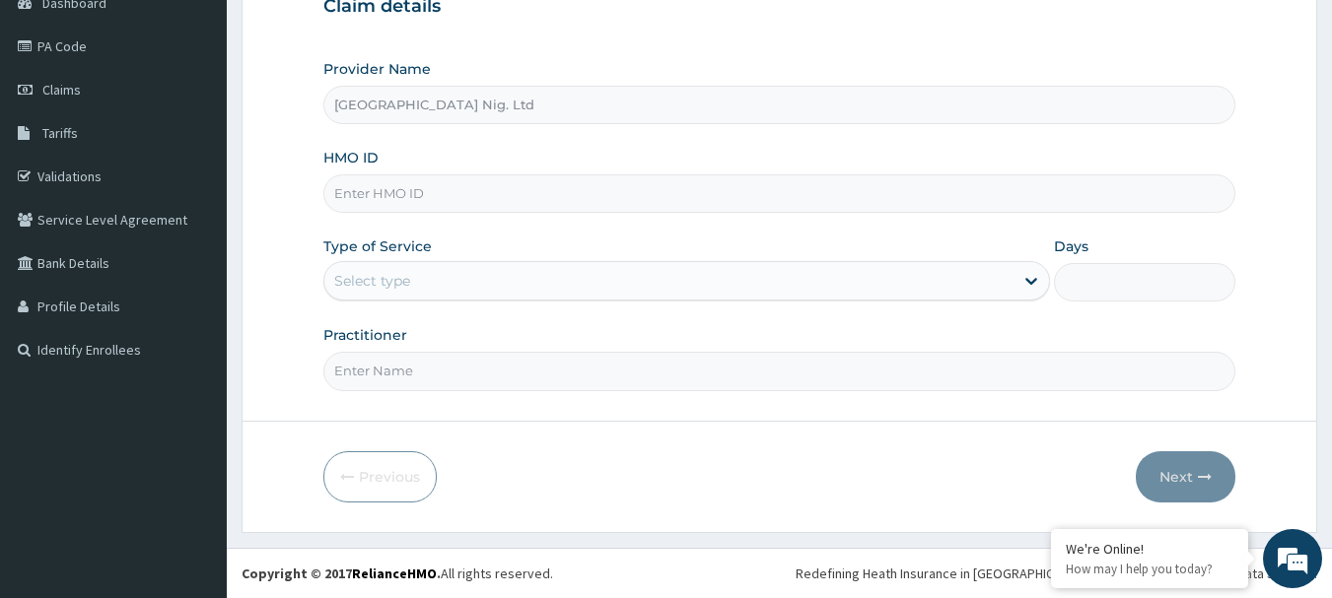
click at [498, 197] on input "HMO ID" at bounding box center [779, 193] width 913 height 38
paste input "DTS/10026/A"
type input "DTS/10026/A"
click at [997, 285] on div "Select type" at bounding box center [668, 281] width 689 height 32
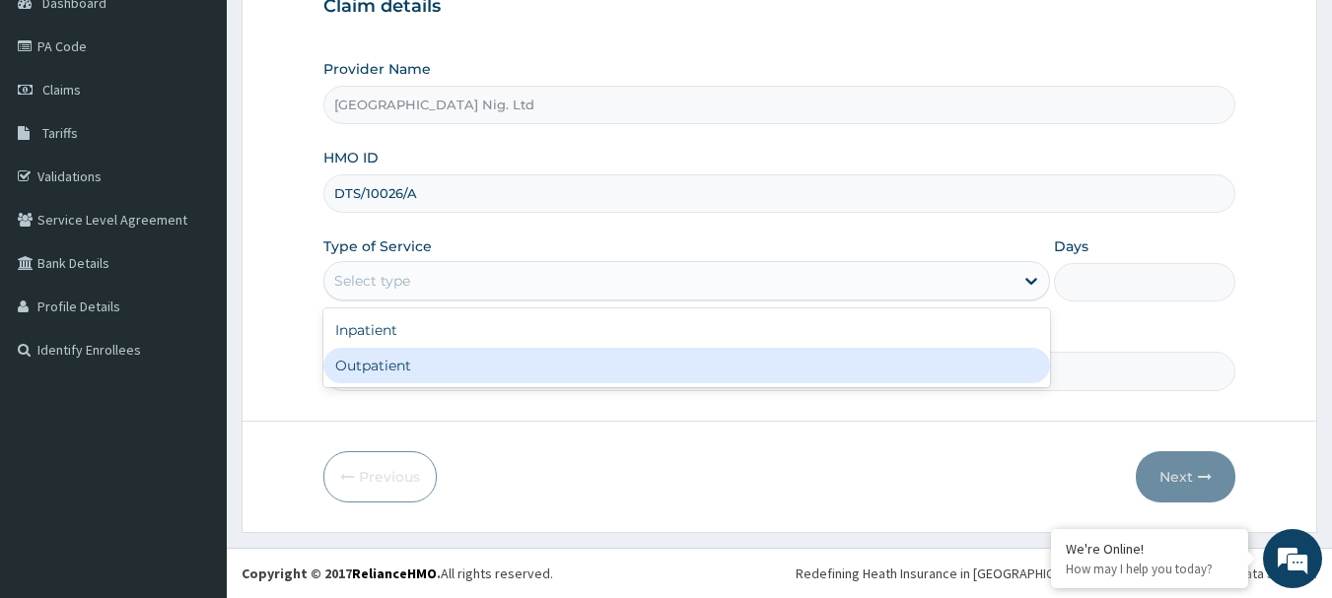
click at [481, 361] on div "Outpatient" at bounding box center [686, 365] width 727 height 35
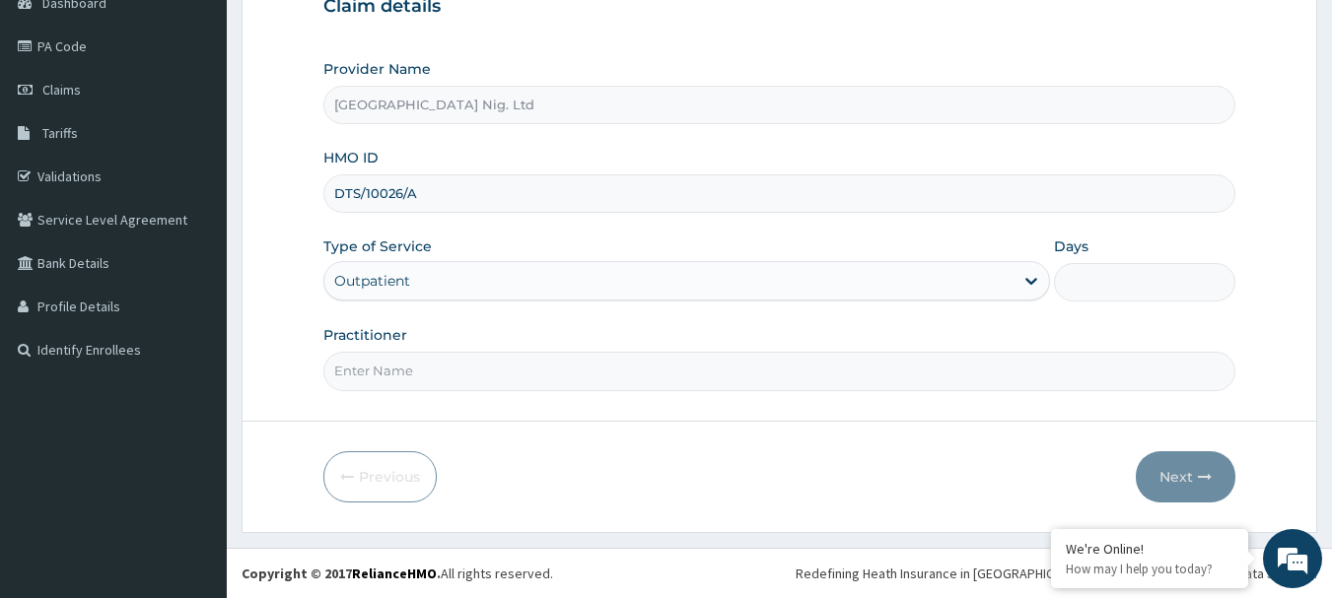
type input "1"
click at [453, 369] on input "Practitioner" at bounding box center [779, 371] width 913 height 38
paste input "Ovie Jemima"
type input "DR Ovie Jemima"
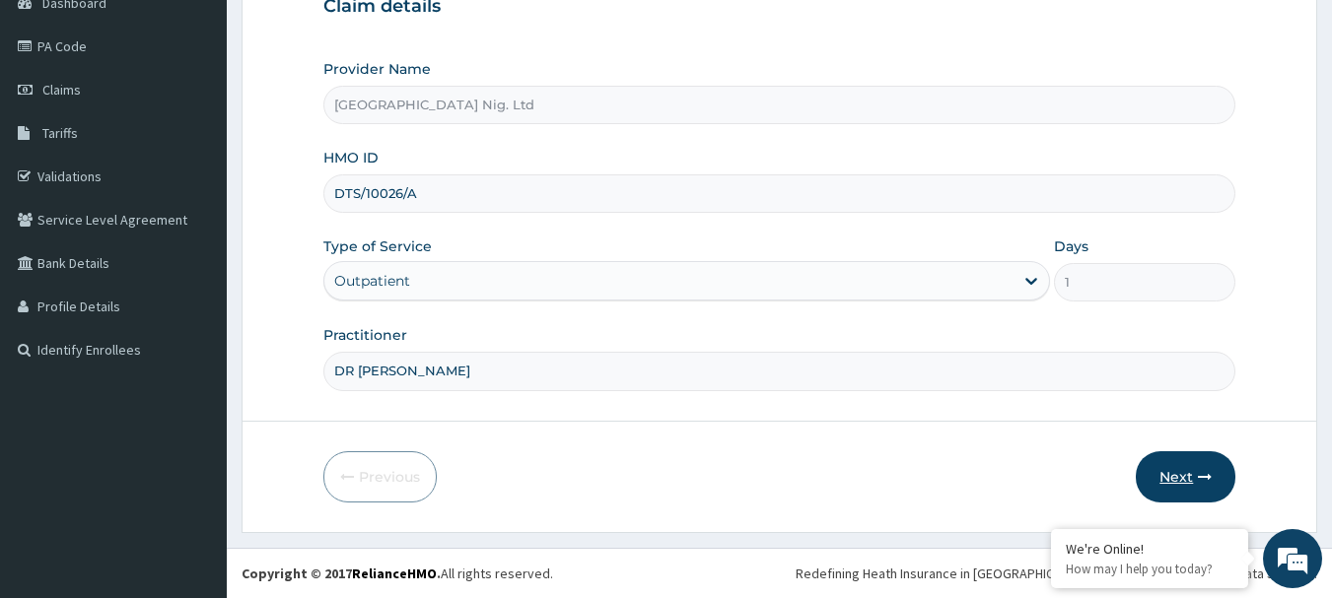
click at [1177, 475] on button "Next" at bounding box center [1186, 476] width 100 height 51
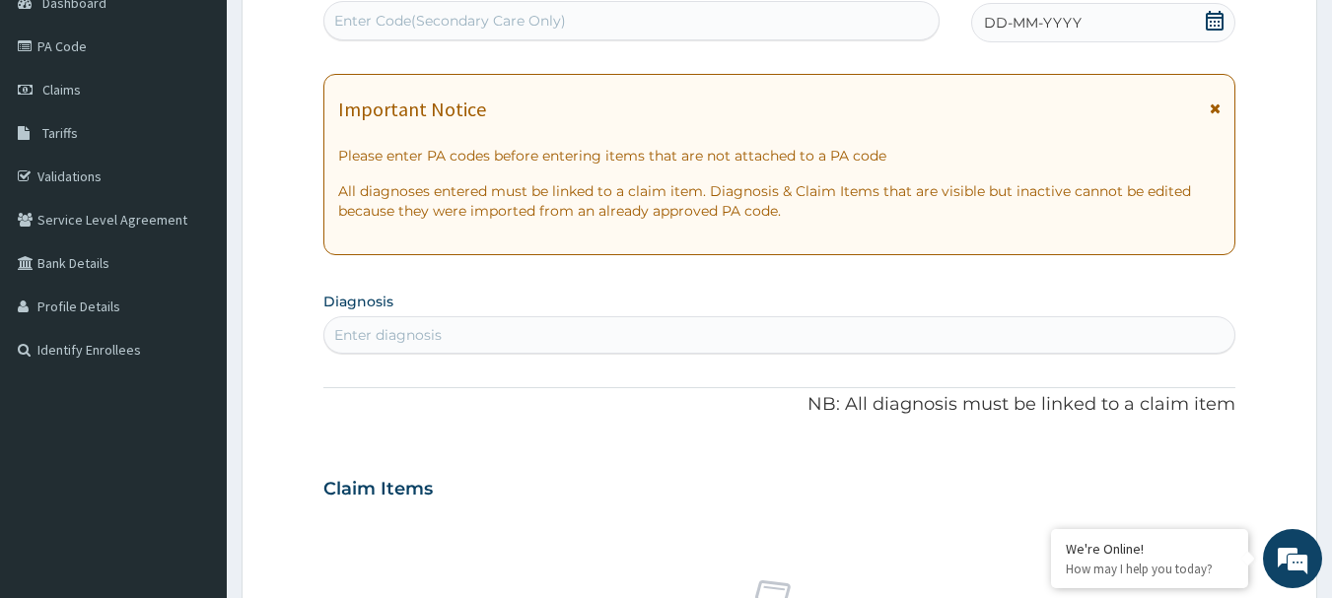
click at [560, 20] on div "Enter Code(Secondary Care Only)" at bounding box center [450, 21] width 232 height 20
type input "M"
click at [445, 337] on div "Enter diagnosis" at bounding box center [779, 335] width 911 height 32
type input "MALARI"
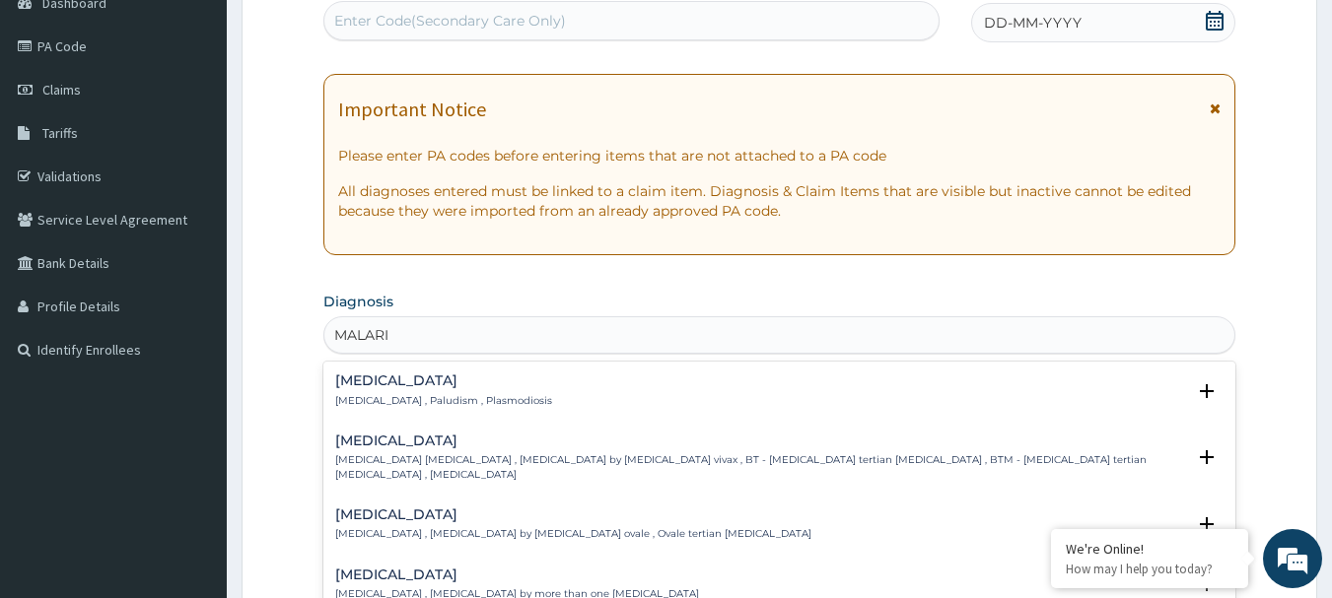
click at [393, 384] on h4 "Malaria" at bounding box center [443, 381] width 217 height 15
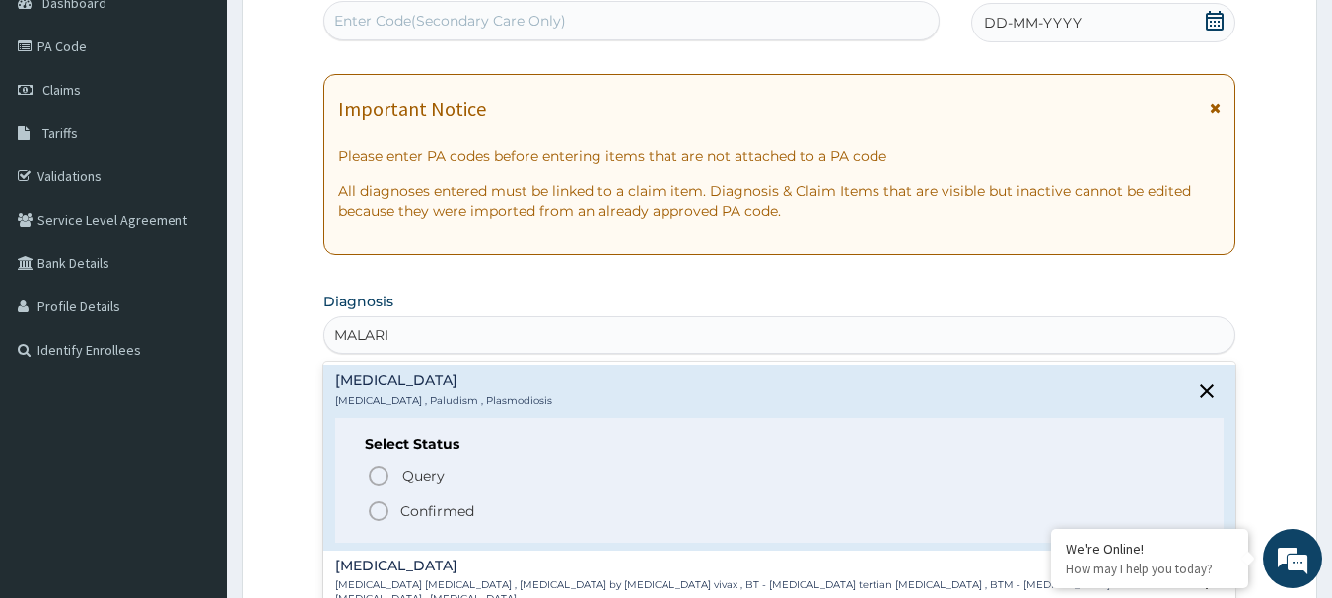
click at [469, 518] on p "Confirmed" at bounding box center [437, 512] width 74 height 20
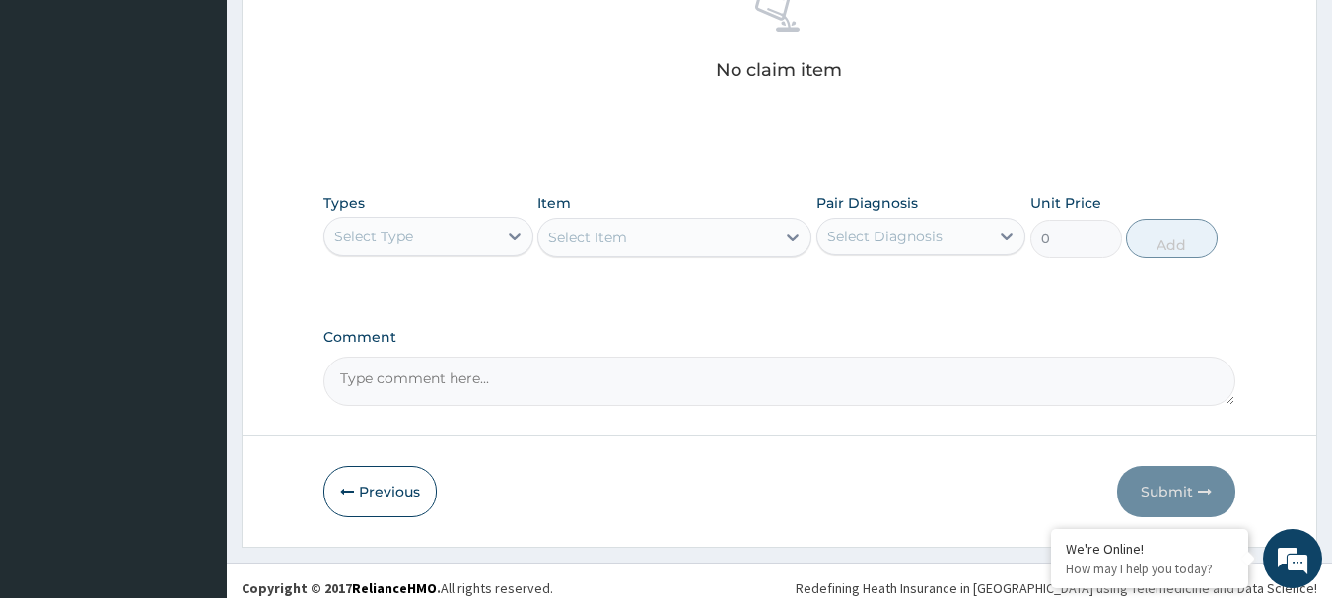
scroll to position [823, 0]
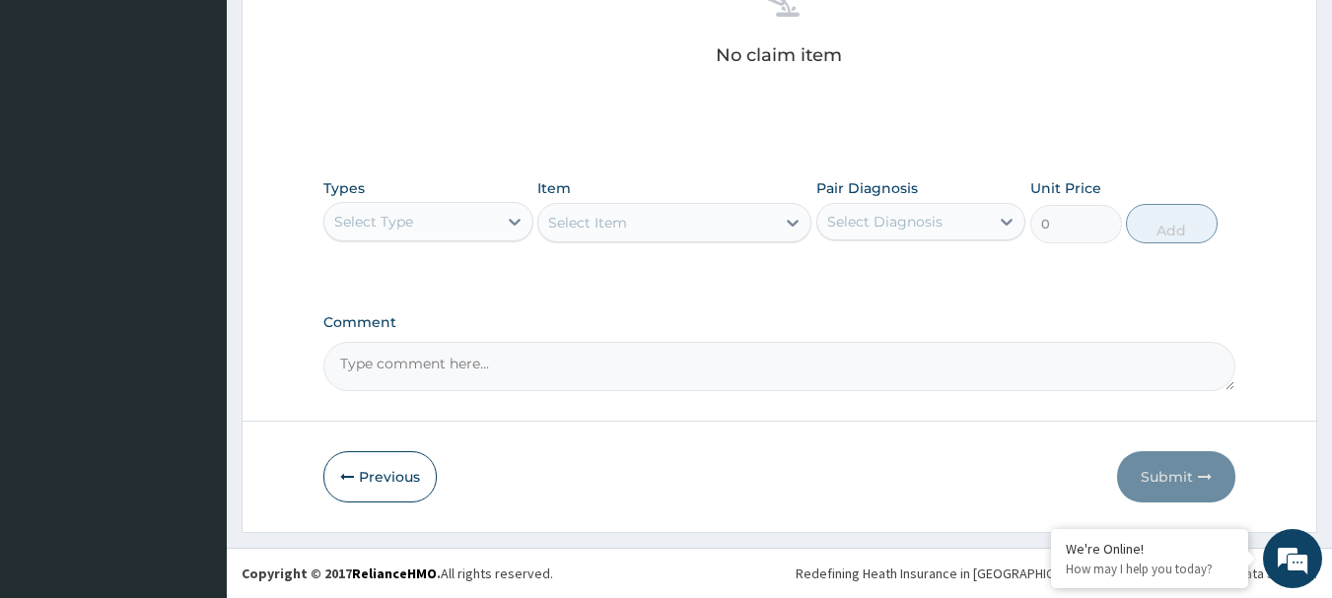
click at [943, 221] on div "Select Diagnosis" at bounding box center [903, 222] width 173 height 32
click at [895, 269] on label "Malaria" at bounding box center [910, 270] width 122 height 20
checkbox input "true"
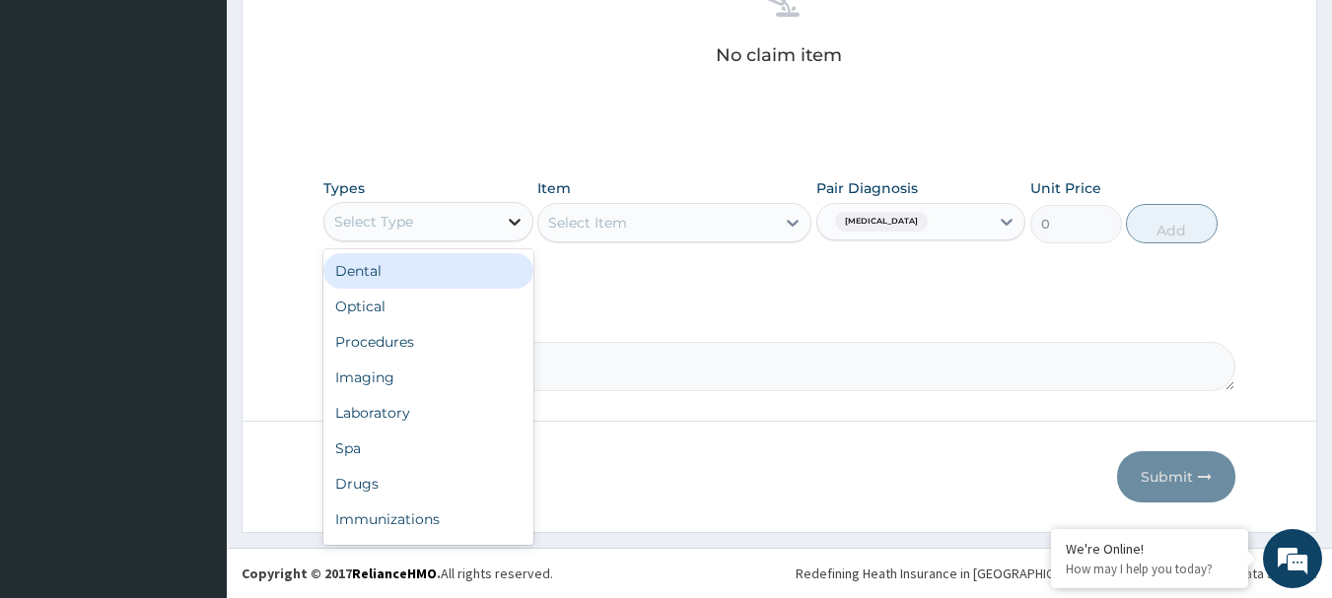
click at [513, 221] on icon at bounding box center [515, 222] width 20 height 20
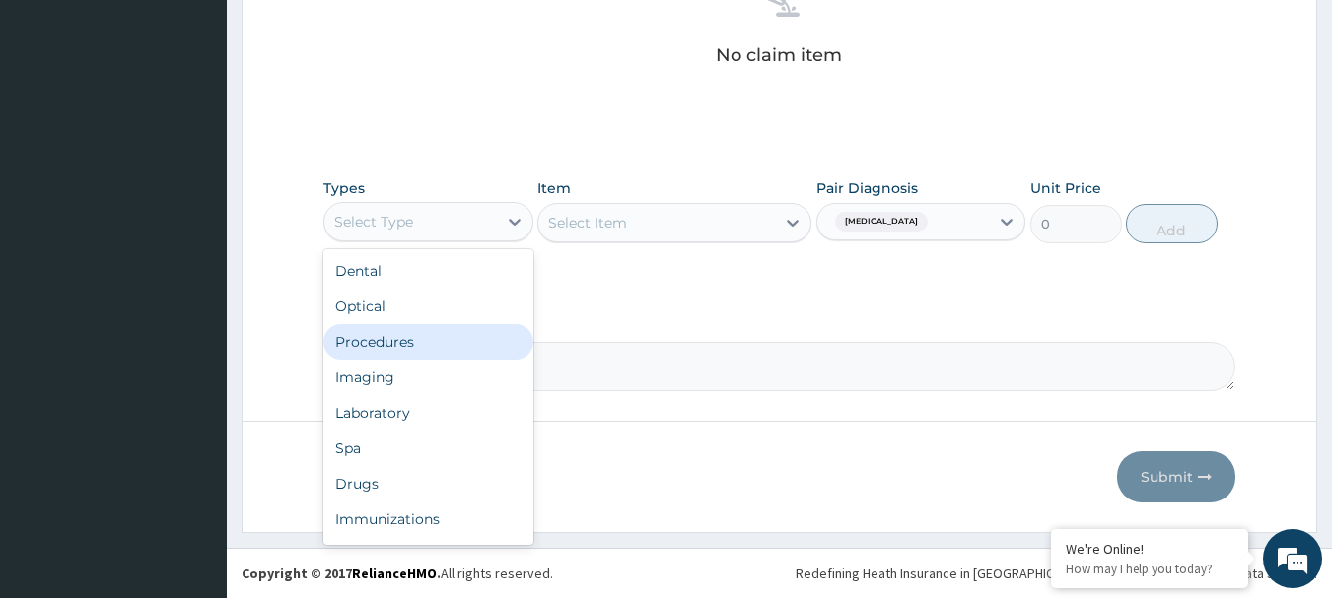
click at [413, 333] on div "Procedures" at bounding box center [428, 341] width 210 height 35
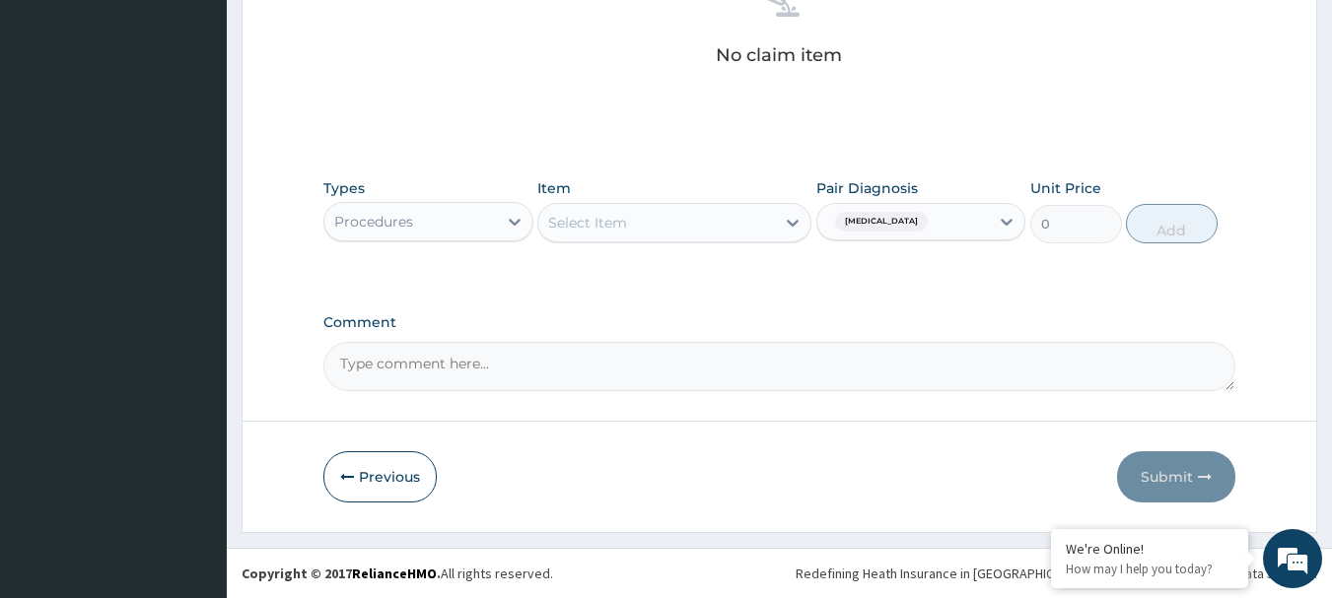
click at [717, 224] on div "Select Item" at bounding box center [656, 223] width 237 height 32
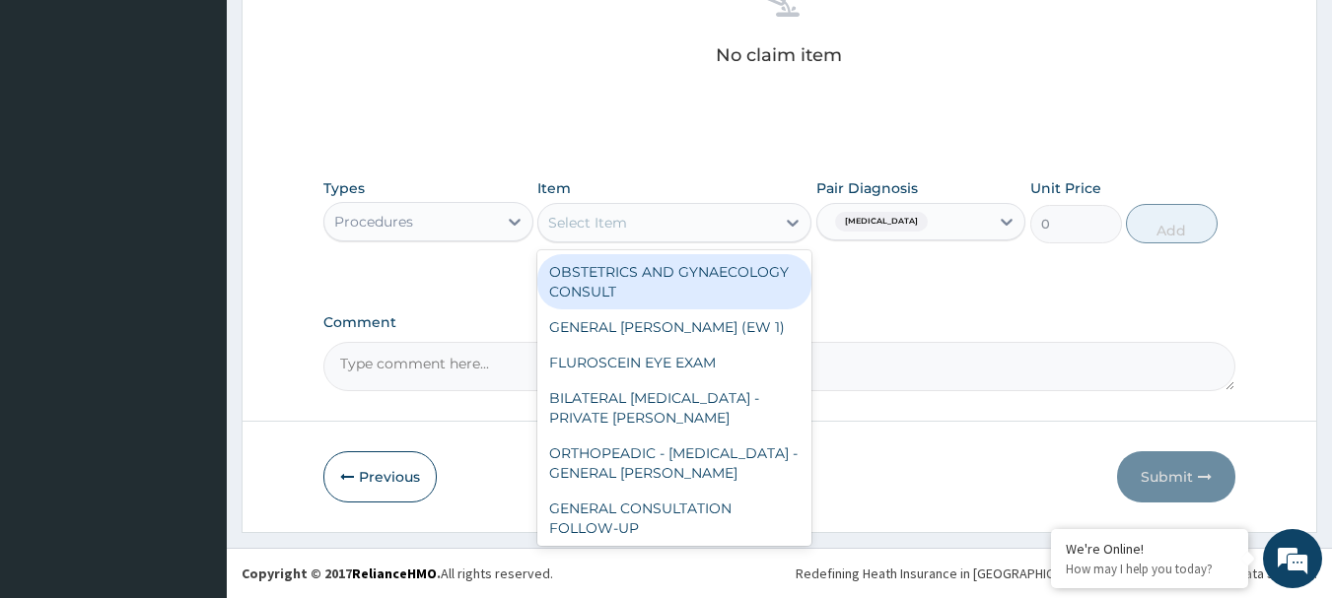
paste input "GENERAL CONSULTATION"
type input "GENERAL CONSULTATION"
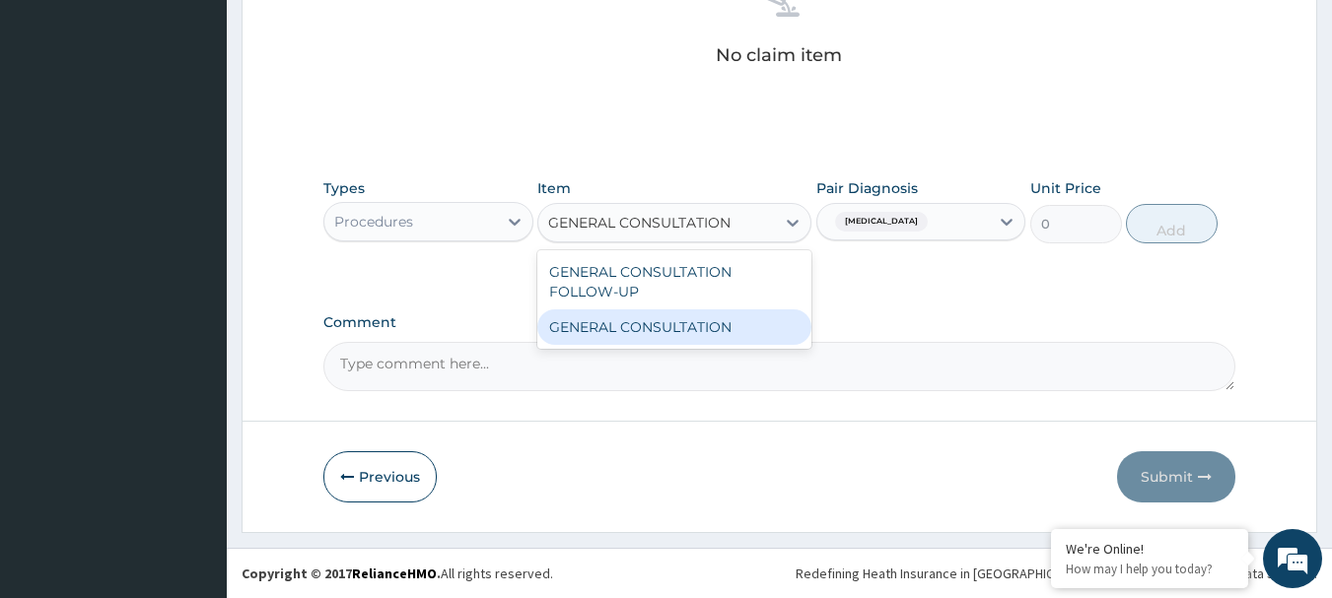
click at [647, 337] on div "GENERAL CONSULTATION" at bounding box center [674, 327] width 274 height 35
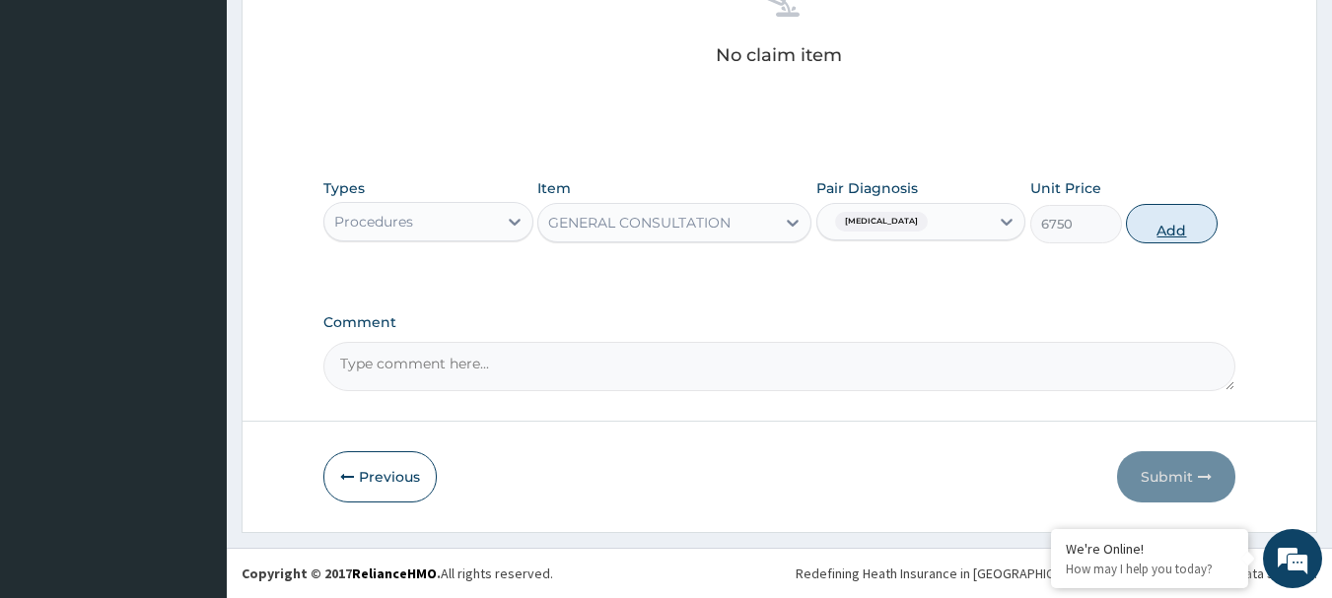
click at [1160, 226] on button "Add" at bounding box center [1172, 223] width 92 height 39
type input "0"
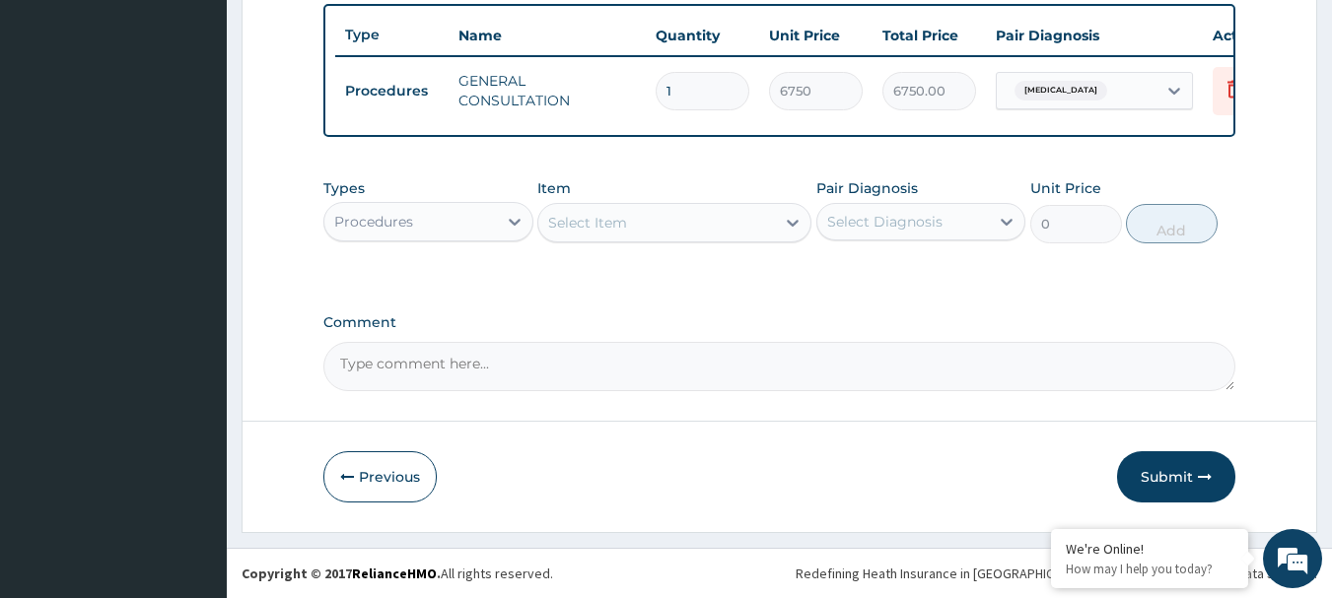
scroll to position [744, 0]
click at [911, 226] on div "Select Diagnosis" at bounding box center [884, 222] width 115 height 20
click at [890, 273] on label "Malaria" at bounding box center [910, 270] width 122 height 20
checkbox input "true"
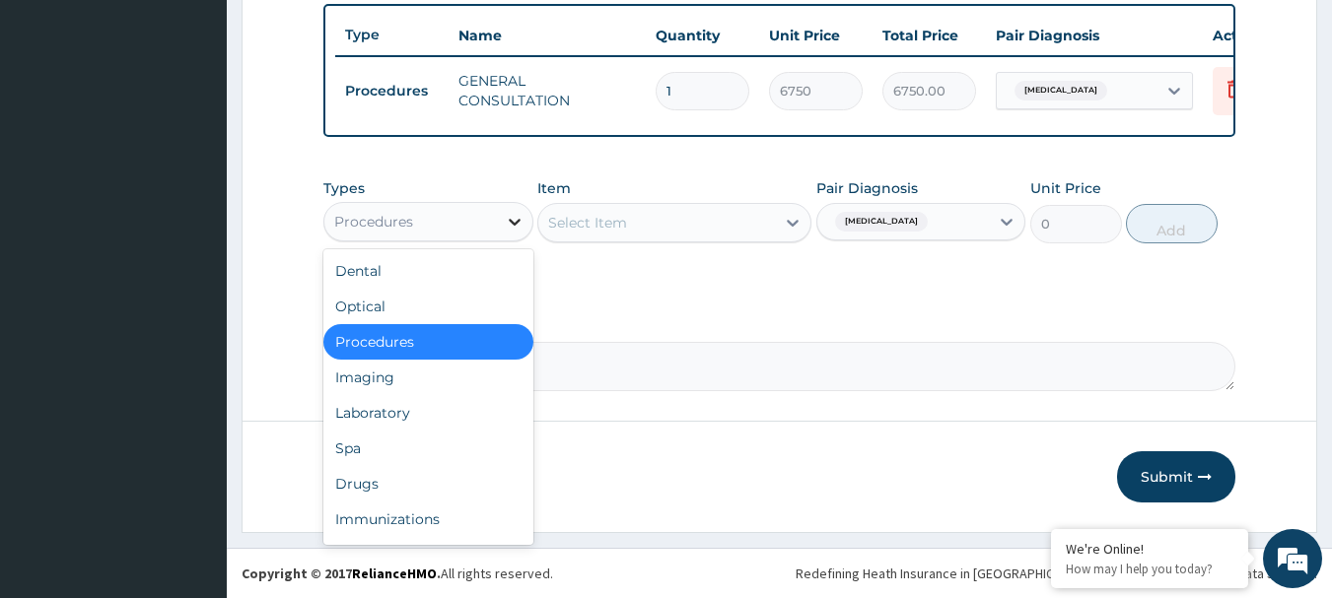
click at [501, 220] on div at bounding box center [514, 221] width 35 height 35
click at [387, 413] on div "Laboratory" at bounding box center [428, 412] width 210 height 35
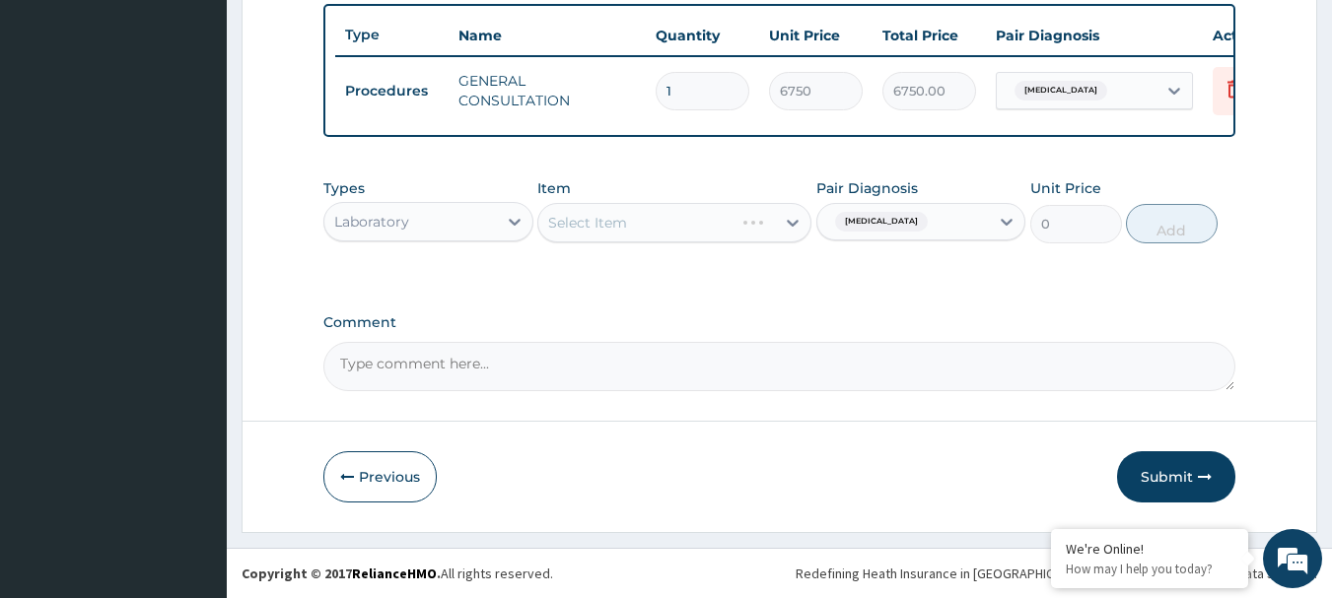
click at [684, 224] on div "Select Item" at bounding box center [674, 222] width 274 height 39
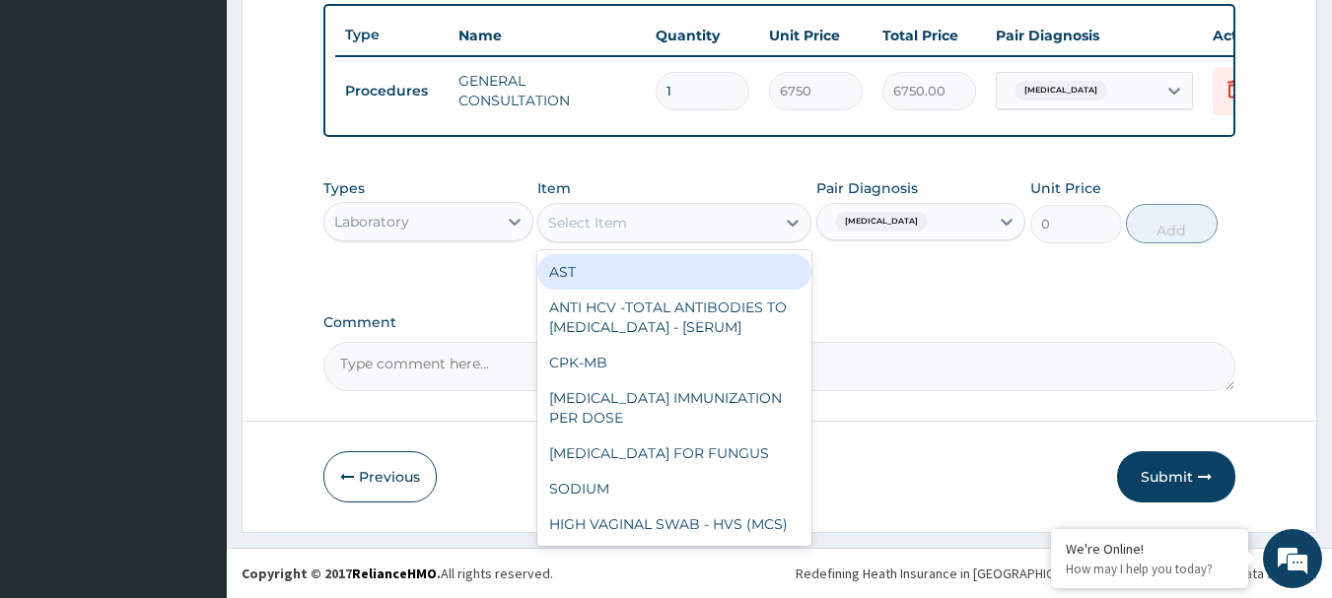
click at [669, 215] on div "Select Item" at bounding box center [656, 223] width 237 height 32
paste input "FBC - ([MEDICAL_DATA] WITH PLATELET AND RED INDICES)"
type input "FBC - ([MEDICAL_DATA] WITH PLATELET AND RED INDICES)"
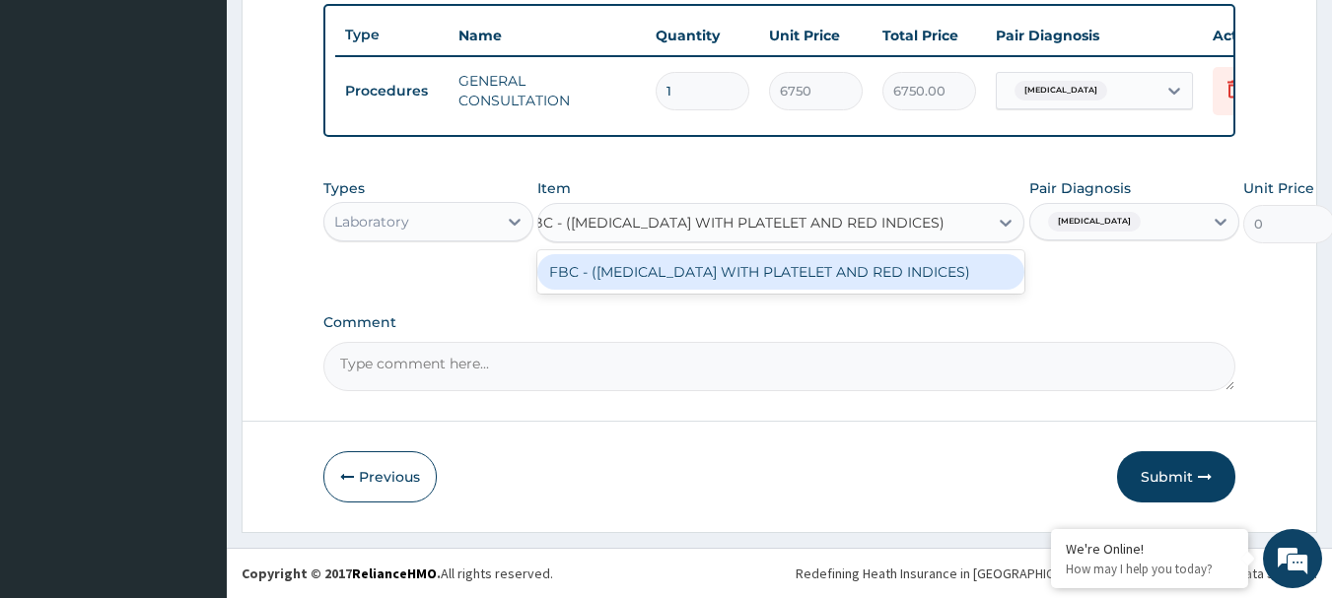
click at [674, 275] on div "FBC - ([MEDICAL_DATA] WITH PLATELET AND RED INDICES)" at bounding box center [780, 271] width 487 height 35
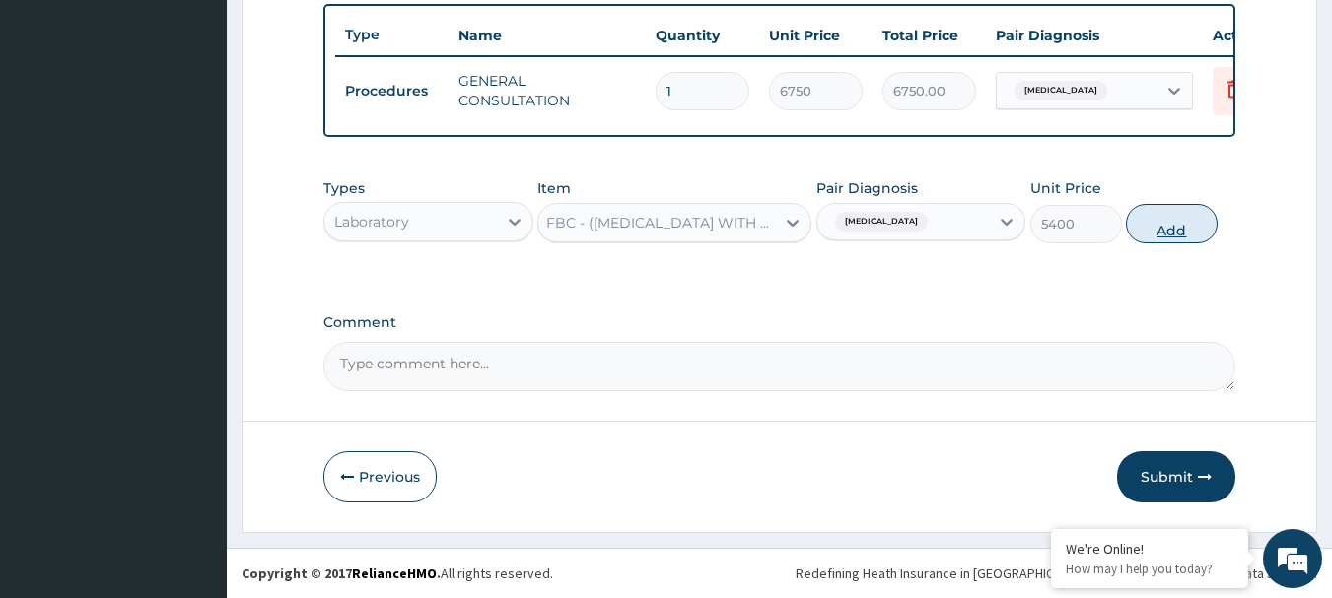
click at [1169, 224] on button "Add" at bounding box center [1172, 223] width 92 height 39
type input "0"
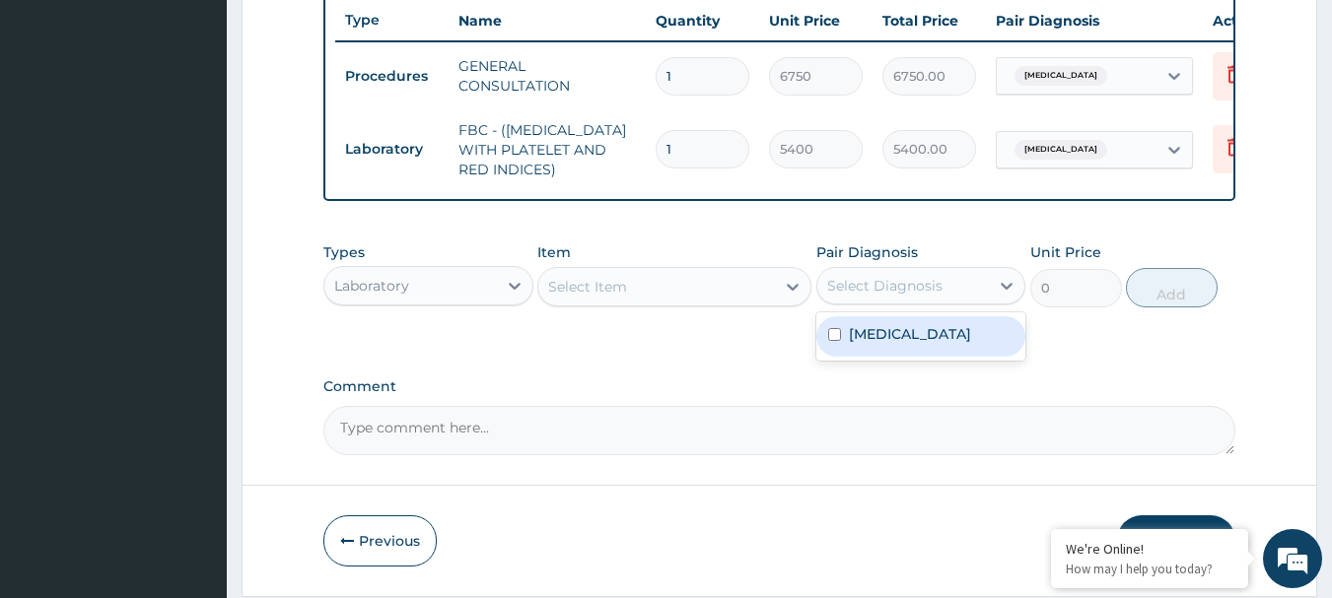
click at [969, 300] on div "Select Diagnosis" at bounding box center [903, 286] width 173 height 32
click at [918, 356] on div "[MEDICAL_DATA]" at bounding box center [921, 336] width 210 height 40
checkbox input "true"
click at [686, 303] on div "Select Item" at bounding box center [656, 287] width 237 height 32
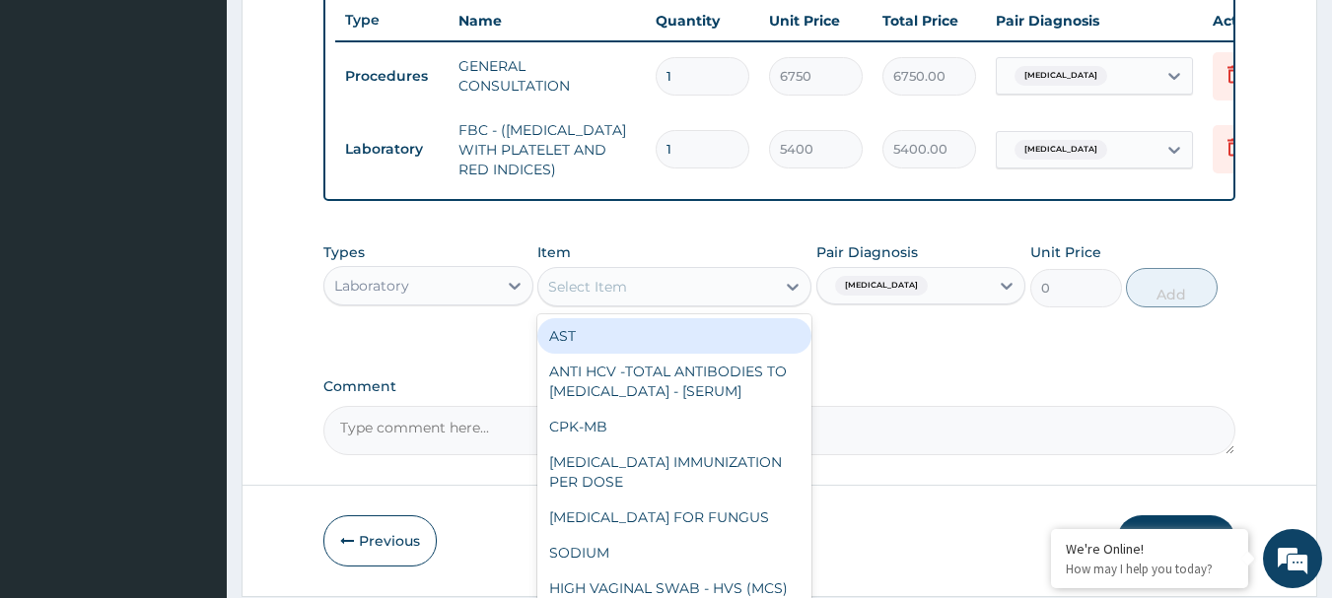
paste input "[MEDICAL_DATA] RDT"
type input "[MEDICAL_DATA] RDT"
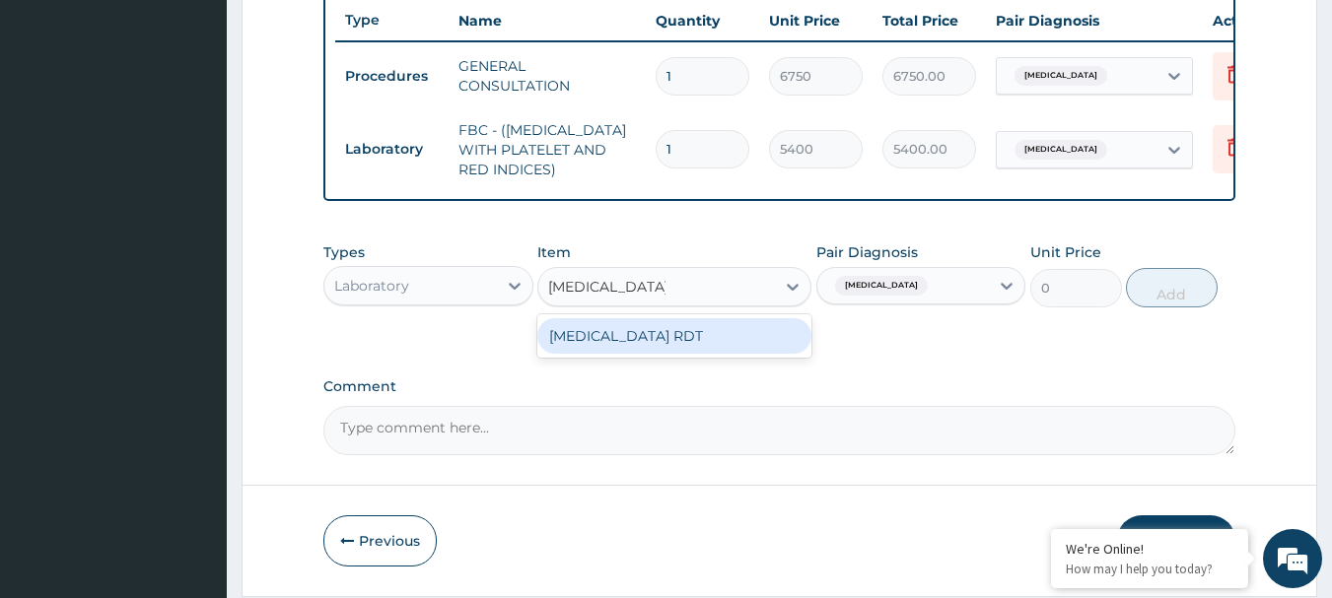
click at [648, 354] on div "[MEDICAL_DATA] RDT" at bounding box center [674, 335] width 274 height 35
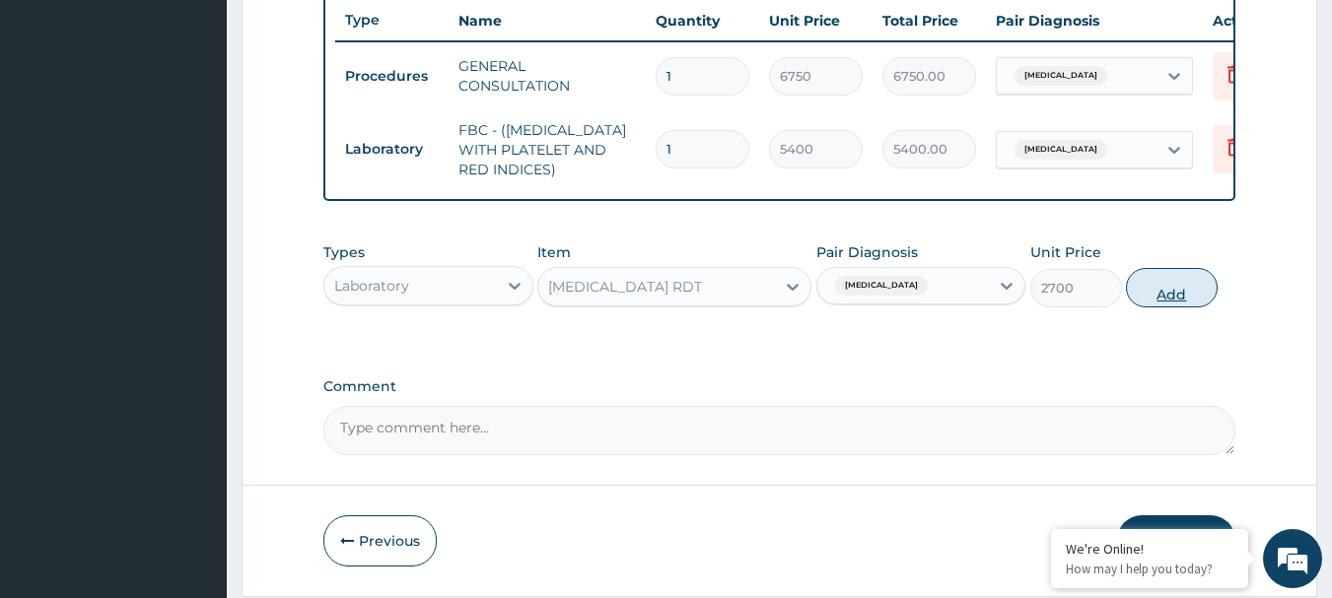
click at [1185, 302] on button "Add" at bounding box center [1172, 287] width 92 height 39
type input "0"
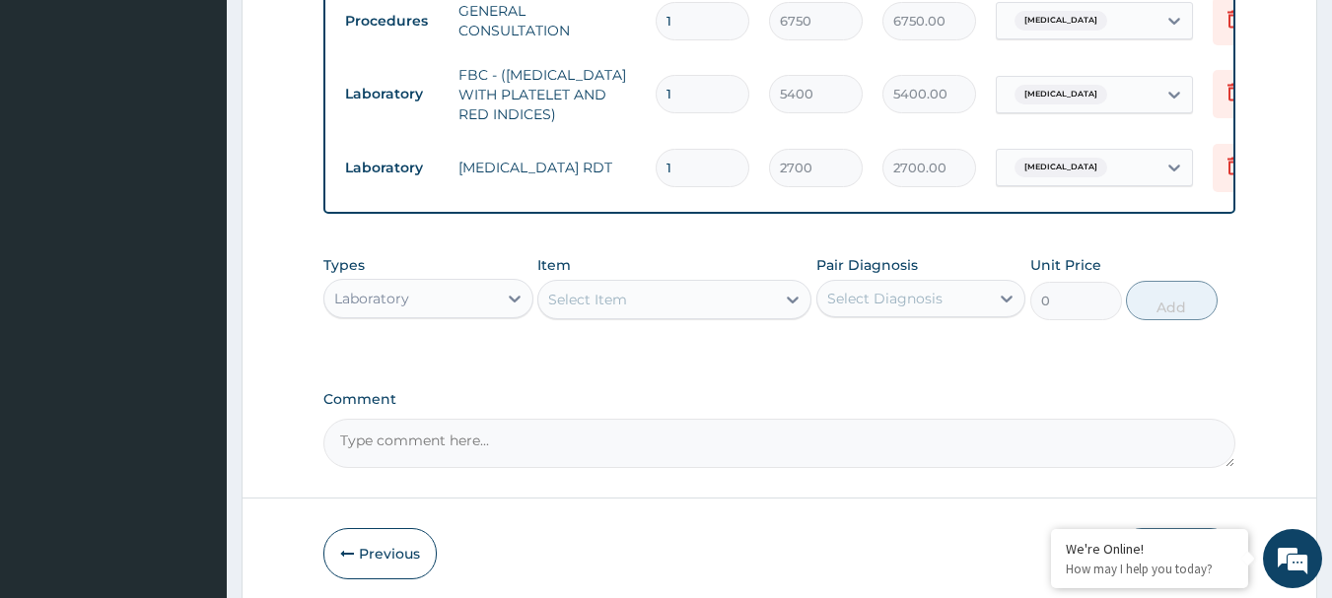
scroll to position [891, 0]
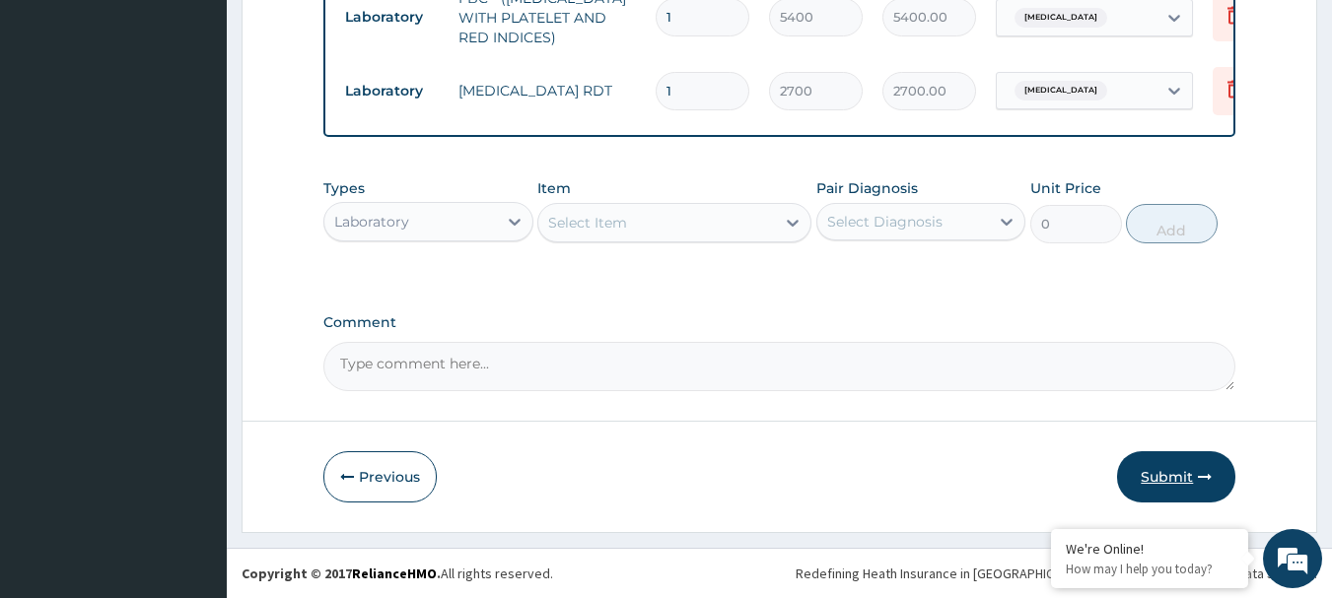
click at [1155, 469] on button "Submit" at bounding box center [1176, 476] width 118 height 51
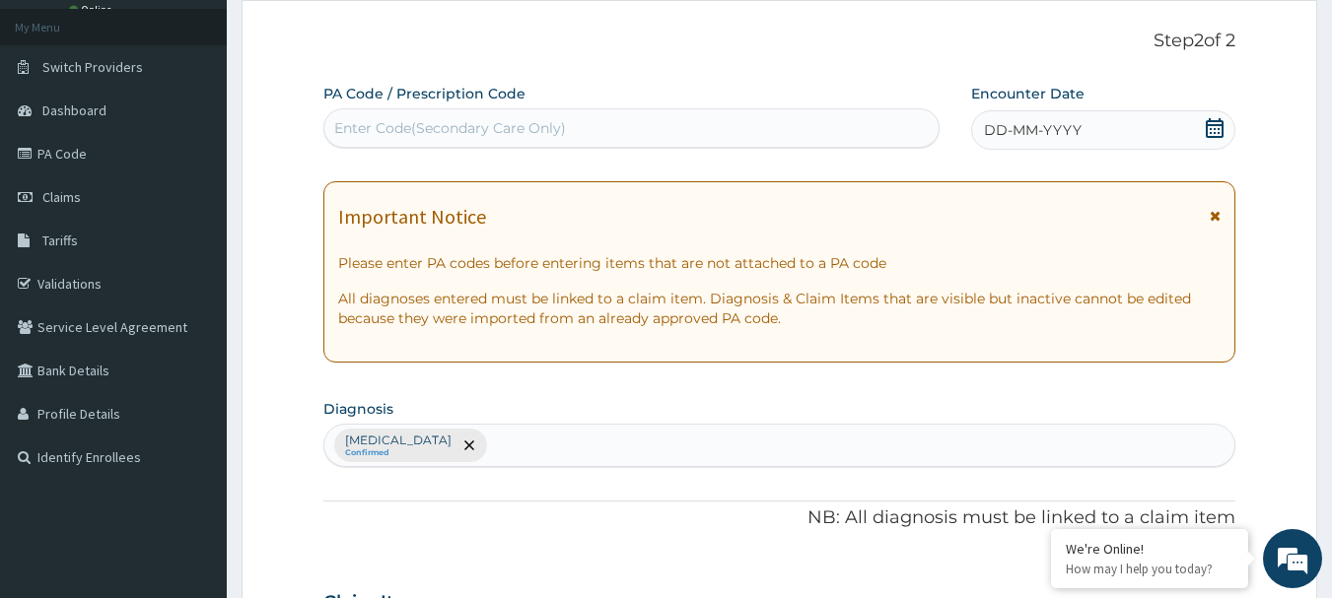
scroll to position [103, 0]
click at [1215, 129] on icon at bounding box center [1215, 130] width 20 height 20
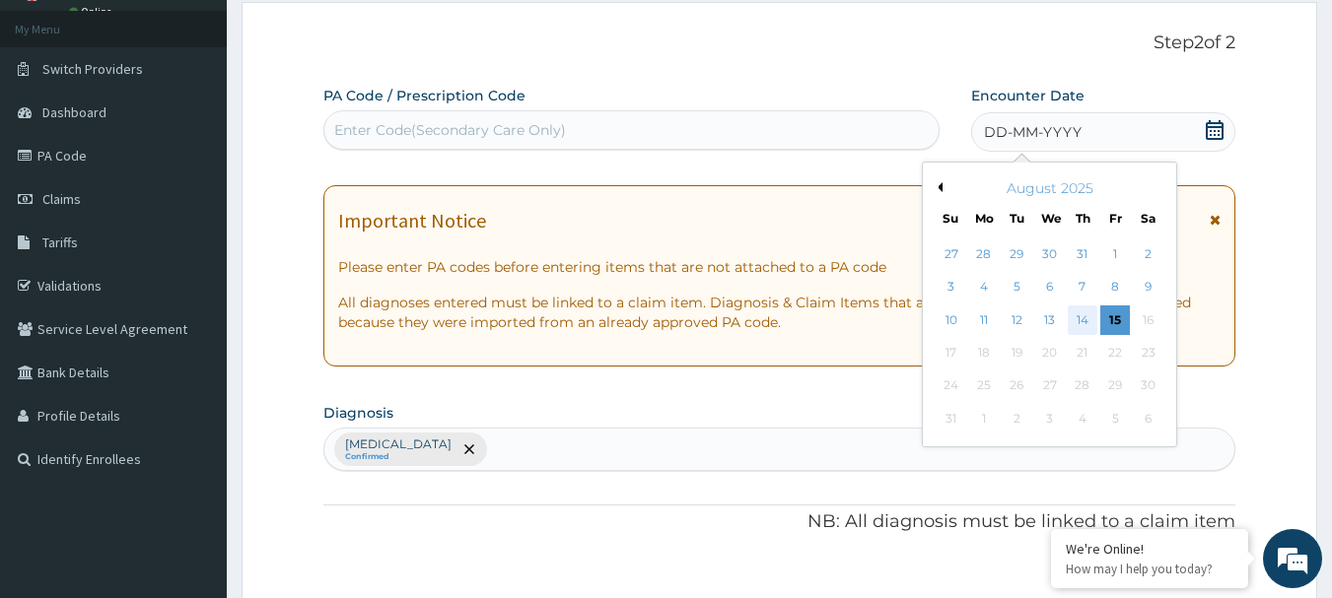
click at [1081, 320] on div "14" at bounding box center [1083, 321] width 30 height 30
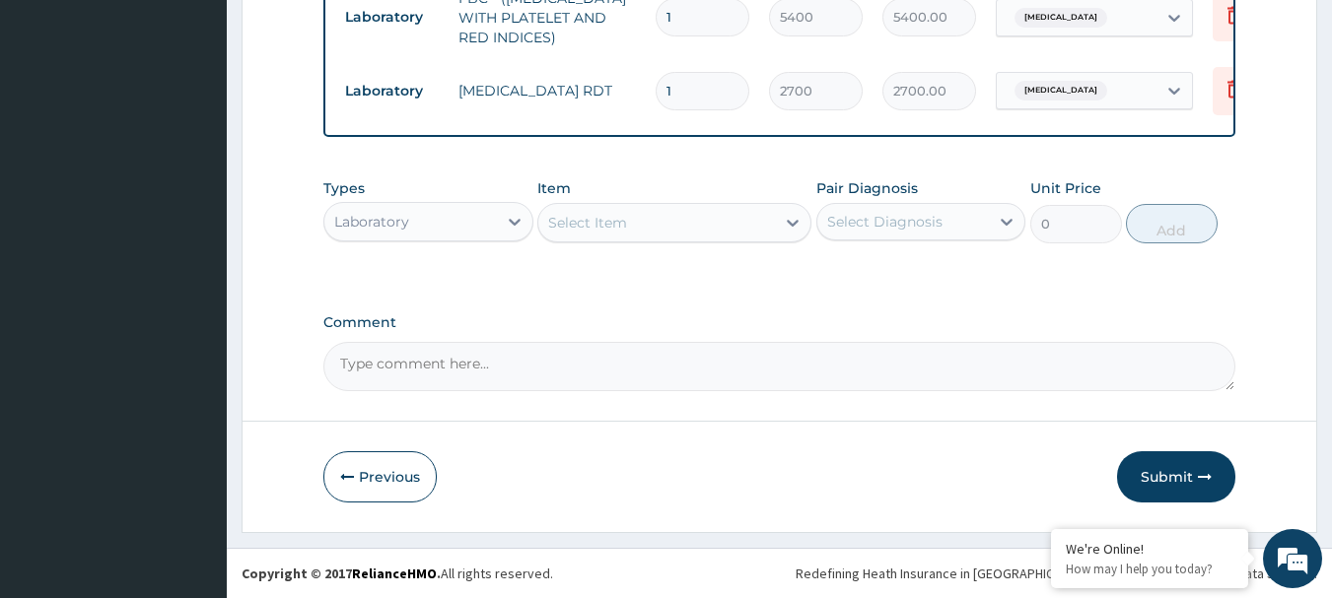
scroll to position [891, 0]
click at [1178, 475] on button "Submit" at bounding box center [1176, 476] width 118 height 51
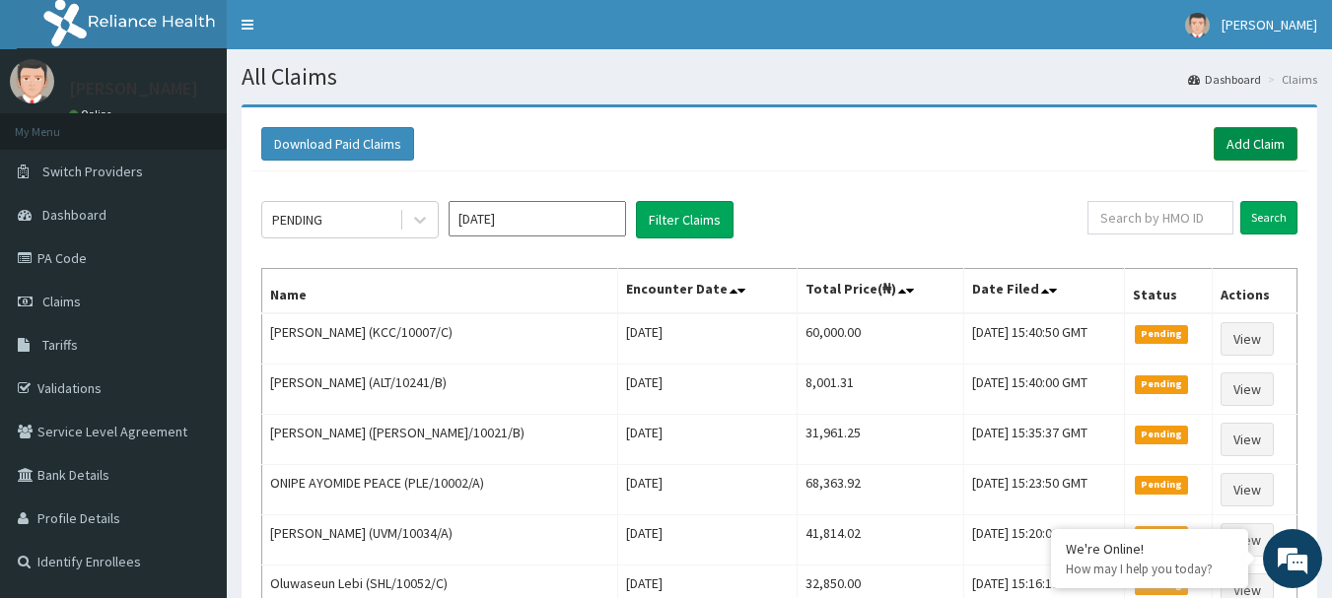
click at [1255, 153] on link "Add Claim" at bounding box center [1256, 144] width 84 height 34
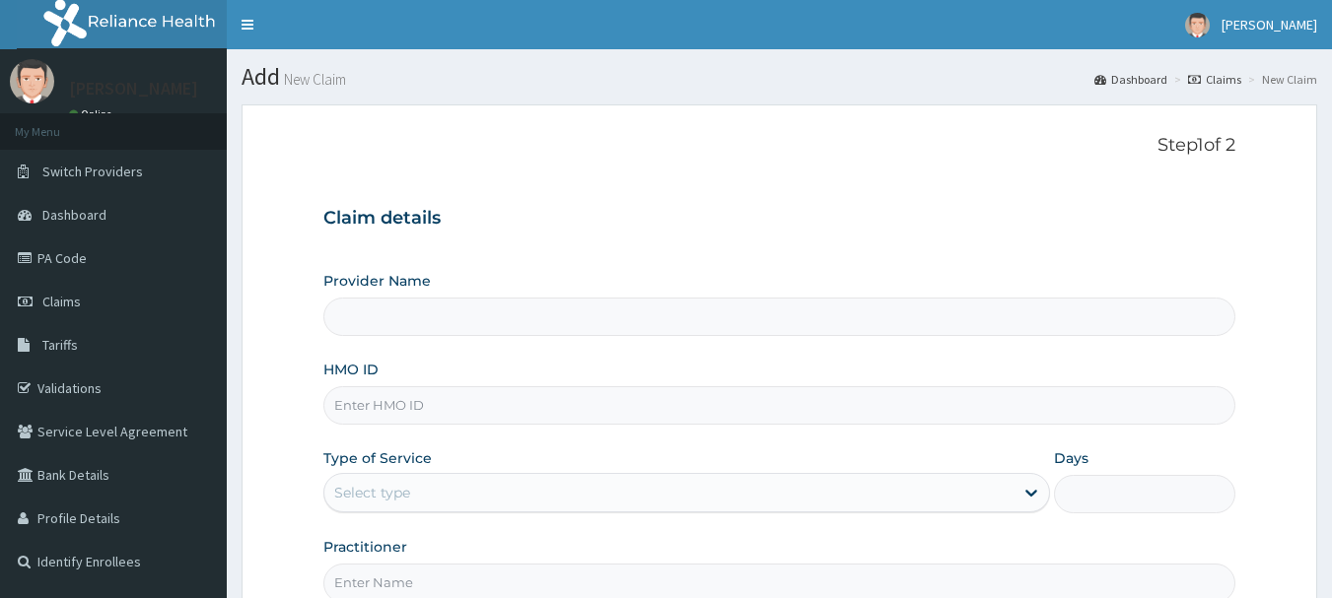
type input "R-Jolad Hospital Nig. Ltd"
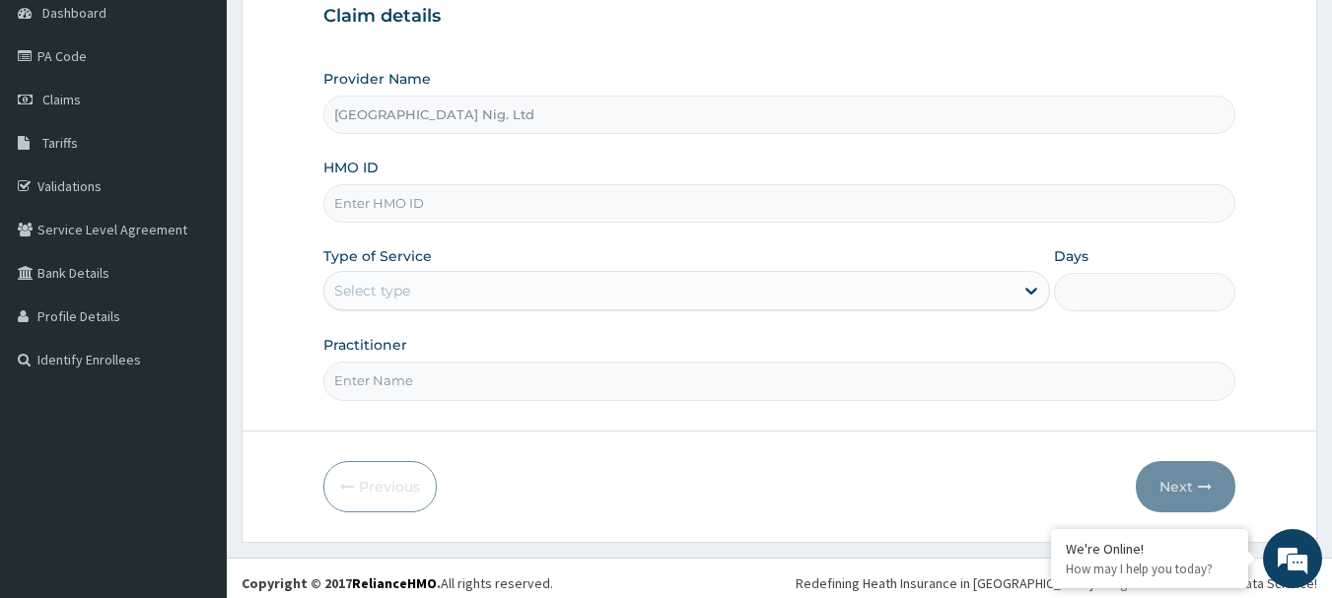
scroll to position [212, 0]
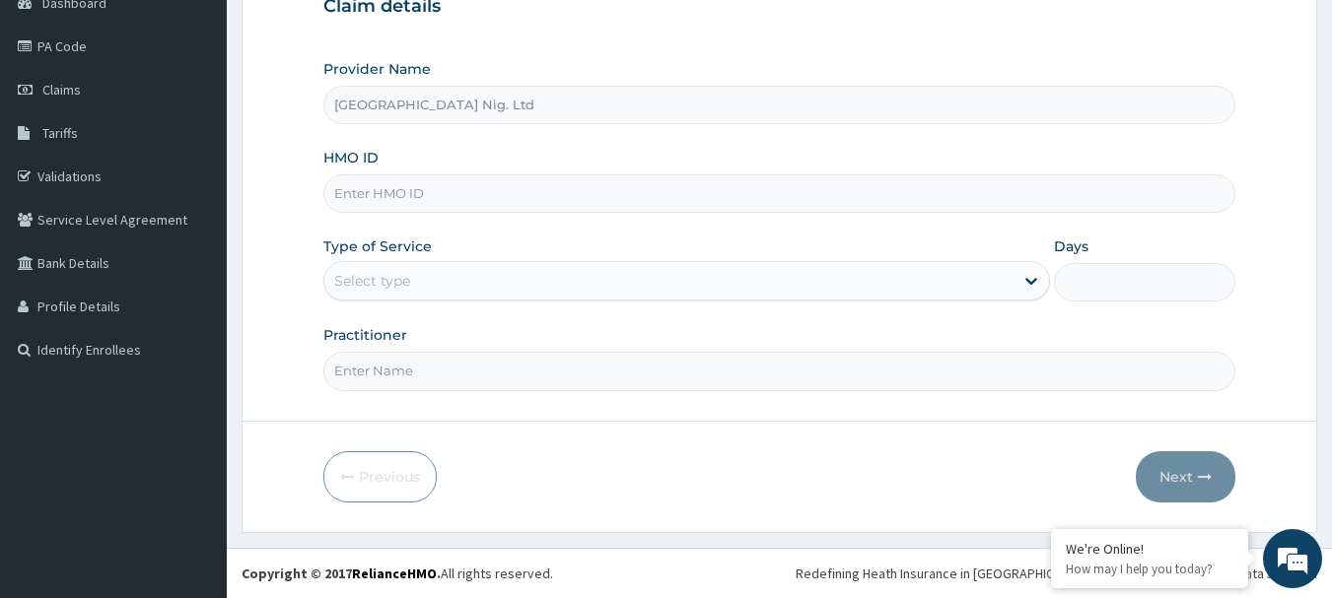
click at [489, 189] on input "HMO ID" at bounding box center [779, 193] width 913 height 38
paste input "LFL/10006/B"
type input "LFL/10006/B"
click at [983, 283] on div "Select type" at bounding box center [668, 281] width 689 height 32
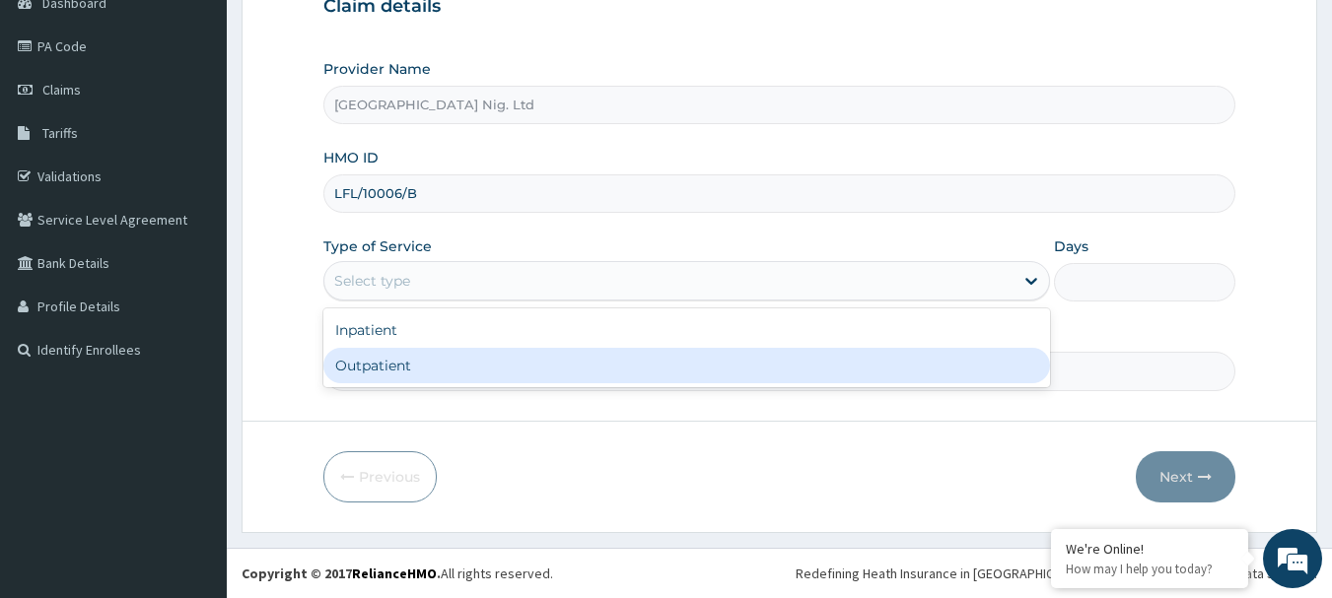
click at [491, 366] on div "Outpatient" at bounding box center [686, 365] width 727 height 35
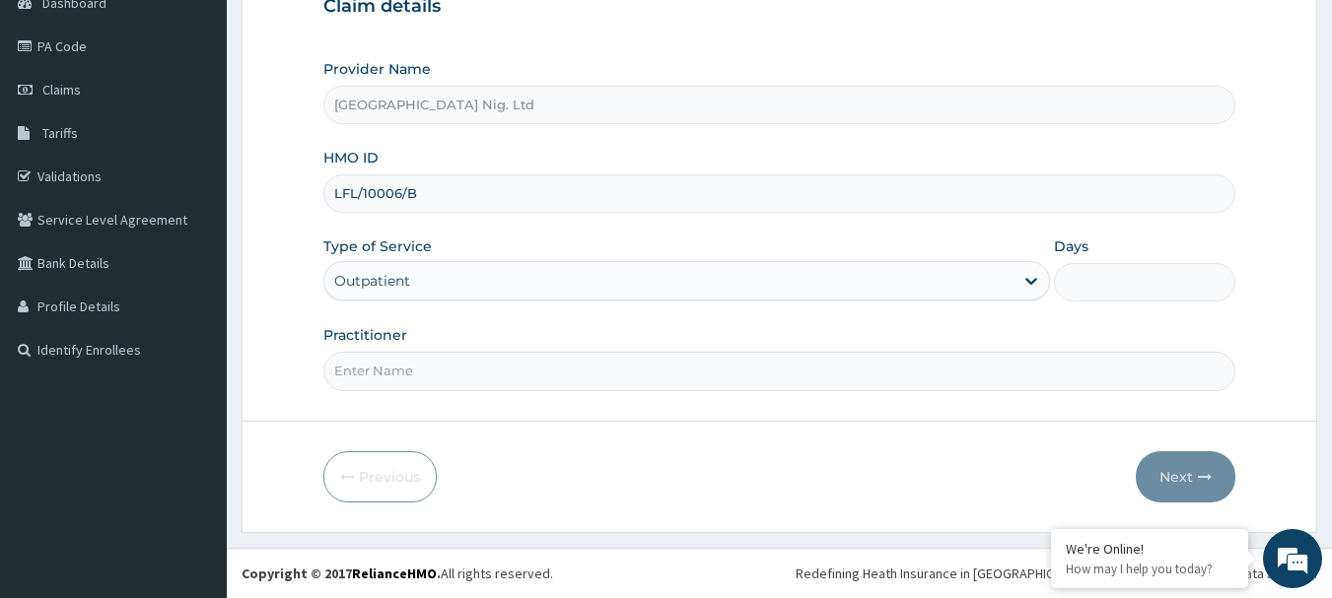
type input "1"
click at [464, 373] on input "Practitioner" at bounding box center [779, 371] width 913 height 38
paste input "Ovie Jemima"
type input "DR Ovie Jemima"
click at [1200, 490] on button "Next" at bounding box center [1186, 476] width 100 height 51
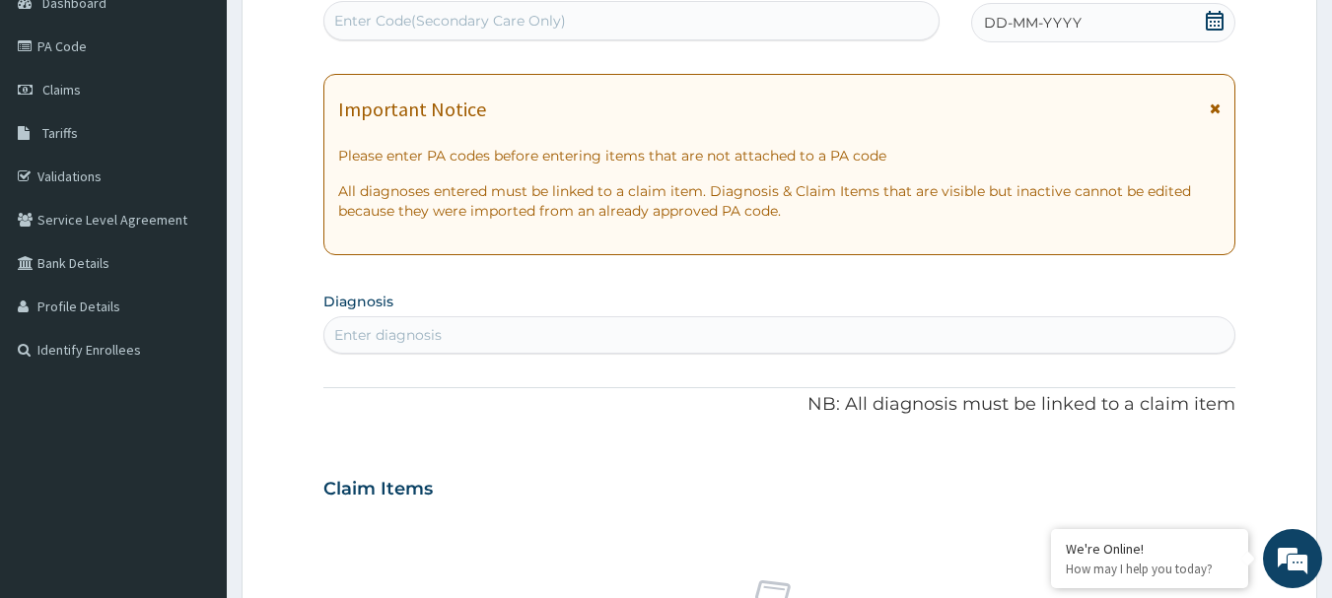
click at [1214, 19] on icon at bounding box center [1215, 21] width 20 height 20
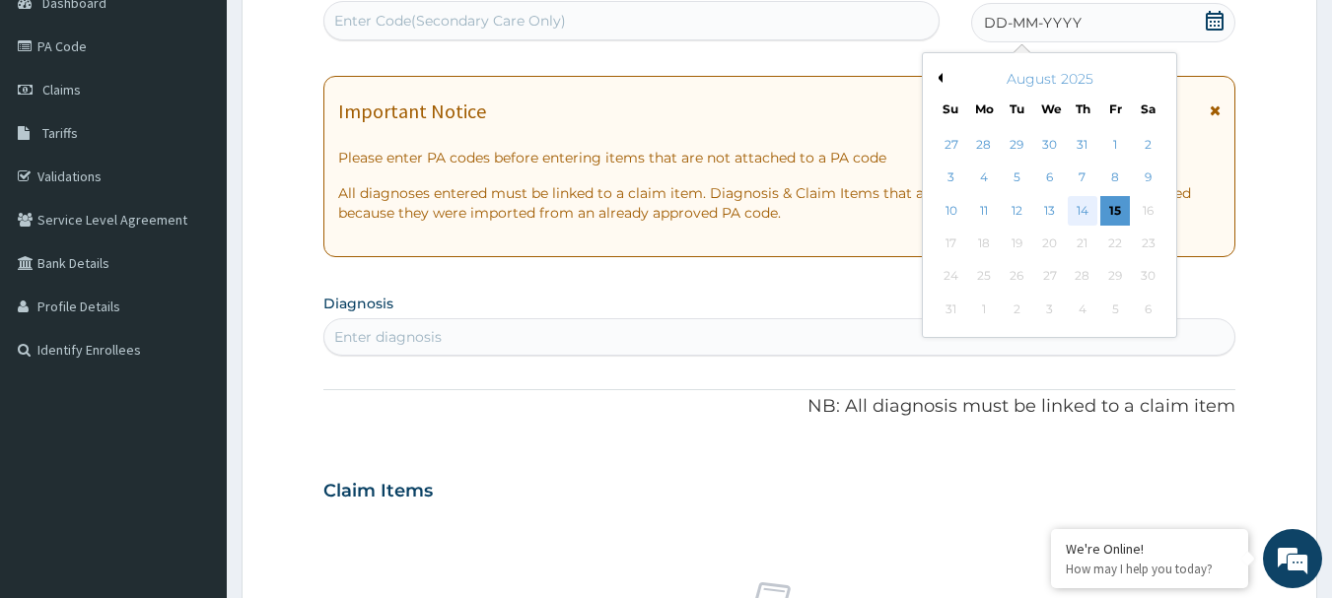
click at [1080, 211] on div "14" at bounding box center [1083, 211] width 30 height 30
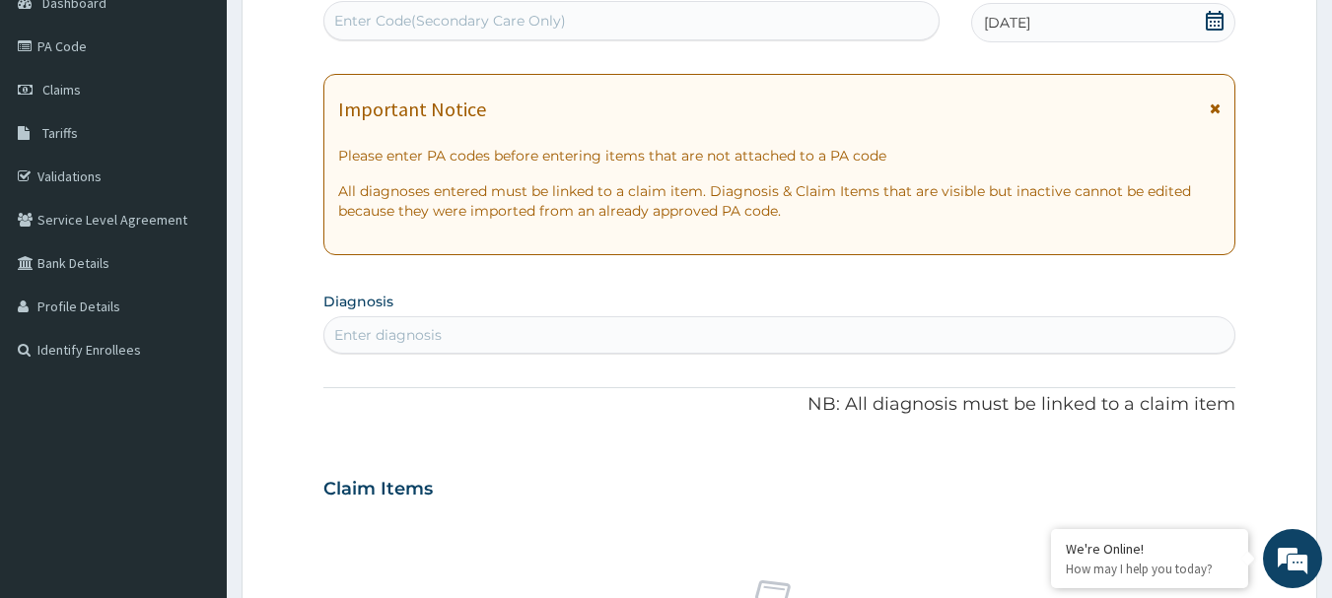
click at [611, 336] on div "Enter diagnosis" at bounding box center [779, 335] width 911 height 32
type input "MALARIA"
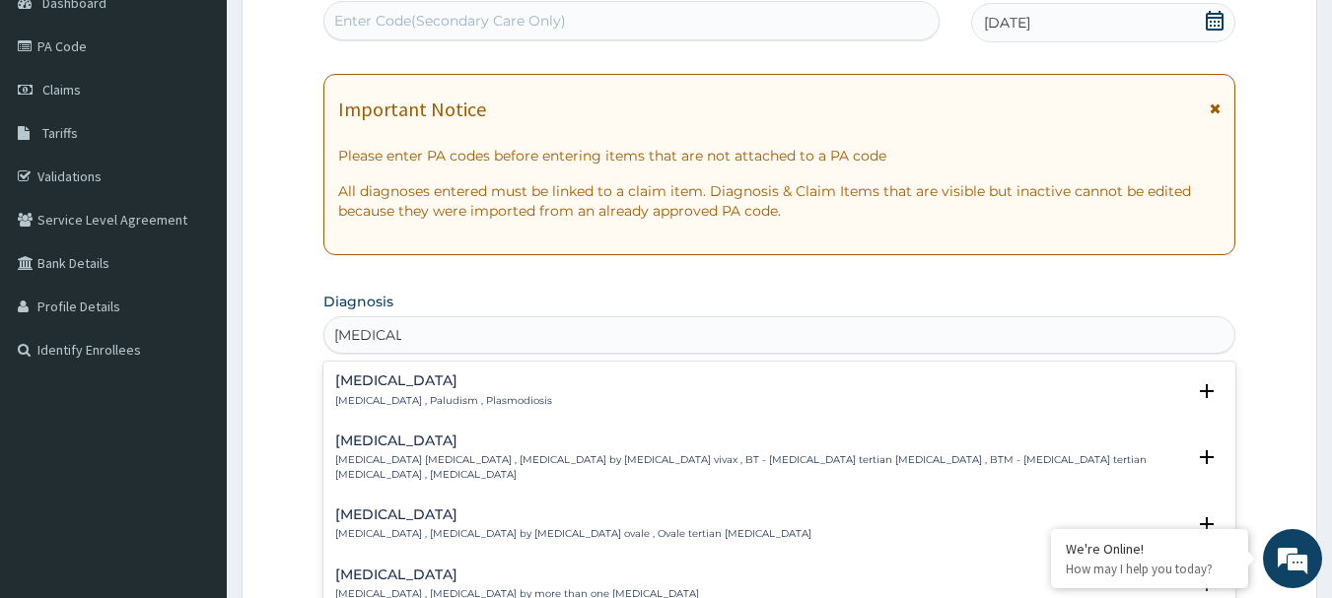
click at [346, 380] on h4 "Malaria" at bounding box center [443, 381] width 217 height 15
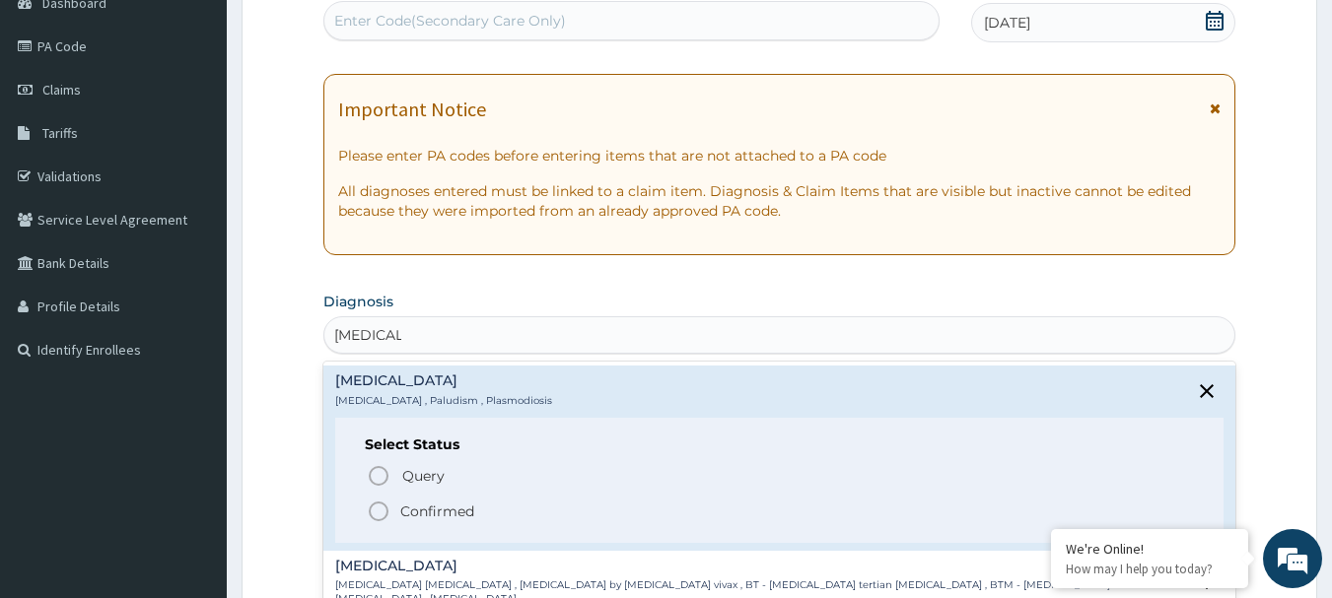
click at [453, 508] on p "Confirmed" at bounding box center [437, 512] width 74 height 20
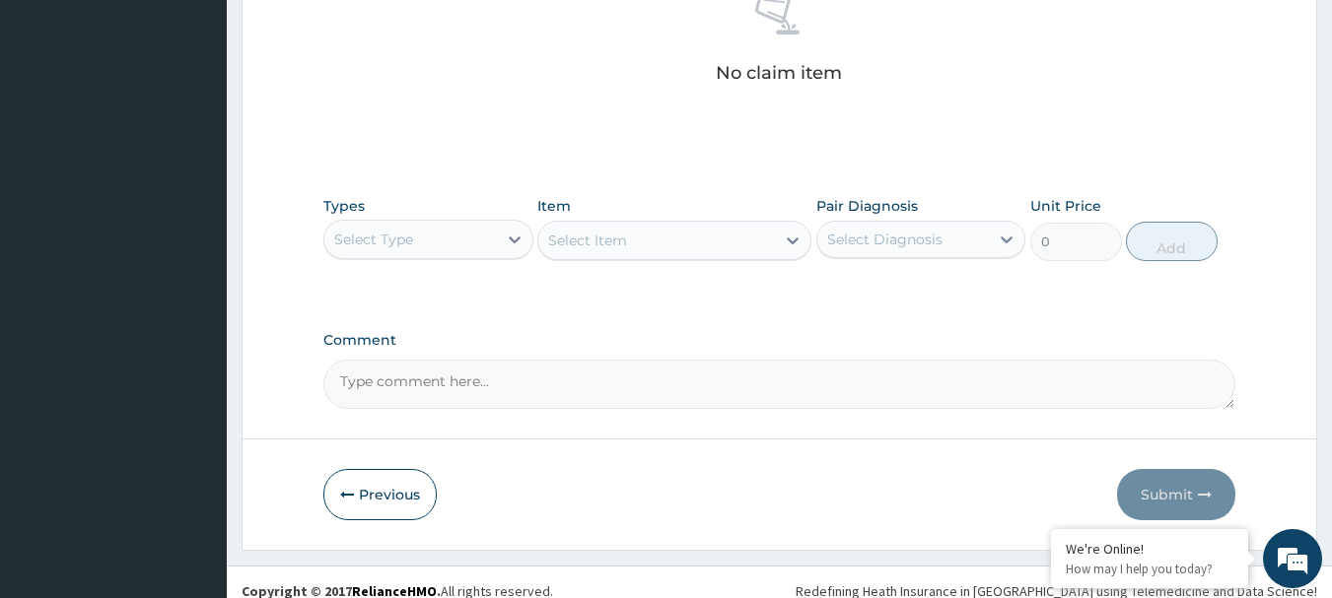
scroll to position [823, 0]
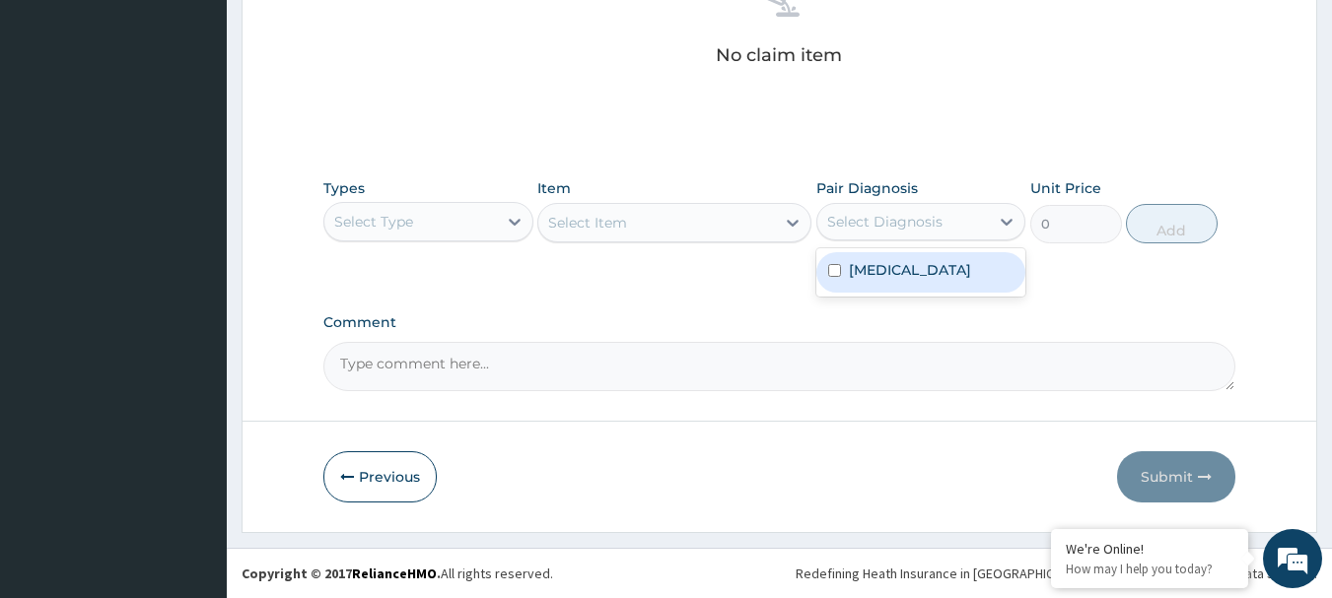
click at [929, 217] on div "Select Diagnosis" at bounding box center [884, 222] width 115 height 20
click at [852, 268] on label "Malaria" at bounding box center [910, 270] width 122 height 20
checkbox input "true"
click at [493, 219] on div "Select Type" at bounding box center [410, 222] width 173 height 32
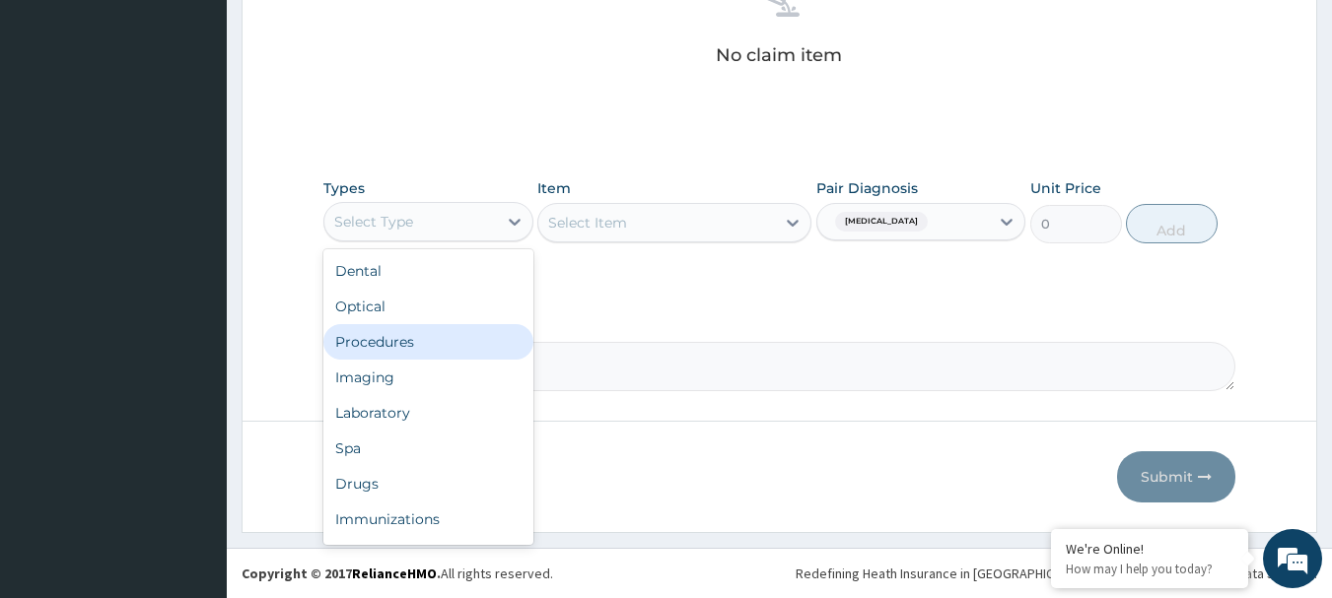
click at [403, 339] on div "Procedures" at bounding box center [428, 341] width 210 height 35
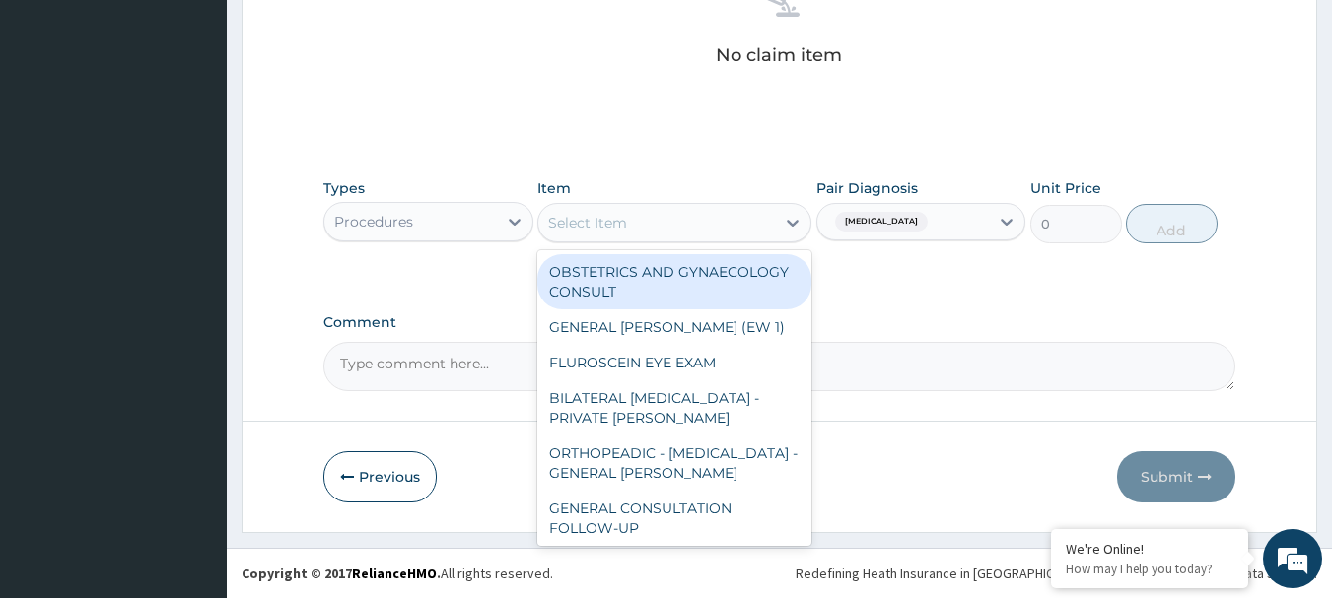
click at [692, 223] on div "Select Item" at bounding box center [656, 223] width 237 height 32
paste input "GENERAL CONSULTATION"
type input "GENERAL CONSULTATION"
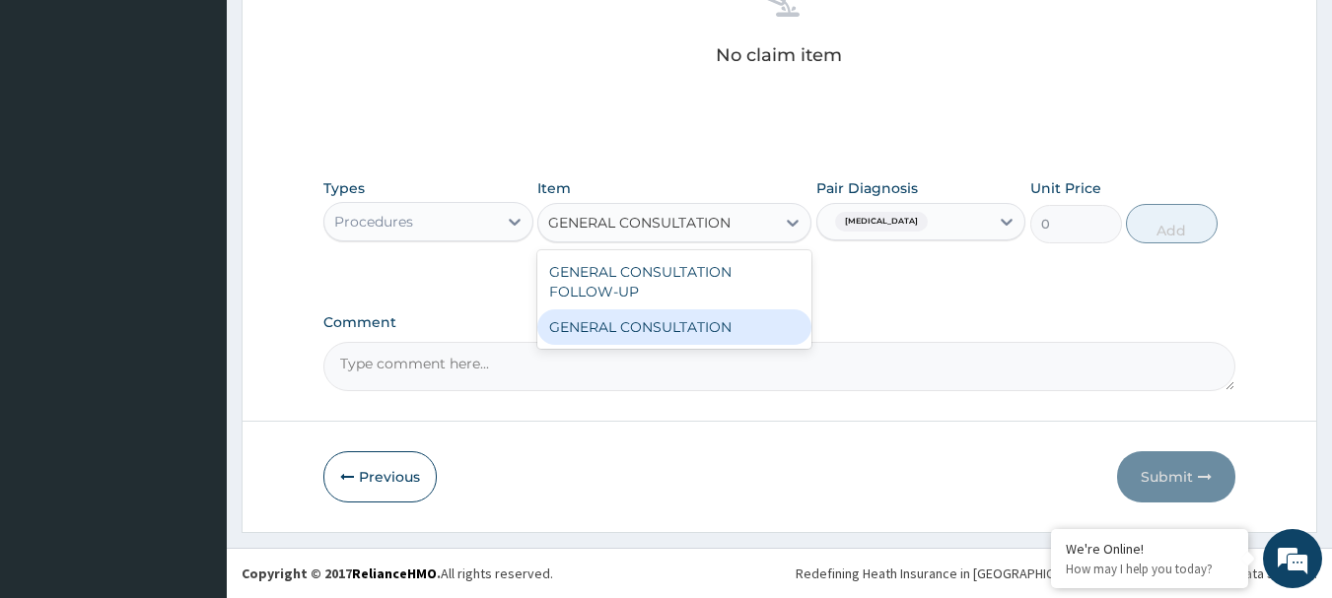
click at [630, 332] on div "GENERAL CONSULTATION" at bounding box center [674, 327] width 274 height 35
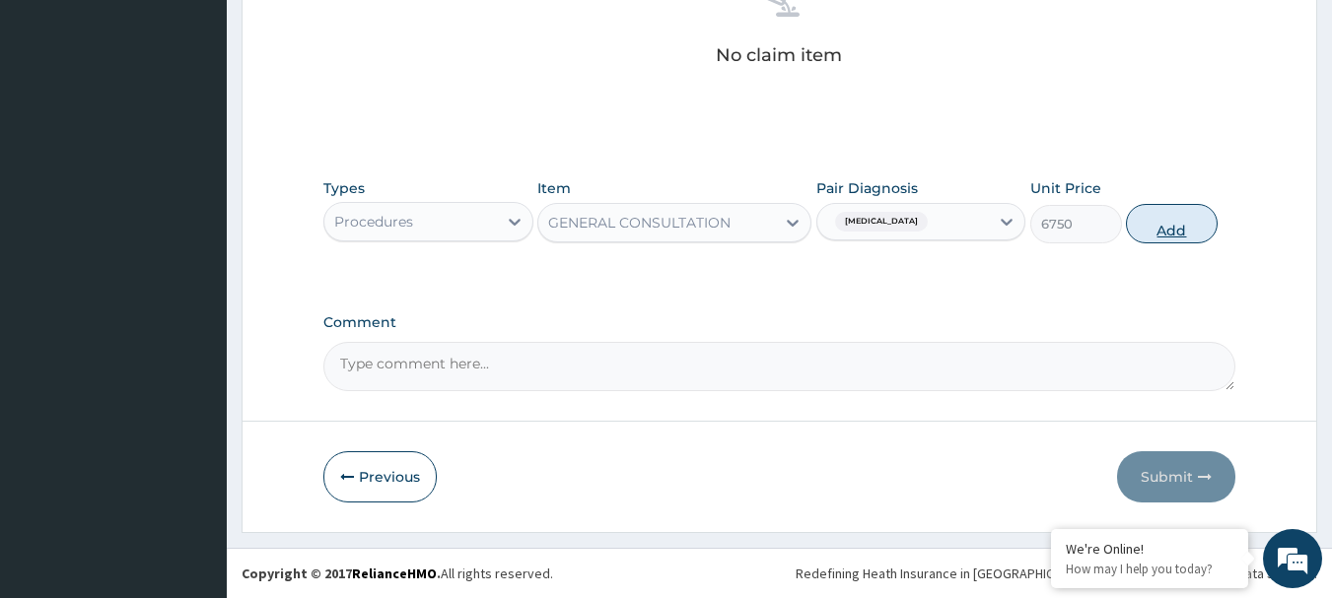
click at [1157, 223] on button "Add" at bounding box center [1172, 223] width 92 height 39
type input "0"
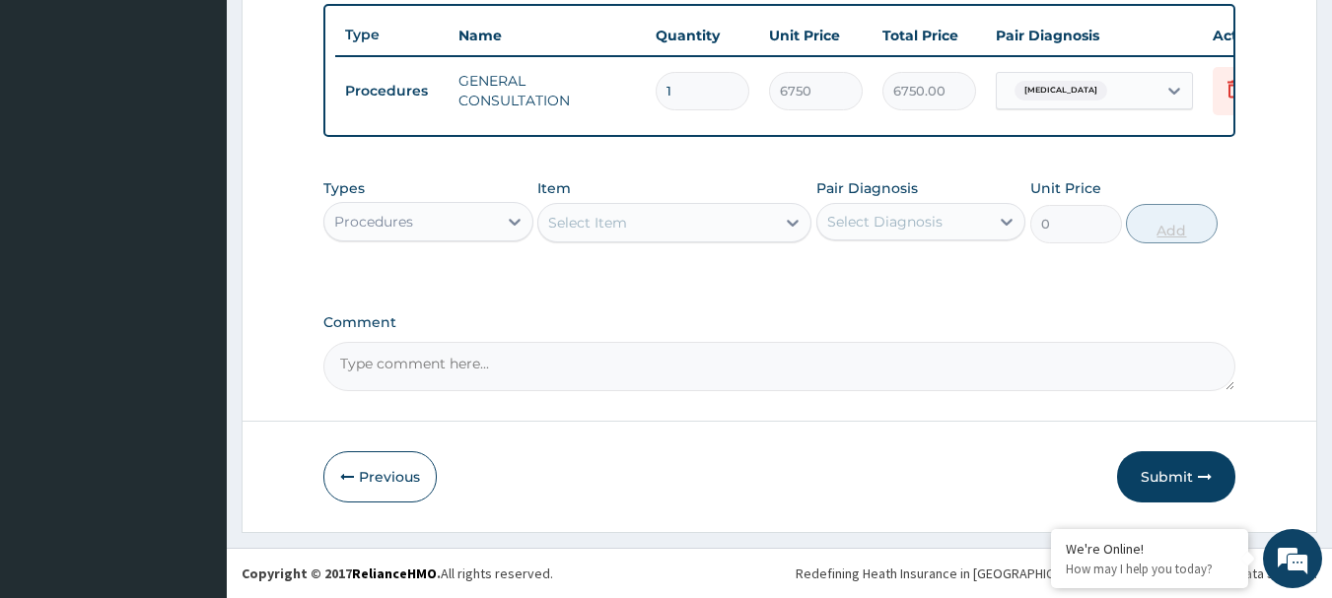
scroll to position [744, 0]
click at [1207, 476] on icon "button" at bounding box center [1205, 477] width 14 height 14
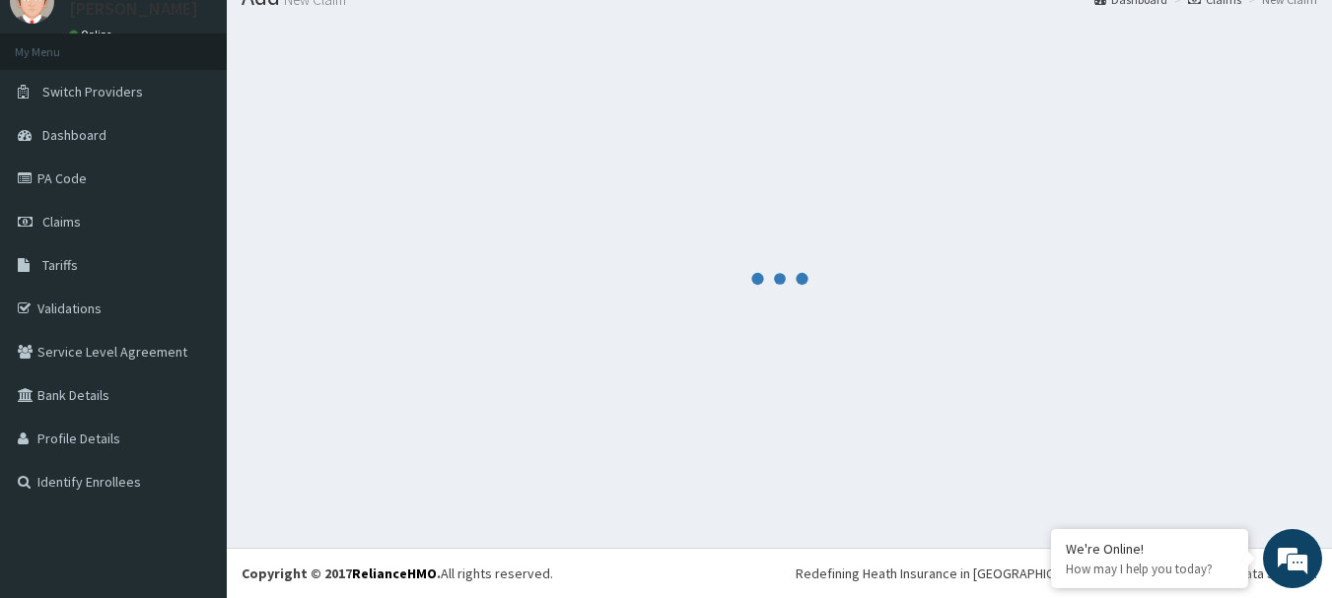
scroll to position [80, 0]
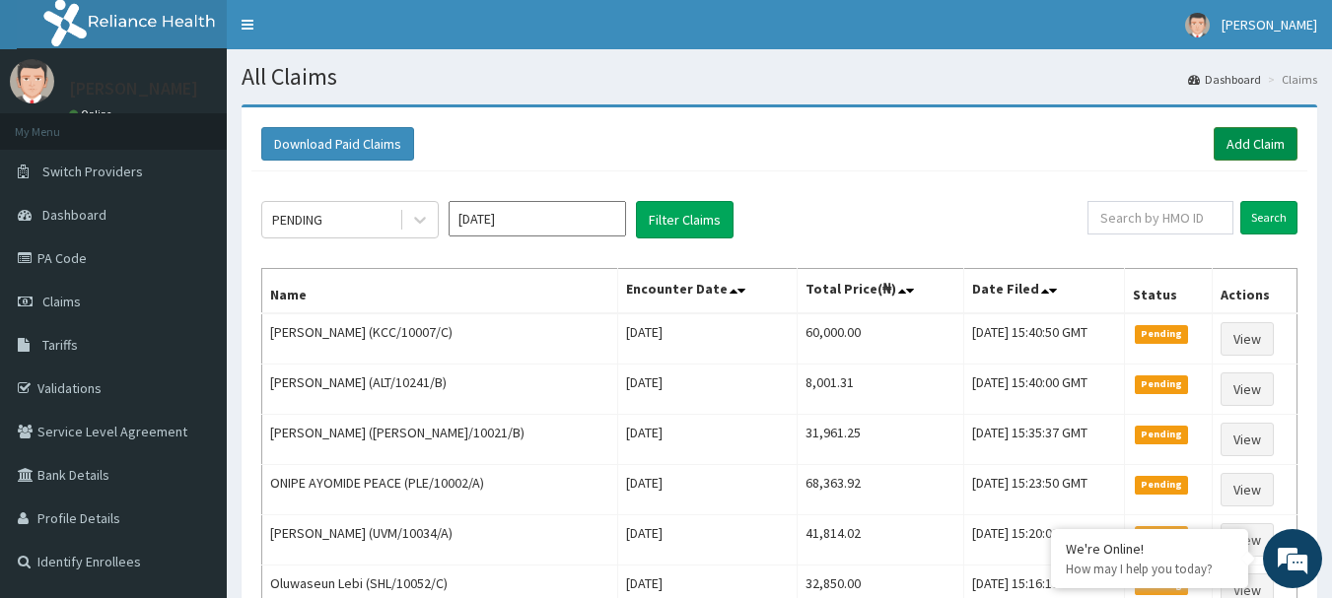
click at [1234, 142] on link "Add Claim" at bounding box center [1256, 144] width 84 height 34
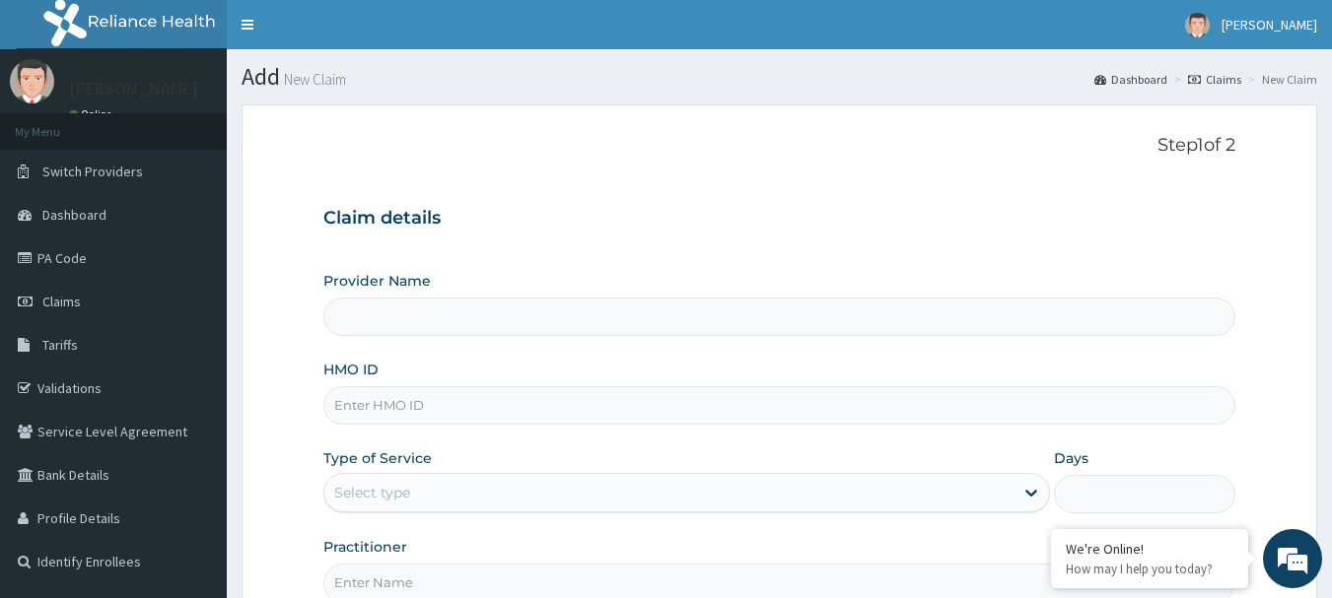
type input "[GEOGRAPHIC_DATA] Nig. Ltd"
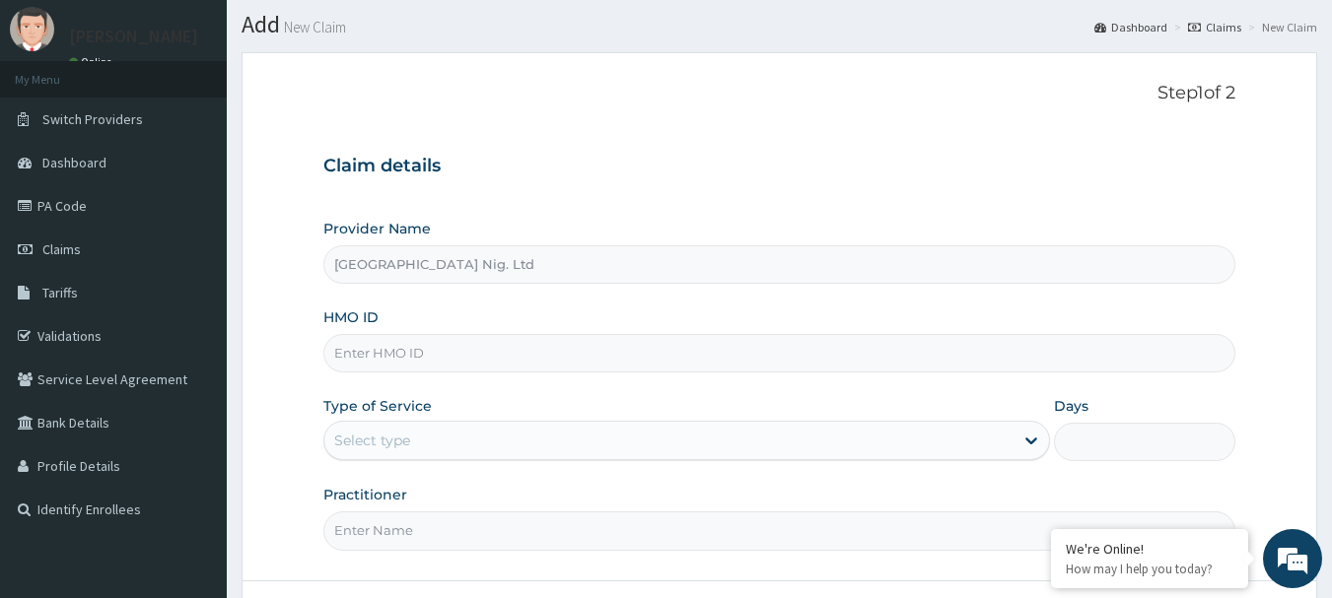
scroll to position [99, 0]
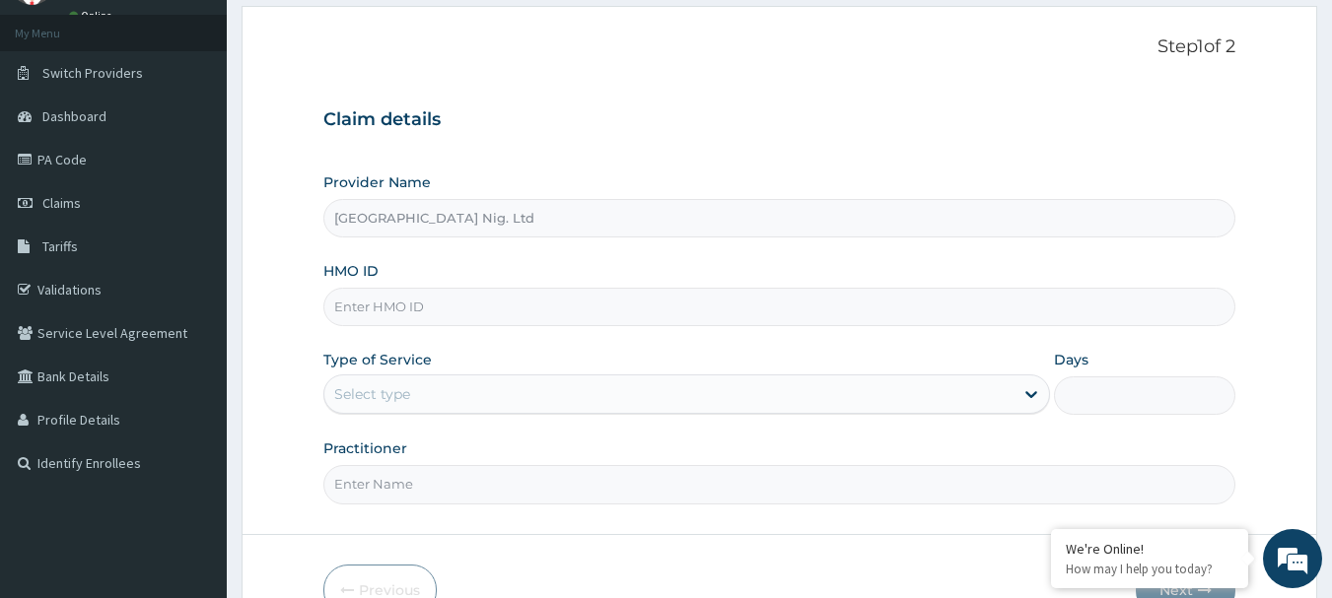
click at [487, 312] on input "HMO ID" at bounding box center [779, 307] width 913 height 38
paste input "LFL/10006/E"
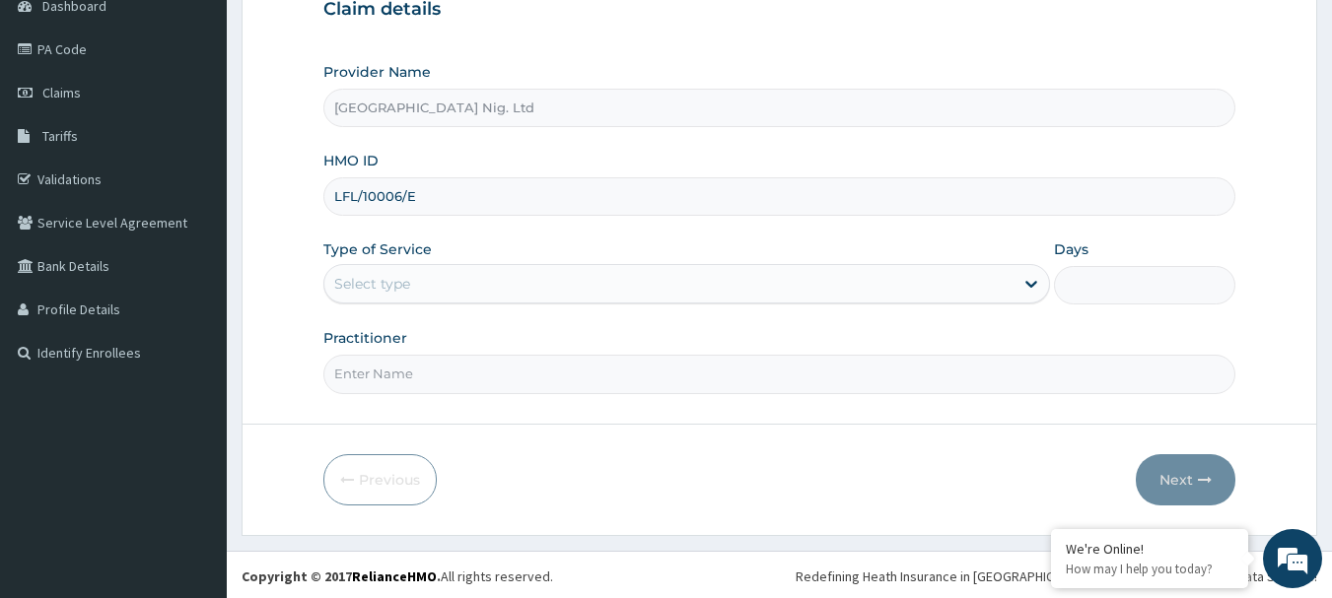
scroll to position [212, 0]
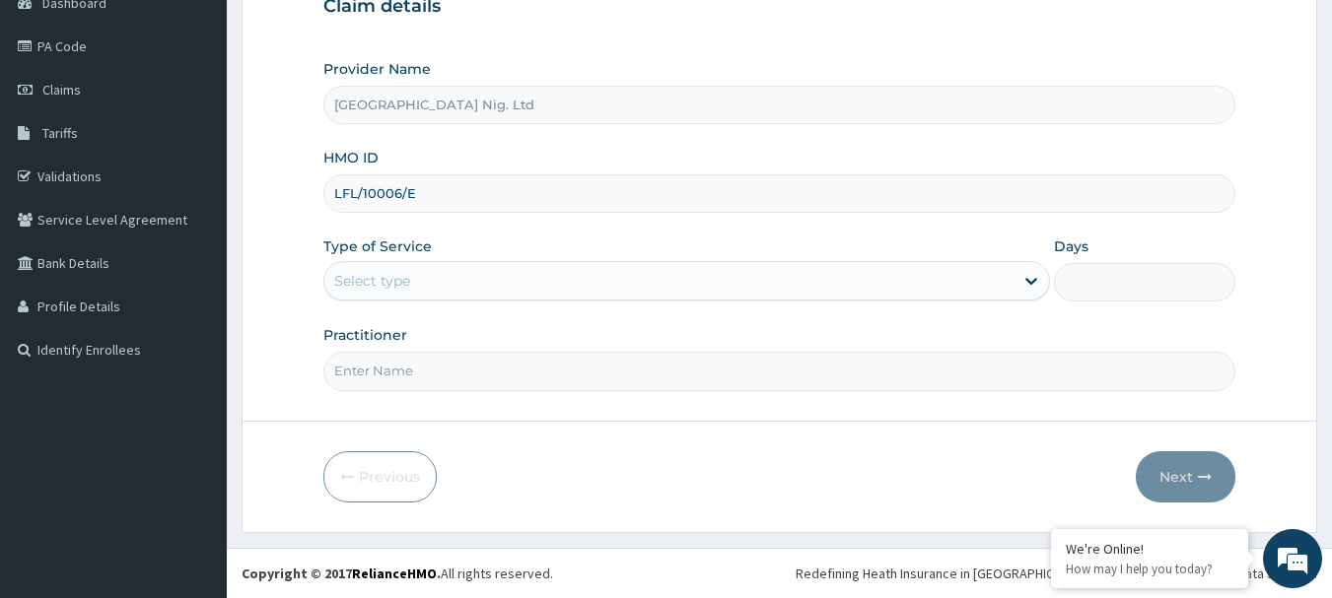
type input "LFL/10006/E"
click at [938, 281] on div "Select type" at bounding box center [668, 281] width 689 height 32
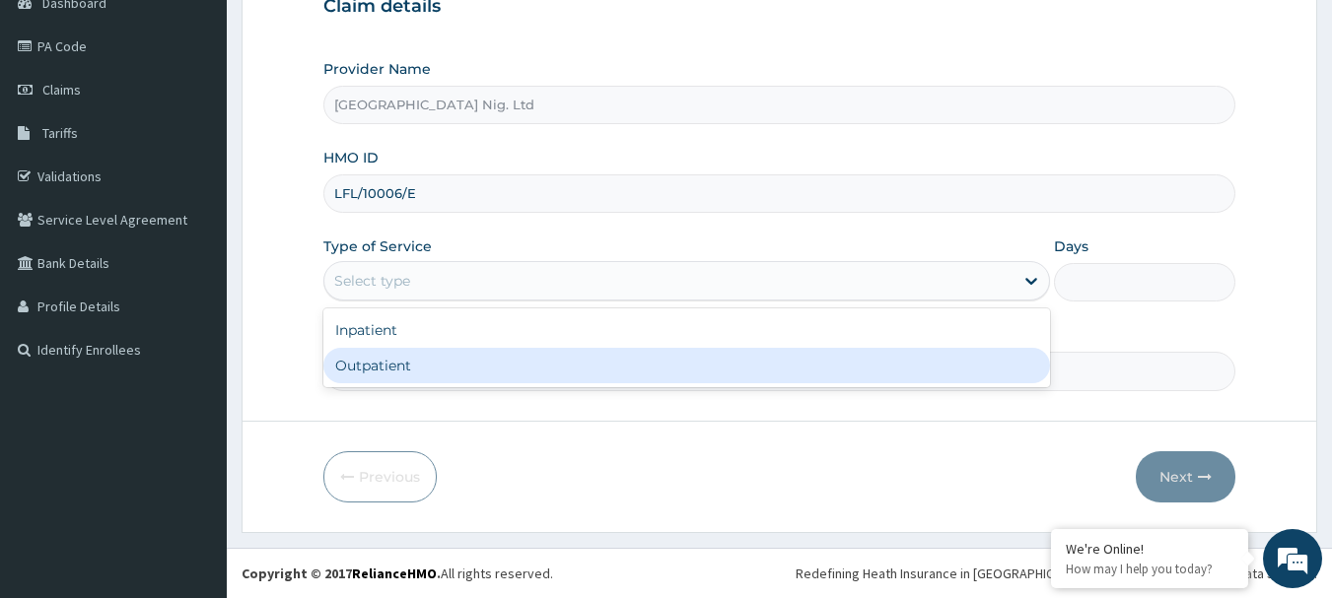
click at [625, 364] on div "Outpatient" at bounding box center [686, 365] width 727 height 35
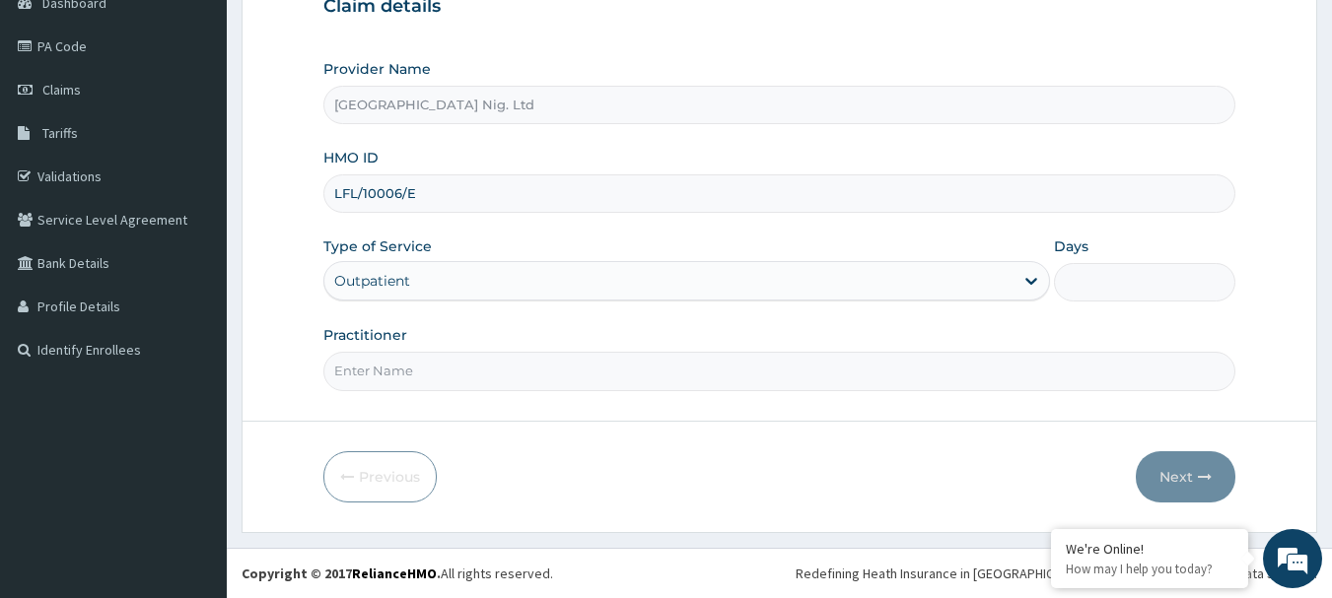
type input "1"
click at [425, 378] on input "Practitioner" at bounding box center [779, 371] width 913 height 38
paste input "[PERSON_NAME]"
type input "DR [PERSON_NAME]"
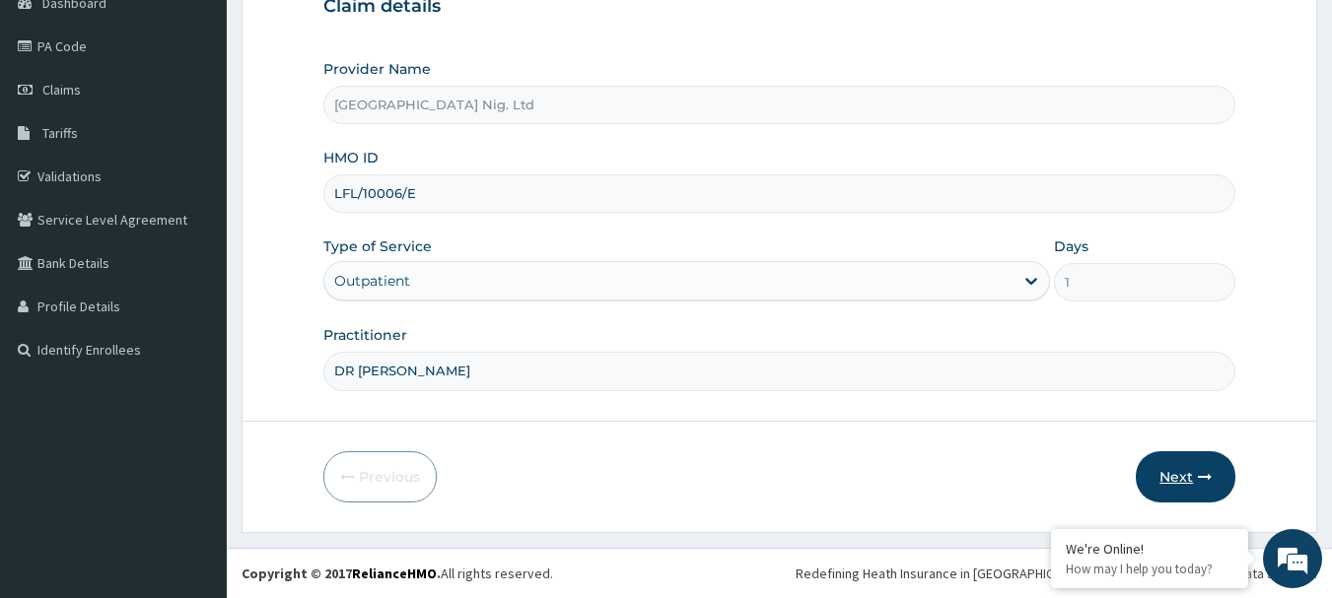
click at [1164, 470] on button "Next" at bounding box center [1186, 476] width 100 height 51
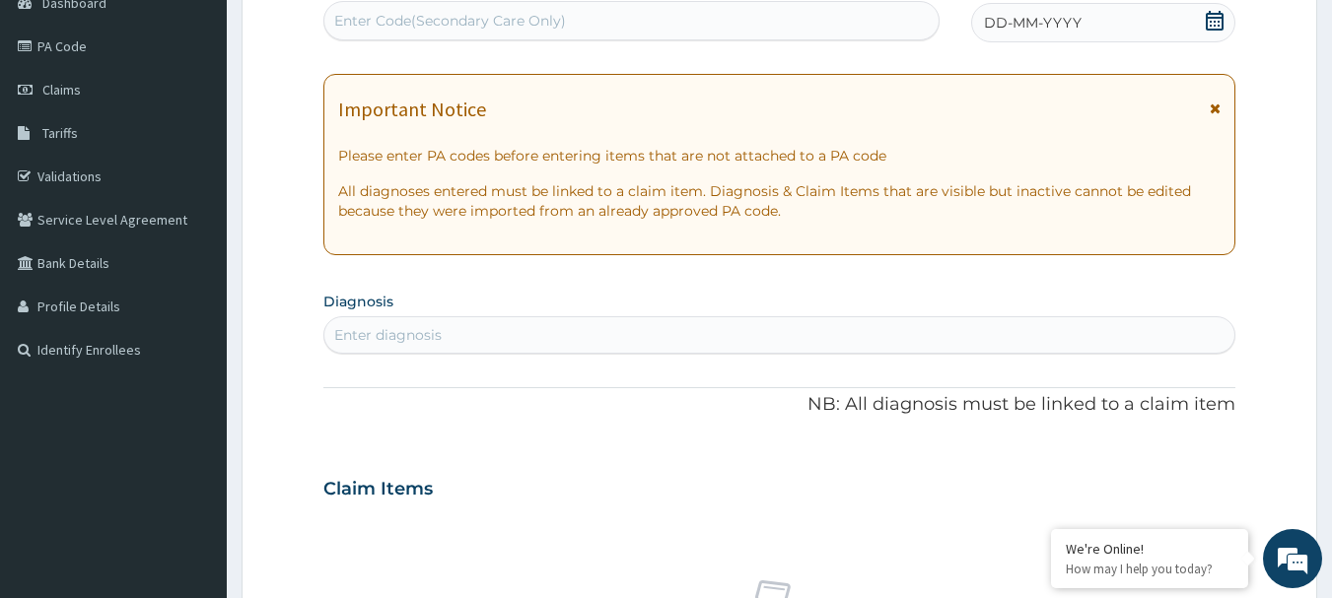
click at [446, 333] on div "Enter diagnosis" at bounding box center [779, 335] width 911 height 32
type input "[MEDICAL_DATA]"
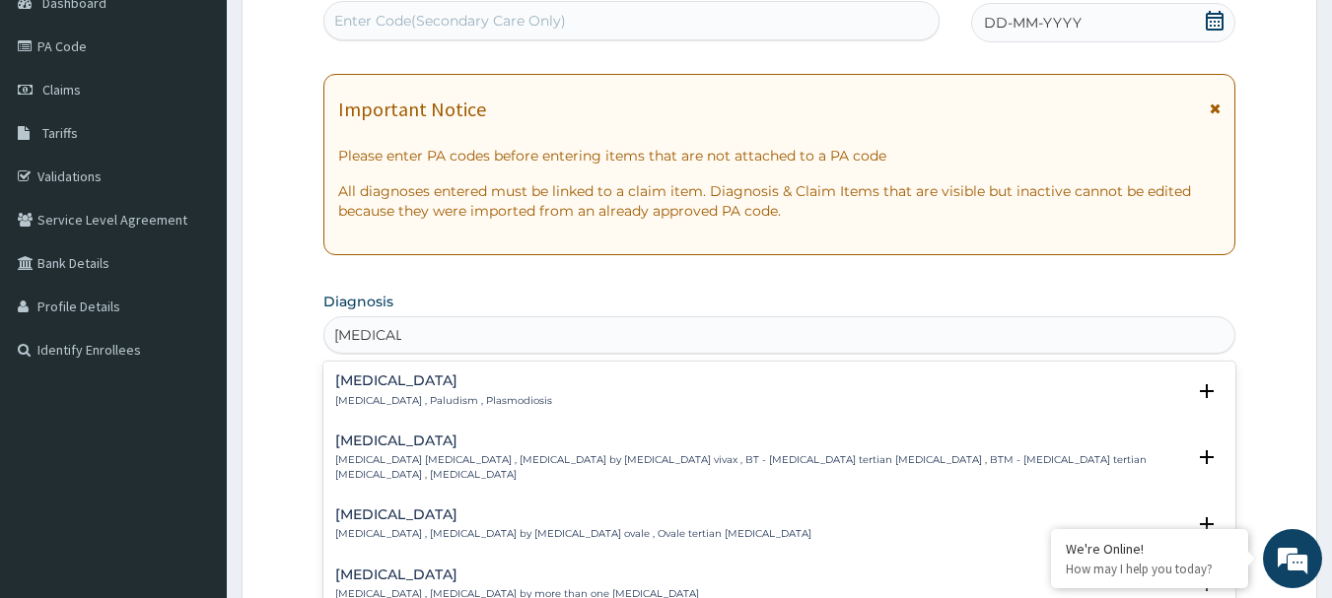
click at [362, 381] on h4 "[MEDICAL_DATA]" at bounding box center [443, 381] width 217 height 15
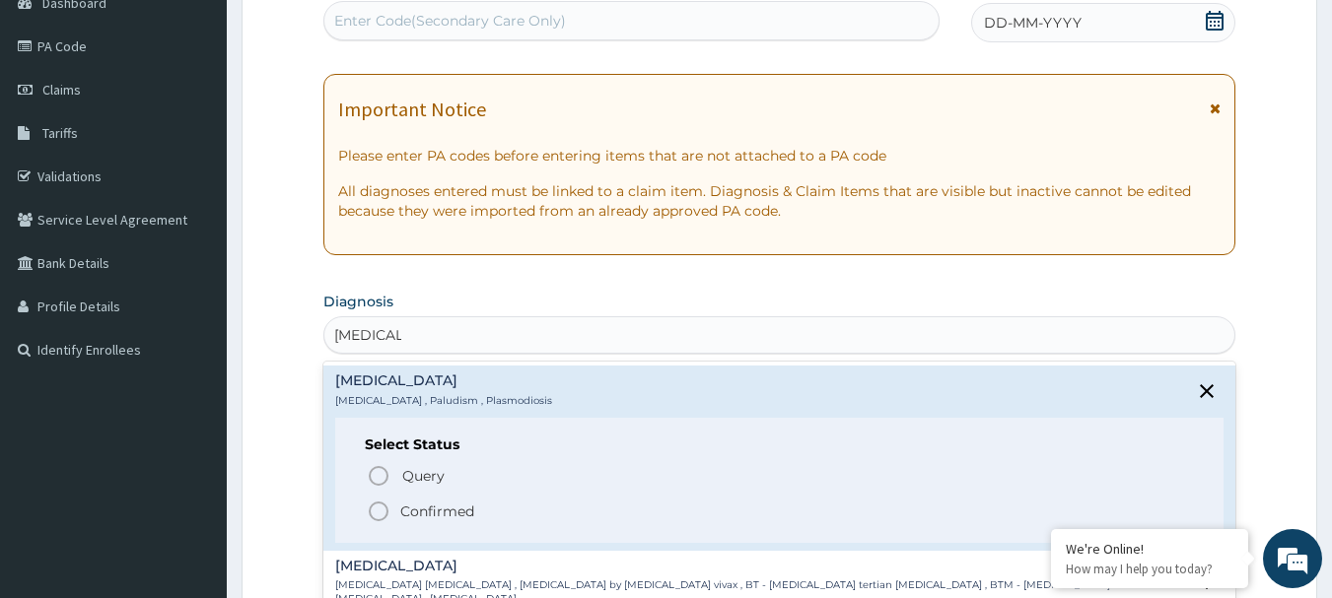
click at [422, 512] on p "Confirmed" at bounding box center [437, 512] width 74 height 20
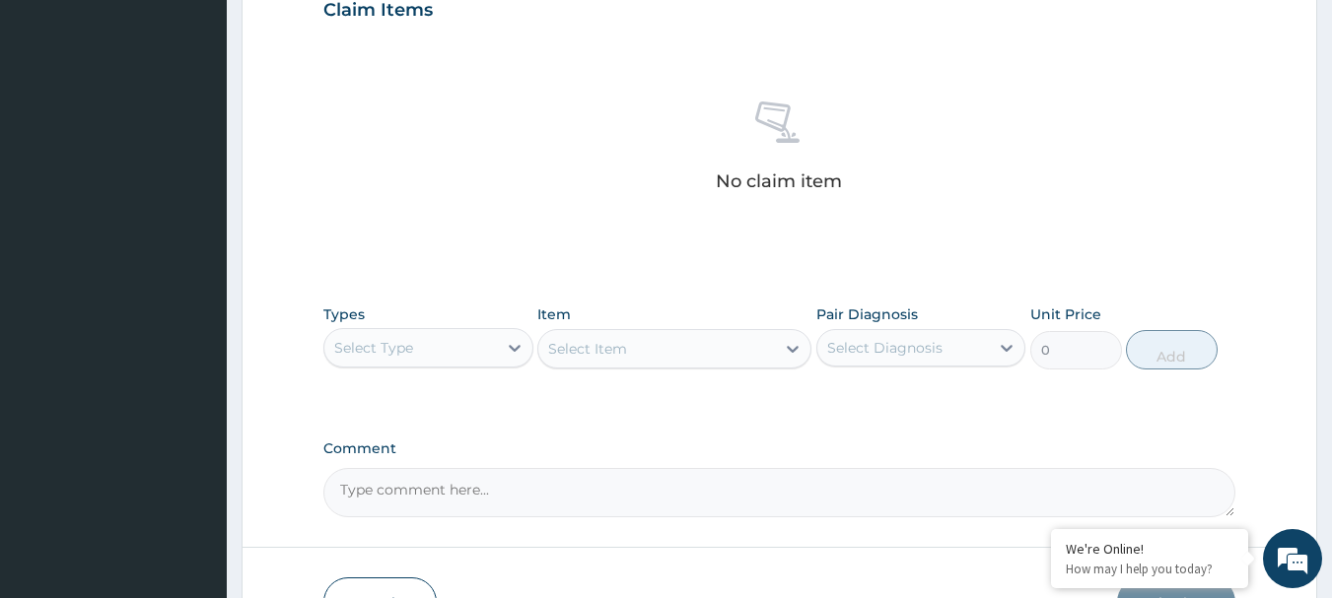
scroll to position [823, 0]
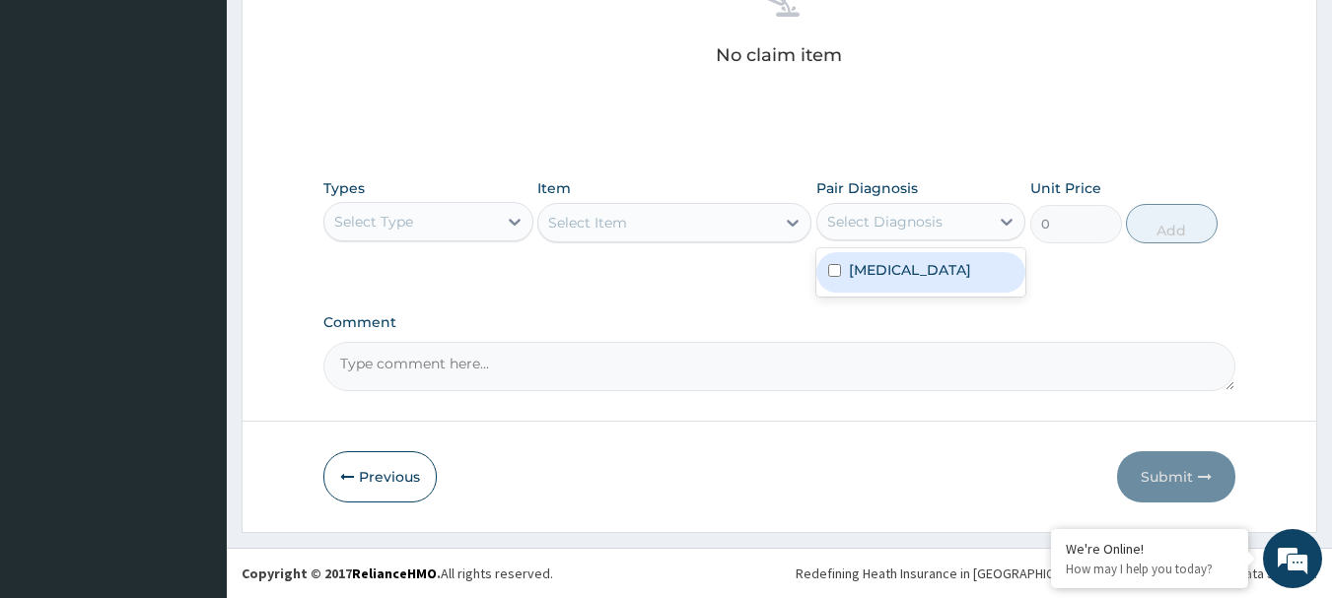
click at [945, 219] on div "Select Diagnosis" at bounding box center [903, 222] width 173 height 32
click at [912, 261] on div "[MEDICAL_DATA]" at bounding box center [921, 272] width 210 height 40
checkbox input "true"
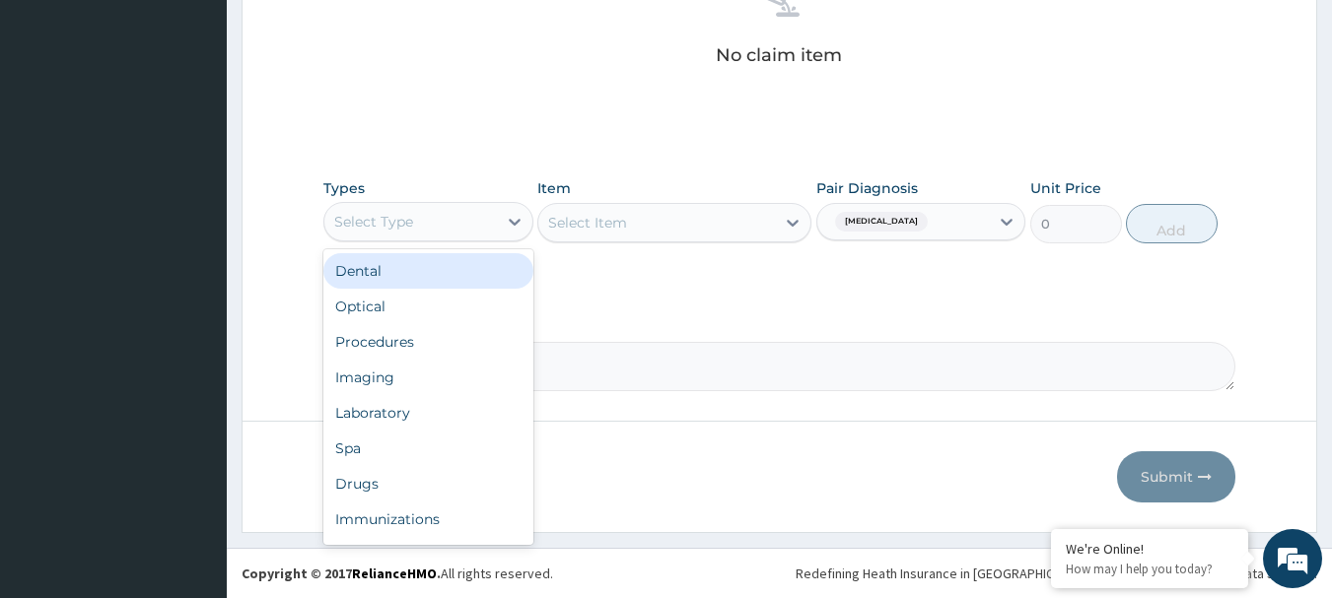
drag, startPoint x: 494, startPoint y: 225, endPoint x: 460, endPoint y: 211, distance: 36.2
click at [494, 226] on div "Select Type" at bounding box center [410, 222] width 173 height 32
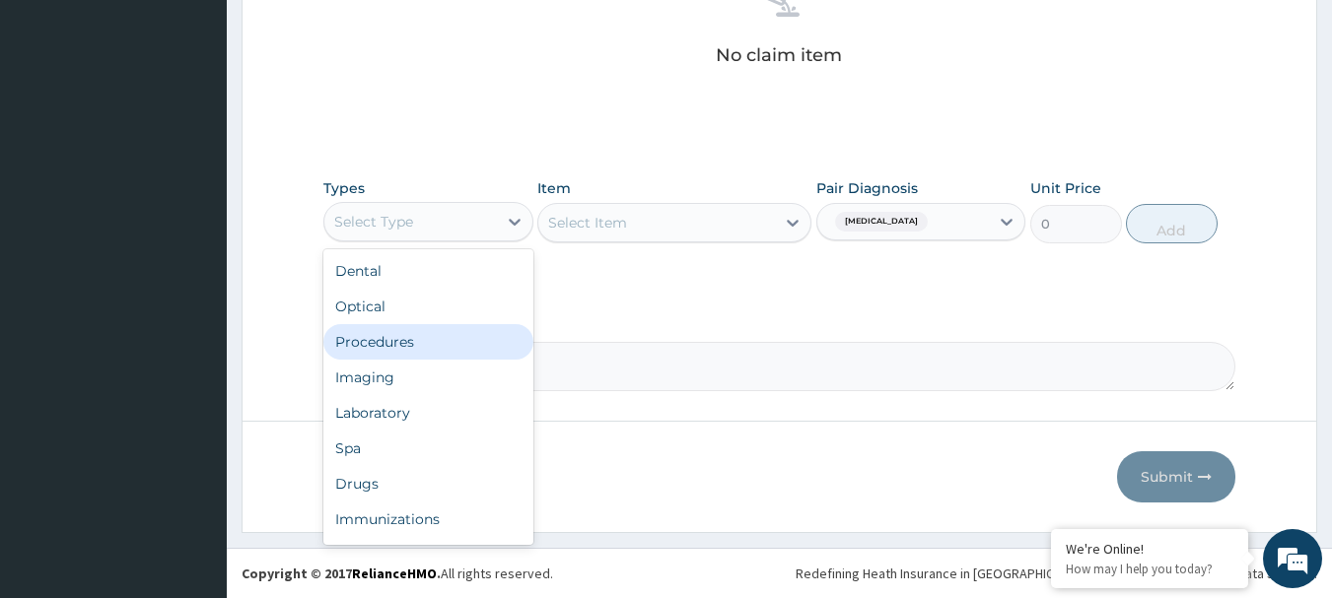
click at [414, 338] on div "Procedures" at bounding box center [428, 341] width 210 height 35
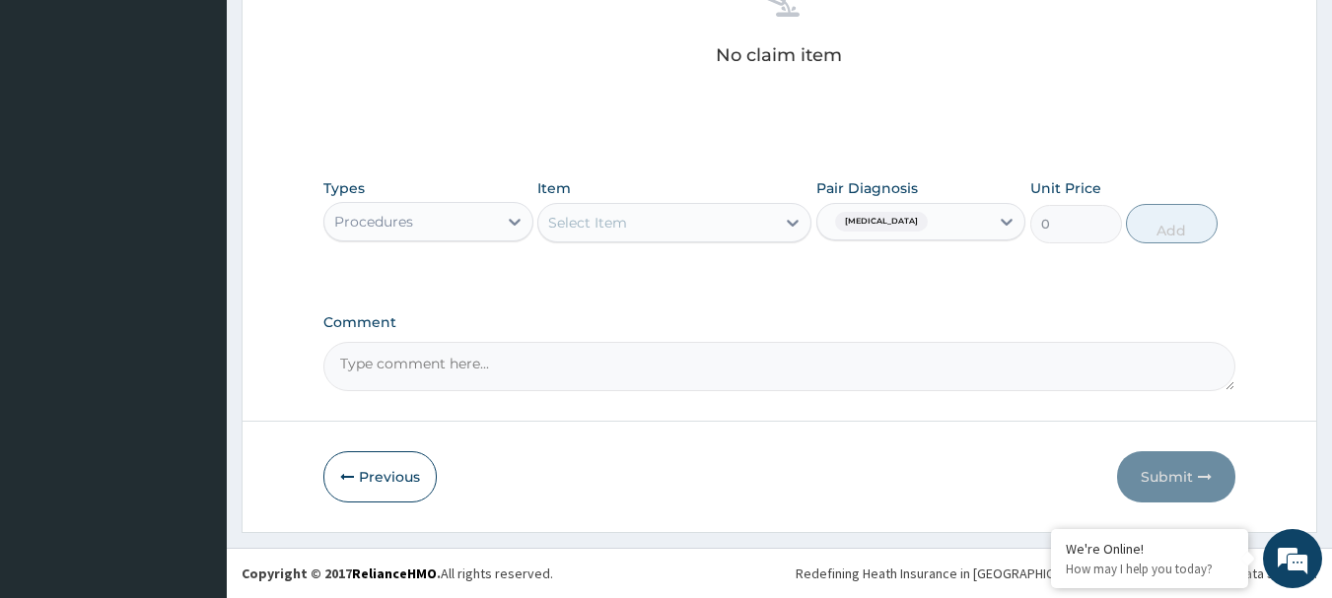
click at [654, 233] on div "Select Item" at bounding box center [656, 223] width 237 height 32
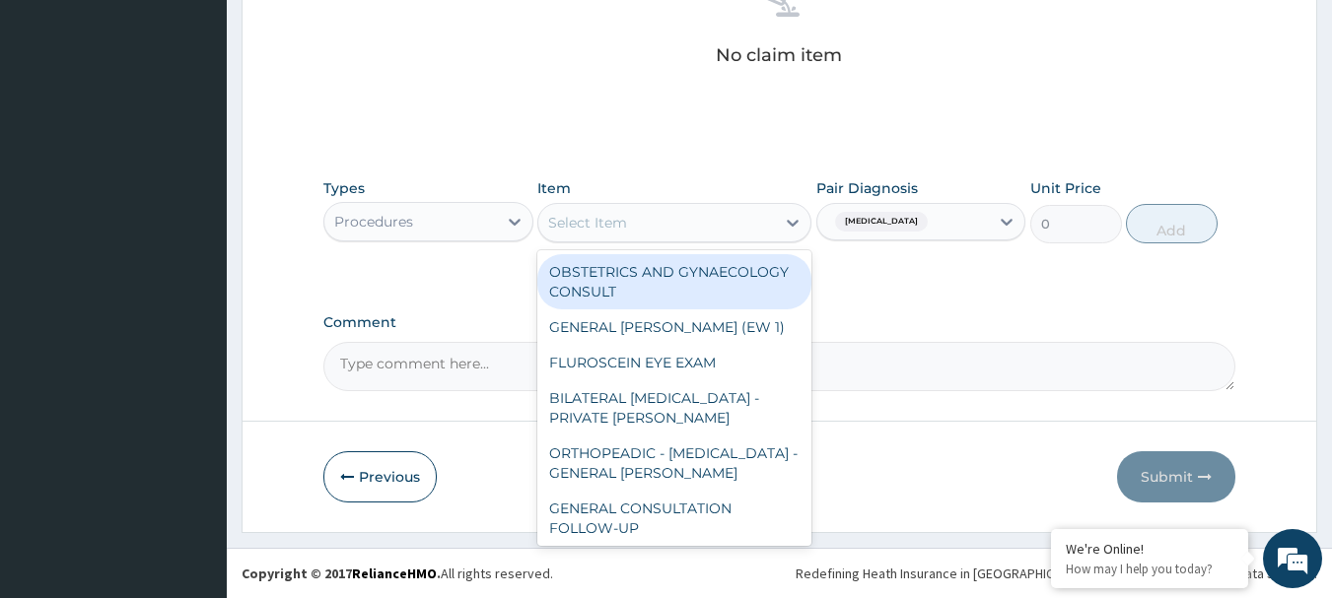
paste input "GENERAL CONSULTATION"
type input "GENERAL CONSULTATION"
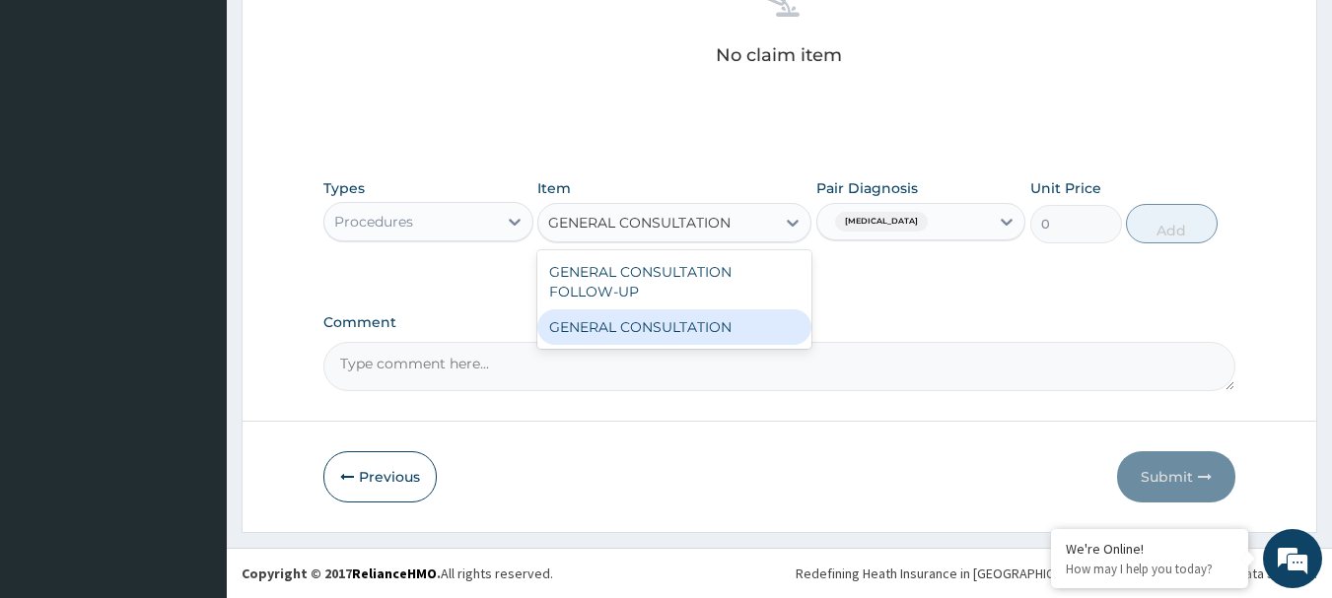
click at [643, 324] on div "GENERAL CONSULTATION" at bounding box center [674, 327] width 274 height 35
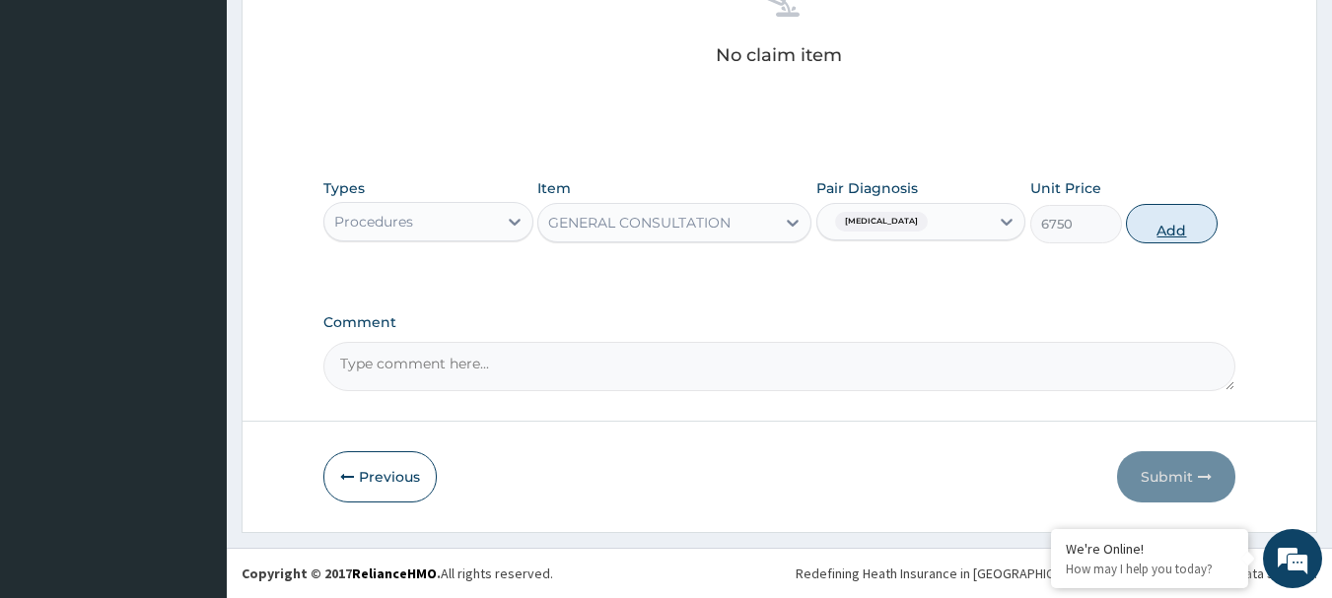
click at [1164, 217] on button "Add" at bounding box center [1172, 223] width 92 height 39
type input "0"
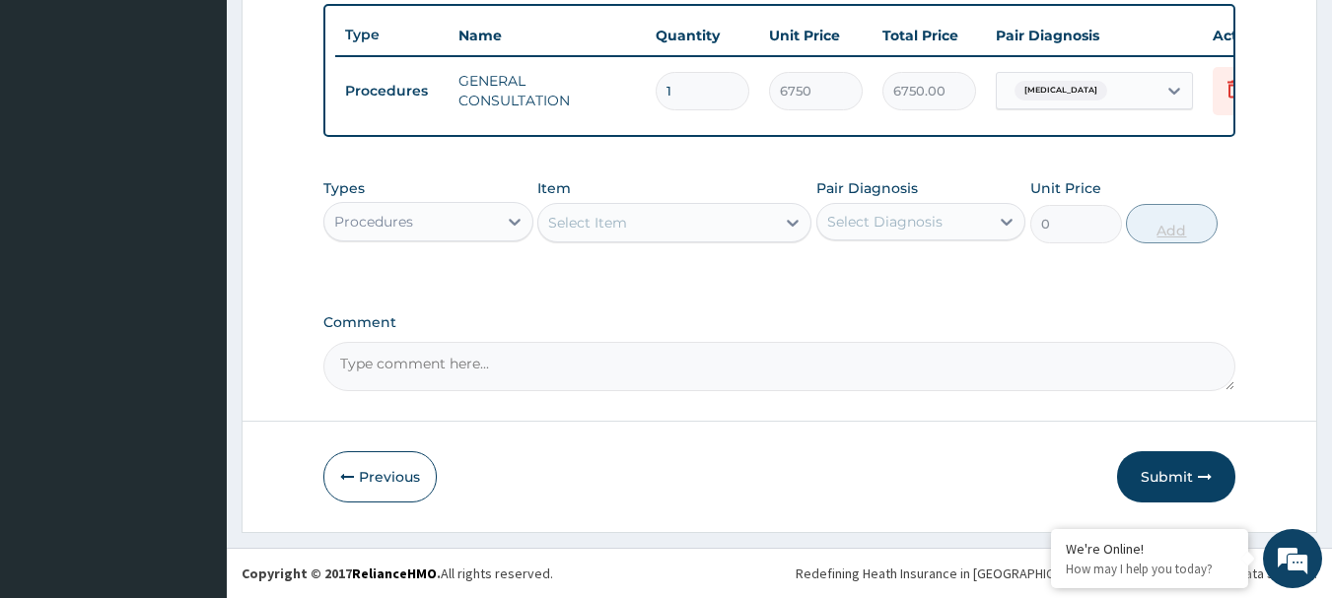
scroll to position [744, 0]
click at [938, 220] on div "Select Diagnosis" at bounding box center [884, 222] width 115 height 20
click at [886, 277] on label "Malaria" at bounding box center [910, 270] width 122 height 20
checkbox input "true"
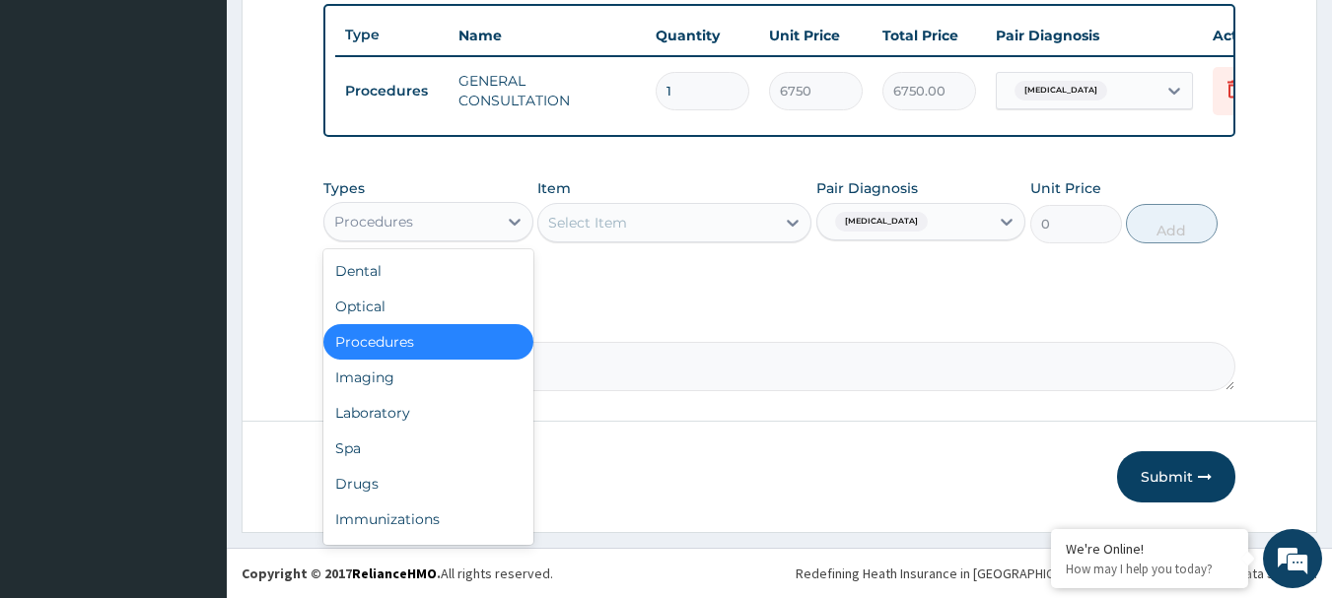
click at [475, 220] on div "Procedures" at bounding box center [410, 222] width 173 height 32
click at [406, 421] on div "Laboratory" at bounding box center [428, 412] width 210 height 35
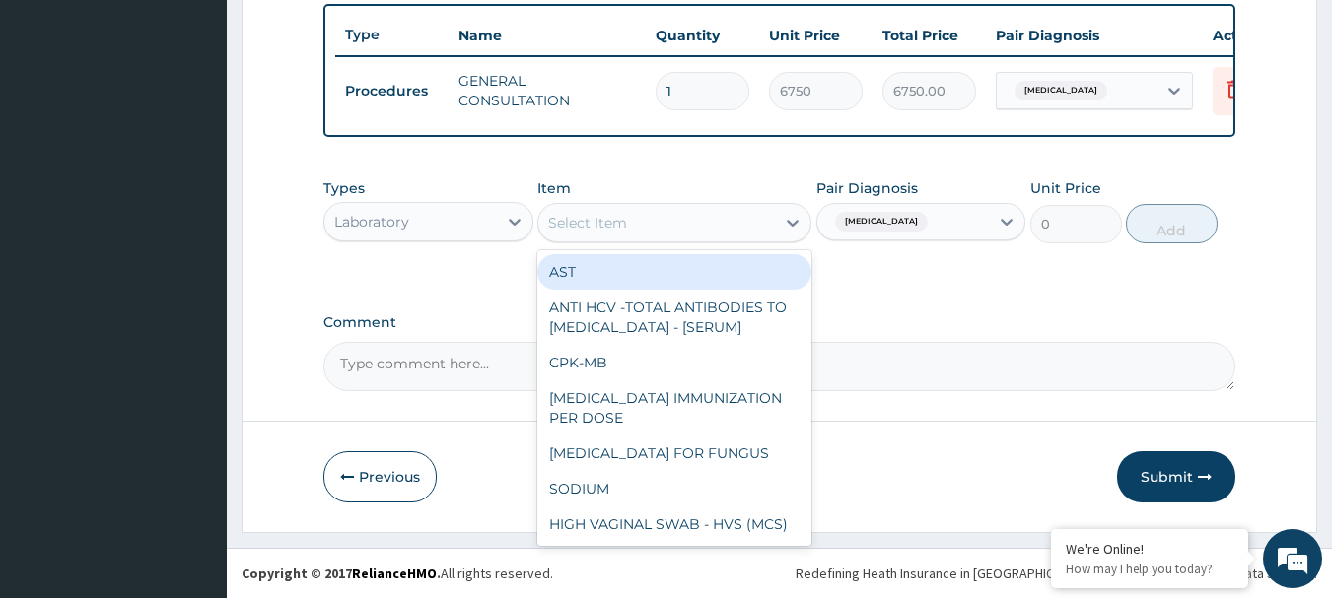
click at [674, 218] on div "Select Item" at bounding box center [656, 223] width 237 height 32
paste input "FBC - (FULL BLOOD COUNT WITH PLATELET AND RED INDICES)"
type input "FBC - (FULL BLOOD COUNT WITH PLATELET AND RED INDICES)"
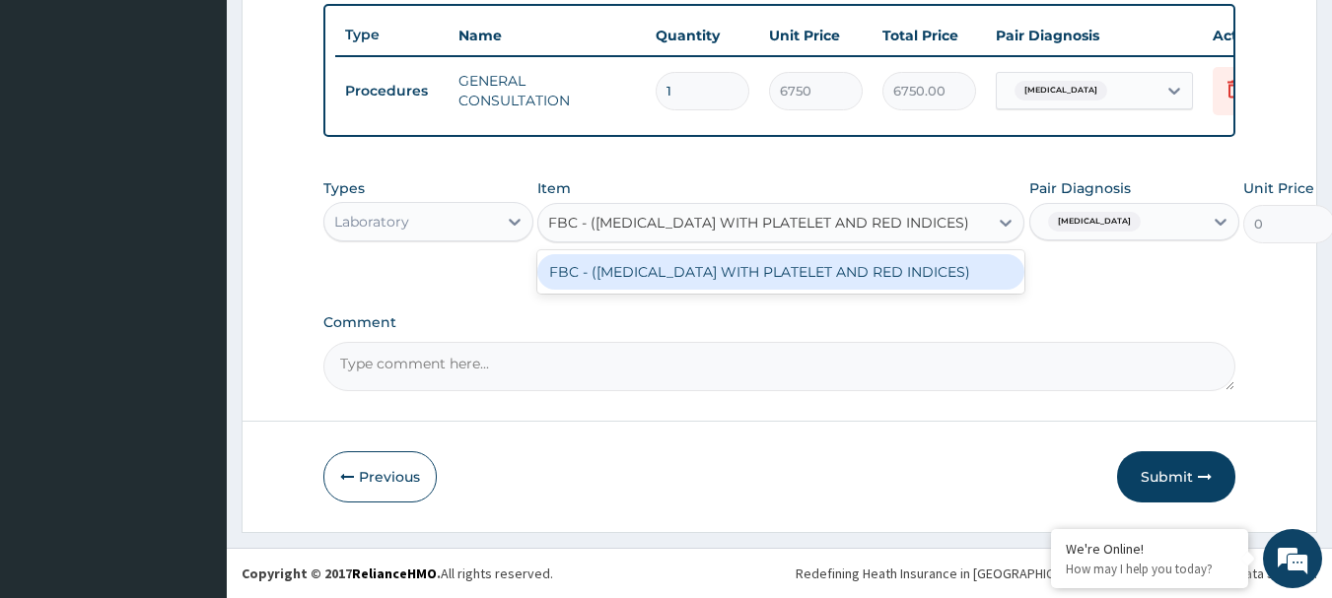
scroll to position [0, 25]
click at [662, 266] on div "FBC - (FULL BLOOD COUNT WITH PLATELET AND RED INDICES)" at bounding box center [780, 271] width 487 height 35
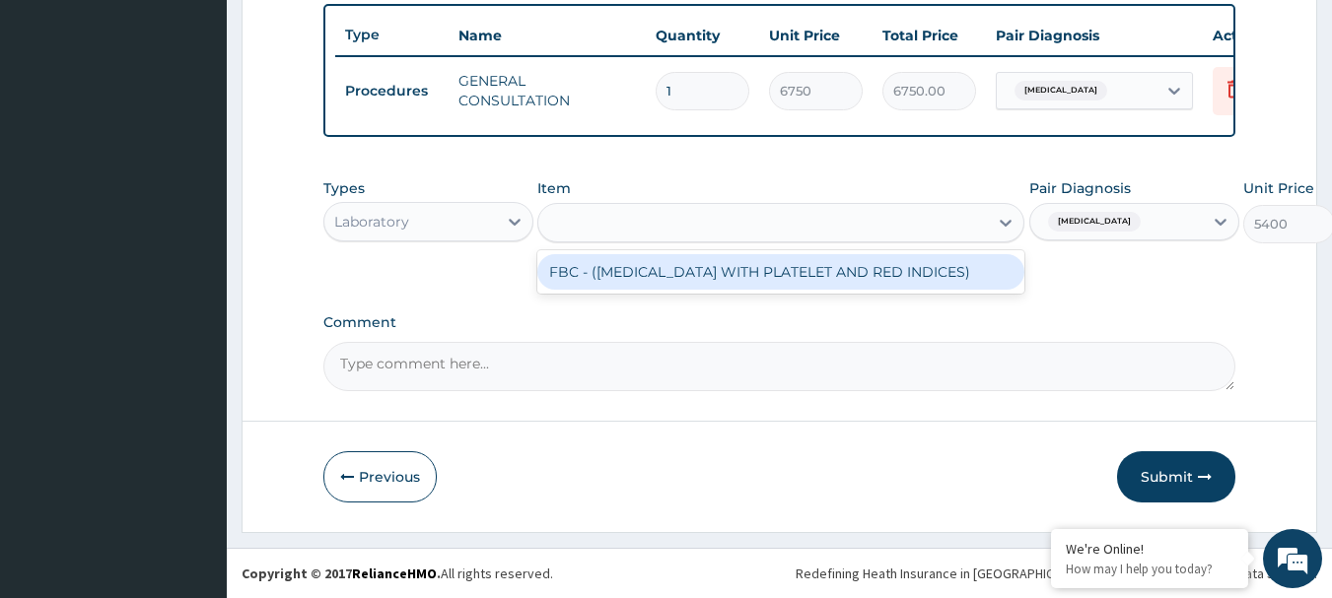
scroll to position [0, 2]
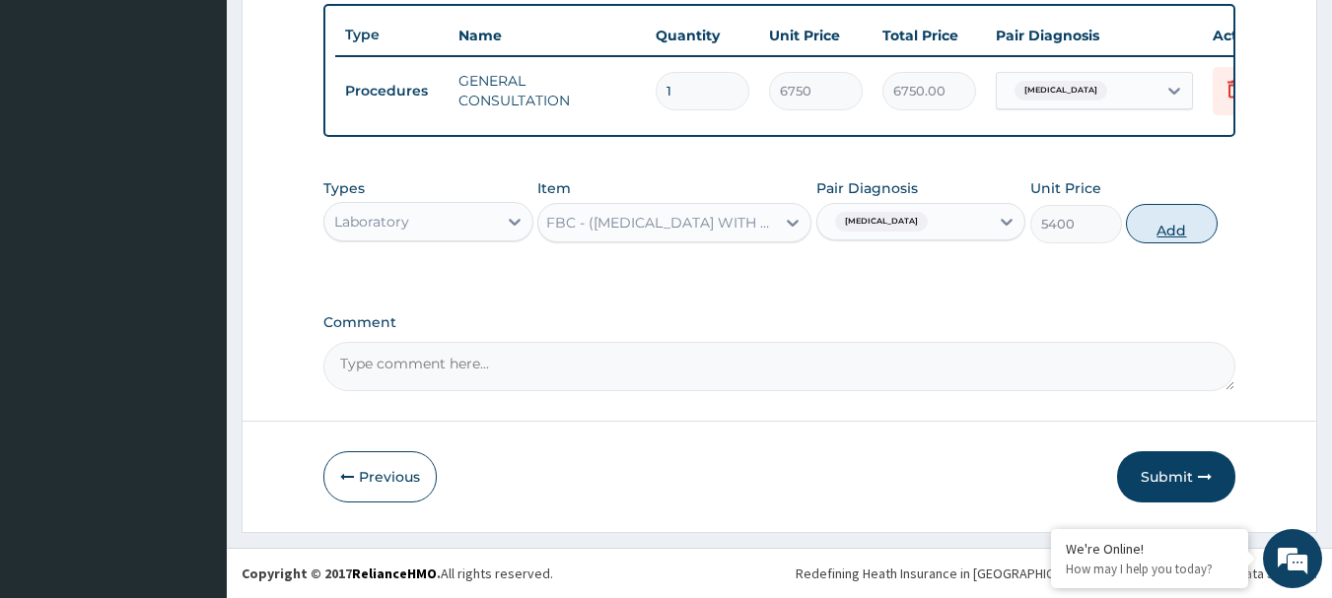
click at [1164, 221] on button "Add" at bounding box center [1172, 223] width 92 height 39
type input "0"
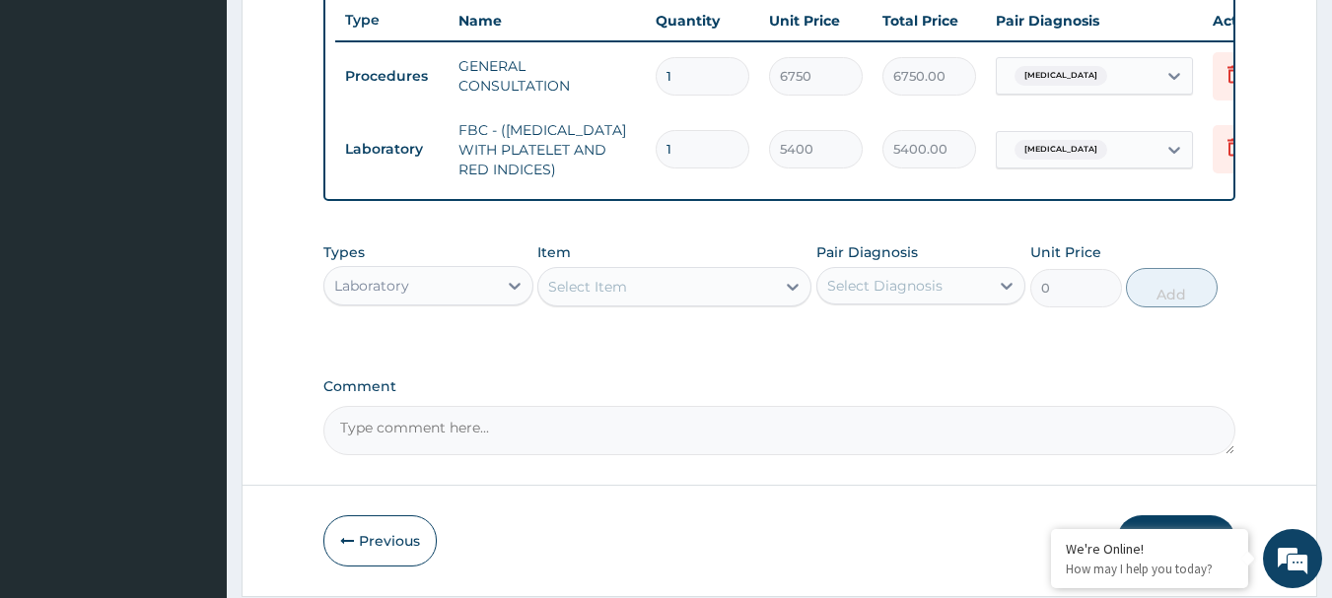
scroll to position [0, 0]
click at [977, 300] on div "Select Diagnosis" at bounding box center [903, 286] width 173 height 32
click at [909, 357] on div "Malaria" at bounding box center [921, 336] width 210 height 40
checkbox input "true"
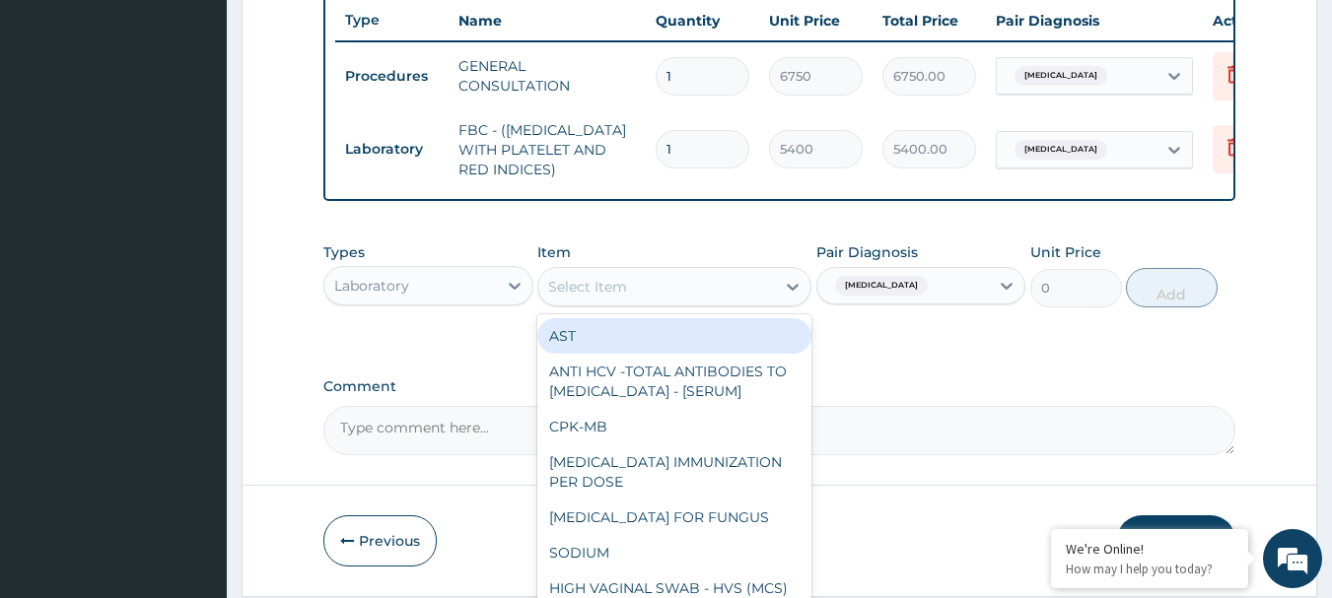
click at [698, 290] on div "Select Item" at bounding box center [656, 287] width 237 height 32
paste input "MALARIA RDT"
type input "MALARIA RDT"
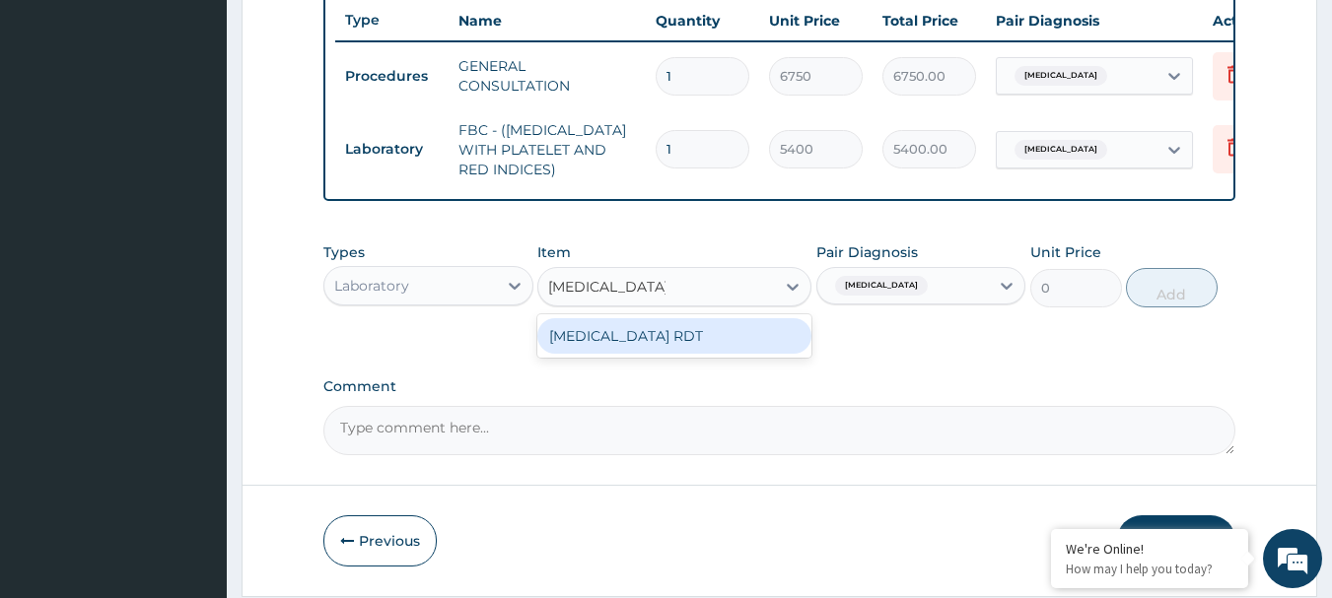
click at [648, 338] on div "MALARIA RDT" at bounding box center [674, 335] width 274 height 35
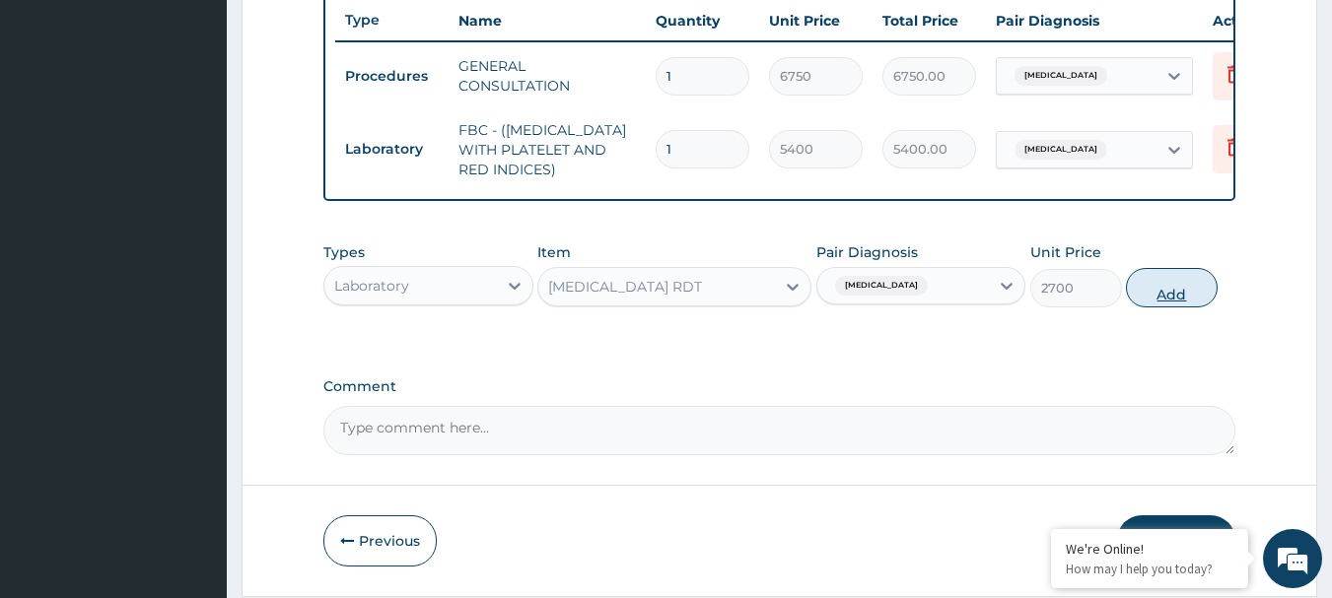
click at [1183, 298] on button "Add" at bounding box center [1172, 287] width 92 height 39
type input "0"
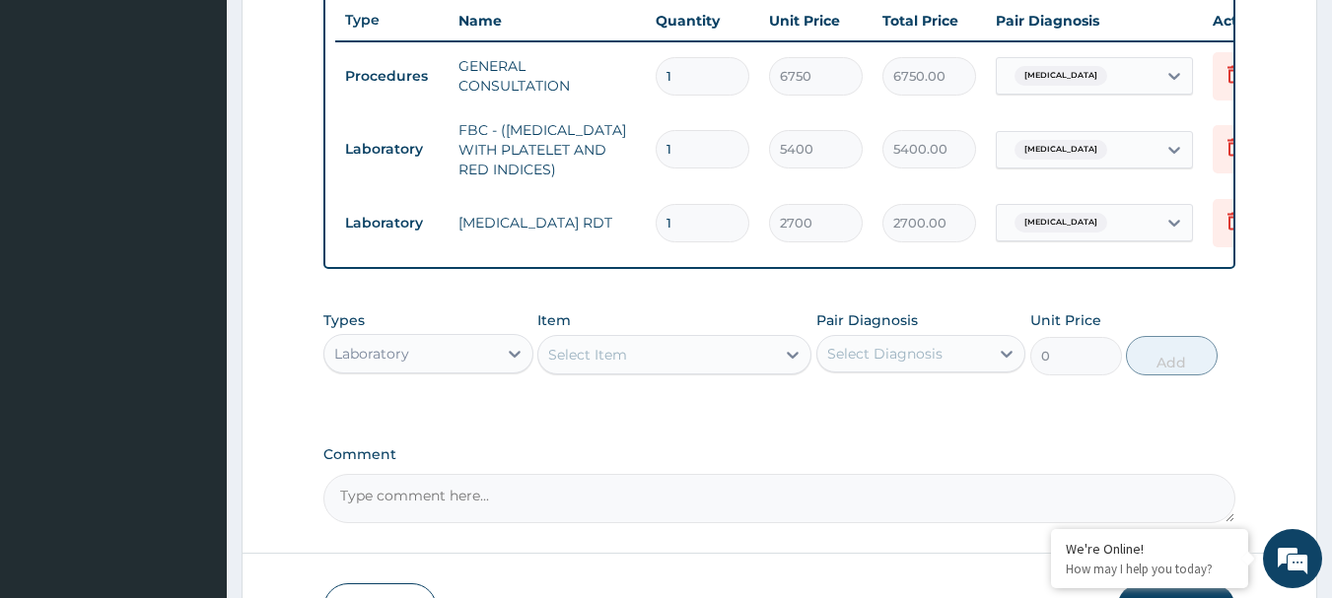
scroll to position [891, 0]
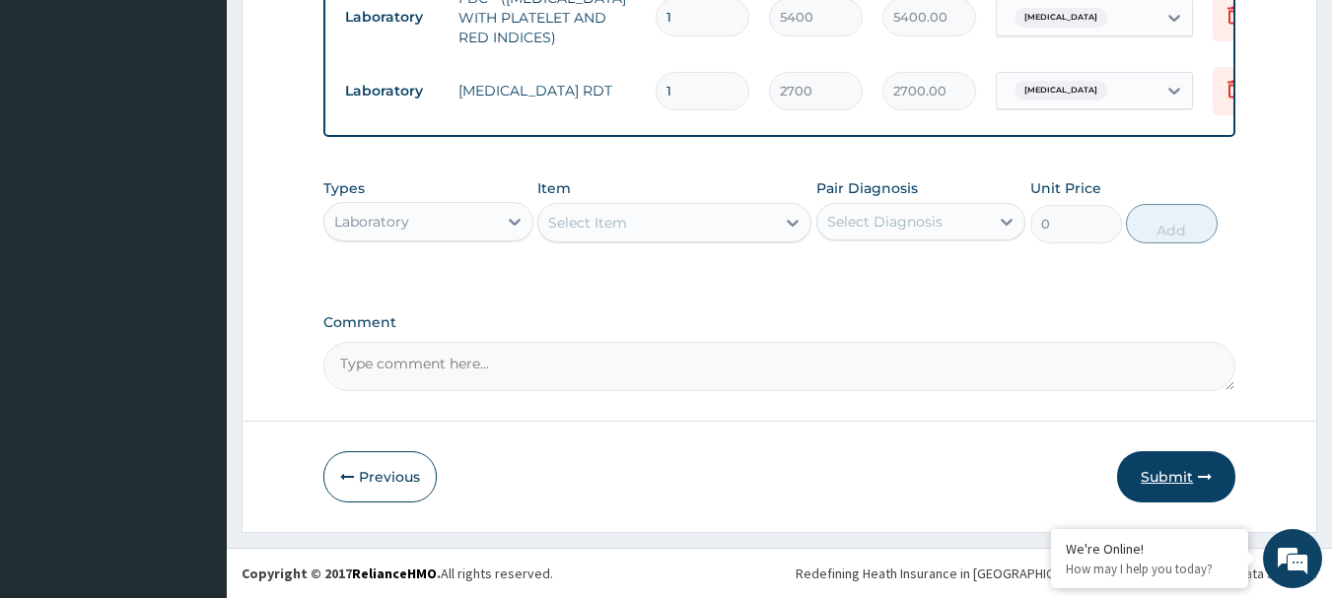
click at [1174, 479] on button "Submit" at bounding box center [1176, 476] width 118 height 51
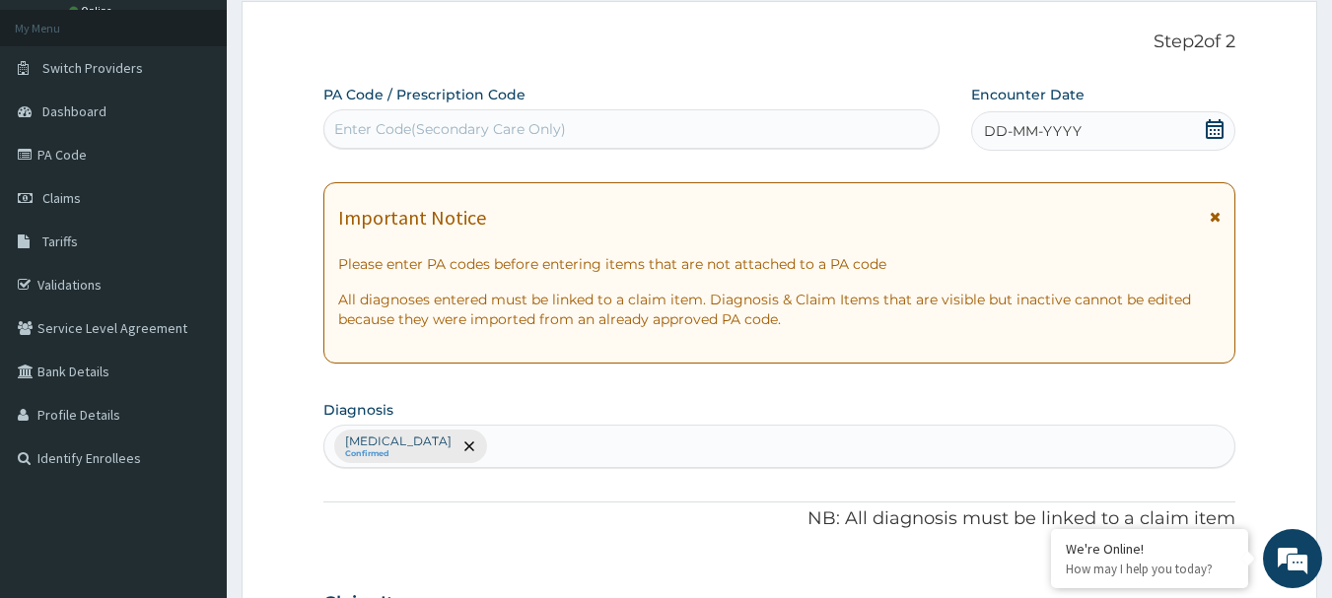
scroll to position [103, 0]
click at [1223, 127] on icon at bounding box center [1215, 130] width 18 height 20
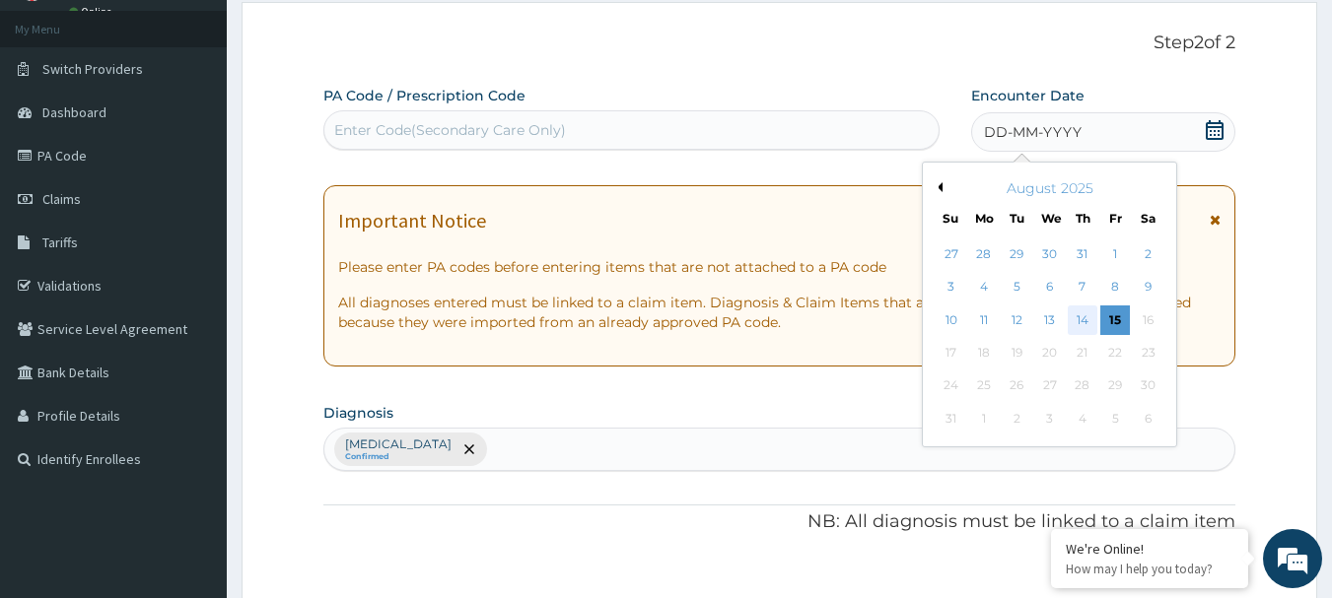
click at [1082, 316] on div "14" at bounding box center [1083, 321] width 30 height 30
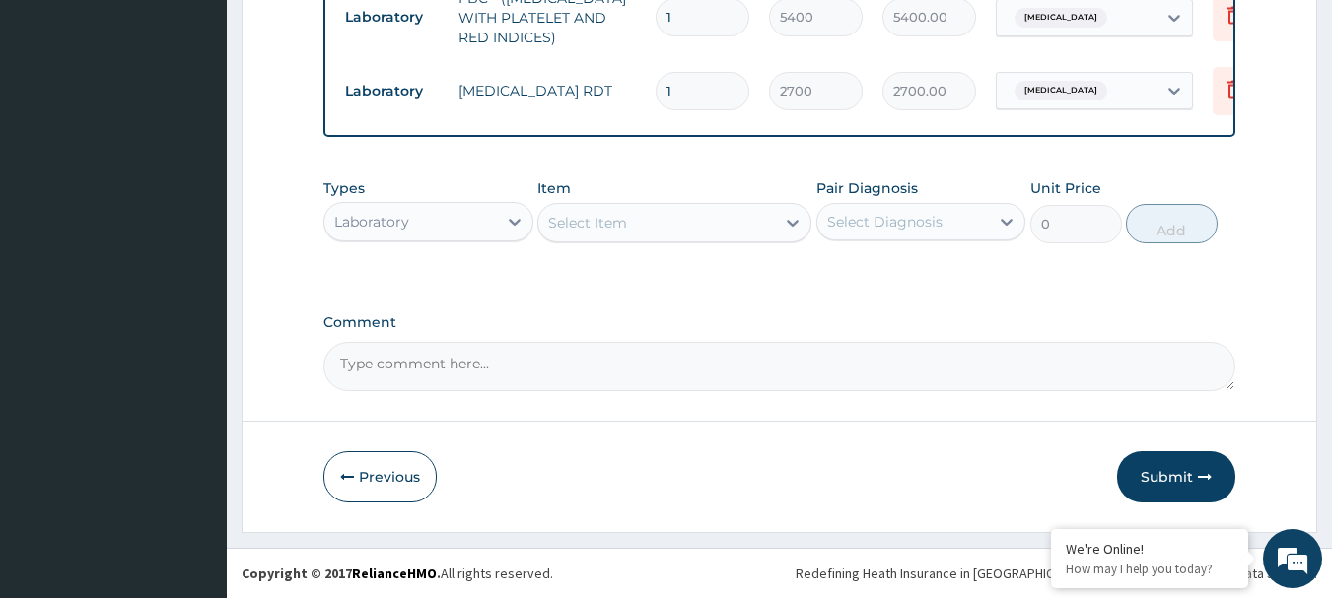
scroll to position [891, 0]
click at [1187, 479] on button "Submit" at bounding box center [1176, 476] width 118 height 51
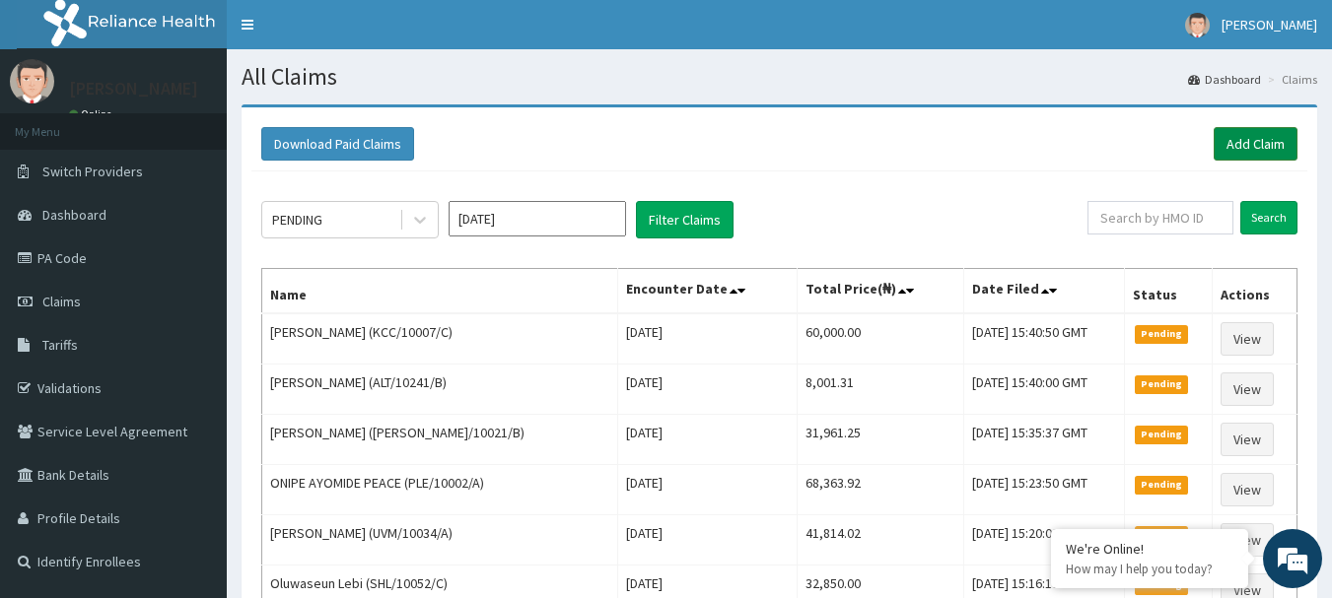
click at [1263, 142] on link "Add Claim" at bounding box center [1256, 144] width 84 height 34
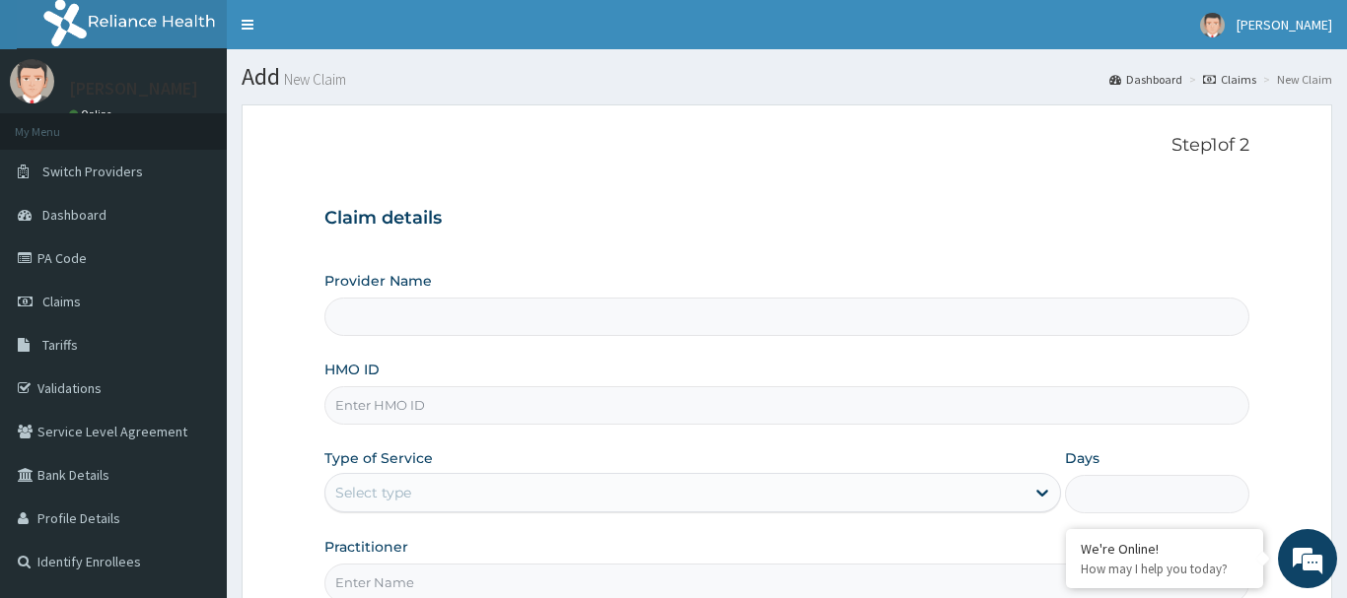
type input "R-Jolad Hospital Nig. Ltd"
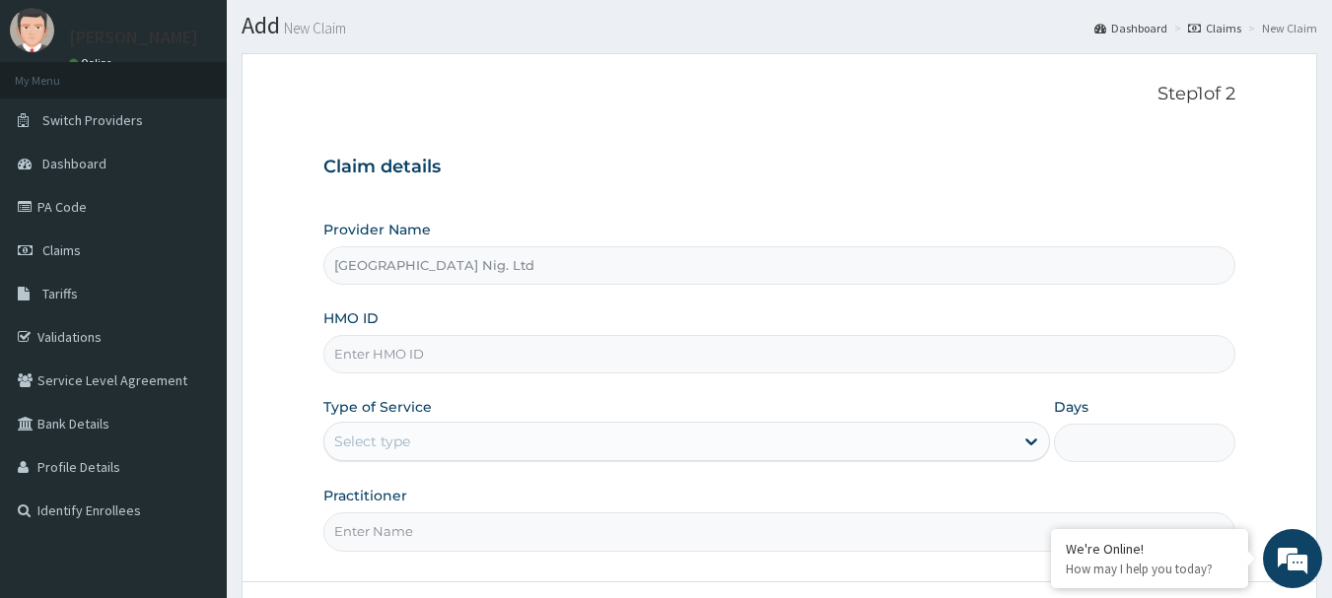
scroll to position [197, 0]
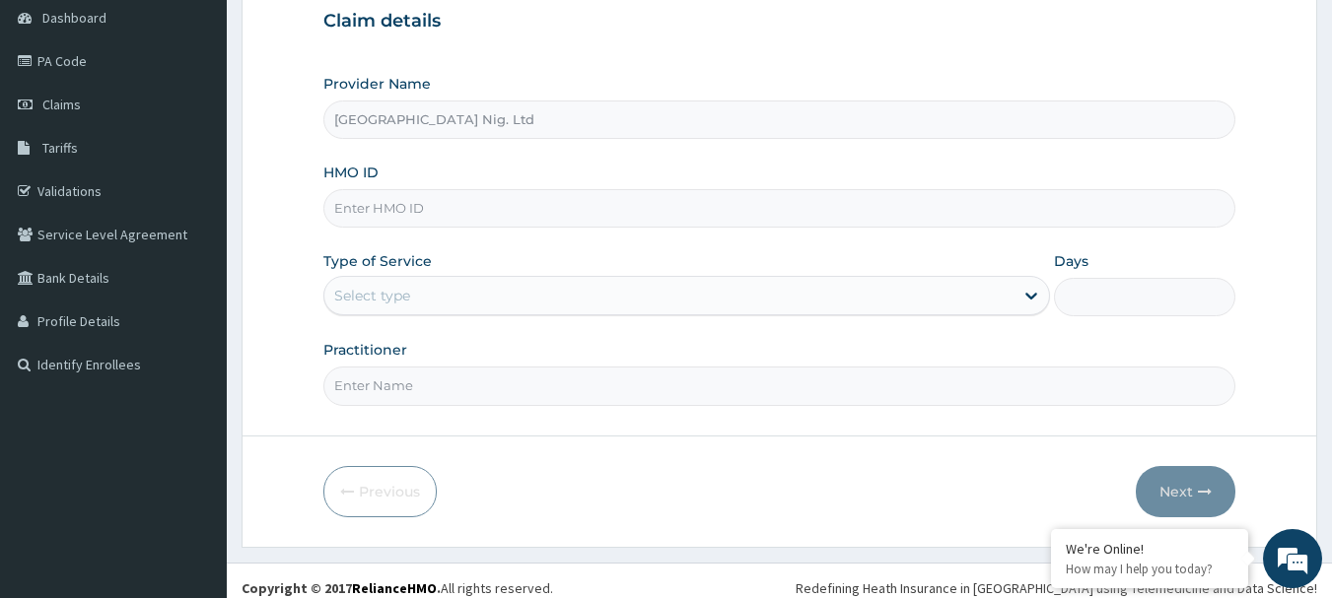
click at [488, 208] on input "HMO ID" at bounding box center [779, 208] width 913 height 38
paste input "GCS/10005/B"
type input "GCS/10005/B"
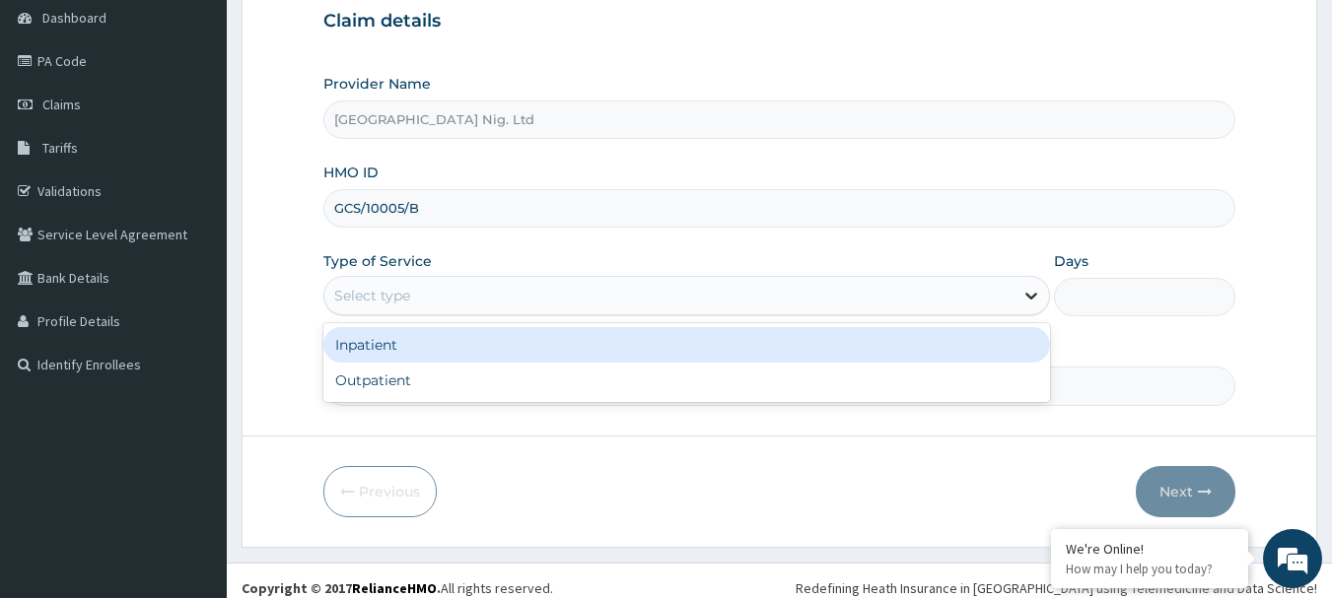
click at [1021, 292] on icon at bounding box center [1031, 296] width 20 height 20
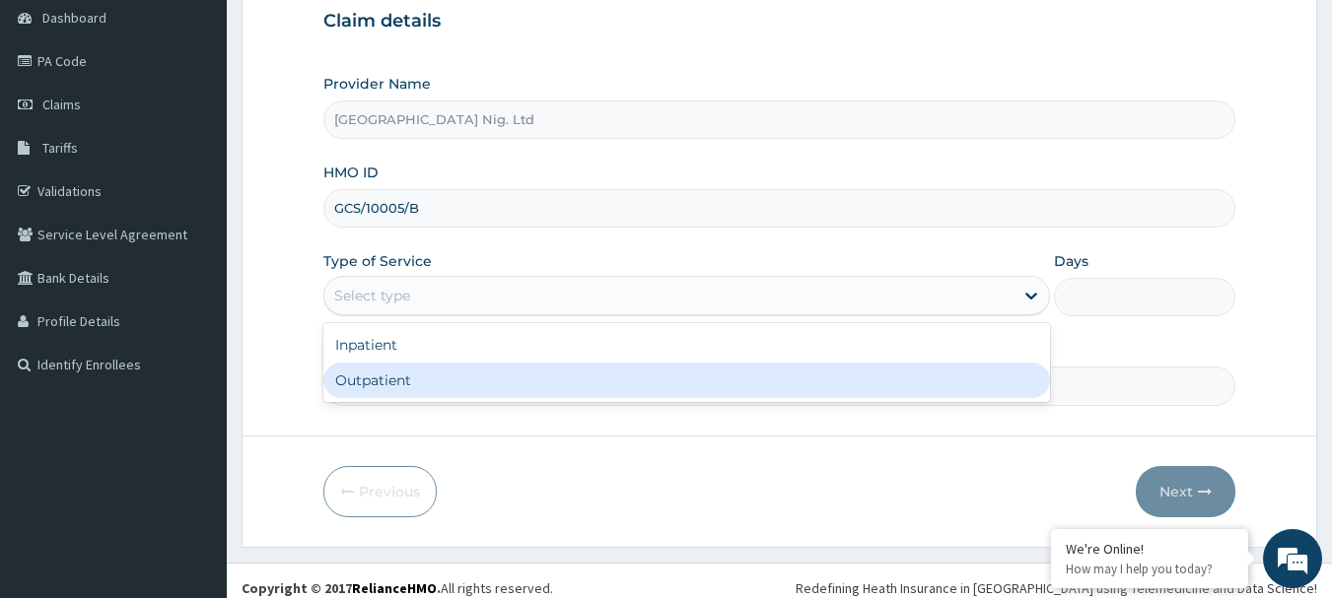
click at [561, 376] on div "Outpatient" at bounding box center [686, 380] width 727 height 35
type input "1"
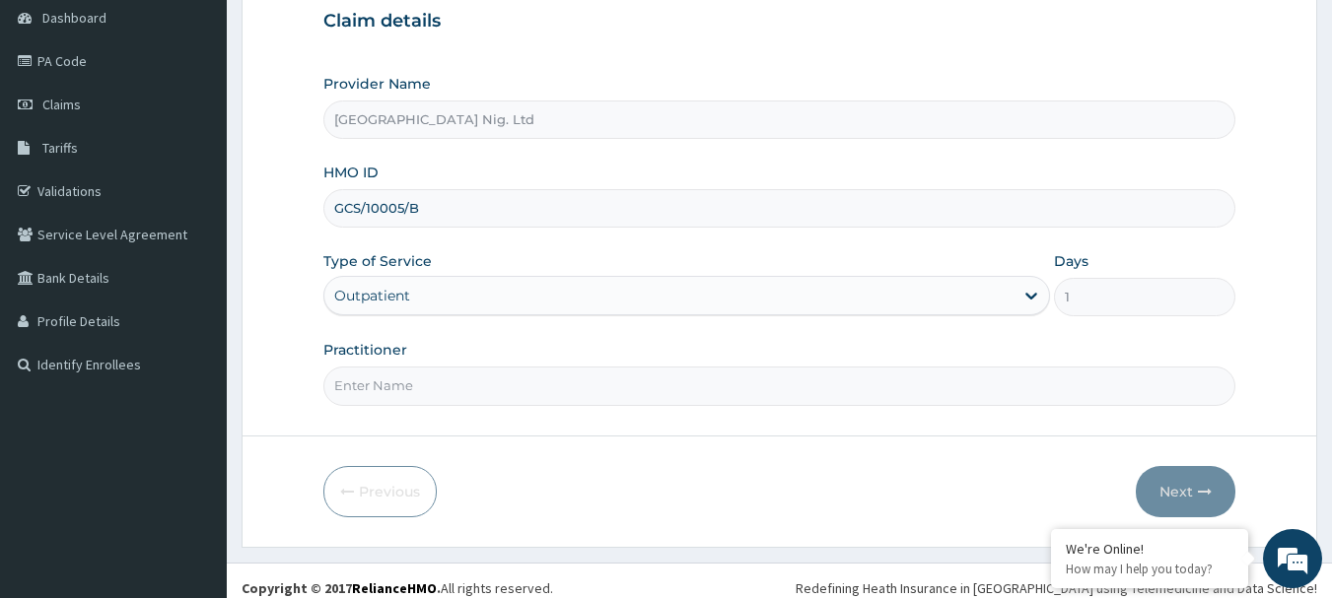
scroll to position [0, 0]
click at [423, 396] on input "Practitioner" at bounding box center [779, 386] width 913 height 38
paste input "maconi christiana"
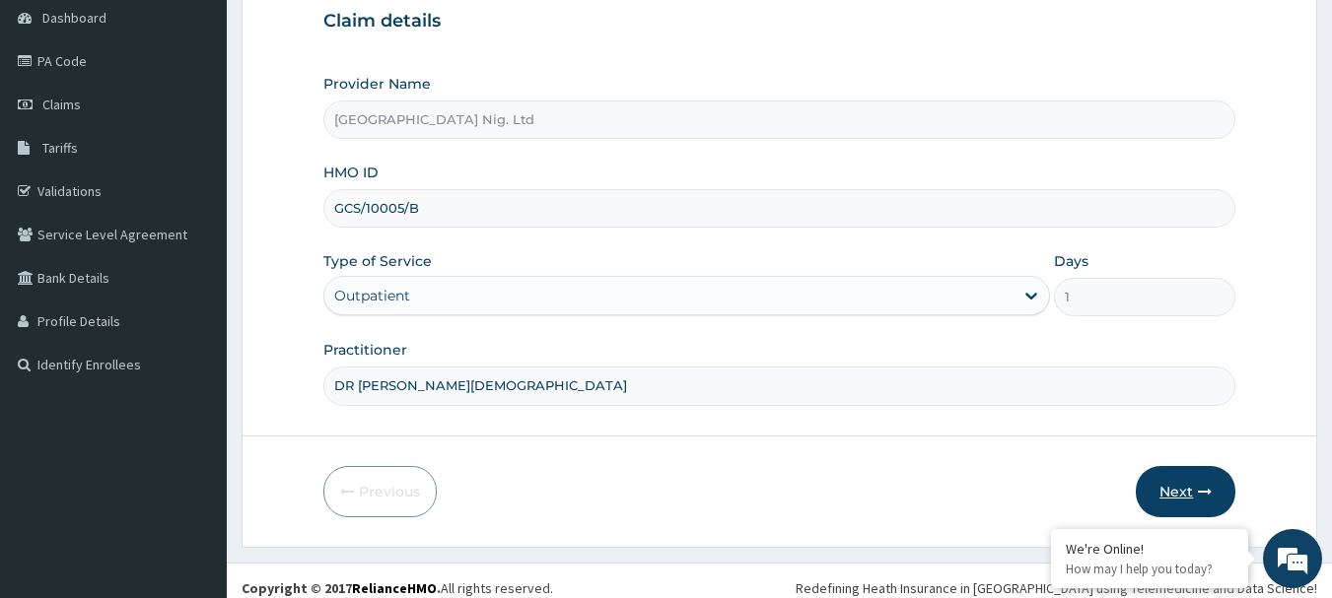
type input "DR maconi christiana"
click at [1168, 482] on button "Next" at bounding box center [1186, 491] width 100 height 51
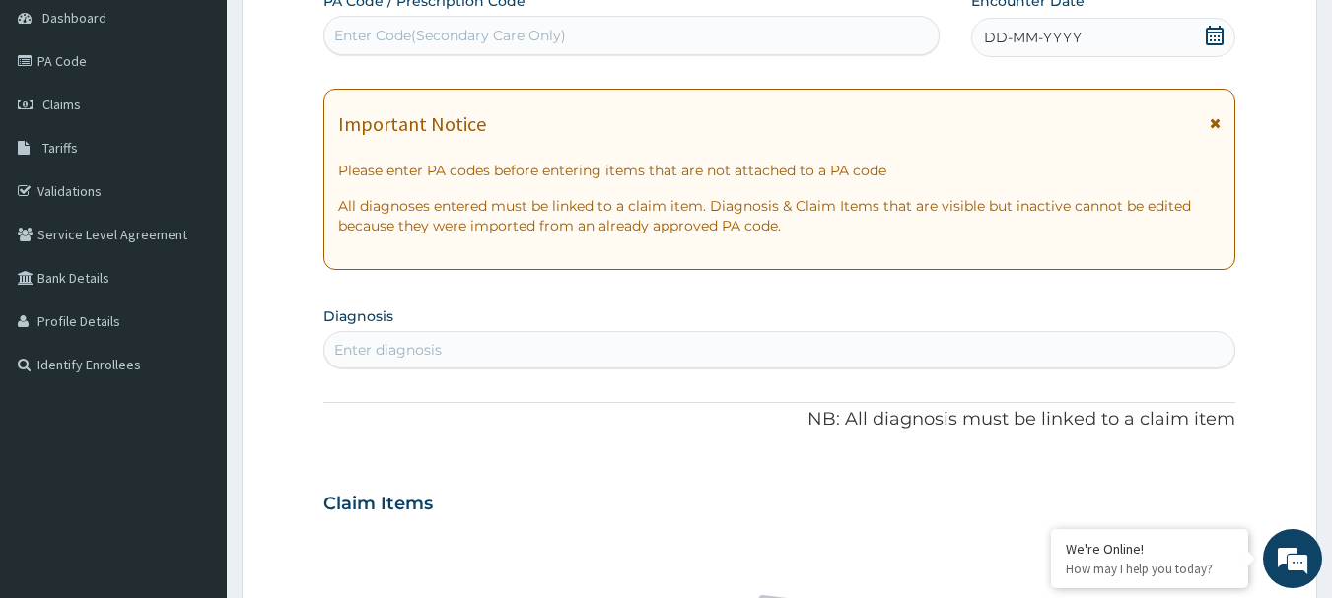
click at [495, 40] on div "Enter Code(Secondary Care Only)" at bounding box center [450, 36] width 232 height 20
paste input "PA/26E838"
type input "PA/26E838"
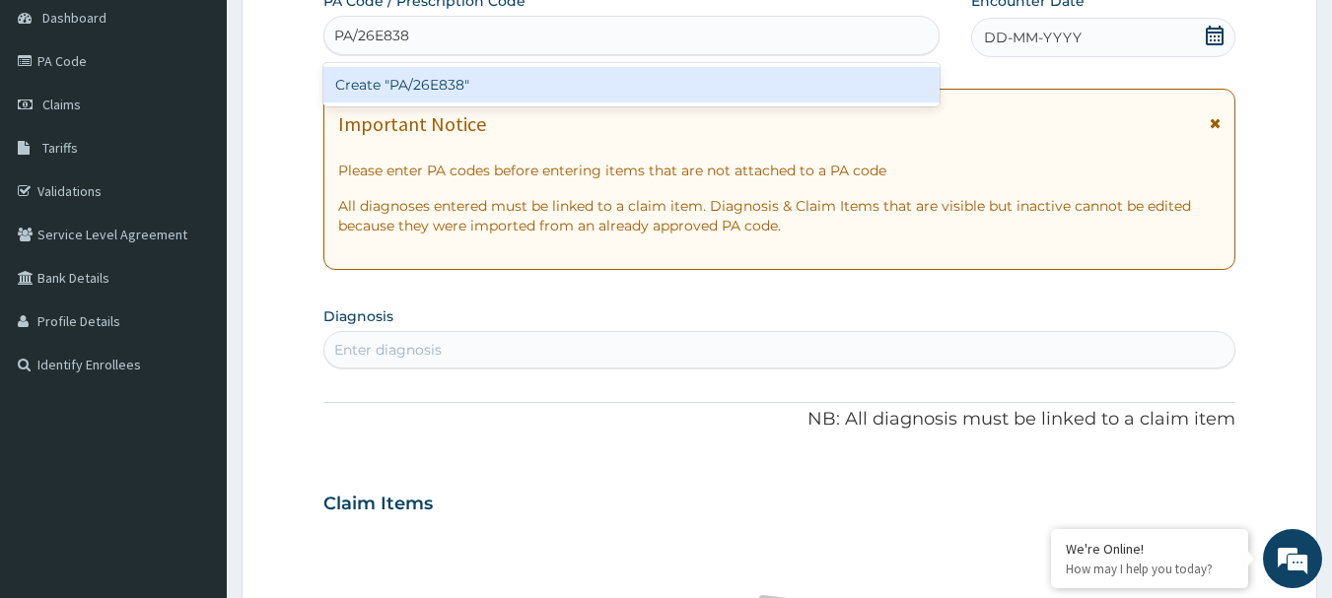
click at [461, 79] on div "Create "PA/26E838"" at bounding box center [631, 84] width 617 height 35
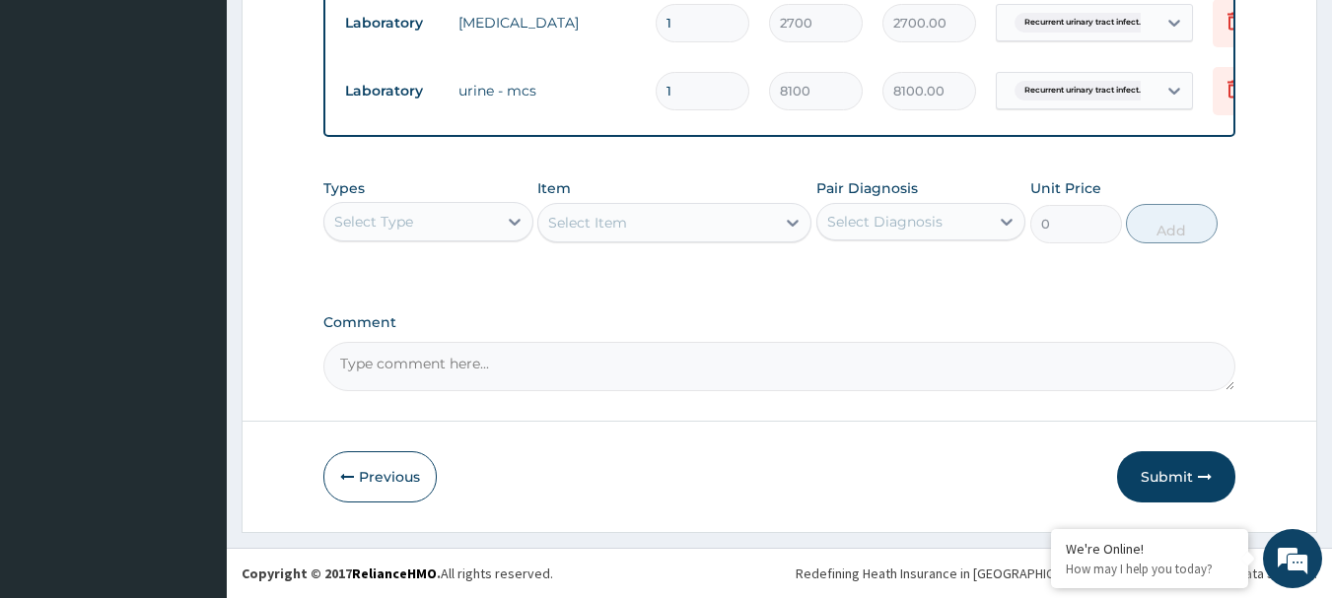
scroll to position [880, 0]
click at [914, 228] on div "Select Diagnosis" at bounding box center [884, 222] width 115 height 20
click at [892, 274] on label "Recurrent urinary tract infection" at bounding box center [910, 270] width 122 height 20
checkbox input "true"
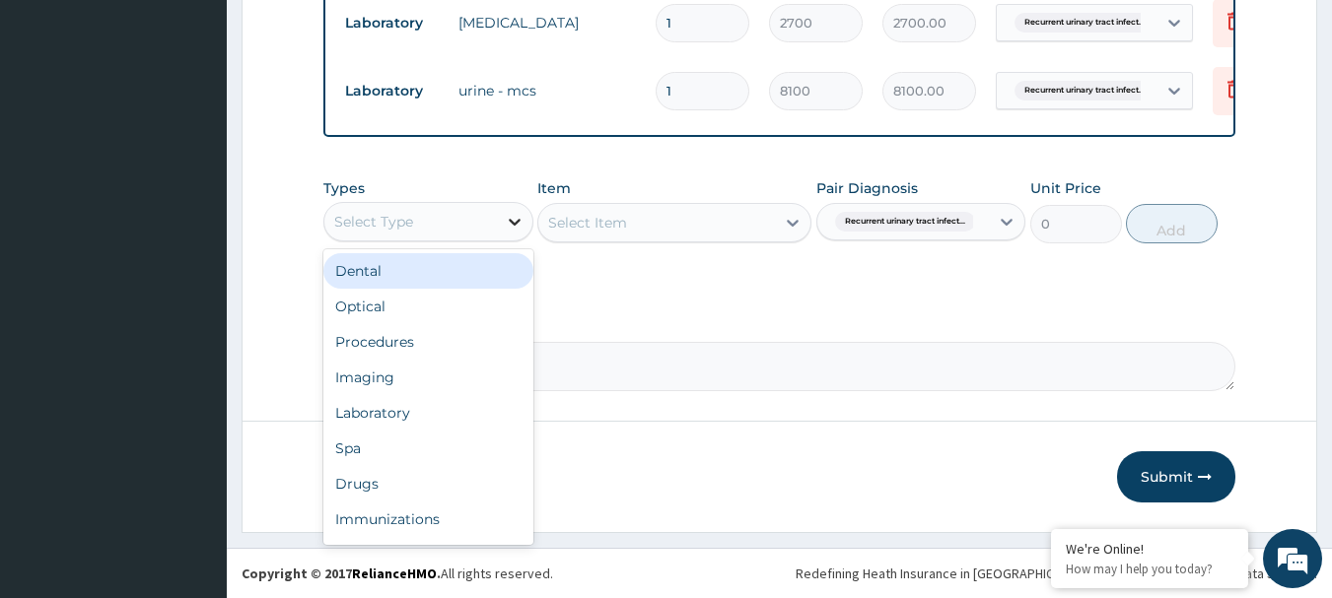
click at [511, 219] on icon at bounding box center [515, 222] width 20 height 20
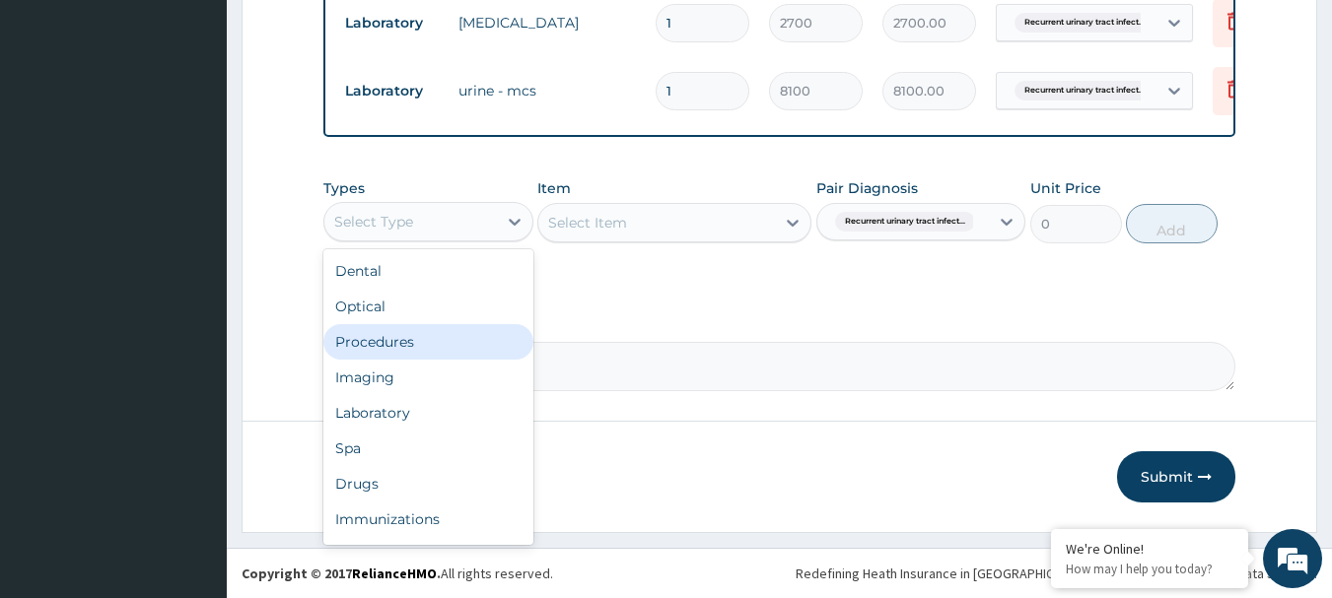
click at [403, 348] on div "Procedures" at bounding box center [428, 341] width 210 height 35
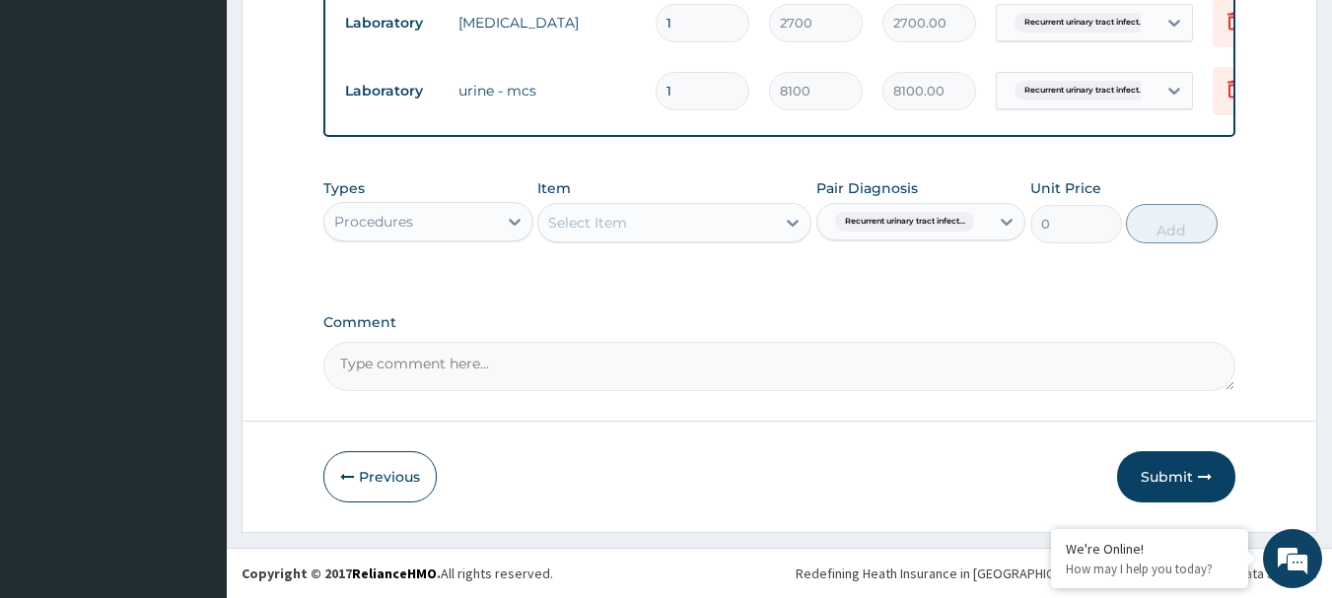
click at [720, 222] on div "Select Item" at bounding box center [656, 223] width 237 height 32
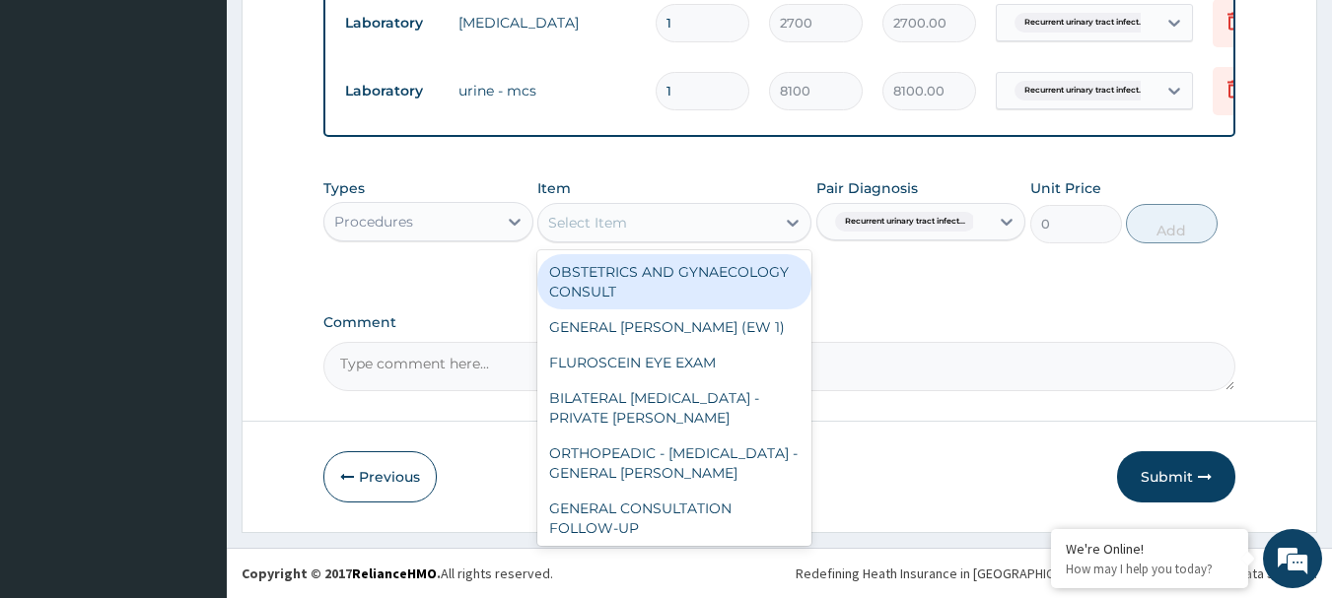
paste input "GENERAL CONSULTATION"
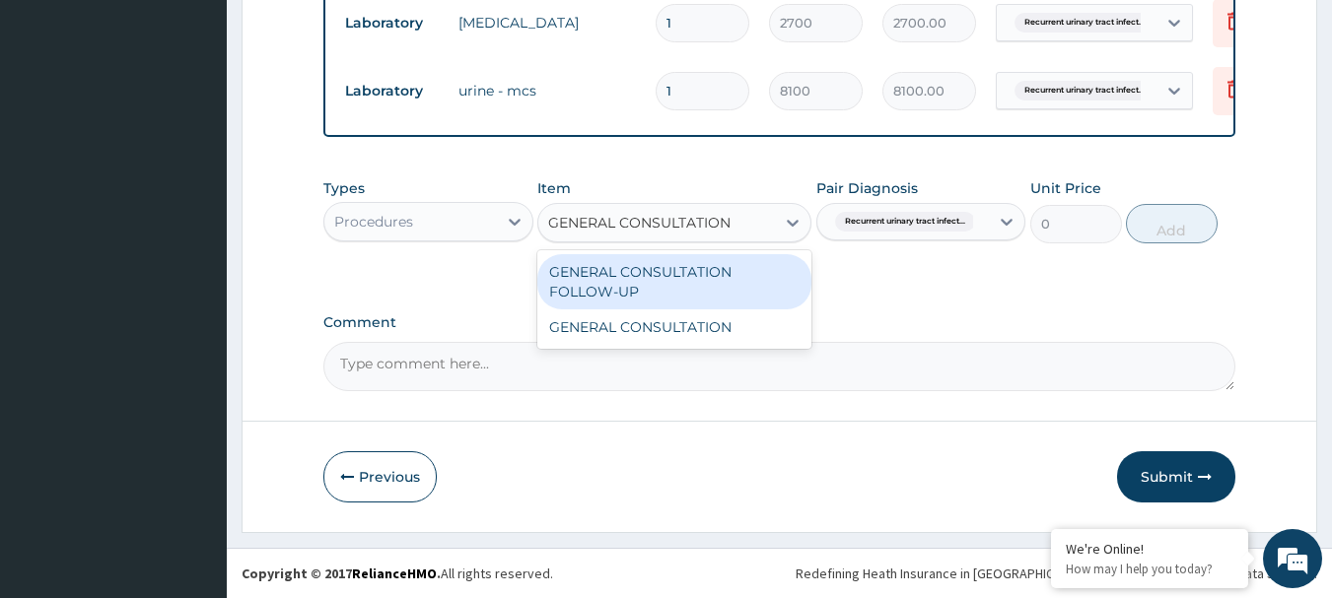
type input "GENERAL CONSULTATION"
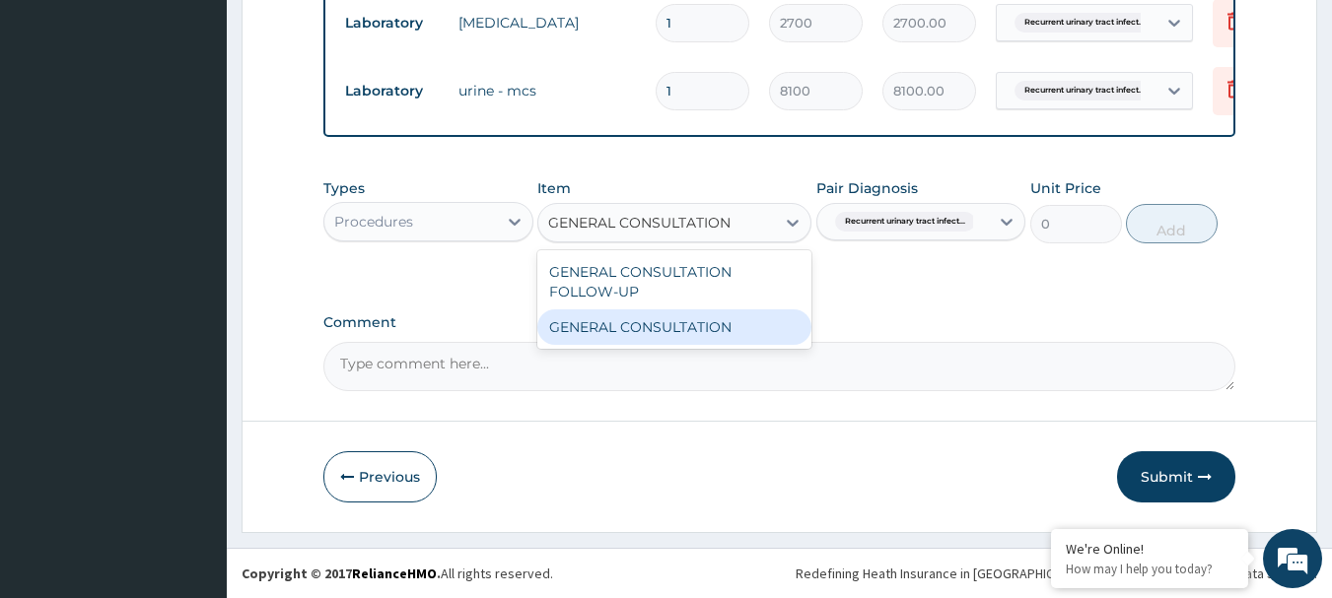
click at [664, 322] on div "GENERAL CONSULTATION" at bounding box center [674, 327] width 274 height 35
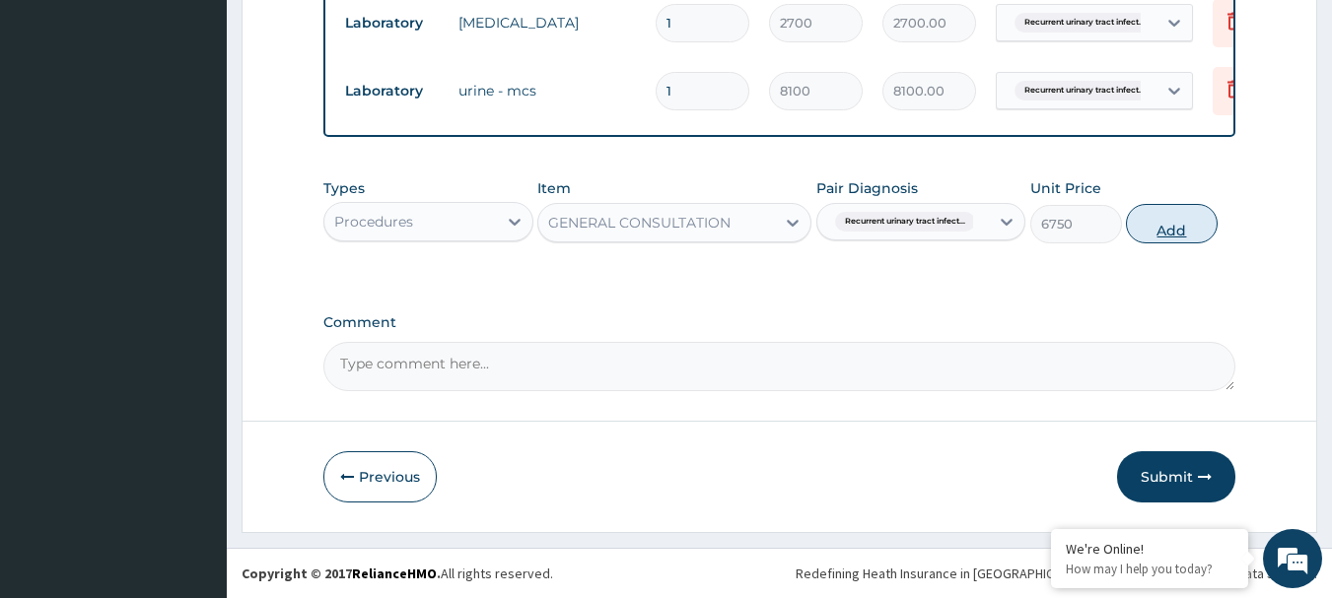
click at [1157, 222] on button "Add" at bounding box center [1172, 223] width 92 height 39
type input "0"
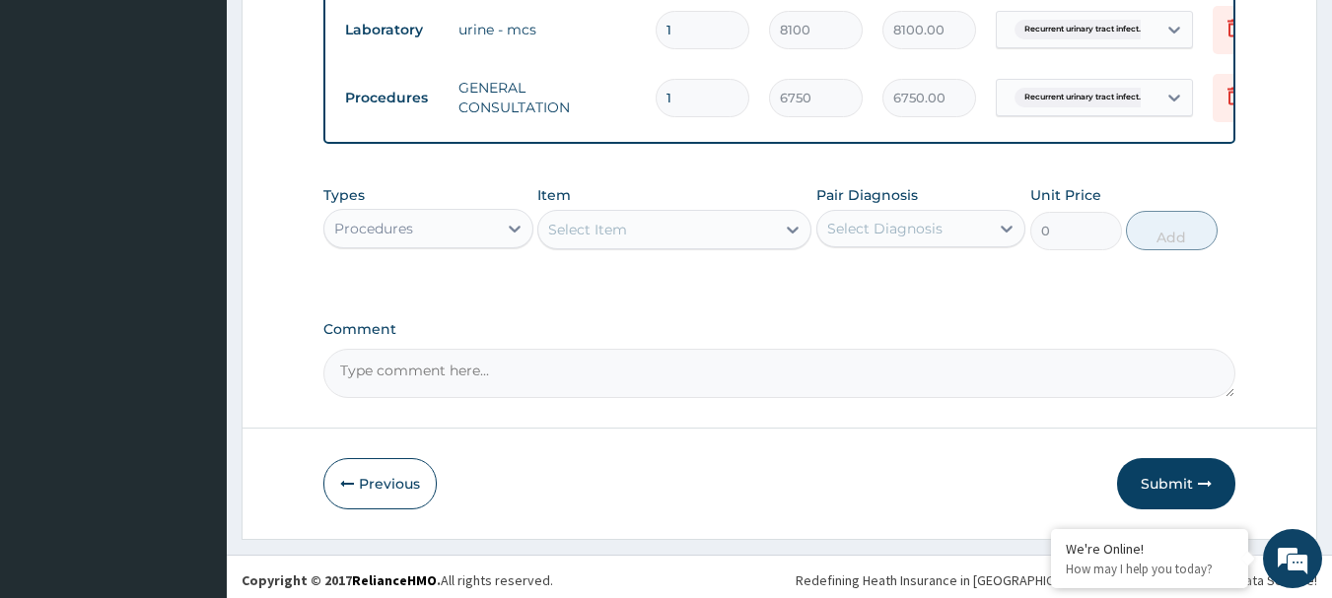
scroll to position [948, 0]
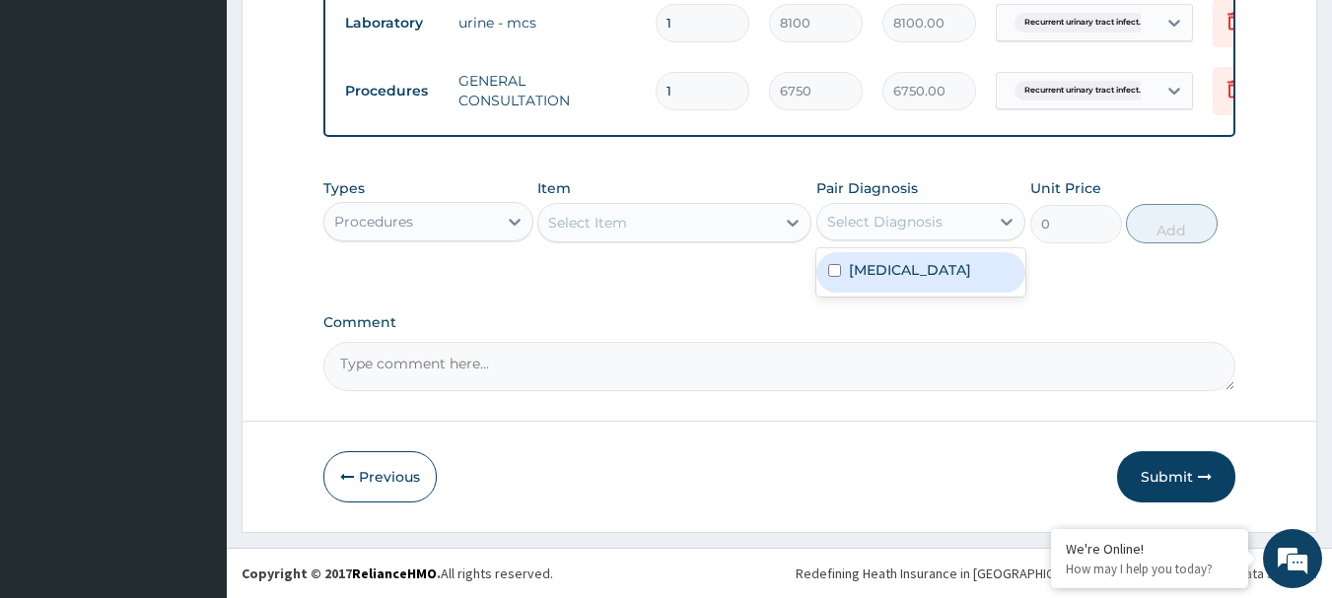
click at [931, 221] on div "Select Diagnosis" at bounding box center [884, 222] width 115 height 20
click at [902, 274] on label "Recurrent urinary tract infection" at bounding box center [910, 270] width 122 height 20
checkbox input "true"
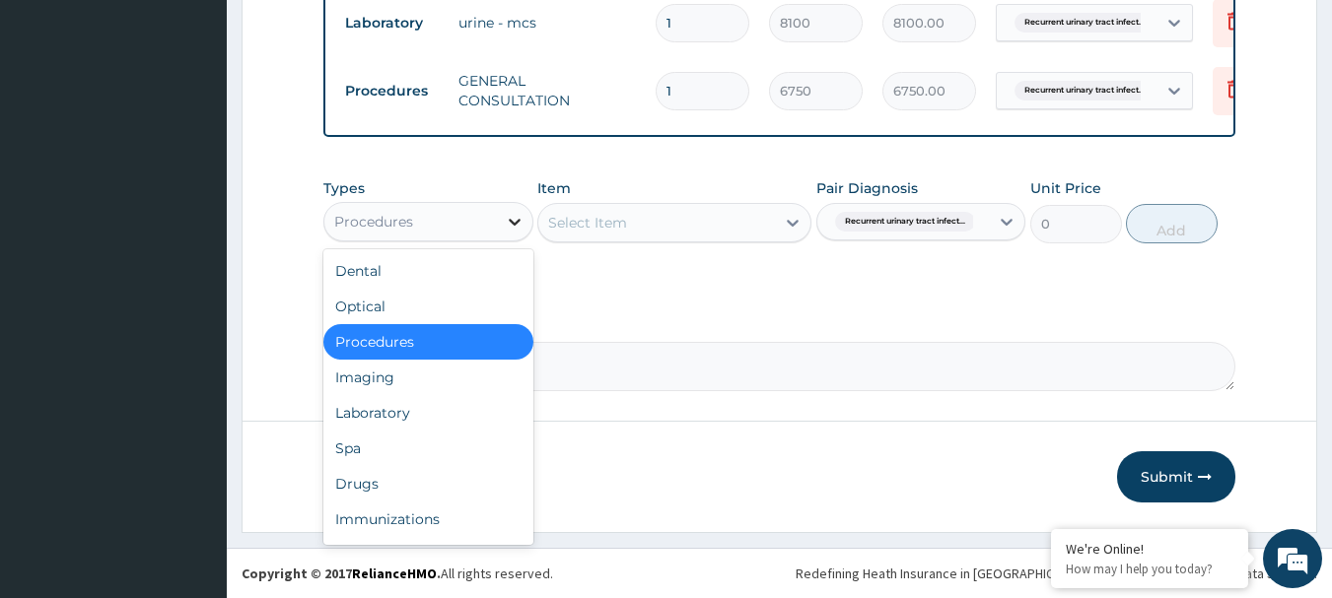
click at [516, 222] on icon at bounding box center [515, 222] width 12 height 7
click at [405, 416] on div "Laboratory" at bounding box center [428, 412] width 210 height 35
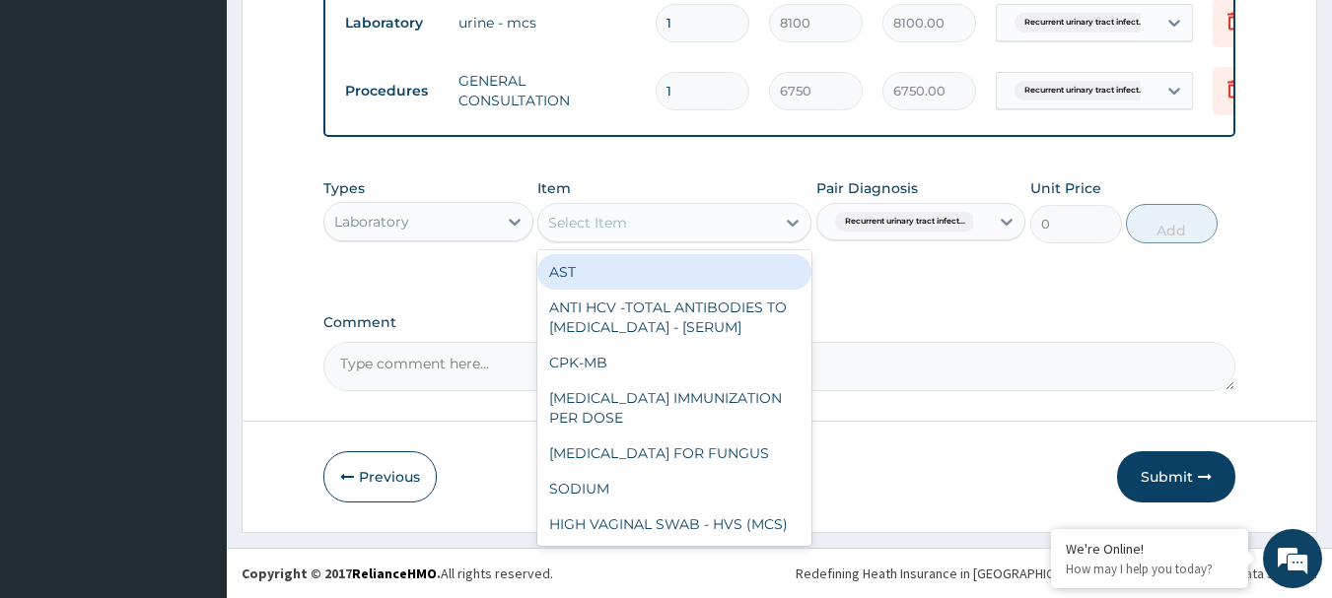
click at [675, 223] on div "Select Item" at bounding box center [656, 223] width 237 height 32
paste input "FBC - (FULL BLOOD COUNT WITH PLATELET AND RED INDICES)"
type input "FBC - (FULL BLOOD COUNT WITH PLATELET AND RED INDICES)"
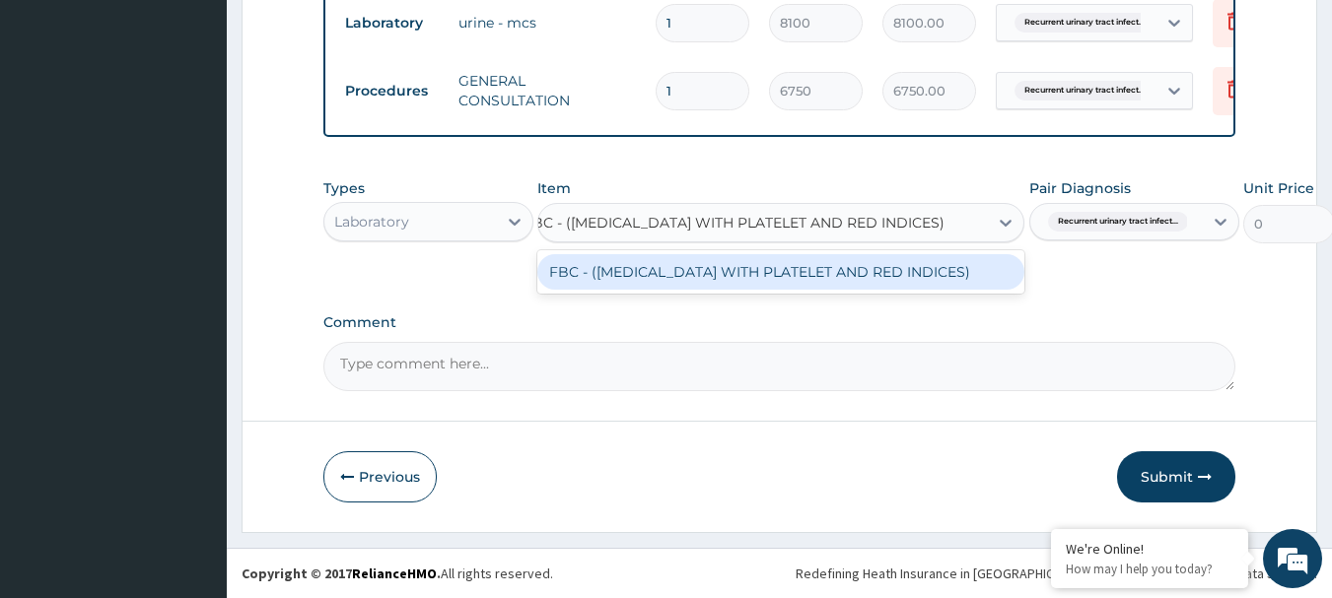
click at [669, 271] on div "FBC - (FULL BLOOD COUNT WITH PLATELET AND RED INDICES)" at bounding box center [780, 271] width 487 height 35
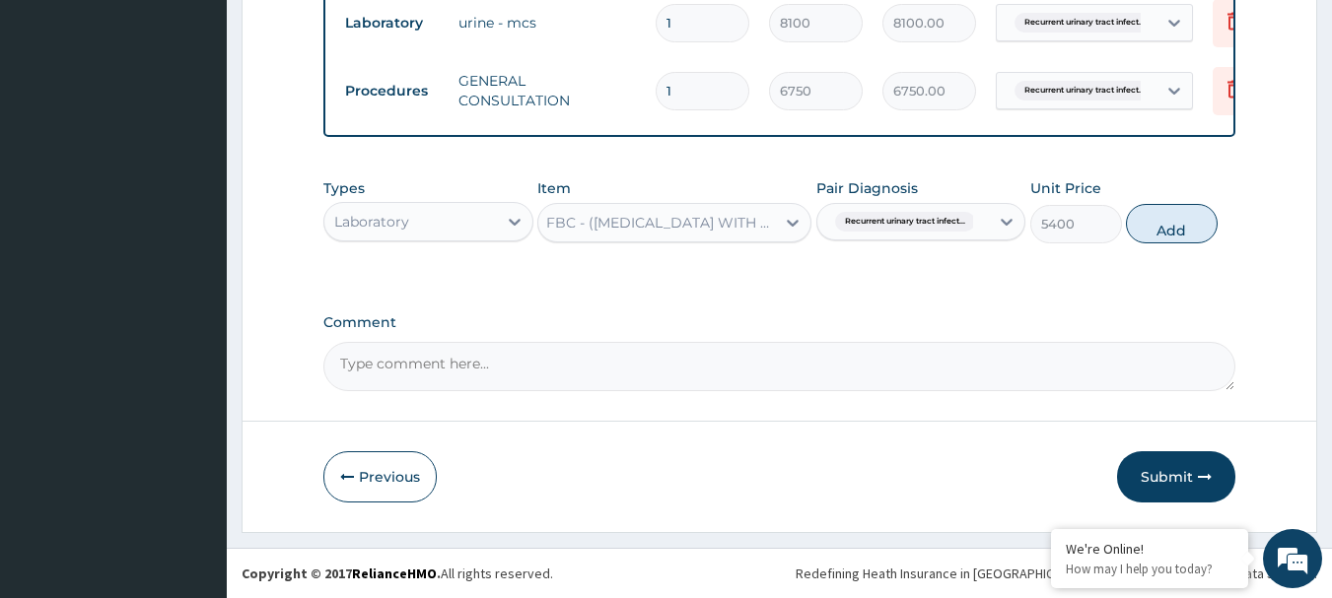
scroll to position [0, 2]
click at [1157, 229] on button "Add" at bounding box center [1172, 223] width 92 height 39
type input "0"
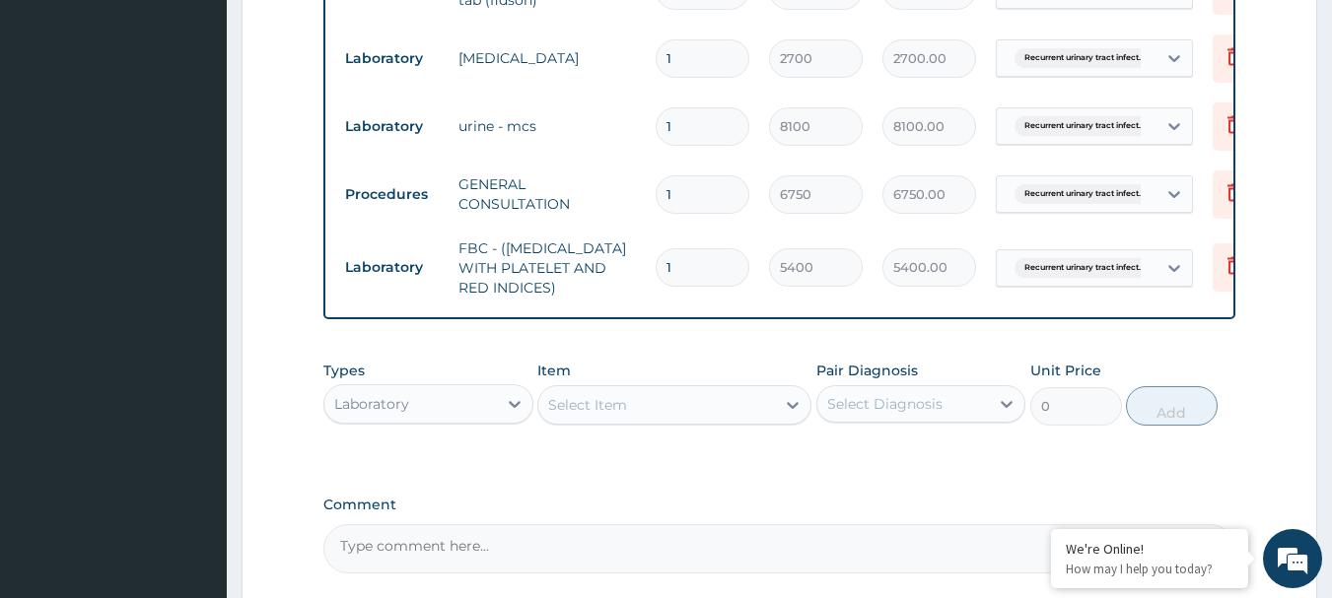
scroll to position [731, 0]
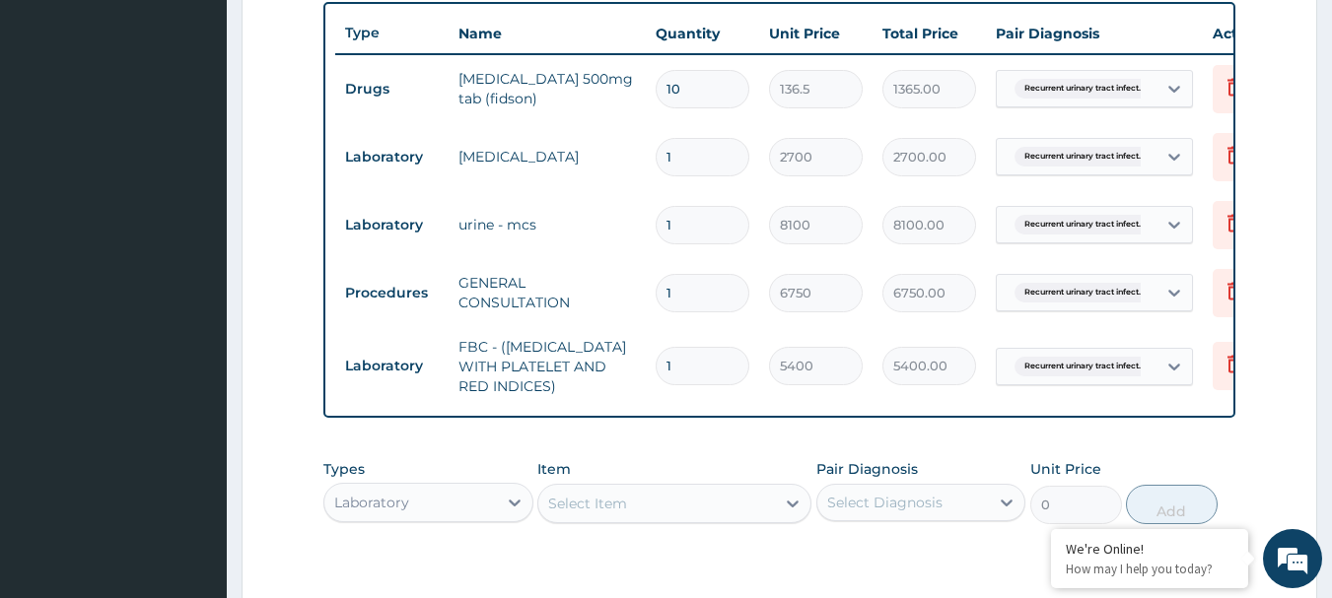
click at [693, 85] on input "10" at bounding box center [703, 89] width 94 height 38
type input "1"
type input "136.50"
type input "0.00"
type input "6"
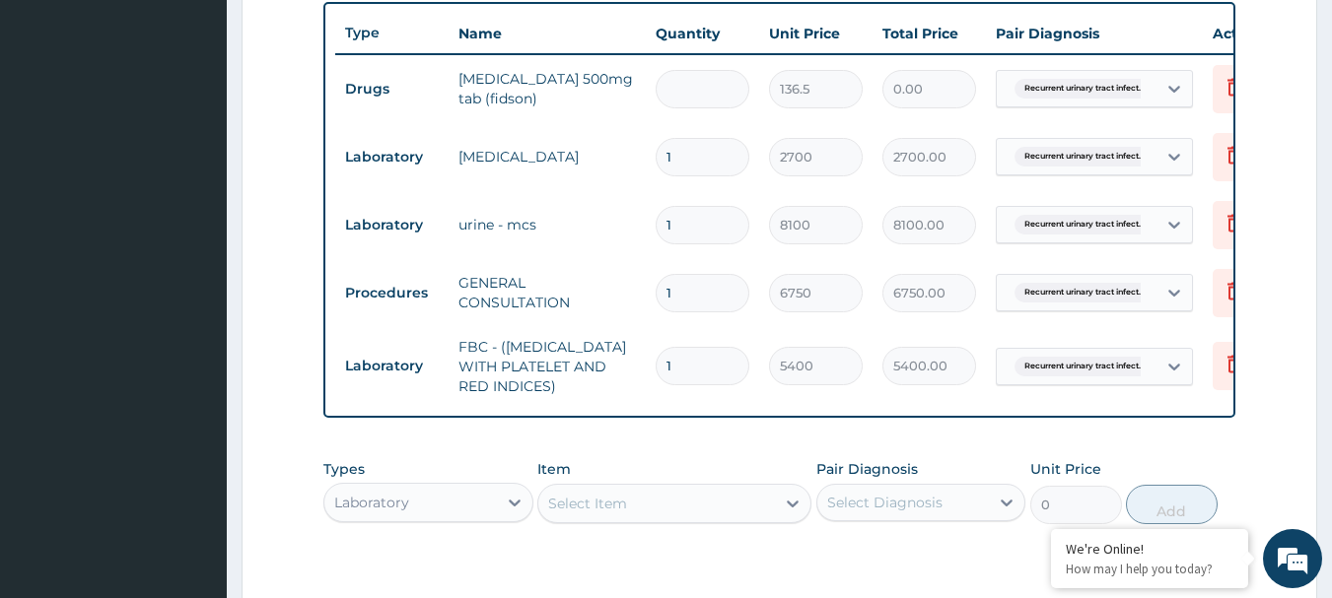
type input "819.00"
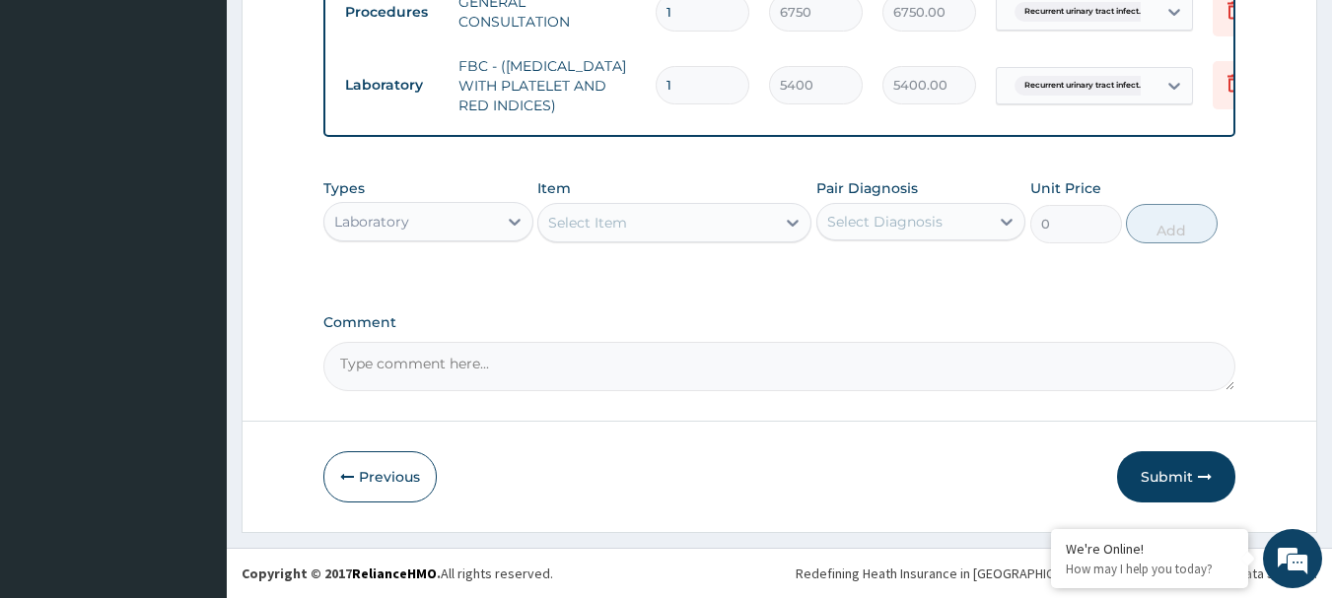
scroll to position [1027, 0]
type input "6"
click at [1191, 486] on button "Submit" at bounding box center [1176, 476] width 118 height 51
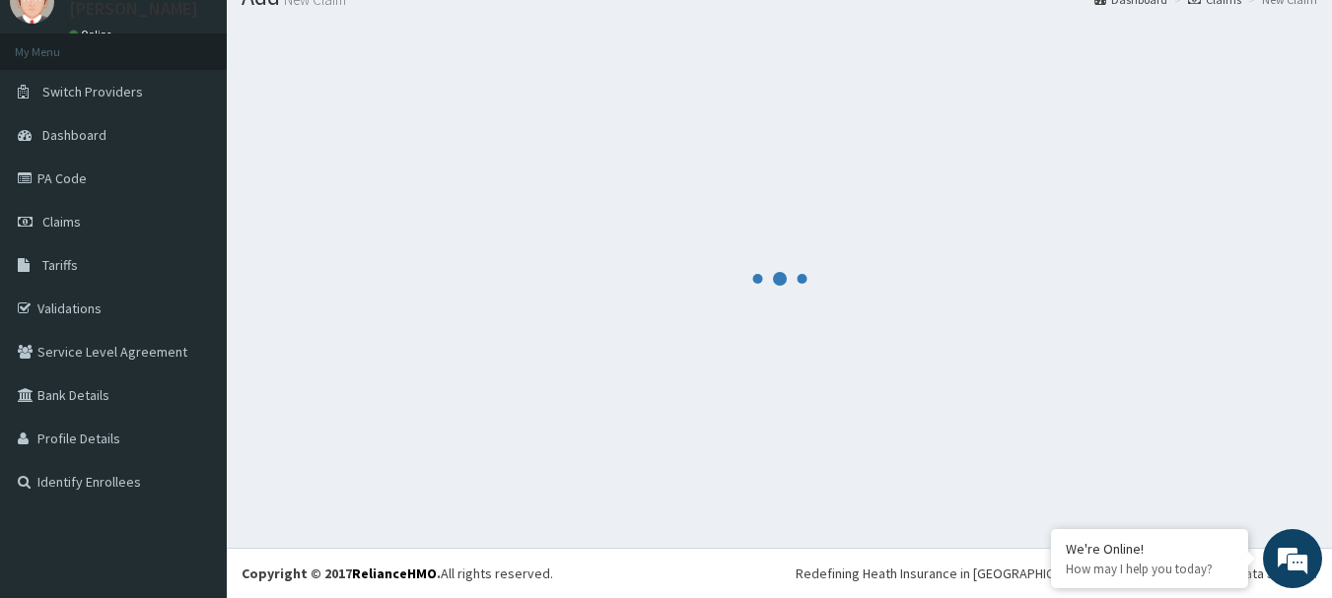
scroll to position [80, 0]
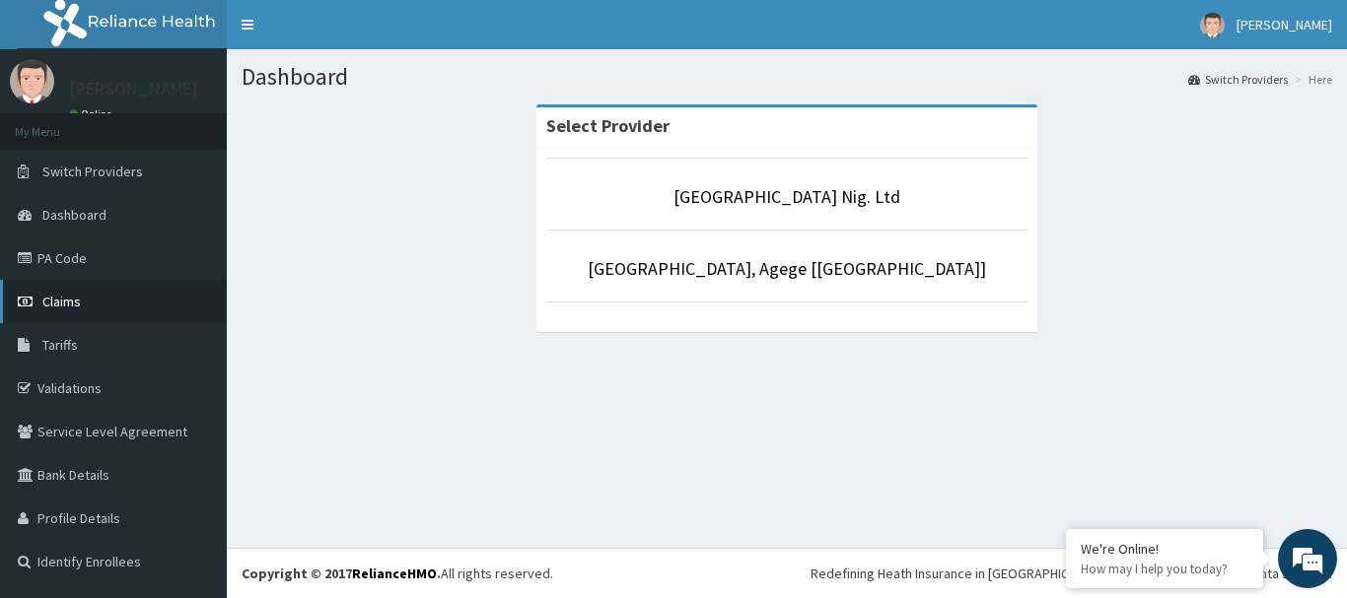
click at [76, 301] on span "Claims" at bounding box center [61, 302] width 38 height 18
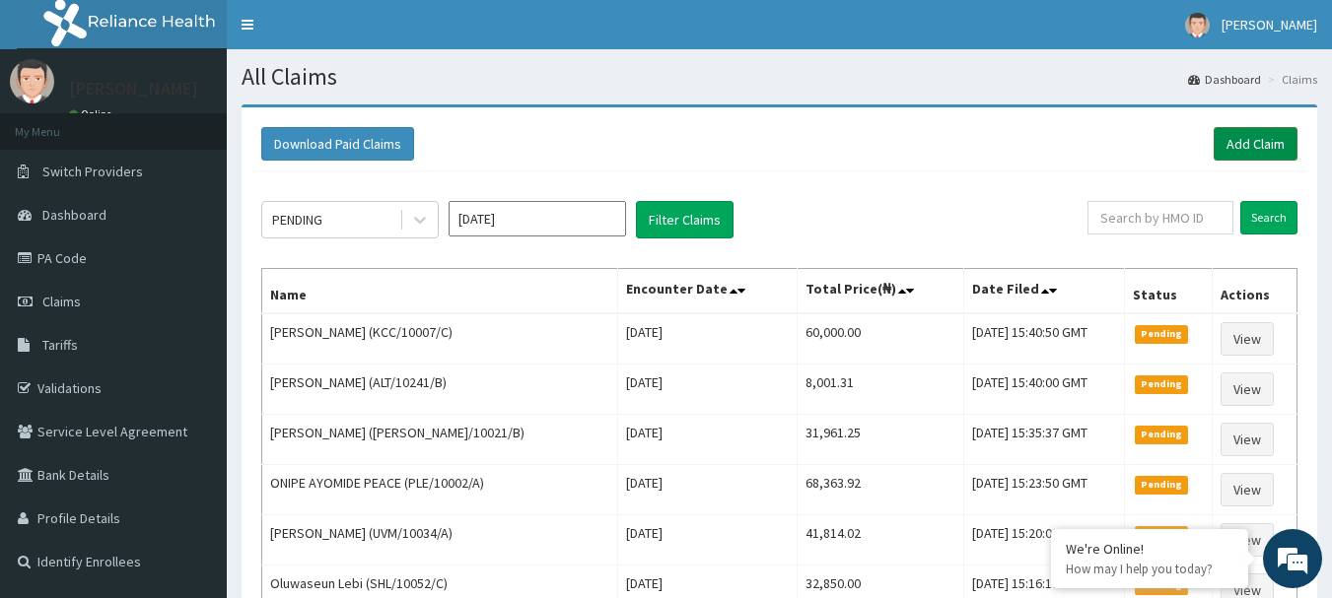
click at [1272, 144] on link "Add Claim" at bounding box center [1256, 144] width 84 height 34
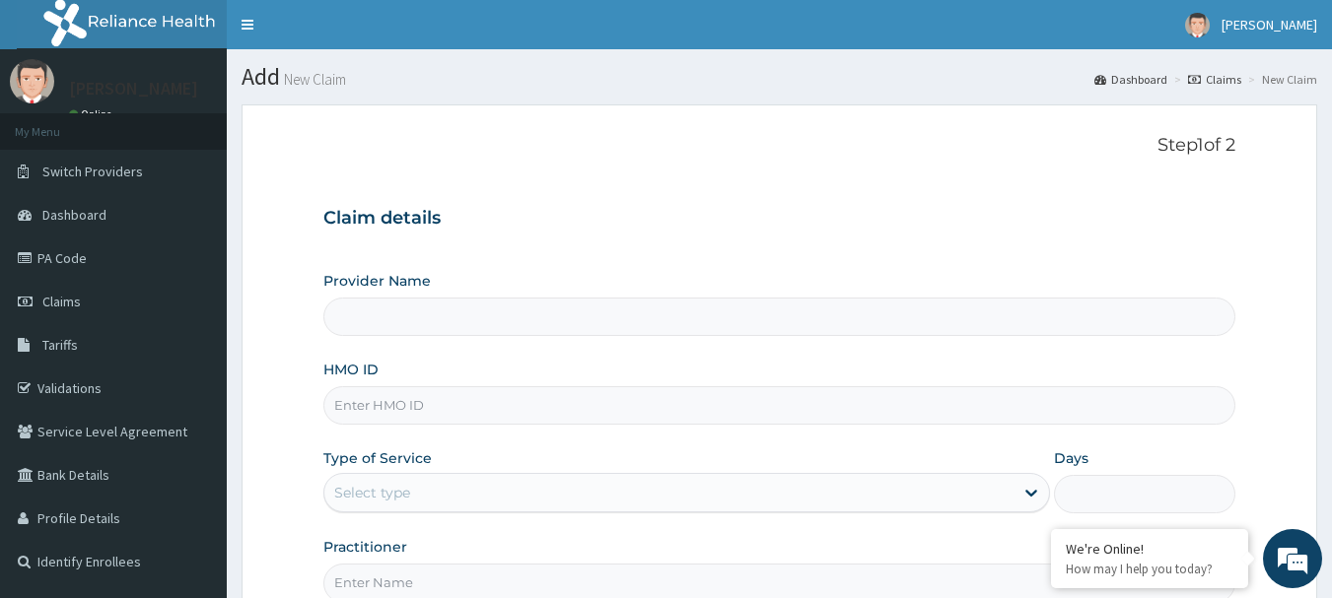
type input "R-Jolad Hospital Nig. Ltd"
click at [565, 413] on input "HMO ID" at bounding box center [779, 405] width 913 height 38
paste input "LBP/10017/G"
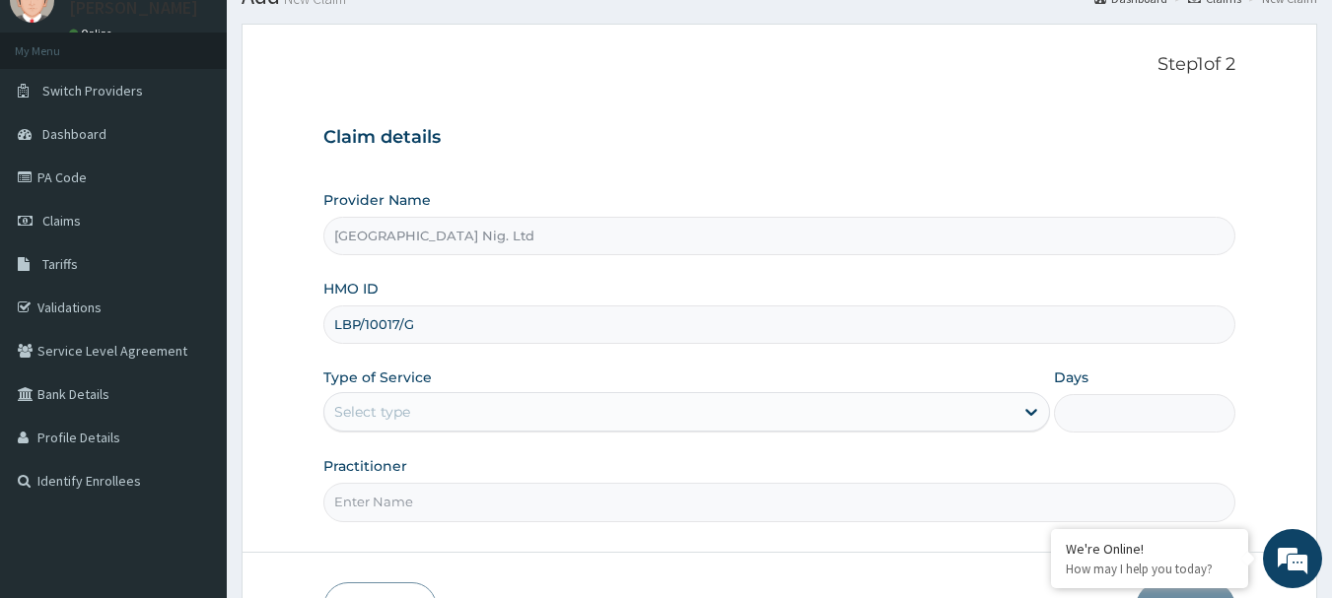
scroll to position [212, 0]
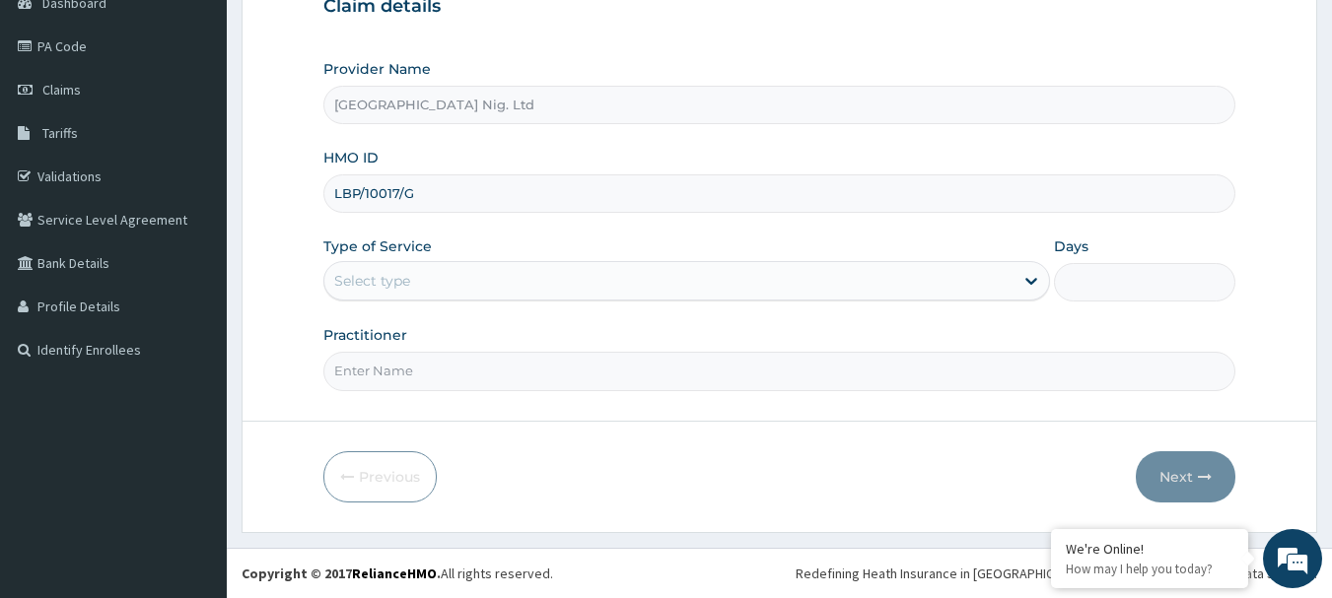
type input "LBP/10017/G"
click at [994, 288] on div "Select type" at bounding box center [668, 281] width 689 height 32
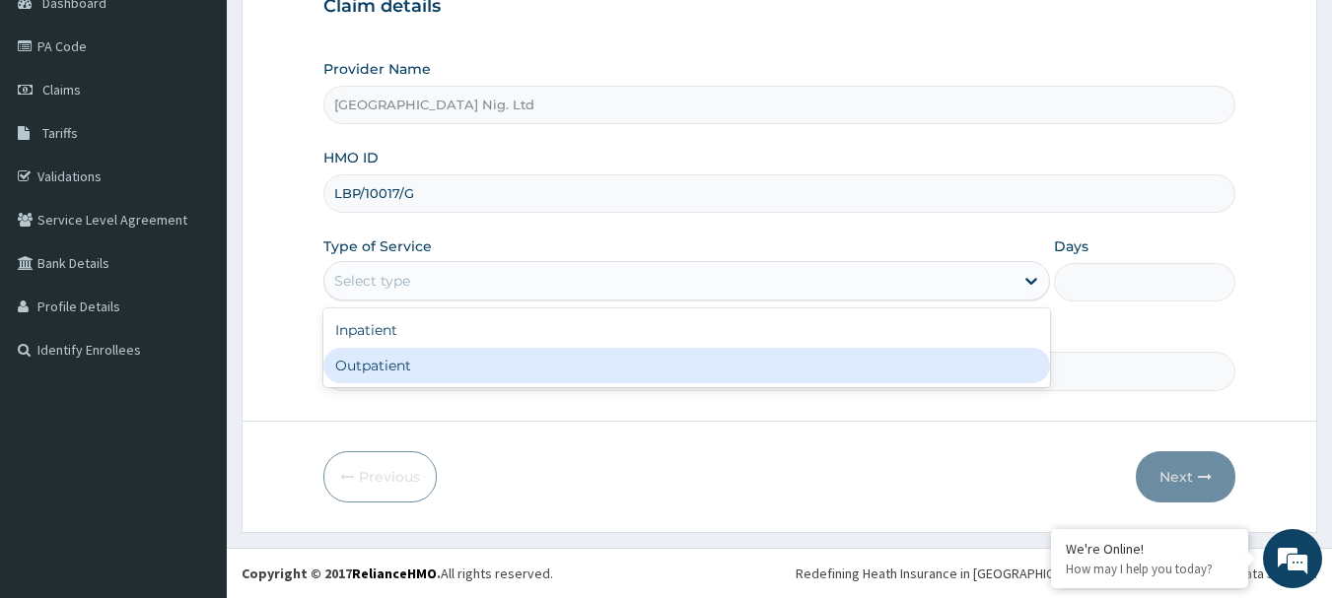
click at [680, 372] on div "Outpatient" at bounding box center [686, 365] width 727 height 35
type input "1"
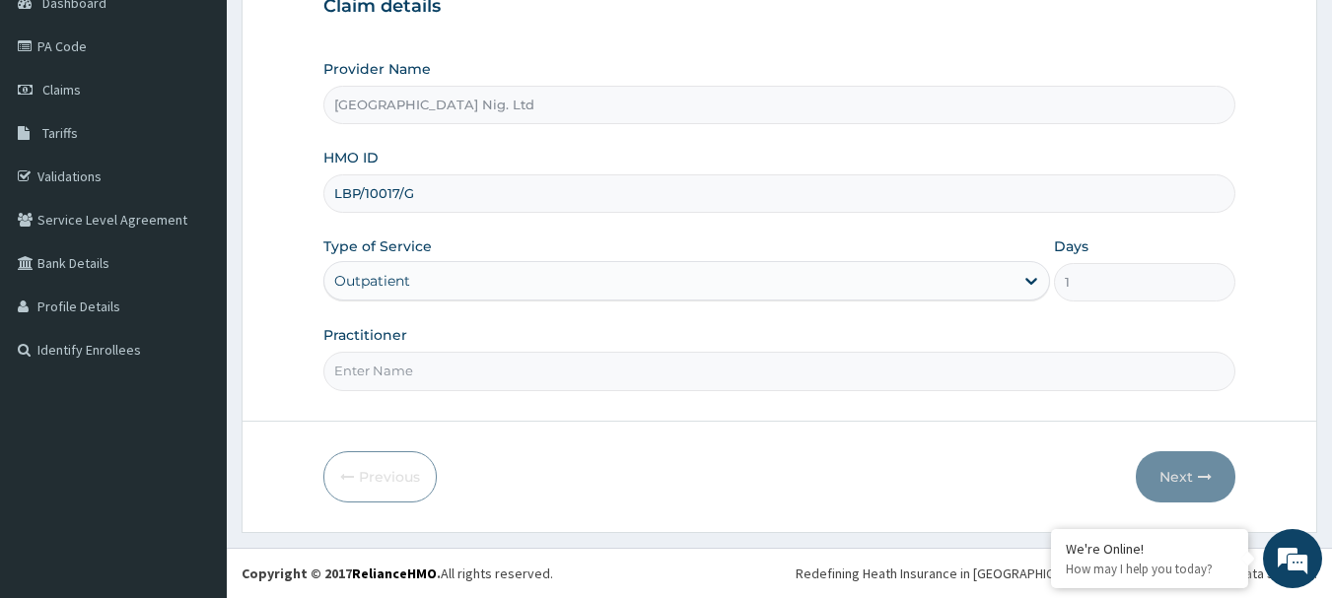
scroll to position [0, 0]
click at [508, 376] on input "Practitioner" at bounding box center [779, 371] width 913 height 38
paste input "maconi christiana"
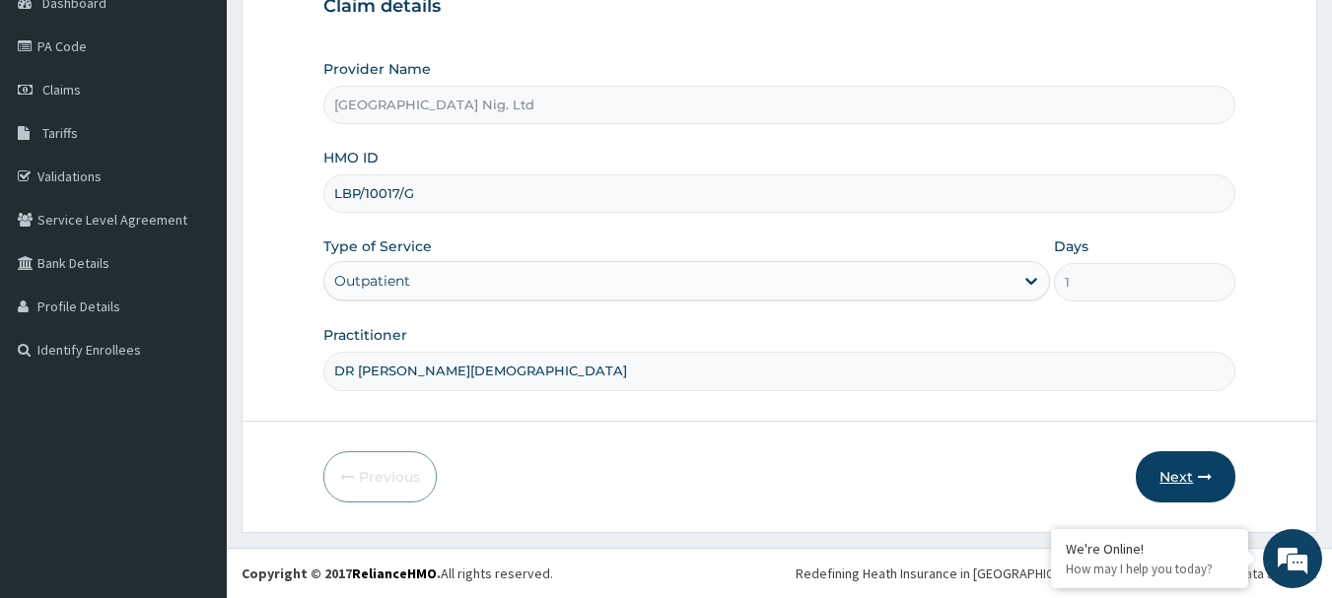
type input "DR maconi christiana"
click at [1187, 475] on button "Next" at bounding box center [1186, 476] width 100 height 51
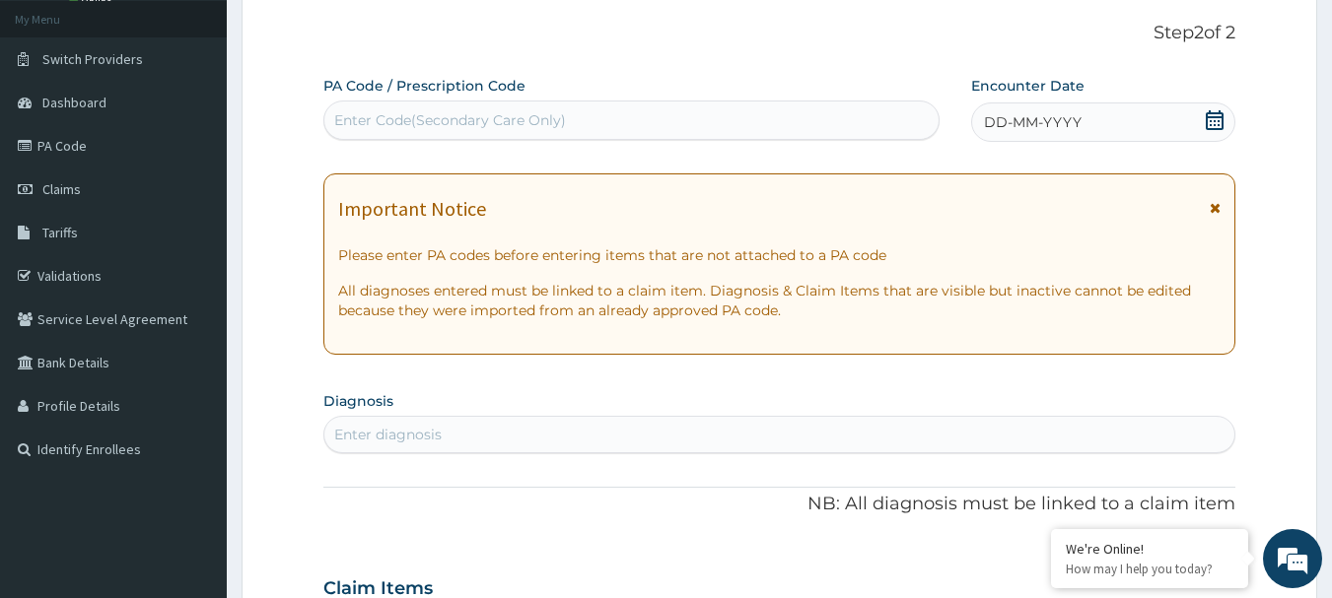
scroll to position [15, 0]
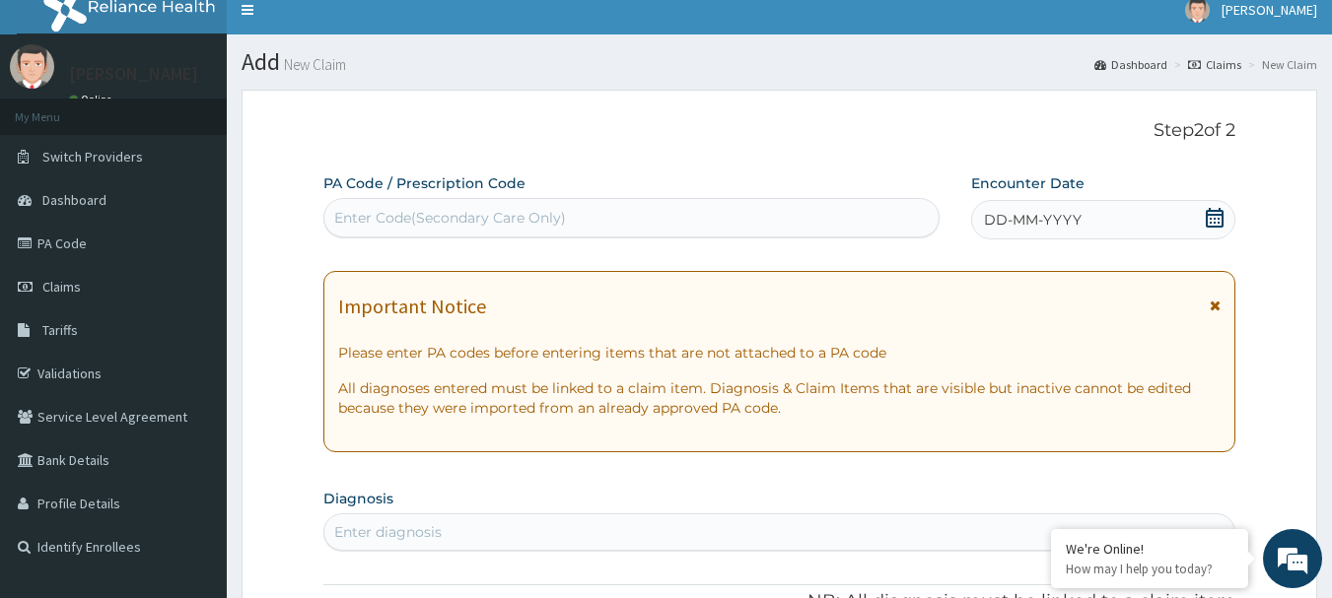
click at [537, 220] on div "Enter Code(Secondary Care Only)" at bounding box center [450, 218] width 232 height 20
paste input "PA/9ED563"
type input "PA/9ED563"
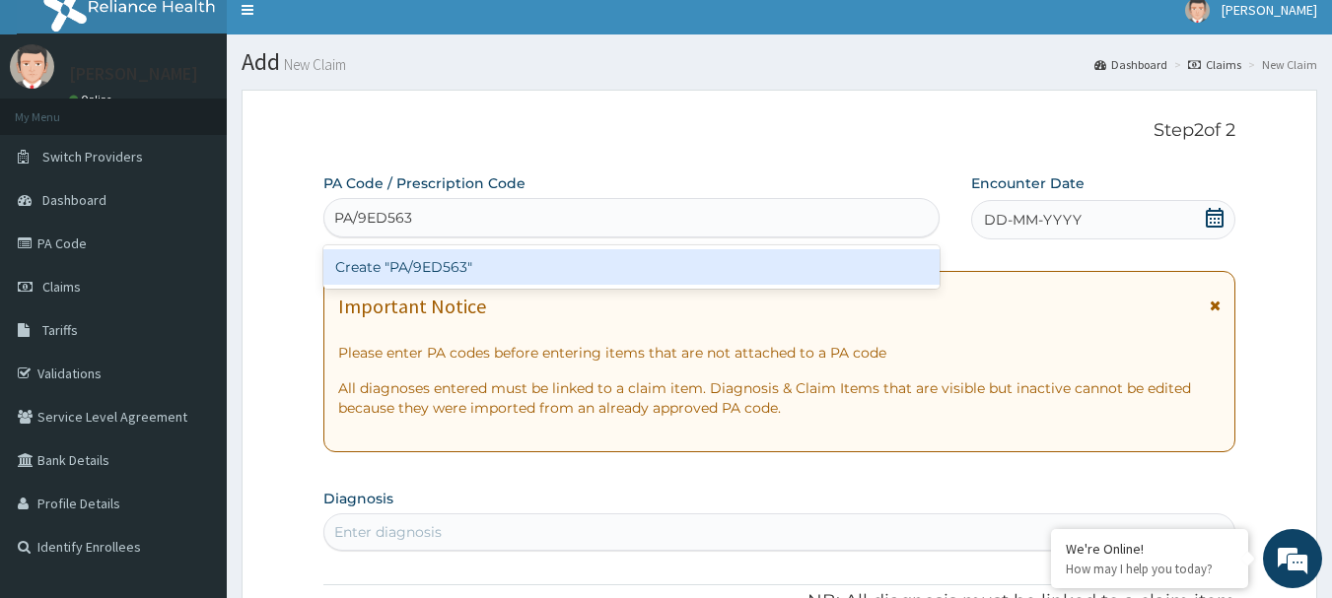
click at [459, 276] on div "Create "PA/9ED563"" at bounding box center [631, 266] width 617 height 35
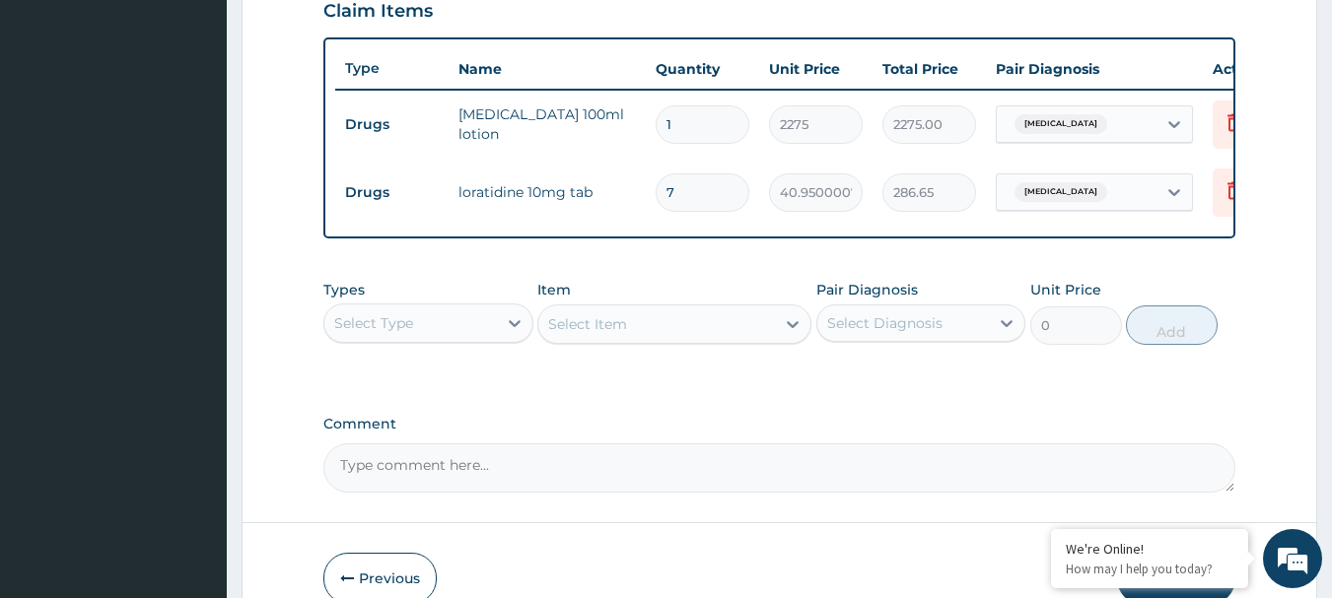
scroll to position [812, 0]
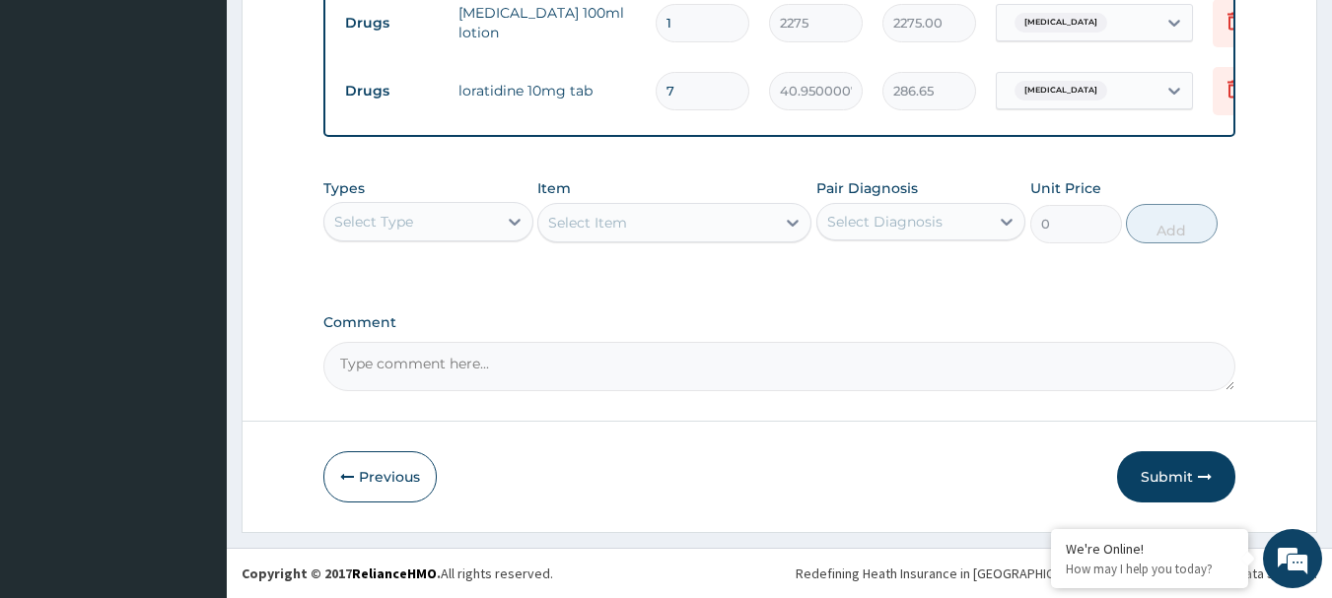
click at [954, 226] on div "Select Diagnosis" at bounding box center [903, 222] width 173 height 32
click at [909, 269] on div "Varicella" at bounding box center [921, 272] width 210 height 40
checkbox input "true"
click at [417, 221] on div "Select Type" at bounding box center [410, 222] width 173 height 32
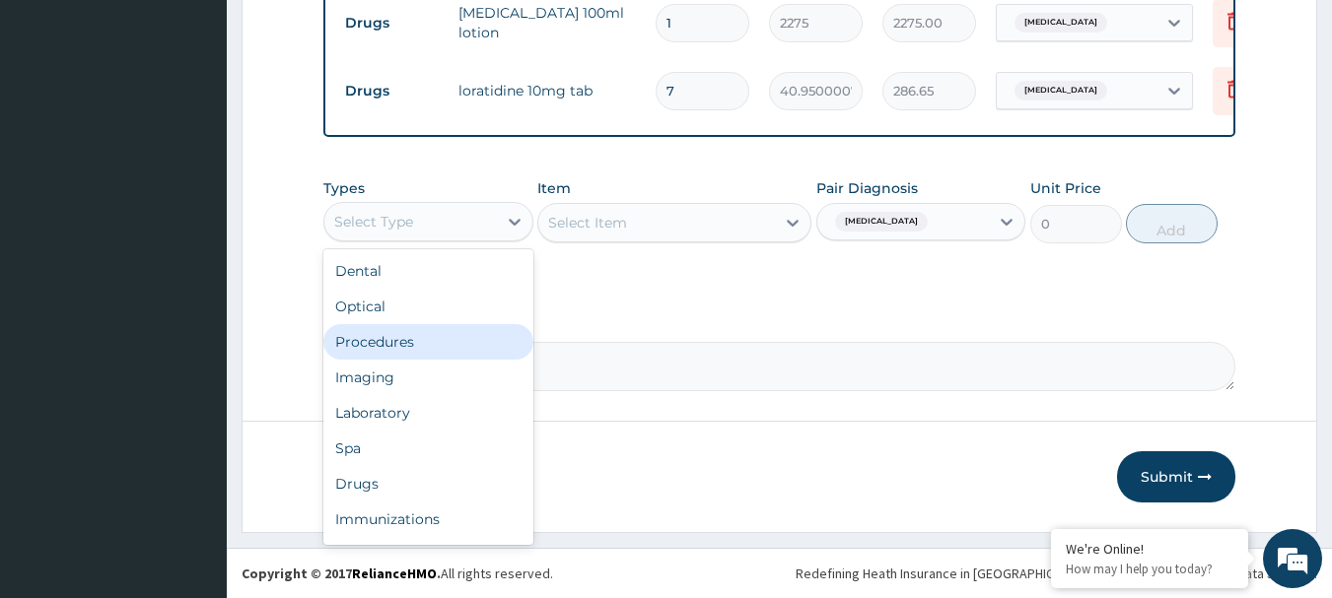
click at [396, 339] on div "Procedures" at bounding box center [428, 341] width 210 height 35
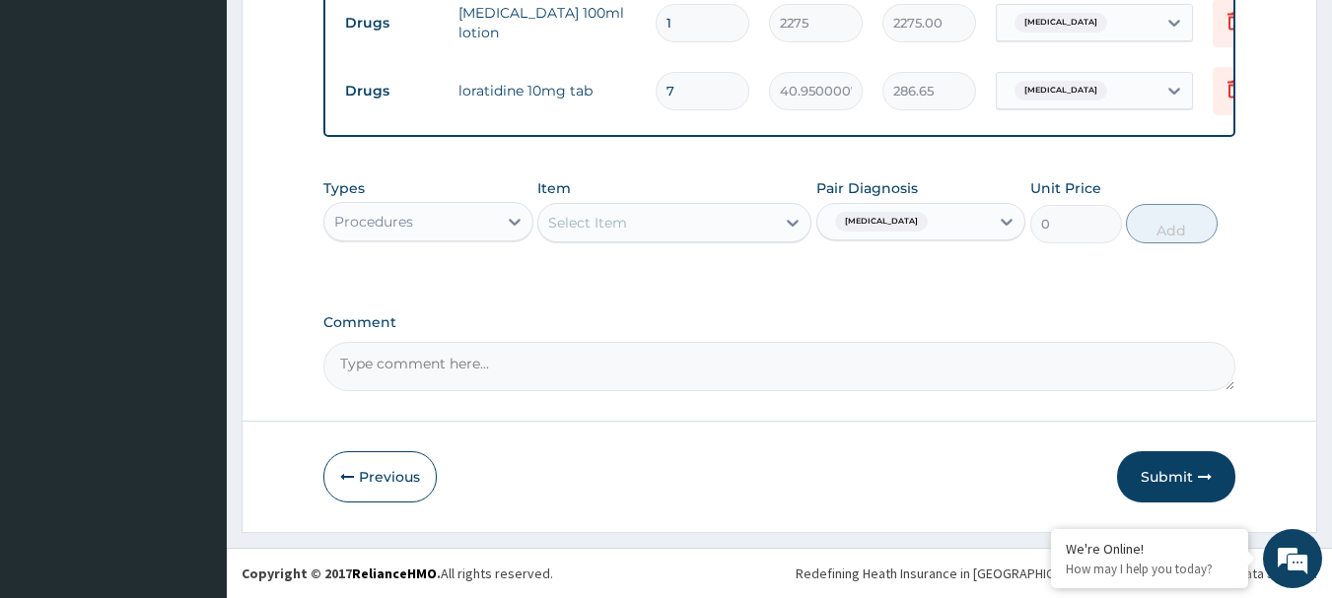
click at [676, 220] on div "Select Item" at bounding box center [656, 223] width 237 height 32
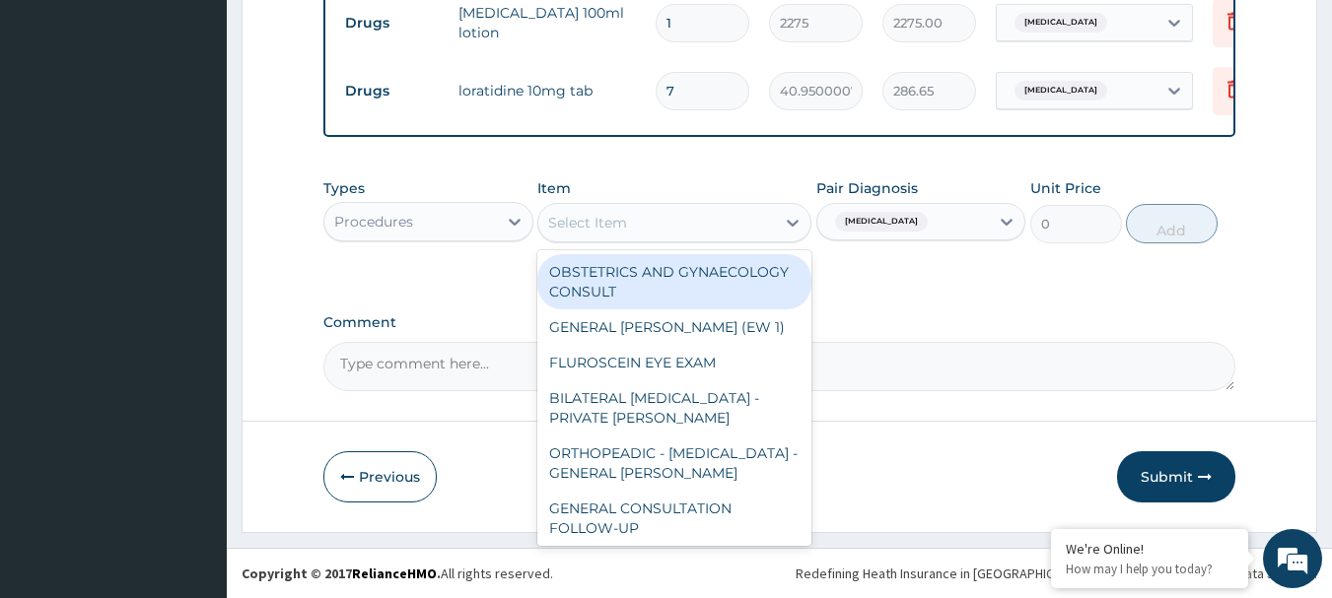
paste input "GENERAL CONSULTATION"
type input "GENERAL CONSULTATION"
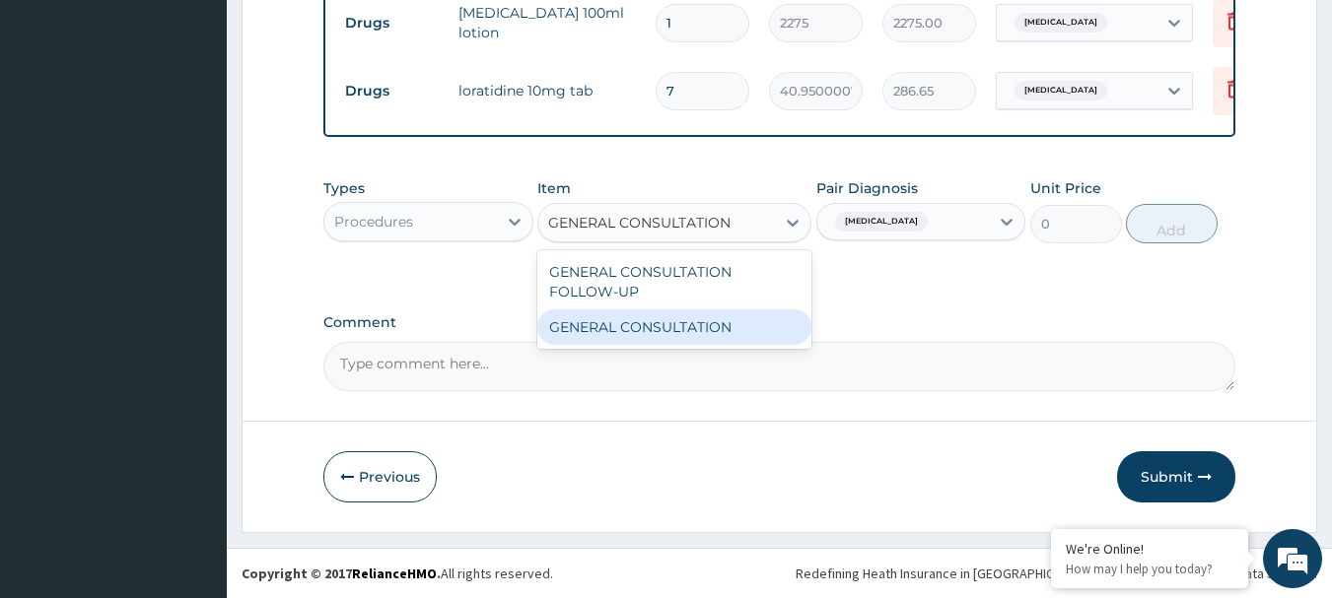
click at [662, 318] on div "GENERAL CONSULTATION" at bounding box center [674, 327] width 274 height 35
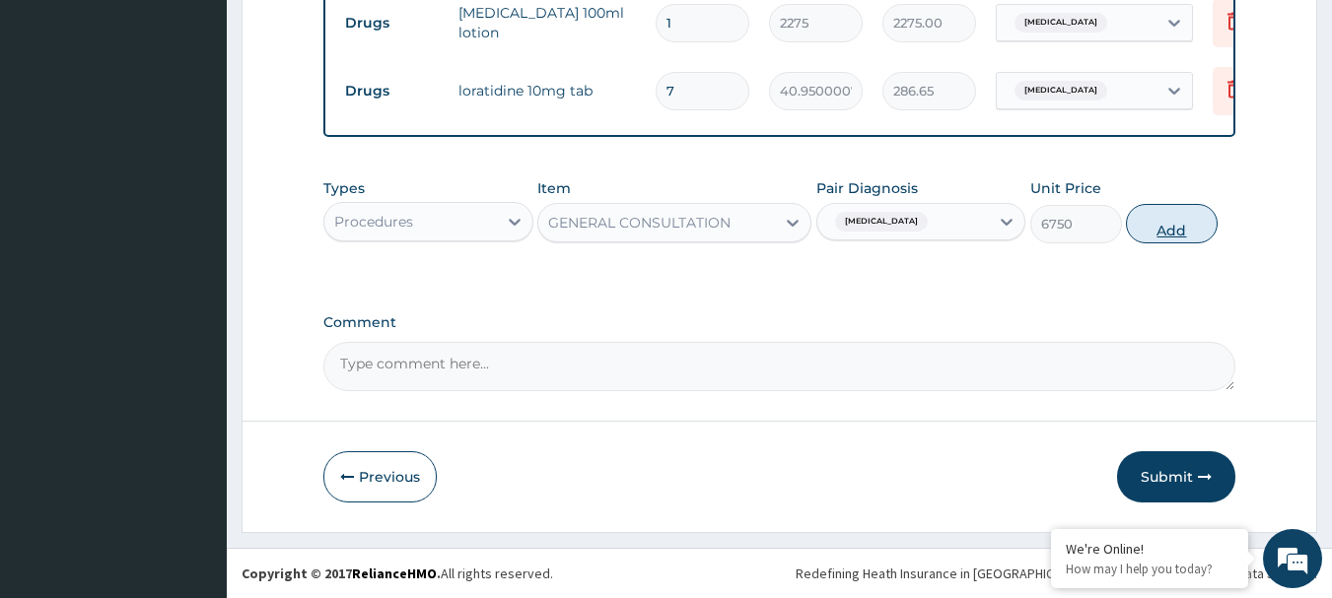
click at [1173, 222] on button "Add" at bounding box center [1172, 223] width 92 height 39
type input "0"
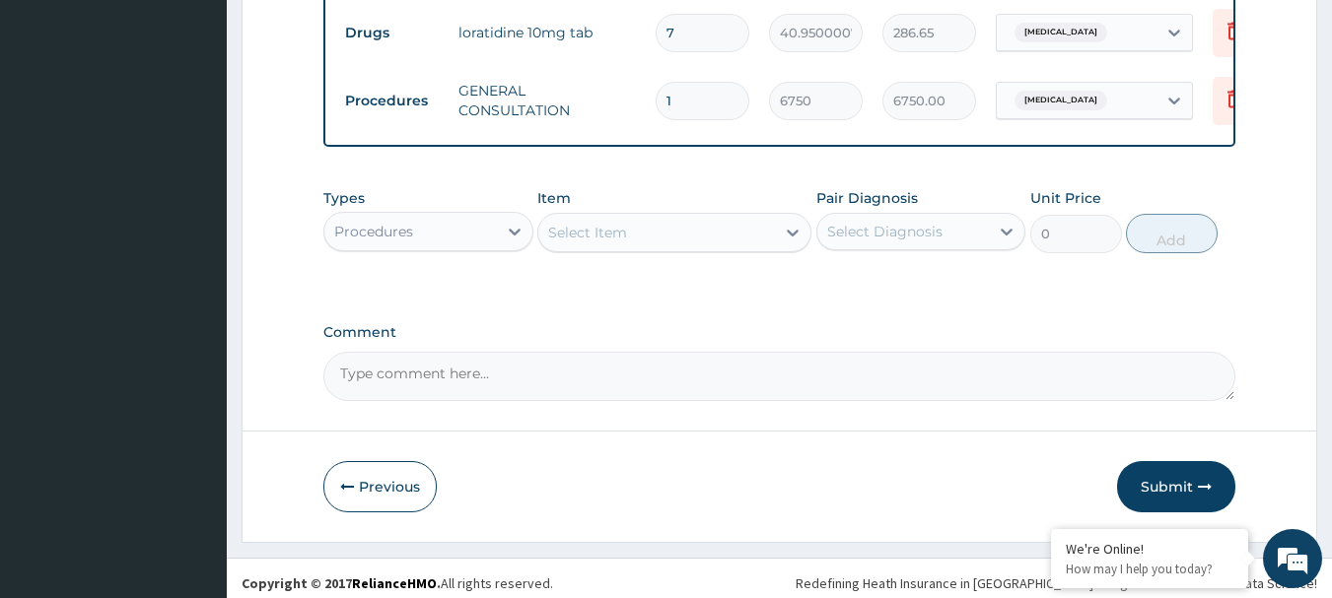
scroll to position [880, 0]
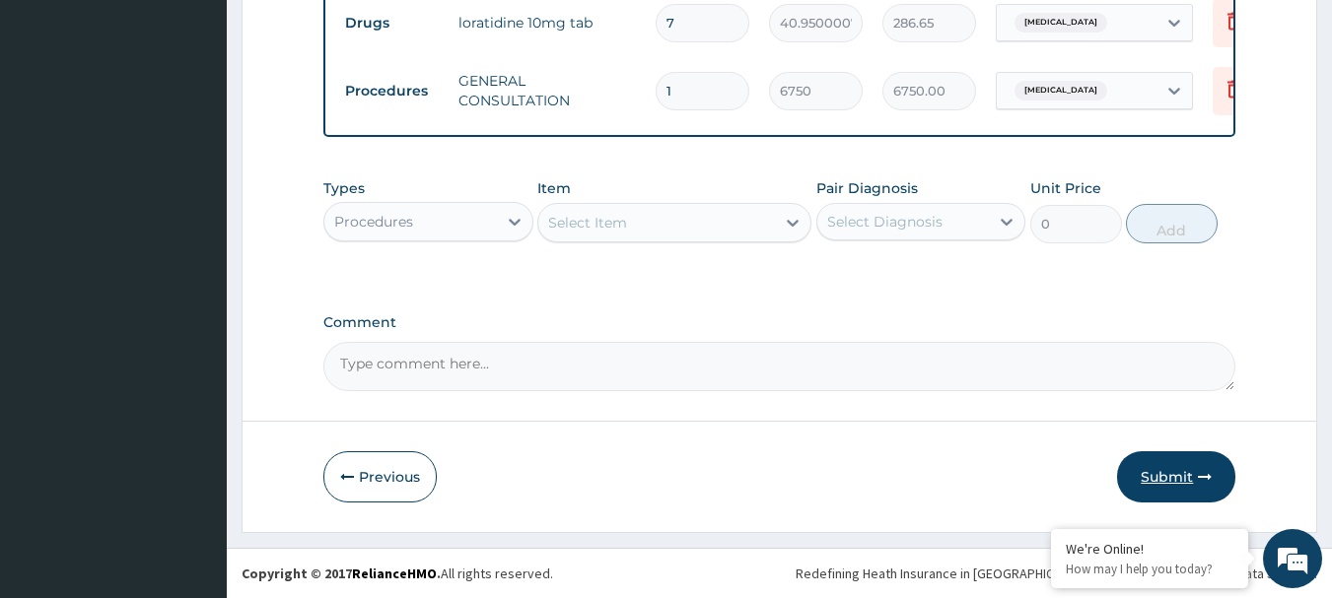
click at [1175, 483] on button "Submit" at bounding box center [1176, 476] width 118 height 51
